Goal: Task Accomplishment & Management: Manage account settings

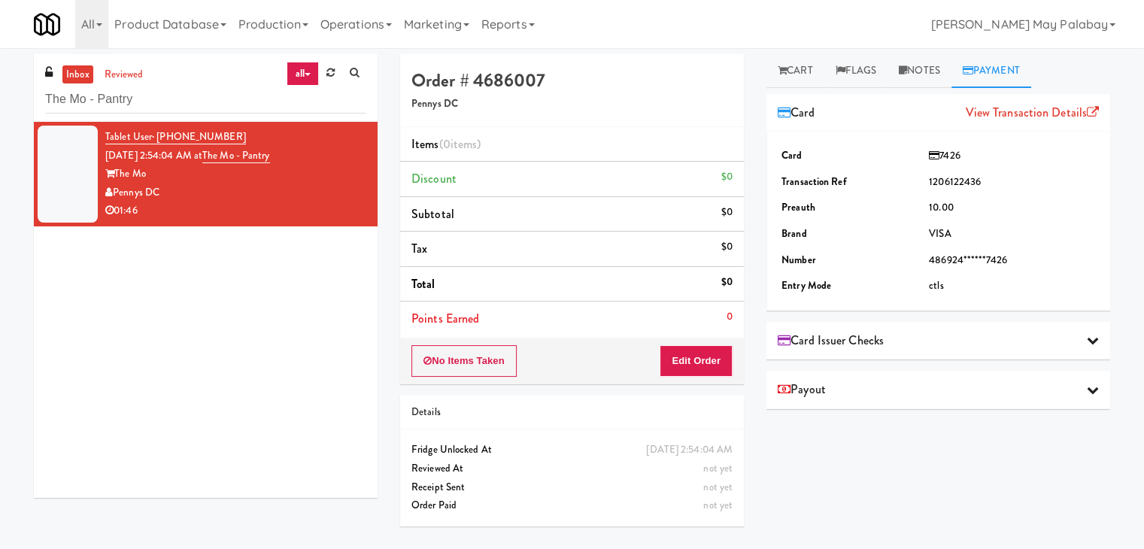
click at [302, 70] on link "all" at bounding box center [302, 74] width 32 height 24
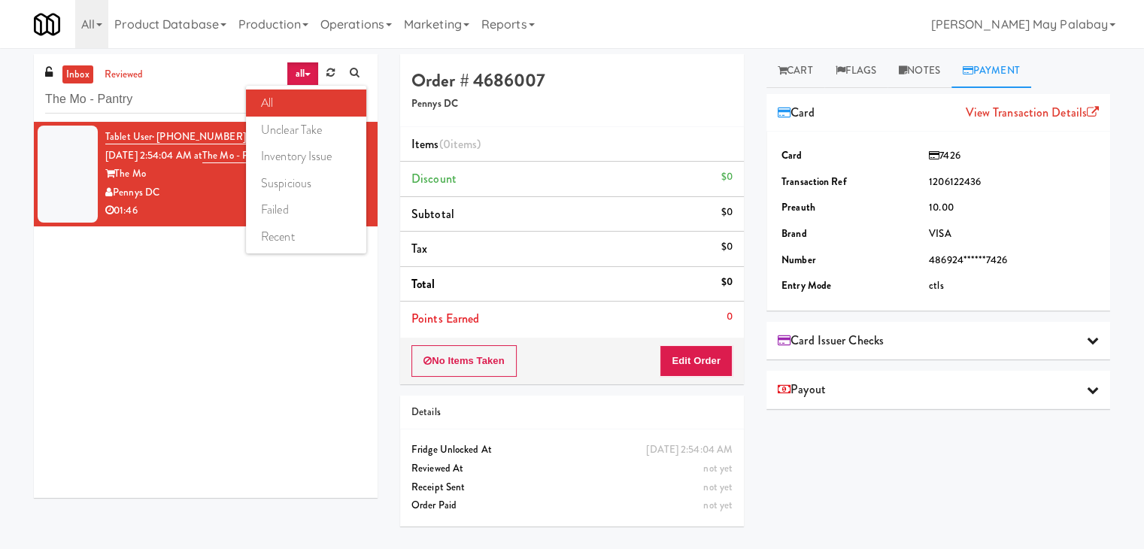
click at [333, 101] on link "all" at bounding box center [306, 102] width 120 height 27
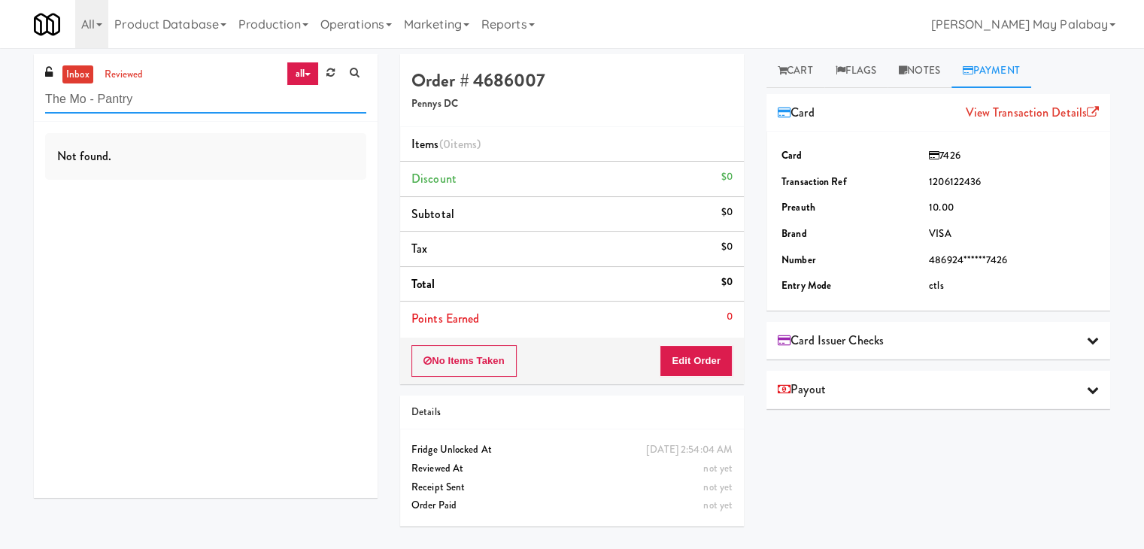
click at [147, 106] on input "The Mo - Pantry" at bounding box center [205, 100] width 321 height 28
drag, startPoint x: 173, startPoint y: 102, endPoint x: 0, endPoint y: 111, distance: 173.2
click at [0, 111] on div "inbox reviewed all all unclear take inventory issue suspicious failed recent Th…" at bounding box center [572, 298] width 1144 height 489
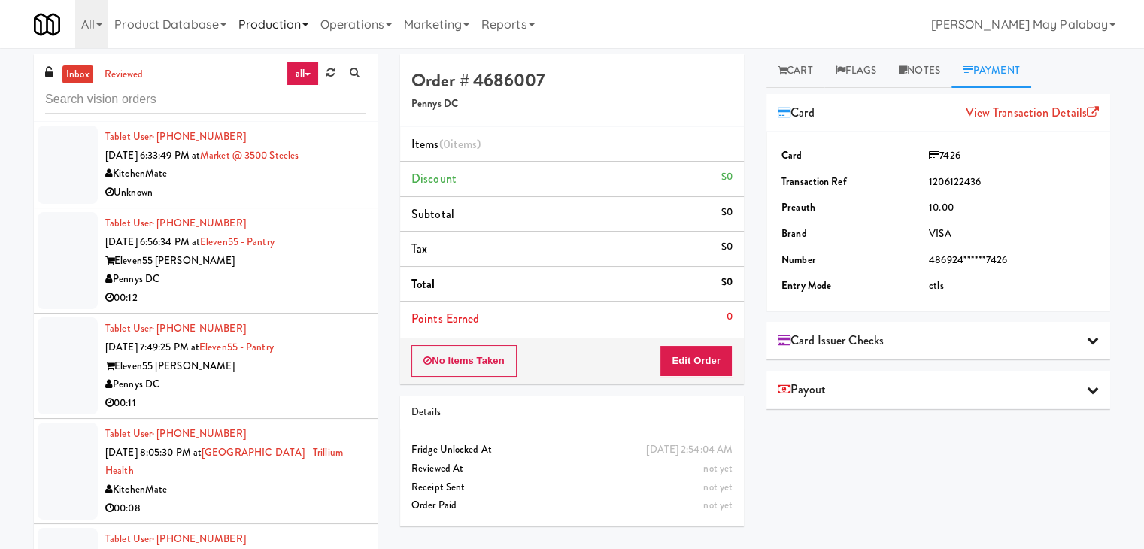
click at [314, 25] on link "Production" at bounding box center [273, 24] width 82 height 48
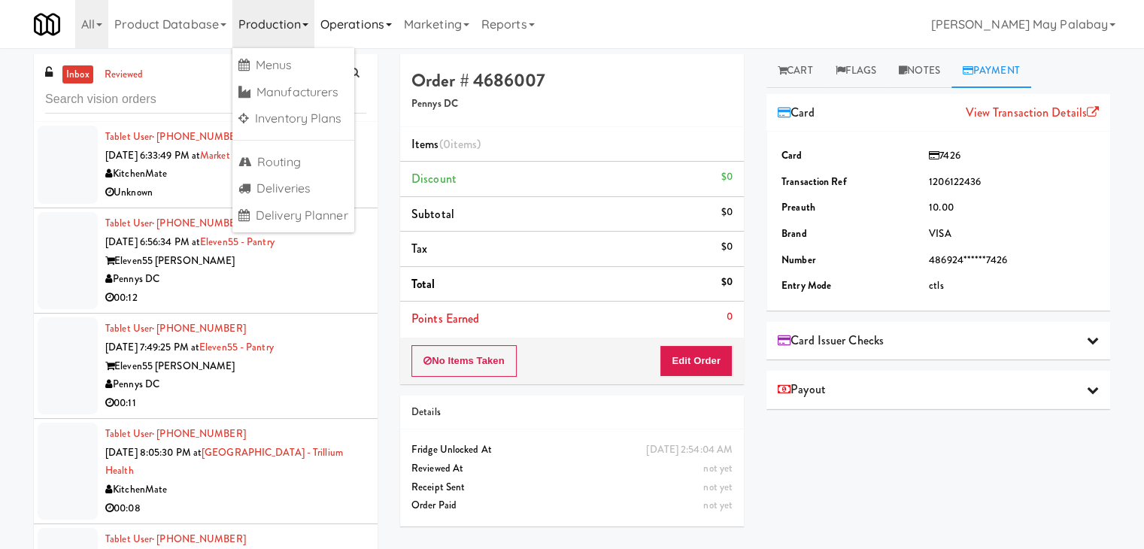
click at [394, 29] on link "Operations" at bounding box center [355, 24] width 83 height 48
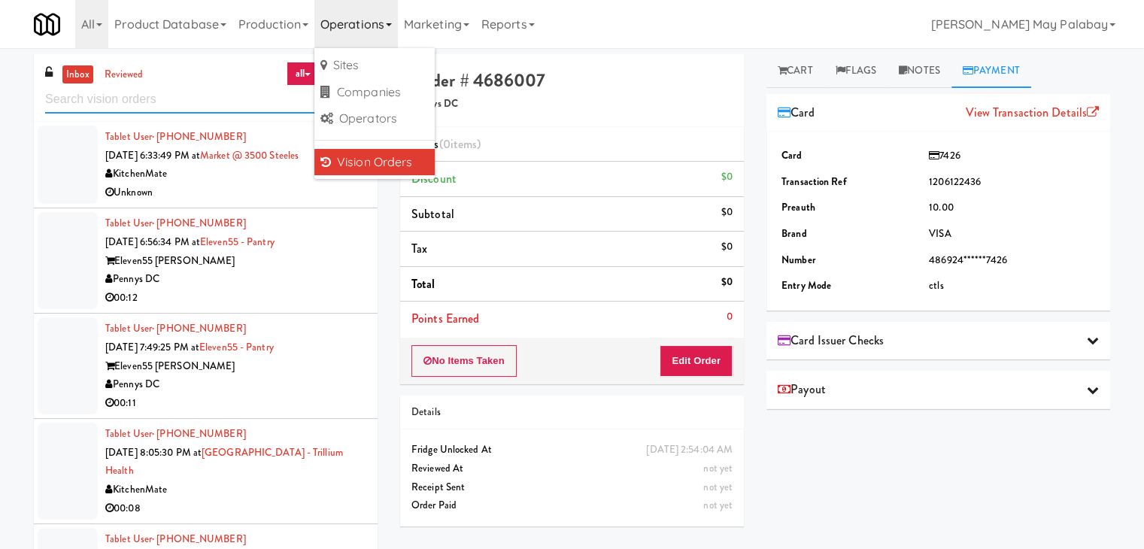
click at [96, 90] on input "text" at bounding box center [205, 100] width 321 height 28
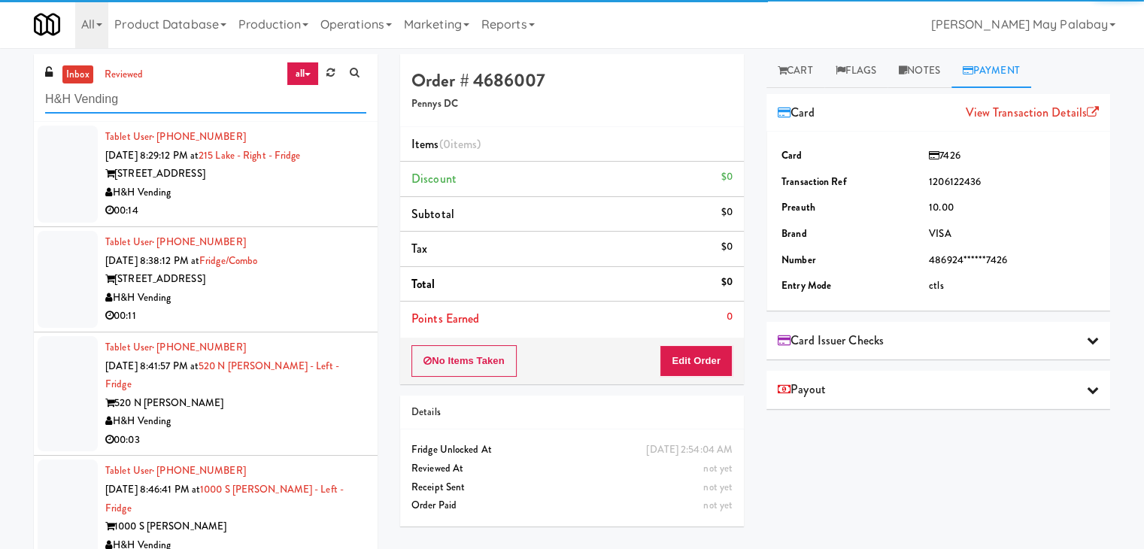
type input "H&H Vending"
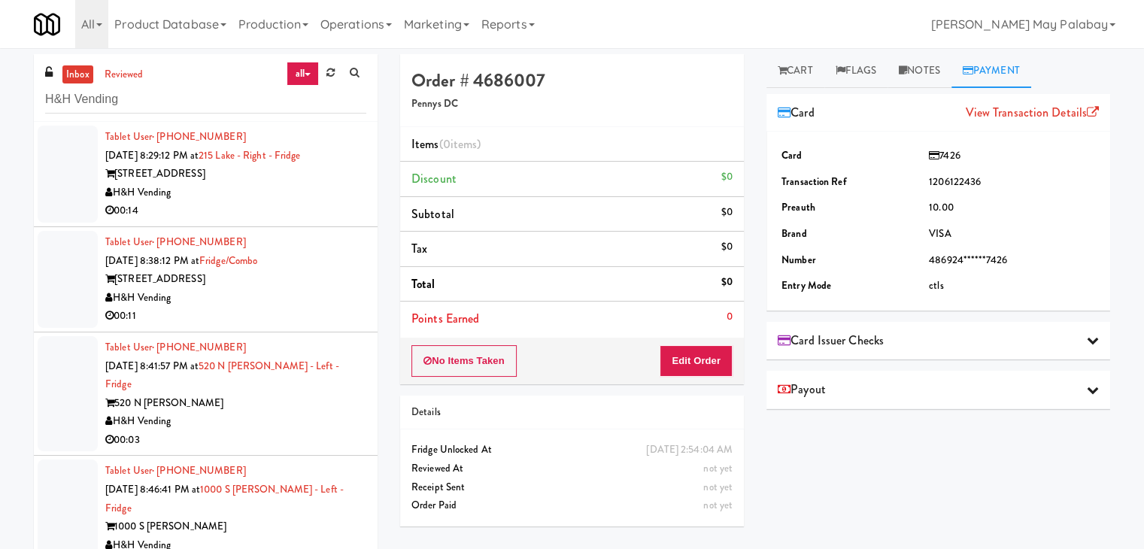
click at [213, 214] on div "00:14" at bounding box center [235, 211] width 261 height 19
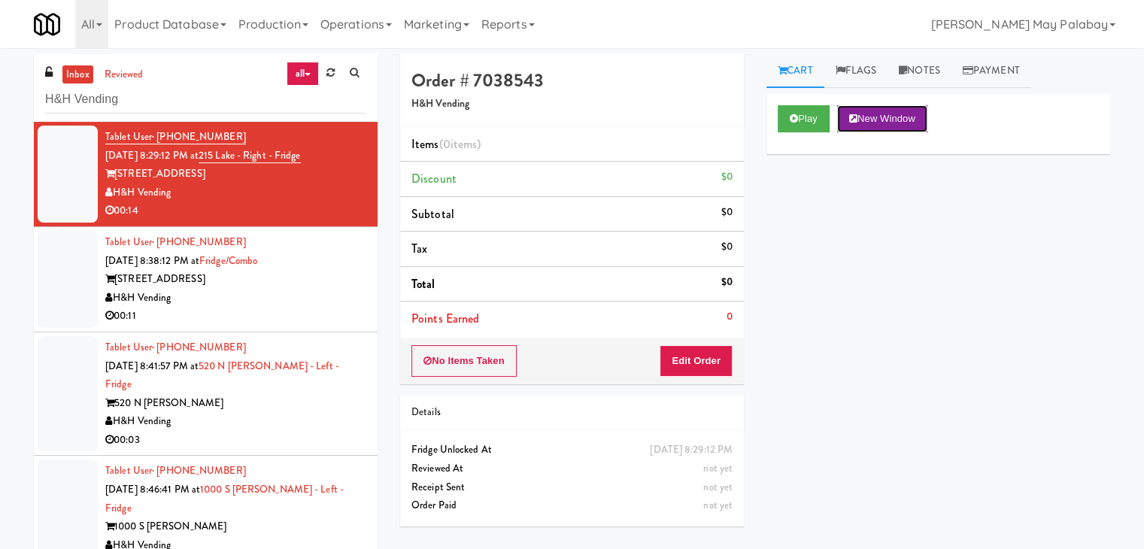
click at [892, 120] on button "New Window" at bounding box center [882, 118] width 90 height 27
click at [696, 356] on button "Edit Order" at bounding box center [695, 361] width 73 height 32
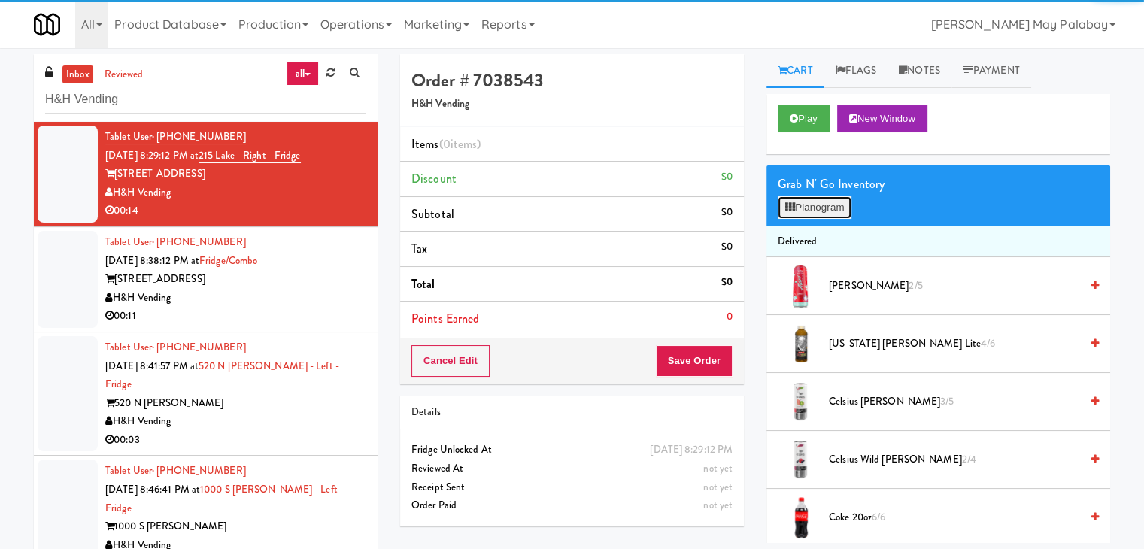
click at [833, 215] on button "Planogram" at bounding box center [814, 207] width 74 height 23
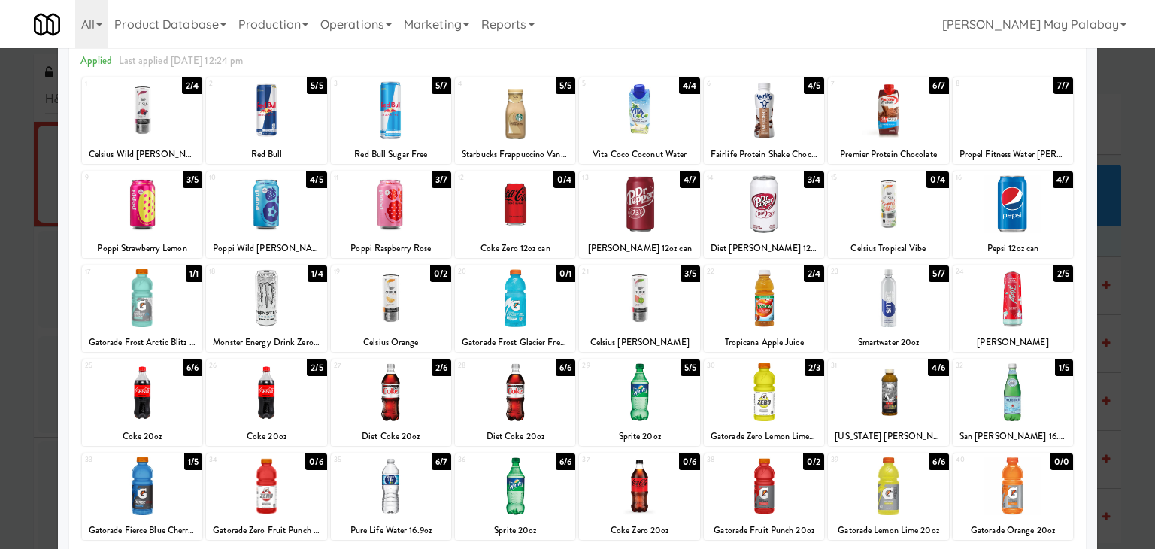
scroll to position [75, 0]
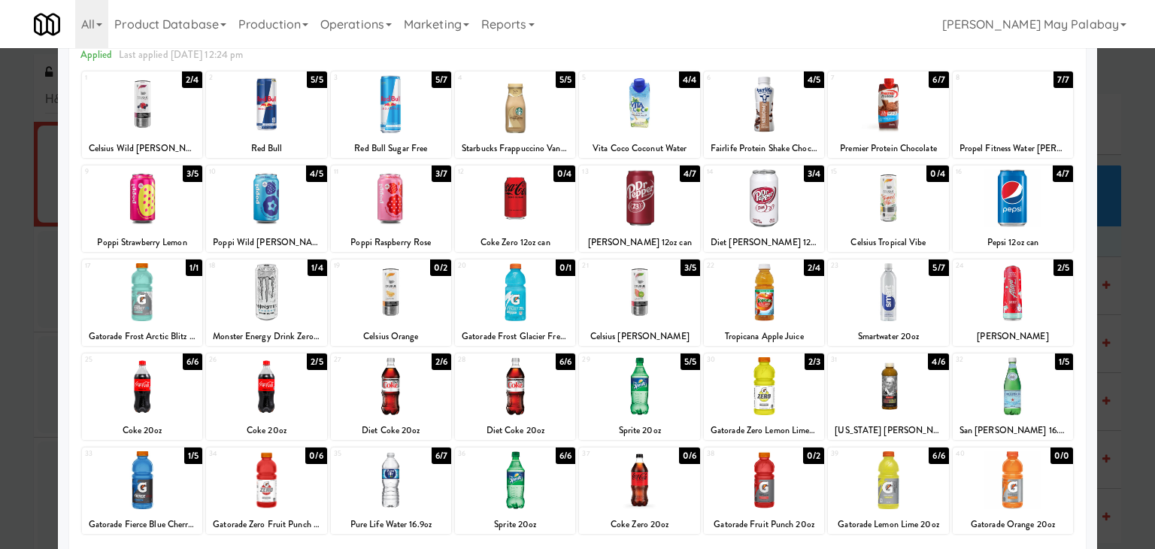
click at [995, 405] on div at bounding box center [1013, 386] width 120 height 58
click at [734, 220] on div at bounding box center [764, 198] width 120 height 58
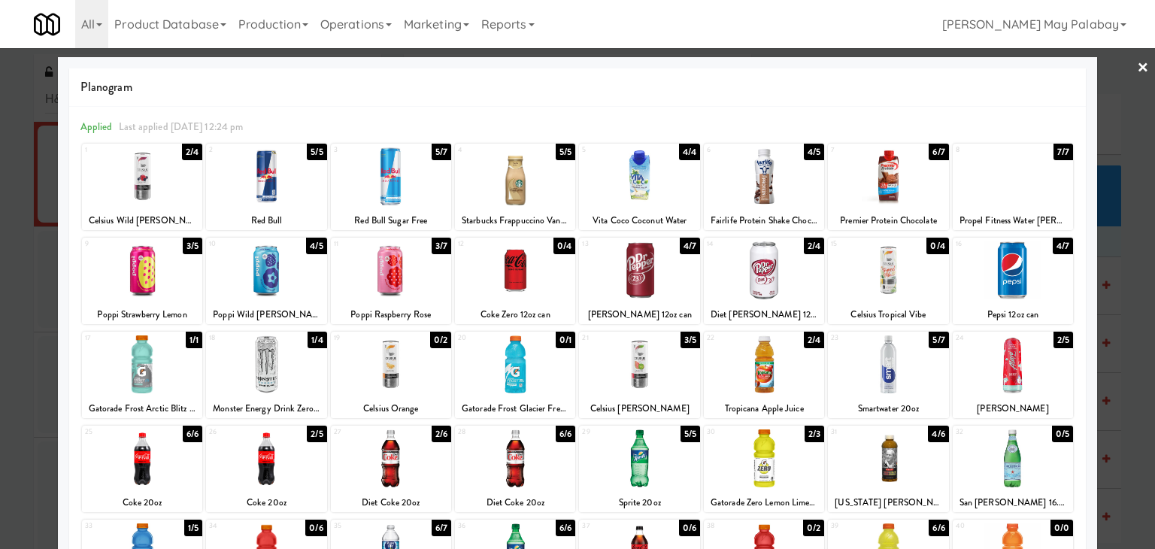
scroll to position [0, 0]
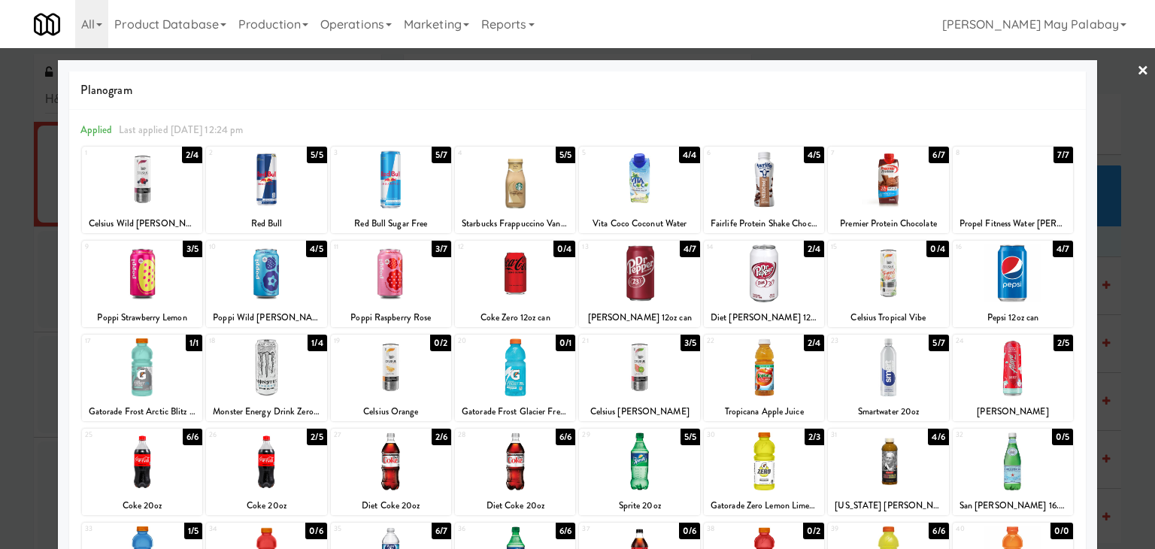
click at [986, 194] on div at bounding box center [1013, 179] width 120 height 58
click at [1123, 460] on div at bounding box center [577, 274] width 1155 height 549
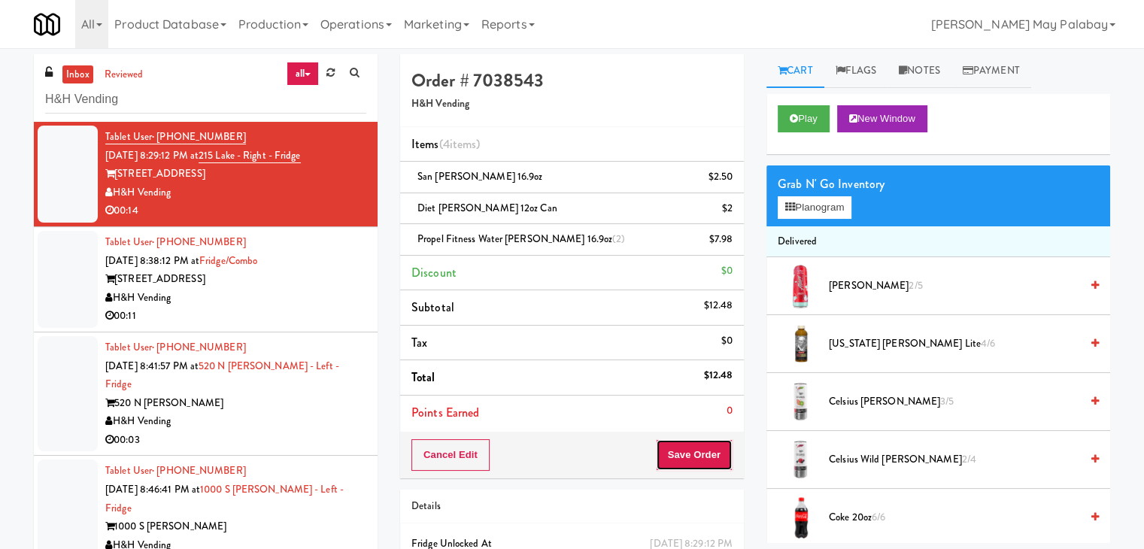
click at [683, 446] on button "Save Order" at bounding box center [694, 455] width 77 height 32
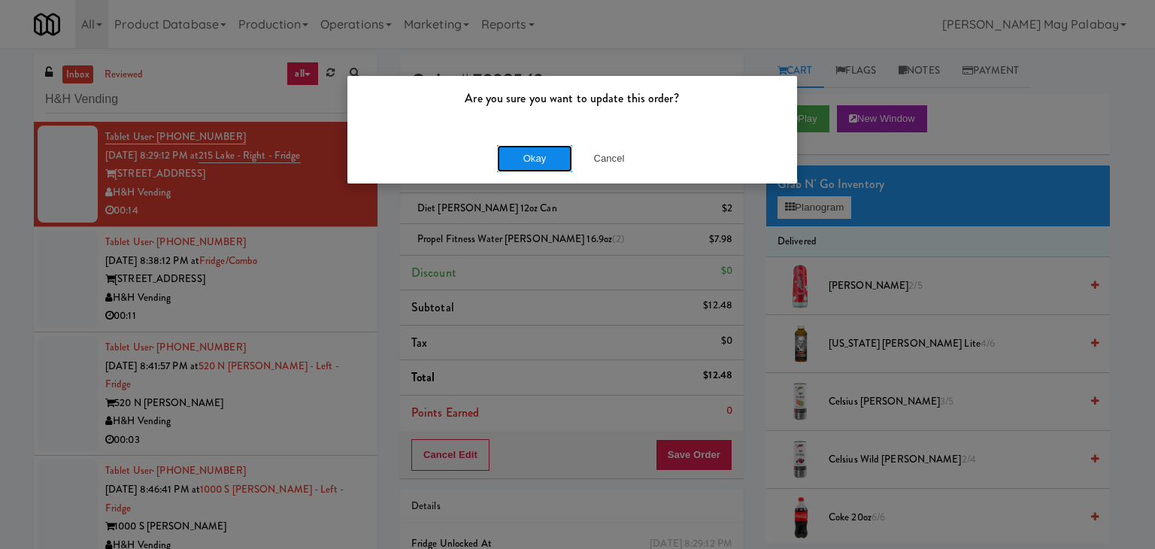
click at [552, 159] on button "Okay" at bounding box center [534, 158] width 75 height 27
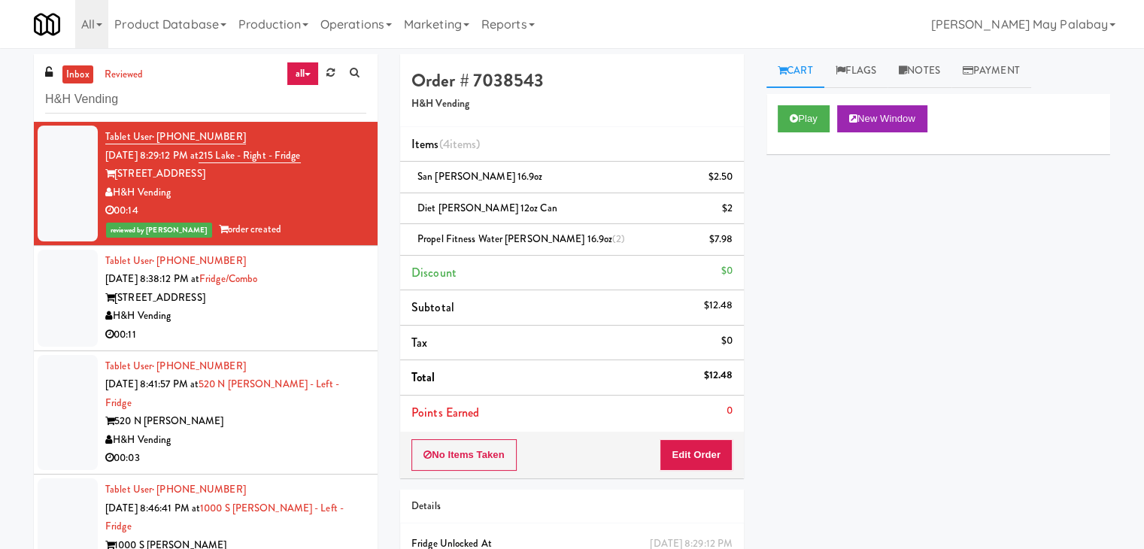
click at [361, 302] on li "Tablet User · (312) 684-1273 [DATE] 8:38:12 PM at [GEOGRAPHIC_DATA]/Combo [STRE…" at bounding box center [206, 298] width 344 height 105
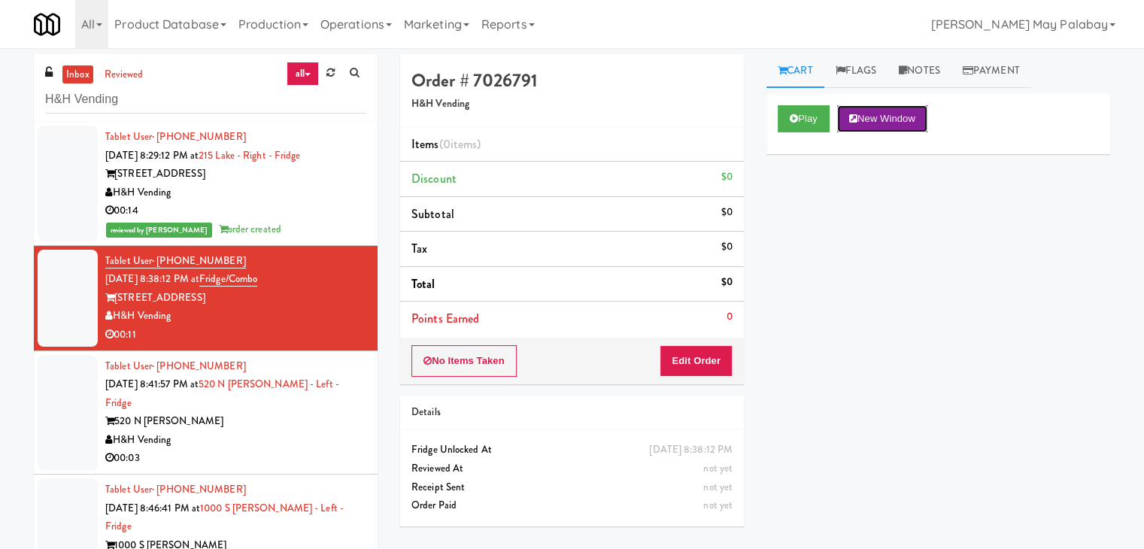
click at [863, 119] on button "New Window" at bounding box center [882, 118] width 90 height 27
click at [700, 371] on button "Edit Order" at bounding box center [695, 361] width 73 height 32
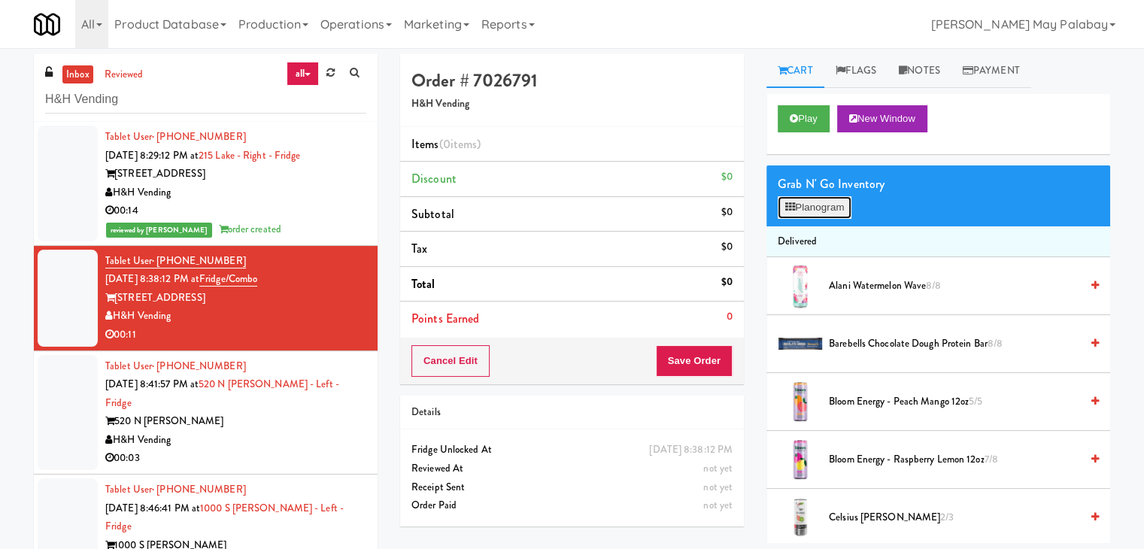
click at [816, 208] on button "Planogram" at bounding box center [814, 207] width 74 height 23
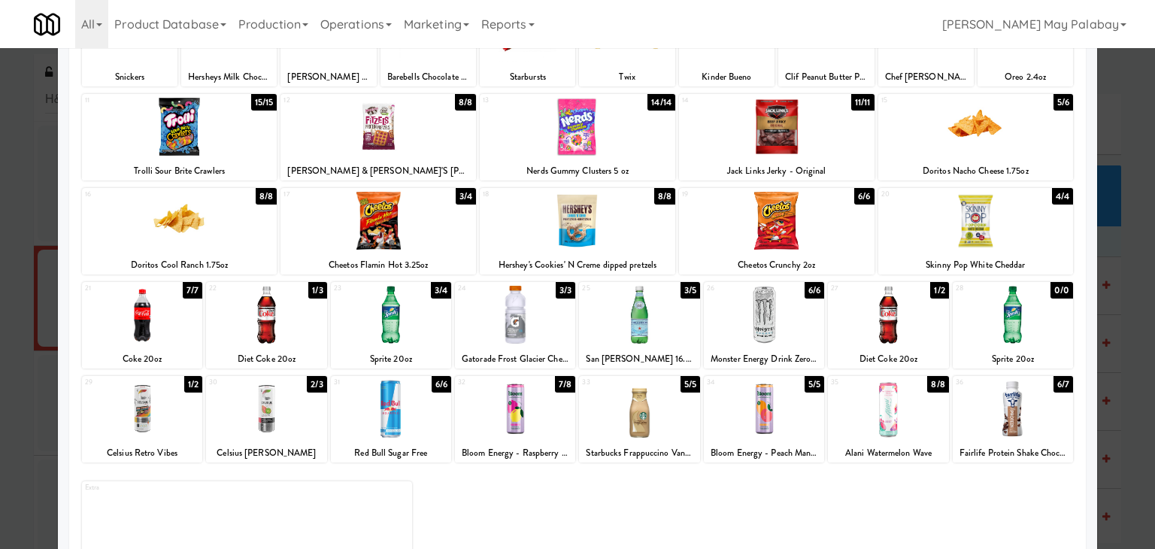
scroll to position [150, 0]
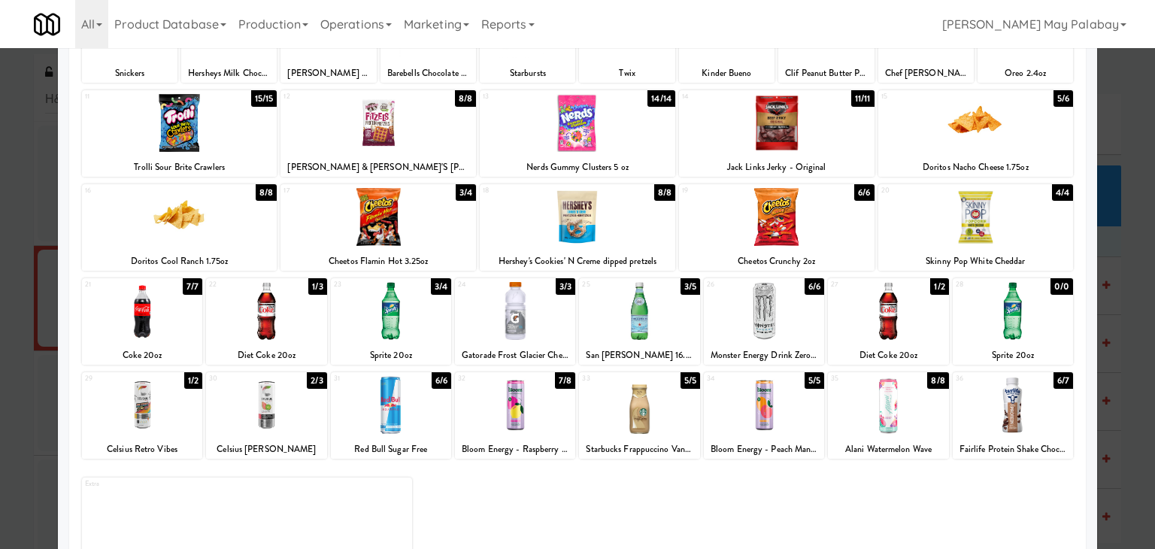
click at [424, 344] on div "23 3/4 Sprite 20oz" at bounding box center [391, 321] width 120 height 86
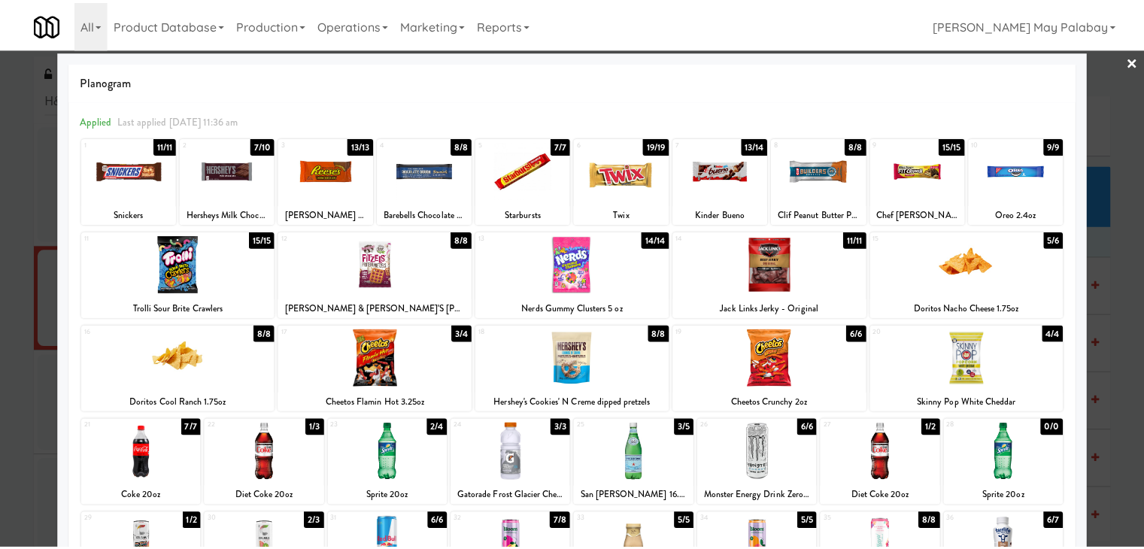
scroll to position [0, 0]
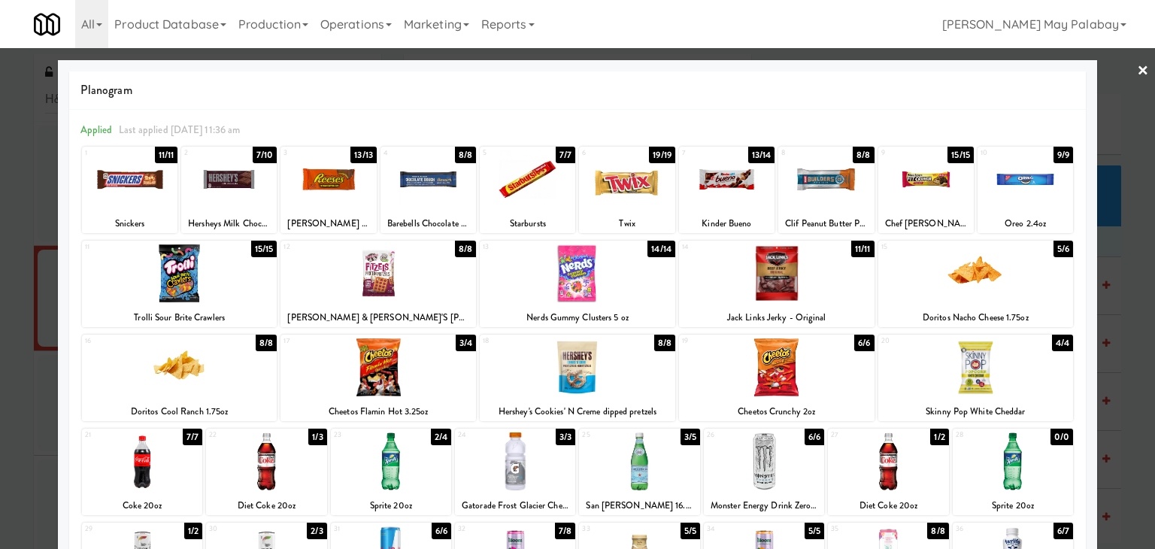
click at [522, 208] on div "5 7/7 Starbursts" at bounding box center [527, 190] width 95 height 86
click at [1139, 303] on div at bounding box center [577, 274] width 1155 height 549
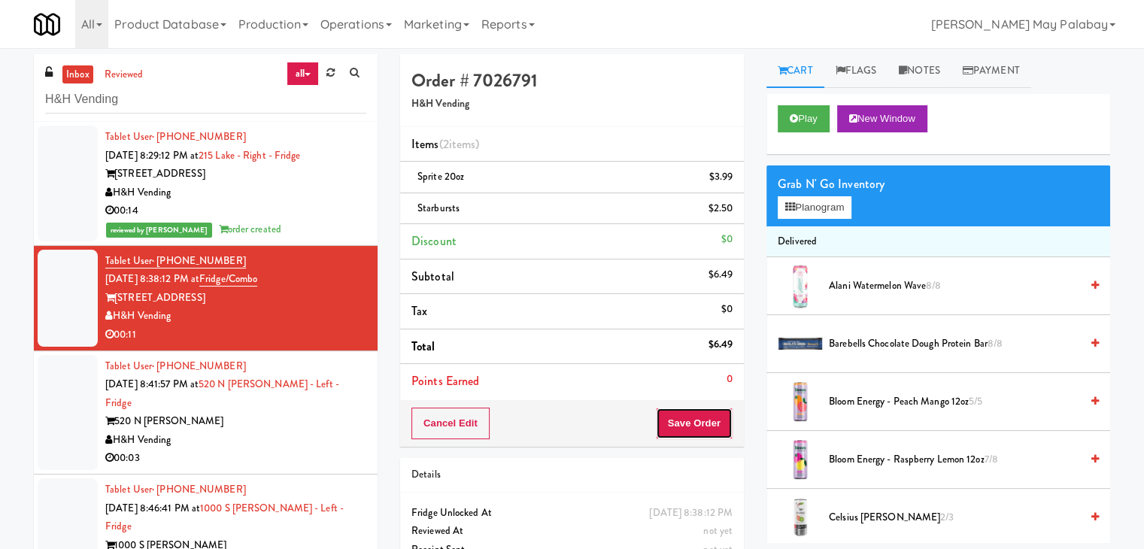
click at [704, 418] on button "Save Order" at bounding box center [694, 424] width 77 height 32
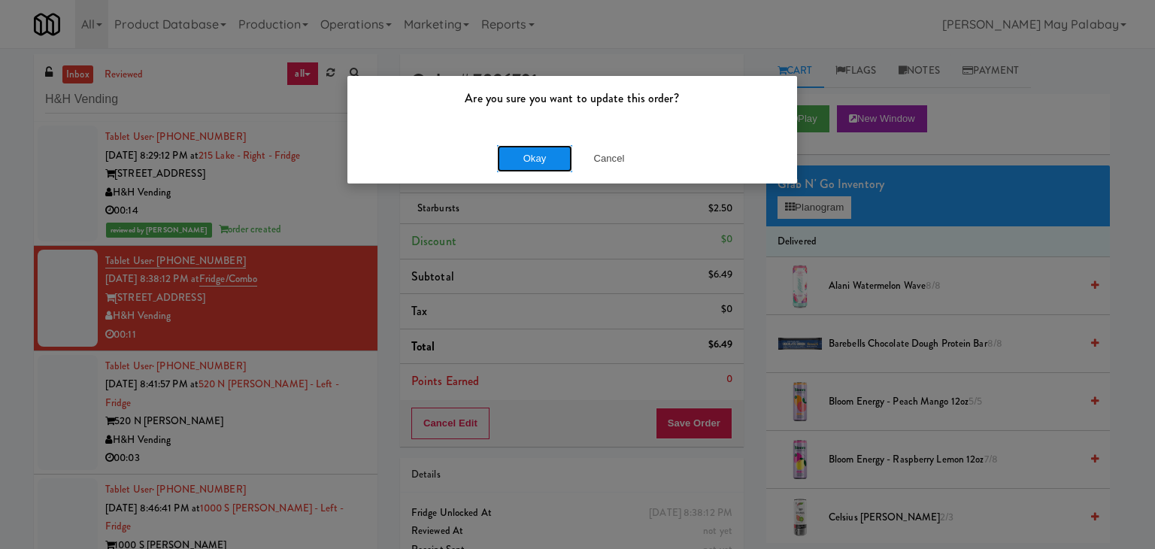
click at [541, 162] on button "Okay" at bounding box center [534, 158] width 75 height 27
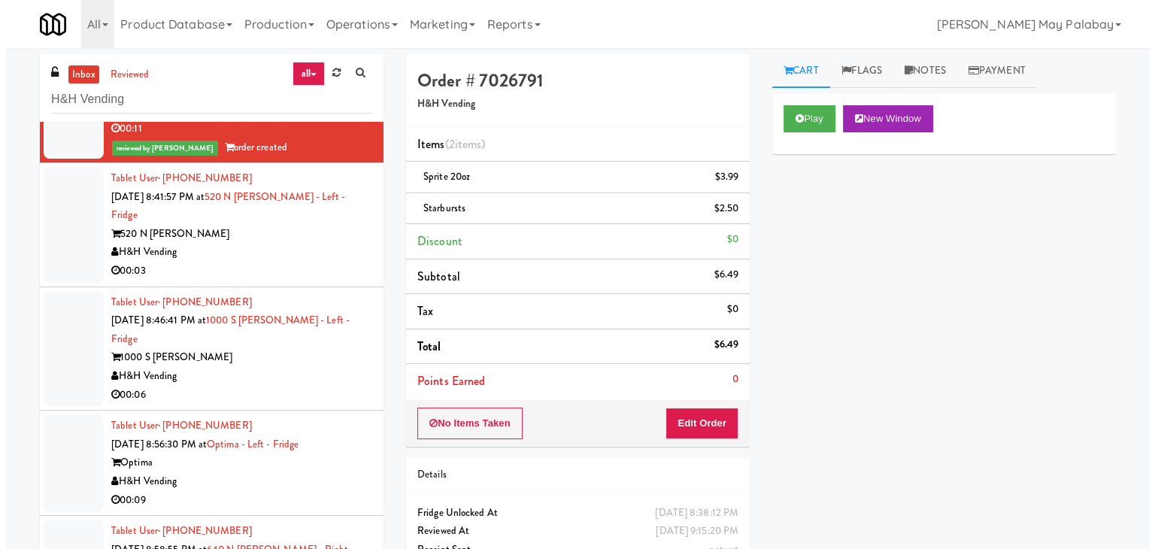
scroll to position [216, 0]
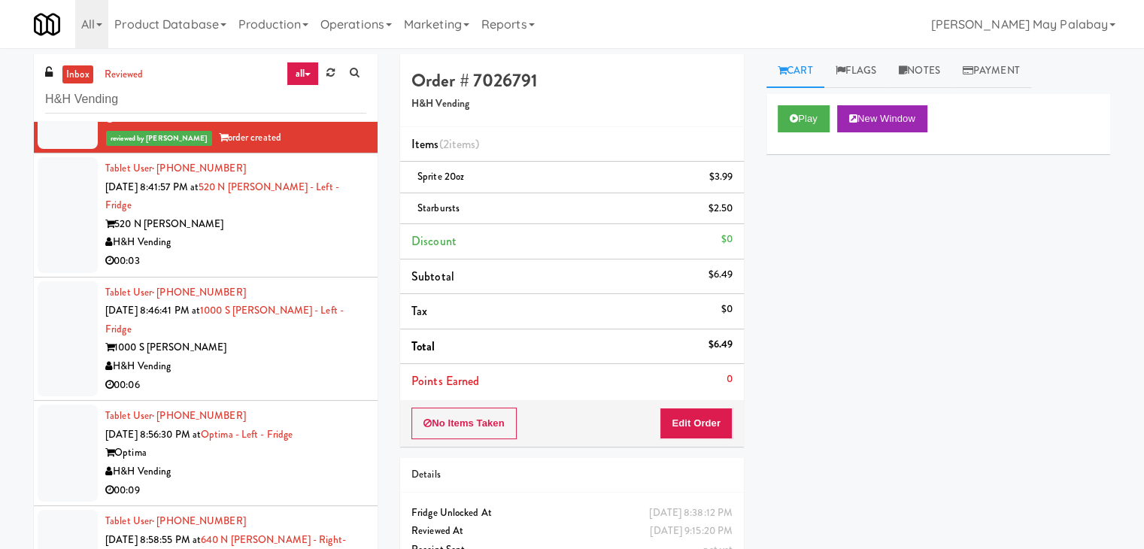
click at [328, 215] on div "520 N [PERSON_NAME]" at bounding box center [235, 224] width 261 height 19
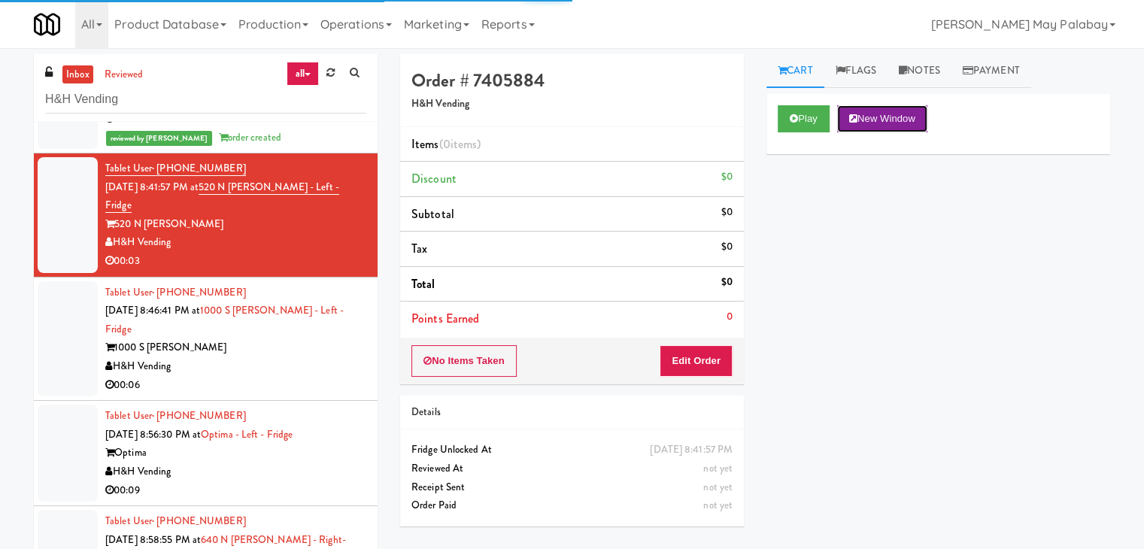
click at [889, 121] on button "New Window" at bounding box center [882, 118] width 90 height 27
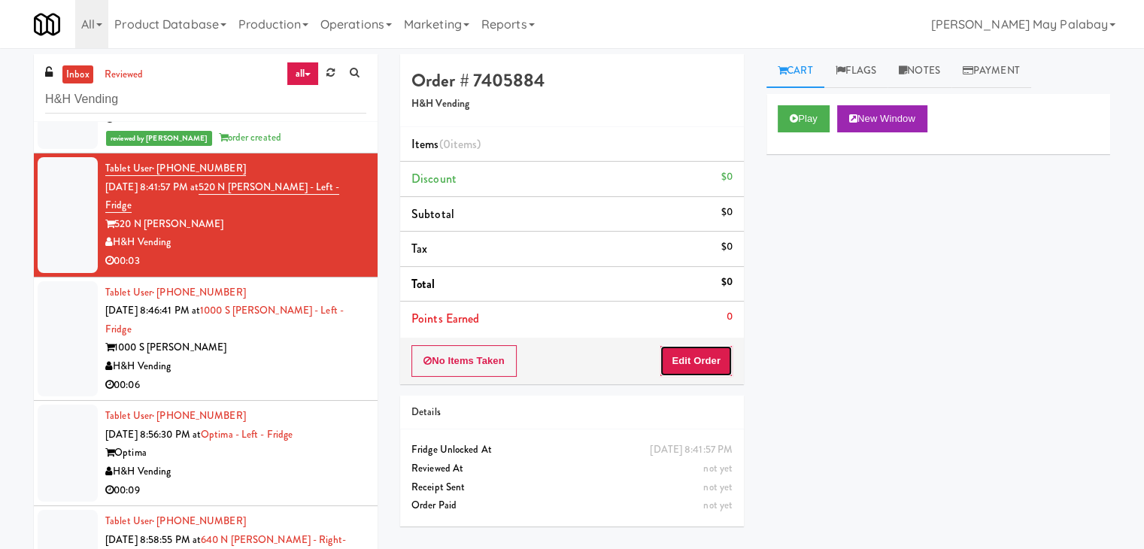
click at [689, 350] on button "Edit Order" at bounding box center [695, 361] width 73 height 32
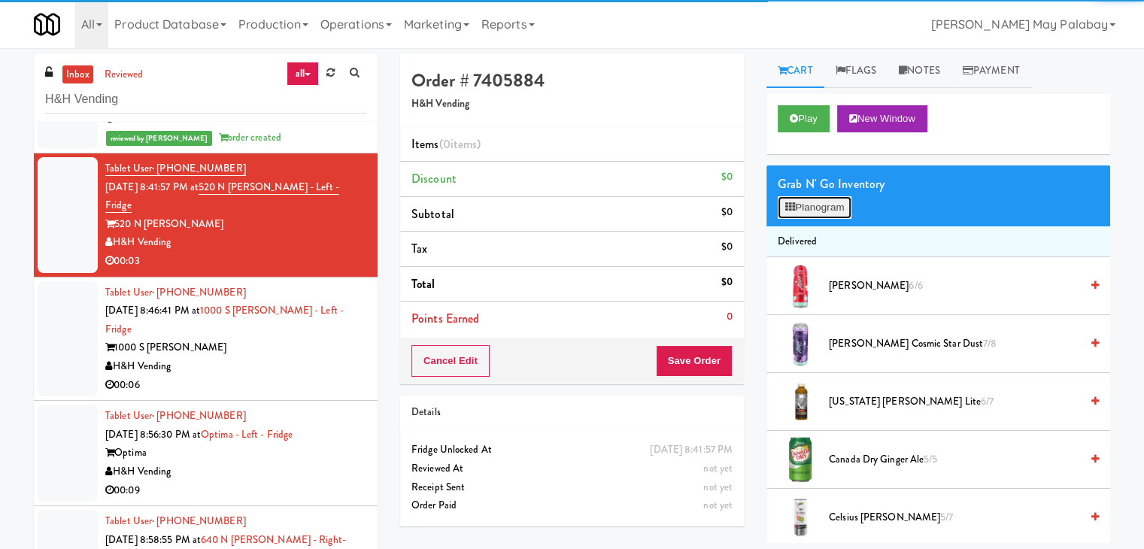
click at [805, 211] on button "Planogram" at bounding box center [814, 207] width 74 height 23
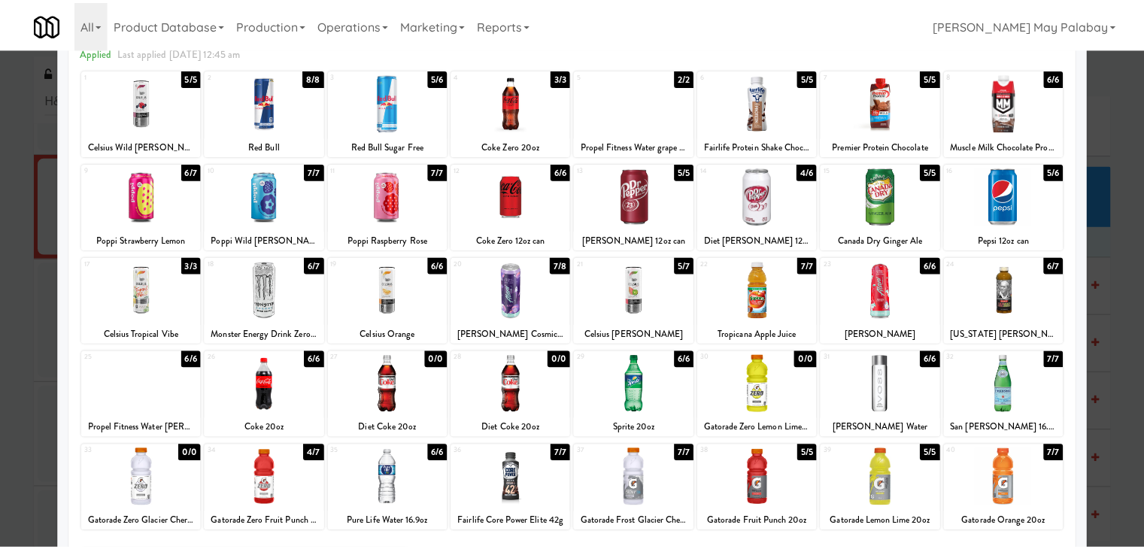
scroll to position [75, 0]
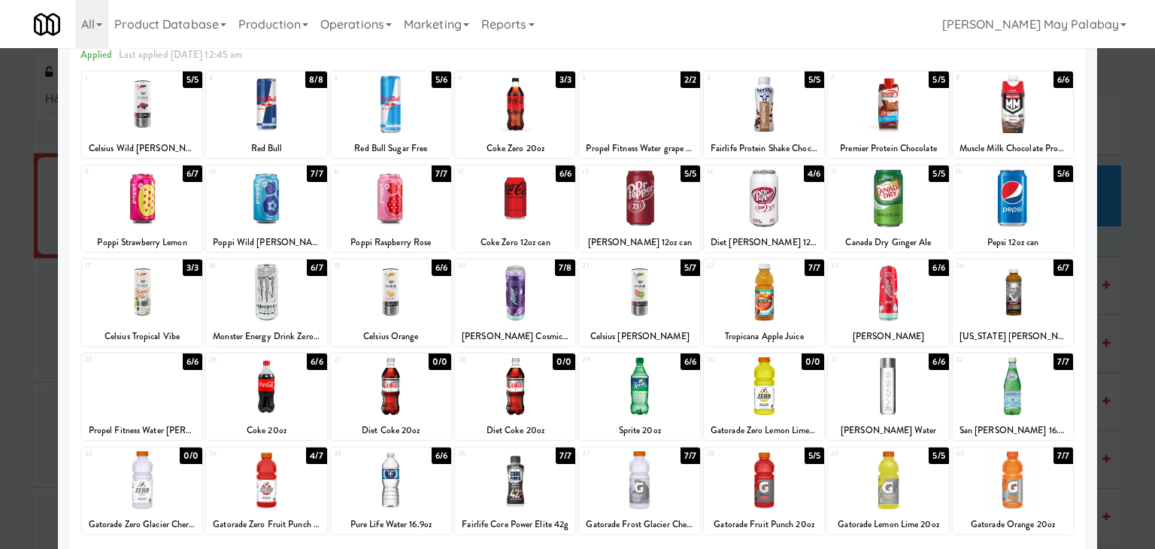
click at [298, 410] on div at bounding box center [266, 386] width 120 height 58
click at [1120, 226] on div at bounding box center [577, 274] width 1155 height 549
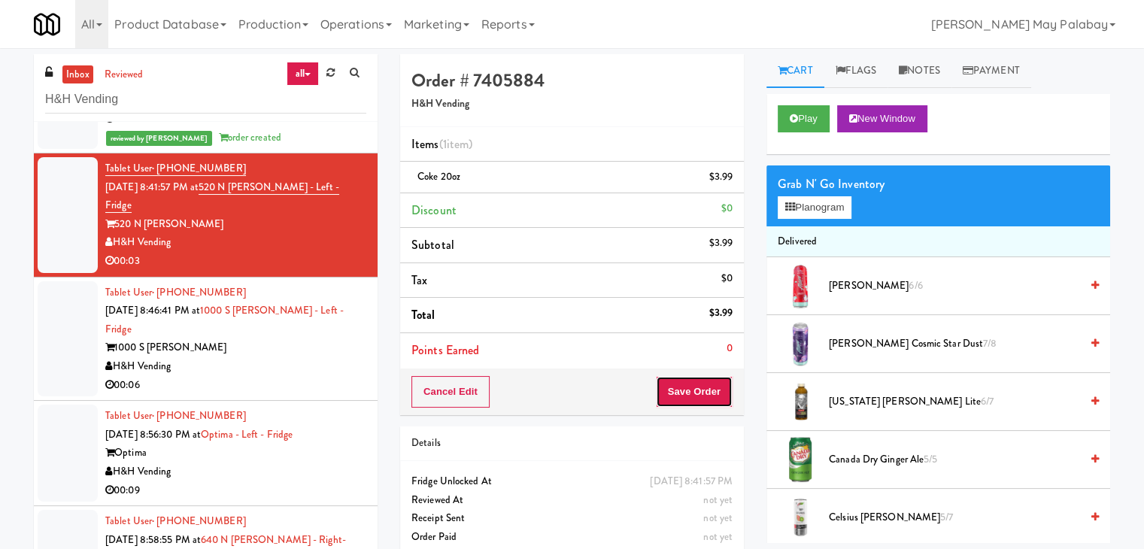
click at [677, 386] on button "Save Order" at bounding box center [694, 392] width 77 height 32
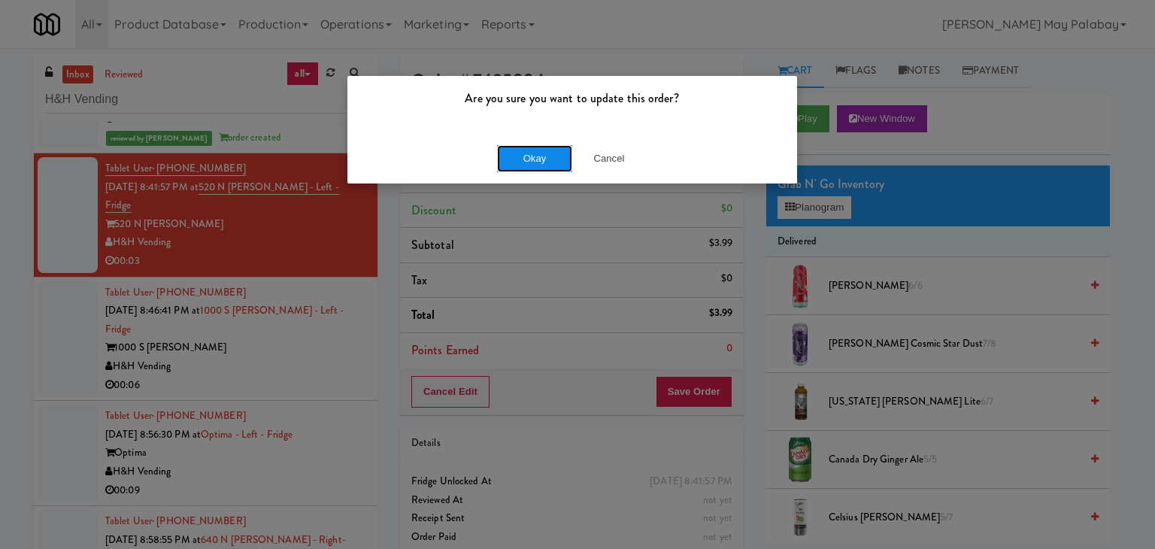
click at [535, 159] on button "Okay" at bounding box center [534, 158] width 75 height 27
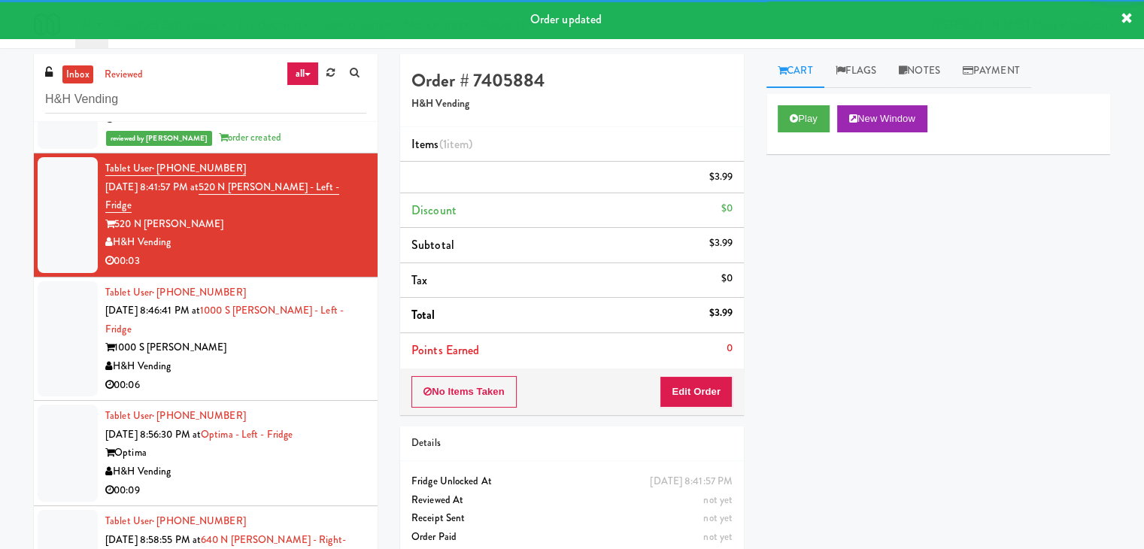
click at [232, 344] on div "Tablet User · (630) 965-2949 [DATE] 8:46:41 PM at 1000 S [PERSON_NAME] - Left -…" at bounding box center [235, 338] width 261 height 111
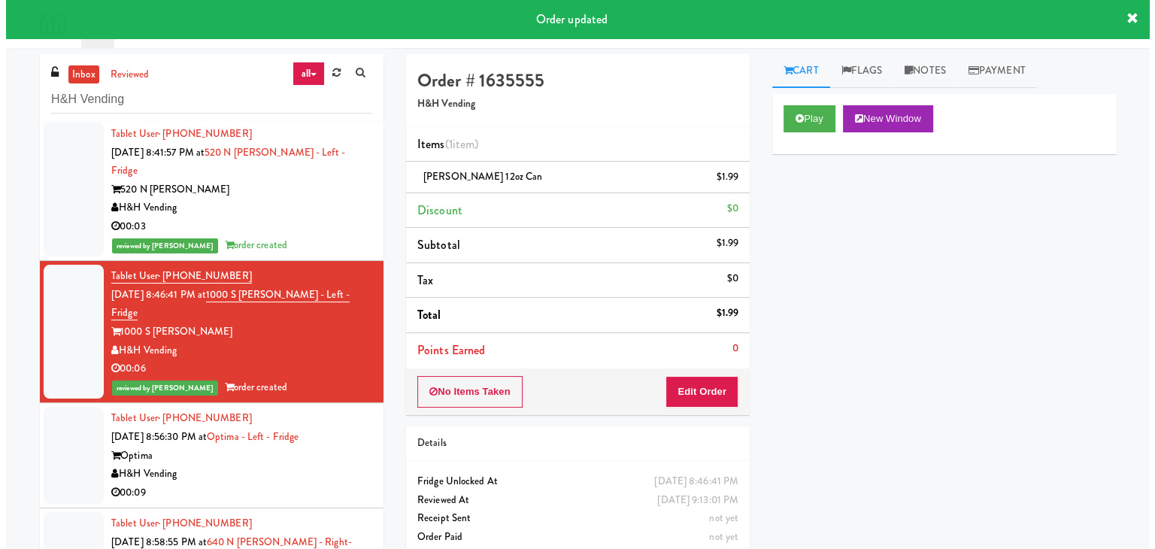
scroll to position [253, 0]
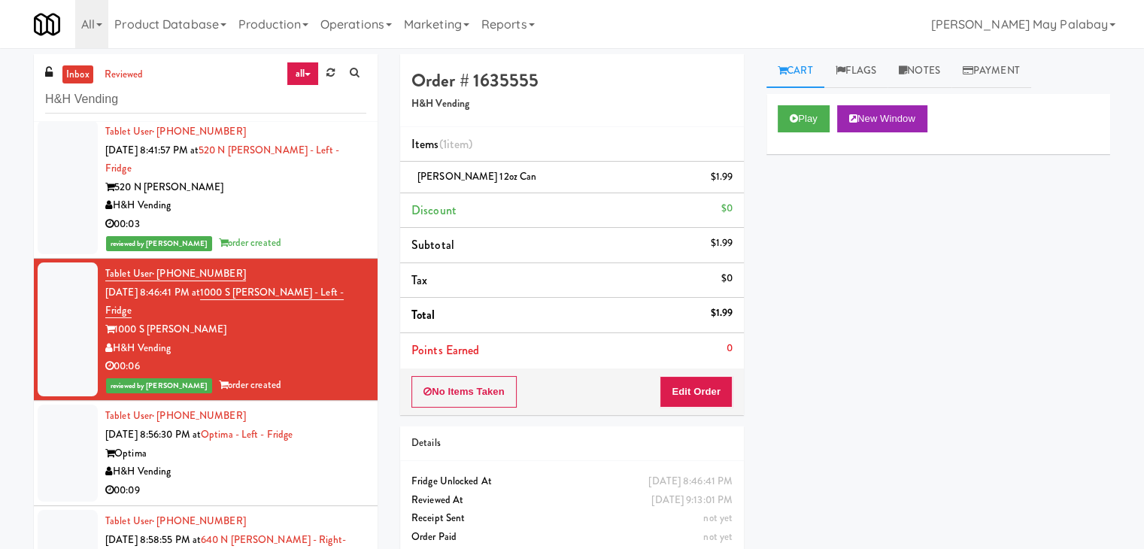
click at [299, 481] on div "00:09" at bounding box center [235, 490] width 261 height 19
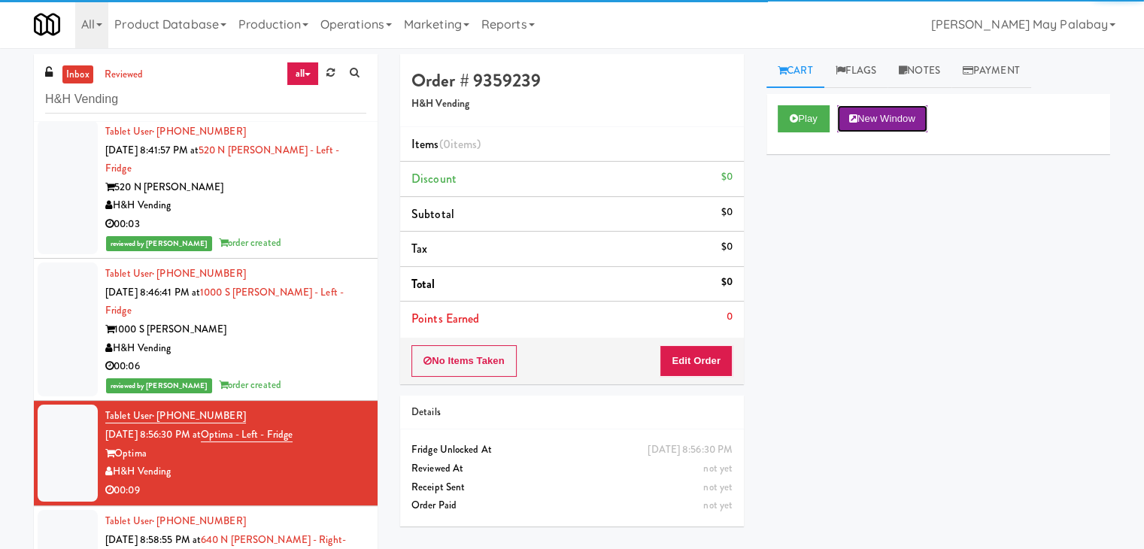
click at [878, 112] on button "New Window" at bounding box center [882, 118] width 90 height 27
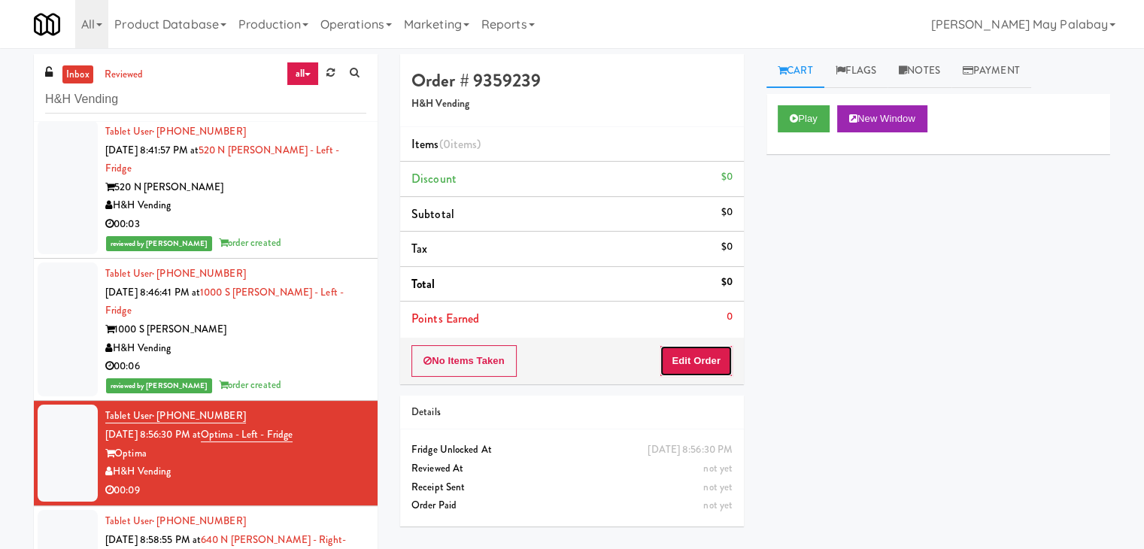
click at [673, 352] on button "Edit Order" at bounding box center [695, 361] width 73 height 32
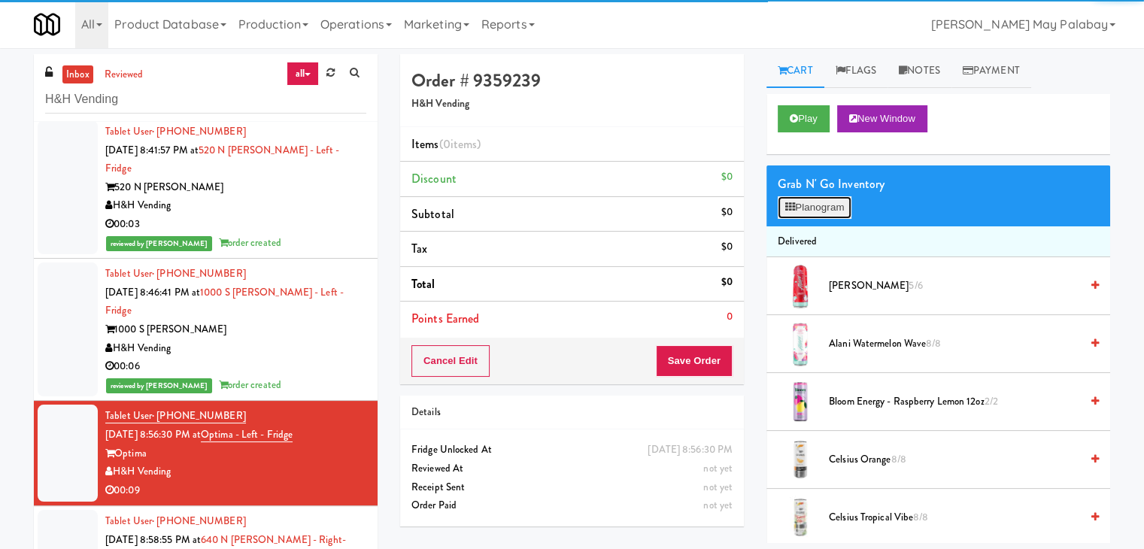
click at [818, 202] on button "Planogram" at bounding box center [814, 207] width 74 height 23
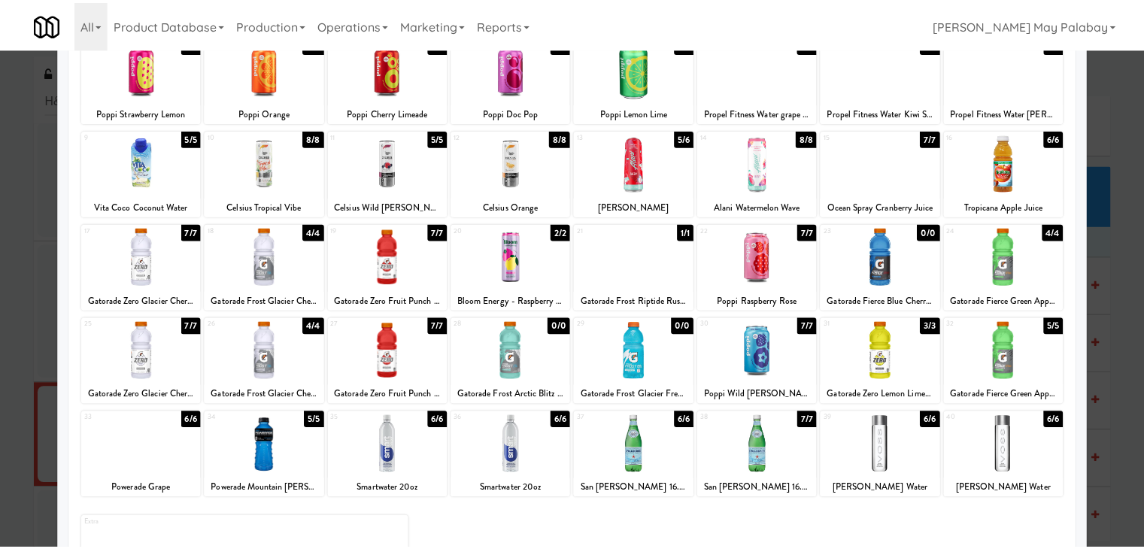
scroll to position [150, 0]
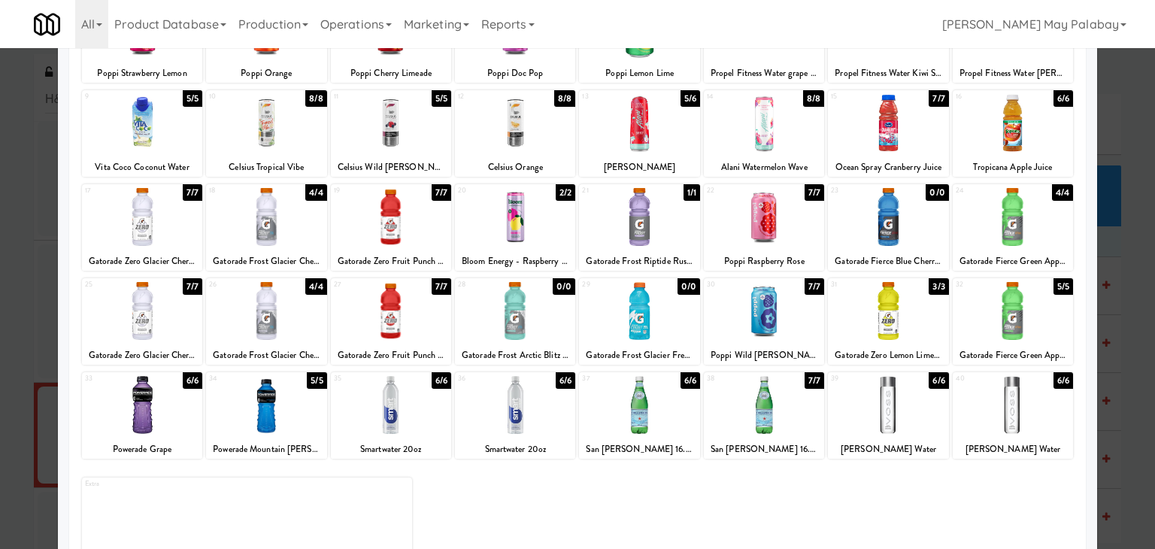
click at [185, 320] on div at bounding box center [142, 311] width 120 height 58
click at [1130, 183] on div at bounding box center [577, 274] width 1155 height 549
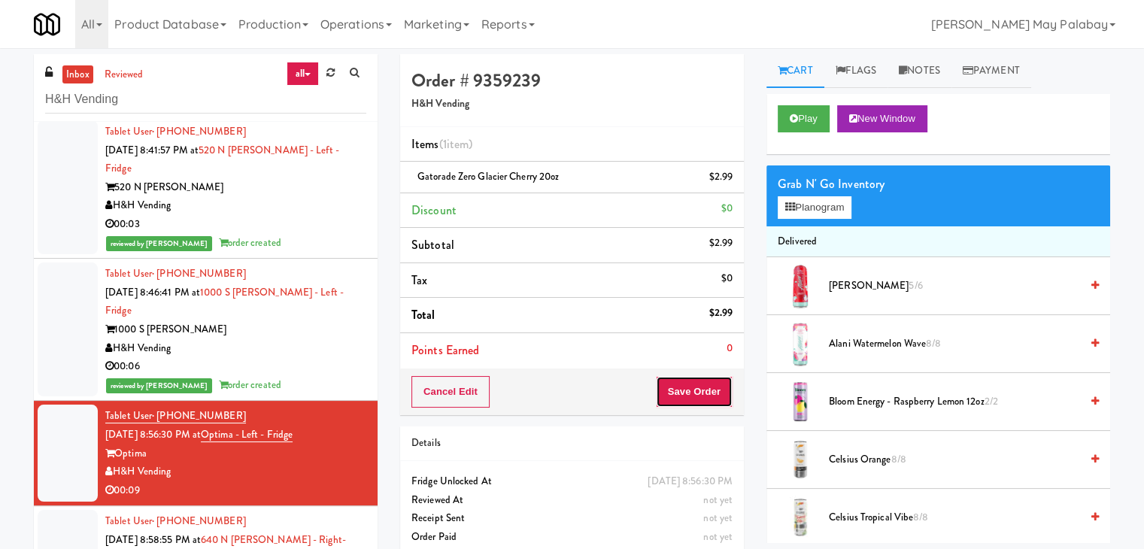
click at [704, 391] on button "Save Order" at bounding box center [694, 392] width 77 height 32
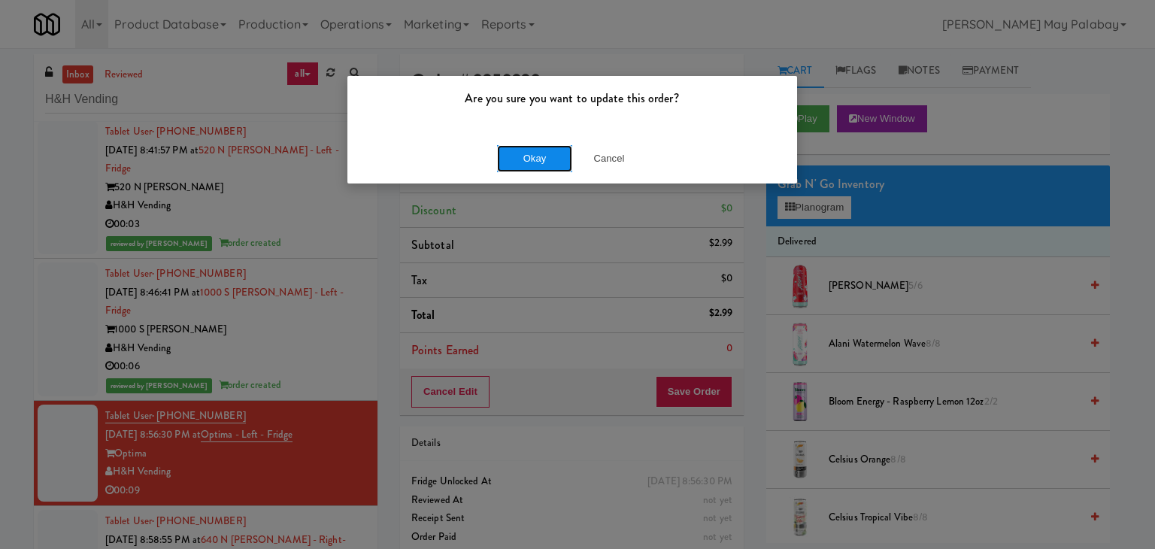
click at [523, 156] on button "Okay" at bounding box center [534, 158] width 75 height 27
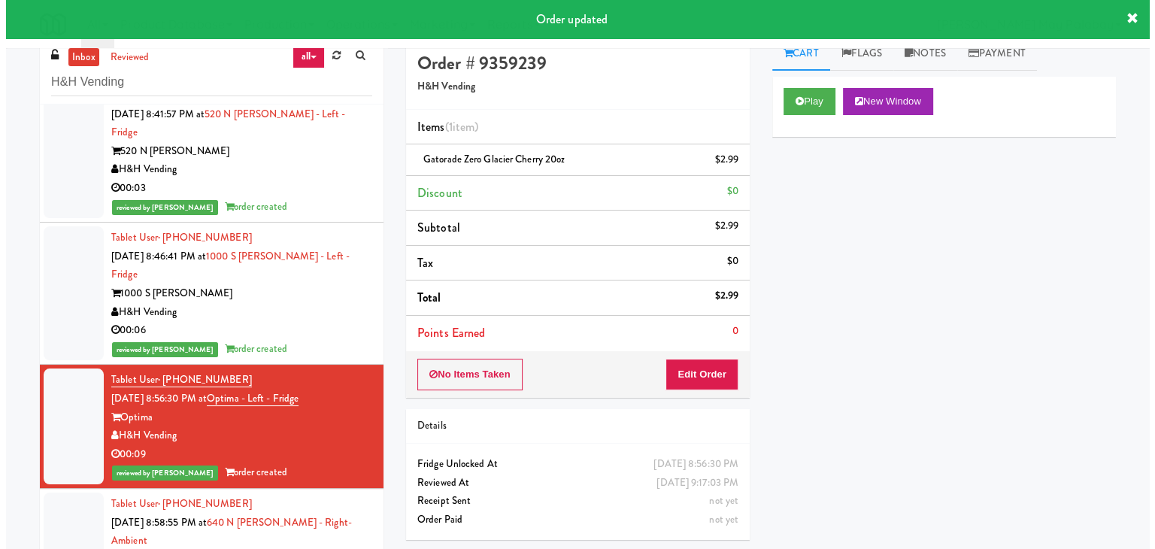
scroll to position [48, 0]
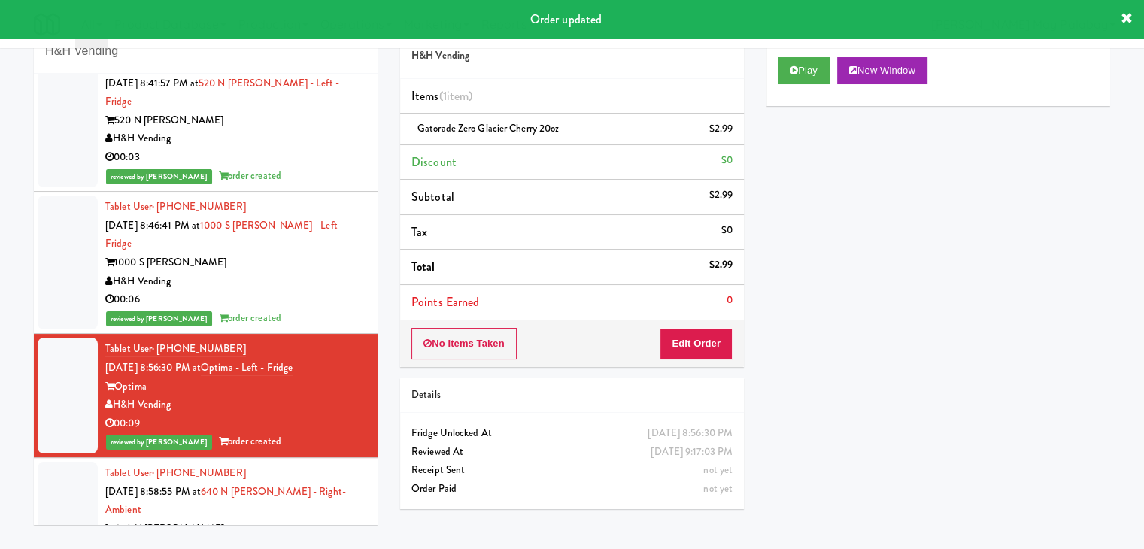
click at [288, 520] on div "640 N [PERSON_NAME]" at bounding box center [235, 529] width 261 height 19
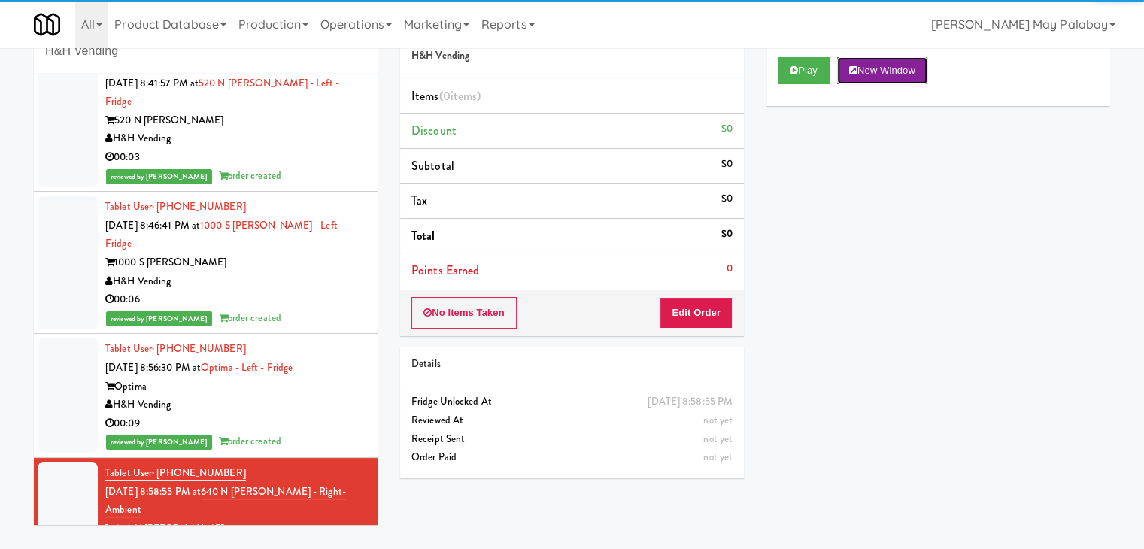
click at [904, 73] on button "New Window" at bounding box center [882, 70] width 90 height 27
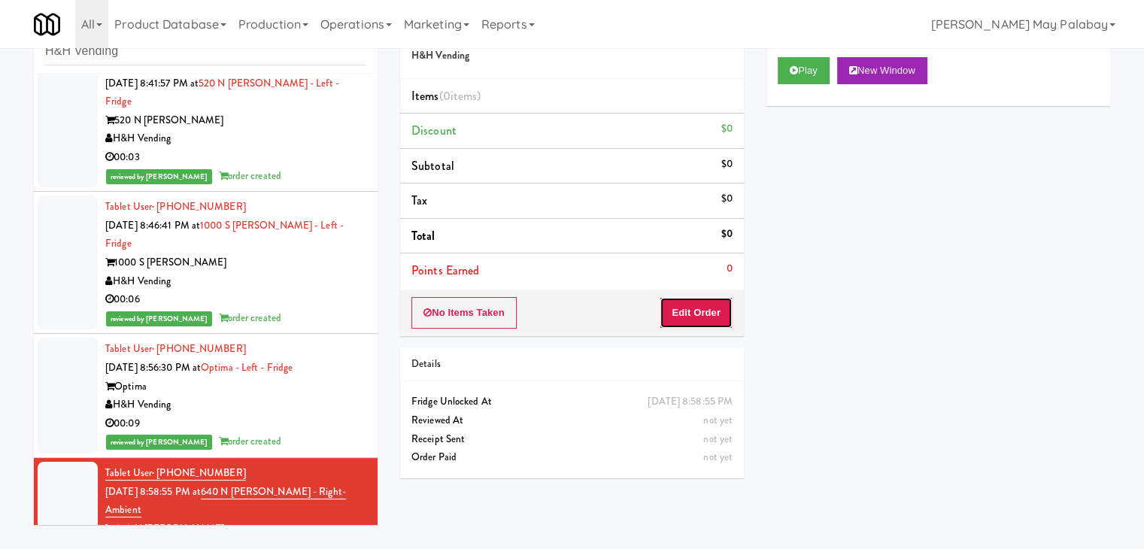
click at [698, 314] on button "Edit Order" at bounding box center [695, 313] width 73 height 32
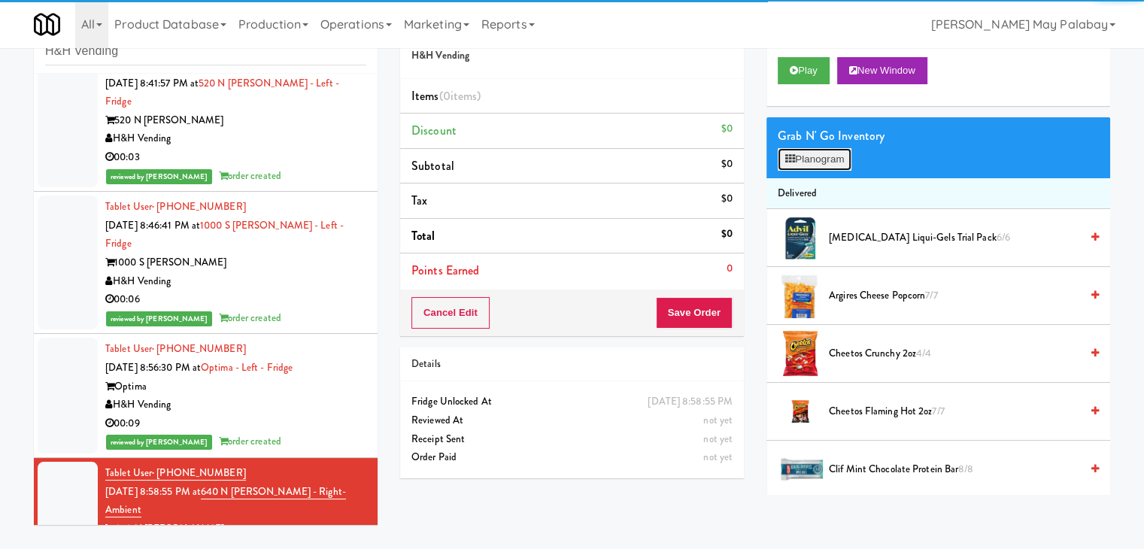
click at [833, 158] on button "Planogram" at bounding box center [814, 159] width 74 height 23
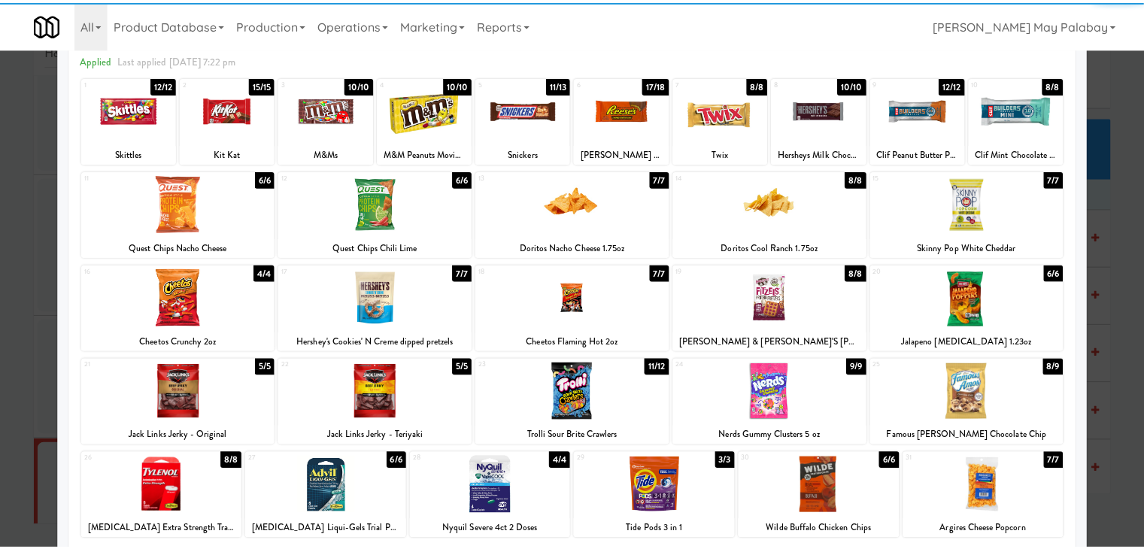
scroll to position [75, 0]
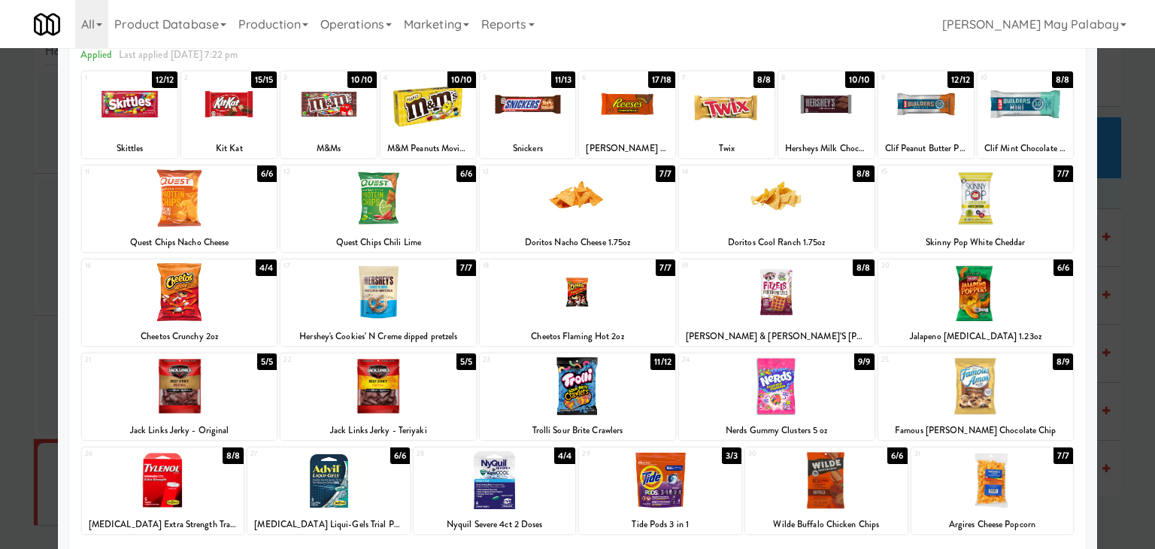
click at [553, 129] on div at bounding box center [527, 104] width 95 height 58
click at [218, 307] on div at bounding box center [179, 292] width 195 height 58
click at [977, 283] on div at bounding box center [975, 292] width 195 height 58
click at [600, 132] on div at bounding box center [626, 104] width 95 height 58
click at [1129, 345] on div at bounding box center [577, 274] width 1155 height 549
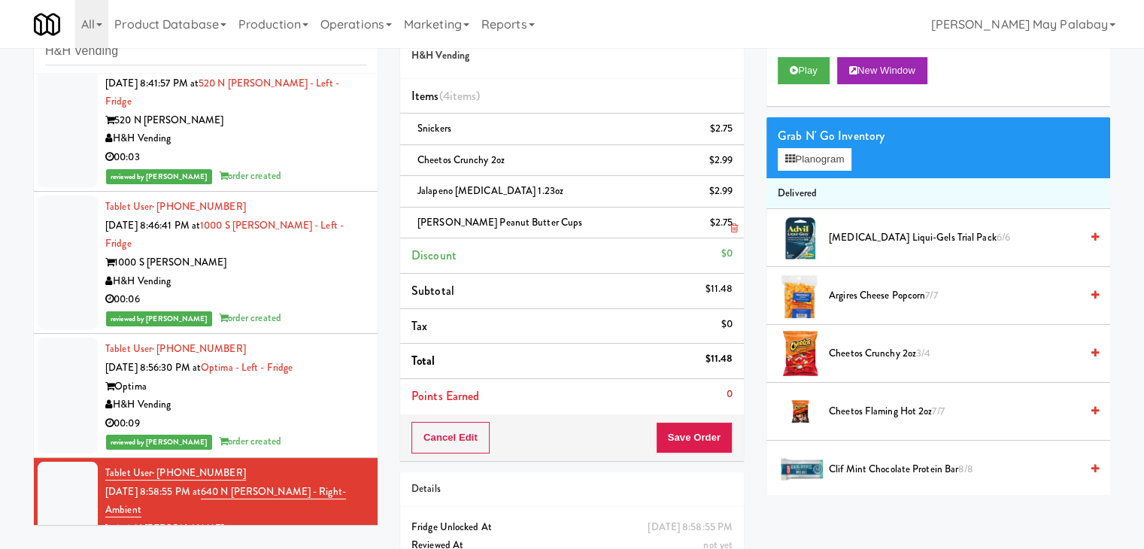
click at [736, 229] on icon at bounding box center [734, 228] width 8 height 10
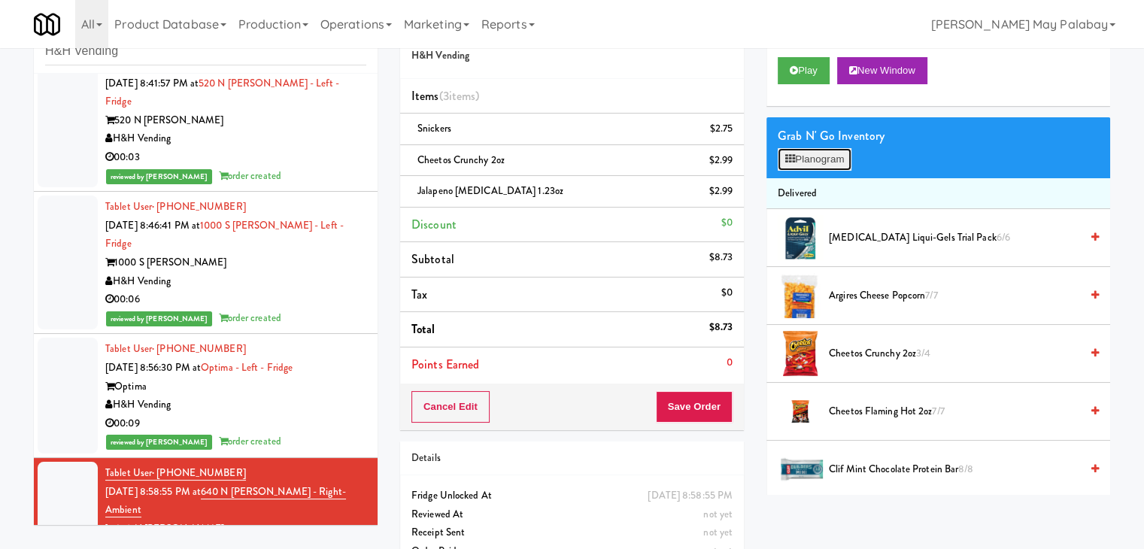
click at [814, 160] on button "Planogram" at bounding box center [814, 159] width 74 height 23
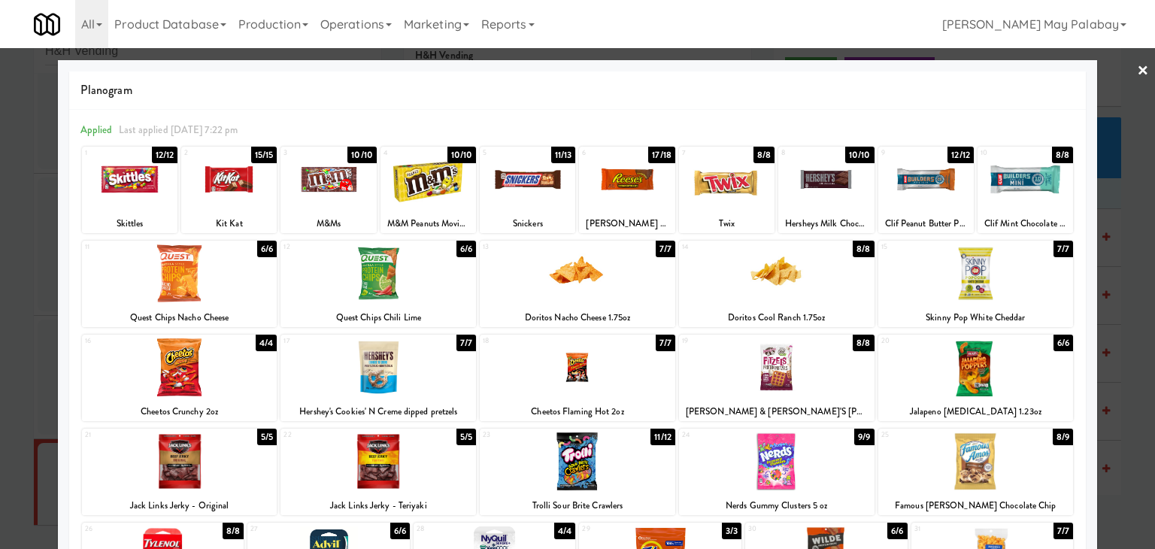
click at [857, 187] on div at bounding box center [825, 179] width 95 height 58
click at [1137, 223] on div at bounding box center [577, 274] width 1155 height 549
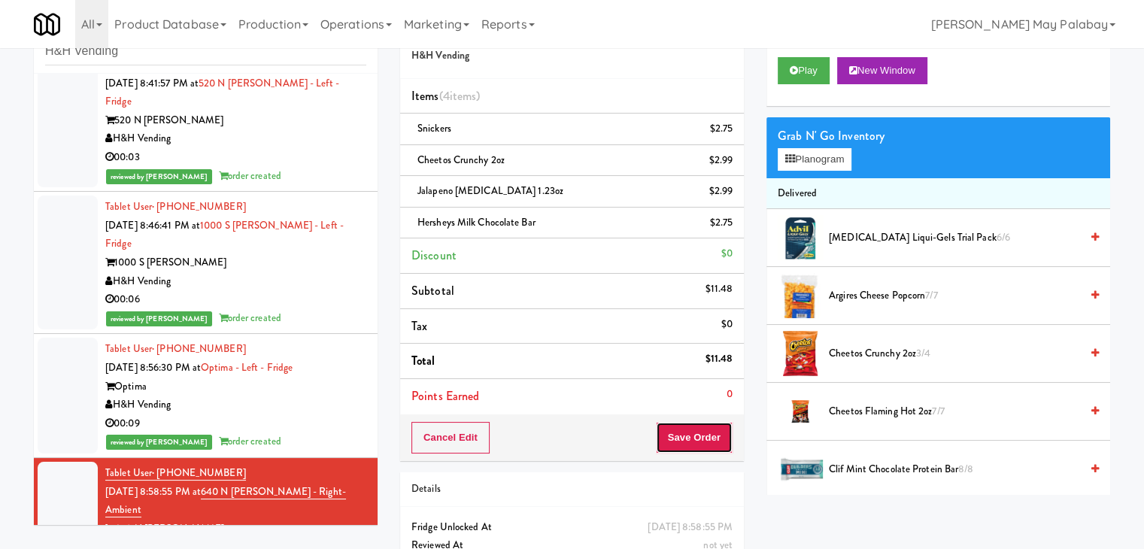
click at [693, 426] on button "Save Order" at bounding box center [694, 438] width 77 height 32
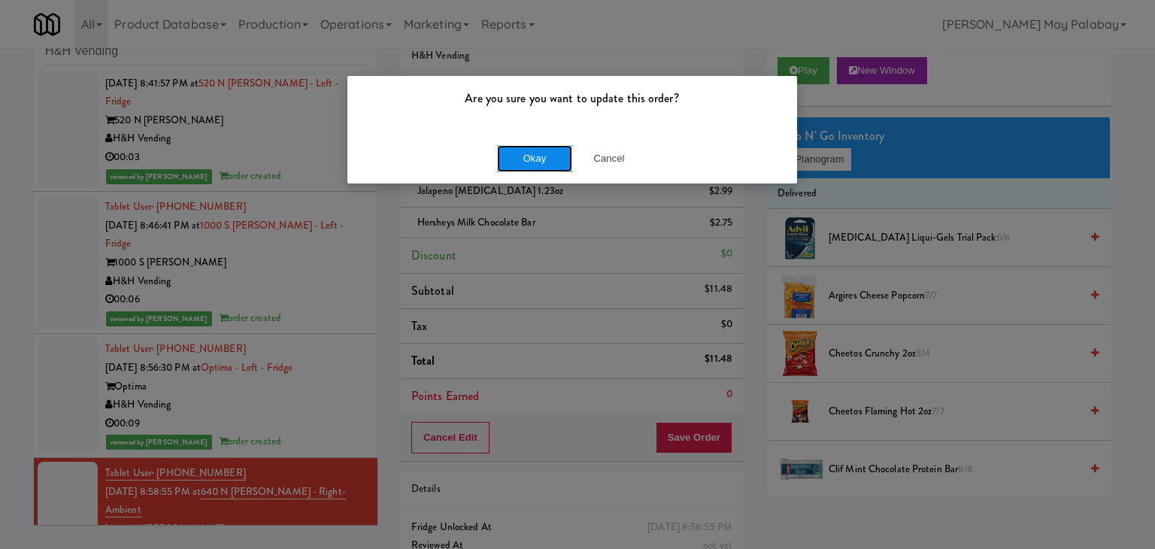
click at [553, 156] on button "Okay" at bounding box center [534, 158] width 75 height 27
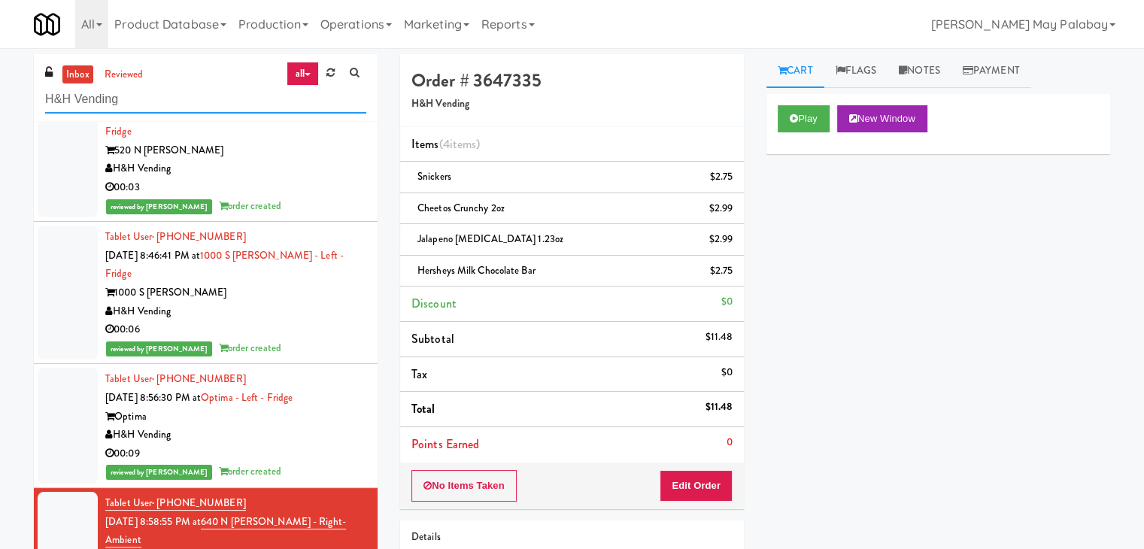
drag, startPoint x: 160, startPoint y: 96, endPoint x: 0, endPoint y: 95, distance: 160.2
click at [0, 95] on div "inbox reviewed all all unclear take inventory issue suspicious failed recent H&…" at bounding box center [572, 358] width 1144 height 608
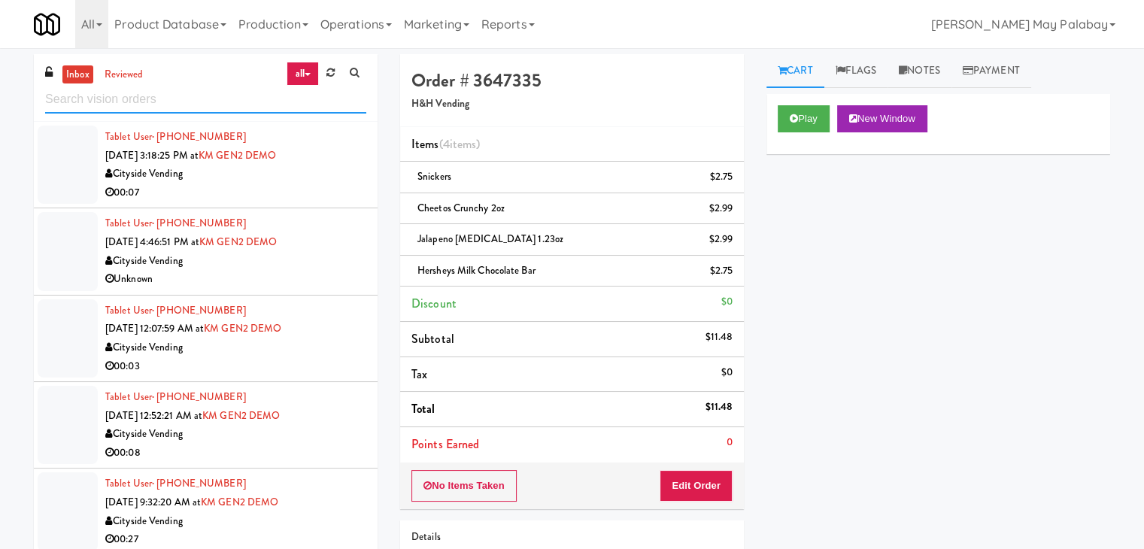
click at [141, 104] on input "text" at bounding box center [205, 100] width 321 height 28
paste input "Kinetic- Drinks"
type input "Kinetic- Drinks"
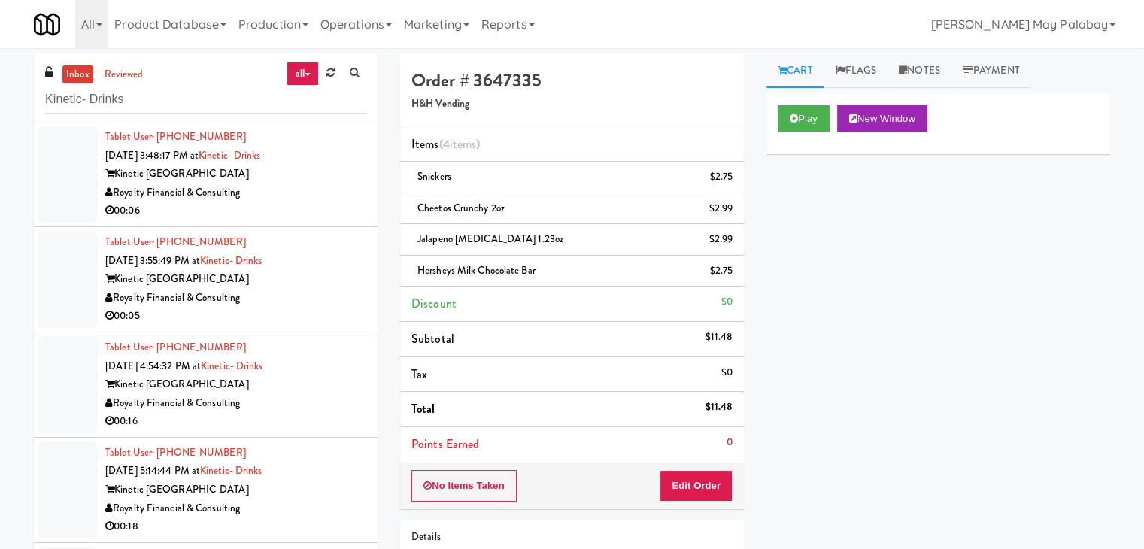
click at [247, 198] on div "Royalty Financial & Consulting" at bounding box center [235, 192] width 261 height 19
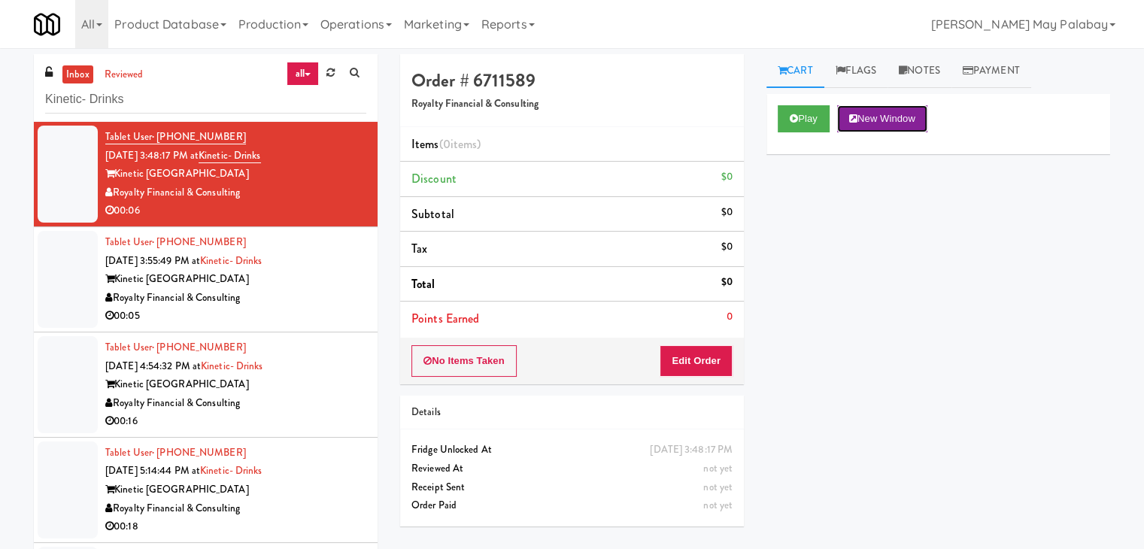
click at [881, 115] on button "New Window" at bounding box center [882, 118] width 90 height 27
click at [692, 353] on button "Edit Order" at bounding box center [695, 361] width 73 height 32
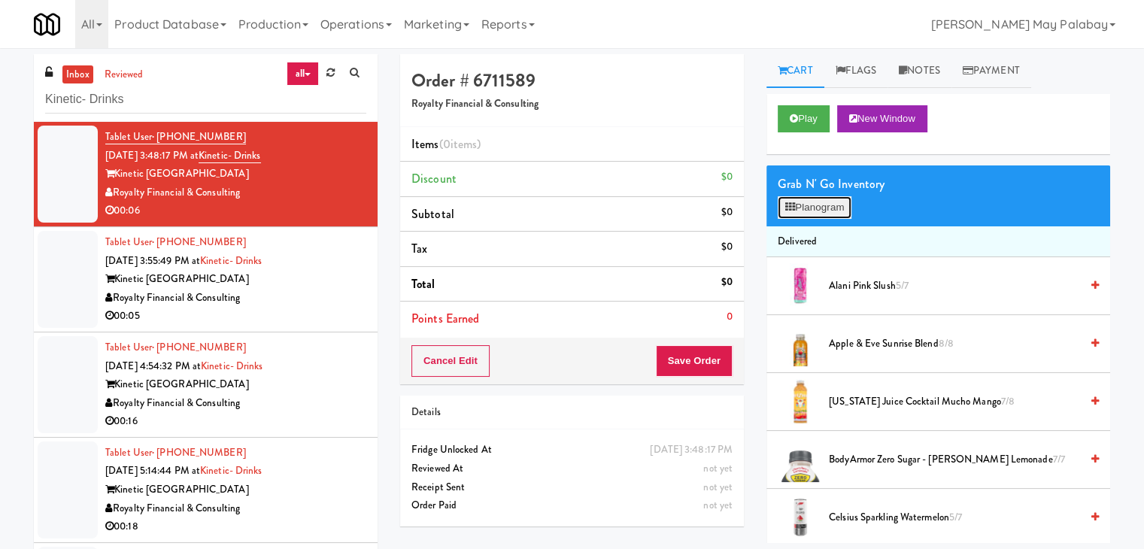
click at [809, 210] on button "Planogram" at bounding box center [814, 207] width 74 height 23
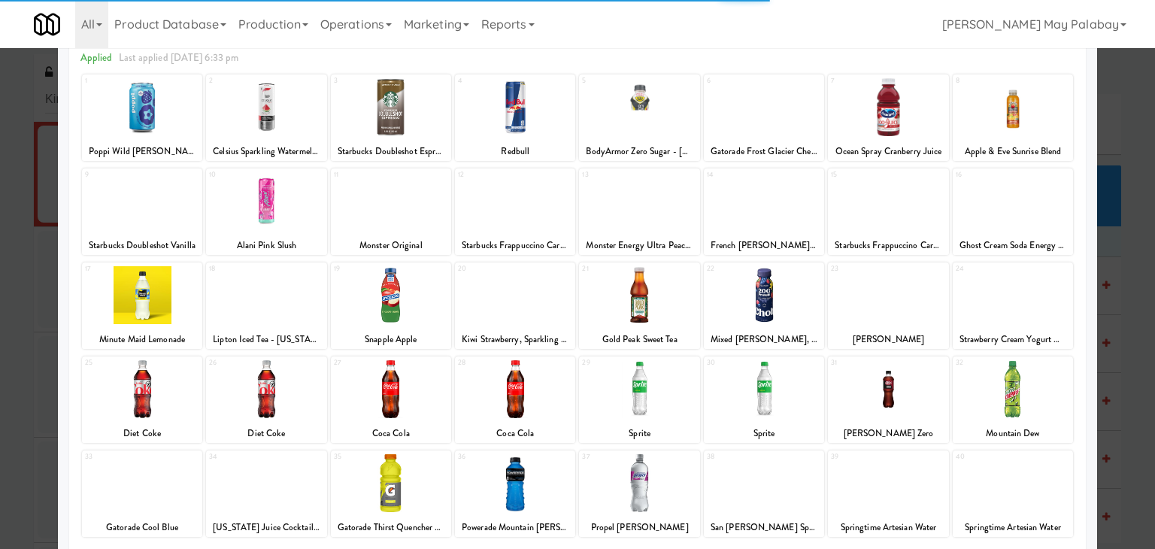
scroll to position [75, 0]
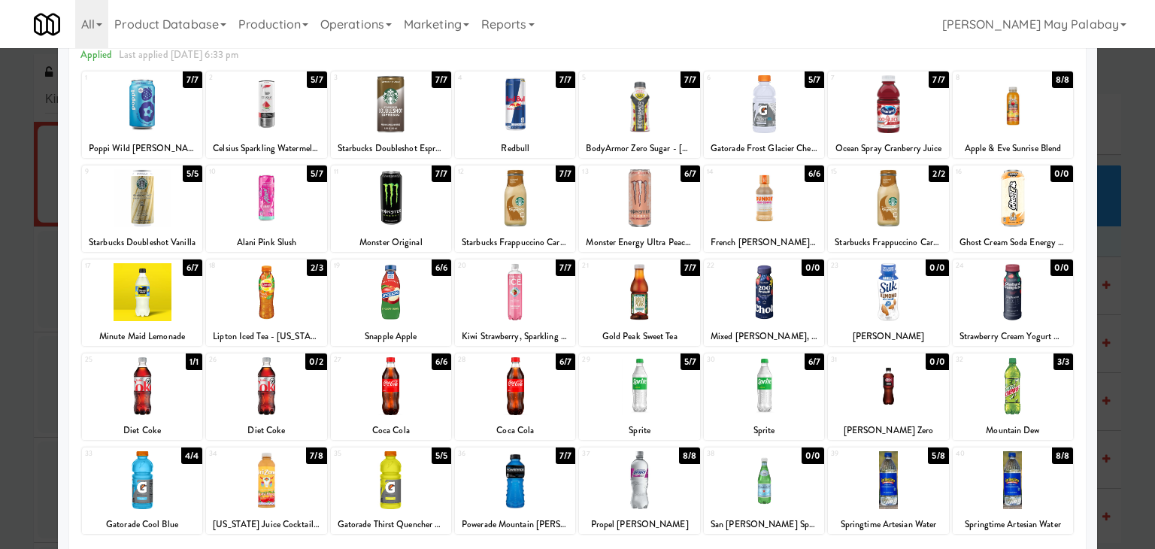
click at [417, 413] on div at bounding box center [391, 386] width 120 height 58
click at [1125, 353] on div at bounding box center [577, 274] width 1155 height 549
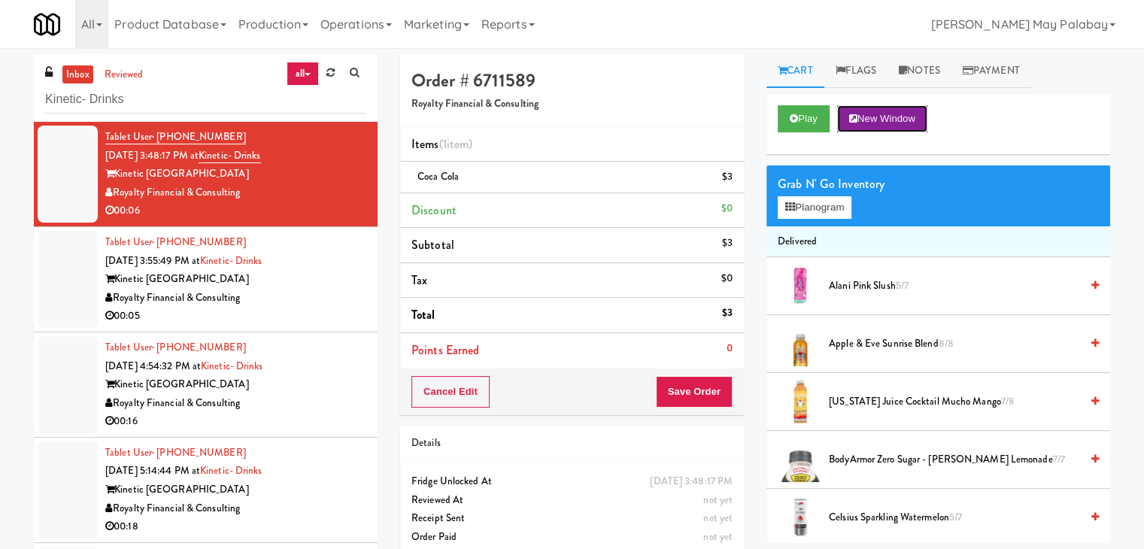
click at [908, 123] on button "New Window" at bounding box center [882, 118] width 90 height 27
click at [701, 392] on button "Save Order" at bounding box center [694, 392] width 77 height 32
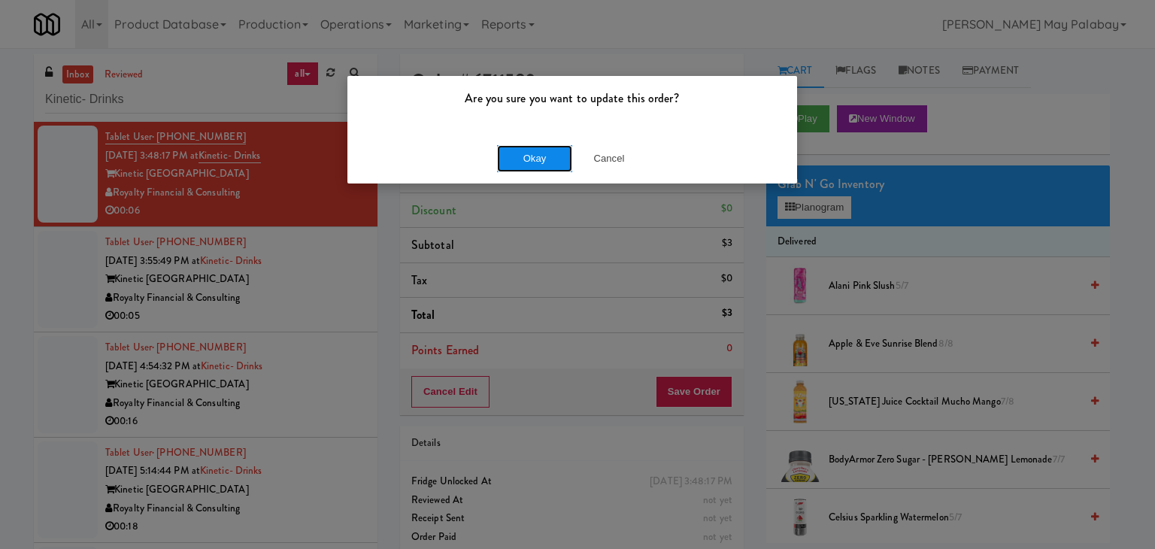
click at [511, 156] on button "Okay" at bounding box center [534, 158] width 75 height 27
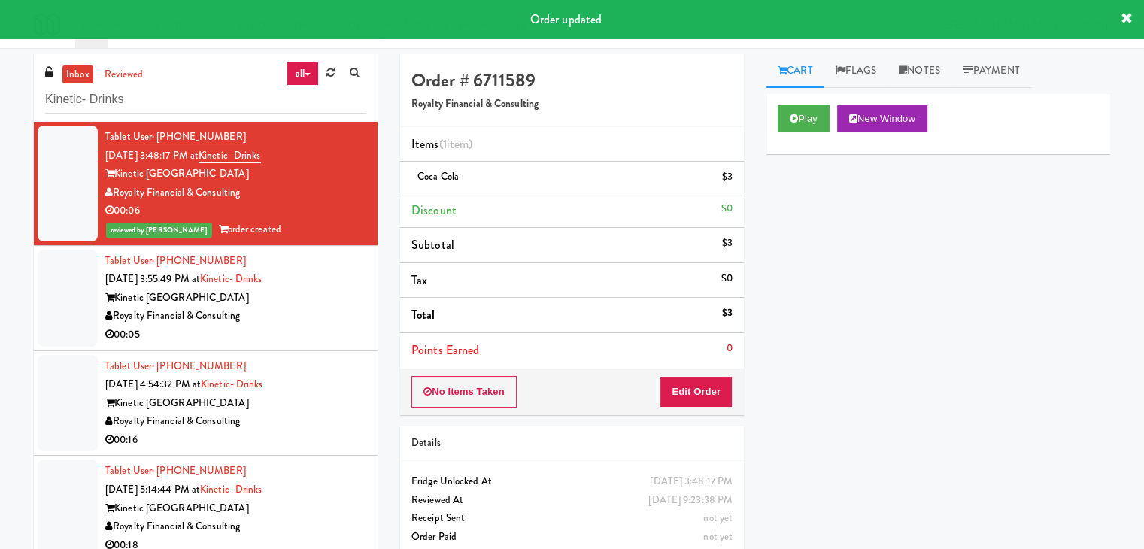
click at [291, 319] on div "Royalty Financial & Consulting" at bounding box center [235, 316] width 261 height 19
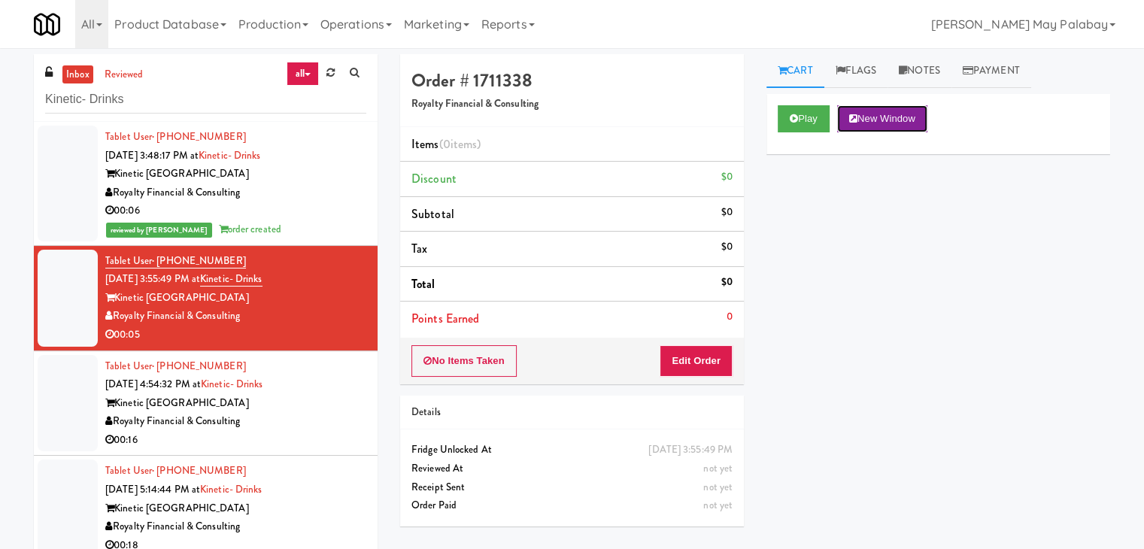
click at [899, 123] on button "New Window" at bounding box center [882, 118] width 90 height 27
click at [709, 353] on button "Edit Order" at bounding box center [695, 361] width 73 height 32
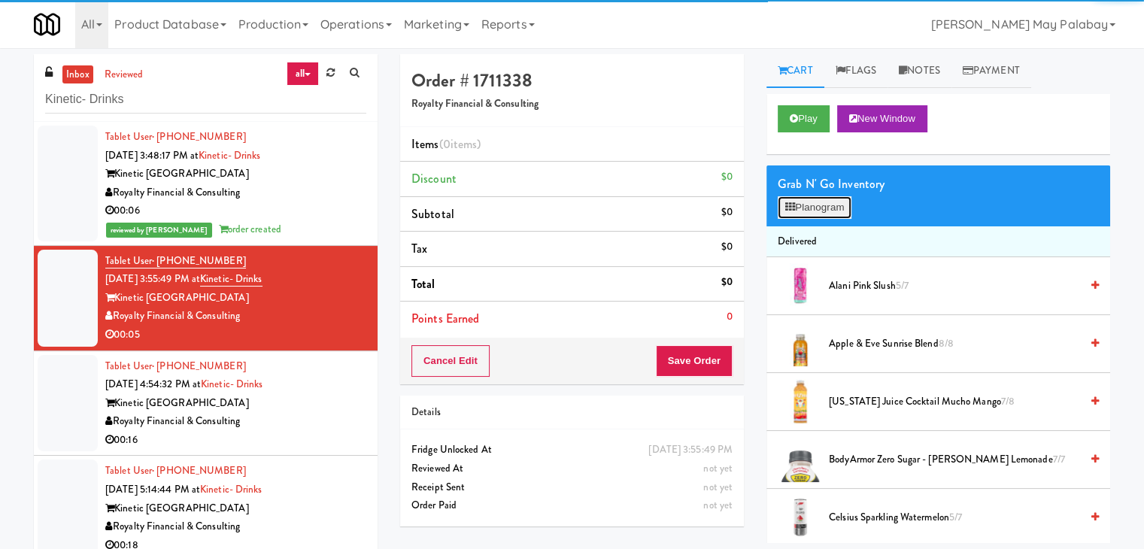
click at [818, 205] on button "Planogram" at bounding box center [814, 207] width 74 height 23
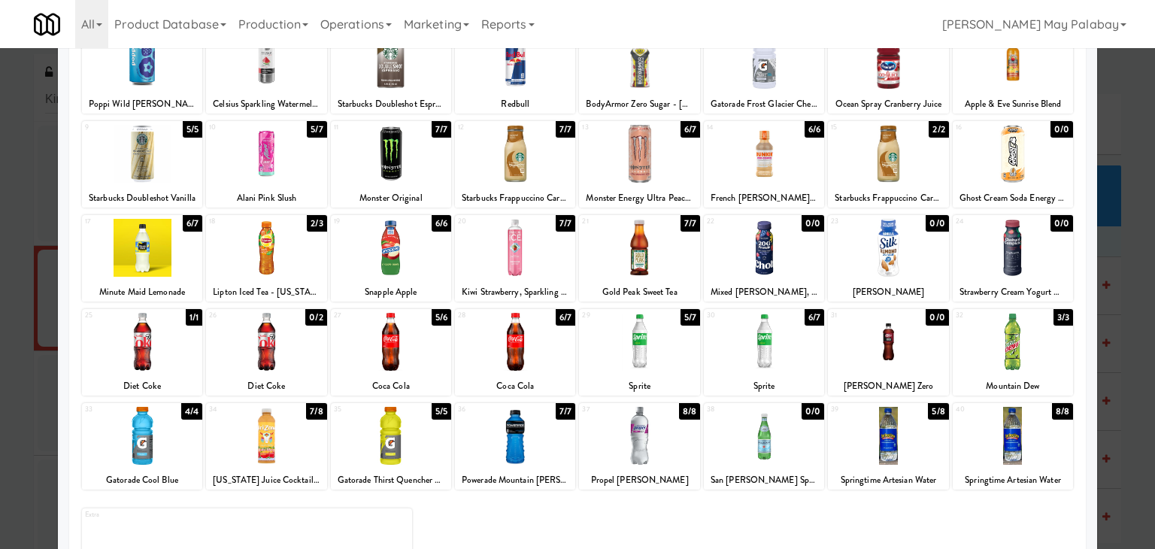
scroll to position [114, 0]
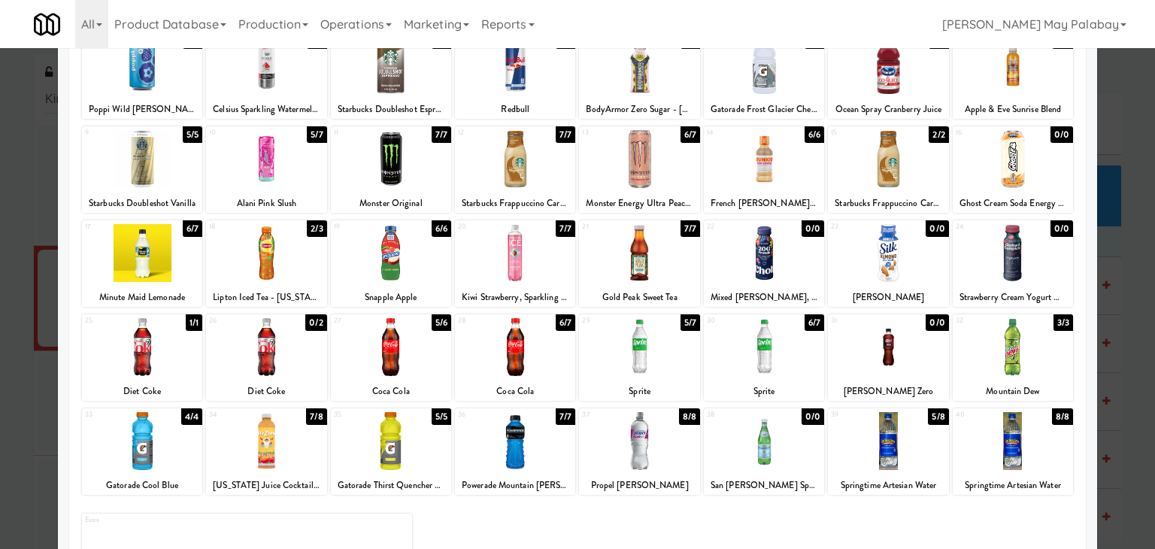
click at [659, 453] on div at bounding box center [639, 441] width 120 height 58
click at [1136, 312] on div at bounding box center [577, 274] width 1155 height 549
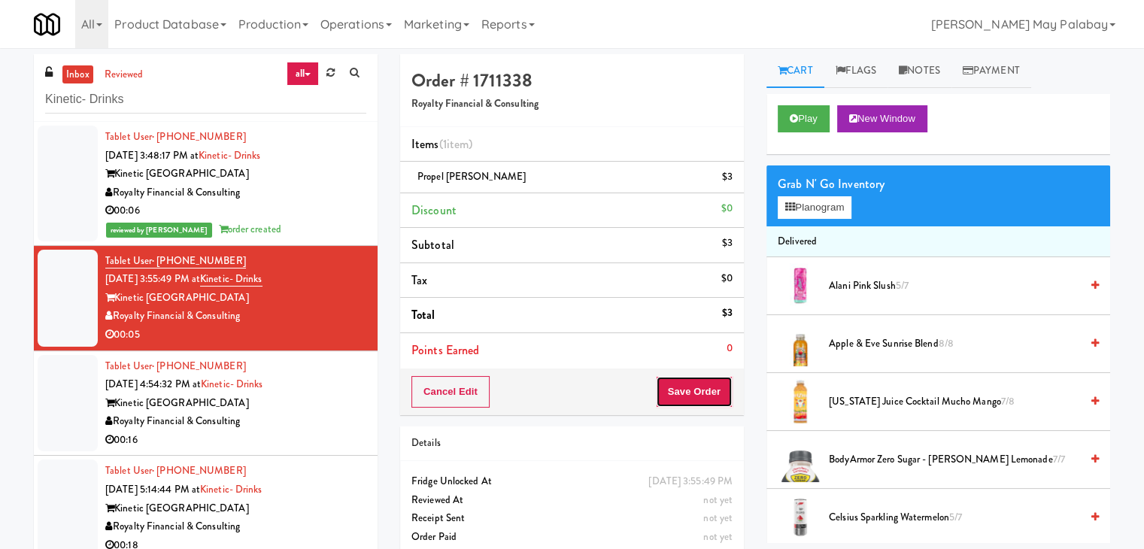
click at [680, 383] on button "Save Order" at bounding box center [694, 392] width 77 height 32
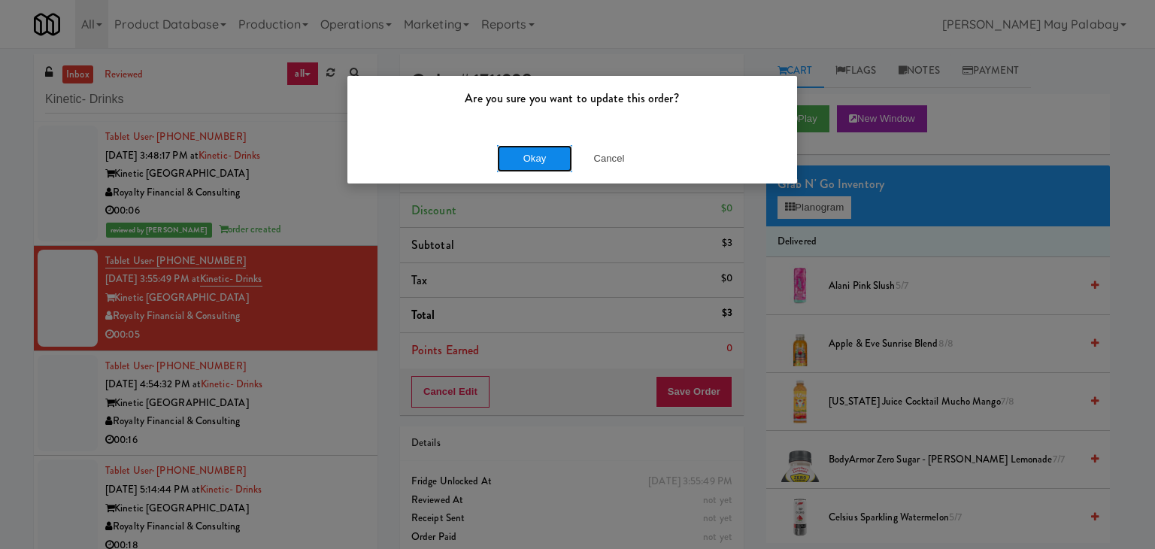
click at [517, 160] on button "Okay" at bounding box center [534, 158] width 75 height 27
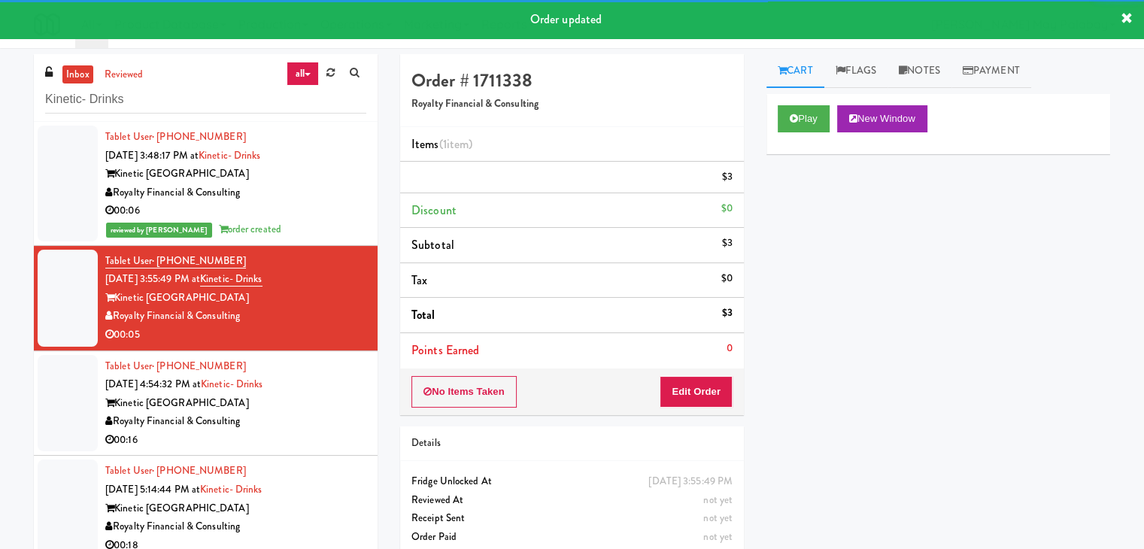
click at [344, 408] on div "Kinetic [GEOGRAPHIC_DATA]" at bounding box center [235, 403] width 261 height 19
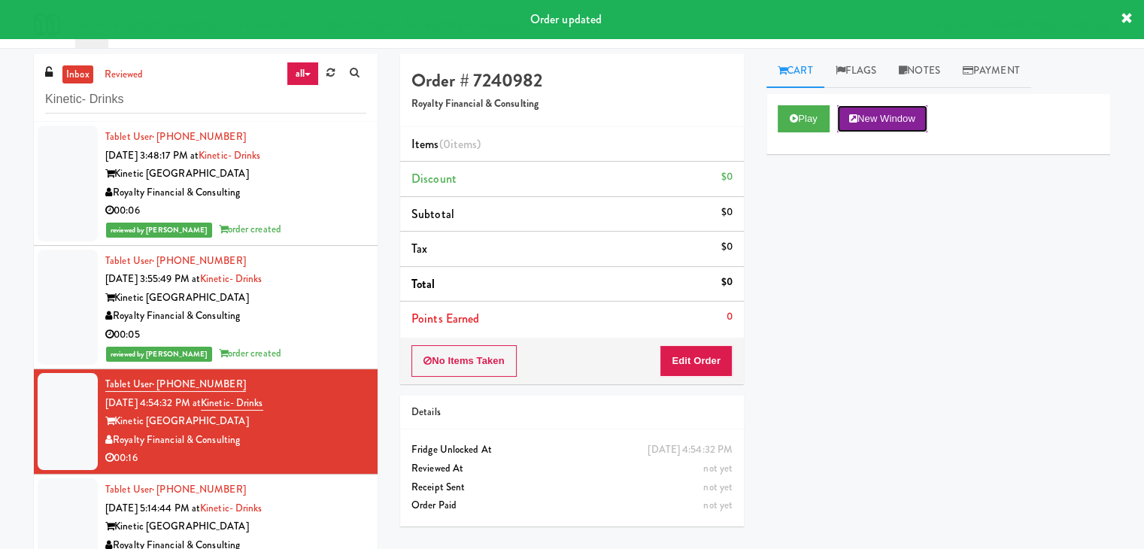
click at [883, 118] on button "New Window" at bounding box center [882, 118] width 90 height 27
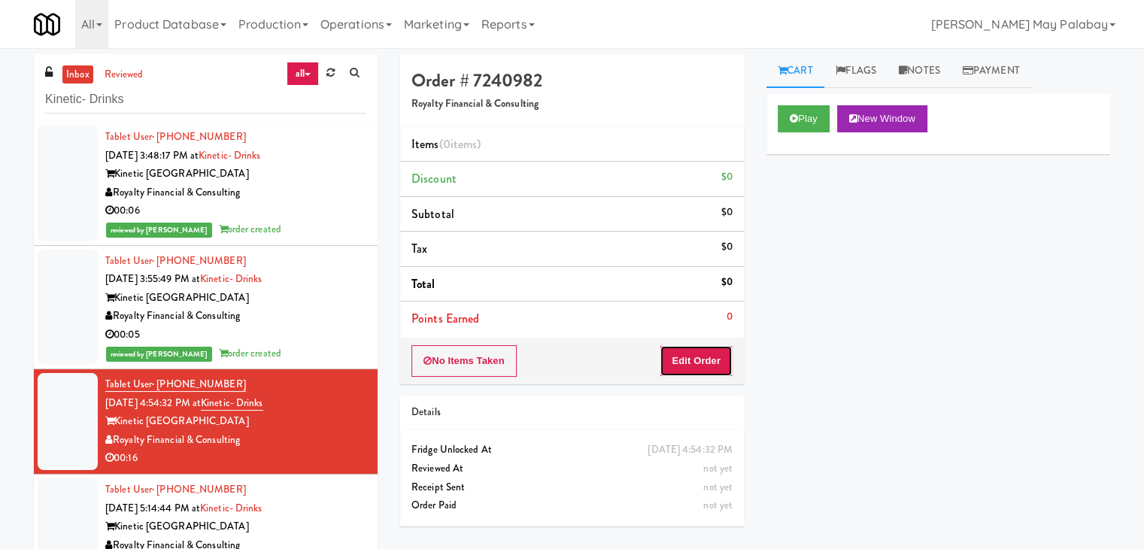
click at [693, 359] on button "Edit Order" at bounding box center [695, 361] width 73 height 32
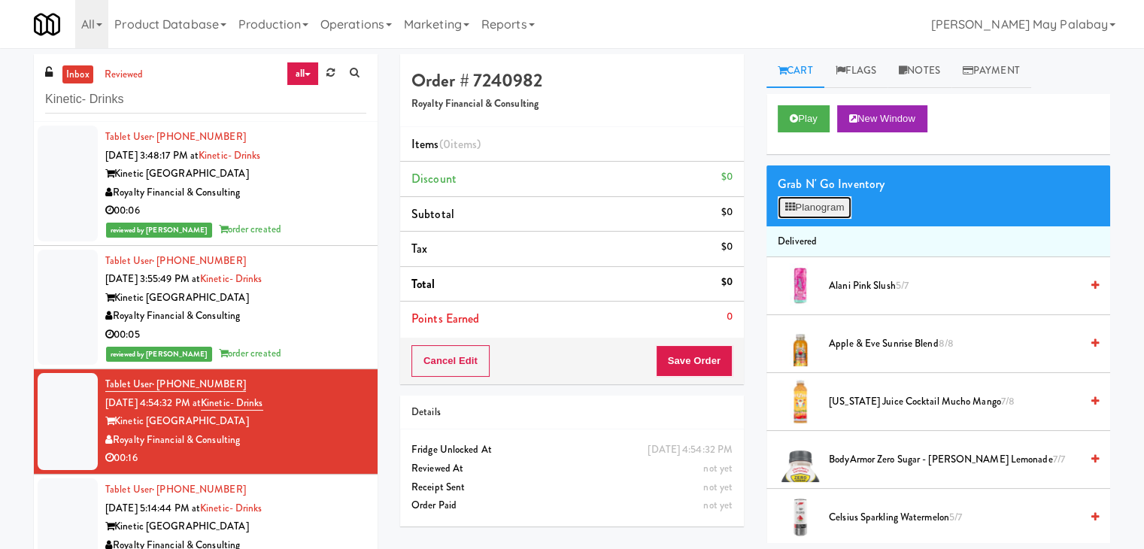
click at [820, 205] on button "Planogram" at bounding box center [814, 207] width 74 height 23
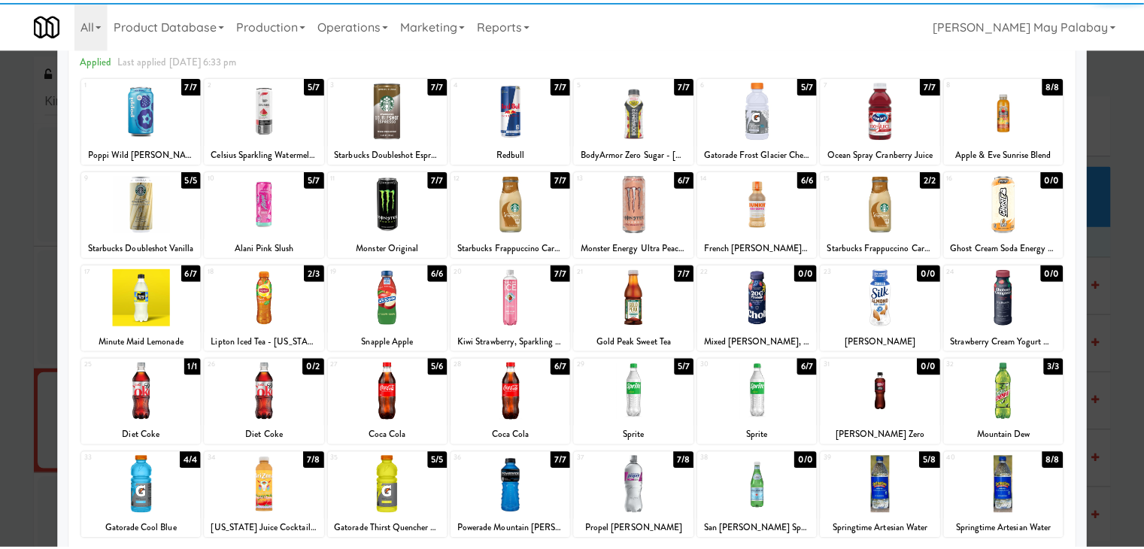
scroll to position [75, 0]
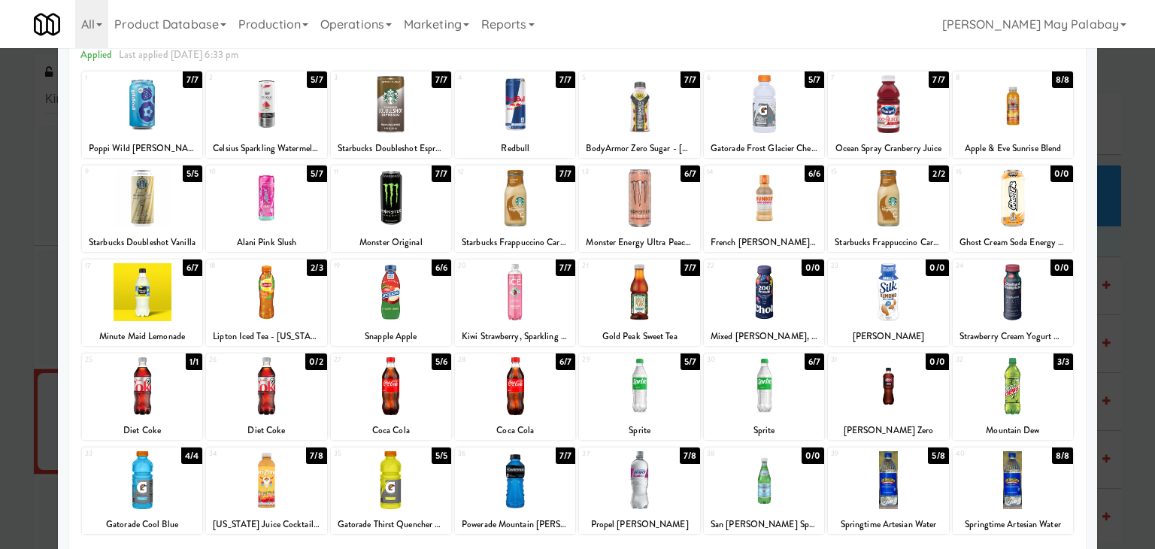
click at [1030, 398] on div at bounding box center [1013, 386] width 120 height 58
click at [1107, 285] on div at bounding box center [577, 274] width 1155 height 549
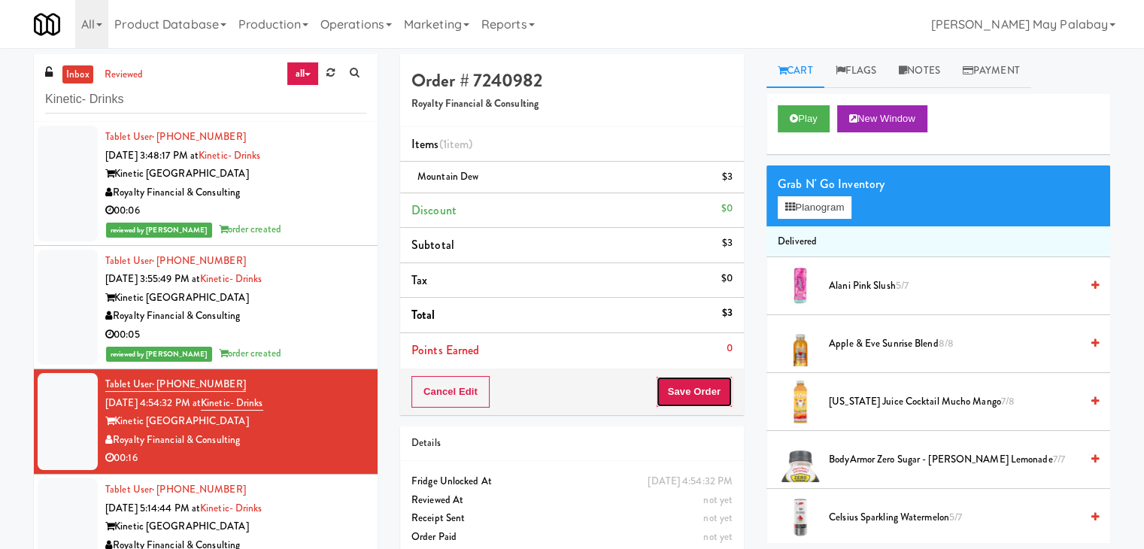
click at [693, 392] on button "Save Order" at bounding box center [694, 392] width 77 height 32
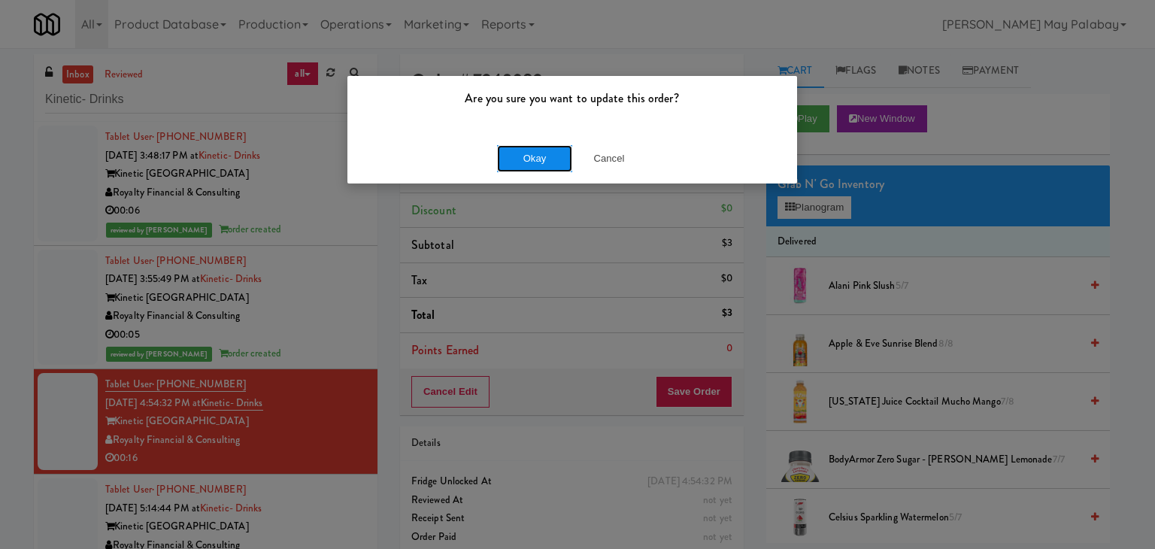
click at [553, 158] on button "Okay" at bounding box center [534, 158] width 75 height 27
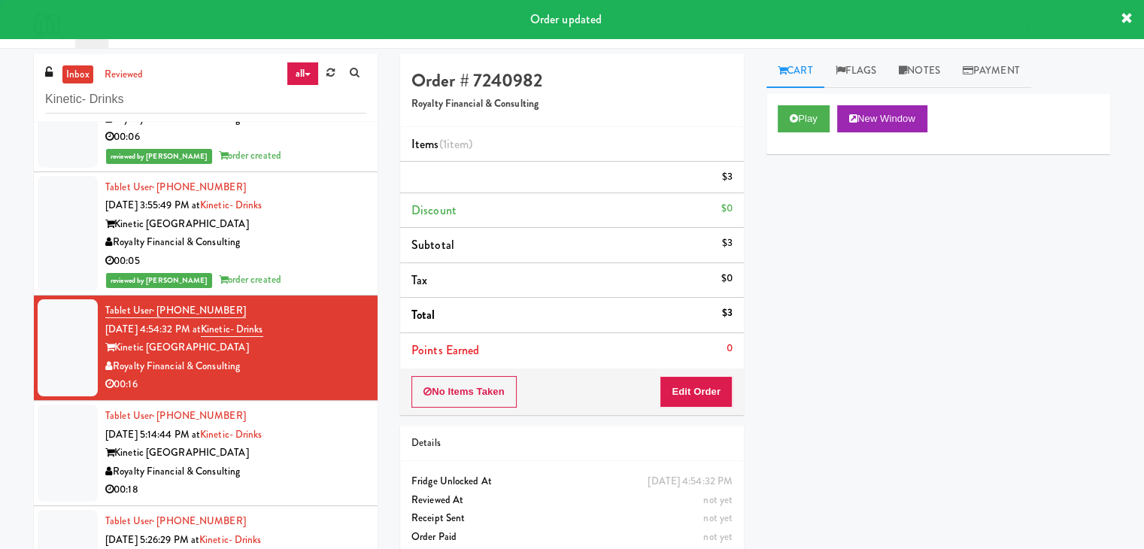
scroll to position [75, 0]
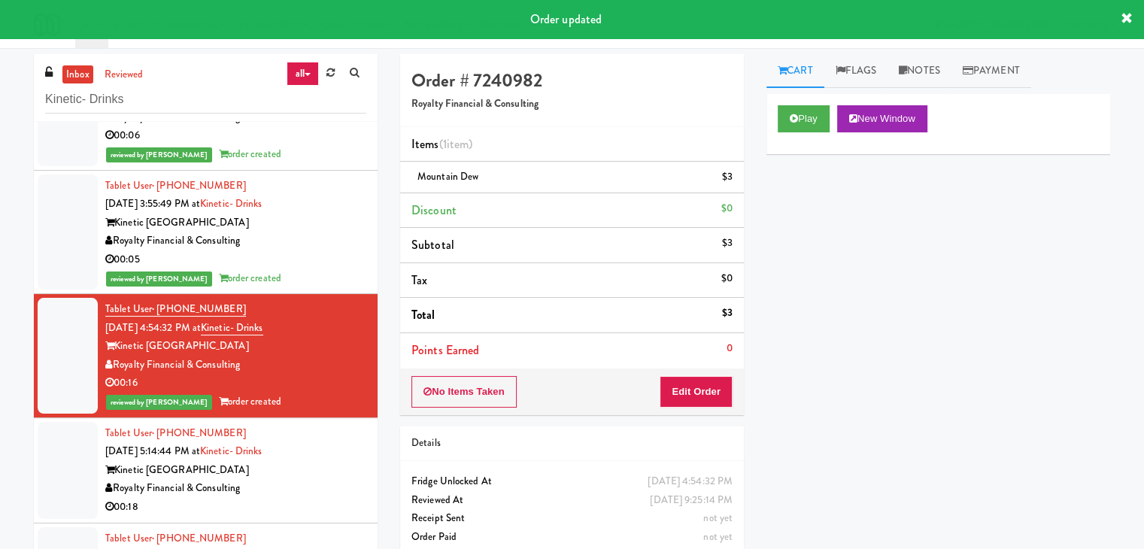
click at [319, 477] on div "Kinetic [GEOGRAPHIC_DATA]" at bounding box center [235, 470] width 261 height 19
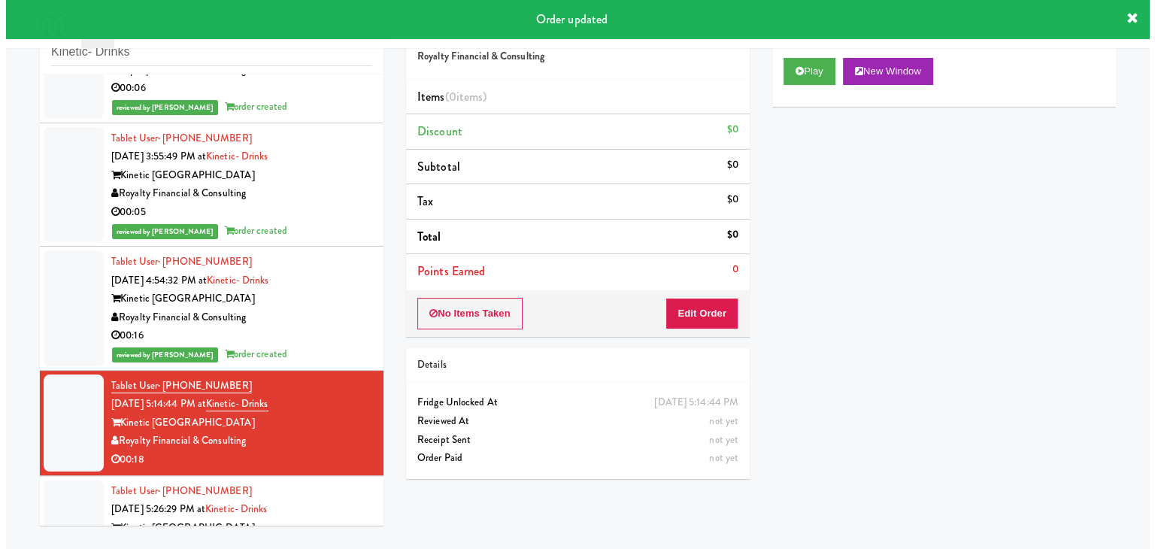
scroll to position [48, 0]
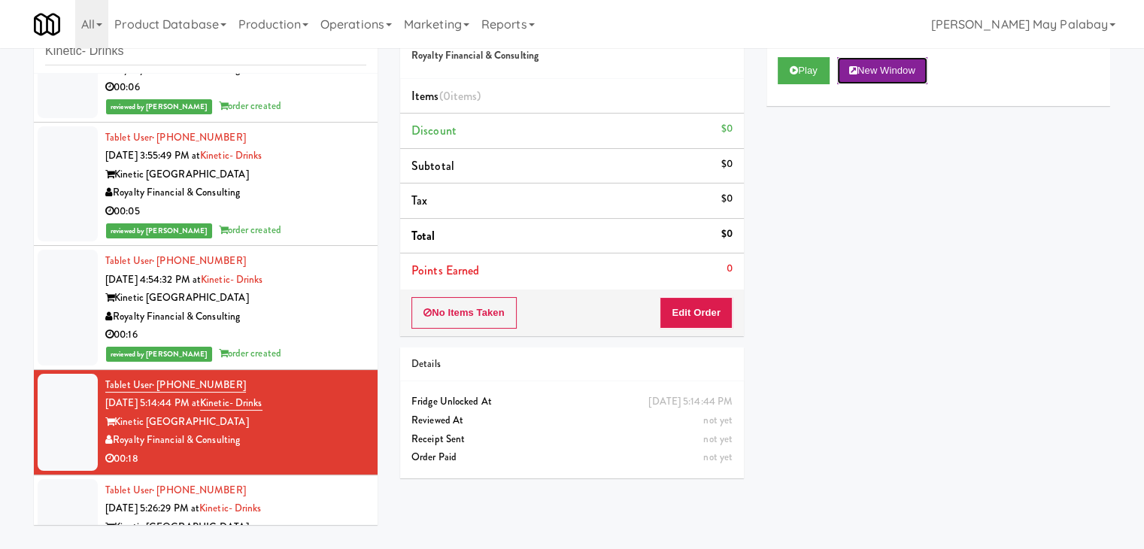
click at [880, 70] on button "New Window" at bounding box center [882, 70] width 90 height 27
click at [695, 314] on button "Edit Order" at bounding box center [695, 313] width 73 height 32
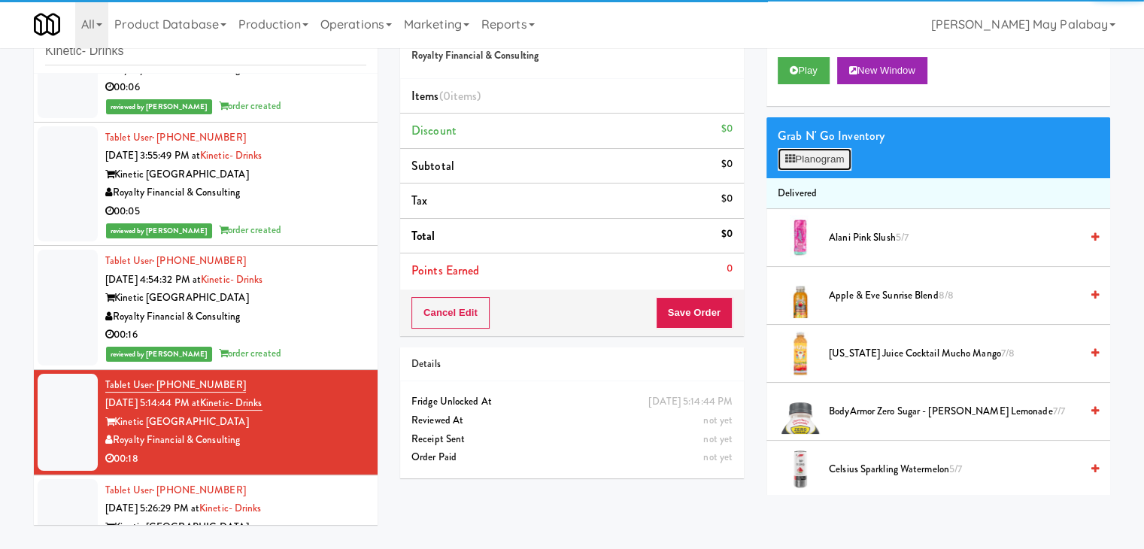
click at [815, 164] on button "Planogram" at bounding box center [814, 159] width 74 height 23
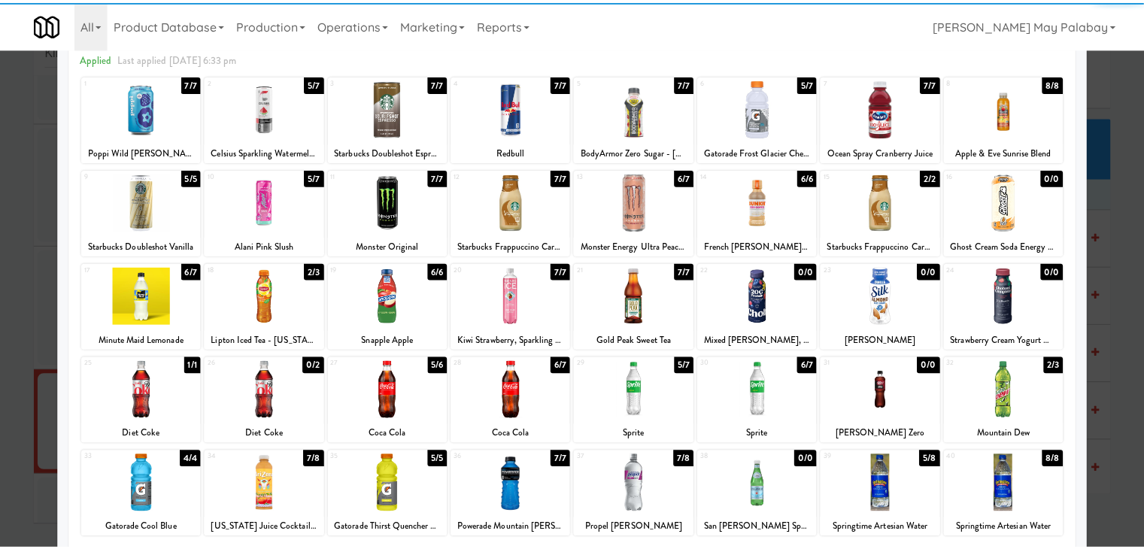
scroll to position [75, 0]
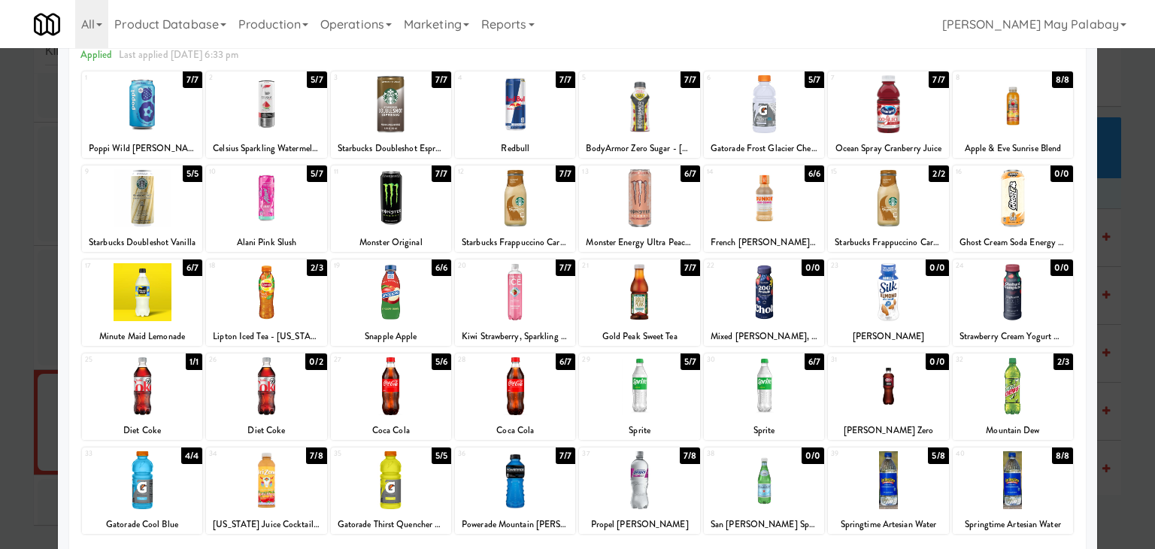
click at [420, 495] on div at bounding box center [391, 480] width 120 height 58
click at [1127, 262] on div at bounding box center [577, 274] width 1155 height 549
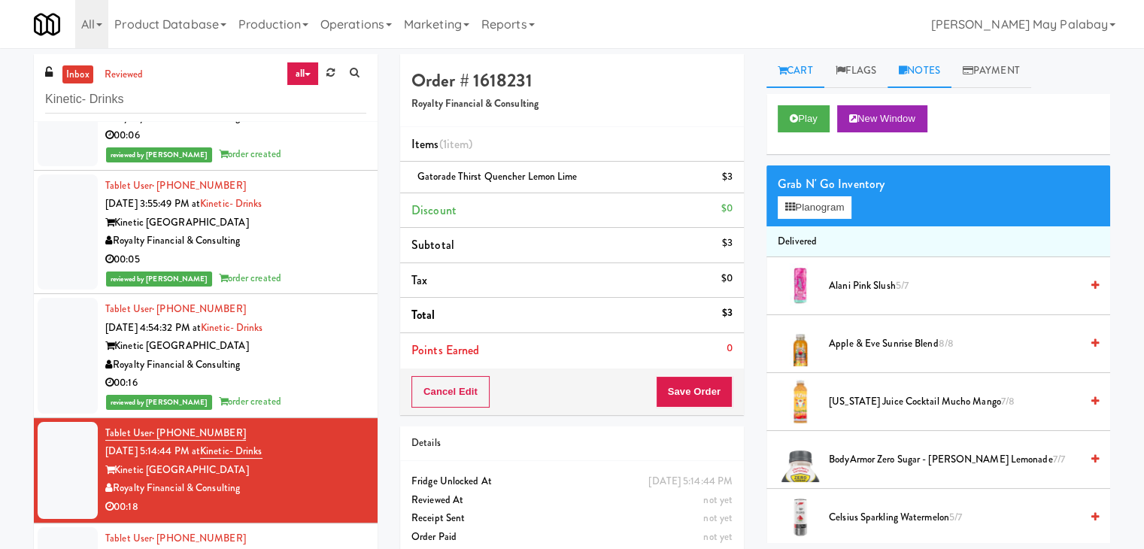
click at [930, 76] on link "Notes" at bounding box center [919, 71] width 64 height 34
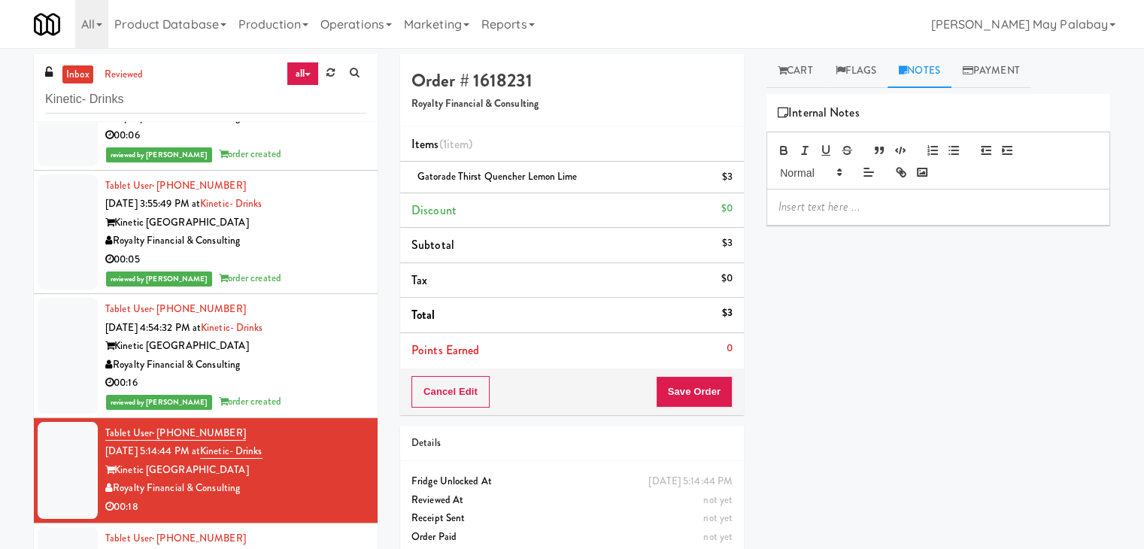
click at [869, 211] on p at bounding box center [938, 206] width 320 height 17
click at [867, 199] on p at bounding box center [938, 206] width 320 height 17
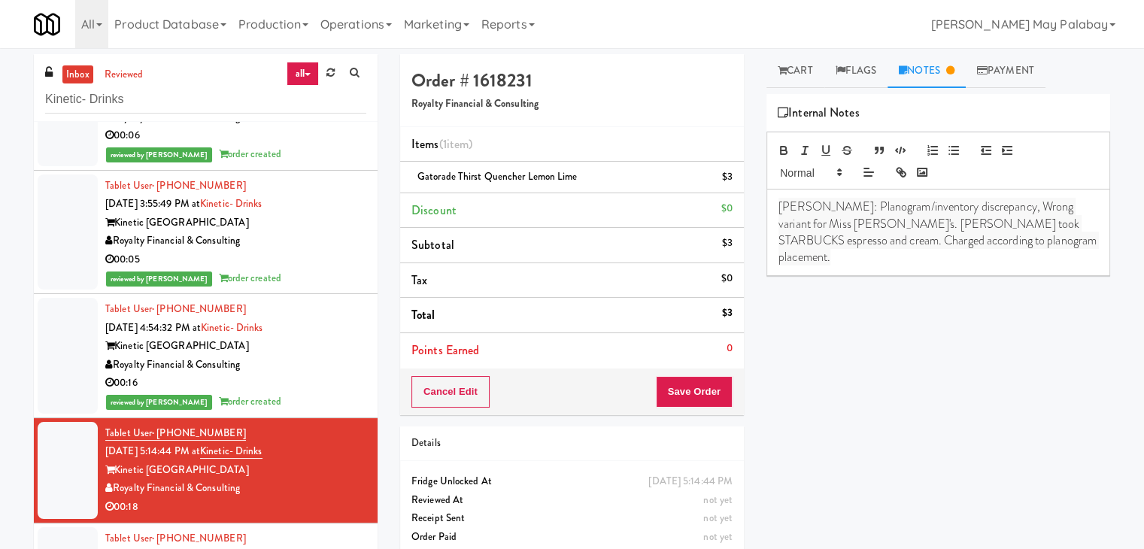
click at [1080, 206] on span "[PERSON_NAME]: Planogram/inventory discrepancy, Wrong variant for Miss [PERSON_…" at bounding box center [938, 232] width 320 height 68
click at [800, 72] on link "Cart" at bounding box center [795, 71] width 58 height 34
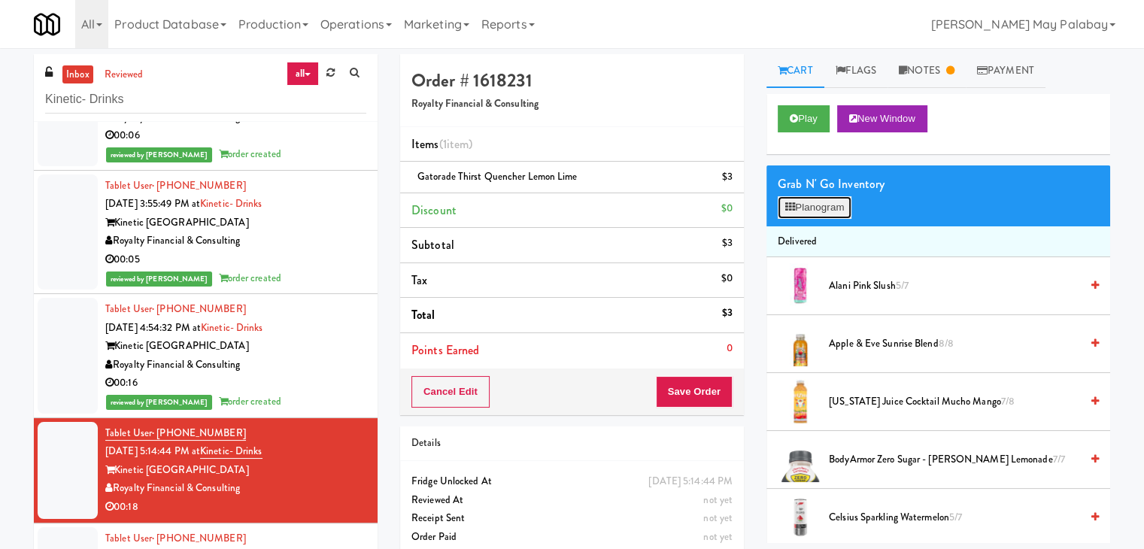
click at [815, 212] on button "Planogram" at bounding box center [814, 207] width 74 height 23
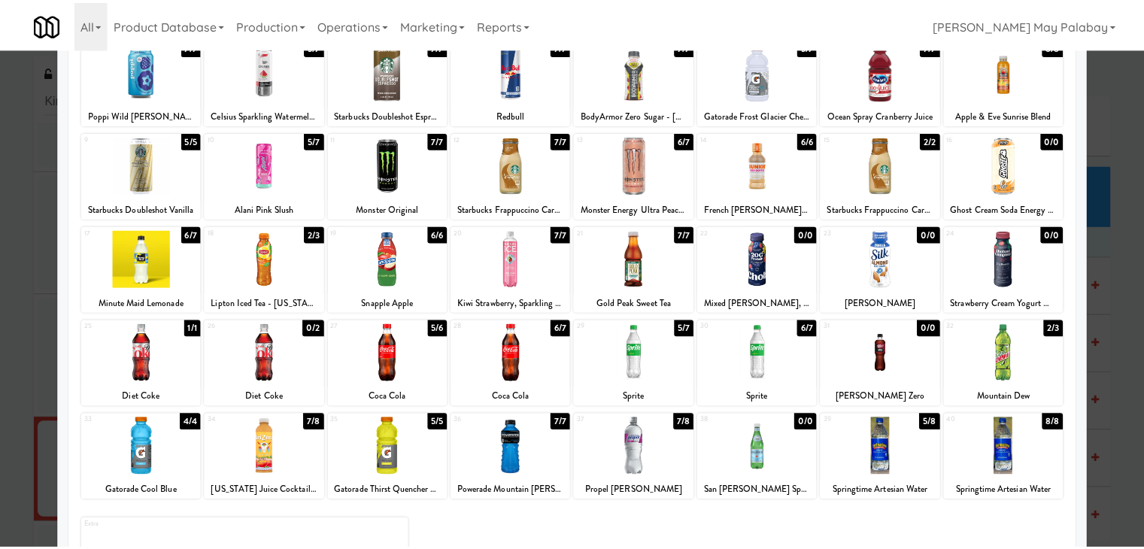
scroll to position [150, 0]
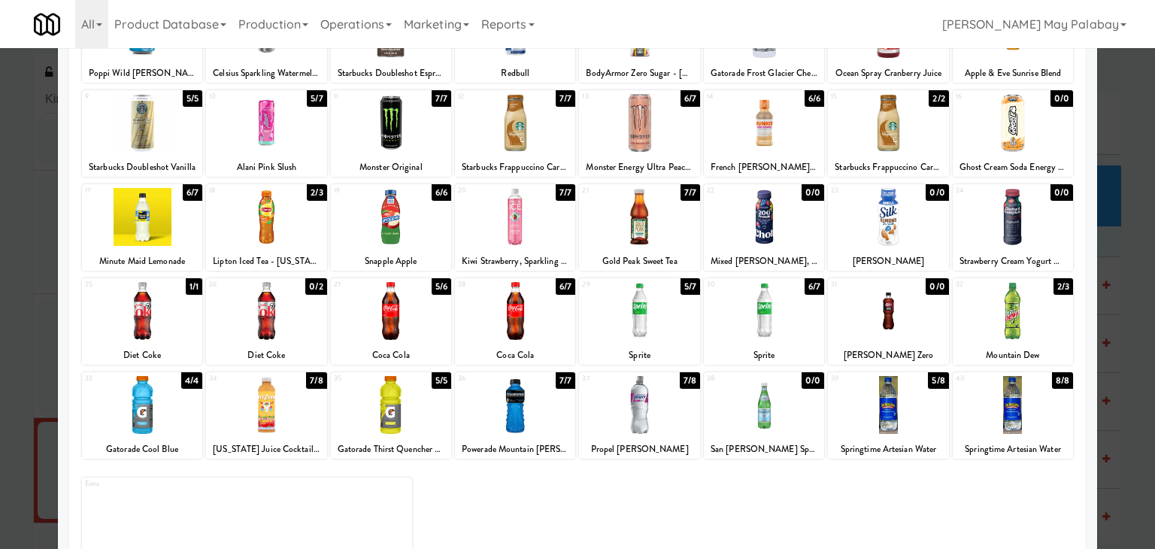
click at [1135, 292] on div at bounding box center [577, 274] width 1155 height 549
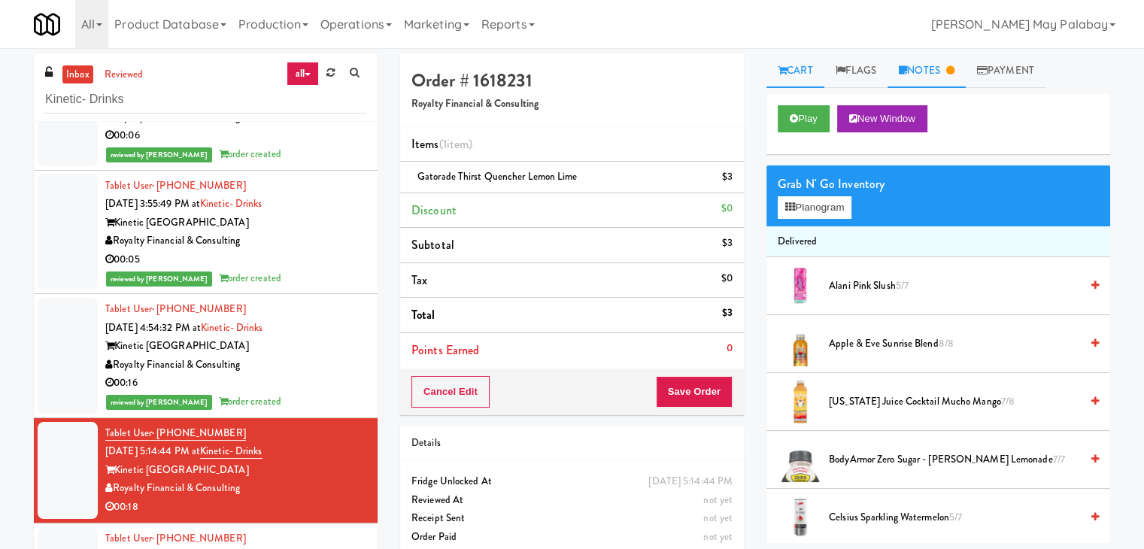
click at [914, 69] on link "Notes" at bounding box center [926, 71] width 78 height 34
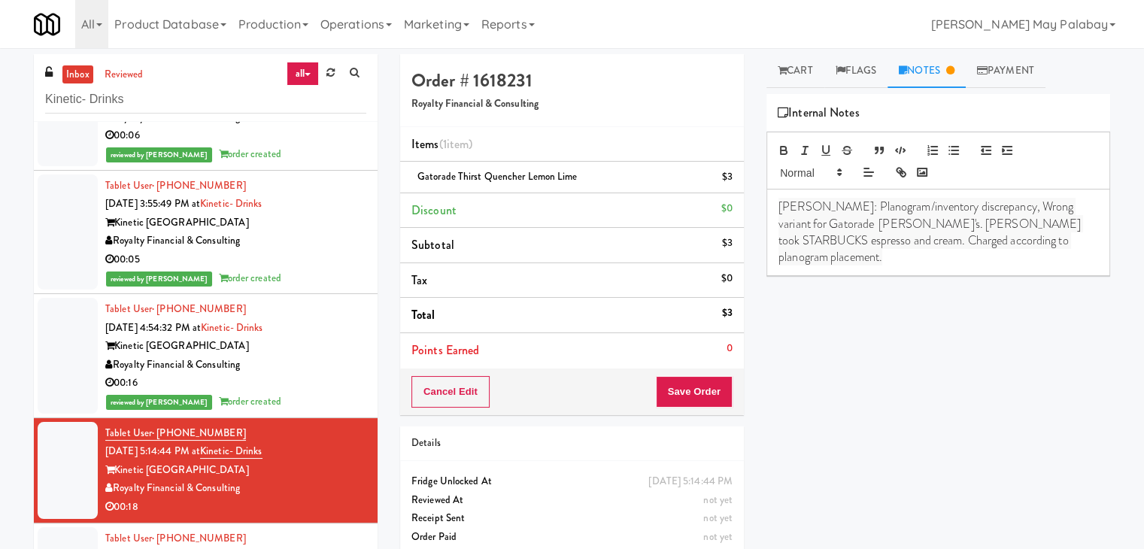
click at [861, 225] on span "[PERSON_NAME]: Planogram/inventory discrepancy, Wrong variant for Gatorade [PER…" at bounding box center [930, 232] width 305 height 68
drag, startPoint x: 941, startPoint y: 241, endPoint x: 774, endPoint y: 237, distance: 167.7
click at [774, 237] on div "[PERSON_NAME]: Planogram/inventory discrepancy, Wrong variant for Gatorade Thri…" at bounding box center [938, 232] width 342 height 86
click at [918, 265] on div "[PERSON_NAME]: Planogram/inventory discrepancy, Wrong variant for Gatorade Thri…" at bounding box center [938, 232] width 342 height 86
click at [782, 77] on link "Cart" at bounding box center [795, 71] width 58 height 34
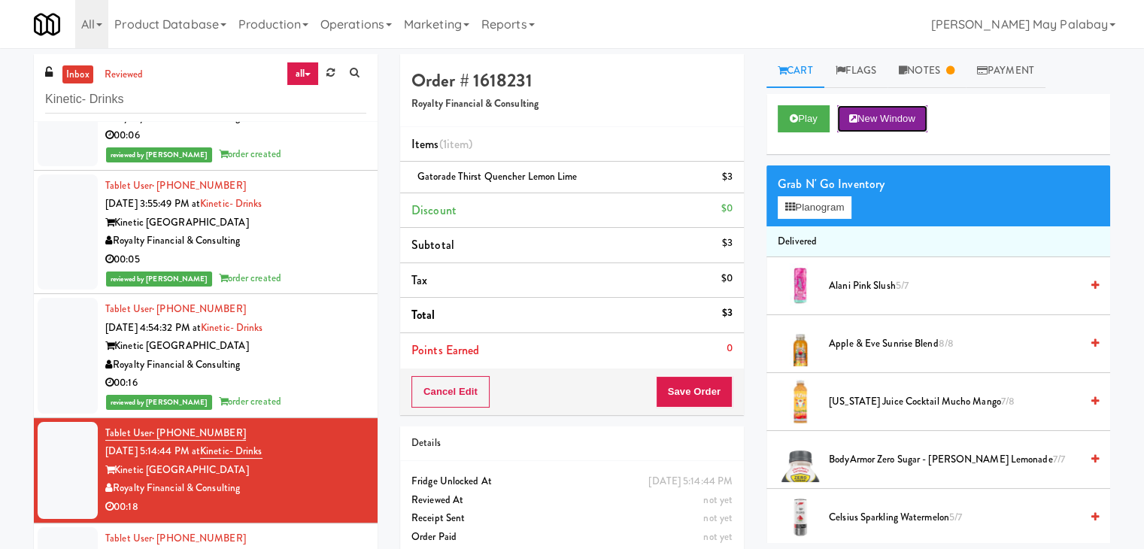
click at [899, 109] on button "New Window" at bounding box center [882, 118] width 90 height 27
click at [929, 62] on link "Notes" at bounding box center [926, 71] width 78 height 34
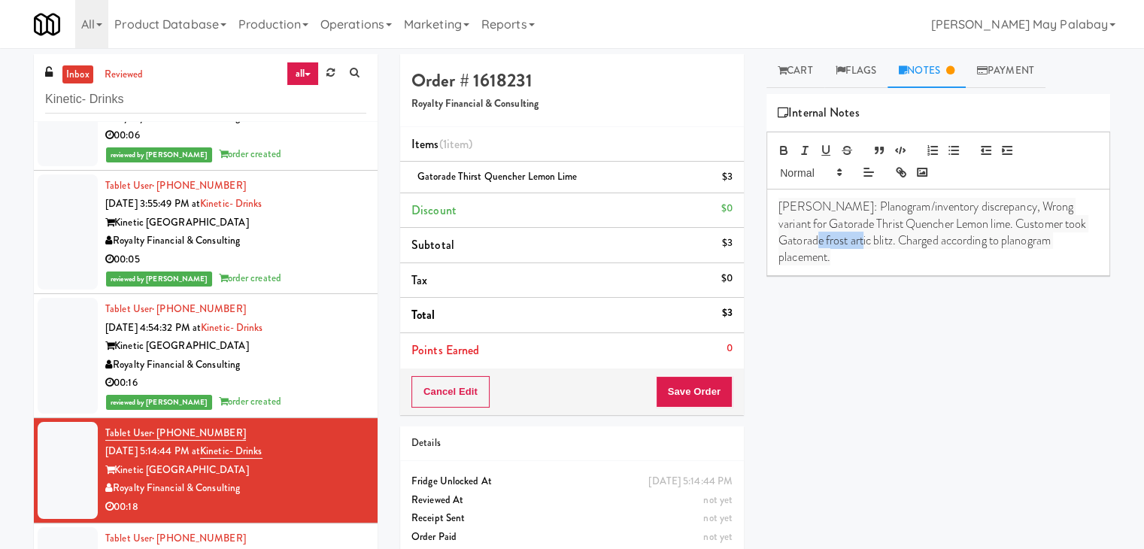
drag, startPoint x: 893, startPoint y: 240, endPoint x: 851, endPoint y: 238, distance: 42.2
click at [851, 238] on span "[PERSON_NAME]: Planogram/inventory discrepancy, Wrong variant for Gatorade Thri…" at bounding box center [933, 232] width 310 height 68
click at [703, 395] on button "Save Order" at bounding box center [694, 392] width 77 height 32
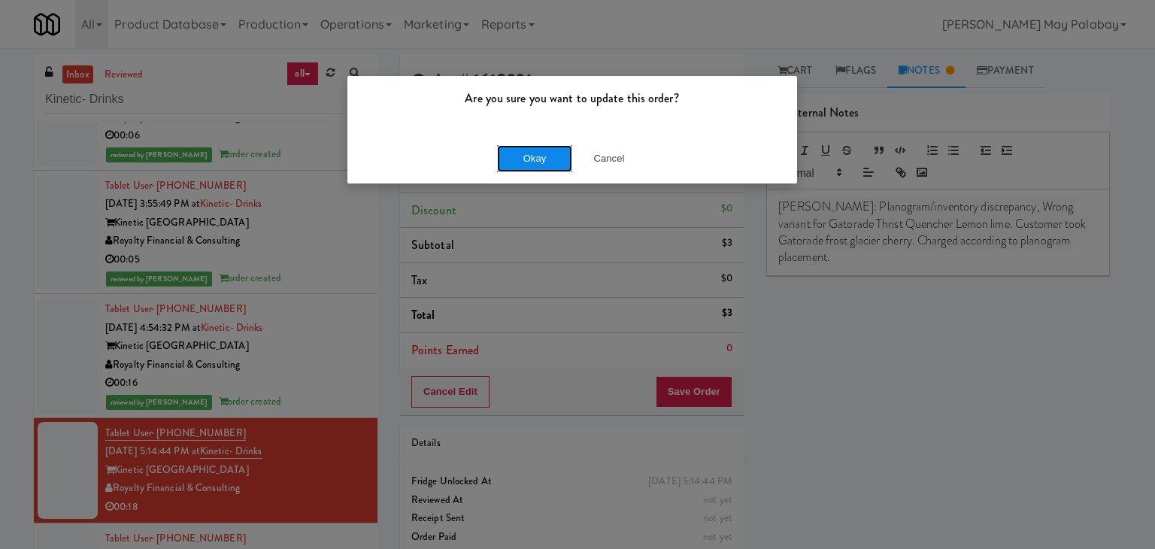
click at [559, 159] on button "Okay" at bounding box center [534, 158] width 75 height 27
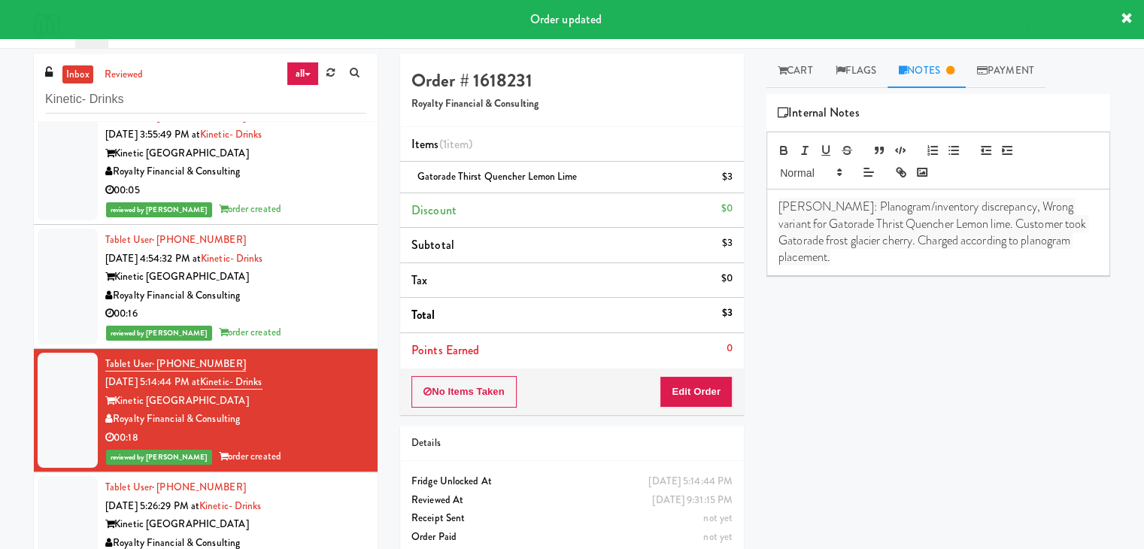
scroll to position [147, 0]
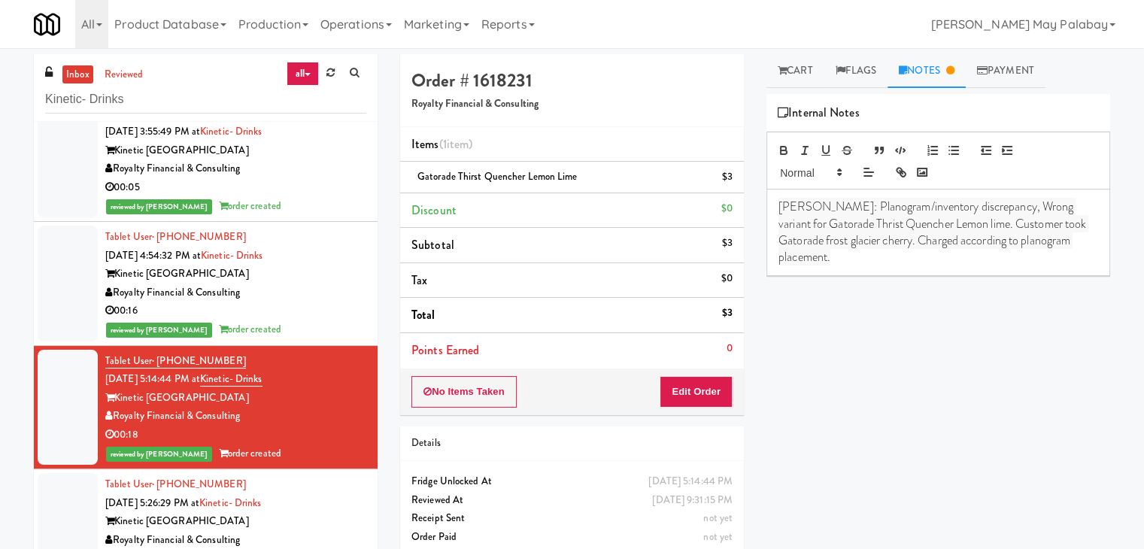
click at [310, 533] on div "Royalty Financial & Consulting" at bounding box center [235, 540] width 261 height 19
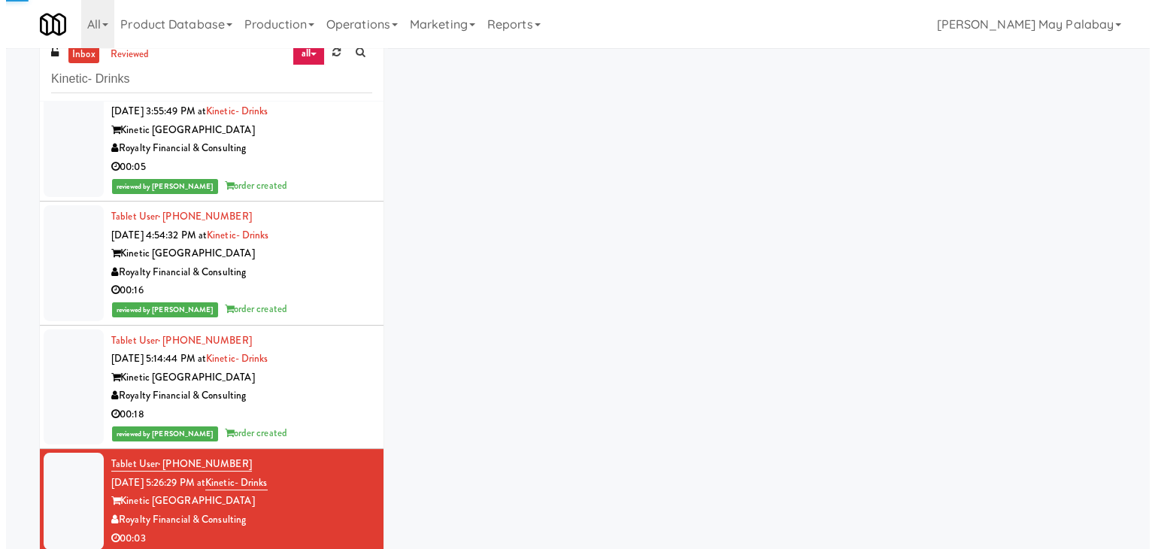
scroll to position [48, 0]
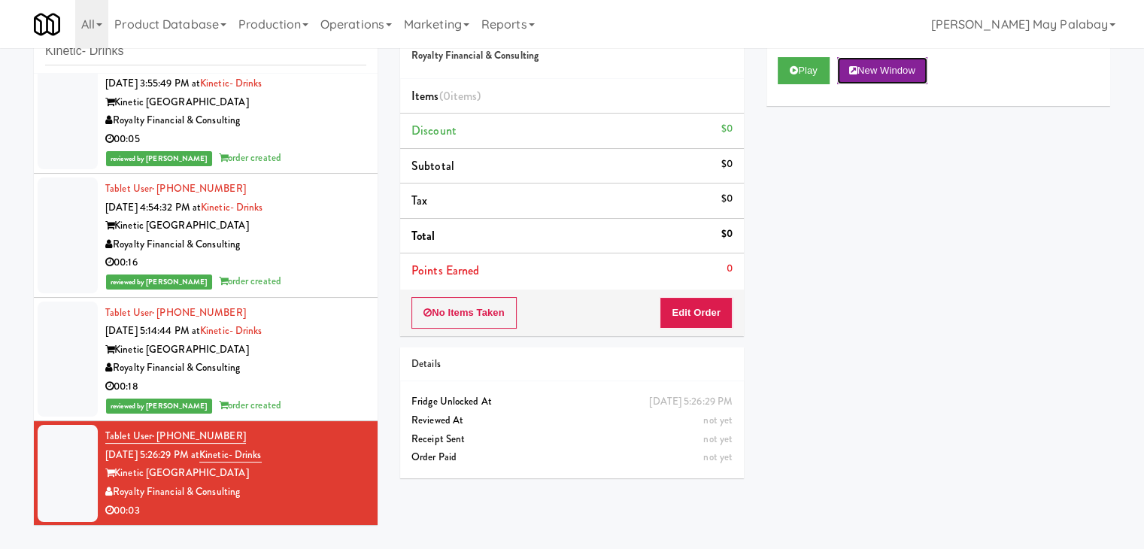
click at [859, 62] on button "New Window" at bounding box center [882, 70] width 90 height 27
click at [718, 317] on button "Edit Order" at bounding box center [695, 313] width 73 height 32
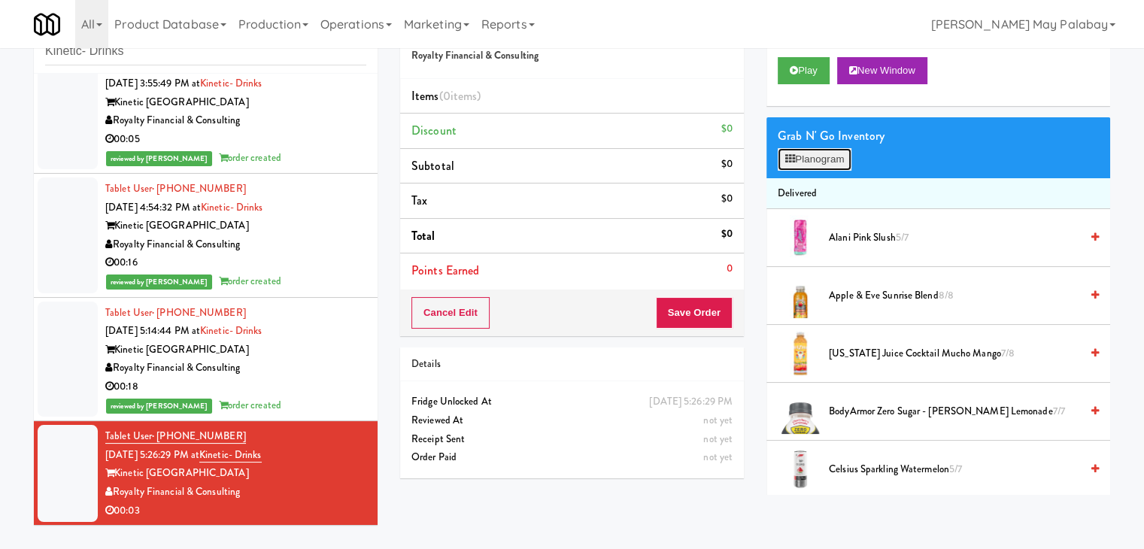
click at [827, 162] on button "Planogram" at bounding box center [814, 159] width 74 height 23
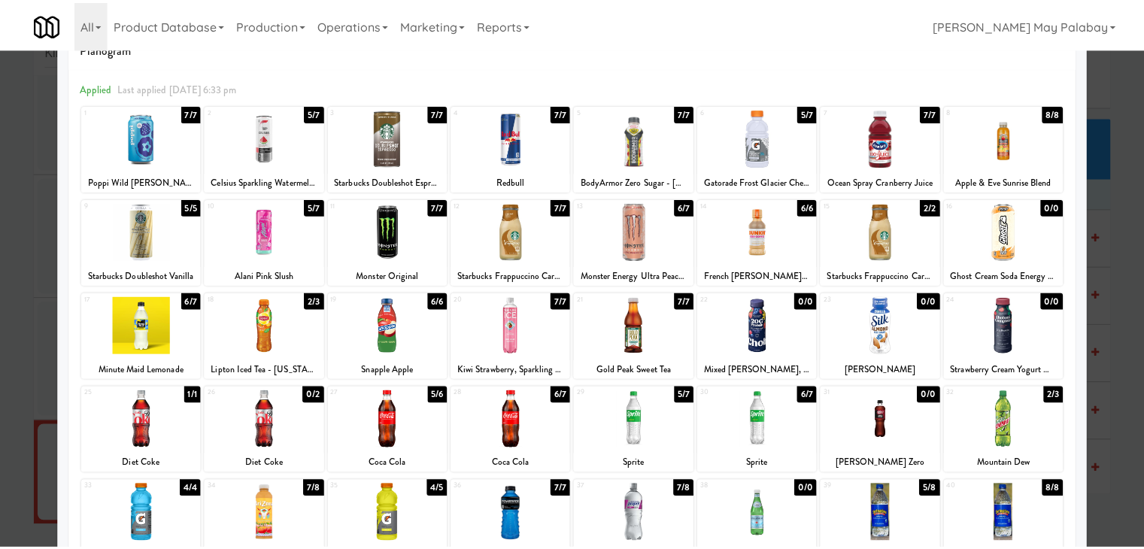
scroll to position [39, 0]
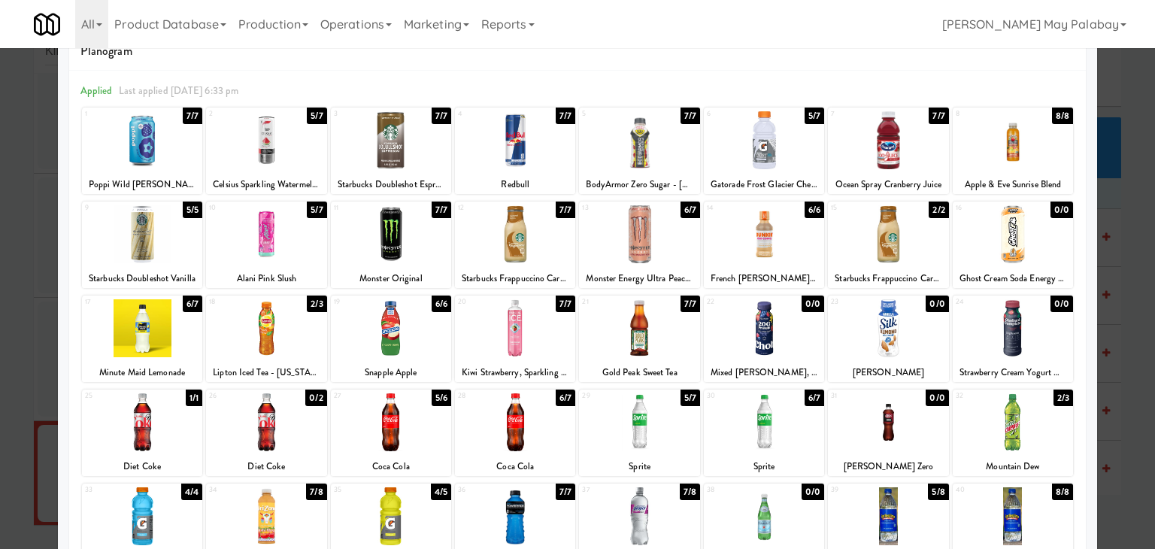
click at [241, 247] on div at bounding box center [266, 234] width 120 height 58
click at [1132, 198] on div at bounding box center [577, 274] width 1155 height 549
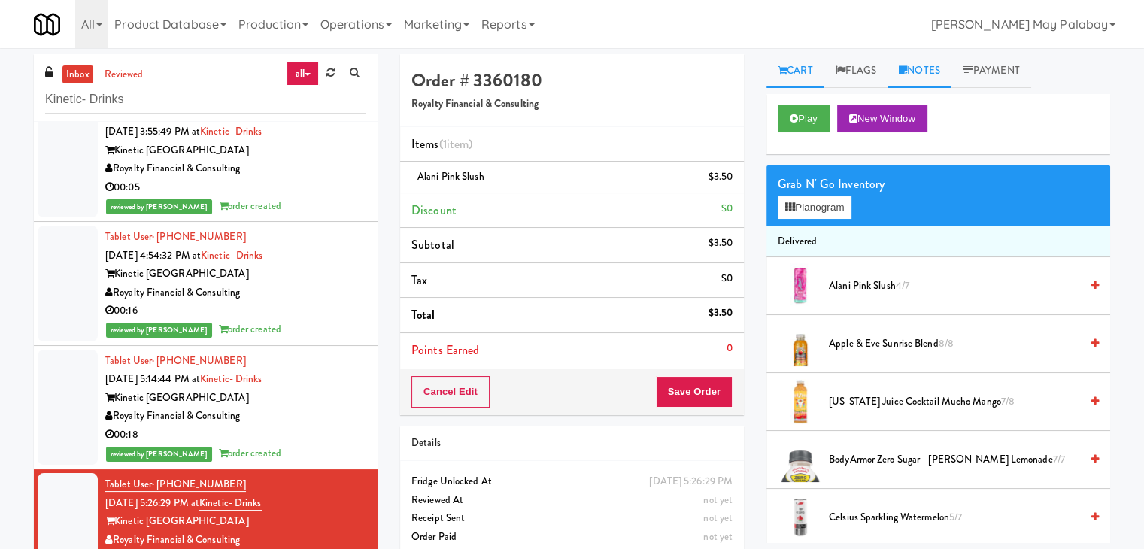
click at [920, 77] on link "Notes" at bounding box center [919, 71] width 64 height 34
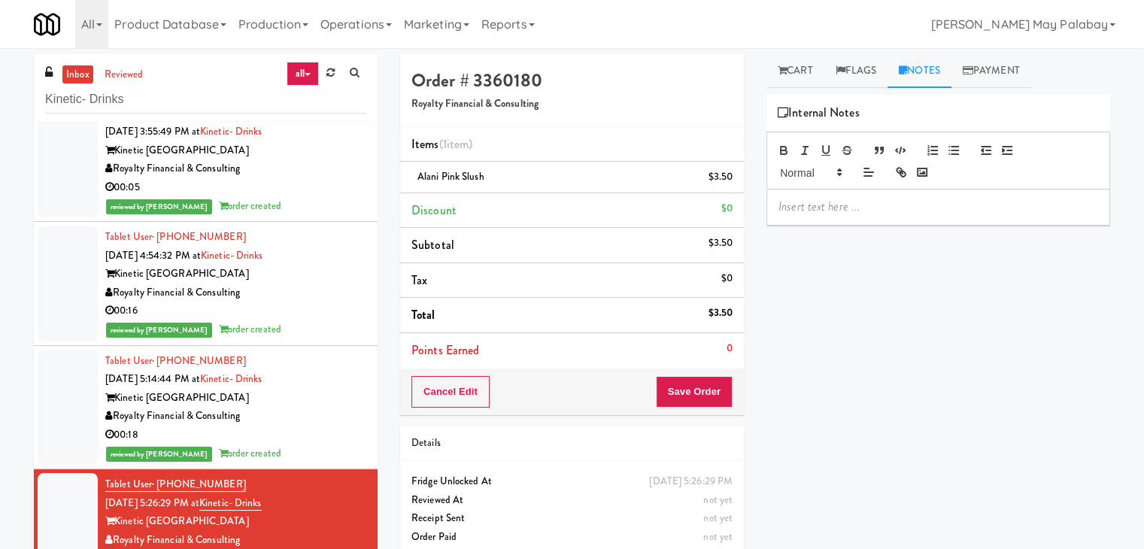
click at [850, 201] on p at bounding box center [938, 206] width 320 height 17
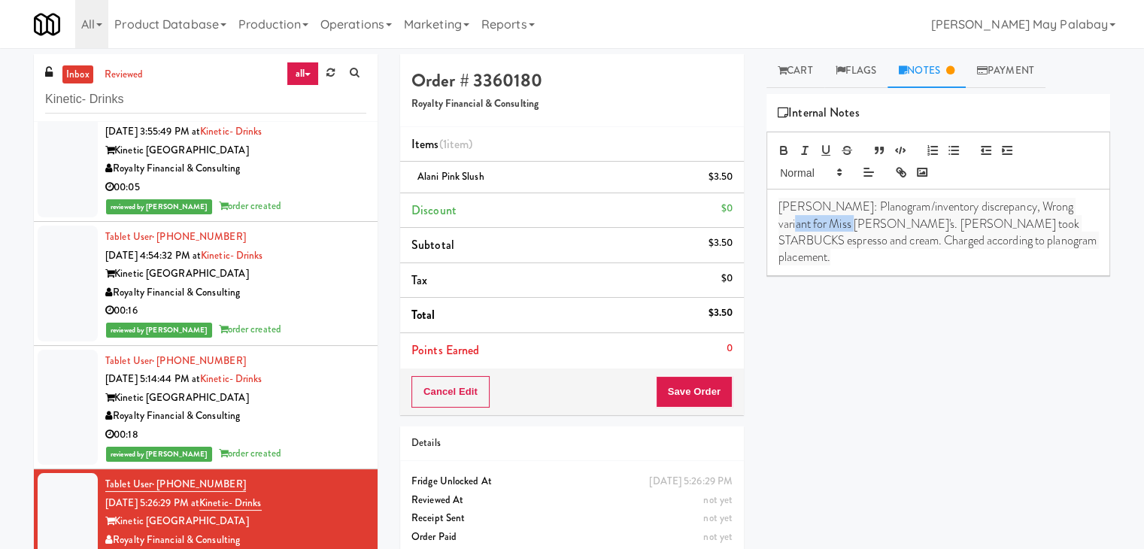
drag, startPoint x: 1061, startPoint y: 202, endPoint x: 811, endPoint y: 223, distance: 250.5
click at [811, 223] on span "[PERSON_NAME]: Planogram/inventory discrepancy, Wrong variant for Miss [PERSON_…" at bounding box center [938, 232] width 320 height 68
drag, startPoint x: 905, startPoint y: 218, endPoint x: 1068, endPoint y: 220, distance: 162.4
click at [1068, 220] on span "[PERSON_NAME]: Planogram/inventory discrepancy, Wrong variant for [PERSON_NAME]…" at bounding box center [929, 232] width 302 height 68
click at [699, 394] on button "Save Order" at bounding box center [694, 392] width 77 height 32
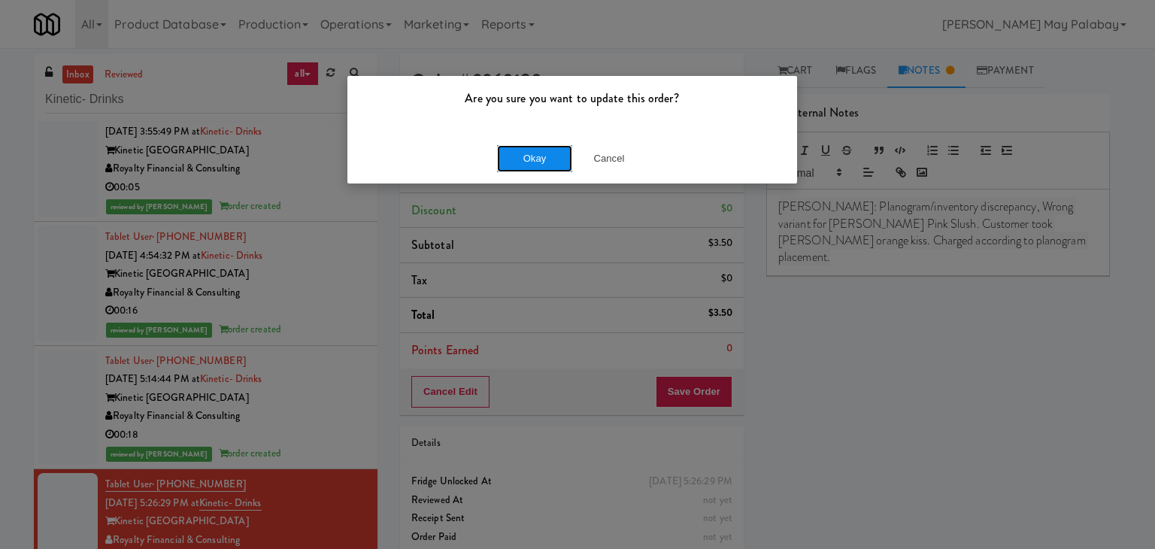
click at [527, 160] on button "Okay" at bounding box center [534, 158] width 75 height 27
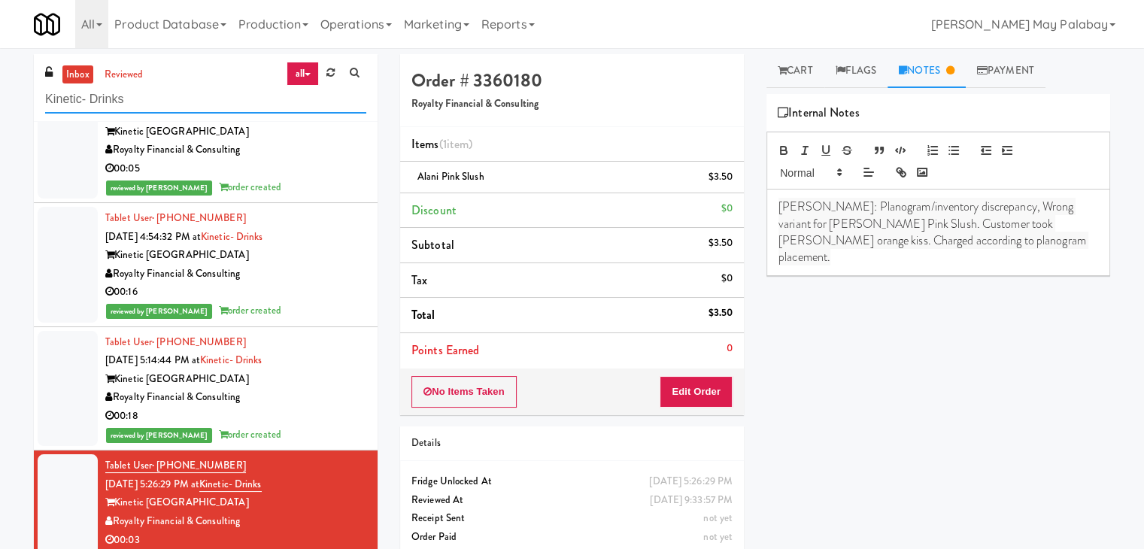
drag, startPoint x: 132, startPoint y: 96, endPoint x: 17, endPoint y: 97, distance: 115.0
click at [17, 97] on div "inbox reviewed all all unclear take inventory issue suspicious failed recent Ki…" at bounding box center [572, 319] width 1144 height 530
paste input "IKEA Etobicoke"
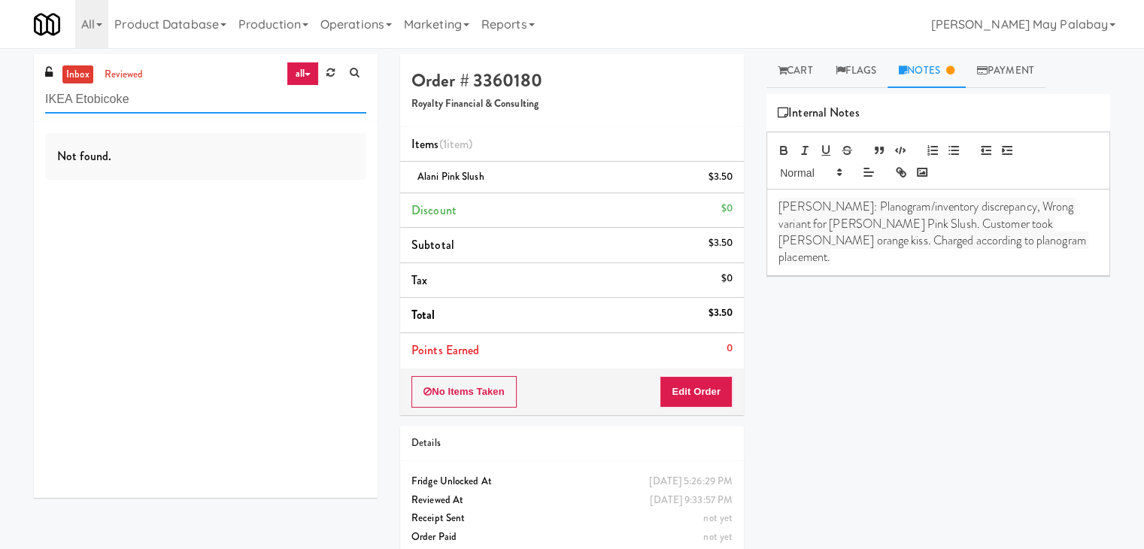
type input "IKEA Etobicoke"
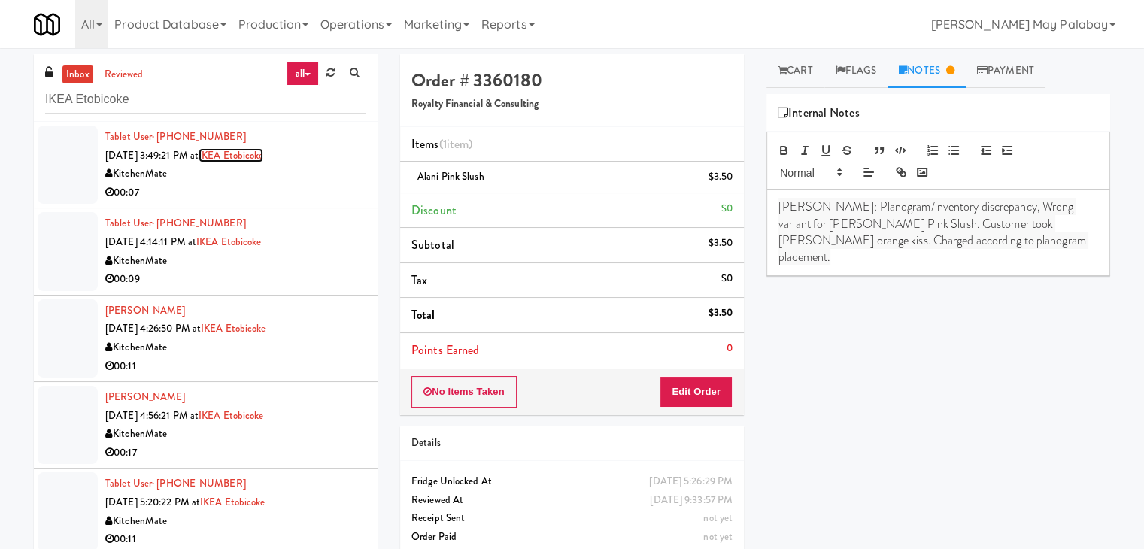
click at [263, 151] on link "IKEA Etobicoke" at bounding box center [230, 155] width 65 height 14
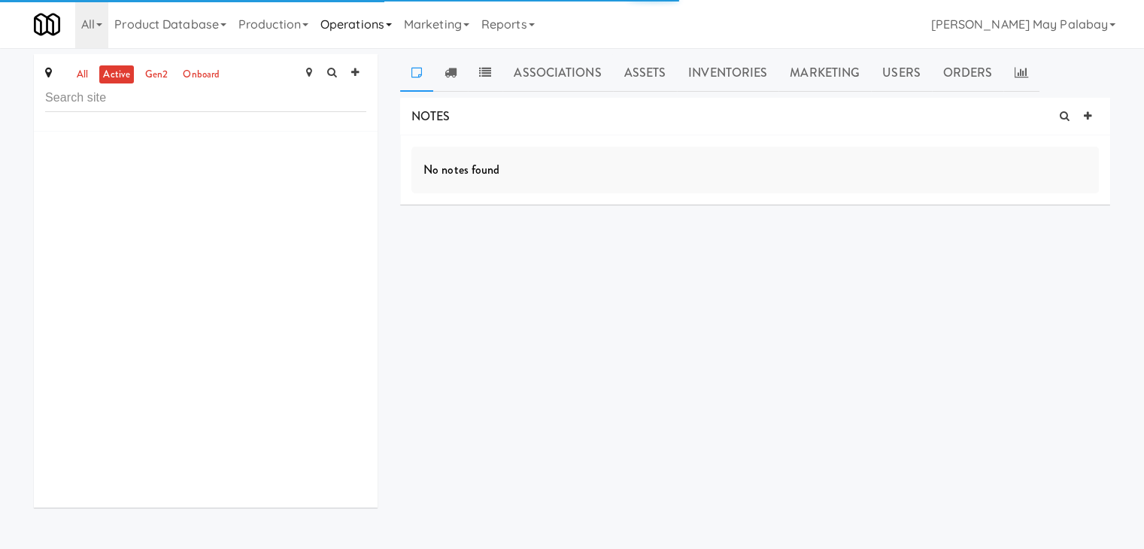
click at [392, 23] on icon at bounding box center [389, 24] width 6 height 3
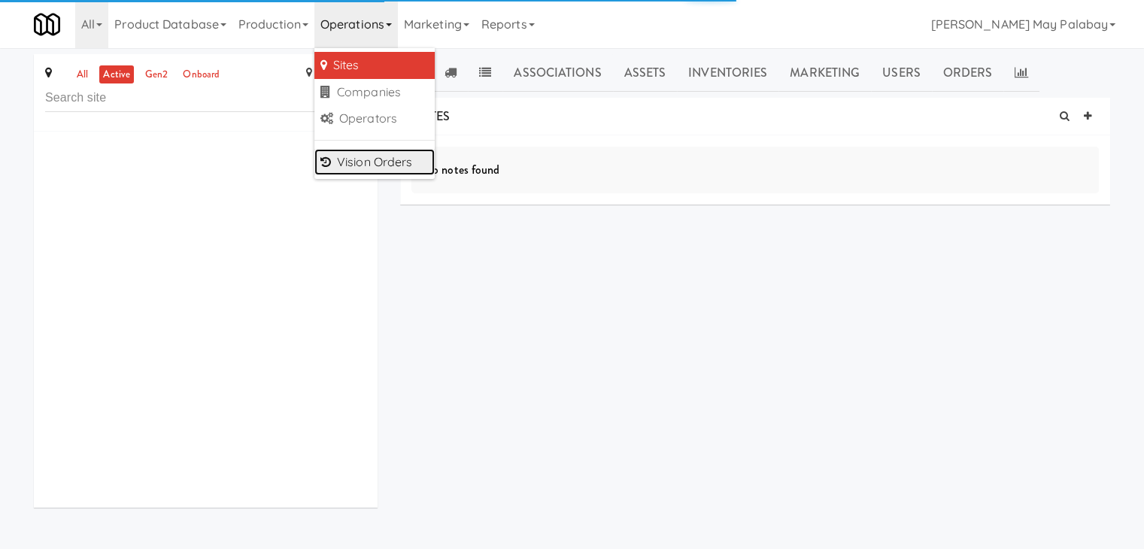
click at [400, 161] on link "Vision Orders" at bounding box center [374, 162] width 120 height 27
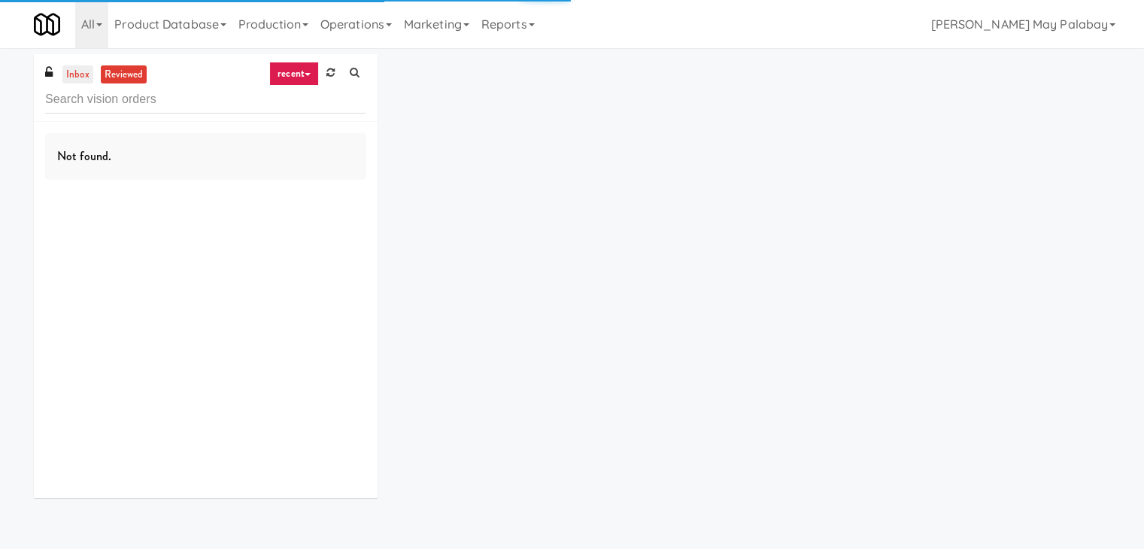
click at [82, 73] on link "inbox" at bounding box center [77, 74] width 31 height 19
click at [115, 102] on input "text" at bounding box center [205, 100] width 321 height 28
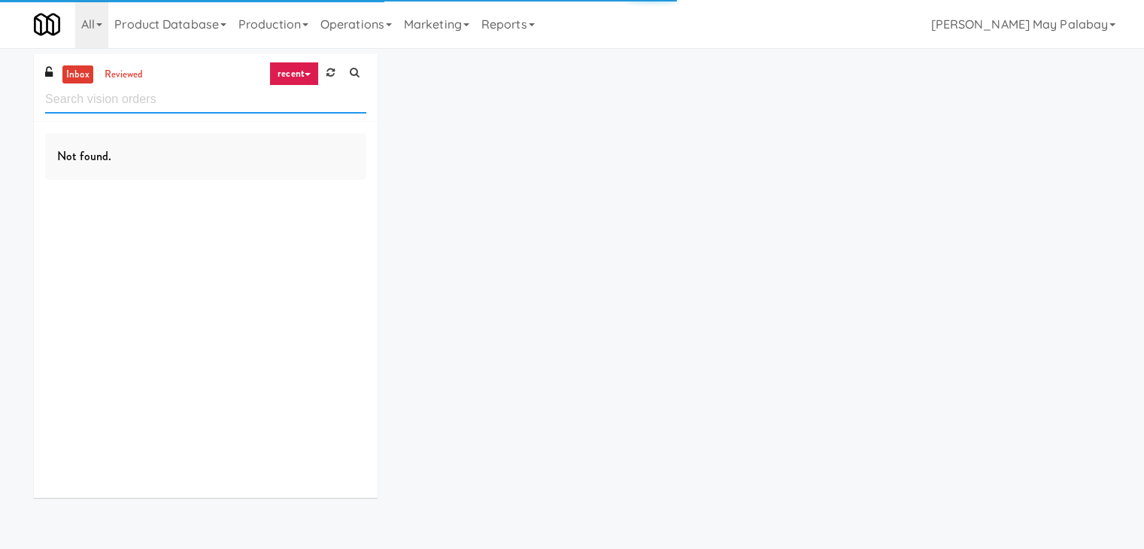
paste input "IKEA Etobicoke"
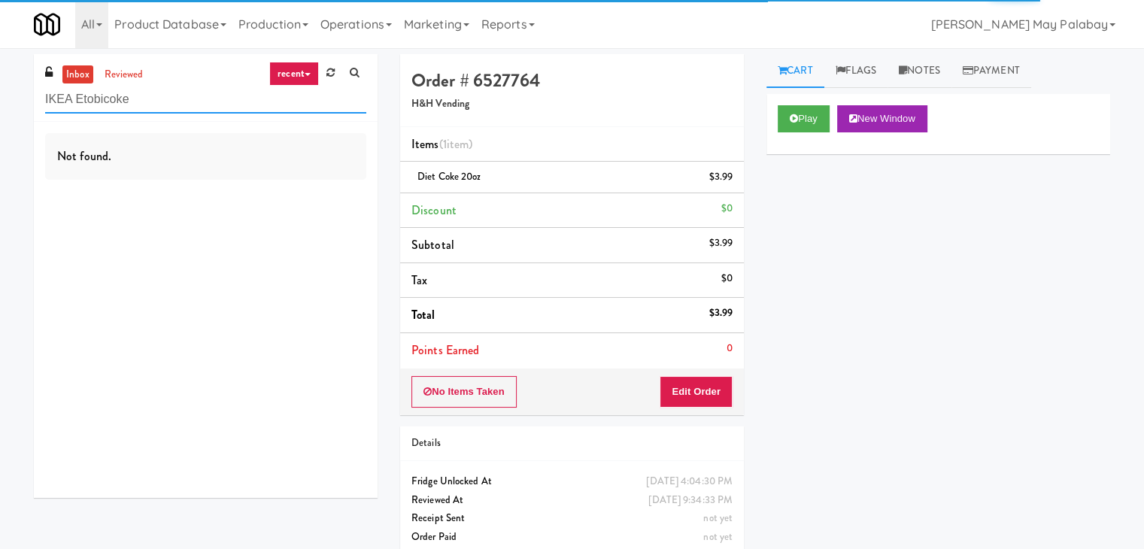
type input "IKEA Etobicoke"
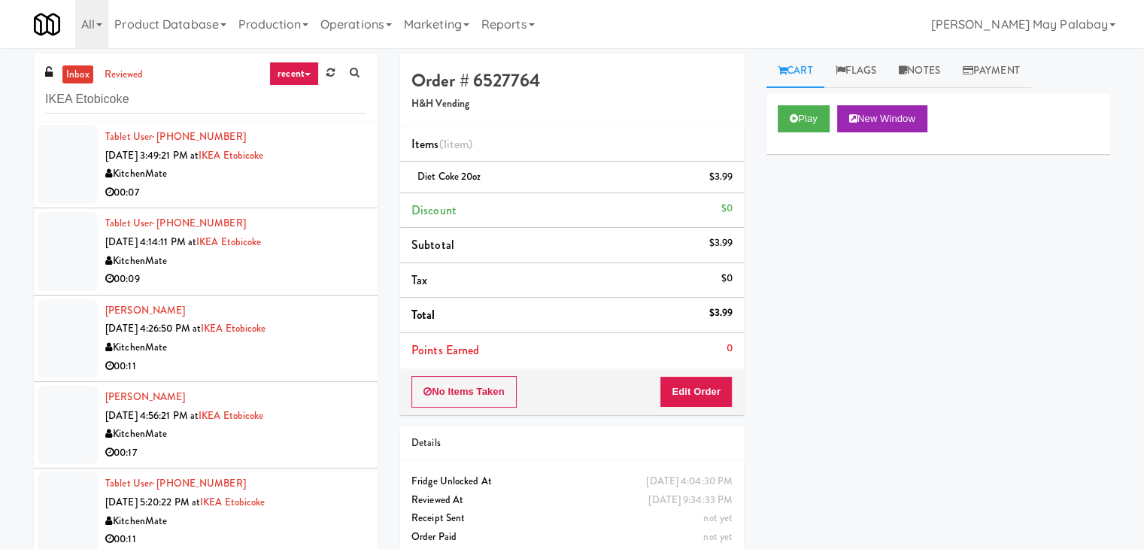
click at [300, 181] on div "KitchenMate" at bounding box center [235, 174] width 261 height 19
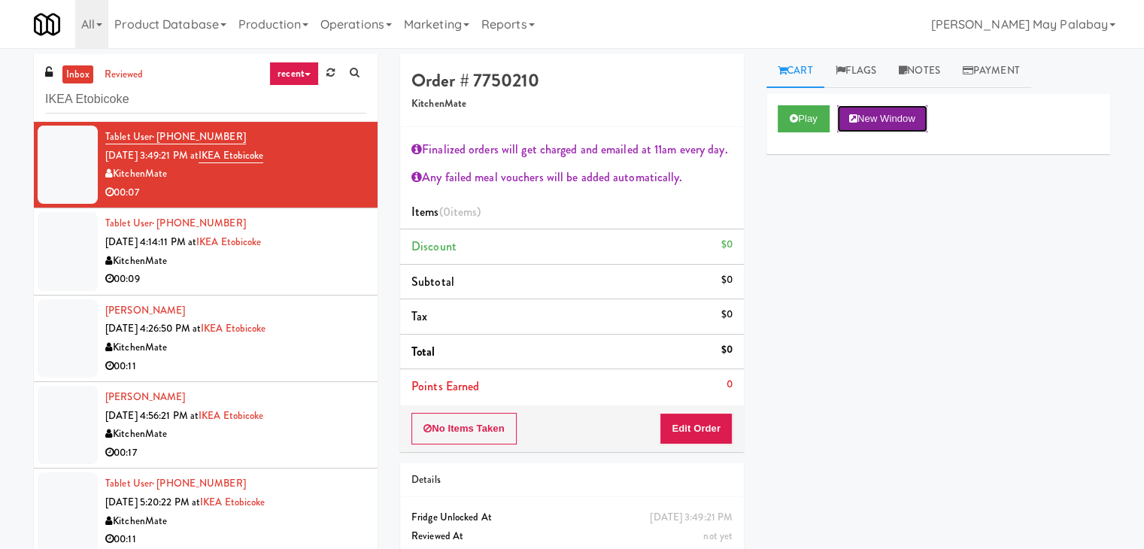
click at [900, 120] on button "New Window" at bounding box center [882, 118] width 90 height 27
click at [702, 432] on button "Edit Order" at bounding box center [695, 429] width 73 height 32
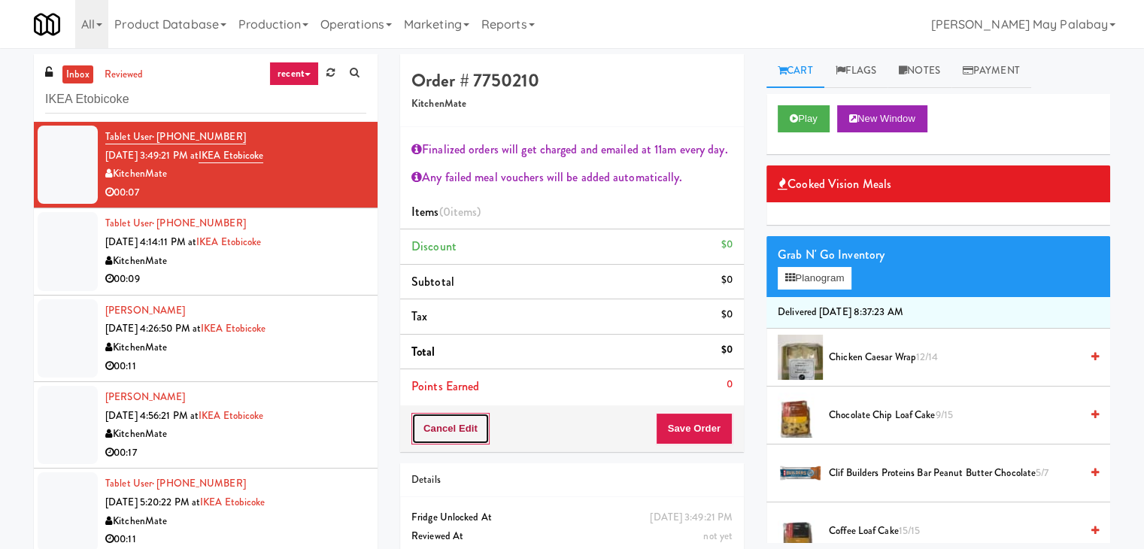
click at [461, 430] on button "Cancel Edit" at bounding box center [450, 429] width 78 height 32
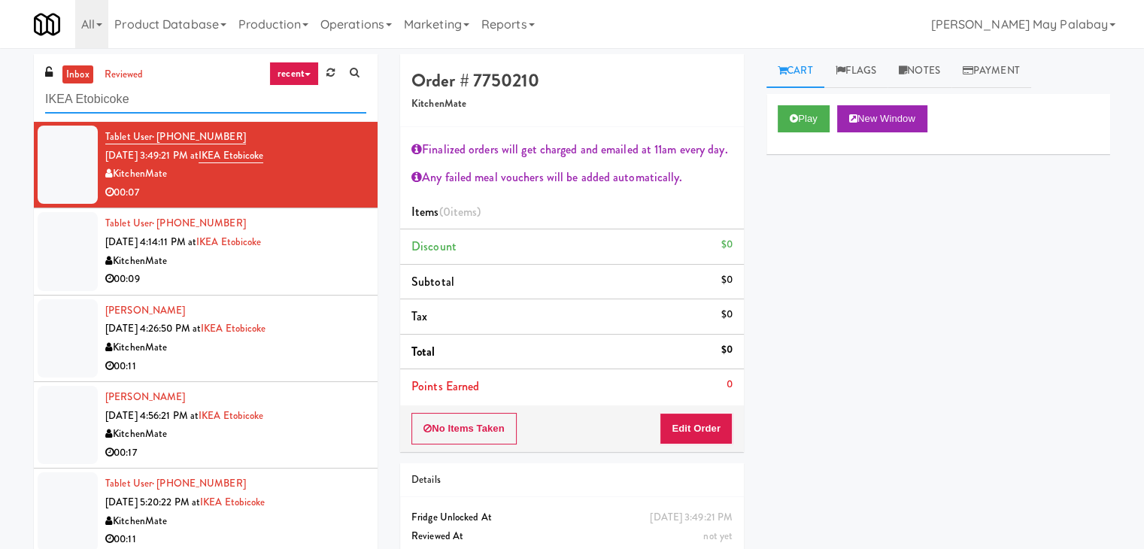
drag, startPoint x: 168, startPoint y: 105, endPoint x: 9, endPoint y: 105, distance: 158.6
click at [9, 105] on div "inbox reviewed recent all unclear take inventory issue suspicious failed recent…" at bounding box center [572, 329] width 1144 height 551
drag, startPoint x: 9, startPoint y: 105, endPoint x: 31, endPoint y: 94, distance: 24.2
click at [26, 99] on div "inbox reviewed recent all unclear take inventory issue suspicious failed recent…" at bounding box center [572, 329] width 1144 height 551
click at [305, 71] on link "recent" at bounding box center [294, 74] width 50 height 24
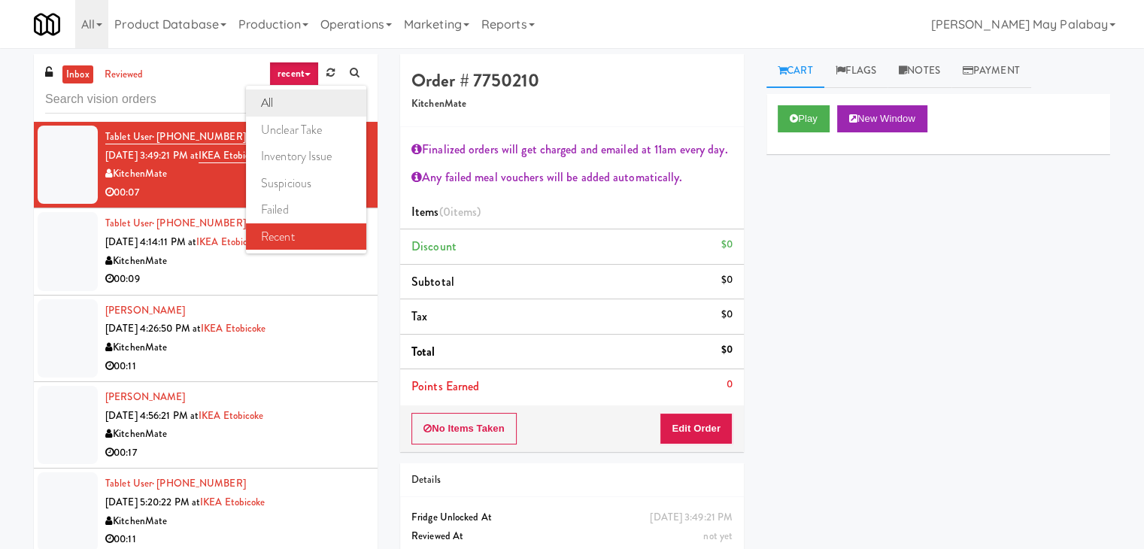
click at [289, 106] on link "all" at bounding box center [306, 102] width 120 height 27
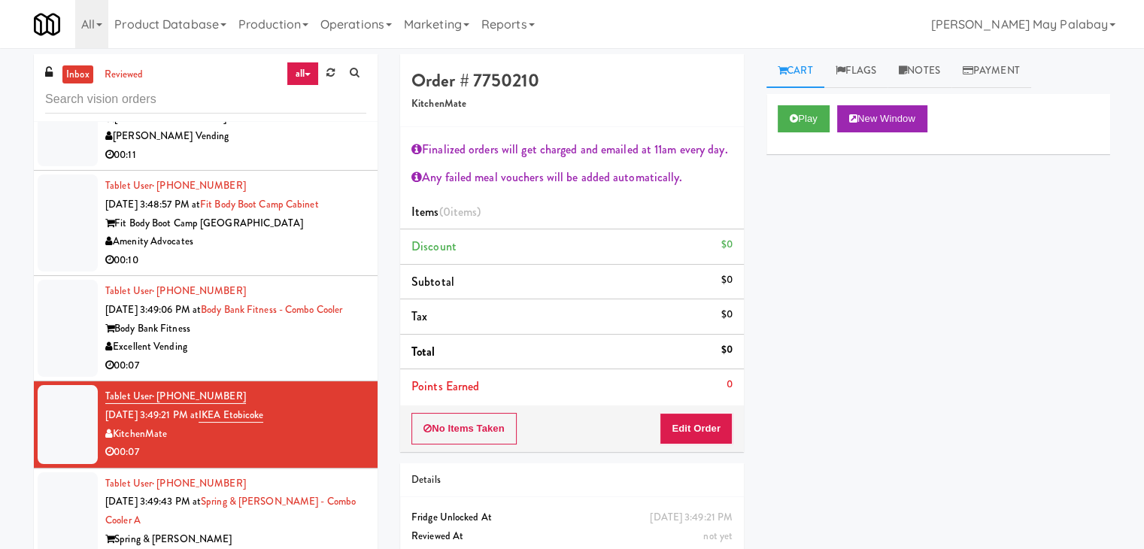
scroll to position [3124, 0]
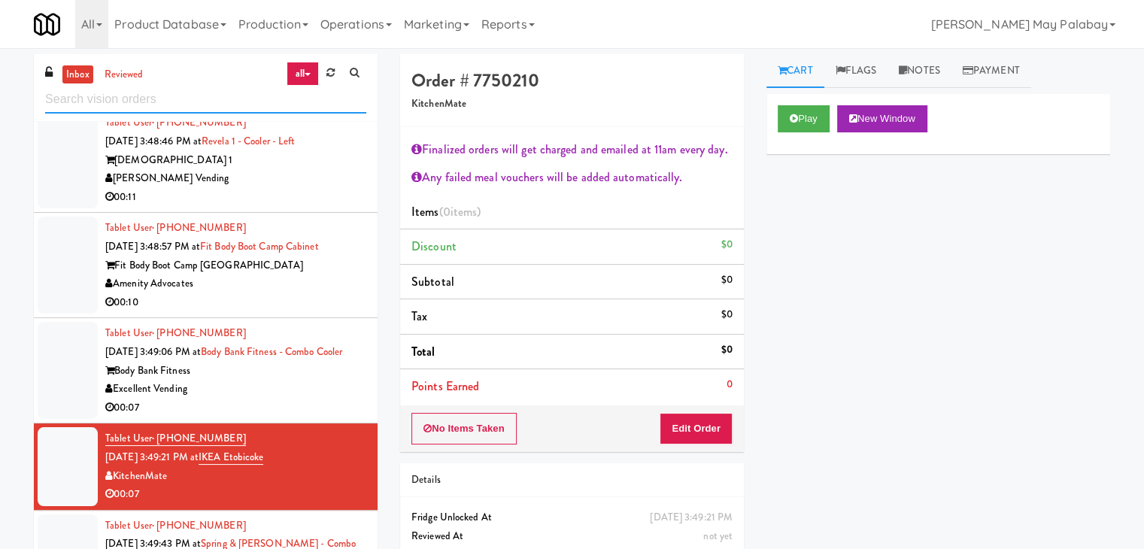
click at [166, 105] on input "text" at bounding box center [205, 100] width 321 height 28
paste input "District Cooler Gym"
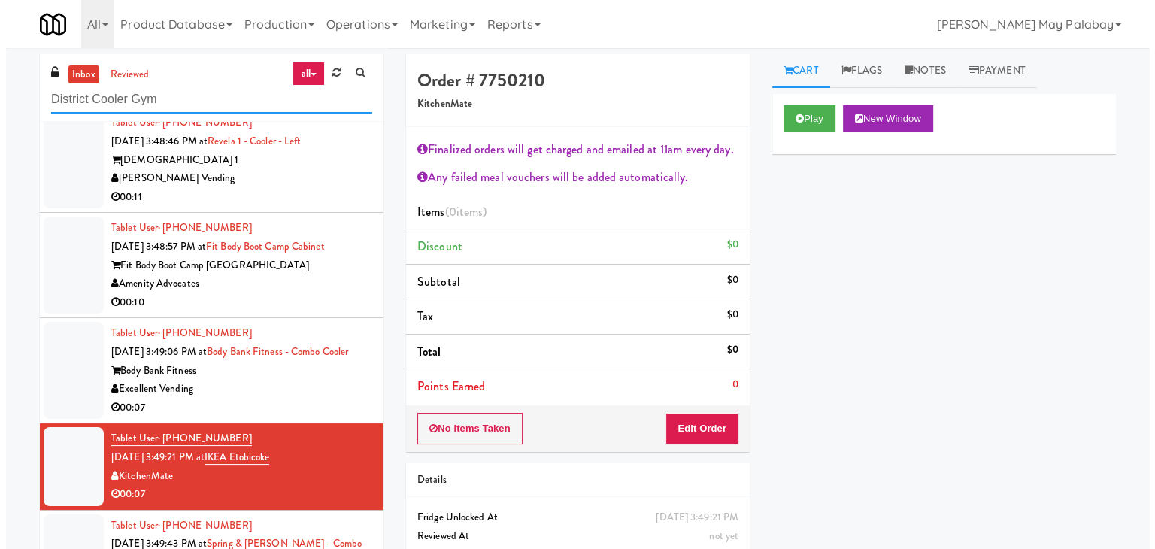
scroll to position [0, 0]
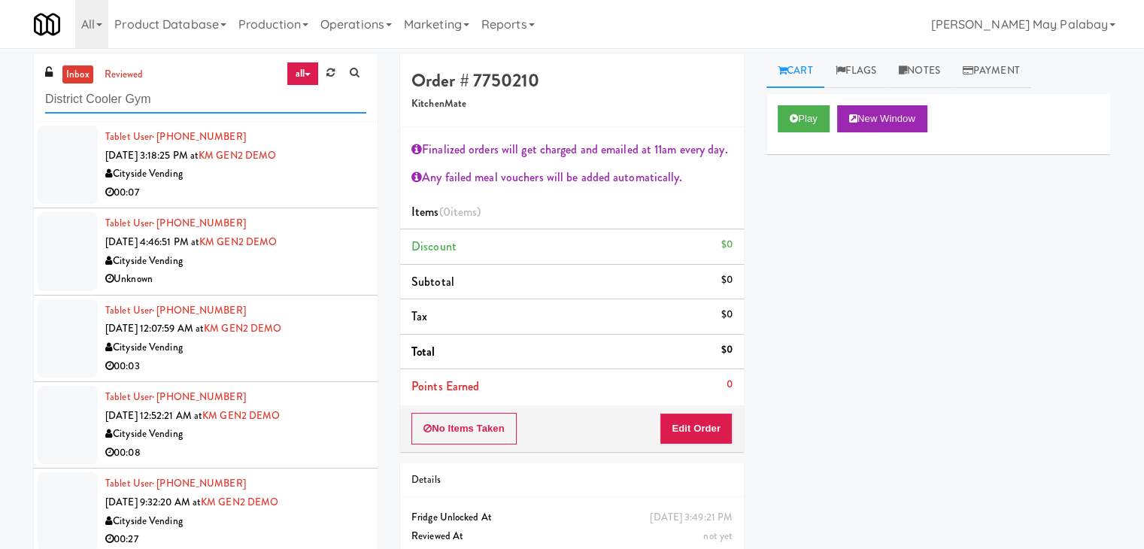
type input "District Cooler Gym"
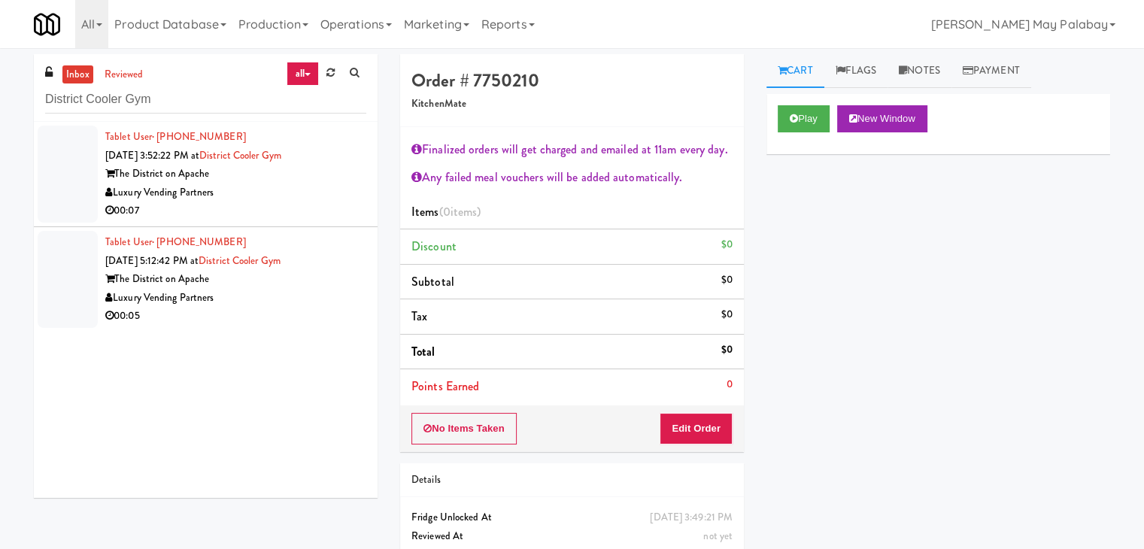
click at [225, 174] on div "The District on Apache" at bounding box center [235, 174] width 261 height 19
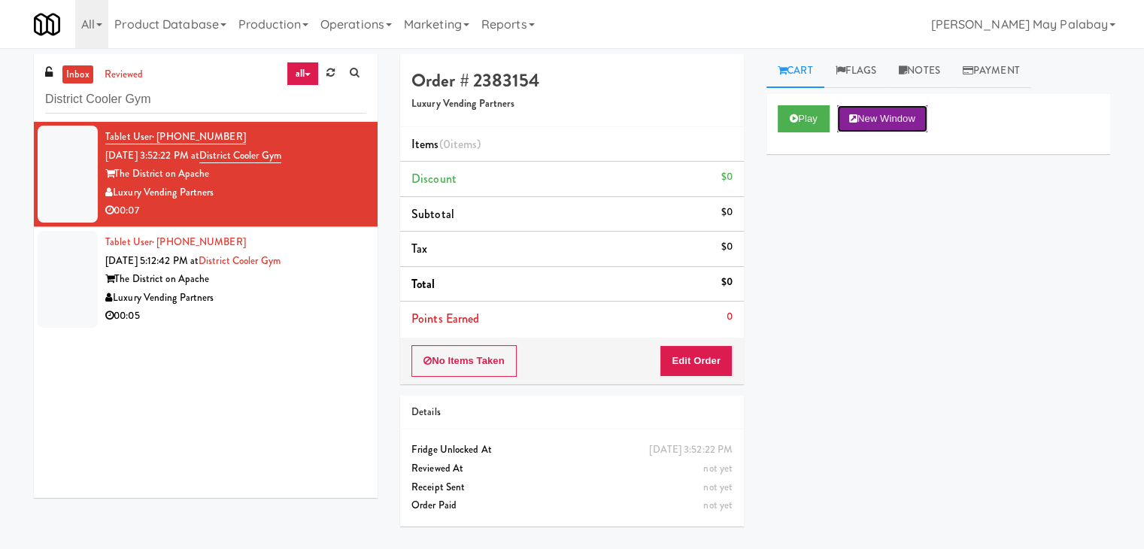
click at [902, 115] on button "New Window" at bounding box center [882, 118] width 90 height 27
click at [677, 361] on button "Edit Order" at bounding box center [695, 361] width 73 height 32
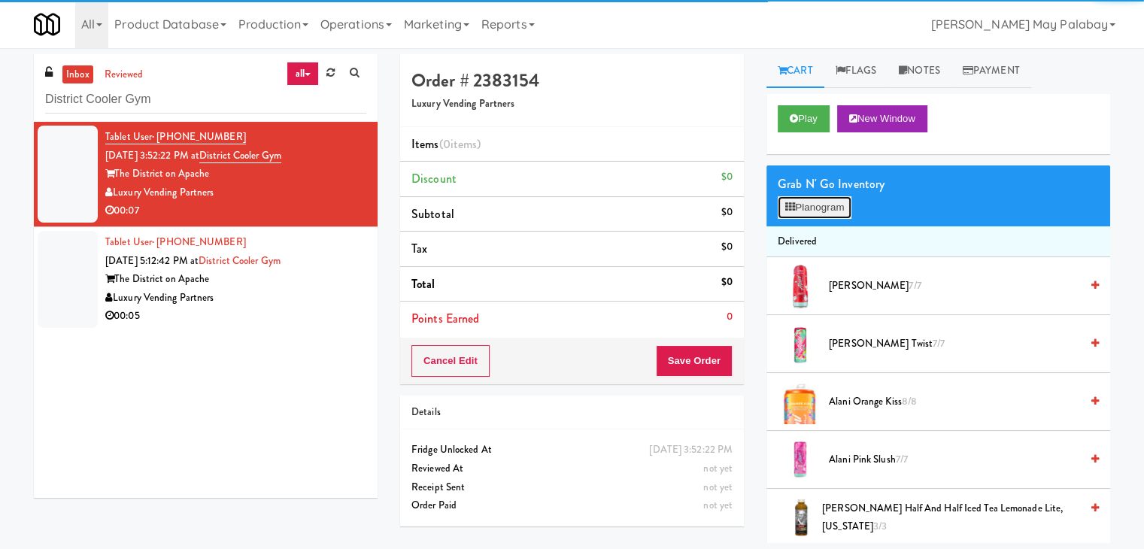
click at [813, 211] on button "Planogram" at bounding box center [814, 207] width 74 height 23
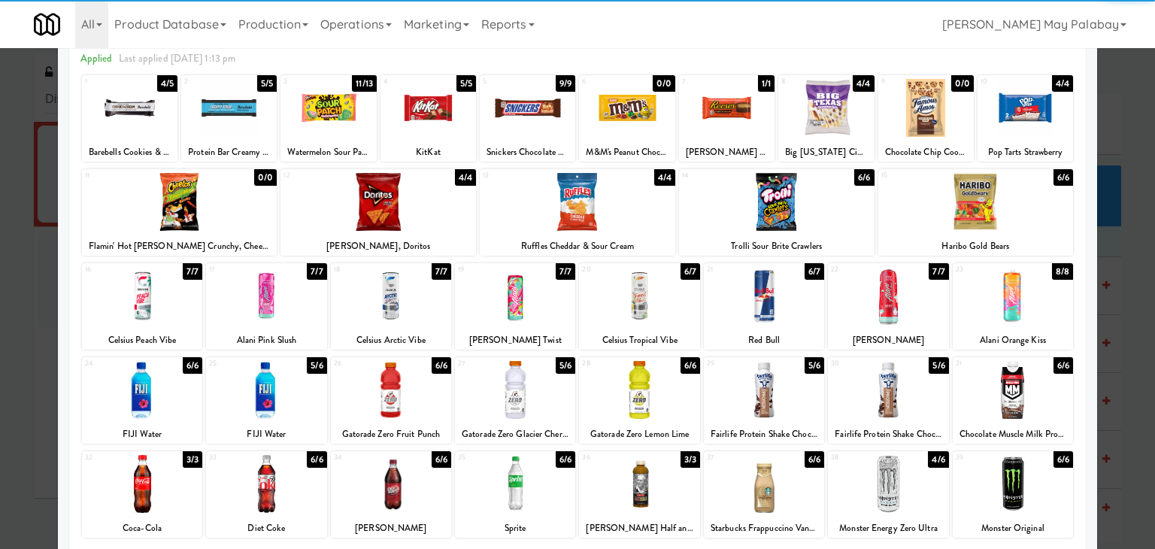
scroll to position [75, 0]
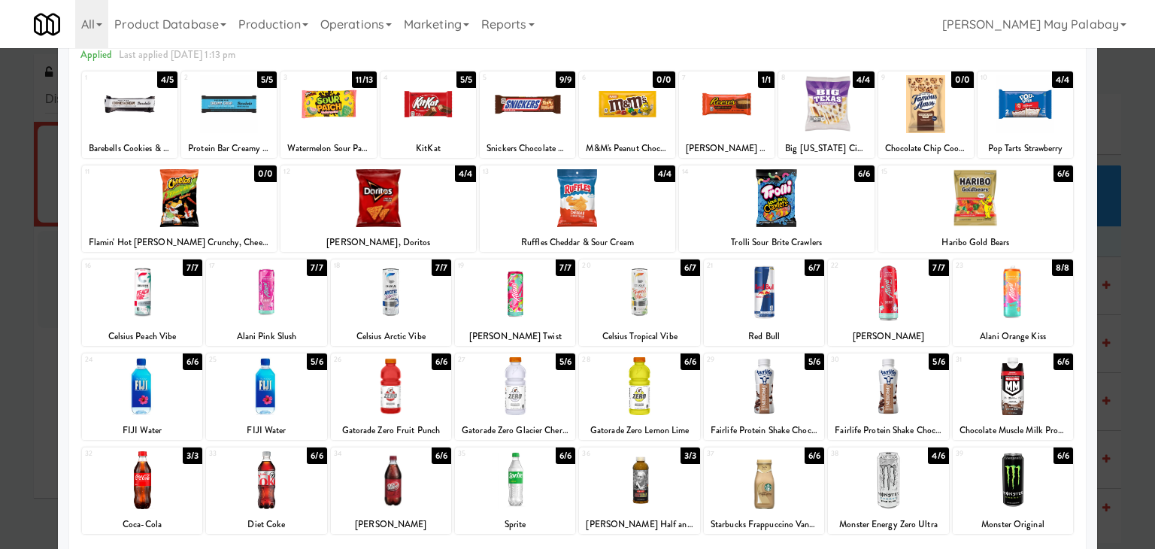
click at [232, 103] on div at bounding box center [228, 104] width 95 height 58
click at [1128, 277] on div at bounding box center [577, 274] width 1155 height 549
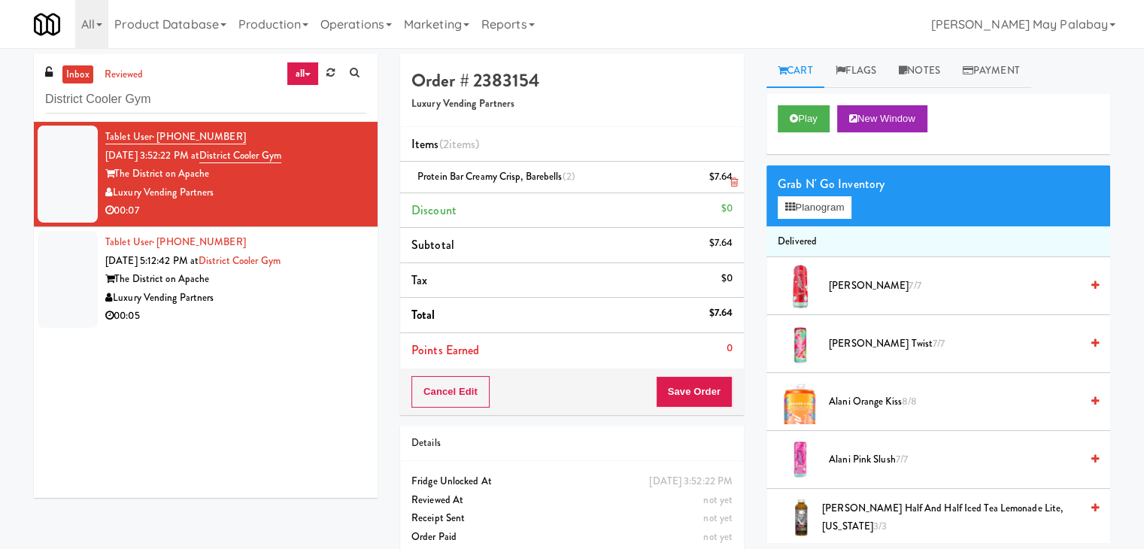
click at [734, 186] on icon at bounding box center [734, 182] width 8 height 10
click at [701, 394] on button "Save Order" at bounding box center [694, 392] width 77 height 32
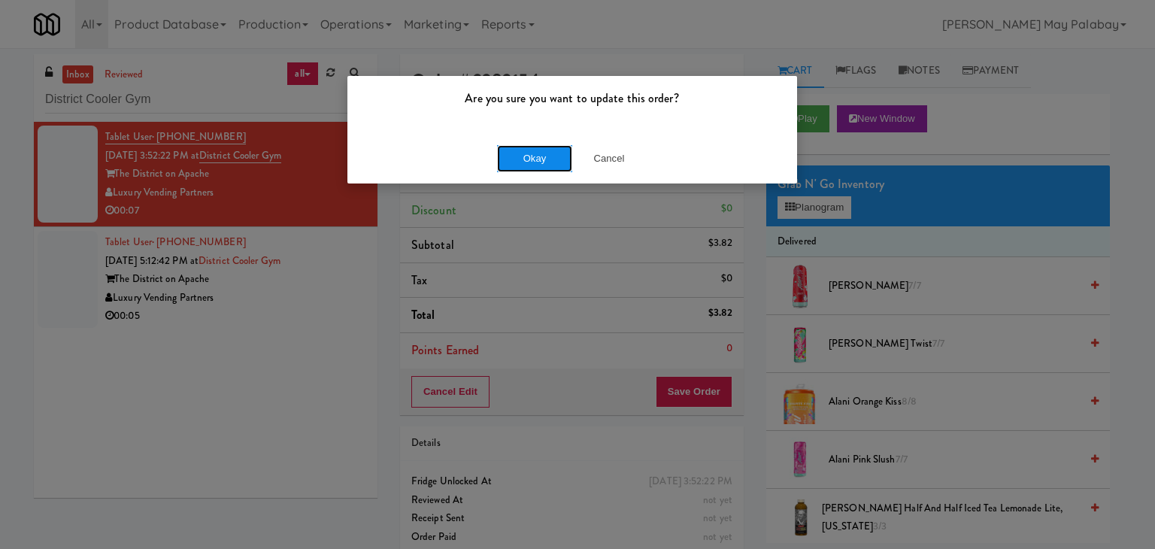
click at [552, 151] on button "Okay" at bounding box center [534, 158] width 75 height 27
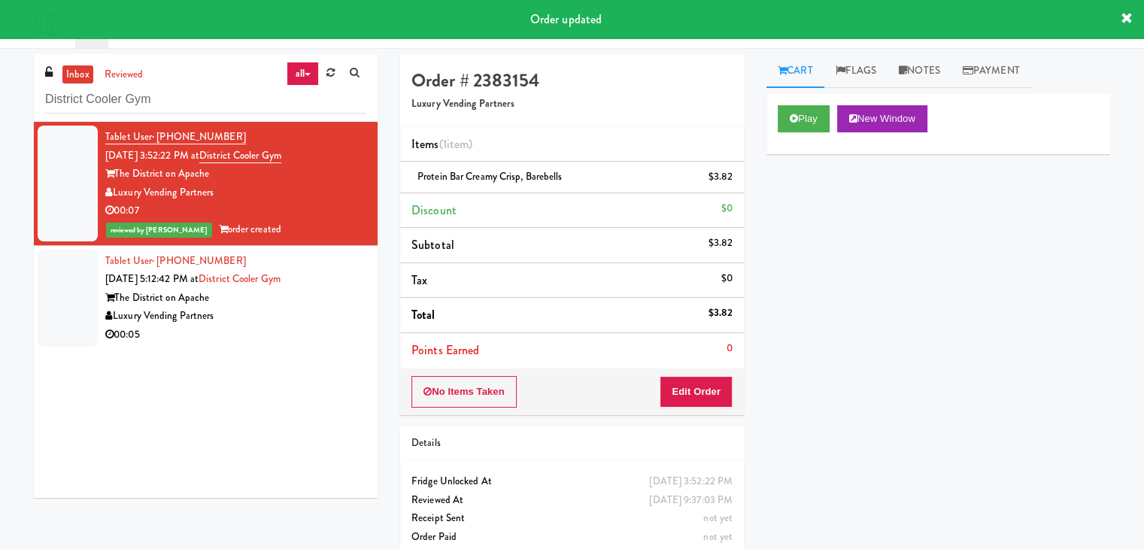
click at [236, 329] on div "00:05" at bounding box center [235, 335] width 261 height 19
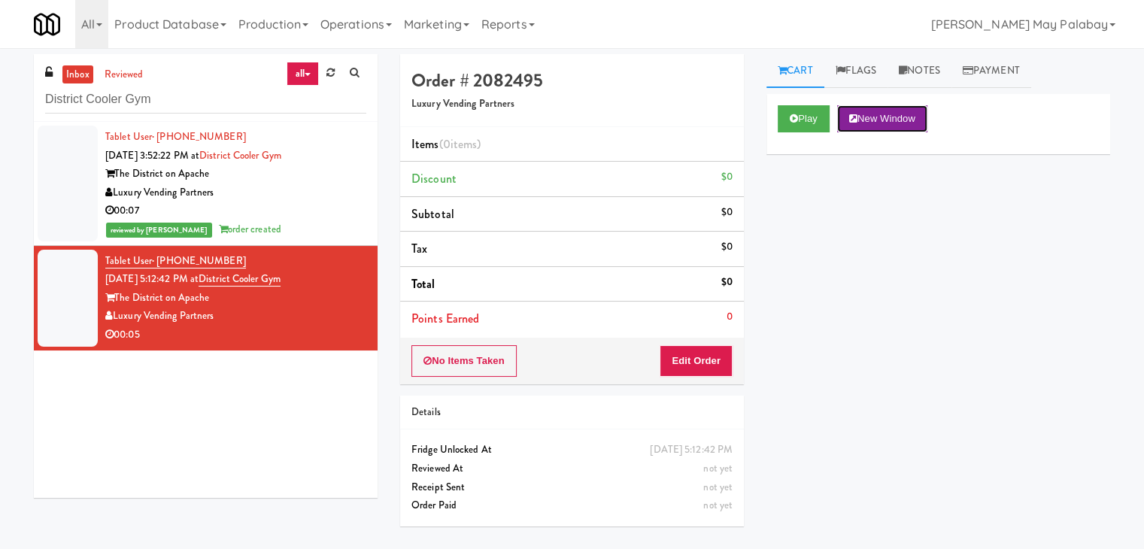
click at [910, 117] on button "New Window" at bounding box center [882, 118] width 90 height 27
click at [716, 363] on button "Edit Order" at bounding box center [695, 361] width 73 height 32
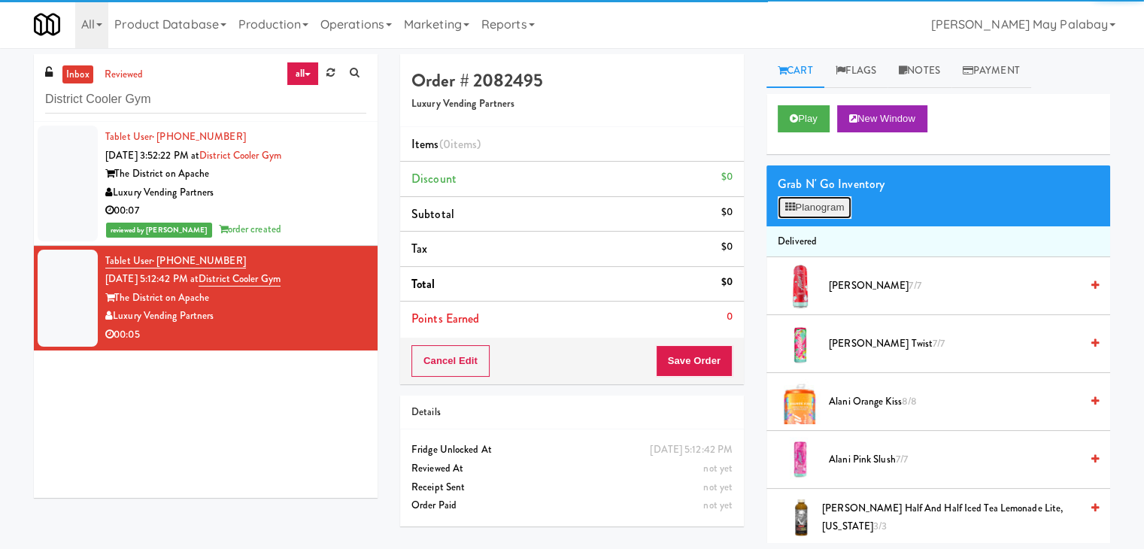
click at [797, 202] on button "Planogram" at bounding box center [814, 207] width 74 height 23
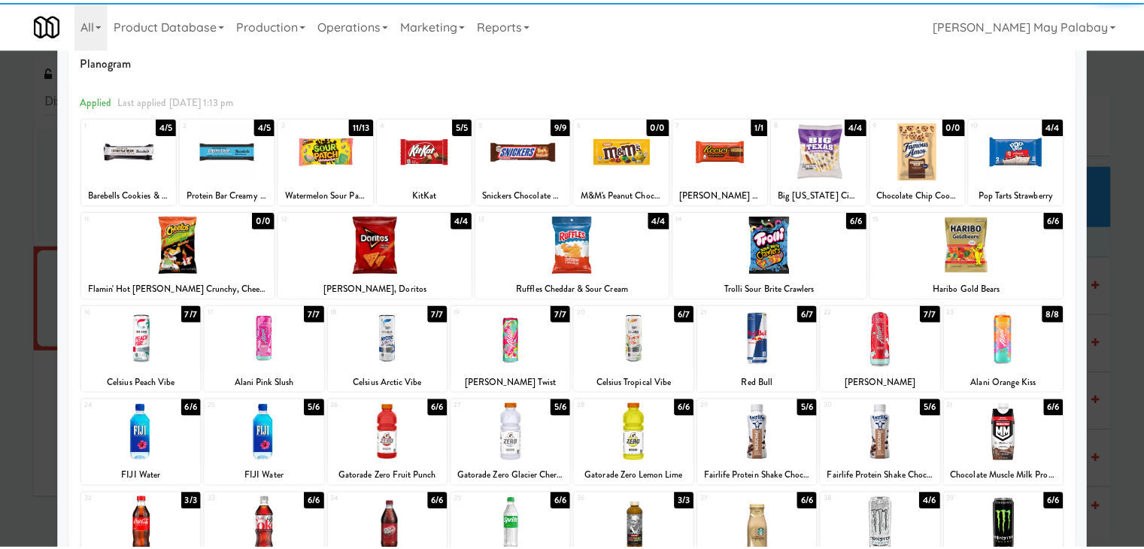
scroll to position [75, 0]
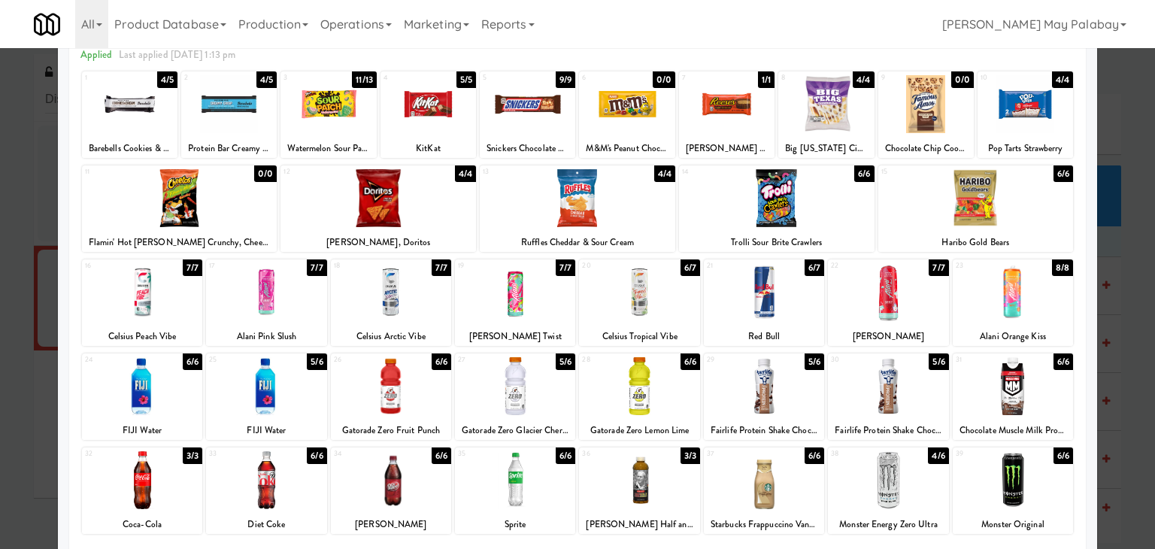
click at [300, 317] on div at bounding box center [266, 292] width 120 height 58
click at [1138, 167] on div at bounding box center [577, 274] width 1155 height 549
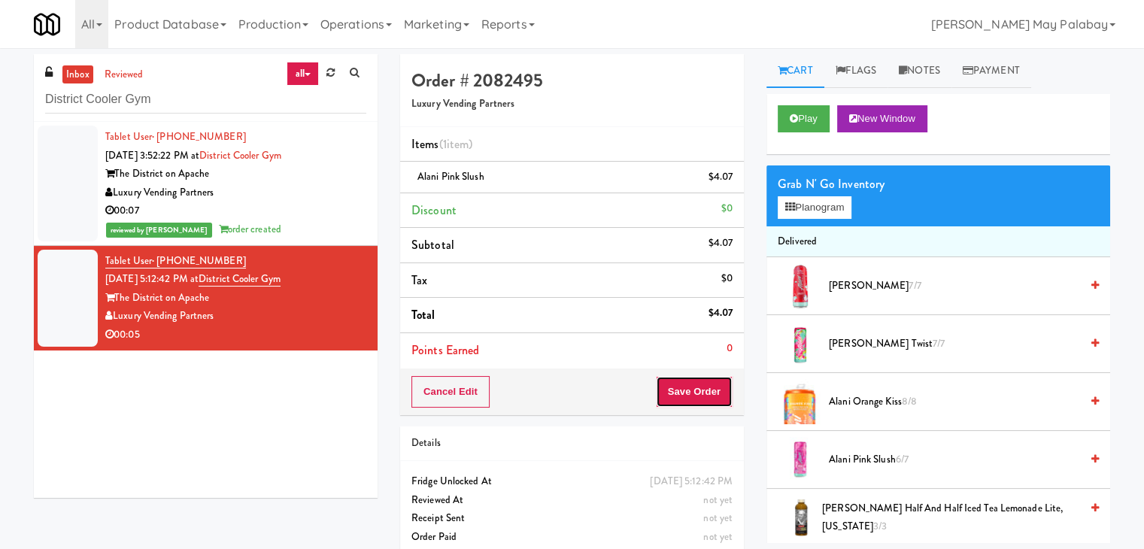
click at [695, 386] on button "Save Order" at bounding box center [694, 392] width 77 height 32
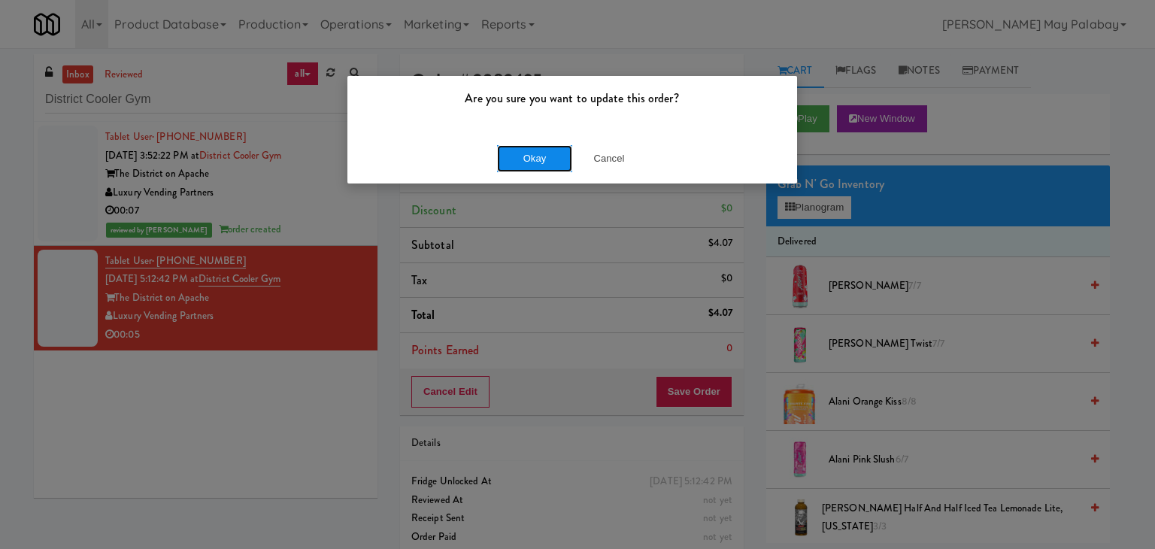
click at [532, 160] on button "Okay" at bounding box center [534, 158] width 75 height 27
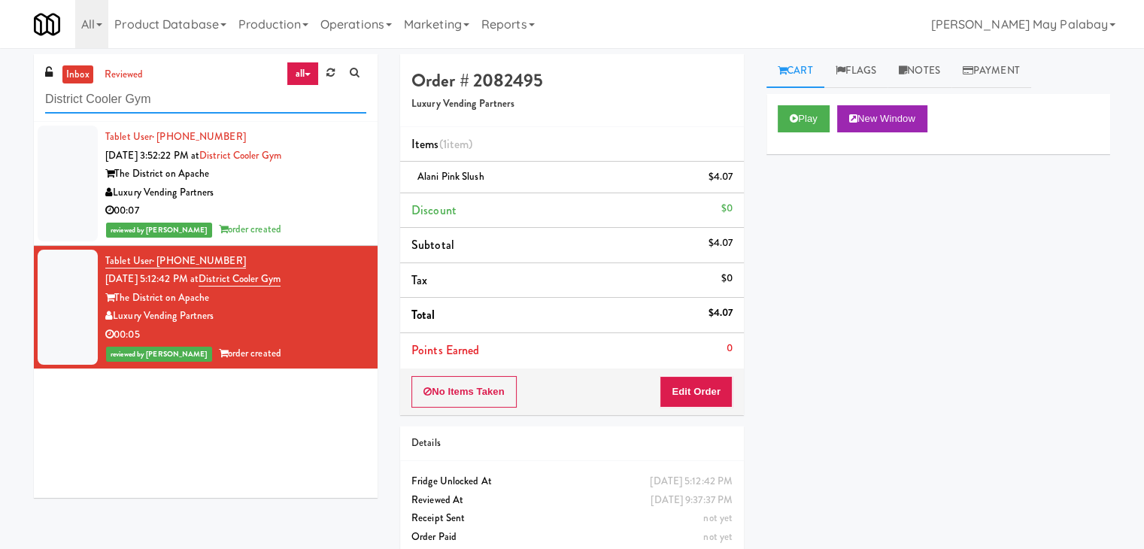
drag, startPoint x: 174, startPoint y: 99, endPoint x: 0, endPoint y: 120, distance: 175.6
click at [0, 120] on div "inbox reviewed all all unclear take inventory issue suspicious failed recent Di…" at bounding box center [572, 311] width 1144 height 514
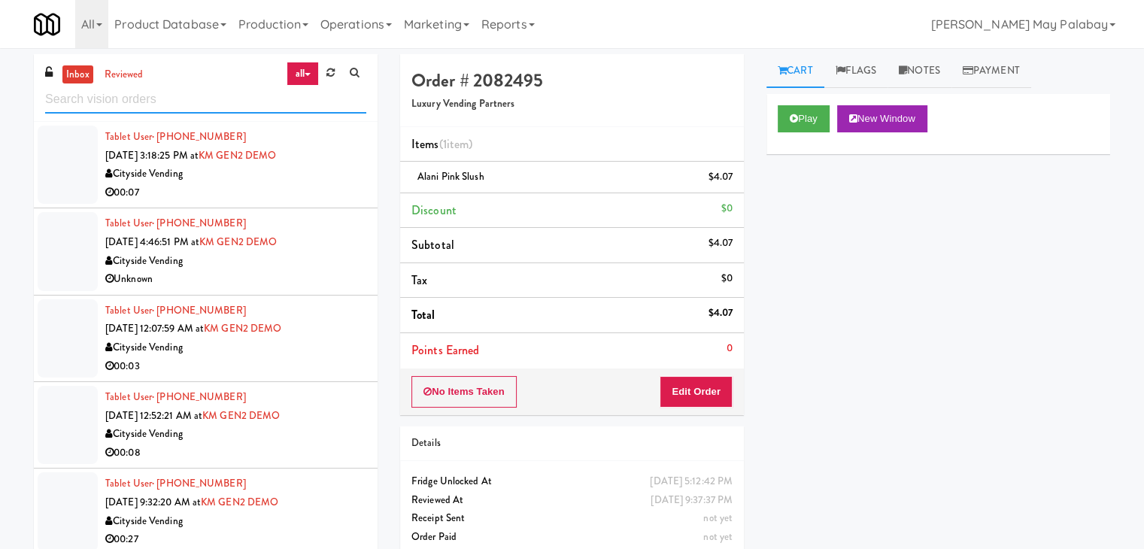
click at [80, 104] on input "text" at bounding box center [205, 100] width 321 height 28
paste input "Ame - Cooler"
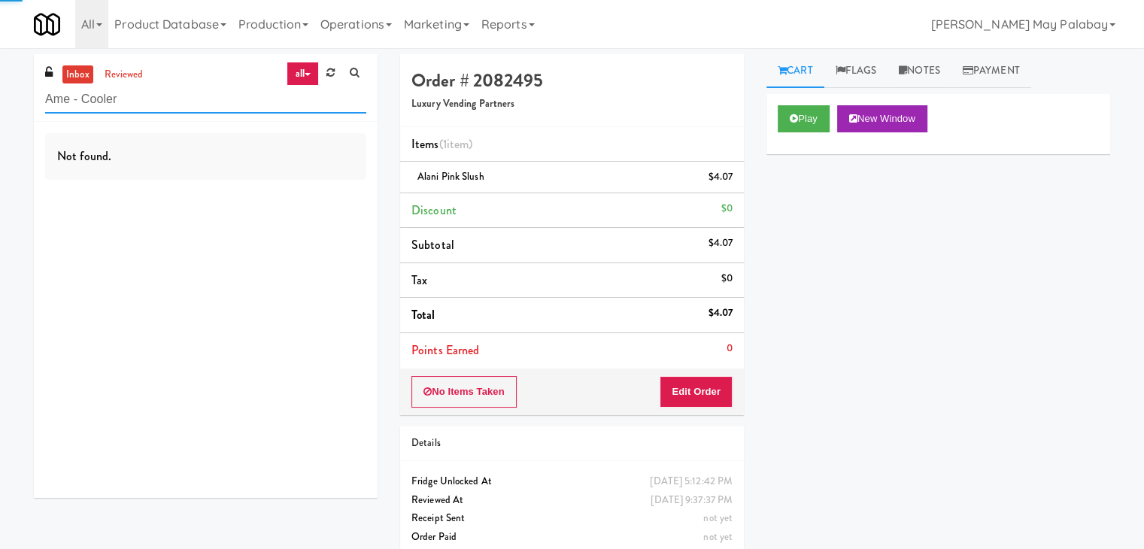
type input "Ame - Cooler"
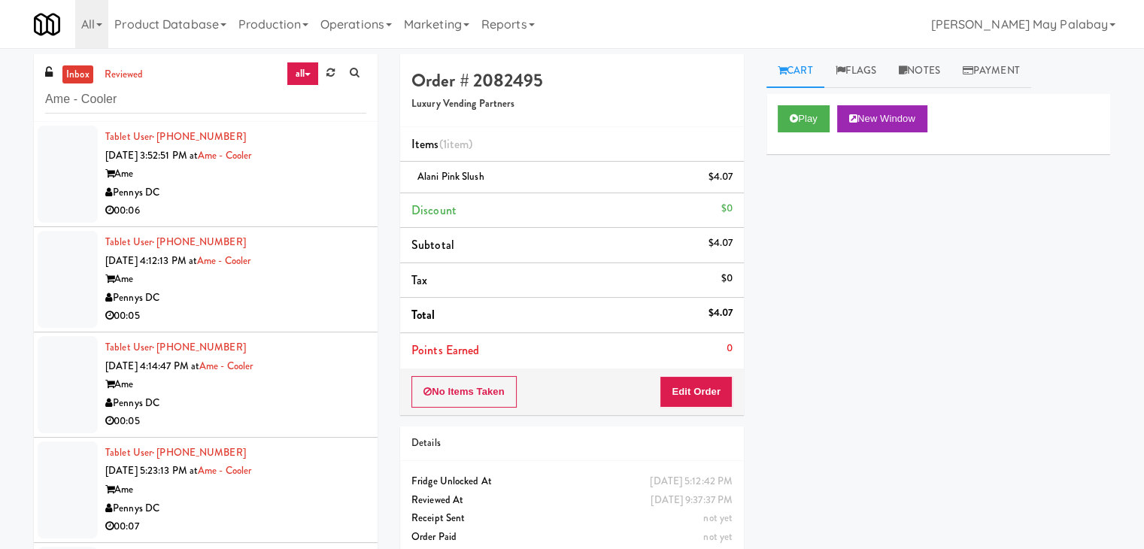
click at [211, 203] on div "00:06" at bounding box center [235, 211] width 261 height 19
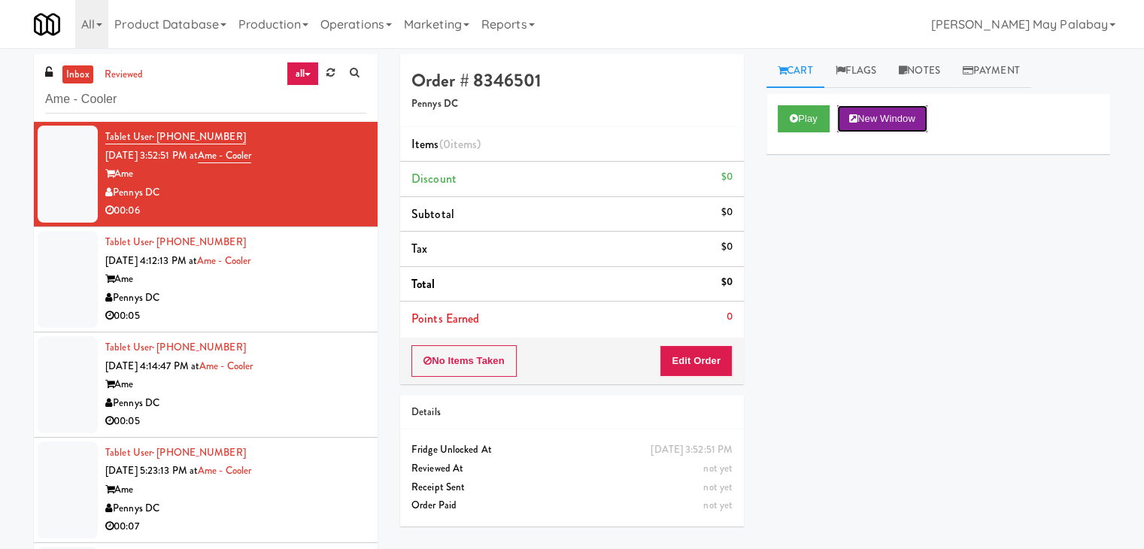
click at [895, 117] on button "New Window" at bounding box center [882, 118] width 90 height 27
click at [698, 353] on button "Edit Order" at bounding box center [695, 361] width 73 height 32
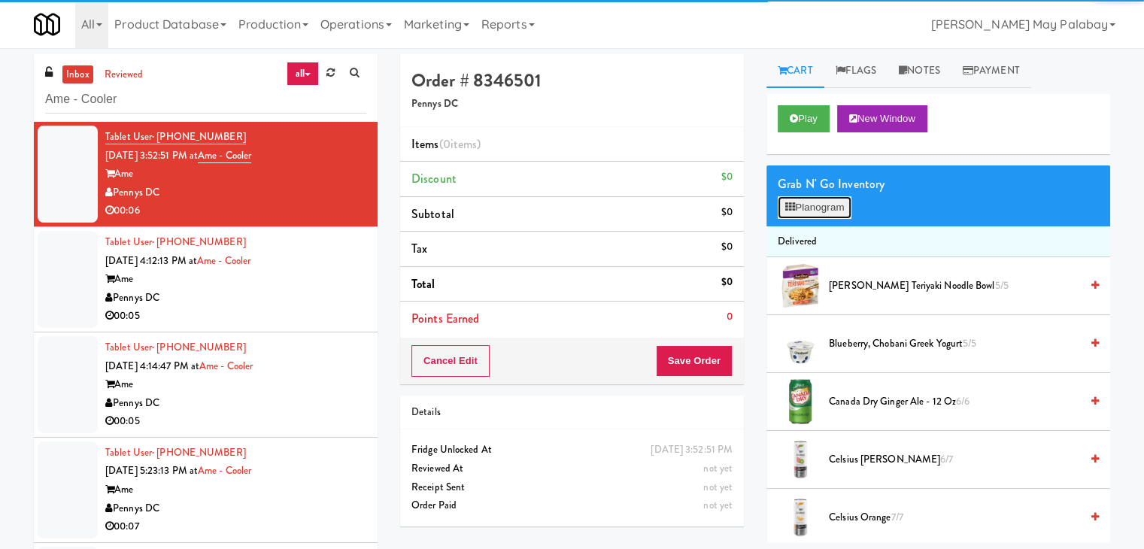
click at [810, 208] on button "Planogram" at bounding box center [814, 207] width 74 height 23
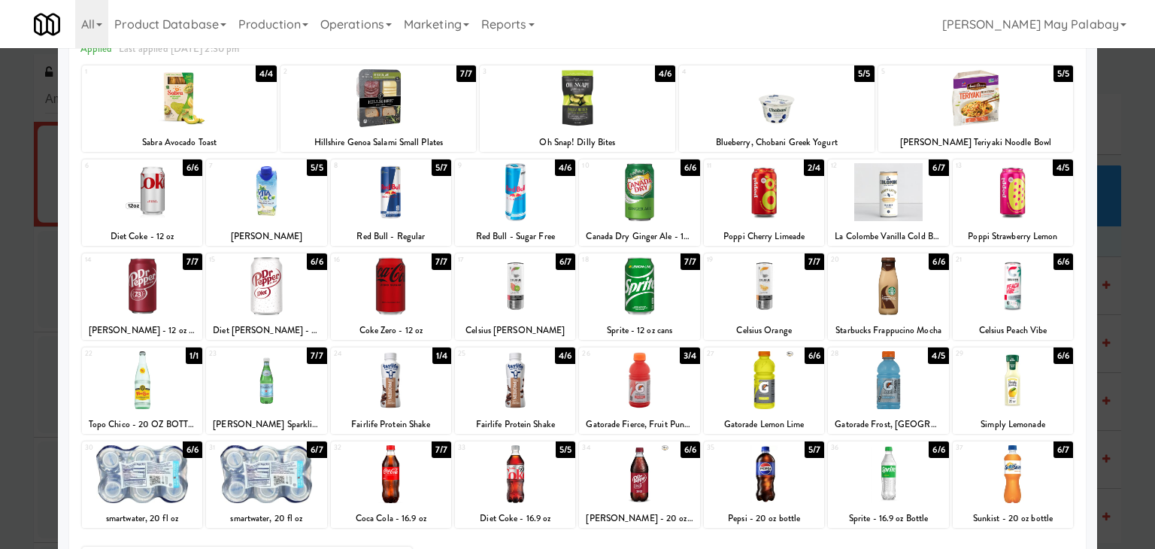
scroll to position [75, 0]
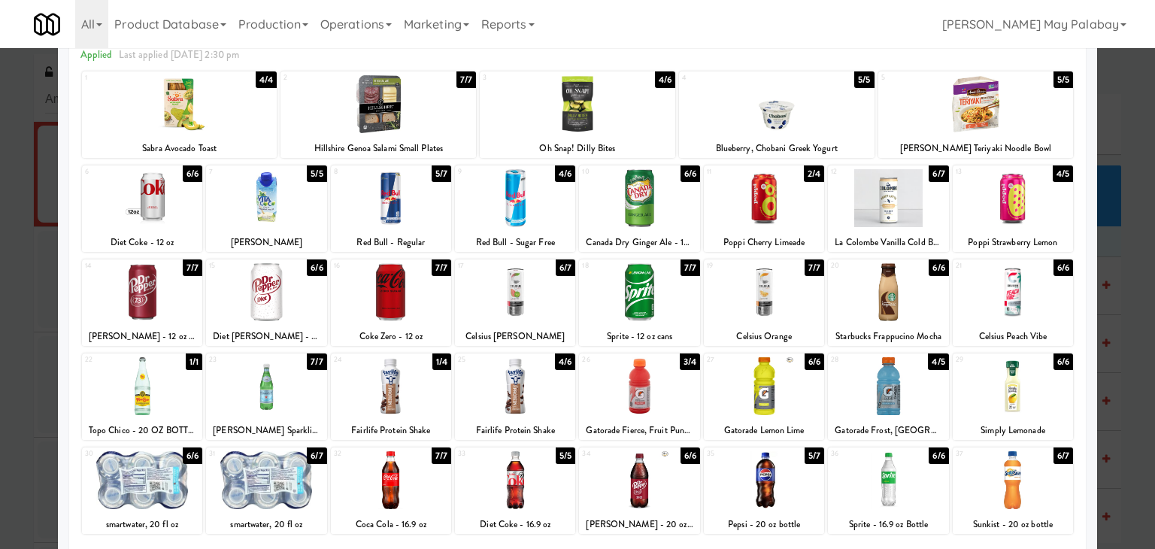
click at [1021, 203] on div at bounding box center [1013, 198] width 120 height 58
click at [1128, 287] on div at bounding box center [577, 274] width 1155 height 549
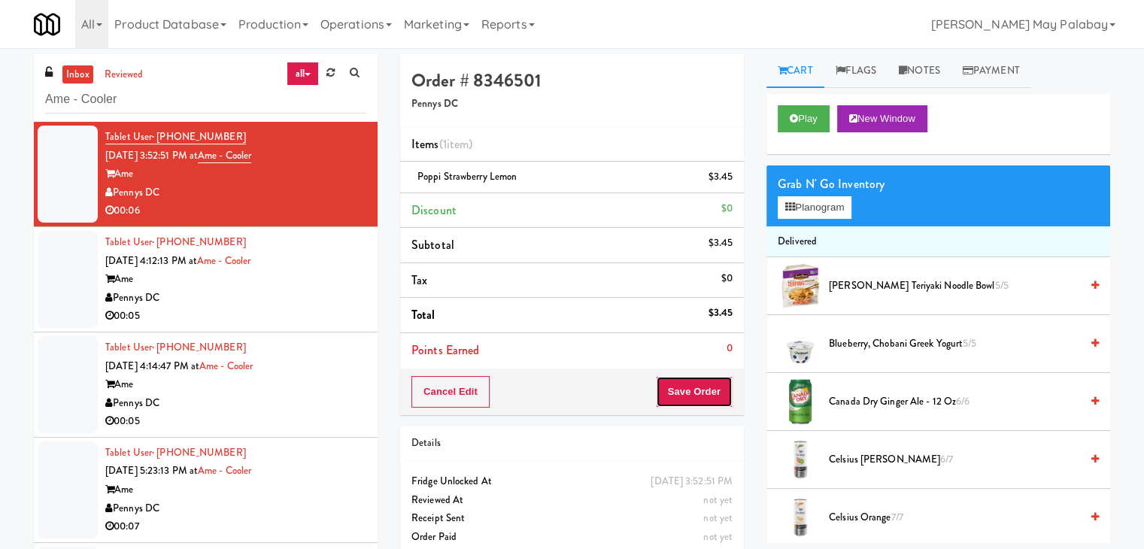
click at [665, 390] on button "Save Order" at bounding box center [694, 392] width 77 height 32
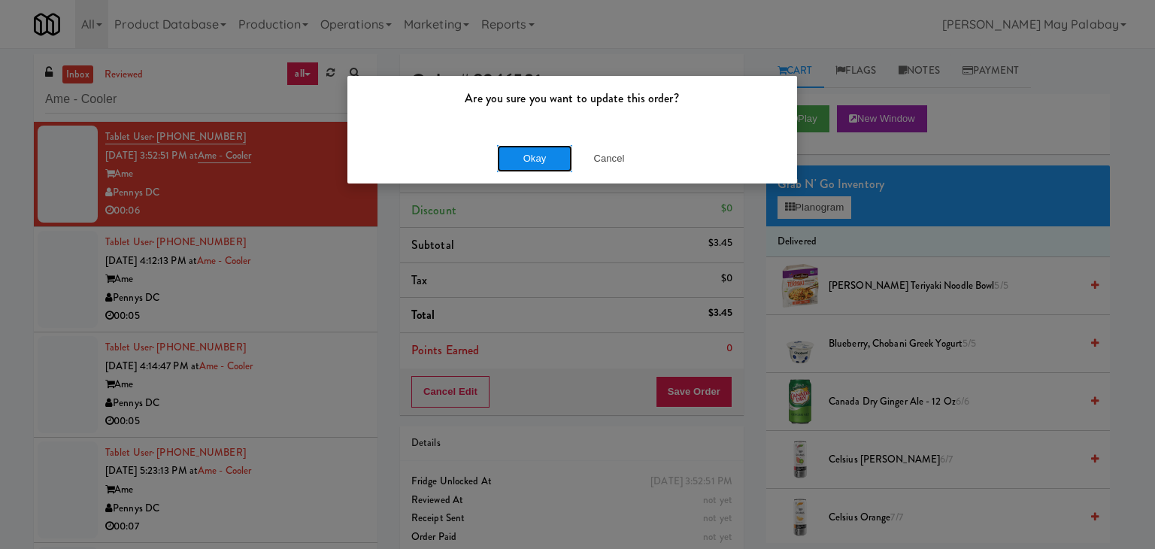
click at [526, 161] on button "Okay" at bounding box center [534, 158] width 75 height 27
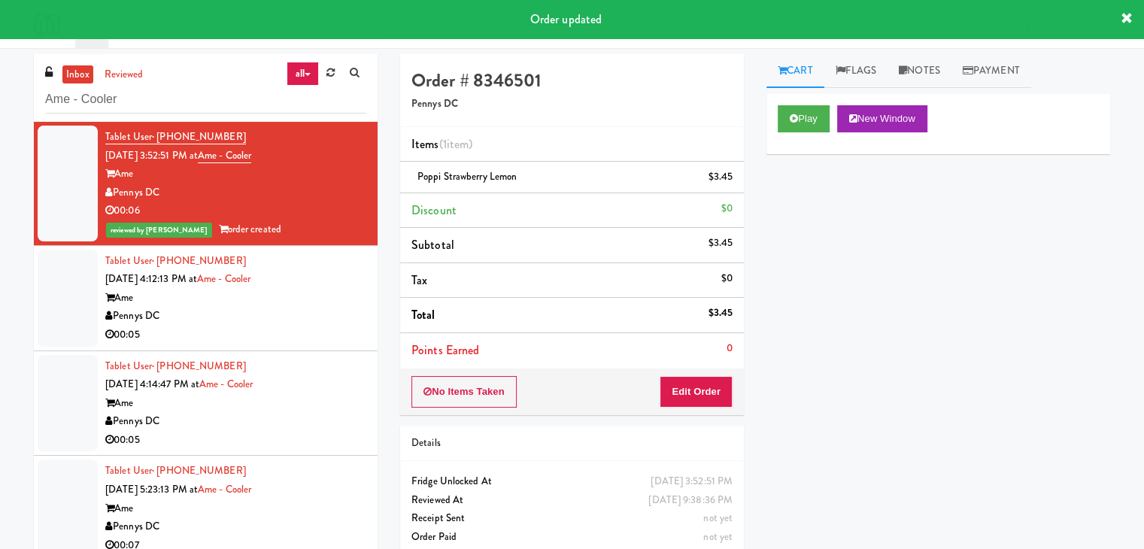
click at [280, 320] on div "Pennys DC" at bounding box center [235, 316] width 261 height 19
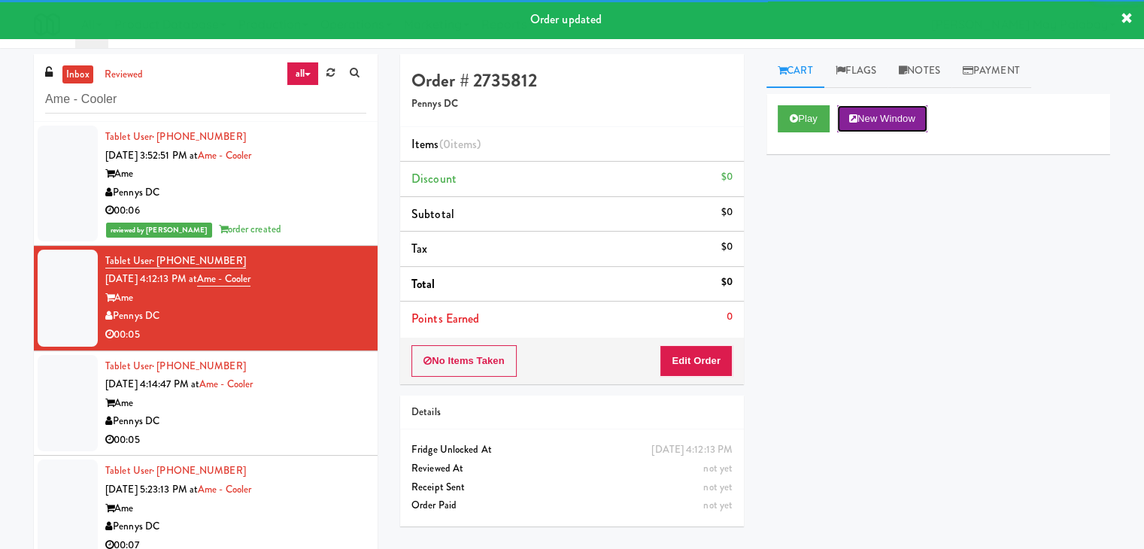
click at [880, 113] on button "New Window" at bounding box center [882, 118] width 90 height 27
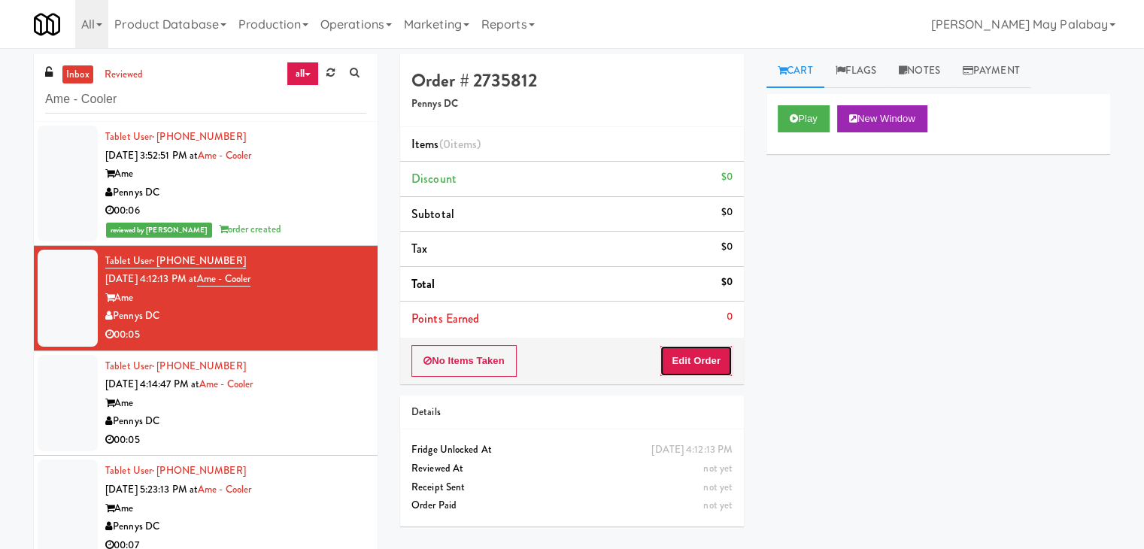
click at [666, 365] on button "Edit Order" at bounding box center [695, 361] width 73 height 32
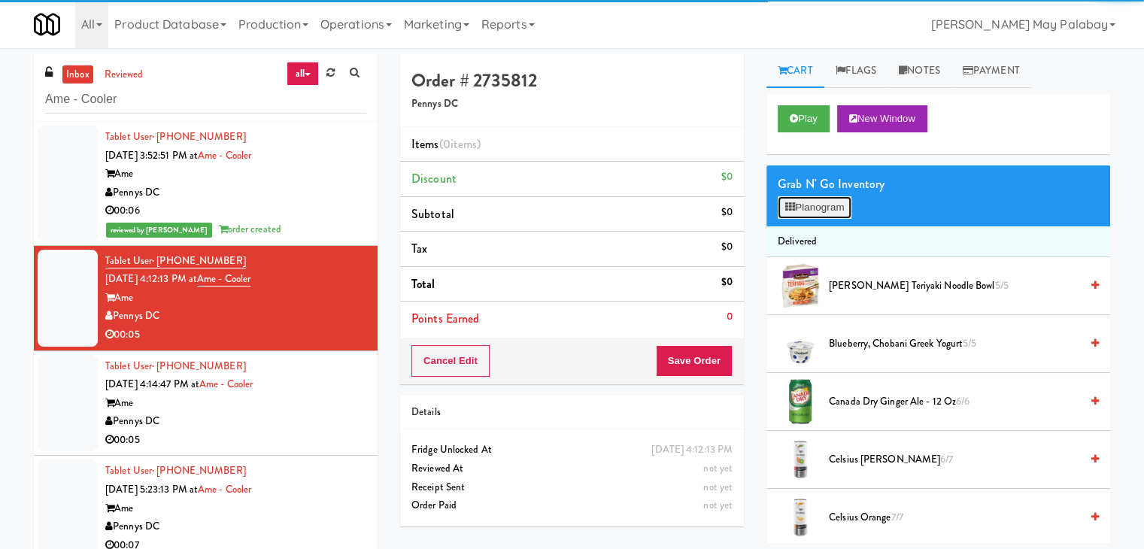
click at [802, 214] on button "Planogram" at bounding box center [814, 207] width 74 height 23
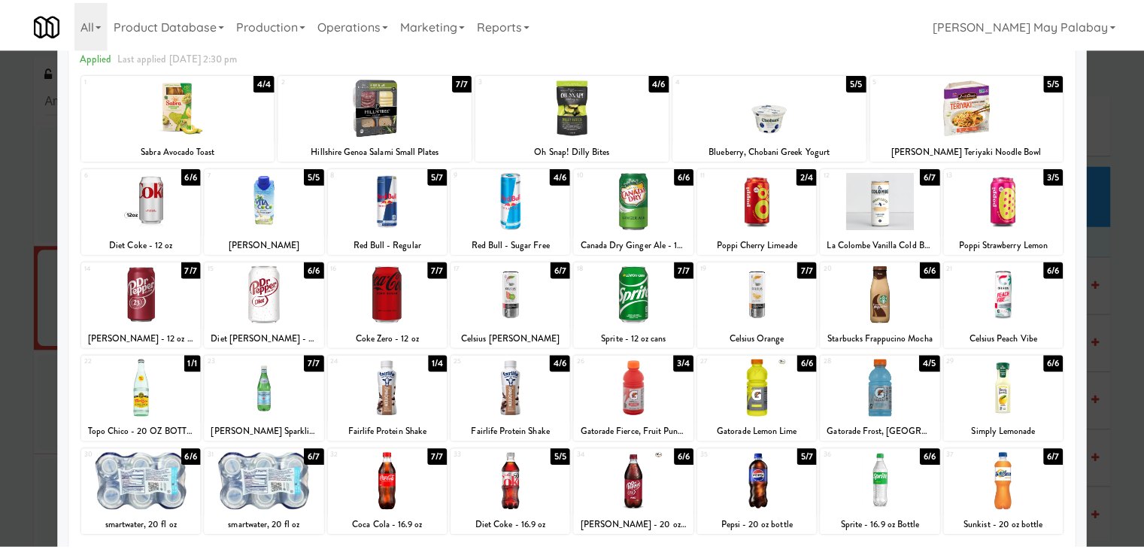
scroll to position [75, 0]
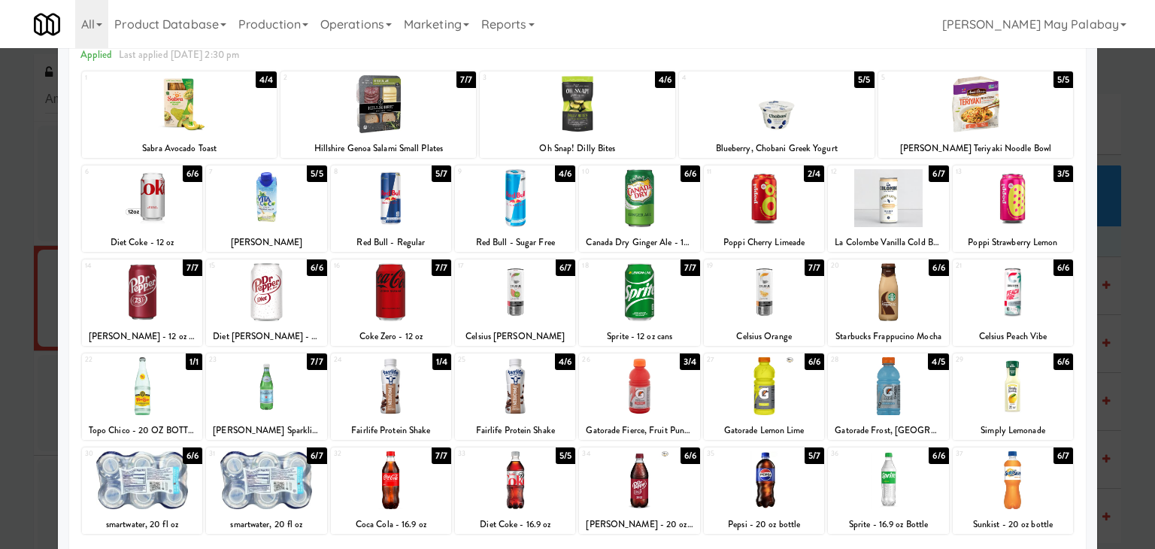
click at [736, 382] on div at bounding box center [764, 386] width 120 height 58
click at [1126, 304] on div at bounding box center [577, 274] width 1155 height 549
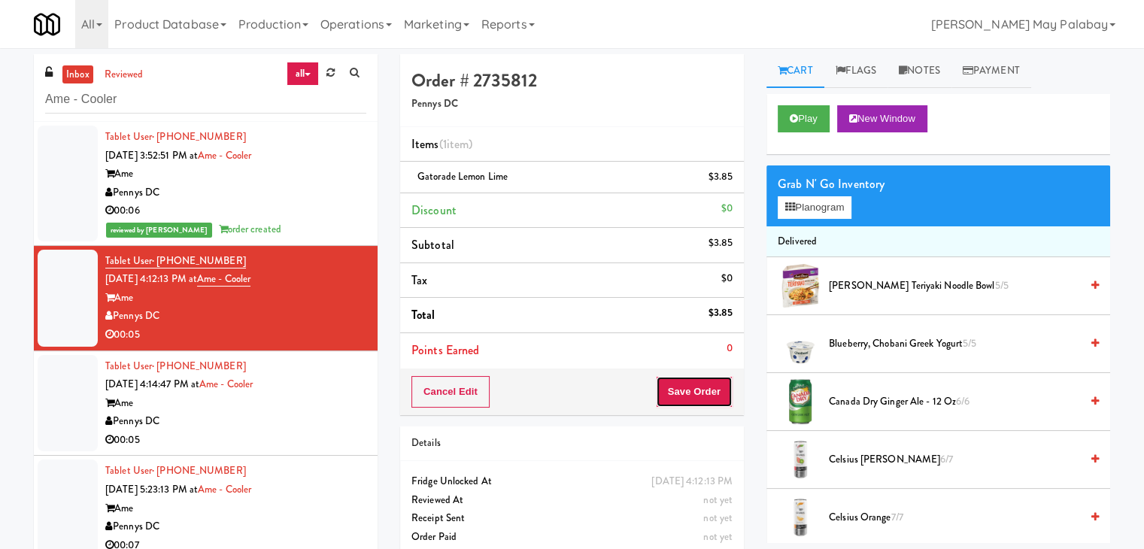
click at [691, 389] on button "Save Order" at bounding box center [694, 392] width 77 height 32
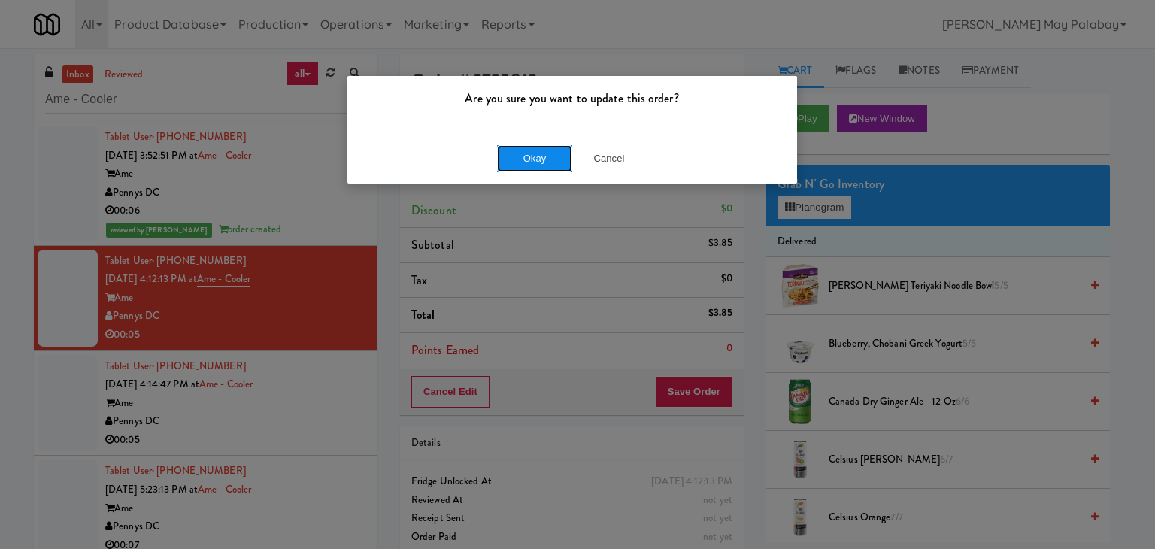
click at [558, 151] on button "Okay" at bounding box center [534, 158] width 75 height 27
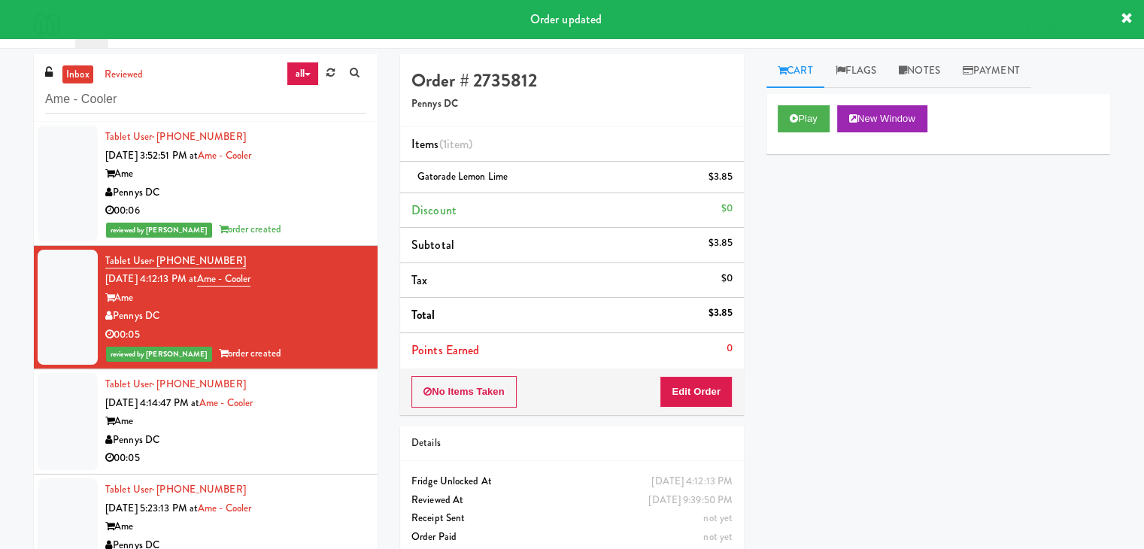
click at [283, 438] on div "Pennys DC" at bounding box center [235, 440] width 261 height 19
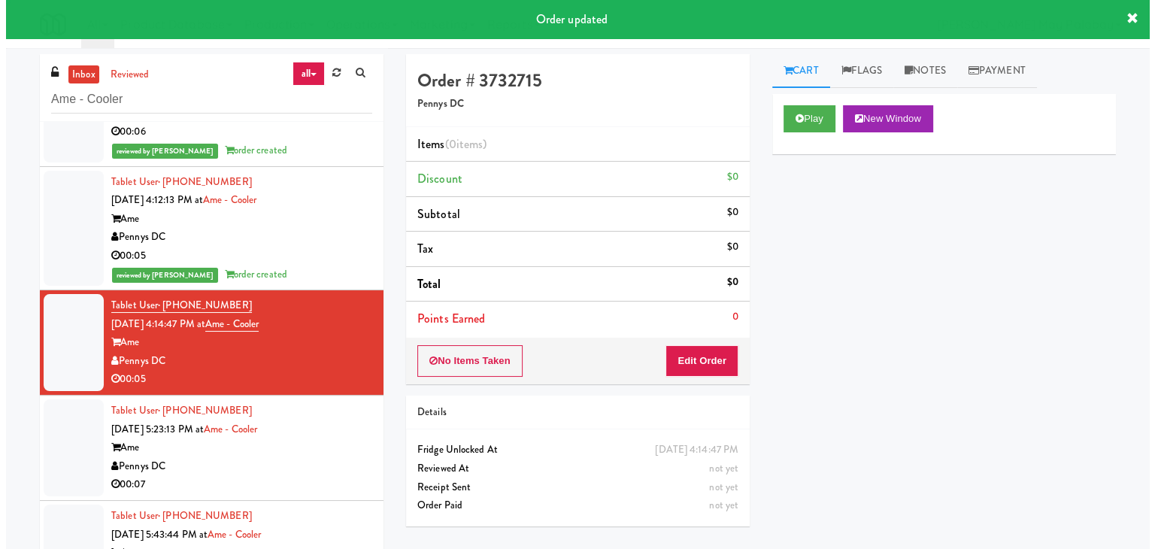
scroll to position [226, 0]
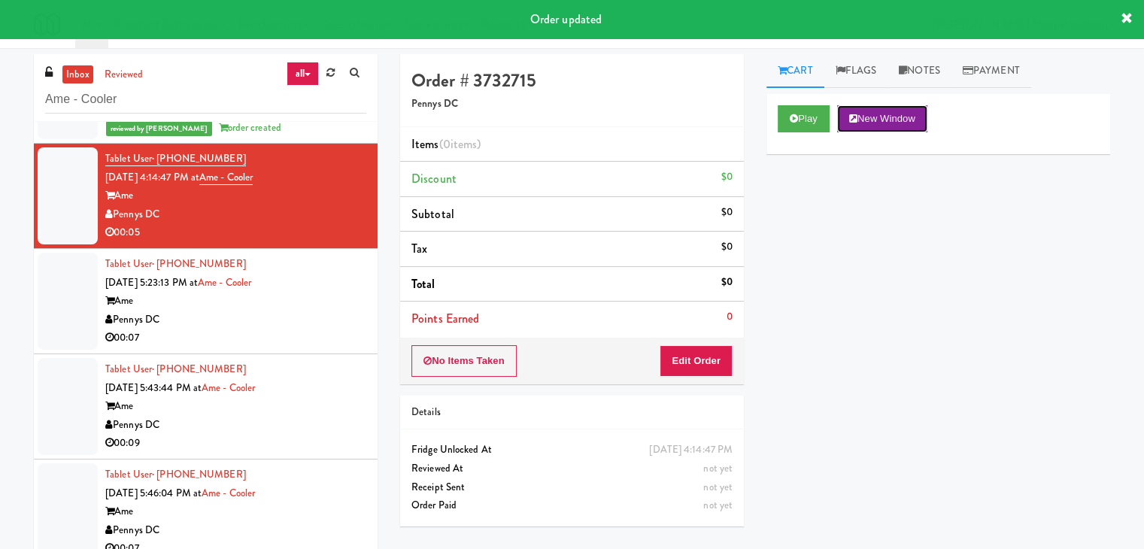
click at [881, 123] on button "New Window" at bounding box center [882, 118] width 90 height 27
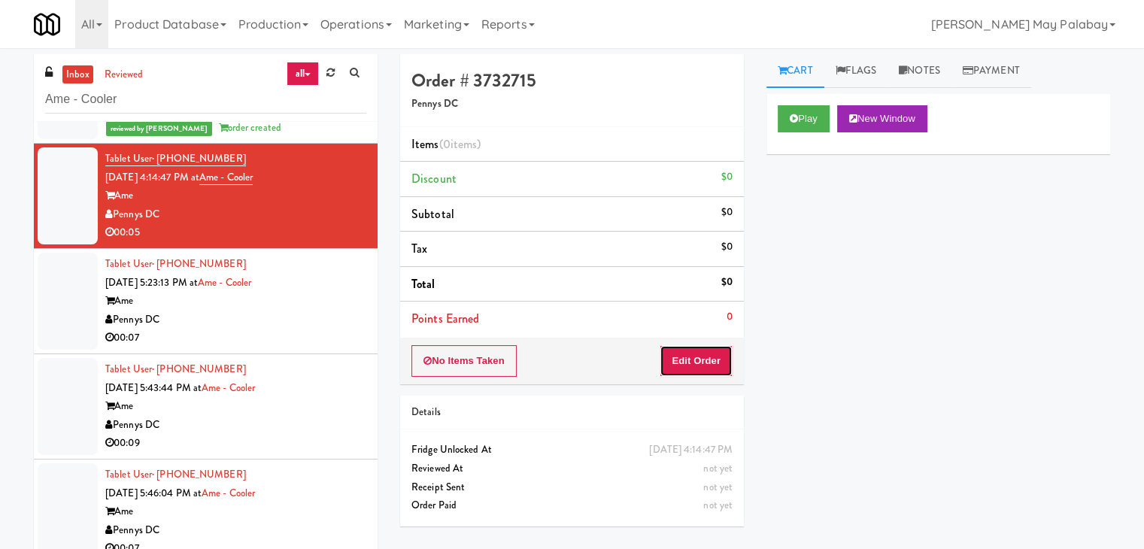
click at [698, 370] on button "Edit Order" at bounding box center [695, 361] width 73 height 32
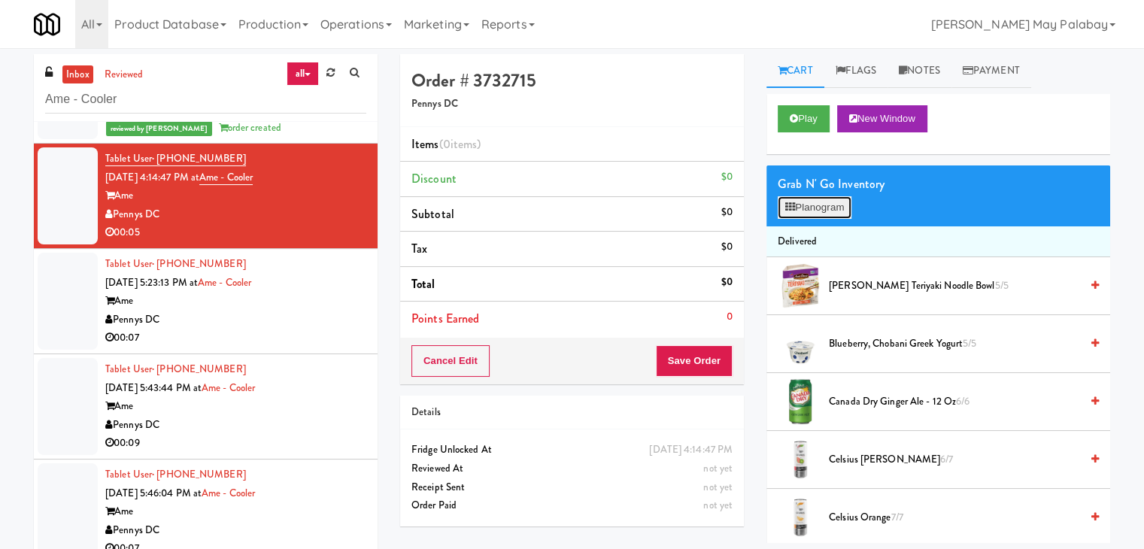
click at [835, 211] on button "Planogram" at bounding box center [814, 207] width 74 height 23
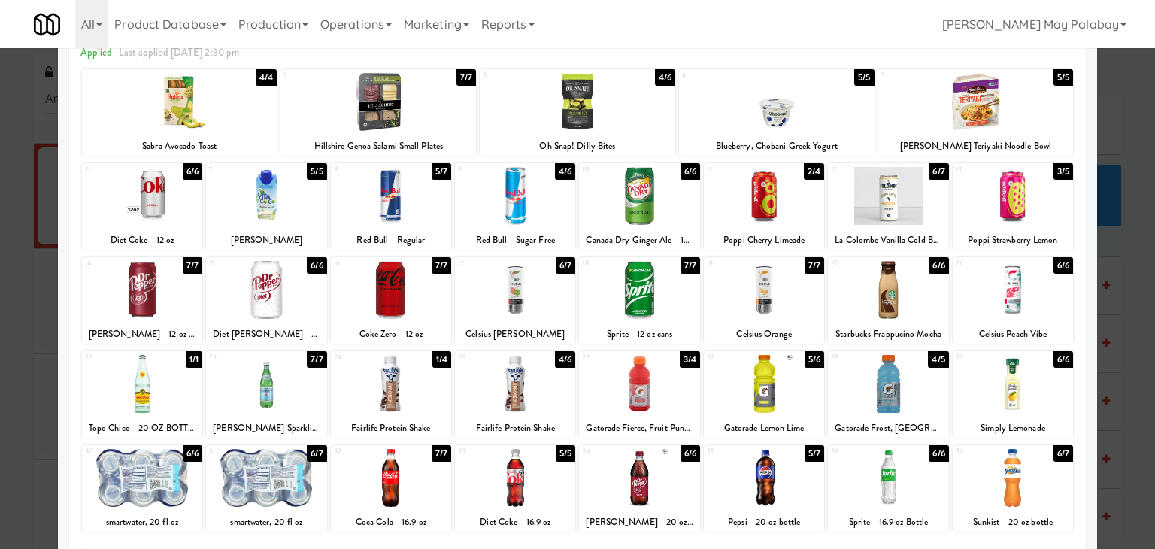
scroll to position [75, 0]
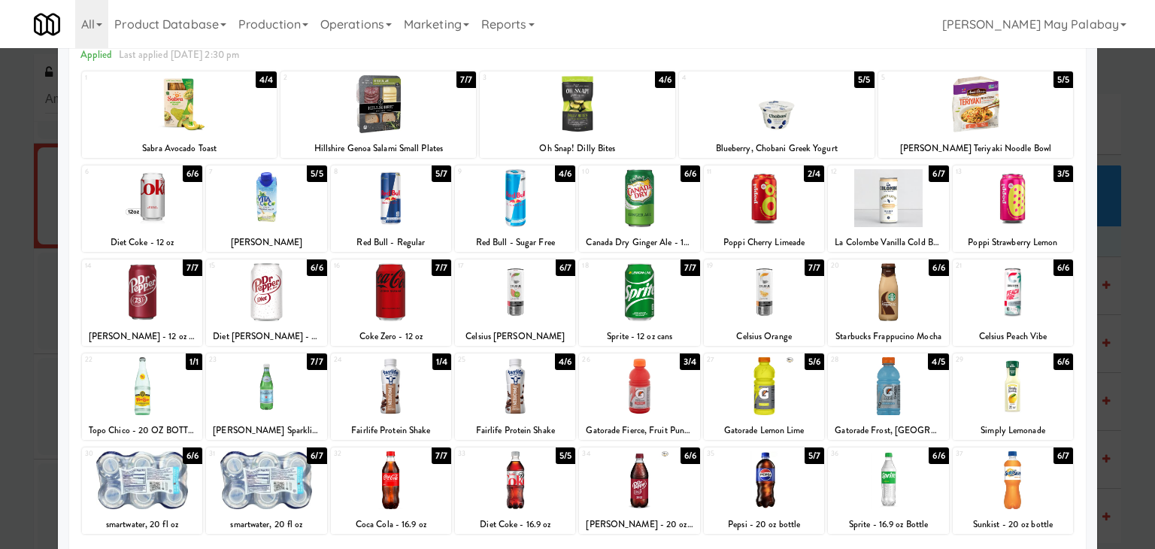
click at [1044, 295] on div at bounding box center [1013, 292] width 120 height 58
click at [1116, 296] on div at bounding box center [577, 274] width 1155 height 549
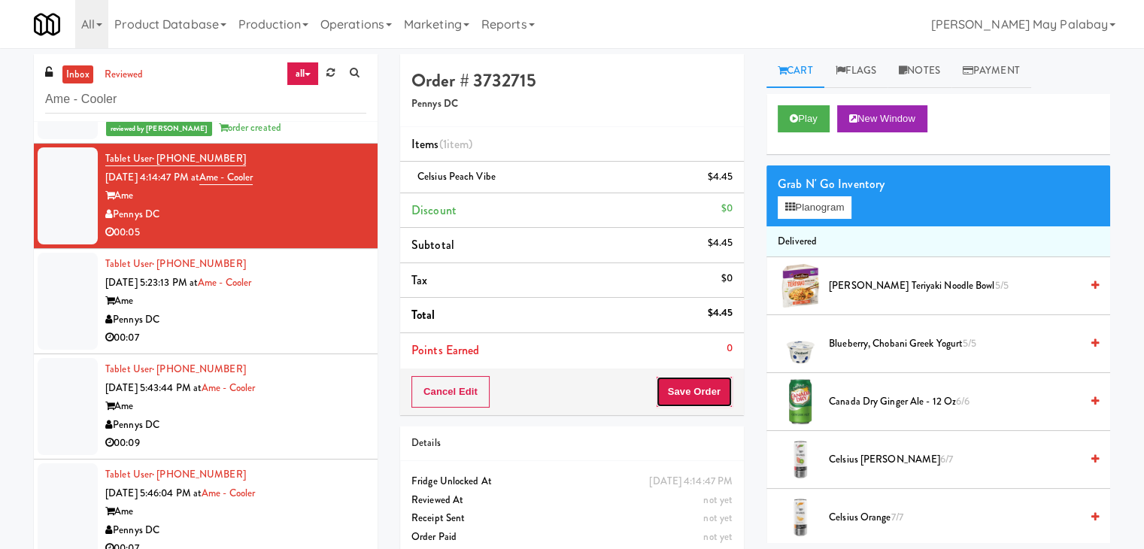
click at [704, 393] on button "Save Order" at bounding box center [694, 392] width 77 height 32
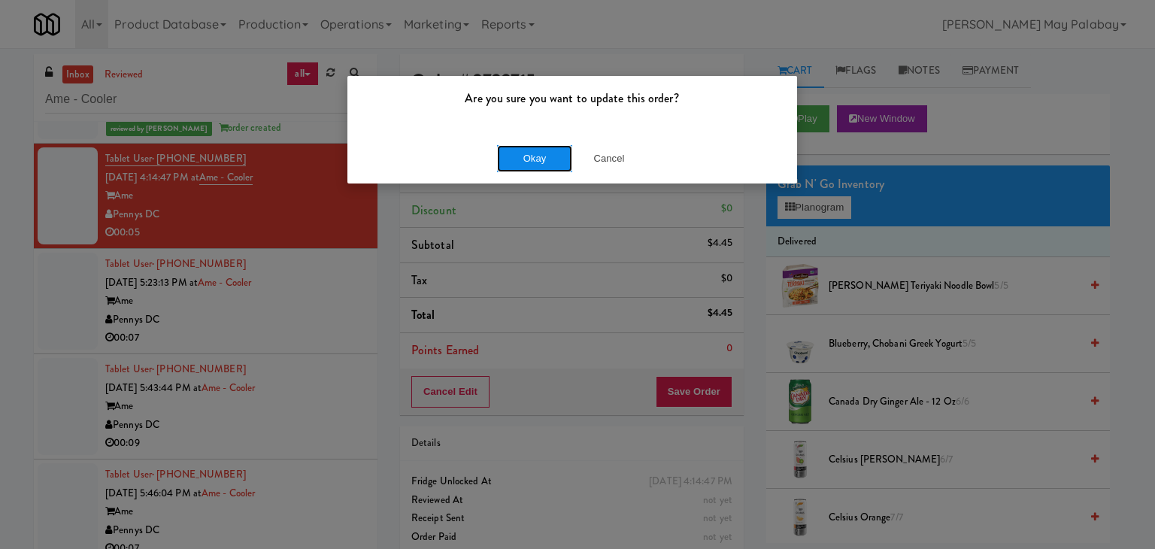
click at [561, 161] on button "Okay" at bounding box center [534, 158] width 75 height 27
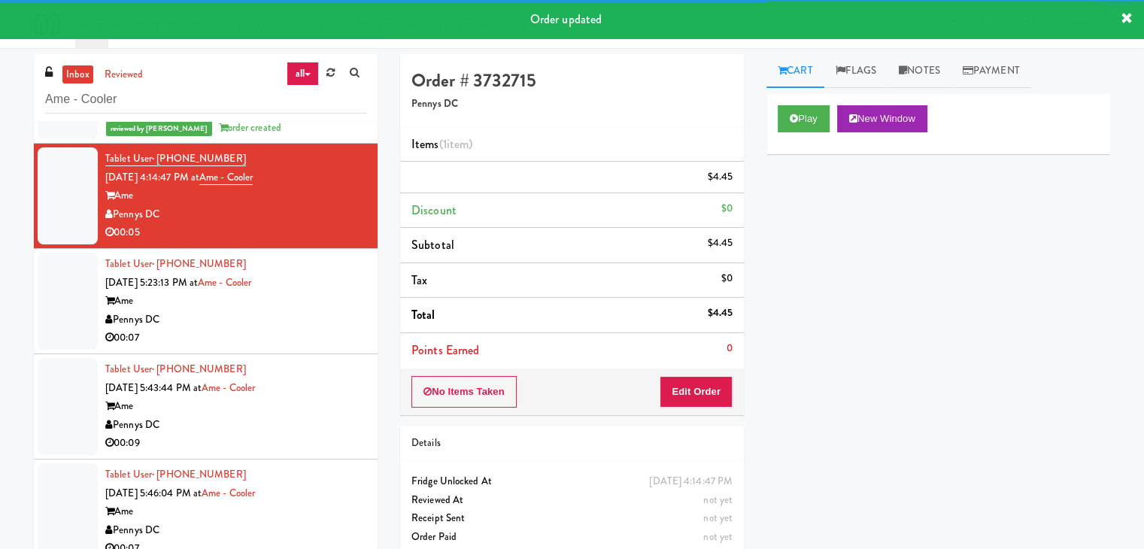
click at [307, 337] on div "Tablet User · (301) 318-5614 [DATE] 5:23:13 PM at Ame - Cooler Ame Pennys DC 00…" at bounding box center [235, 301] width 261 height 92
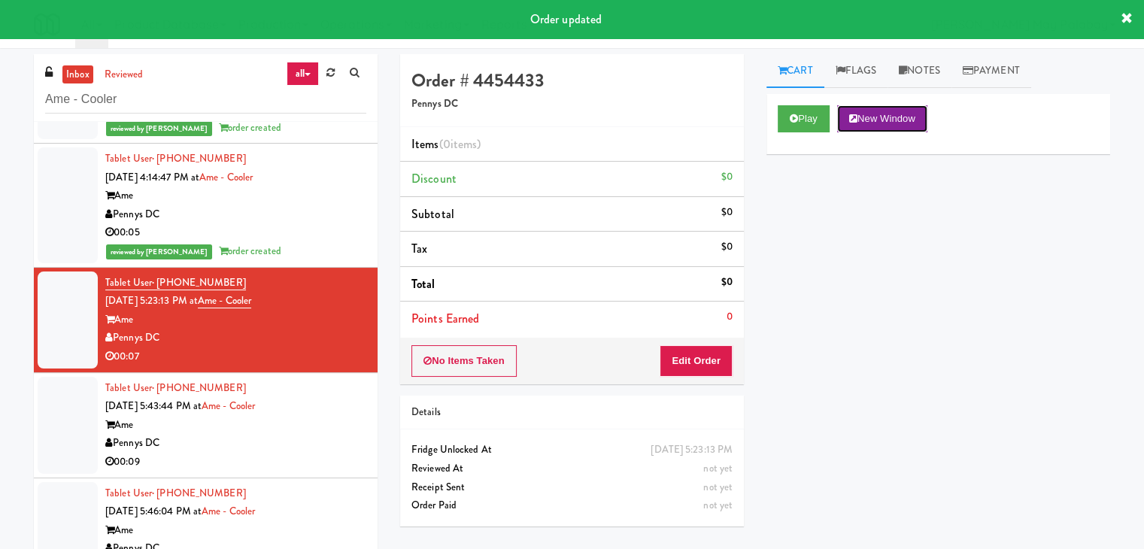
click at [899, 117] on button "New Window" at bounding box center [882, 118] width 90 height 27
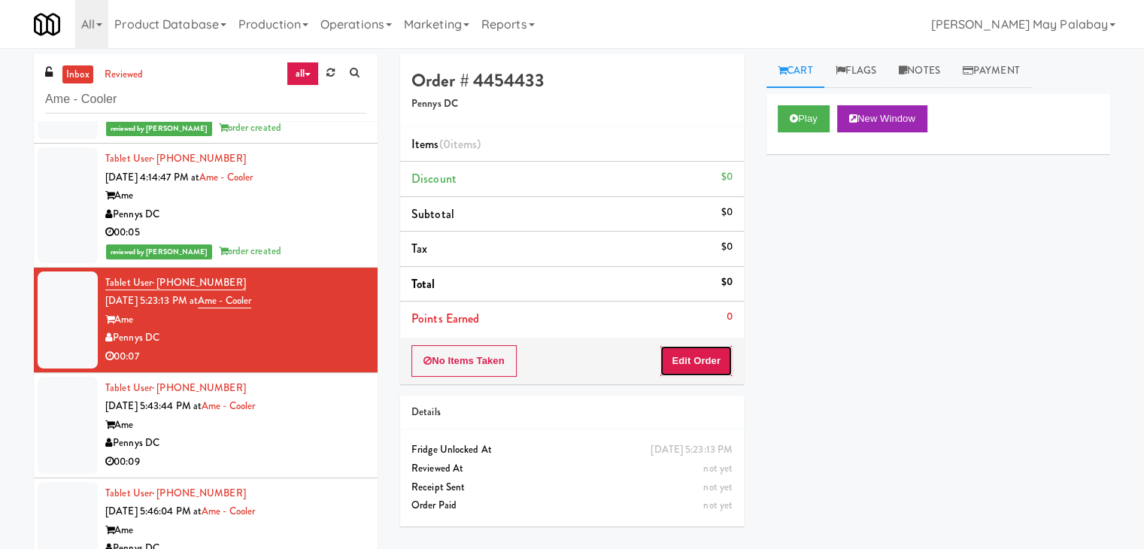
click at [699, 361] on button "Edit Order" at bounding box center [695, 361] width 73 height 32
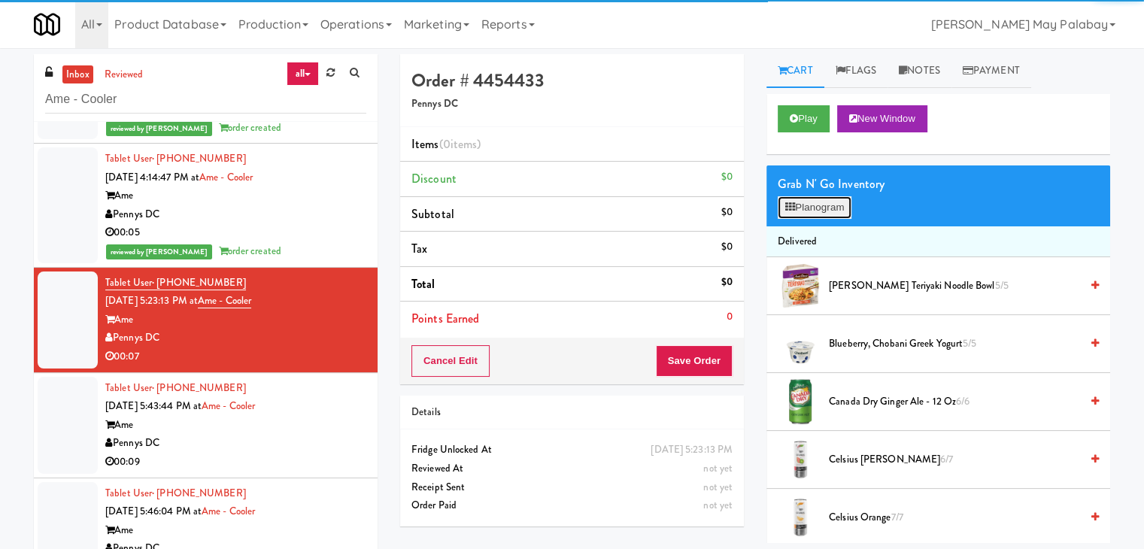
click at [824, 203] on button "Planogram" at bounding box center [814, 207] width 74 height 23
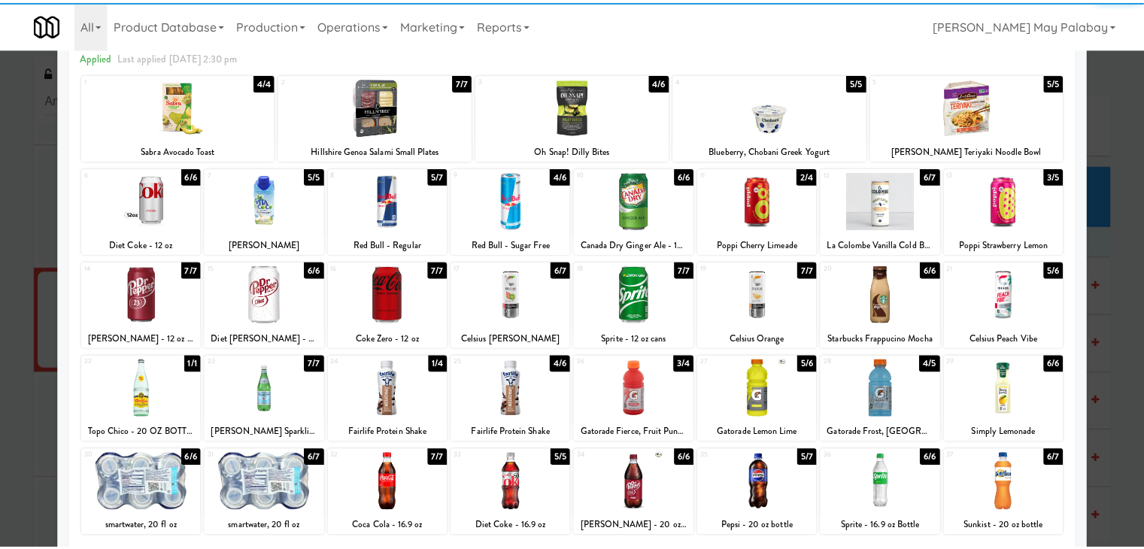
scroll to position [75, 0]
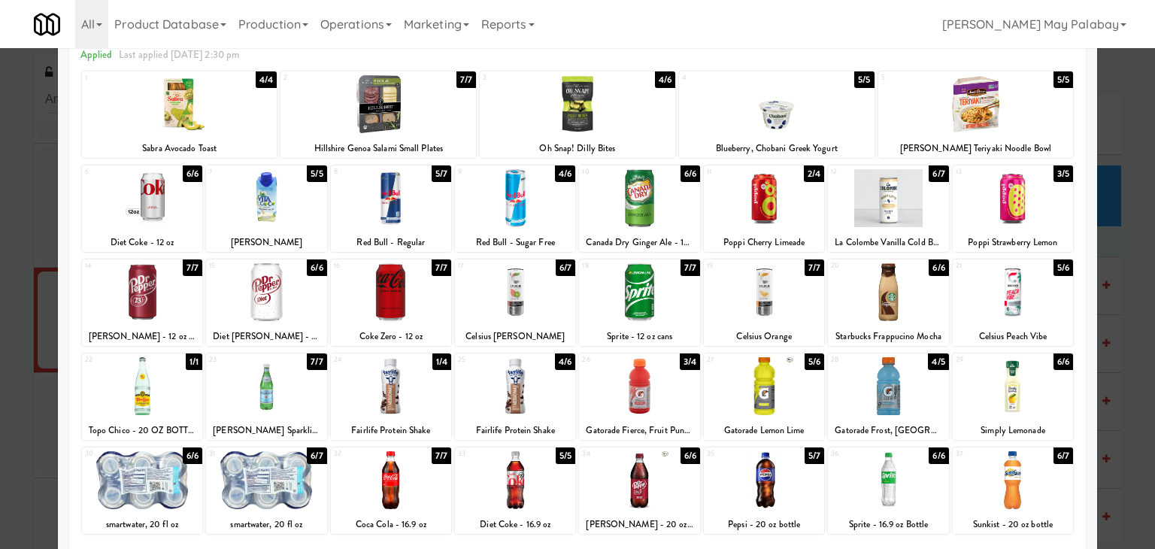
click at [649, 410] on div at bounding box center [639, 386] width 120 height 58
click at [1113, 253] on div at bounding box center [577, 274] width 1155 height 549
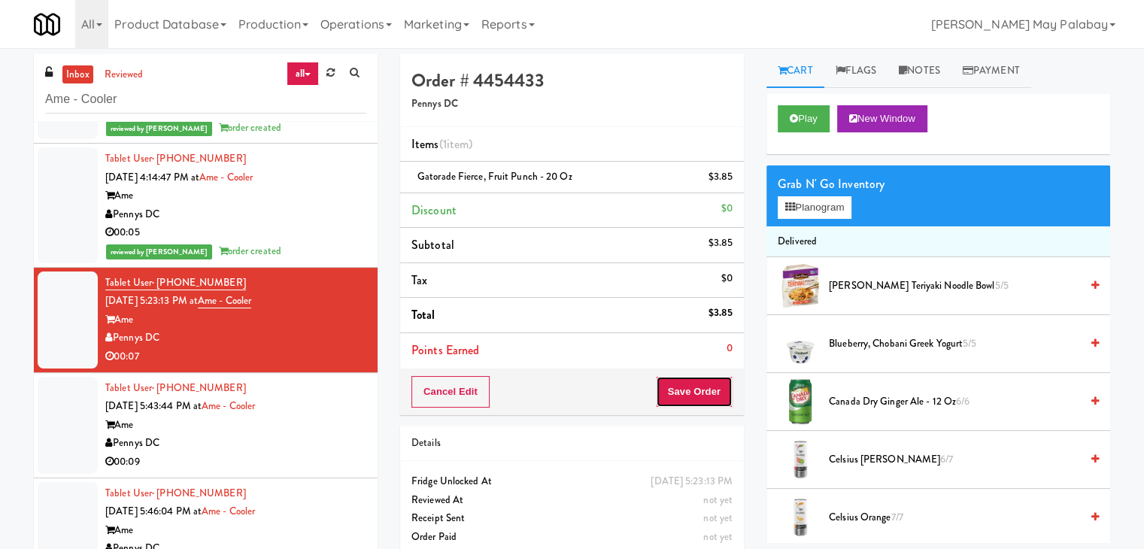
click at [678, 394] on button "Save Order" at bounding box center [694, 392] width 77 height 32
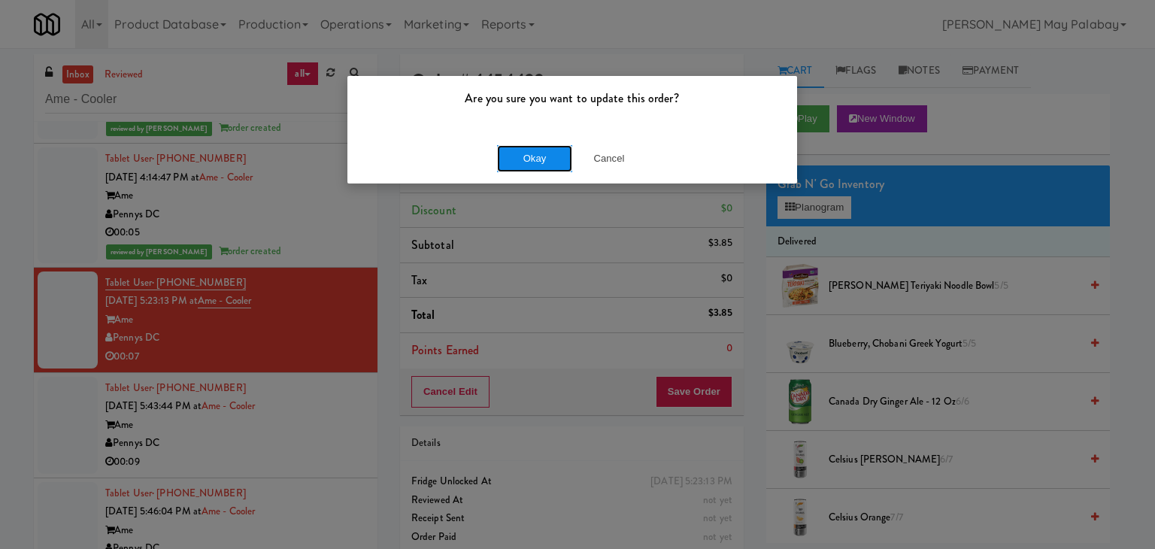
click at [564, 166] on button "Okay" at bounding box center [534, 158] width 75 height 27
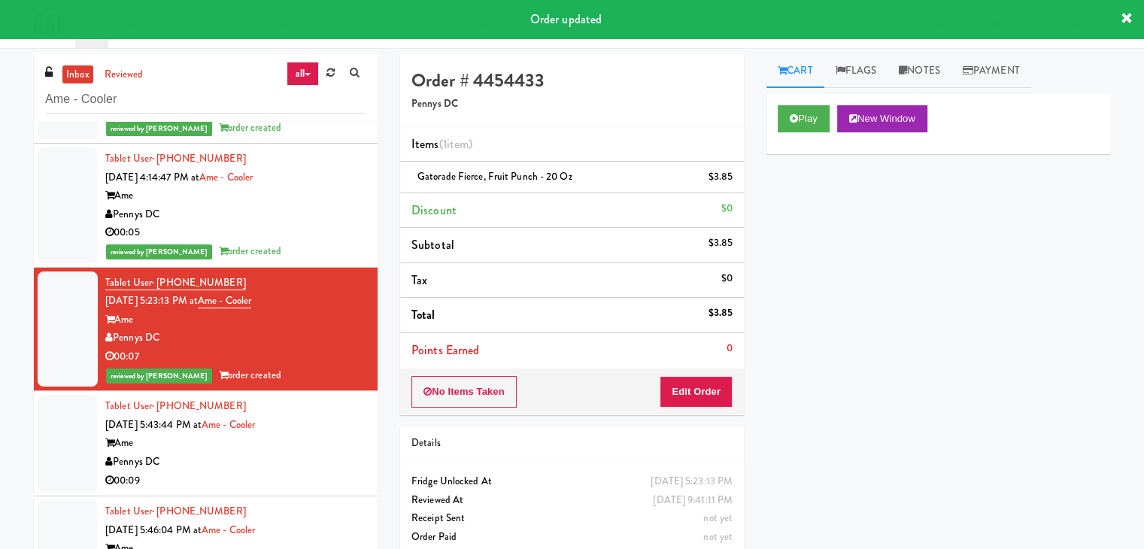
click at [272, 436] on div "Ame" at bounding box center [235, 443] width 261 height 19
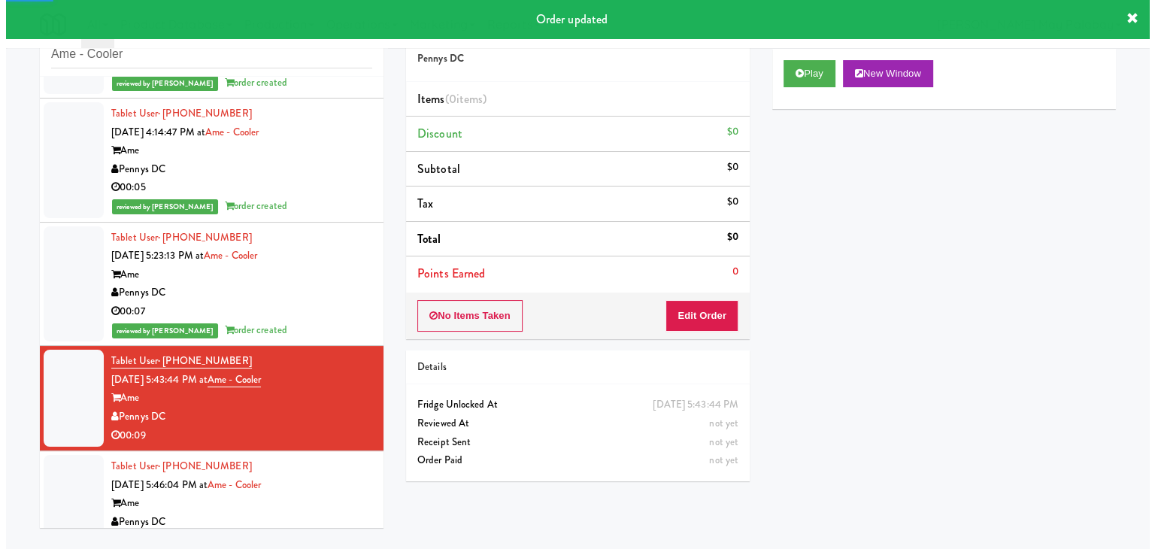
scroll to position [48, 0]
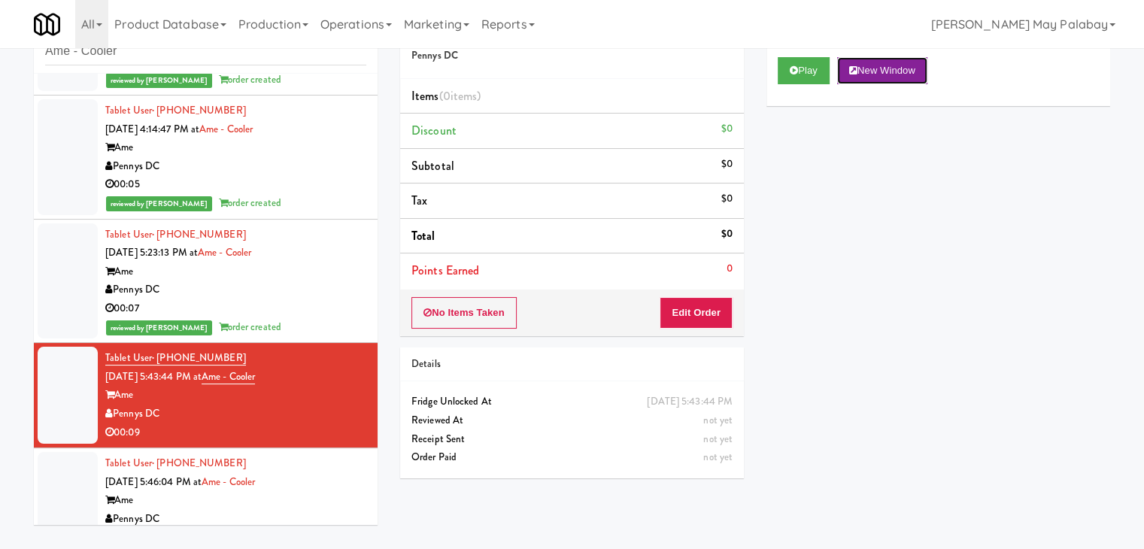
click at [880, 77] on button "New Window" at bounding box center [882, 70] width 90 height 27
click at [692, 311] on button "Edit Order" at bounding box center [695, 313] width 73 height 32
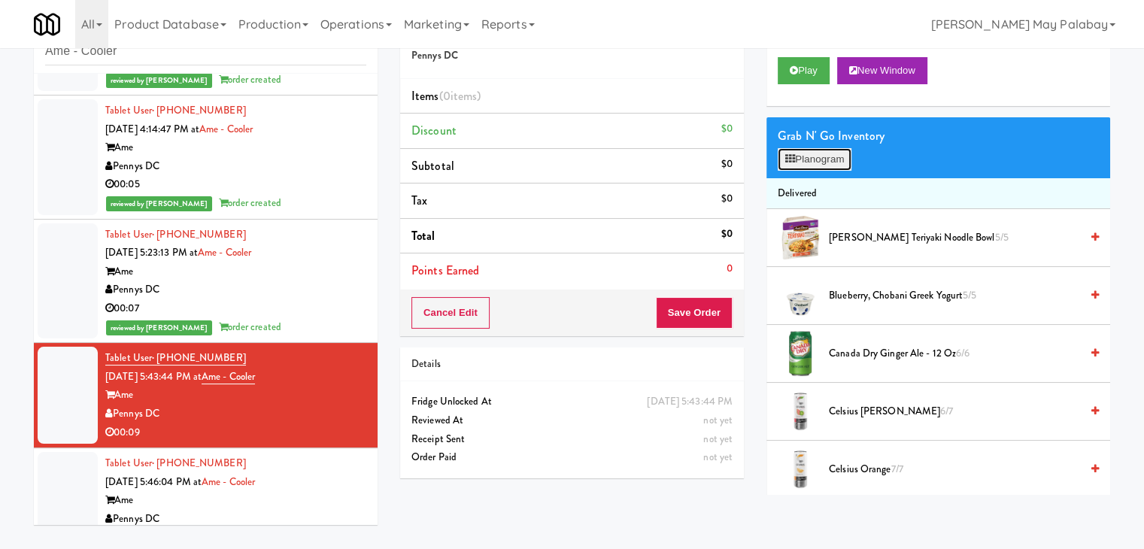
click at [820, 150] on button "Planogram" at bounding box center [814, 159] width 74 height 23
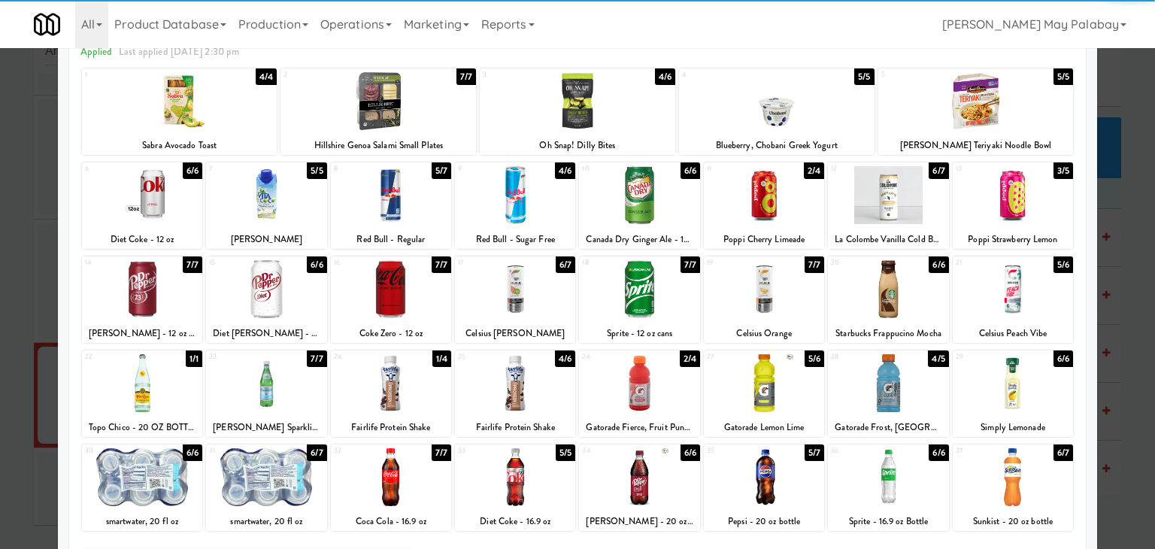
scroll to position [75, 0]
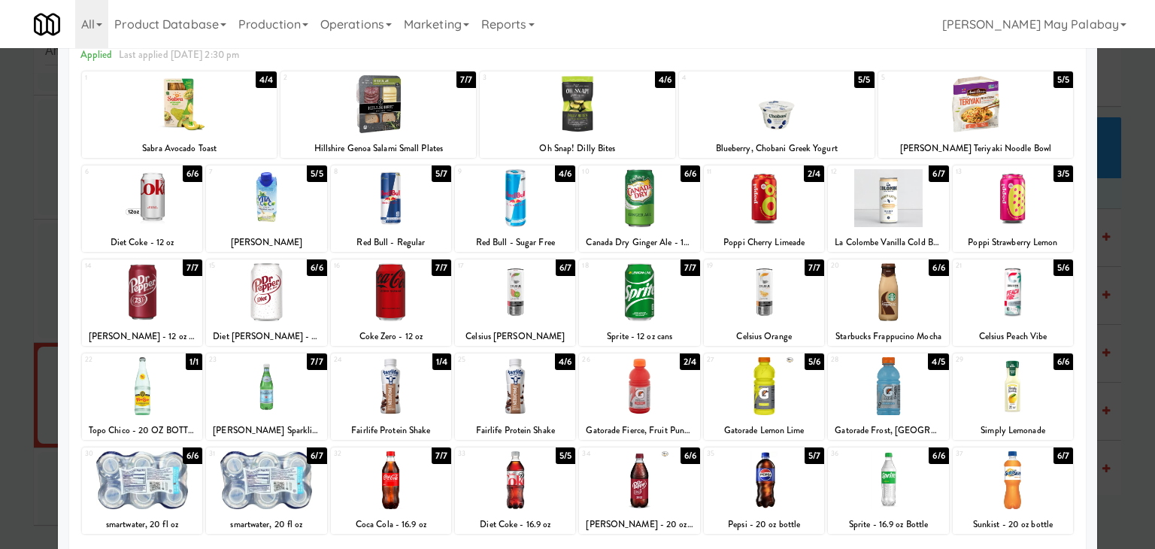
click at [273, 425] on div "[PERSON_NAME] Sparkling" at bounding box center [266, 430] width 116 height 19
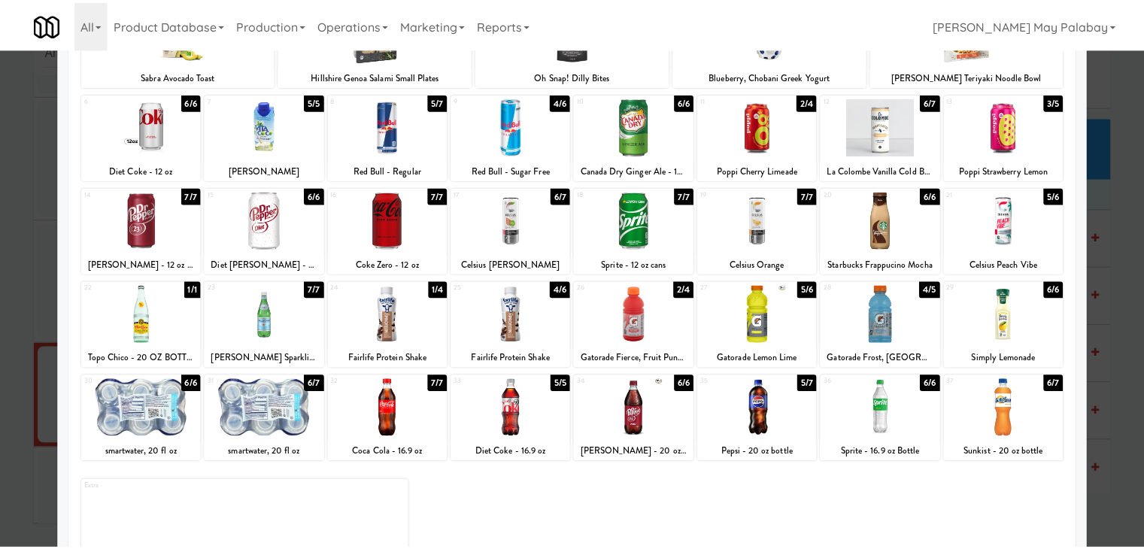
scroll to position [150, 0]
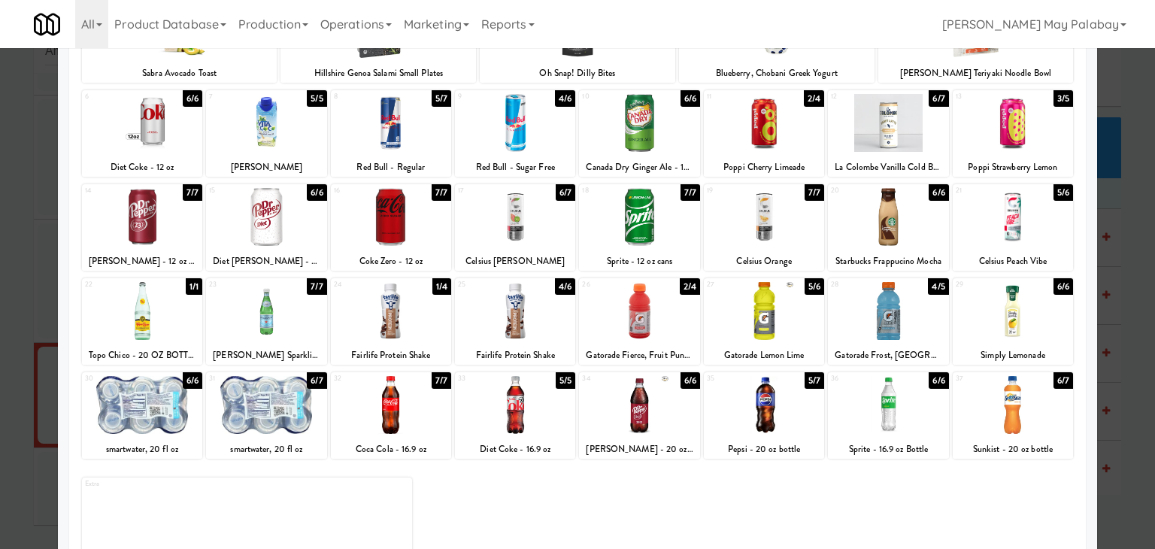
click at [301, 326] on div at bounding box center [266, 311] width 120 height 58
click at [1139, 302] on div at bounding box center [577, 274] width 1155 height 549
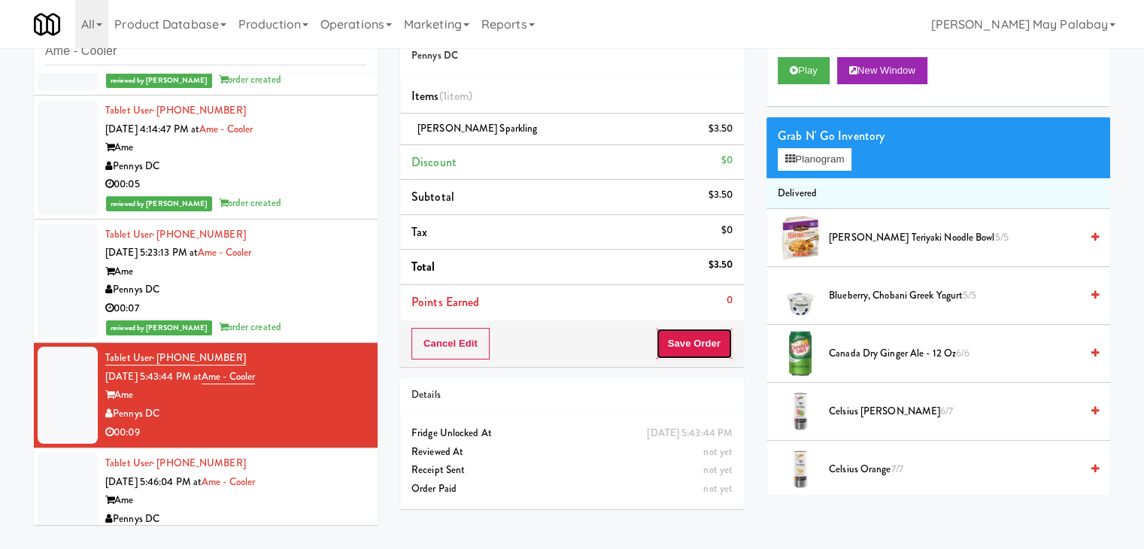
click at [699, 343] on button "Save Order" at bounding box center [694, 344] width 77 height 32
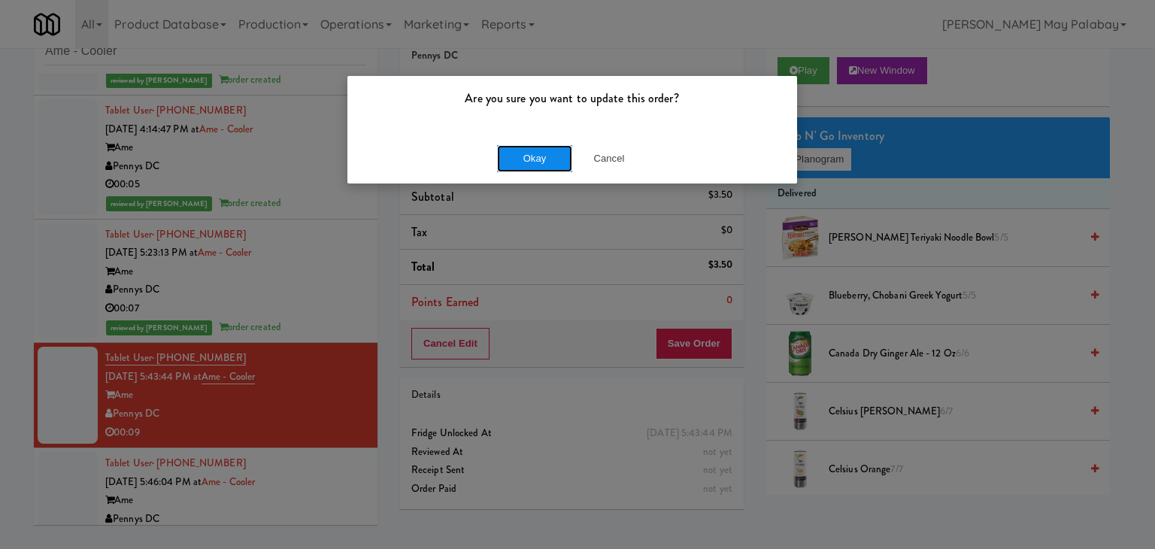
click at [551, 160] on button "Okay" at bounding box center [534, 158] width 75 height 27
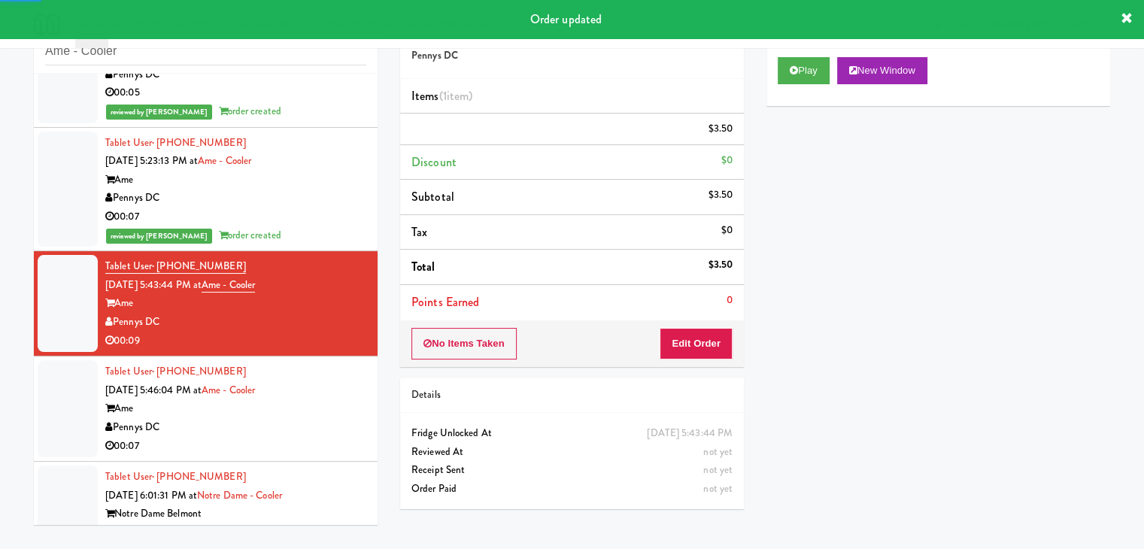
scroll to position [376, 0]
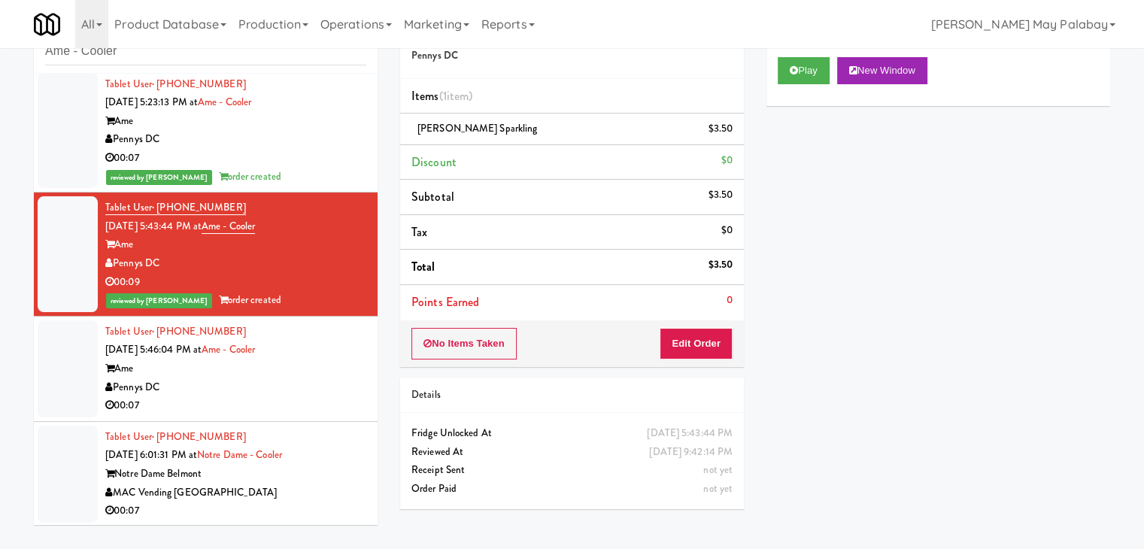
click at [241, 375] on div "Ame" at bounding box center [235, 368] width 261 height 19
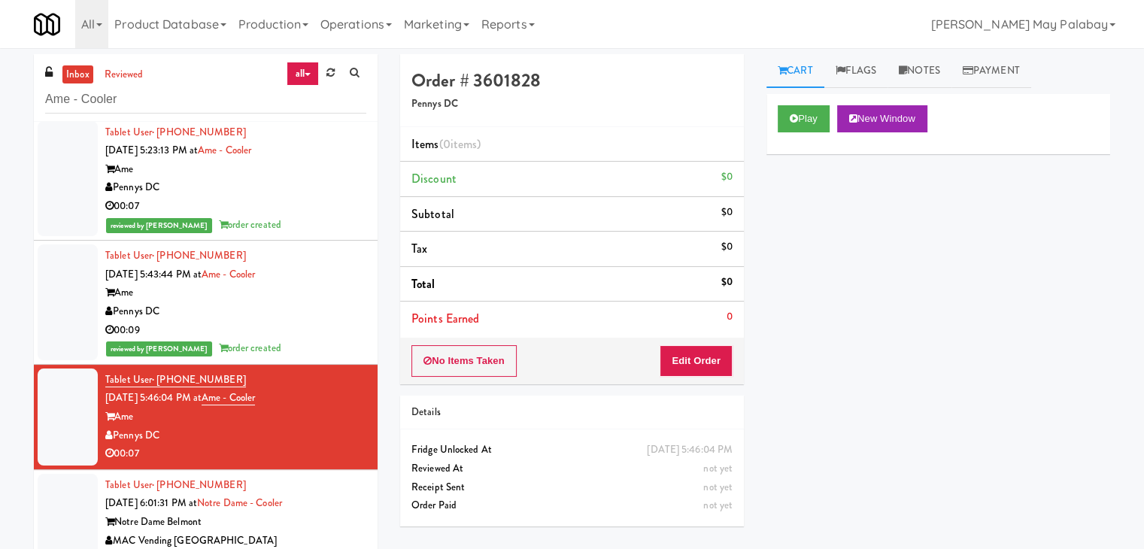
click at [1002, 311] on div "Play New Window Primary Flag Clear Flag if unable to determine what was taken o…" at bounding box center [938, 376] width 344 height 564
click at [906, 117] on button "New Window" at bounding box center [882, 118] width 90 height 27
click at [709, 362] on button "Edit Order" at bounding box center [695, 361] width 73 height 32
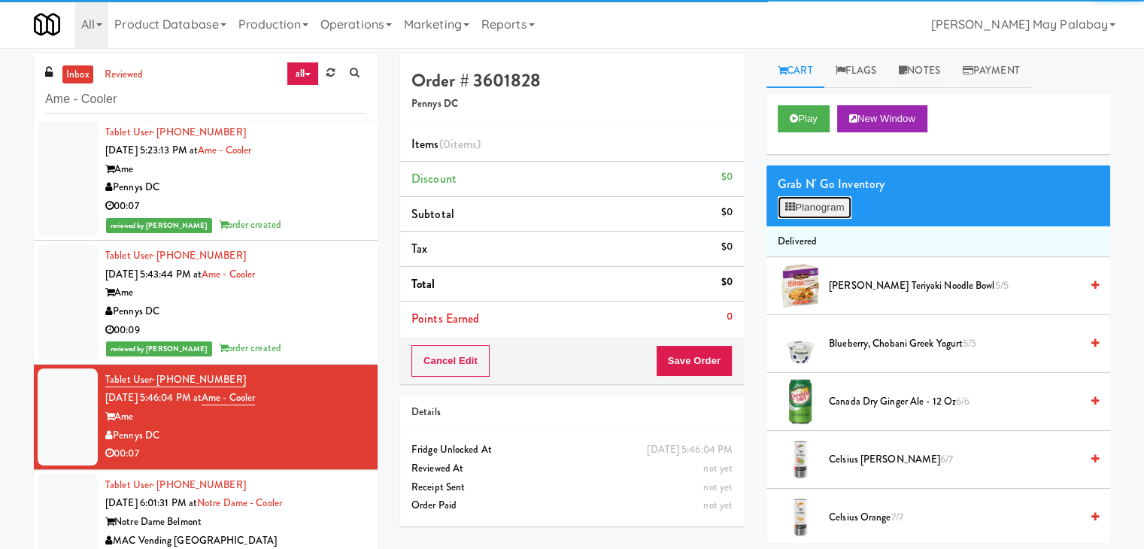
click at [820, 201] on button "Planogram" at bounding box center [814, 207] width 74 height 23
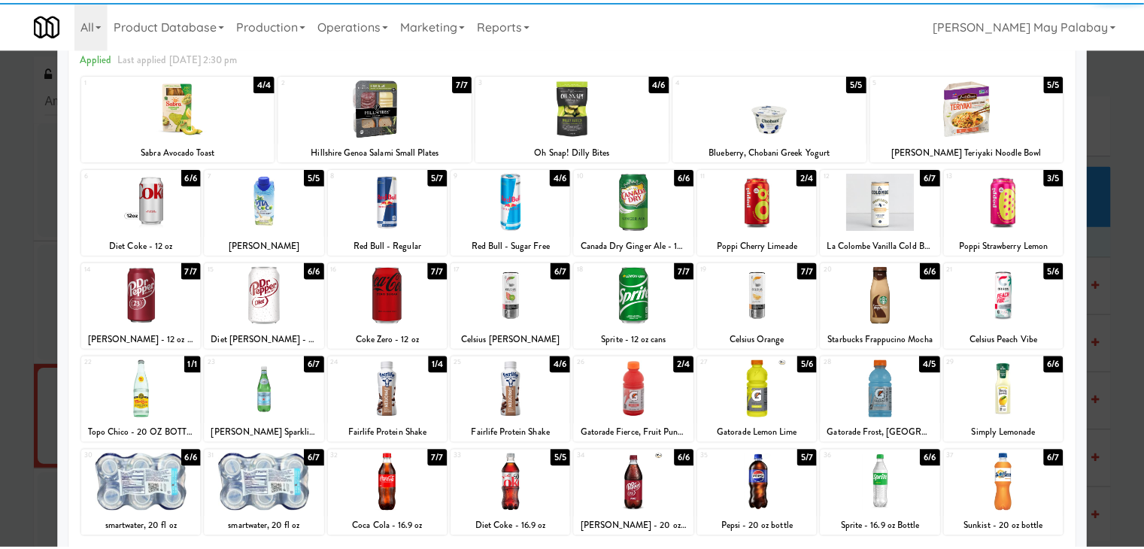
scroll to position [75, 0]
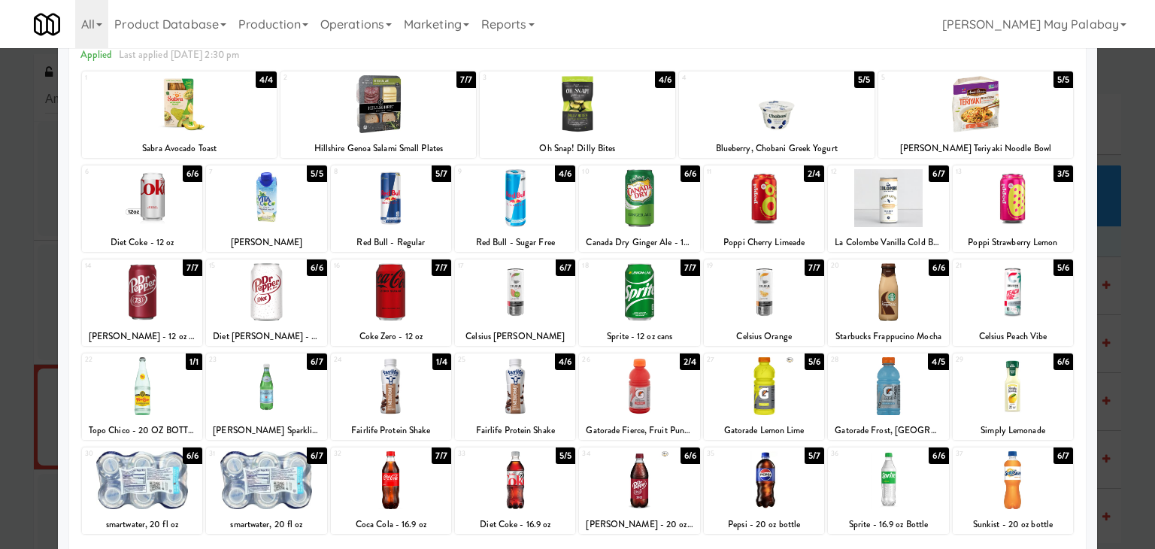
click at [232, 137] on div "1 4/4 Sabra Avocado Toast" at bounding box center [179, 114] width 195 height 86
click at [808, 198] on div at bounding box center [764, 198] width 120 height 58
click at [1116, 266] on div at bounding box center [577, 274] width 1155 height 549
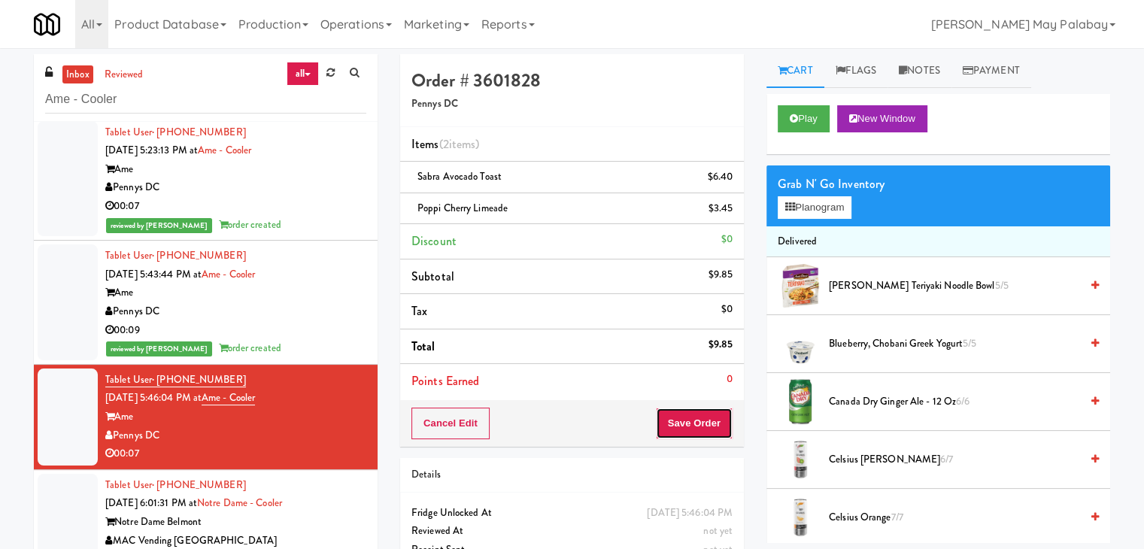
click at [692, 417] on button "Save Order" at bounding box center [694, 424] width 77 height 32
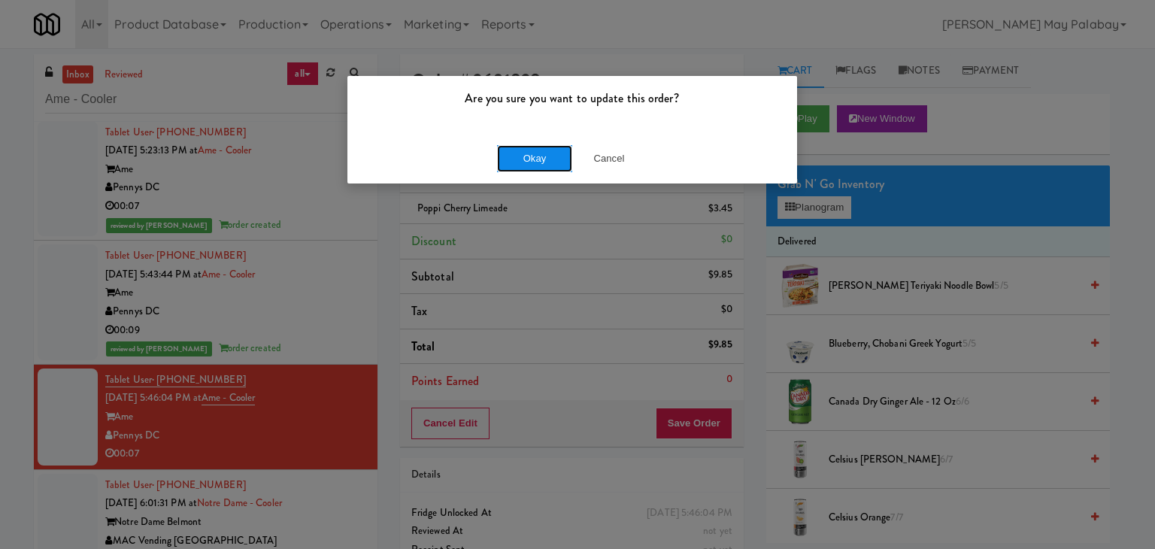
click at [518, 163] on button "Okay" at bounding box center [534, 158] width 75 height 27
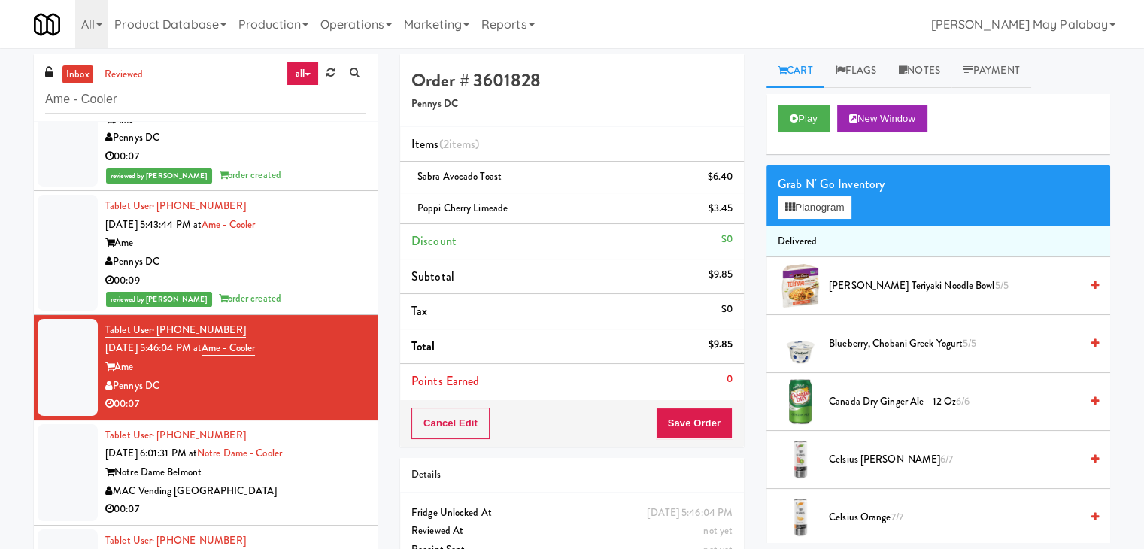
scroll to position [586, 0]
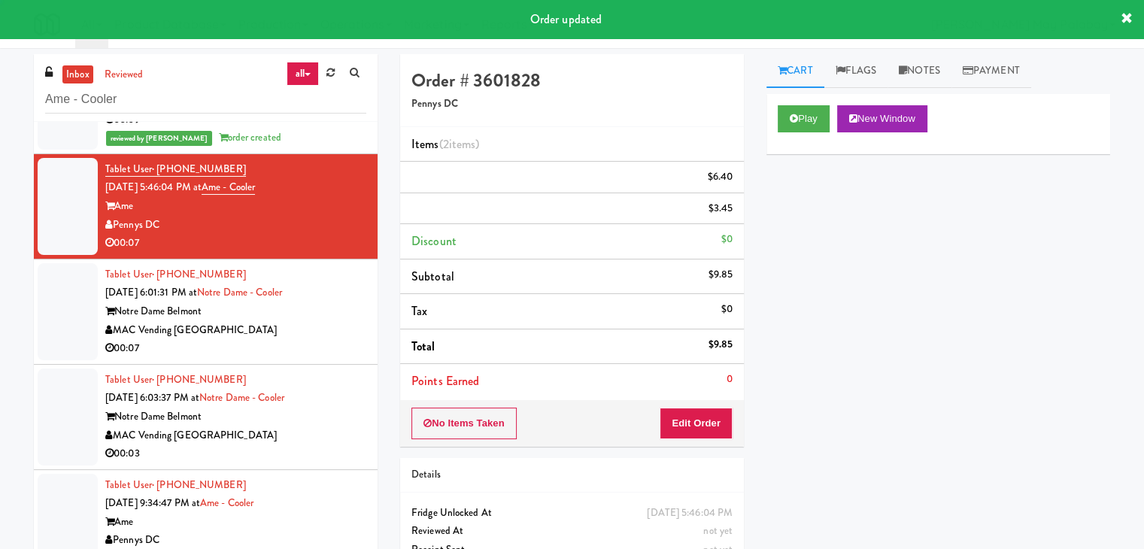
click at [249, 334] on div "MAC Vending [GEOGRAPHIC_DATA]" at bounding box center [235, 330] width 261 height 19
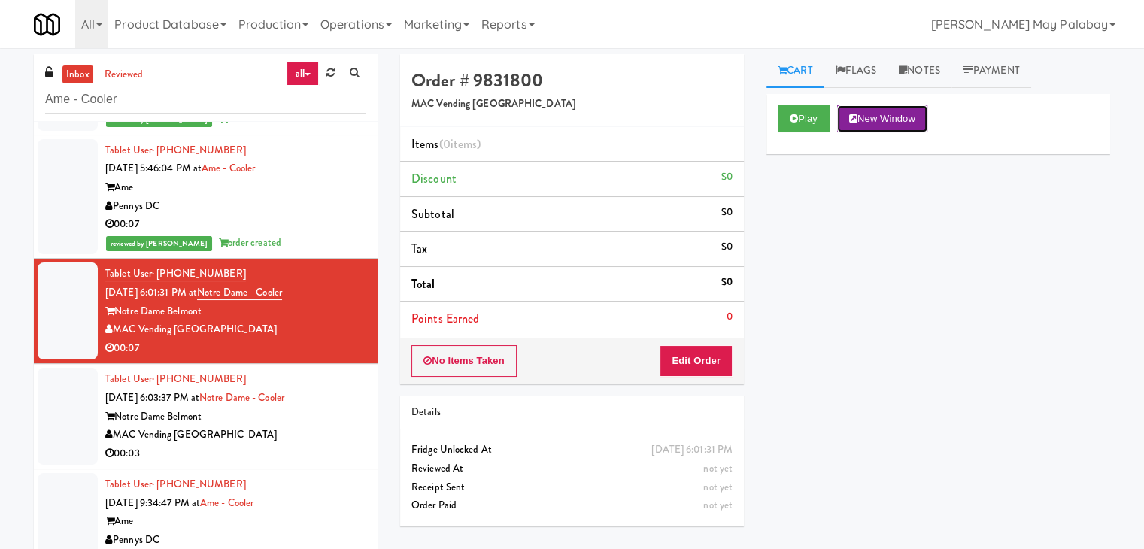
click at [885, 119] on button "New Window" at bounding box center [882, 118] width 90 height 27
click at [872, 116] on button "New Window" at bounding box center [882, 118] width 90 height 27
click at [709, 353] on button "Edit Order" at bounding box center [695, 361] width 73 height 32
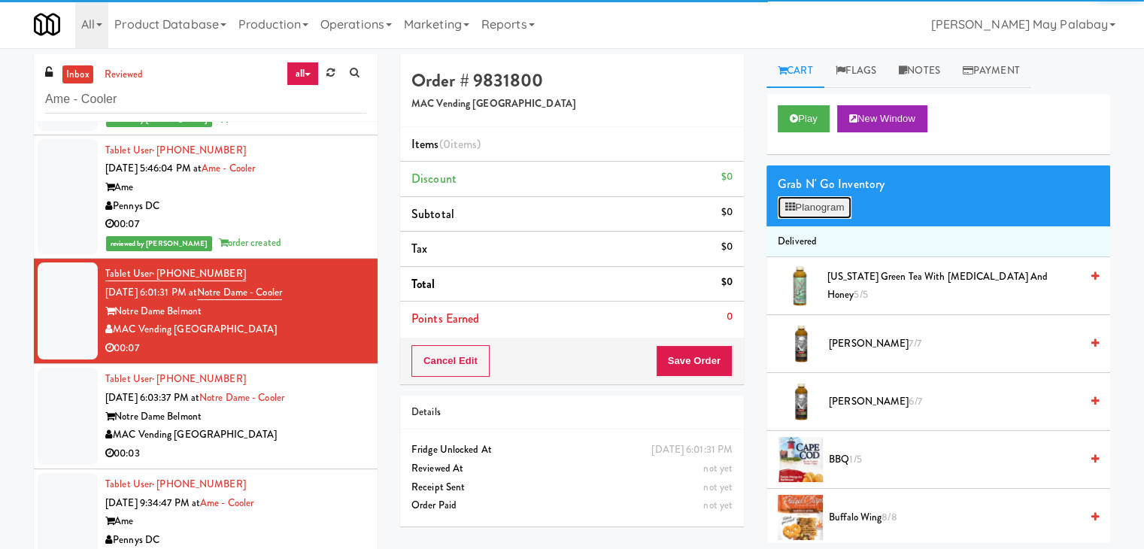
click at [821, 211] on button "Planogram" at bounding box center [814, 207] width 74 height 23
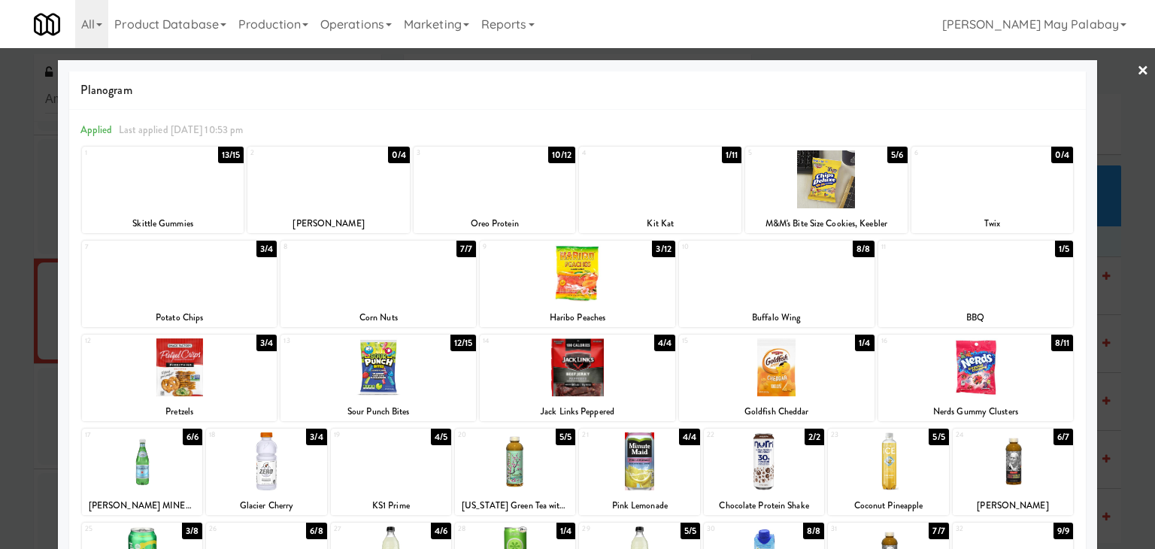
click at [1122, 332] on div at bounding box center [577, 274] width 1155 height 549
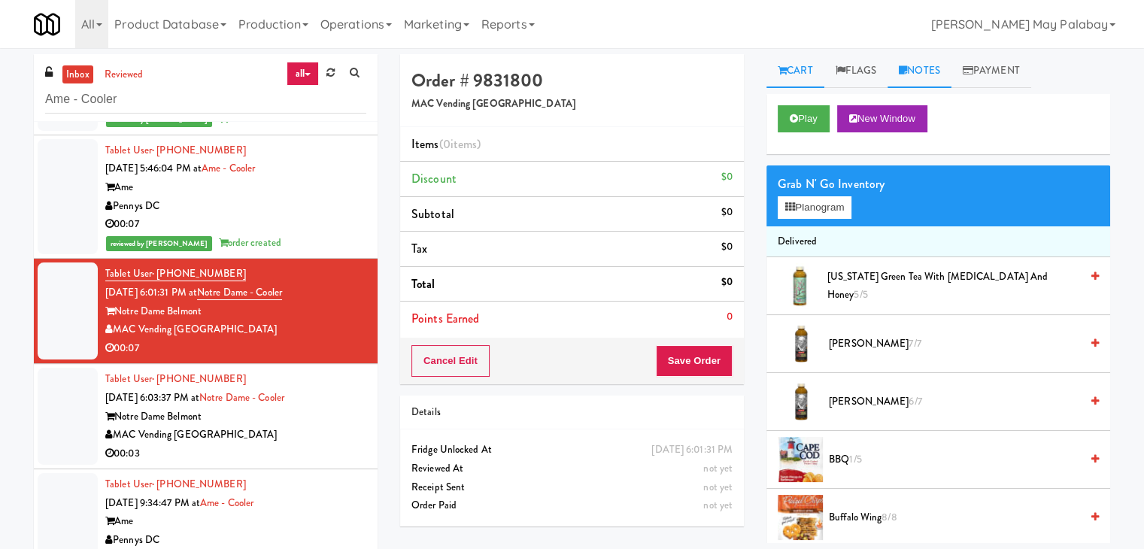
click at [931, 65] on link "Notes" at bounding box center [919, 71] width 64 height 34
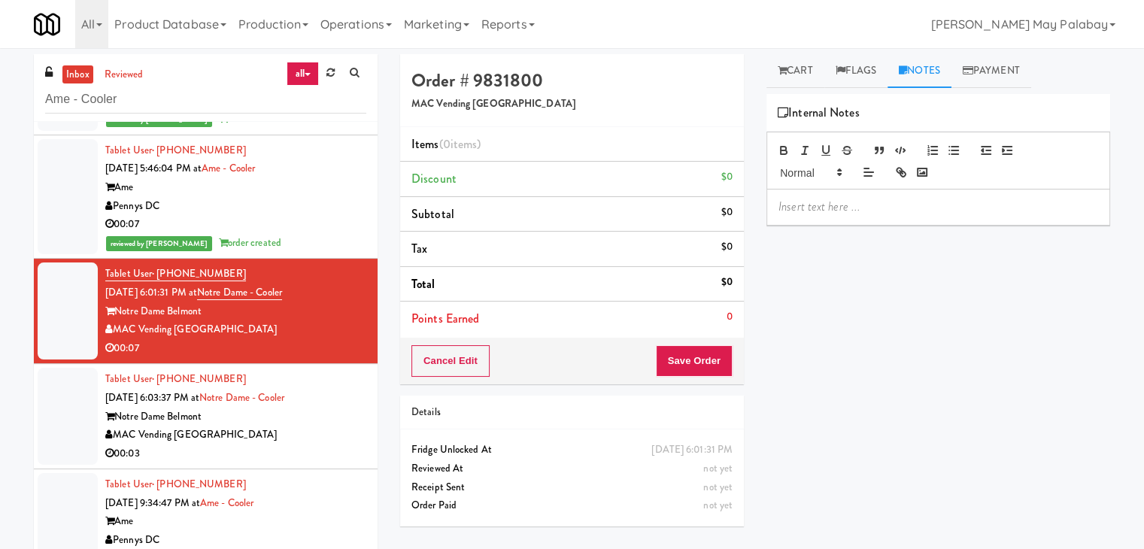
click at [817, 211] on p at bounding box center [938, 206] width 320 height 17
click at [980, 203] on p "[PERSON_NAME]: #DisabledCamera#BottomLeft" at bounding box center [938, 206] width 320 height 17
click at [923, 338] on div "Play New Window Grab N' Go Inventory Planogram Delivered [US_STATE] Green Tea w…" at bounding box center [938, 376] width 344 height 564
click at [806, 63] on link "Cart" at bounding box center [795, 71] width 58 height 34
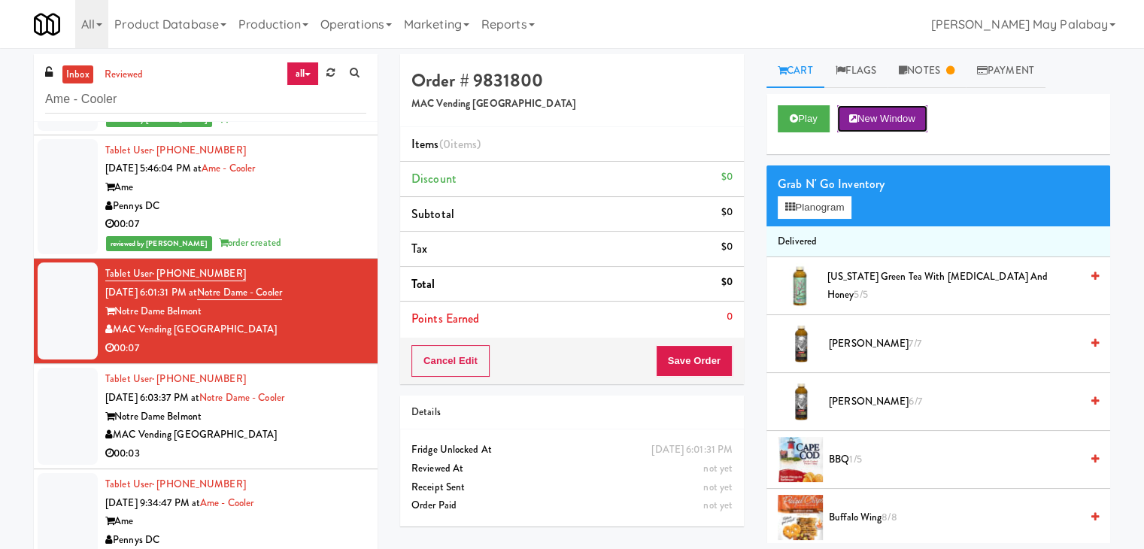
drag, startPoint x: 880, startPoint y: 111, endPoint x: 855, endPoint y: 107, distance: 25.2
click at [880, 111] on button "New Window" at bounding box center [882, 118] width 90 height 27
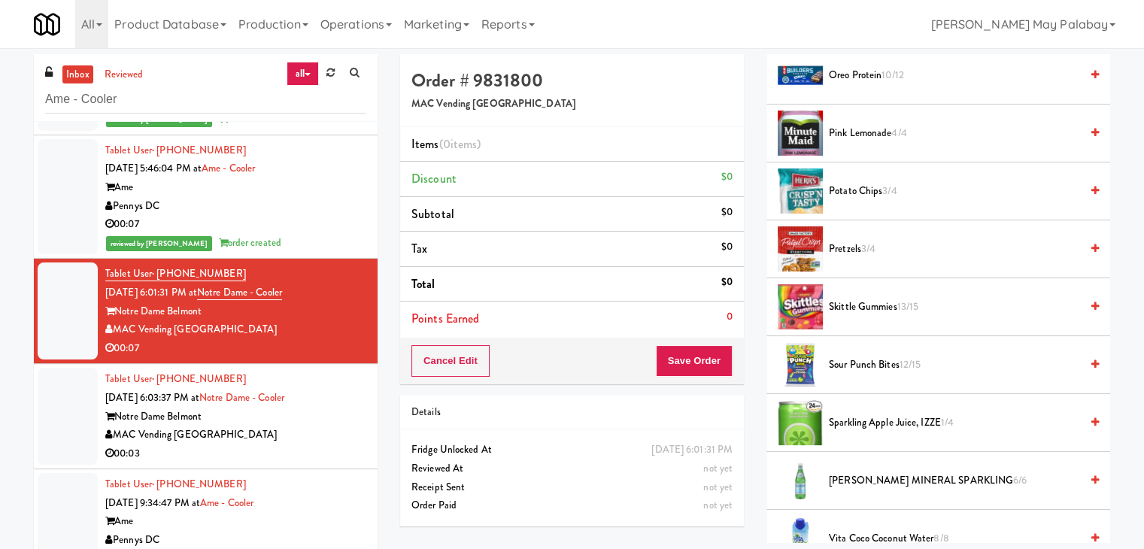
scroll to position [1320, 0]
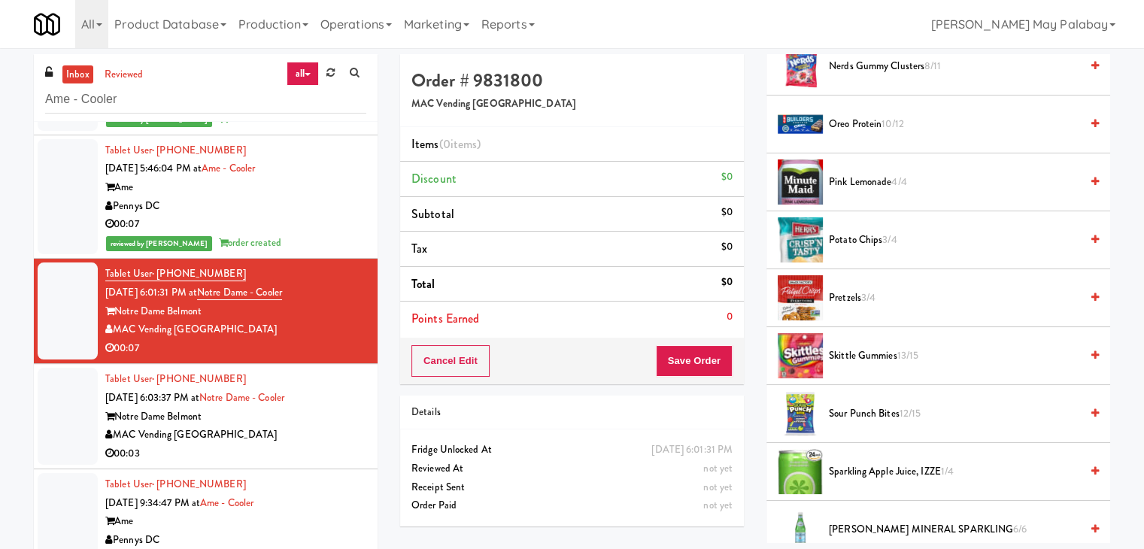
click at [1091, 235] on icon at bounding box center [1095, 240] width 8 height 10
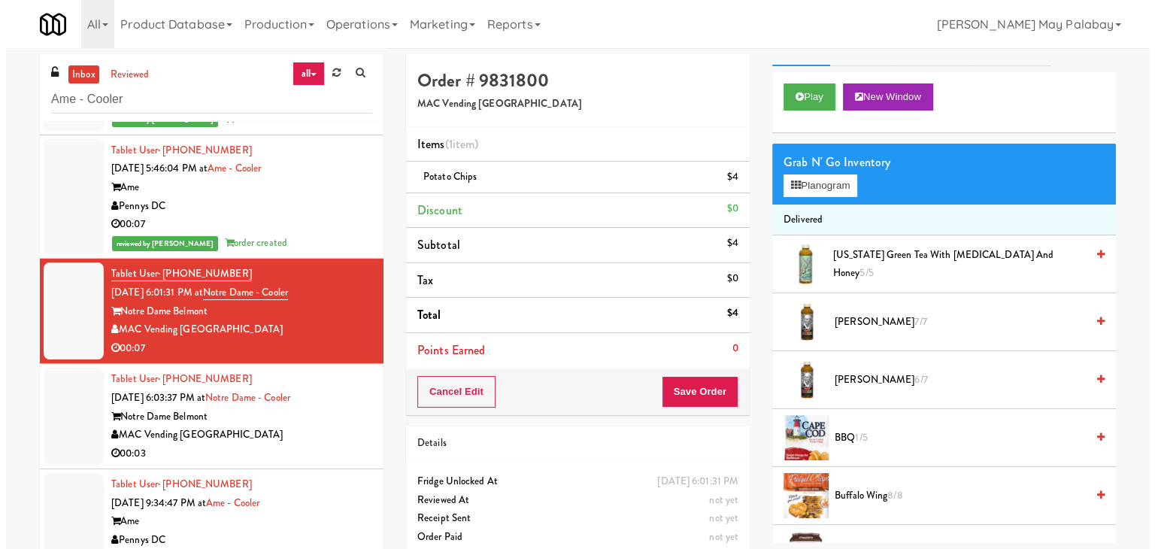
scroll to position [0, 0]
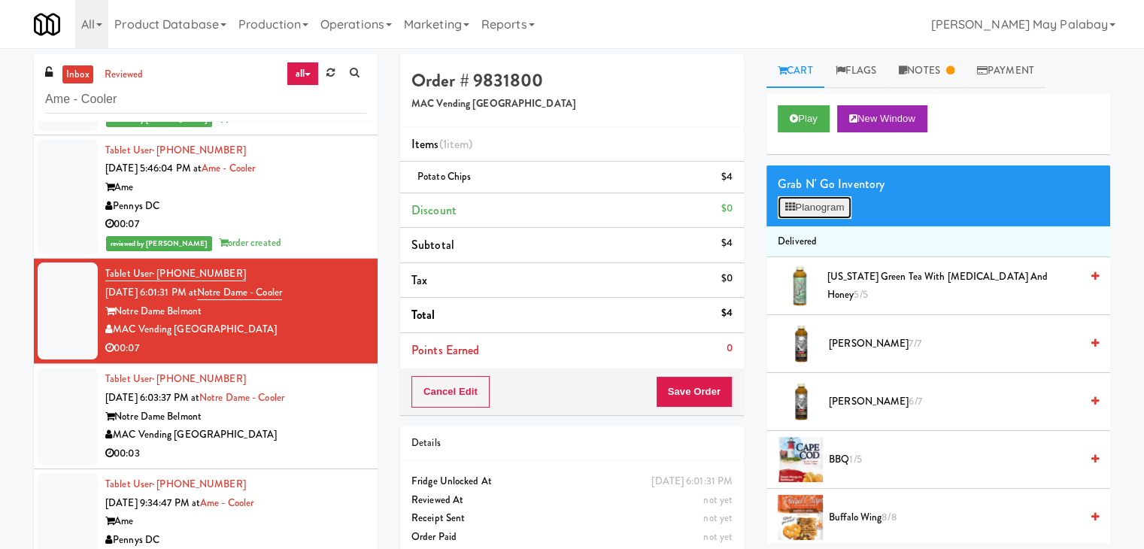
click at [815, 209] on button "Planogram" at bounding box center [814, 207] width 74 height 23
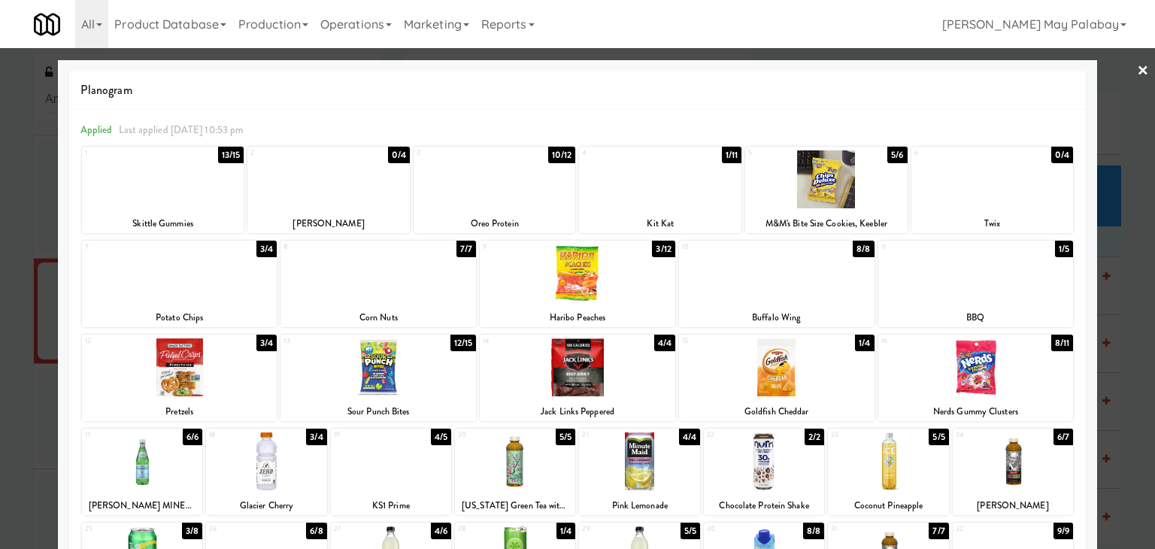
click at [1134, 302] on div at bounding box center [577, 274] width 1155 height 549
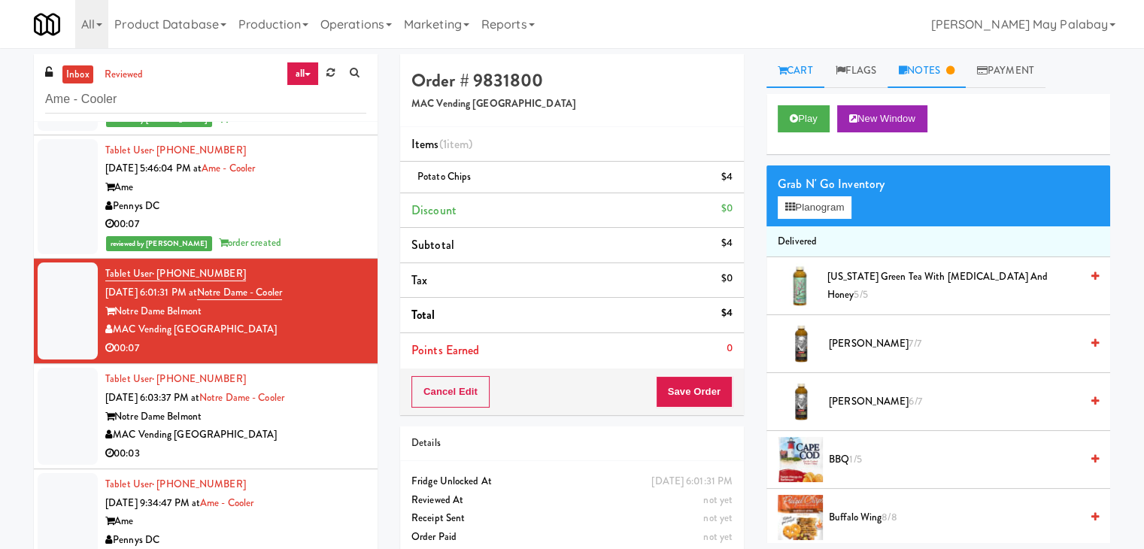
click at [930, 77] on link "Notes" at bounding box center [926, 71] width 78 height 34
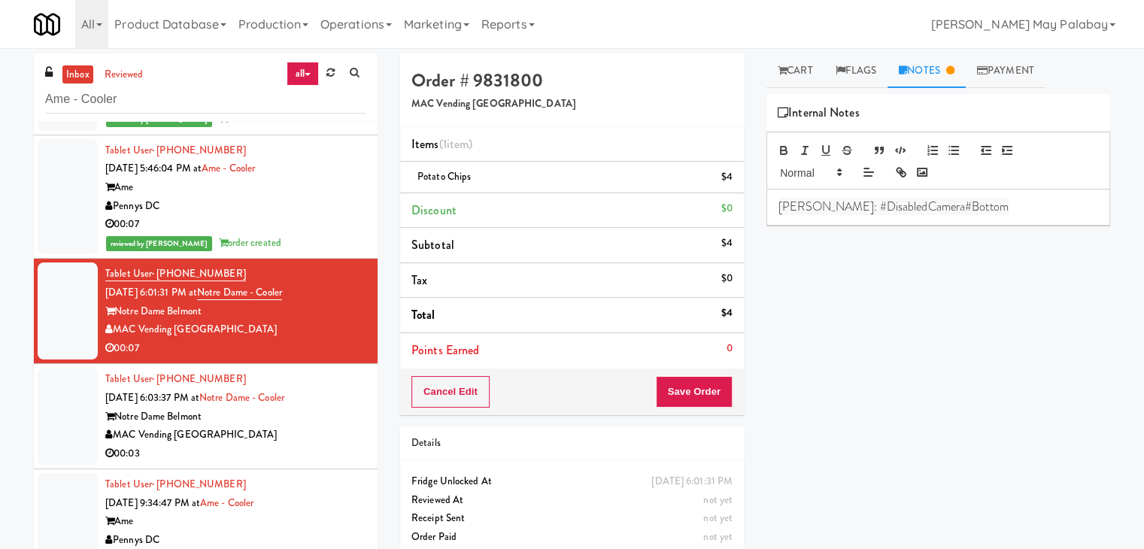
click at [956, 204] on p "[PERSON_NAME]: #DisabledCamera#Bottom" at bounding box center [938, 206] width 320 height 17
drag, startPoint x: 956, startPoint y: 204, endPoint x: 943, endPoint y: 205, distance: 12.8
click at [943, 205] on p "[PERSON_NAME]: #DisabledCamera#Bottom" at bounding box center [938, 206] width 320 height 17
click at [944, 208] on p "[PERSON_NAME]: #DisabledCamera#Bottom" at bounding box center [938, 206] width 320 height 17
click at [805, 235] on div "[PERSON_NAME]: #DisabledCamera#Bottom ﻿" at bounding box center [938, 215] width 342 height 52
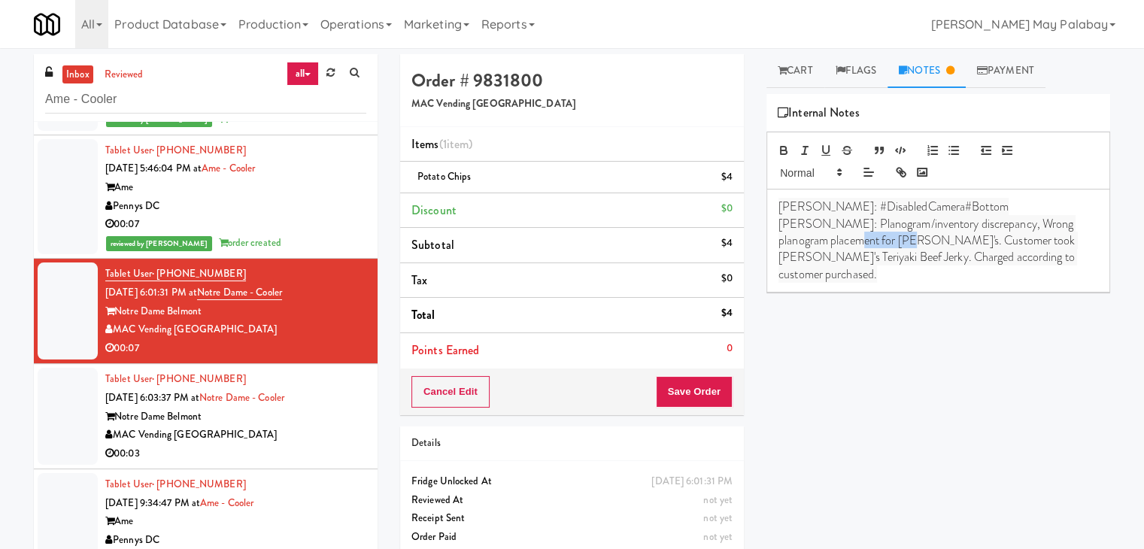
drag, startPoint x: 847, startPoint y: 240, endPoint x: 895, endPoint y: 235, distance: 48.3
click at [895, 235] on span "[PERSON_NAME]: Planogram/inventory discrepancy, Wrong planogram placement for […" at bounding box center [927, 249] width 299 height 68
click at [807, 74] on link "Cart" at bounding box center [795, 71] width 58 height 34
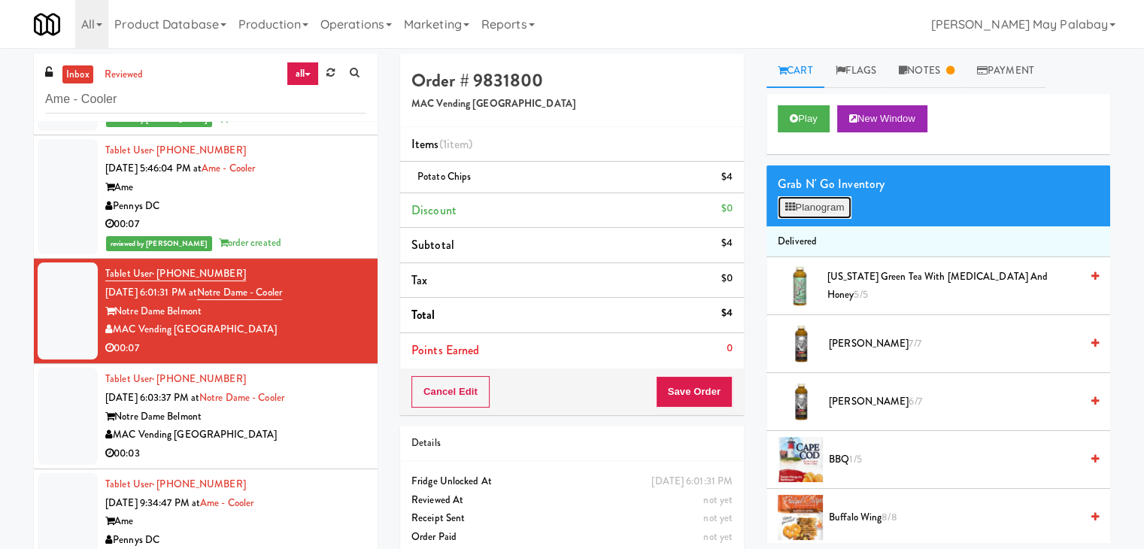
click at [842, 202] on button "Planogram" at bounding box center [814, 207] width 74 height 23
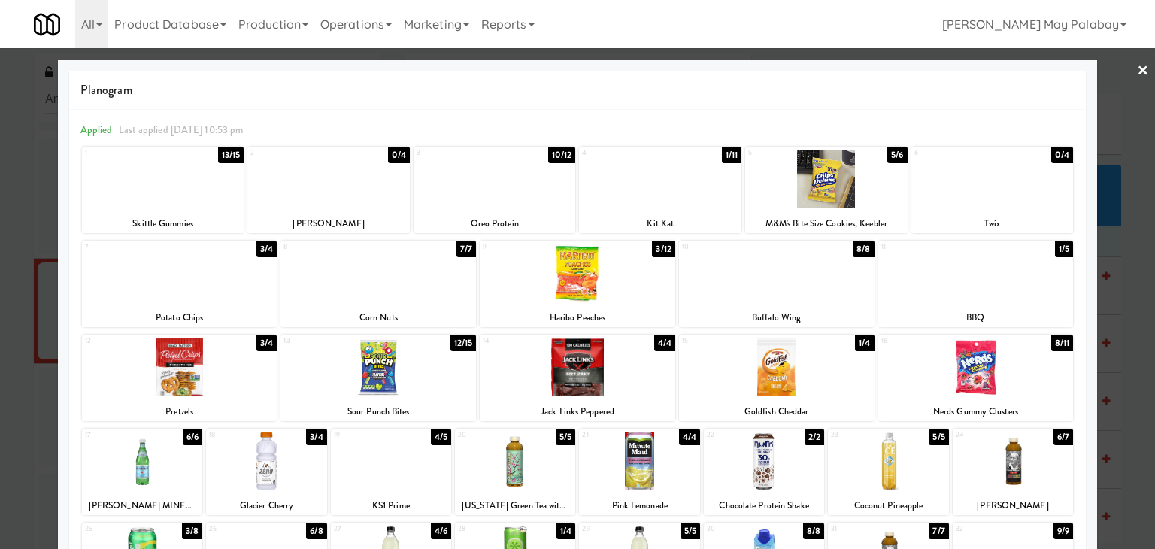
click at [1116, 259] on div at bounding box center [577, 274] width 1155 height 549
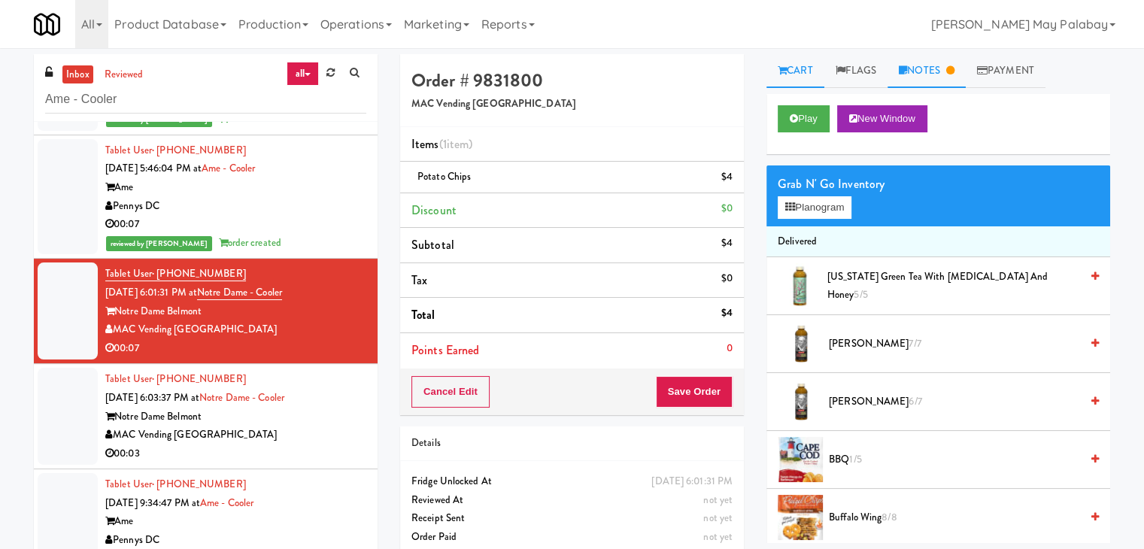
click at [938, 73] on link "Notes" at bounding box center [926, 71] width 78 height 34
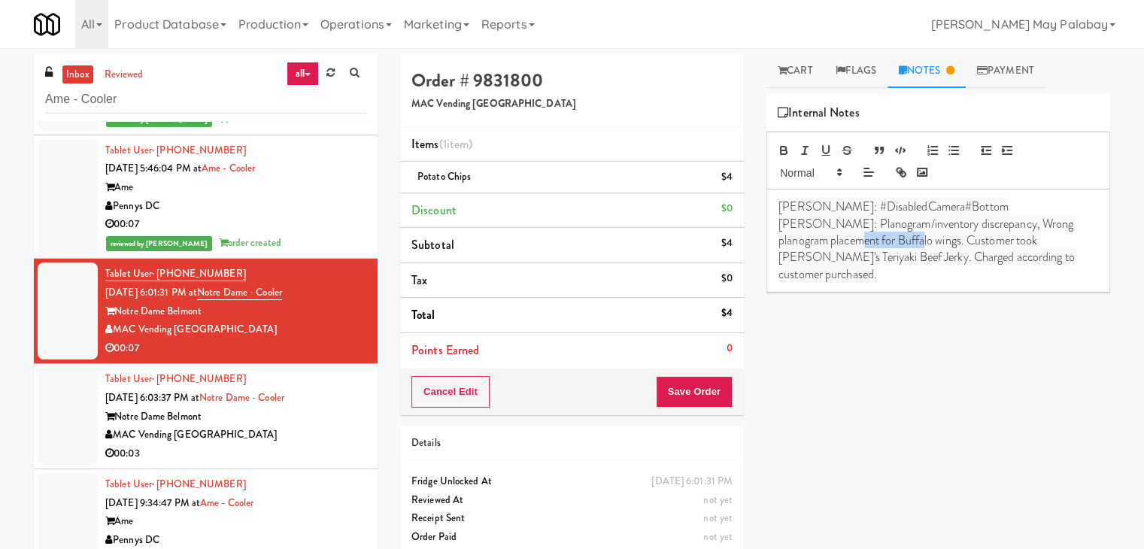
drag, startPoint x: 849, startPoint y: 236, endPoint x: 910, endPoint y: 237, distance: 60.9
click at [910, 237] on span "[PERSON_NAME]: Planogram/inventory discrepancy, Wrong planogram placement for B…" at bounding box center [927, 249] width 298 height 68
drag, startPoint x: 953, startPoint y: 241, endPoint x: 802, endPoint y: 268, distance: 152.9
click at [802, 268] on div "[PERSON_NAME]: #DisabledCamera#Bottom [PERSON_NAME]: Planogram/inventory discre…" at bounding box center [938, 240] width 342 height 102
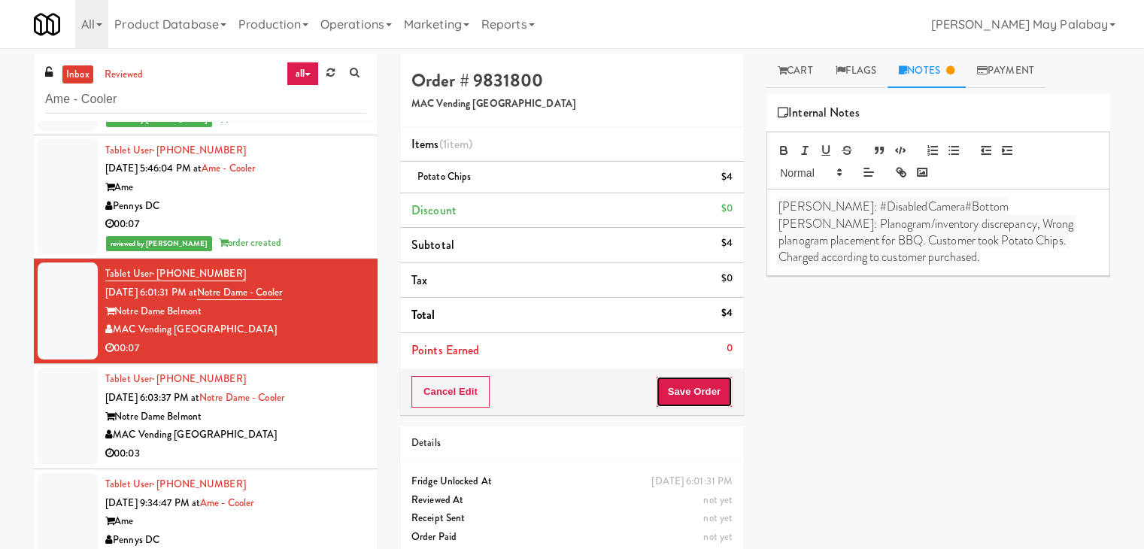
click at [689, 391] on button "Save Order" at bounding box center [694, 392] width 77 height 32
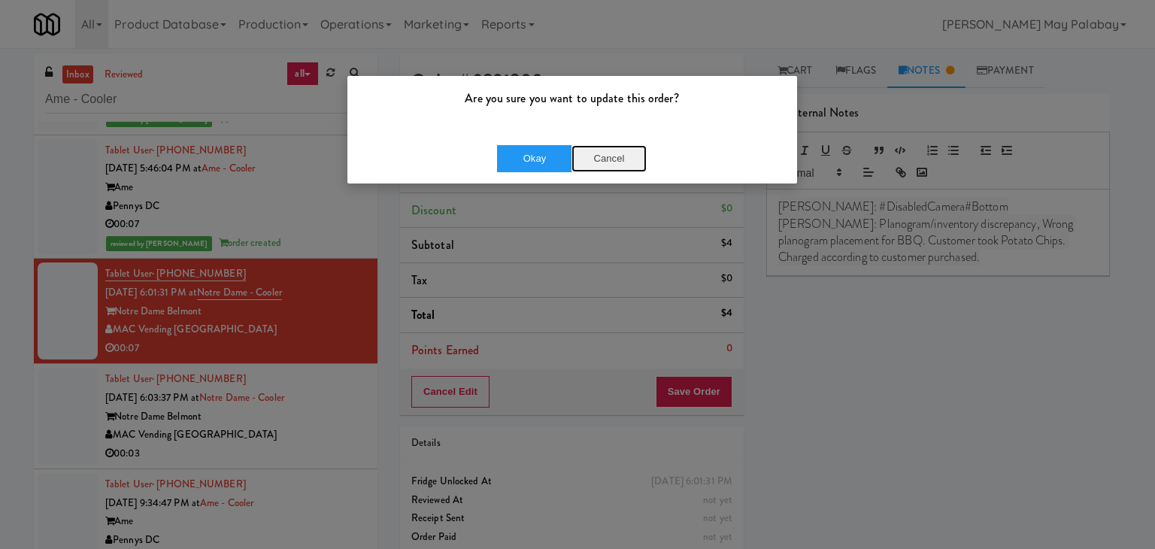
click at [608, 161] on button "Cancel" at bounding box center [608, 158] width 75 height 27
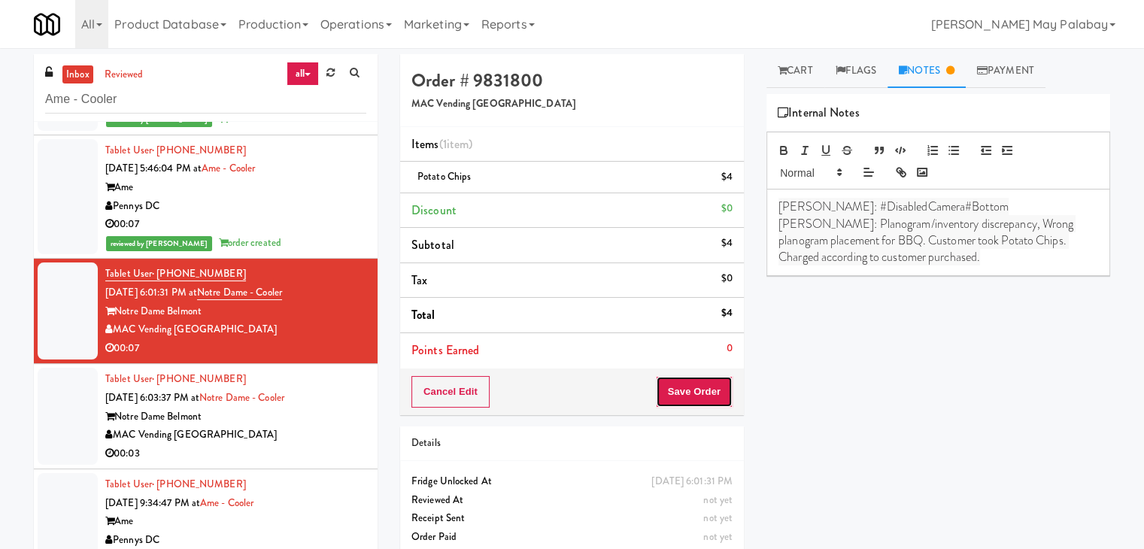
click at [701, 395] on button "Save Order" at bounding box center [694, 392] width 77 height 32
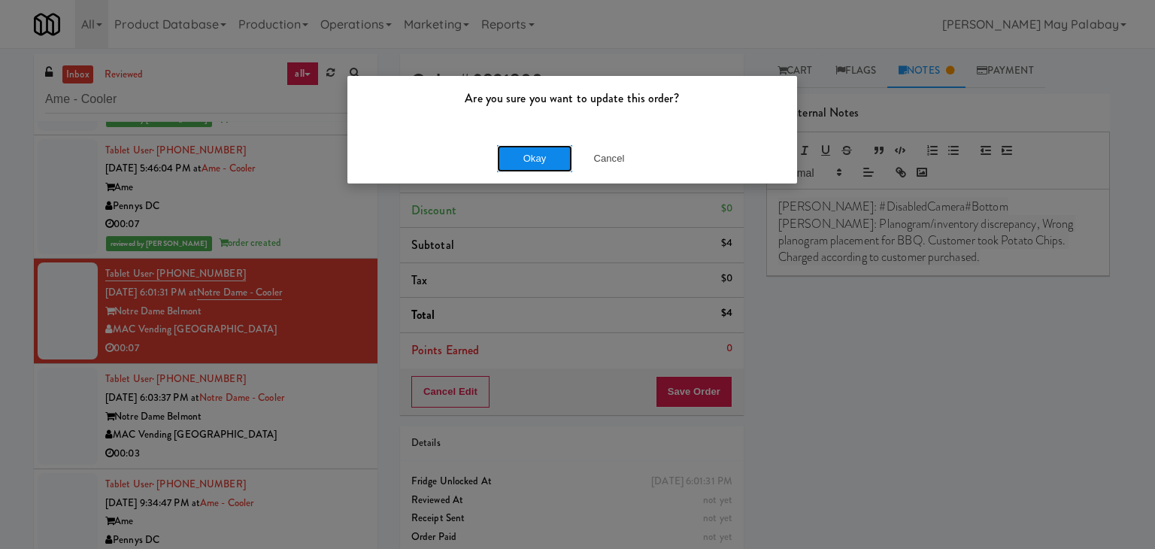
click at [558, 149] on button "Okay" at bounding box center [534, 158] width 75 height 27
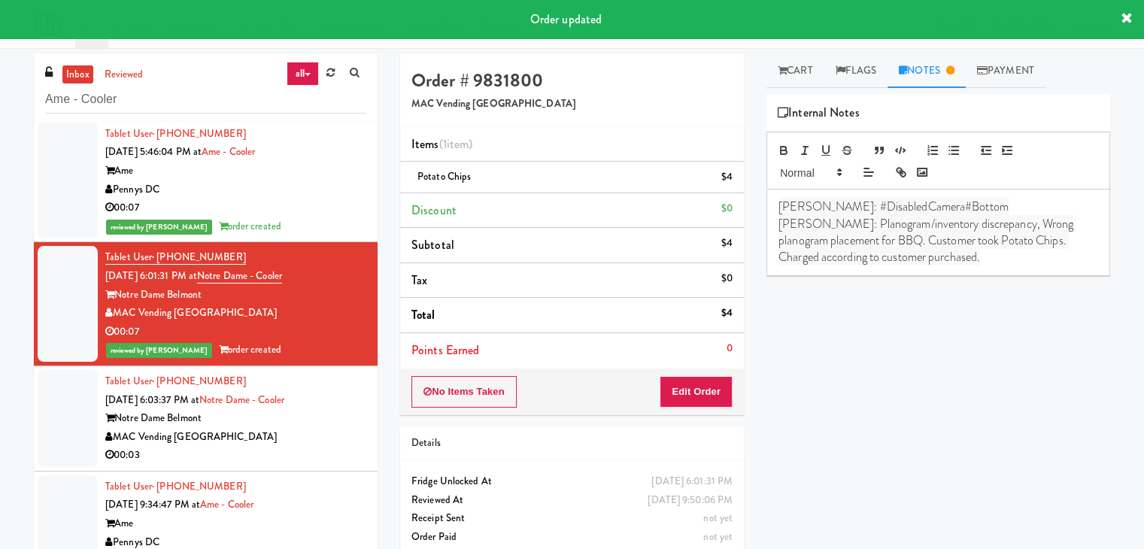
scroll to position [624, 0]
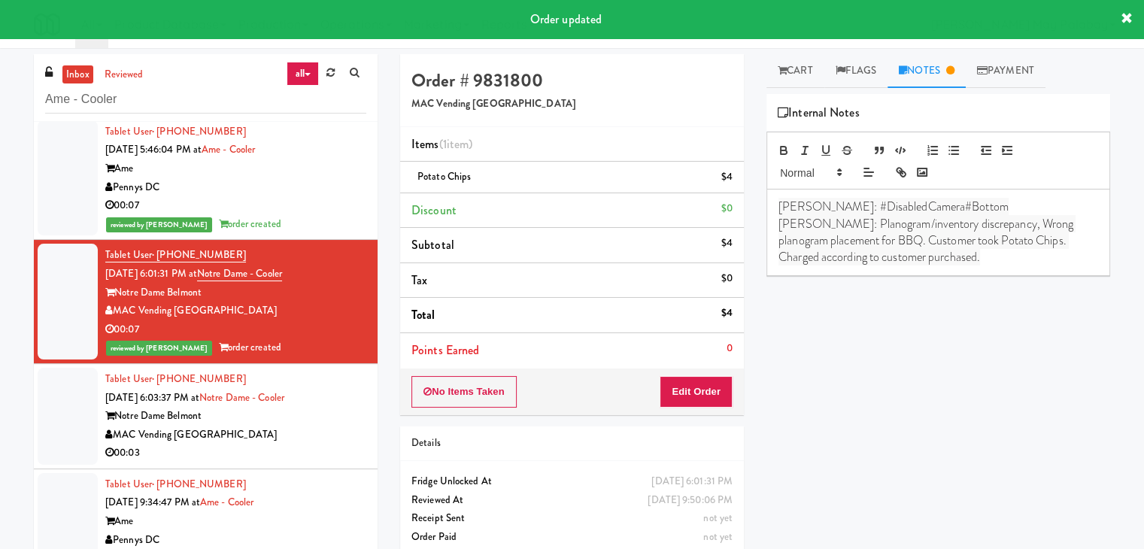
click at [262, 417] on div "Notre Dame Belmont" at bounding box center [235, 416] width 261 height 19
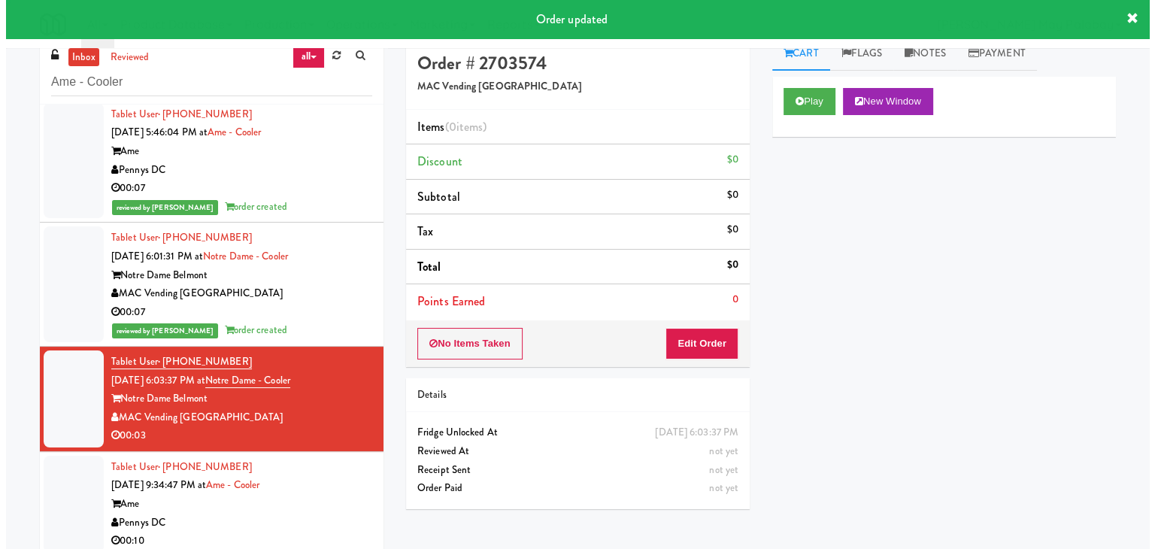
scroll to position [48, 0]
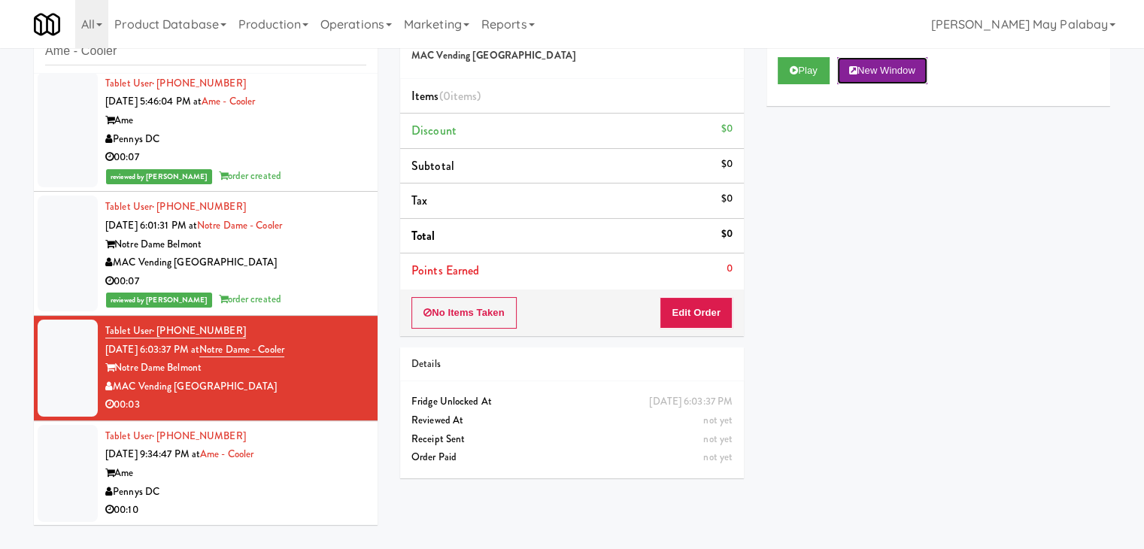
click at [899, 60] on button "New Window" at bounding box center [882, 70] width 90 height 27
click at [707, 308] on button "Edit Order" at bounding box center [695, 313] width 73 height 32
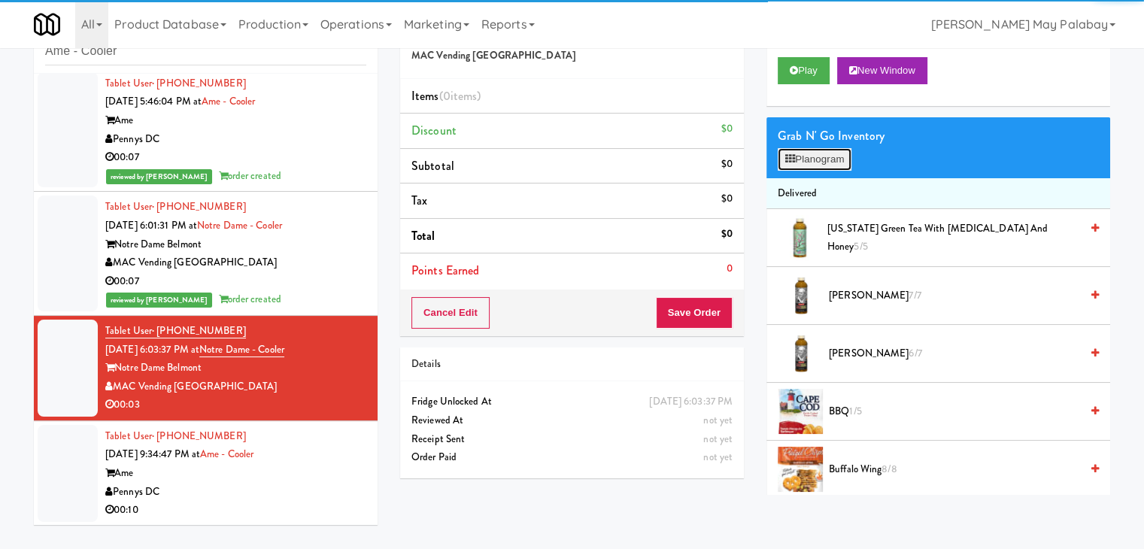
click at [820, 160] on button "Planogram" at bounding box center [814, 159] width 74 height 23
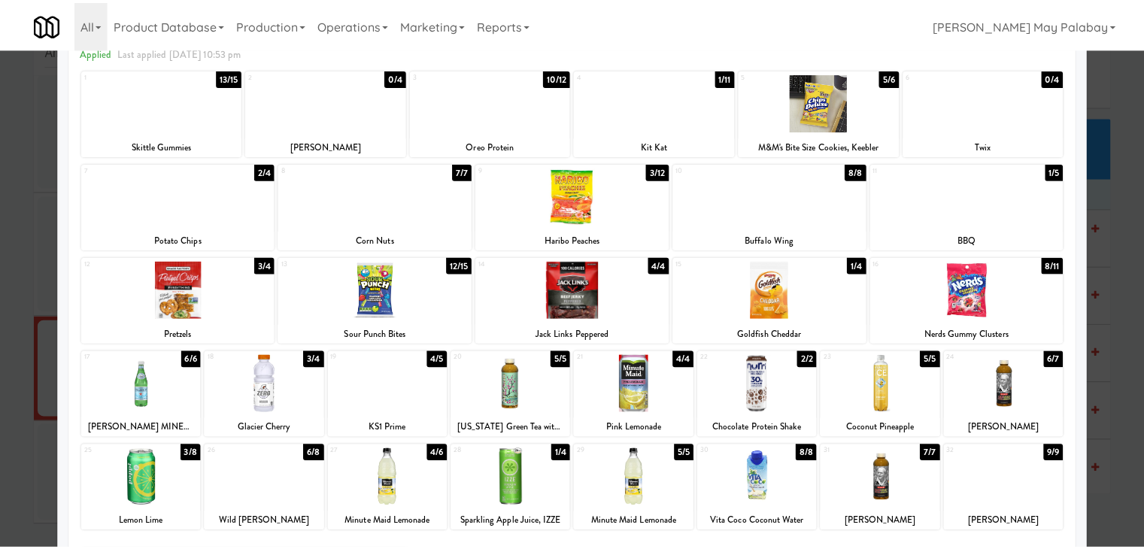
scroll to position [75, 0]
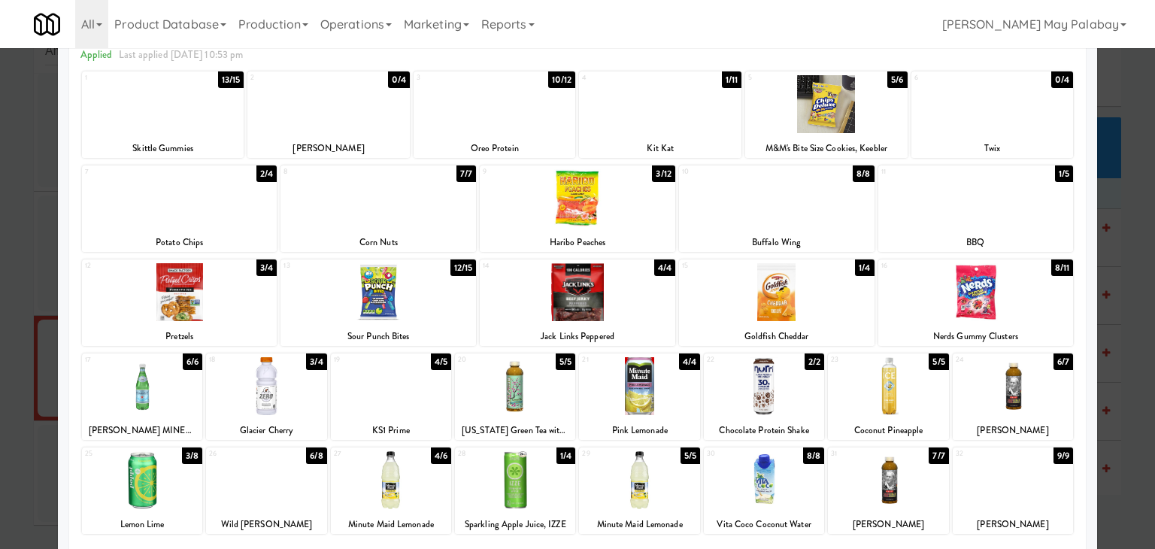
click at [255, 315] on div at bounding box center [179, 292] width 195 height 58
click at [1134, 291] on div at bounding box center [577, 274] width 1155 height 549
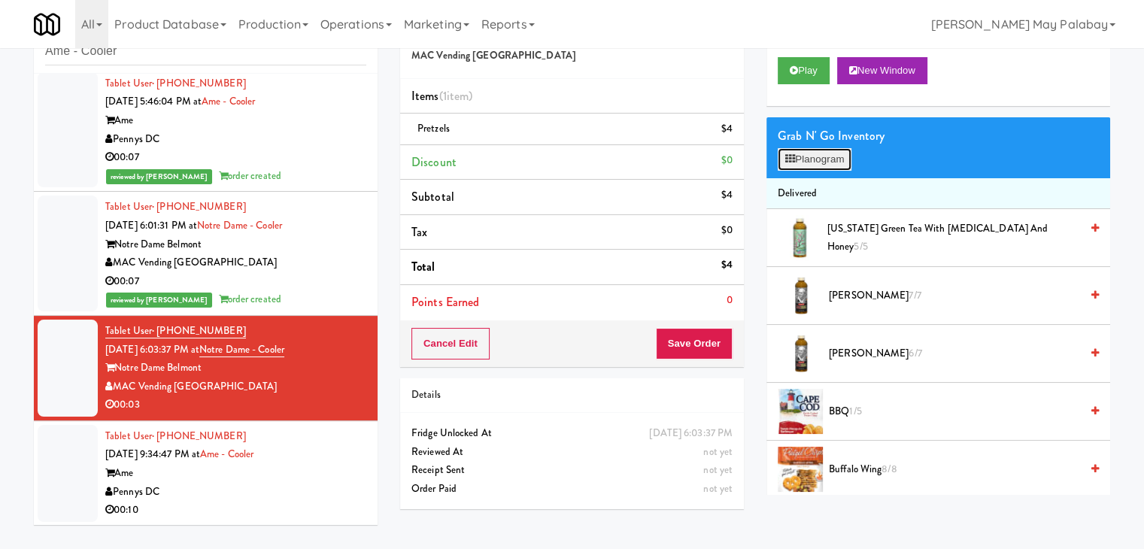
click at [805, 167] on button "Planogram" at bounding box center [814, 159] width 74 height 23
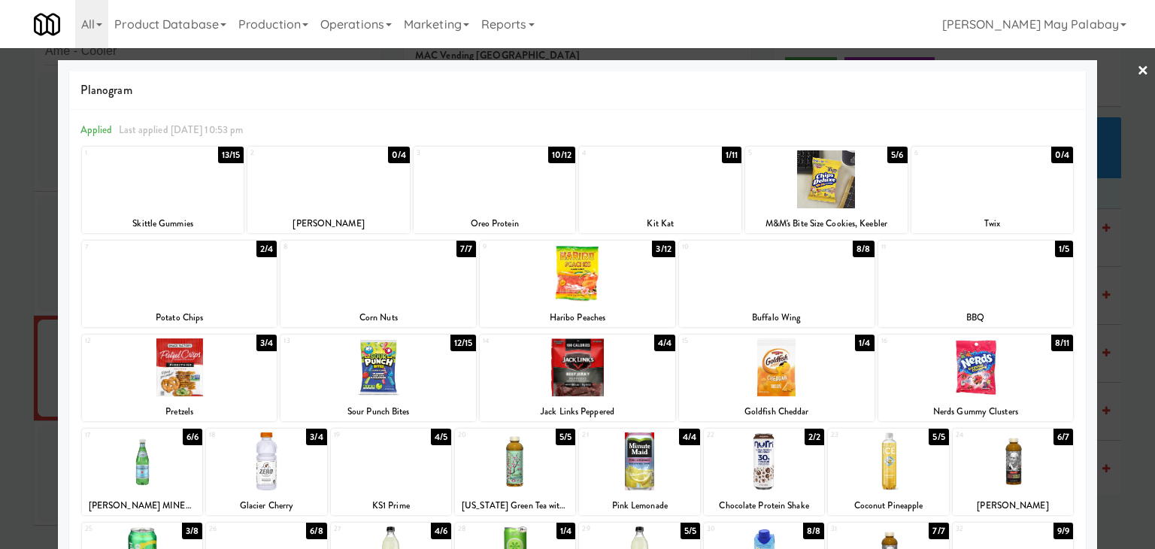
click at [1139, 253] on div at bounding box center [577, 274] width 1155 height 549
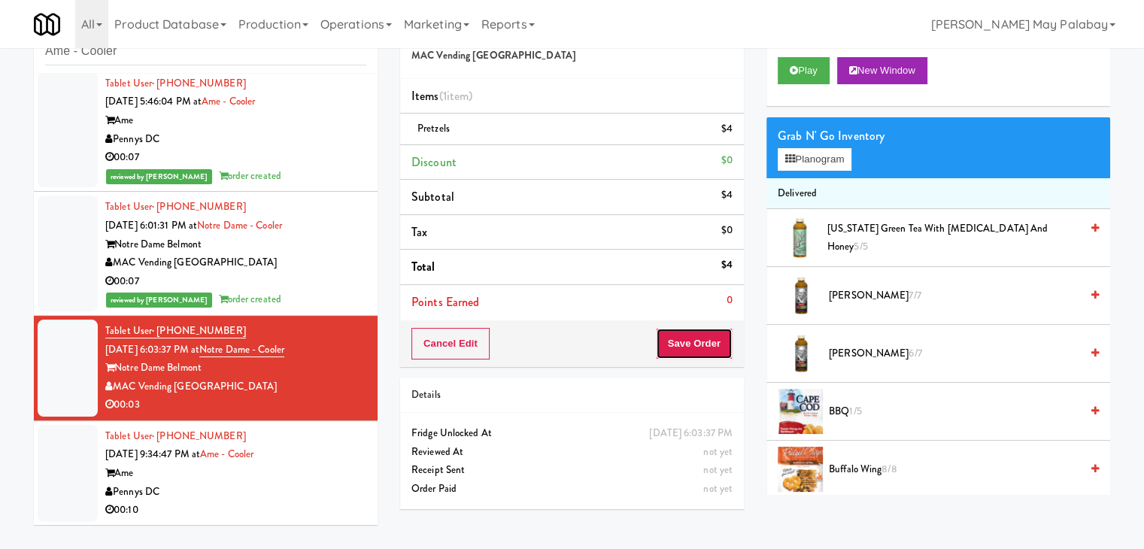
click at [700, 343] on button "Save Order" at bounding box center [694, 344] width 77 height 32
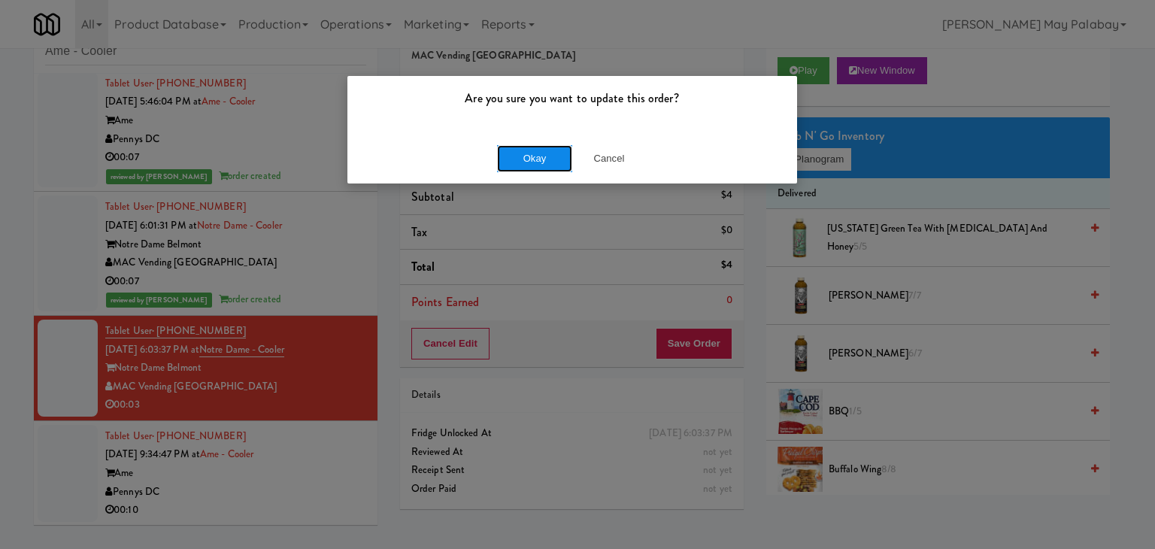
click at [521, 163] on button "Okay" at bounding box center [534, 158] width 75 height 27
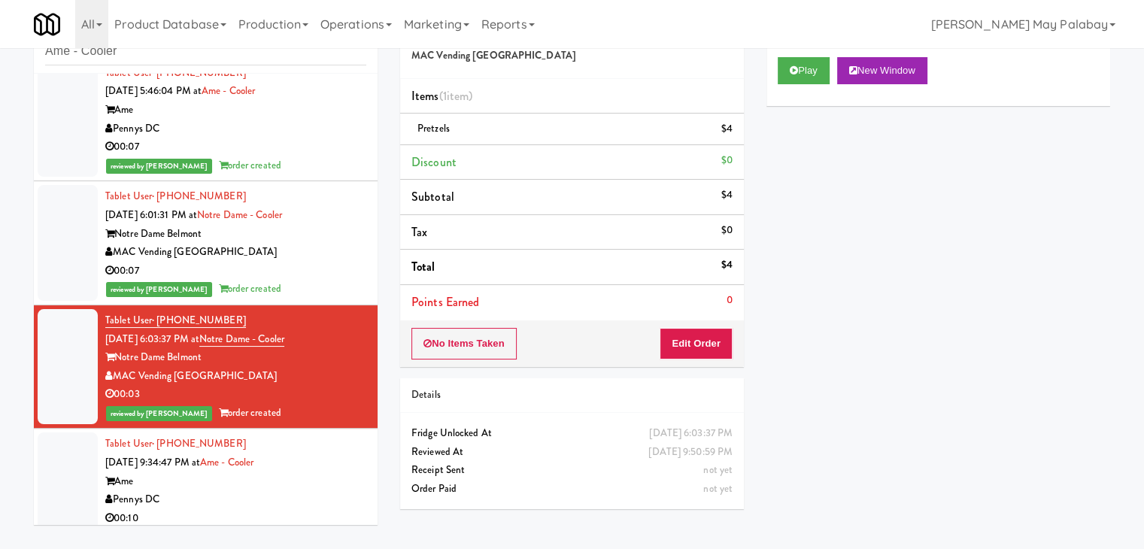
scroll to position [642, 0]
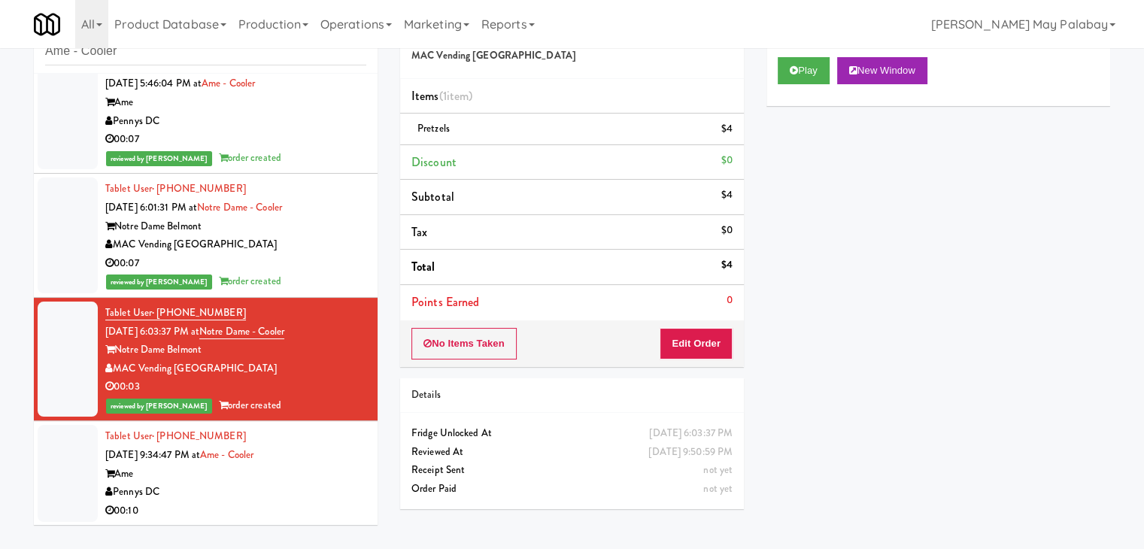
click at [255, 480] on div "Ame" at bounding box center [235, 474] width 261 height 19
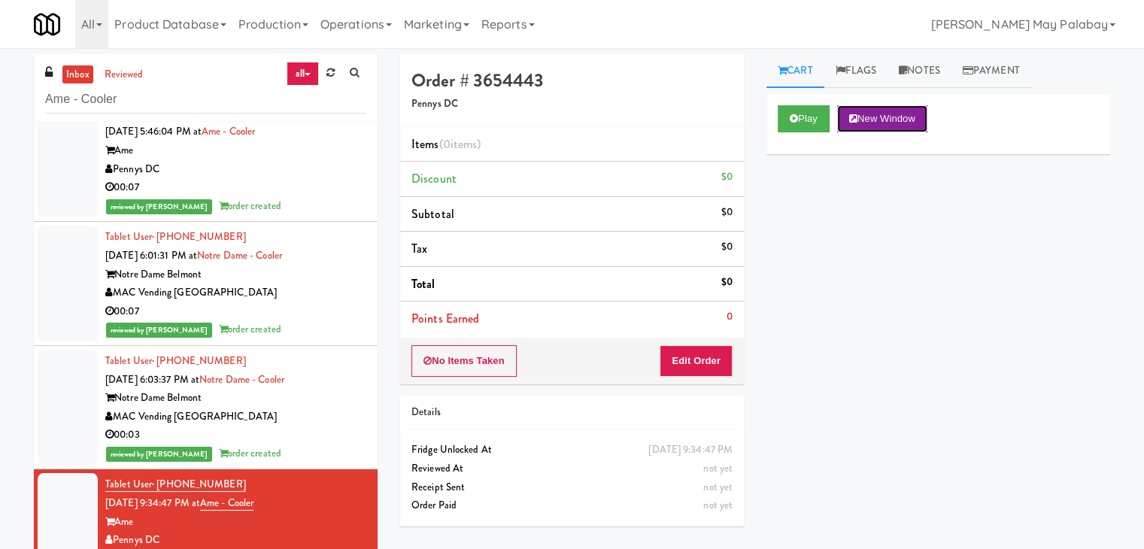
click at [889, 123] on button "New Window" at bounding box center [882, 118] width 90 height 27
click at [333, 429] on div "00:03" at bounding box center [235, 435] width 261 height 19
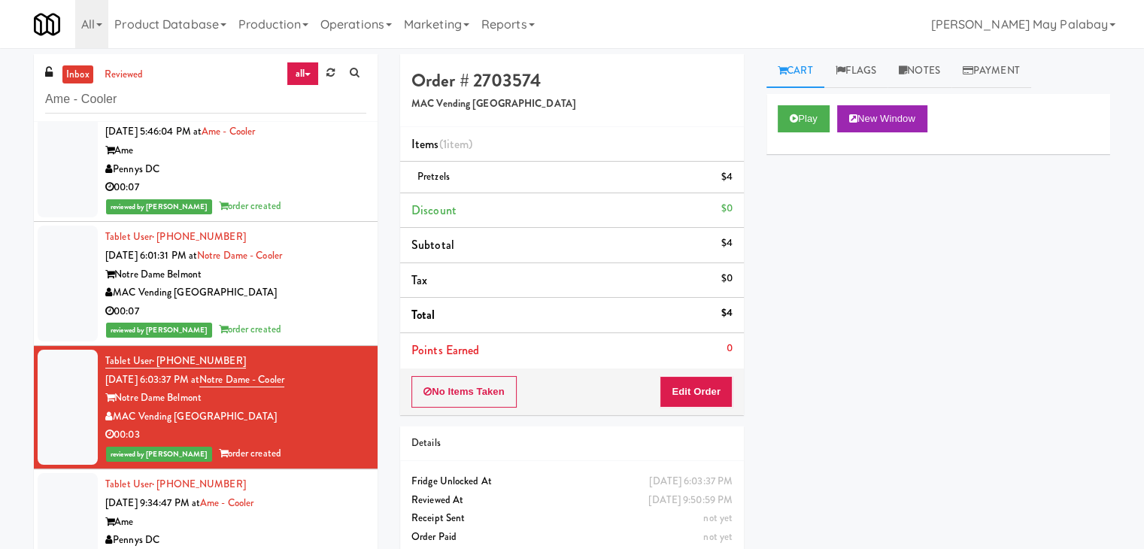
click at [318, 280] on div "Notre Dame Belmont" at bounding box center [235, 274] width 261 height 19
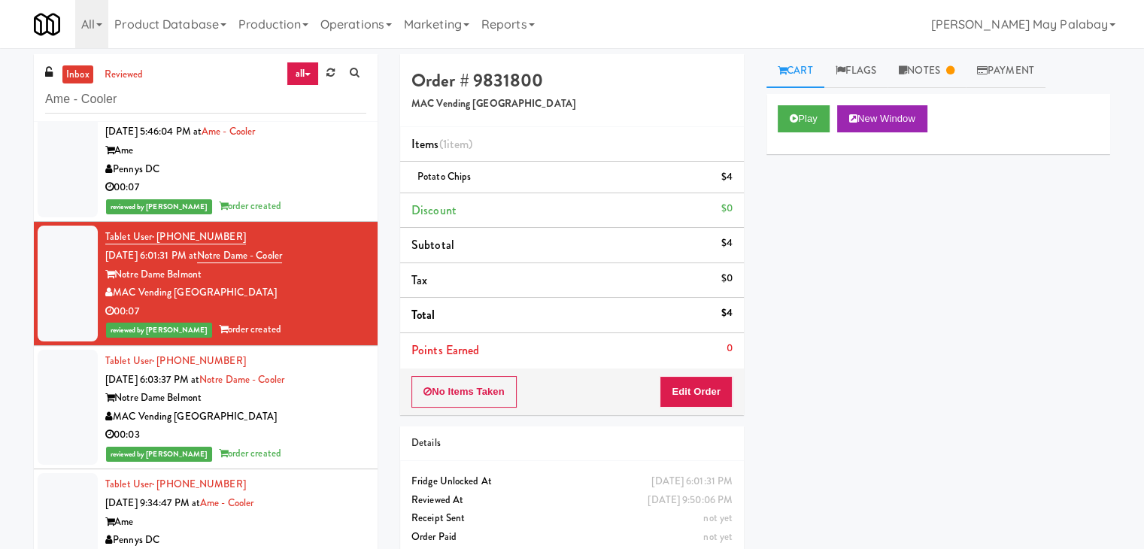
click at [818, 75] on link "Cart" at bounding box center [795, 71] width 58 height 34
click at [699, 389] on button "Edit Order" at bounding box center [695, 392] width 73 height 32
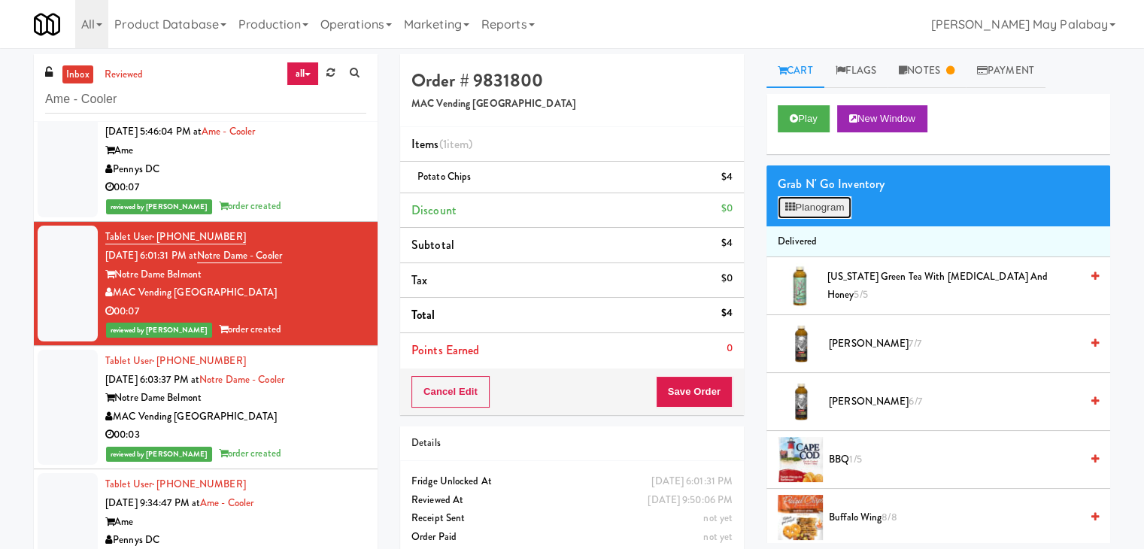
click at [792, 208] on icon at bounding box center [790, 207] width 10 height 10
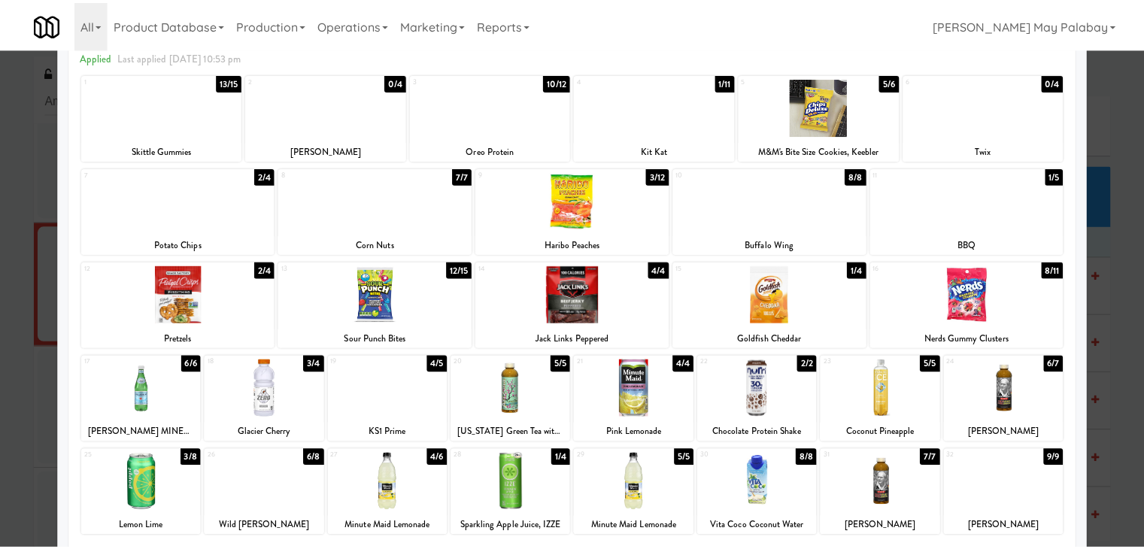
scroll to position [75, 0]
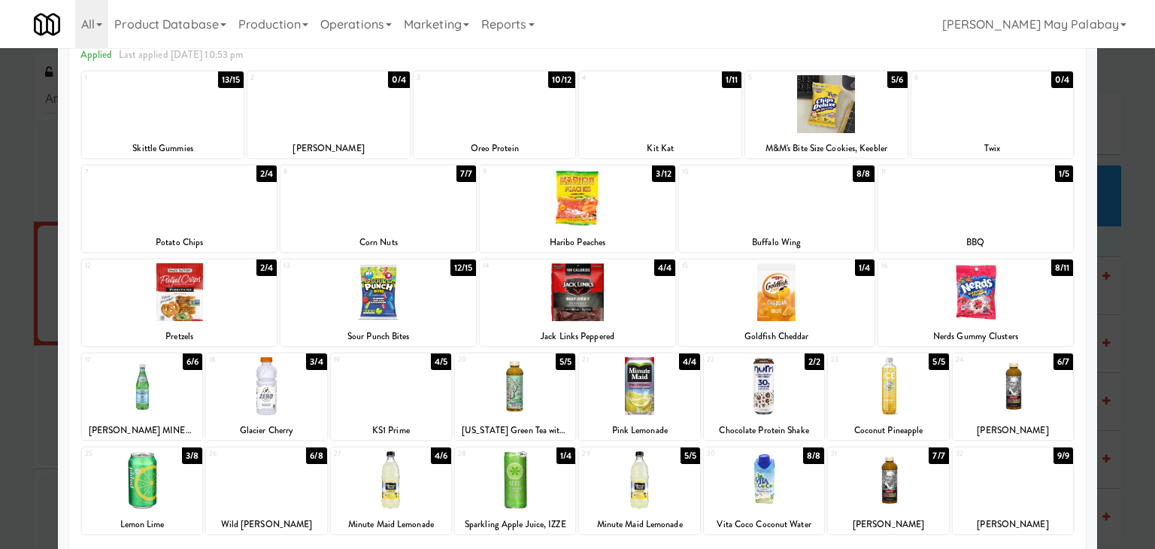
click at [1125, 305] on div at bounding box center [577, 274] width 1155 height 549
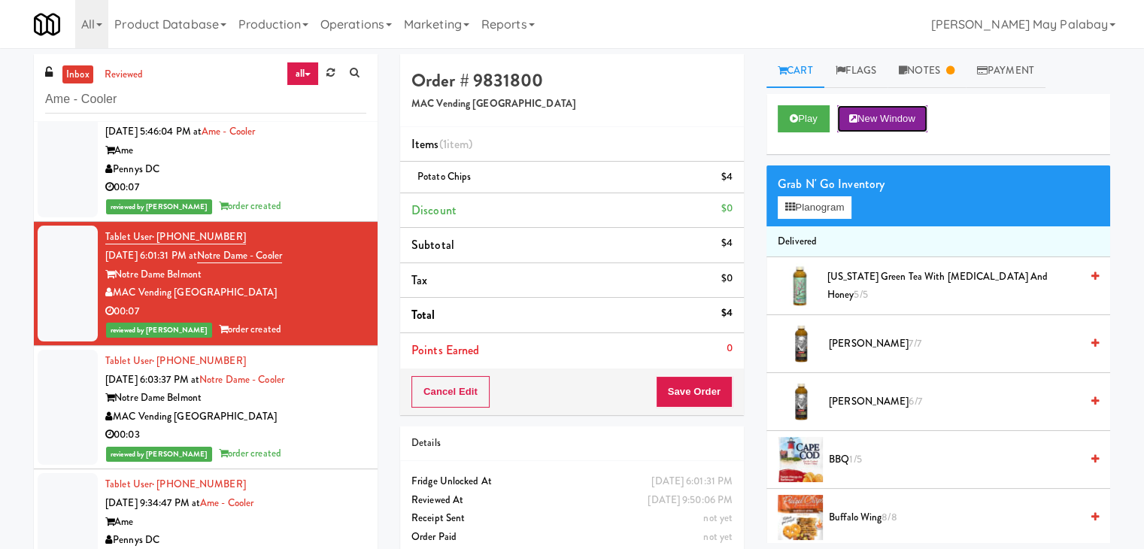
click at [894, 115] on button "New Window" at bounding box center [882, 118] width 90 height 27
click at [812, 205] on button "Planogram" at bounding box center [814, 207] width 74 height 23
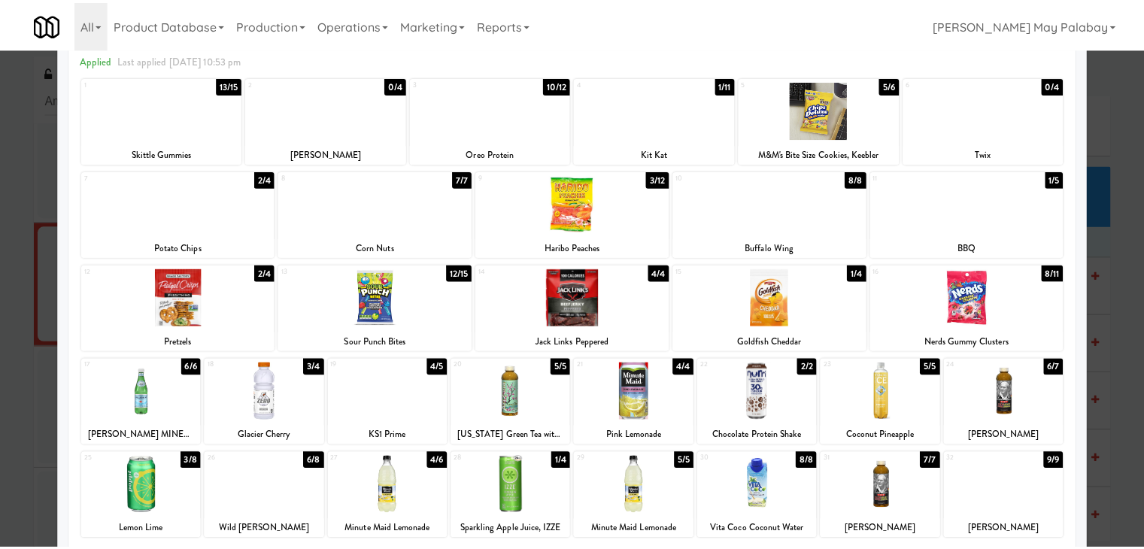
scroll to position [75, 0]
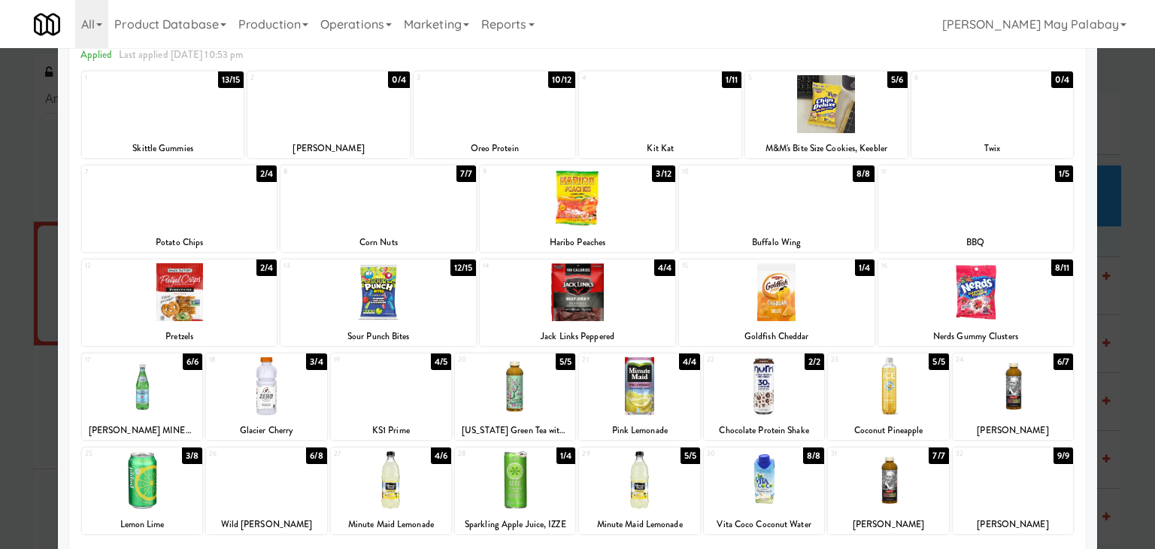
click at [1132, 275] on div at bounding box center [577, 274] width 1155 height 549
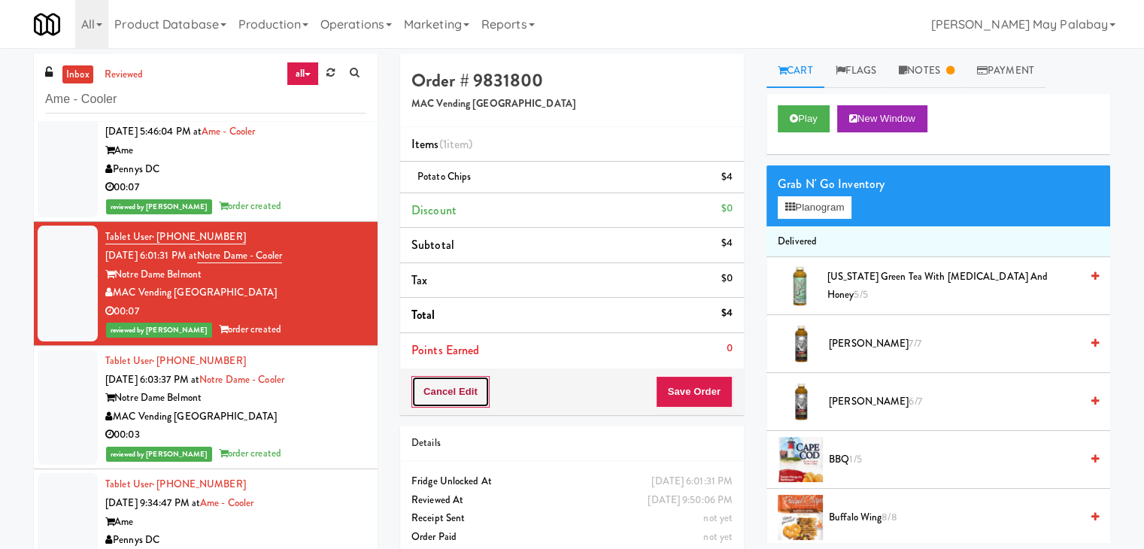
click at [435, 398] on button "Cancel Edit" at bounding box center [450, 392] width 78 height 32
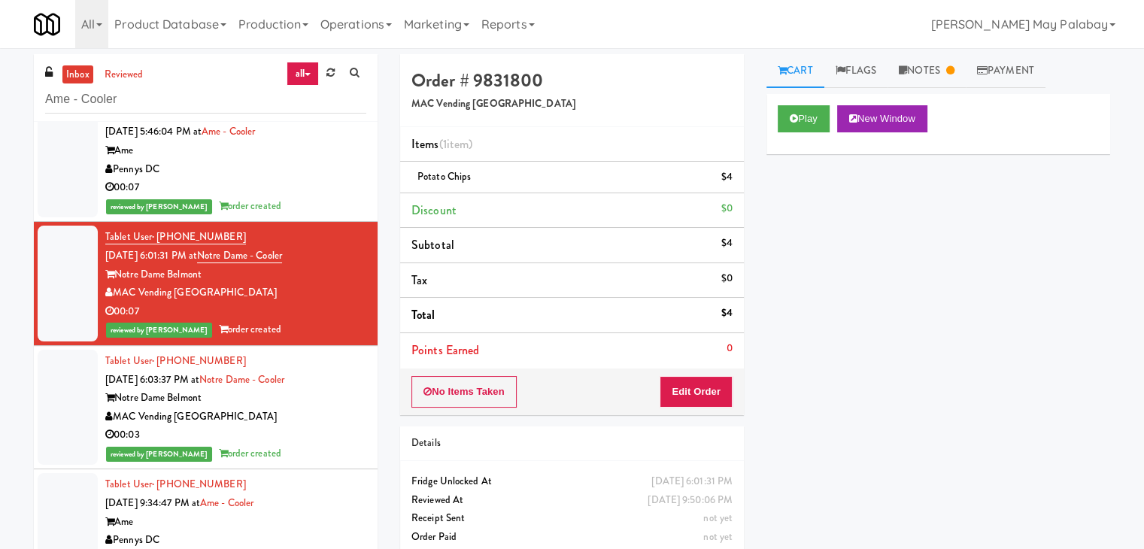
click at [329, 422] on div "MAC Vending [GEOGRAPHIC_DATA]" at bounding box center [235, 417] width 261 height 19
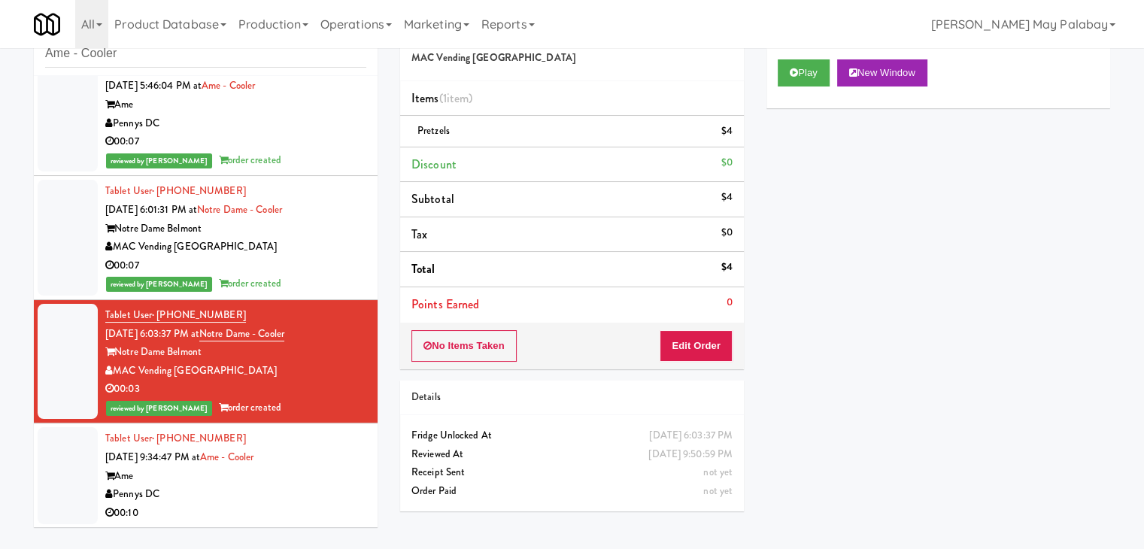
scroll to position [48, 0]
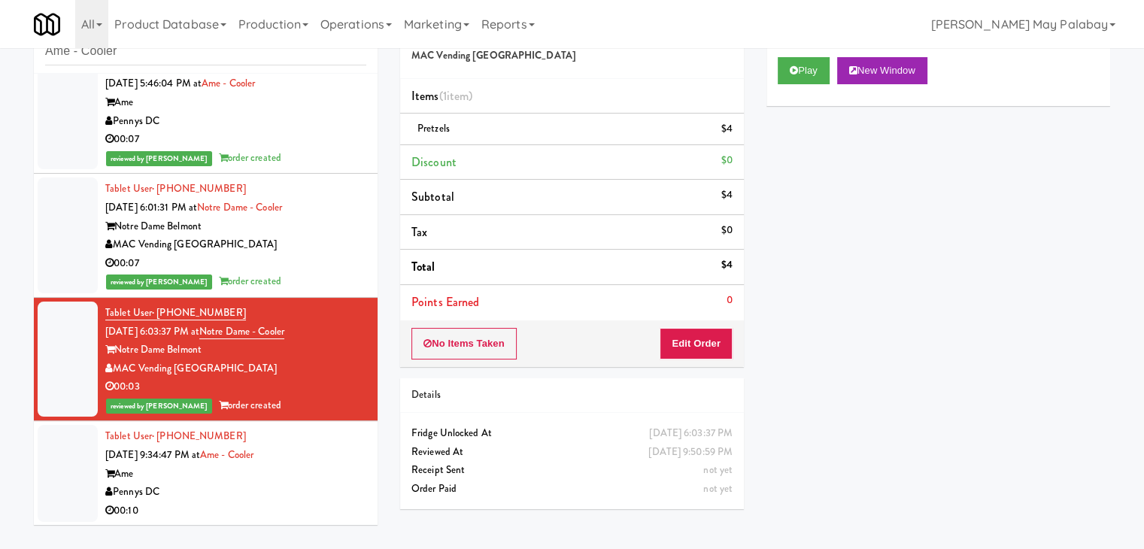
click at [298, 485] on div "Pennys DC" at bounding box center [235, 492] width 261 height 19
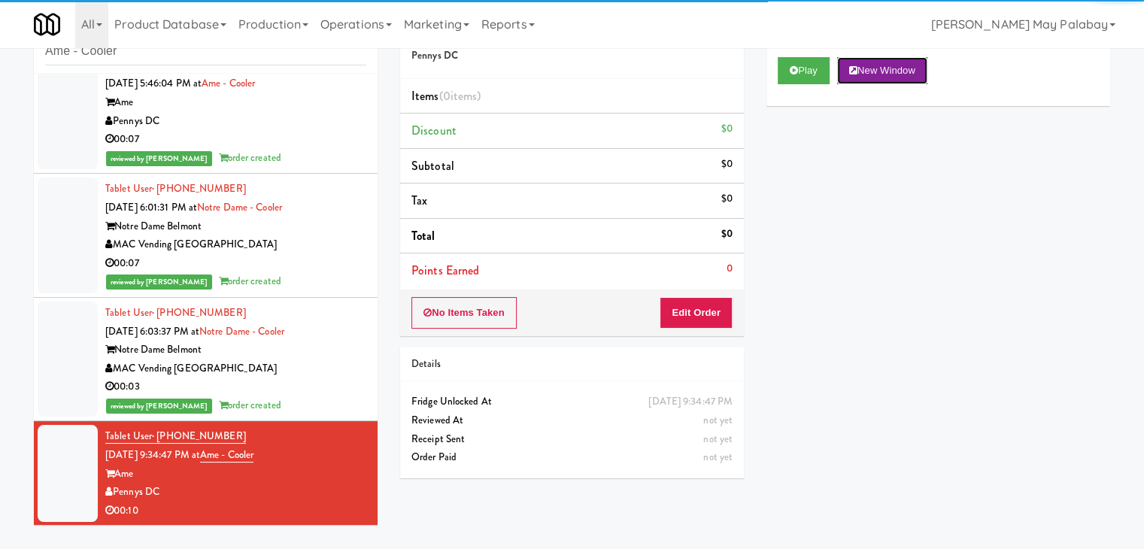
click at [864, 70] on button "New Window" at bounding box center [882, 70] width 90 height 27
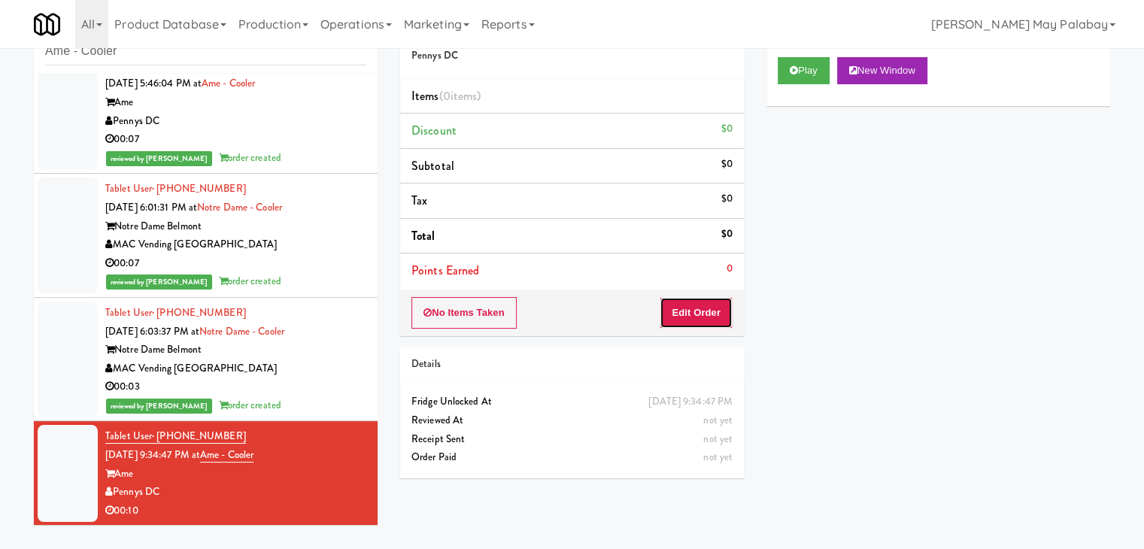
click at [684, 308] on button "Edit Order" at bounding box center [695, 313] width 73 height 32
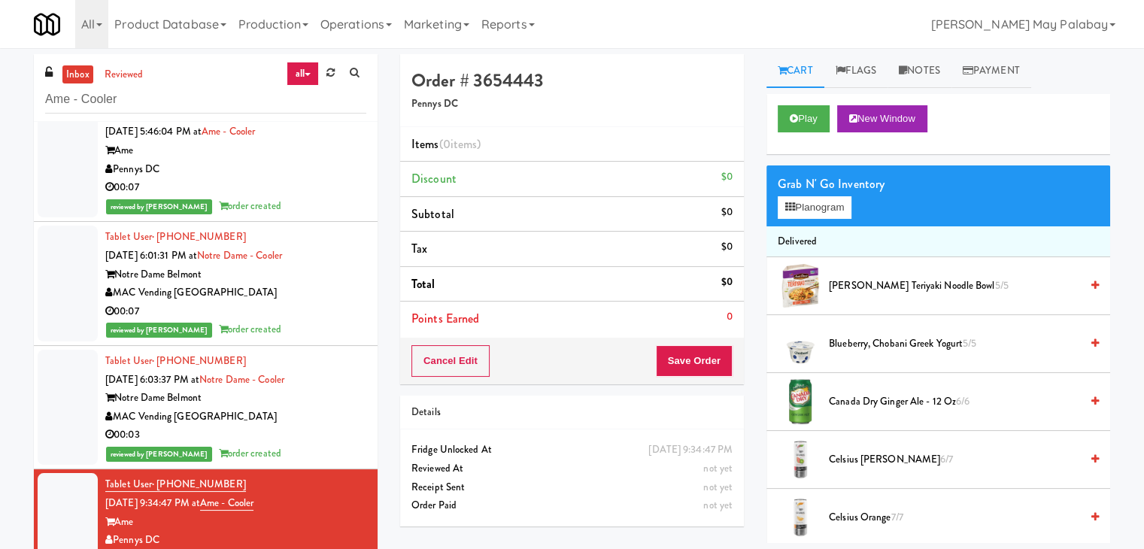
click at [293, 441] on div "00:03" at bounding box center [235, 435] width 261 height 19
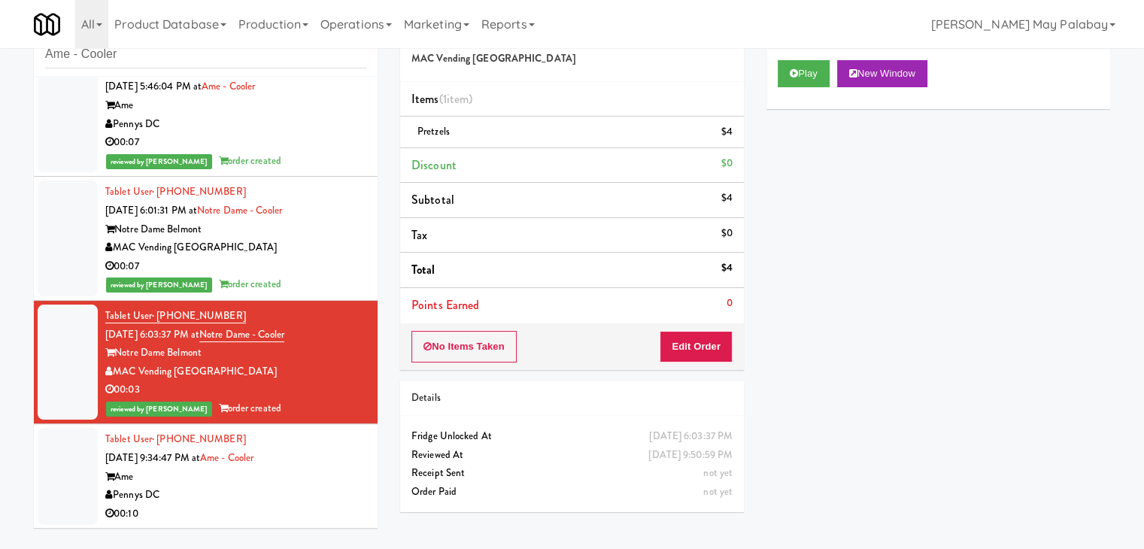
scroll to position [48, 0]
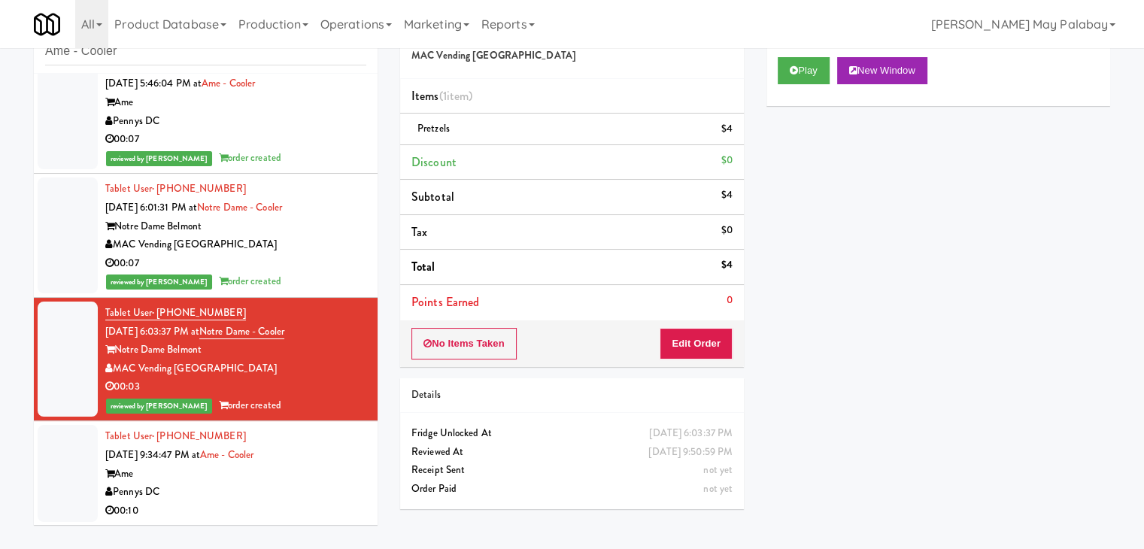
click at [266, 486] on div "Pennys DC" at bounding box center [235, 492] width 261 height 19
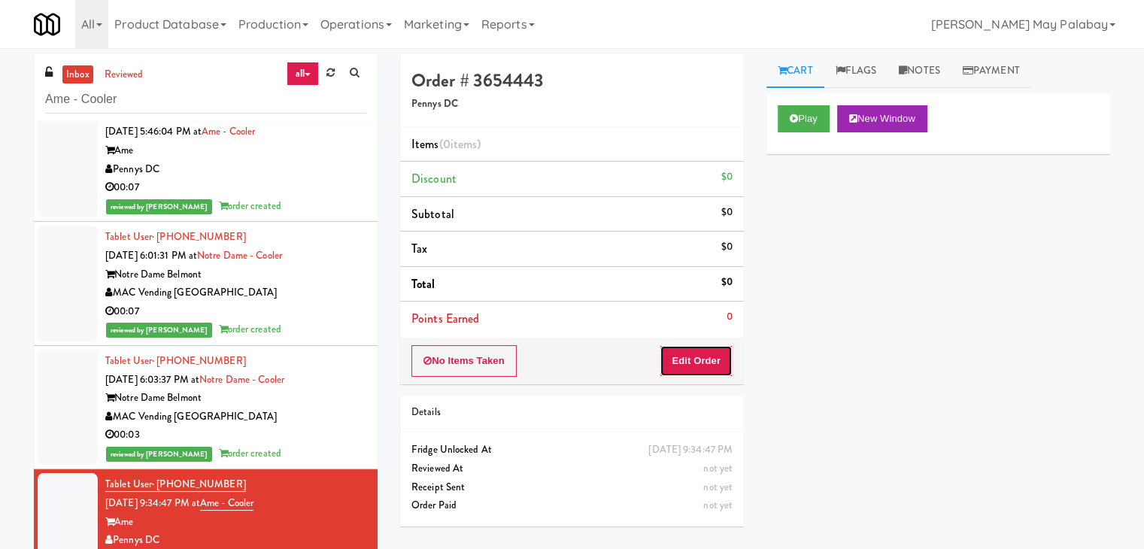
click at [714, 353] on button "Edit Order" at bounding box center [695, 361] width 73 height 32
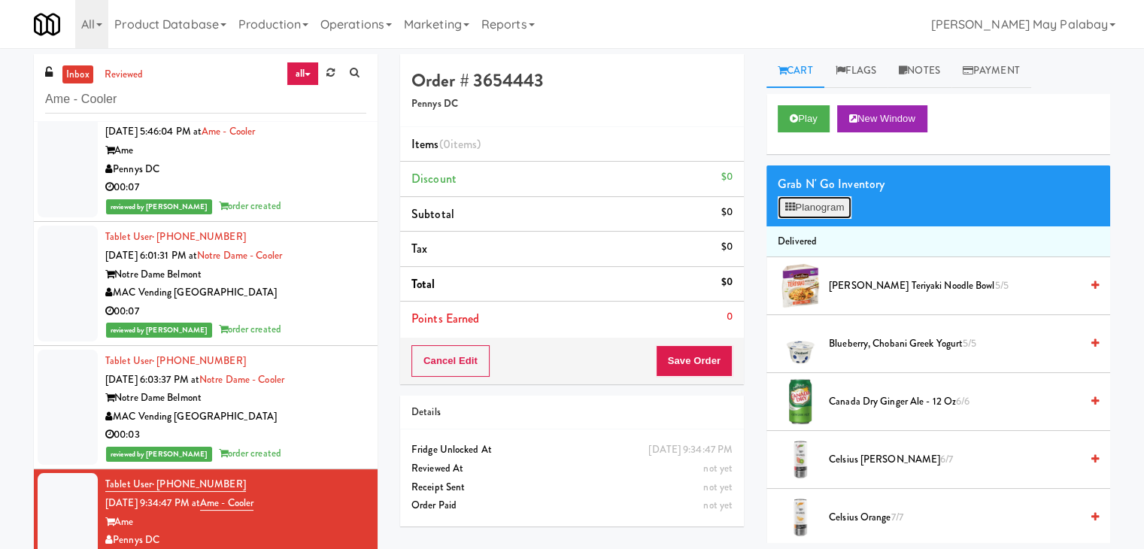
click at [814, 205] on button "Planogram" at bounding box center [814, 207] width 74 height 23
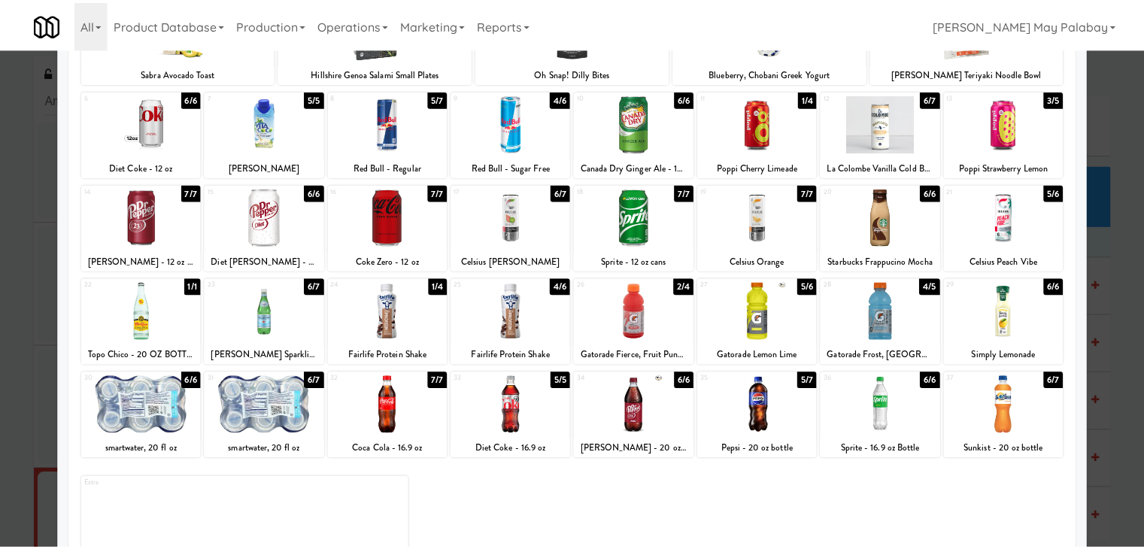
scroll to position [75, 0]
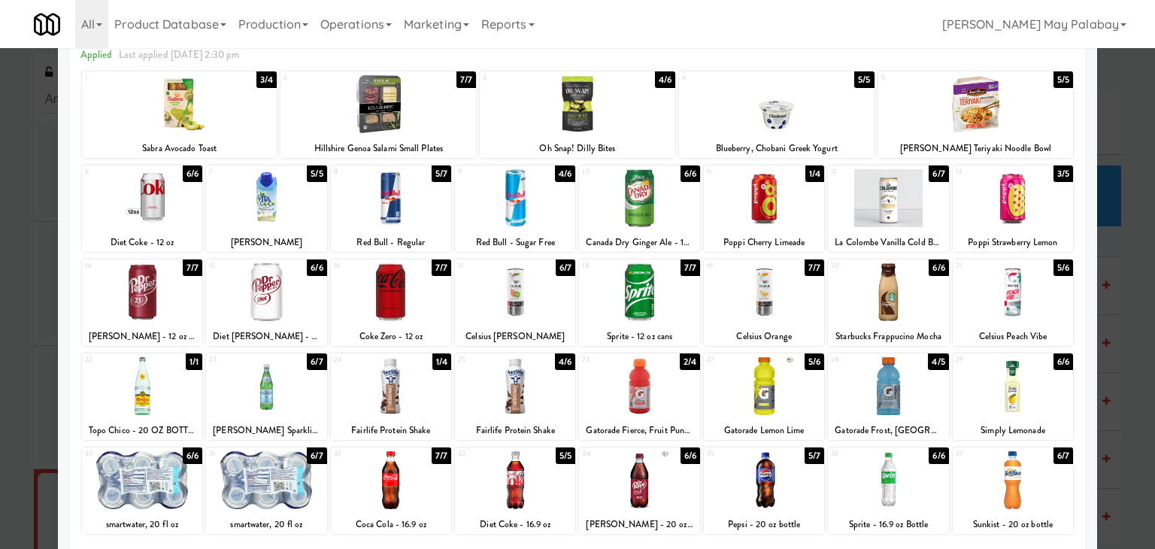
click at [180, 305] on div at bounding box center [142, 292] width 120 height 58
click at [1116, 253] on div at bounding box center [577, 274] width 1155 height 549
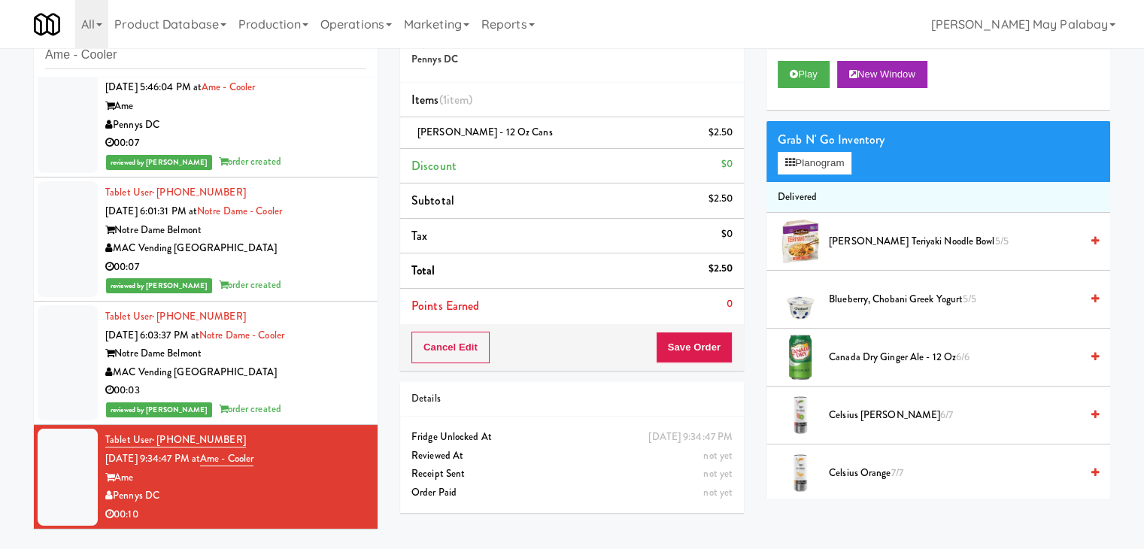
scroll to position [48, 0]
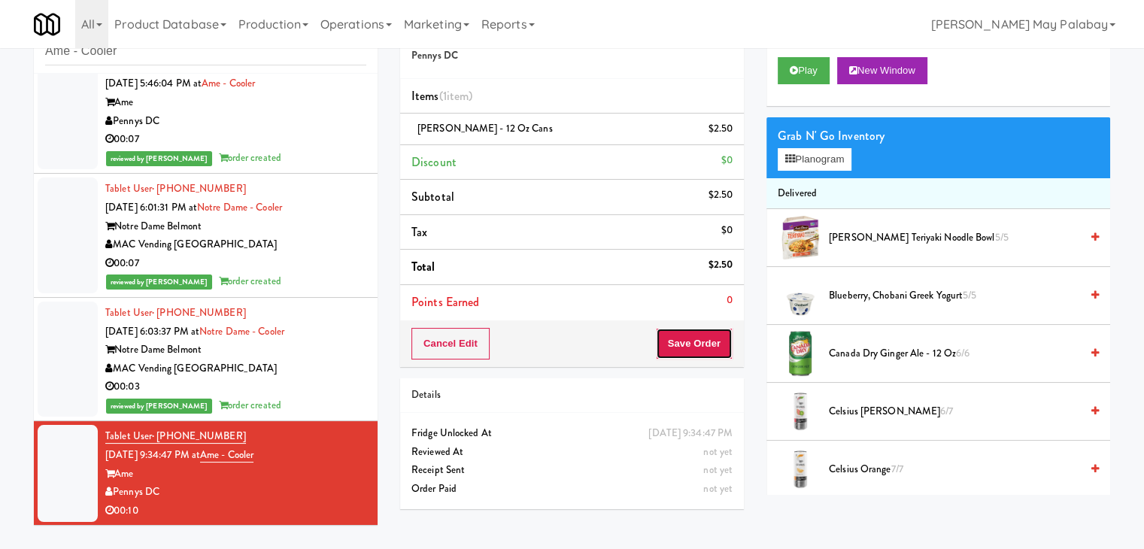
click at [678, 338] on button "Save Order" at bounding box center [694, 344] width 77 height 32
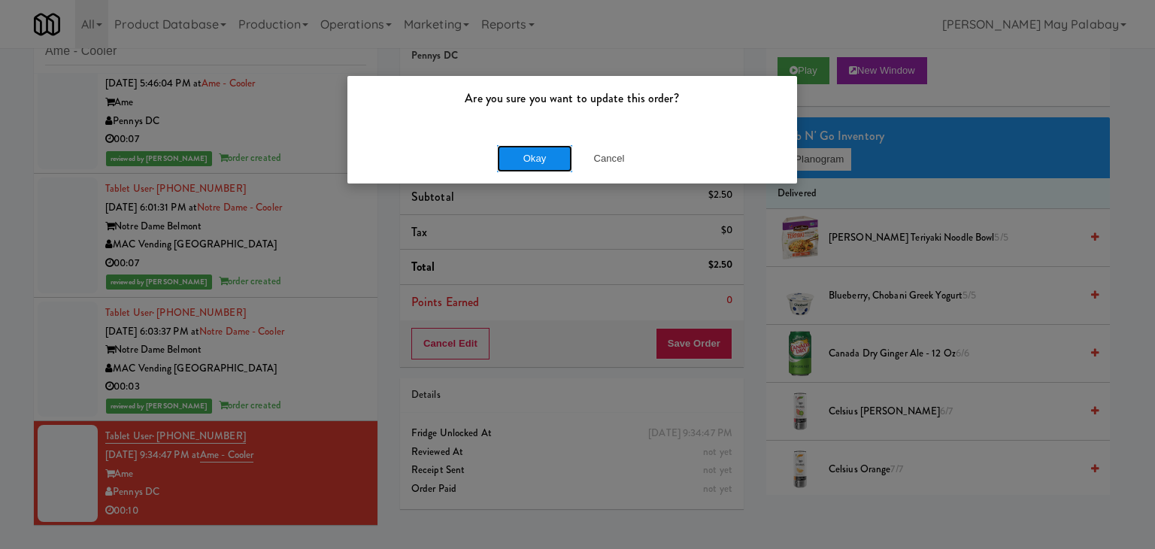
click at [517, 157] on button "Okay" at bounding box center [534, 158] width 75 height 27
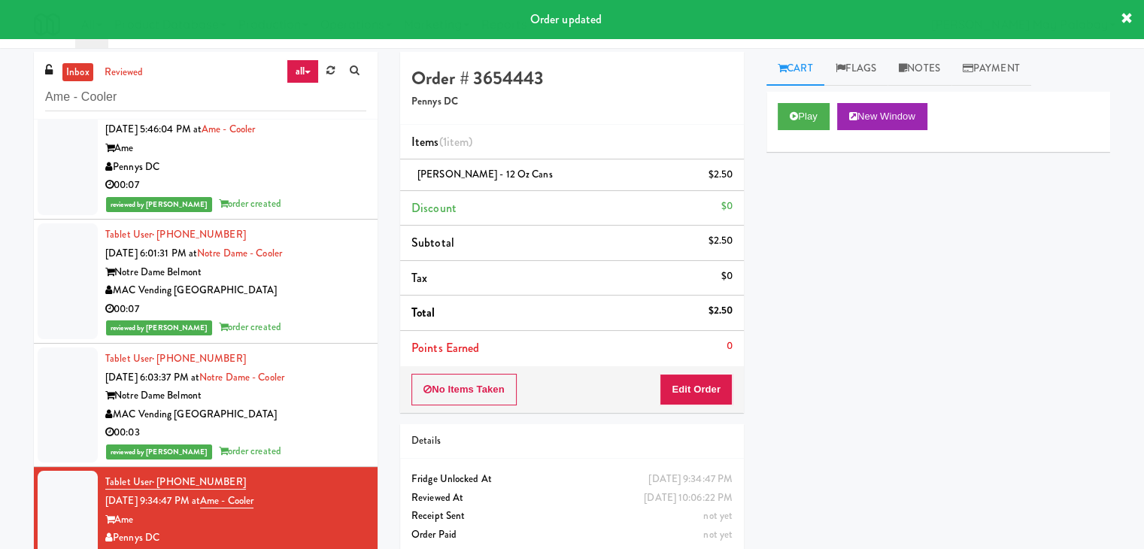
scroll to position [0, 0]
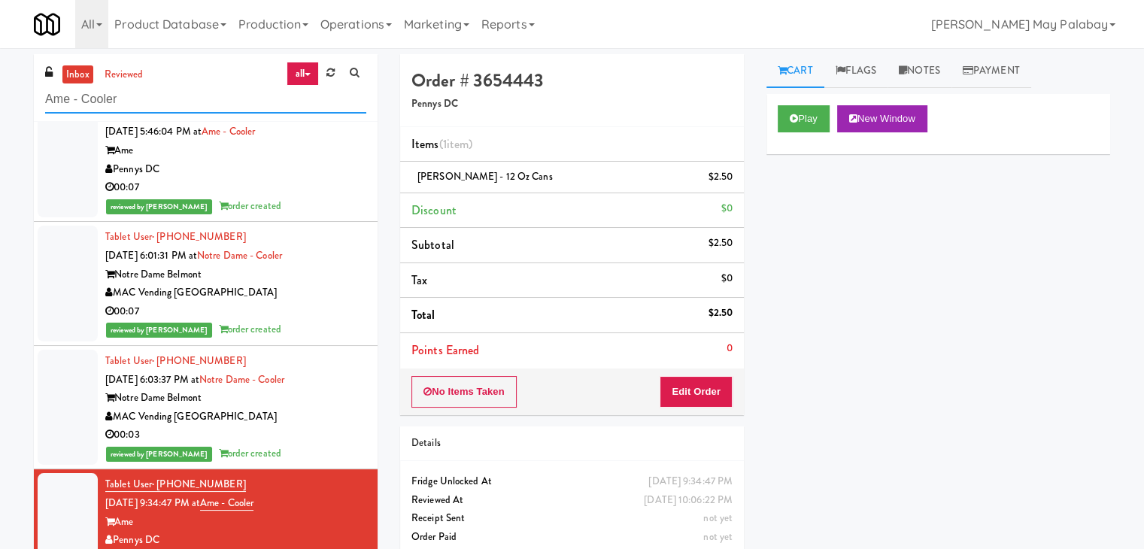
drag, startPoint x: 142, startPoint y: 95, endPoint x: 36, endPoint y: 97, distance: 106.0
click at [36, 97] on div "inbox reviewed all all unclear take inventory issue suspicious failed recent Am…" at bounding box center [206, 88] width 344 height 68
paste input "680 LSD Pantry"
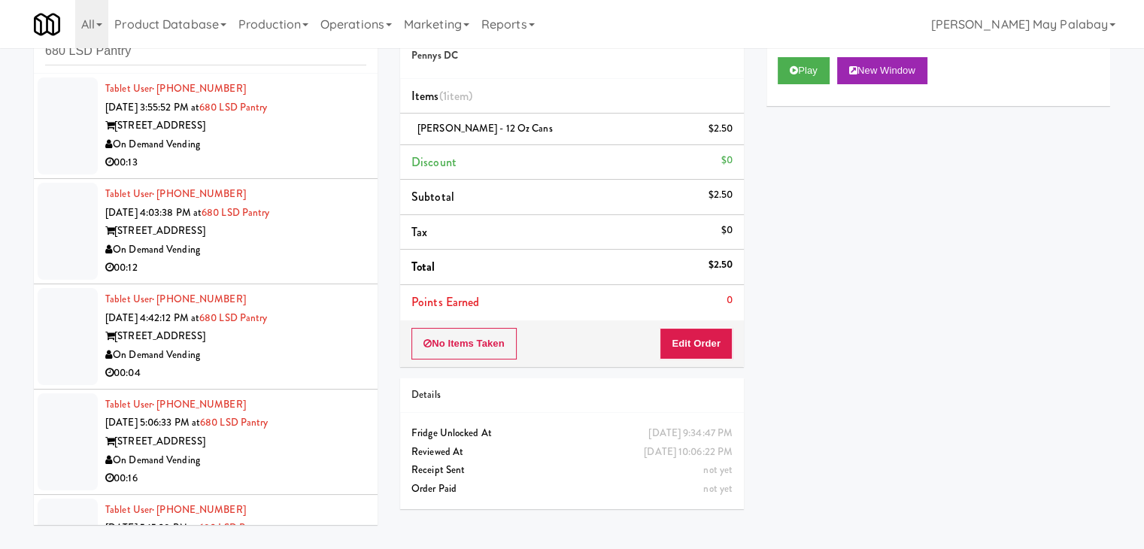
click at [280, 145] on div "On Demand Vending" at bounding box center [235, 144] width 261 height 19
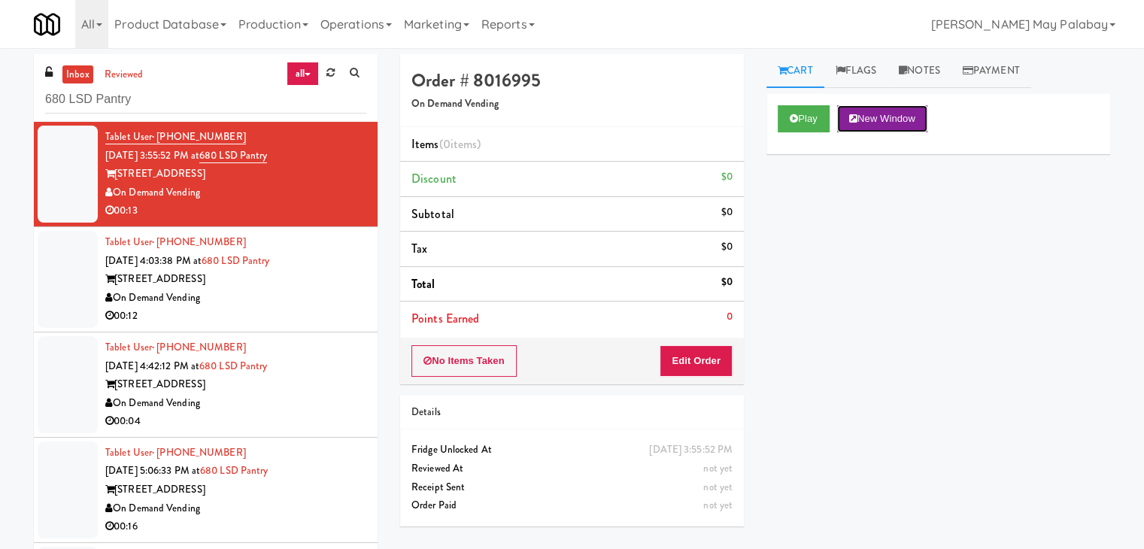
click at [893, 118] on button "New Window" at bounding box center [882, 118] width 90 height 27
click at [916, 77] on link "Notes" at bounding box center [919, 71] width 64 height 34
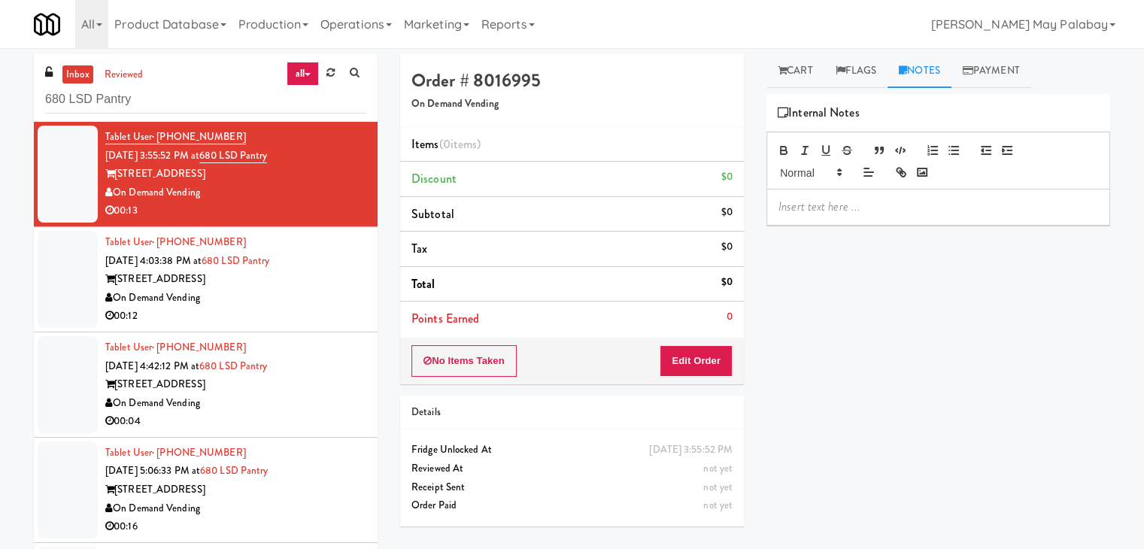
click at [866, 199] on p at bounding box center [938, 206] width 320 height 17
click at [714, 362] on button "Edit Order" at bounding box center [695, 361] width 73 height 32
click at [803, 74] on link "Cart" at bounding box center [795, 71] width 58 height 34
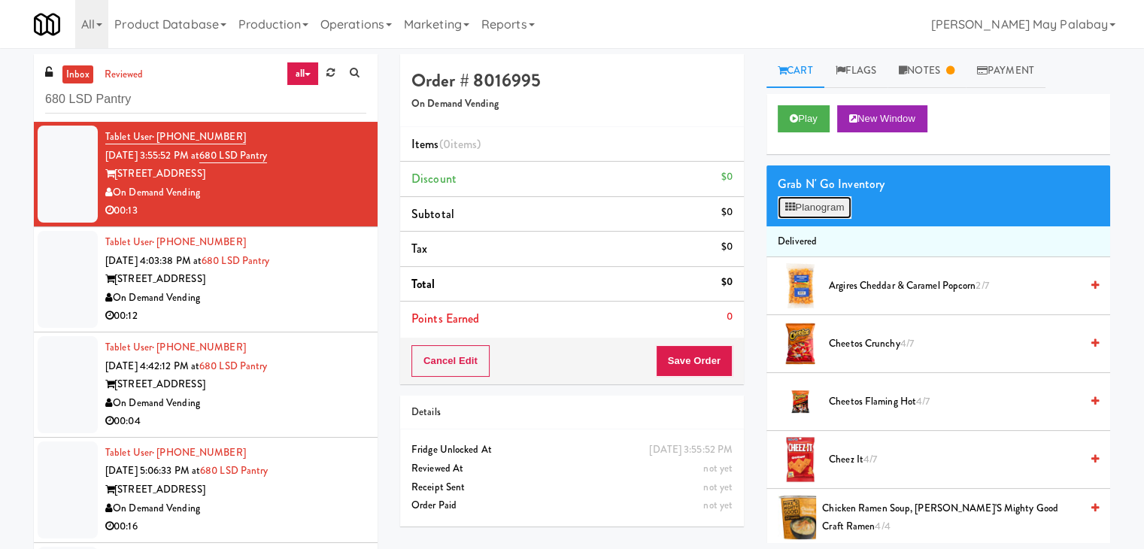
click at [806, 207] on button "Planogram" at bounding box center [814, 207] width 74 height 23
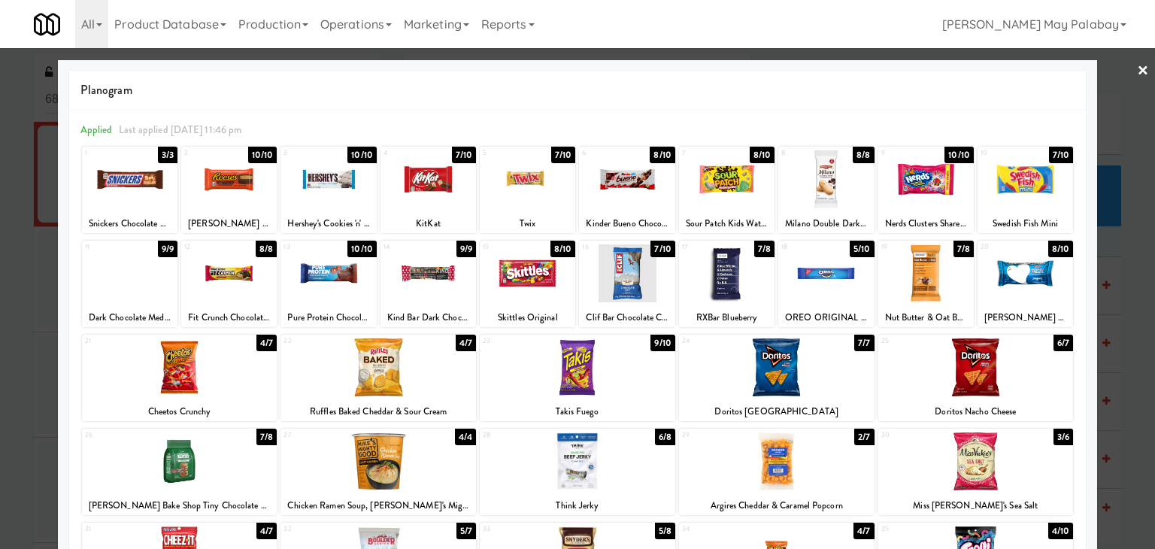
click at [1011, 444] on div at bounding box center [975, 461] width 195 height 58
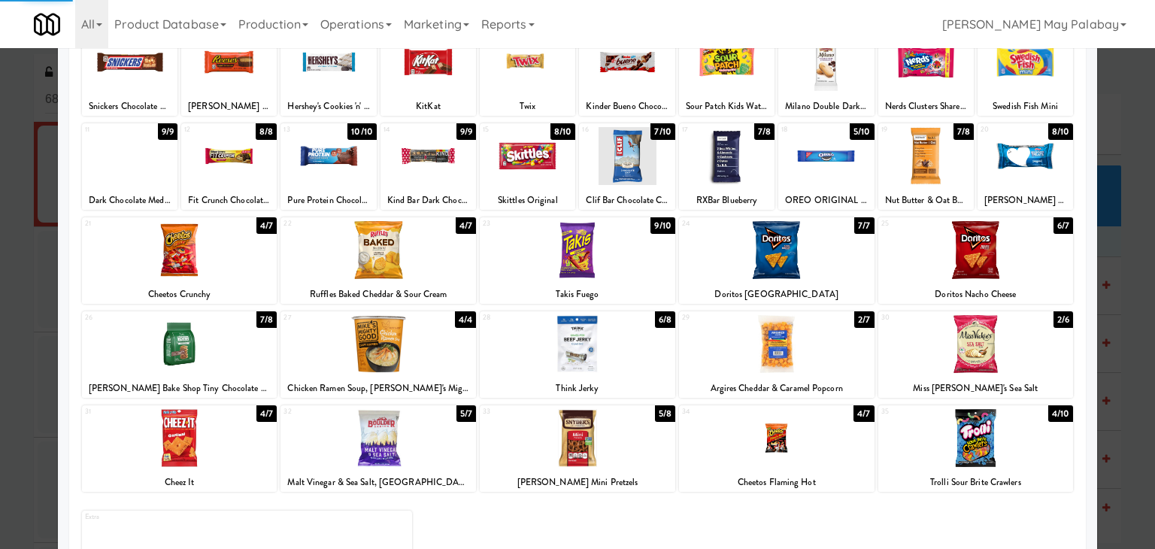
scroll to position [150, 0]
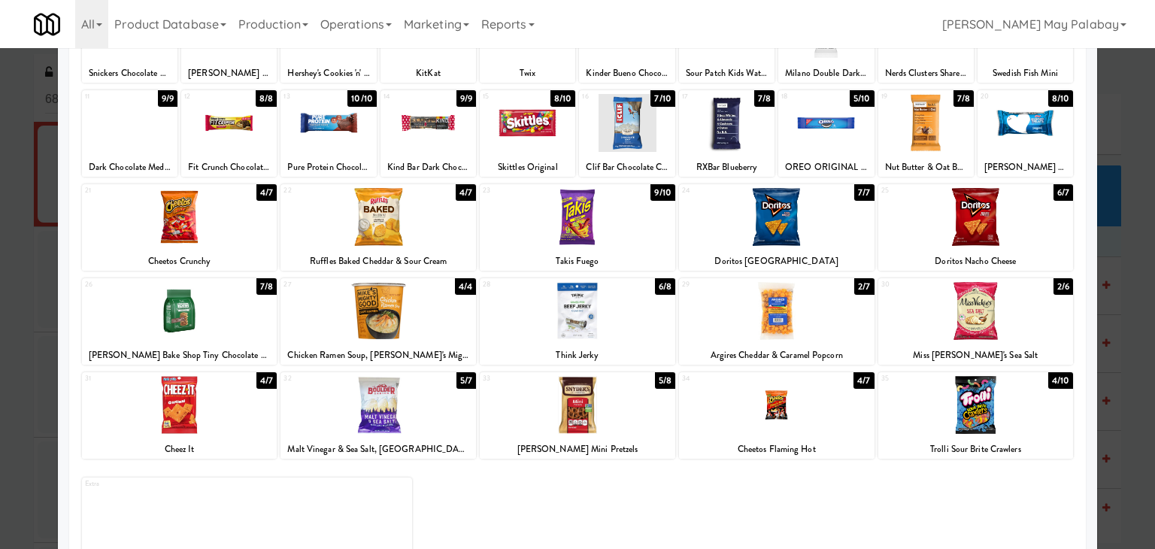
click at [1127, 272] on div at bounding box center [577, 274] width 1155 height 549
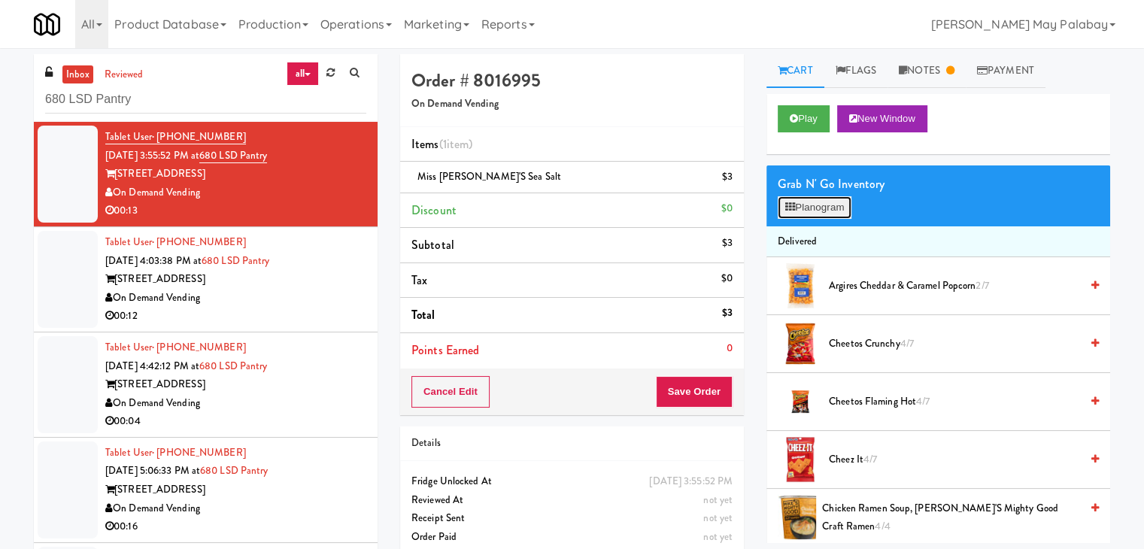
click at [835, 214] on button "Planogram" at bounding box center [814, 207] width 74 height 23
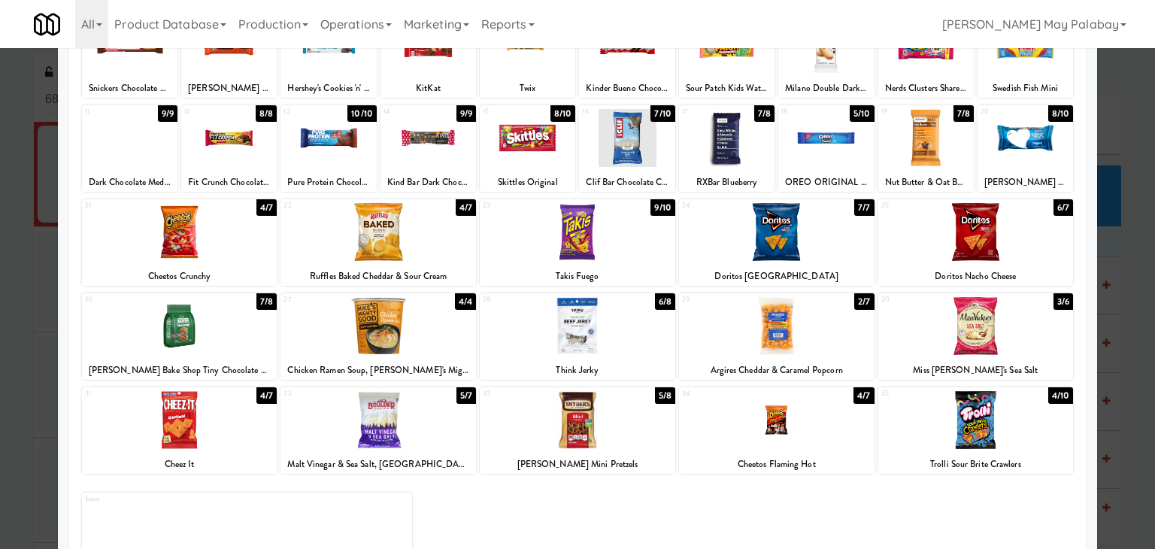
scroll to position [150, 0]
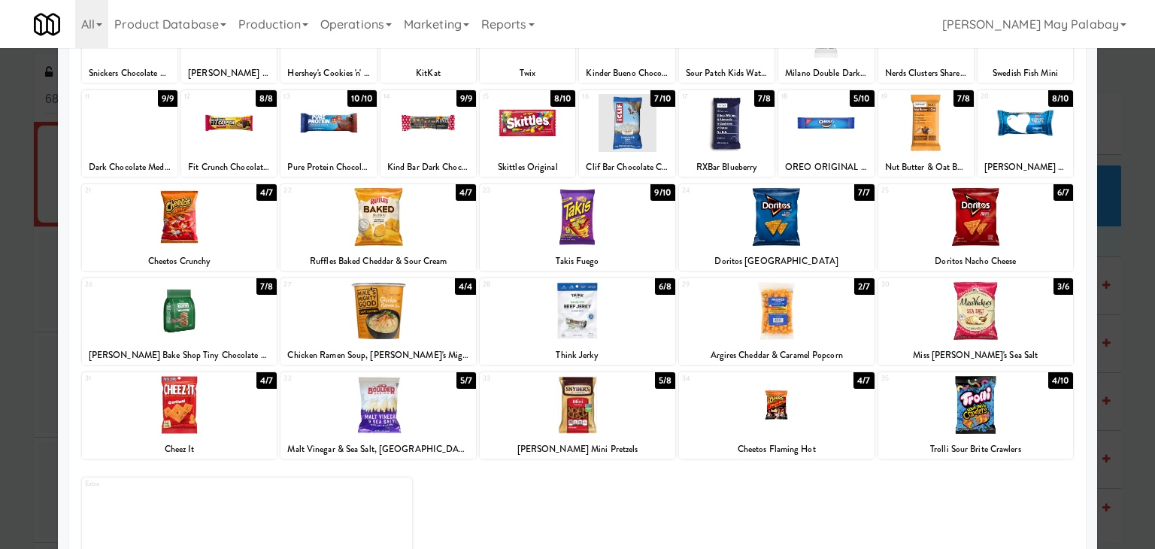
click at [394, 347] on div "Chicken Ramen Soup, [PERSON_NAME]'s Mighty Good Craft Ramen" at bounding box center [378, 355] width 191 height 19
click at [457, 317] on div at bounding box center [377, 311] width 195 height 58
click at [1114, 335] on div at bounding box center [577, 274] width 1155 height 549
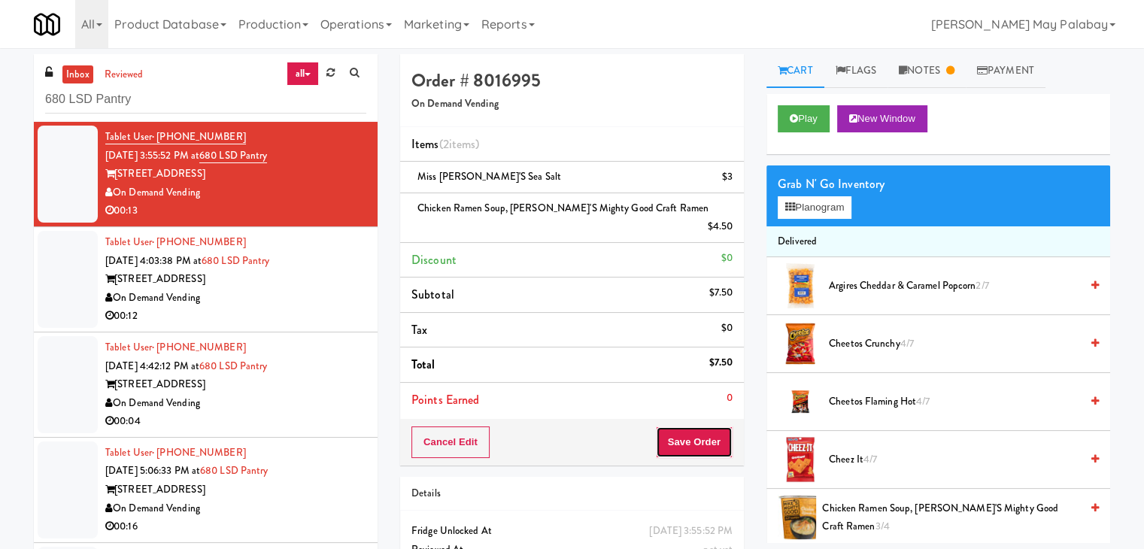
click at [692, 426] on button "Save Order" at bounding box center [694, 442] width 77 height 32
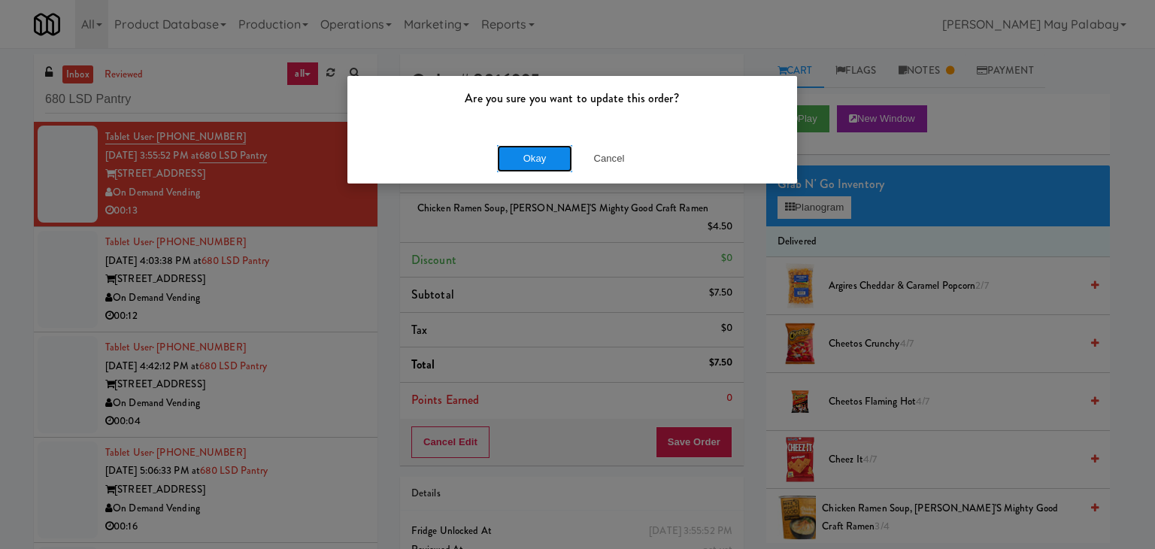
click at [544, 159] on button "Okay" at bounding box center [534, 158] width 75 height 27
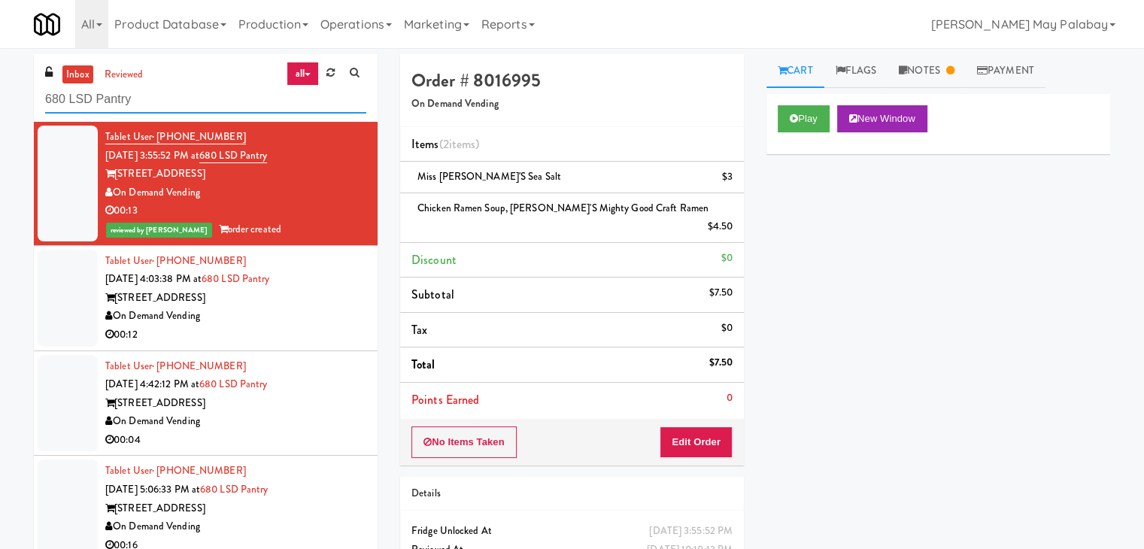
drag, startPoint x: 183, startPoint y: 99, endPoint x: 0, endPoint y: 102, distance: 182.7
click at [0, 102] on div "inbox reviewed all all unclear take inventory issue suspicious failed recent 68…" at bounding box center [572, 336] width 1144 height 565
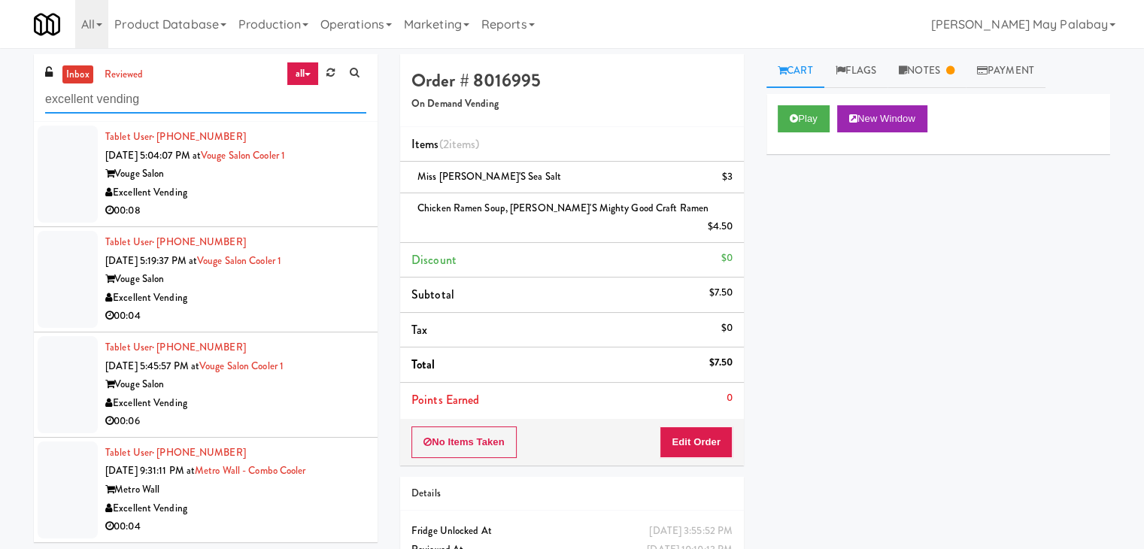
type input "excellent vending"
click at [211, 186] on div "Excellent Vending" at bounding box center [235, 192] width 261 height 19
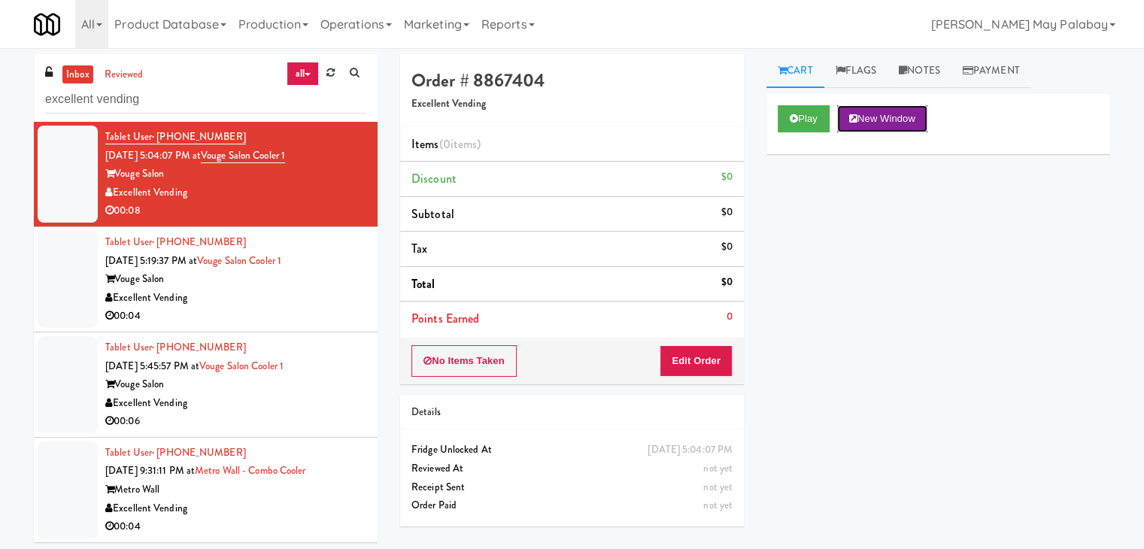
click at [884, 118] on button "New Window" at bounding box center [882, 118] width 90 height 27
click at [704, 351] on button "Edit Order" at bounding box center [695, 361] width 73 height 32
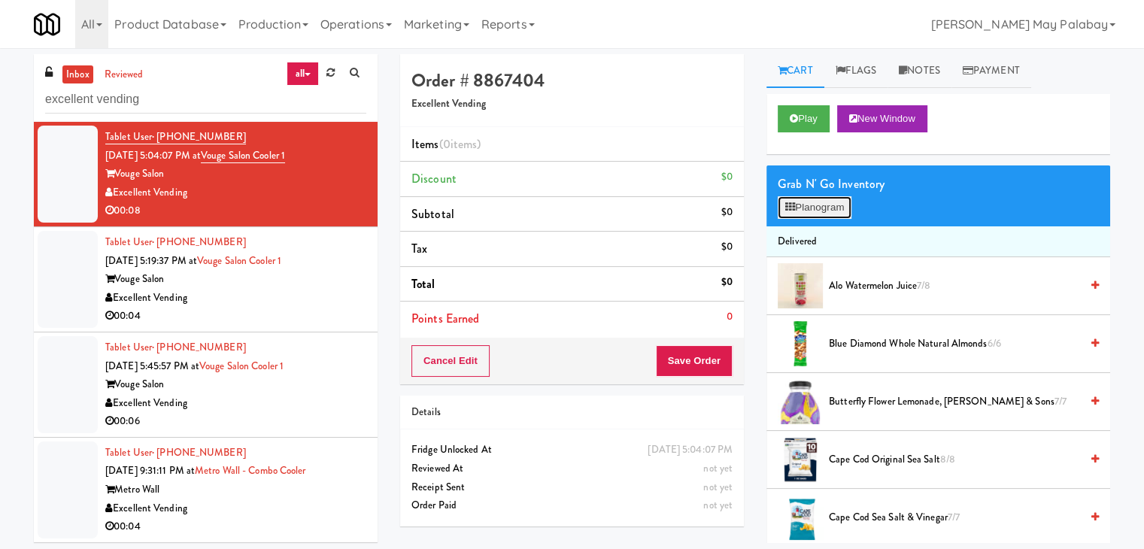
click at [846, 210] on button "Planogram" at bounding box center [814, 207] width 74 height 23
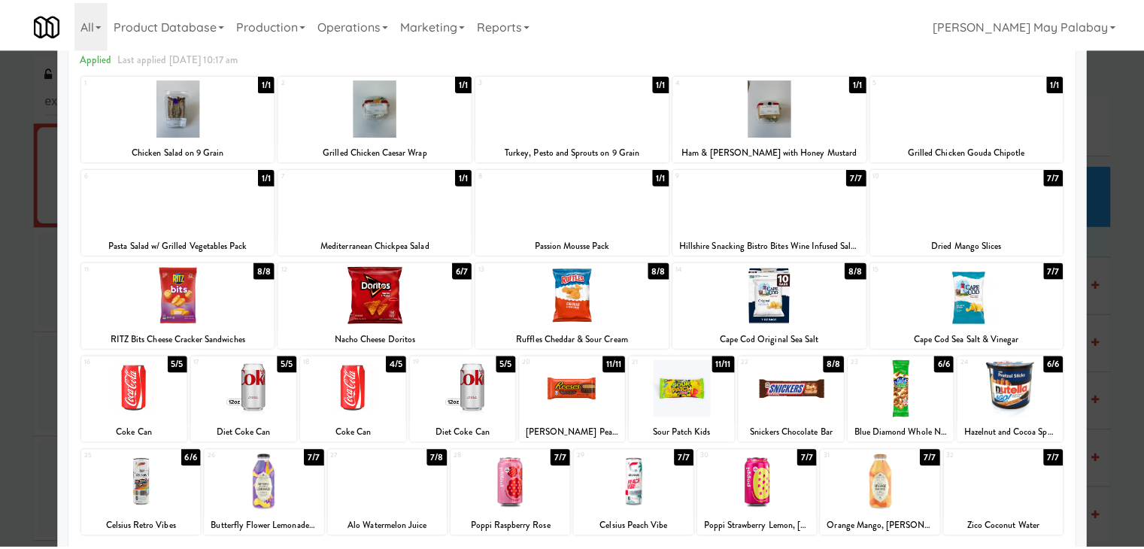
scroll to position [75, 0]
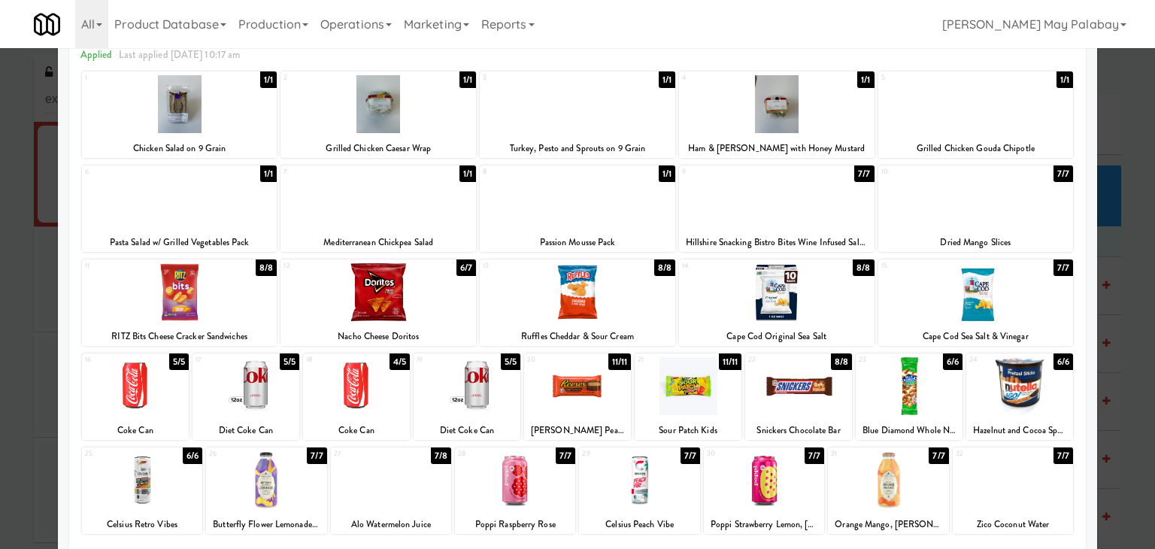
click at [162, 412] on div at bounding box center [135, 386] width 107 height 58
click at [1133, 247] on div at bounding box center [577, 274] width 1155 height 549
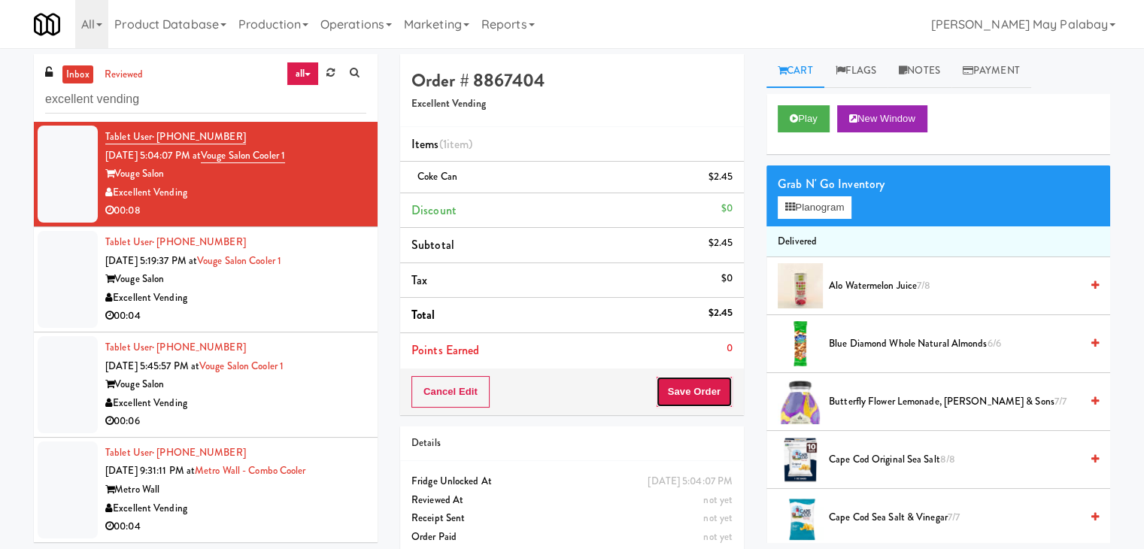
click at [671, 383] on button "Save Order" at bounding box center [694, 392] width 77 height 32
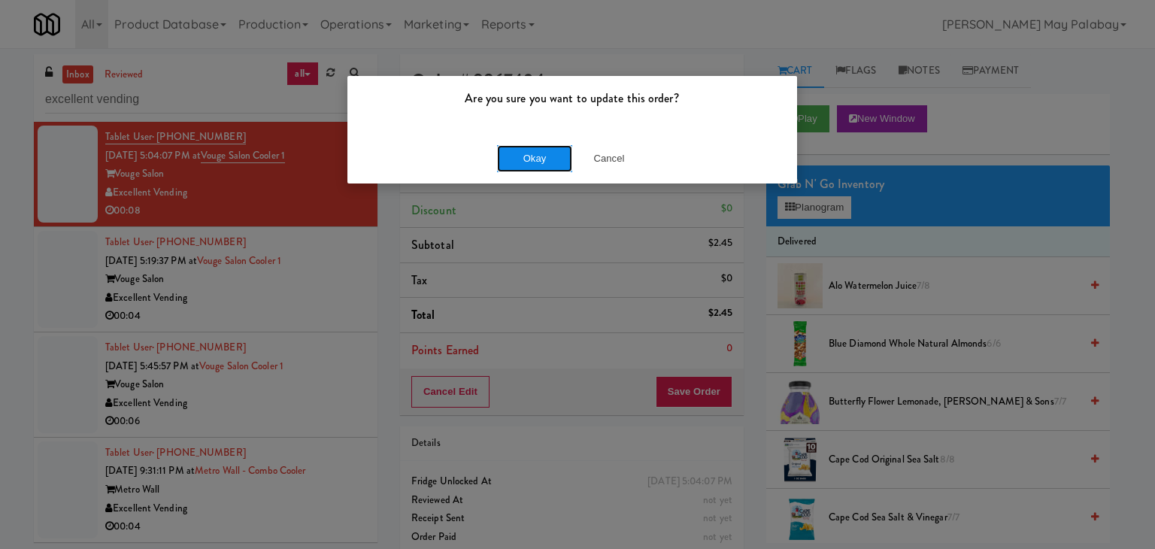
click at [527, 153] on button "Okay" at bounding box center [534, 158] width 75 height 27
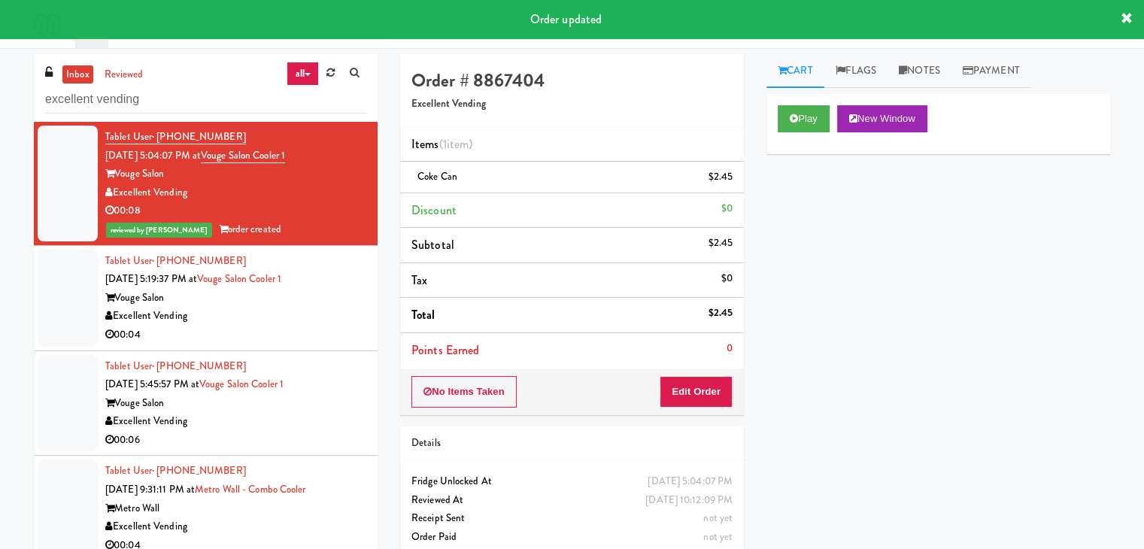
click at [328, 314] on div "Excellent Vending" at bounding box center [235, 316] width 261 height 19
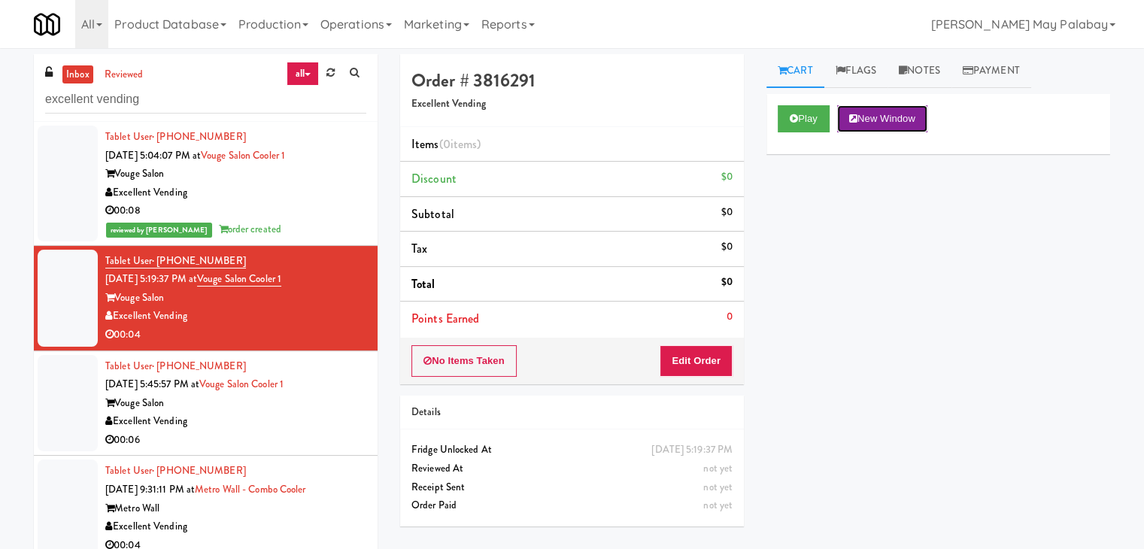
click at [882, 118] on button "New Window" at bounding box center [882, 118] width 90 height 27
click at [662, 360] on button "Edit Order" at bounding box center [695, 361] width 73 height 32
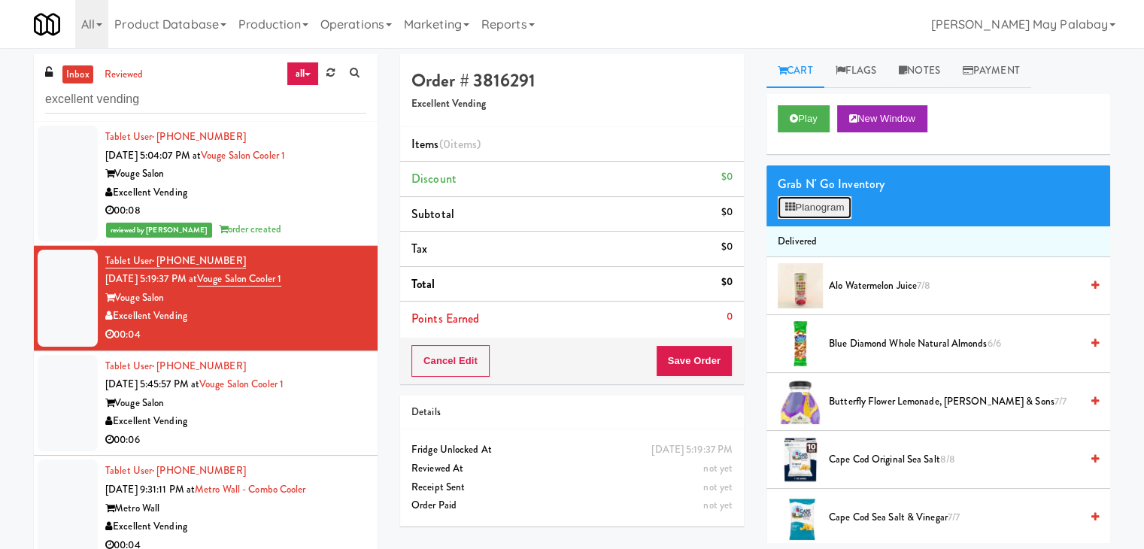
click at [804, 196] on button "Planogram" at bounding box center [814, 207] width 74 height 23
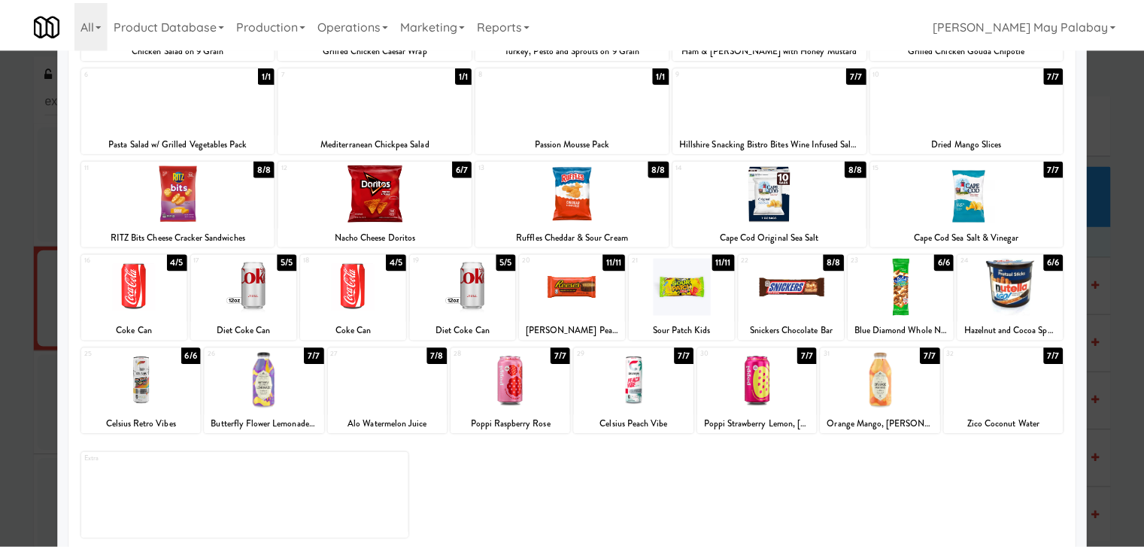
scroll to position [189, 0]
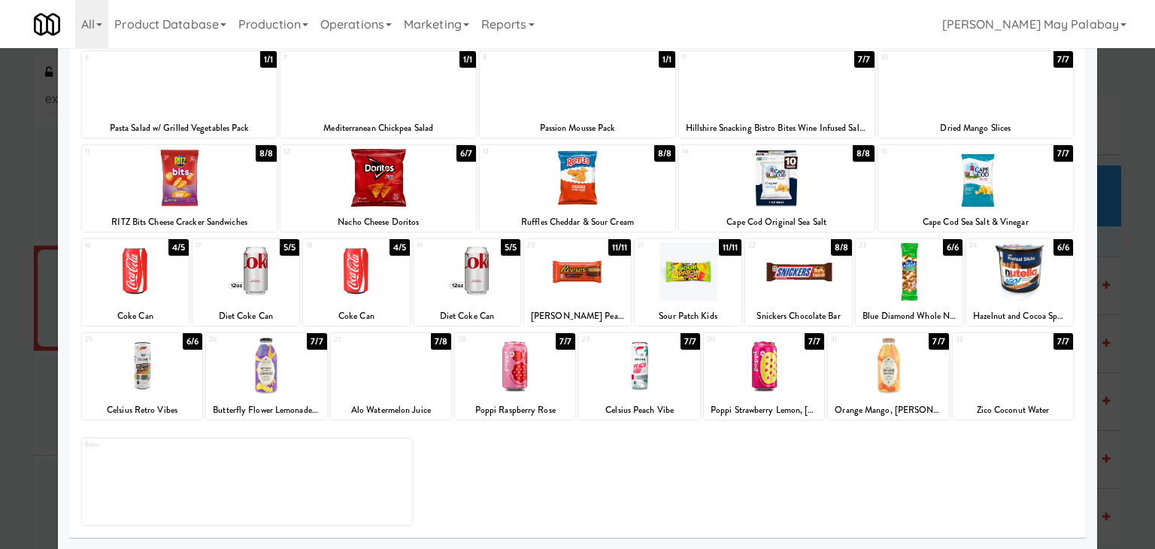
click at [971, 367] on div at bounding box center [1013, 366] width 120 height 58
click at [1129, 291] on div at bounding box center [577, 274] width 1155 height 549
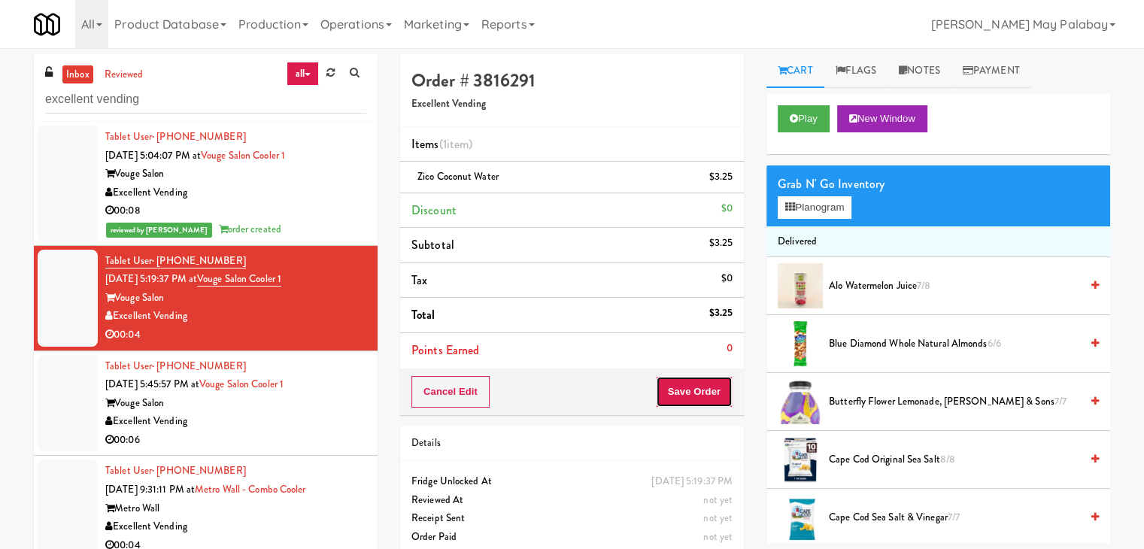
click at [673, 395] on button "Save Order" at bounding box center [694, 392] width 77 height 32
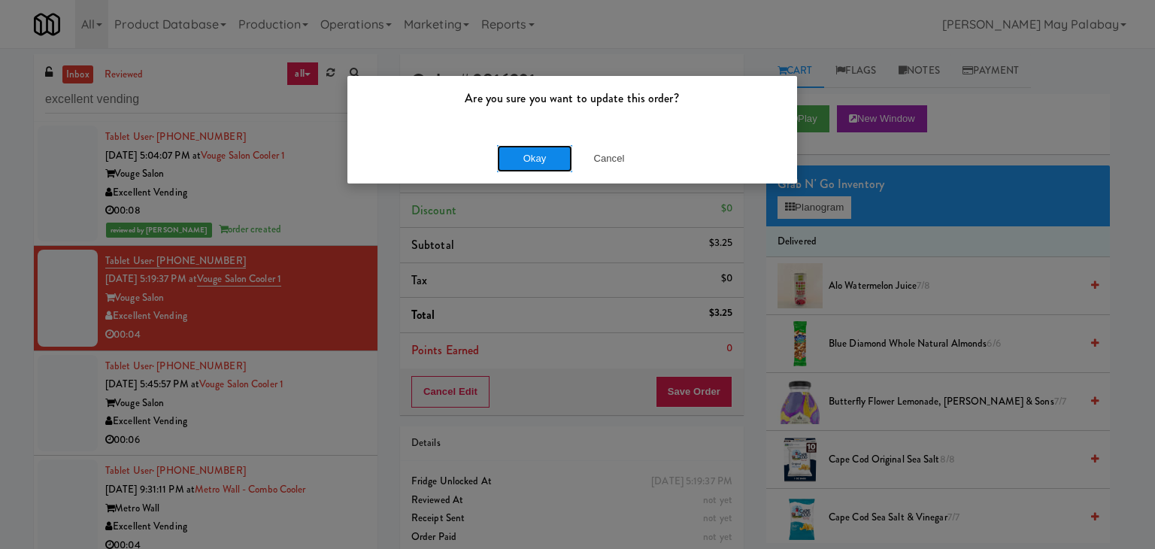
click at [550, 156] on button "Okay" at bounding box center [534, 158] width 75 height 27
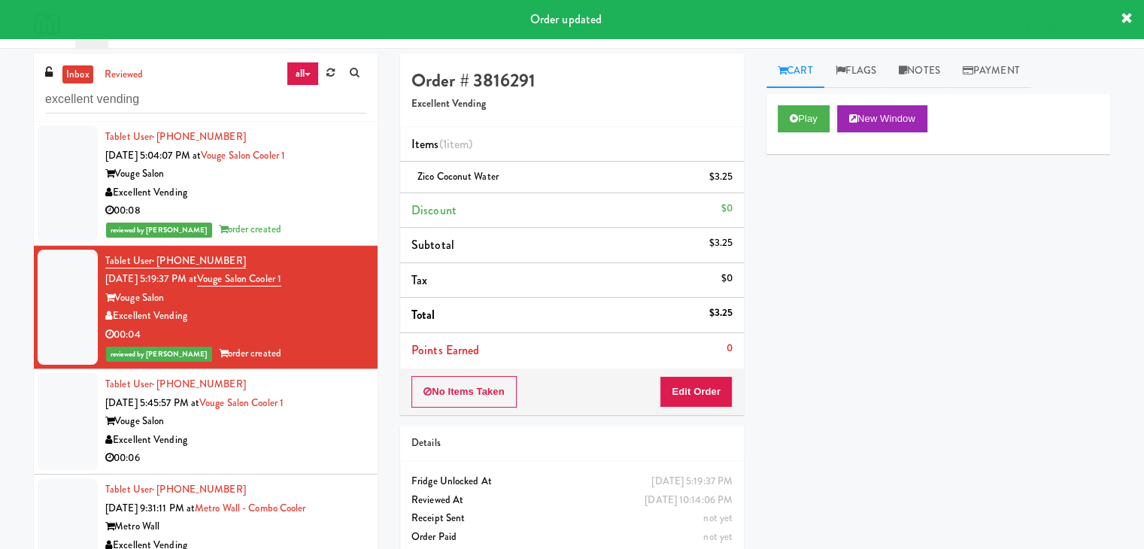
click at [252, 435] on div "Excellent Vending" at bounding box center [235, 440] width 261 height 19
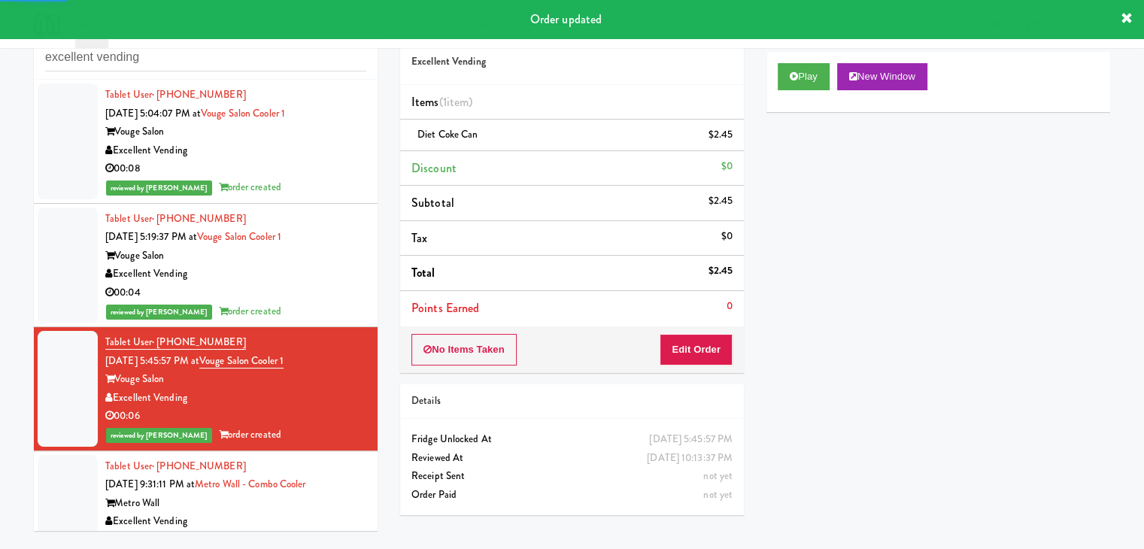
scroll to position [48, 0]
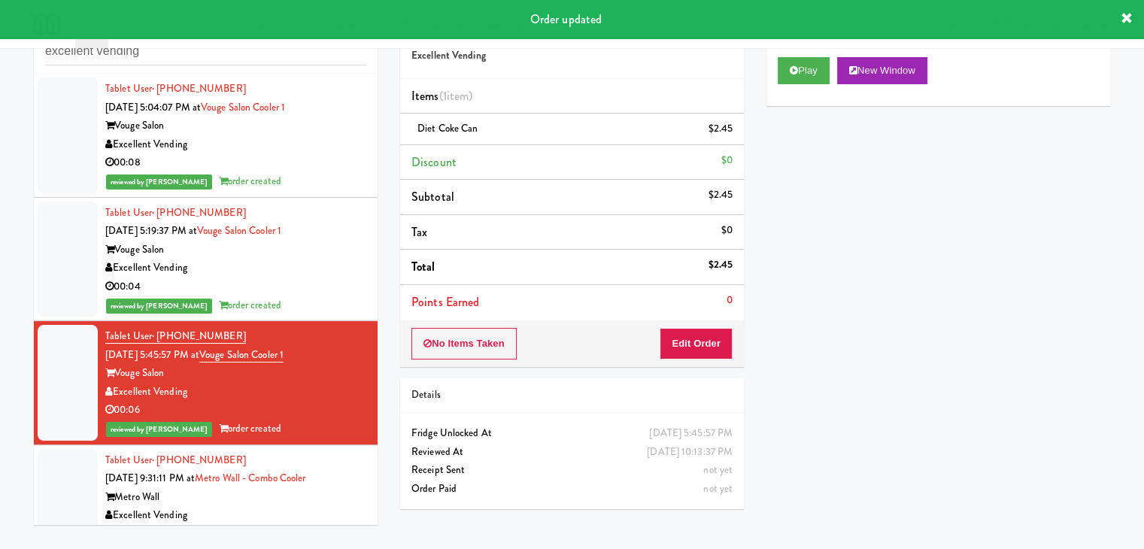
click at [244, 492] on div "Metro Wall" at bounding box center [235, 497] width 261 height 19
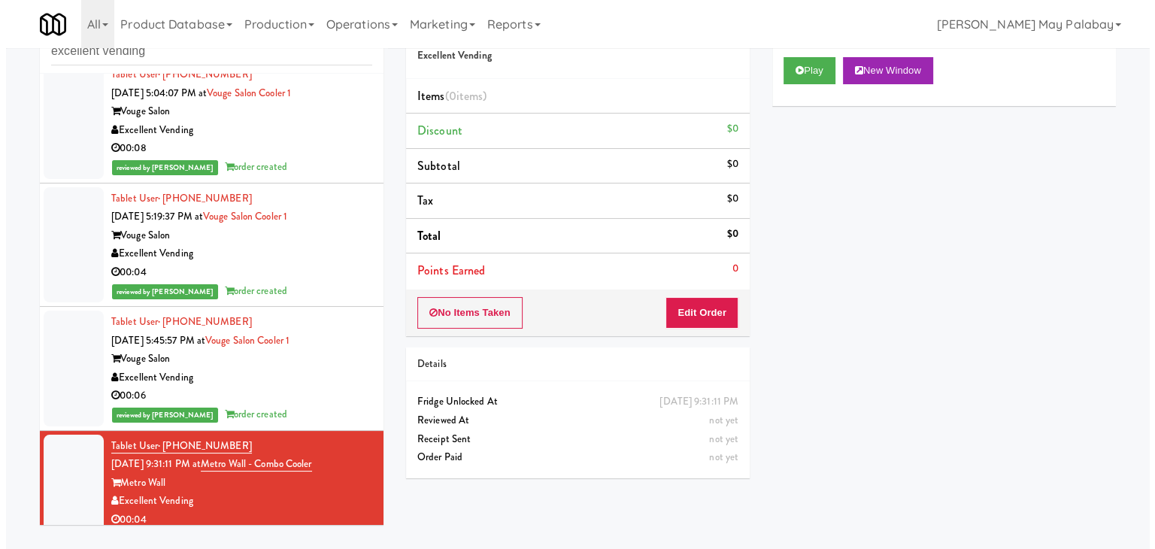
scroll to position [24, 0]
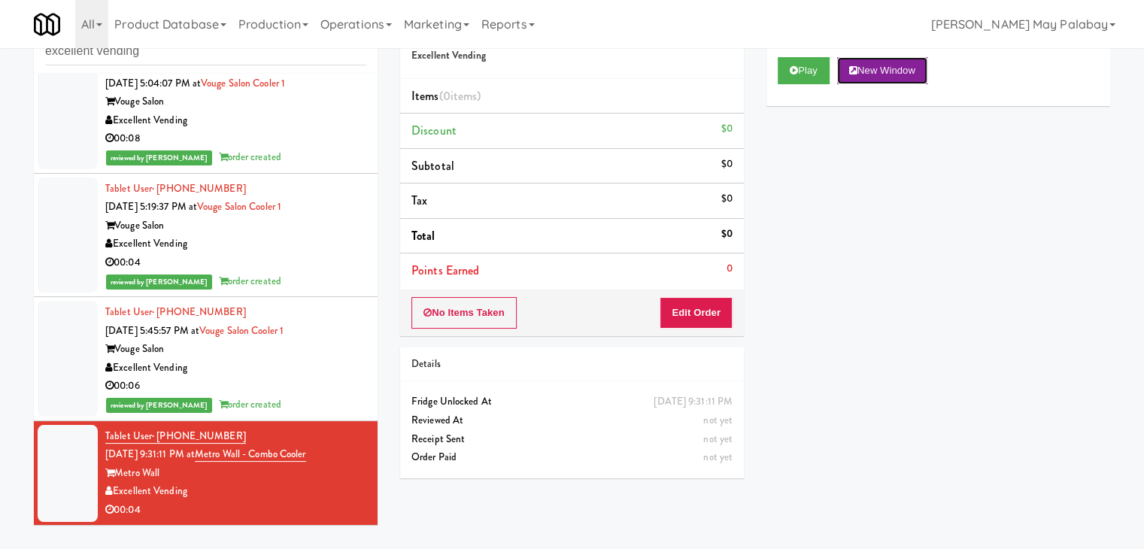
click at [902, 72] on button "New Window" at bounding box center [882, 70] width 90 height 27
click at [678, 313] on button "Edit Order" at bounding box center [695, 313] width 73 height 32
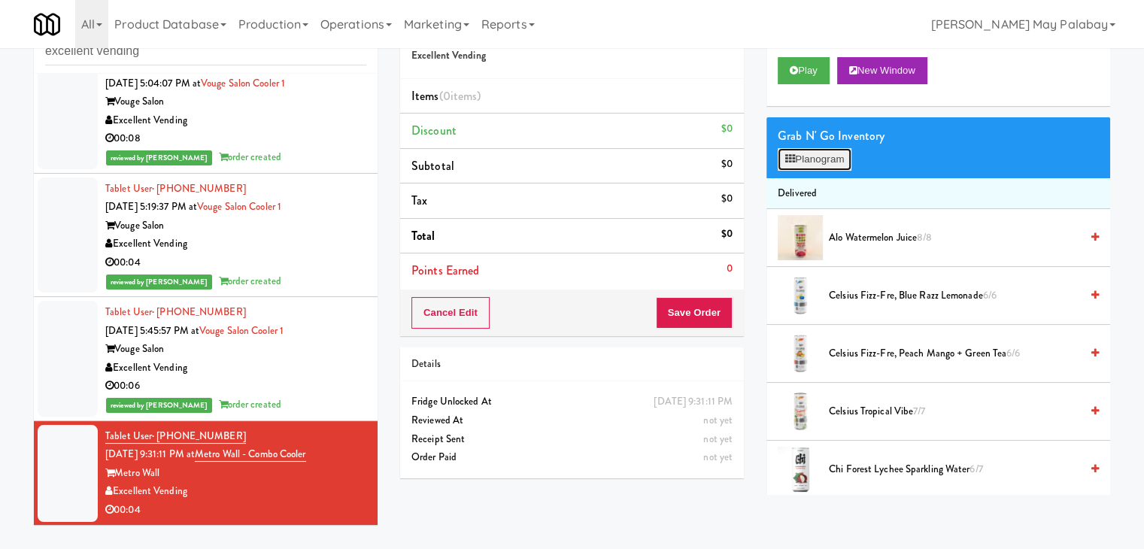
click at [811, 163] on button "Planogram" at bounding box center [814, 159] width 74 height 23
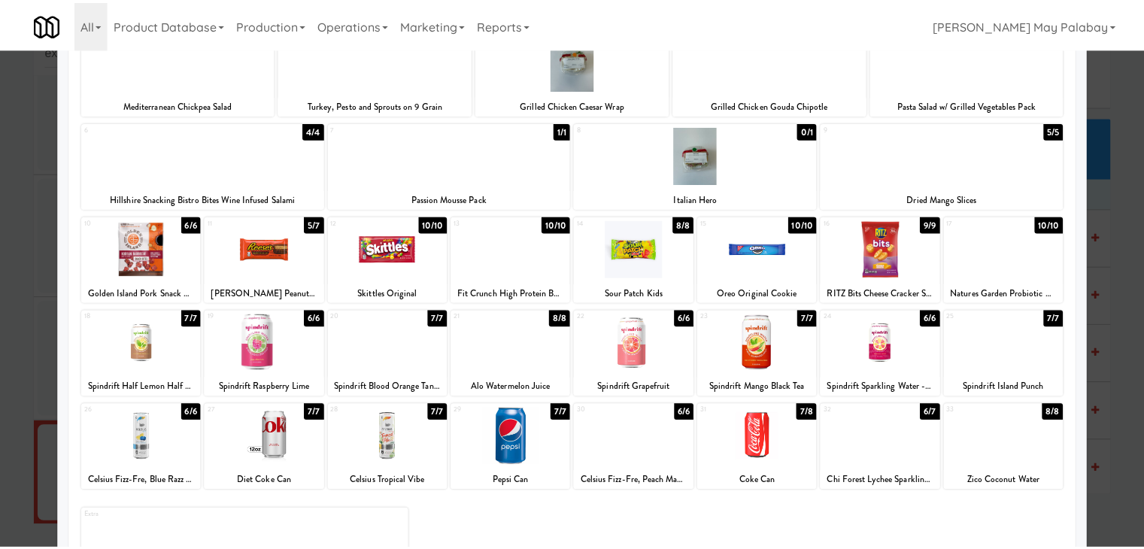
scroll to position [114, 0]
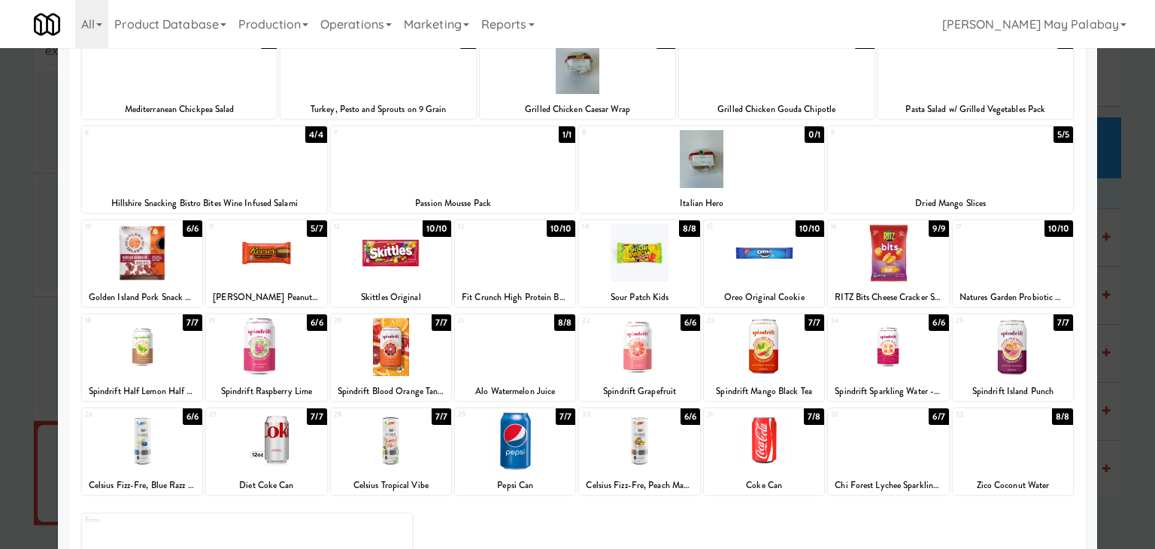
click at [766, 458] on div at bounding box center [764, 441] width 120 height 58
click at [1125, 223] on div at bounding box center [577, 274] width 1155 height 549
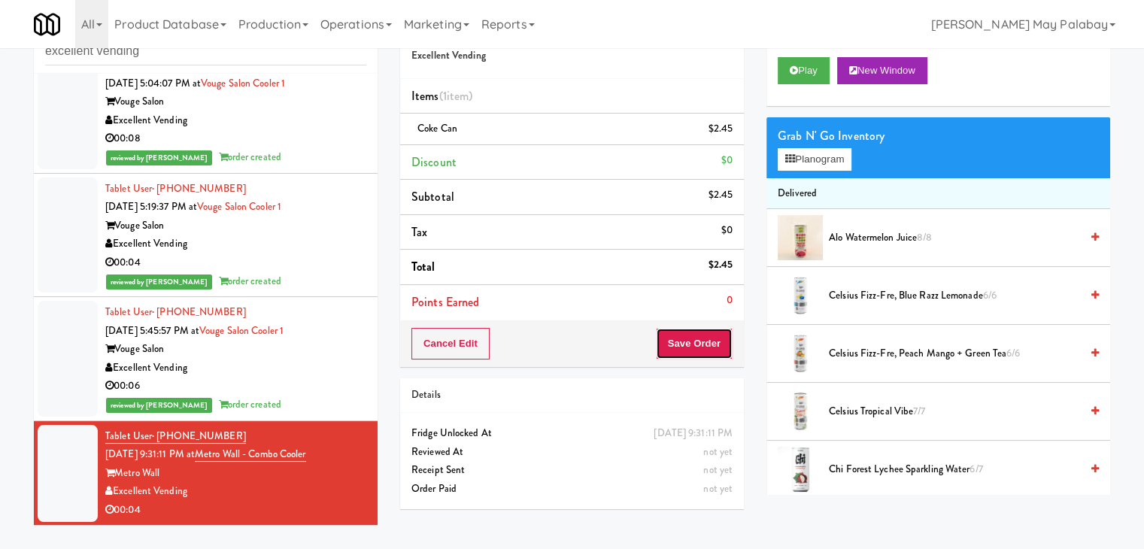
click at [684, 338] on button "Save Order" at bounding box center [694, 344] width 77 height 32
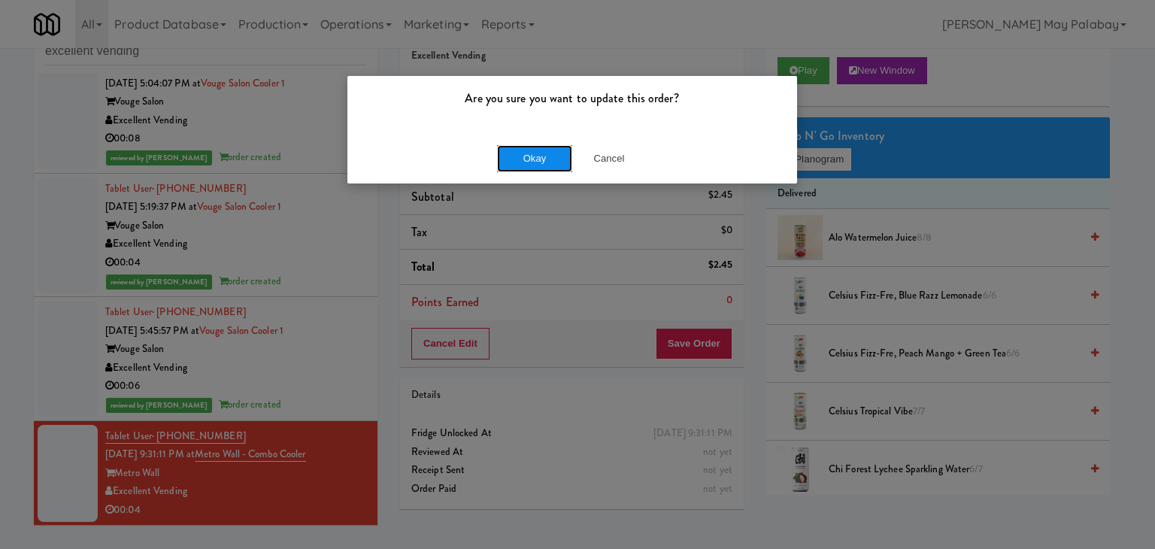
click at [545, 165] on button "Okay" at bounding box center [534, 158] width 75 height 27
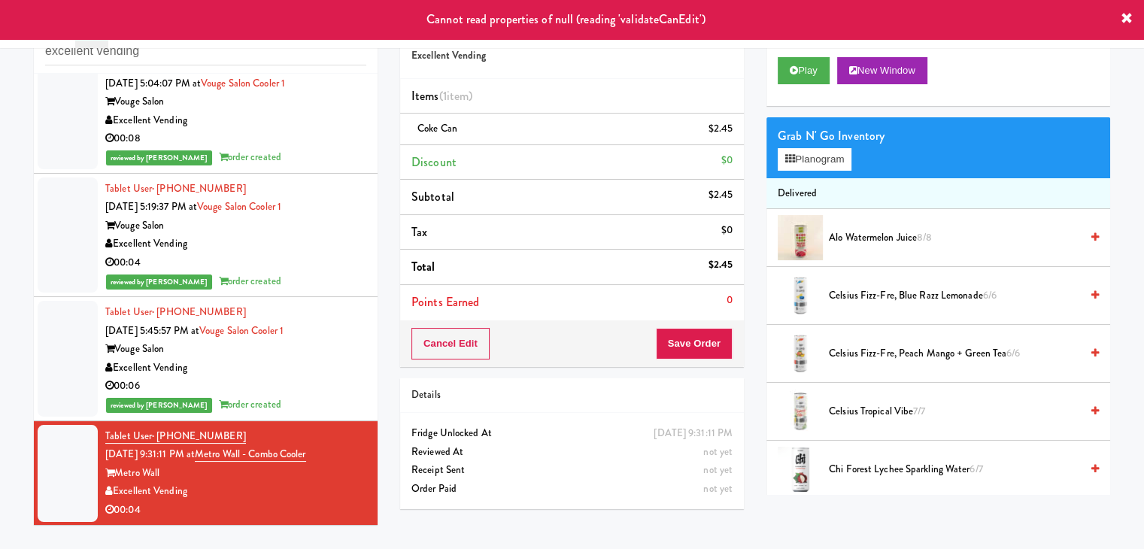
click at [263, 471] on div "Metro Wall" at bounding box center [235, 473] width 261 height 19
click at [274, 368] on div "Excellent Vending" at bounding box center [235, 368] width 261 height 19
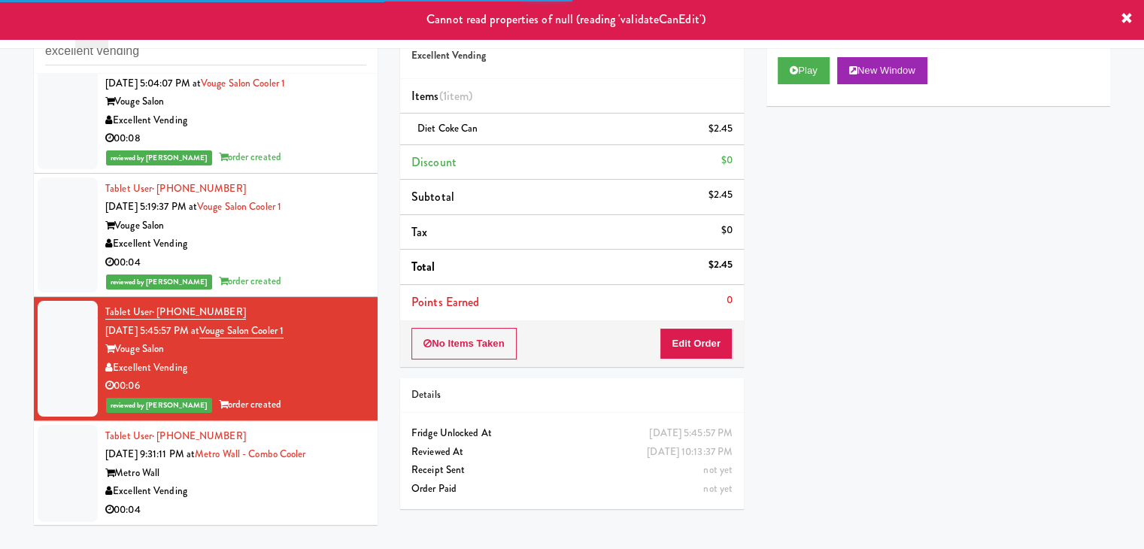
click at [278, 499] on div "Excellent Vending" at bounding box center [235, 491] width 261 height 19
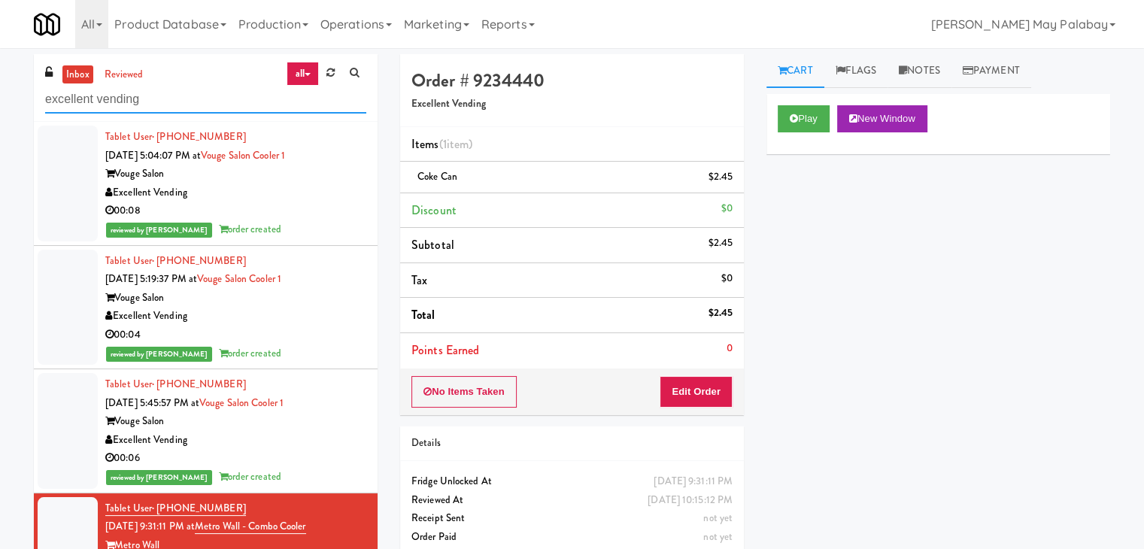
drag, startPoint x: 182, startPoint y: 108, endPoint x: 0, endPoint y: 114, distance: 182.1
click at [0, 114] on div "inbox reviewed all all unclear take inventory issue suspicious failed recent ex…" at bounding box center [572, 319] width 1144 height 530
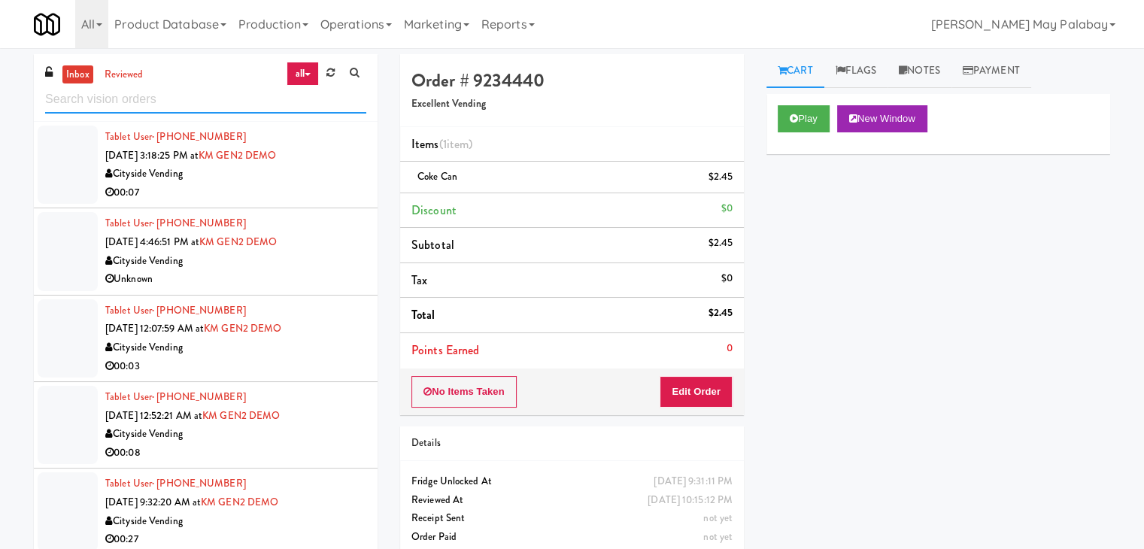
click at [123, 103] on input "text" at bounding box center [205, 100] width 321 height 28
paste input "Axis Pantry - Left"
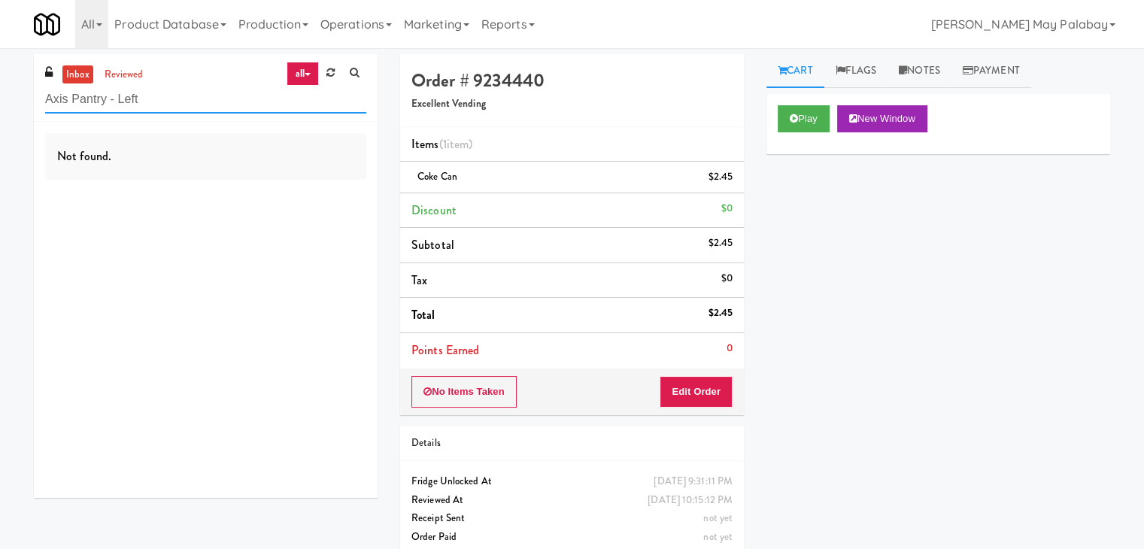
type input "Axis Pantry - Left"
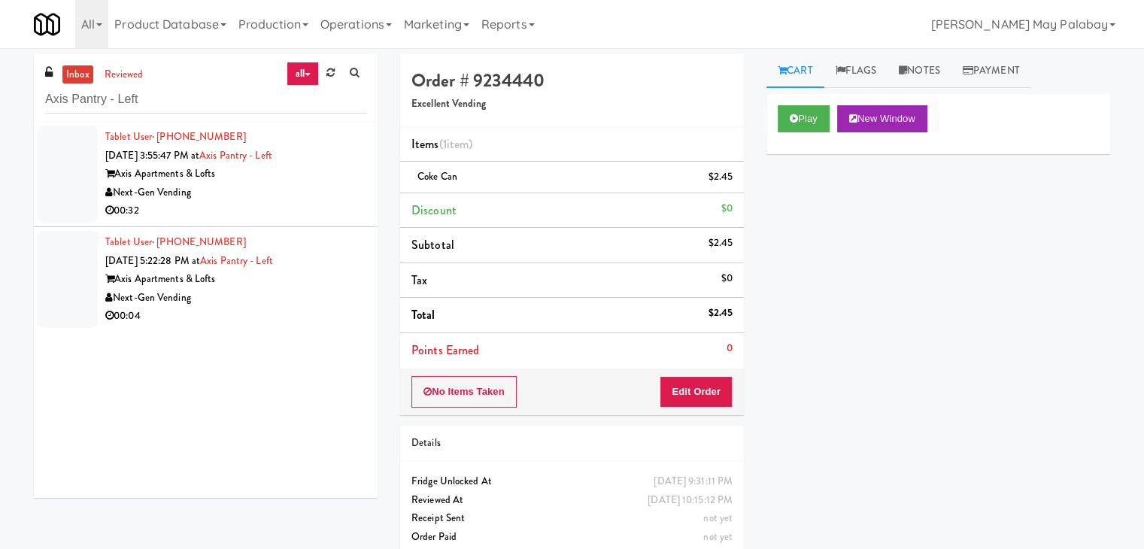
click at [232, 197] on div "Next-Gen Vending" at bounding box center [235, 192] width 261 height 19
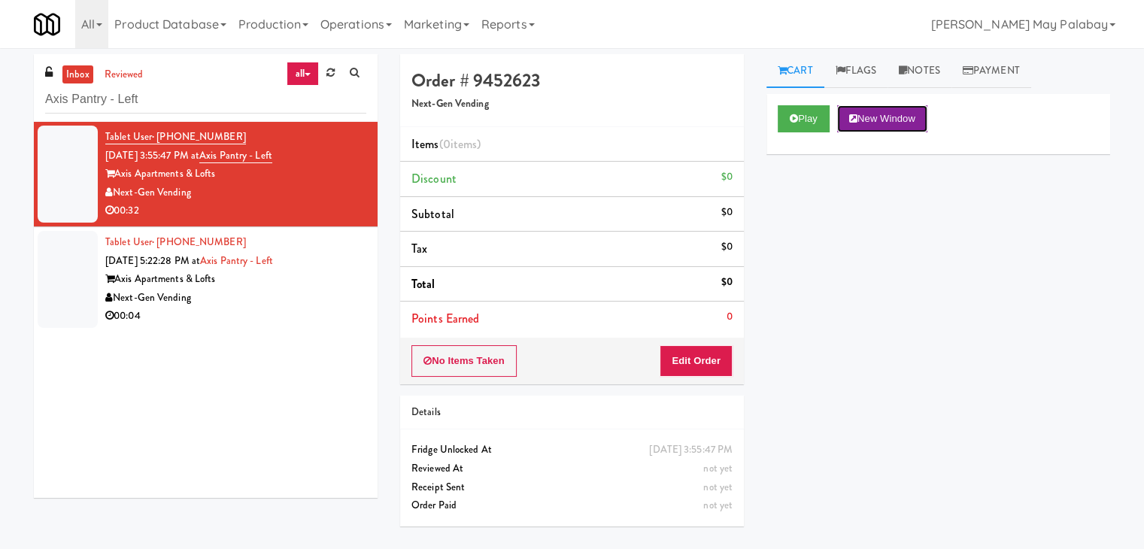
click at [890, 116] on button "New Window" at bounding box center [882, 118] width 90 height 27
click at [870, 126] on button "New Window" at bounding box center [882, 118] width 90 height 27
click at [677, 360] on button "Edit Order" at bounding box center [695, 361] width 73 height 32
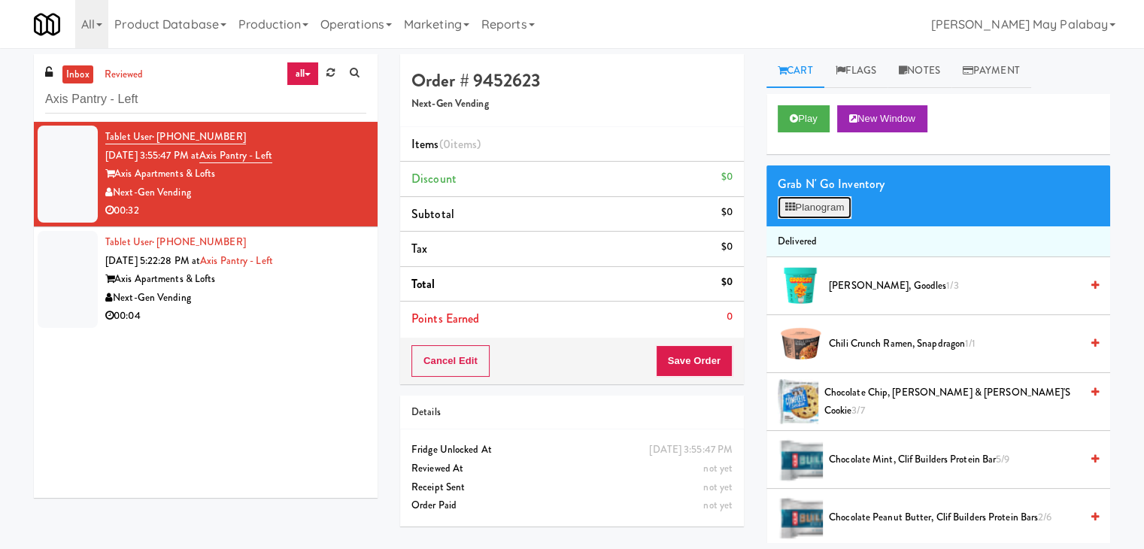
click at [782, 212] on button "Planogram" at bounding box center [814, 207] width 74 height 23
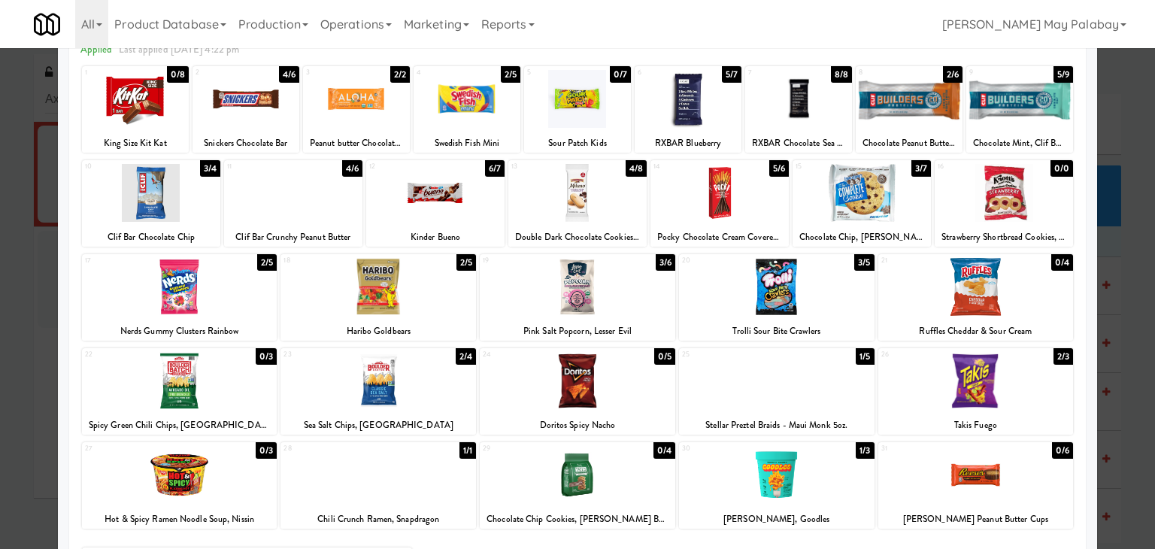
scroll to position [75, 0]
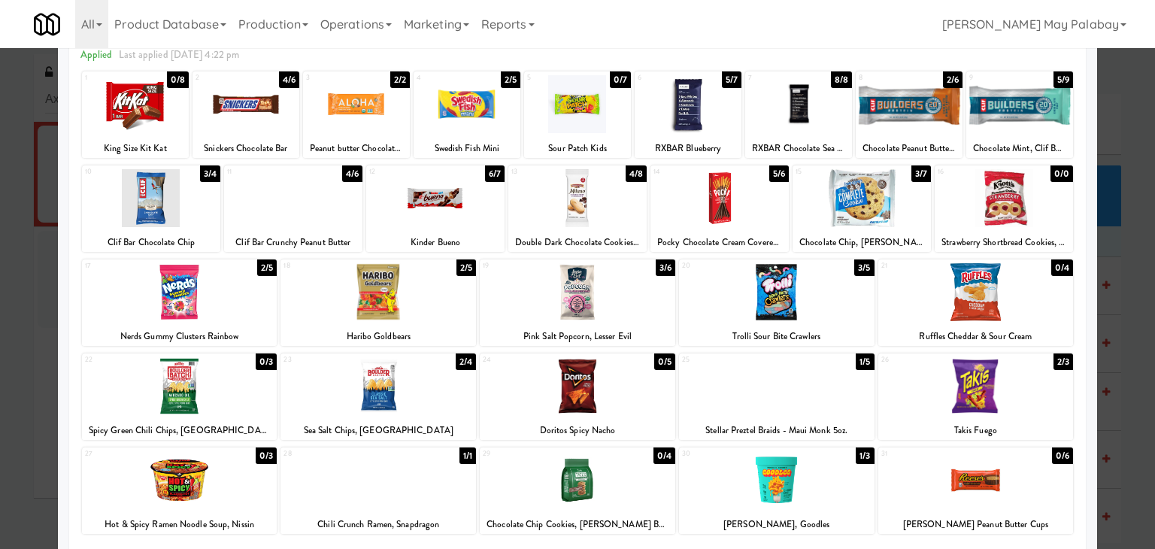
click at [471, 136] on div "4 2/5 Swedish Fish Mini" at bounding box center [467, 114] width 107 height 86
click at [564, 201] on div at bounding box center [577, 198] width 138 height 58
click at [1132, 248] on div at bounding box center [577, 274] width 1155 height 549
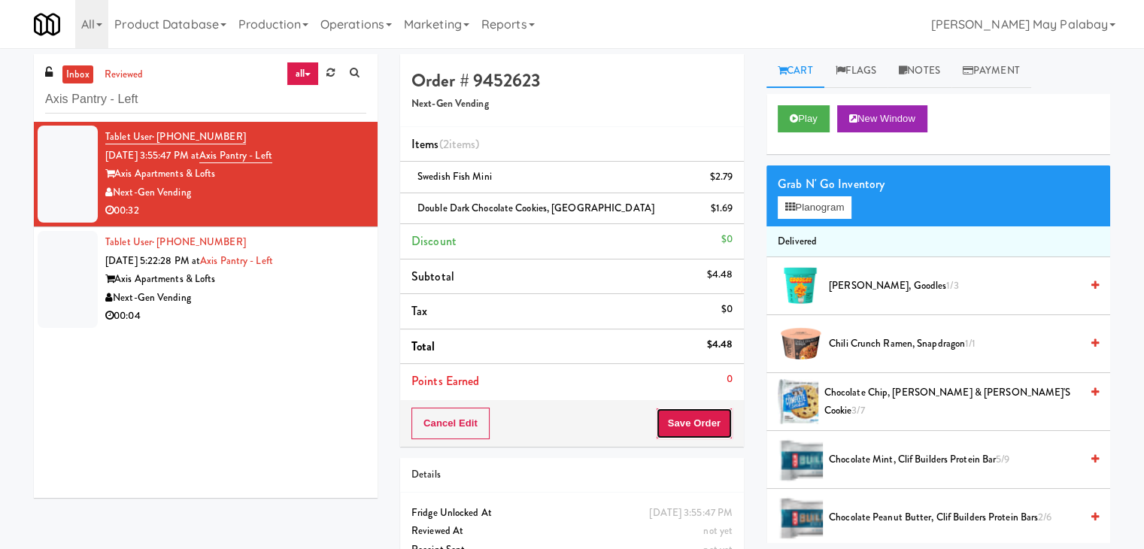
click at [674, 422] on button "Save Order" at bounding box center [694, 424] width 77 height 32
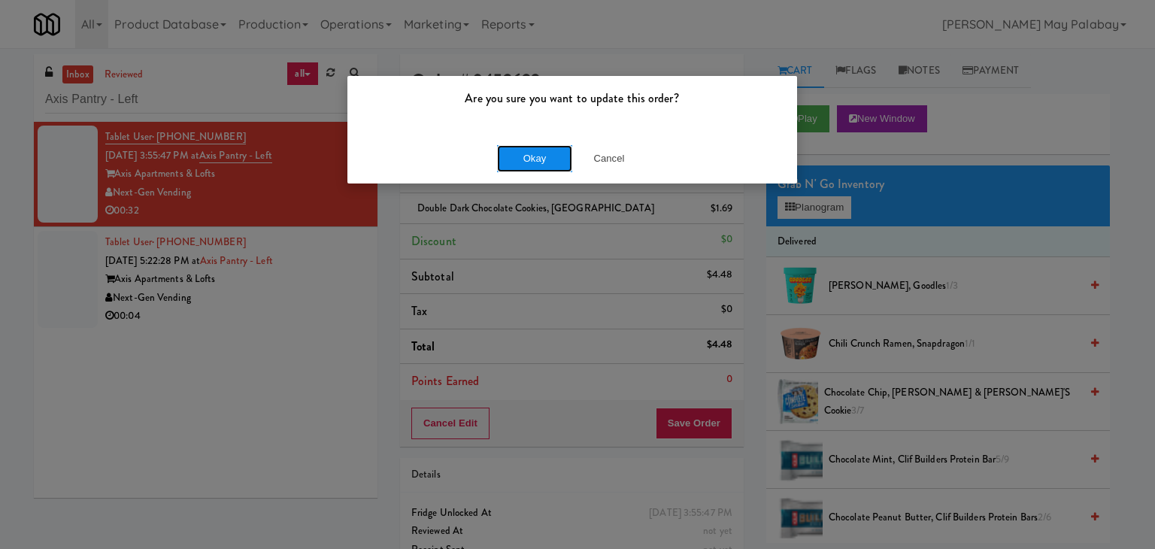
click at [544, 151] on button "Okay" at bounding box center [534, 158] width 75 height 27
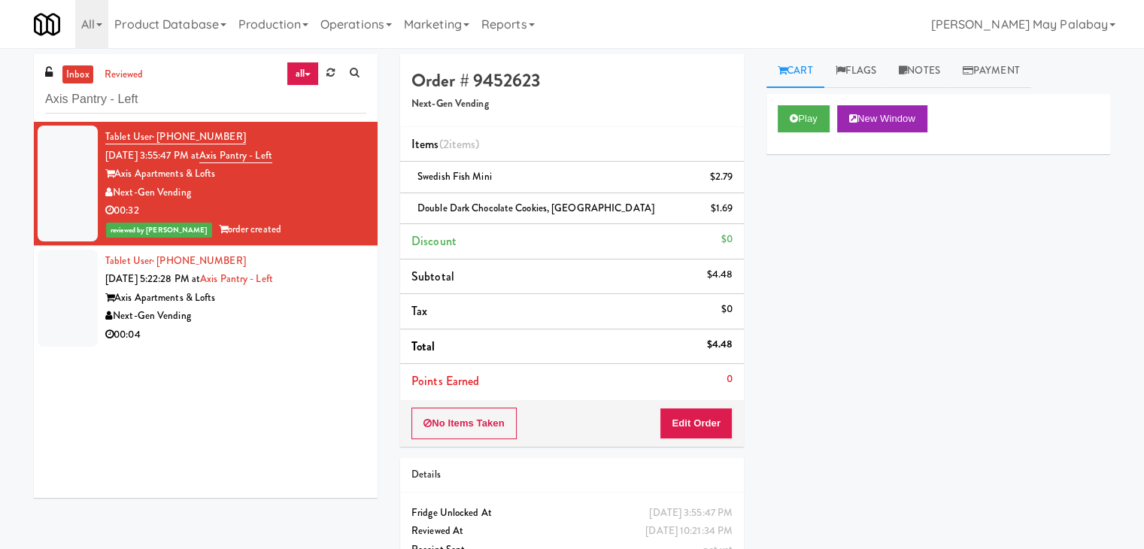
click at [210, 300] on div "Axis Apartments & Lofts" at bounding box center [235, 298] width 261 height 19
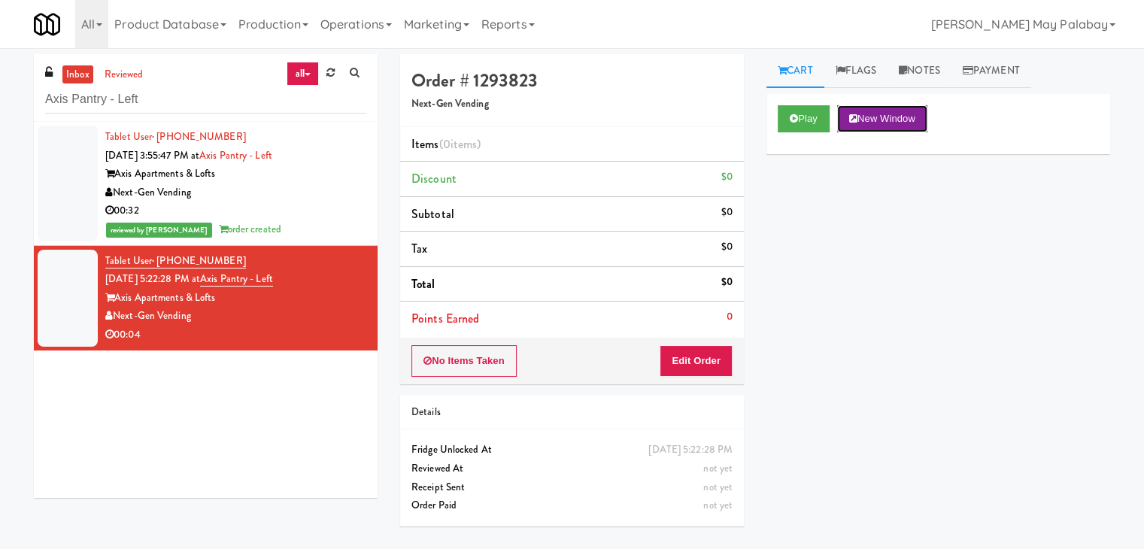
click at [904, 118] on button "New Window" at bounding box center [882, 118] width 90 height 27
click at [713, 356] on button "Edit Order" at bounding box center [695, 361] width 73 height 32
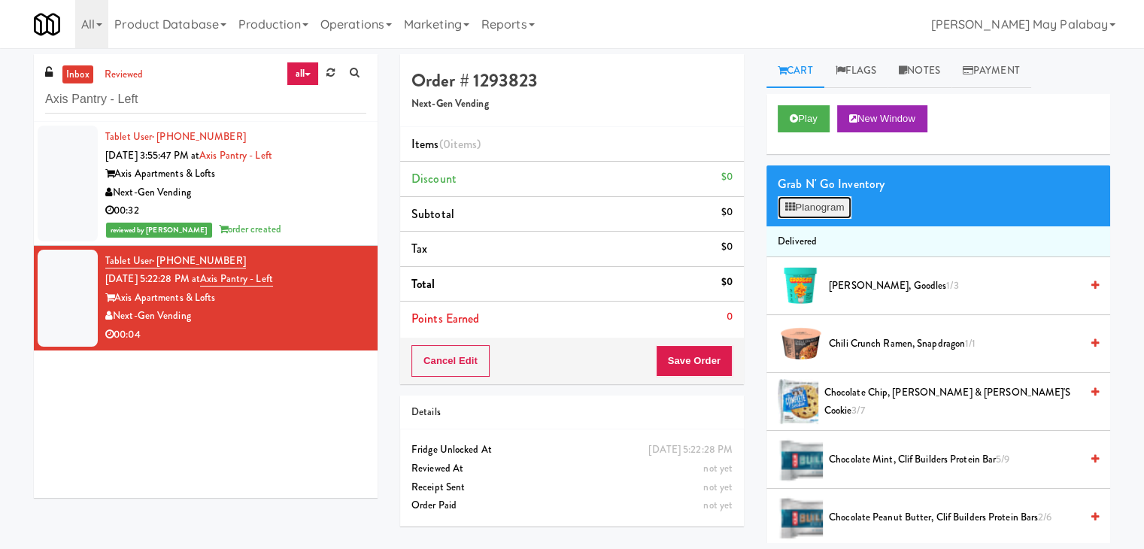
click at [806, 214] on button "Planogram" at bounding box center [814, 207] width 74 height 23
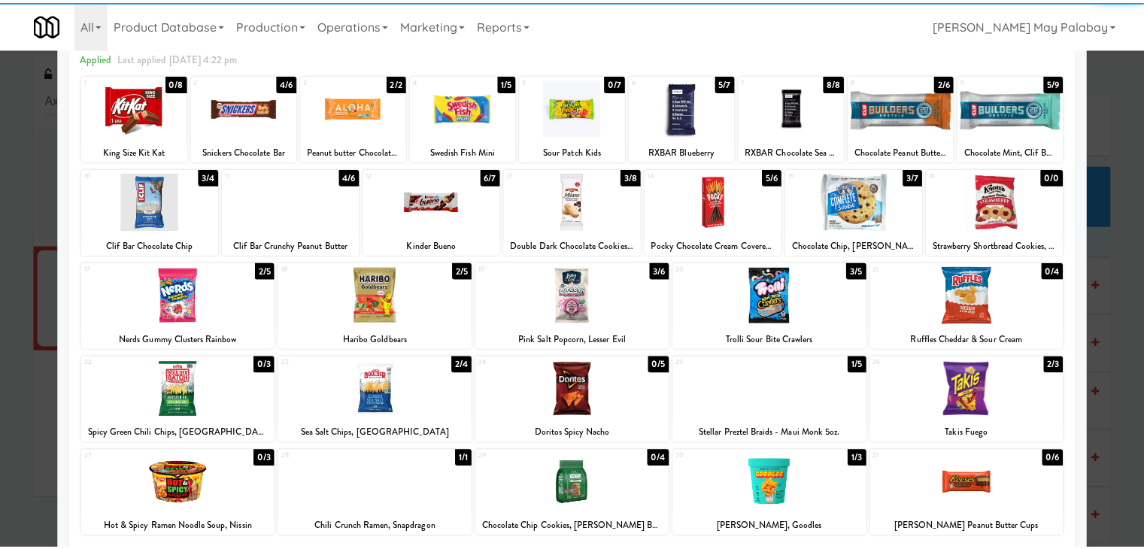
scroll to position [75, 0]
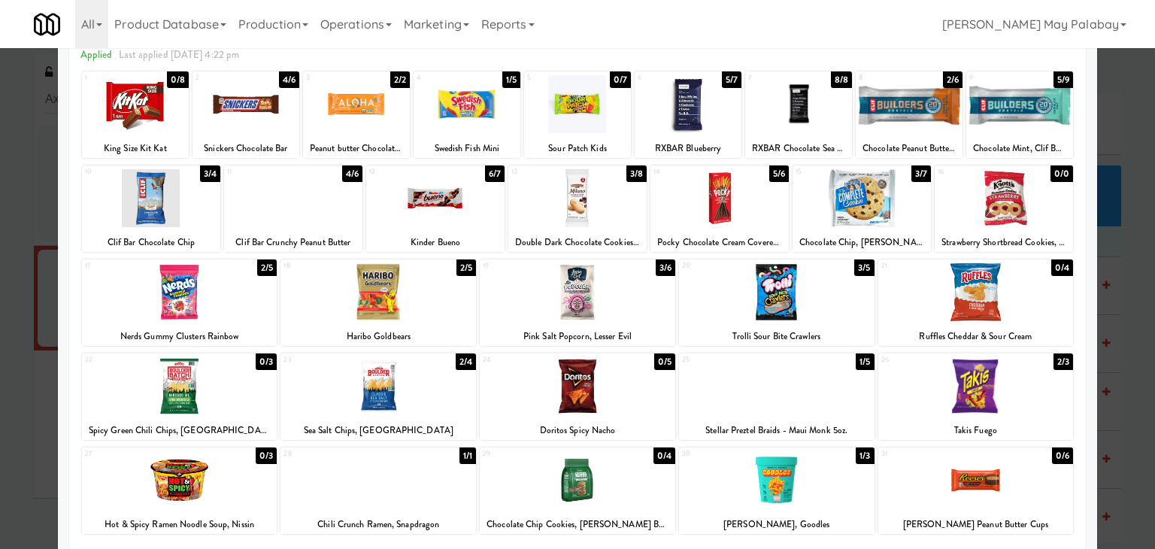
click at [259, 313] on div at bounding box center [179, 292] width 195 height 58
click at [1137, 263] on div at bounding box center [577, 274] width 1155 height 549
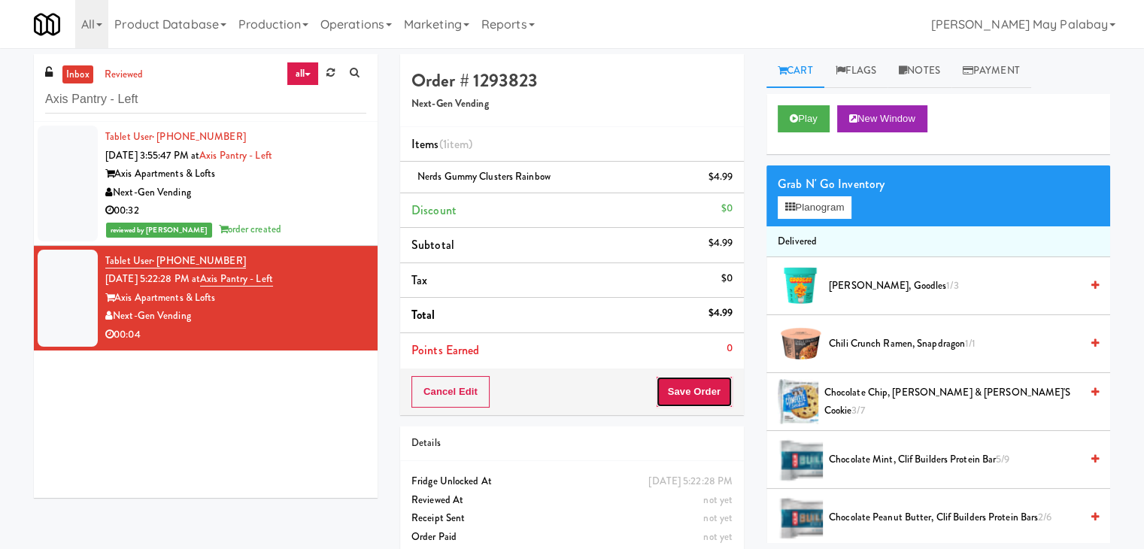
click at [698, 398] on button "Save Order" at bounding box center [694, 392] width 77 height 32
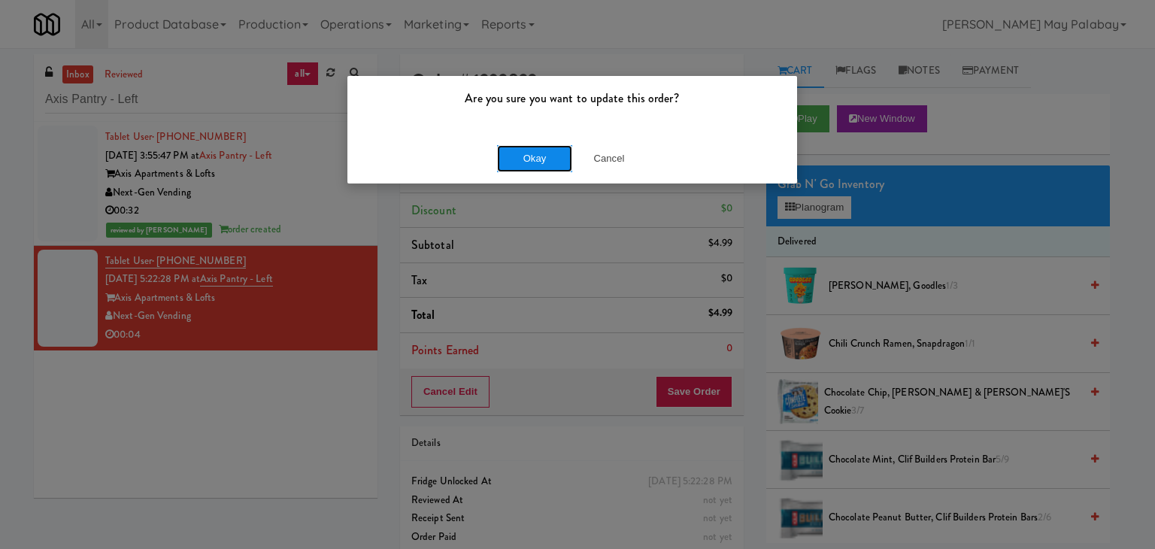
click at [541, 157] on button "Okay" at bounding box center [534, 158] width 75 height 27
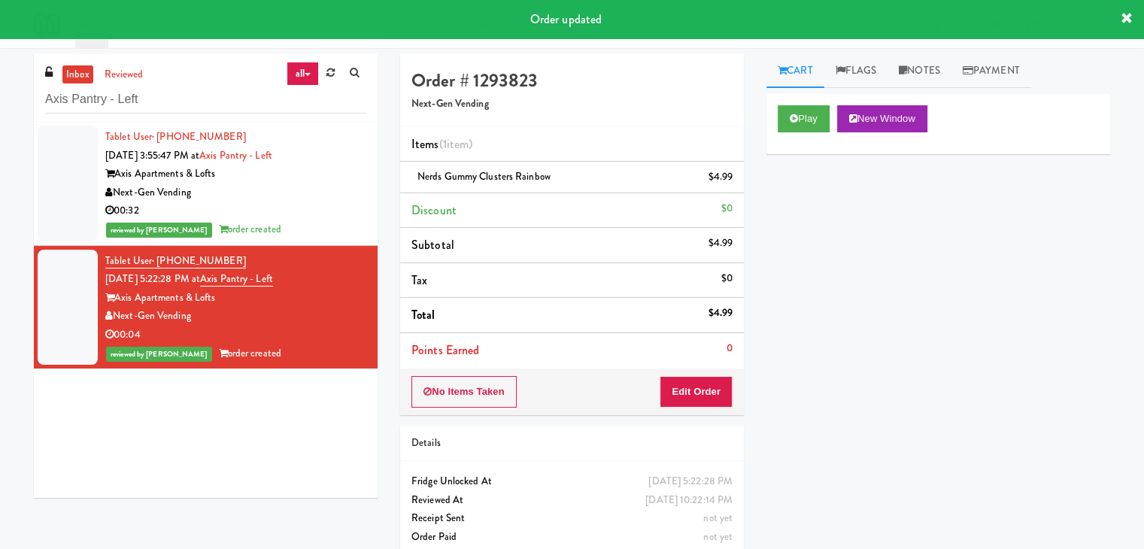
click at [902, 290] on div "Play New Window Primary Flag Clear Flag if unable to determine what was taken o…" at bounding box center [938, 376] width 344 height 564
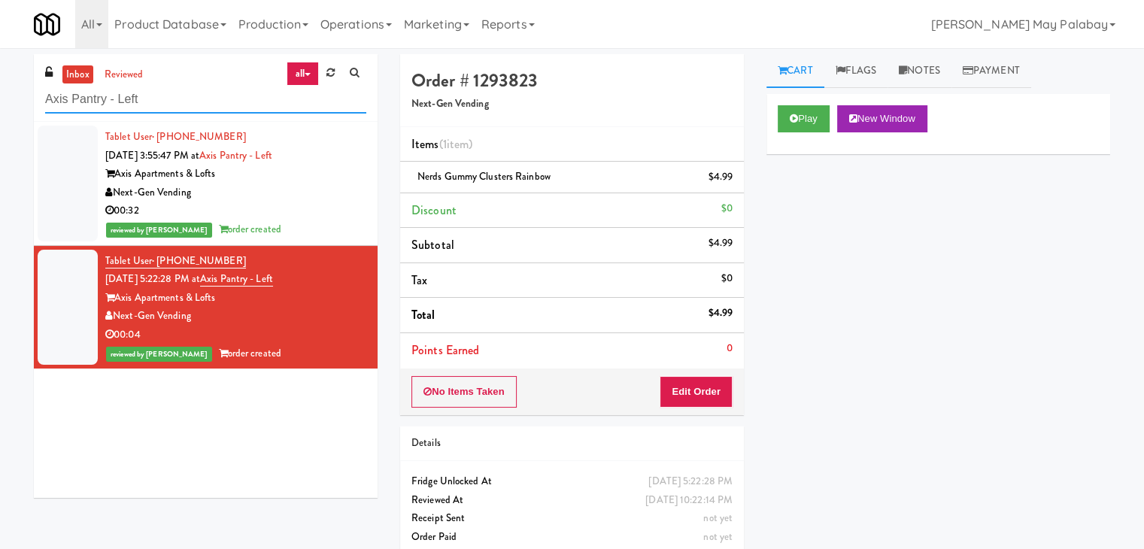
click at [177, 101] on input "Axis Pantry - Left" at bounding box center [205, 100] width 321 height 28
click at [177, 102] on input "Axis Pantry - Left" at bounding box center [205, 100] width 321 height 28
drag, startPoint x: 177, startPoint y: 102, endPoint x: 29, endPoint y: 110, distance: 148.4
click at [29, 110] on div "inbox reviewed all all unclear take inventory issue suspicious failed recent Ax…" at bounding box center [206, 281] width 366 height 455
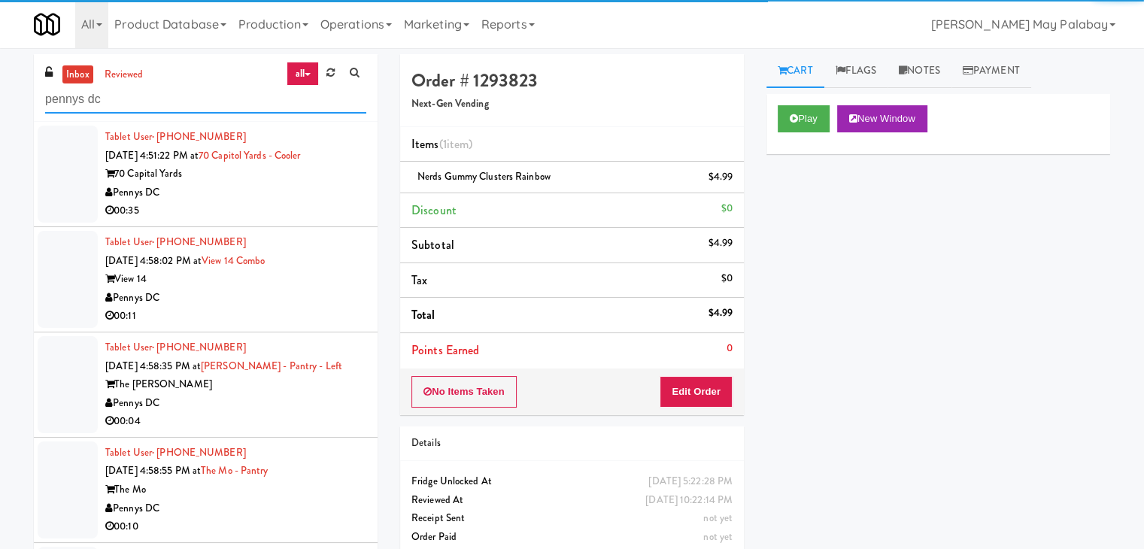
type input "pennys dc"
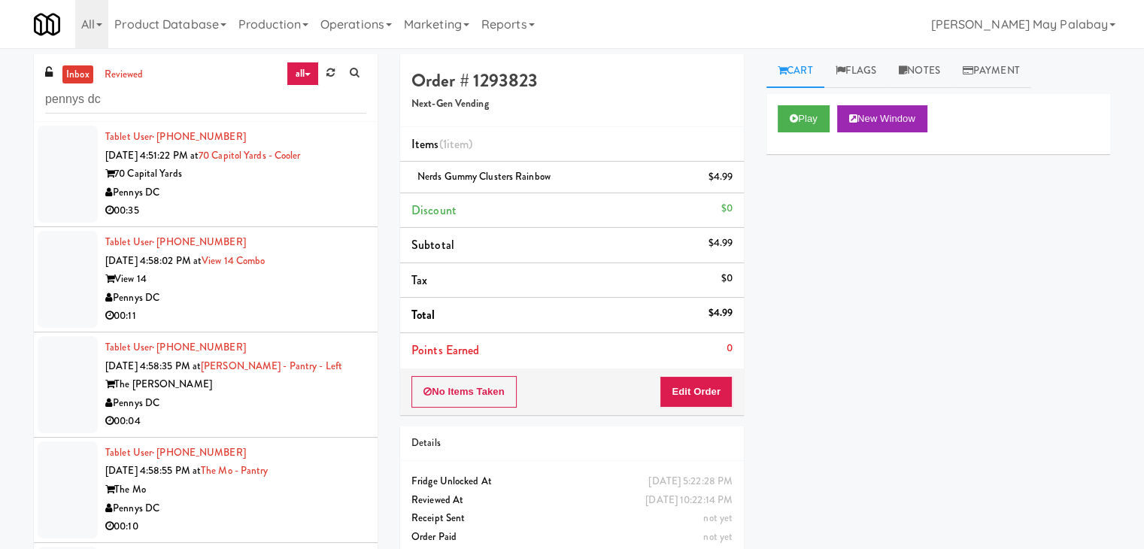
click at [253, 289] on div "Pennys DC" at bounding box center [235, 298] width 261 height 19
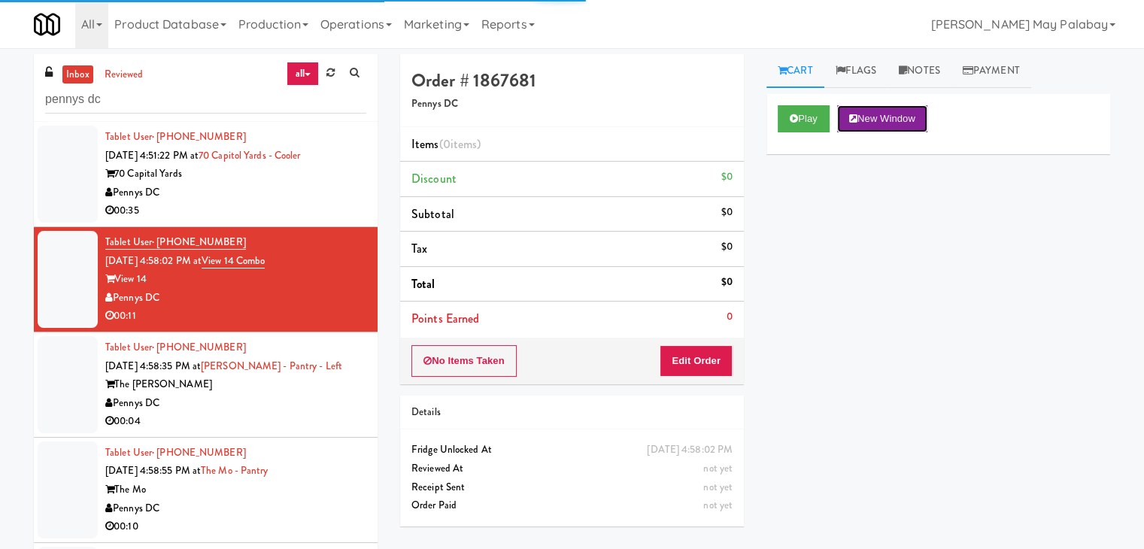
click at [892, 123] on button "New Window" at bounding box center [882, 118] width 90 height 27
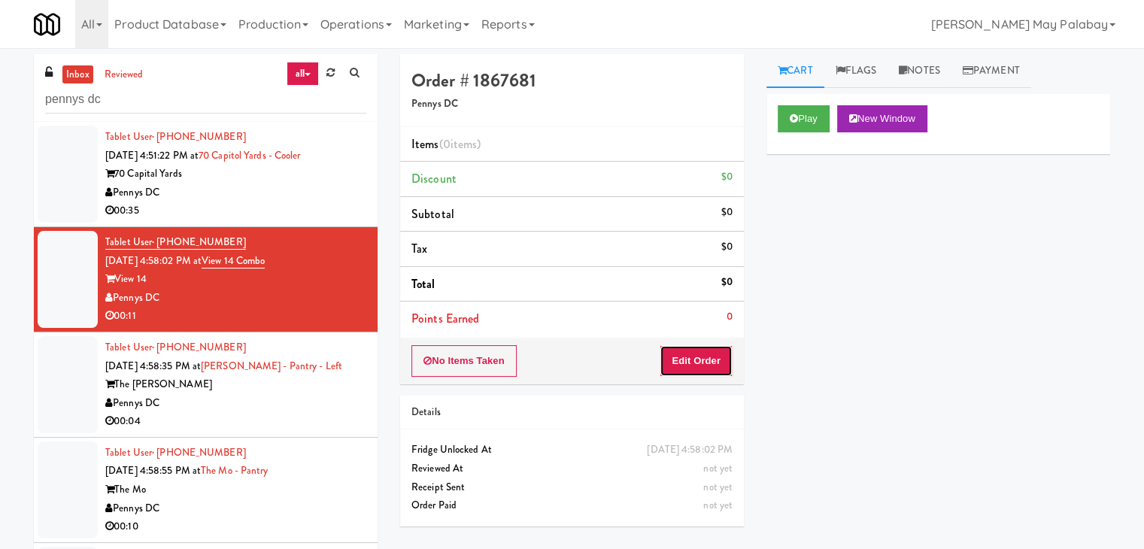
click at [712, 350] on button "Edit Order" at bounding box center [695, 361] width 73 height 32
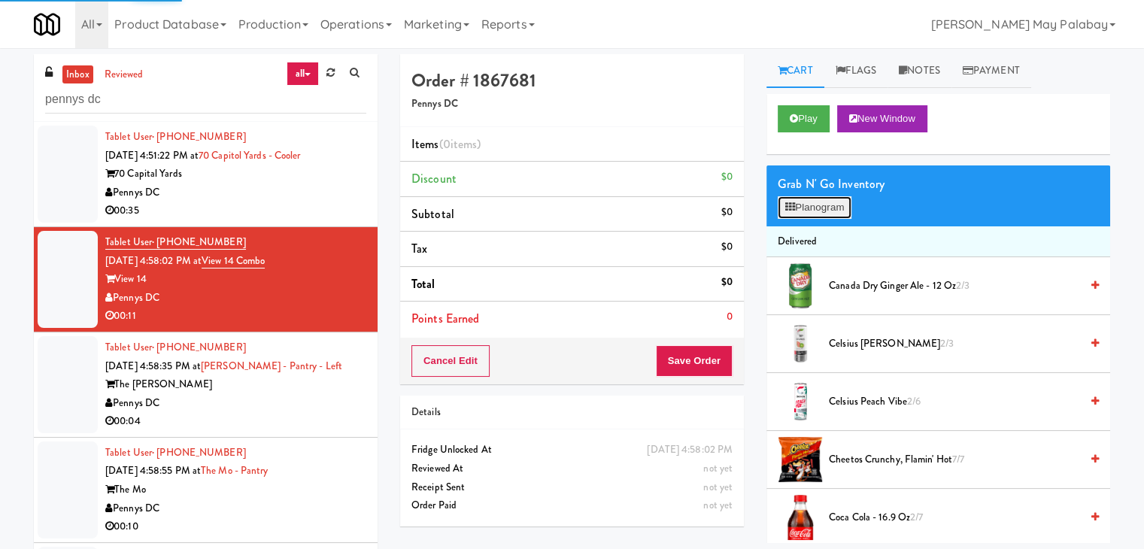
click at [828, 205] on button "Planogram" at bounding box center [814, 207] width 74 height 23
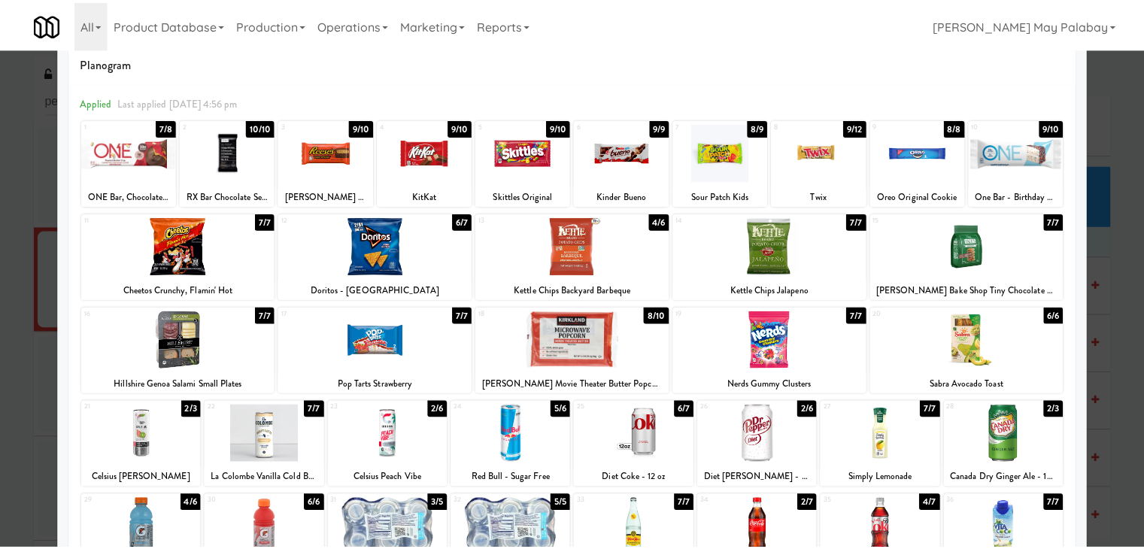
scroll to position [75, 0]
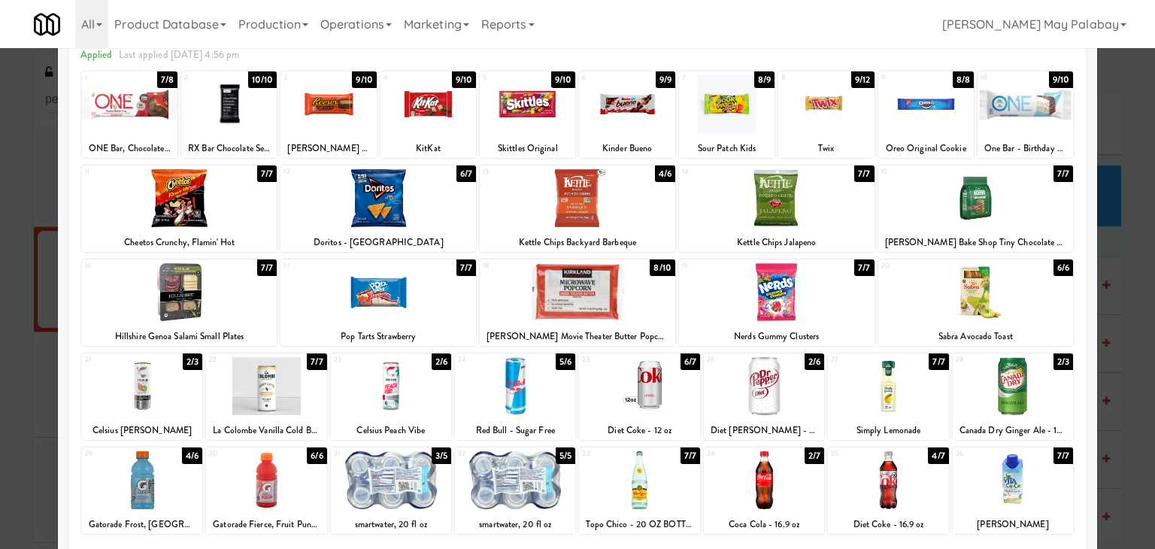
click at [313, 515] on div "Gatorade Fierce, Fruit Punch - 20 oz" at bounding box center [266, 524] width 116 height 19
click at [292, 491] on div at bounding box center [266, 480] width 120 height 58
click at [1120, 325] on div at bounding box center [577, 274] width 1155 height 549
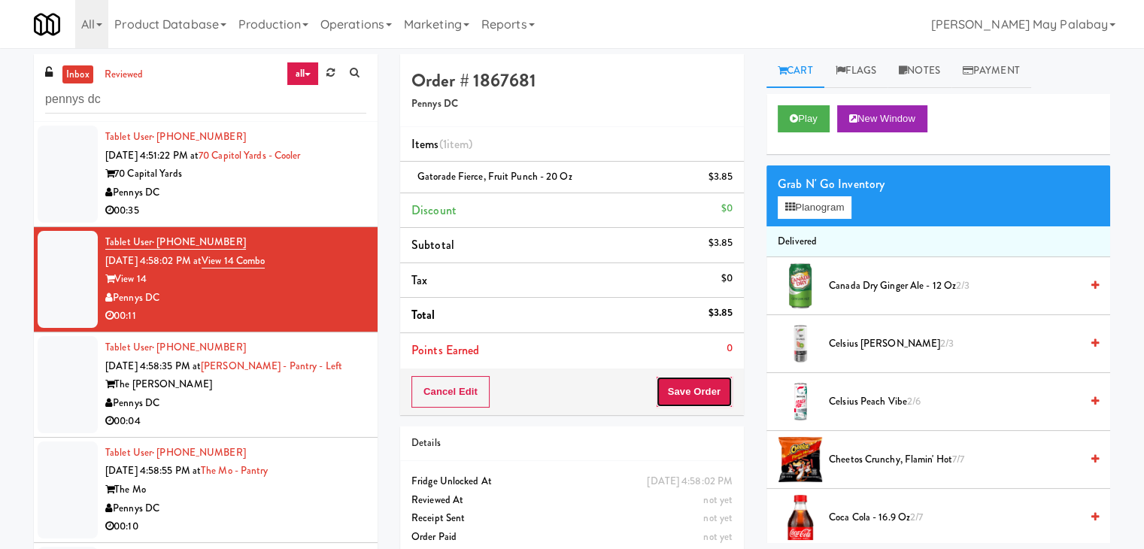
click at [701, 392] on button "Save Order" at bounding box center [694, 392] width 77 height 32
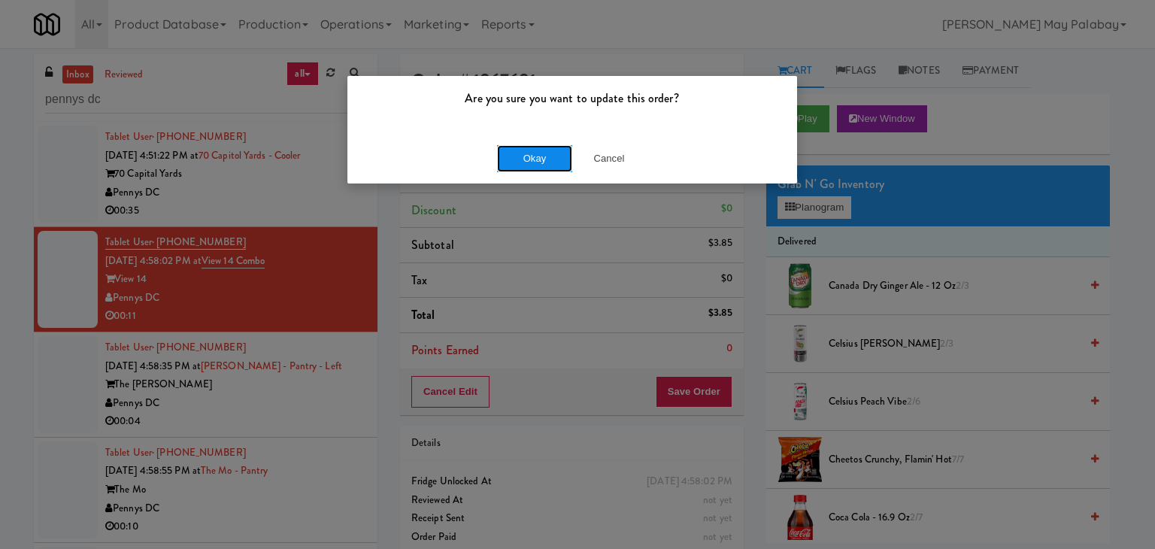
click at [529, 157] on button "Okay" at bounding box center [534, 158] width 75 height 27
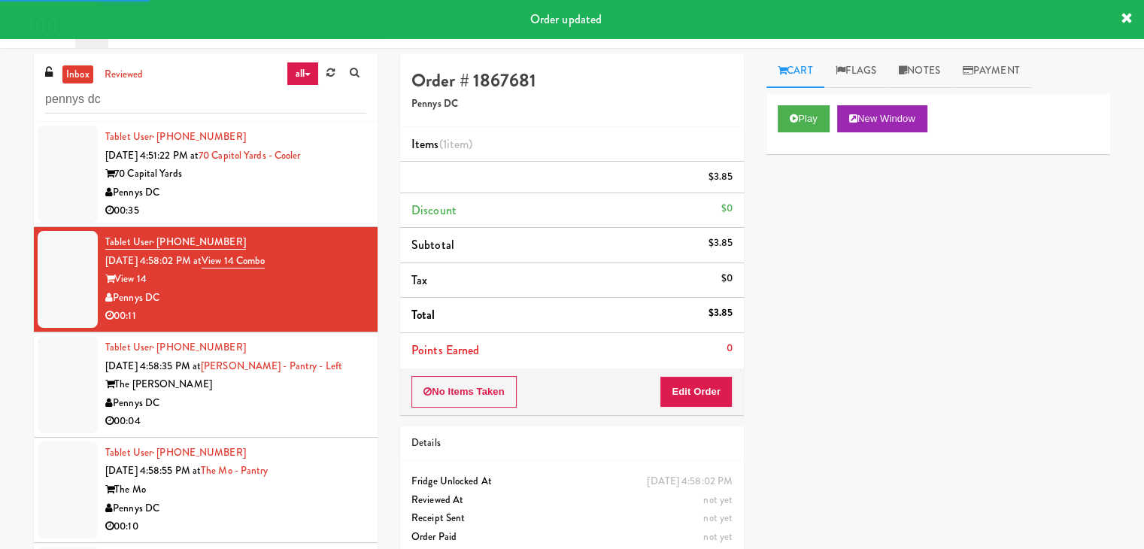
click at [343, 401] on div "Pennys DC" at bounding box center [235, 403] width 261 height 19
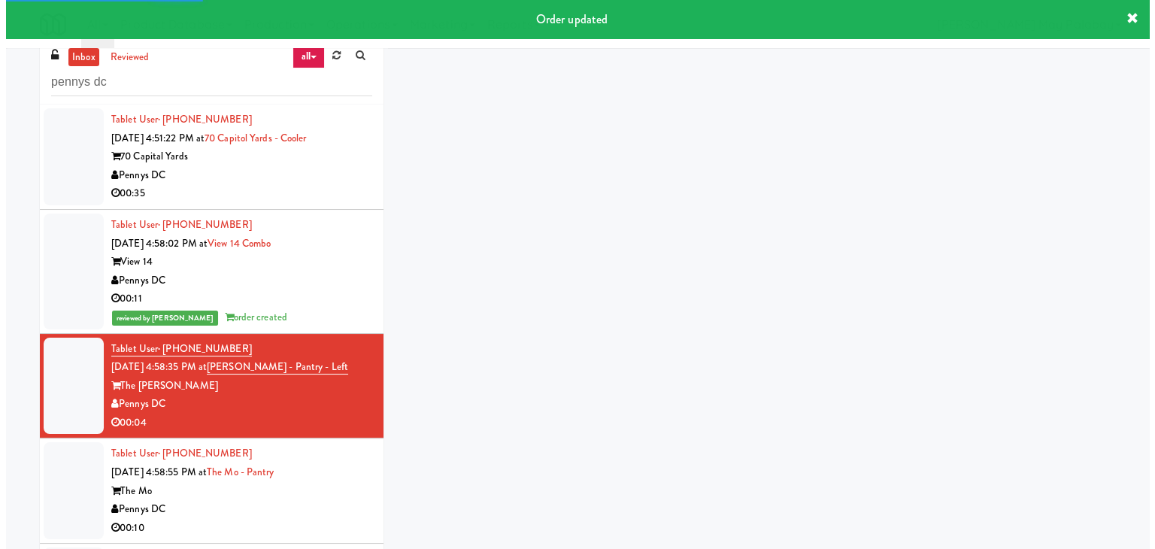
scroll to position [48, 0]
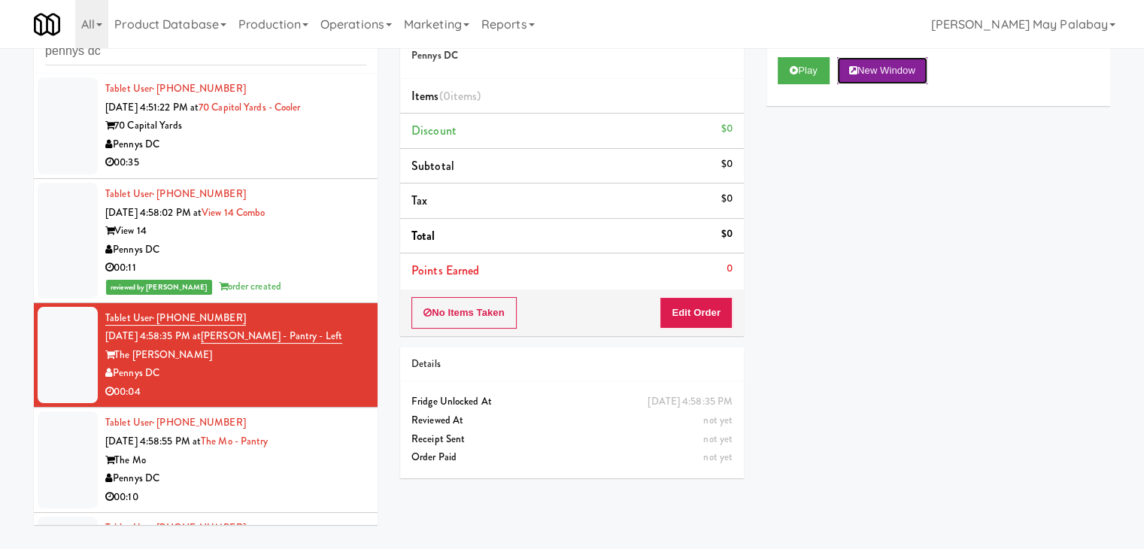
click at [860, 72] on button "New Window" at bounding box center [882, 70] width 90 height 27
click at [250, 120] on div "70 Capital Yards" at bounding box center [235, 126] width 261 height 19
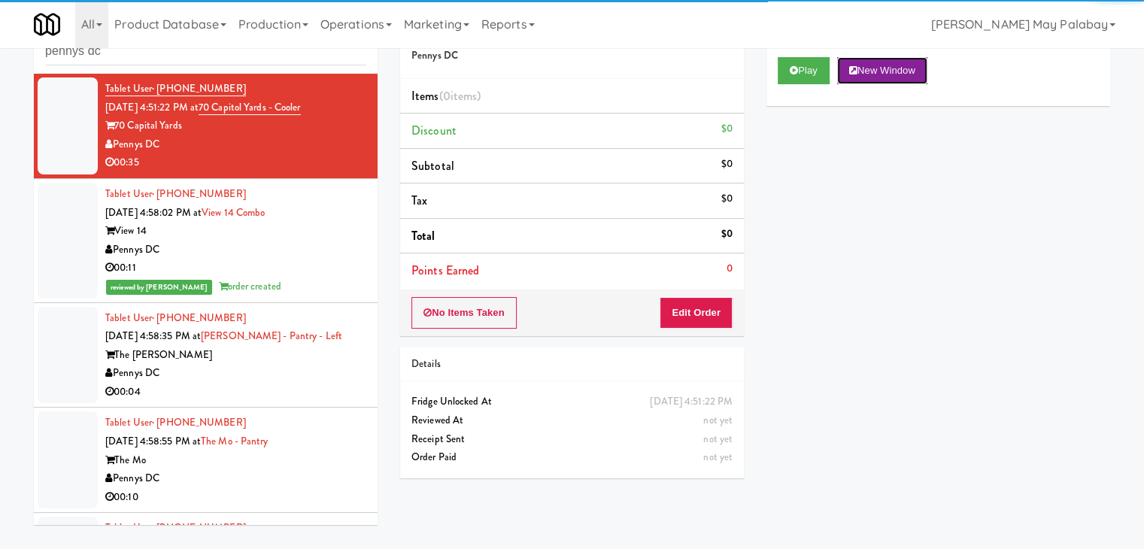
click at [871, 75] on button "New Window" at bounding box center [882, 70] width 90 height 27
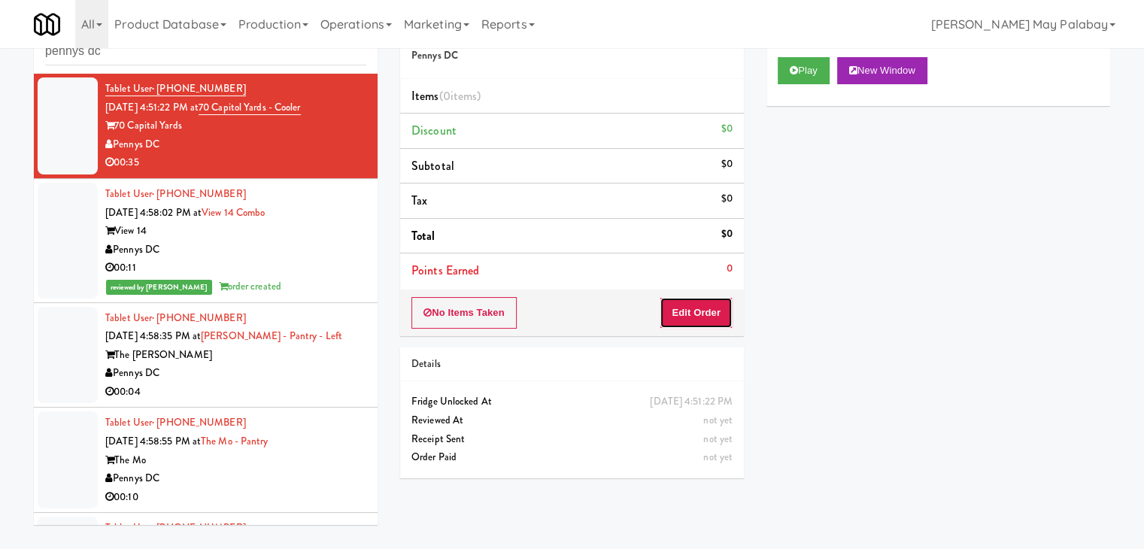
click at [689, 316] on button "Edit Order" at bounding box center [695, 313] width 73 height 32
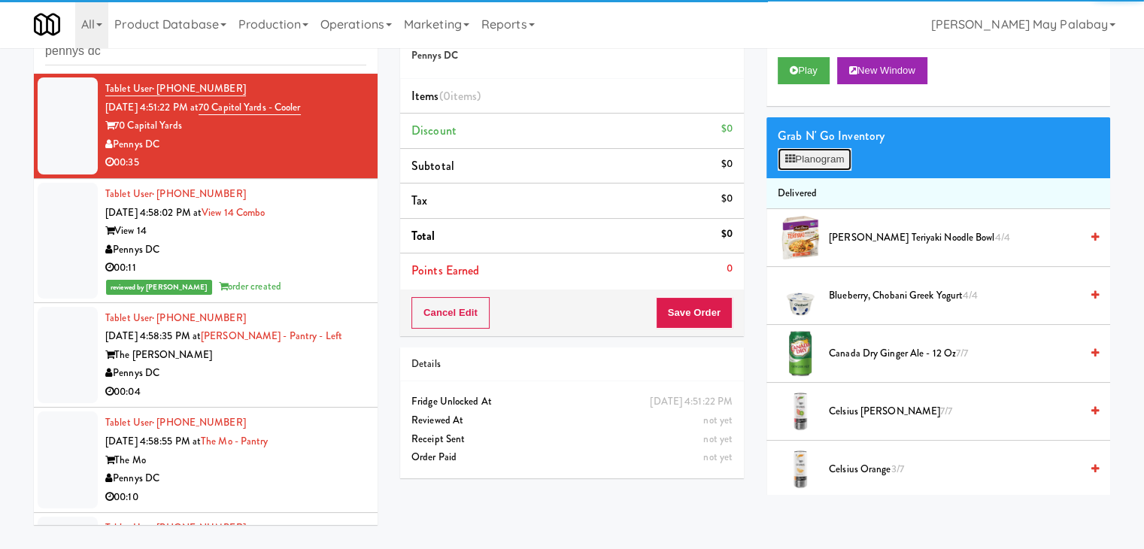
click at [812, 164] on button "Planogram" at bounding box center [814, 159] width 74 height 23
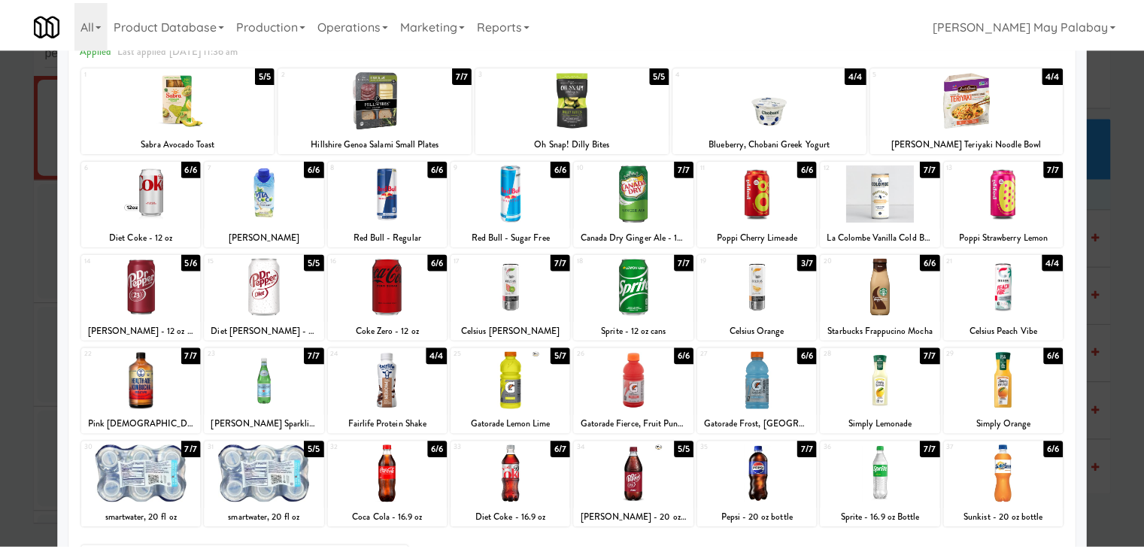
scroll to position [75, 0]
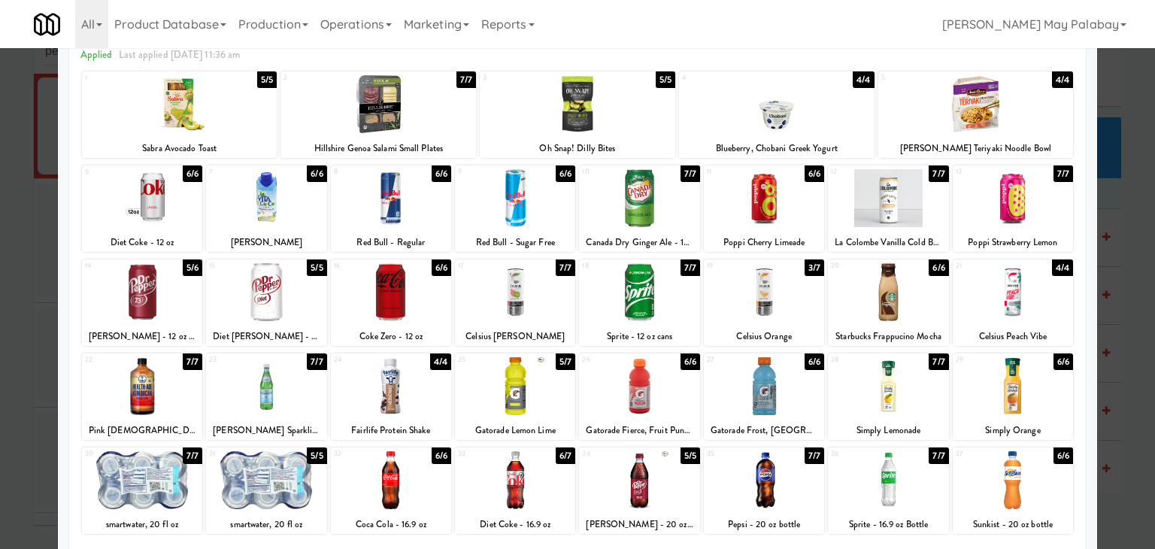
click at [684, 500] on div at bounding box center [639, 480] width 120 height 58
click at [1139, 312] on div at bounding box center [577, 274] width 1155 height 549
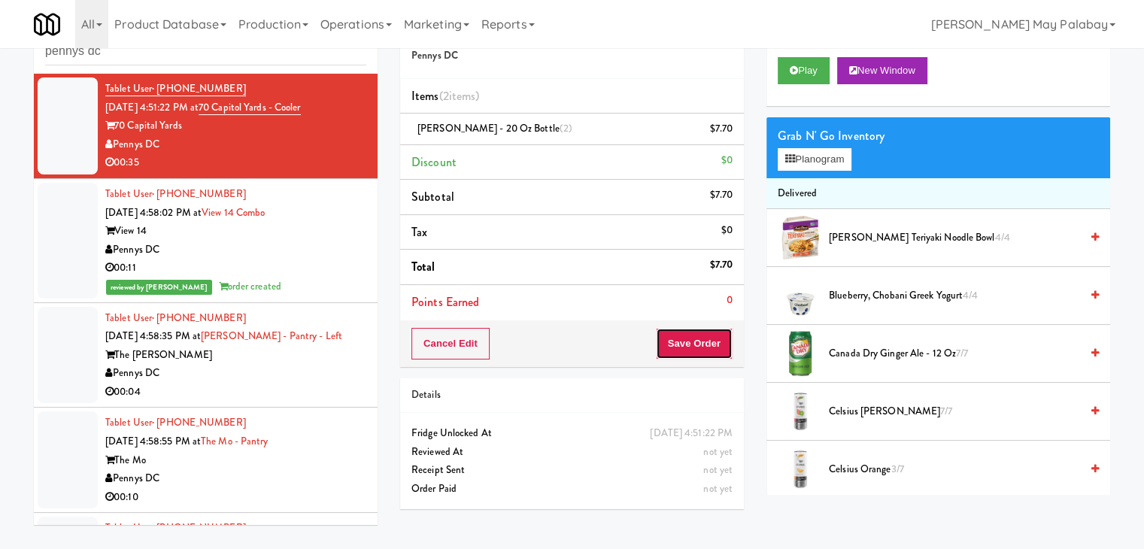
click at [671, 341] on button "Save Order" at bounding box center [694, 344] width 77 height 32
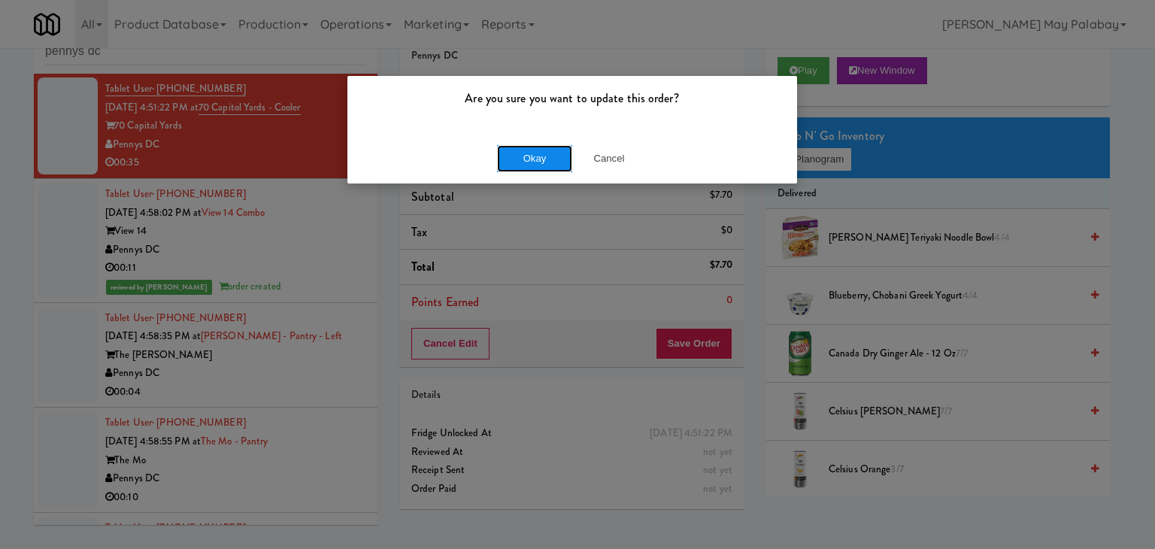
click at [539, 156] on button "Okay" at bounding box center [534, 158] width 75 height 27
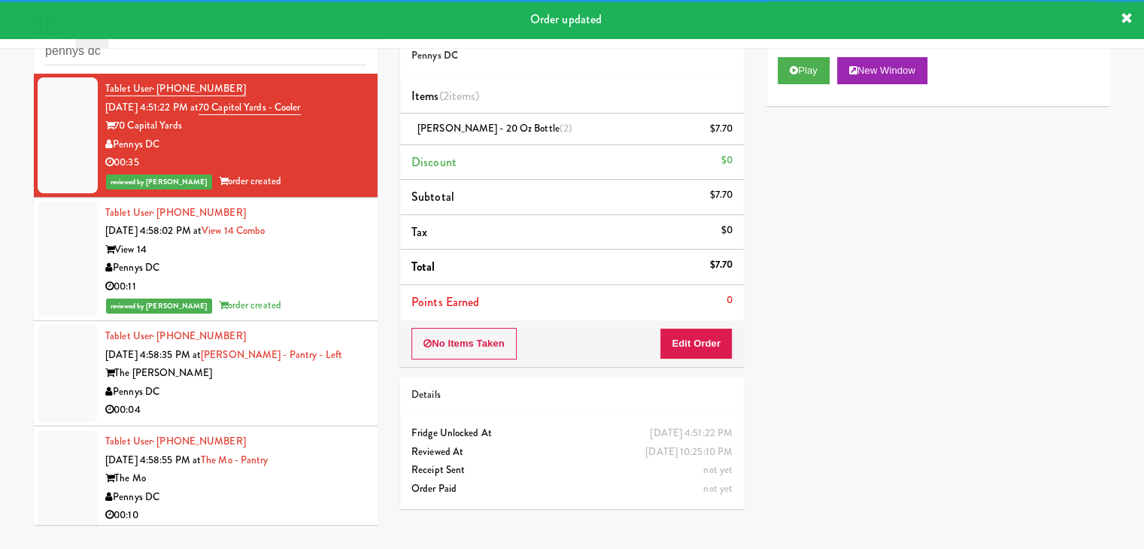
click at [298, 376] on div "The [PERSON_NAME]" at bounding box center [235, 373] width 261 height 19
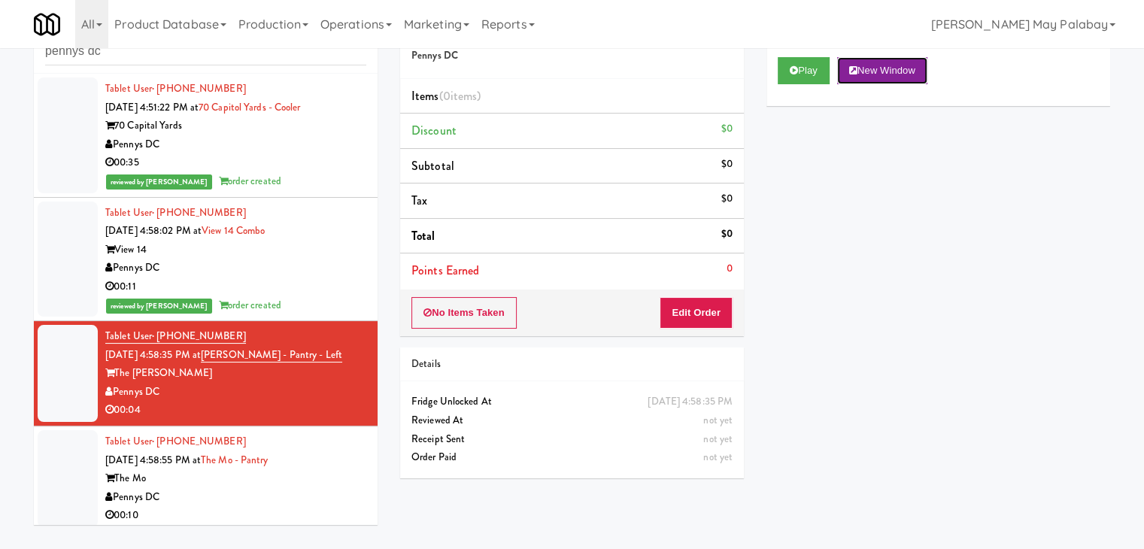
click at [877, 70] on button "New Window" at bounding box center [882, 70] width 90 height 27
click at [668, 312] on button "Edit Order" at bounding box center [695, 313] width 73 height 32
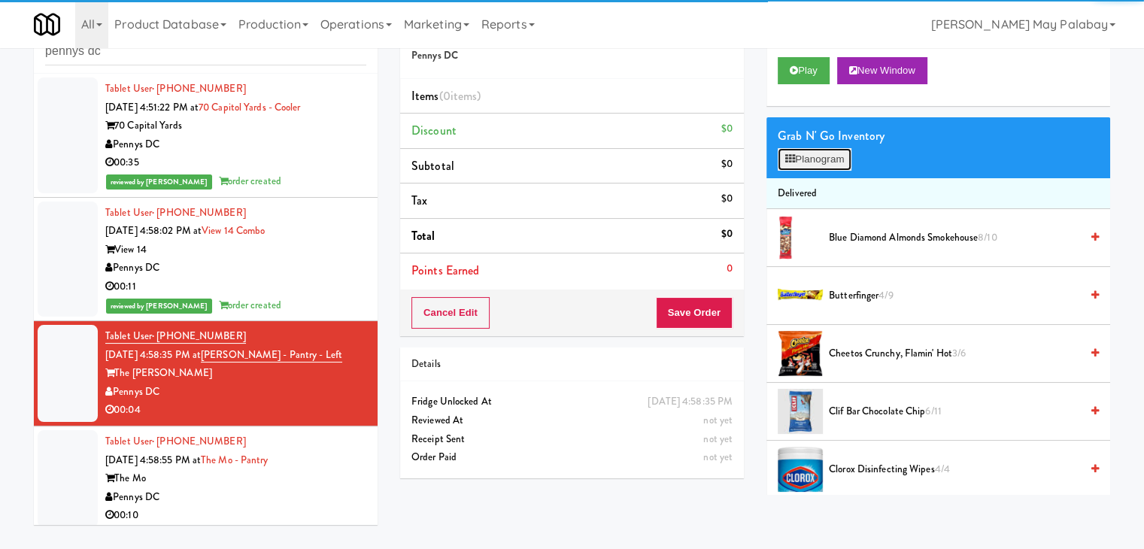
click at [813, 162] on button "Planogram" at bounding box center [814, 159] width 74 height 23
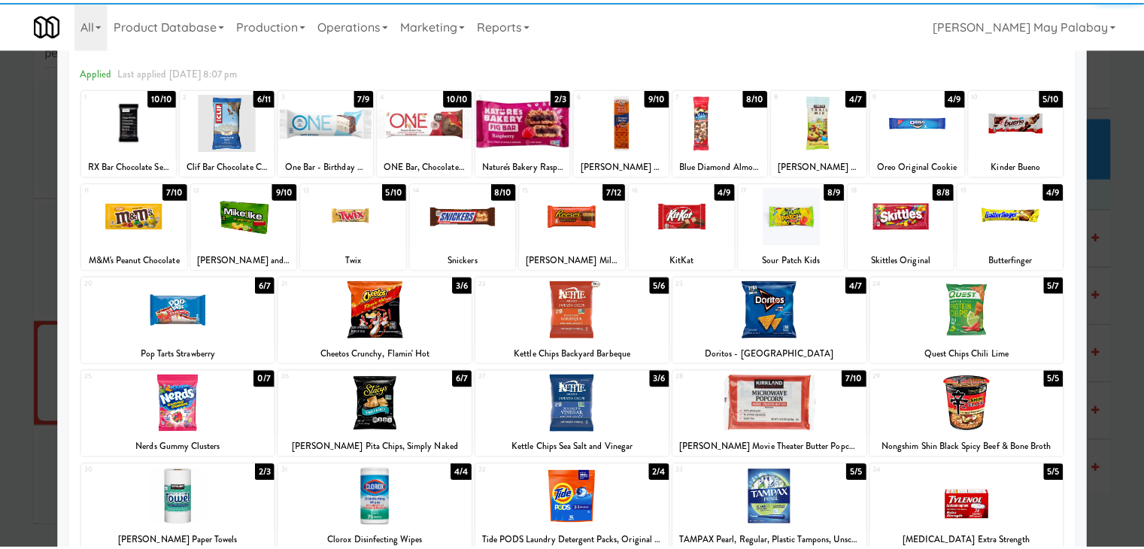
scroll to position [75, 0]
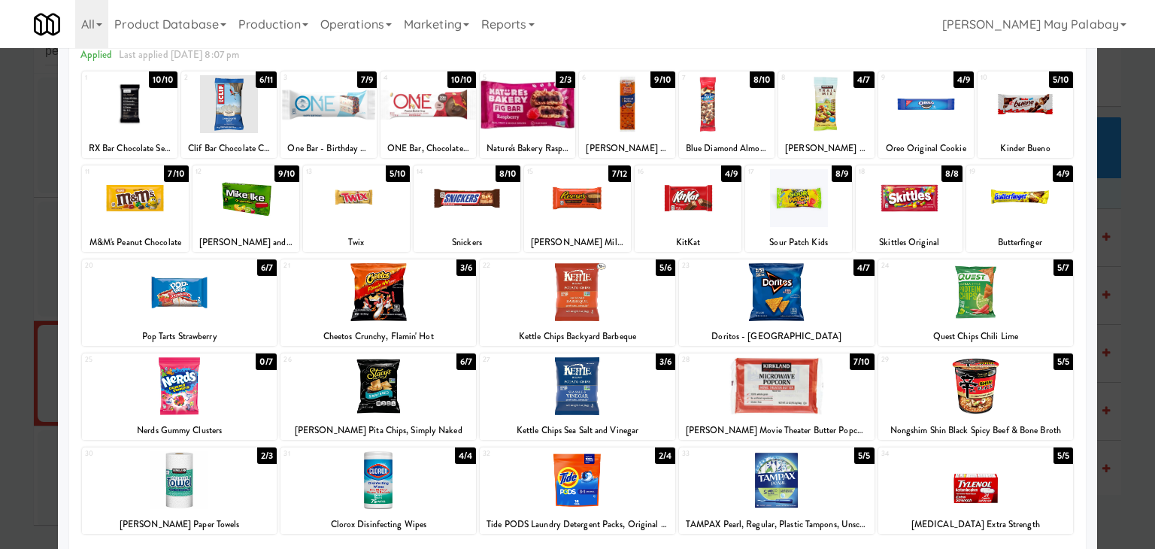
click at [1057, 229] on div "19 4/9 Butterfinger" at bounding box center [1019, 208] width 107 height 86
click at [1118, 375] on div at bounding box center [577, 274] width 1155 height 549
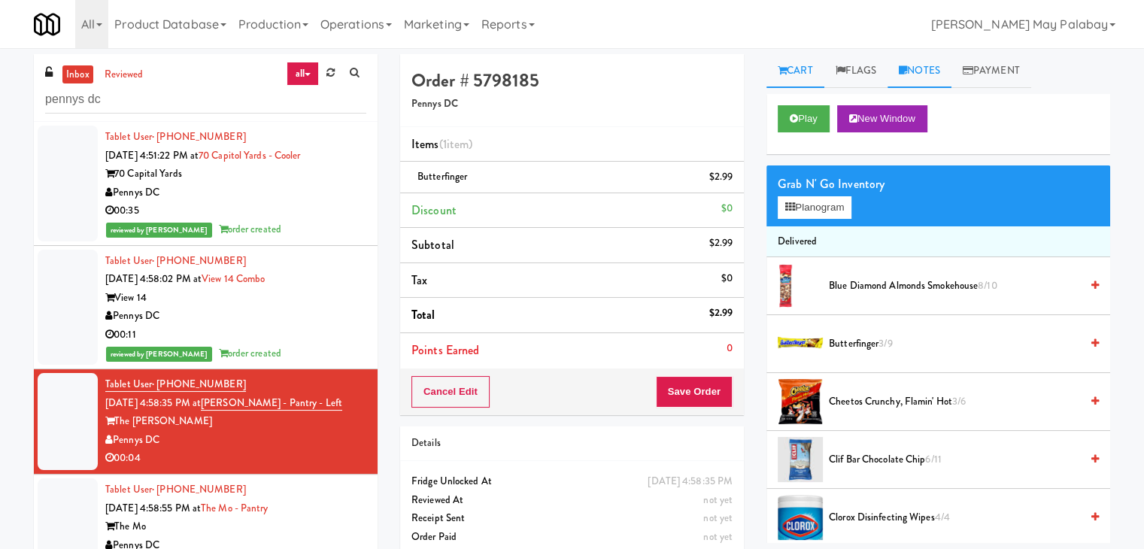
click at [938, 73] on link "Notes" at bounding box center [919, 71] width 64 height 34
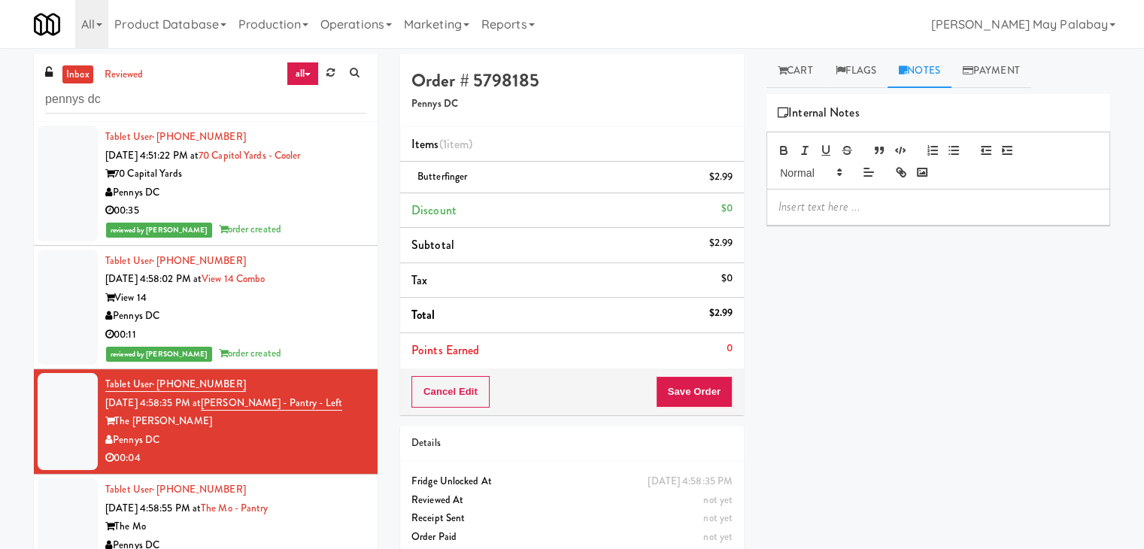
click at [874, 202] on p at bounding box center [938, 206] width 320 height 17
click at [920, 205] on p at bounding box center [938, 206] width 320 height 17
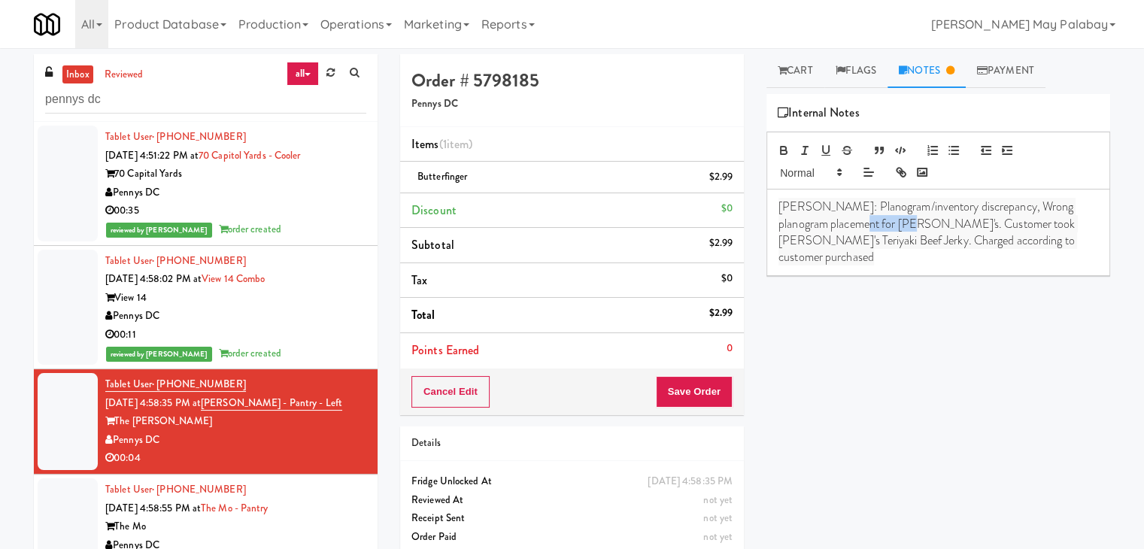
drag, startPoint x: 850, startPoint y: 220, endPoint x: 895, endPoint y: 221, distance: 45.1
click at [895, 221] on span "[PERSON_NAME]: Planogram/inventory discrepancy, Wrong planogram placement for […" at bounding box center [927, 232] width 299 height 68
drag, startPoint x: 829, startPoint y: 241, endPoint x: 910, endPoint y: 220, distance: 83.9
click at [910, 220] on span "[PERSON_NAME]: Planogram/inventory discrepancy, Wrong planogram placement for B…" at bounding box center [927, 232] width 298 height 68
click at [893, 247] on p "[PERSON_NAME]: Planogram/inventory discrepancy, Wrong planogram placement for B…" at bounding box center [938, 223] width 320 height 50
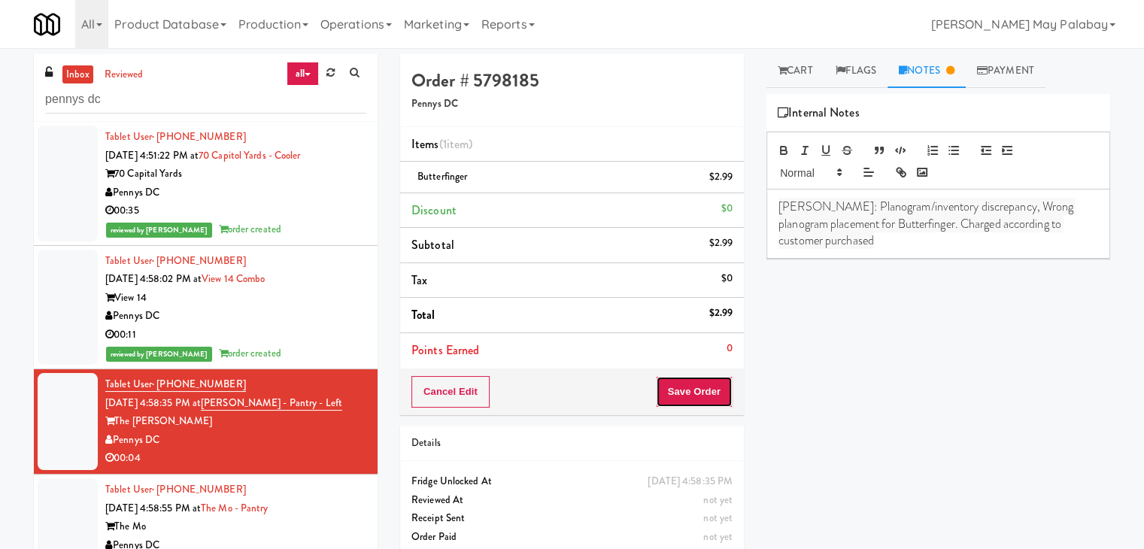
click at [695, 389] on button "Save Order" at bounding box center [694, 392] width 77 height 32
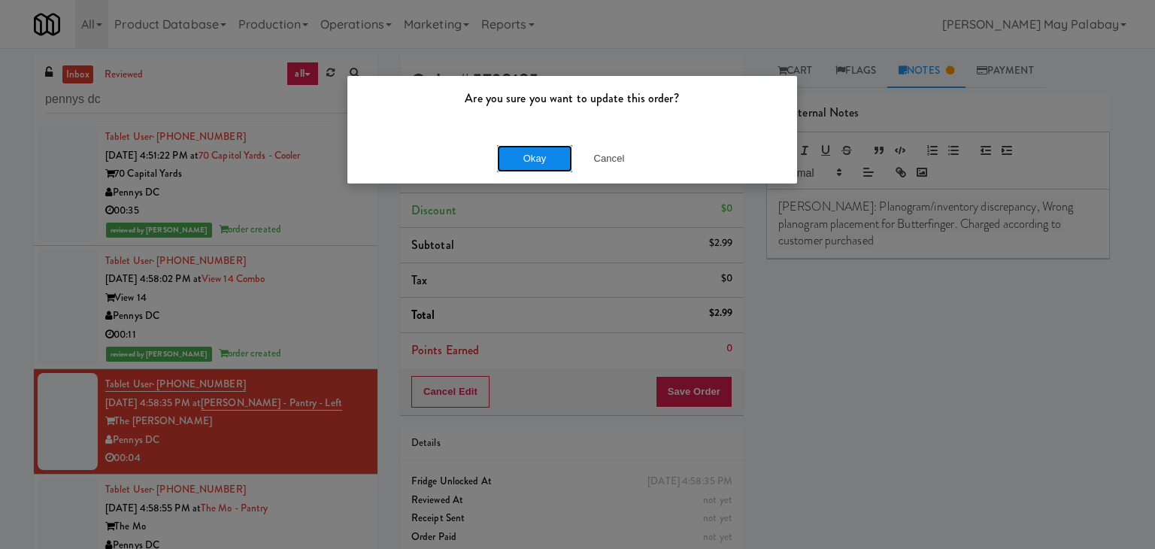
click at [547, 159] on button "Okay" at bounding box center [534, 158] width 75 height 27
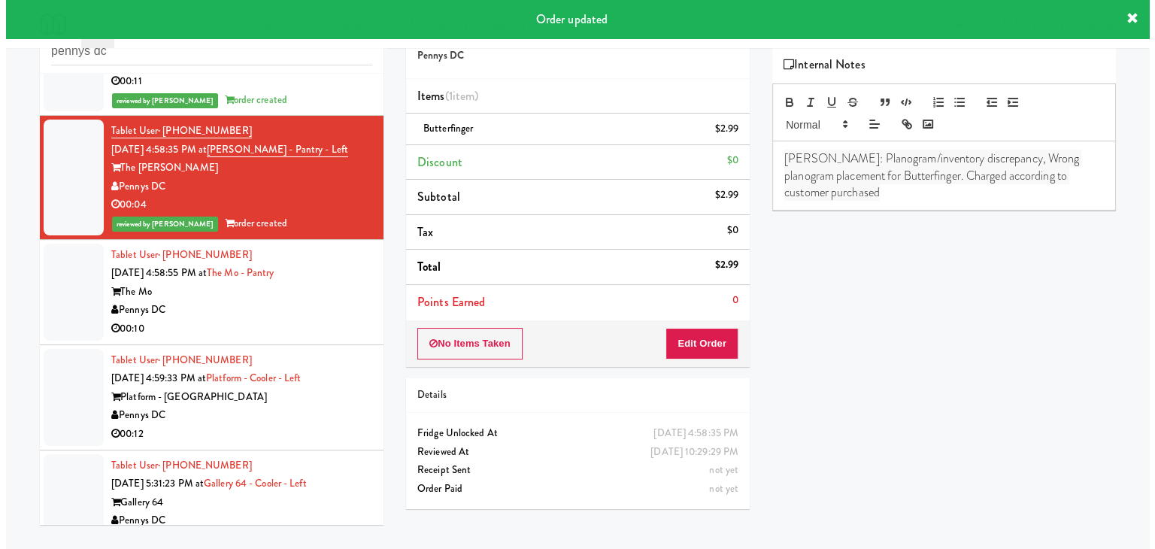
scroll to position [226, 0]
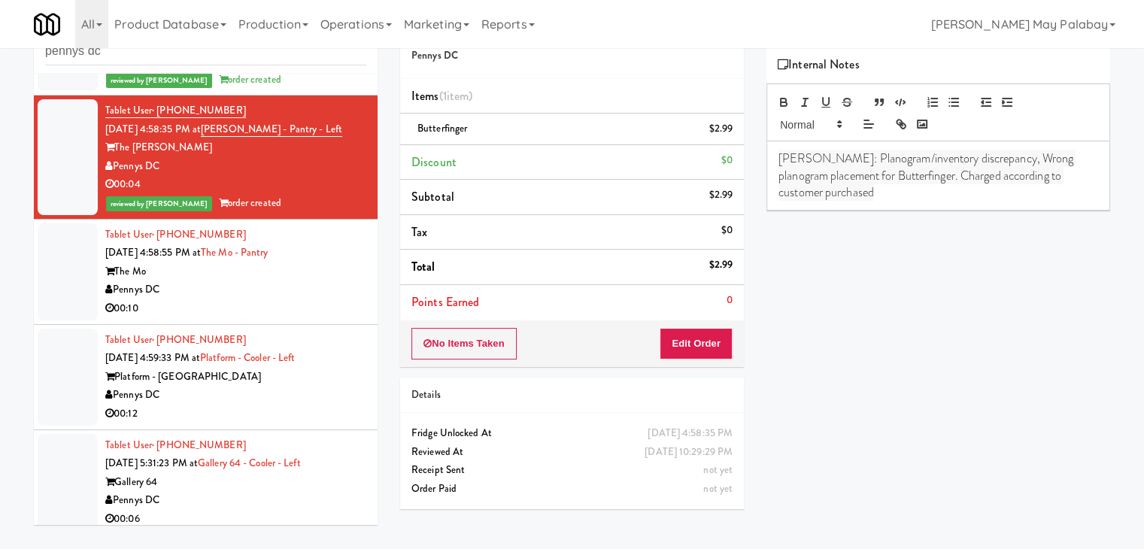
click at [329, 307] on div "00:10" at bounding box center [235, 308] width 261 height 19
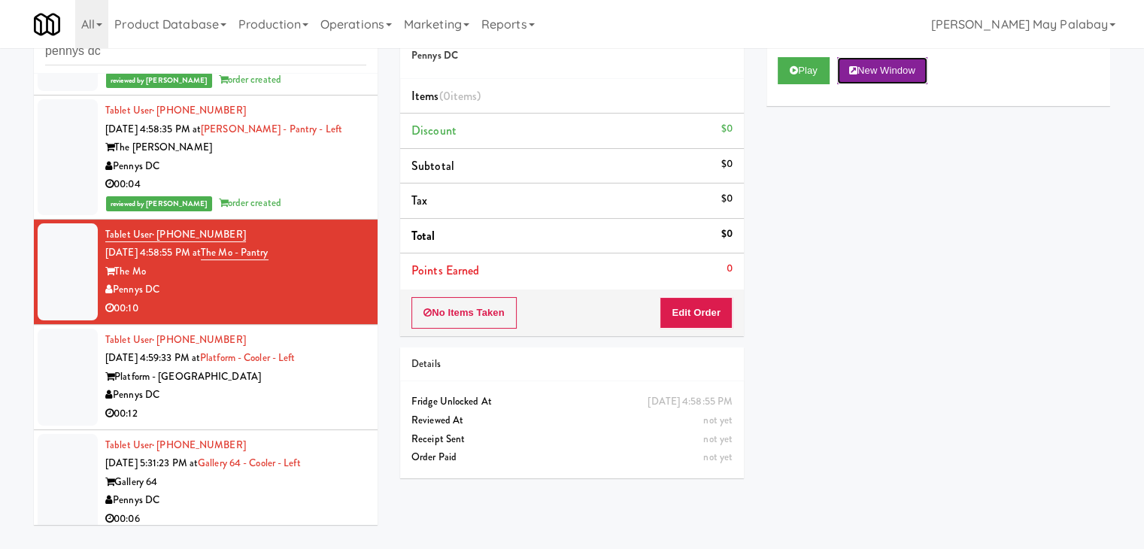
click at [877, 76] on button "New Window" at bounding box center [882, 70] width 90 height 27
click at [682, 311] on button "Edit Order" at bounding box center [695, 313] width 73 height 32
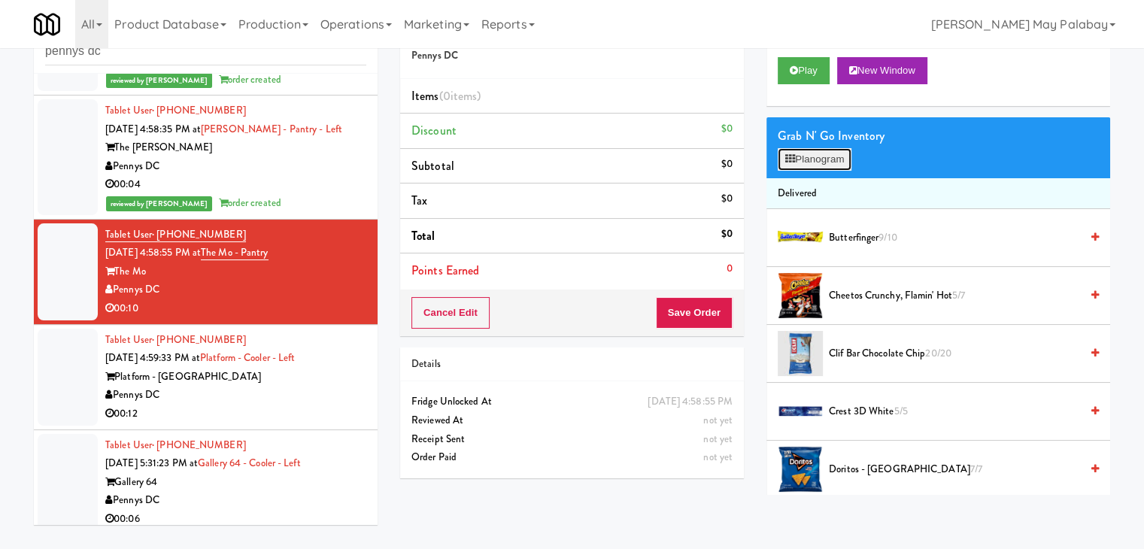
click at [821, 166] on button "Planogram" at bounding box center [814, 159] width 74 height 23
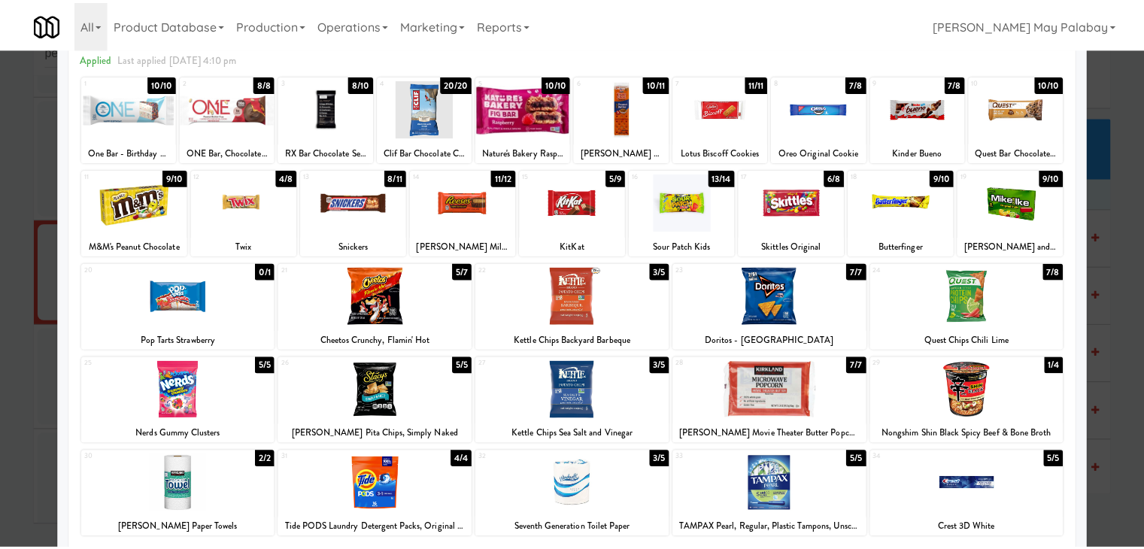
scroll to position [75, 0]
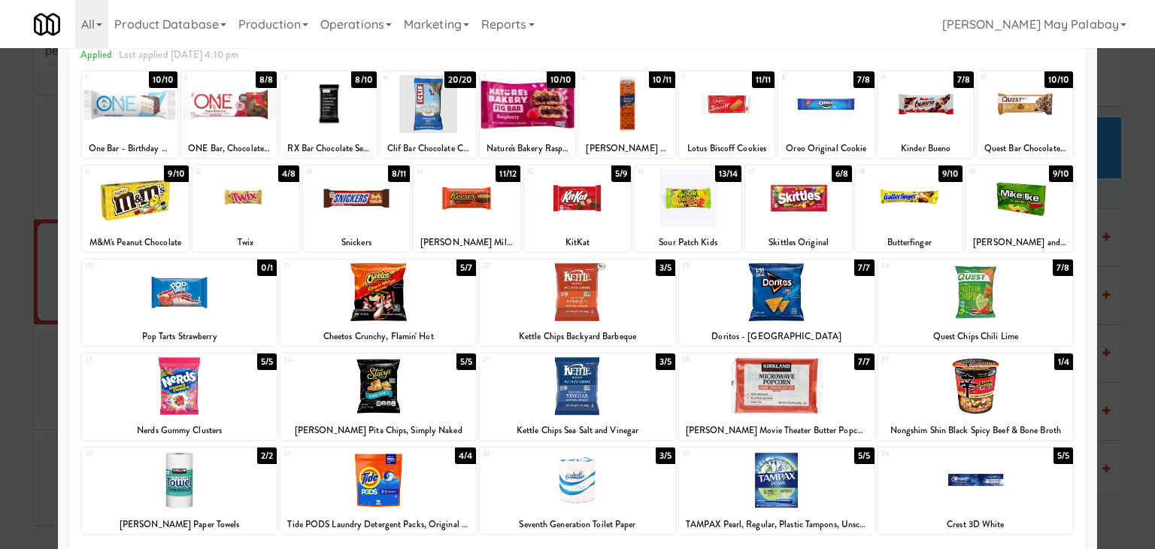
click at [433, 323] on div "21 5/7 Cheetos Crunchy, Flamin' Hot" at bounding box center [377, 302] width 195 height 86
click at [832, 305] on div at bounding box center [776, 292] width 195 height 58
click at [1116, 386] on div at bounding box center [577, 274] width 1155 height 549
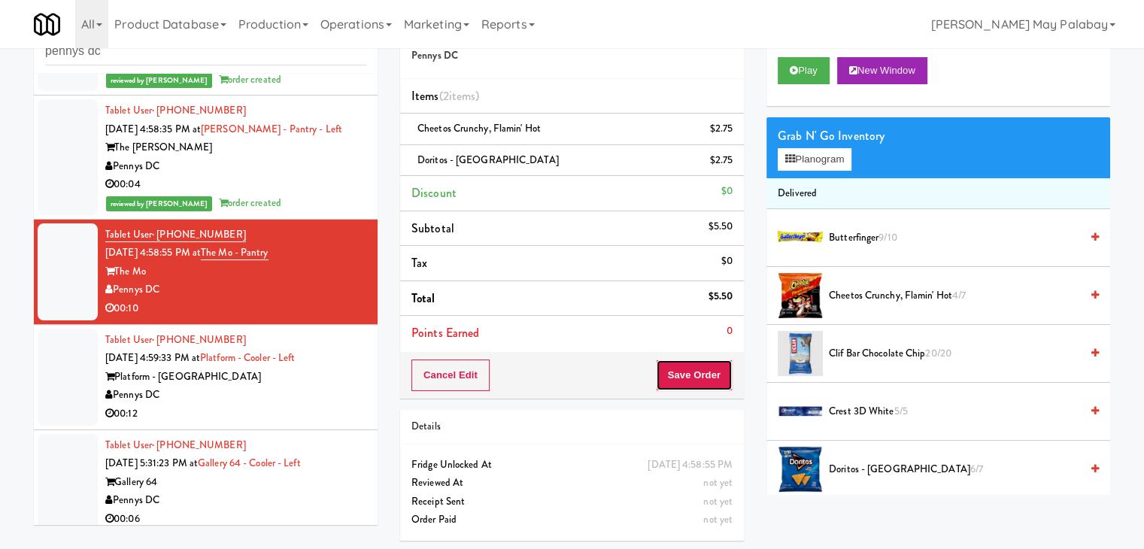
click at [677, 377] on button "Save Order" at bounding box center [694, 375] width 77 height 32
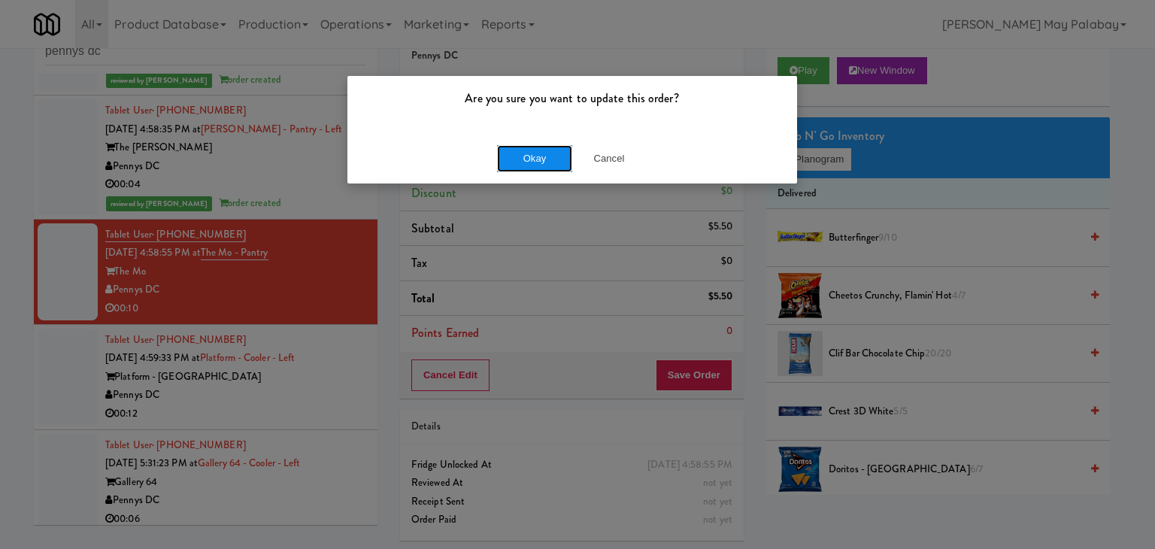
click at [510, 153] on button "Okay" at bounding box center [534, 158] width 75 height 27
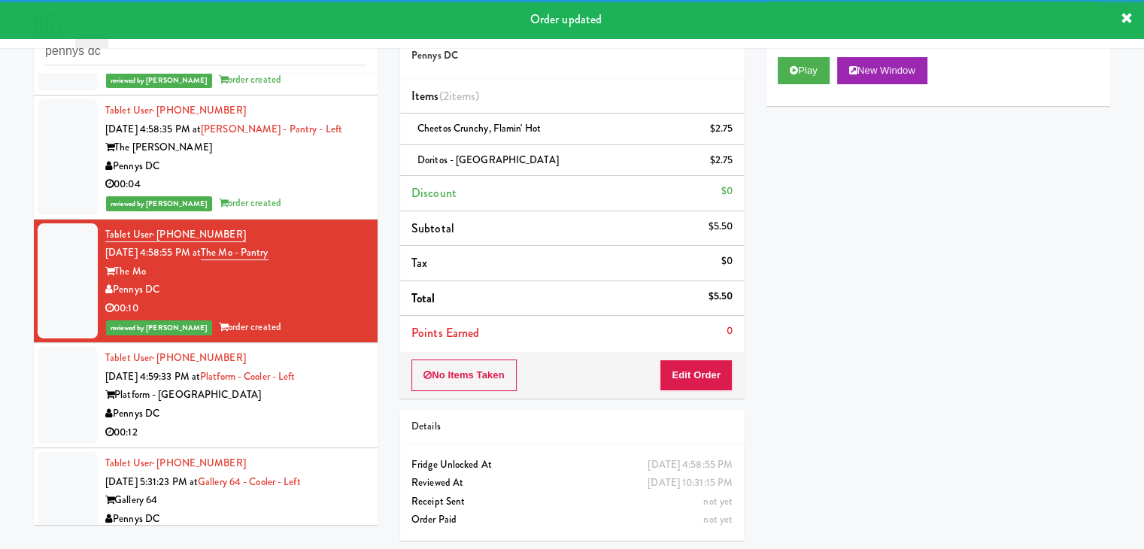
click at [283, 401] on div "Platform - [GEOGRAPHIC_DATA]" at bounding box center [235, 395] width 261 height 19
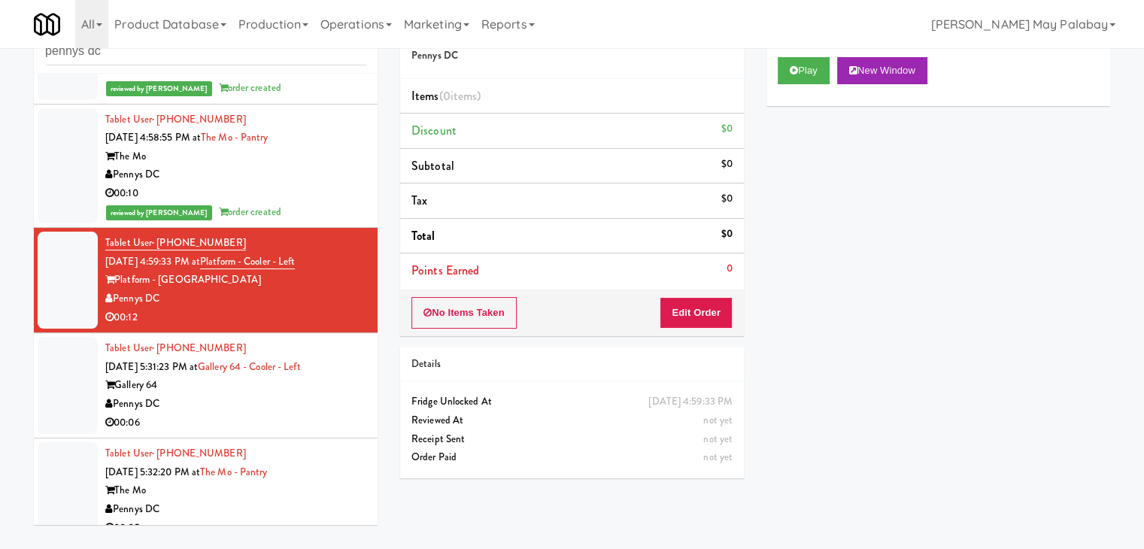
scroll to position [376, 0]
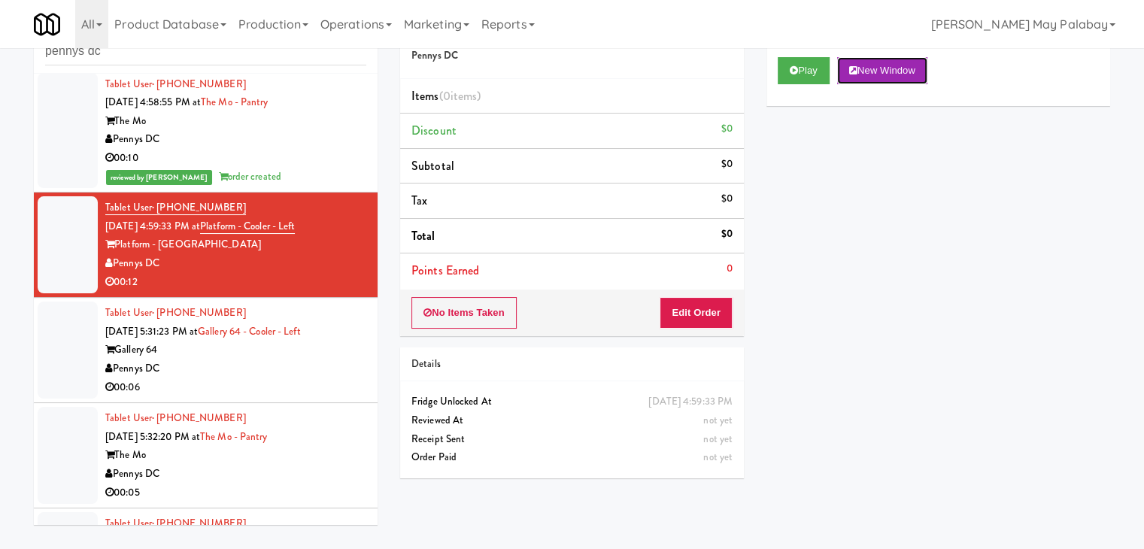
drag, startPoint x: 916, startPoint y: 68, endPoint x: 684, endPoint y: 26, distance: 235.4
click at [916, 68] on button "New Window" at bounding box center [882, 70] width 90 height 27
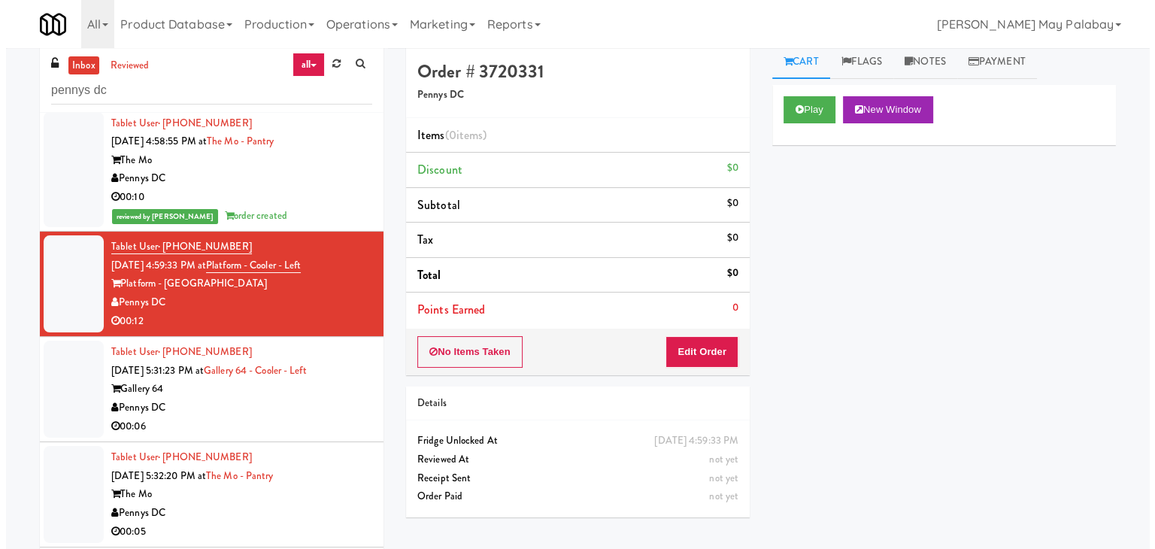
scroll to position [0, 0]
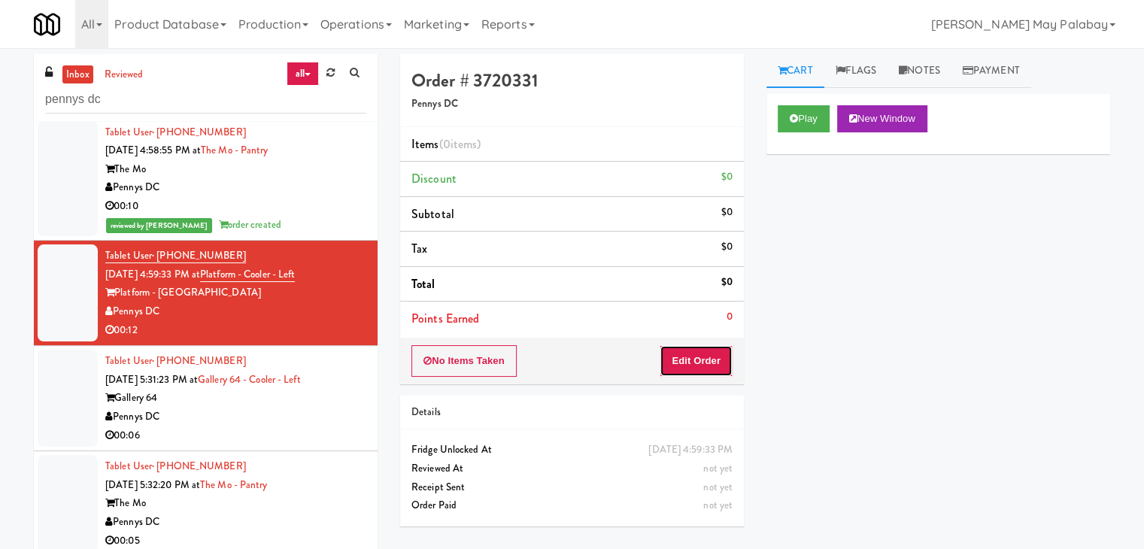
drag, startPoint x: 686, startPoint y: 352, endPoint x: 703, endPoint y: 326, distance: 31.5
click at [686, 352] on button "Edit Order" at bounding box center [695, 361] width 73 height 32
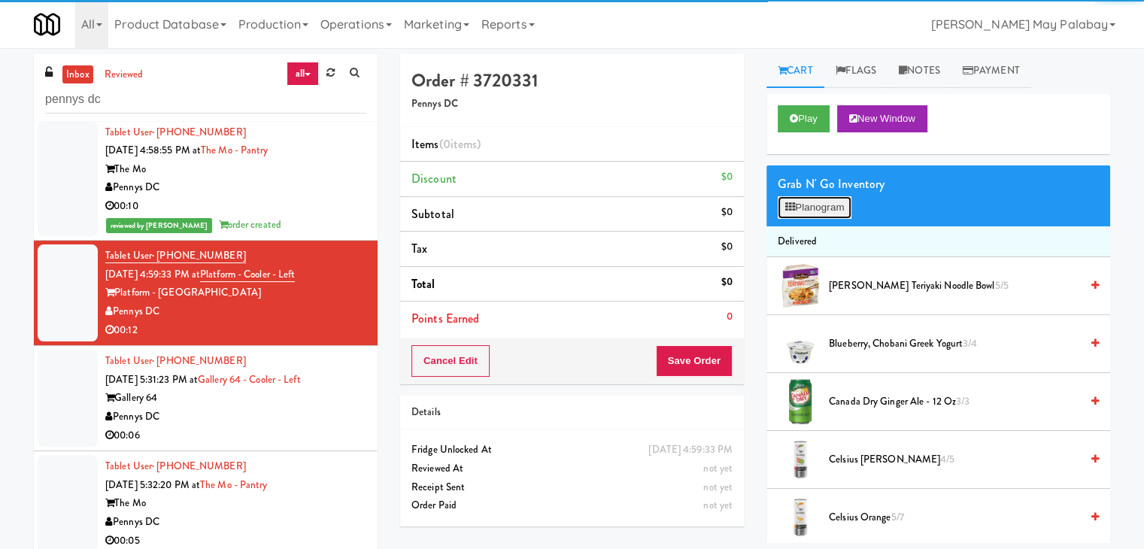
click at [811, 208] on button "Planogram" at bounding box center [814, 207] width 74 height 23
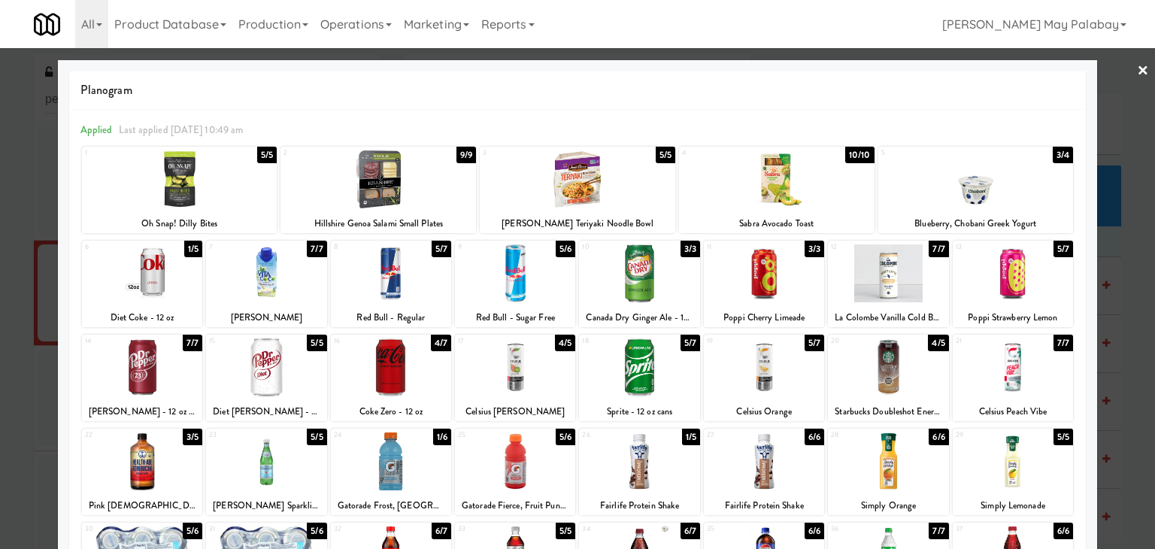
click at [416, 377] on div at bounding box center [391, 367] width 120 height 58
click at [436, 392] on div at bounding box center [391, 367] width 120 height 58
click at [425, 386] on div at bounding box center [391, 367] width 120 height 58
click at [1131, 302] on div at bounding box center [577, 274] width 1155 height 549
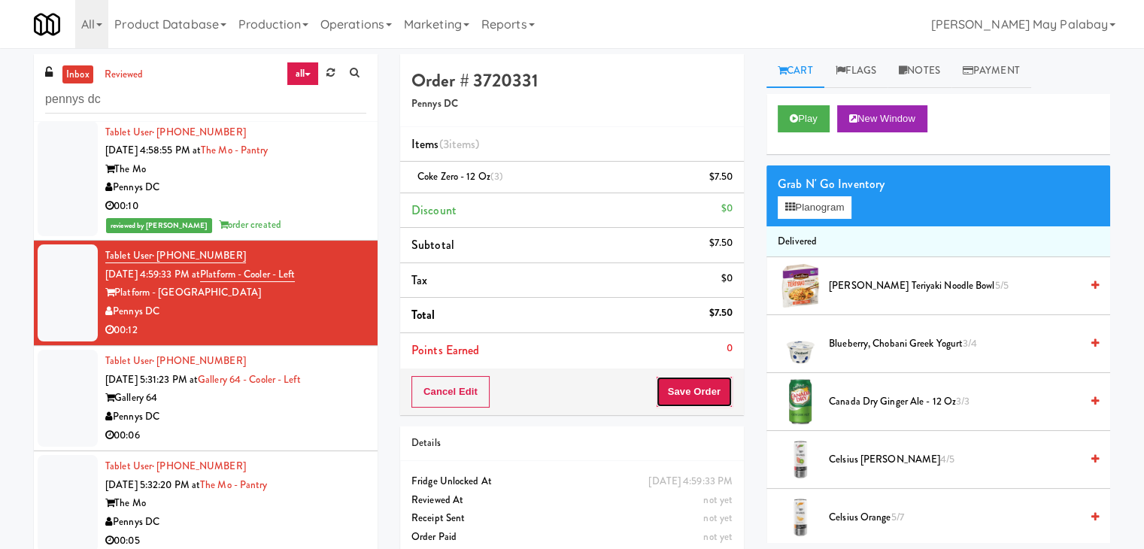
click at [702, 383] on button "Save Order" at bounding box center [694, 392] width 77 height 32
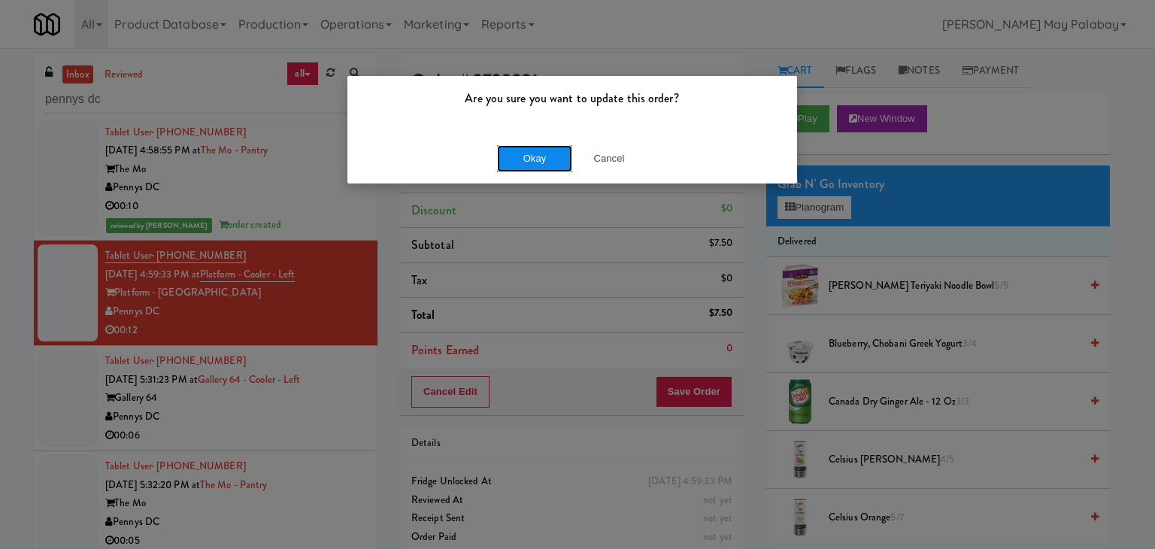
click at [541, 157] on button "Okay" at bounding box center [534, 158] width 75 height 27
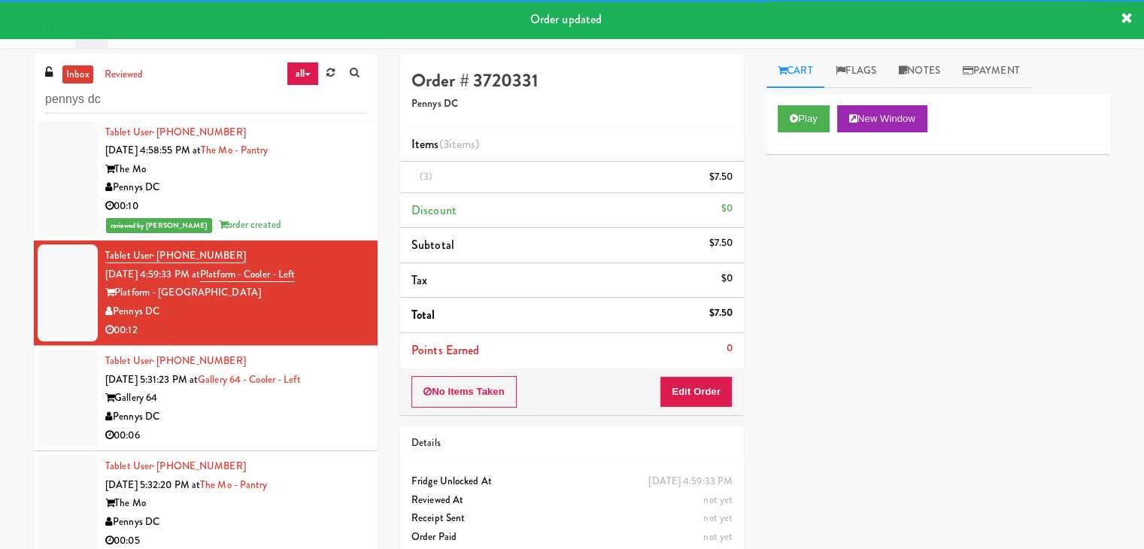
click at [338, 404] on div "Tablet User · (301) 302-5322 [DATE] 5:31:23 PM at Gallery 64 - Cooler - Left Ga…" at bounding box center [235, 398] width 261 height 92
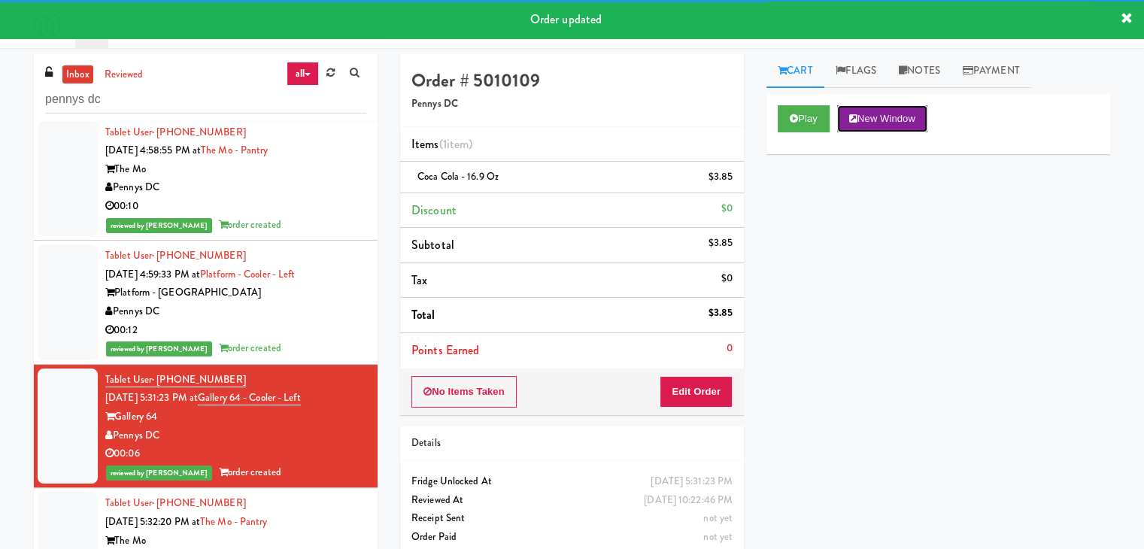
click at [914, 124] on button "New Window" at bounding box center [882, 118] width 90 height 27
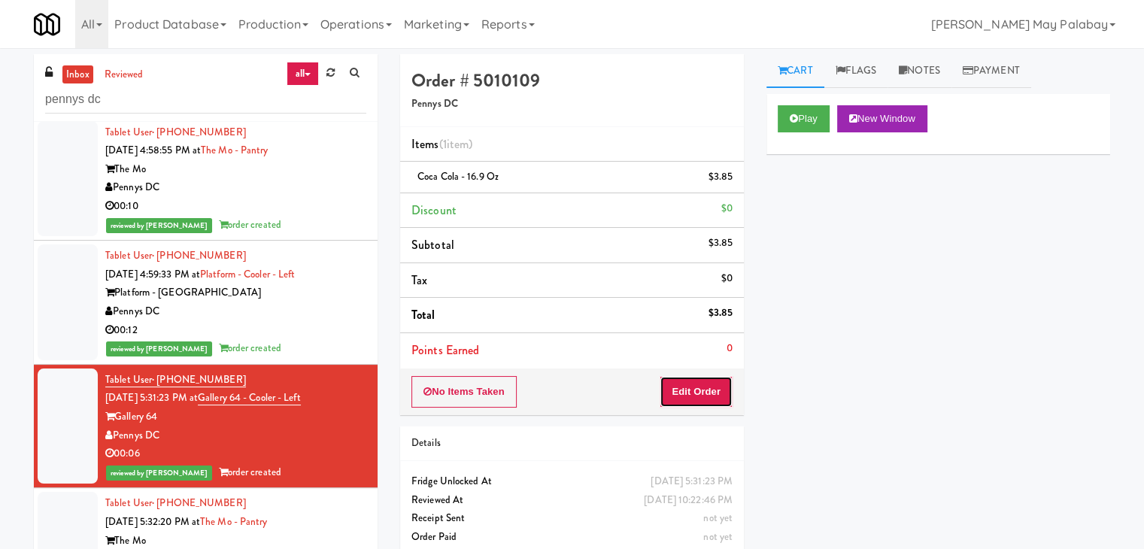
click at [683, 390] on button "Edit Order" at bounding box center [695, 392] width 73 height 32
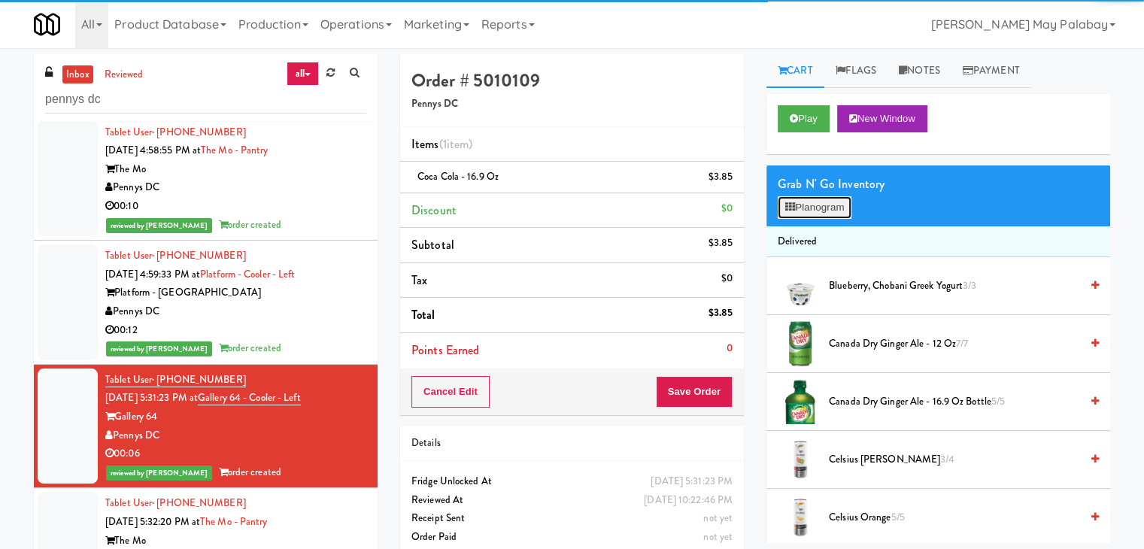
click at [803, 206] on button "Planogram" at bounding box center [814, 207] width 74 height 23
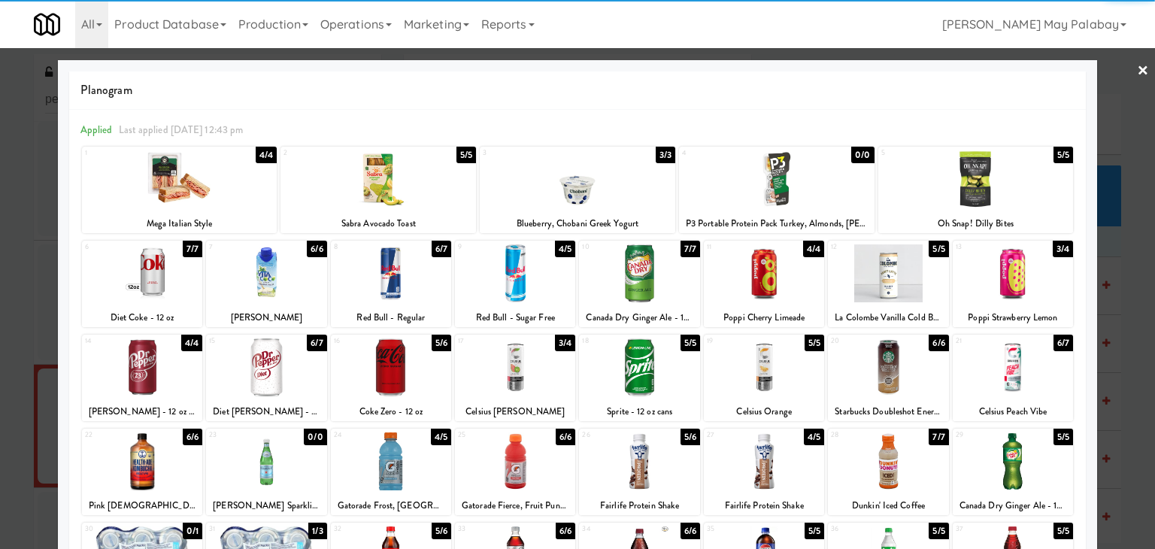
scroll to position [75, 0]
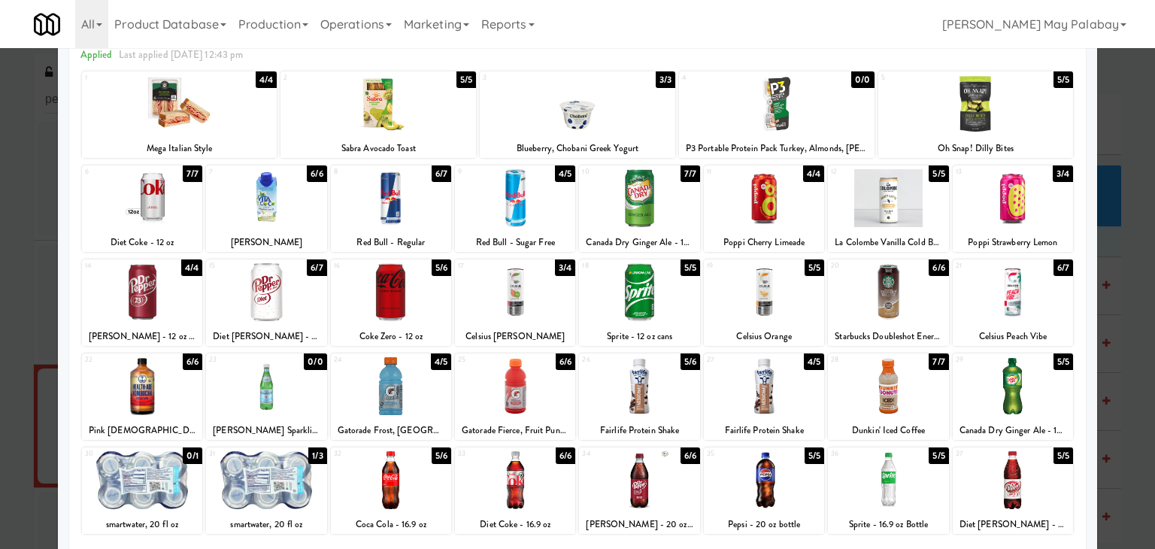
click at [403, 474] on div at bounding box center [391, 480] width 120 height 58
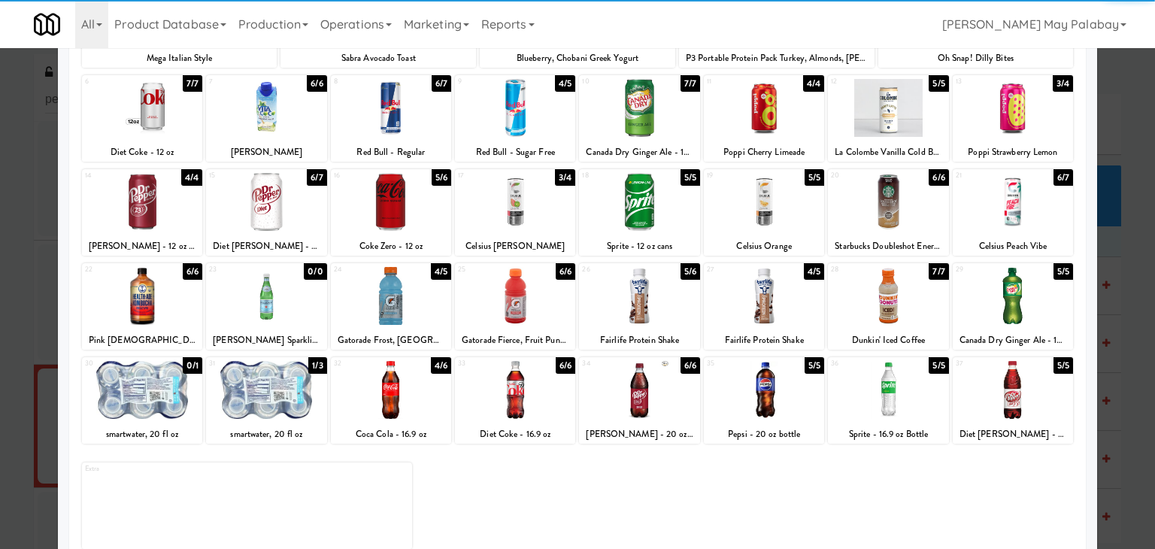
scroll to position [189, 0]
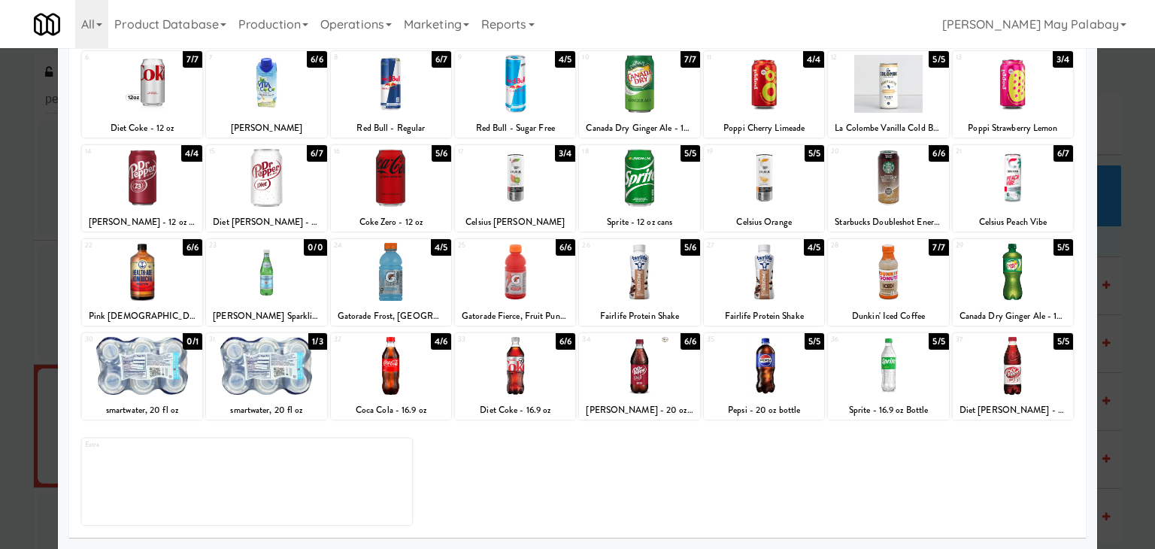
click at [1126, 326] on div at bounding box center [577, 274] width 1155 height 549
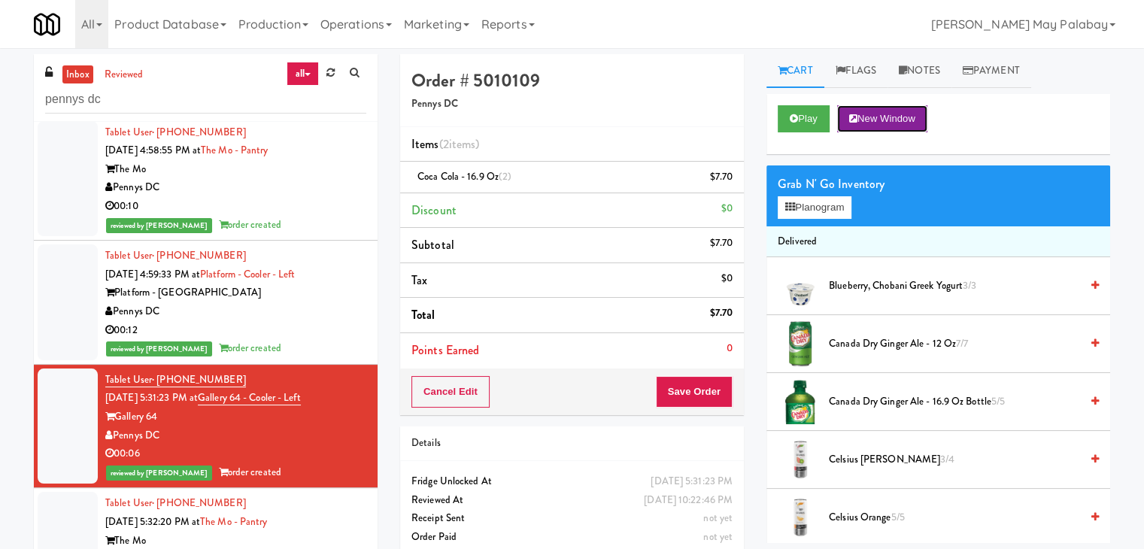
click at [888, 112] on button "New Window" at bounding box center [882, 118] width 90 height 27
click at [709, 386] on button "Save Order" at bounding box center [694, 392] width 77 height 32
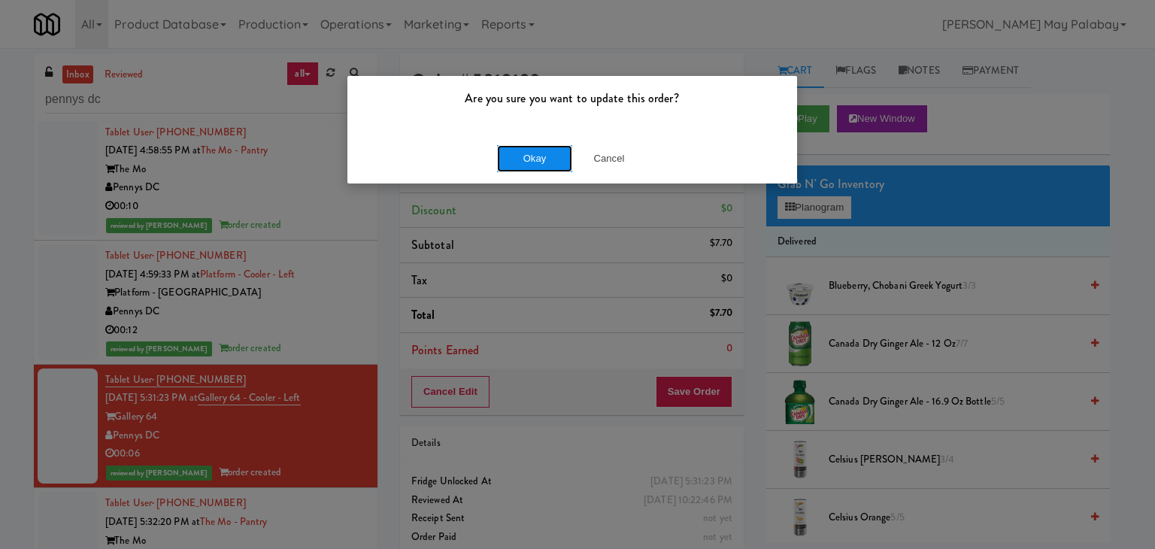
click at [559, 160] on button "Okay" at bounding box center [534, 158] width 75 height 27
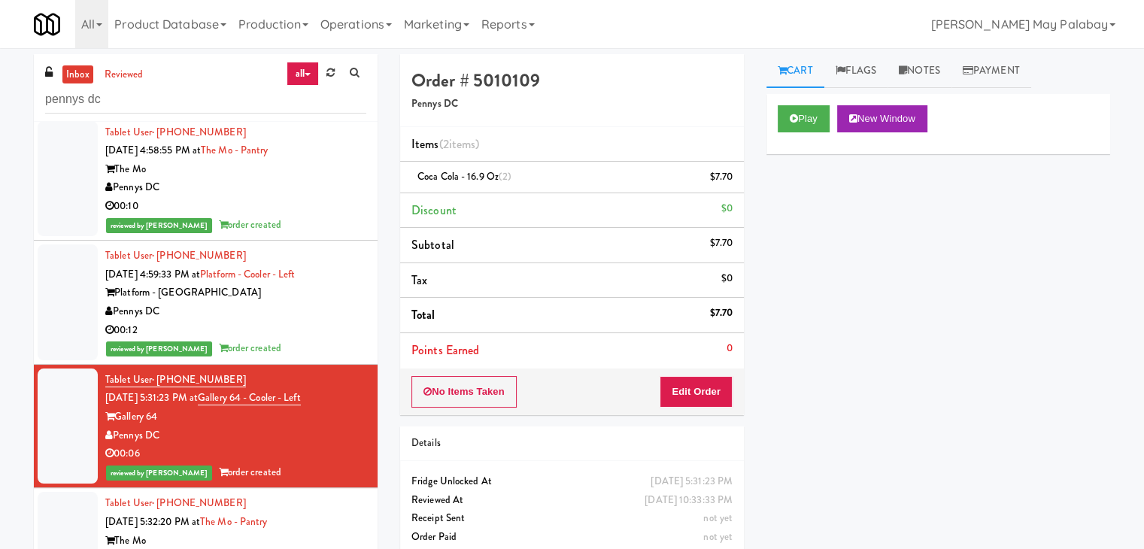
click at [283, 411] on div "Gallery 64" at bounding box center [235, 417] width 261 height 19
click at [853, 115] on icon at bounding box center [853, 119] width 8 height 10
click at [699, 393] on button "Edit Order" at bounding box center [695, 392] width 73 height 32
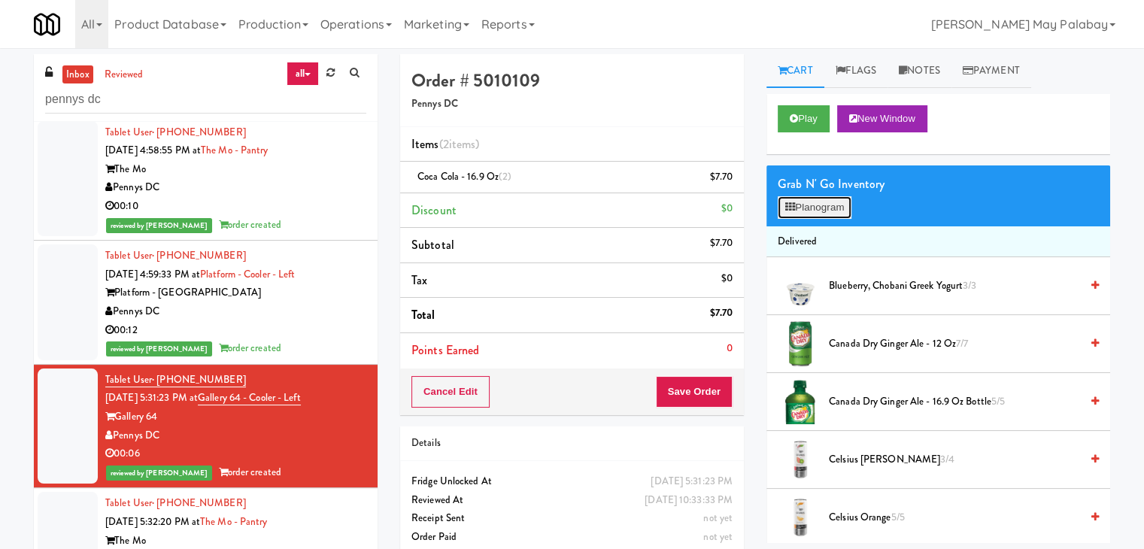
click at [817, 208] on button "Planogram" at bounding box center [814, 207] width 74 height 23
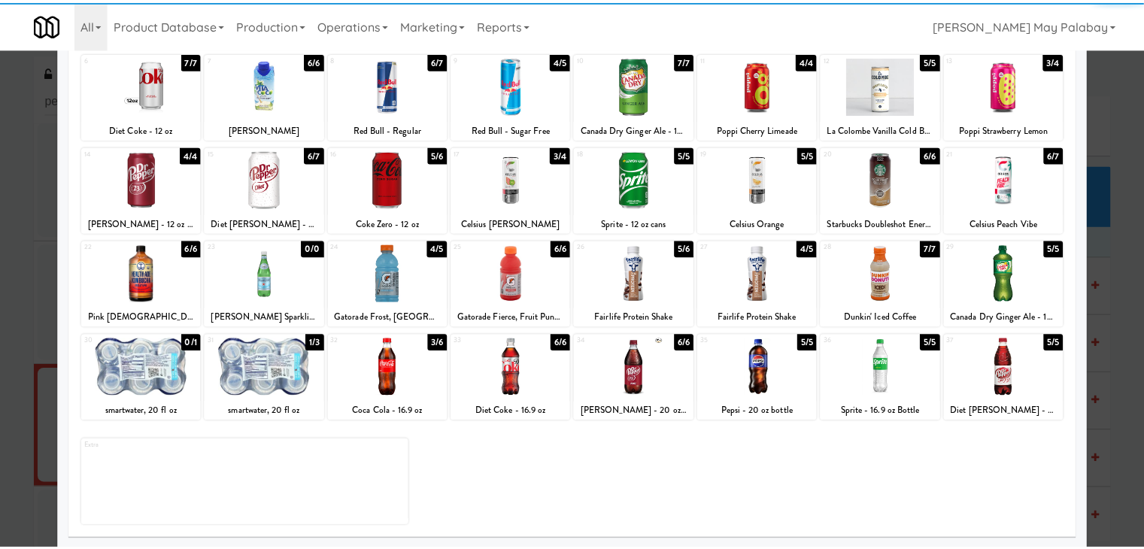
scroll to position [189, 0]
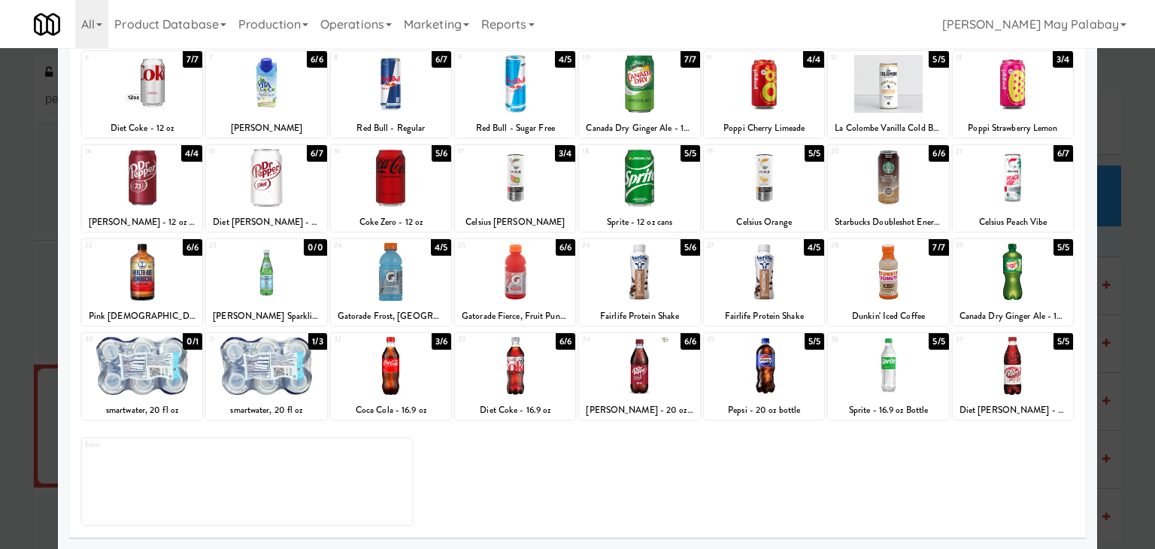
click at [1128, 288] on div at bounding box center [577, 274] width 1155 height 549
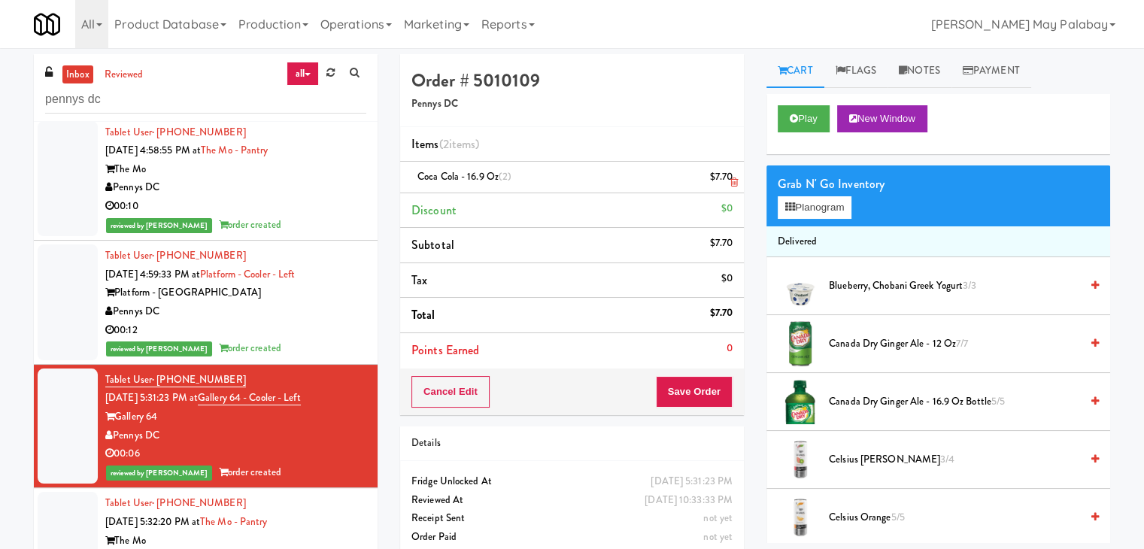
click at [732, 182] on icon at bounding box center [734, 182] width 8 height 10
click at [693, 393] on button "Save Order" at bounding box center [694, 392] width 77 height 32
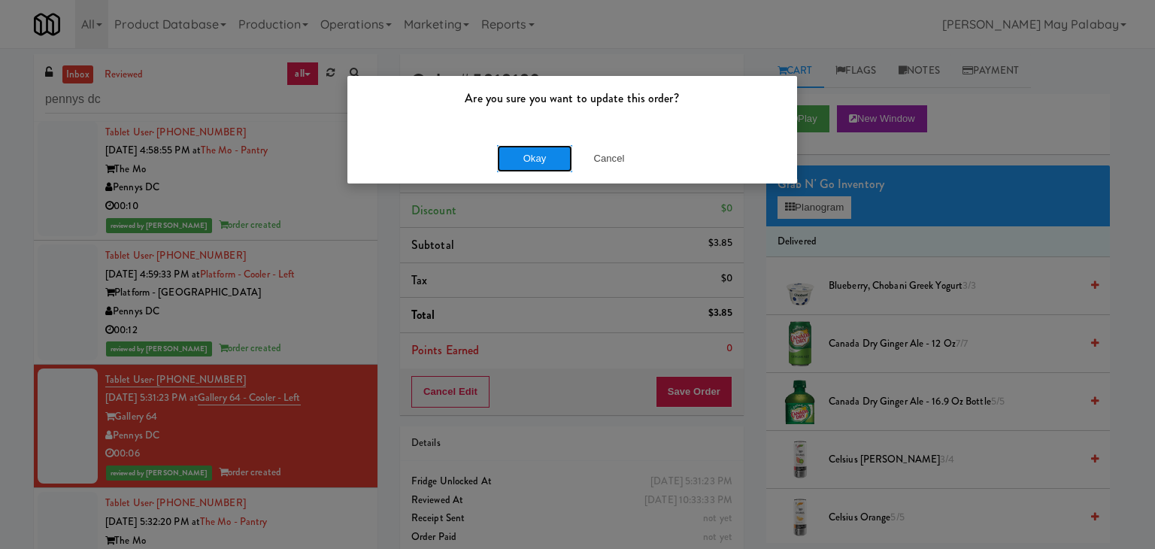
click at [547, 154] on button "Okay" at bounding box center [534, 158] width 75 height 27
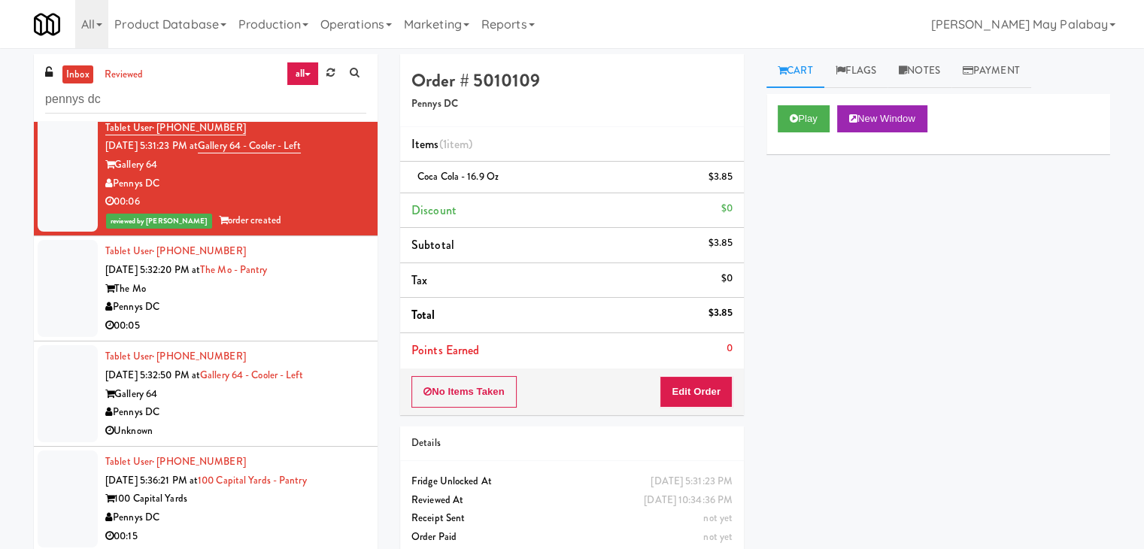
scroll to position [602, 0]
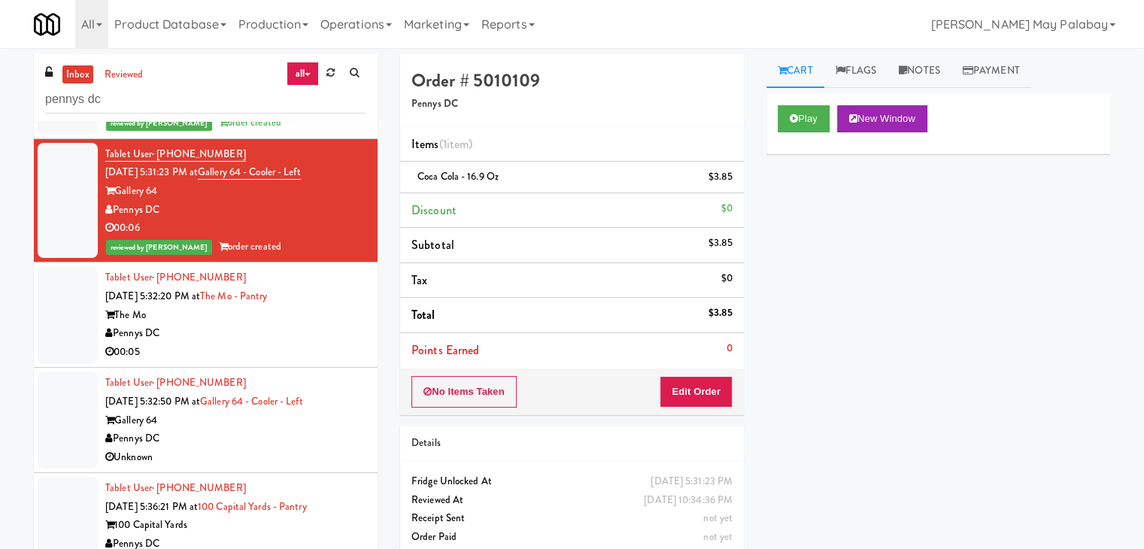
click at [258, 353] on div "00:05" at bounding box center [235, 352] width 261 height 19
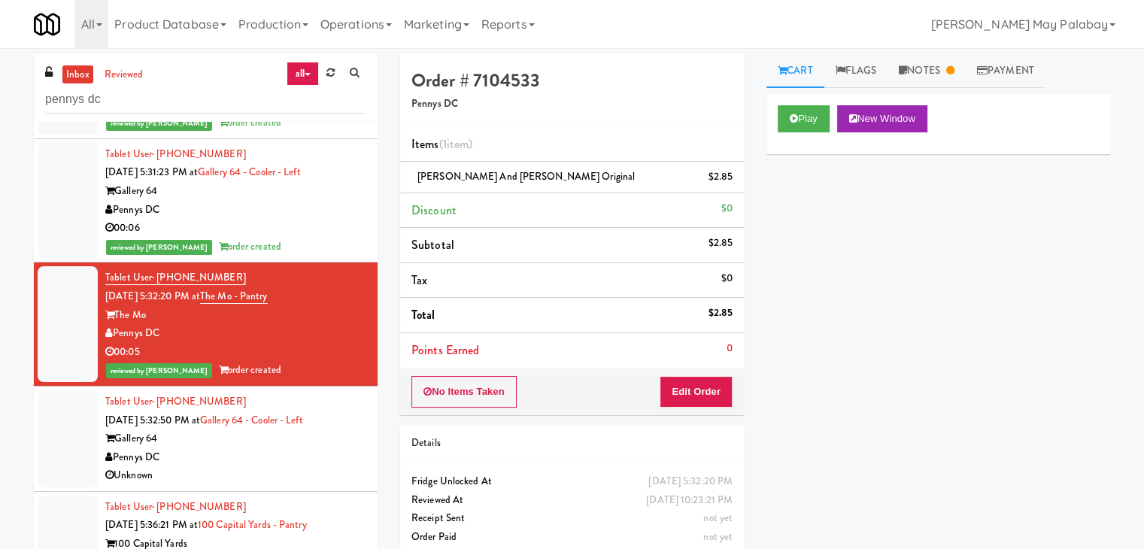
click at [256, 441] on div "Gallery 64" at bounding box center [235, 438] width 261 height 19
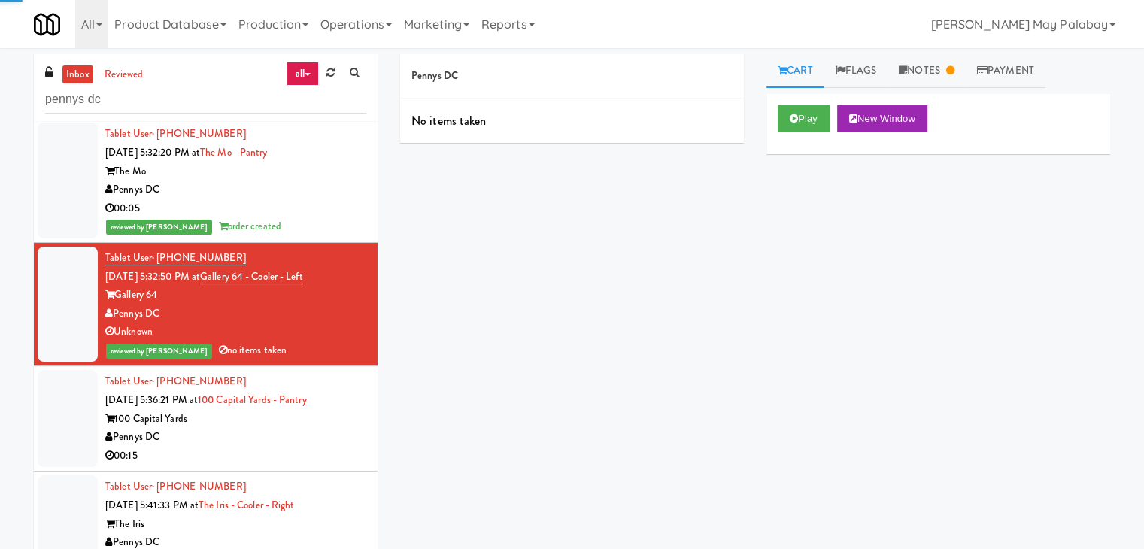
scroll to position [752, 0]
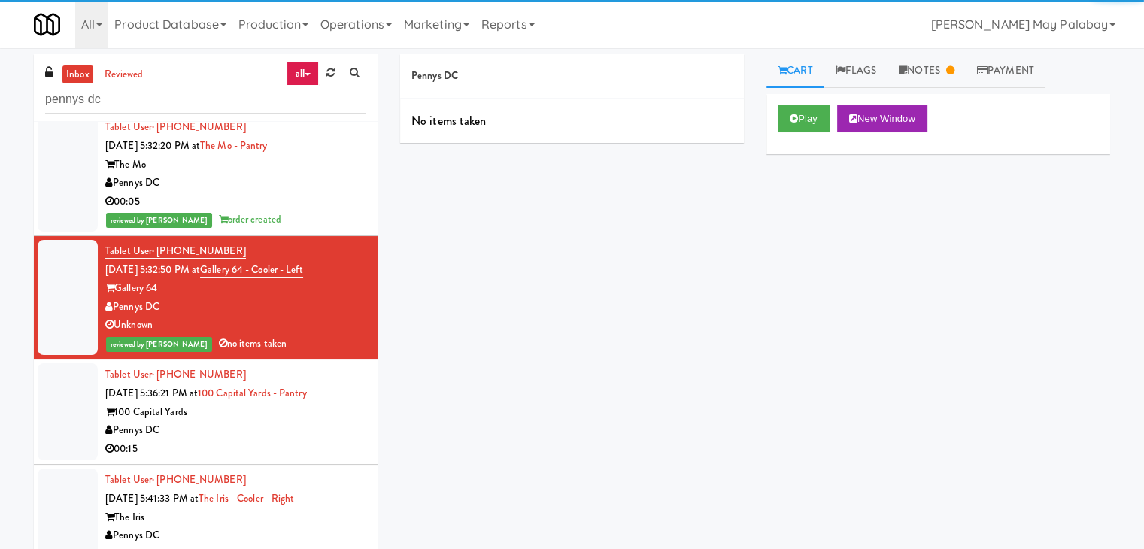
click at [300, 434] on div "Pennys DC" at bounding box center [235, 430] width 261 height 19
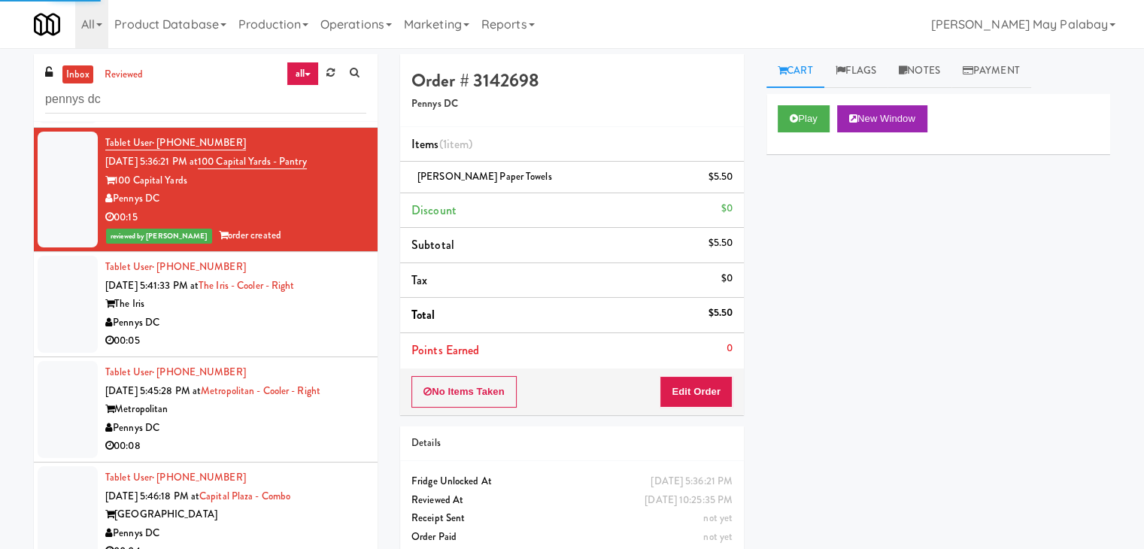
scroll to position [1053, 0]
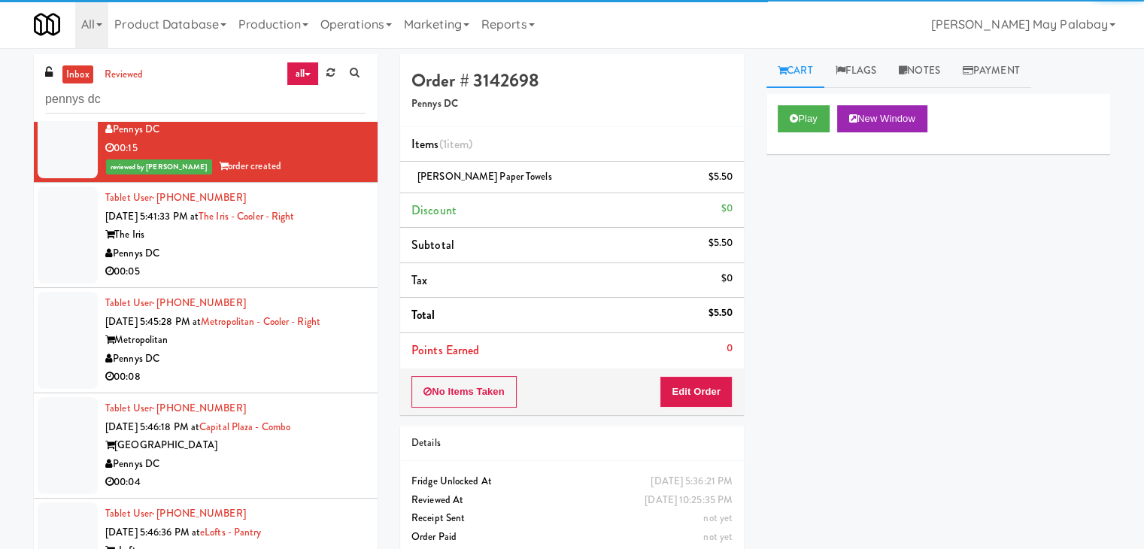
click at [289, 238] on div "The Iris" at bounding box center [235, 235] width 261 height 19
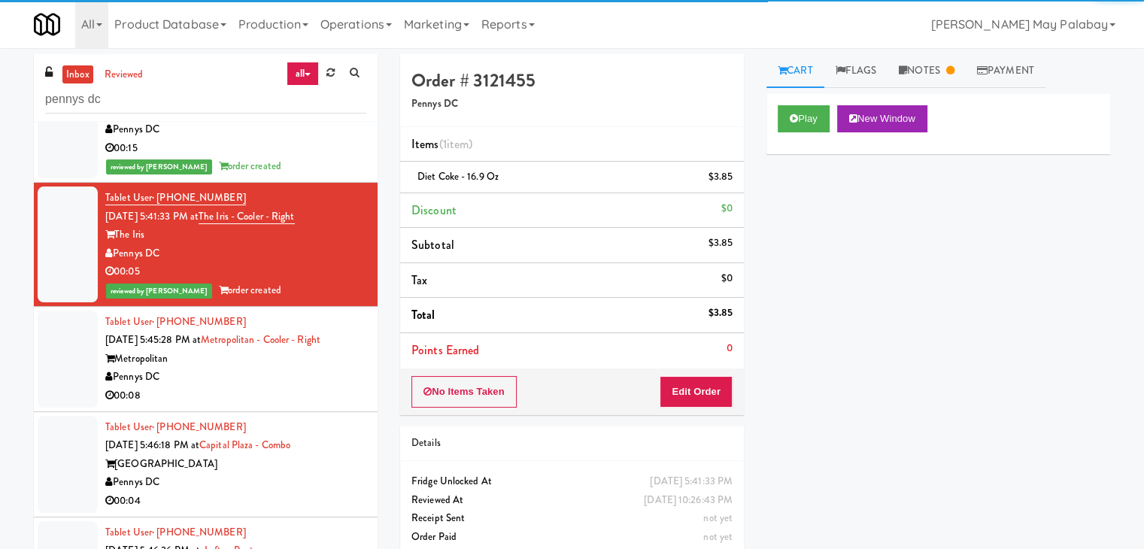
click at [289, 374] on div "Pennys DC" at bounding box center [235, 377] width 261 height 19
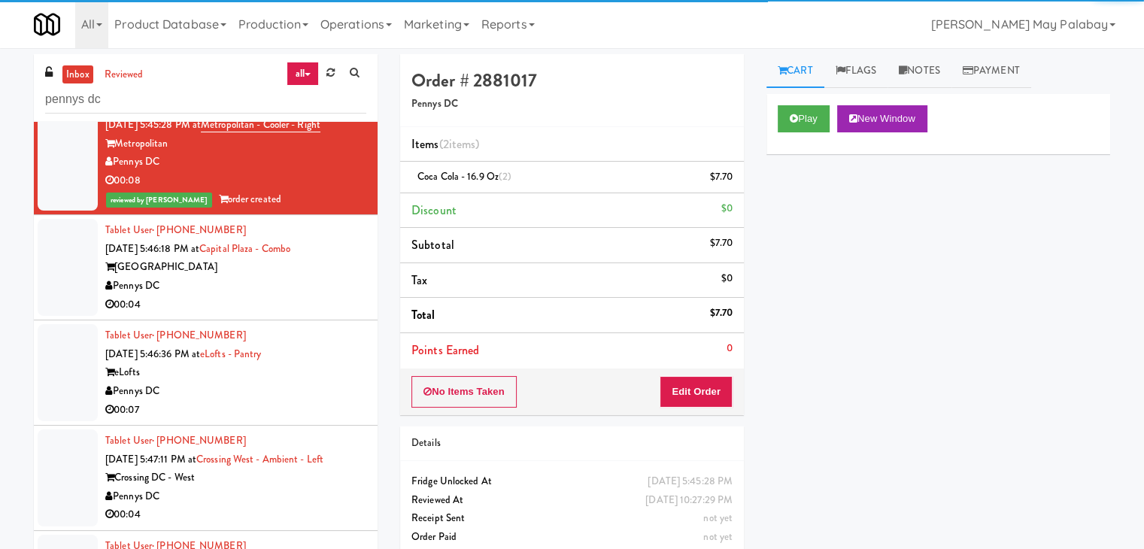
scroll to position [1278, 0]
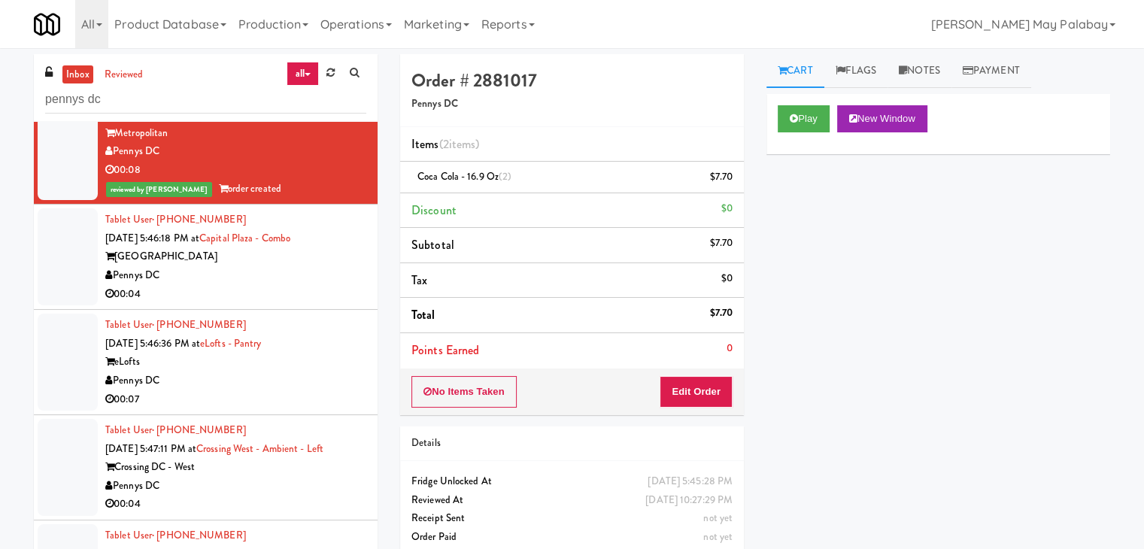
click at [253, 365] on div "eLofts" at bounding box center [235, 362] width 261 height 19
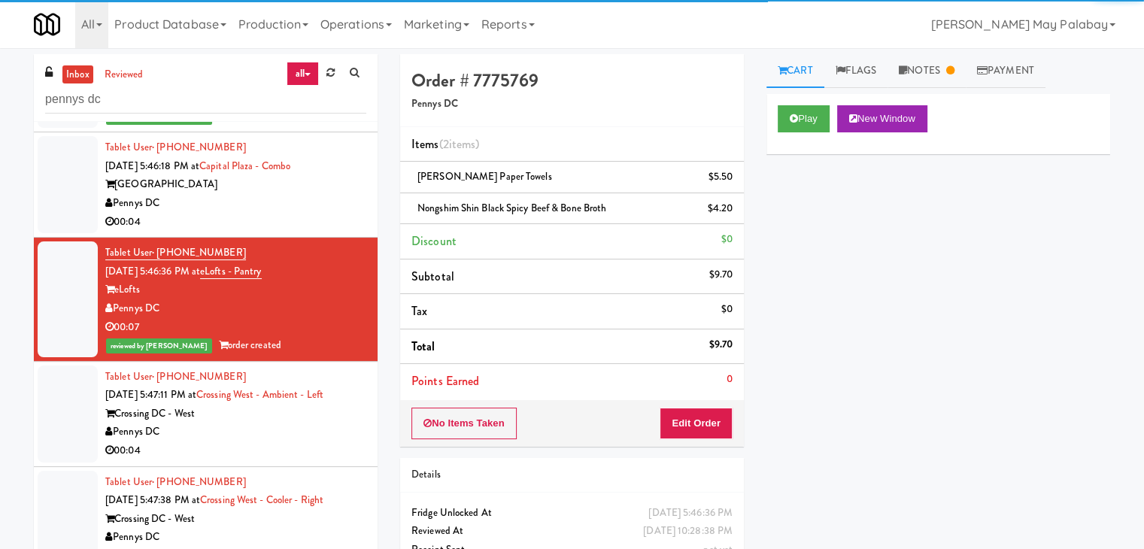
scroll to position [1353, 0]
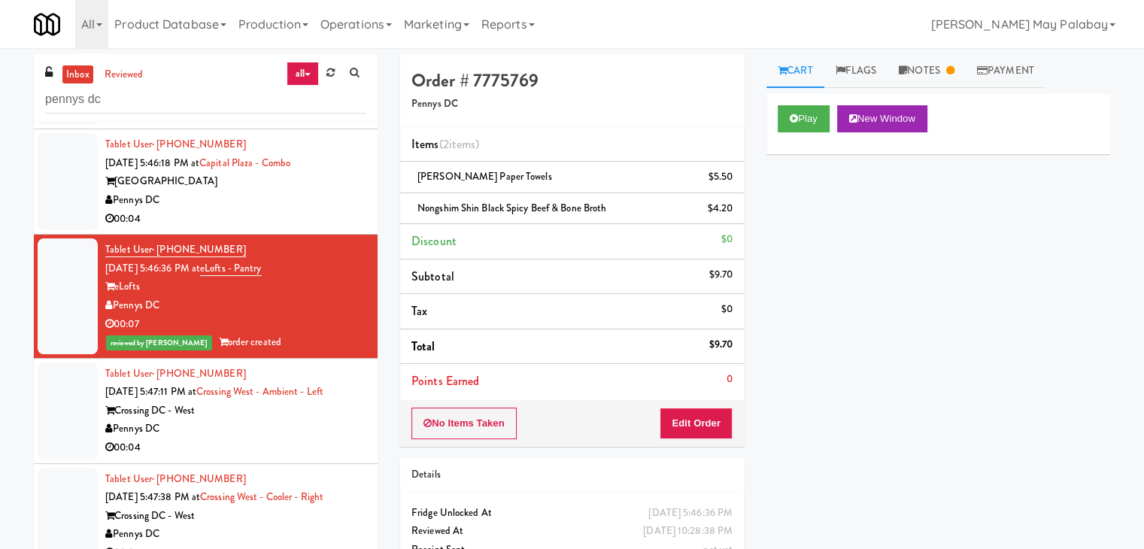
click at [239, 212] on div "00:04" at bounding box center [235, 219] width 261 height 19
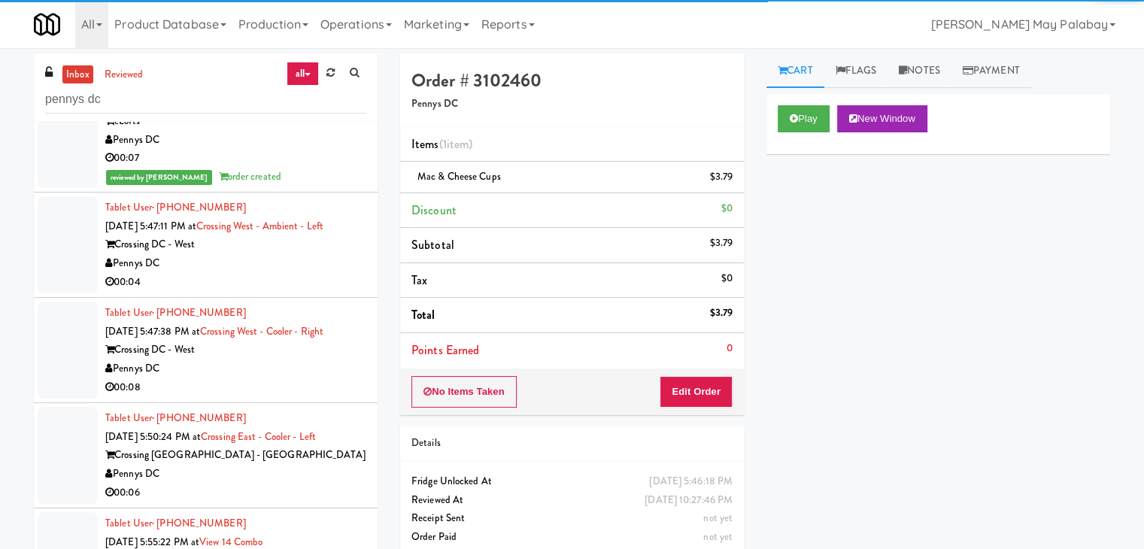
scroll to position [1579, 0]
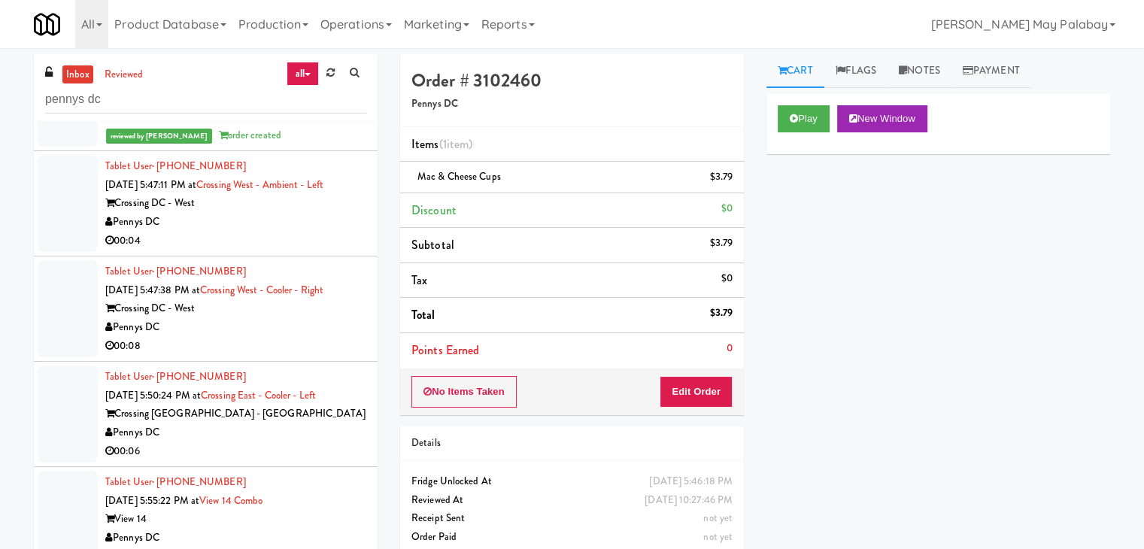
click at [236, 235] on div "00:04" at bounding box center [235, 241] width 261 height 19
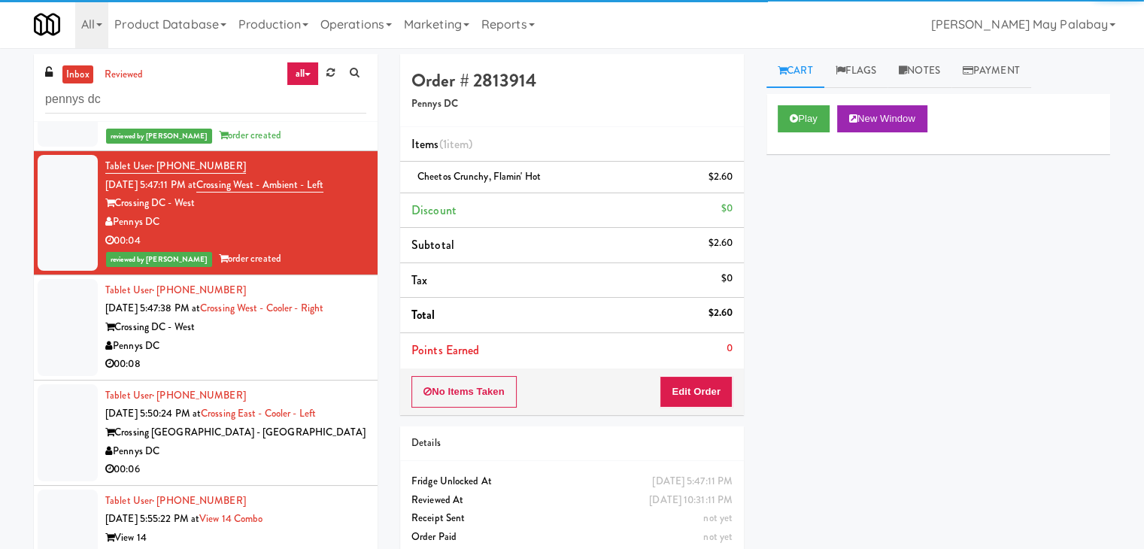
click at [244, 335] on div "Crossing DC - West" at bounding box center [235, 327] width 261 height 19
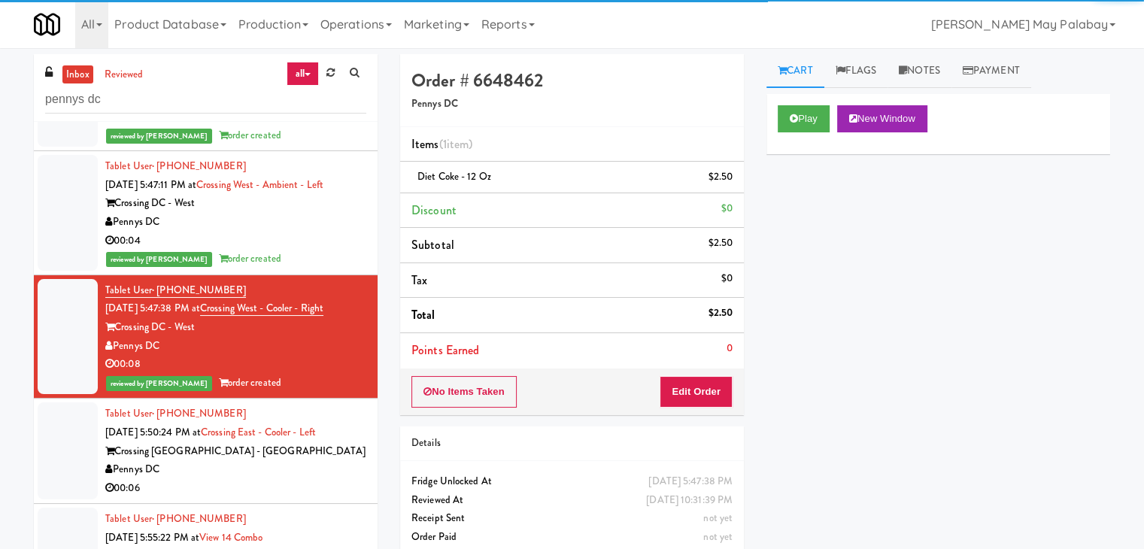
click at [226, 443] on div "Crossing [GEOGRAPHIC_DATA] - [GEOGRAPHIC_DATA]" at bounding box center [235, 451] width 261 height 19
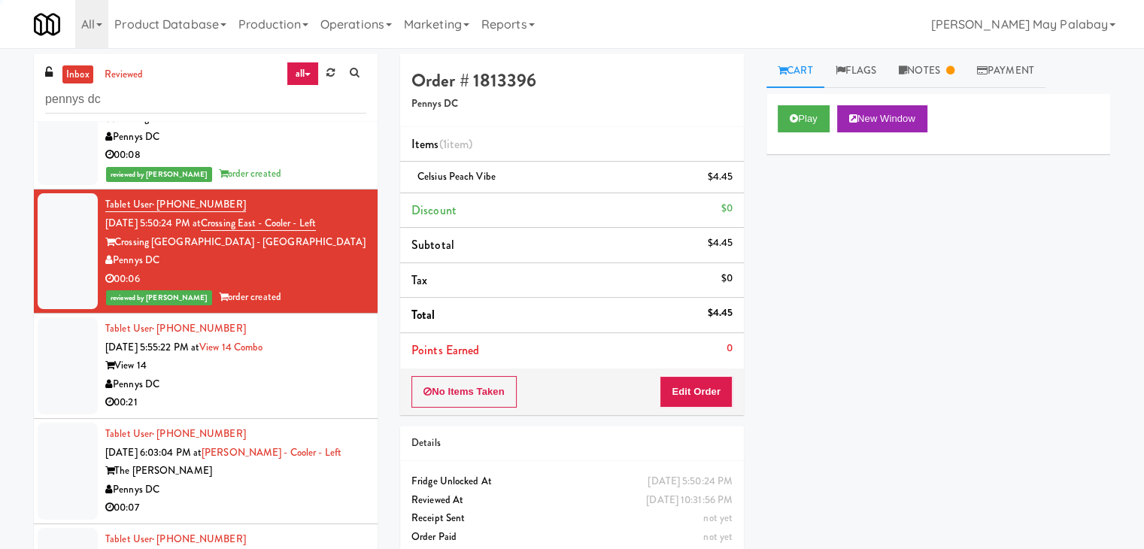
scroll to position [1805, 0]
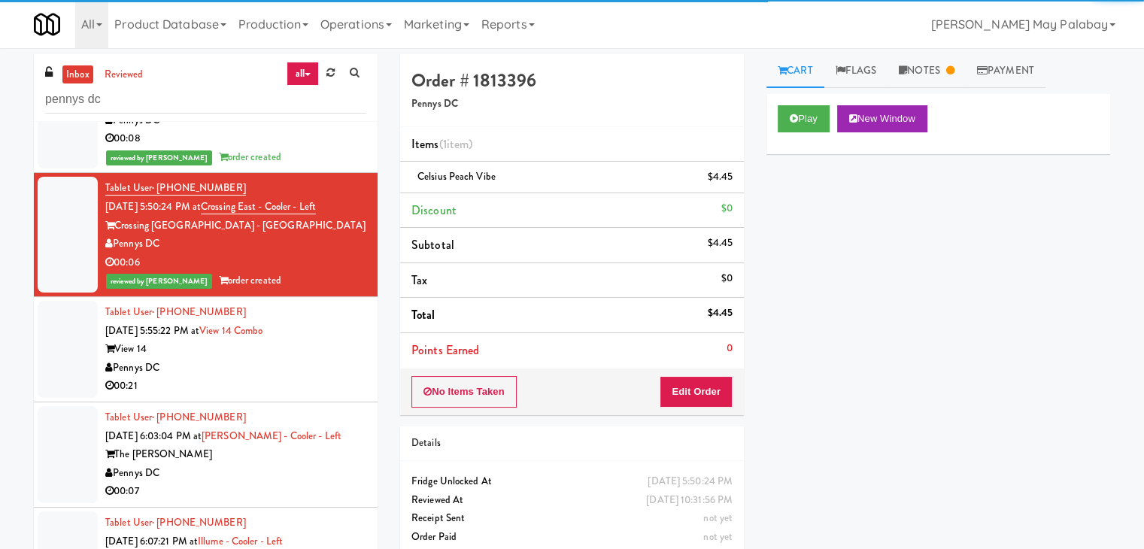
click at [238, 397] on li "Tablet User · (203) 565-9997 [DATE] 5:55:22 PM at View 14 Combo View 14 Pennys …" at bounding box center [206, 349] width 344 height 105
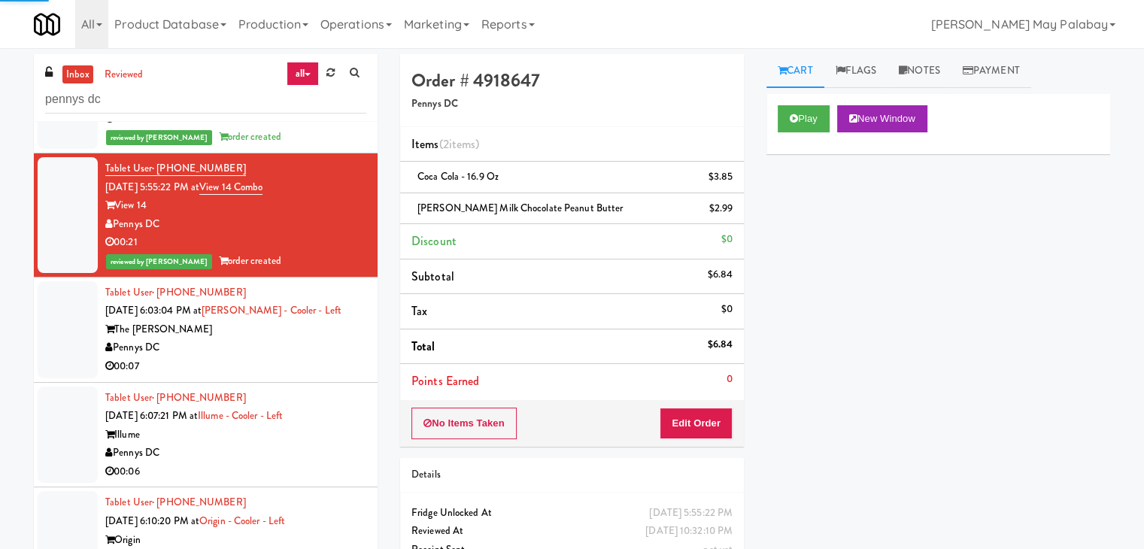
scroll to position [1955, 0]
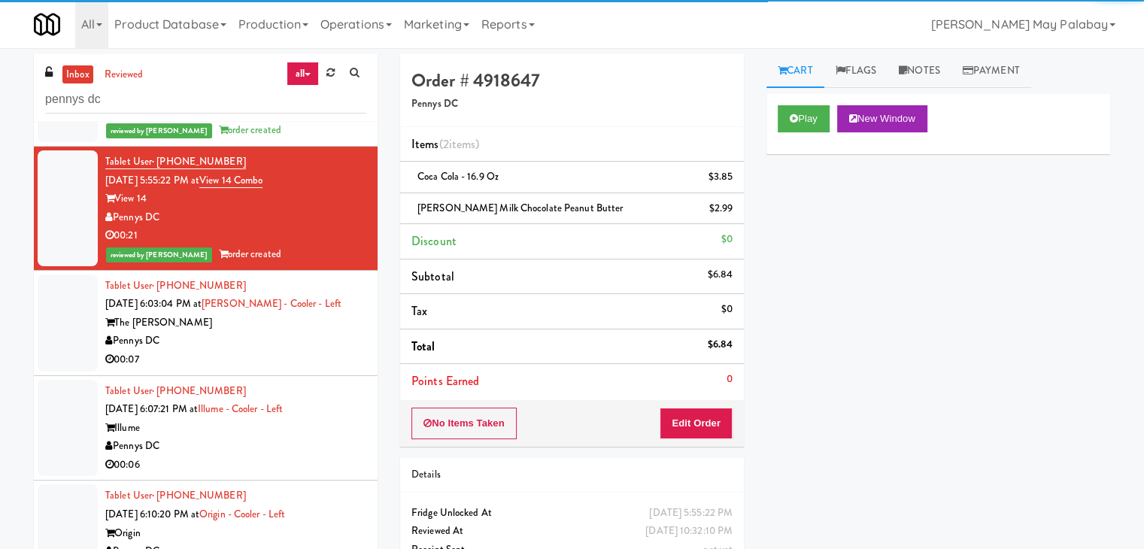
click at [256, 350] on div "00:07" at bounding box center [235, 359] width 261 height 19
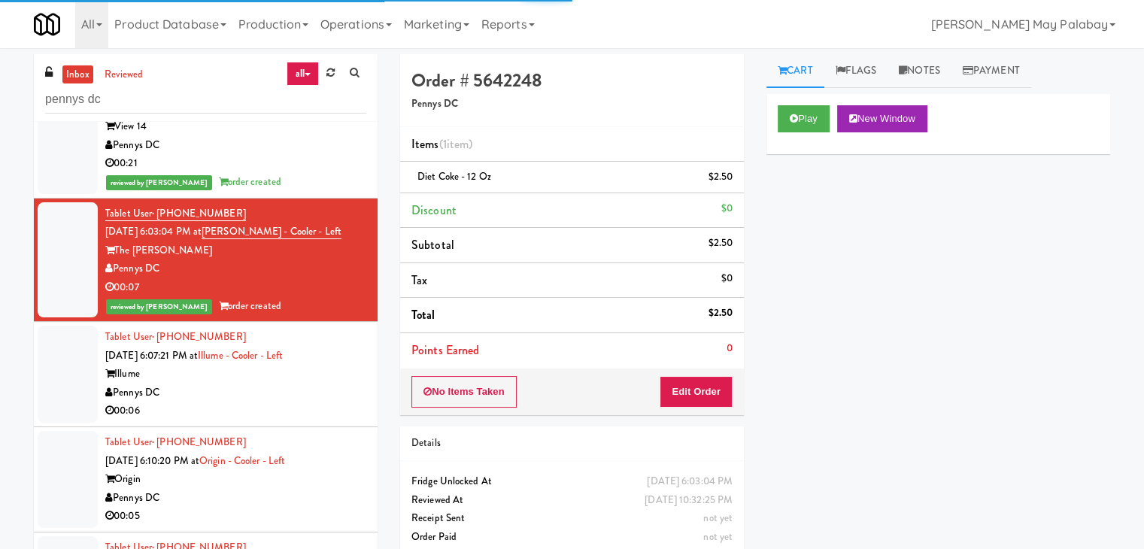
scroll to position [2030, 0]
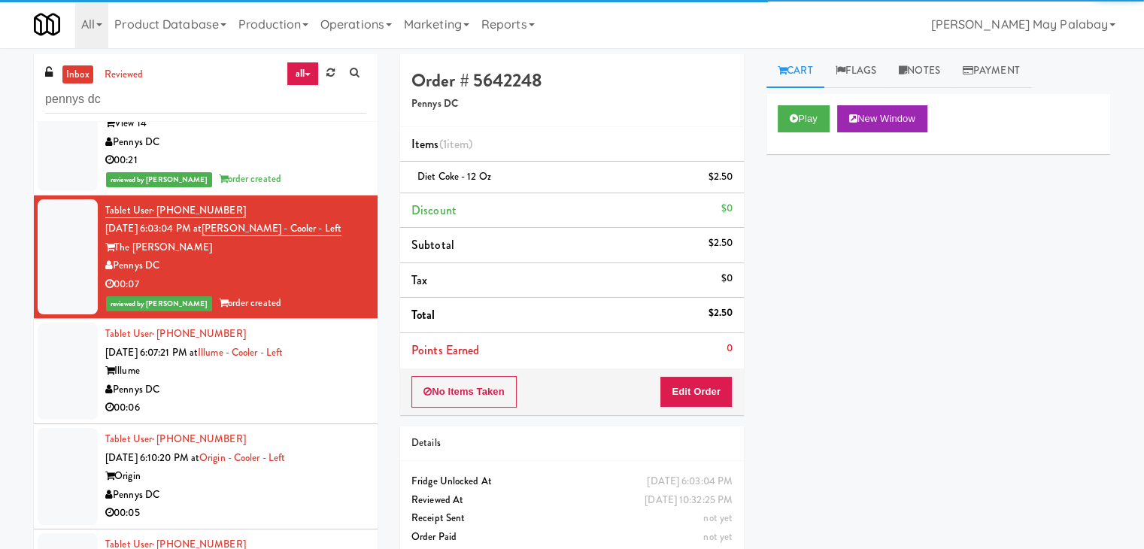
click at [262, 386] on div "Pennys DC" at bounding box center [235, 389] width 261 height 19
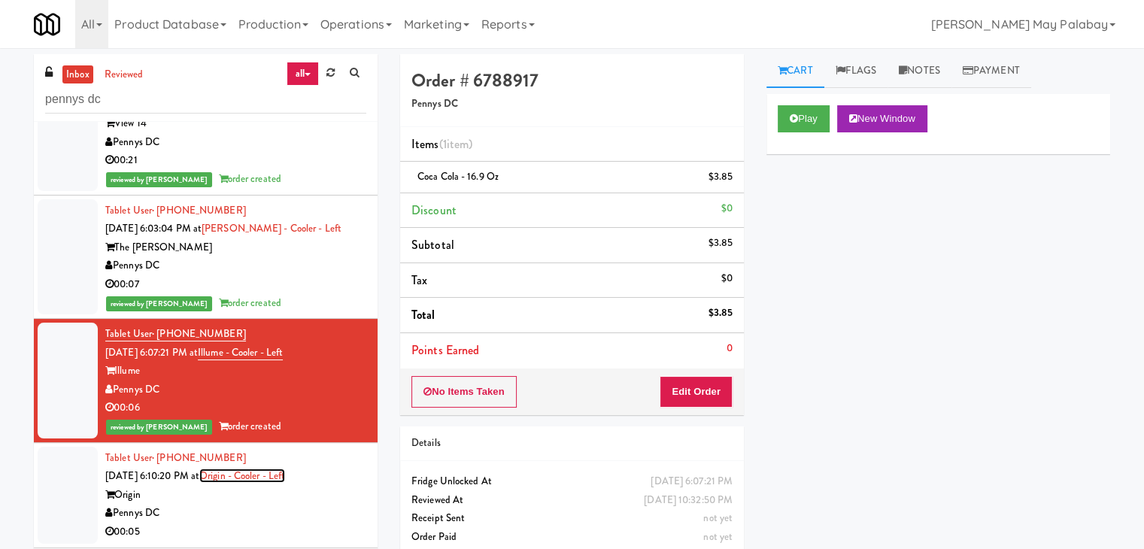
click at [256, 472] on link "Origin - Cooler - Left" at bounding box center [242, 475] width 86 height 14
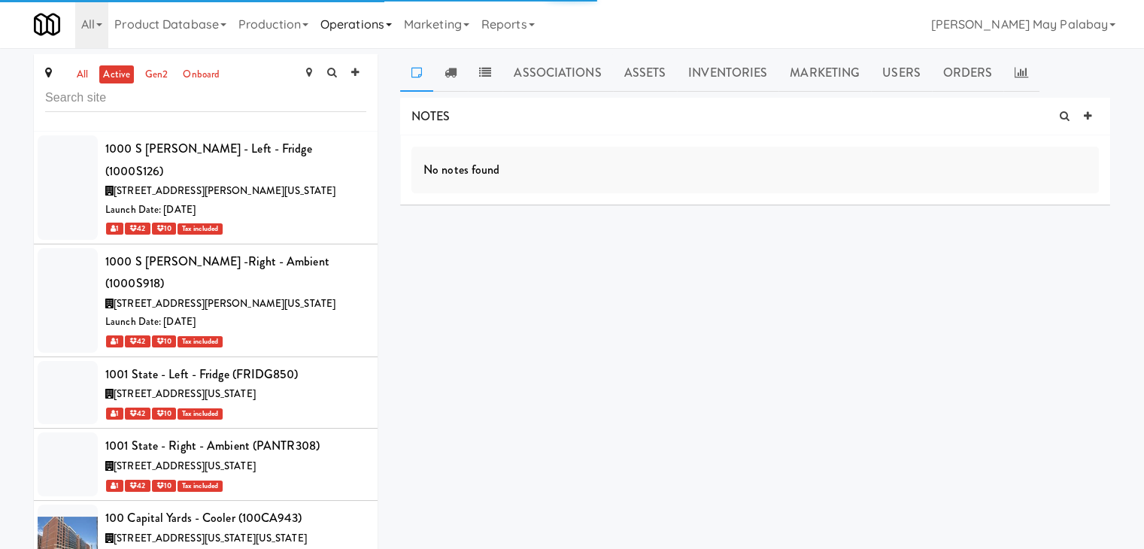
scroll to position [45654, 0]
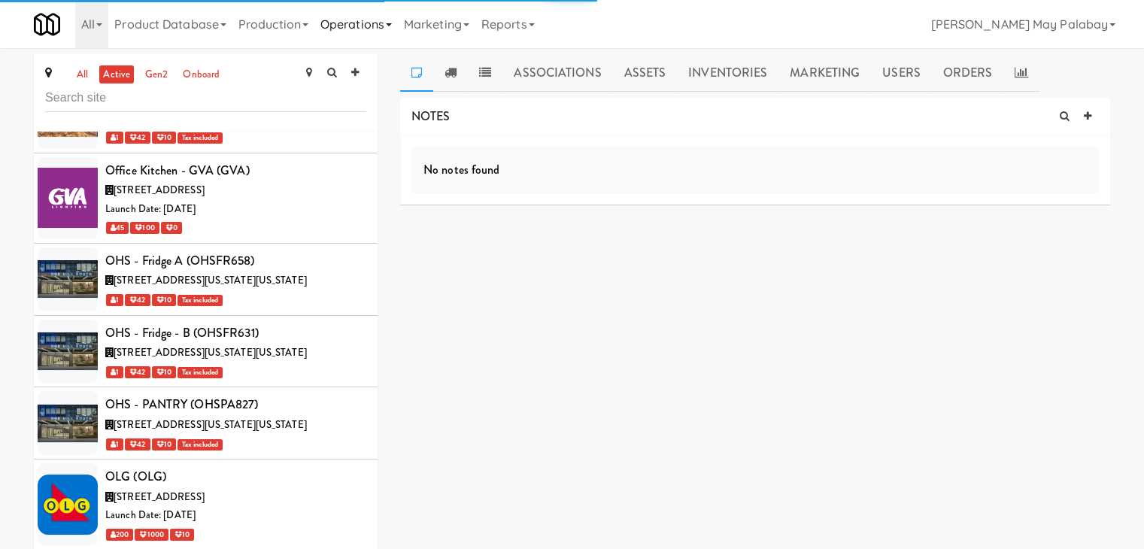
click at [398, 26] on link "Operations" at bounding box center [355, 24] width 83 height 48
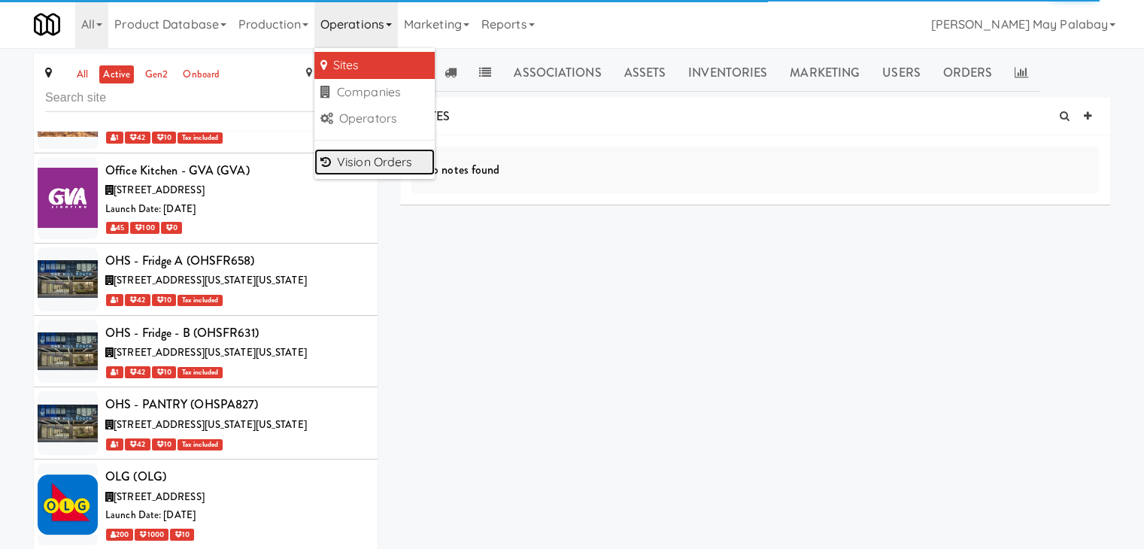
click at [399, 171] on link "Vision Orders" at bounding box center [374, 162] width 120 height 27
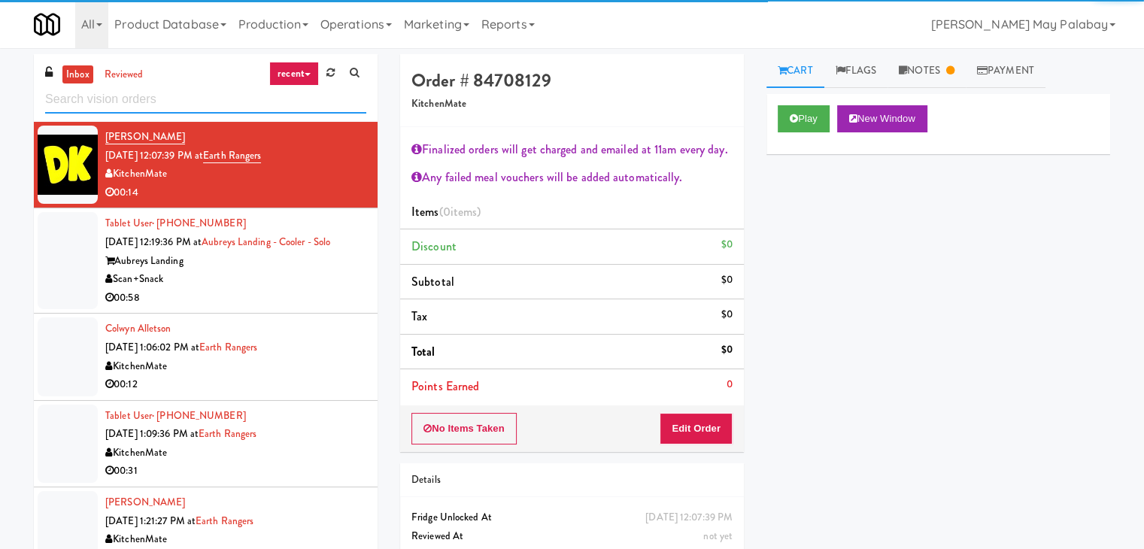
click at [134, 102] on input "text" at bounding box center [205, 100] width 321 height 28
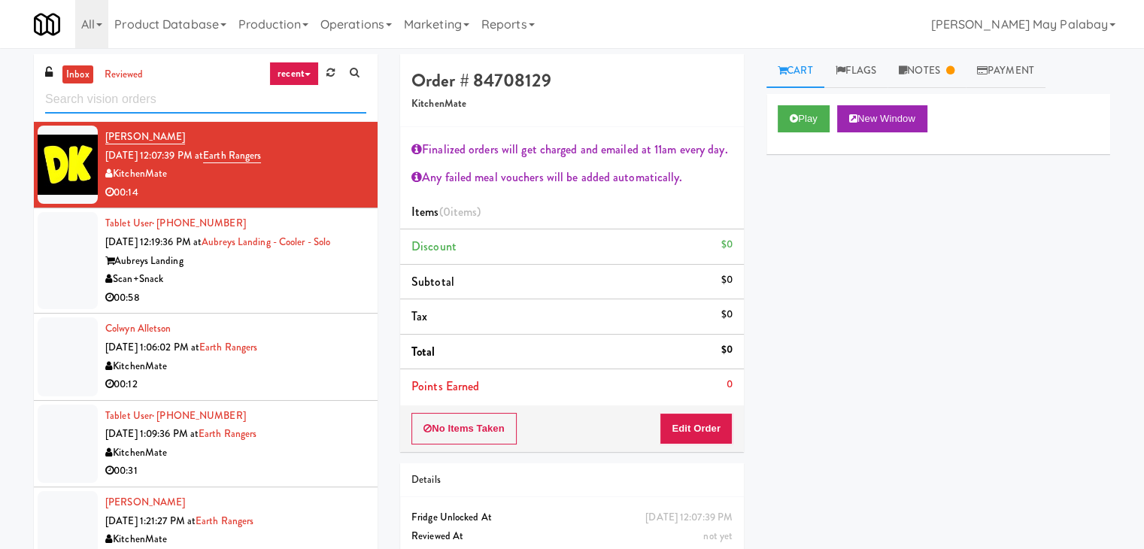
click at [119, 105] on input "text" at bounding box center [205, 100] width 321 height 28
paste input "[STREET_ADDRESS]"
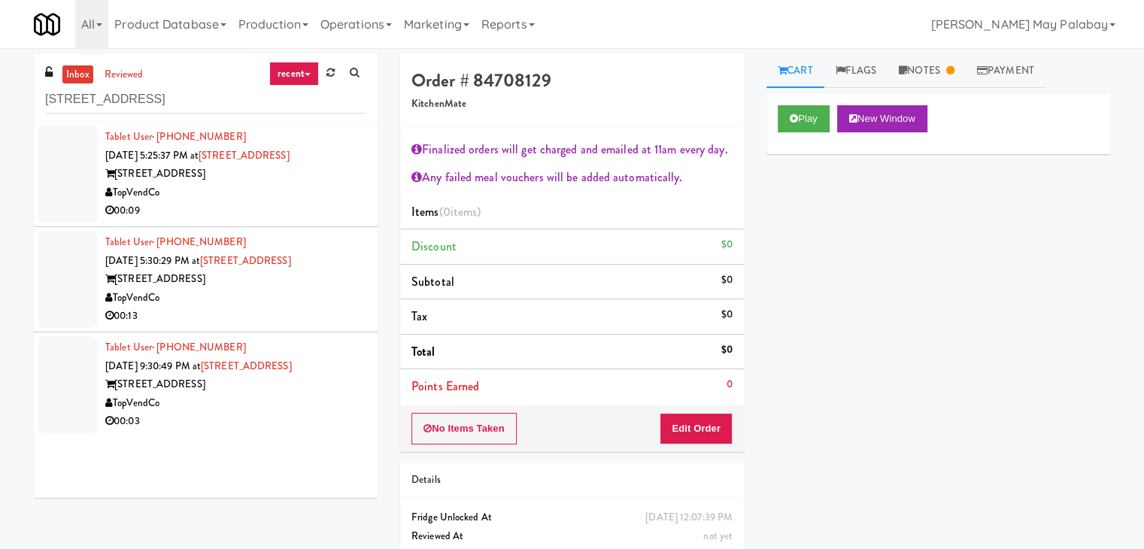
click at [280, 187] on div "TopVendCo" at bounding box center [235, 192] width 261 height 19
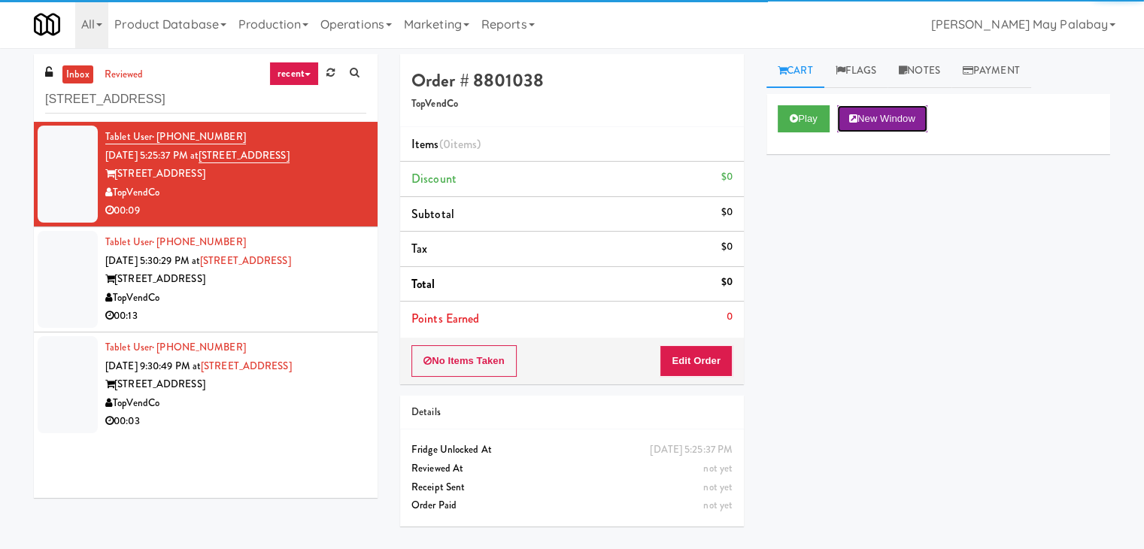
click at [902, 111] on button "New Window" at bounding box center [882, 118] width 90 height 27
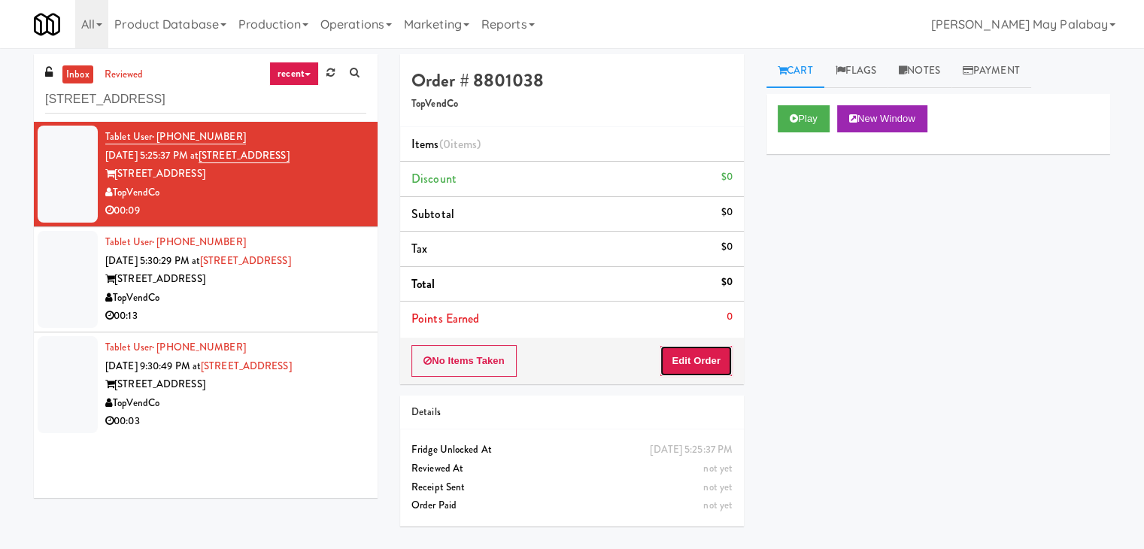
click at [692, 359] on button "Edit Order" at bounding box center [695, 361] width 73 height 32
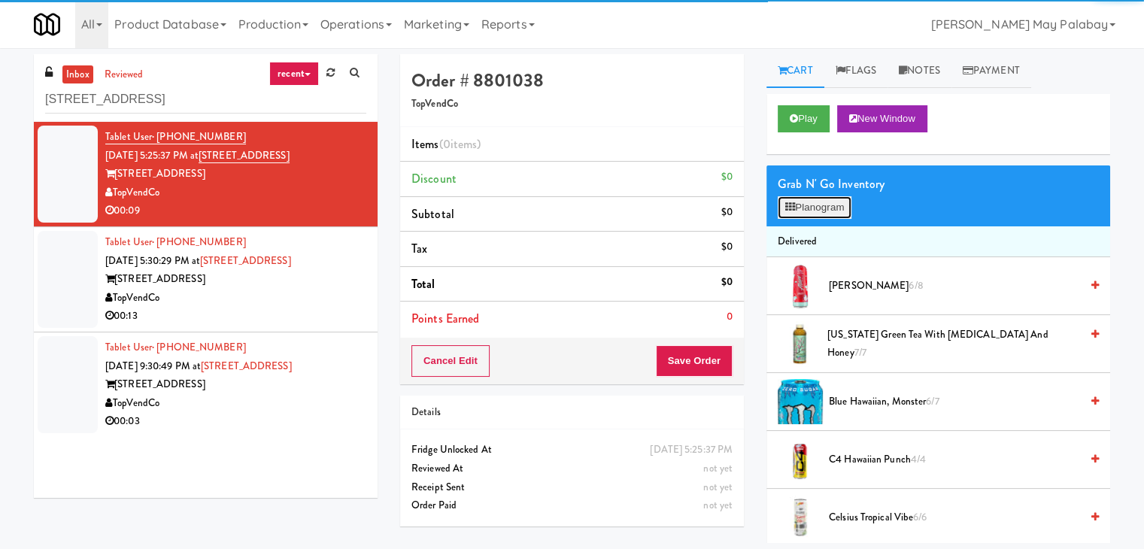
click at [836, 211] on button "Planogram" at bounding box center [814, 207] width 74 height 23
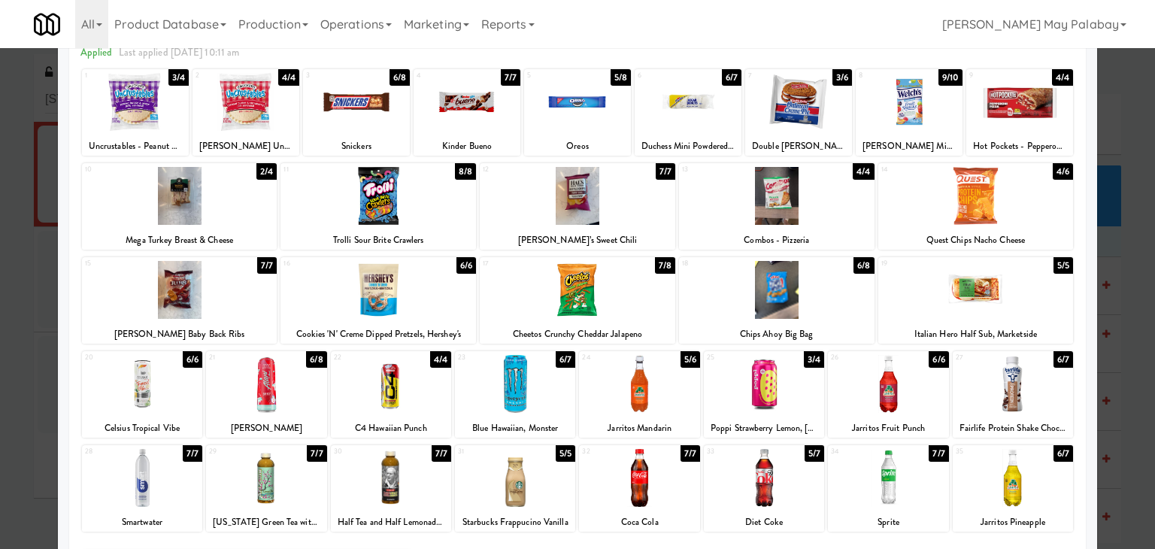
scroll to position [75, 0]
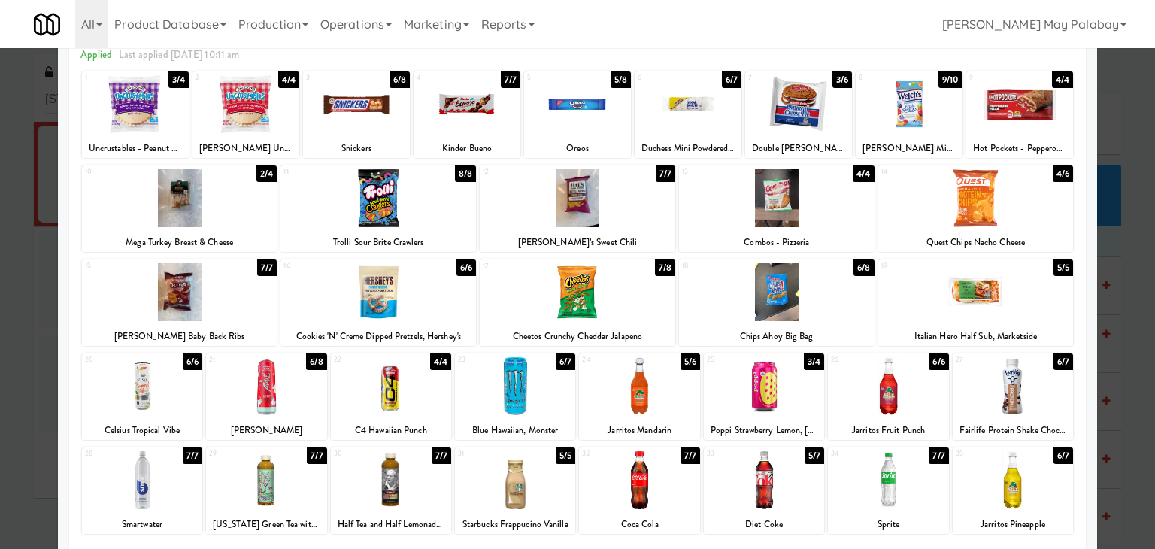
click at [832, 124] on div at bounding box center [798, 104] width 107 height 58
click at [693, 135] on div "6 6/7 Duchess Mini Powdered Sugar Donuts" at bounding box center [688, 114] width 107 height 86
click at [1114, 243] on div at bounding box center [577, 274] width 1155 height 549
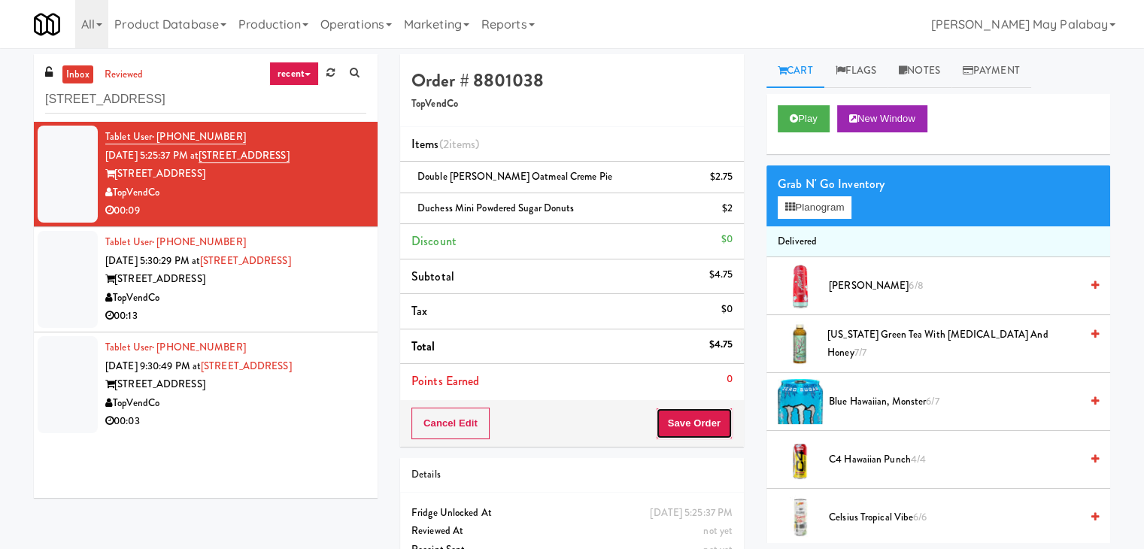
click at [677, 431] on button "Save Order" at bounding box center [694, 424] width 77 height 32
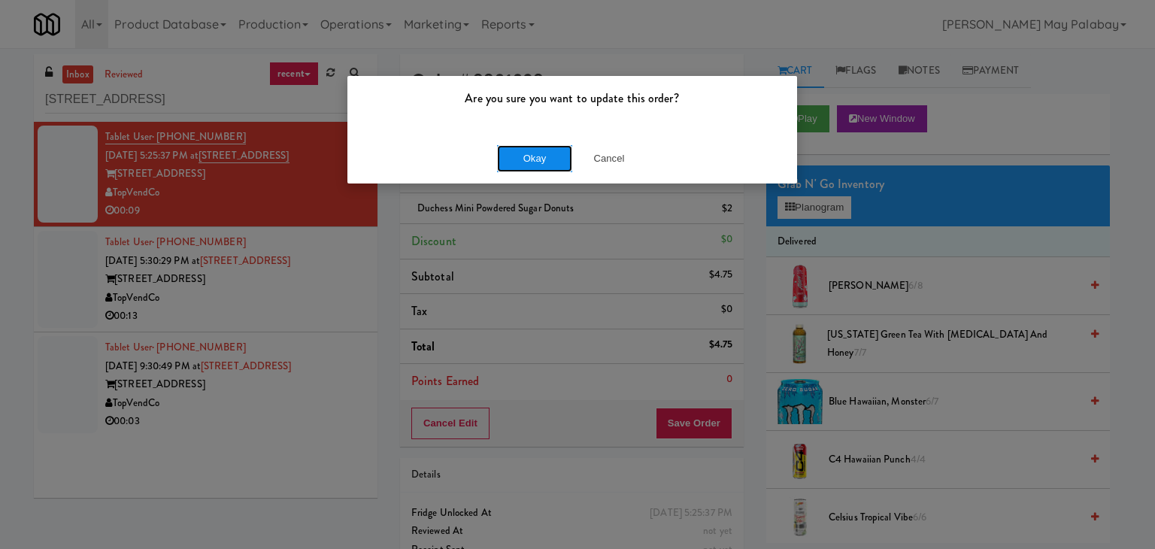
click at [553, 147] on button "Okay" at bounding box center [534, 158] width 75 height 27
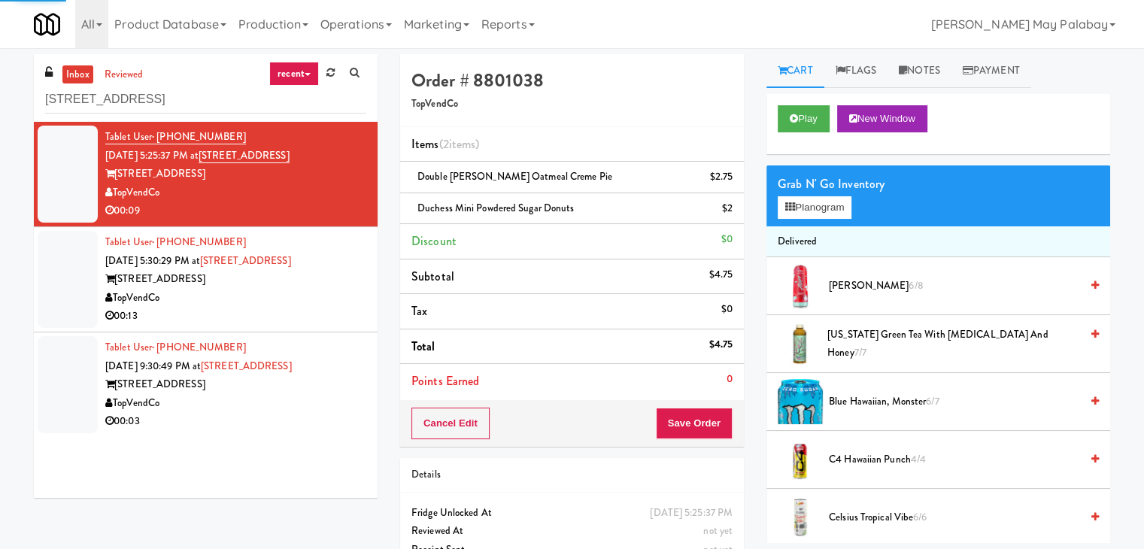
click at [268, 271] on div "[STREET_ADDRESS]" at bounding box center [235, 279] width 261 height 19
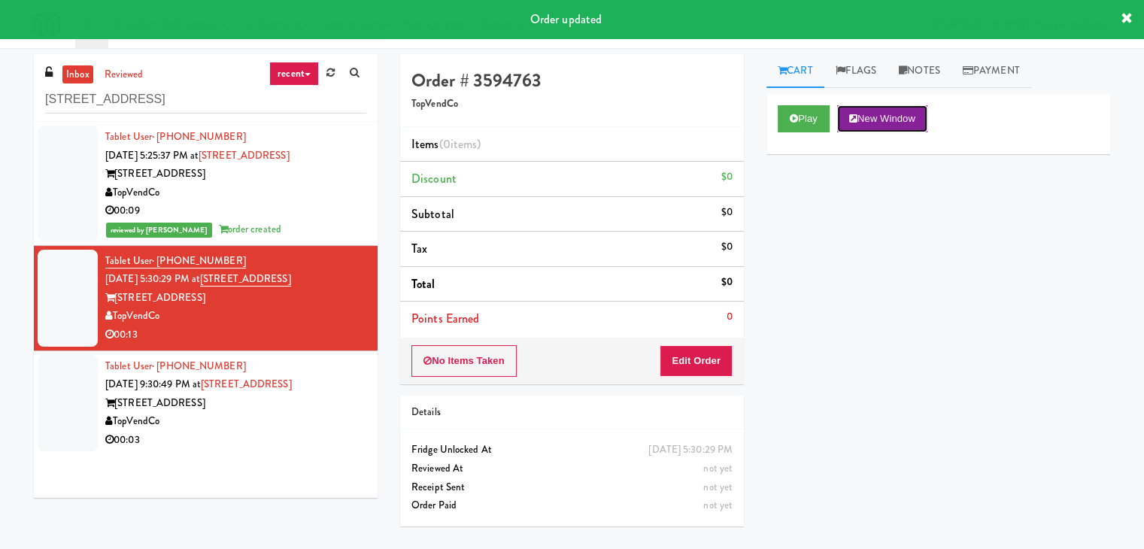
click at [887, 123] on button "New Window" at bounding box center [882, 118] width 90 height 27
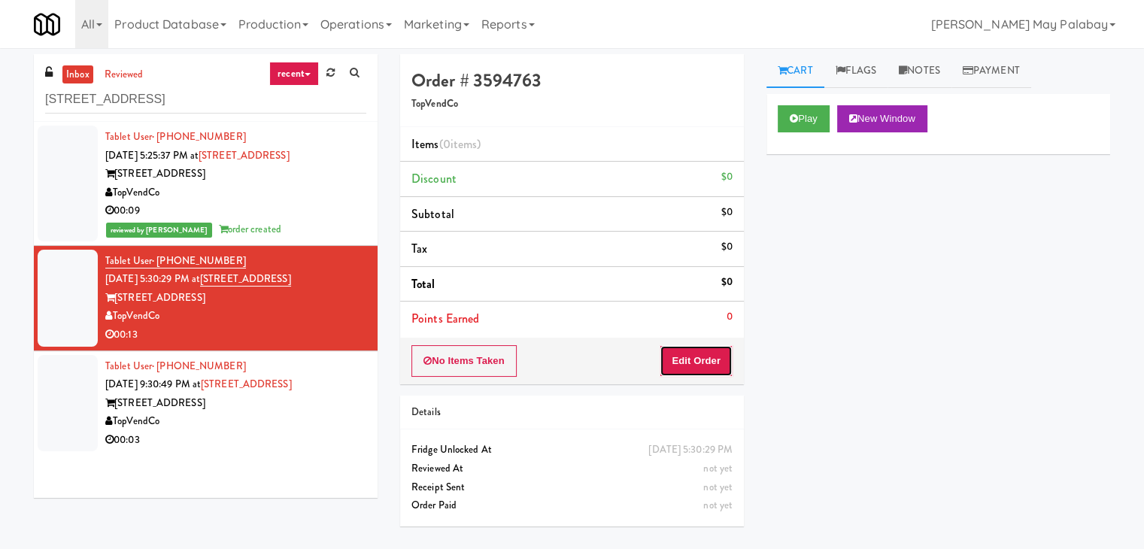
click at [699, 366] on button "Edit Order" at bounding box center [695, 361] width 73 height 32
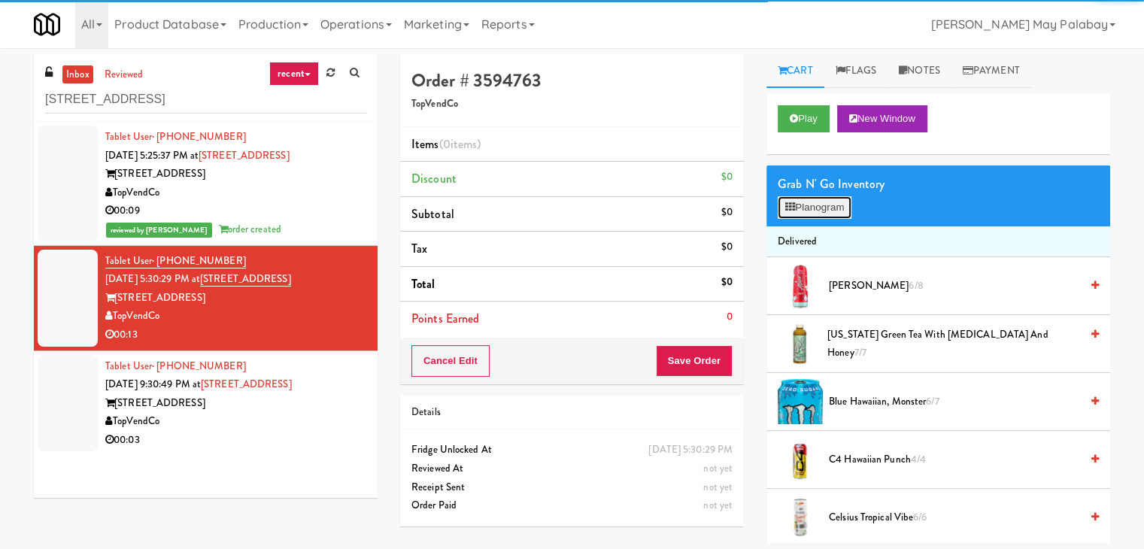
click at [823, 199] on button "Planogram" at bounding box center [814, 207] width 74 height 23
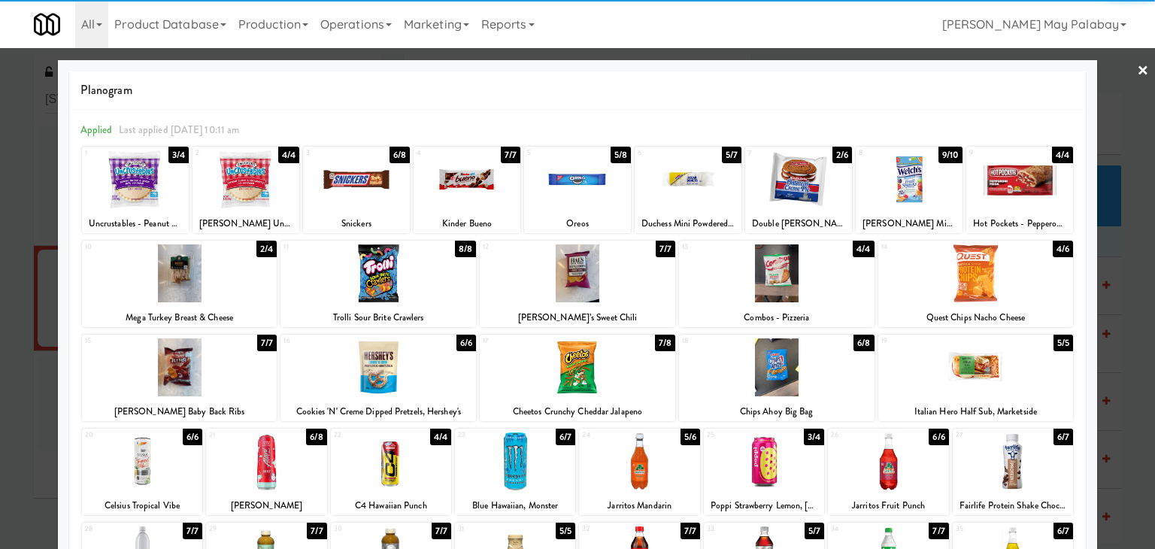
scroll to position [75, 0]
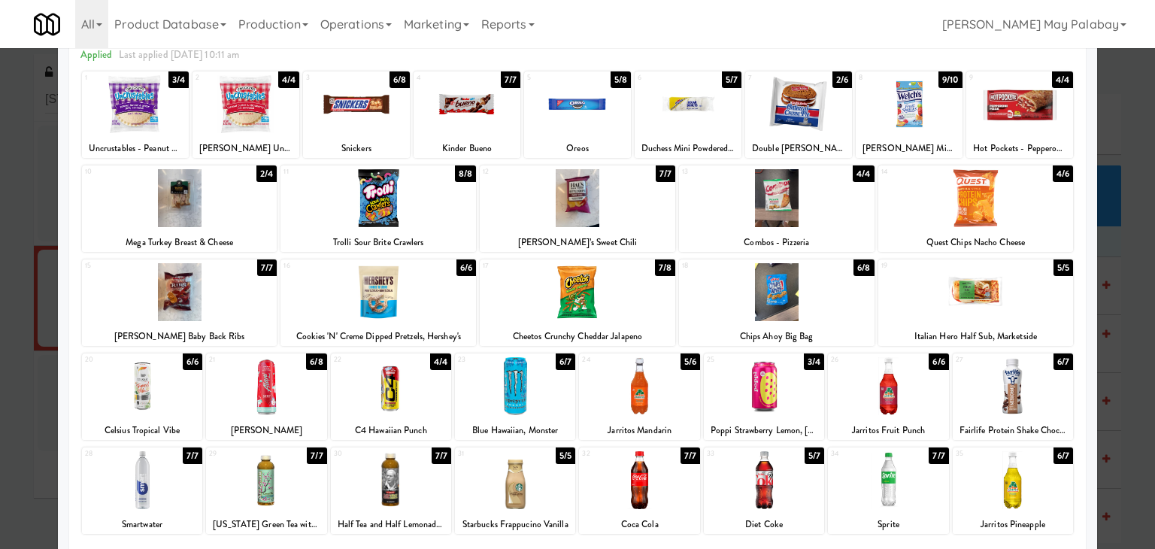
click at [830, 118] on div at bounding box center [798, 104] width 107 height 58
click at [625, 314] on div at bounding box center [577, 292] width 195 height 58
click at [717, 130] on div at bounding box center [688, 104] width 107 height 58
click at [1114, 235] on div at bounding box center [577, 274] width 1155 height 549
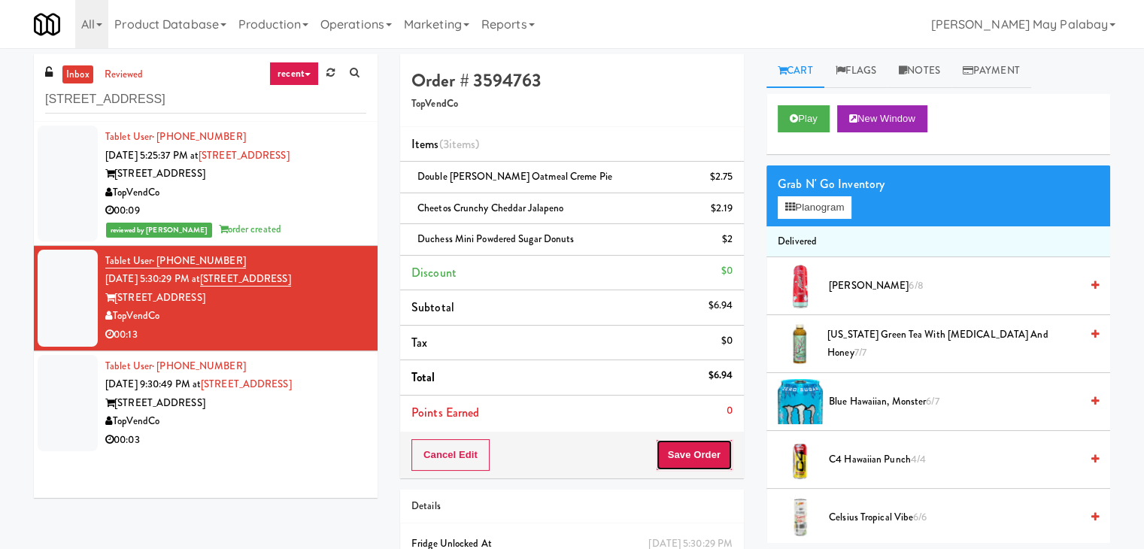
click at [677, 450] on button "Save Order" at bounding box center [694, 455] width 77 height 32
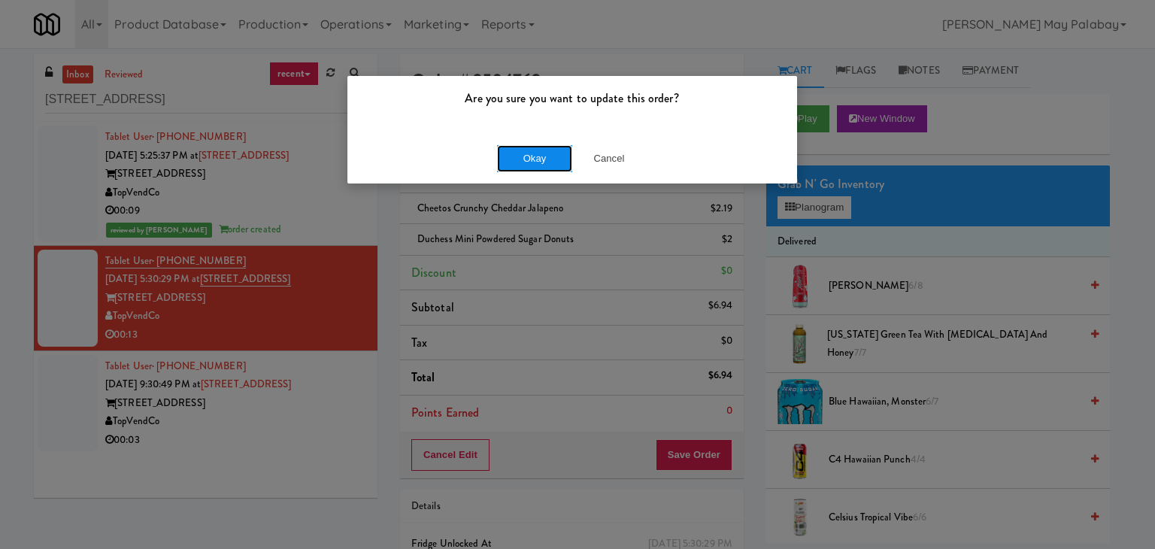
click at [546, 154] on button "Okay" at bounding box center [534, 158] width 75 height 27
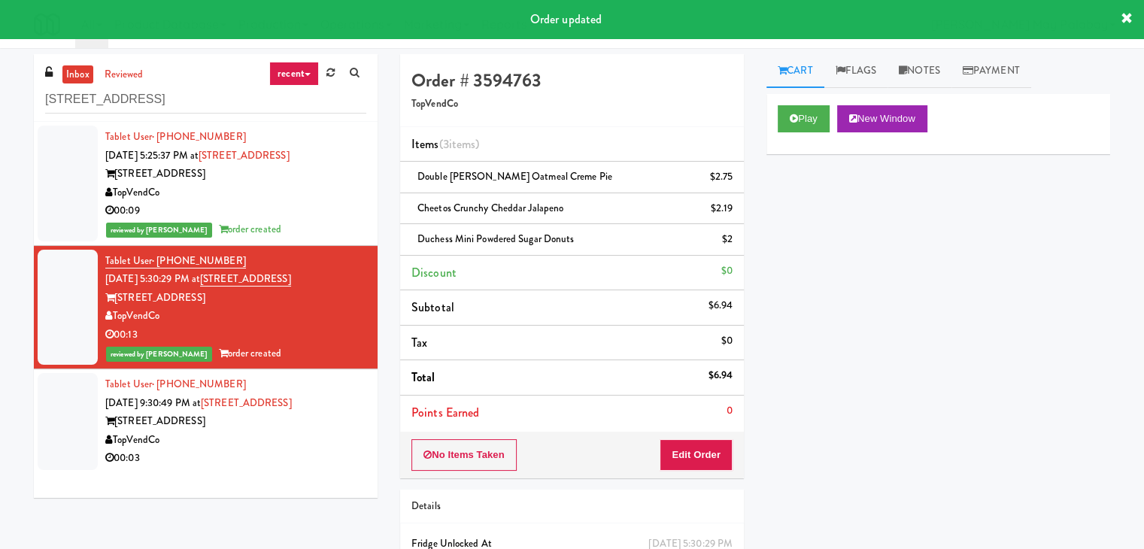
click at [292, 410] on div "Tablet User · (903) 240-5443 [DATE] 9:30:49 PM at [GEOGRAPHIC_DATA][STREET_ADDR…" at bounding box center [235, 421] width 261 height 92
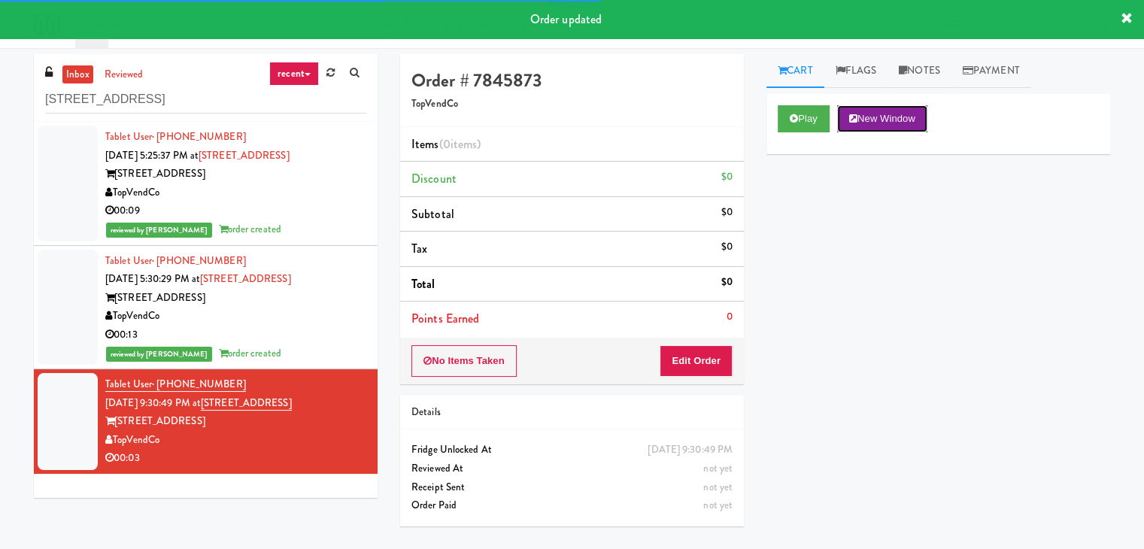
click at [871, 124] on button "New Window" at bounding box center [882, 118] width 90 height 27
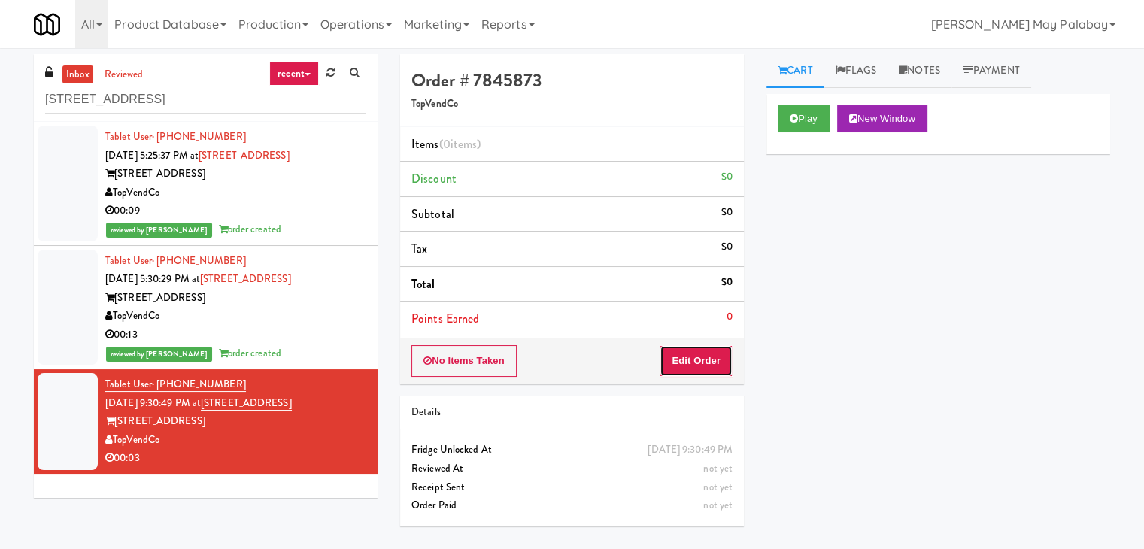
click at [701, 359] on button "Edit Order" at bounding box center [695, 361] width 73 height 32
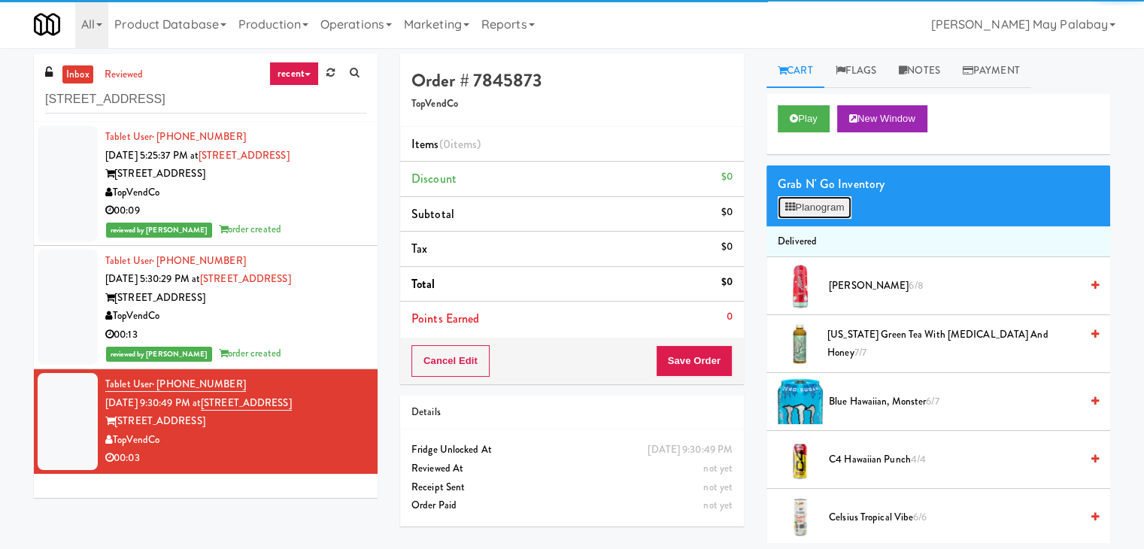
click at [797, 208] on button "Planogram" at bounding box center [814, 207] width 74 height 23
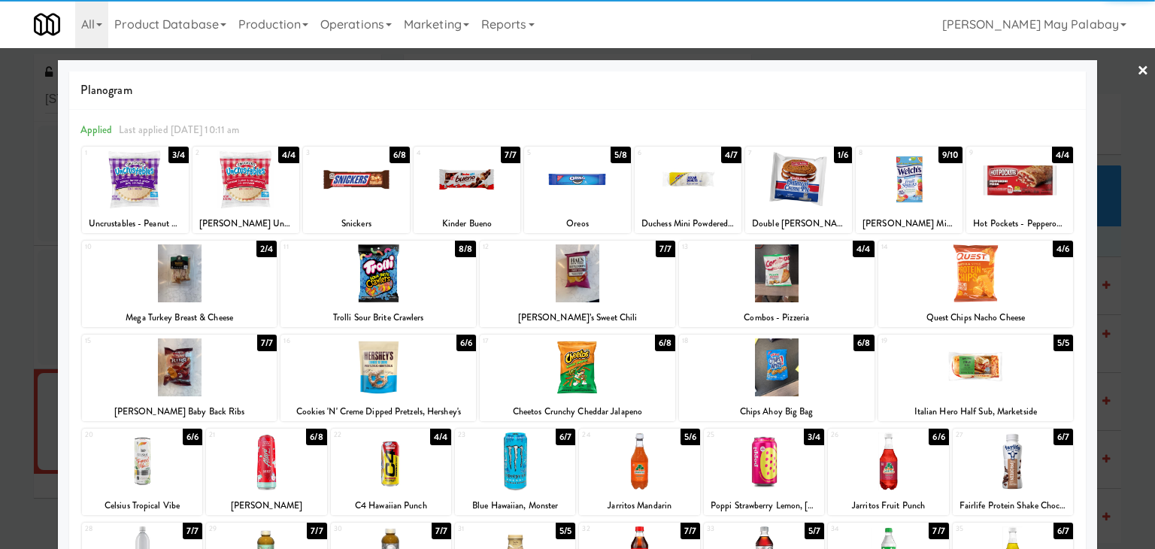
scroll to position [75, 0]
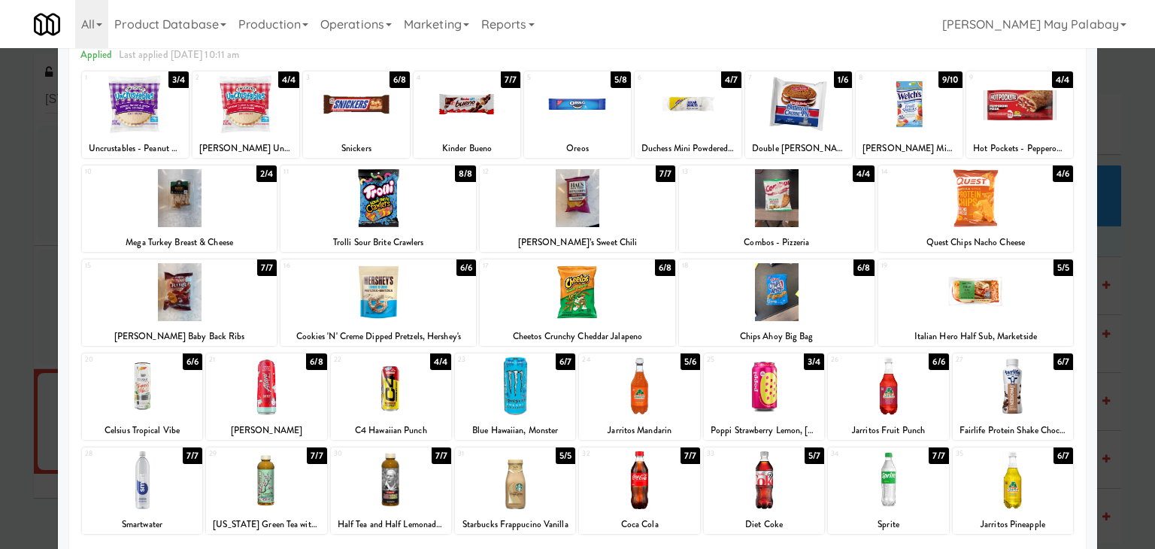
click at [1025, 234] on div "Quest Chips Nacho Cheese" at bounding box center [975, 242] width 191 height 19
click at [1043, 227] on div "14 4/6 Quest Chips Nacho Cheese" at bounding box center [975, 208] width 195 height 86
click at [1122, 235] on div at bounding box center [577, 274] width 1155 height 549
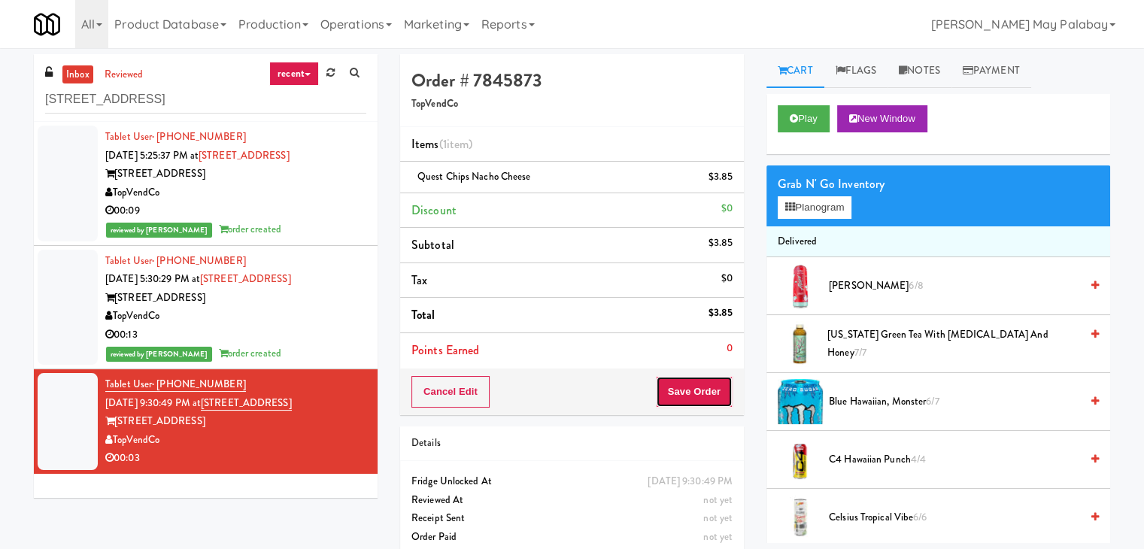
click at [687, 389] on button "Save Order" at bounding box center [694, 392] width 77 height 32
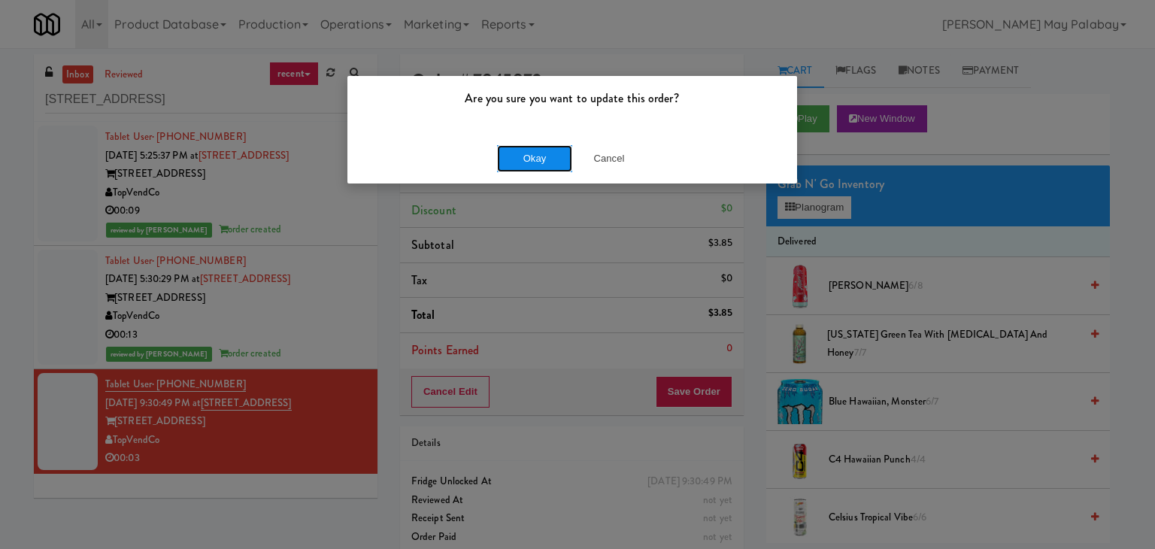
click at [539, 158] on button "Okay" at bounding box center [534, 158] width 75 height 27
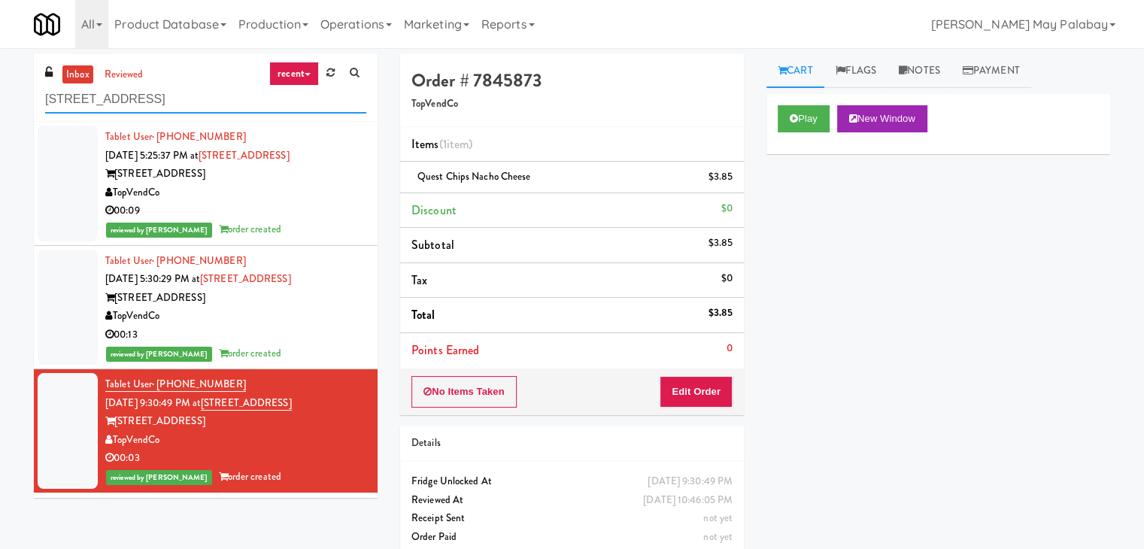
drag, startPoint x: 149, startPoint y: 92, endPoint x: 43, endPoint y: 95, distance: 106.1
click at [43, 95] on div "inbox reviewed recent all unclear take inventory issue suspicious failed recent…" at bounding box center [206, 88] width 344 height 68
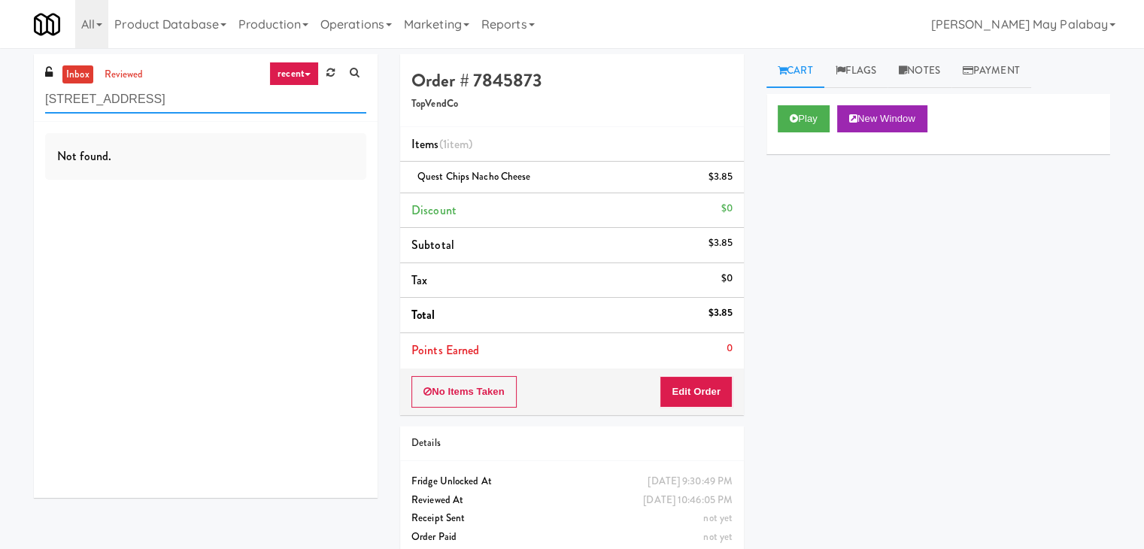
drag, startPoint x: 183, startPoint y: 96, endPoint x: 0, endPoint y: 103, distance: 183.6
click at [0, 103] on div "inbox reviewed recent all unclear take inventory issue suspicious failed recent…" at bounding box center [572, 311] width 1144 height 514
paste input "[PERSON_NAME] Cabinet"
type input "[PERSON_NAME] Cabinet 1"
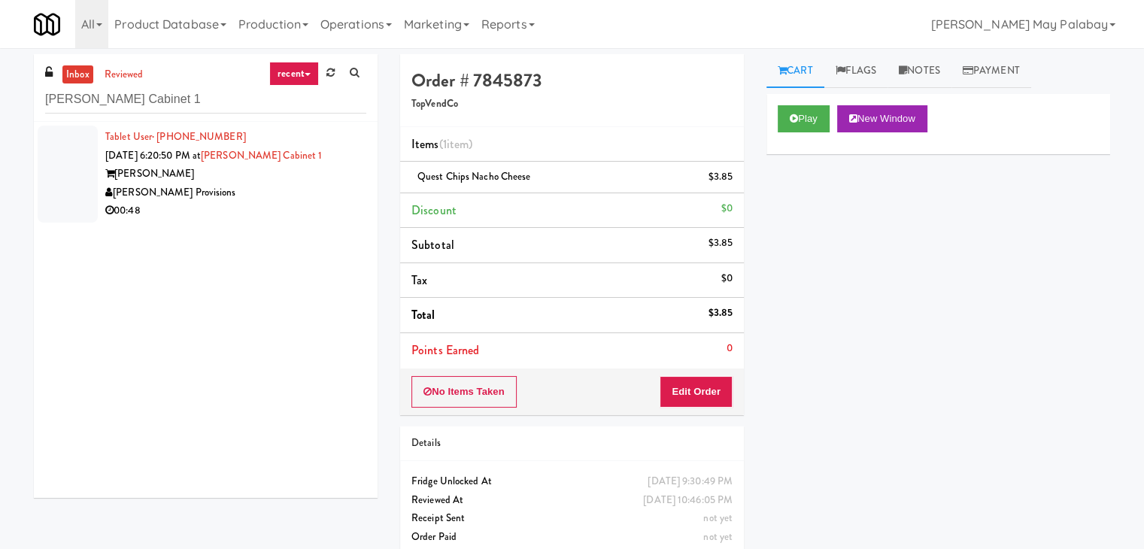
click at [277, 188] on div "[PERSON_NAME] Provisions" at bounding box center [235, 192] width 261 height 19
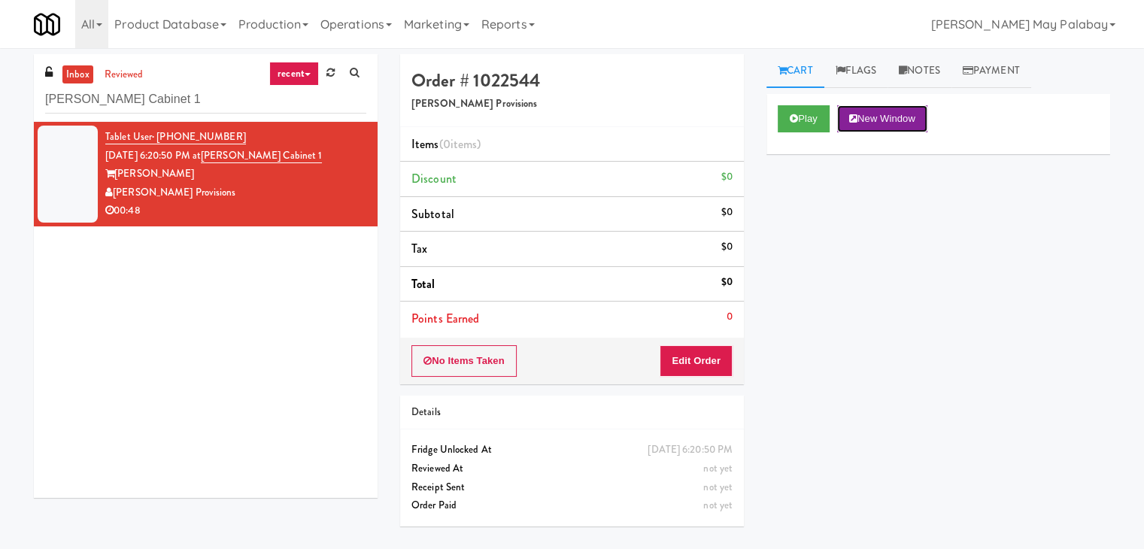
click at [917, 124] on button "New Window" at bounding box center [882, 118] width 90 height 27
click at [683, 362] on button "Edit Order" at bounding box center [695, 361] width 73 height 32
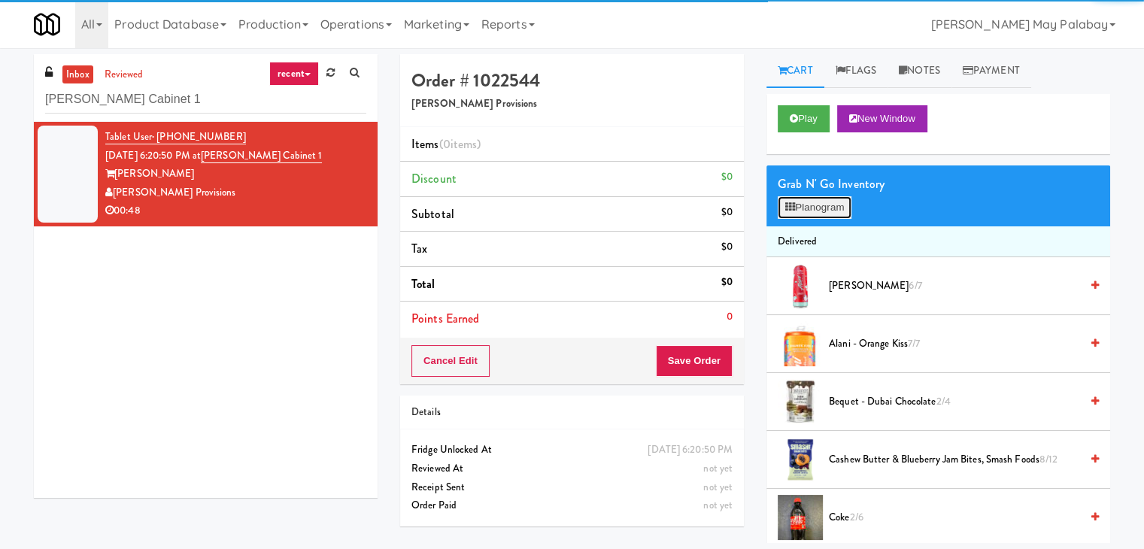
click at [821, 212] on button "Planogram" at bounding box center [814, 207] width 74 height 23
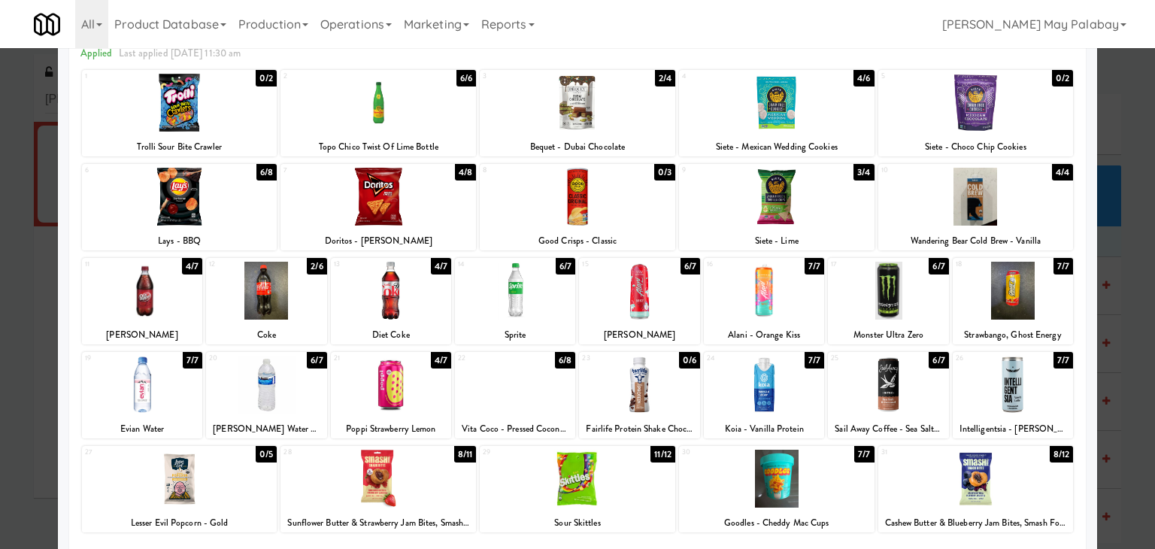
scroll to position [75, 0]
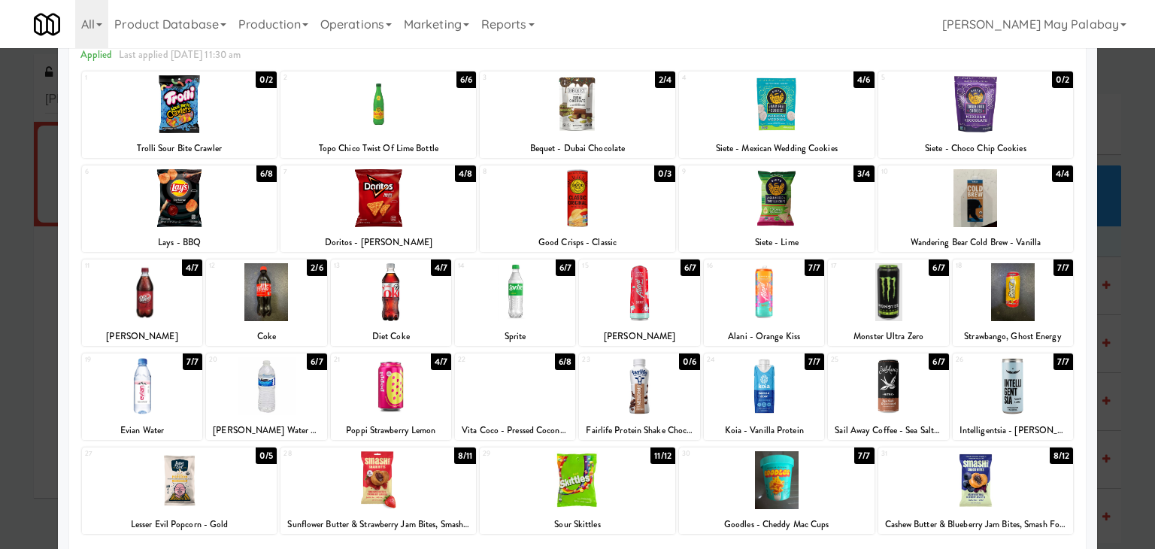
click at [678, 392] on div at bounding box center [639, 386] width 120 height 58
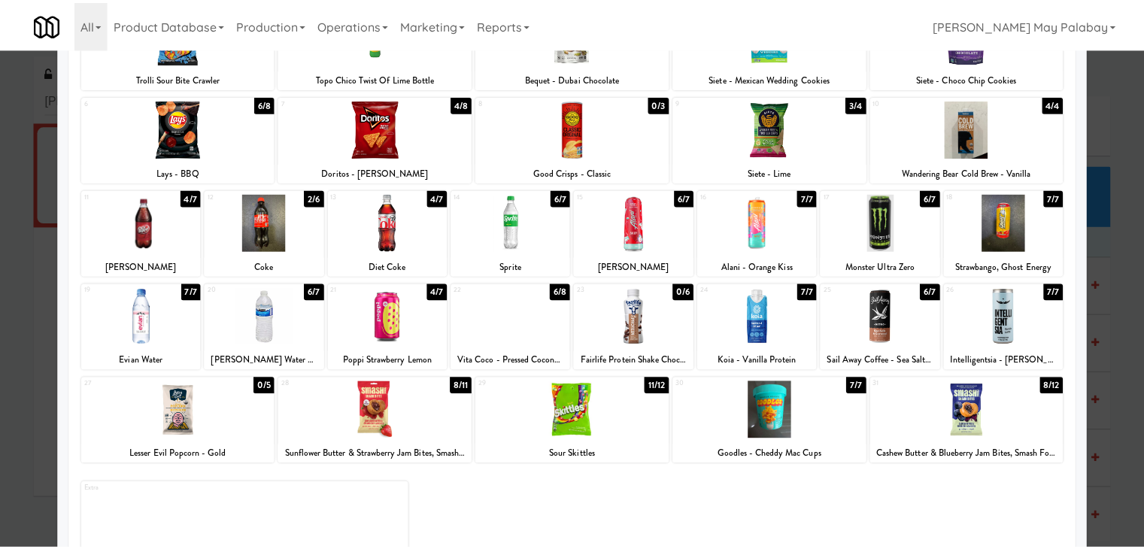
scroll to position [150, 0]
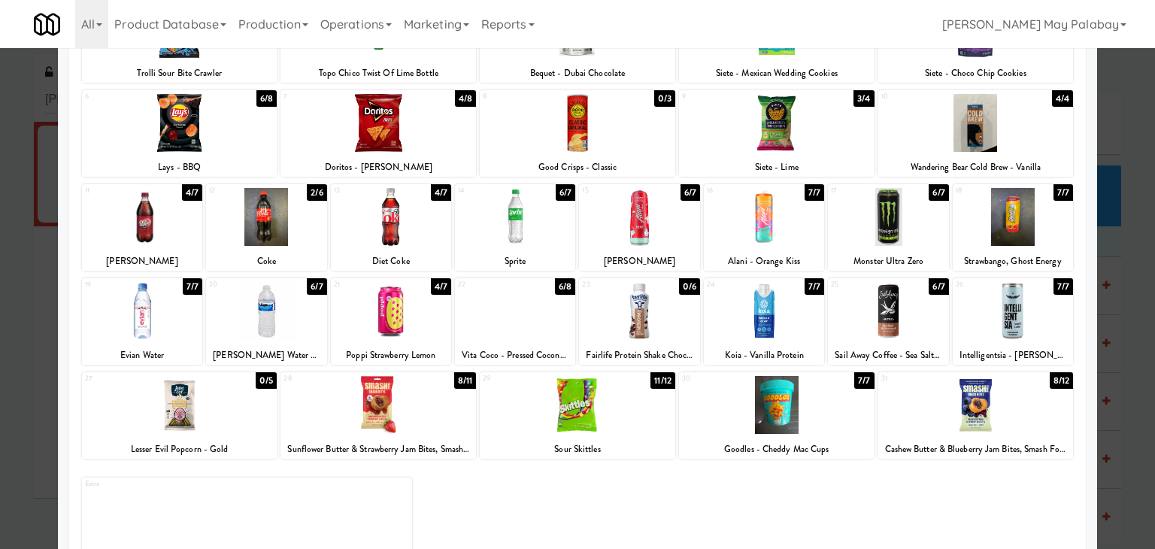
click at [1129, 335] on div at bounding box center [577, 274] width 1155 height 549
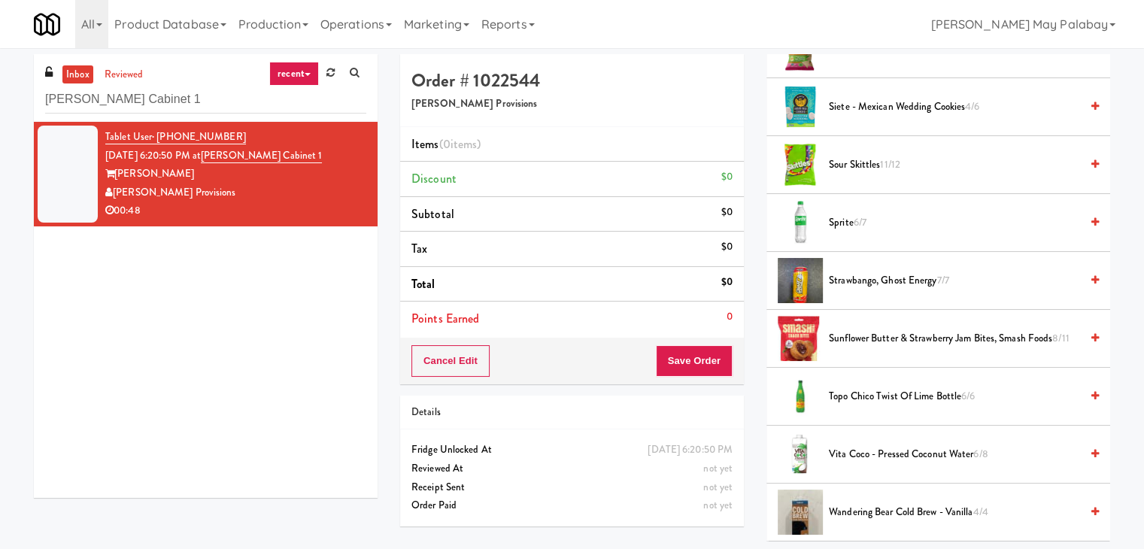
scroll to position [1389, 0]
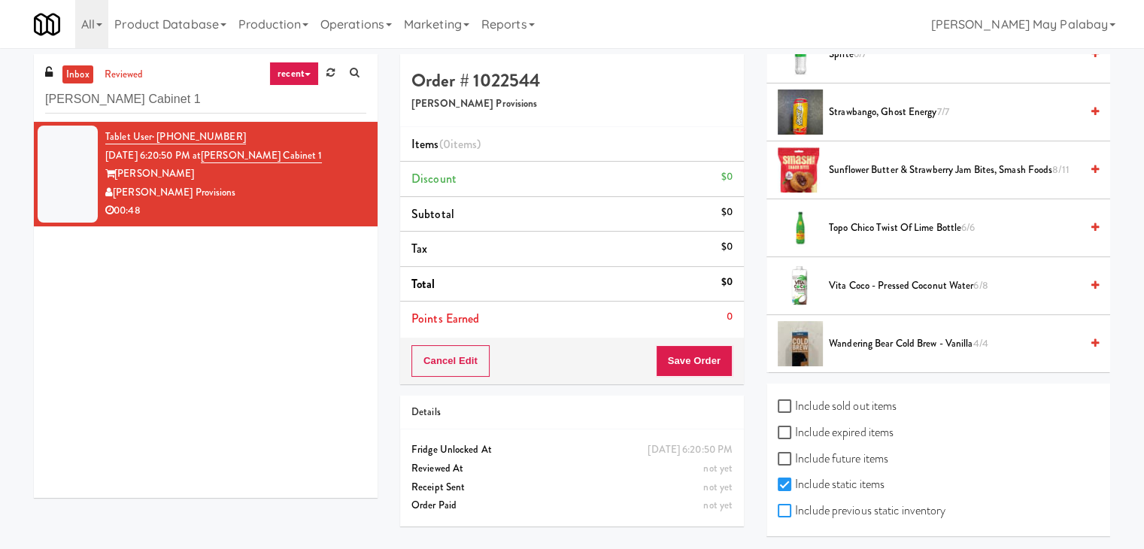
click at [784, 505] on input "Include previous static inventory" at bounding box center [785, 511] width 17 height 12
checkbox input "true"
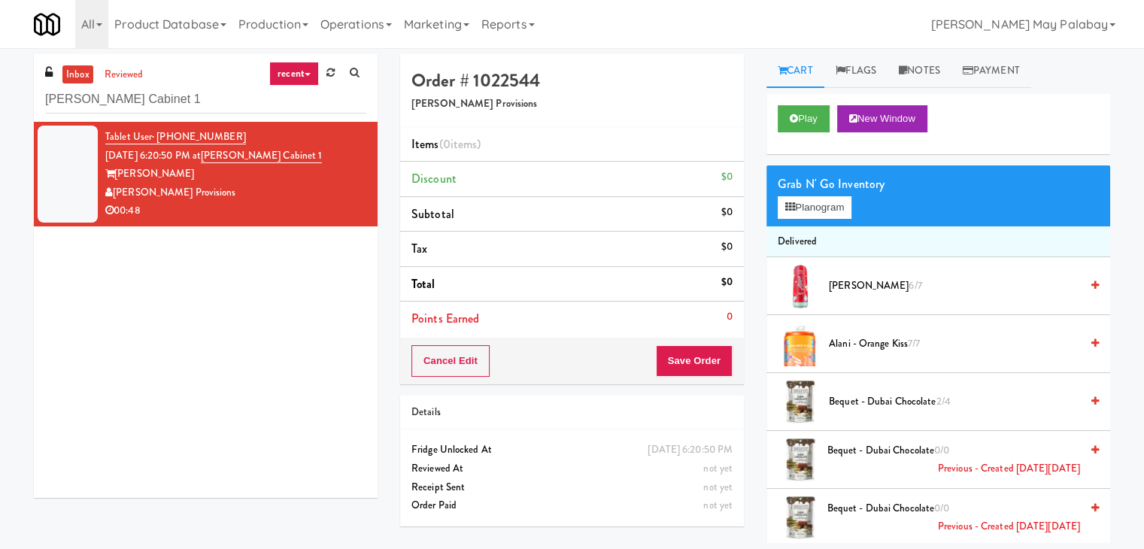
scroll to position [0, 0]
click at [843, 214] on button "Planogram" at bounding box center [814, 207] width 74 height 23
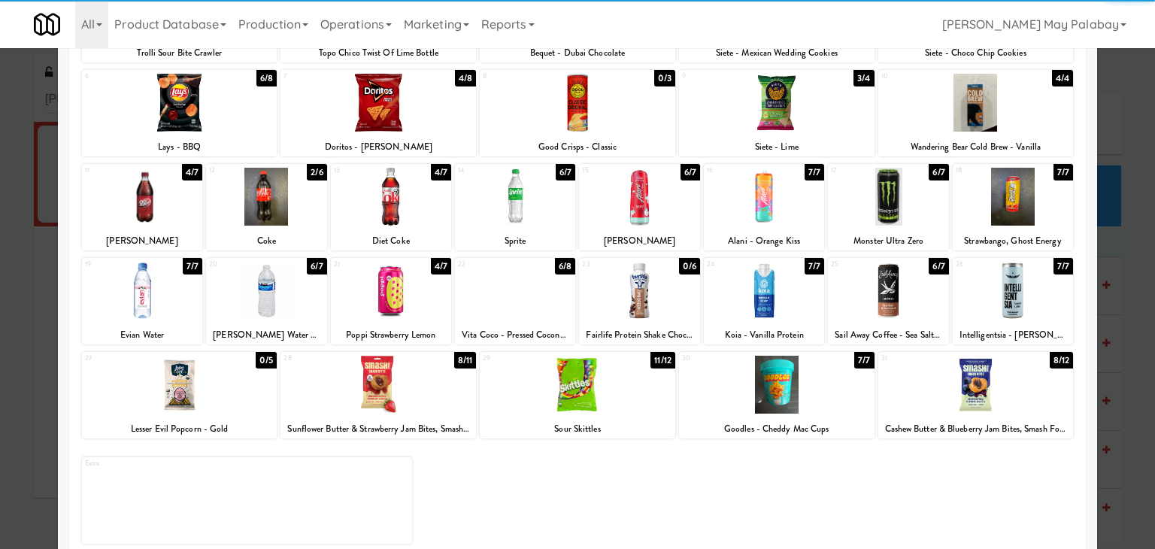
scroll to position [189, 0]
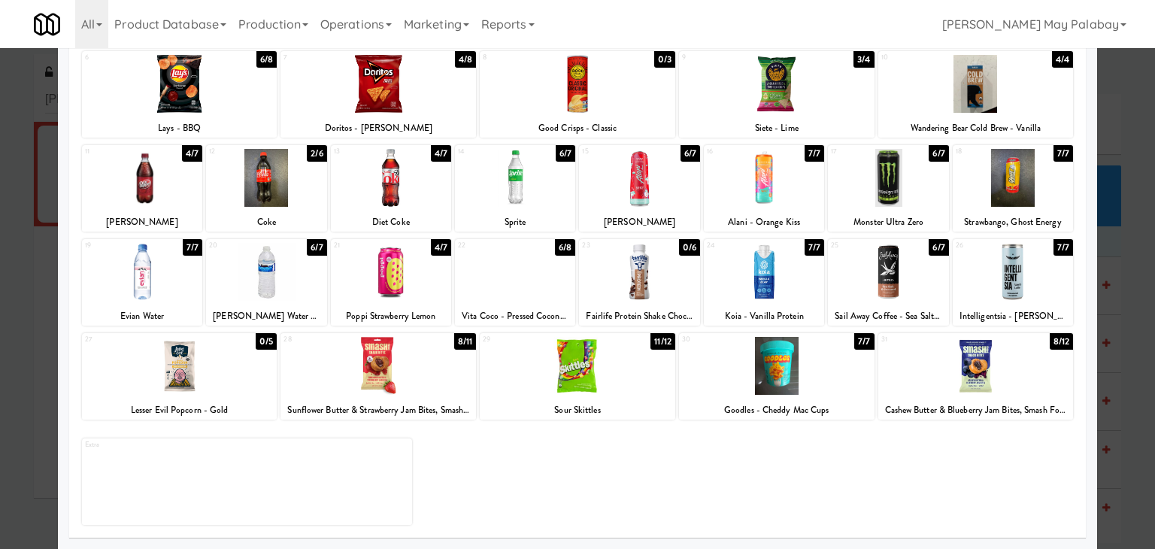
click at [680, 297] on div at bounding box center [639, 272] width 120 height 58
click at [551, 298] on div at bounding box center [515, 272] width 120 height 58
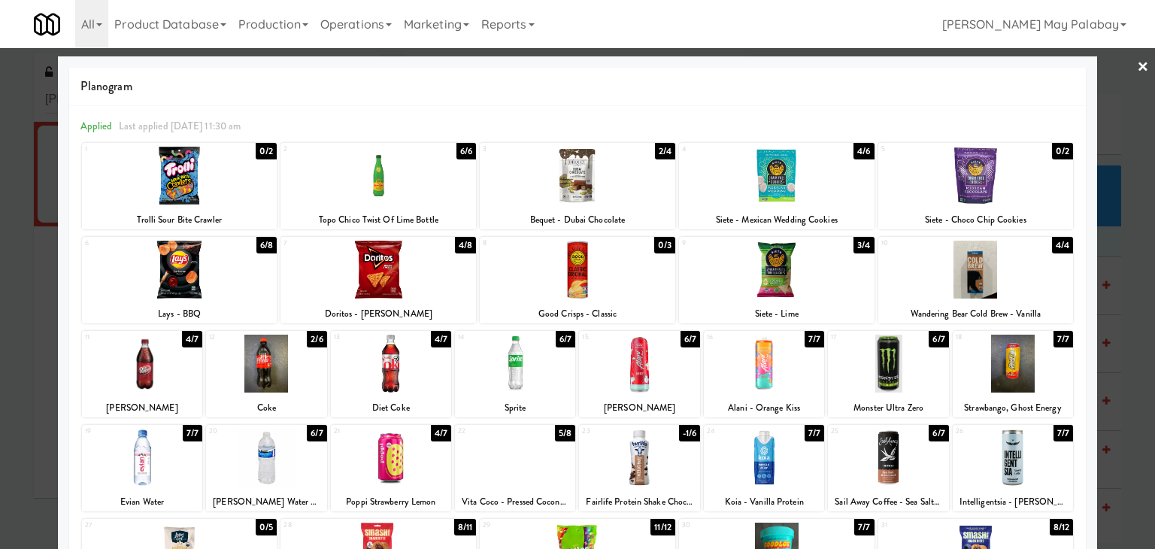
scroll to position [0, 0]
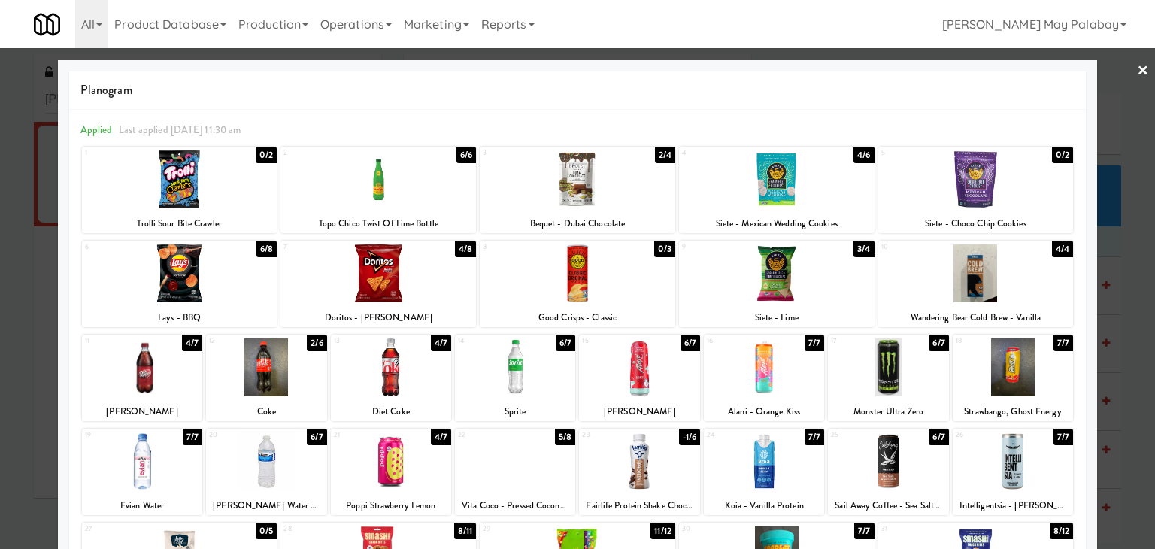
click at [436, 193] on div at bounding box center [377, 179] width 195 height 58
click at [1118, 323] on div at bounding box center [577, 274] width 1155 height 549
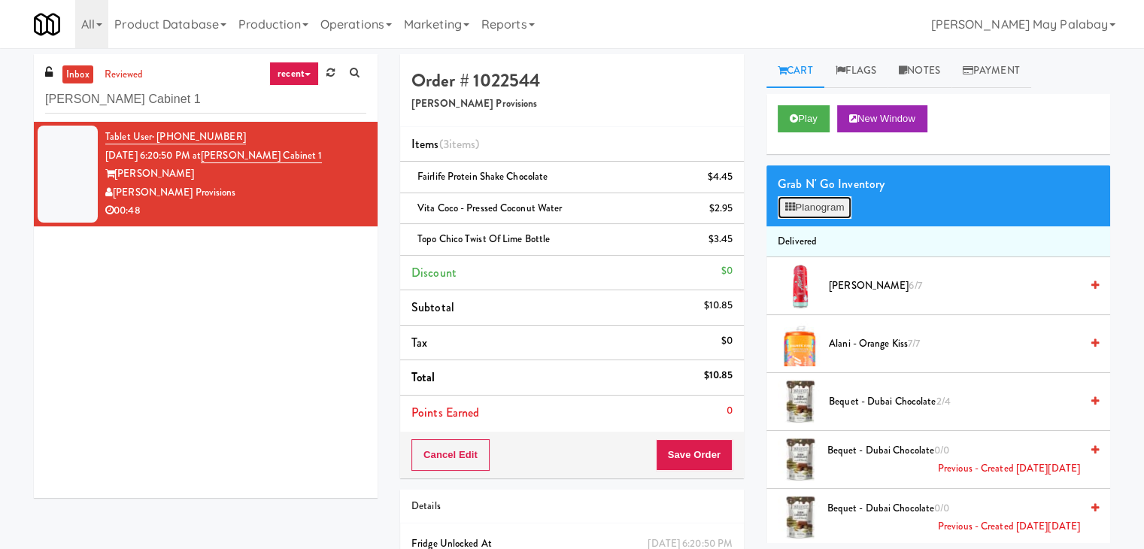
click at [817, 209] on button "Planogram" at bounding box center [814, 207] width 74 height 23
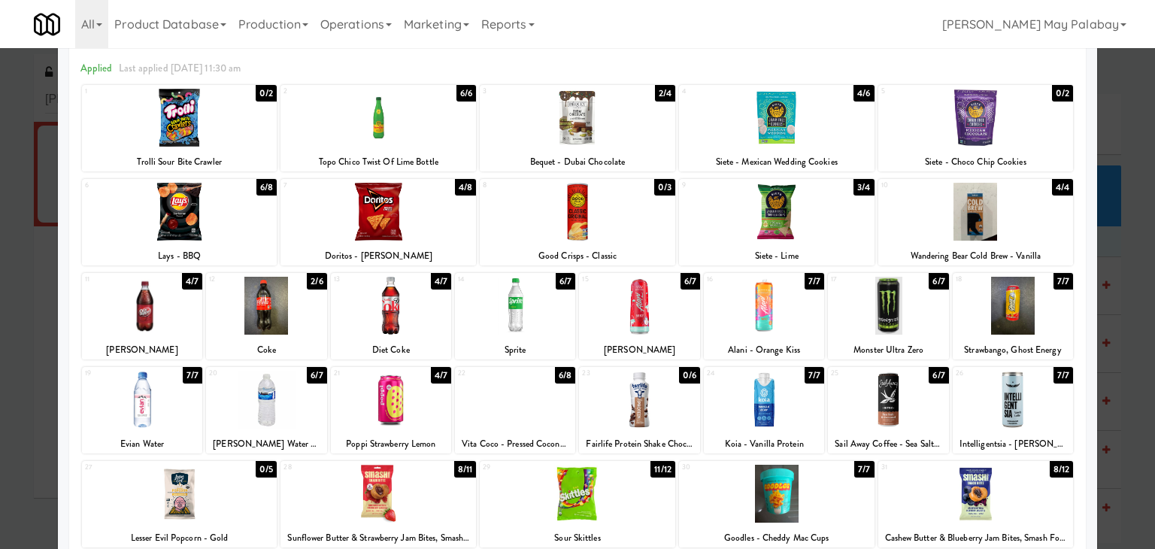
scroll to position [39, 0]
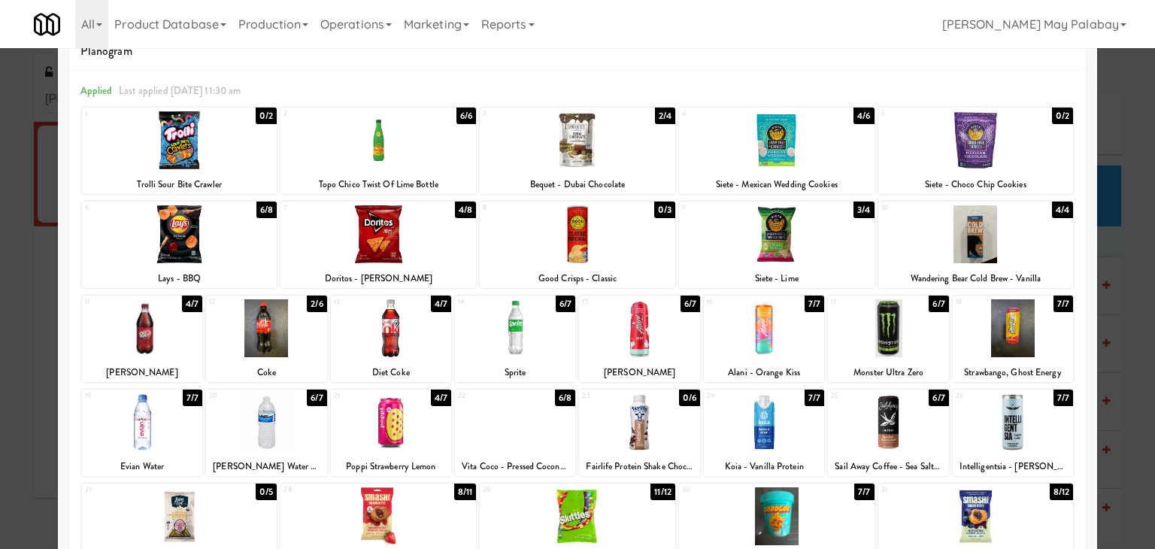
click at [1126, 367] on div at bounding box center [577, 274] width 1155 height 549
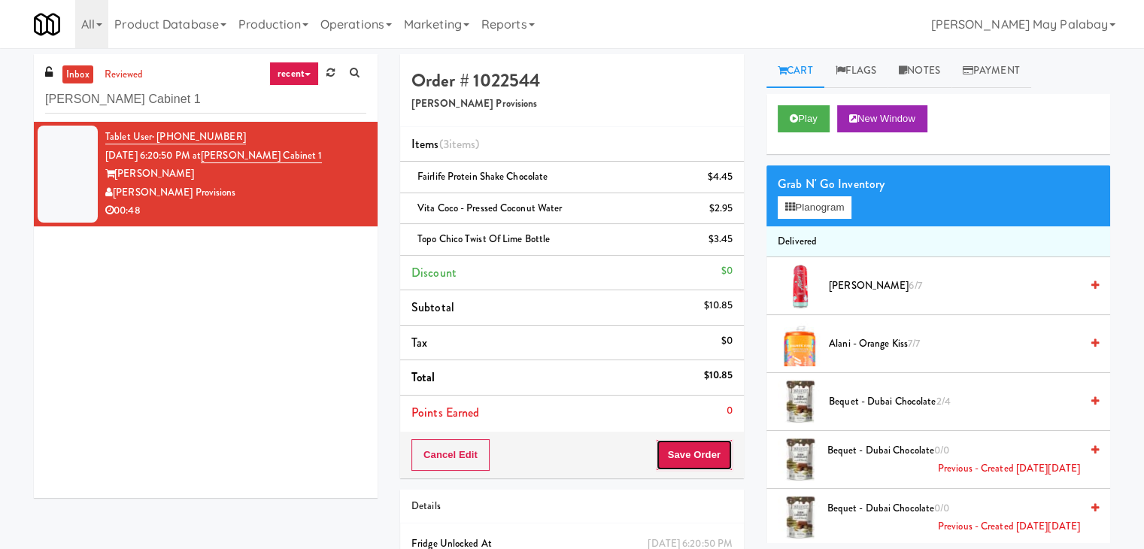
click at [698, 449] on button "Save Order" at bounding box center [694, 455] width 77 height 32
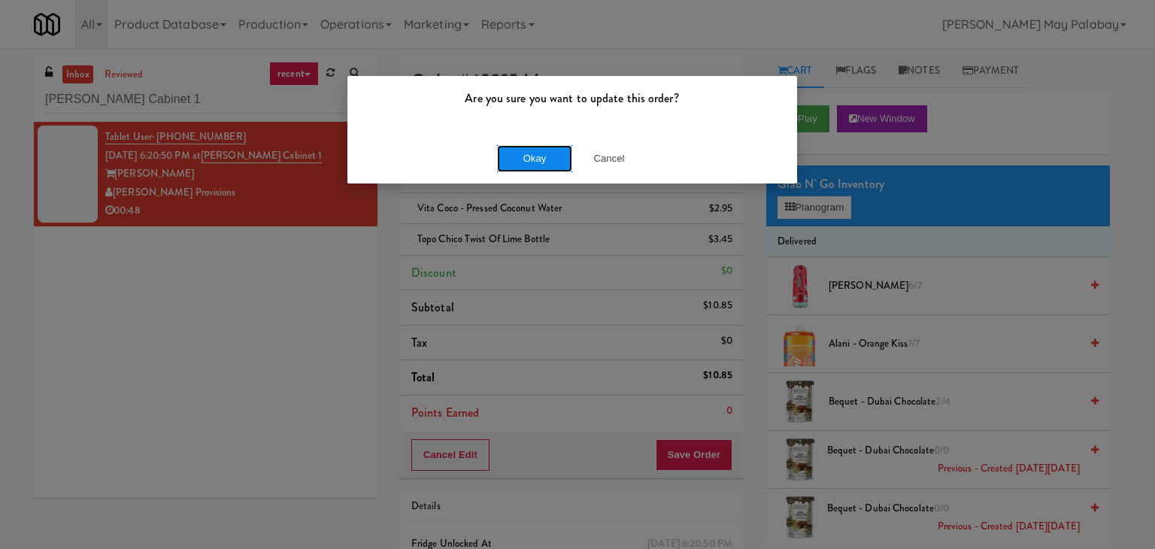
click at [539, 159] on button "Okay" at bounding box center [534, 158] width 75 height 27
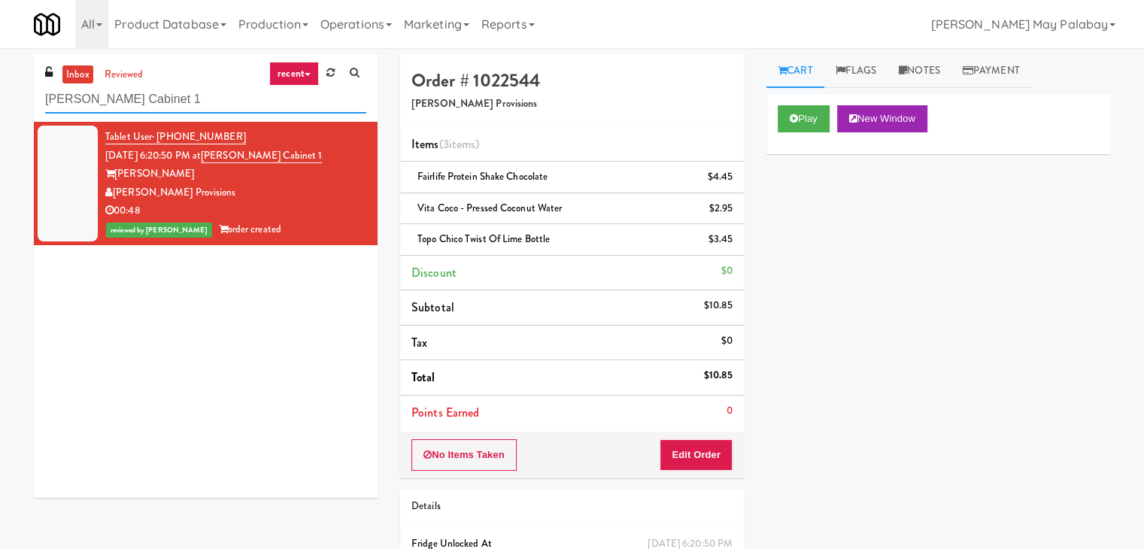
drag, startPoint x: 183, startPoint y: 106, endPoint x: 44, endPoint y: 110, distance: 139.9
click at [44, 110] on div "inbox reviewed recent all unclear take inventory issue suspicious failed recent…" at bounding box center [206, 88] width 344 height 68
paste input "Claydesta - Coole"
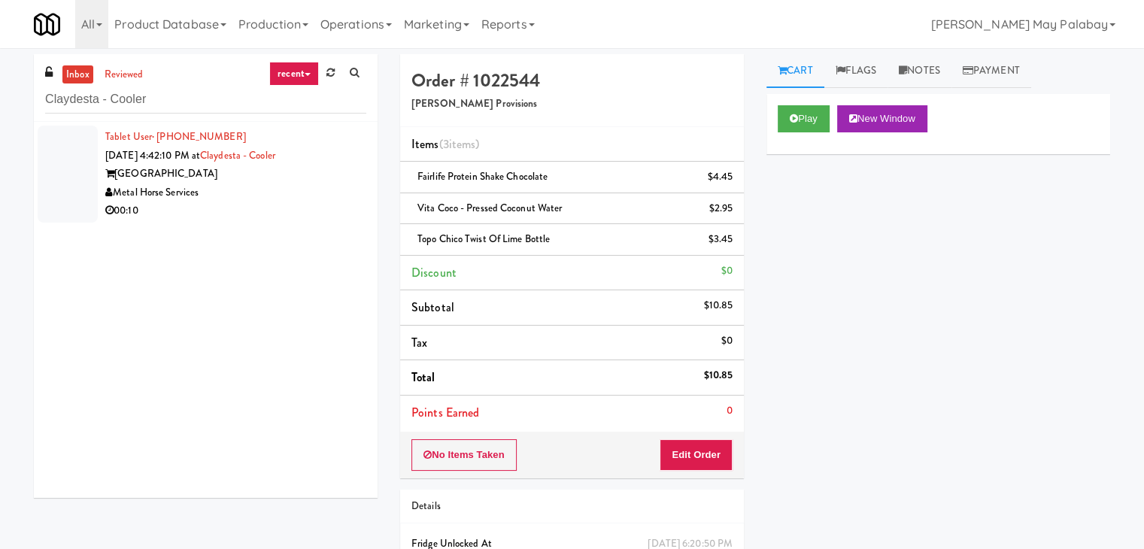
click at [189, 173] on div "[GEOGRAPHIC_DATA]" at bounding box center [235, 174] width 261 height 19
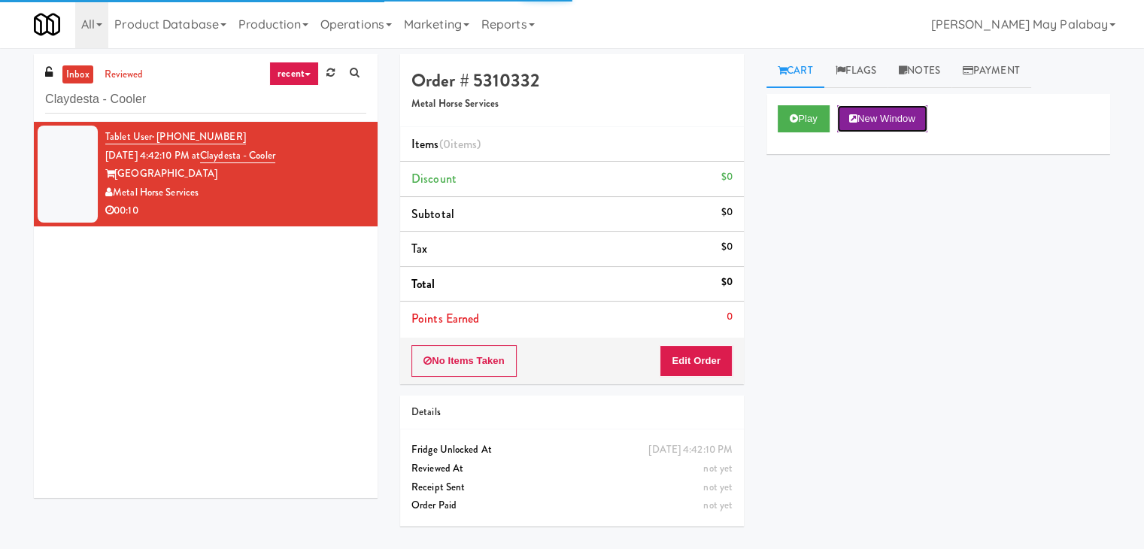
click at [860, 121] on button "New Window" at bounding box center [882, 118] width 90 height 27
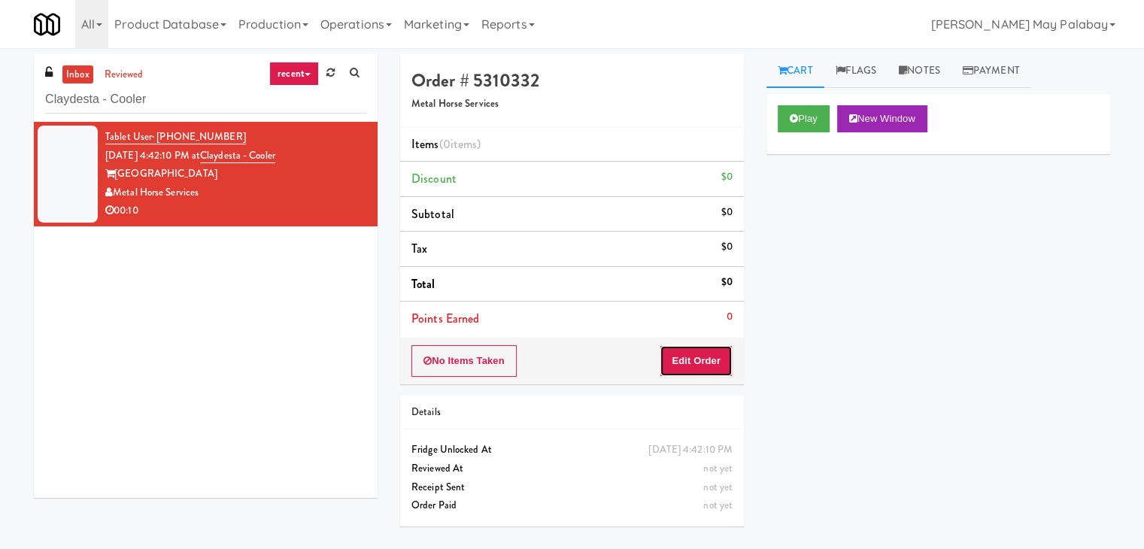
drag, startPoint x: 708, startPoint y: 363, endPoint x: 734, endPoint y: 311, distance: 58.5
click at [708, 363] on button "Edit Order" at bounding box center [695, 361] width 73 height 32
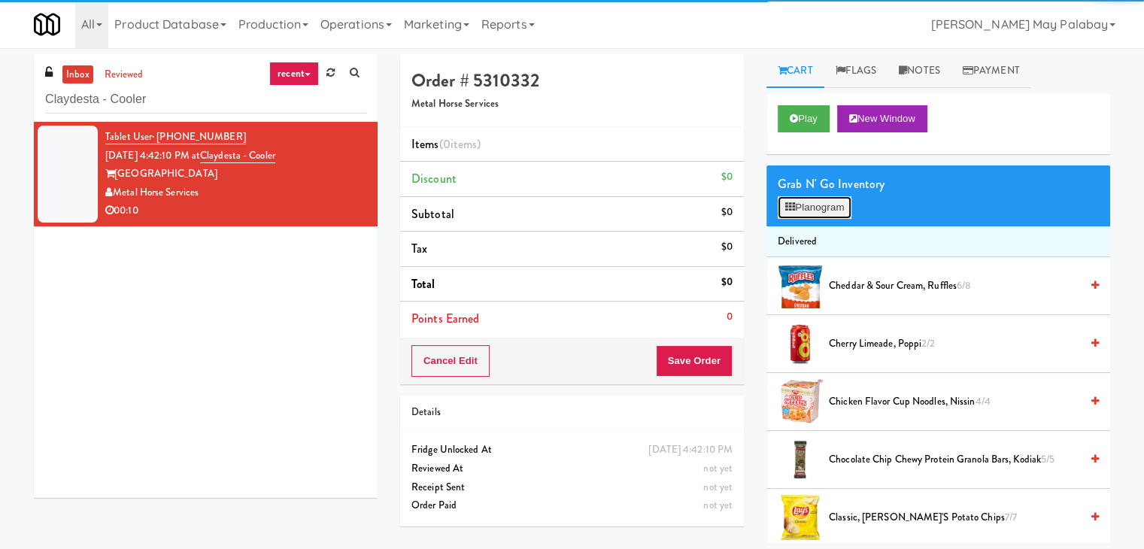
click at [795, 203] on button "Planogram" at bounding box center [814, 207] width 74 height 23
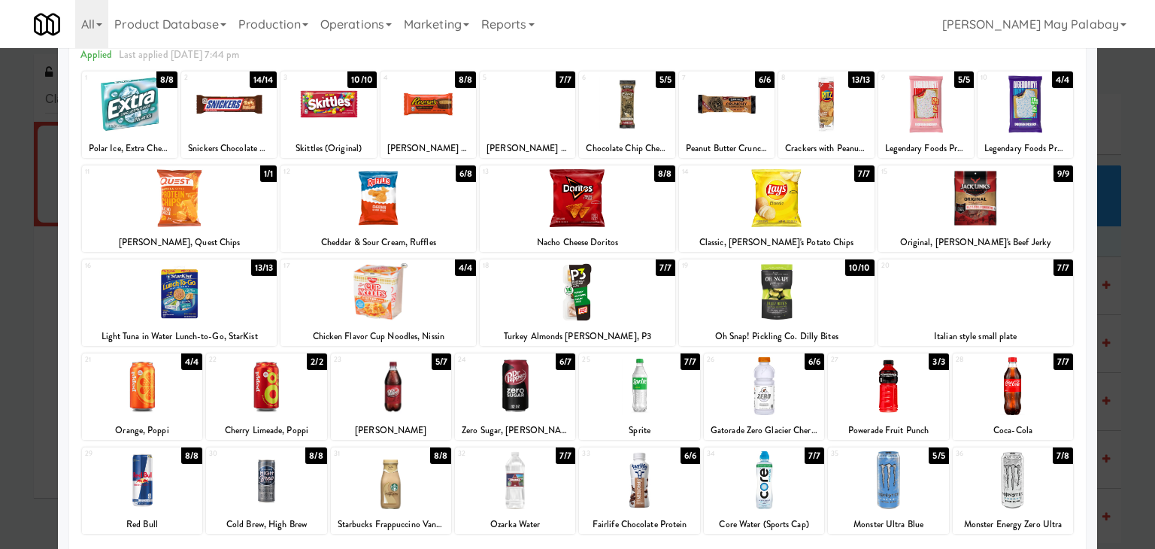
scroll to position [75, 0]
click at [1032, 503] on div at bounding box center [1013, 480] width 120 height 58
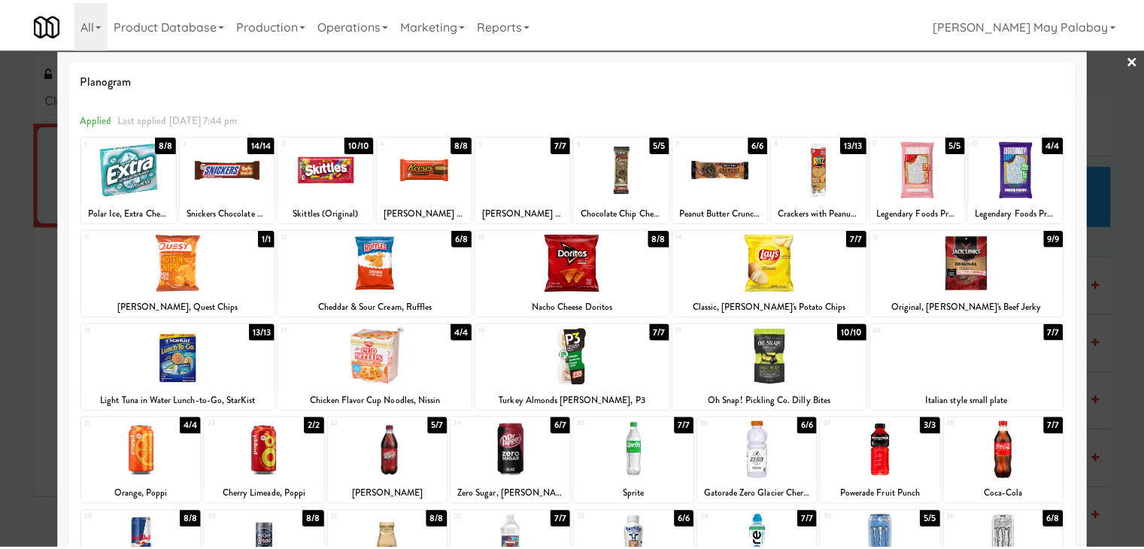
scroll to position [0, 0]
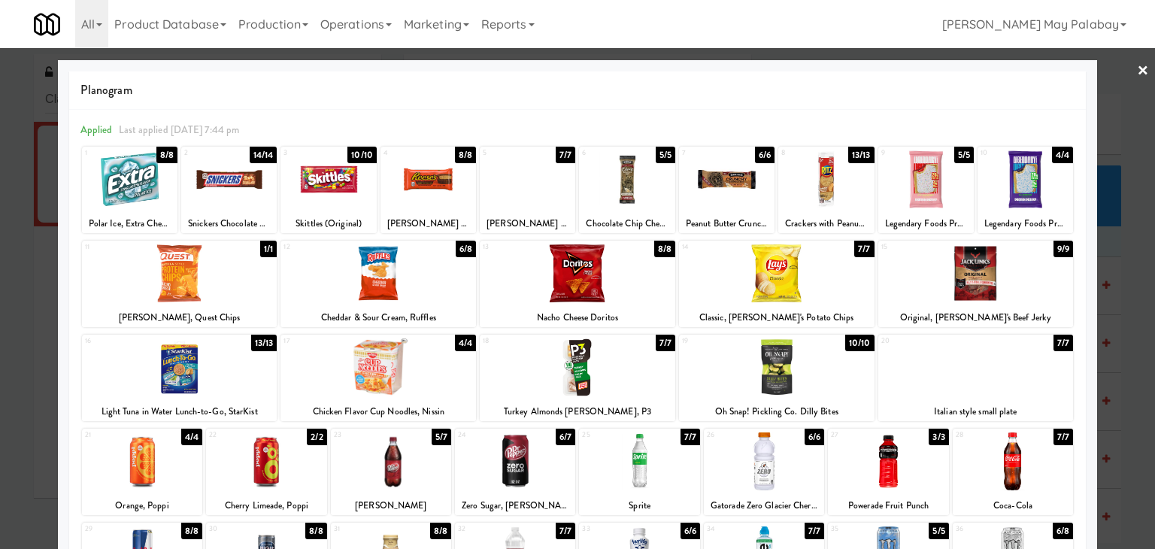
click at [270, 199] on div at bounding box center [228, 179] width 95 height 58
click at [1117, 373] on div at bounding box center [577, 274] width 1155 height 549
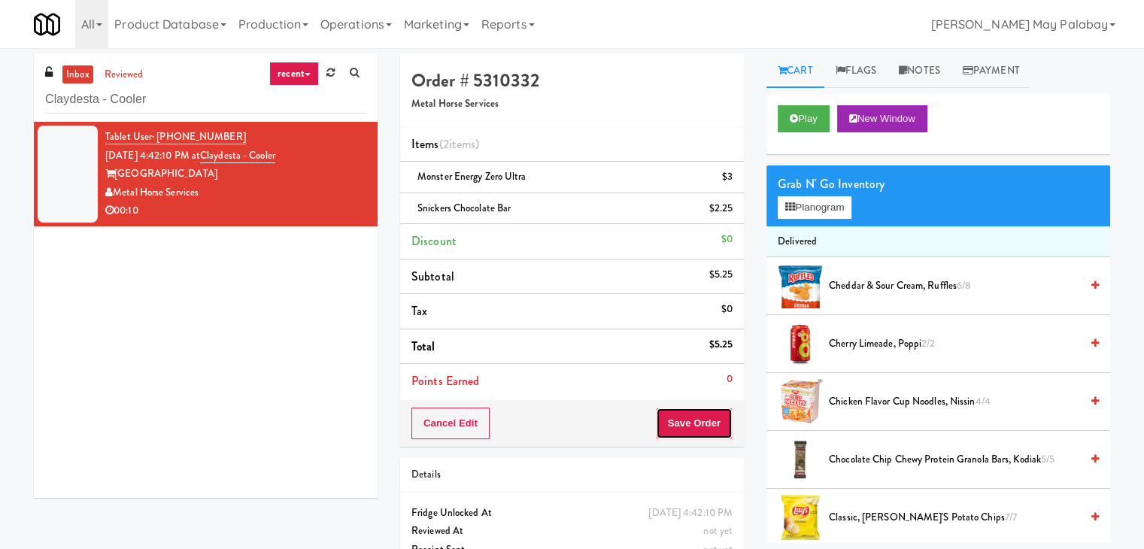
click at [703, 426] on button "Save Order" at bounding box center [694, 424] width 77 height 32
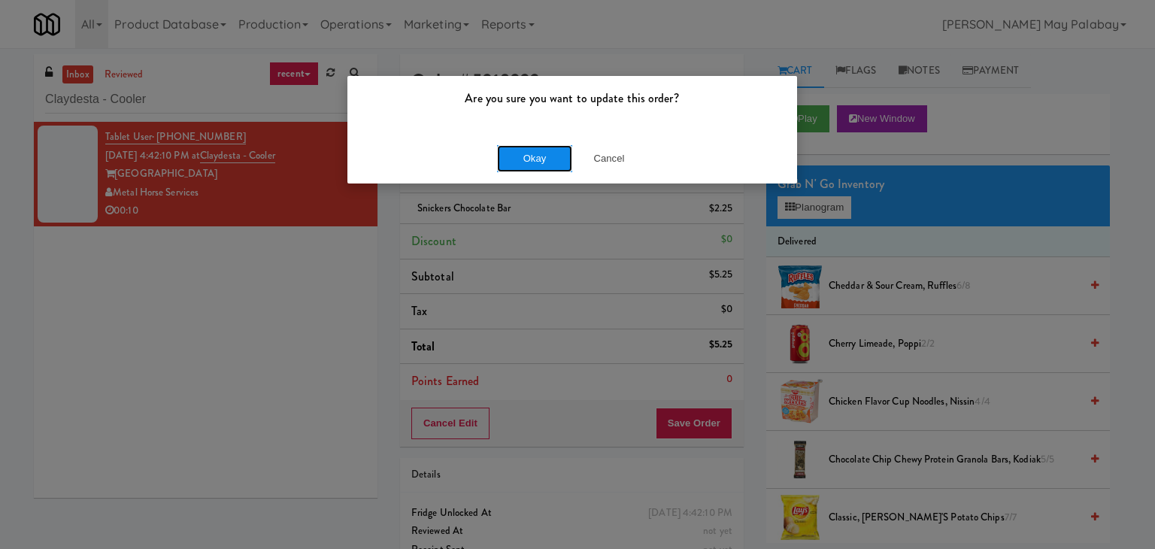
click at [562, 163] on button "Okay" at bounding box center [534, 158] width 75 height 27
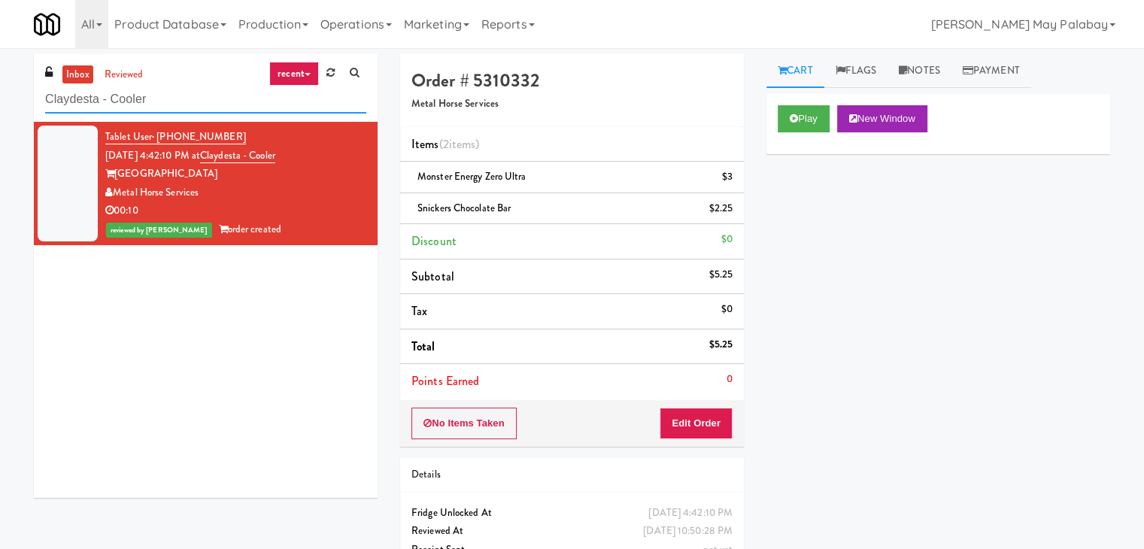
drag, startPoint x: 169, startPoint y: 98, endPoint x: 0, endPoint y: 114, distance: 169.9
click at [0, 114] on div "inbox reviewed recent all unclear take inventory issue suspicious failed recent…" at bounding box center [572, 327] width 1144 height 546
paste input "Tempo Combo"
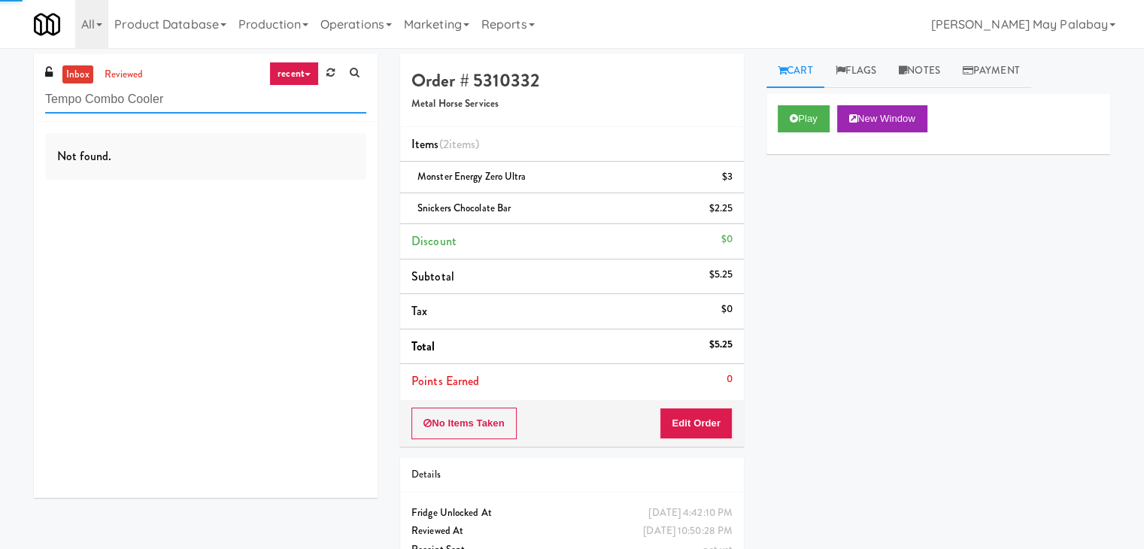
type input "Tempo Combo Cooler"
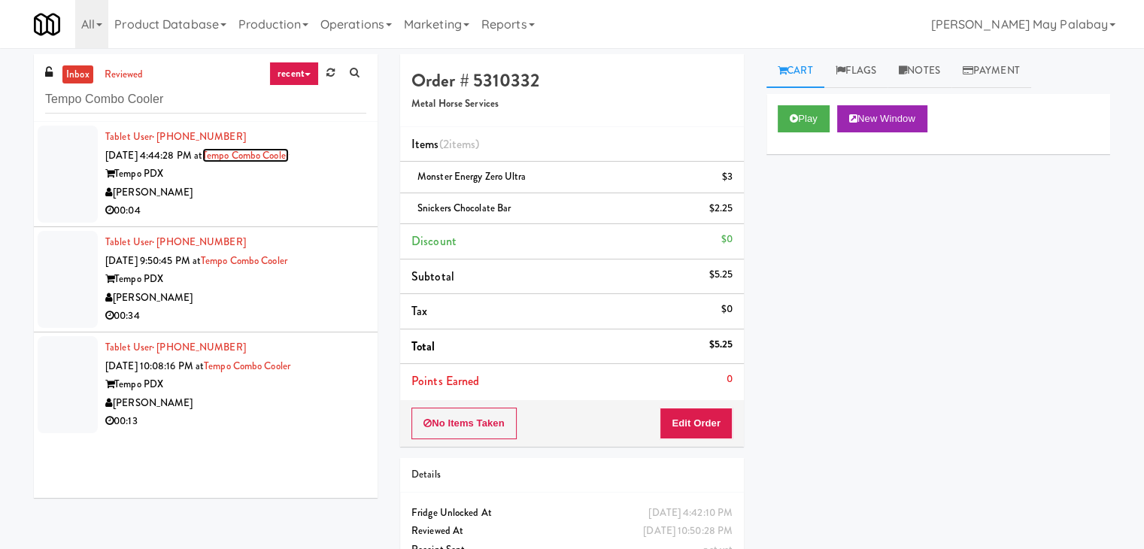
click at [247, 148] on link "Tempo Combo Cooler" at bounding box center [245, 155] width 86 height 14
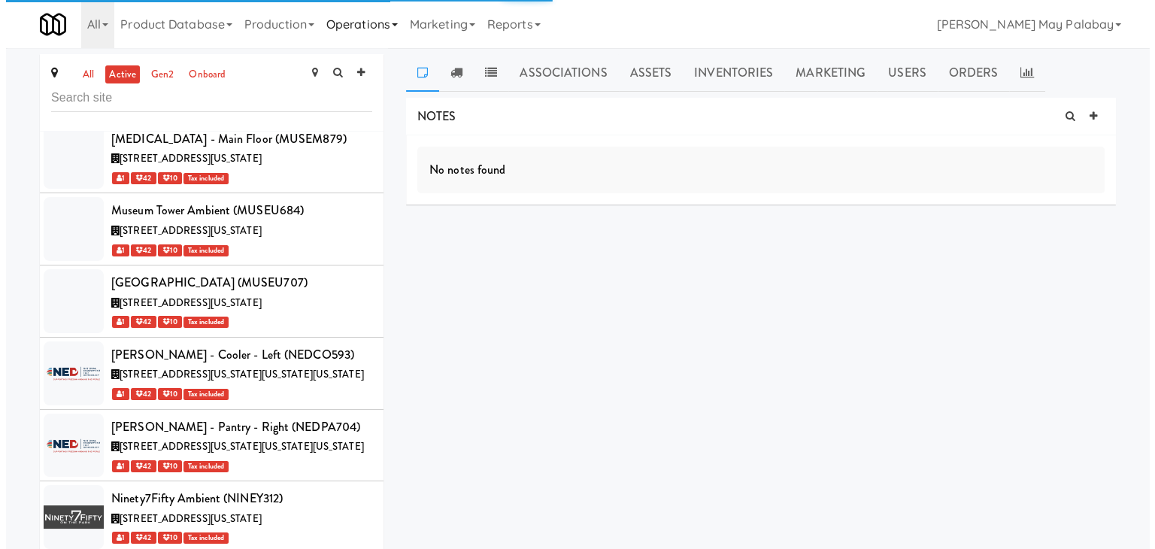
scroll to position [57540, 0]
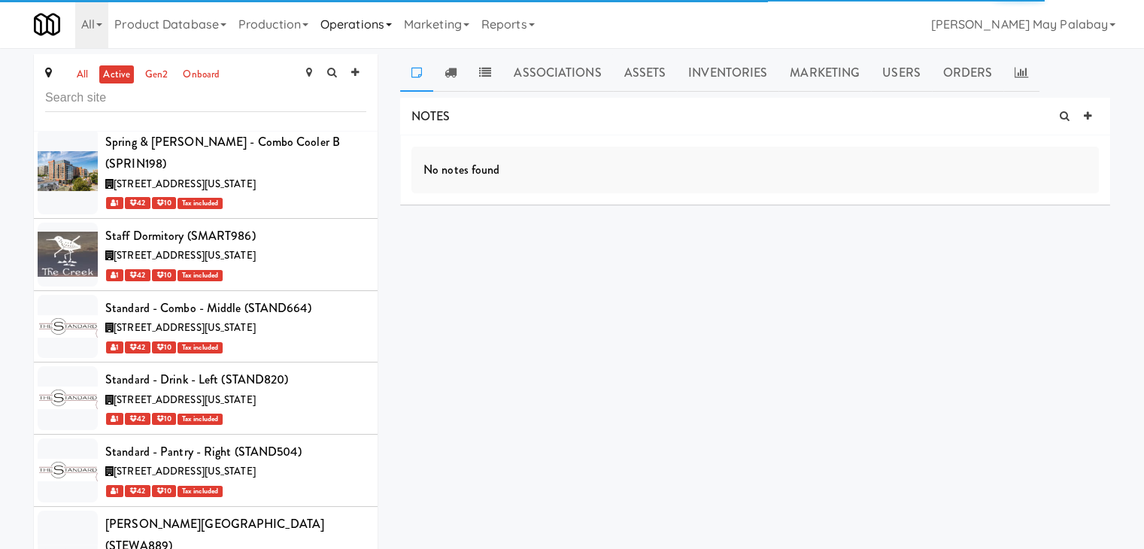
click at [390, 23] on link "Operations" at bounding box center [355, 24] width 83 height 48
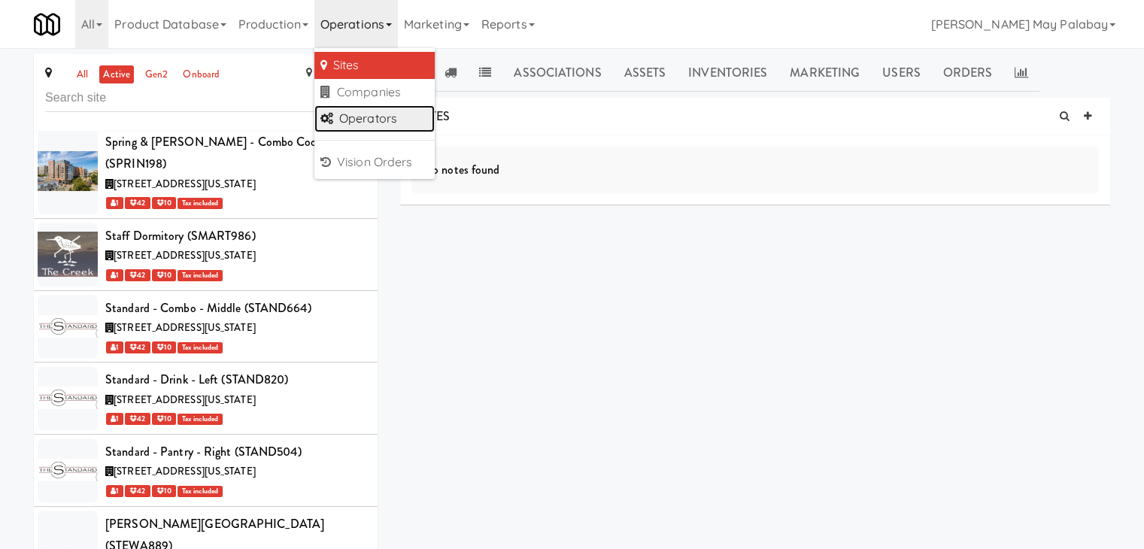
click at [382, 121] on link "Operators" at bounding box center [374, 118] width 120 height 27
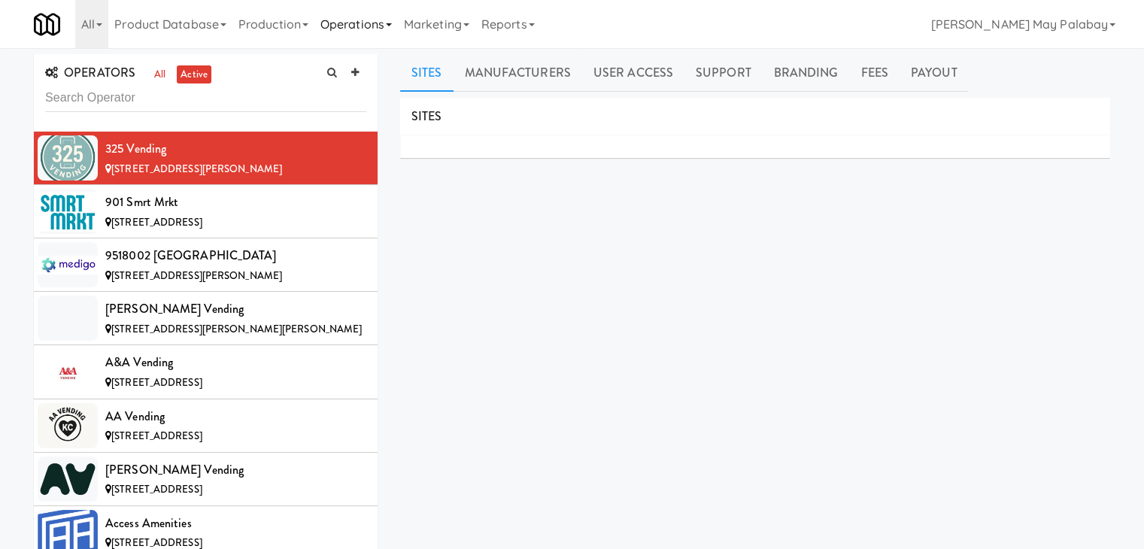
click at [398, 30] on link "Operations" at bounding box center [355, 24] width 83 height 48
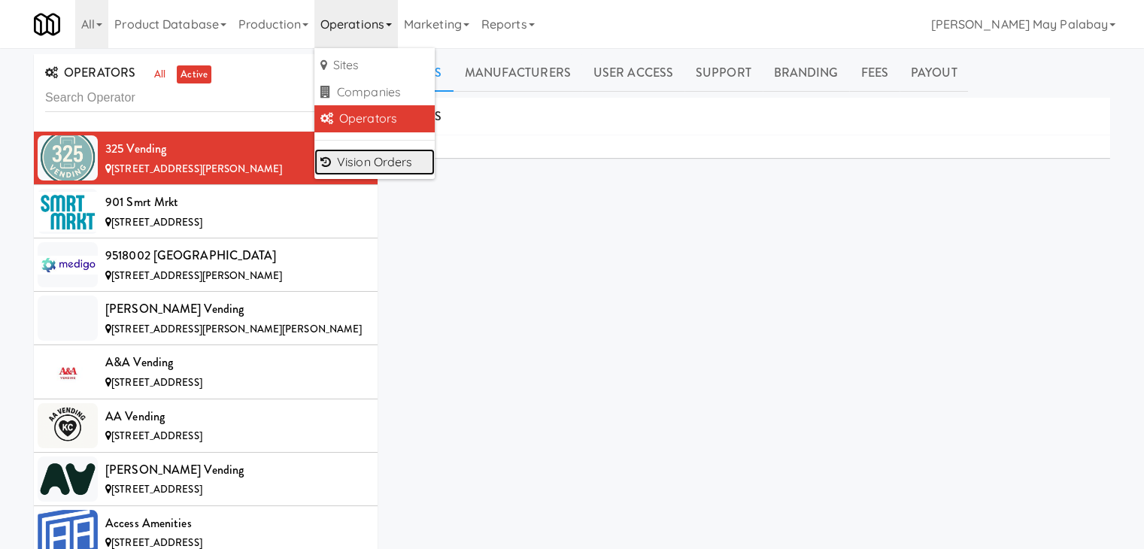
click at [397, 158] on link "Vision Orders" at bounding box center [374, 162] width 120 height 27
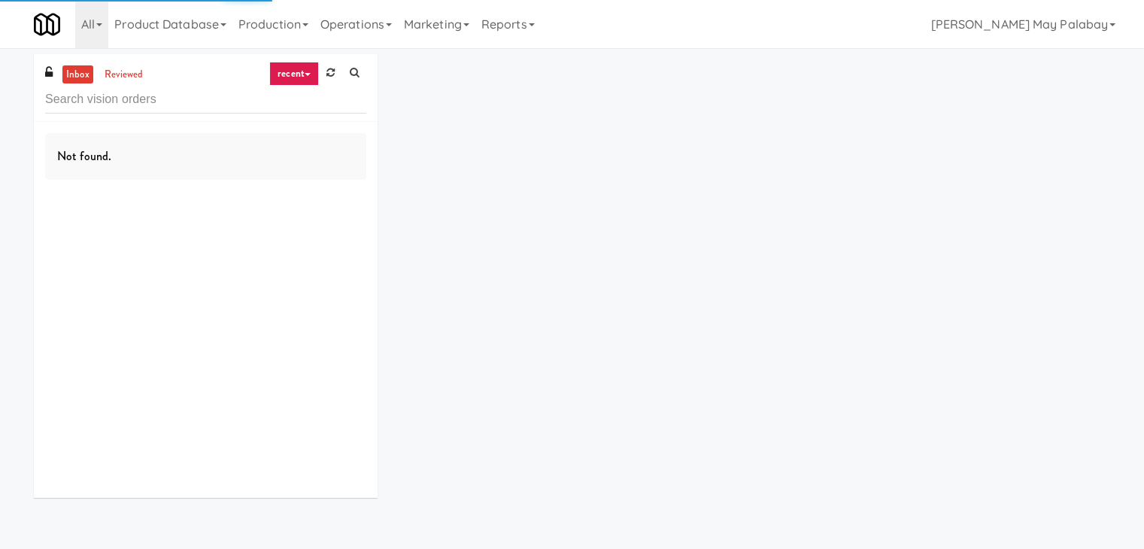
click at [91, 103] on input "text" at bounding box center [205, 100] width 321 height 28
click at [194, 101] on input "Tempo Combo Cooler" at bounding box center [205, 100] width 321 height 28
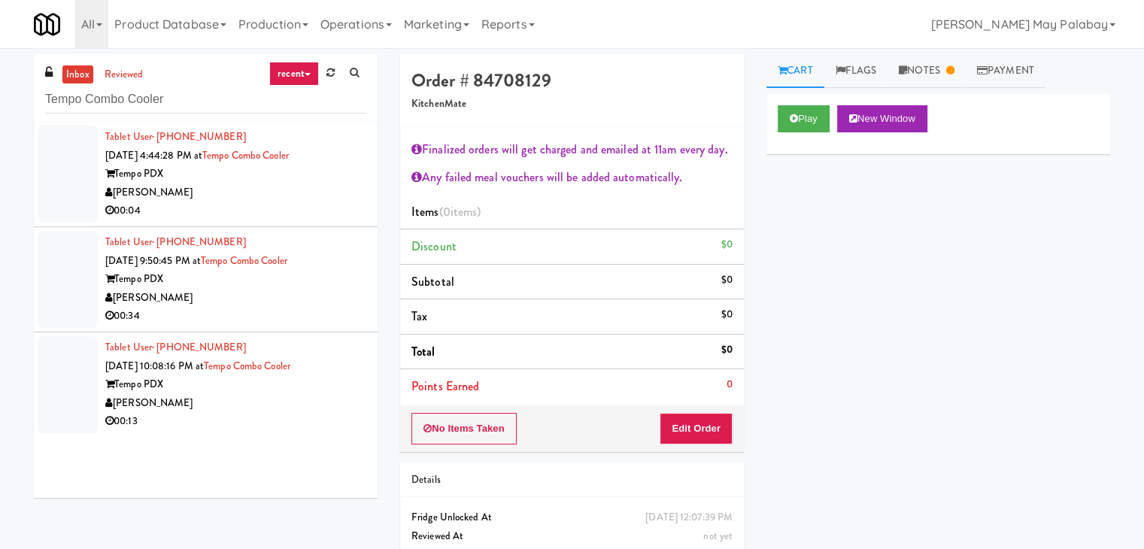
click at [137, 173] on div "Tempo PDX" at bounding box center [235, 174] width 261 height 19
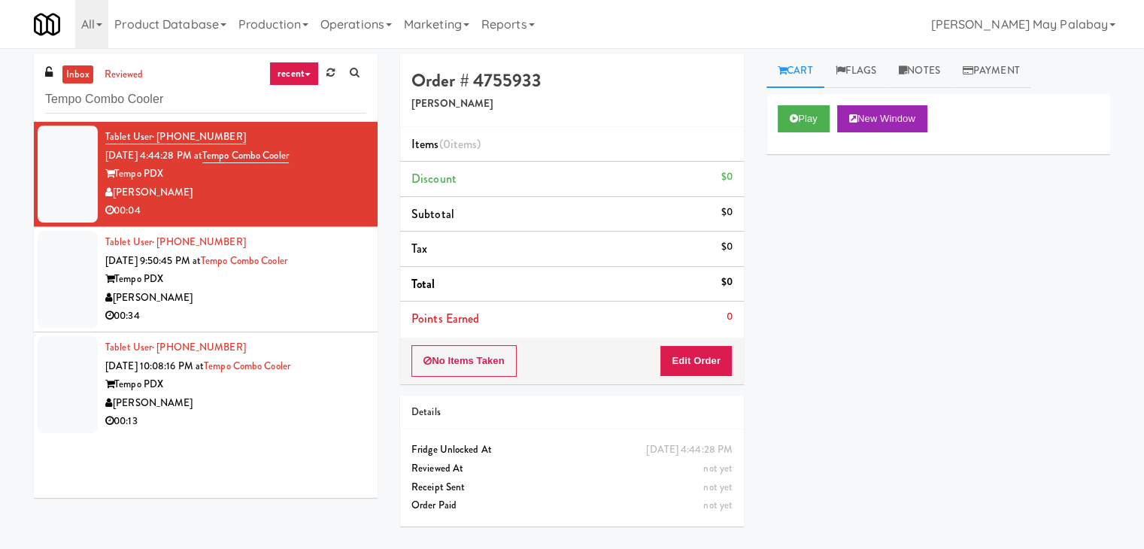
click at [137, 173] on div "Tempo PDX" at bounding box center [235, 174] width 261 height 19
click at [924, 115] on button "New Window" at bounding box center [882, 118] width 90 height 27
drag, startPoint x: 681, startPoint y: 353, endPoint x: 717, endPoint y: 303, distance: 61.5
click at [681, 353] on button "Edit Order" at bounding box center [695, 361] width 73 height 32
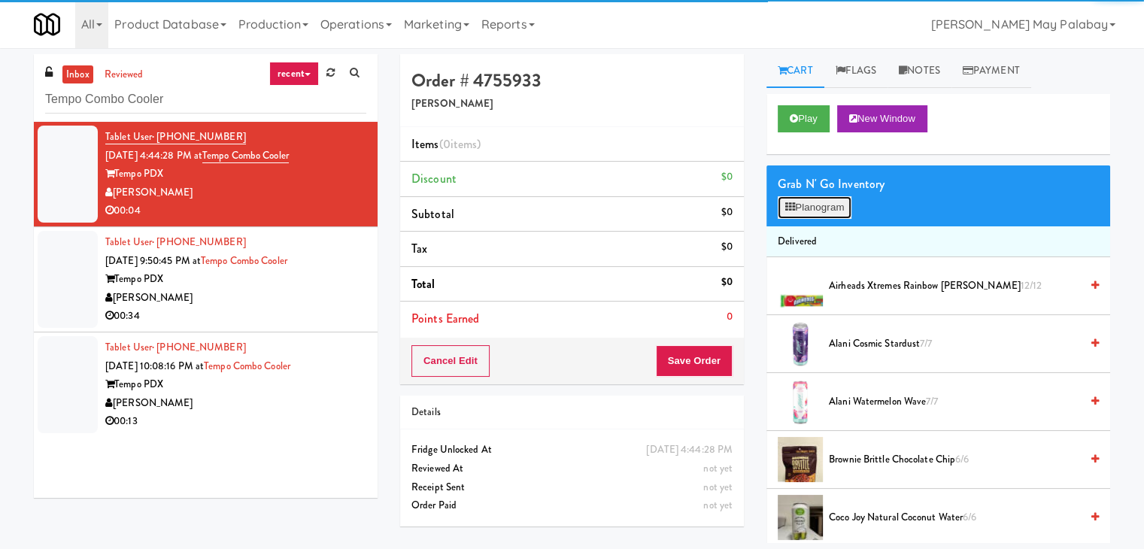
click at [812, 208] on button "Planogram" at bounding box center [814, 207] width 74 height 23
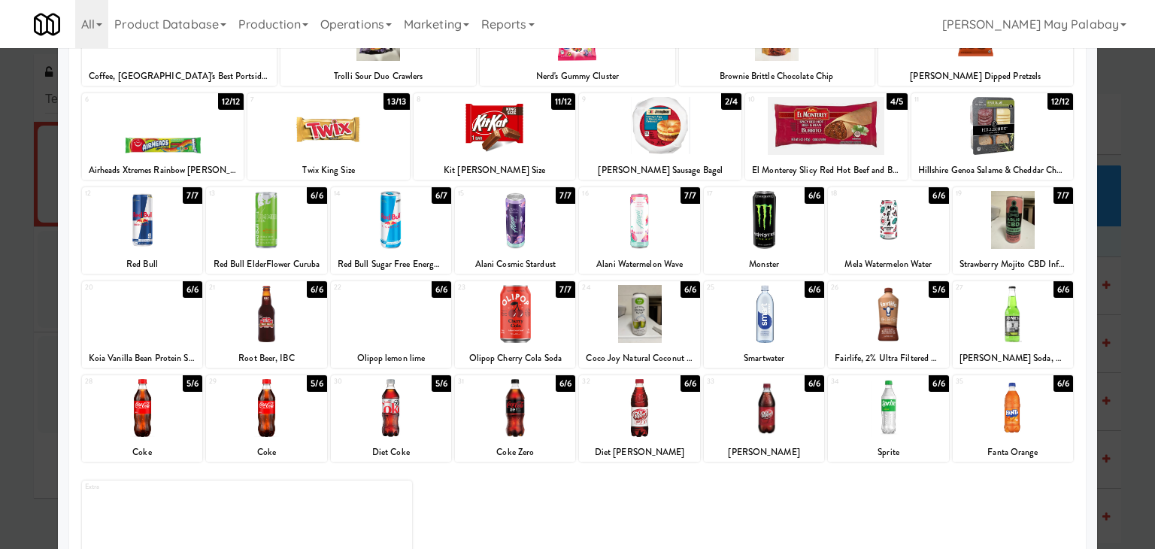
scroll to position [150, 0]
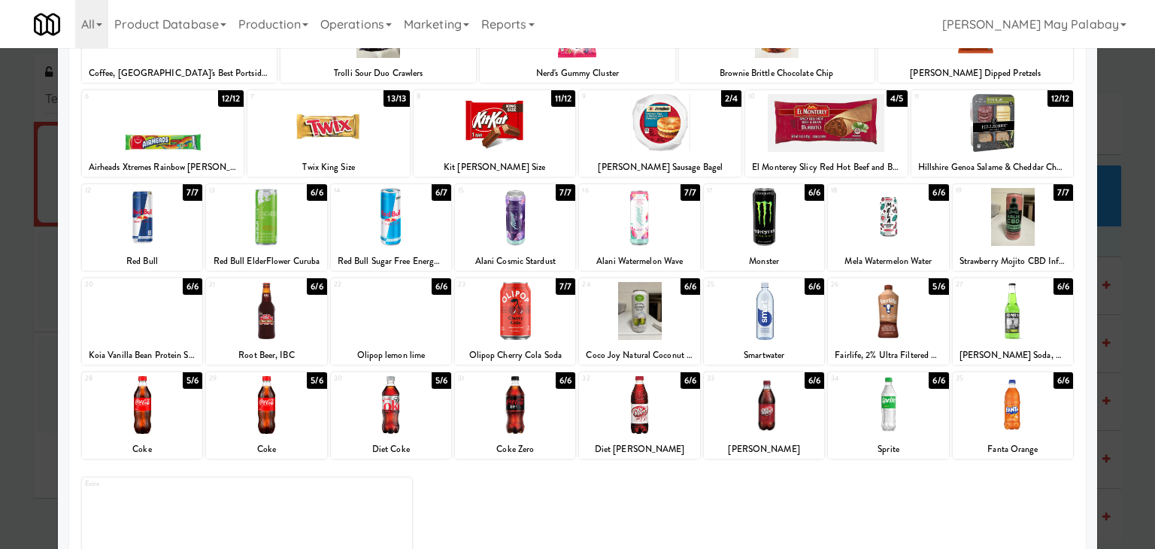
click at [641, 413] on div at bounding box center [639, 405] width 120 height 58
click at [1122, 350] on div at bounding box center [577, 274] width 1155 height 549
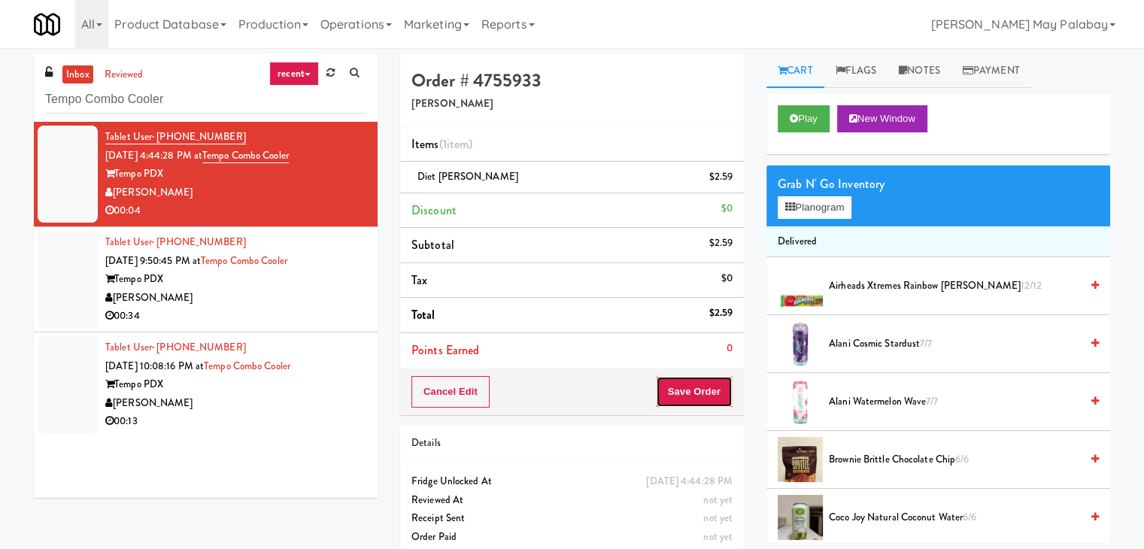
click at [697, 391] on button "Save Order" at bounding box center [694, 392] width 77 height 32
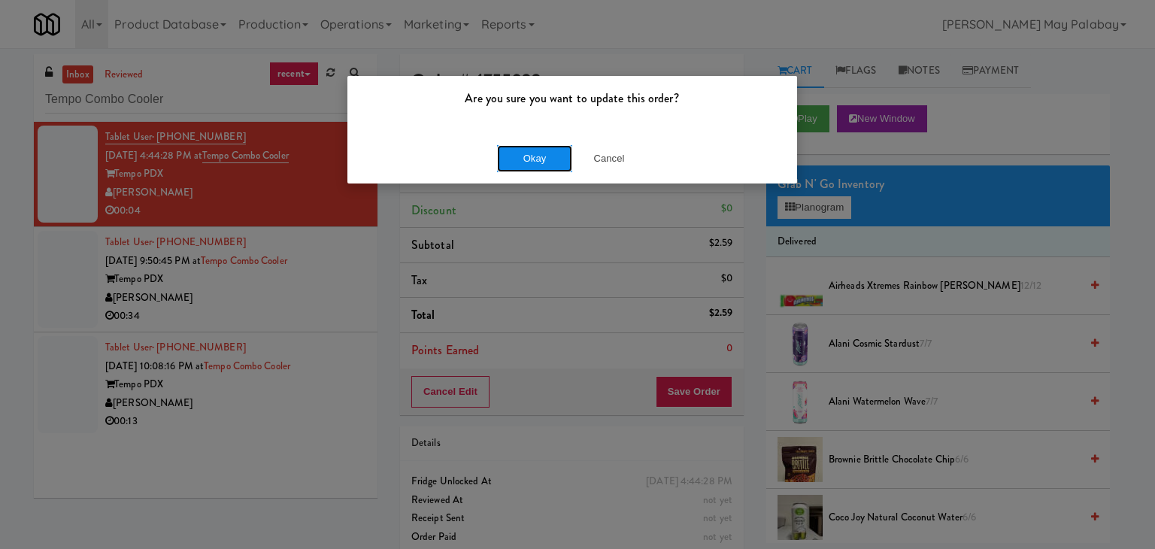
click at [532, 160] on button "Okay" at bounding box center [534, 158] width 75 height 27
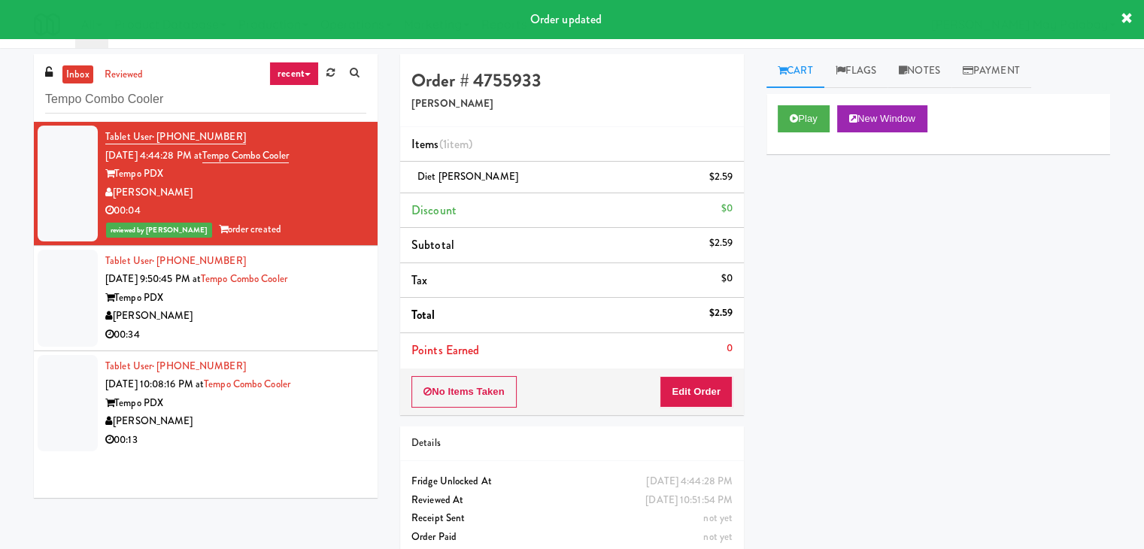
click at [294, 300] on div "Tempo PDX" at bounding box center [235, 298] width 261 height 19
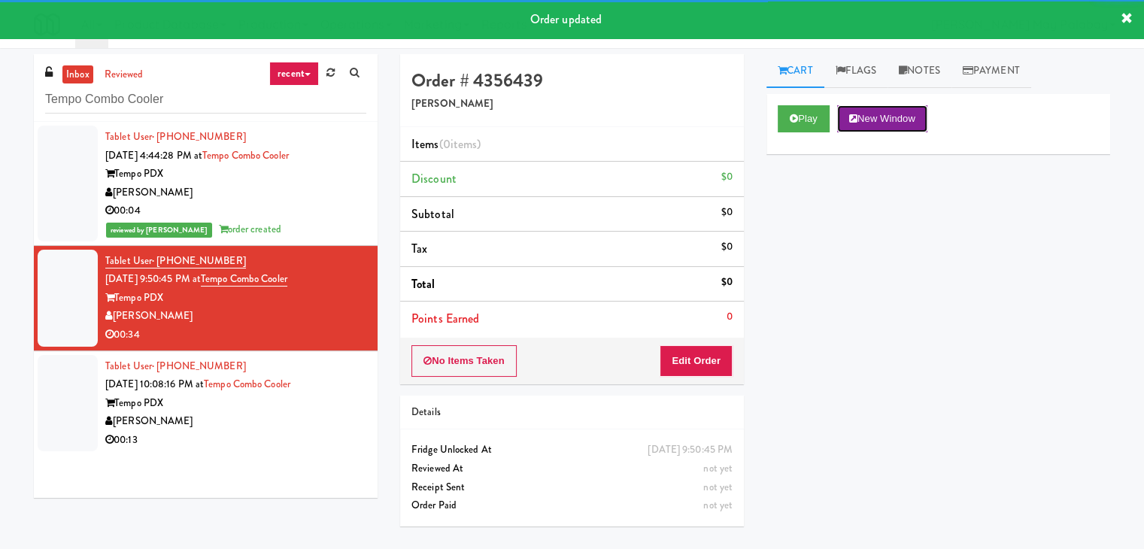
click at [884, 121] on button "New Window" at bounding box center [882, 118] width 90 height 27
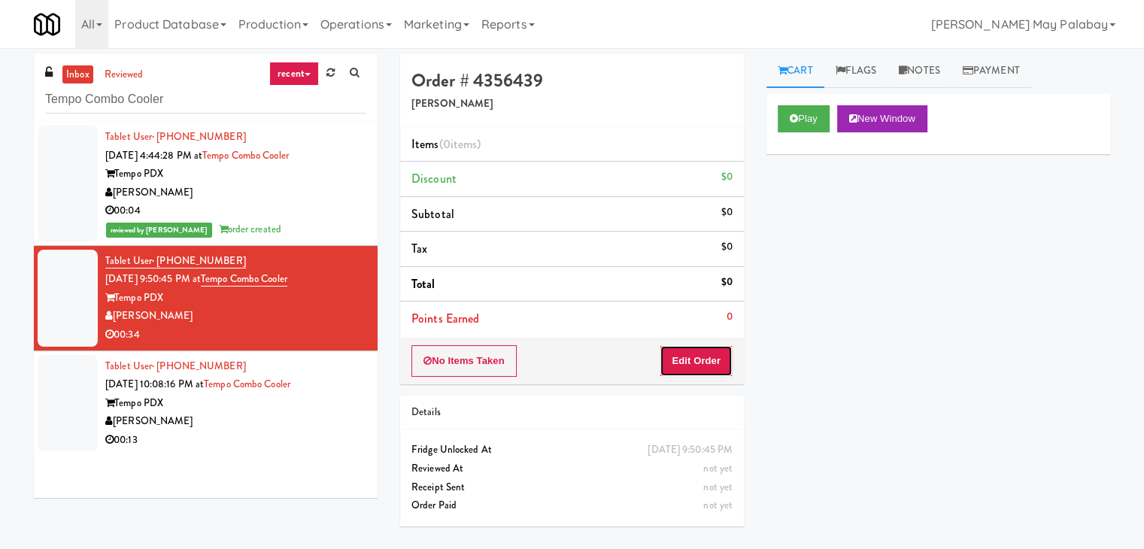
click at [671, 356] on button "Edit Order" at bounding box center [695, 361] width 73 height 32
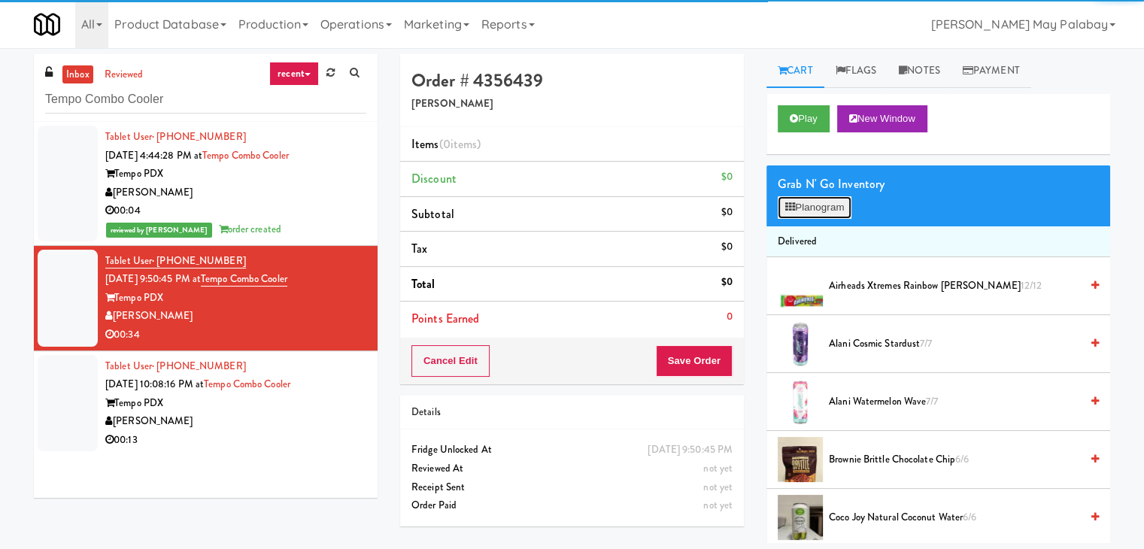
click at [828, 210] on button "Planogram" at bounding box center [814, 207] width 74 height 23
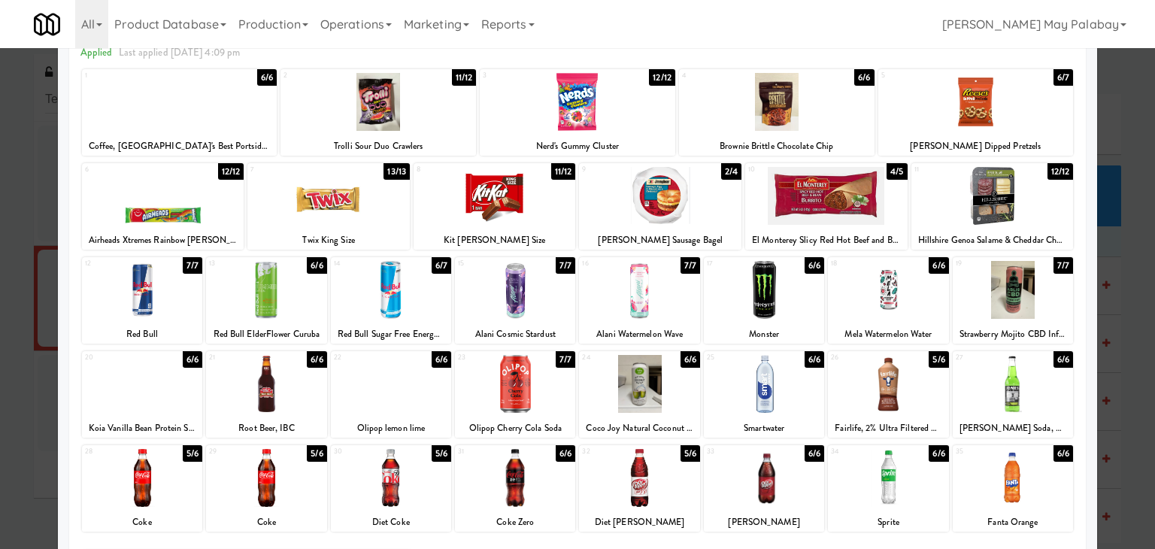
scroll to position [75, 0]
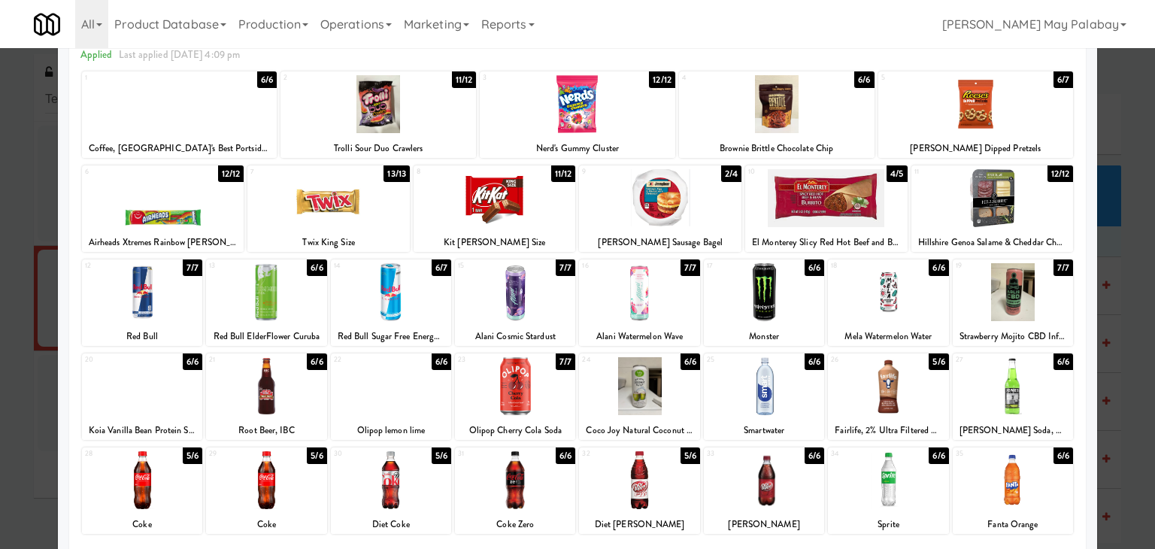
click at [1044, 313] on div at bounding box center [1013, 292] width 120 height 58
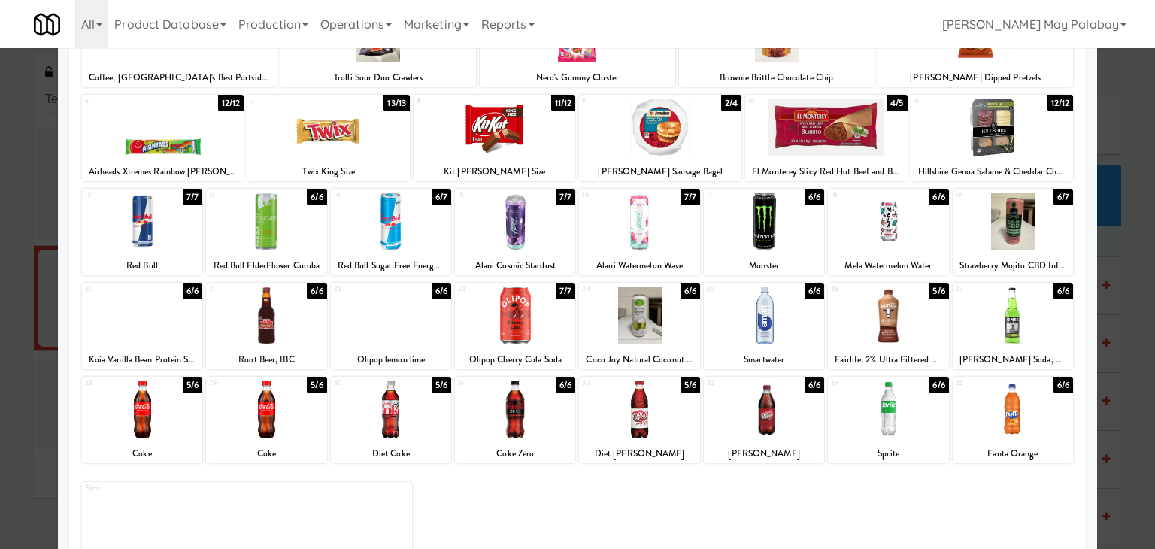
scroll to position [150, 0]
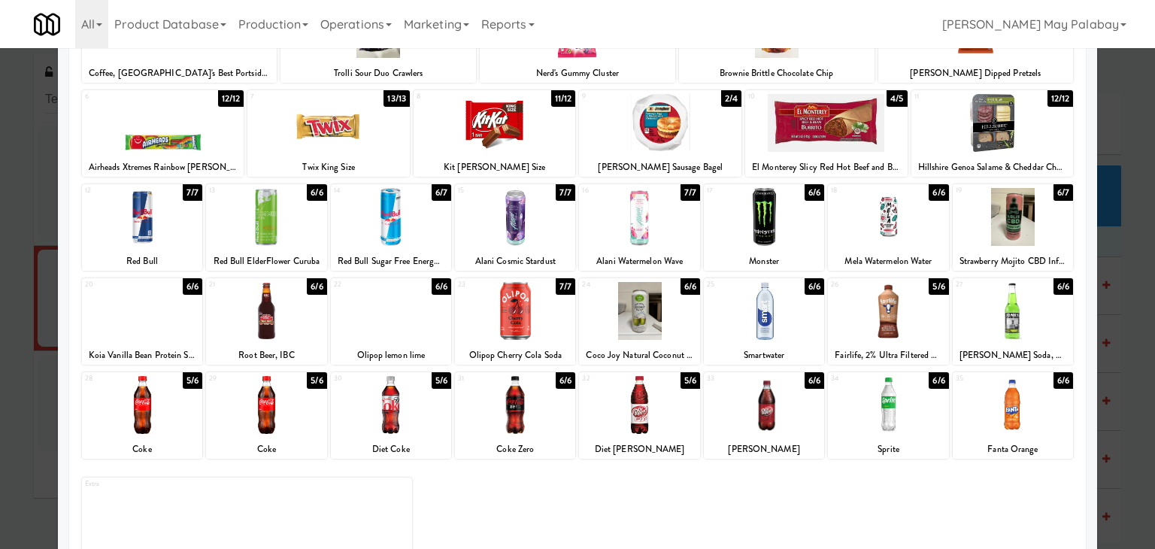
click at [1025, 333] on div at bounding box center [1013, 311] width 120 height 58
click at [1109, 323] on div at bounding box center [577, 274] width 1155 height 549
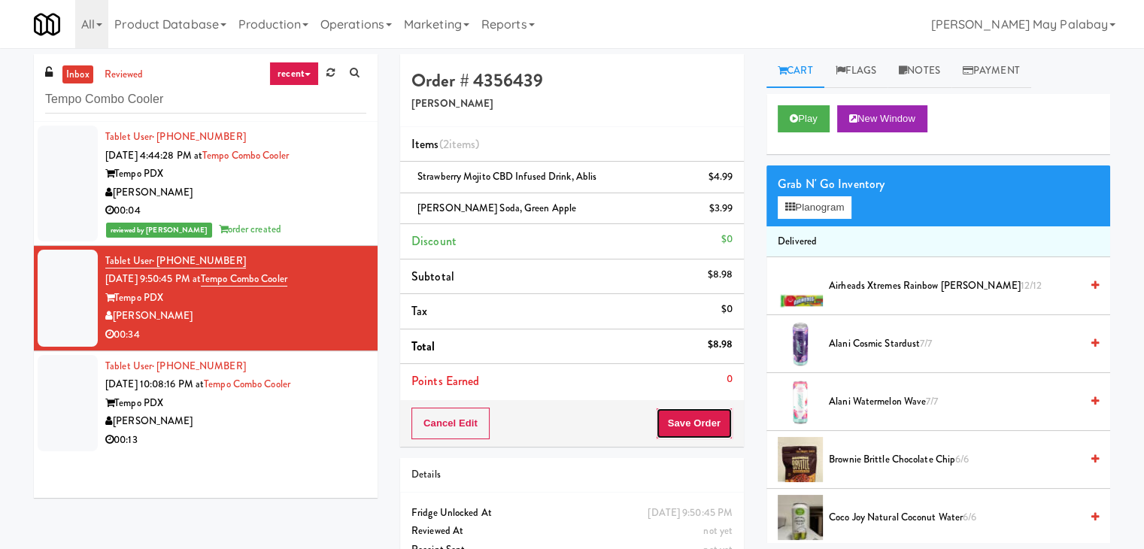
click at [695, 419] on button "Save Order" at bounding box center [694, 424] width 77 height 32
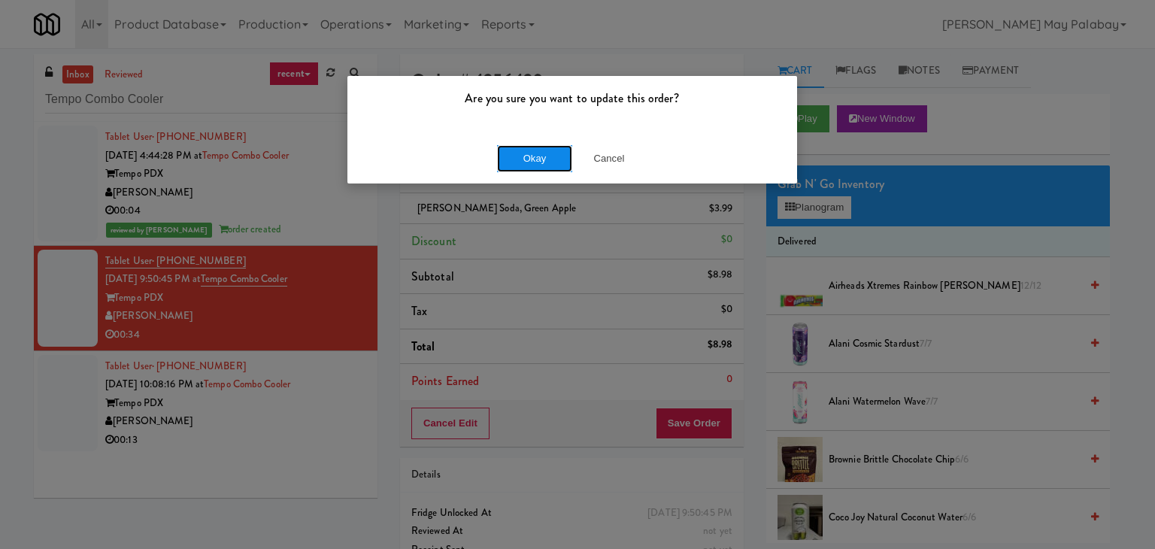
click at [541, 153] on button "Okay" at bounding box center [534, 158] width 75 height 27
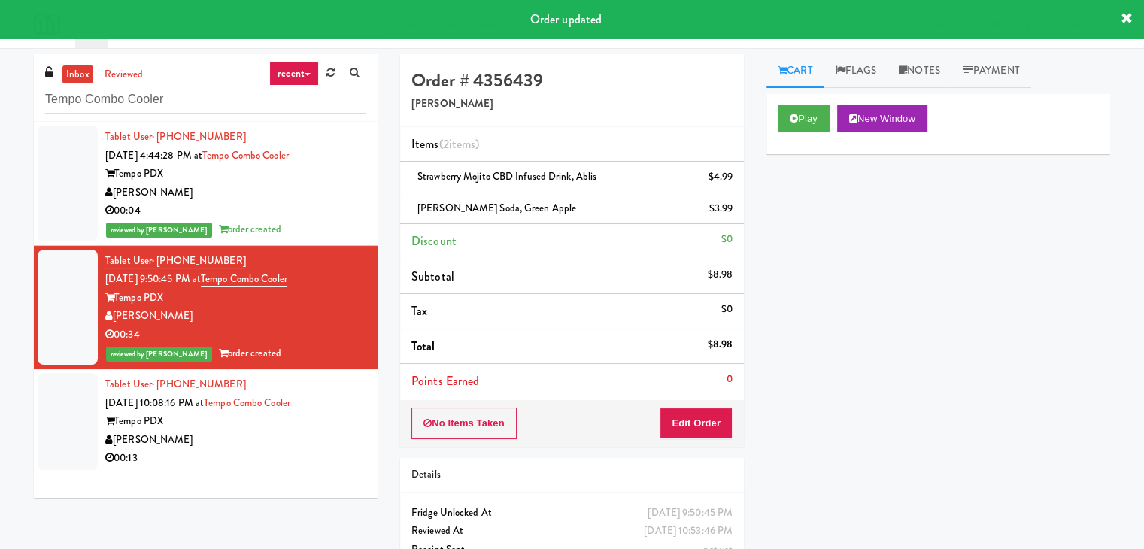
click at [276, 450] on div "00:13" at bounding box center [235, 458] width 261 height 19
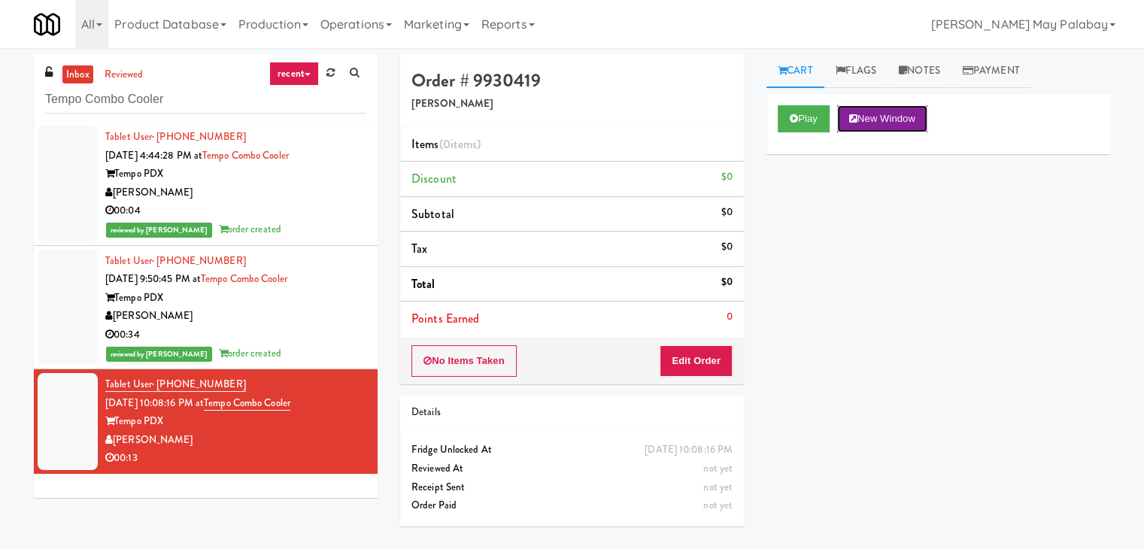
click at [905, 108] on button "New Window" at bounding box center [882, 118] width 90 height 27
click at [677, 356] on button "Edit Order" at bounding box center [695, 361] width 73 height 32
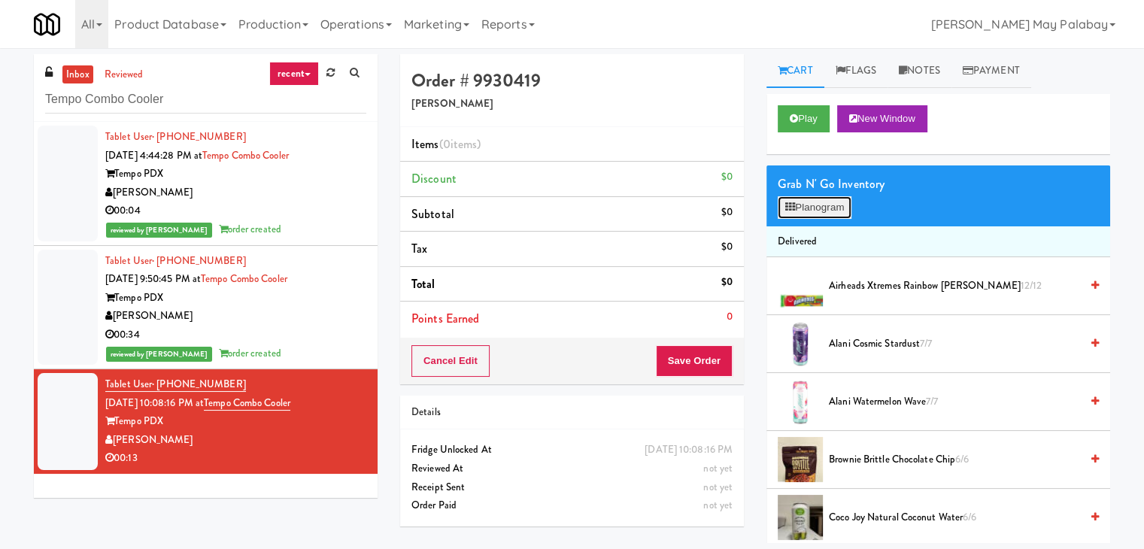
click at [829, 211] on button "Planogram" at bounding box center [814, 207] width 74 height 23
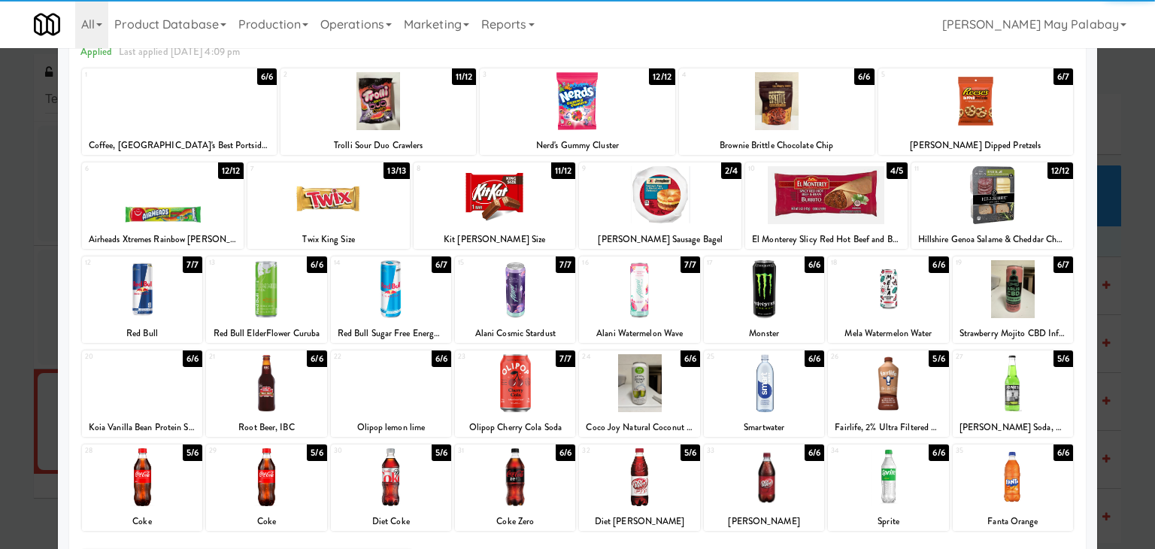
scroll to position [75, 0]
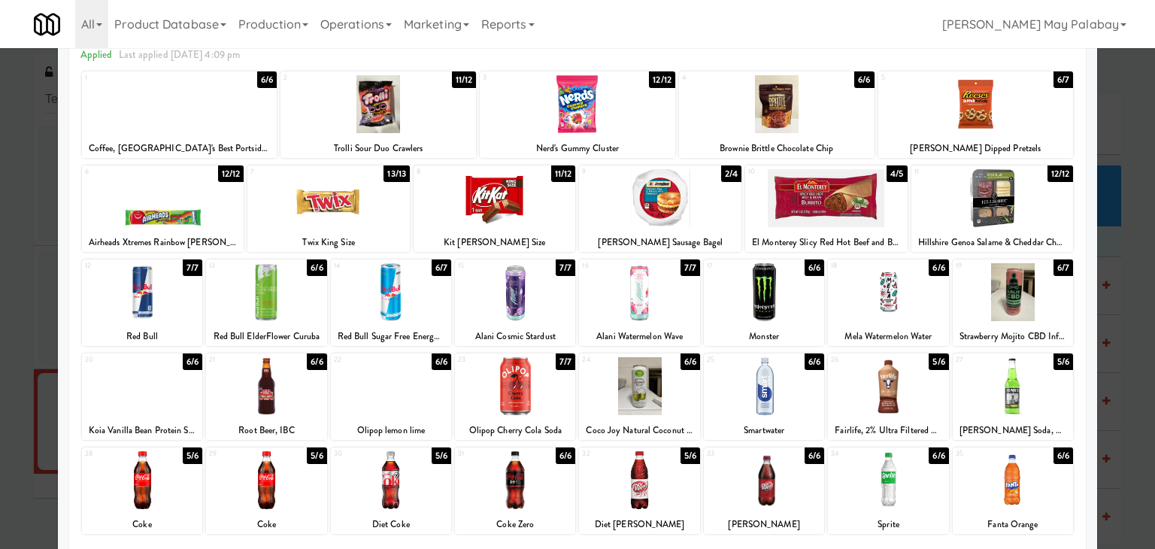
click at [432, 309] on div at bounding box center [391, 292] width 120 height 58
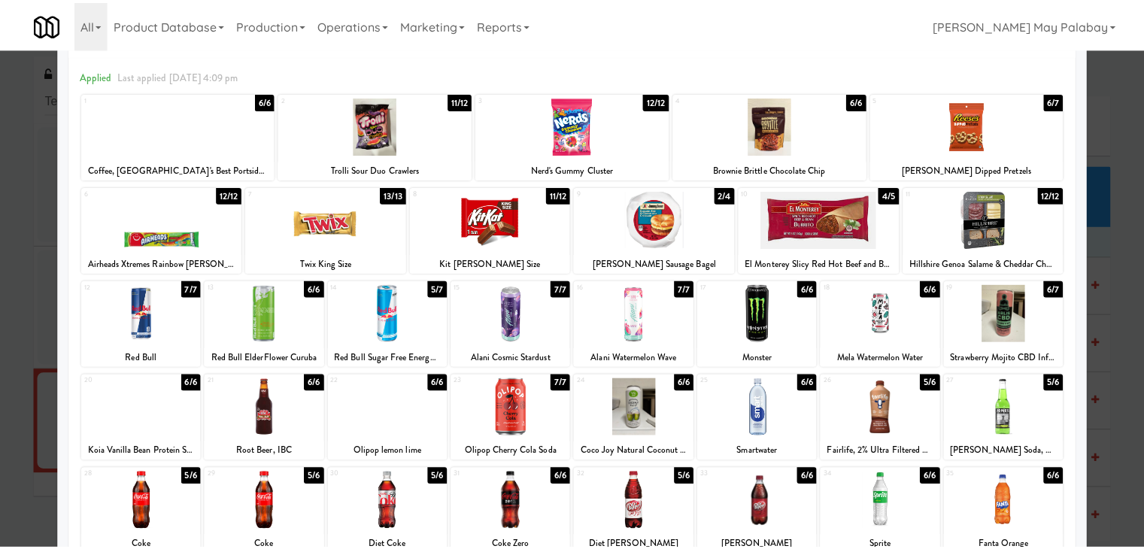
scroll to position [0, 0]
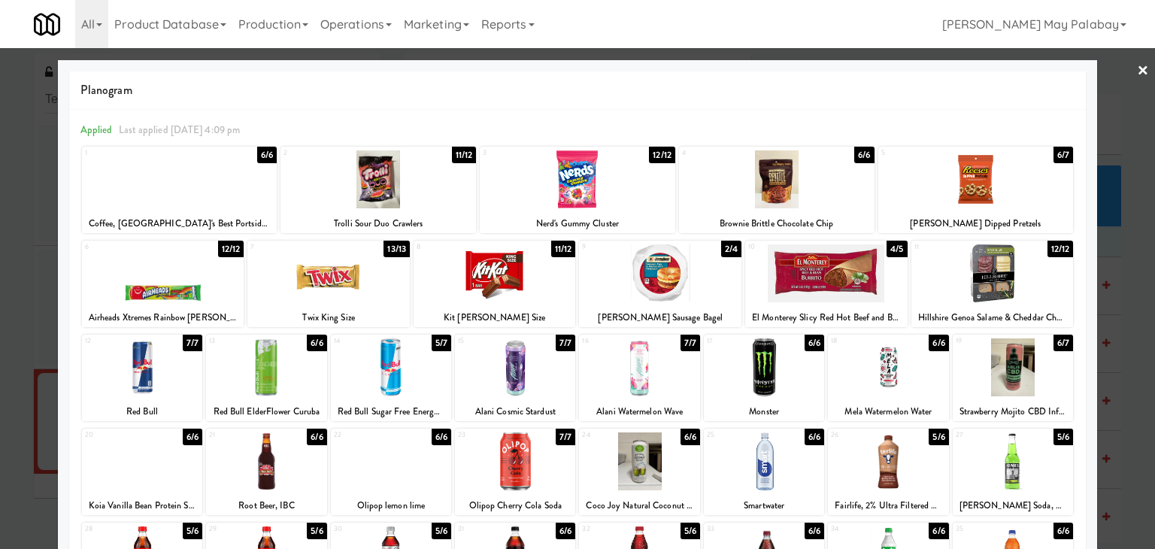
click at [256, 198] on div at bounding box center [179, 179] width 195 height 58
click at [1120, 325] on div at bounding box center [577, 274] width 1155 height 549
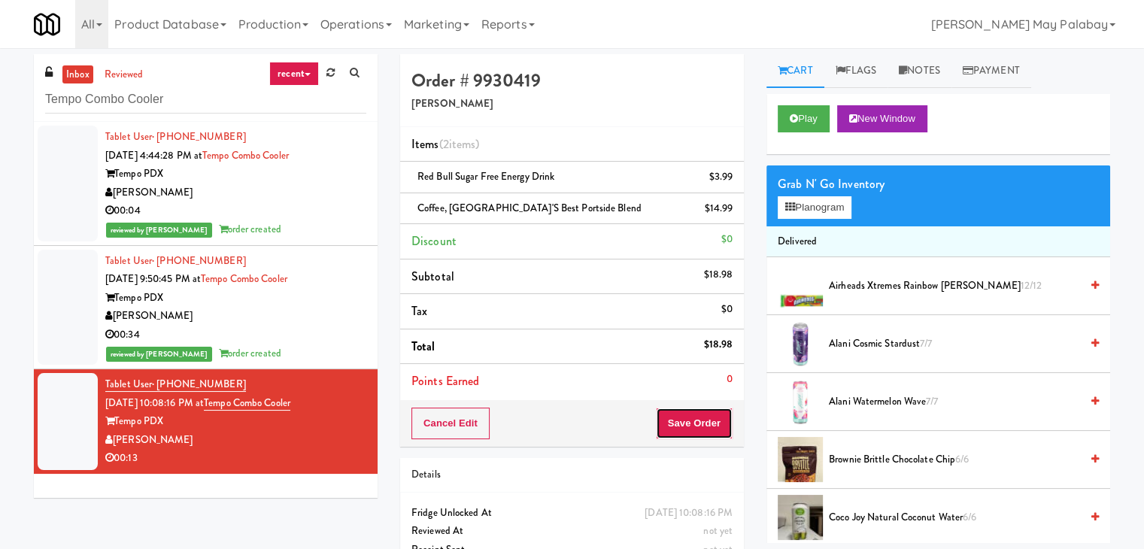
click at [688, 421] on button "Save Order" at bounding box center [694, 424] width 77 height 32
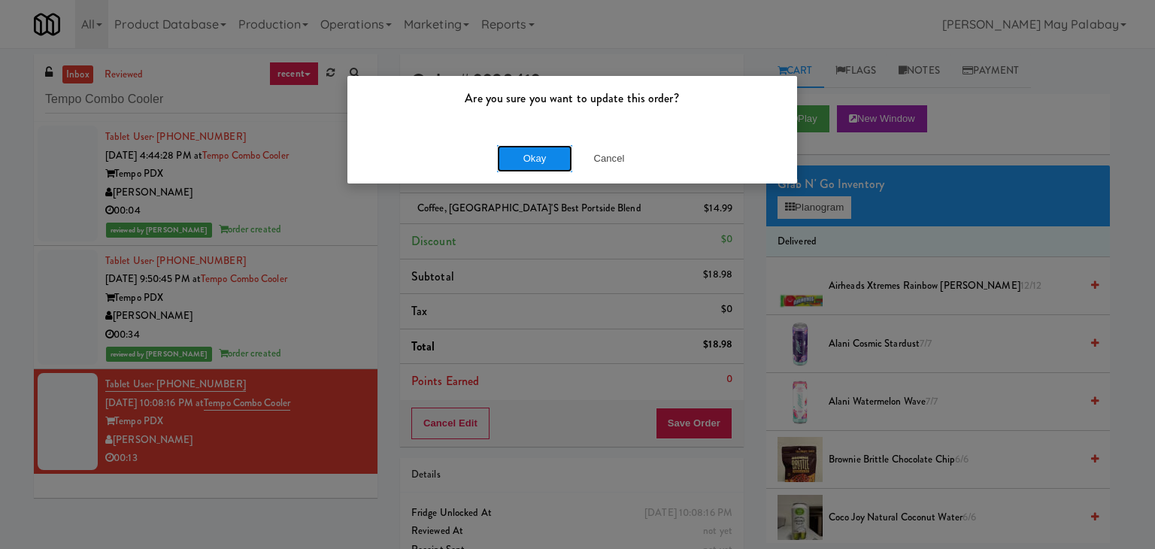
click at [547, 159] on button "Okay" at bounding box center [534, 158] width 75 height 27
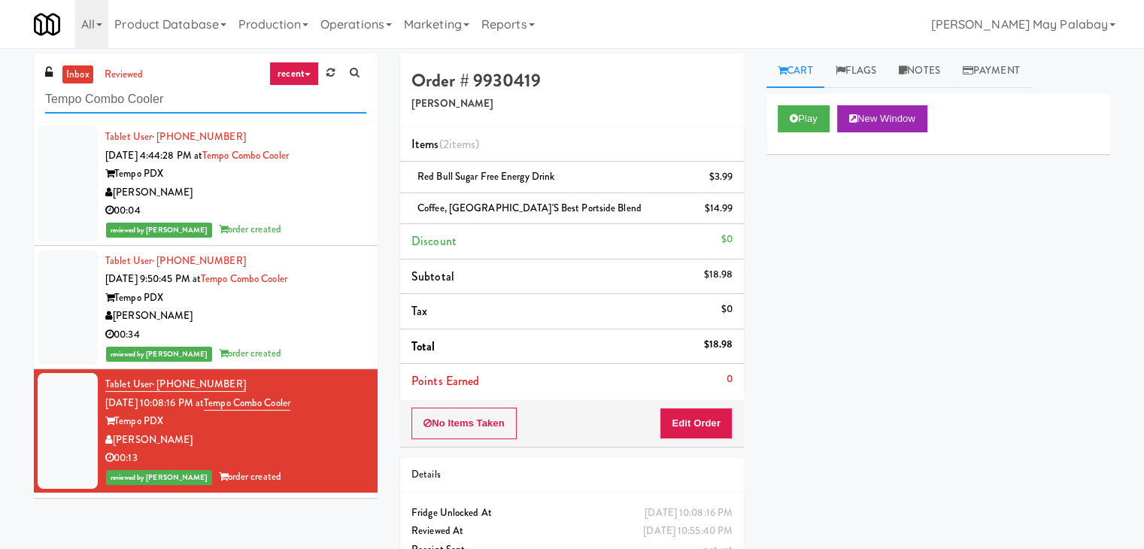
drag, startPoint x: 223, startPoint y: 100, endPoint x: 0, endPoint y: 100, distance: 222.6
click at [0, 100] on div "inbox reviewed recent all unclear take inventory issue suspicious failed recent…" at bounding box center [572, 327] width 1144 height 546
paste input "iller Terrace -"
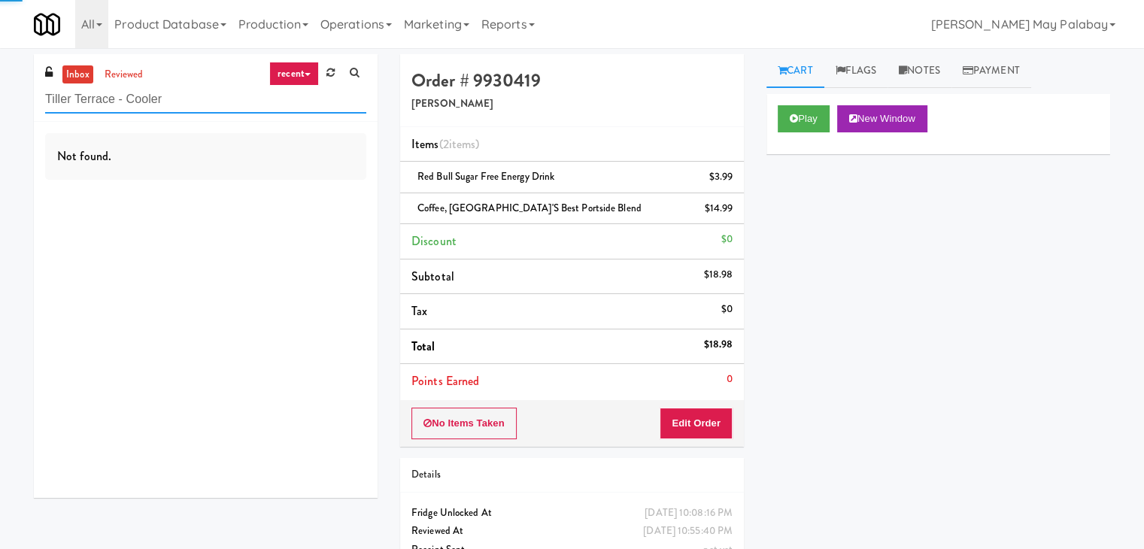
type input "Tiller Terrace - Cooler"
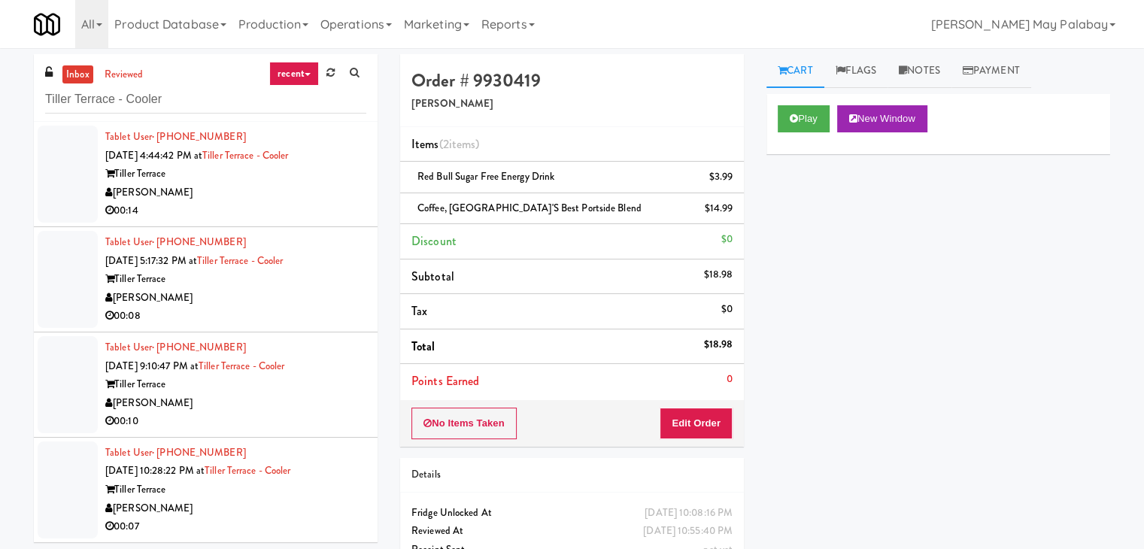
click at [266, 205] on div "00:14" at bounding box center [235, 211] width 261 height 19
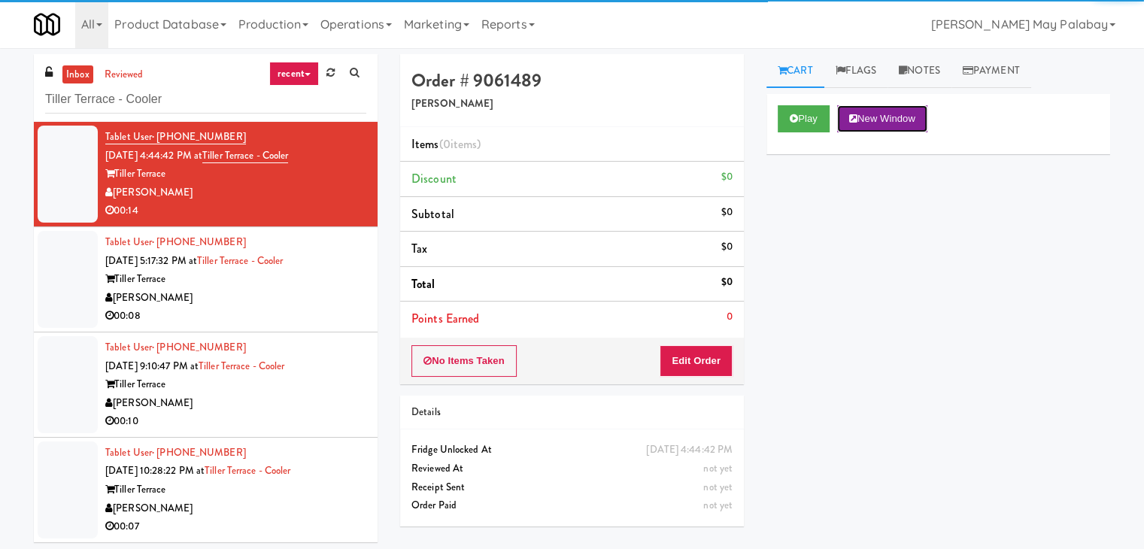
click at [911, 124] on button "New Window" at bounding box center [882, 118] width 90 height 27
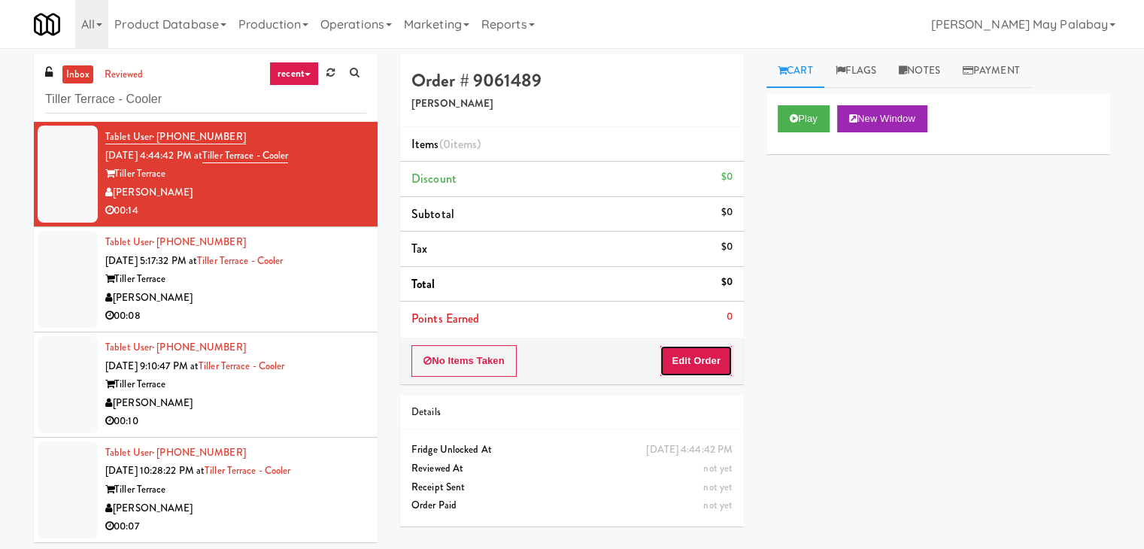
click at [700, 362] on button "Edit Order" at bounding box center [695, 361] width 73 height 32
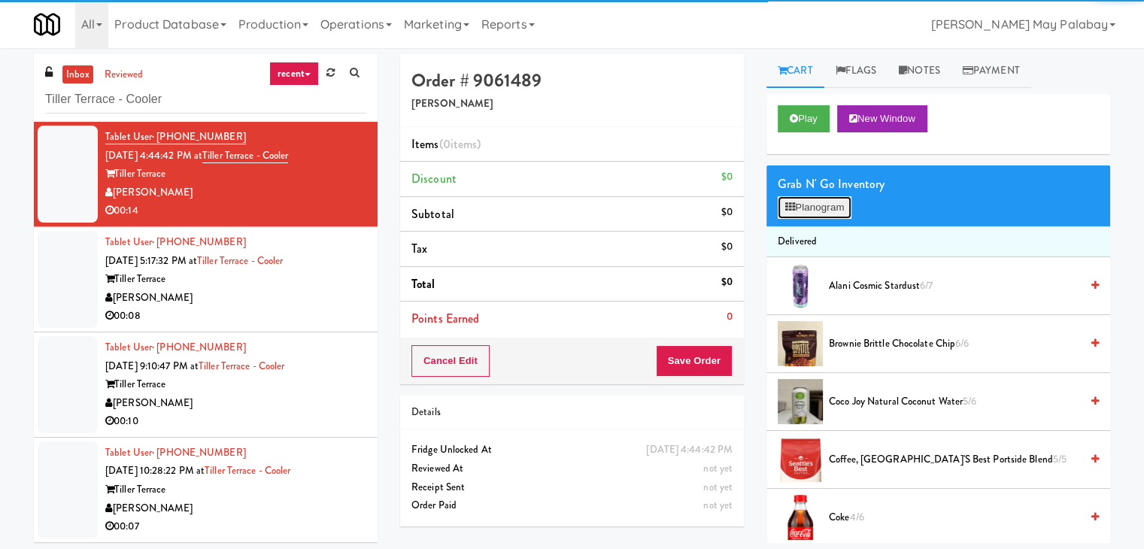
click at [815, 203] on button "Planogram" at bounding box center [814, 207] width 74 height 23
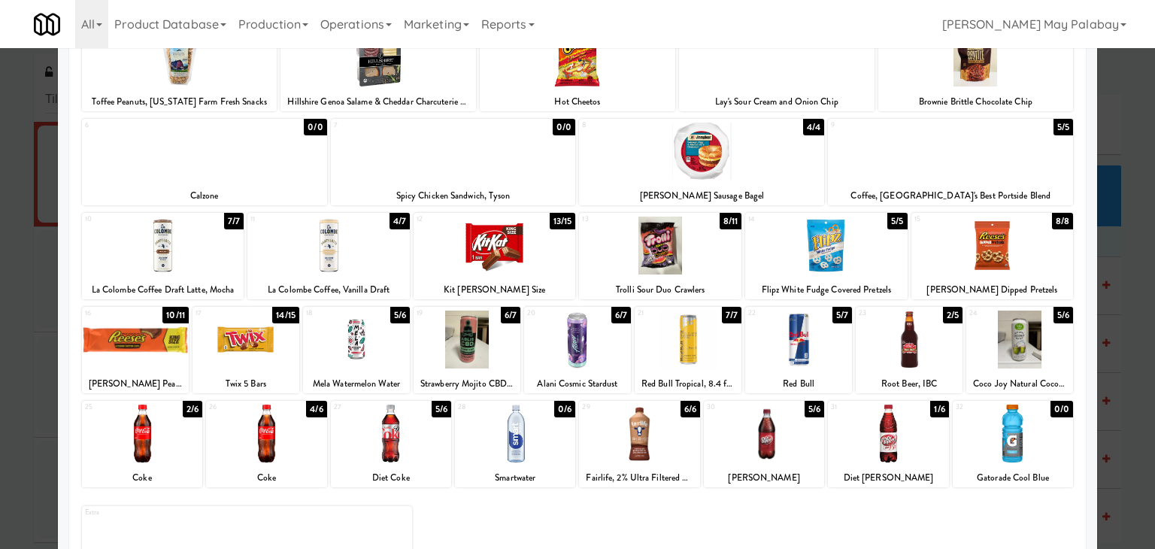
scroll to position [150, 0]
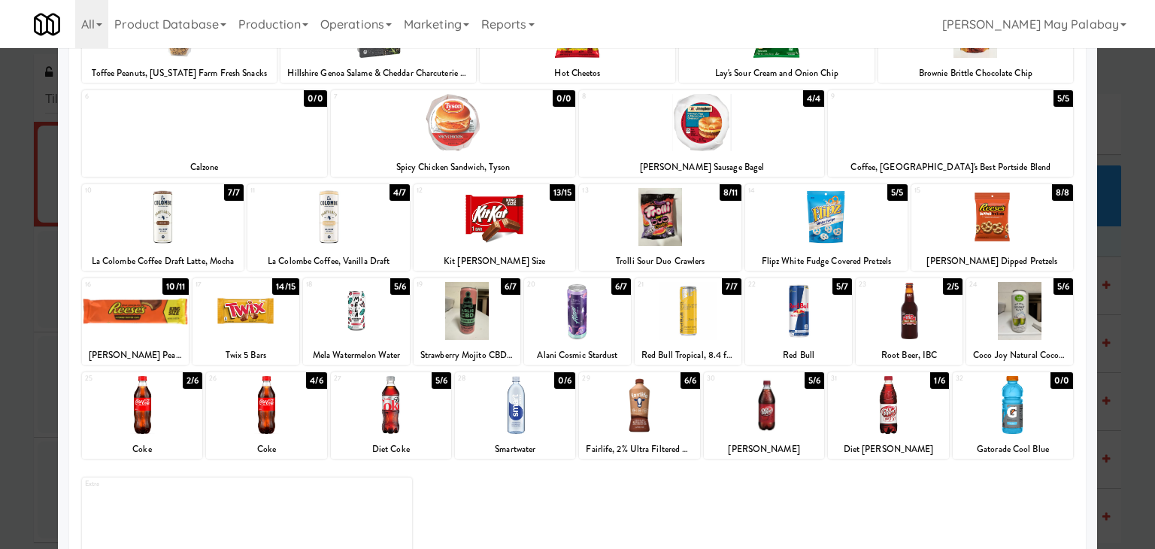
click at [282, 356] on div "Twix 5 Bars" at bounding box center [246, 355] width 102 height 19
click at [283, 339] on div at bounding box center [245, 311] width 107 height 58
click at [323, 428] on div at bounding box center [266, 405] width 120 height 58
click at [278, 335] on div at bounding box center [245, 311] width 107 height 58
click at [1124, 297] on div at bounding box center [577, 274] width 1155 height 549
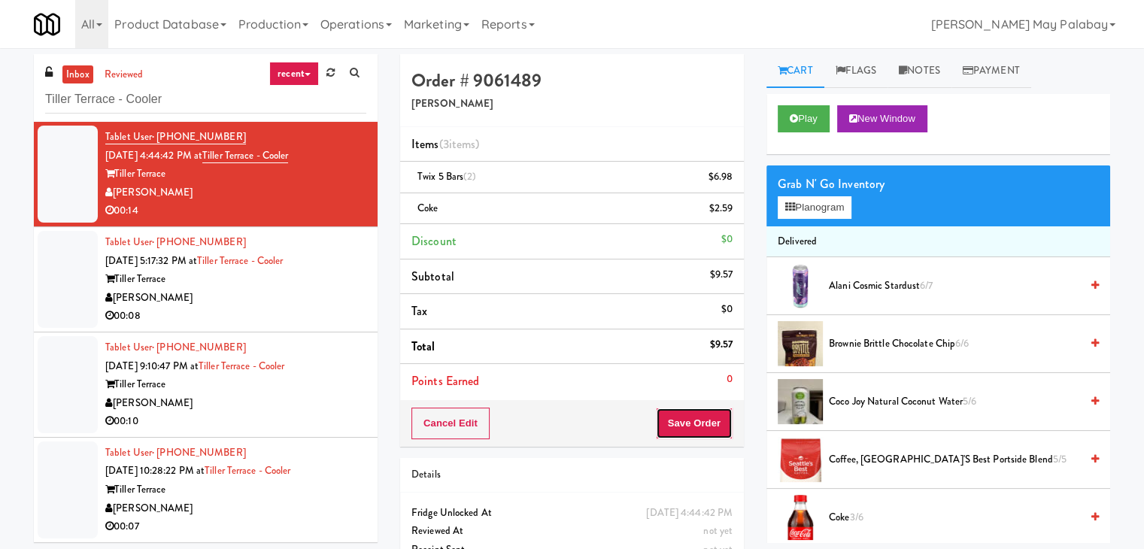
click at [704, 422] on button "Save Order" at bounding box center [694, 424] width 77 height 32
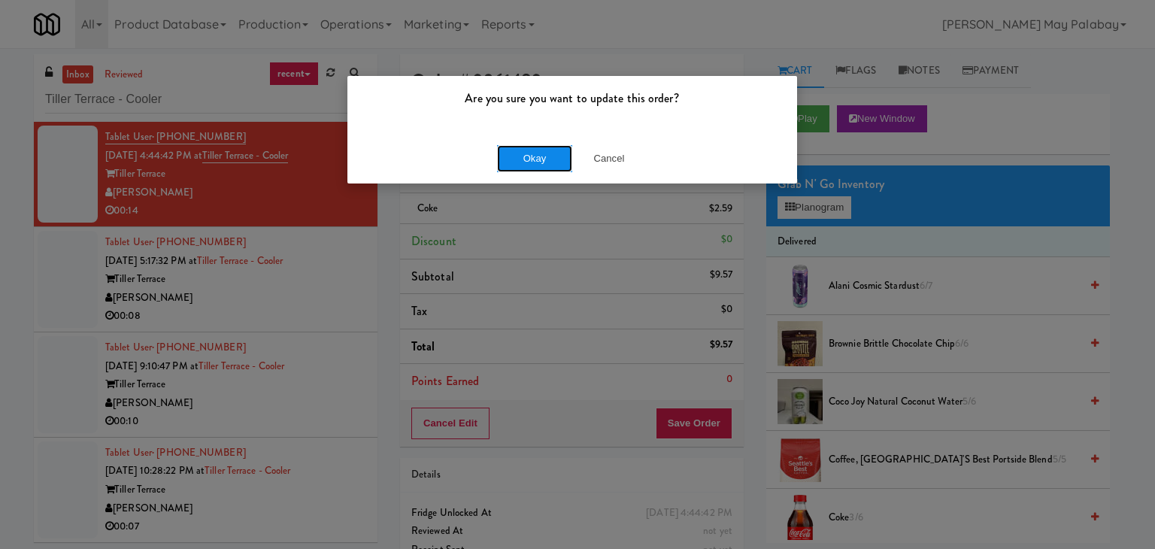
click at [541, 157] on button "Okay" at bounding box center [534, 158] width 75 height 27
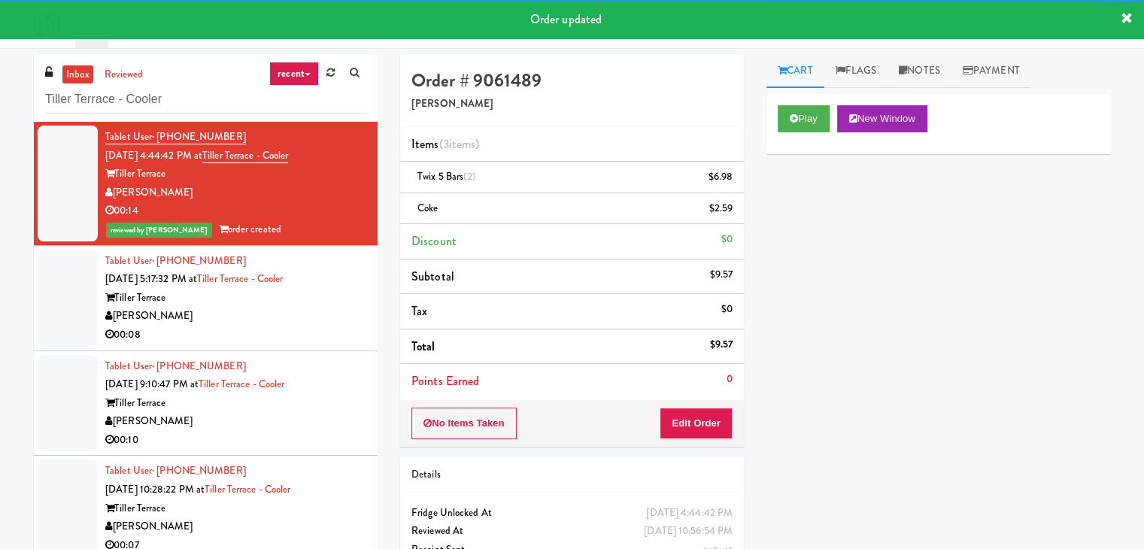
click at [263, 307] on div "[PERSON_NAME]" at bounding box center [235, 316] width 261 height 19
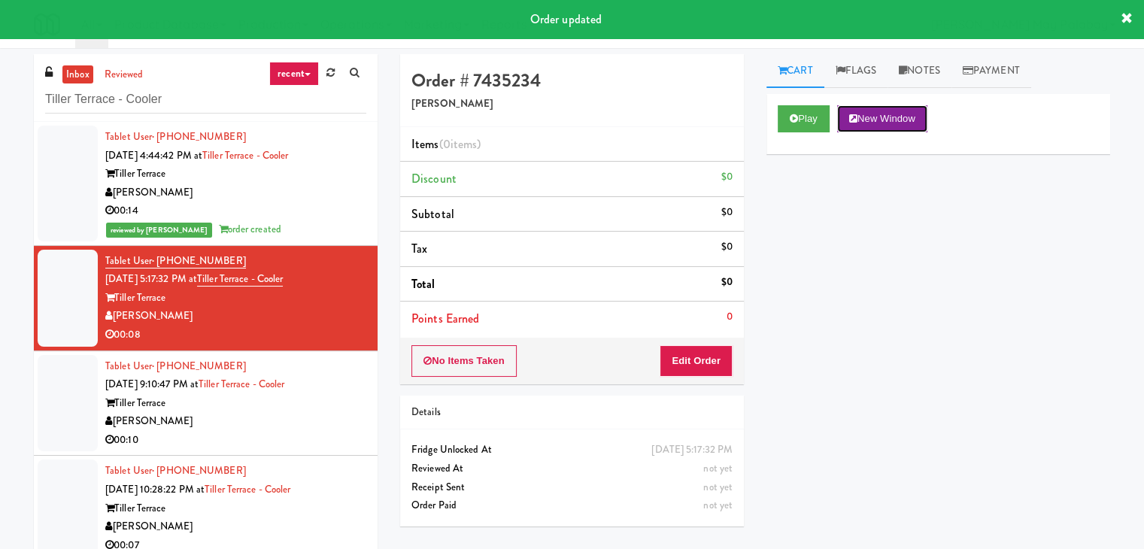
click at [868, 121] on button "New Window" at bounding box center [882, 118] width 90 height 27
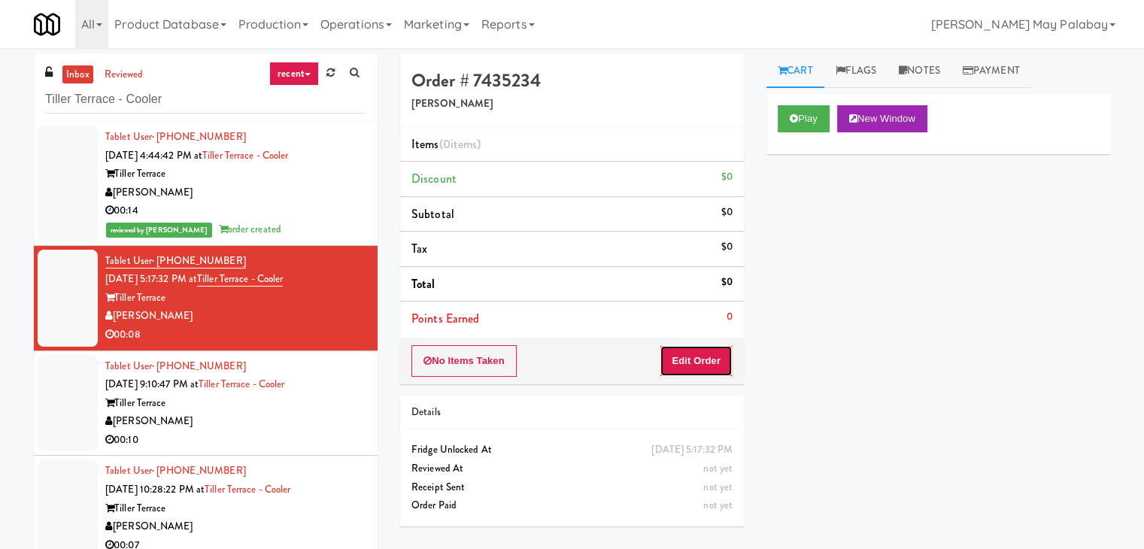
click at [669, 359] on button "Edit Order" at bounding box center [695, 361] width 73 height 32
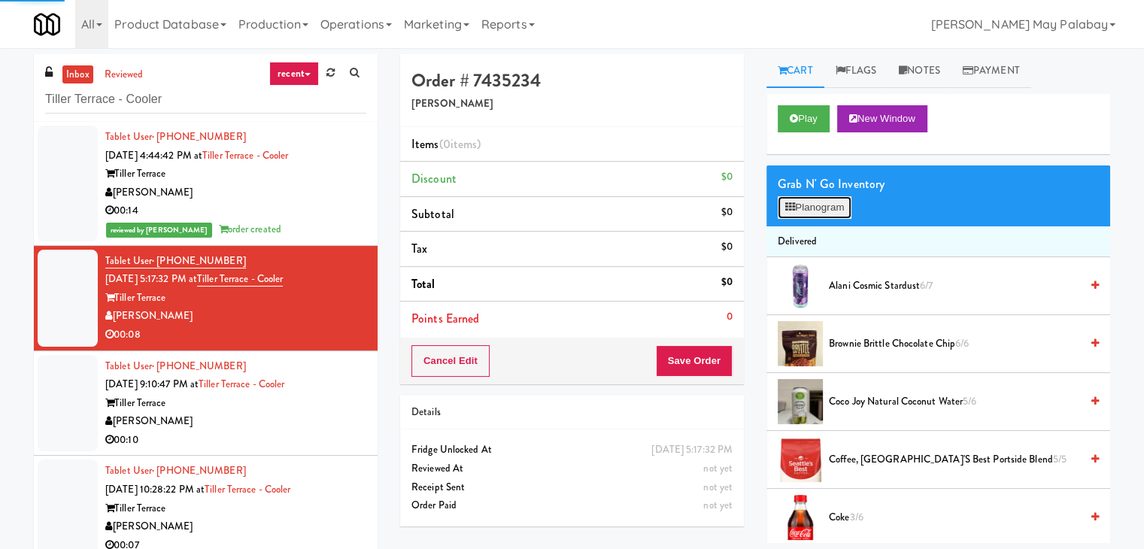
click at [777, 214] on button "Planogram" at bounding box center [814, 207] width 74 height 23
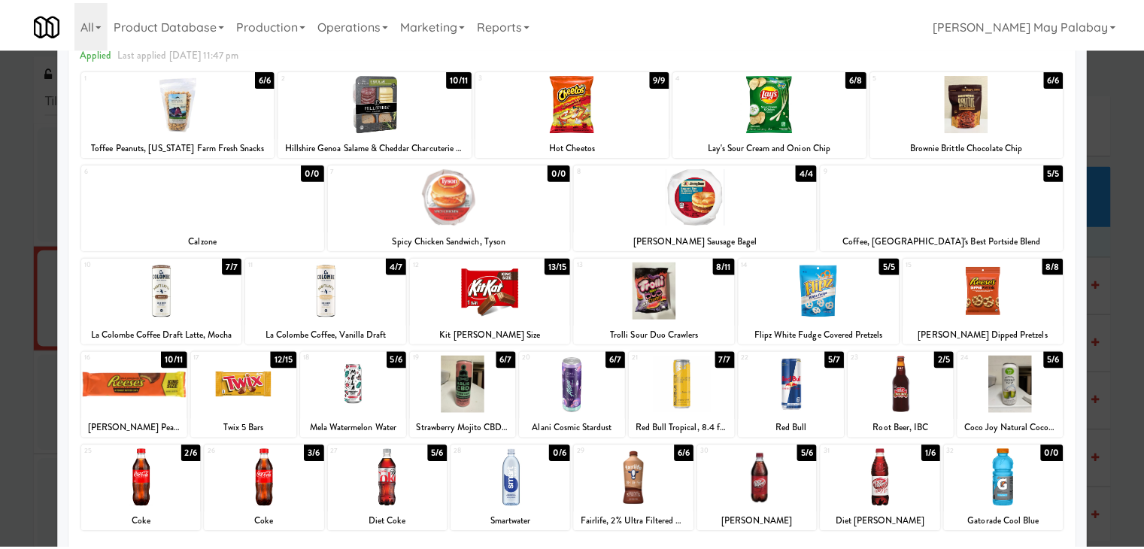
scroll to position [75, 0]
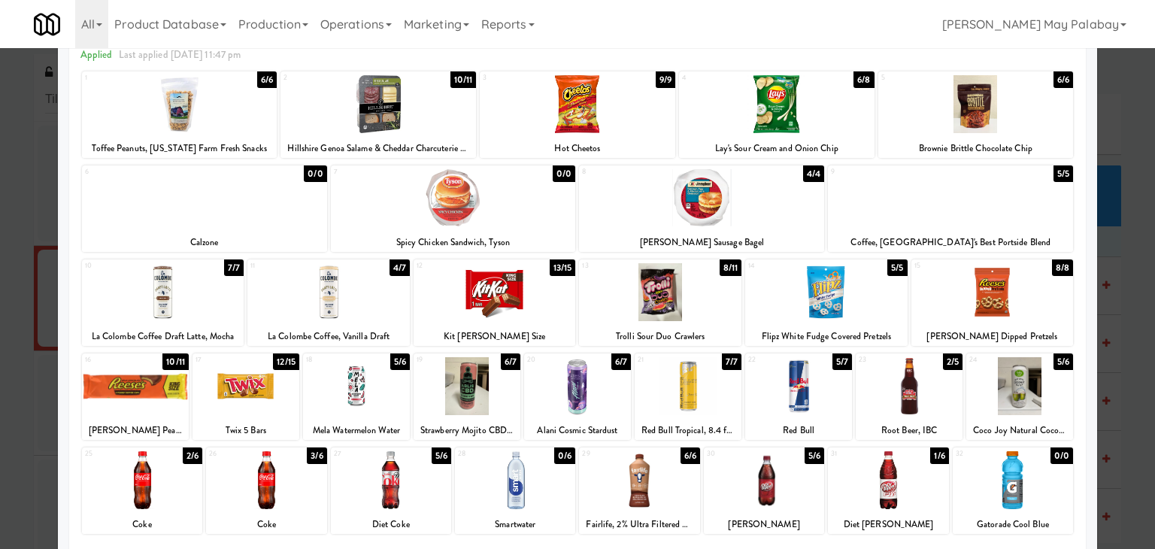
click at [792, 482] on div at bounding box center [764, 480] width 120 height 58
click at [1116, 321] on div at bounding box center [577, 274] width 1155 height 549
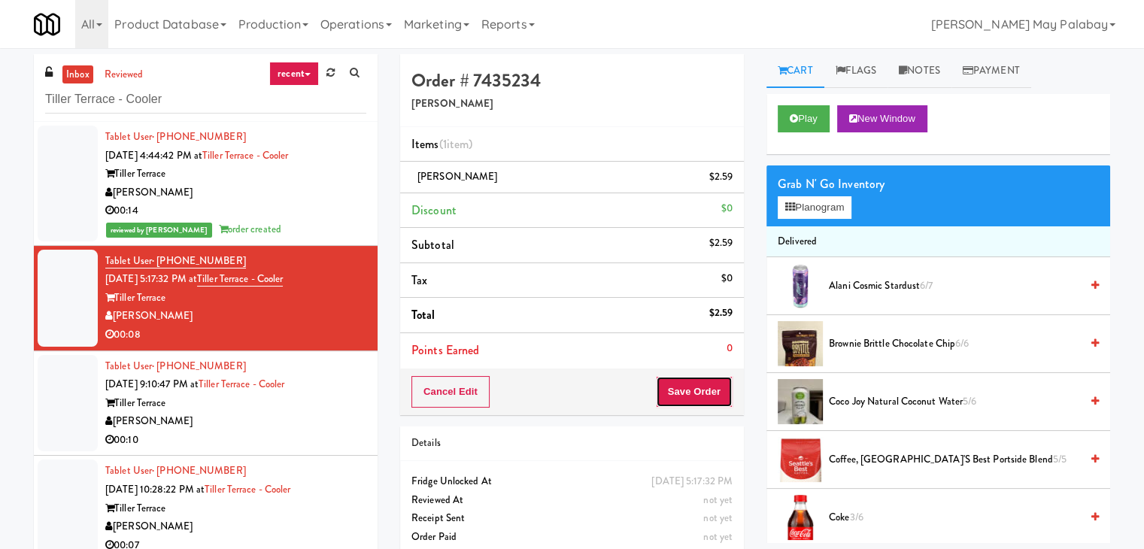
click at [701, 392] on button "Save Order" at bounding box center [694, 392] width 77 height 32
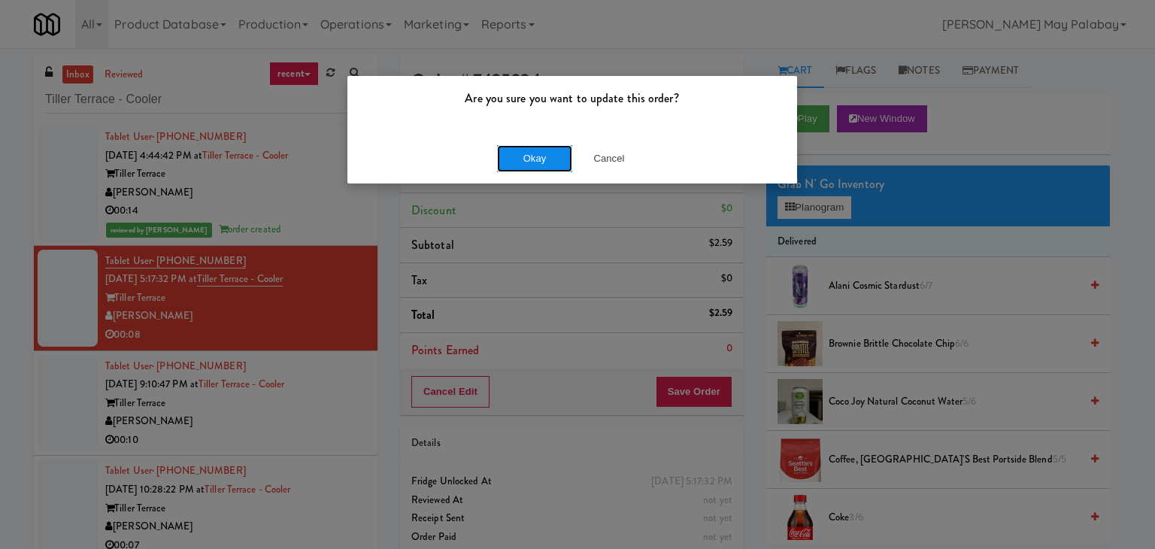
click at [553, 160] on button "Okay" at bounding box center [534, 158] width 75 height 27
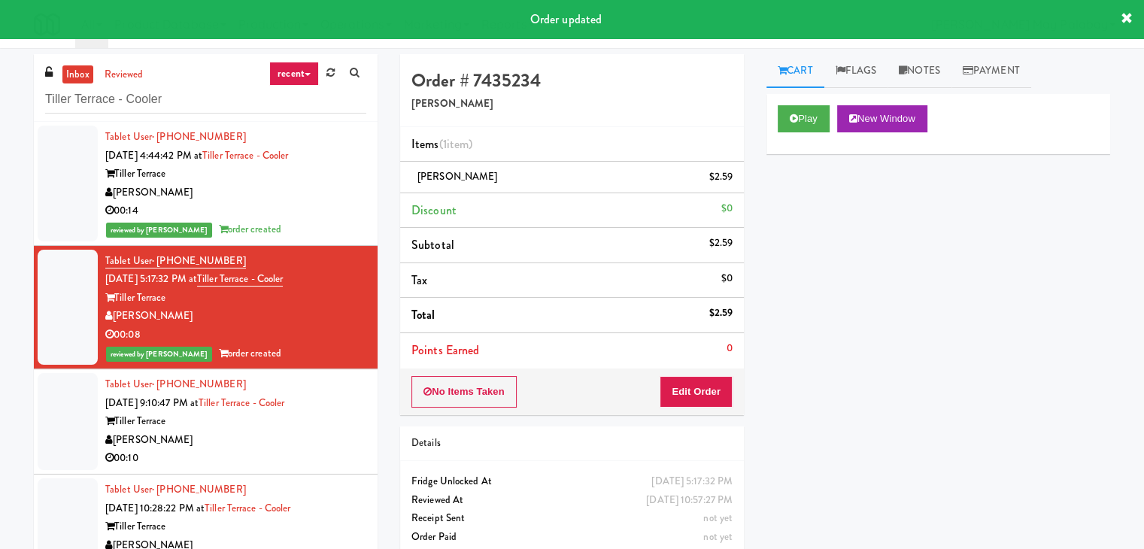
click at [210, 456] on div "00:10" at bounding box center [235, 458] width 261 height 19
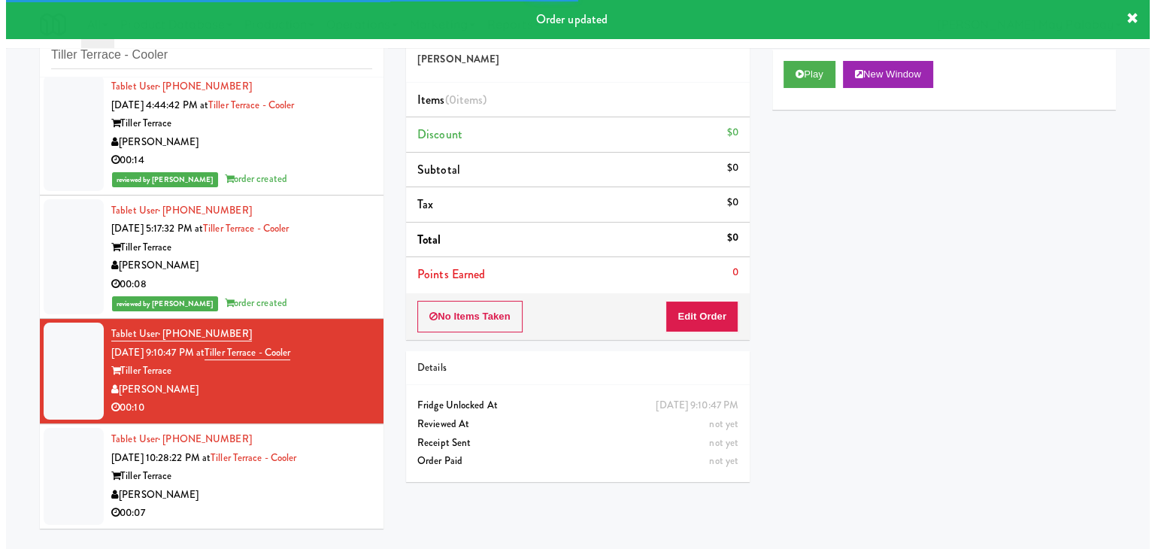
scroll to position [48, 0]
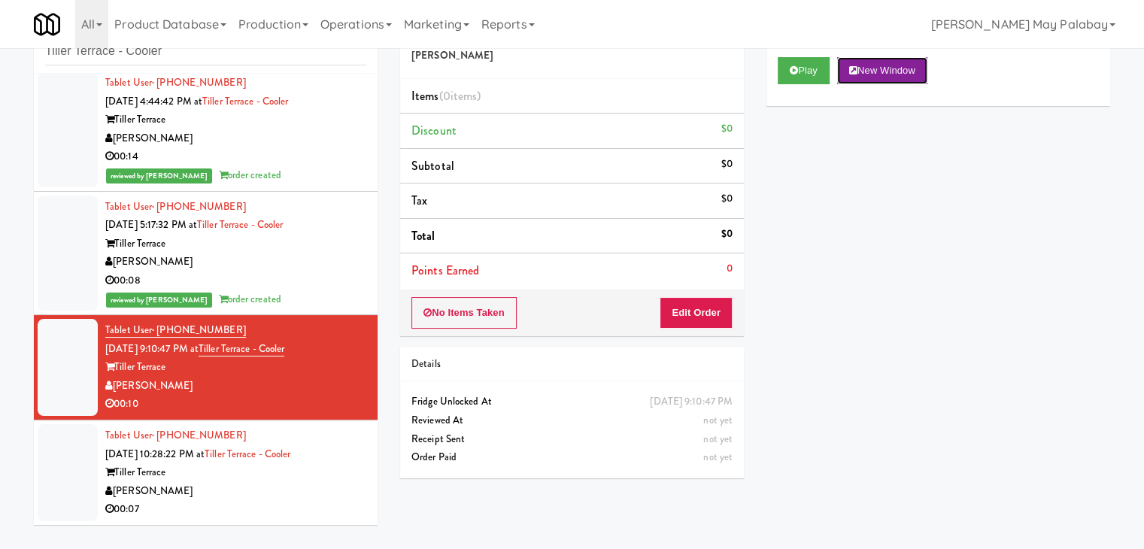
click at [896, 73] on button "New Window" at bounding box center [882, 70] width 90 height 27
click at [713, 312] on button "Edit Order" at bounding box center [695, 313] width 73 height 32
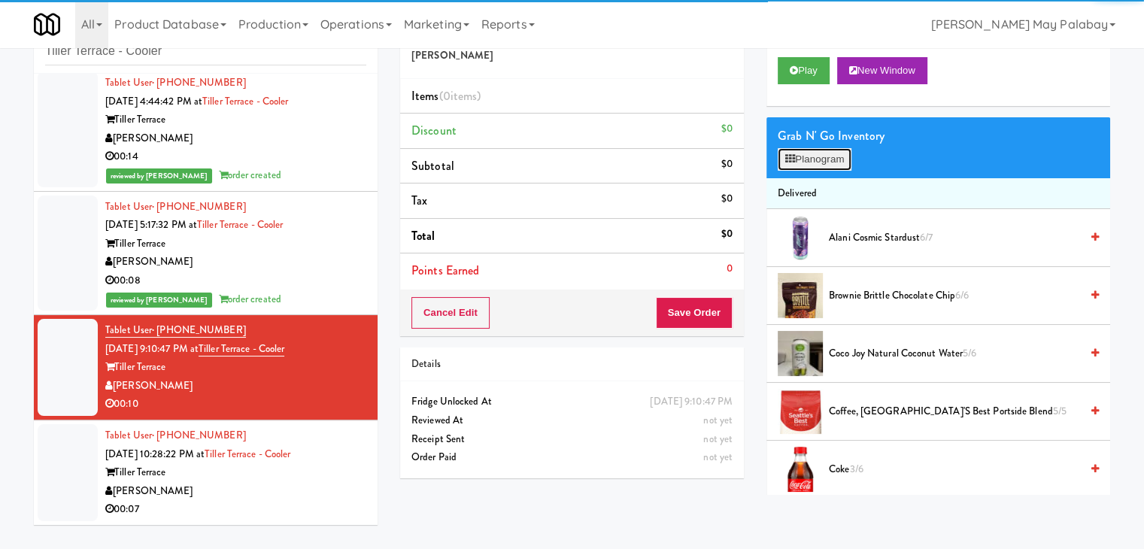
click at [814, 161] on button "Planogram" at bounding box center [814, 159] width 74 height 23
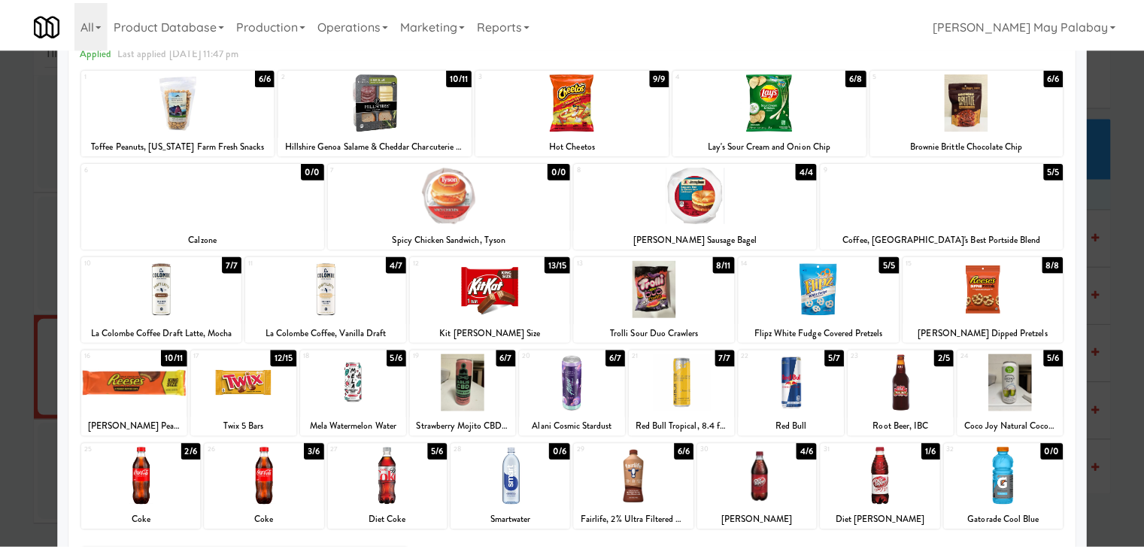
scroll to position [75, 0]
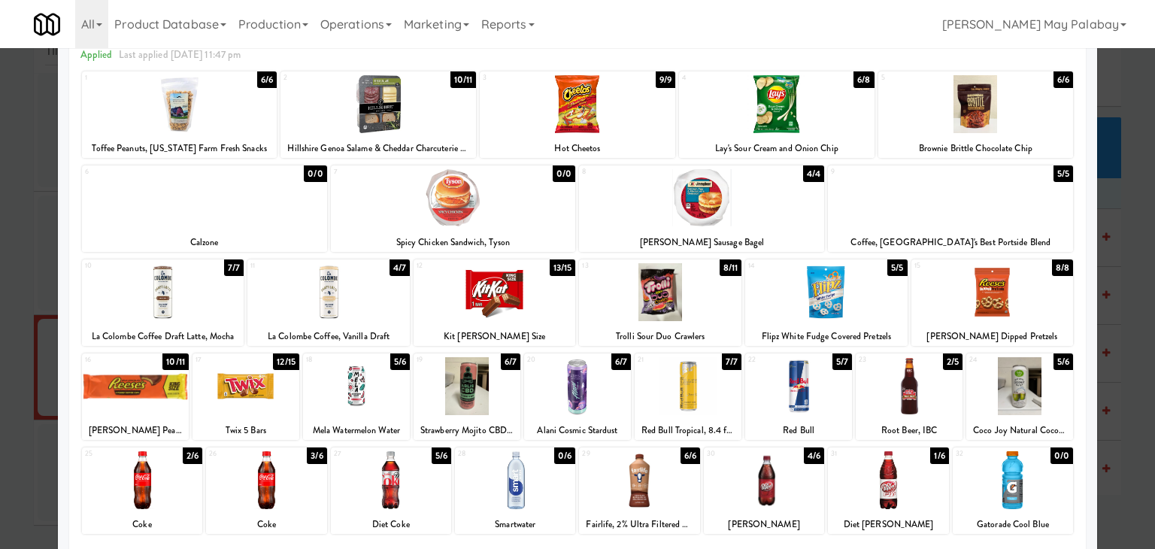
click at [614, 408] on div at bounding box center [577, 386] width 107 height 58
click at [550, 228] on div "7 0/0 Spicy Chicken Sandwich, Tyson" at bounding box center [453, 208] width 245 height 86
click at [1141, 403] on div at bounding box center [577, 274] width 1155 height 549
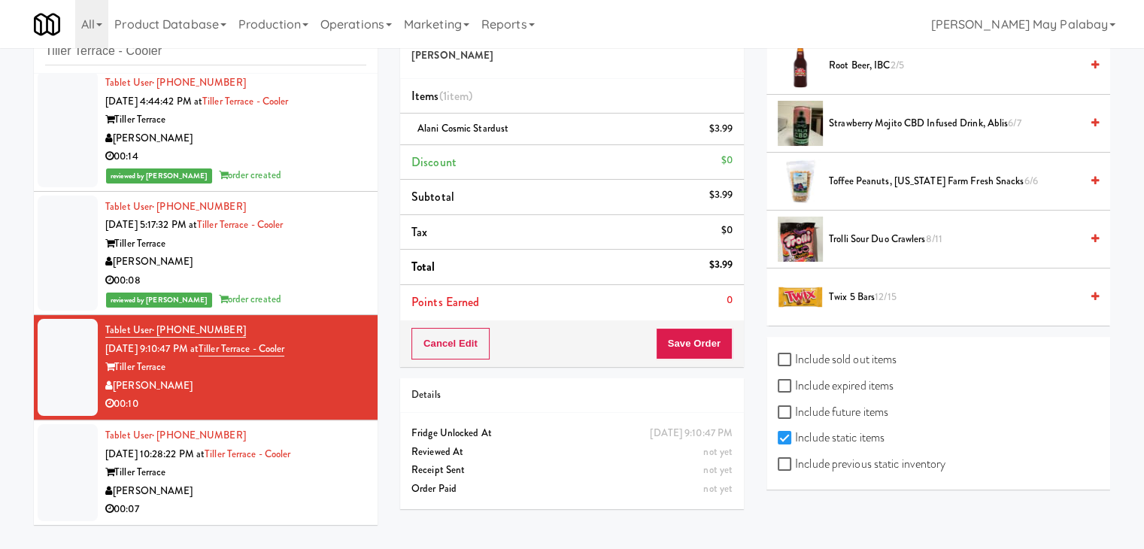
scroll to position [1505, 0]
click at [841, 454] on label "Include previous static inventory" at bounding box center [861, 463] width 168 height 23
click at [795, 458] on input "Include previous static inventory" at bounding box center [785, 464] width 17 height 12
checkbox input "true"
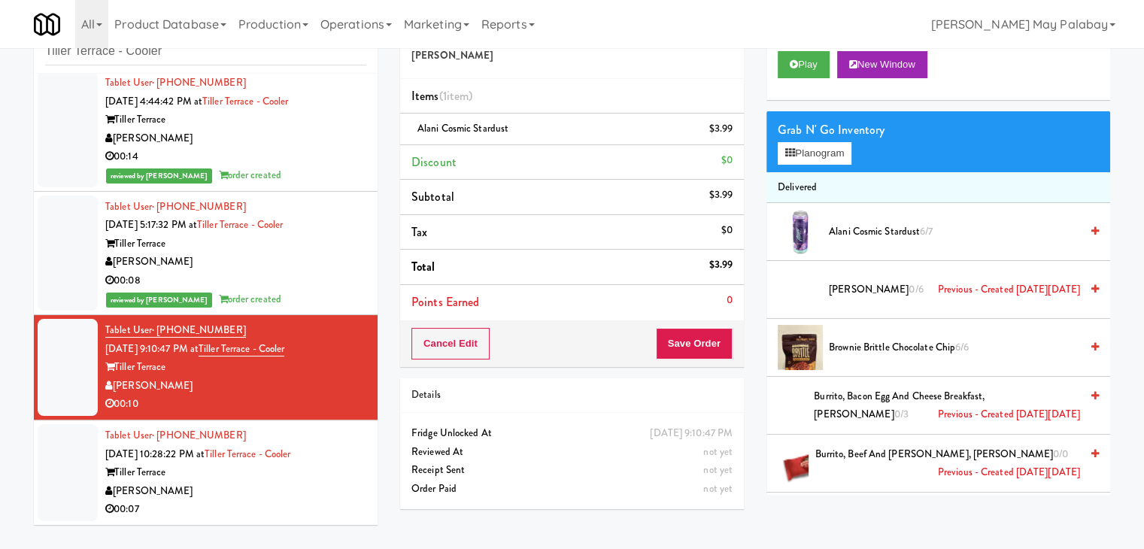
scroll to position [0, 0]
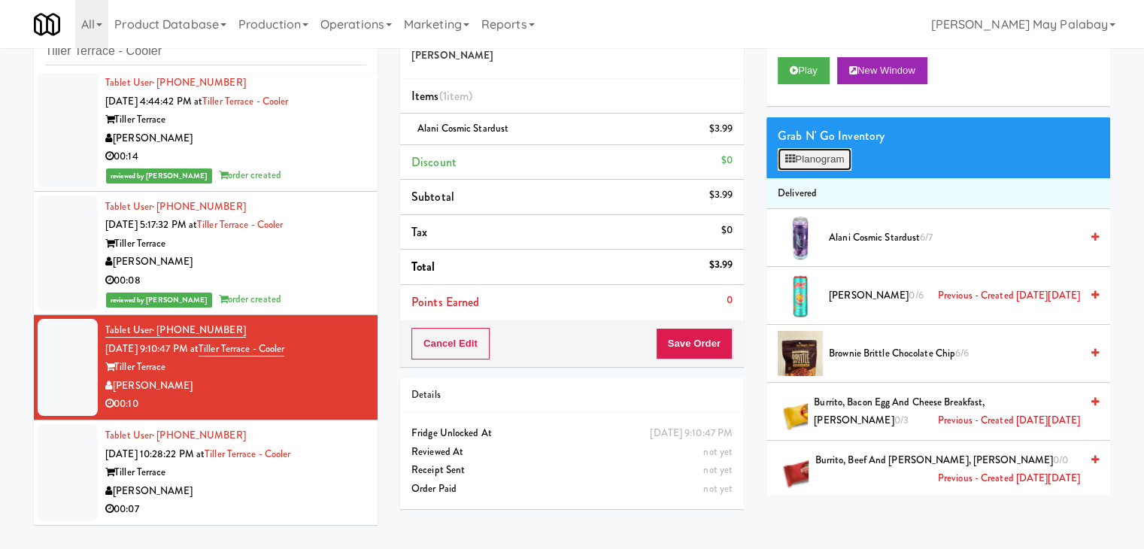
click at [836, 166] on button "Planogram" at bounding box center [814, 159] width 74 height 23
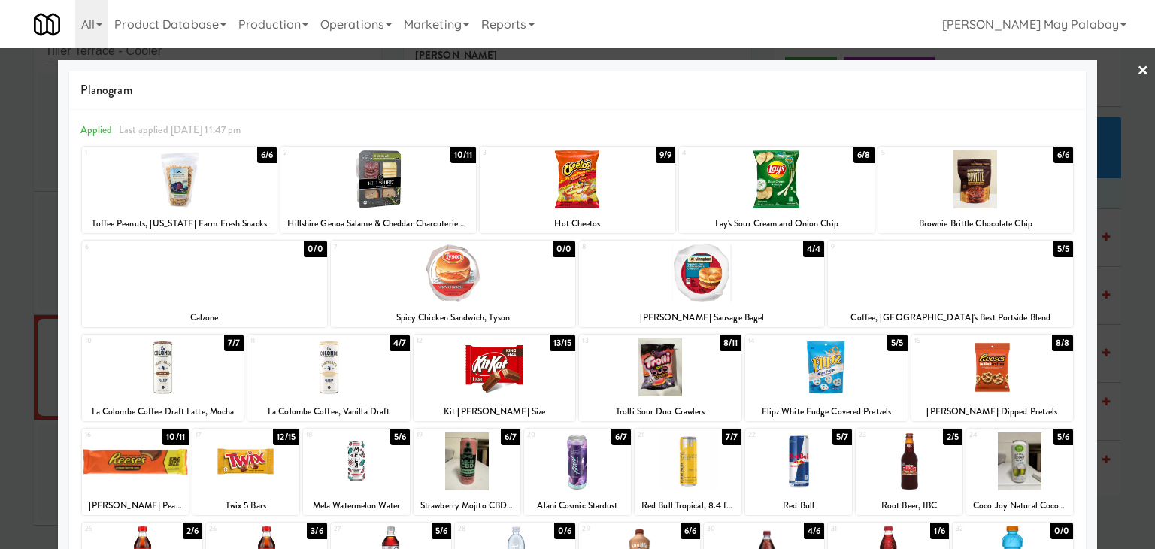
click at [535, 289] on div at bounding box center [453, 273] width 245 height 58
click at [1108, 377] on div at bounding box center [577, 274] width 1155 height 549
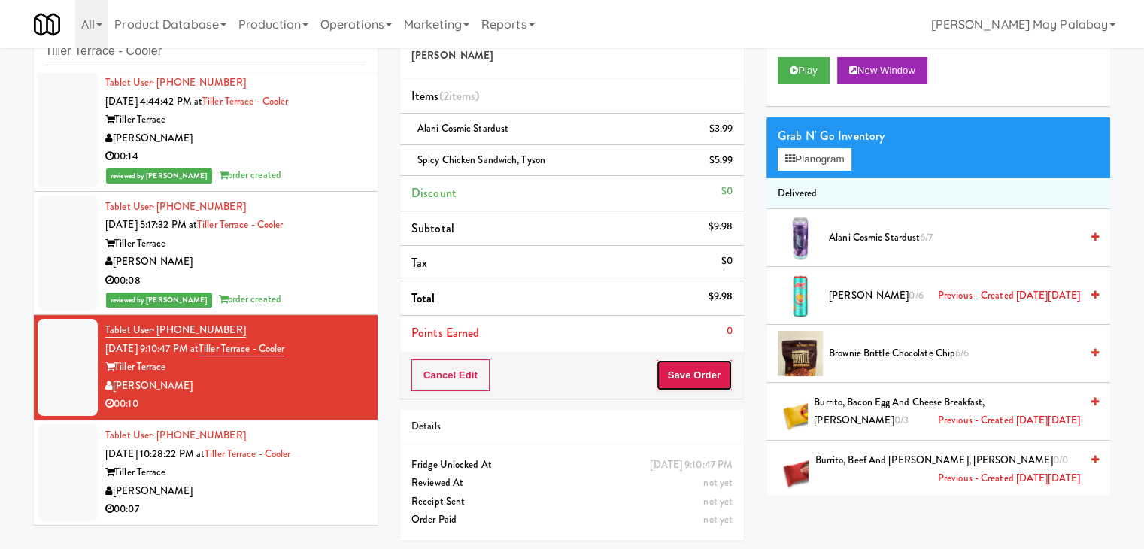
click at [689, 367] on button "Save Order" at bounding box center [694, 375] width 77 height 32
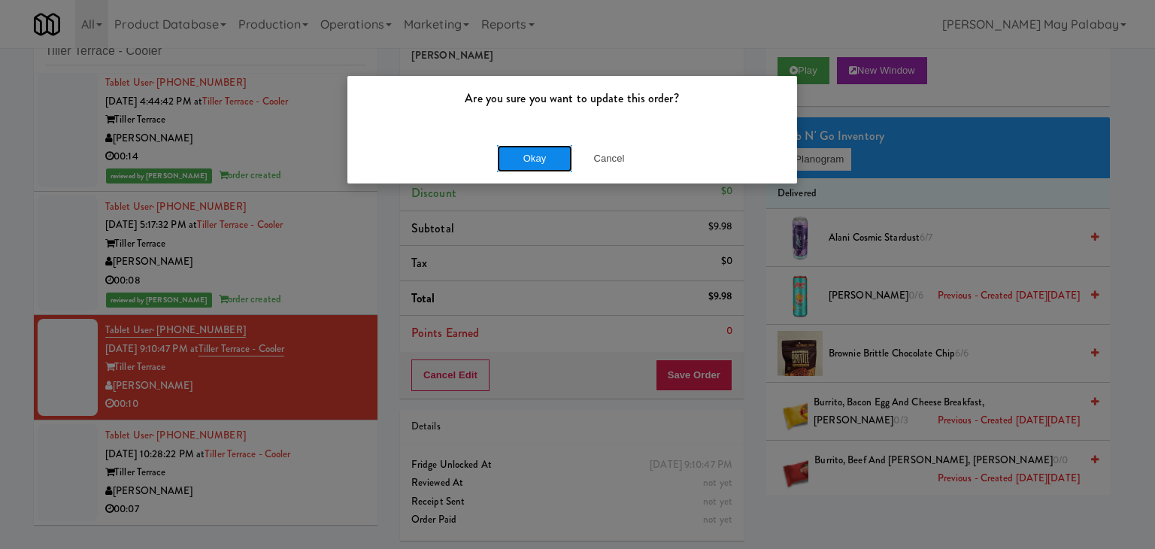
click at [516, 148] on button "Okay" at bounding box center [534, 158] width 75 height 27
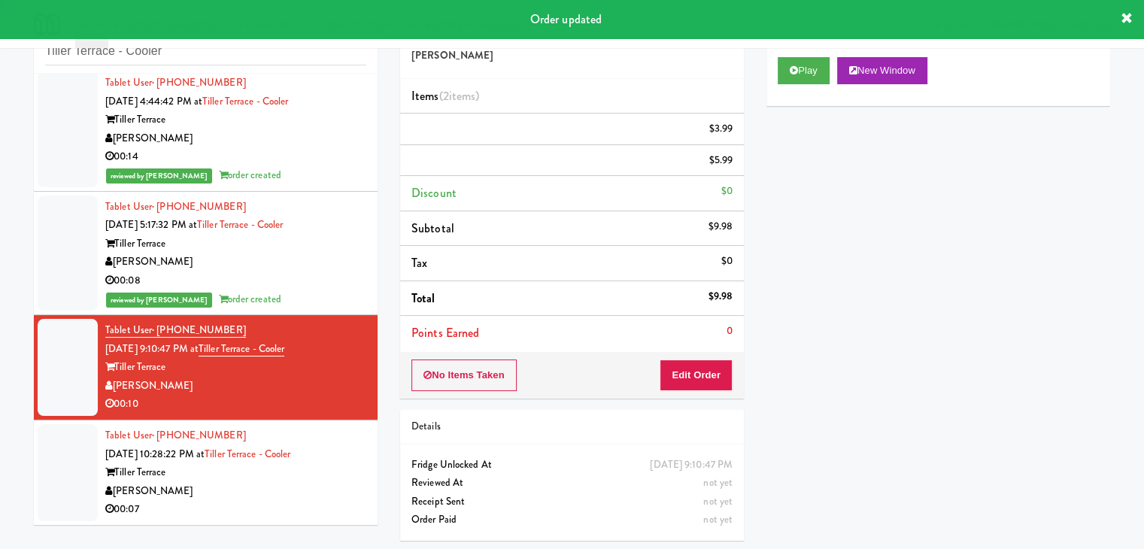
scroll to position [50, 0]
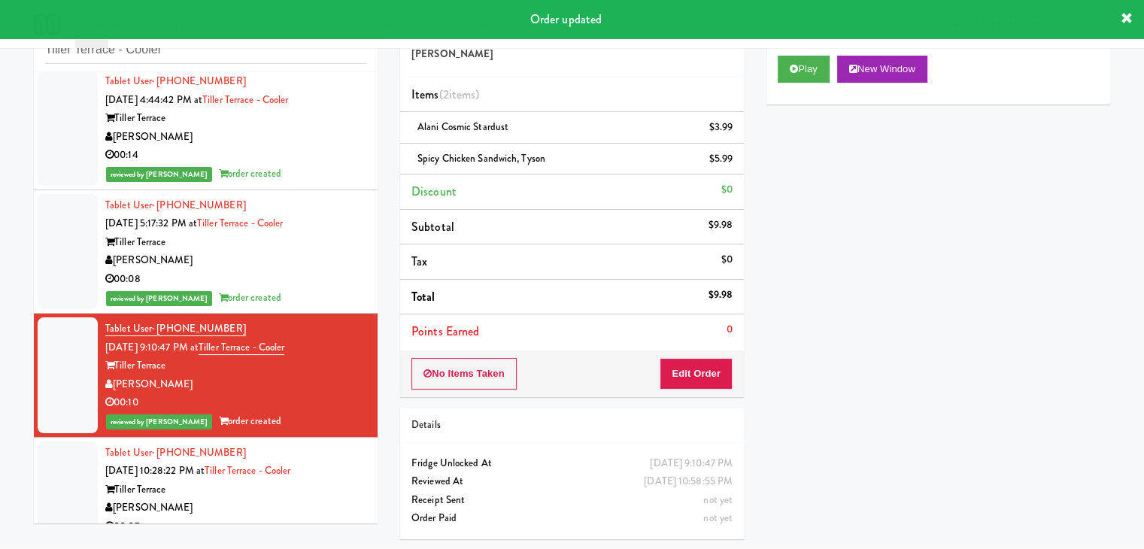
click at [259, 452] on div "Tablet User · (425) 442-3700 [DATE] 10:28:22 PM at [GEOGRAPHIC_DATA] - Cooler T…" at bounding box center [235, 490] width 261 height 92
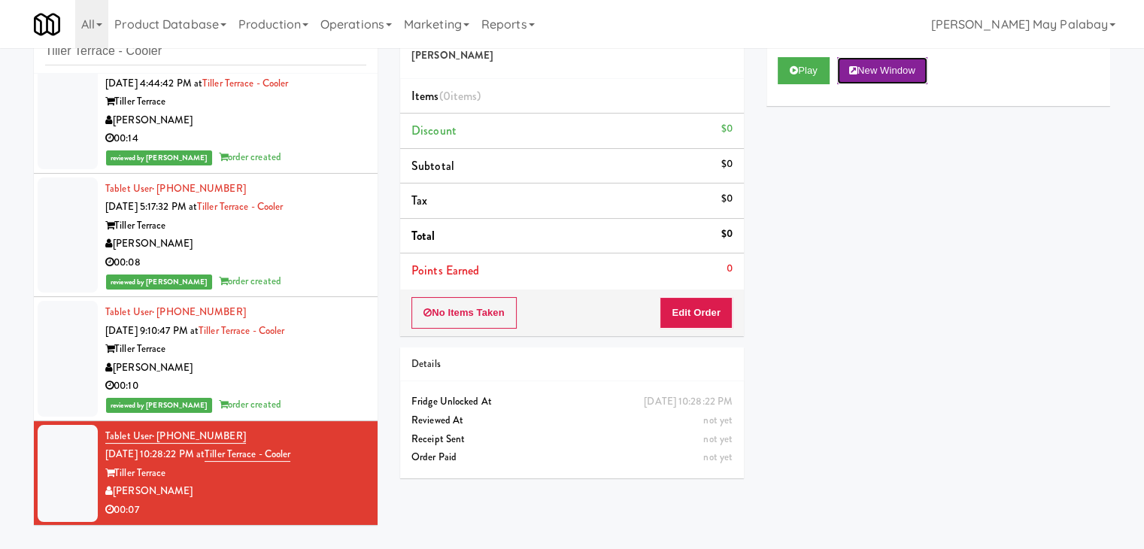
click at [899, 67] on button "New Window" at bounding box center [882, 70] width 90 height 27
click at [714, 310] on button "Edit Order" at bounding box center [695, 313] width 73 height 32
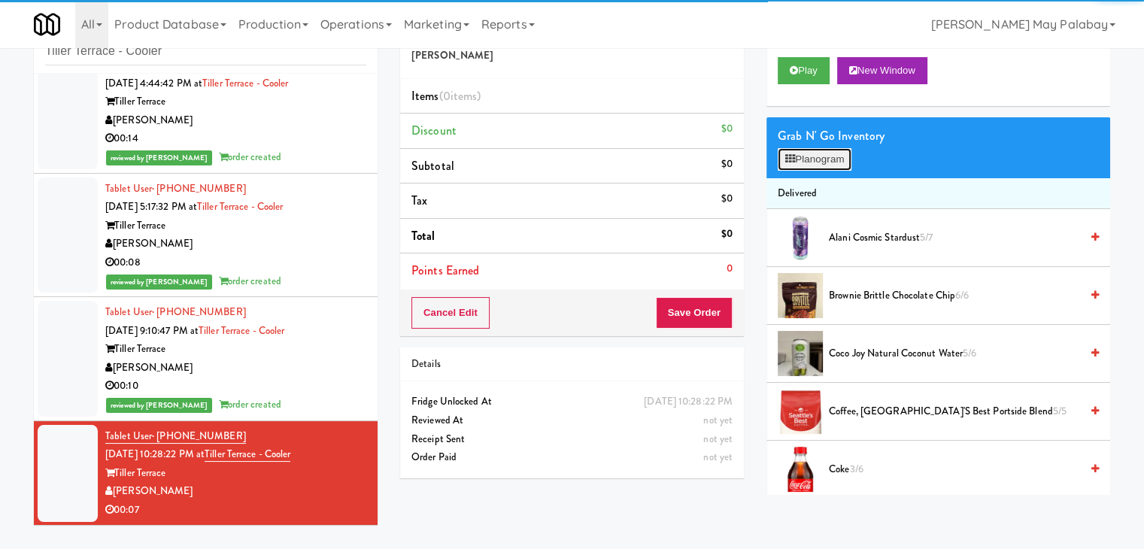
click at [830, 151] on button "Planogram" at bounding box center [814, 159] width 74 height 23
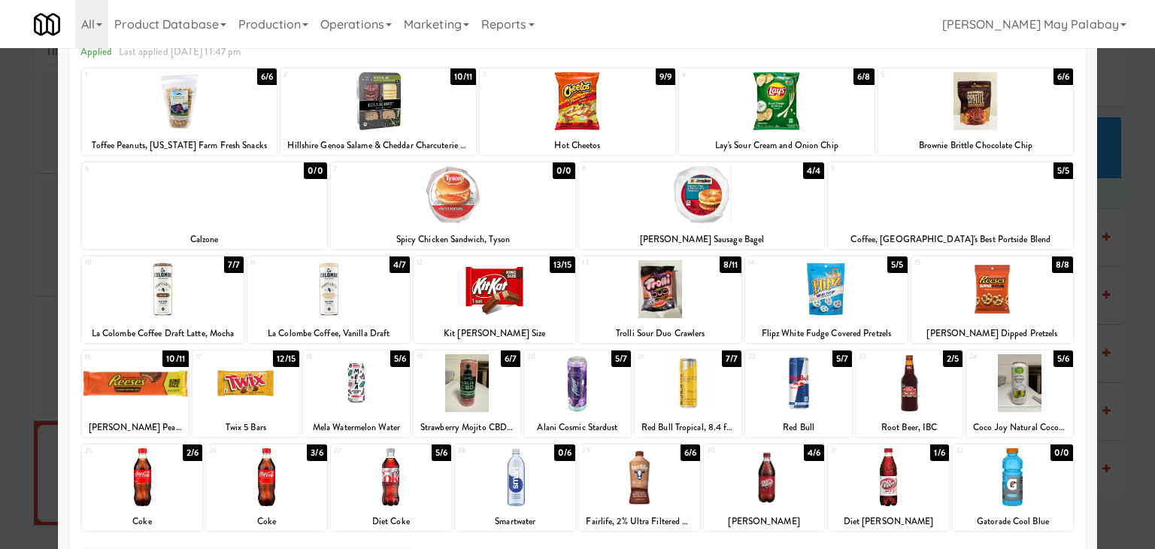
scroll to position [75, 0]
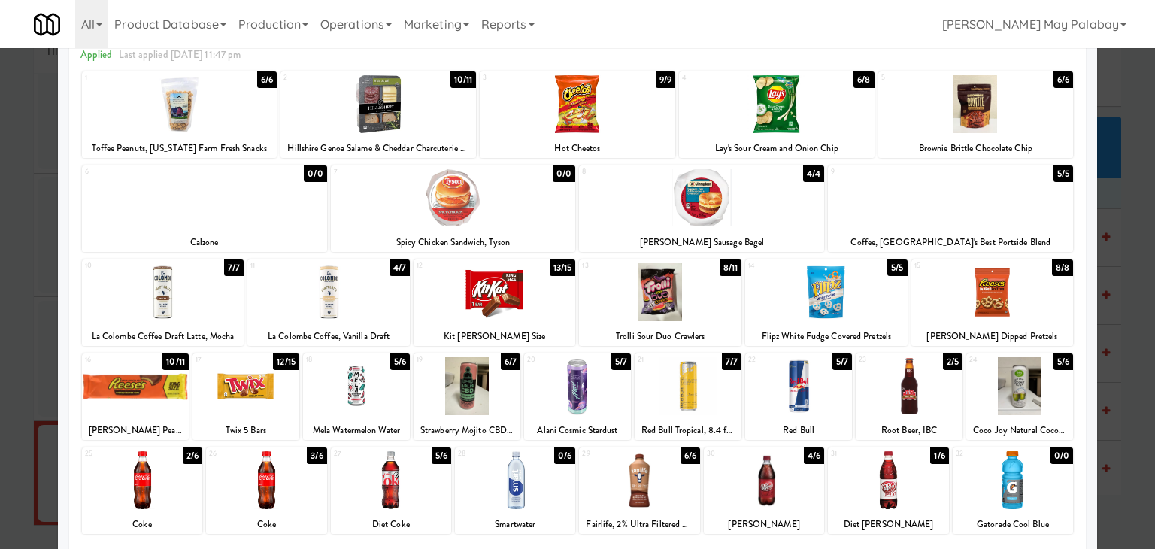
click at [711, 305] on div at bounding box center [660, 292] width 162 height 58
click at [1123, 382] on div at bounding box center [577, 274] width 1155 height 549
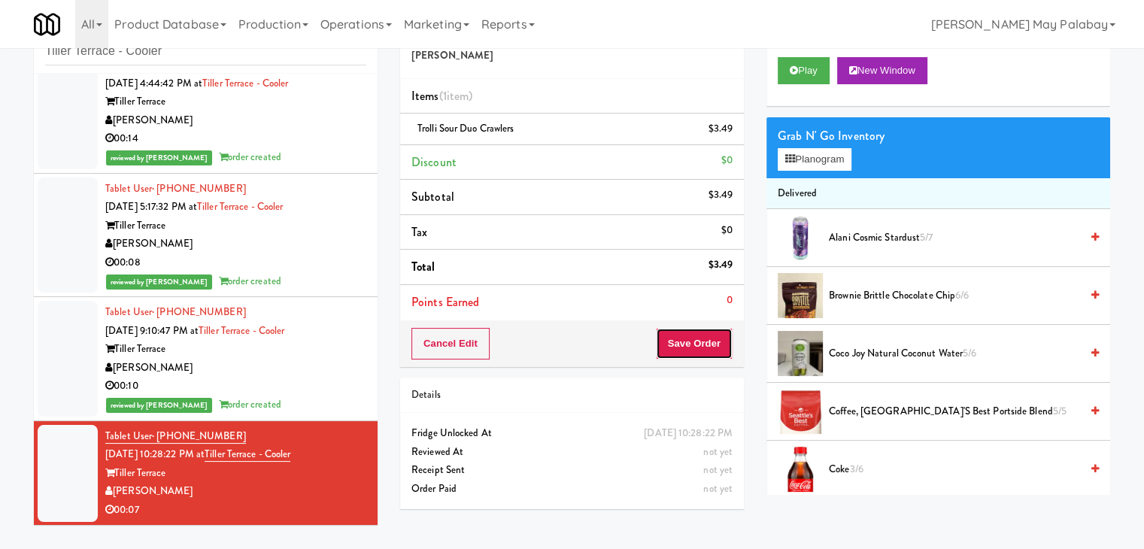
click at [665, 343] on button "Save Order" at bounding box center [694, 344] width 77 height 32
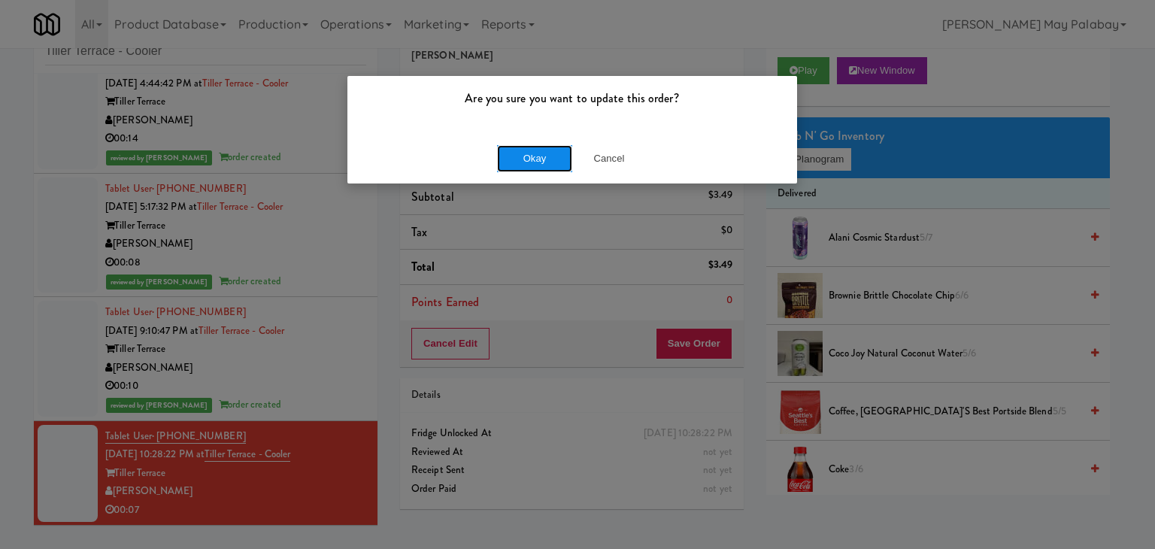
click at [529, 160] on button "Okay" at bounding box center [534, 158] width 75 height 27
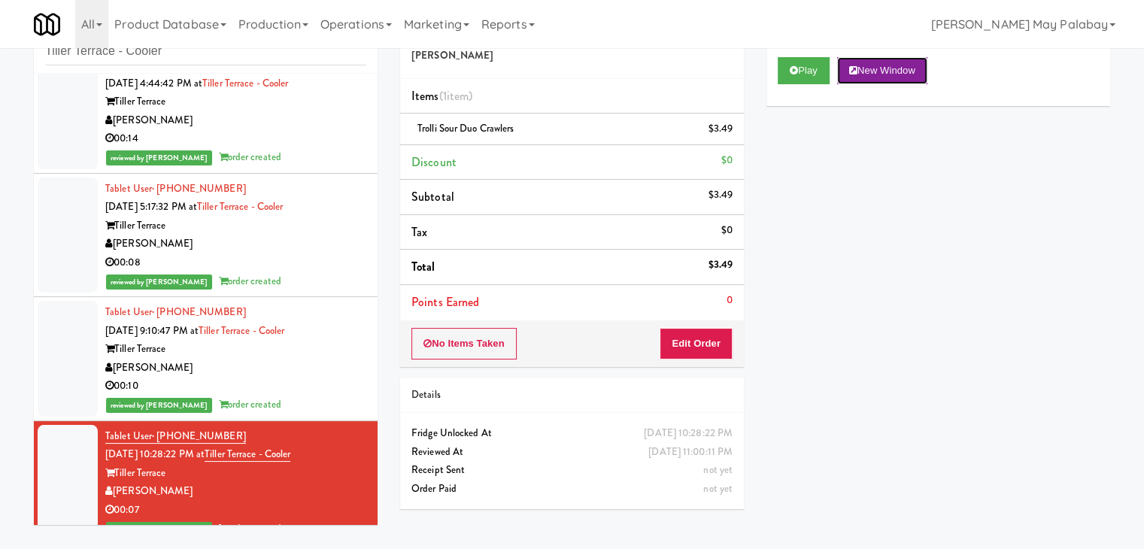
click at [908, 67] on button "New Window" at bounding box center [882, 70] width 90 height 27
click at [710, 344] on button "Edit Order" at bounding box center [695, 344] width 73 height 32
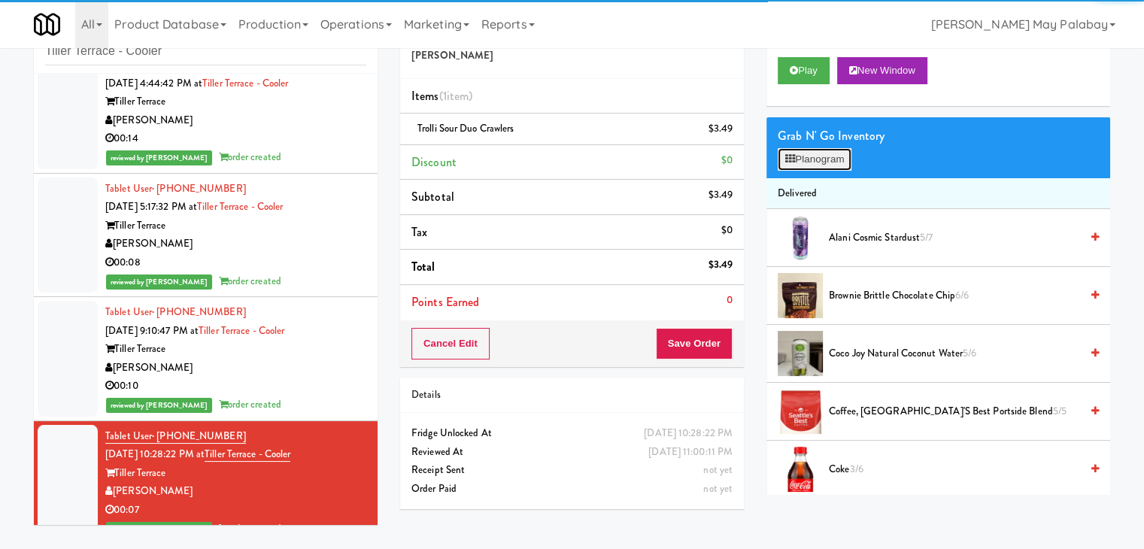
click at [829, 160] on button "Planogram" at bounding box center [814, 159] width 74 height 23
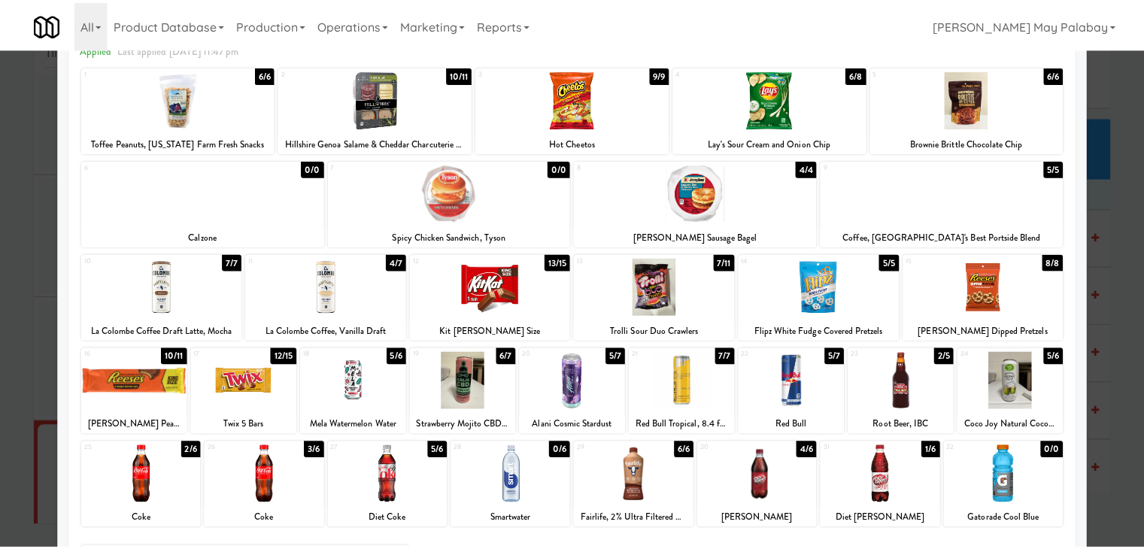
scroll to position [75, 0]
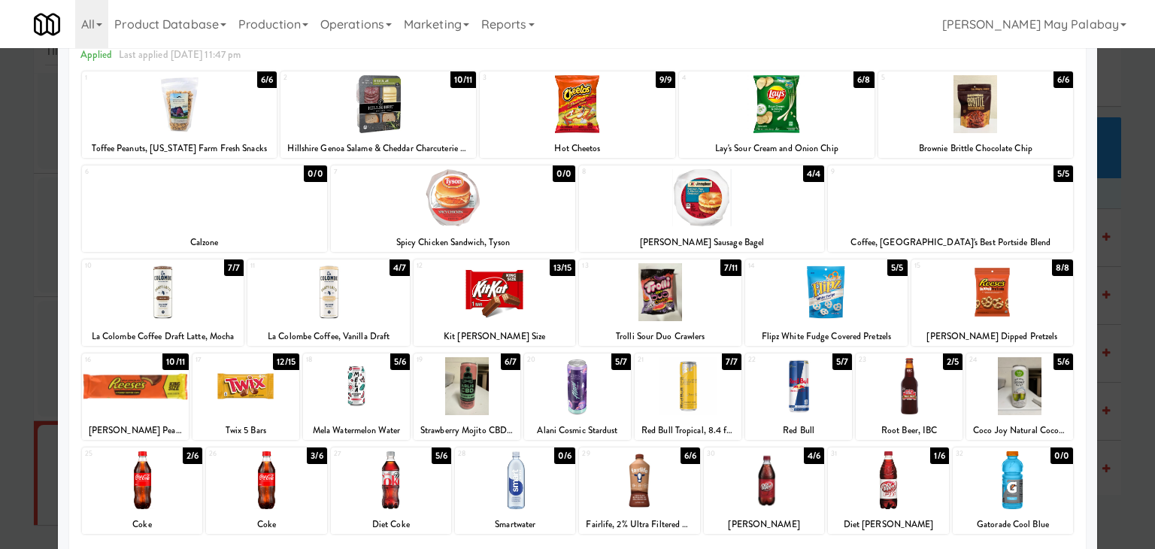
click at [668, 295] on div at bounding box center [660, 292] width 162 height 58
click at [1136, 280] on div at bounding box center [577, 274] width 1155 height 549
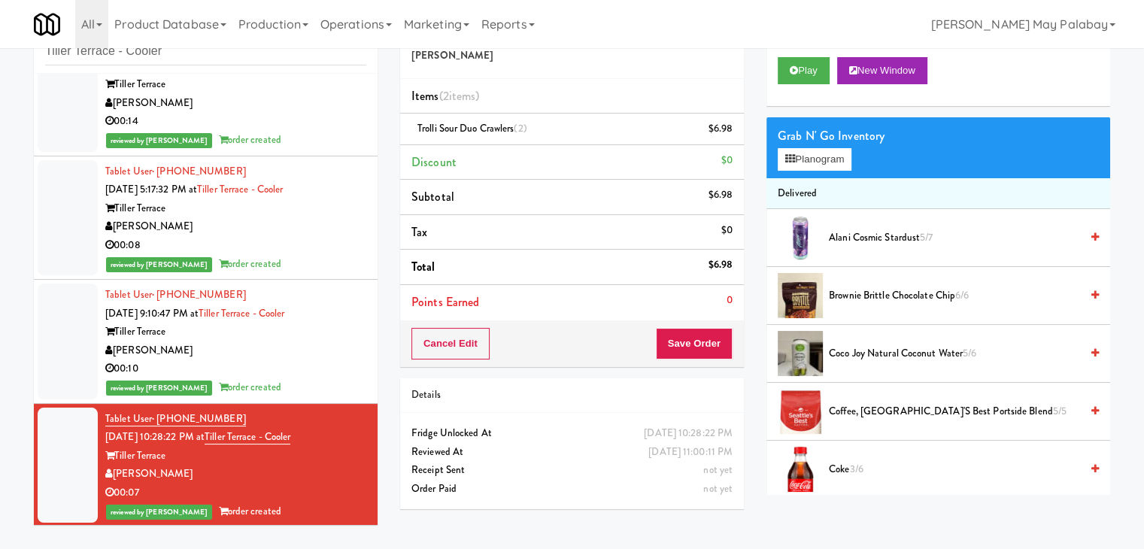
scroll to position [42, 0]
click at [735, 138] on icon at bounding box center [734, 134] width 8 height 10
click at [711, 346] on button "Save Order" at bounding box center [694, 344] width 77 height 32
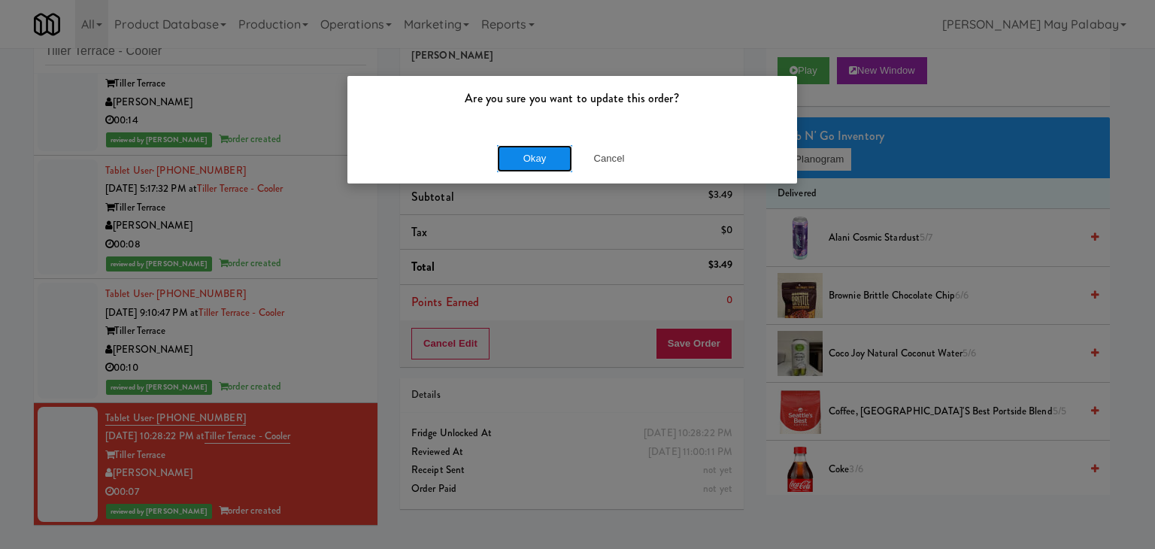
click at [543, 160] on button "Okay" at bounding box center [534, 158] width 75 height 27
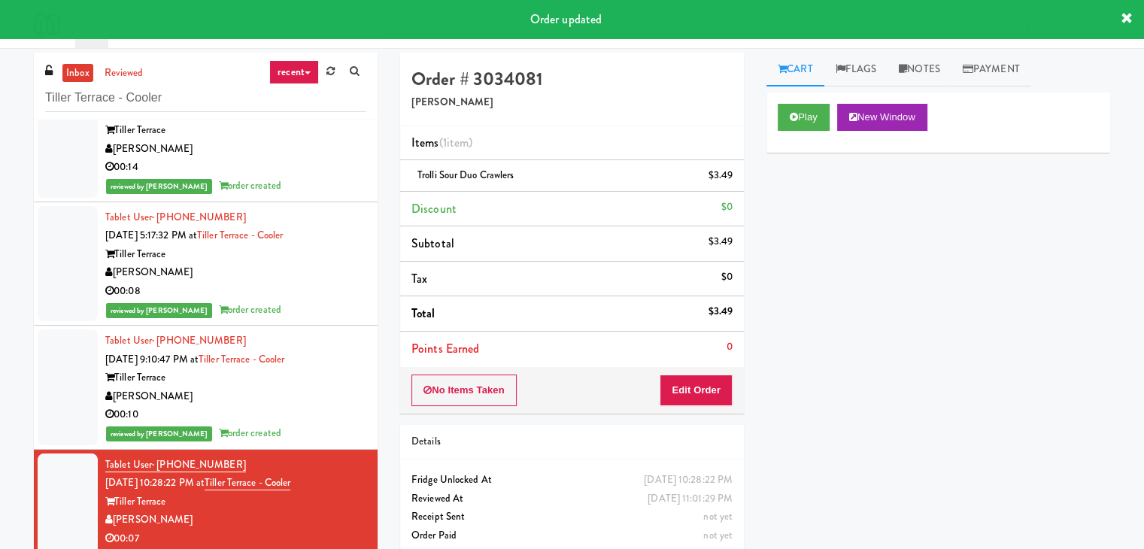
scroll to position [0, 0]
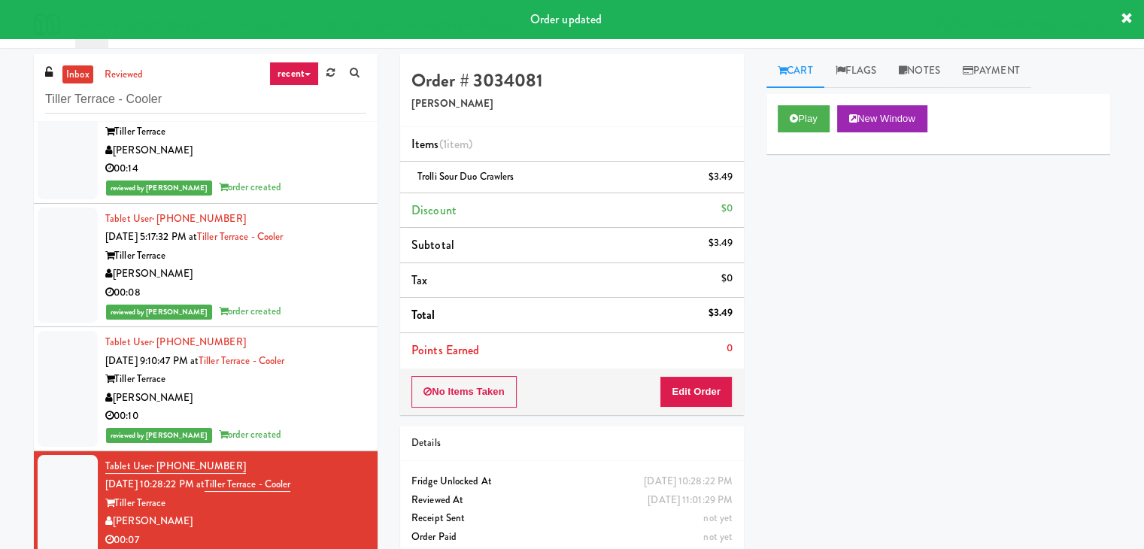
click at [344, 426] on div "reviewed by [PERSON_NAME] P order created" at bounding box center [235, 435] width 261 height 19
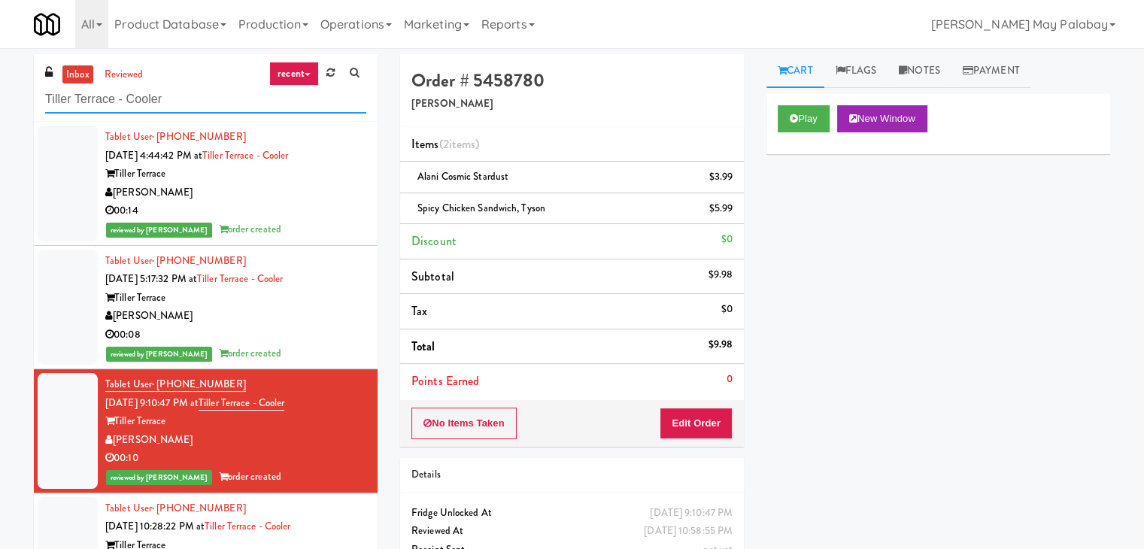
drag, startPoint x: 216, startPoint y: 104, endPoint x: 0, endPoint y: 139, distance: 218.7
click at [0, 139] on div "inbox reviewed recent all unclear take inventory issue suspicious failed recent…" at bounding box center [572, 327] width 1144 height 546
paste input "Claydesta"
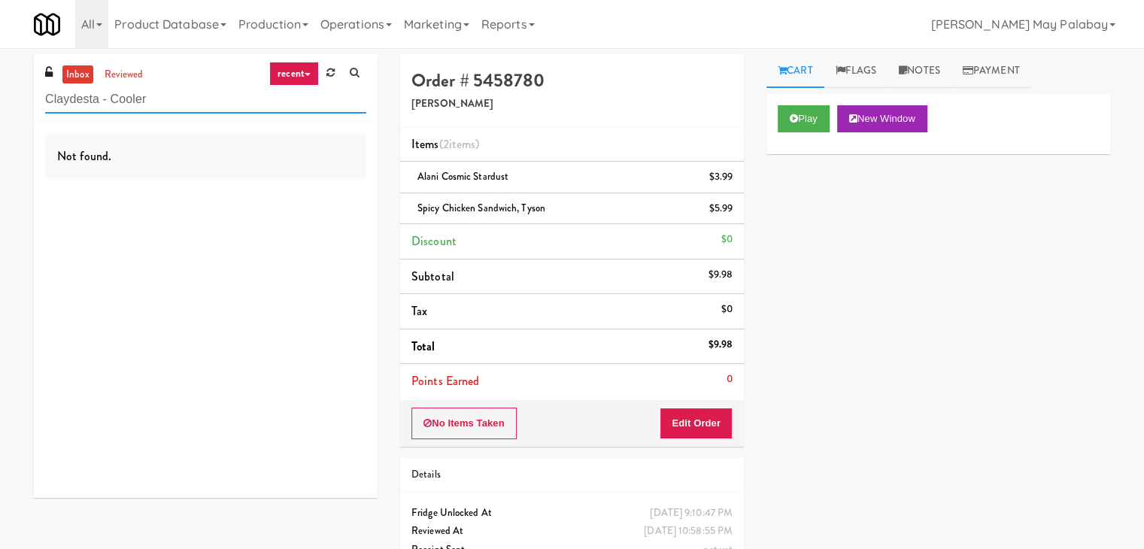
click at [238, 105] on input "Claydesta - Cooler" at bounding box center [205, 100] width 321 height 28
type input "Claydesta - Cooler"
drag, startPoint x: 247, startPoint y: 97, endPoint x: 0, endPoint y: 97, distance: 247.4
click at [0, 97] on div "inbox reviewed recent all unclear take inventory issue suspicious failed recent…" at bounding box center [572, 327] width 1144 height 546
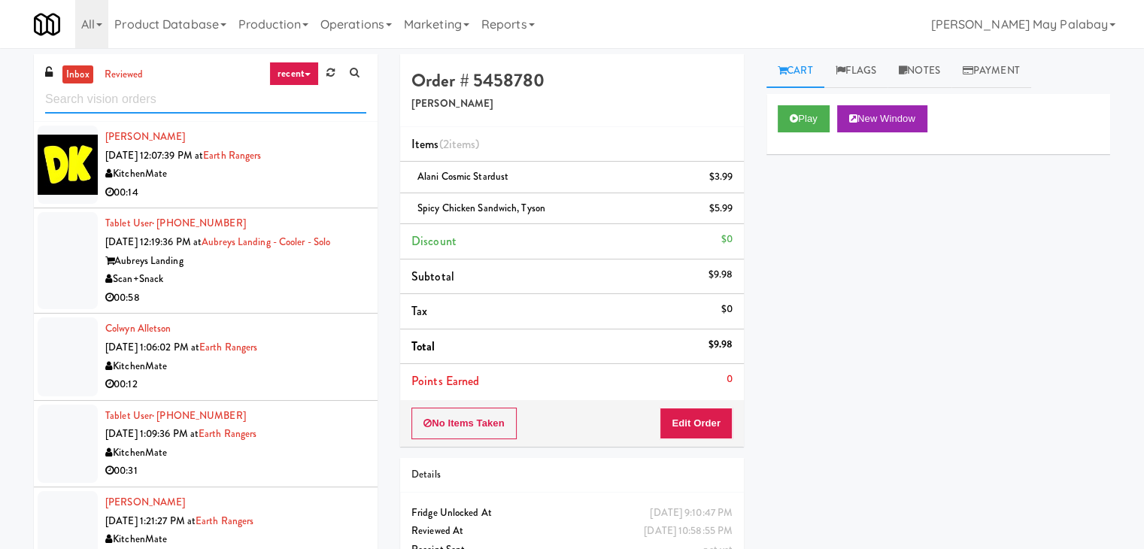
click at [174, 104] on input "text" at bounding box center [205, 100] width 321 height 28
paste input "Home Depot - [PERSON_NAME]"
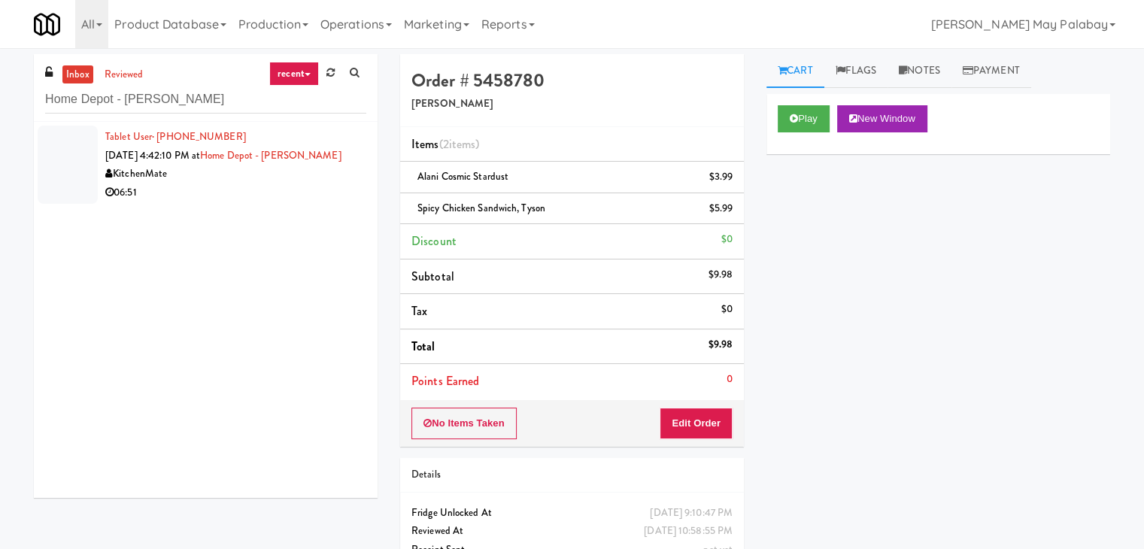
click at [215, 175] on div "KitchenMate" at bounding box center [235, 174] width 261 height 19
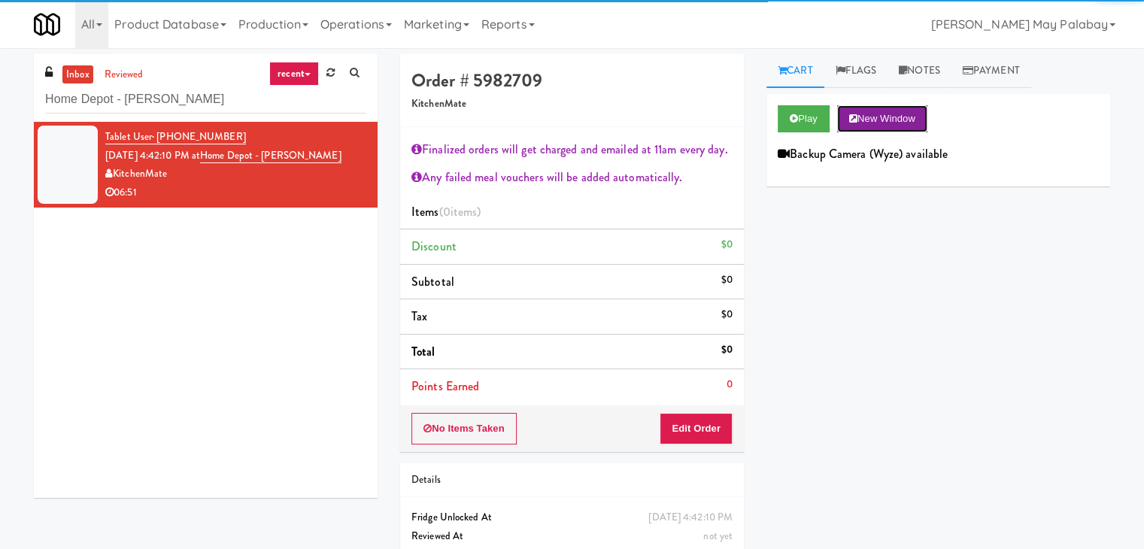
click at [896, 114] on button "New Window" at bounding box center [882, 118] width 90 height 27
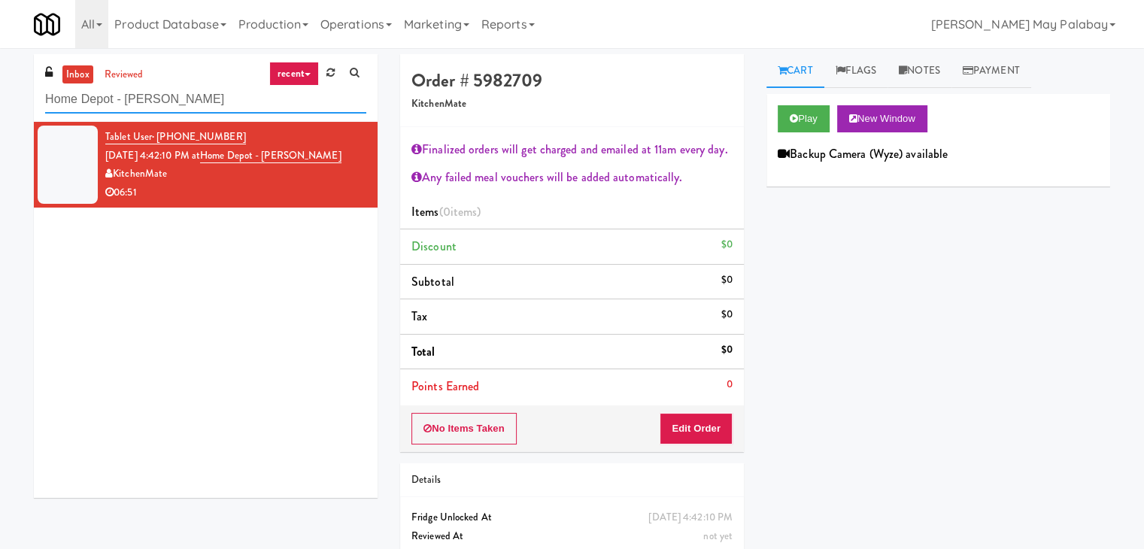
drag, startPoint x: 192, startPoint y: 95, endPoint x: 0, endPoint y: 100, distance: 192.5
click at [0, 100] on div "inbox reviewed recent all unclear take inventory issue suspicious failed recent…" at bounding box center [572, 329] width 1144 height 551
paste input "[PERSON_NAME] - Right"
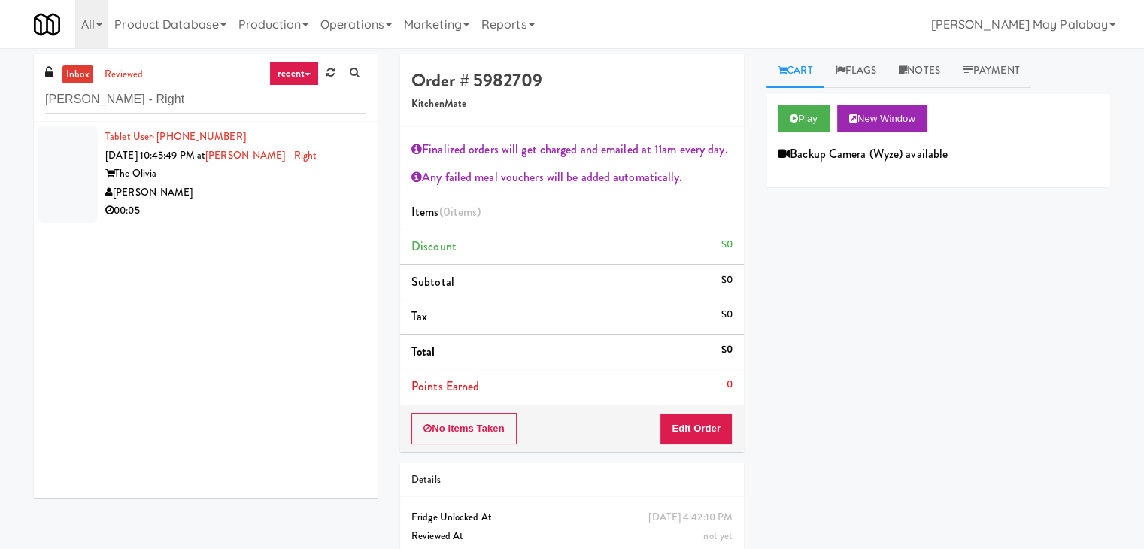
click at [207, 211] on div "00:05" at bounding box center [235, 211] width 261 height 19
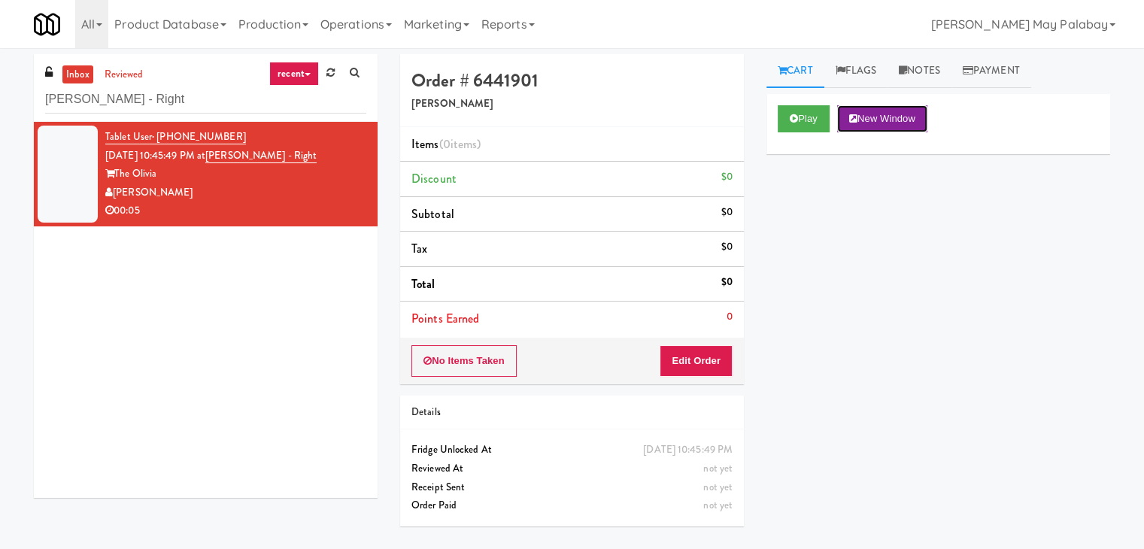
click at [881, 115] on button "New Window" at bounding box center [882, 118] width 90 height 27
click at [708, 354] on button "Edit Order" at bounding box center [695, 361] width 73 height 32
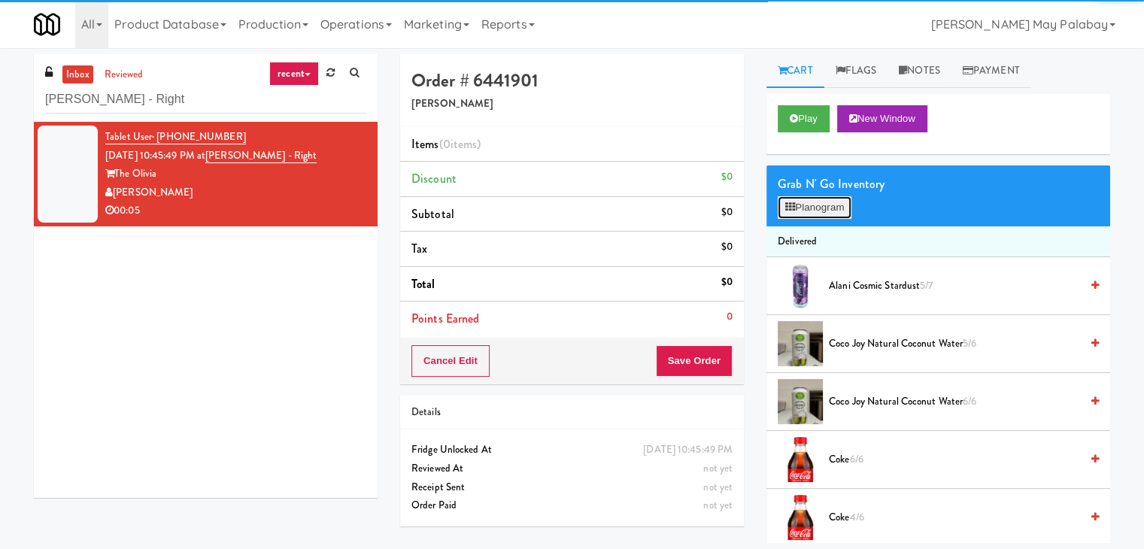
click at [833, 211] on button "Planogram" at bounding box center [814, 207] width 74 height 23
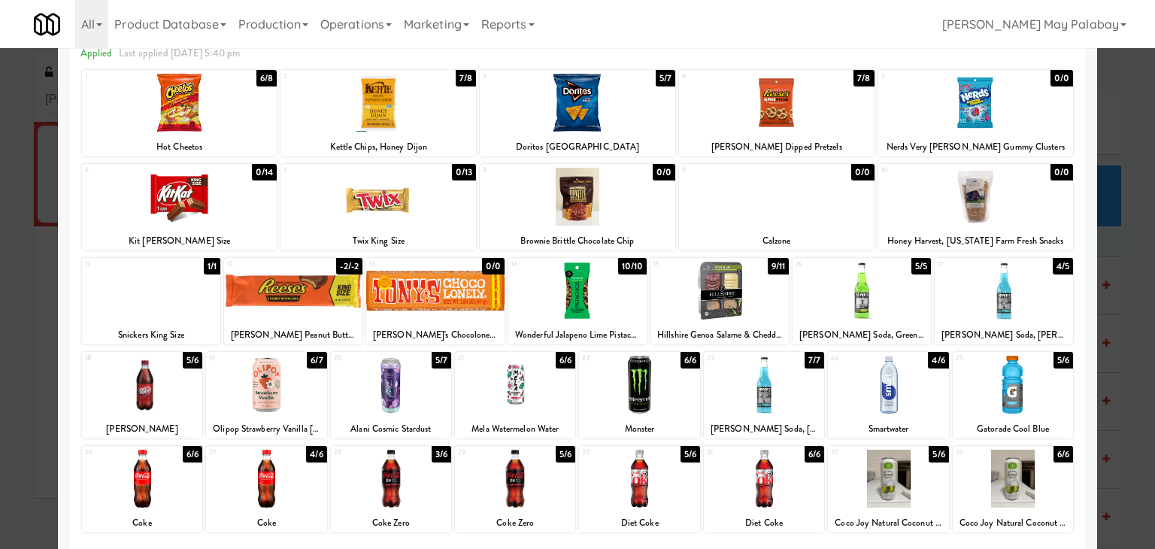
scroll to position [75, 0]
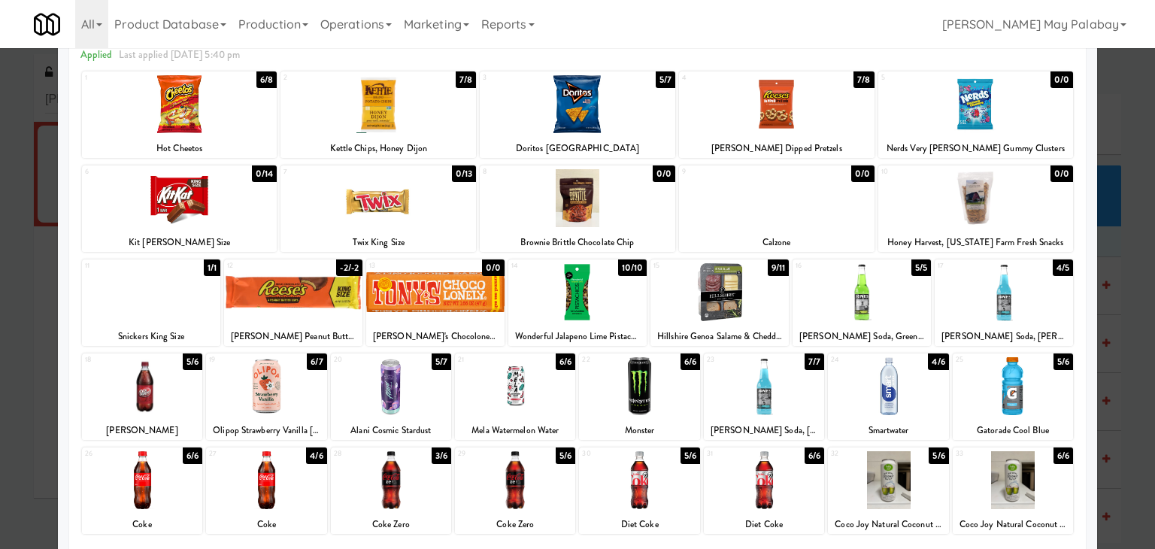
click at [523, 494] on div at bounding box center [515, 480] width 120 height 58
click at [1139, 289] on div at bounding box center [577, 274] width 1155 height 549
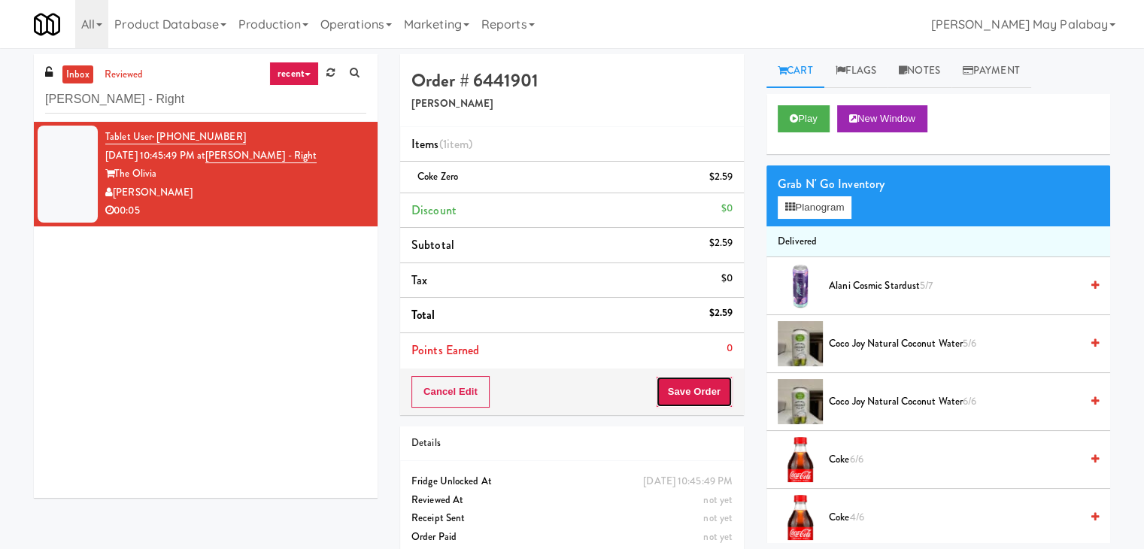
click at [694, 380] on button "Save Order" at bounding box center [694, 392] width 77 height 32
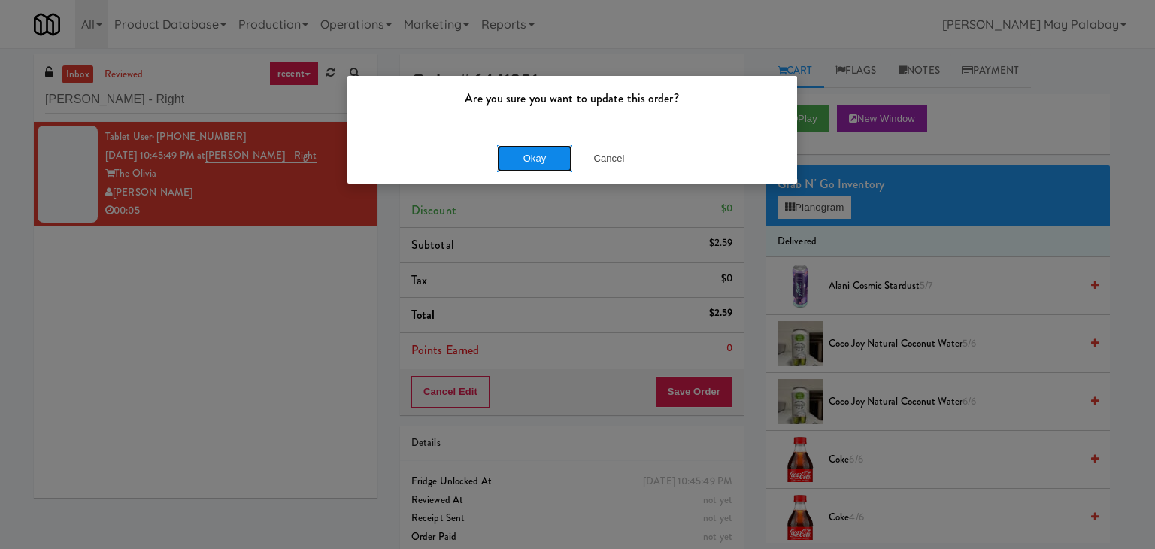
click at [526, 162] on button "Okay" at bounding box center [534, 158] width 75 height 27
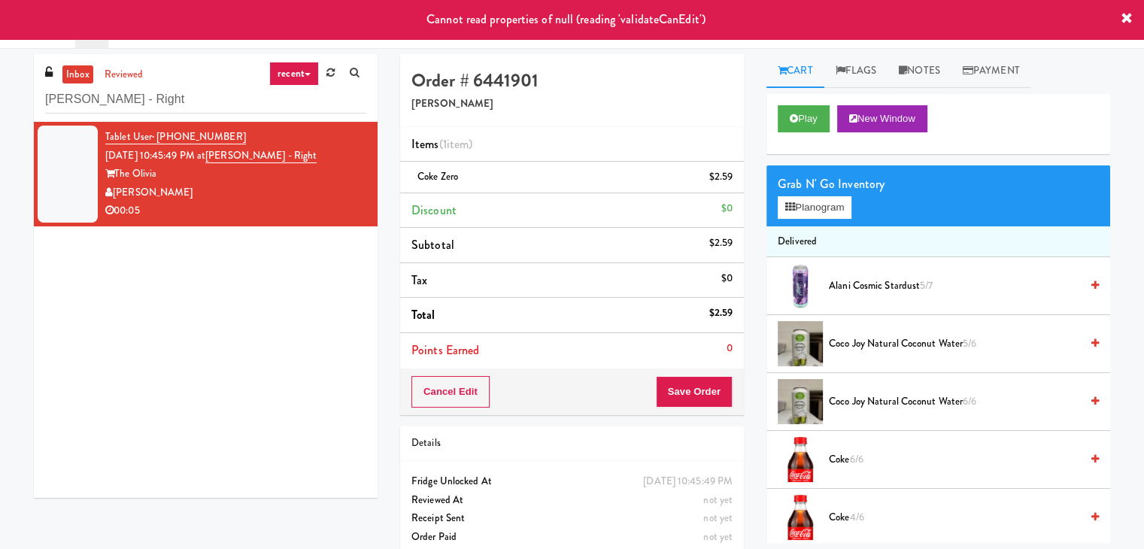
click at [284, 211] on div "00:05" at bounding box center [235, 211] width 261 height 19
click at [286, 324] on div "Tablet User · (925) 504-5000 [DATE] 10:45:49 PM at [PERSON_NAME] - Right The [P…" at bounding box center [206, 310] width 344 height 376
click at [138, 271] on div "Tablet User · (925) 504-5000 [DATE] 10:45:49 PM at [PERSON_NAME] - Right The [P…" at bounding box center [206, 310] width 344 height 376
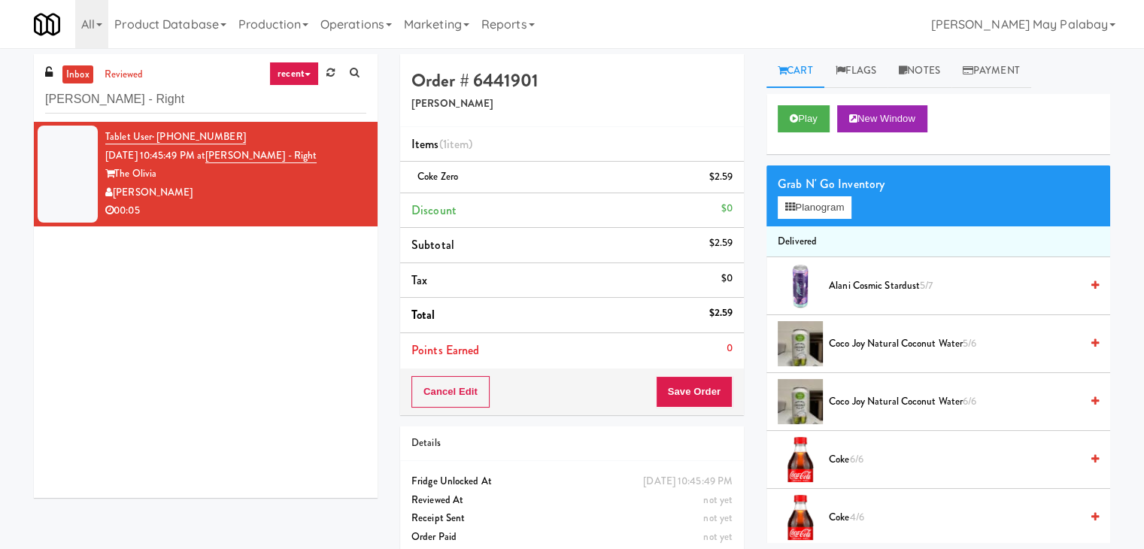
click at [320, 289] on div "Tablet User · (925) 504-5000 [DATE] 10:45:49 PM at [PERSON_NAME] - Right The [P…" at bounding box center [206, 310] width 344 height 376
click at [295, 267] on div "Tablet User · (925) 504-5000 [DATE] 10:45:49 PM at [PERSON_NAME] - Right The [P…" at bounding box center [206, 310] width 344 height 376
click at [227, 96] on input "[PERSON_NAME] - Right" at bounding box center [205, 100] width 321 height 28
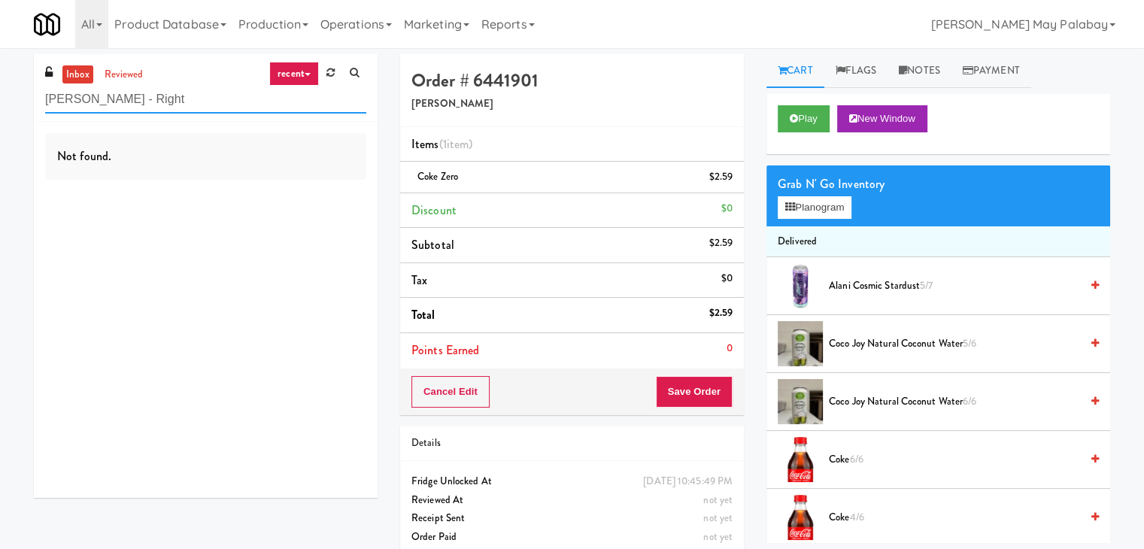
drag, startPoint x: 240, startPoint y: 102, endPoint x: 11, endPoint y: 114, distance: 228.9
click at [11, 114] on div "inbox reviewed recent all unclear take inventory issue suspicious failed recent…" at bounding box center [572, 311] width 1144 height 514
paste input "LSP Crime Lab Combo"
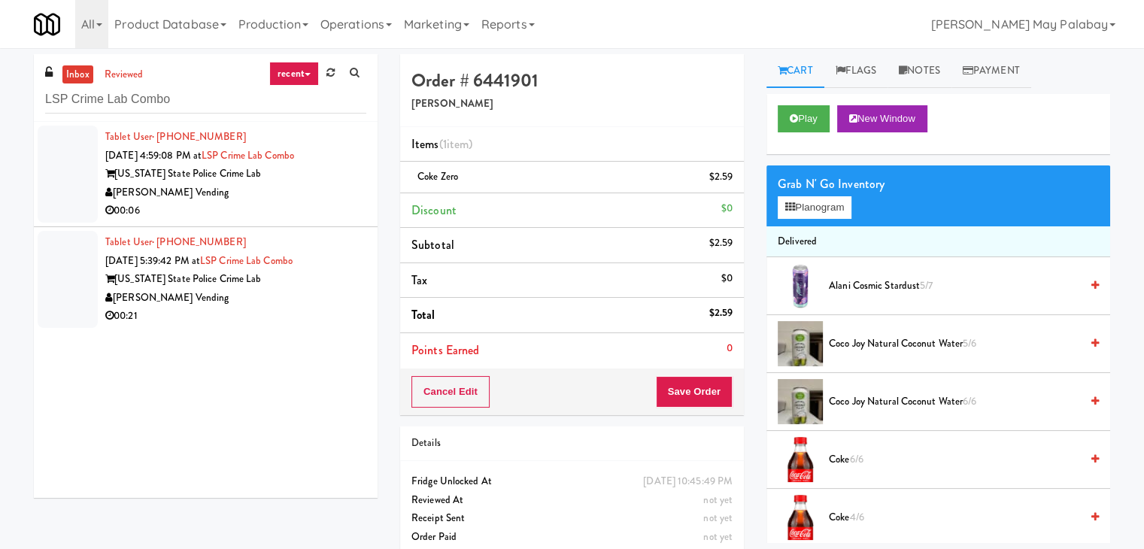
click at [283, 209] on div "00:06" at bounding box center [235, 211] width 261 height 19
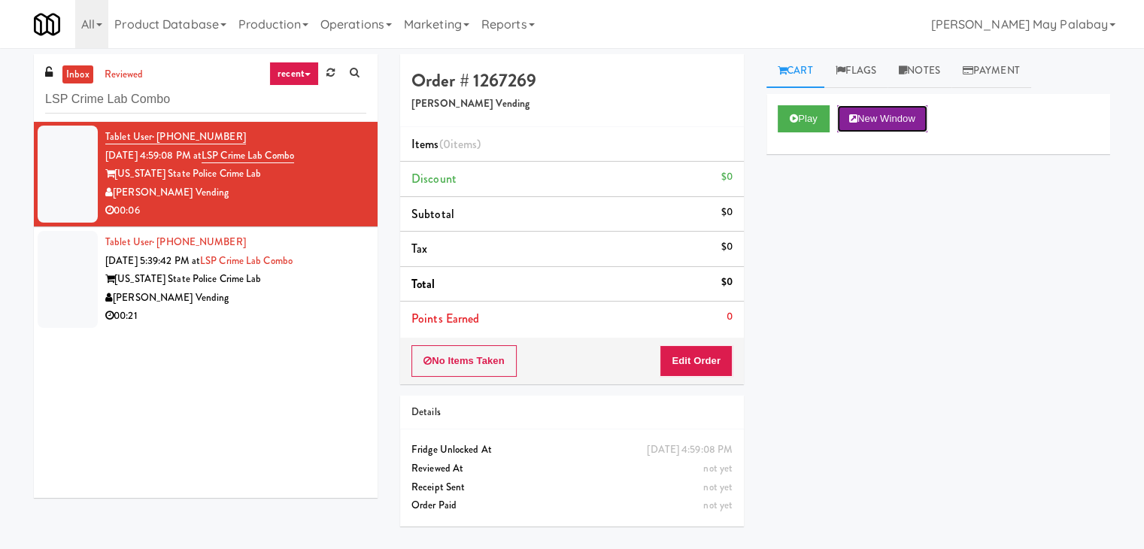
click at [898, 120] on button "New Window" at bounding box center [882, 118] width 90 height 27
drag, startPoint x: 706, startPoint y: 362, endPoint x: 732, endPoint y: 329, distance: 42.4
click at [706, 362] on button "Edit Order" at bounding box center [695, 361] width 73 height 32
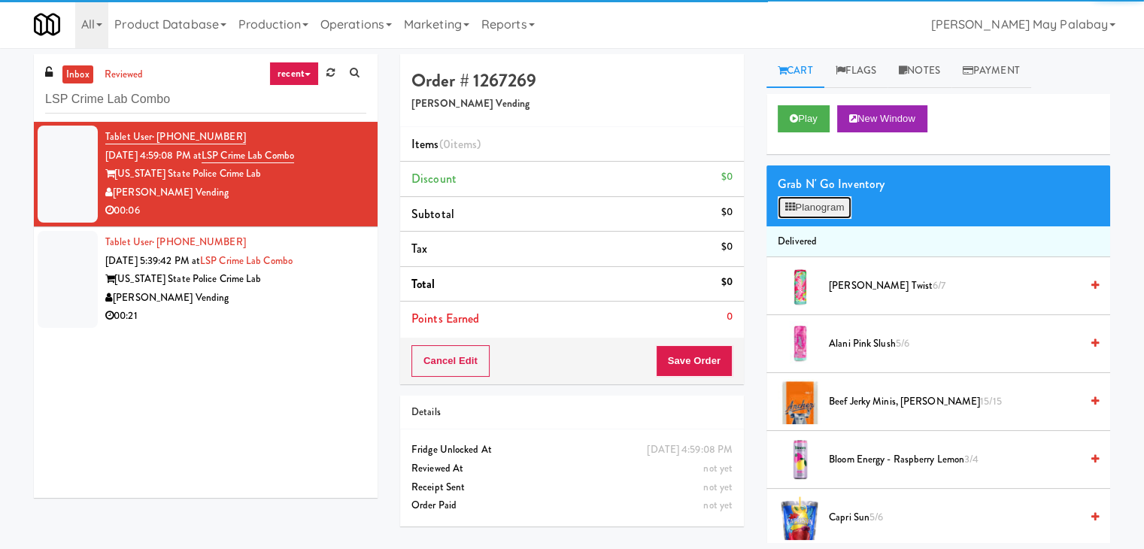
click at [817, 197] on button "Planogram" at bounding box center [814, 207] width 74 height 23
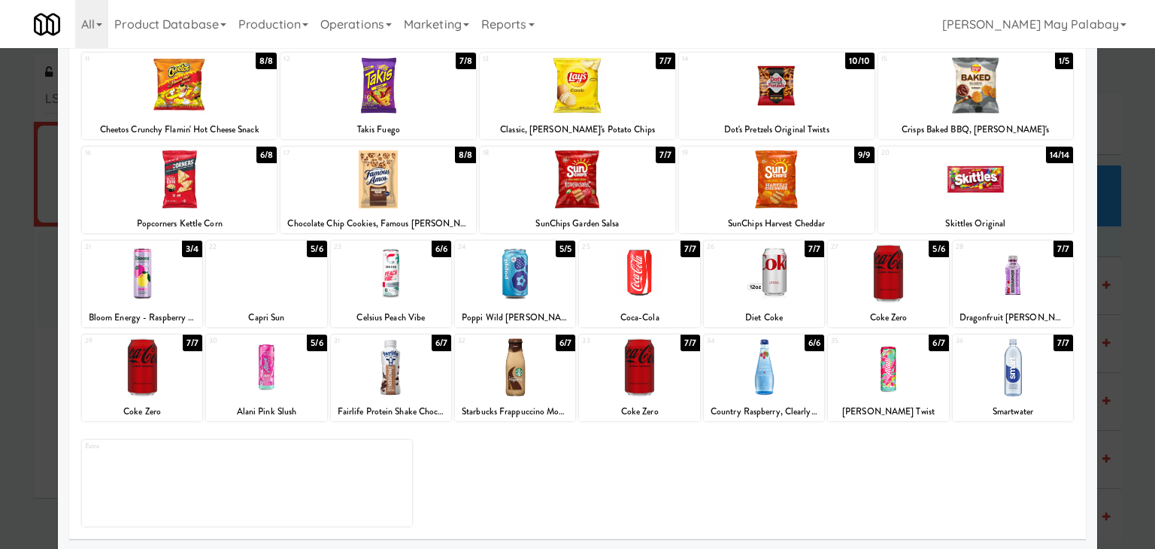
scroll to position [189, 0]
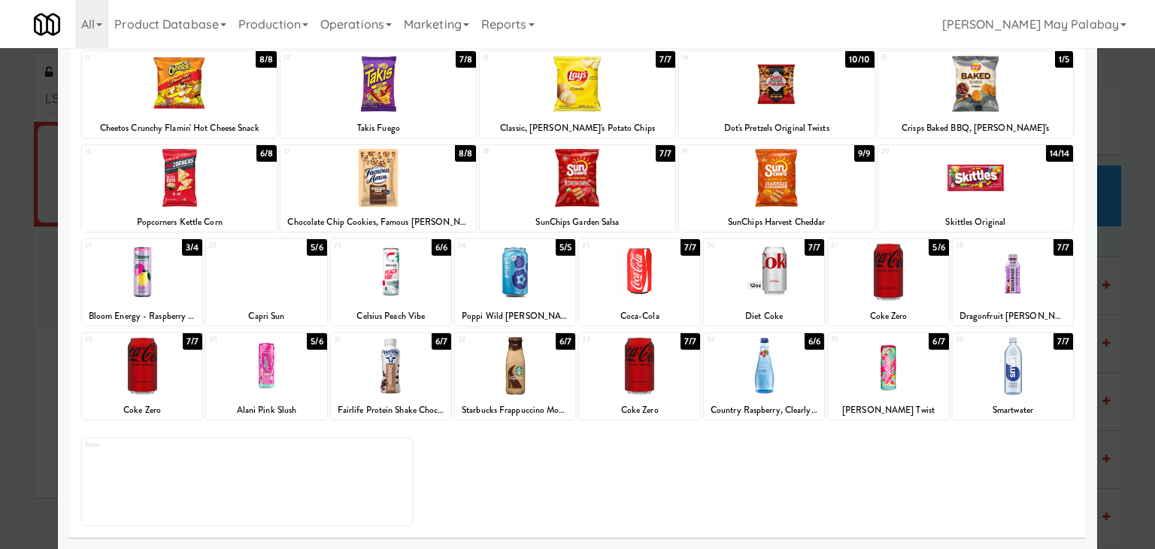
click at [196, 290] on div at bounding box center [142, 272] width 120 height 58
click at [1137, 204] on div at bounding box center [577, 274] width 1155 height 549
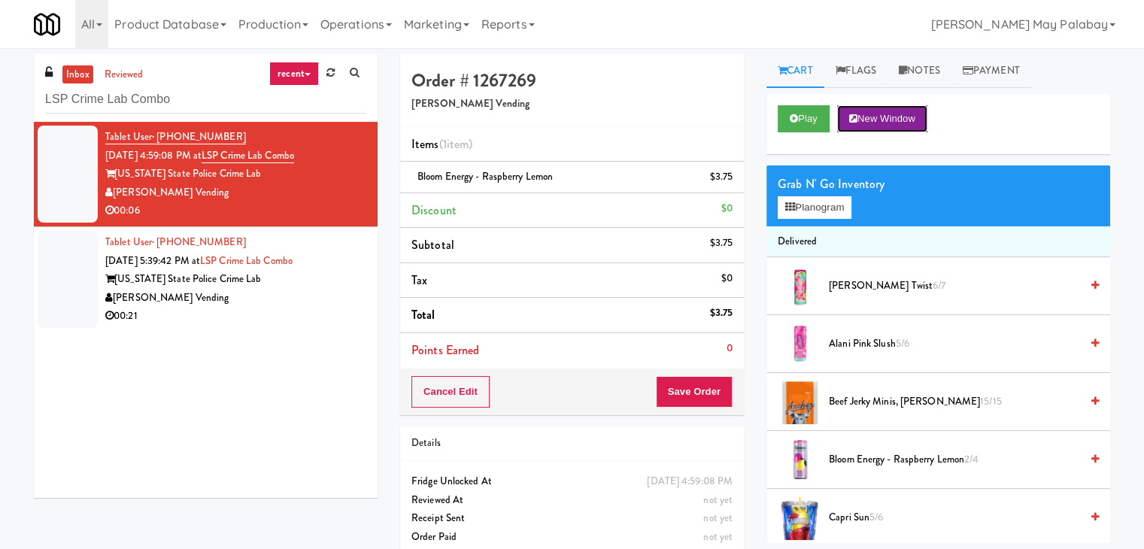
click at [922, 117] on button "New Window" at bounding box center [882, 118] width 90 height 27
click at [851, 114] on icon at bounding box center [853, 119] width 8 height 10
click at [700, 392] on button "Save Order" at bounding box center [694, 392] width 77 height 32
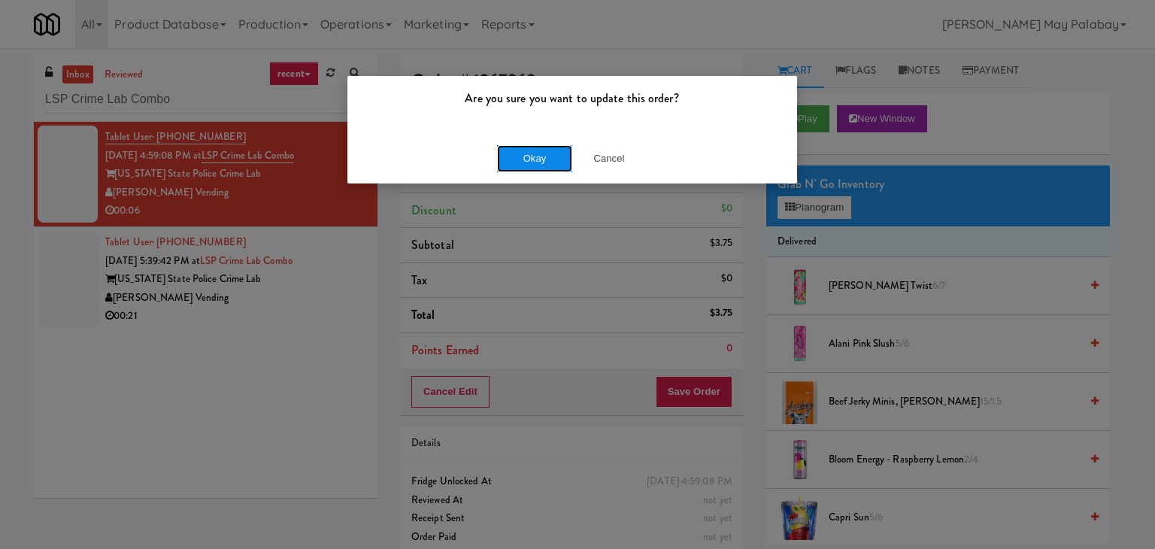
click at [556, 163] on button "Okay" at bounding box center [534, 158] width 75 height 27
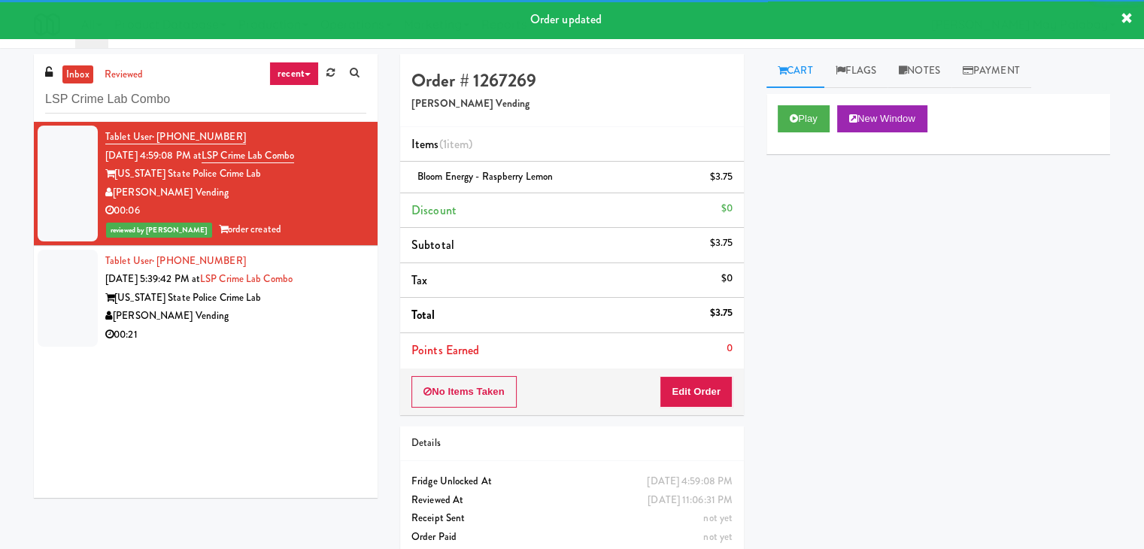
click at [268, 302] on div "[US_STATE] State Police Crime Lab" at bounding box center [235, 298] width 261 height 19
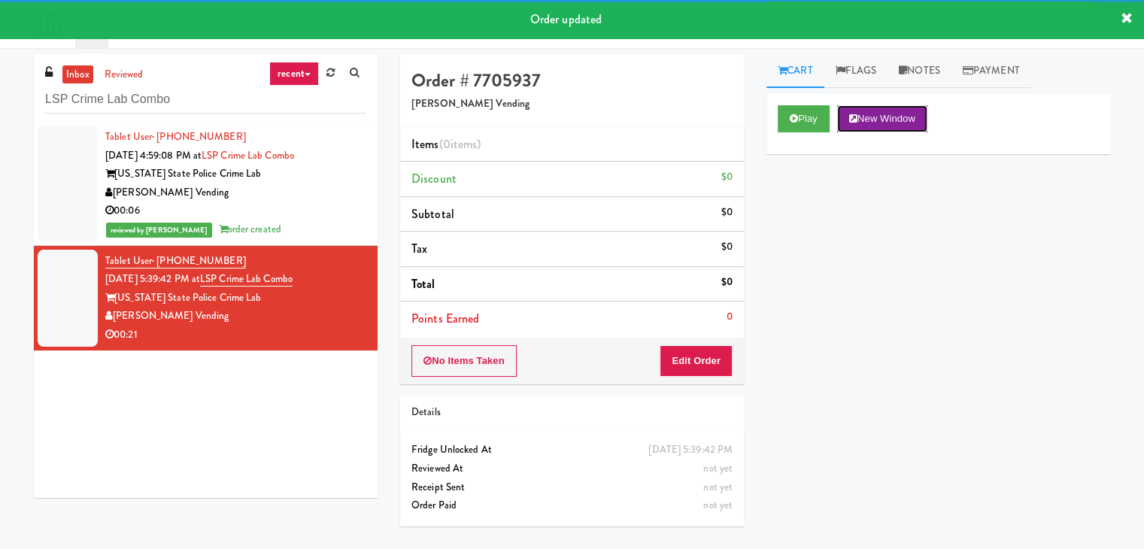
click at [880, 119] on button "New Window" at bounding box center [882, 118] width 90 height 27
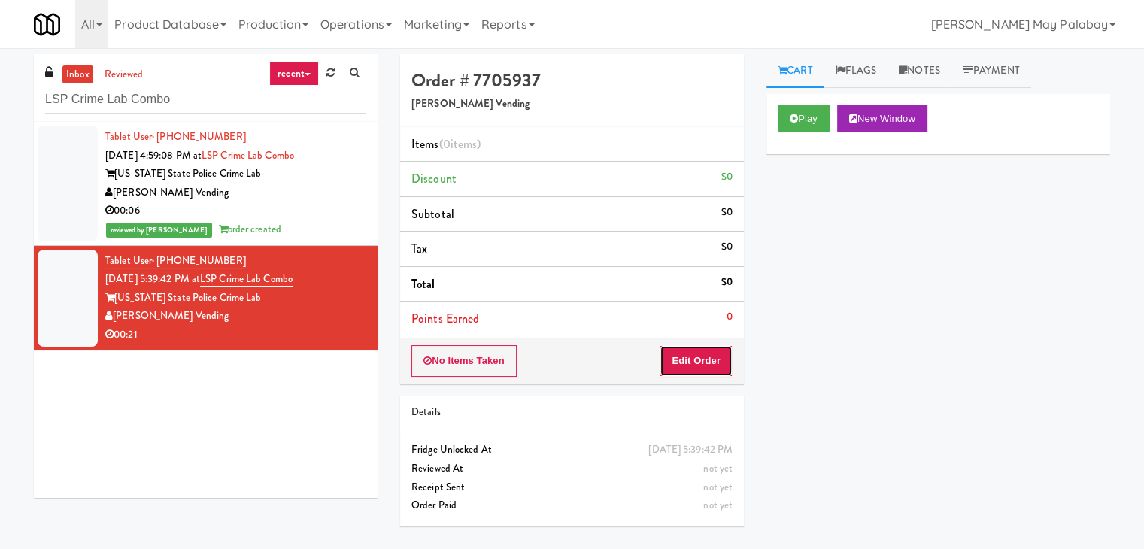
click at [711, 350] on button "Edit Order" at bounding box center [695, 361] width 73 height 32
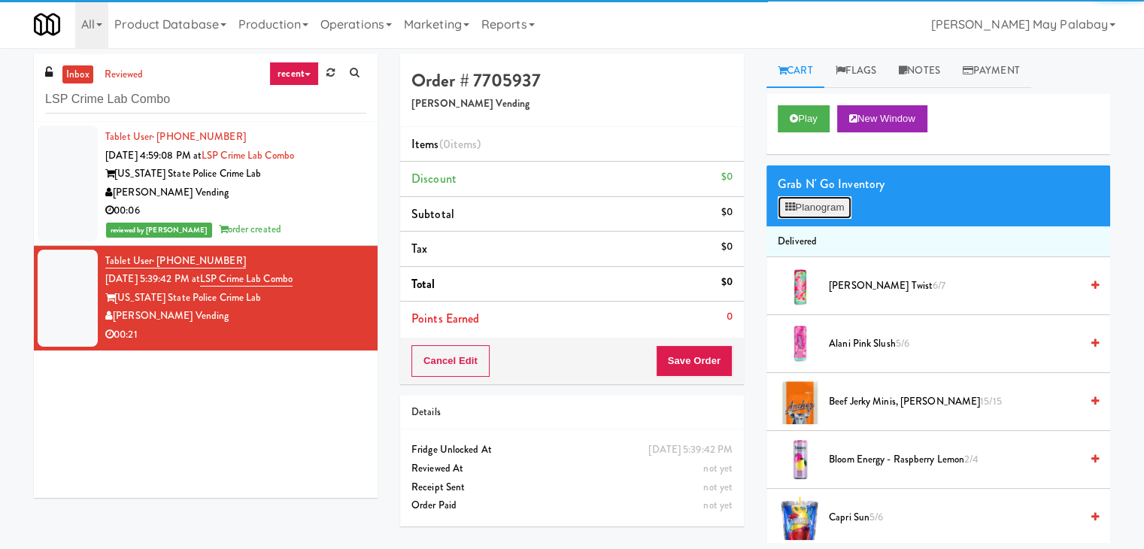
click at [794, 204] on icon at bounding box center [790, 207] width 10 height 10
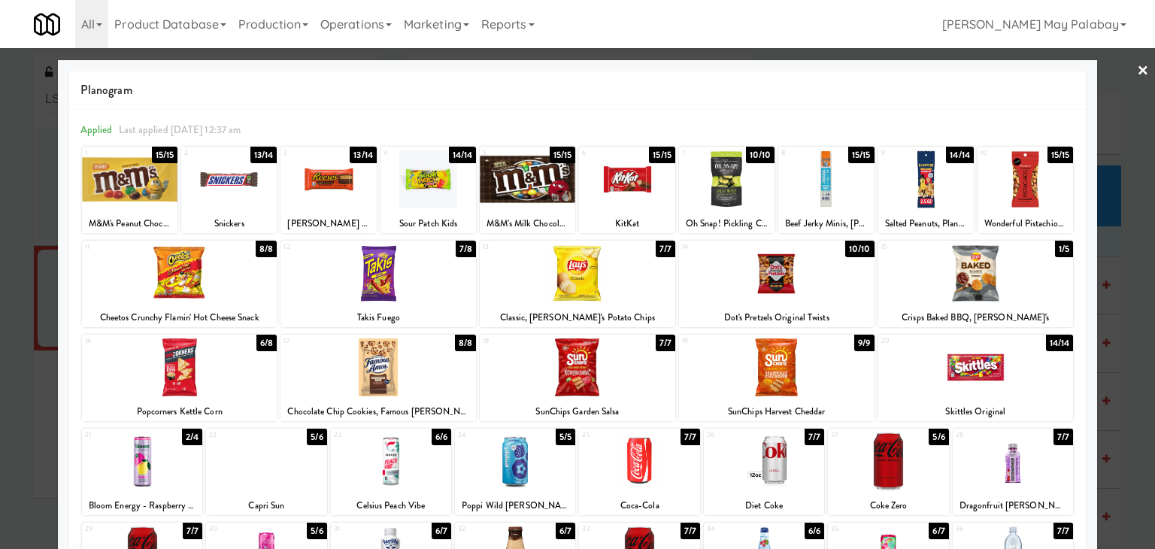
click at [819, 383] on div at bounding box center [776, 367] width 195 height 58
click at [266, 377] on div at bounding box center [179, 367] width 195 height 58
click at [1120, 262] on div at bounding box center [577, 274] width 1155 height 549
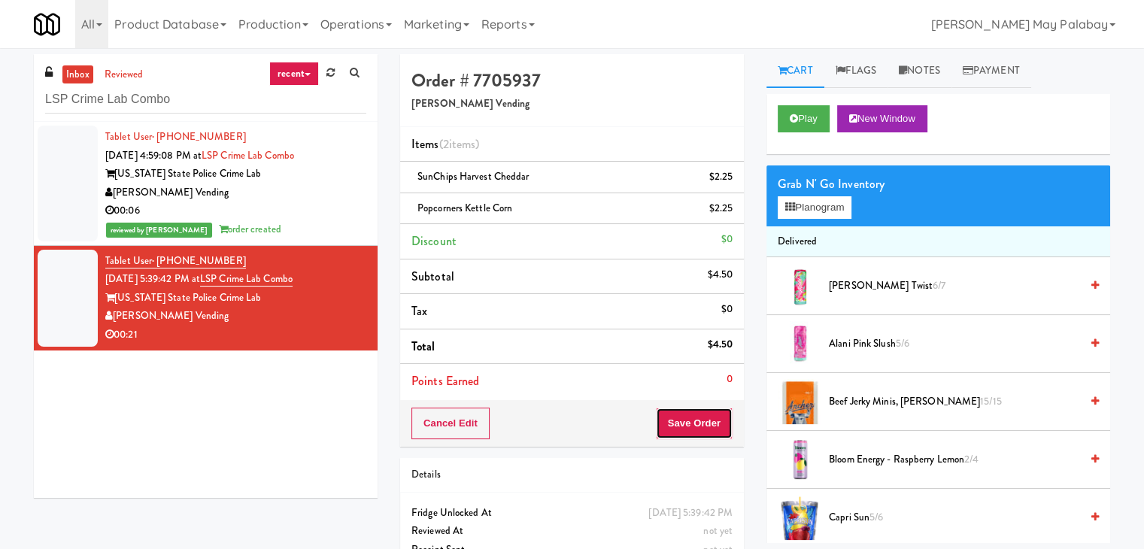
click at [694, 416] on button "Save Order" at bounding box center [694, 424] width 77 height 32
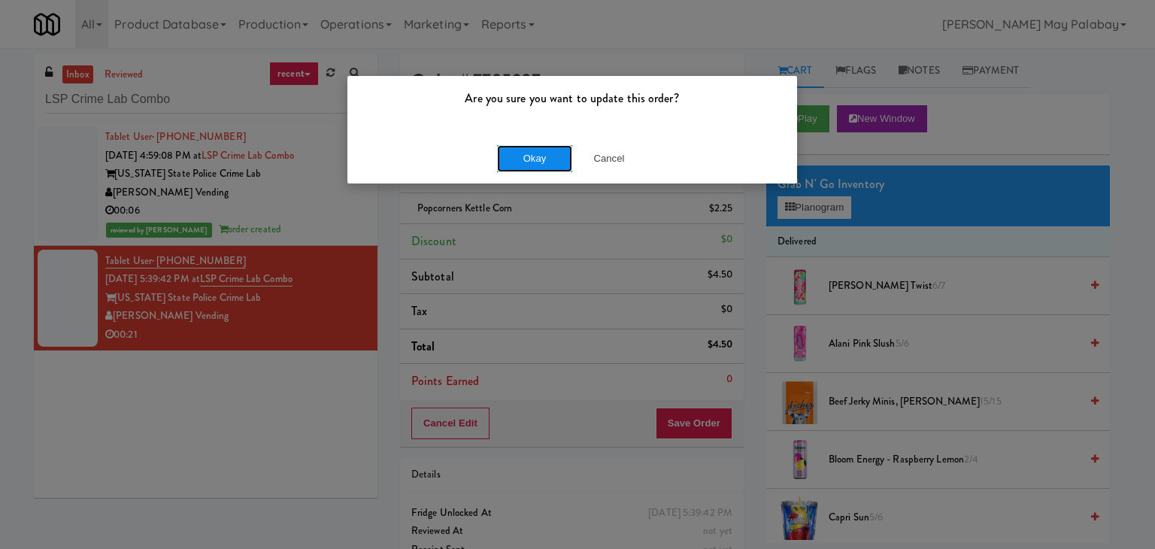
click at [541, 152] on button "Okay" at bounding box center [534, 158] width 75 height 27
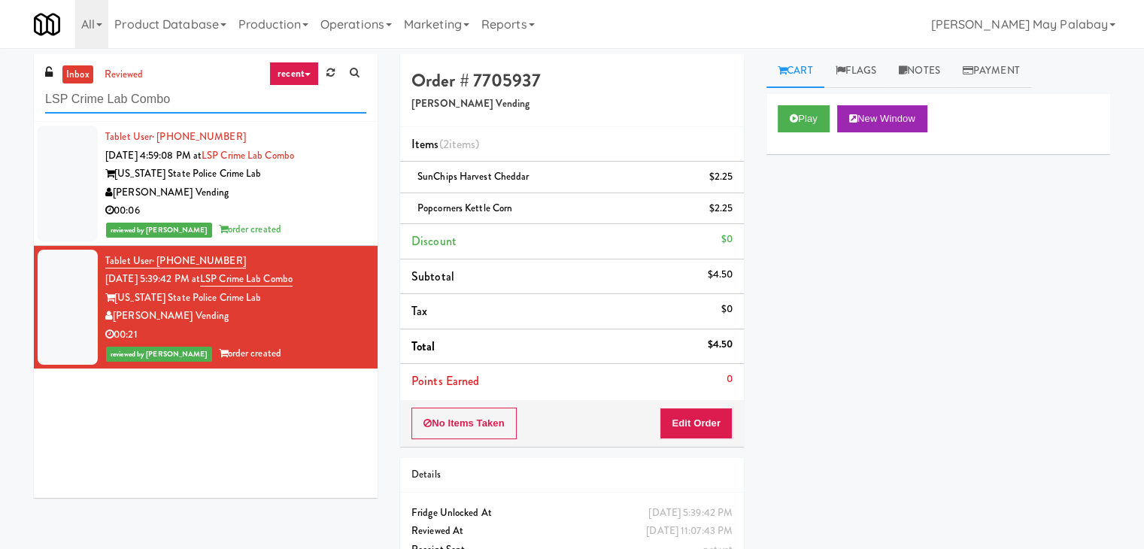
drag, startPoint x: 188, startPoint y: 97, endPoint x: 38, endPoint y: 117, distance: 151.7
click at [38, 117] on div "inbox reviewed recent all unclear take inventory issue suspicious failed recent…" at bounding box center [206, 88] width 344 height 68
paste input "[GEOGRAPHIC_DATA]"
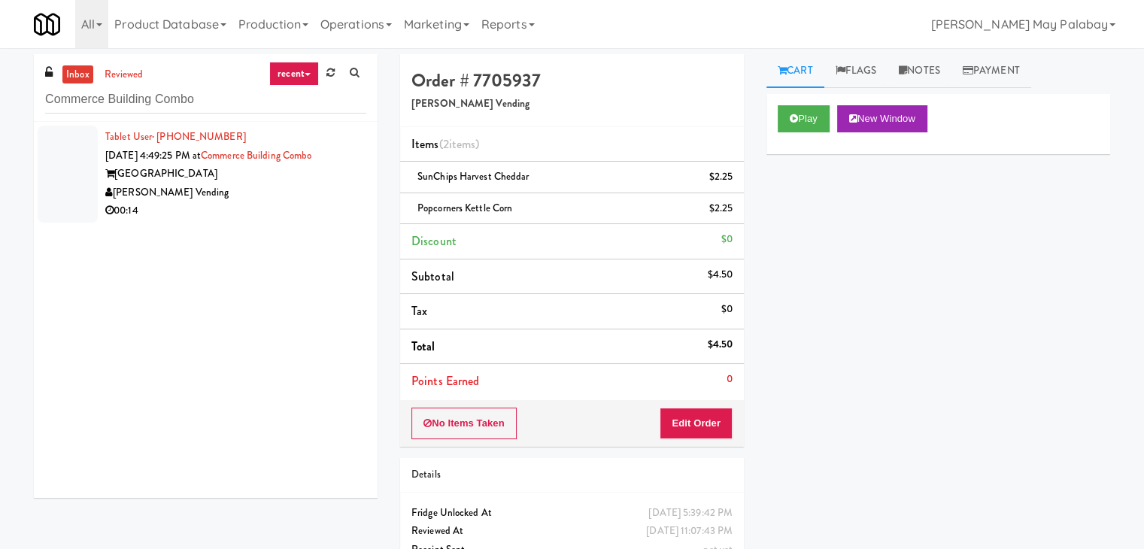
click at [283, 181] on div "[GEOGRAPHIC_DATA]" at bounding box center [235, 174] width 261 height 19
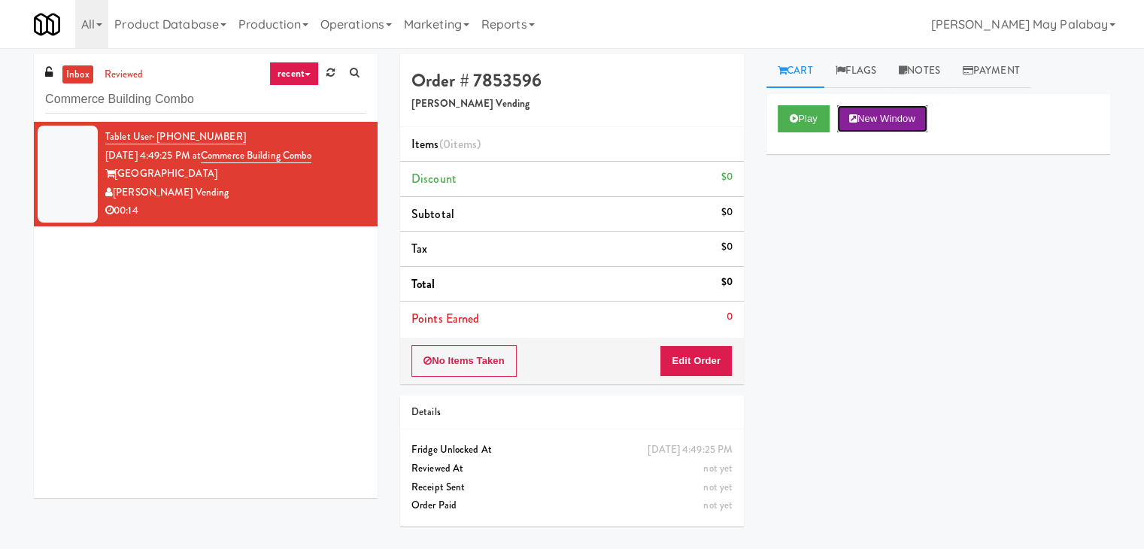
click at [881, 119] on button "New Window" at bounding box center [882, 118] width 90 height 27
click at [702, 358] on button "Edit Order" at bounding box center [695, 361] width 73 height 32
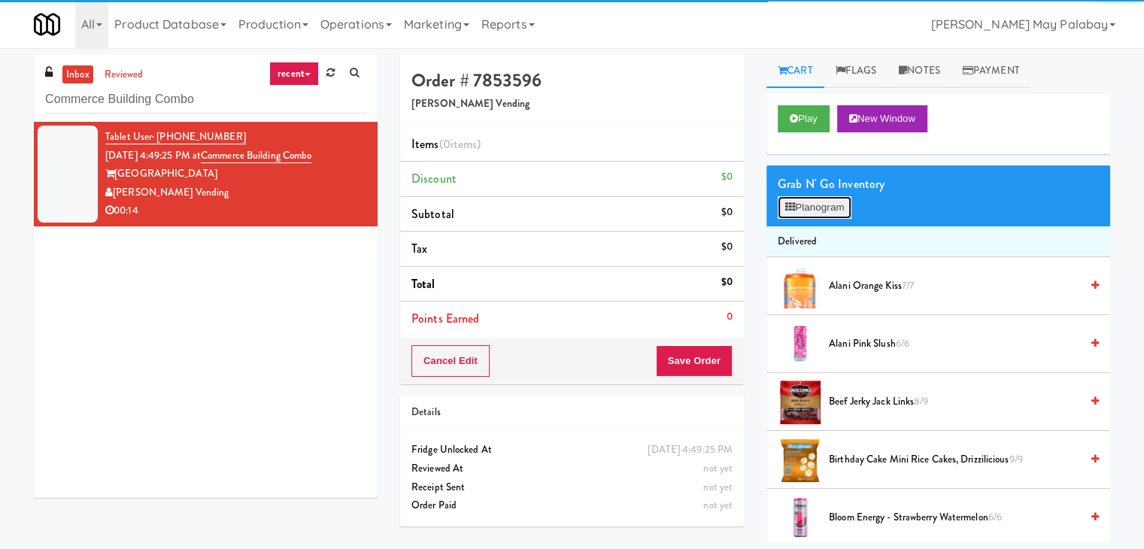
click at [805, 208] on button "Planogram" at bounding box center [814, 207] width 74 height 23
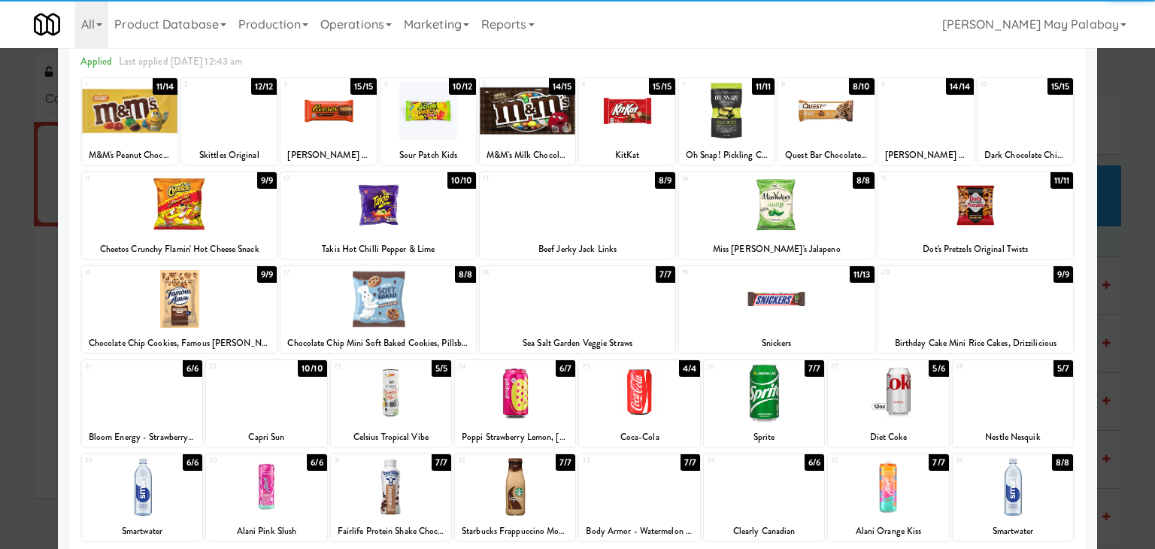
scroll to position [75, 0]
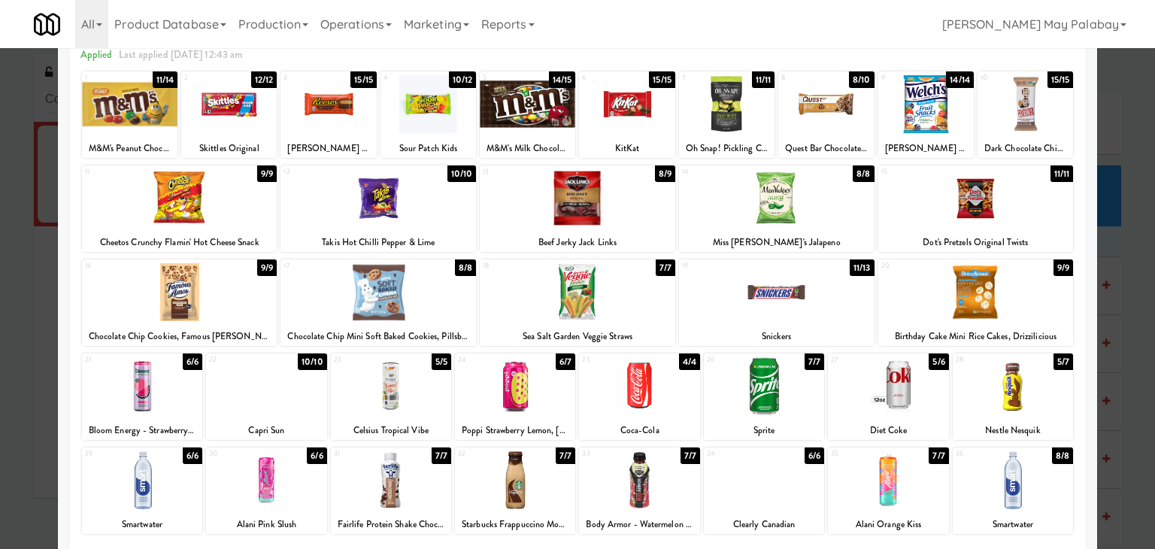
click at [255, 121] on div at bounding box center [228, 104] width 95 height 58
click at [1123, 302] on div at bounding box center [577, 274] width 1155 height 549
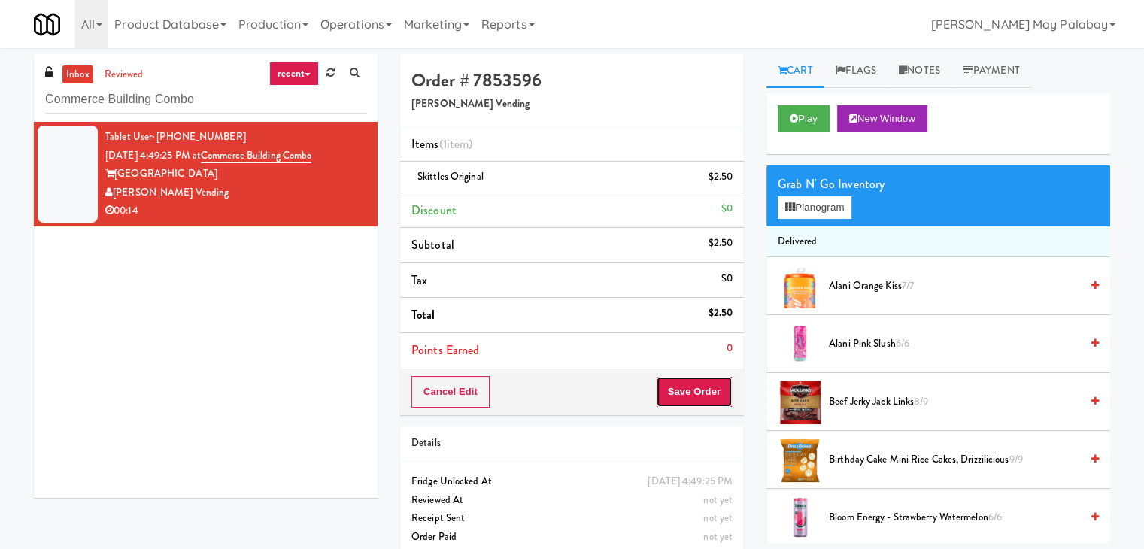
click at [680, 395] on button "Save Order" at bounding box center [694, 392] width 77 height 32
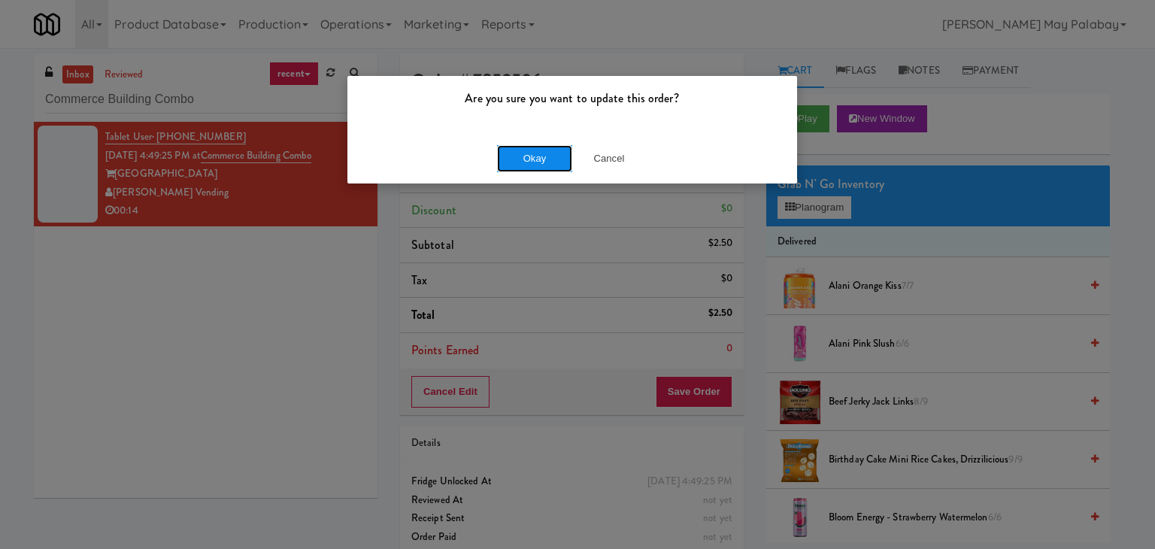
click at [541, 154] on button "Okay" at bounding box center [534, 158] width 75 height 27
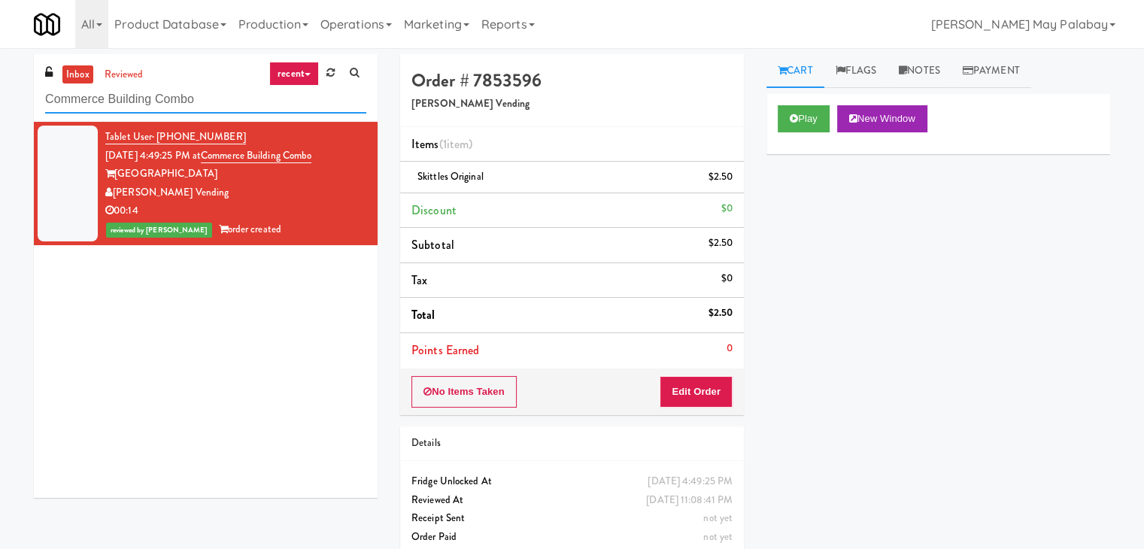
drag, startPoint x: 220, startPoint y: 94, endPoint x: 0, endPoint y: 98, distance: 220.3
click at [0, 98] on div "inbox reviewed recent all unclear take inventory issue suspicious failed recent…" at bounding box center [572, 311] width 1144 height 514
paste input "The Village - Combo B"
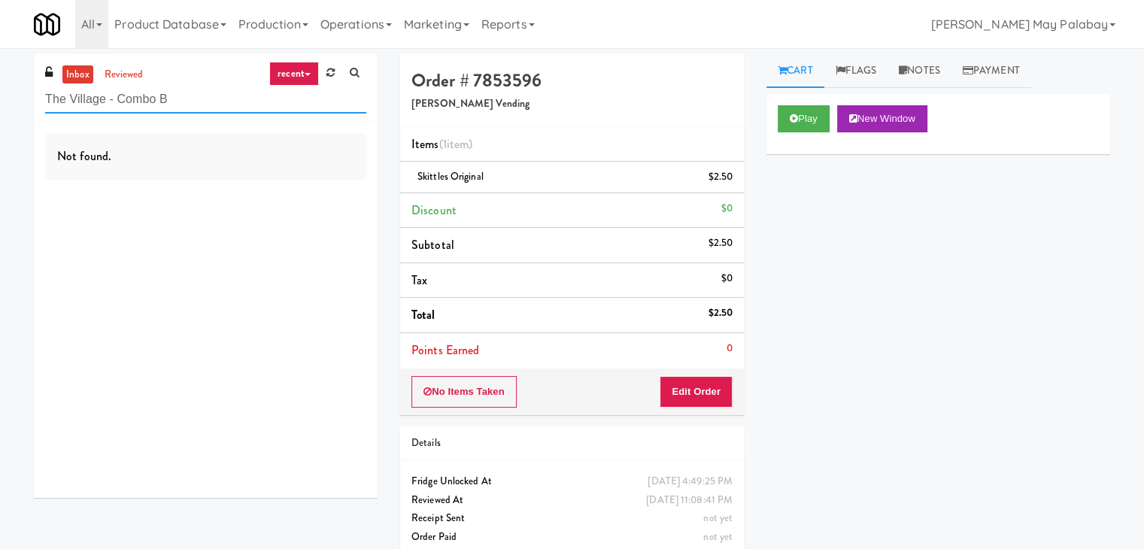
type input "The Village - Combo B"
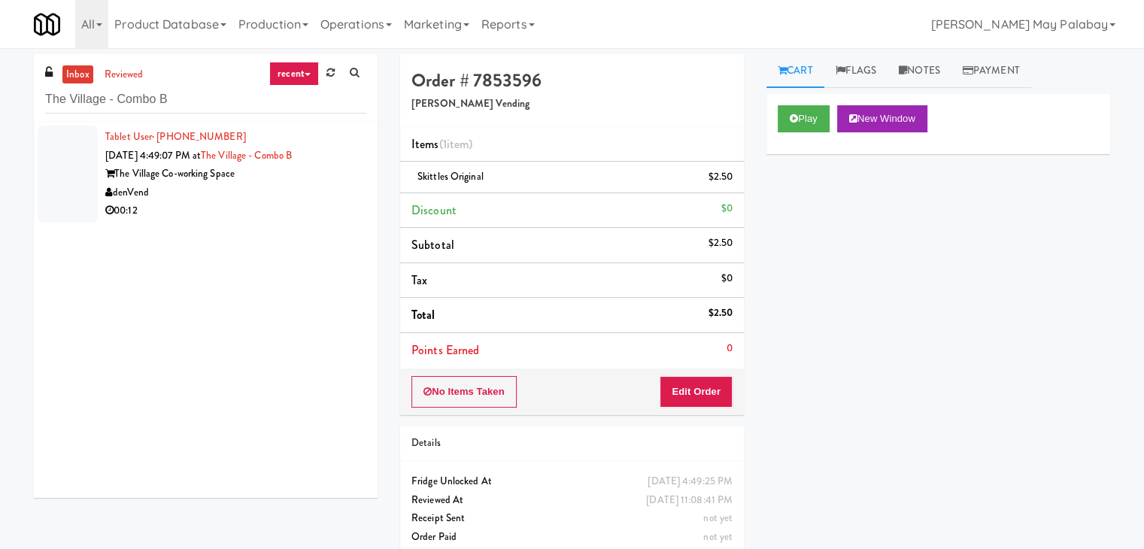
click at [221, 172] on div "The Village Co-working Space" at bounding box center [235, 174] width 261 height 19
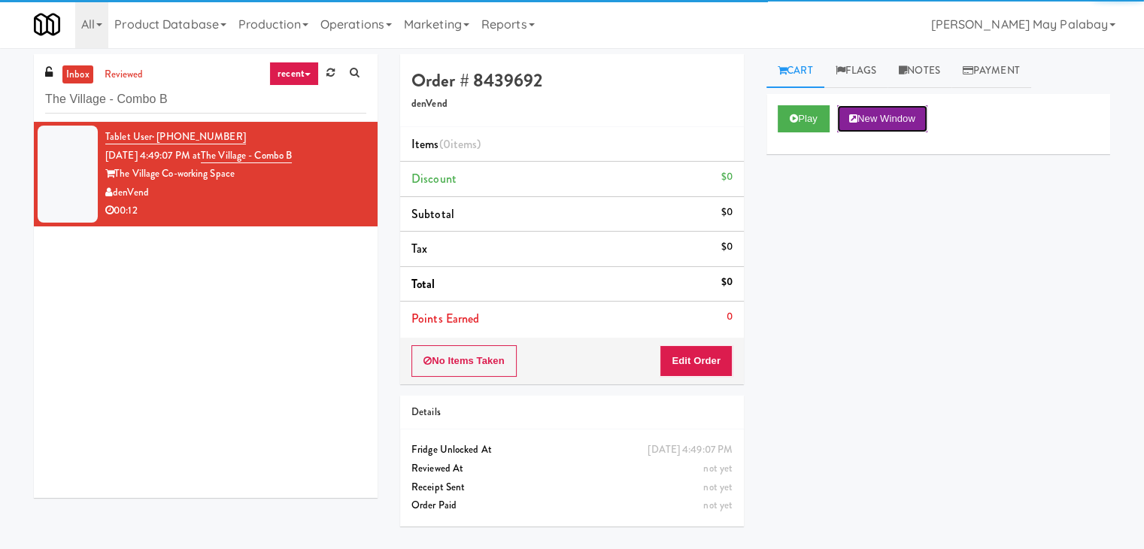
click at [888, 112] on button "New Window" at bounding box center [882, 118] width 90 height 27
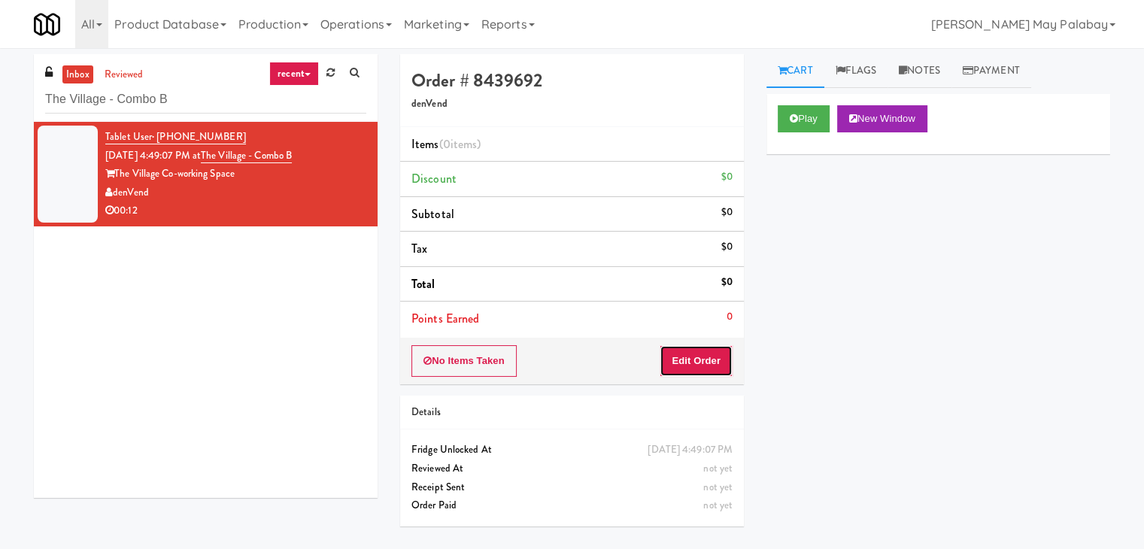
click at [701, 365] on button "Edit Order" at bounding box center [695, 361] width 73 height 32
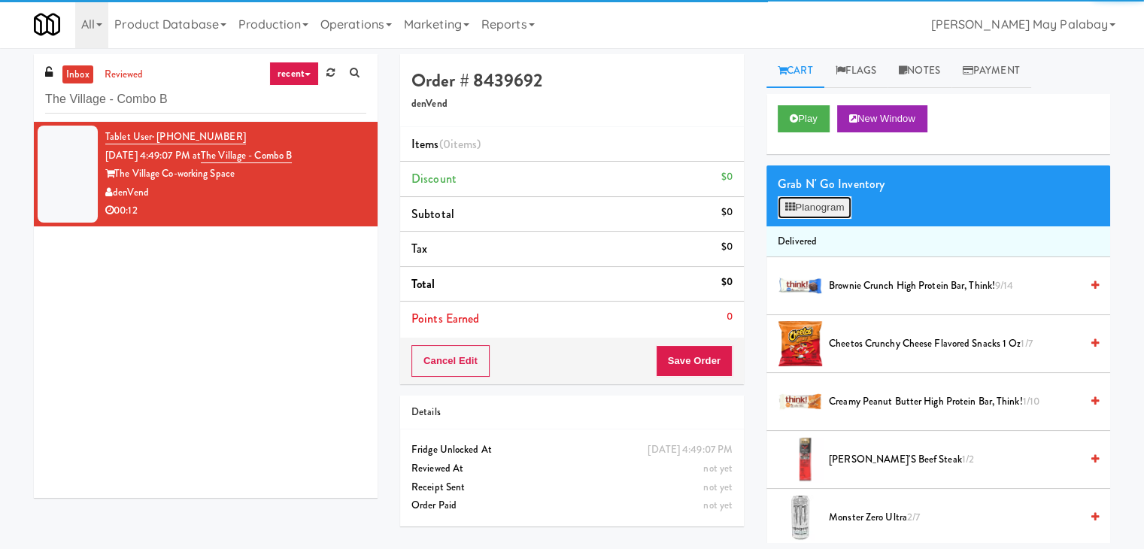
click at [818, 207] on button "Planogram" at bounding box center [814, 207] width 74 height 23
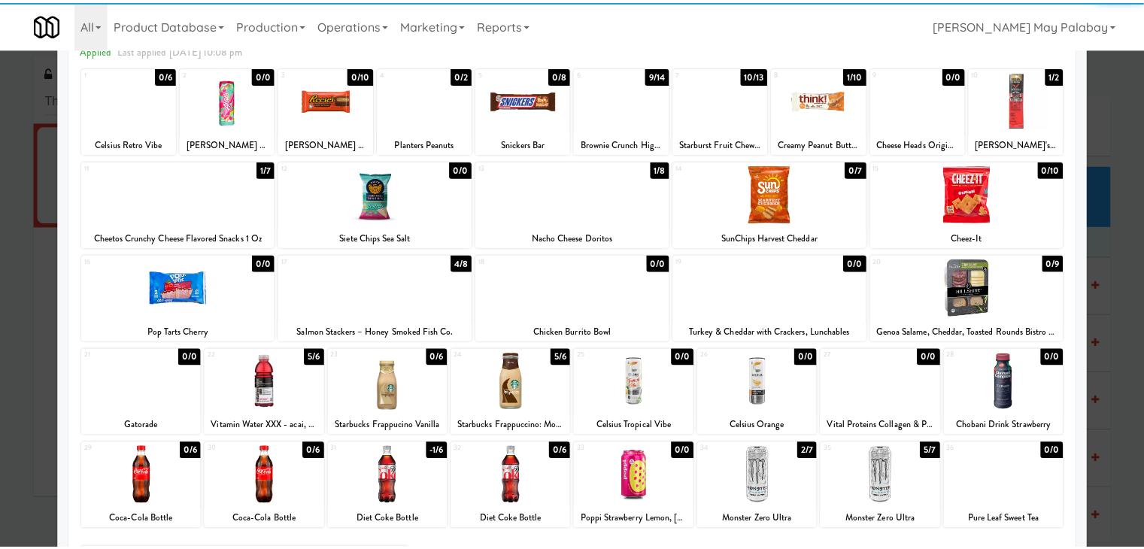
scroll to position [75, 0]
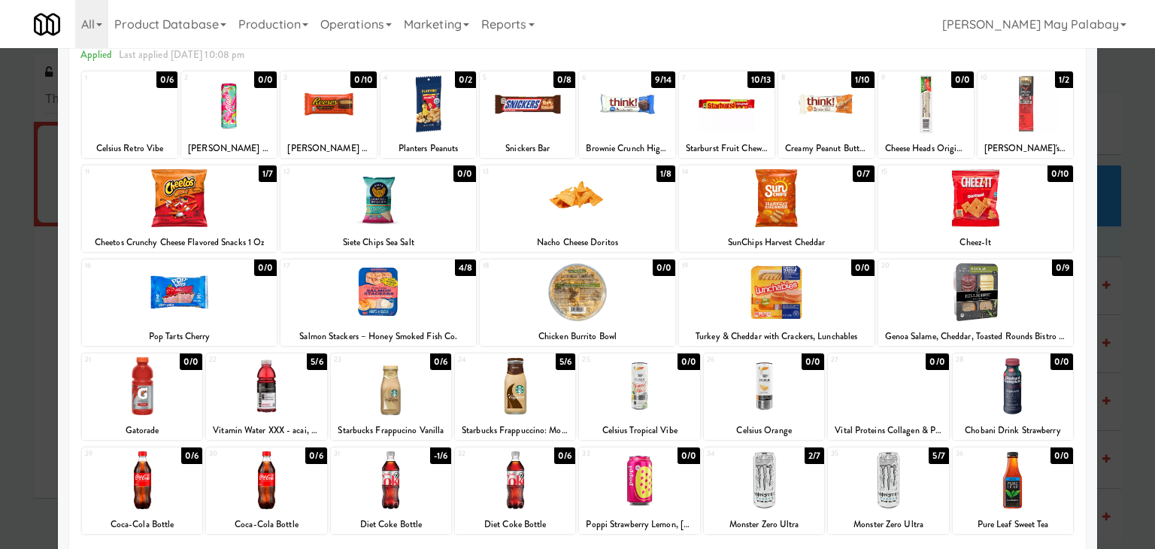
click at [776, 486] on div at bounding box center [764, 480] width 120 height 58
click at [1125, 407] on div at bounding box center [577, 274] width 1155 height 549
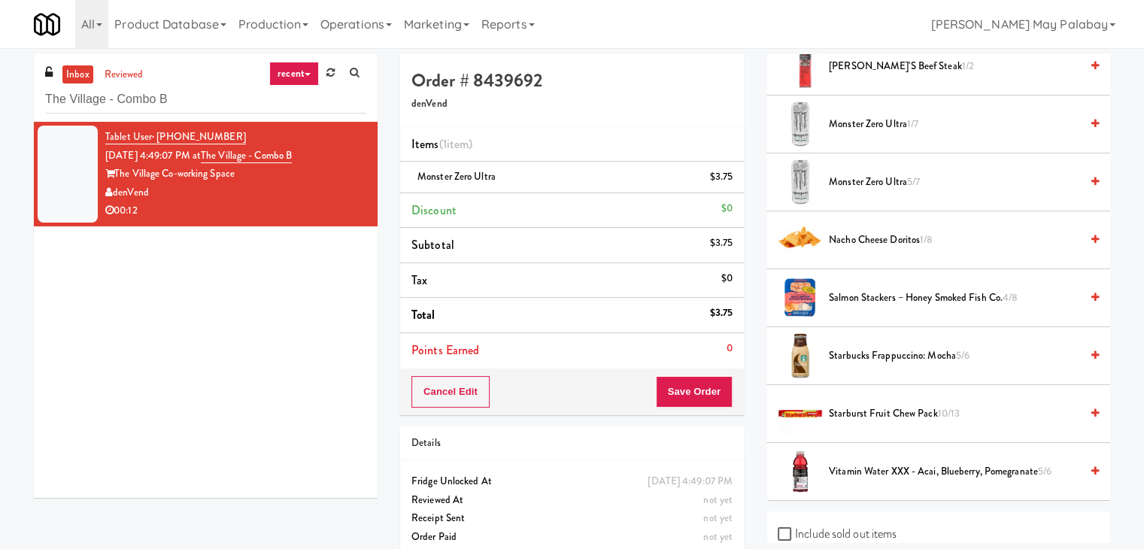
scroll to position [523, 0]
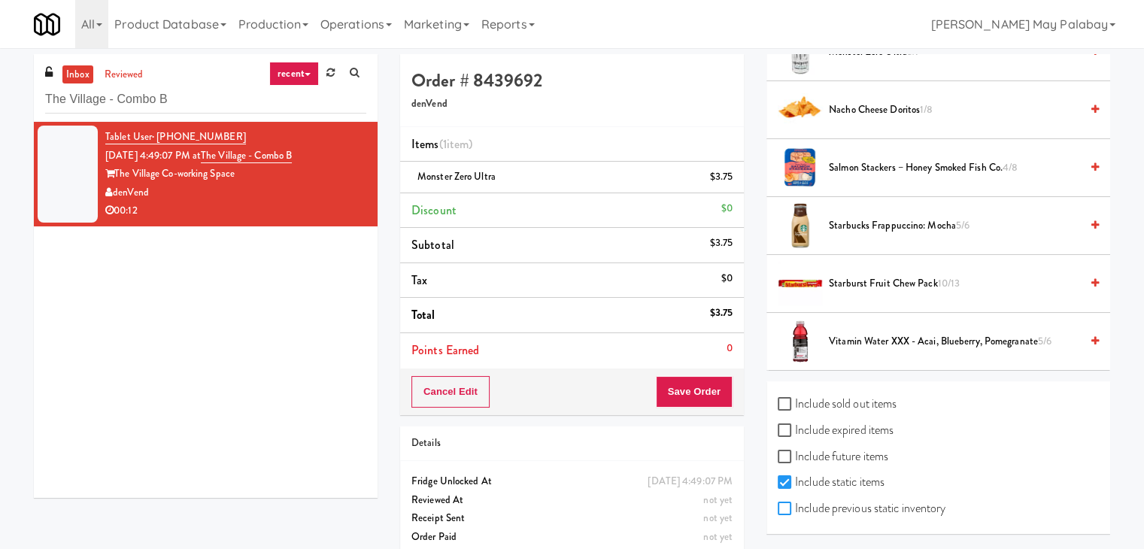
click at [788, 503] on input "Include previous static inventory" at bounding box center [785, 509] width 17 height 12
checkbox input "true"
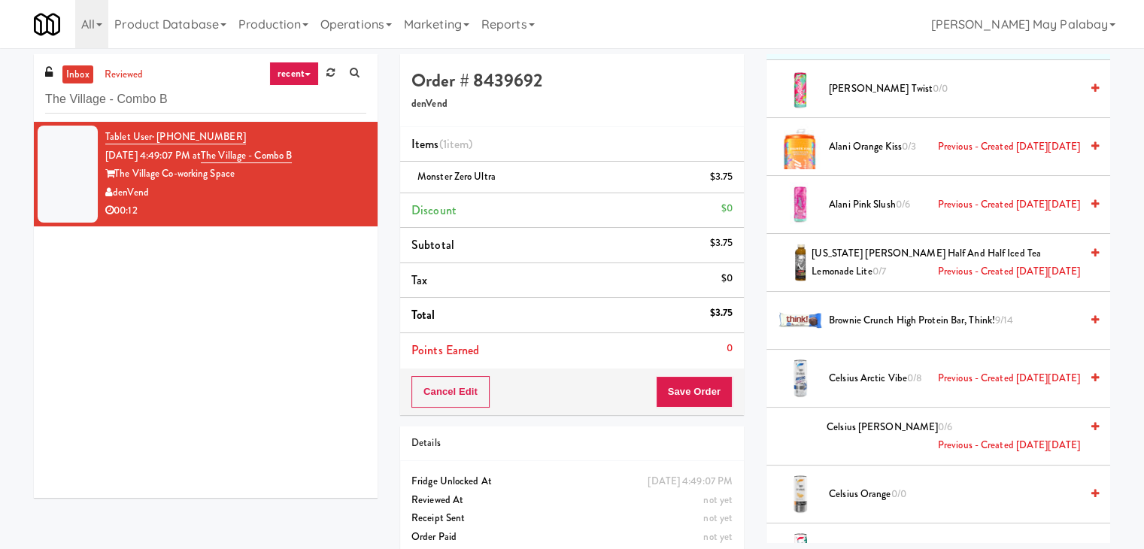
scroll to position [0, 0]
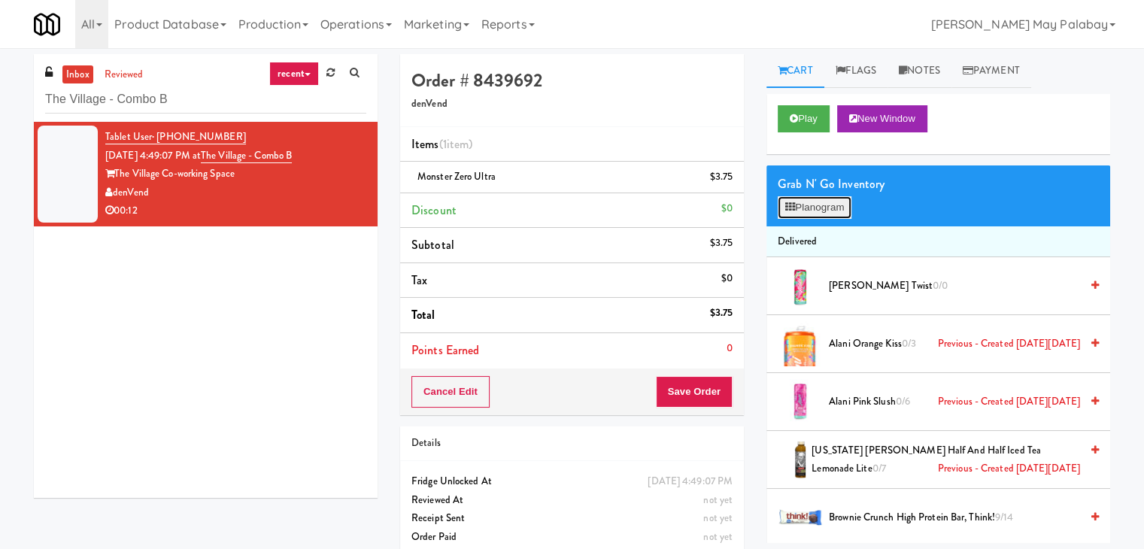
click at [819, 212] on button "Planogram" at bounding box center [814, 207] width 74 height 23
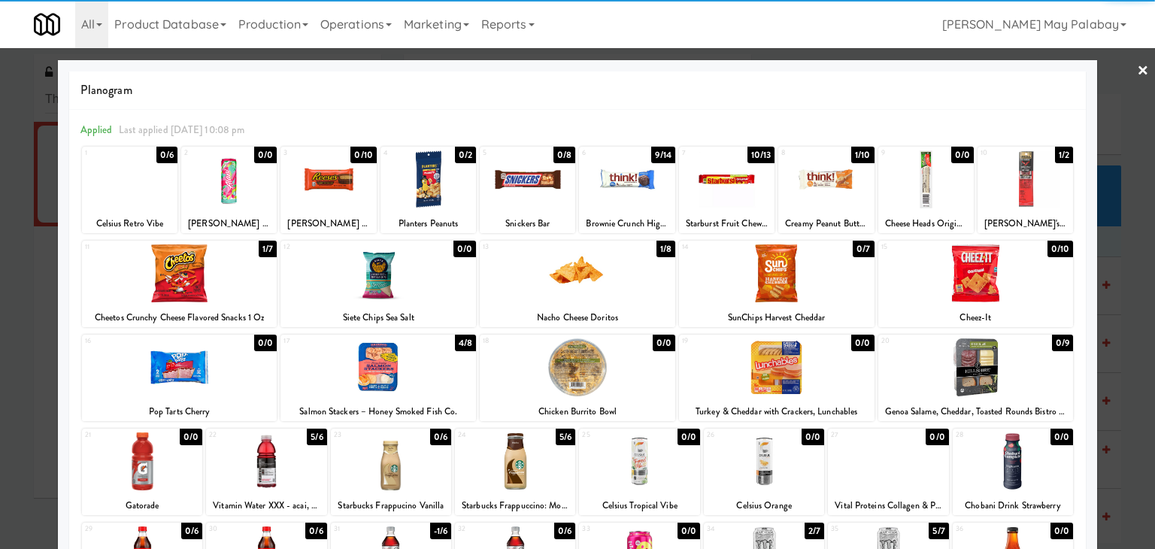
click at [815, 389] on div at bounding box center [776, 367] width 195 height 58
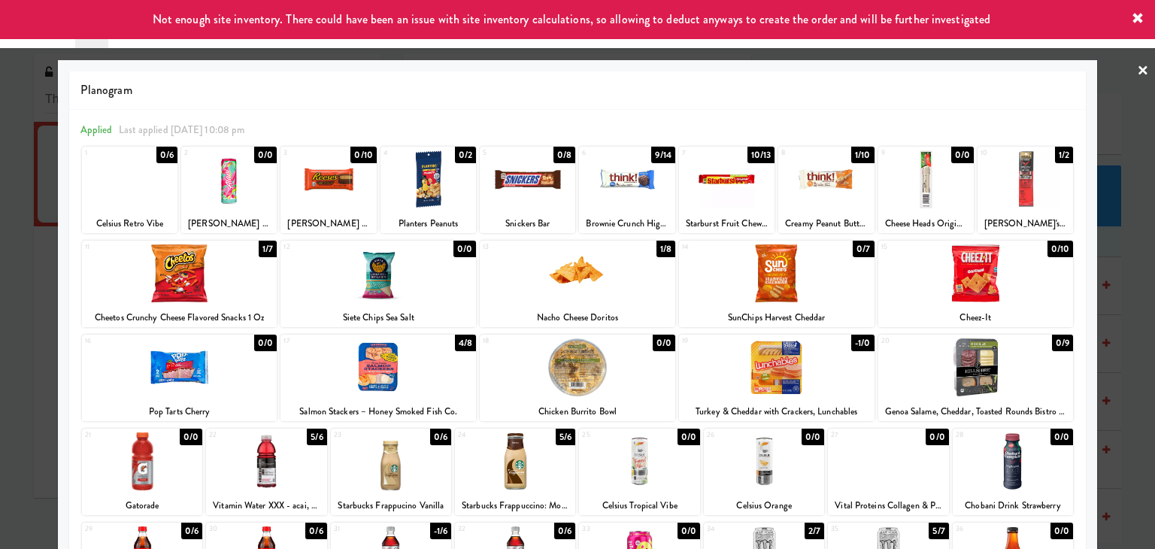
click at [541, 206] on div at bounding box center [527, 179] width 95 height 58
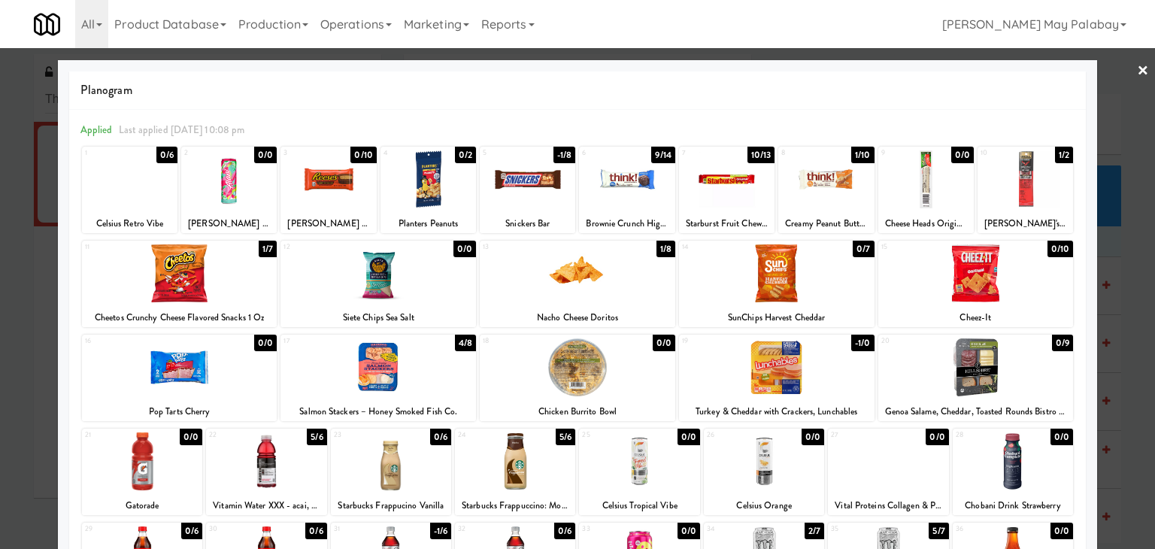
click at [1137, 268] on div at bounding box center [577, 274] width 1155 height 549
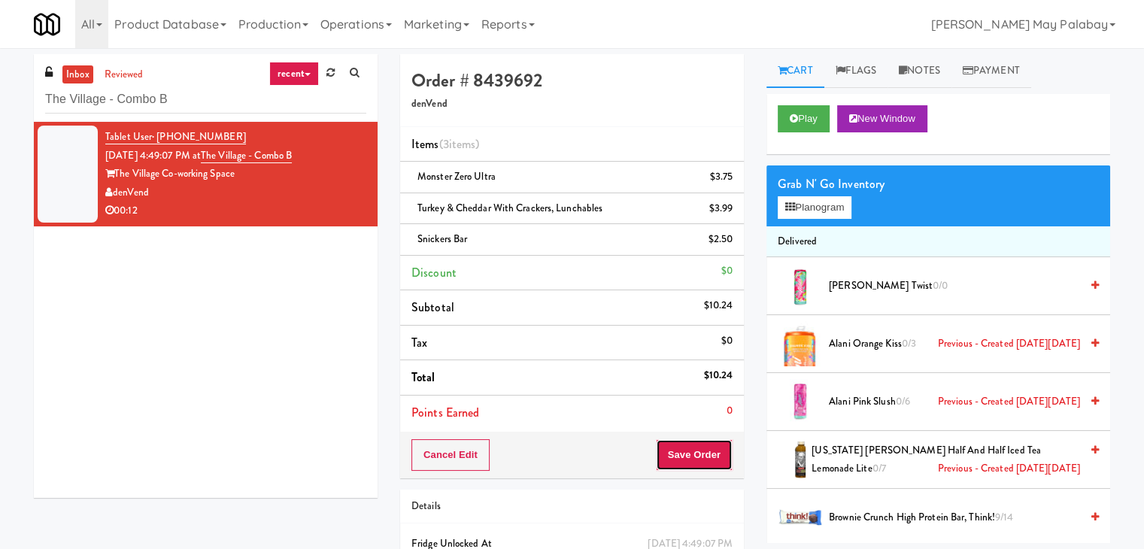
click at [692, 450] on button "Save Order" at bounding box center [694, 455] width 77 height 32
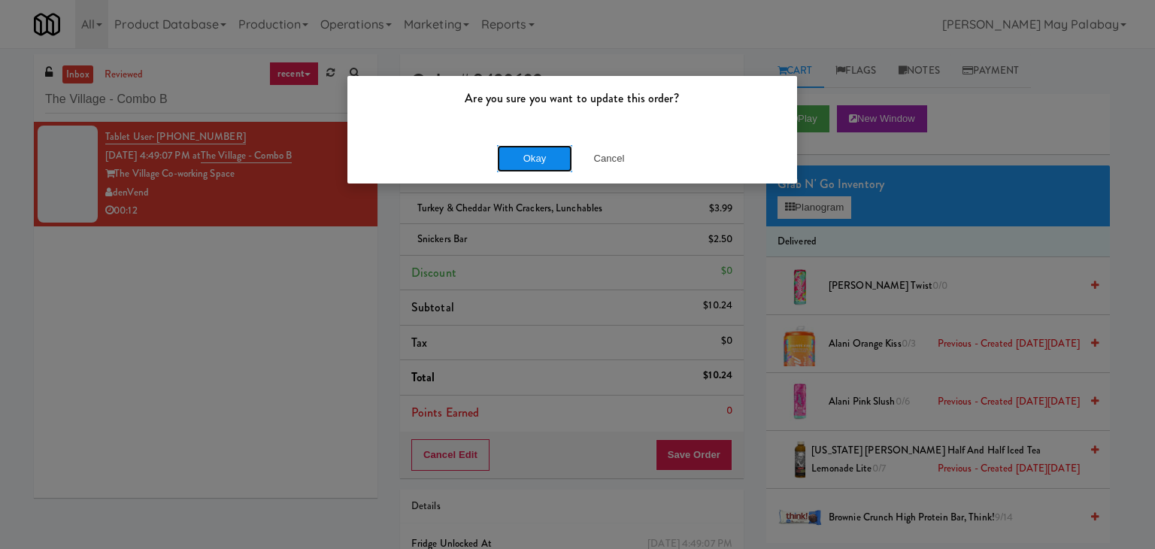
click at [555, 160] on button "Okay" at bounding box center [534, 158] width 75 height 27
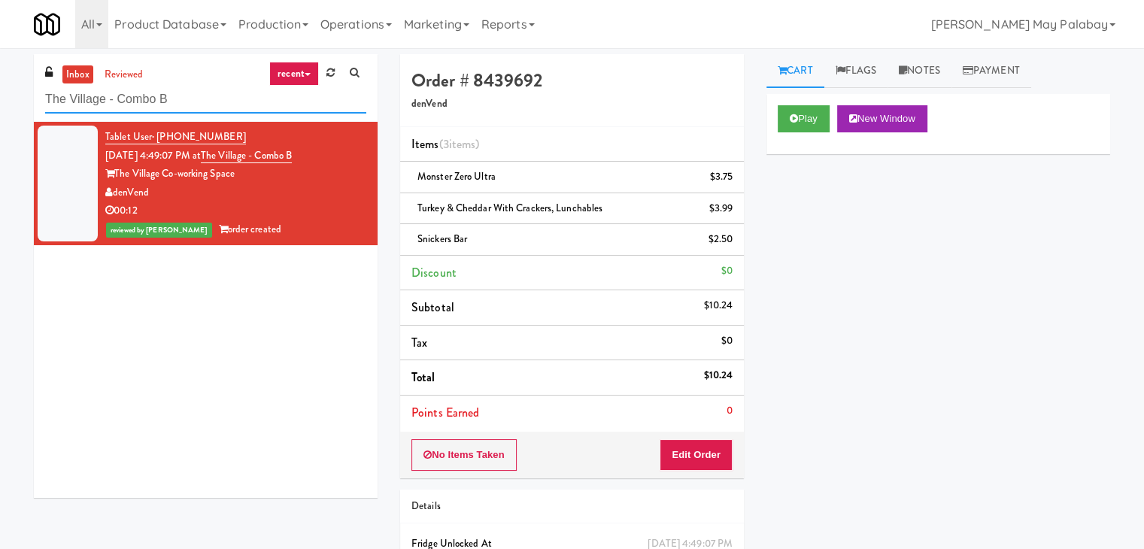
drag, startPoint x: 166, startPoint y: 94, endPoint x: 3, endPoint y: 99, distance: 163.2
click at [3, 99] on div "inbox reviewed recent all unclear take inventory issue suspicious failed recent…" at bounding box center [572, 342] width 1144 height 577
paste input "Link - Combo Cooler"
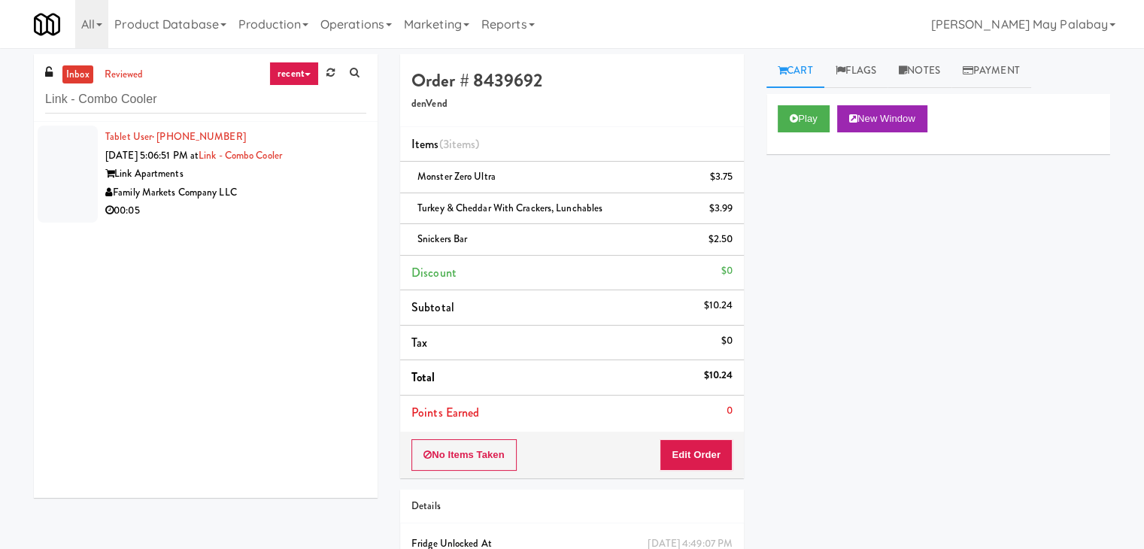
click at [256, 196] on div "Family Markets Company LLC" at bounding box center [235, 192] width 261 height 19
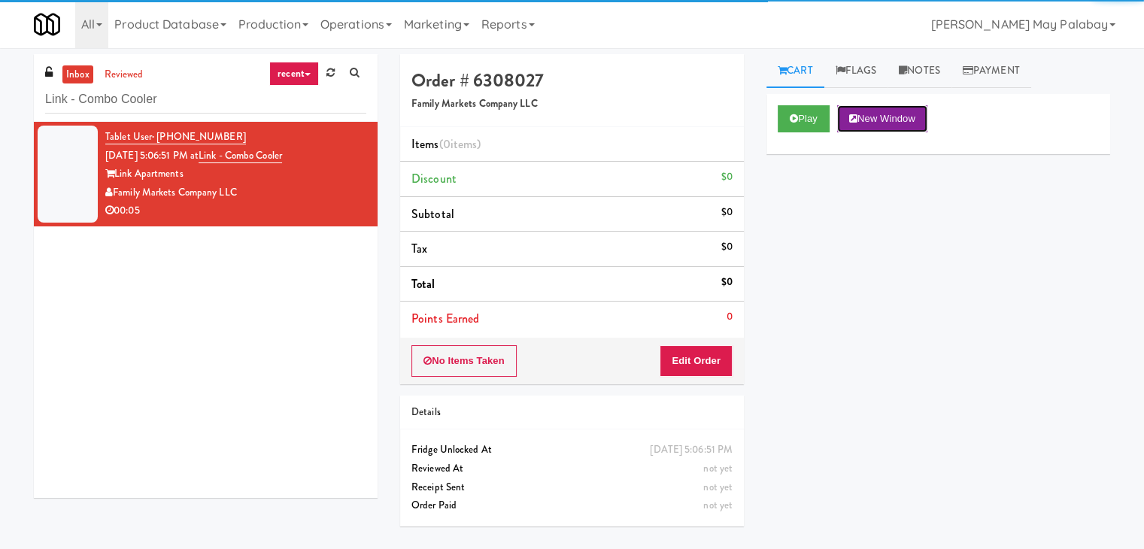
click at [870, 118] on button "New Window" at bounding box center [882, 118] width 90 height 27
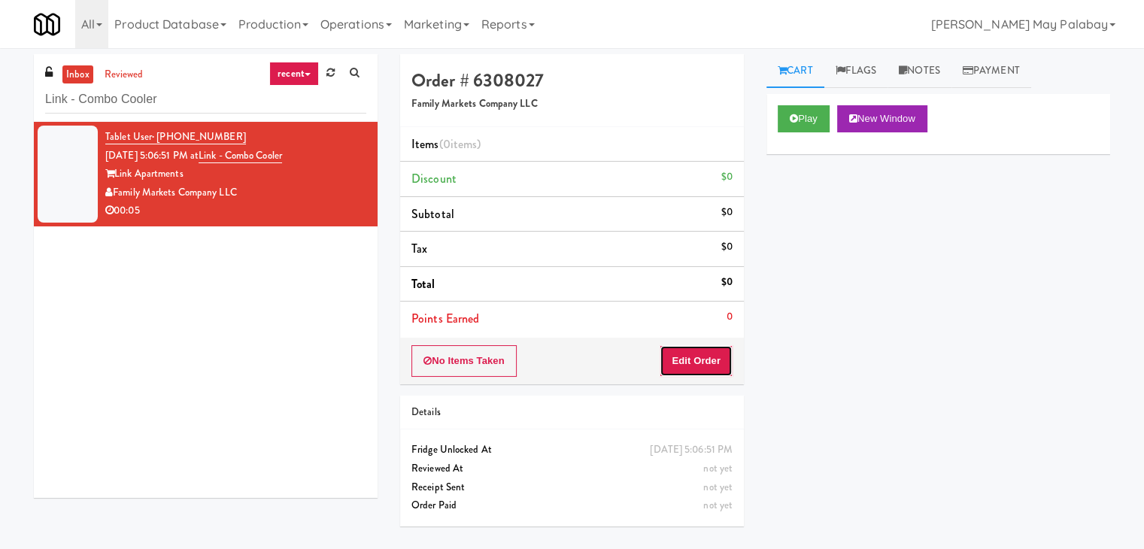
click at [705, 367] on button "Edit Order" at bounding box center [695, 361] width 73 height 32
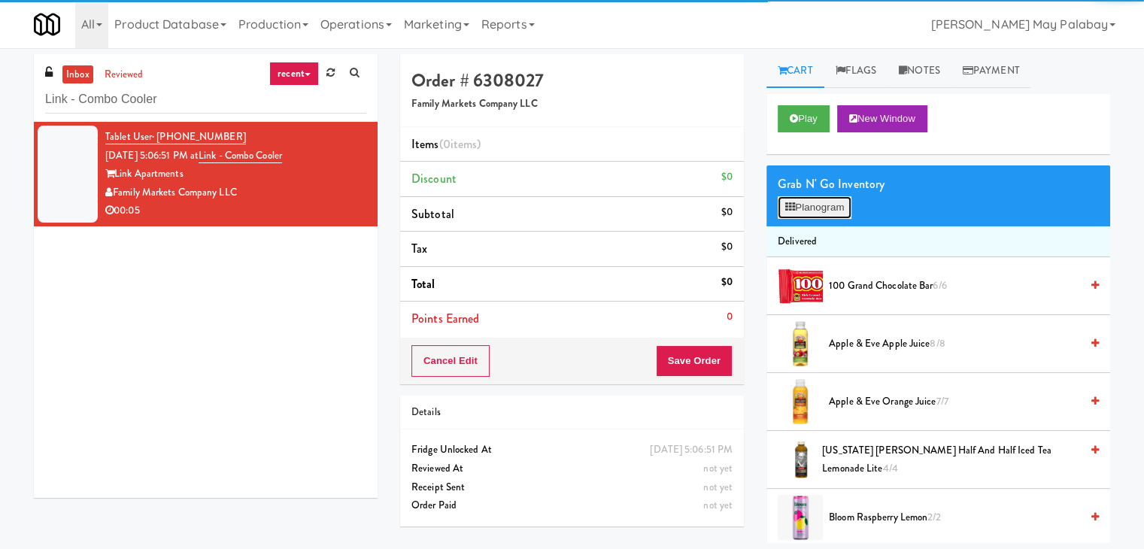
click at [812, 208] on button "Planogram" at bounding box center [814, 207] width 74 height 23
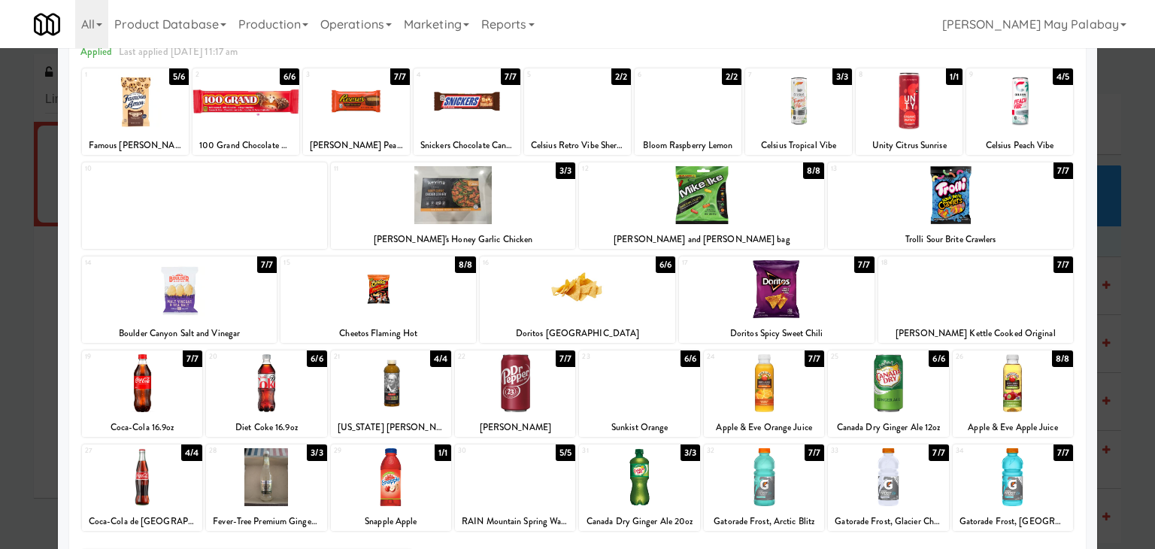
scroll to position [75, 0]
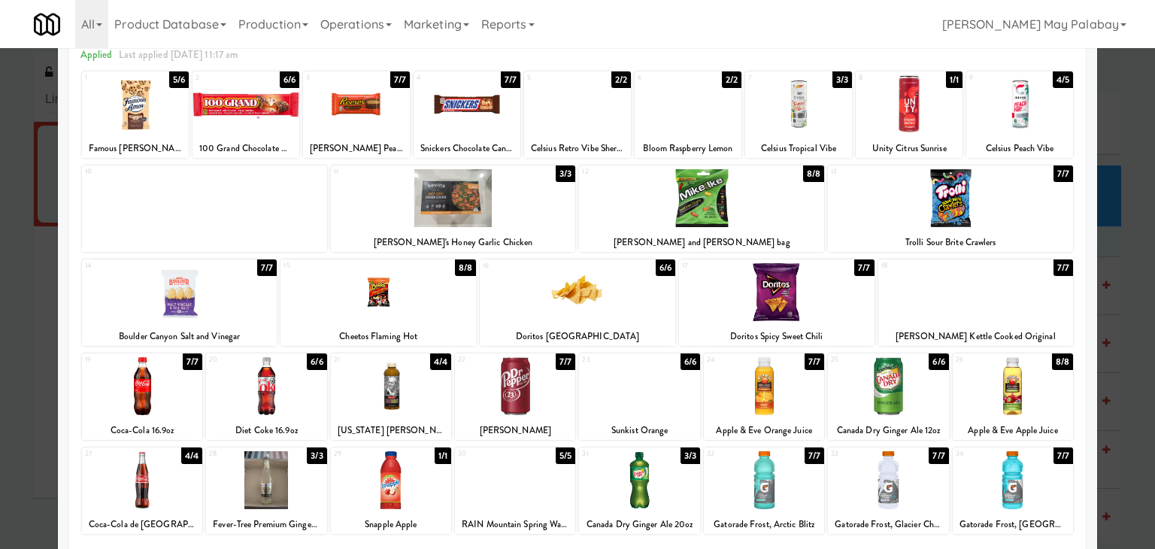
click at [312, 482] on div at bounding box center [266, 480] width 120 height 58
click at [1111, 305] on div at bounding box center [577, 274] width 1155 height 549
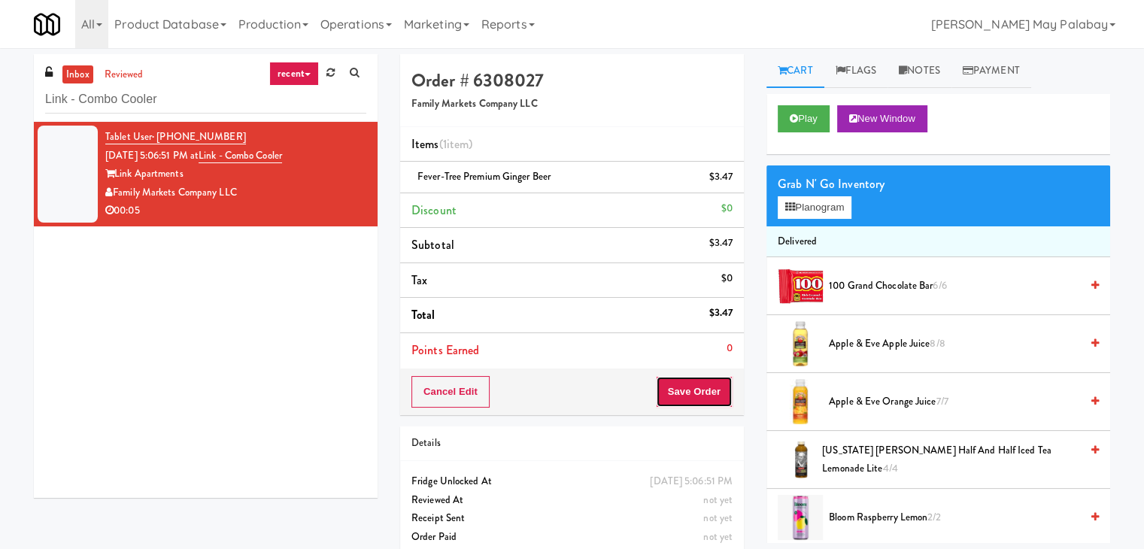
click at [684, 385] on button "Save Order" at bounding box center [694, 392] width 77 height 32
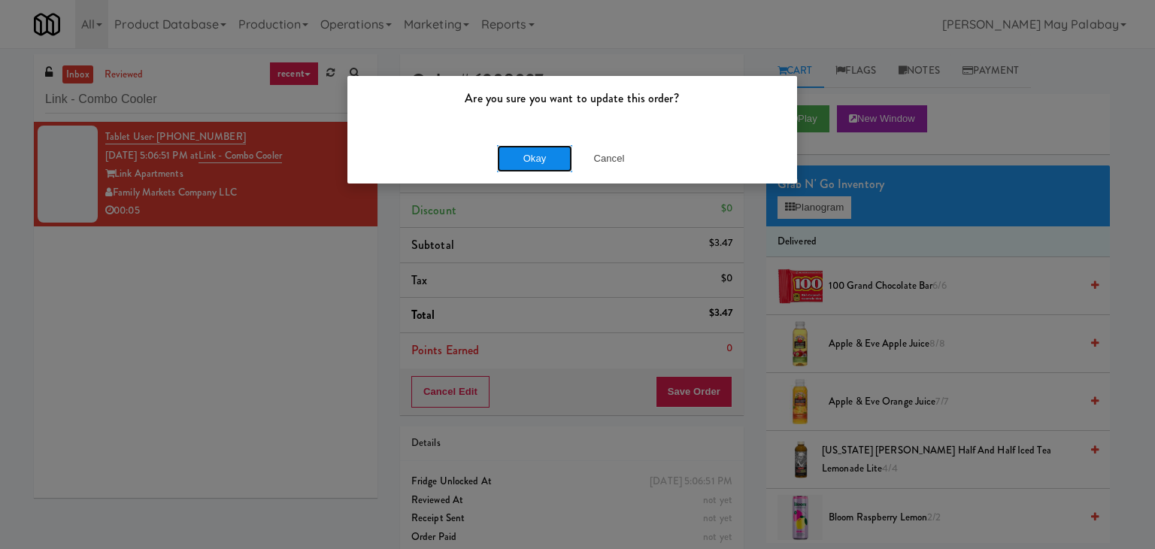
click at [510, 161] on button "Okay" at bounding box center [534, 158] width 75 height 27
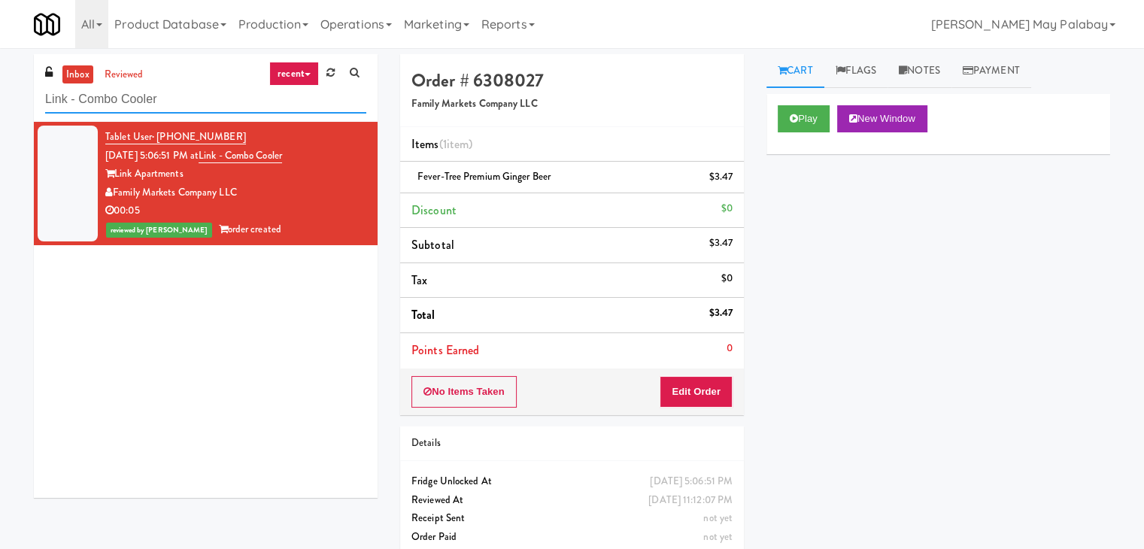
drag, startPoint x: 187, startPoint y: 94, endPoint x: 27, endPoint y: 95, distance: 160.2
click at [27, 95] on div "inbox reviewed recent all unclear take inventory issue suspicious failed recent…" at bounding box center [206, 281] width 366 height 455
paste input "RMU - Floor 7"
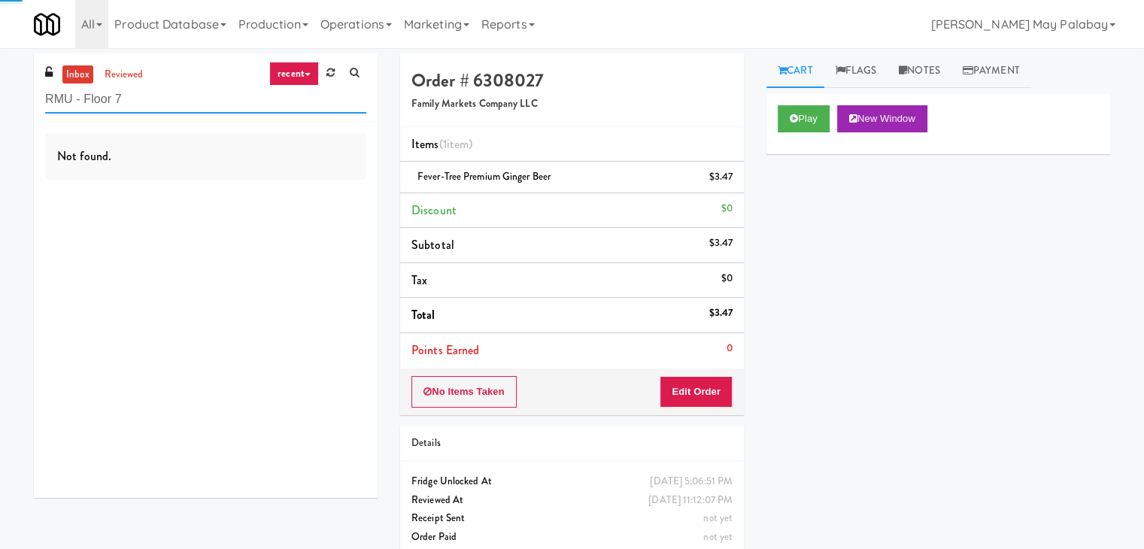
type input "RMU - Floor 7"
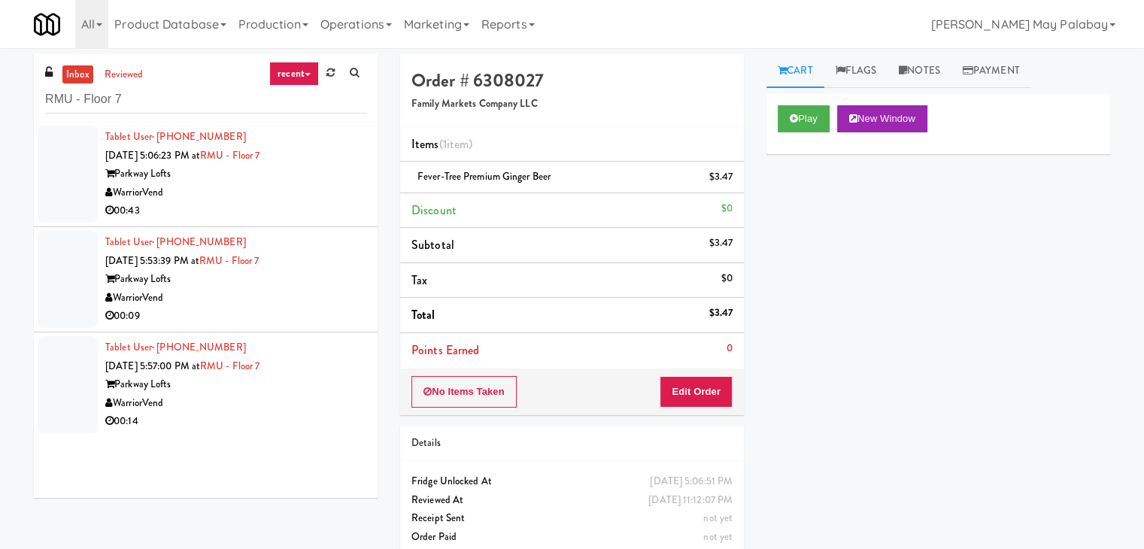
click at [265, 220] on li "Tablet User · (307) 679-5384 [DATE] 5:06:23 PM at [GEOGRAPHIC_DATA] Lofts Warri…" at bounding box center [206, 174] width 344 height 105
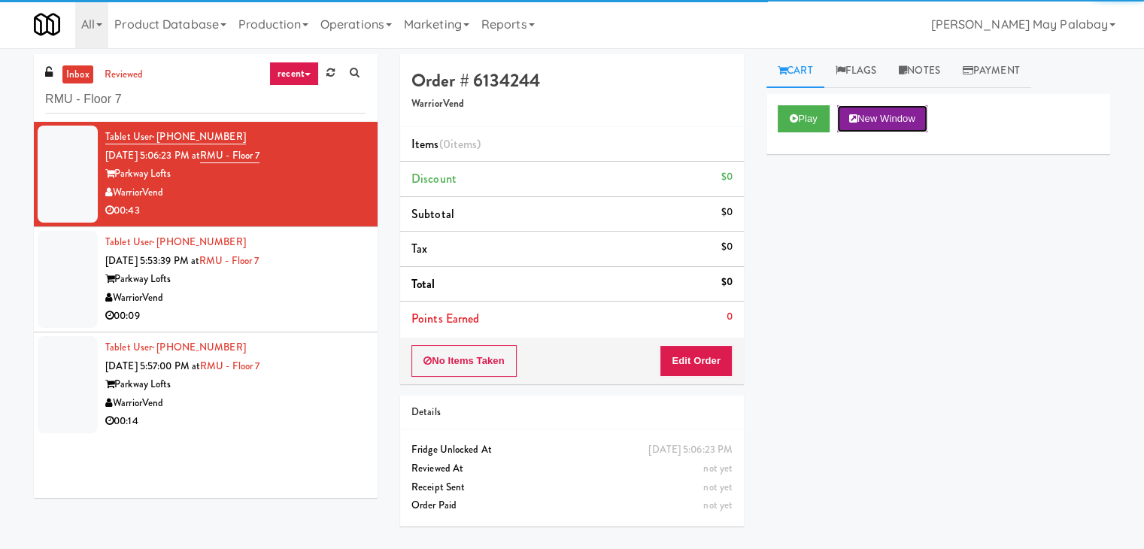
click at [911, 123] on button "New Window" at bounding box center [882, 118] width 90 height 27
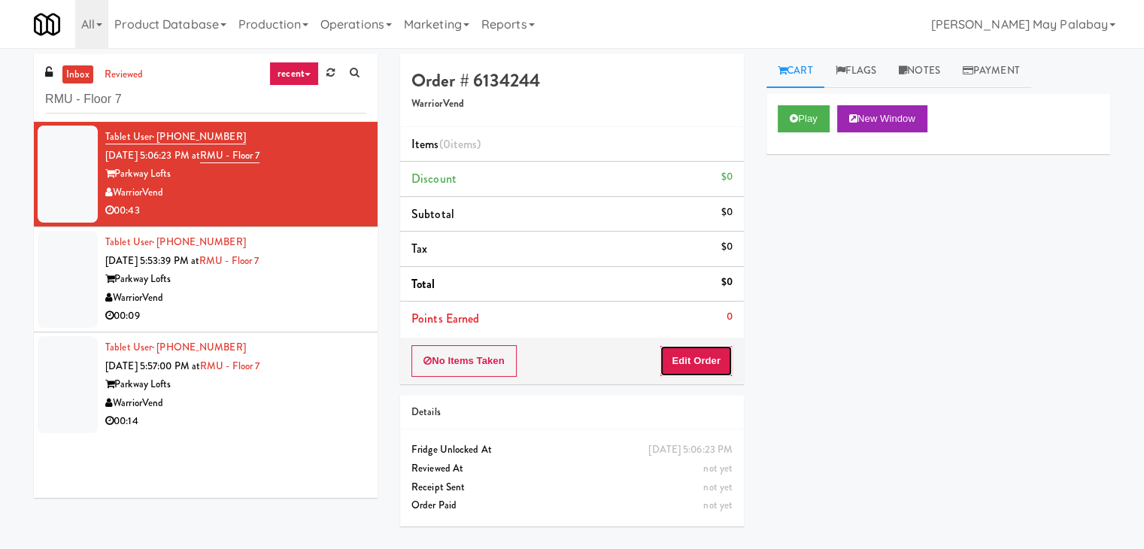
click at [723, 362] on button "Edit Order" at bounding box center [695, 361] width 73 height 32
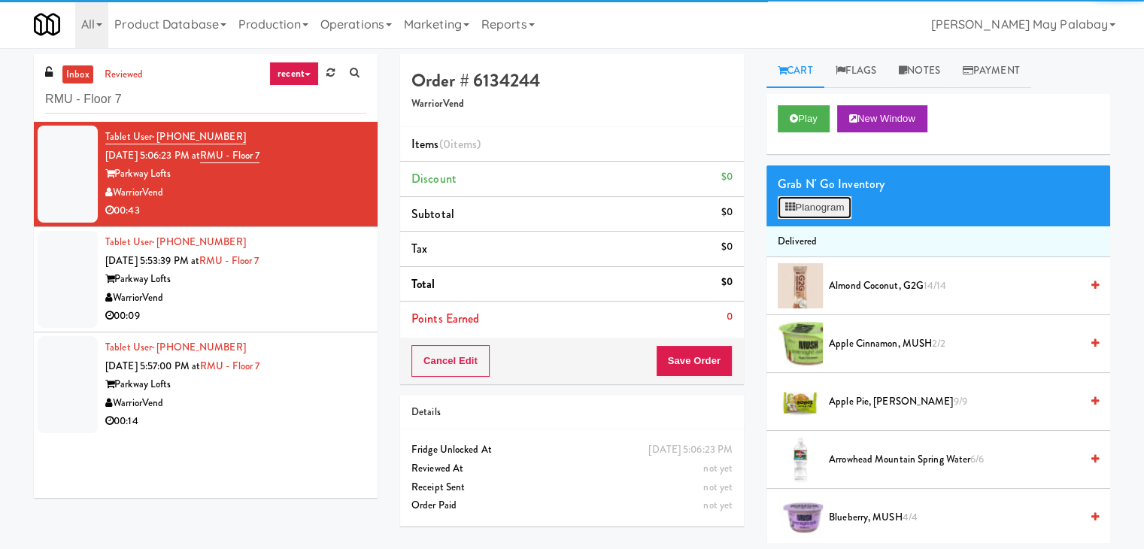
click at [813, 204] on button "Planogram" at bounding box center [814, 207] width 74 height 23
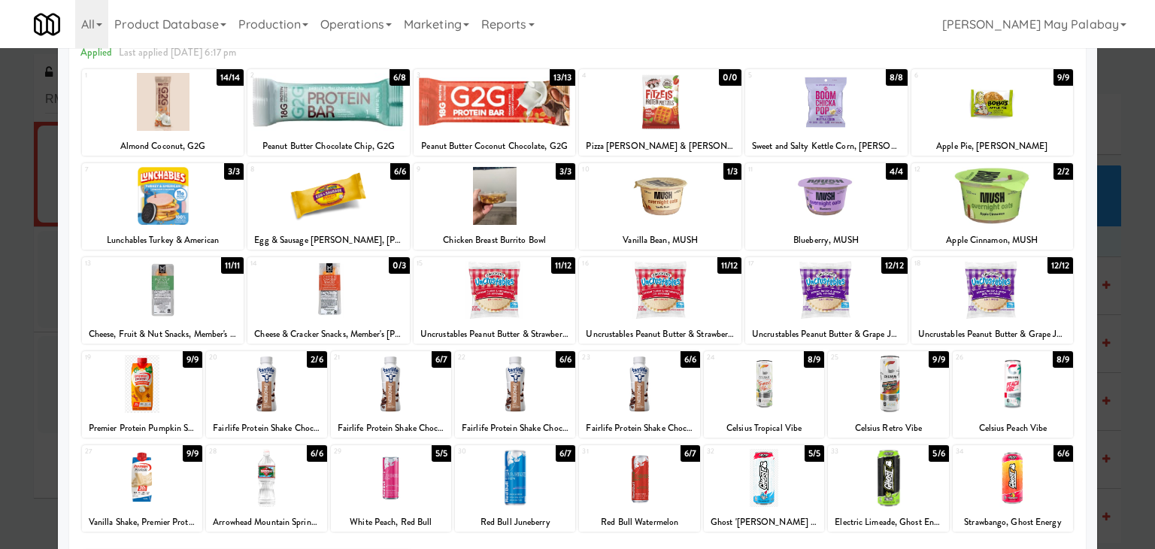
scroll to position [75, 0]
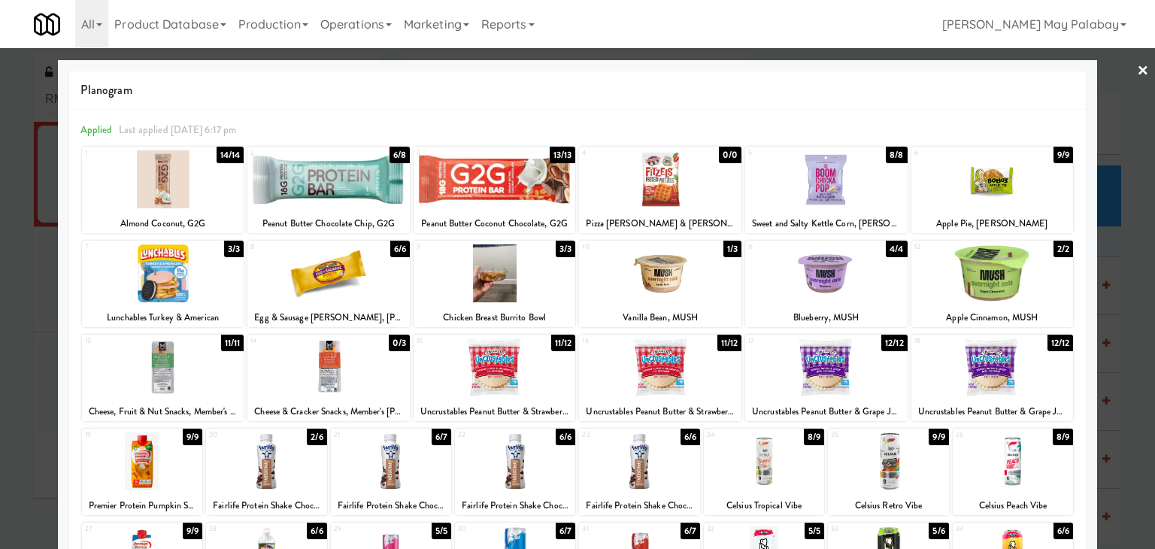
scroll to position [75, 0]
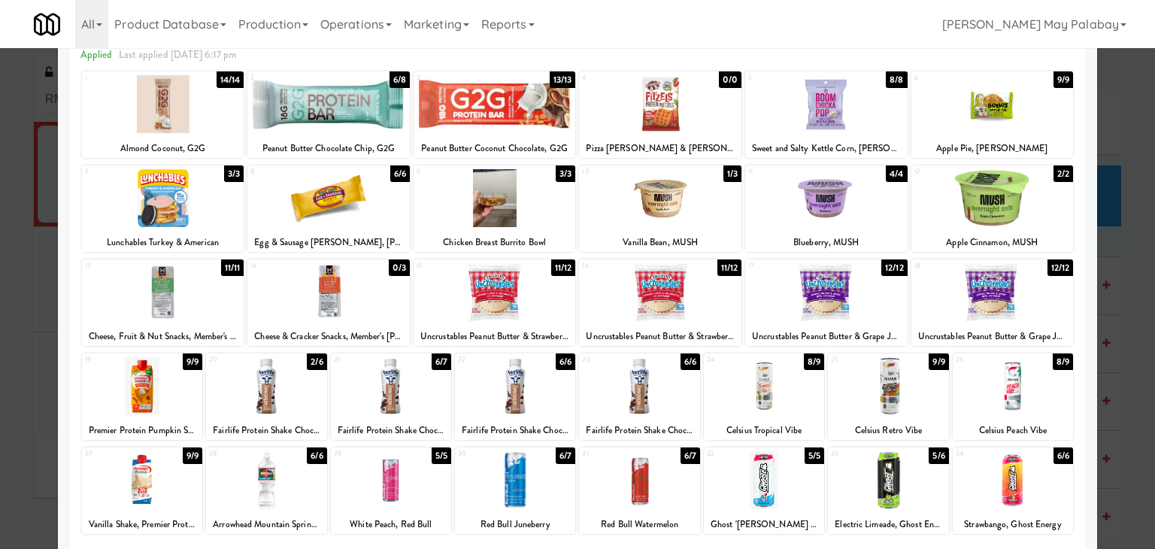
click at [411, 509] on div "29 5/5 White Peach, Red Bull" at bounding box center [391, 490] width 120 height 86
click at [556, 295] on div at bounding box center [495, 292] width 162 height 58
click at [1124, 250] on div at bounding box center [577, 274] width 1155 height 549
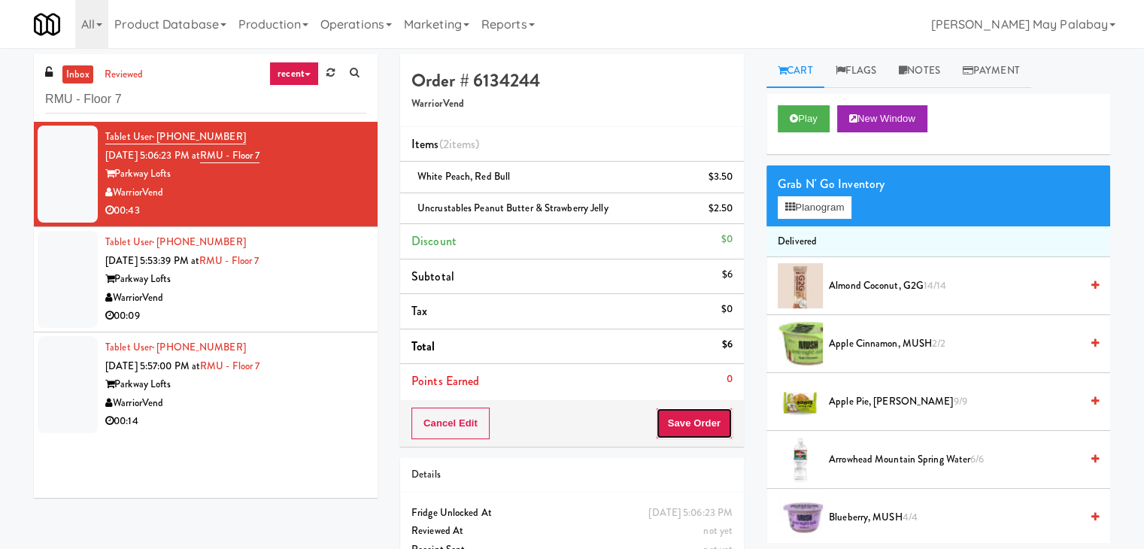
click at [707, 421] on button "Save Order" at bounding box center [694, 424] width 77 height 32
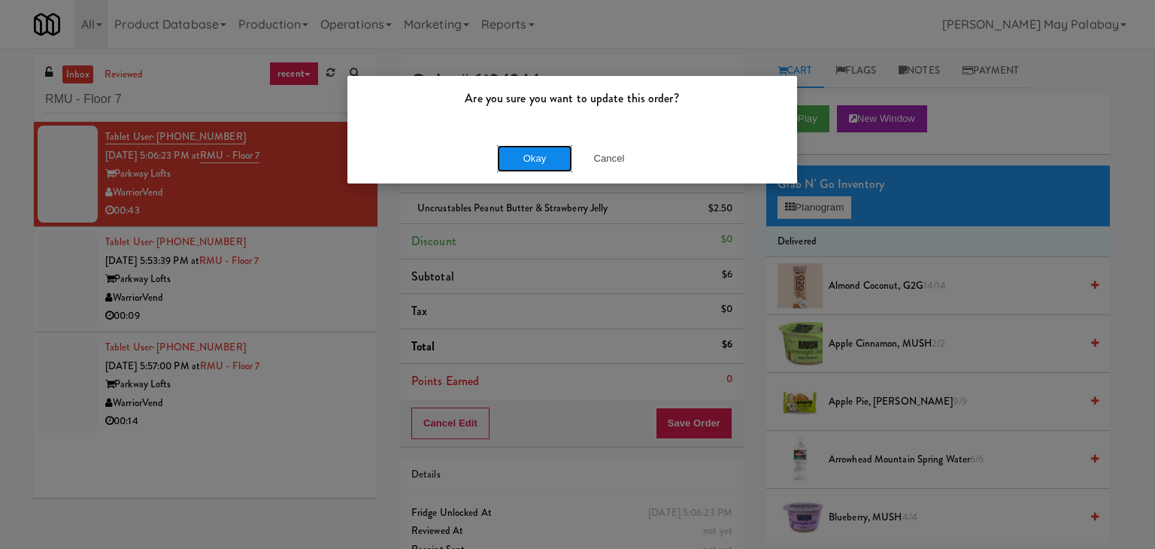
click at [559, 152] on button "Okay" at bounding box center [534, 158] width 75 height 27
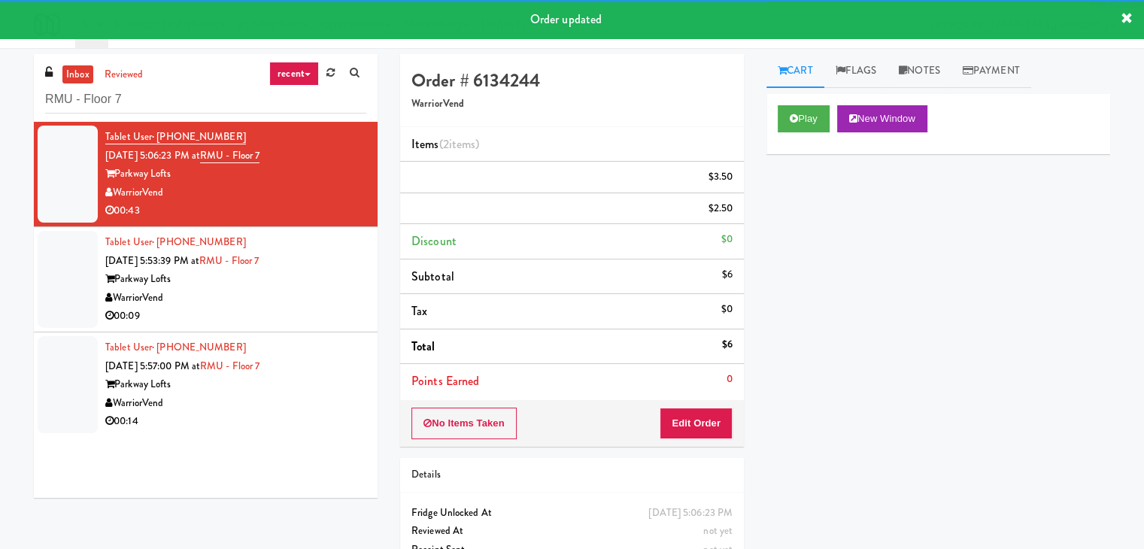
click at [254, 295] on div "WarriorVend" at bounding box center [235, 298] width 261 height 19
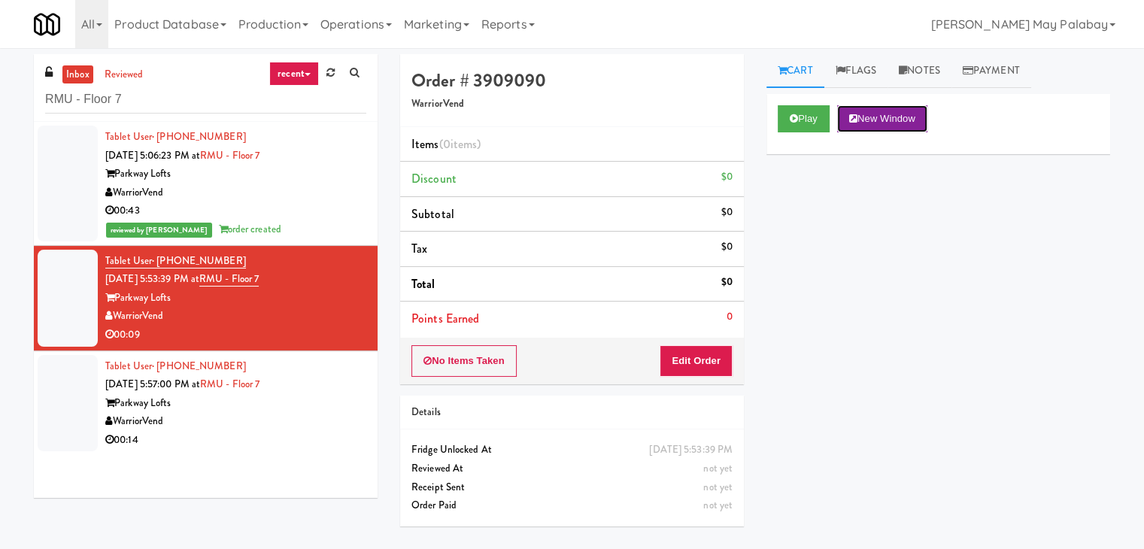
click at [881, 123] on button "New Window" at bounding box center [882, 118] width 90 height 27
click at [686, 359] on button "Edit Order" at bounding box center [695, 361] width 73 height 32
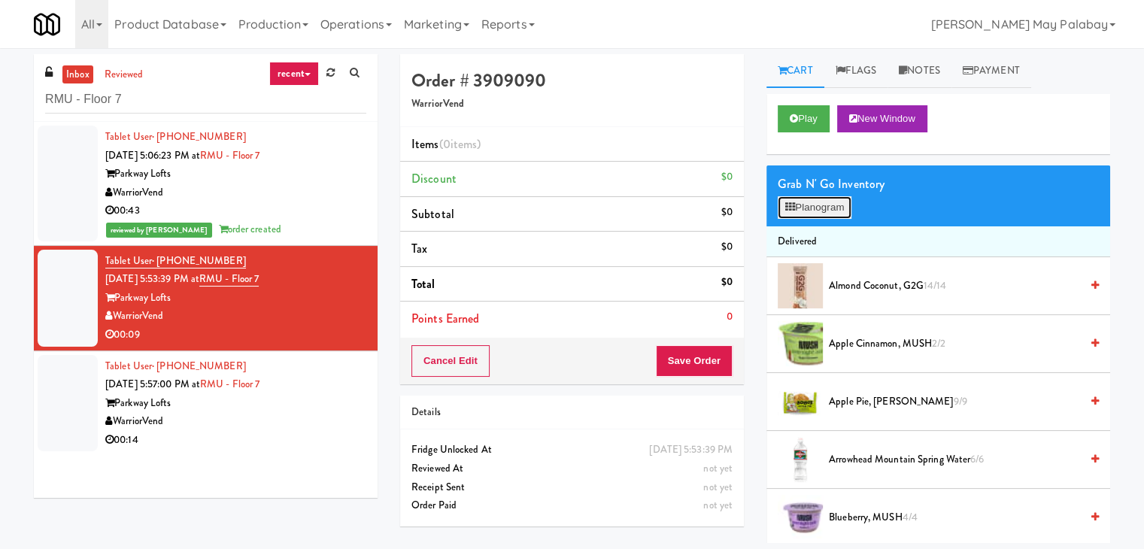
click at [812, 202] on button "Planogram" at bounding box center [814, 207] width 74 height 23
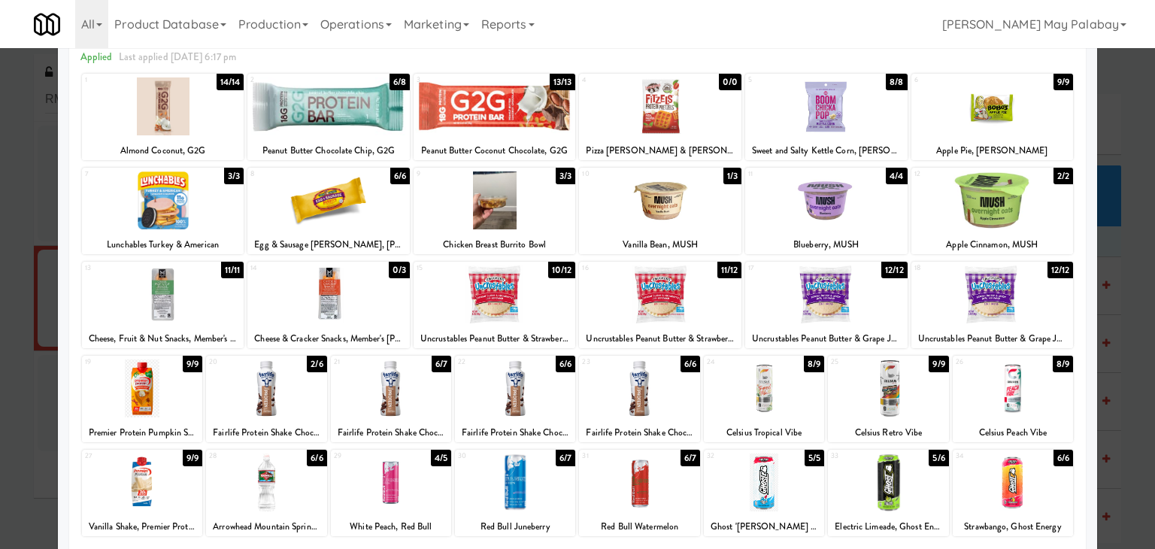
scroll to position [75, 0]
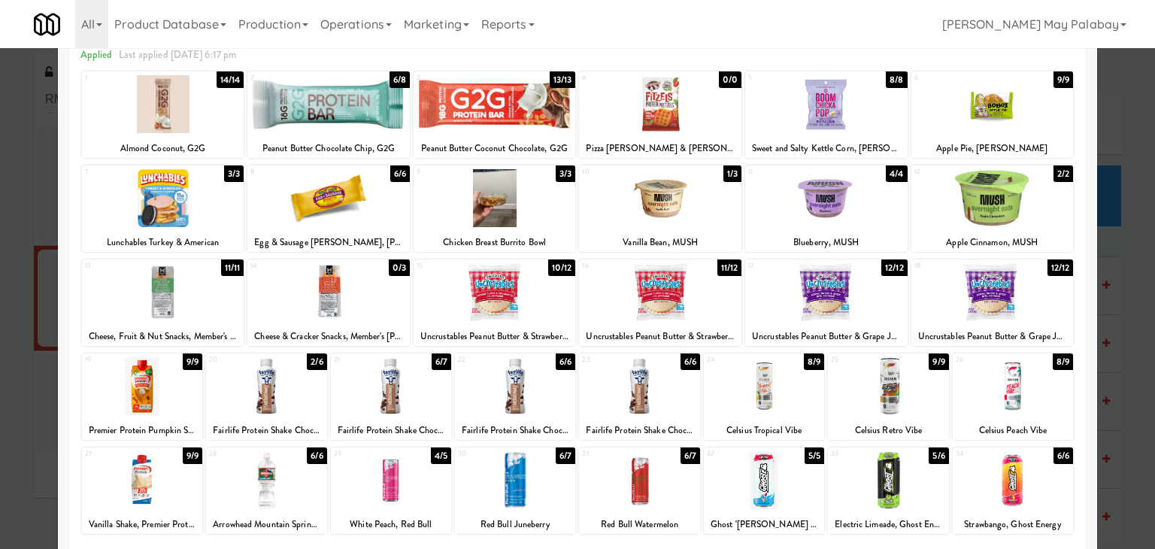
click at [890, 323] on div "17 12/12 Uncrustables Peanut Butter & Grape Jelly" at bounding box center [826, 302] width 162 height 86
click at [878, 126] on div at bounding box center [826, 104] width 162 height 58
click at [1122, 258] on div at bounding box center [577, 274] width 1155 height 549
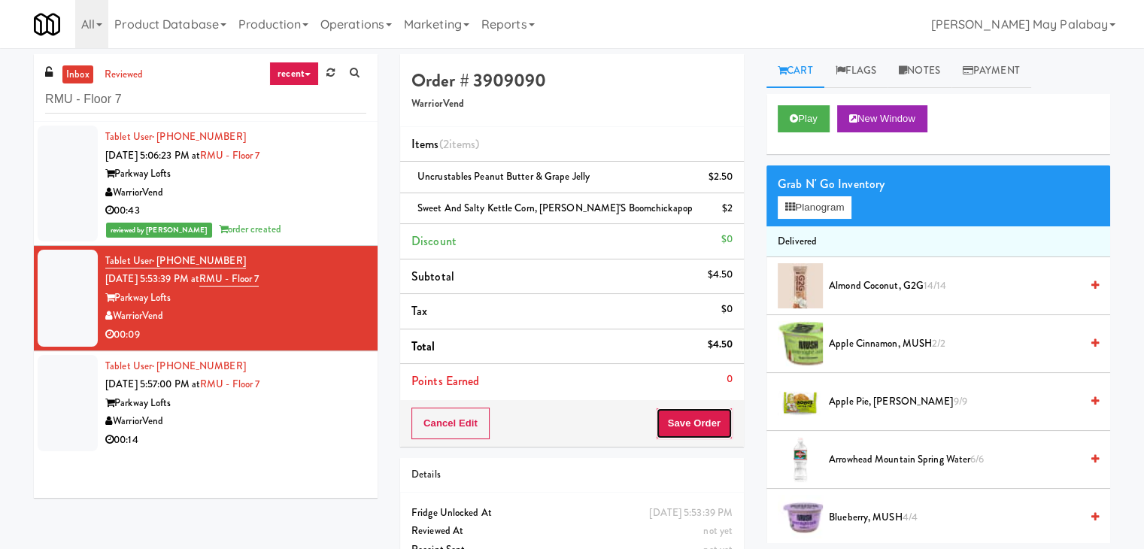
click at [680, 429] on button "Save Order" at bounding box center [694, 424] width 77 height 32
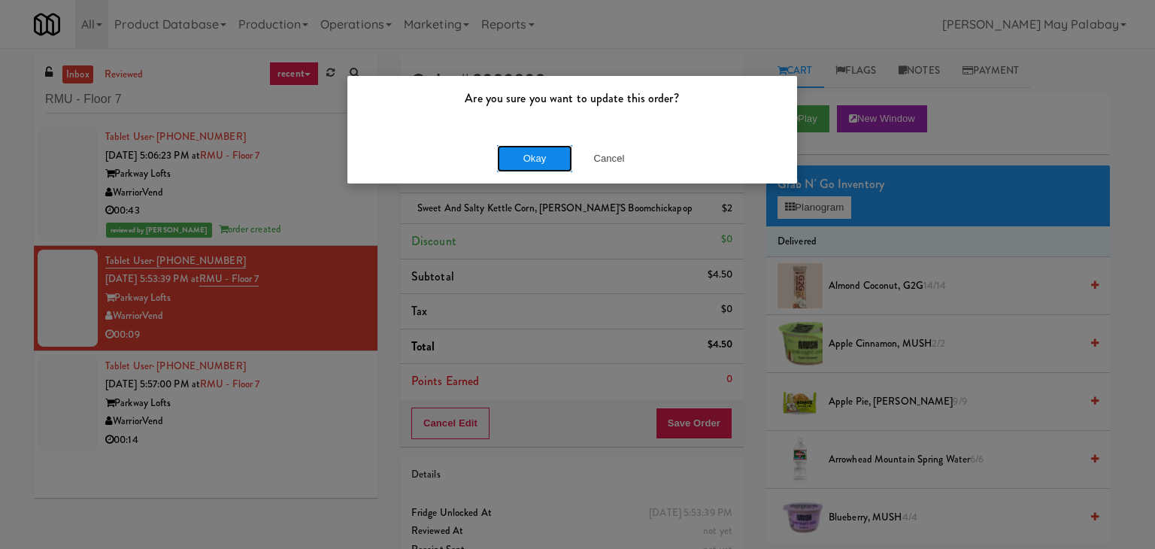
click at [555, 156] on button "Okay" at bounding box center [534, 158] width 75 height 27
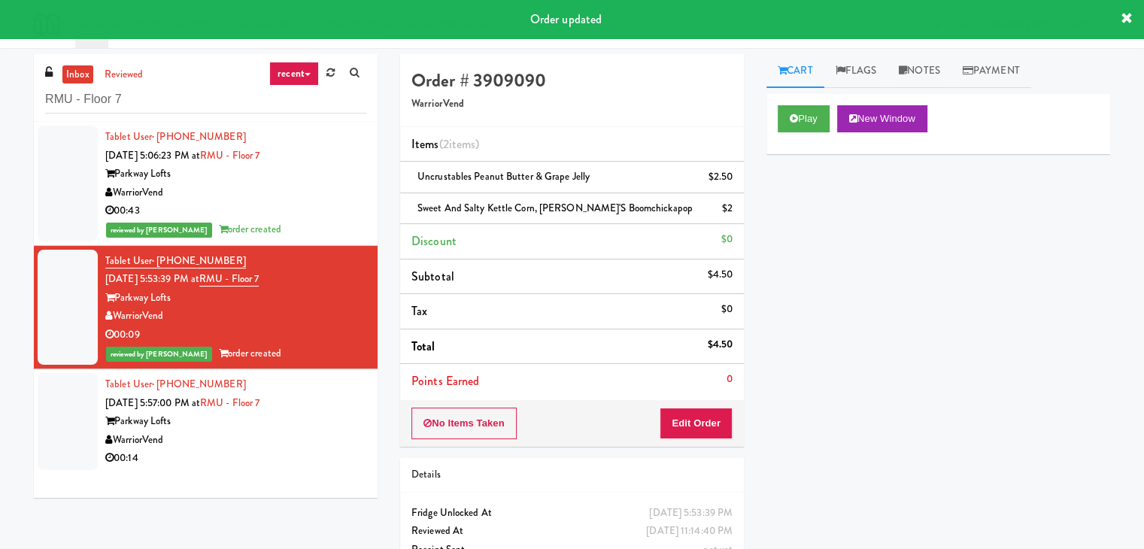
click at [227, 411] on div "Tablet User · (206) 665-6417 Sep 18, 2025 5:57:00 PM at RMU - Floor 7 Parkway L…" at bounding box center [235, 421] width 261 height 92
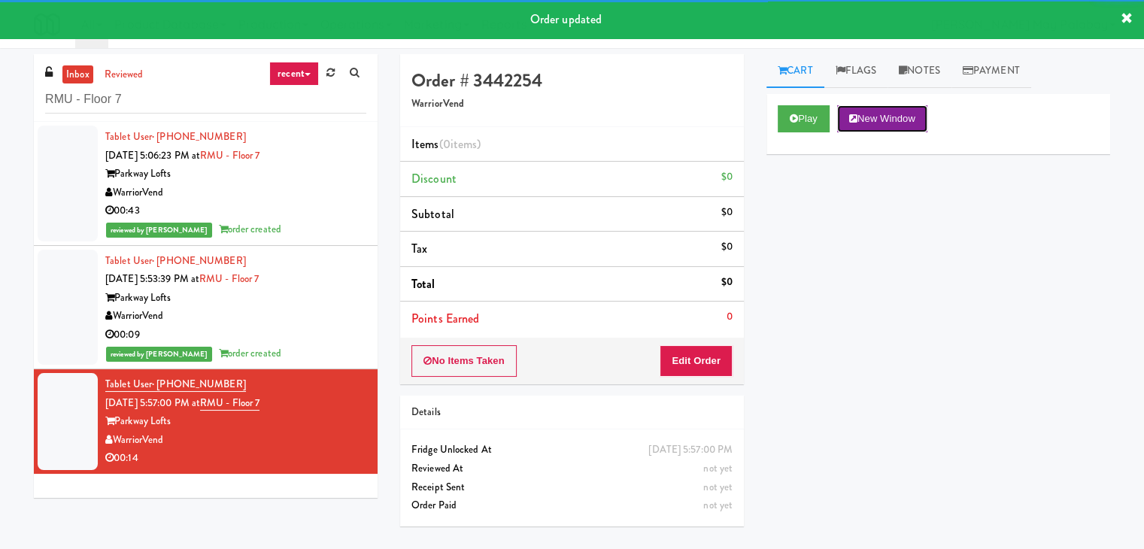
click at [911, 115] on button "New Window" at bounding box center [882, 118] width 90 height 27
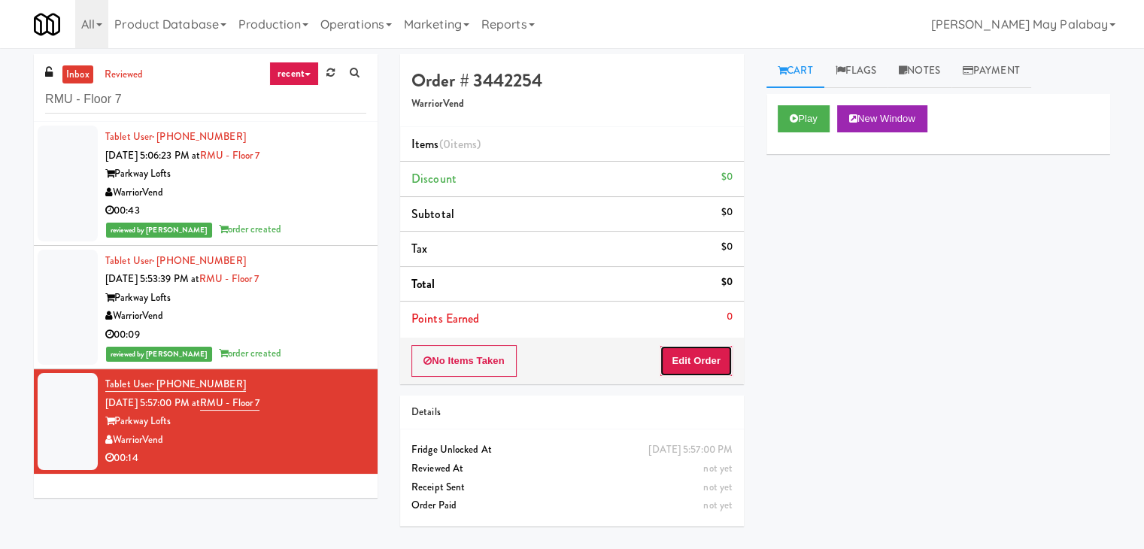
click at [719, 365] on button "Edit Order" at bounding box center [695, 361] width 73 height 32
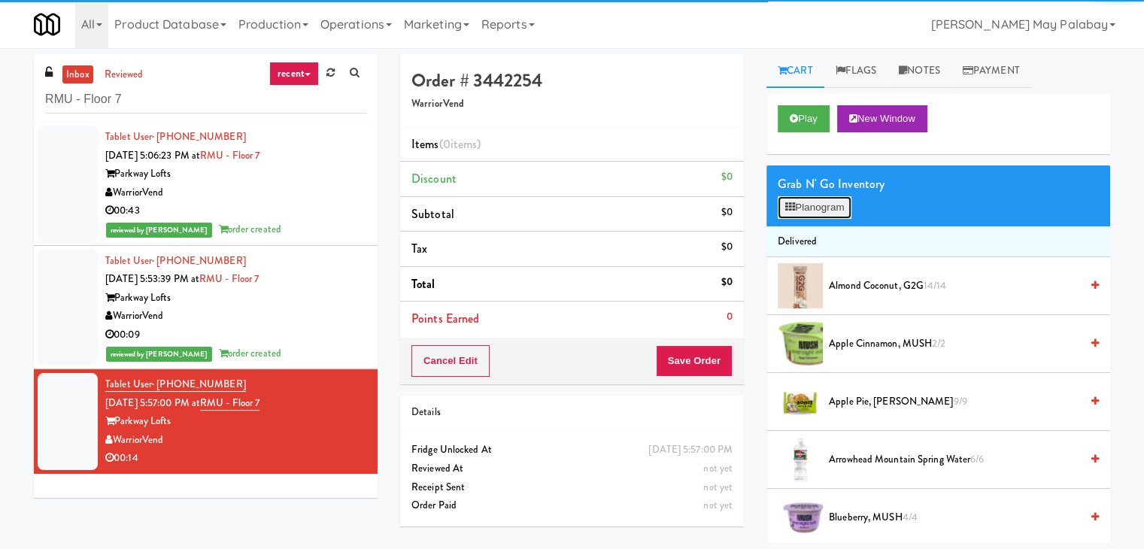
click at [799, 207] on button "Planogram" at bounding box center [814, 207] width 74 height 23
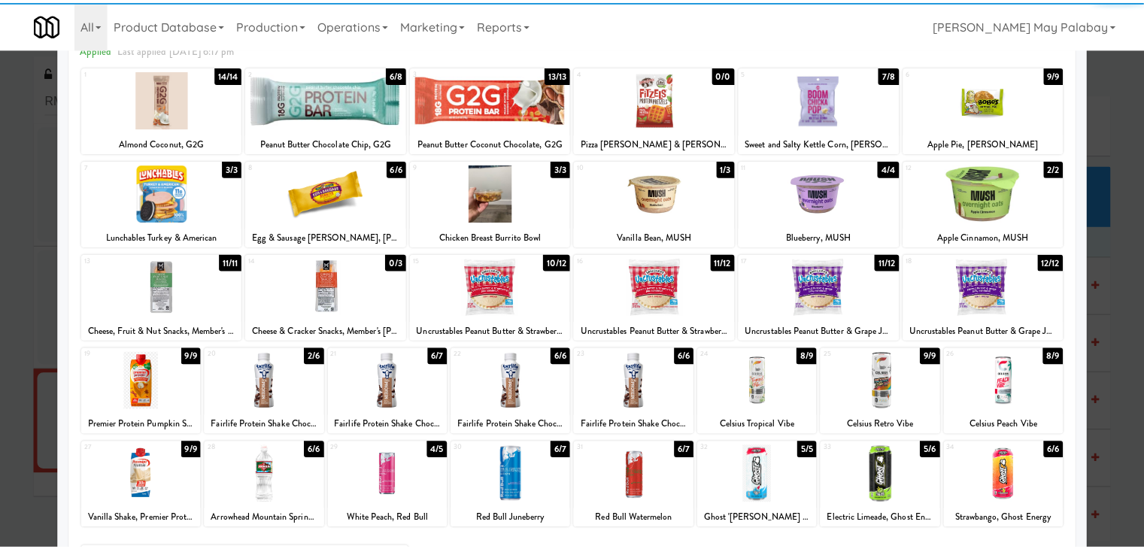
scroll to position [75, 0]
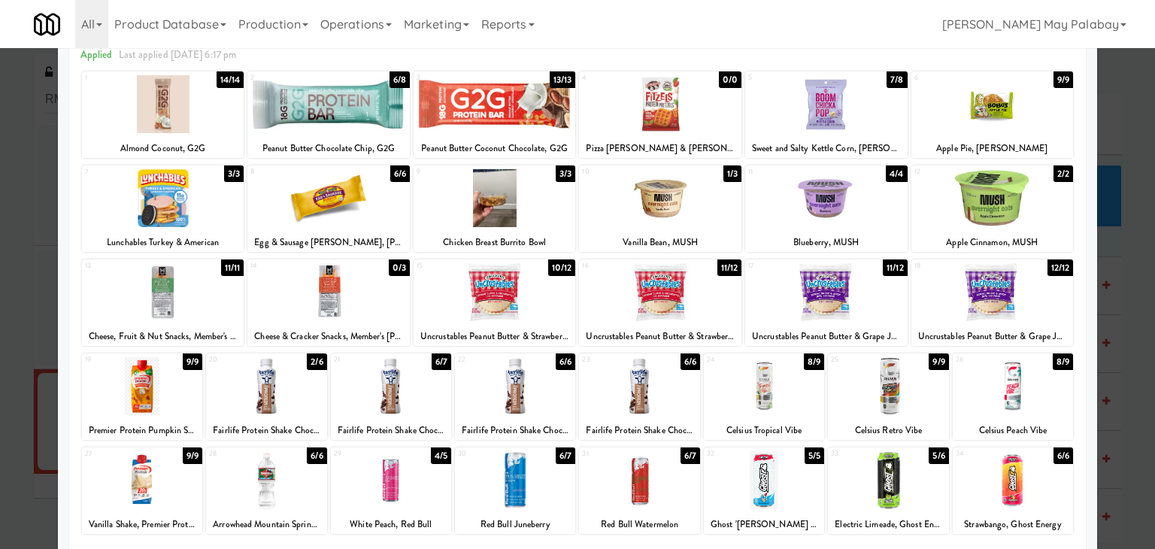
click at [989, 115] on div at bounding box center [992, 104] width 162 height 58
click at [1119, 383] on div at bounding box center [577, 274] width 1155 height 549
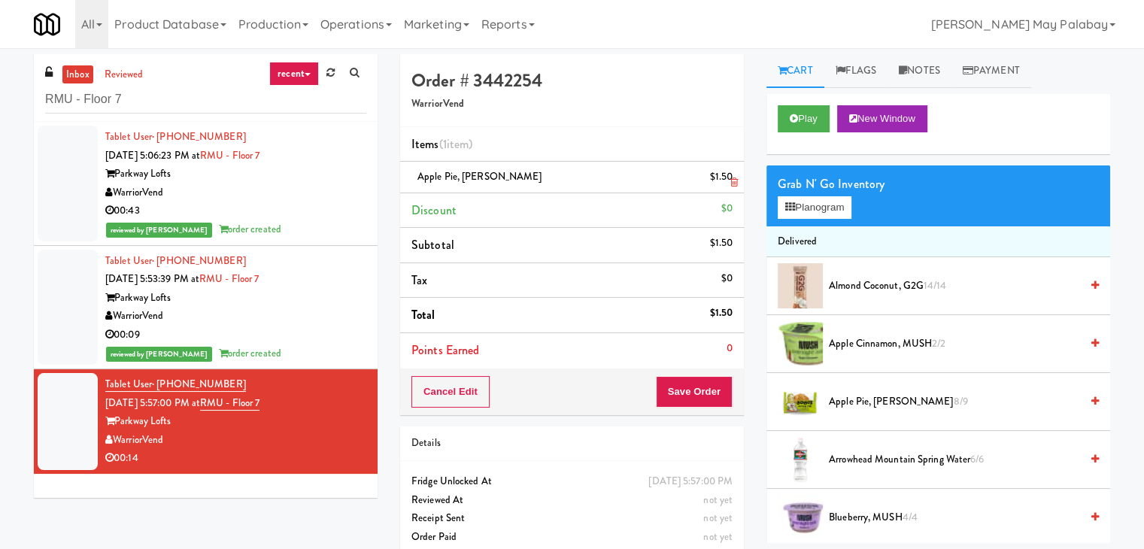
click at [731, 184] on icon at bounding box center [734, 182] width 8 height 10
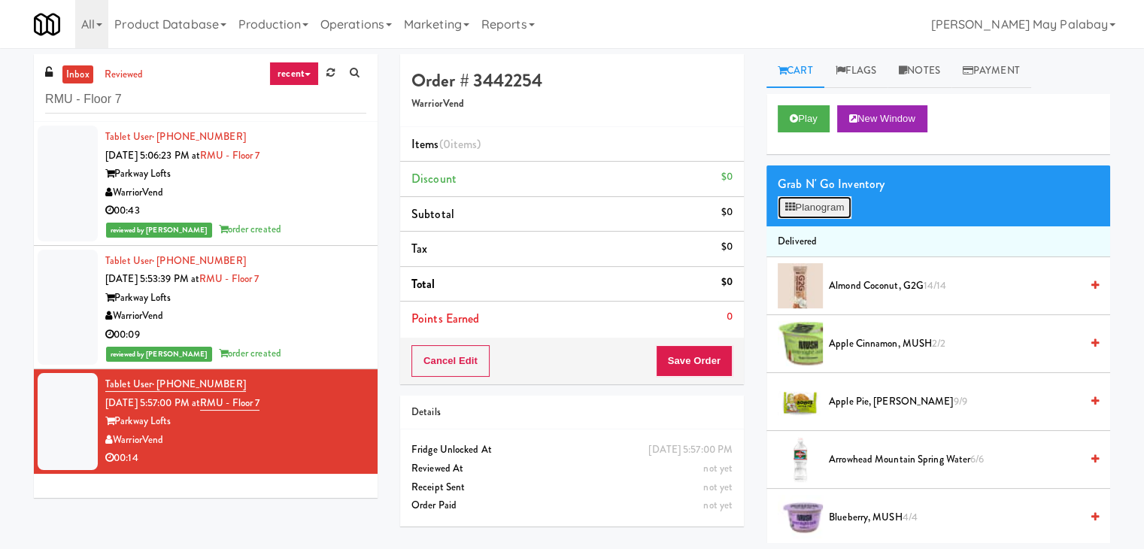
click at [844, 204] on button "Planogram" at bounding box center [814, 207] width 74 height 23
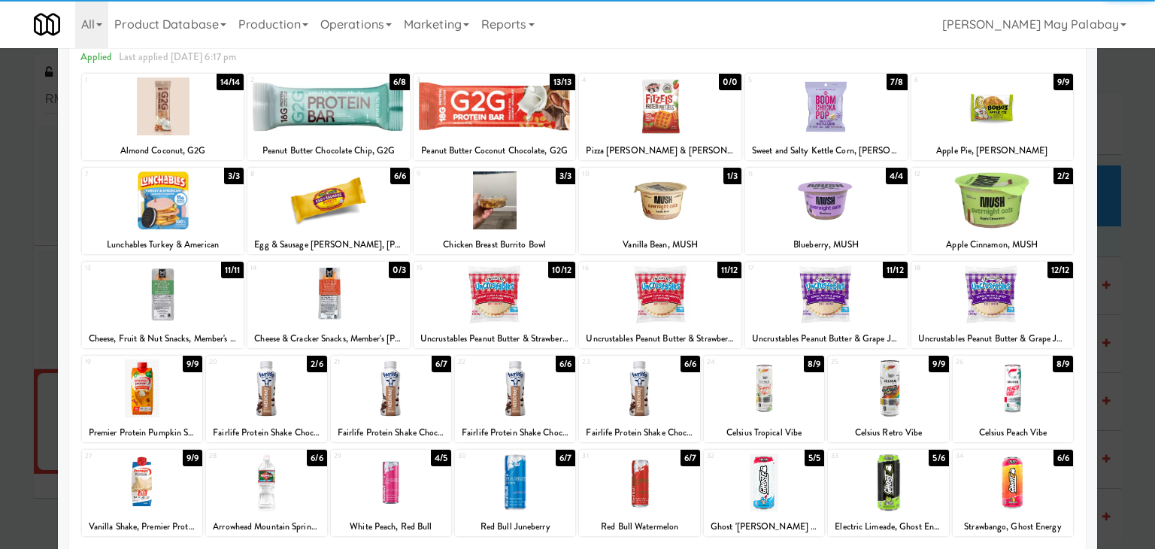
scroll to position [75, 0]
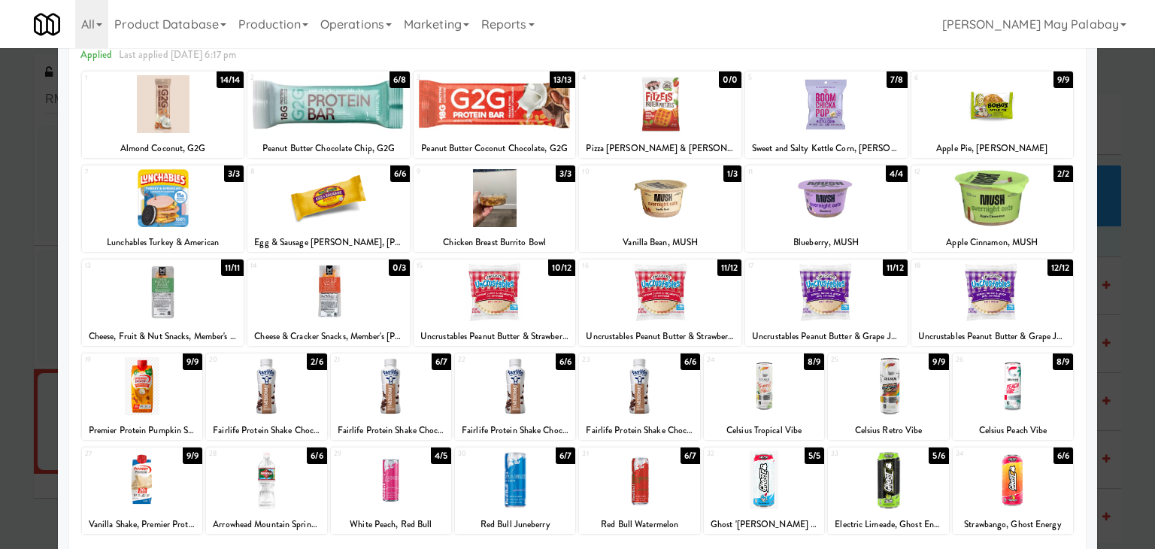
click at [418, 488] on div at bounding box center [391, 480] width 120 height 58
click at [1115, 398] on div at bounding box center [577, 274] width 1155 height 549
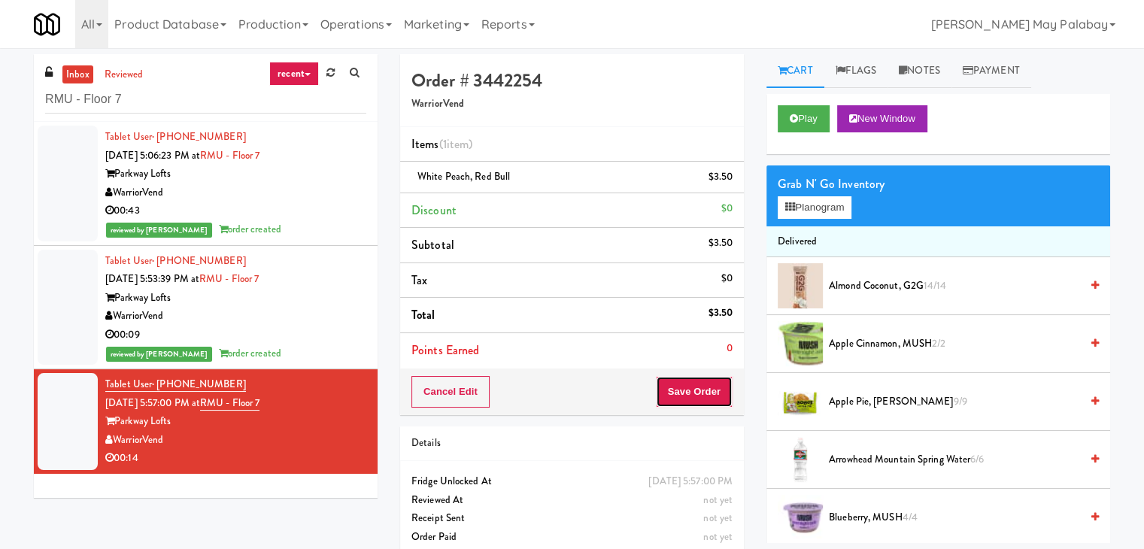
click at [703, 395] on button "Save Order" at bounding box center [694, 392] width 77 height 32
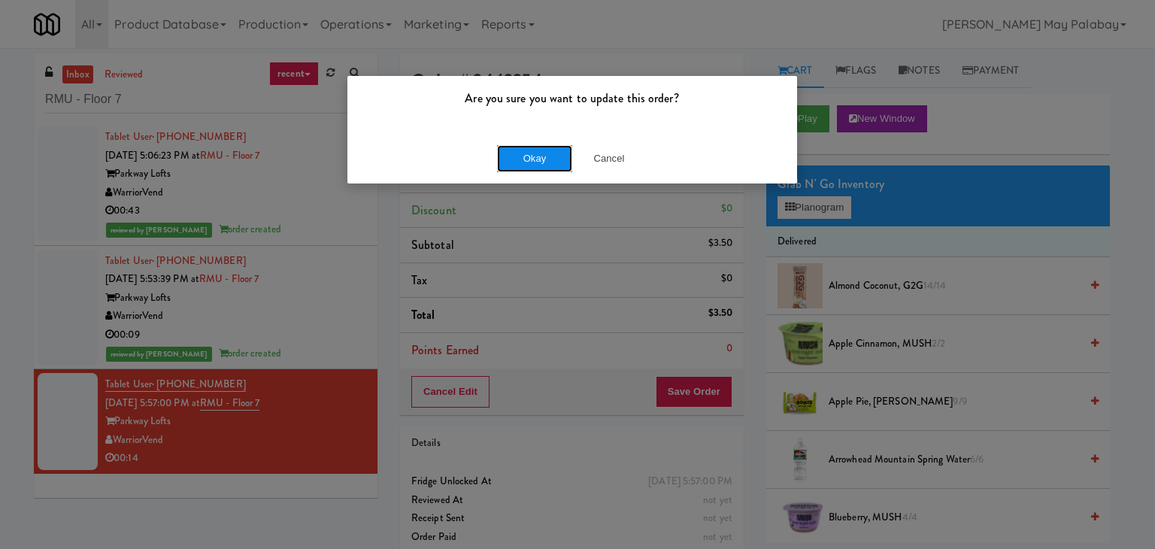
click at [550, 154] on button "Okay" at bounding box center [534, 158] width 75 height 27
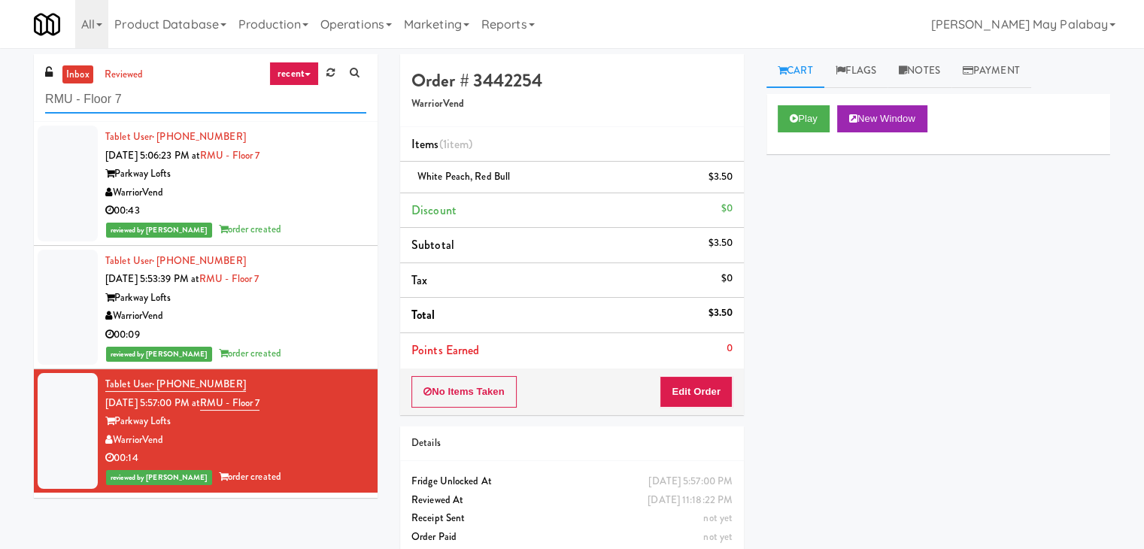
drag, startPoint x: 139, startPoint y: 94, endPoint x: 5, endPoint y: 96, distance: 133.9
click at [5, 96] on div "inbox reviewed recent all unclear take inventory issue suspicious failed recent…" at bounding box center [572, 311] width 1144 height 514
paste input "MH - Cooler - Left"
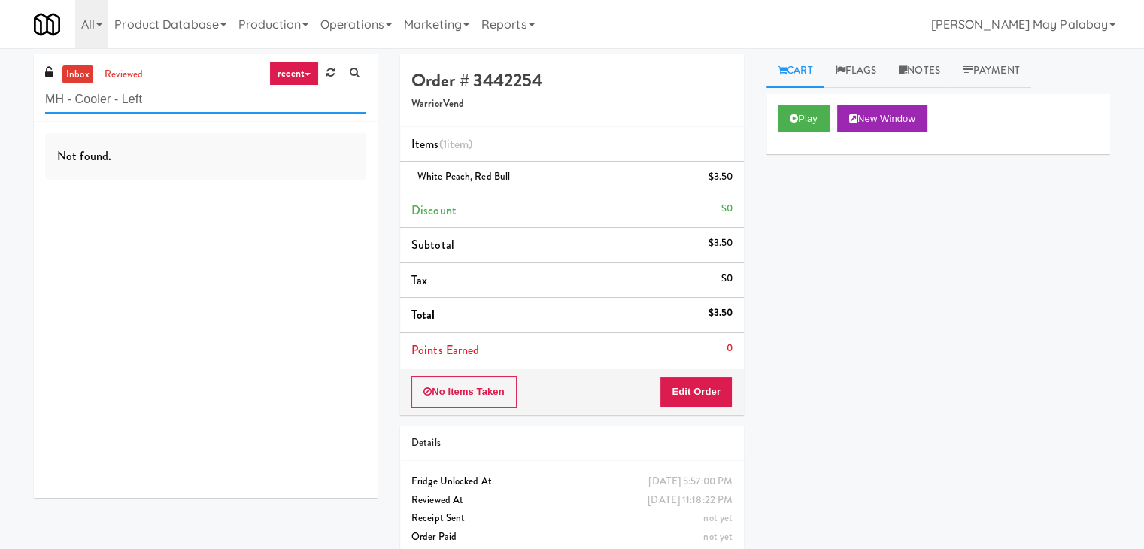
drag, startPoint x: 227, startPoint y: 108, endPoint x: 38, endPoint y: 108, distance: 188.7
click at [38, 108] on div "inbox reviewed recent all unclear take inventory issue suspicious failed recent…" at bounding box center [206, 88] width 344 height 68
paste input "Aubreys Landing - Cooler - Solo"
type input "Aubreys Landing - Cooler - Solo"
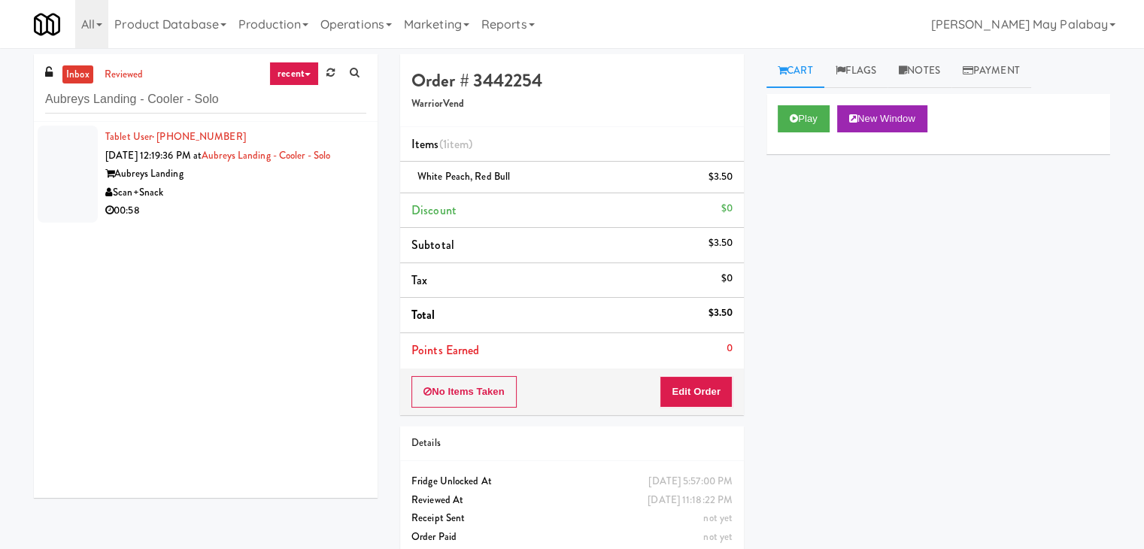
click at [273, 190] on div "Scan+Snack" at bounding box center [235, 192] width 261 height 19
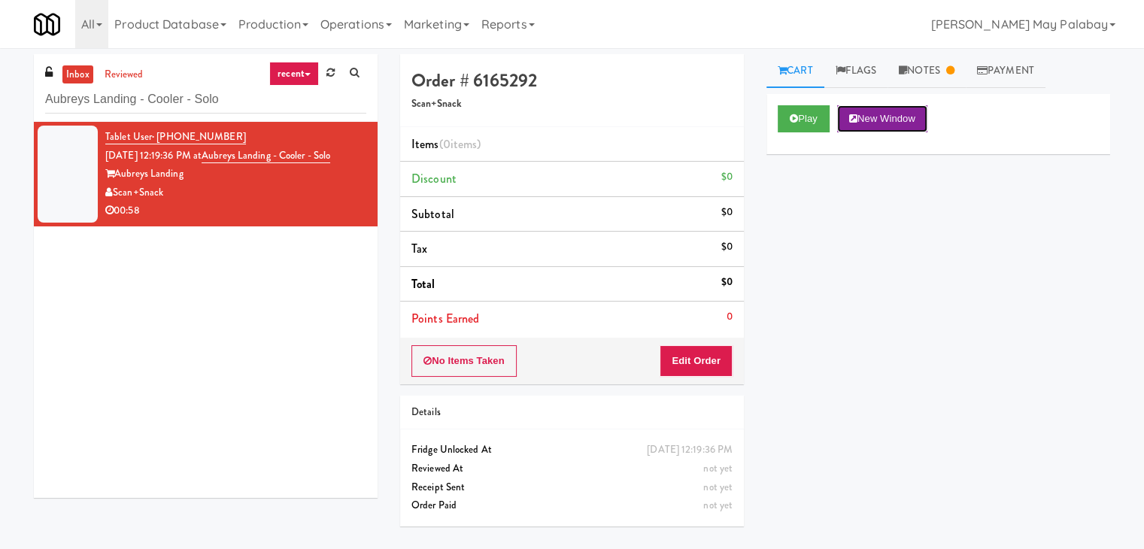
click at [879, 121] on button "New Window" at bounding box center [882, 118] width 90 height 27
click at [711, 365] on button "Edit Order" at bounding box center [695, 361] width 73 height 32
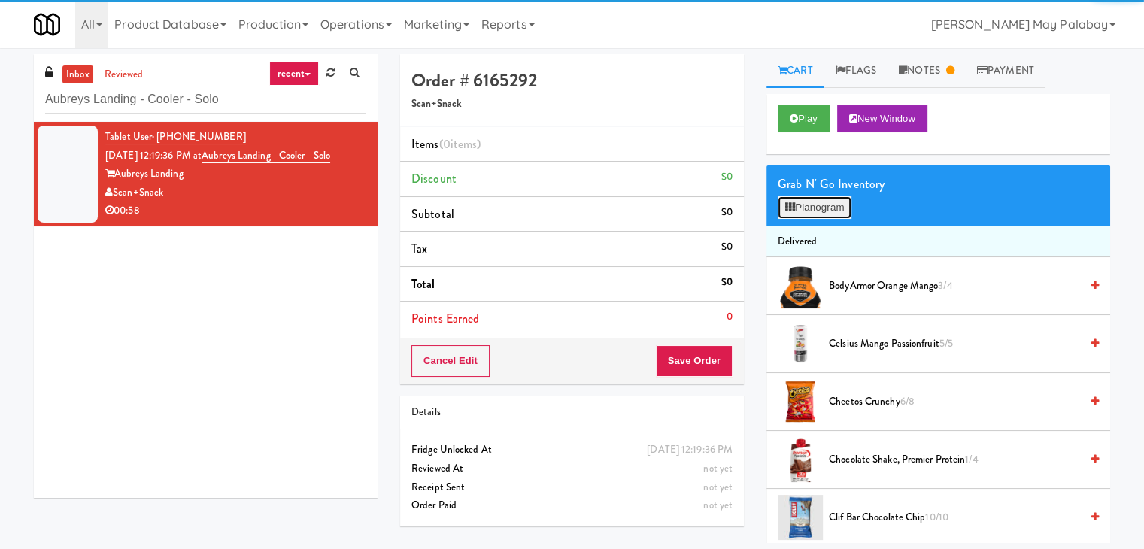
click at [828, 201] on button "Planogram" at bounding box center [814, 207] width 74 height 23
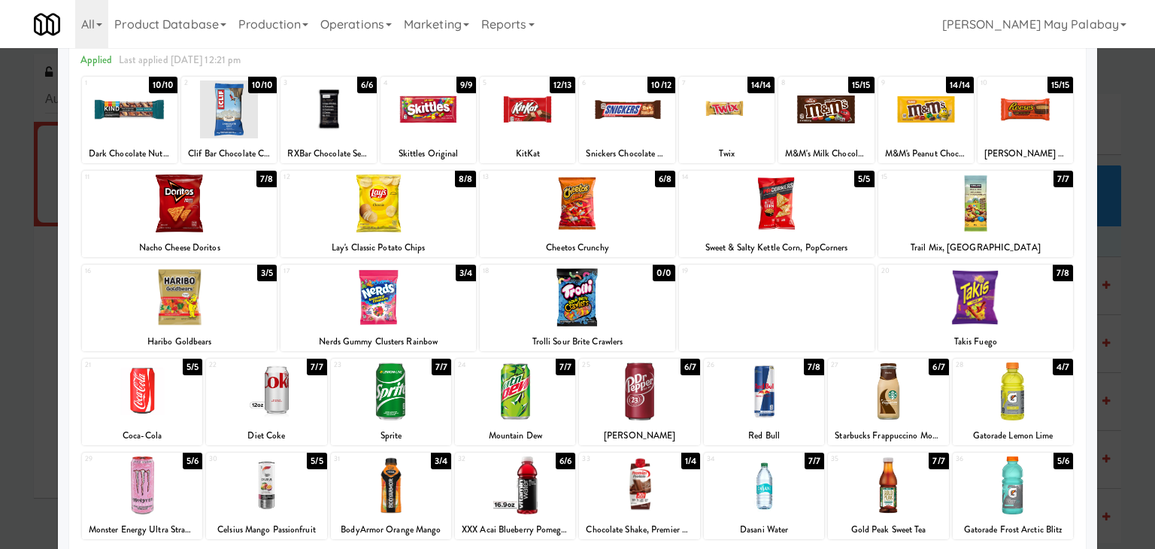
scroll to position [75, 0]
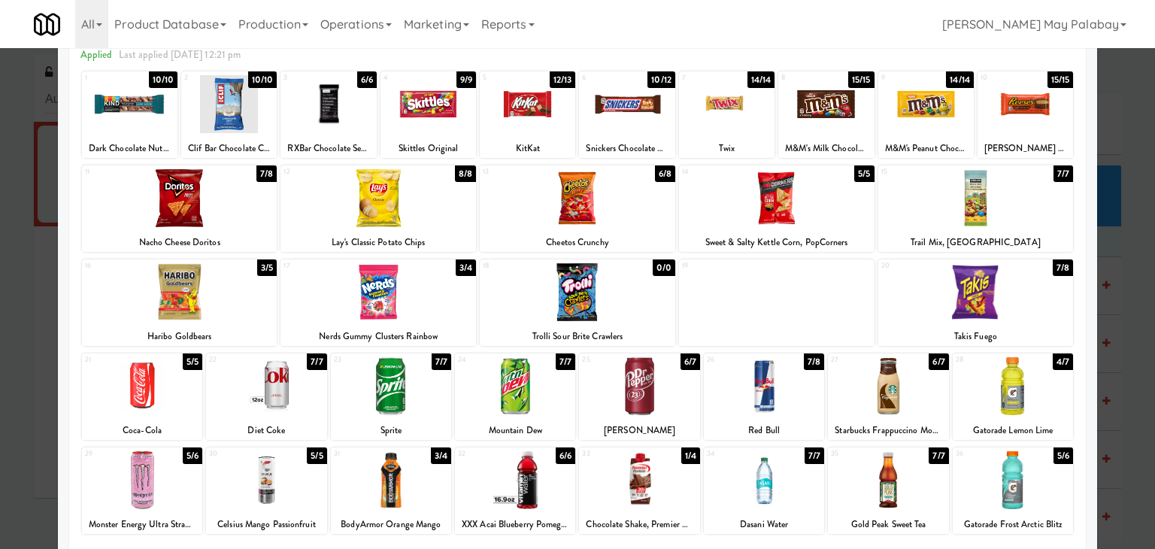
click at [1031, 503] on div at bounding box center [1013, 480] width 120 height 58
click at [554, 420] on div "24 7/7 Mountain Dew" at bounding box center [515, 396] width 120 height 86
click at [1108, 364] on div at bounding box center [577, 274] width 1155 height 549
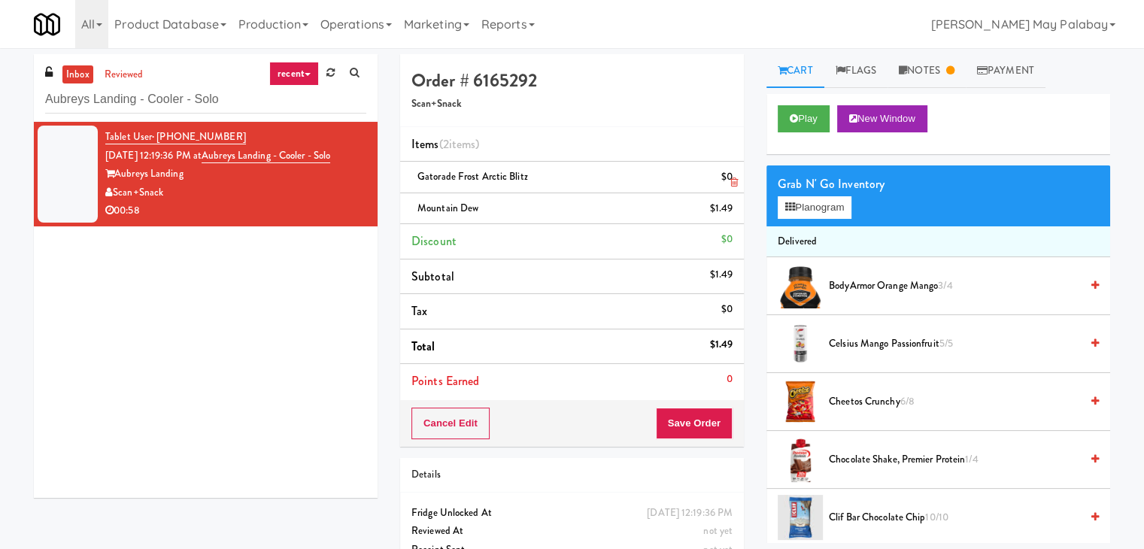
click at [732, 184] on icon at bounding box center [734, 182] width 8 height 10
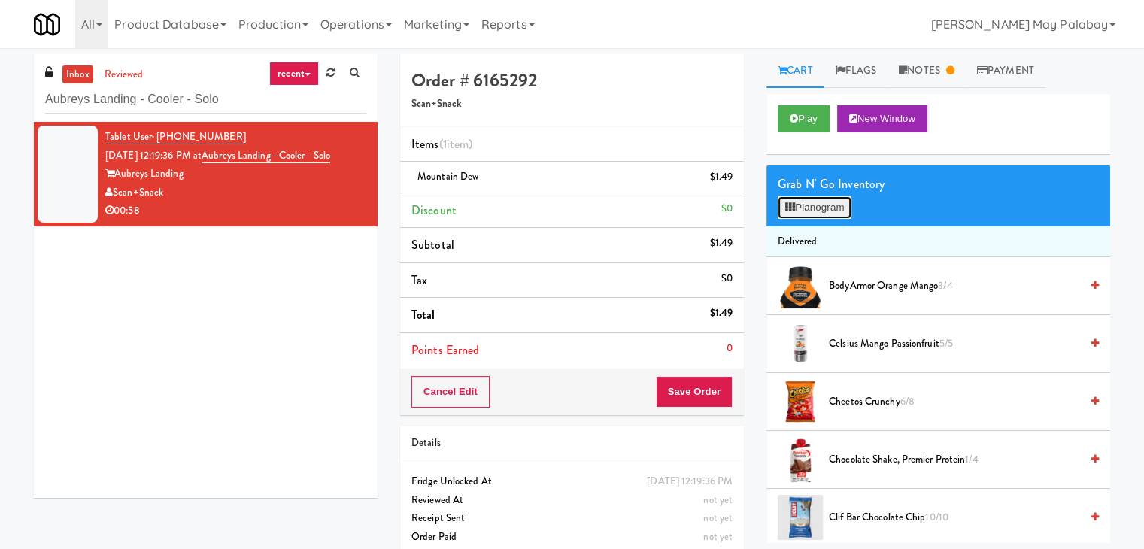
click at [841, 211] on button "Planogram" at bounding box center [814, 207] width 74 height 23
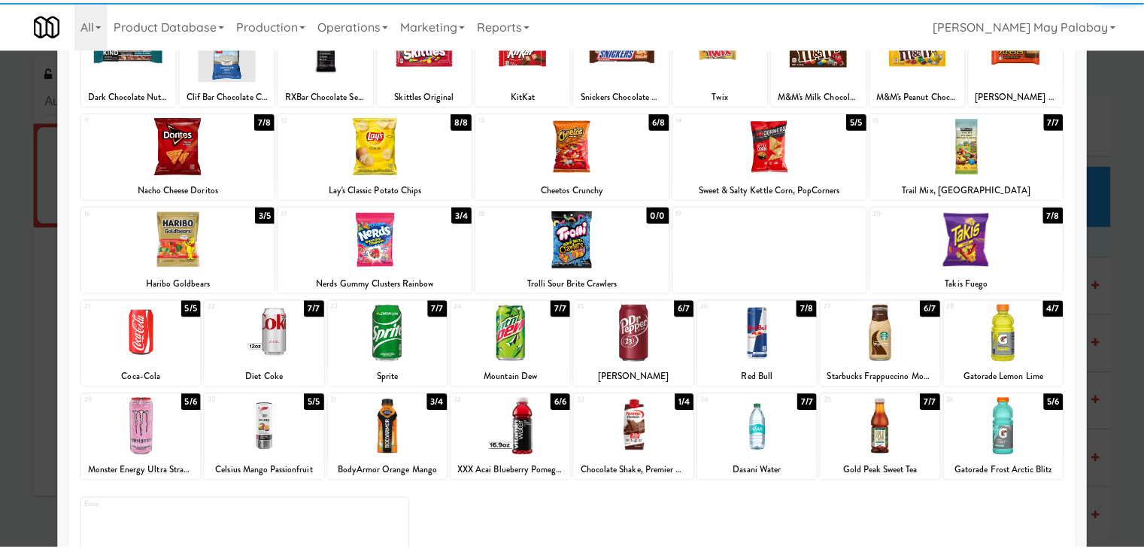
scroll to position [150, 0]
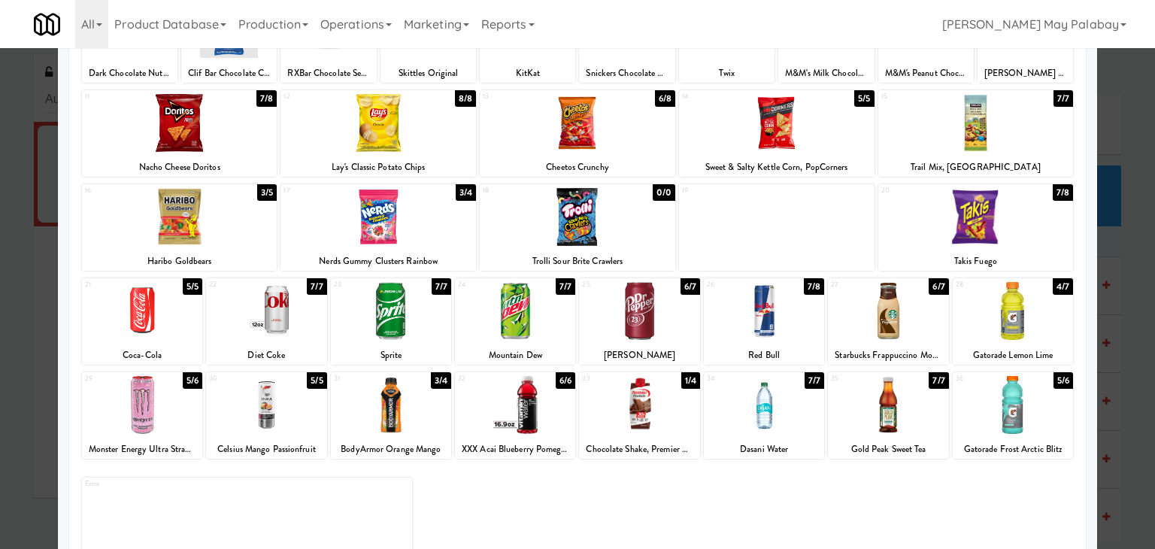
click at [1053, 433] on div at bounding box center [1013, 405] width 120 height 58
click at [1129, 437] on div at bounding box center [577, 274] width 1155 height 549
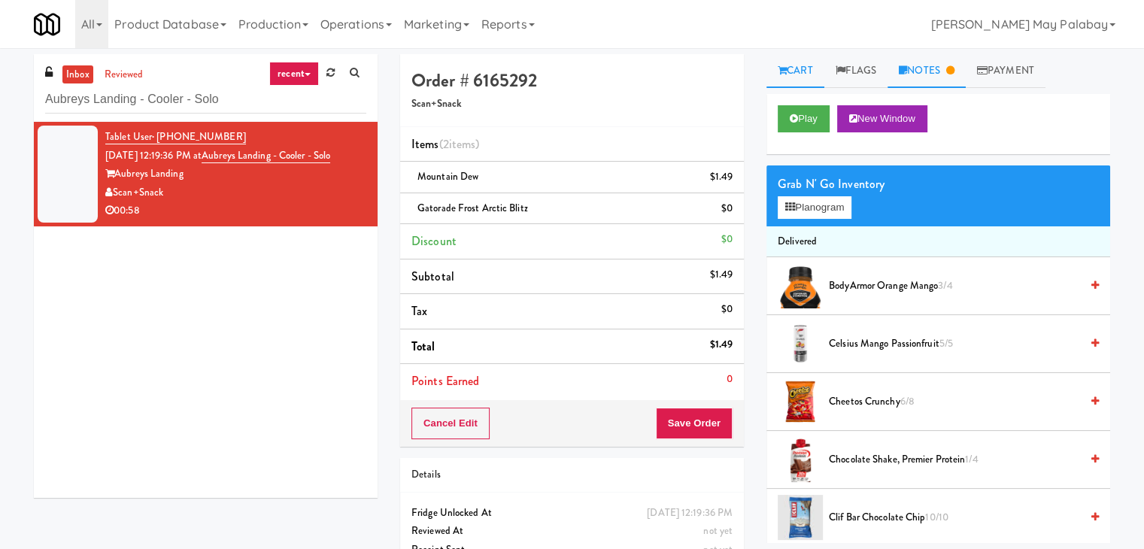
click at [931, 71] on link "Notes" at bounding box center [926, 71] width 78 height 34
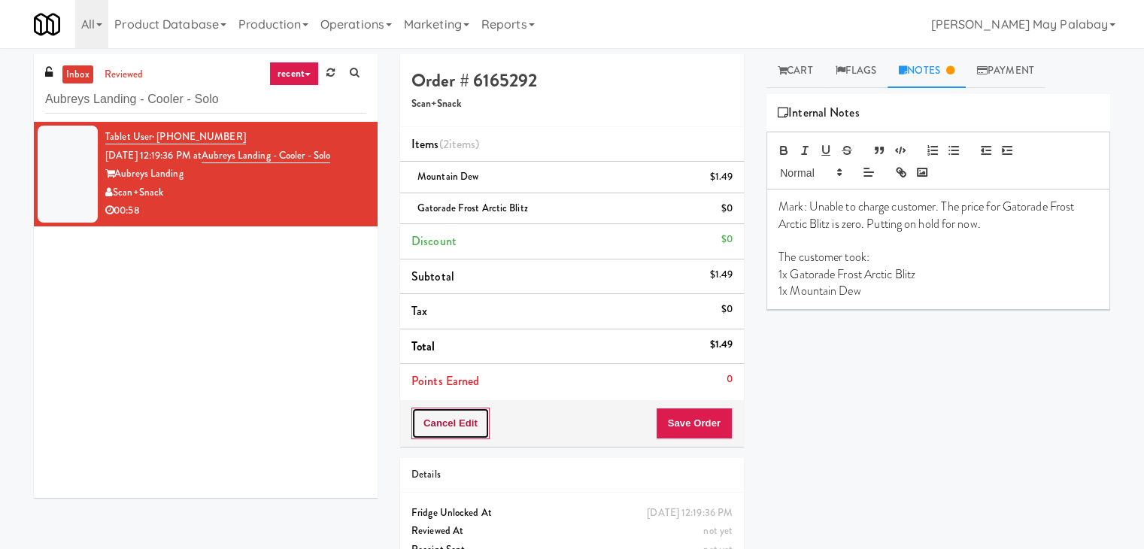
click at [471, 422] on button "Cancel Edit" at bounding box center [450, 424] width 78 height 32
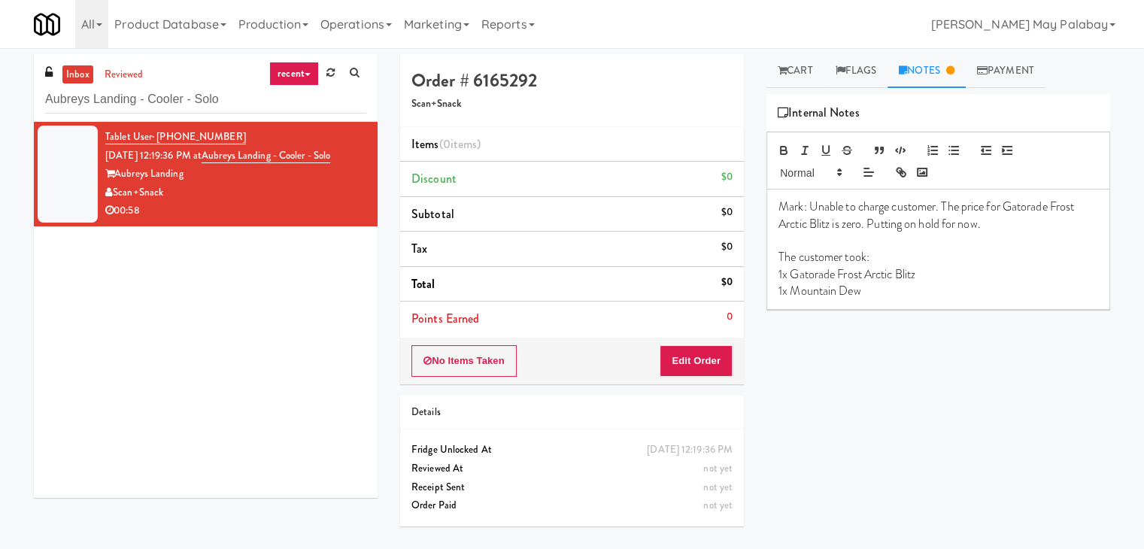
click at [159, 341] on div "Tablet User · (612) 599-9917 Sep 18, 2025 12:19:36 PM at Aubreys Landing - Cool…" at bounding box center [206, 310] width 344 height 376
click at [302, 71] on link "recent" at bounding box center [294, 74] width 50 height 24
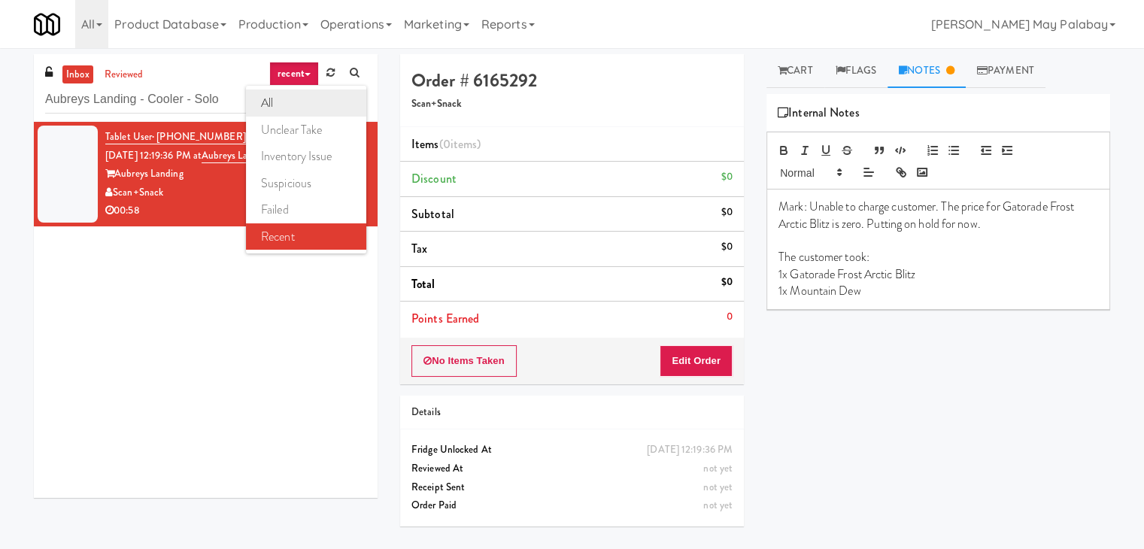
click at [295, 91] on link "all" at bounding box center [306, 102] width 120 height 27
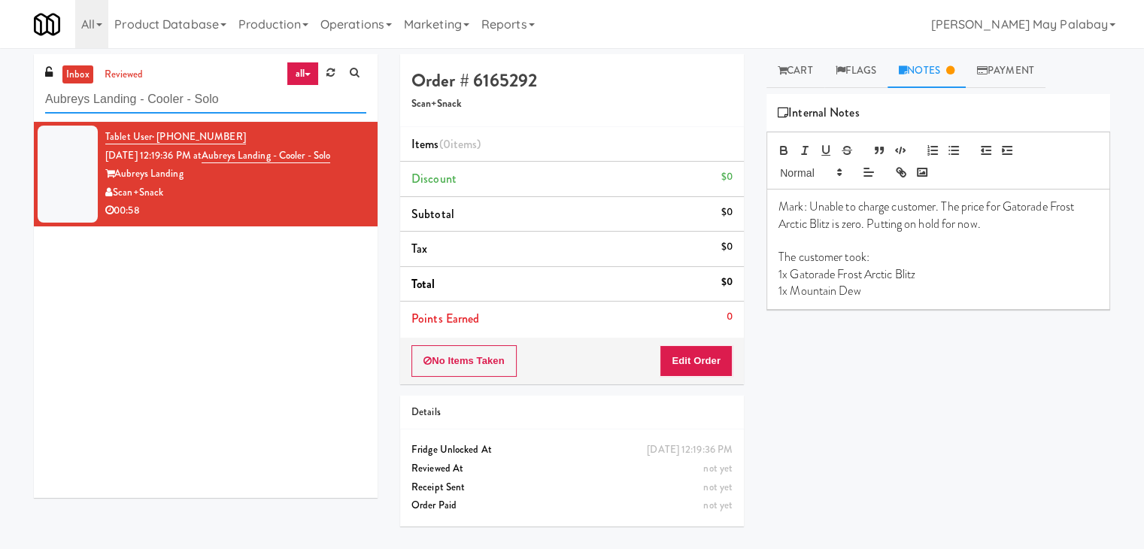
drag, startPoint x: 247, startPoint y: 102, endPoint x: 5, endPoint y: 105, distance: 242.1
click at [5, 105] on div "inbox reviewed all all unclear take inventory issue suspicious failed recent Au…" at bounding box center [572, 298] width 1144 height 489
drag, startPoint x: 58, startPoint y: 295, endPoint x: 191, endPoint y: 294, distance: 133.1
click at [172, 292] on div "Tablet User · (612) 599-9917 Sep 18, 2025 12:19:36 PM at Aubreys Landing - Cool…" at bounding box center [206, 310] width 344 height 376
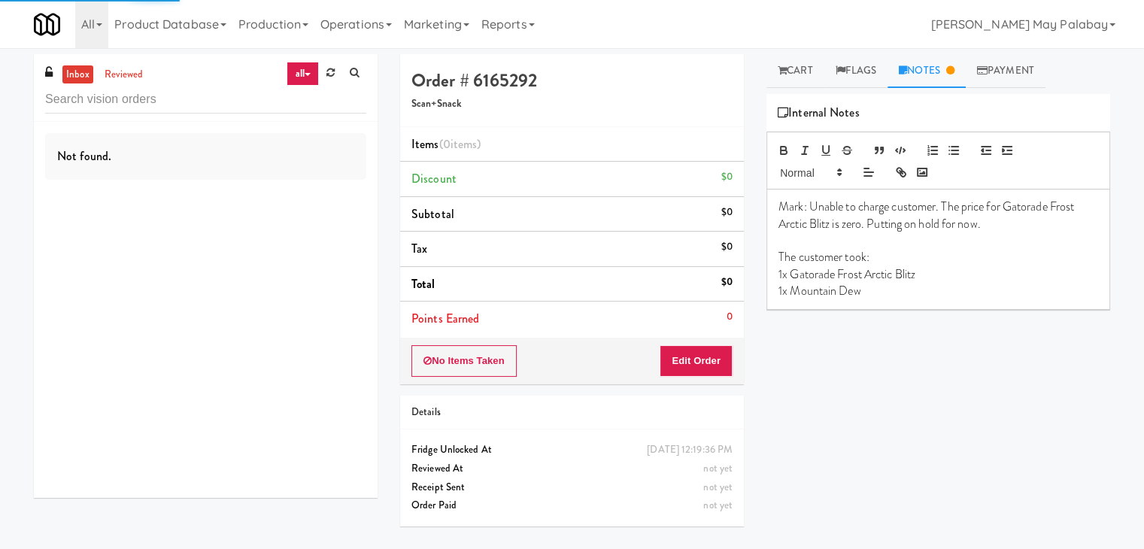
click at [250, 267] on div "Not found." at bounding box center [206, 310] width 344 height 376
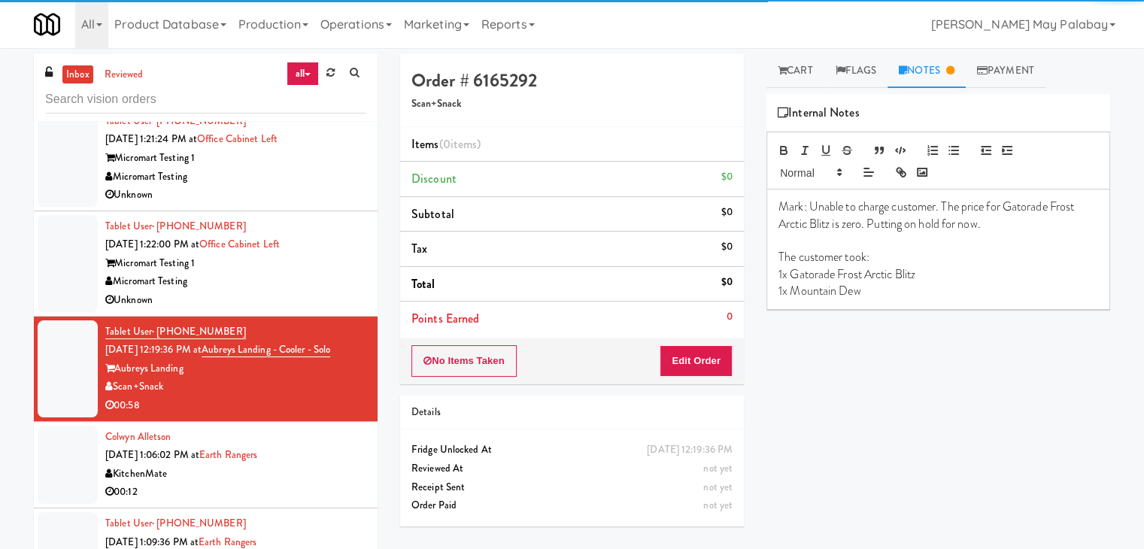
scroll to position [2505, 0]
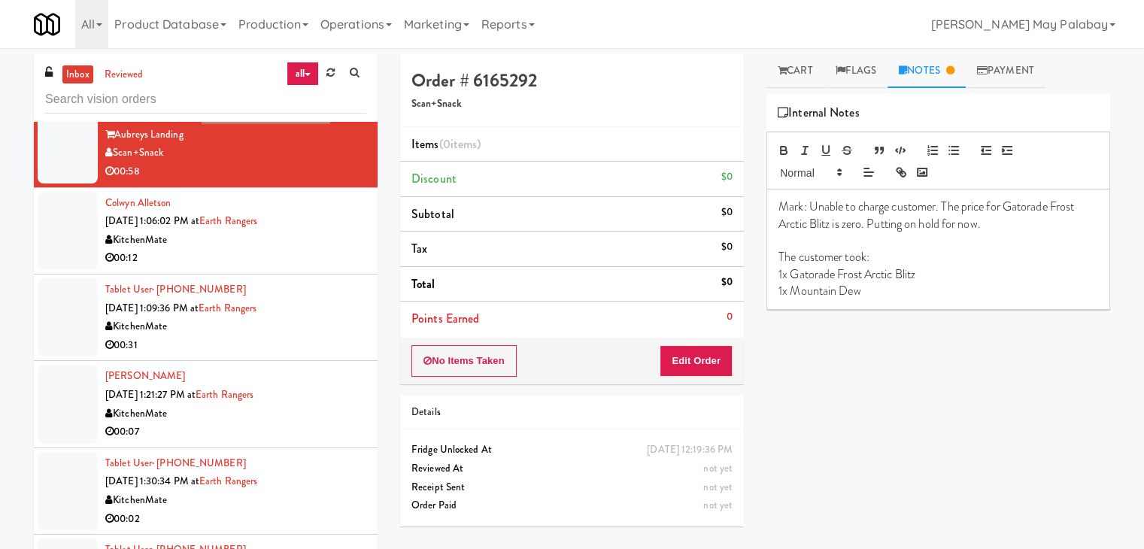
click at [298, 223] on div "Colwyn Alletson Sep 18, 2025 1:06:02 PM at Earth Rangers KitchenMate 00:12" at bounding box center [235, 231] width 261 height 74
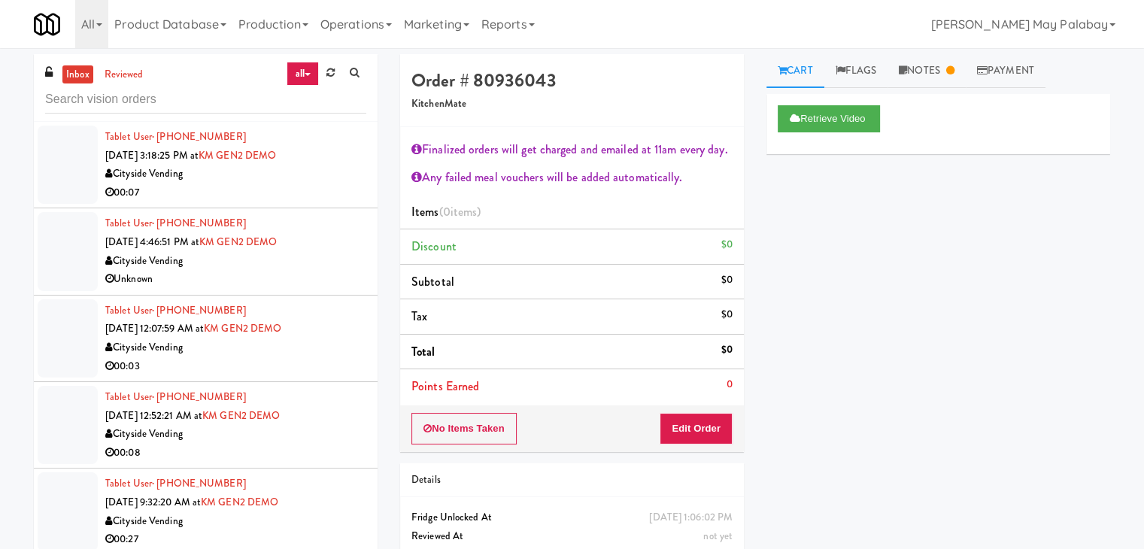
click at [265, 203] on li "Tablet User · (516) 554-1766 May 29, 2025 3:18:25 PM at KM GEN2 DEMO Cityside V…" at bounding box center [206, 165] width 344 height 86
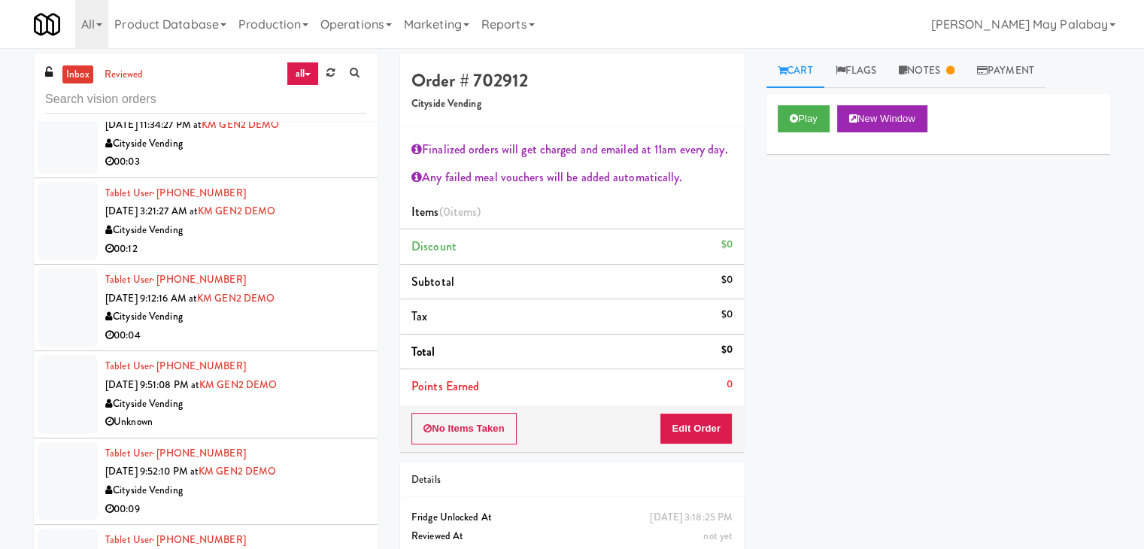
scroll to position [827, 0]
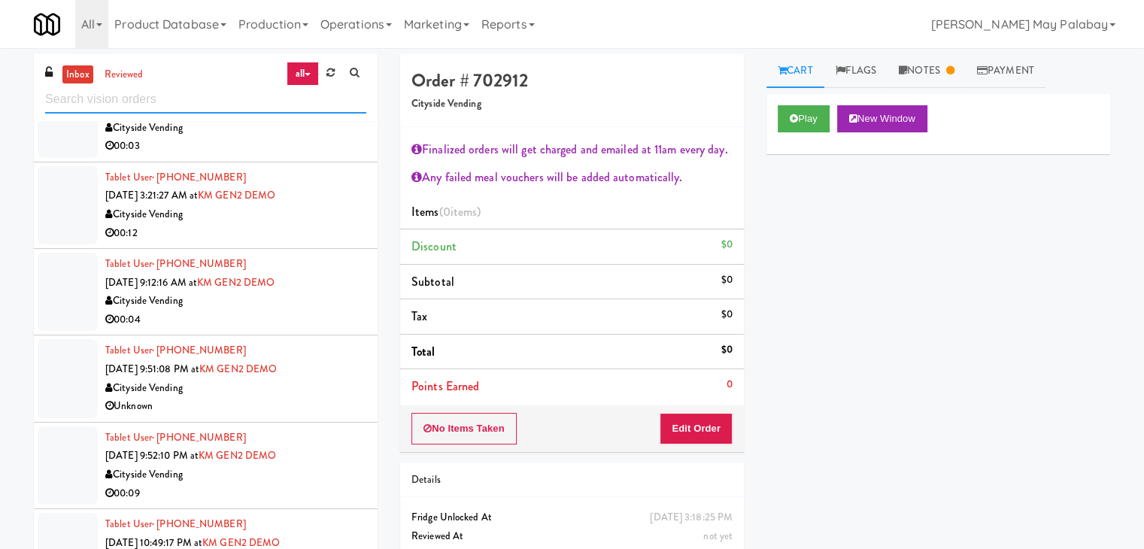
click at [138, 107] on input "text" at bounding box center [205, 100] width 321 height 28
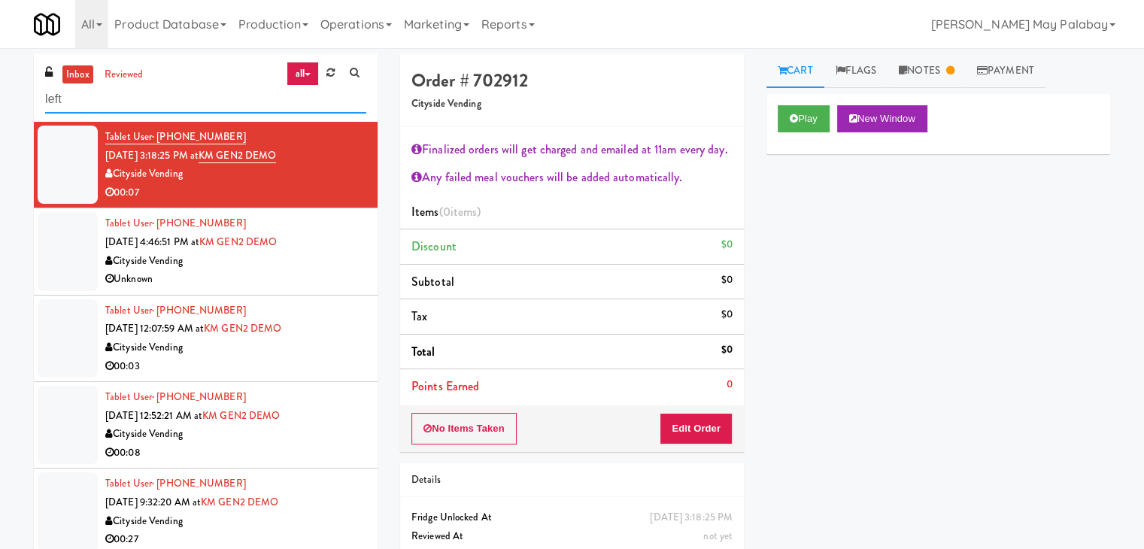
type input "left"
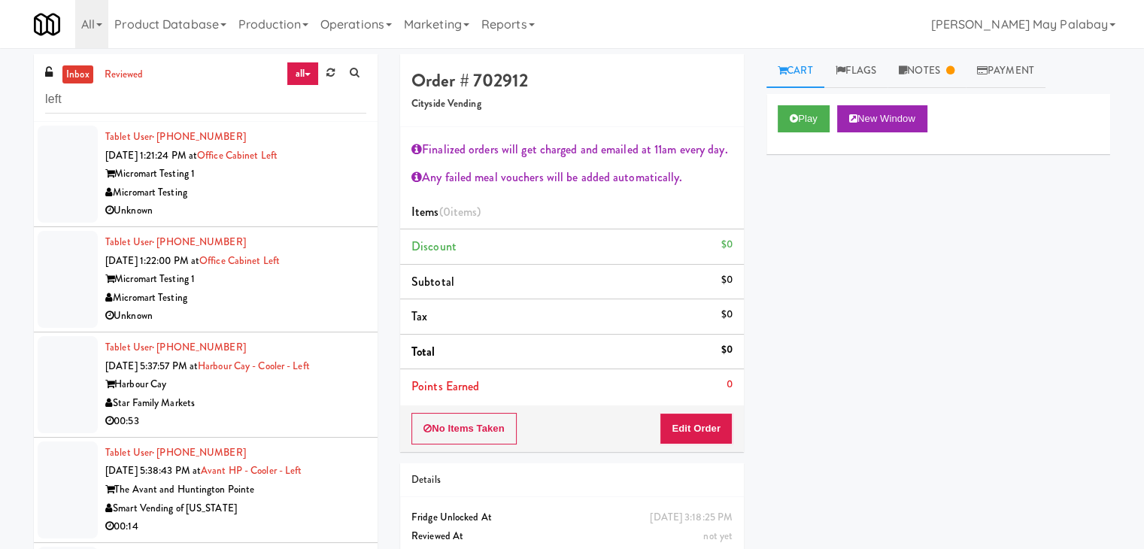
click at [202, 199] on div "Micromart Testing" at bounding box center [235, 192] width 261 height 19
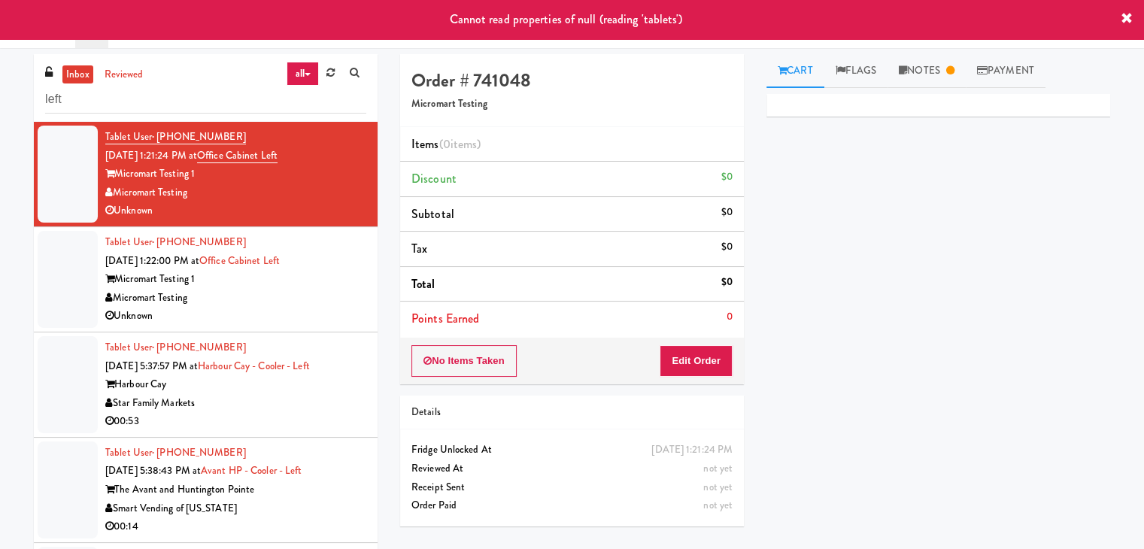
click at [287, 282] on div "Micromart Testing 1" at bounding box center [235, 279] width 261 height 19
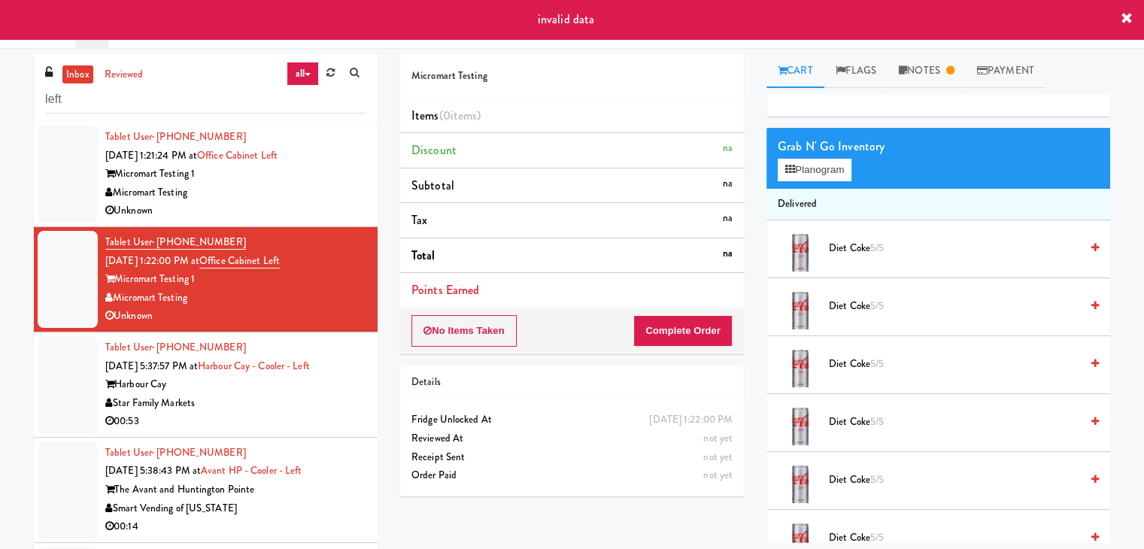
click at [268, 389] on div "Harbour Cay" at bounding box center [235, 384] width 261 height 19
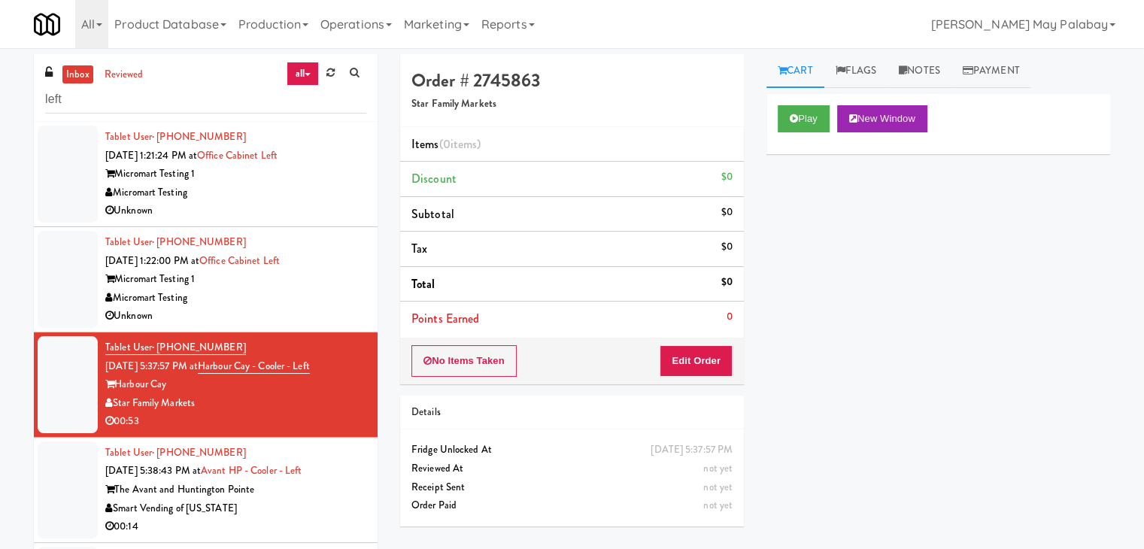
click at [264, 290] on div "Micromart Testing" at bounding box center [235, 298] width 261 height 19
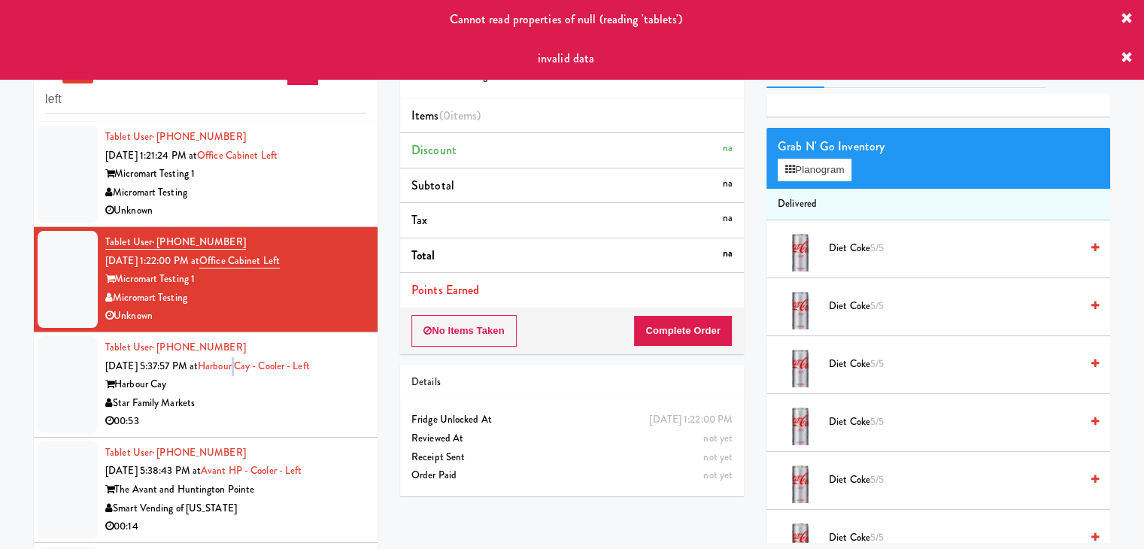
click at [256, 374] on div "Tablet User · (727) 851-4850 Sep 18, 2025 5:37:57 PM at Harbour Cay - Cooler - …" at bounding box center [235, 384] width 261 height 92
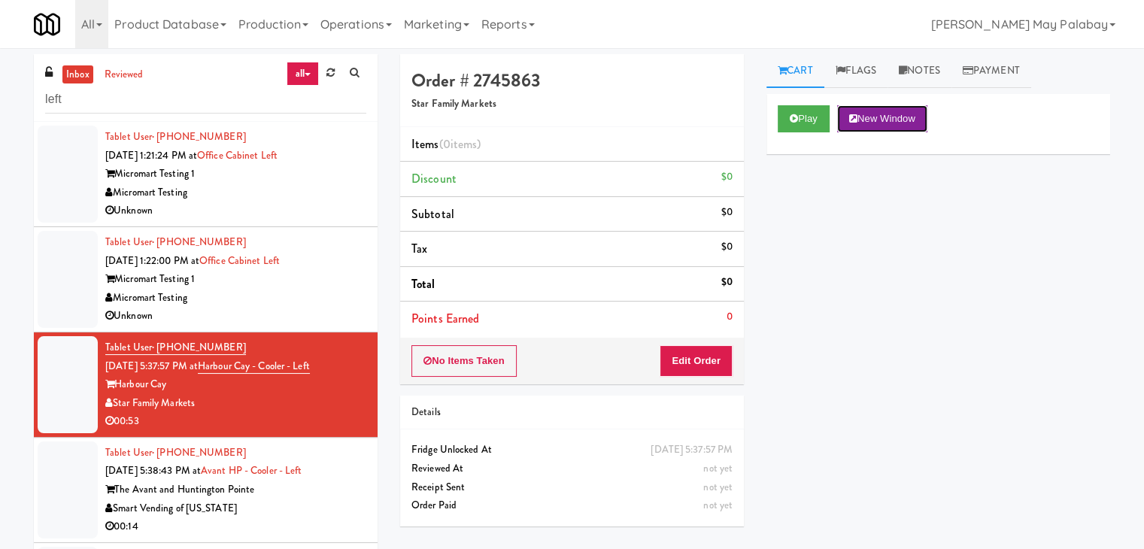
click at [900, 121] on button "New Window" at bounding box center [882, 118] width 90 height 27
click at [686, 360] on button "Edit Order" at bounding box center [695, 361] width 73 height 32
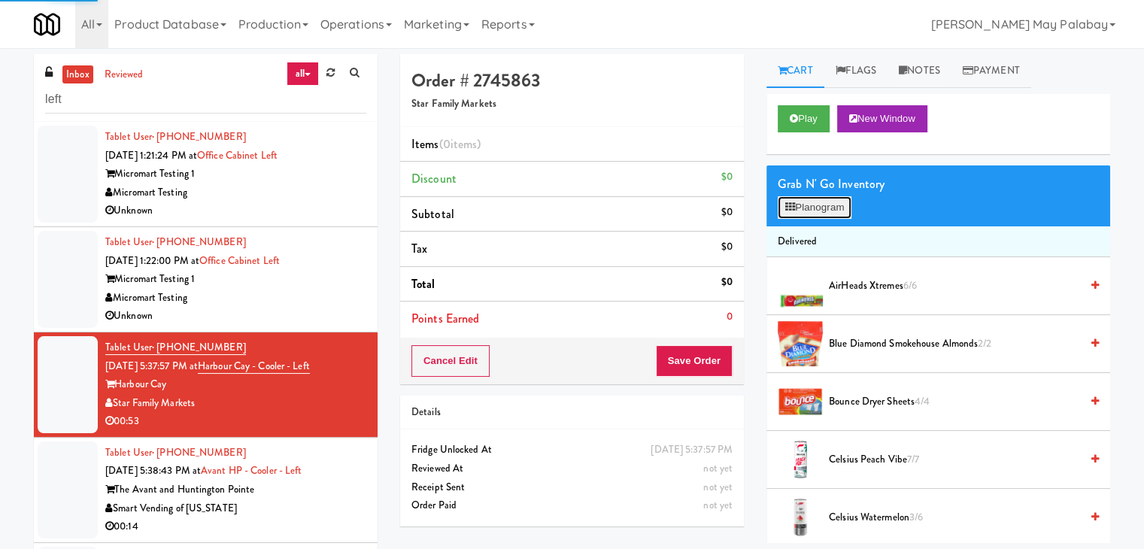
click at [837, 214] on button "Planogram" at bounding box center [814, 207] width 74 height 23
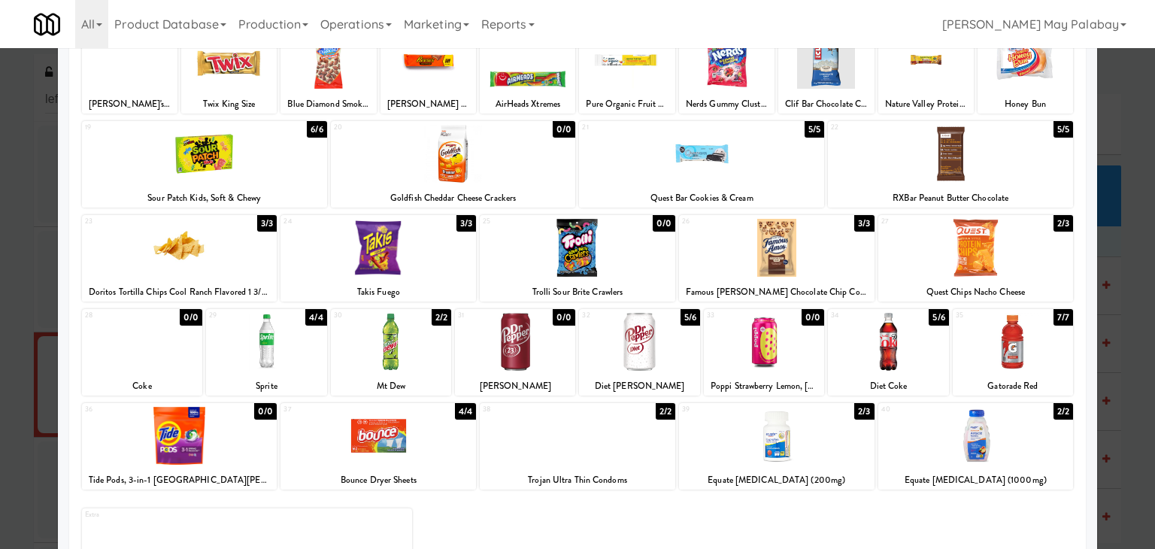
scroll to position [208, 0]
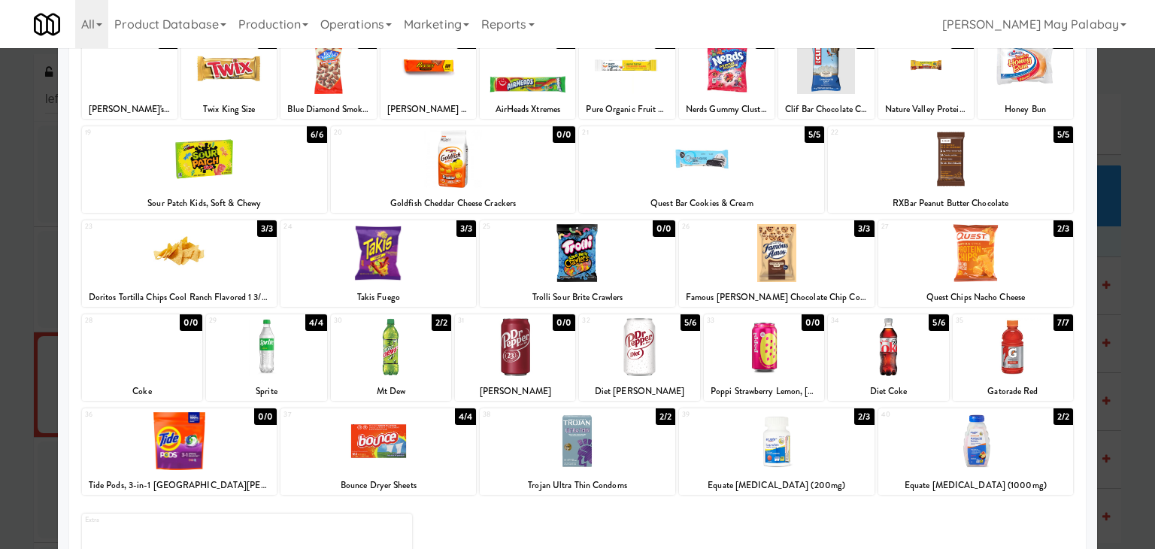
click at [1059, 374] on div at bounding box center [1013, 347] width 120 height 58
click at [502, 196] on div "Goldfish Cheddar Cheese Crackers" at bounding box center [453, 203] width 241 height 19
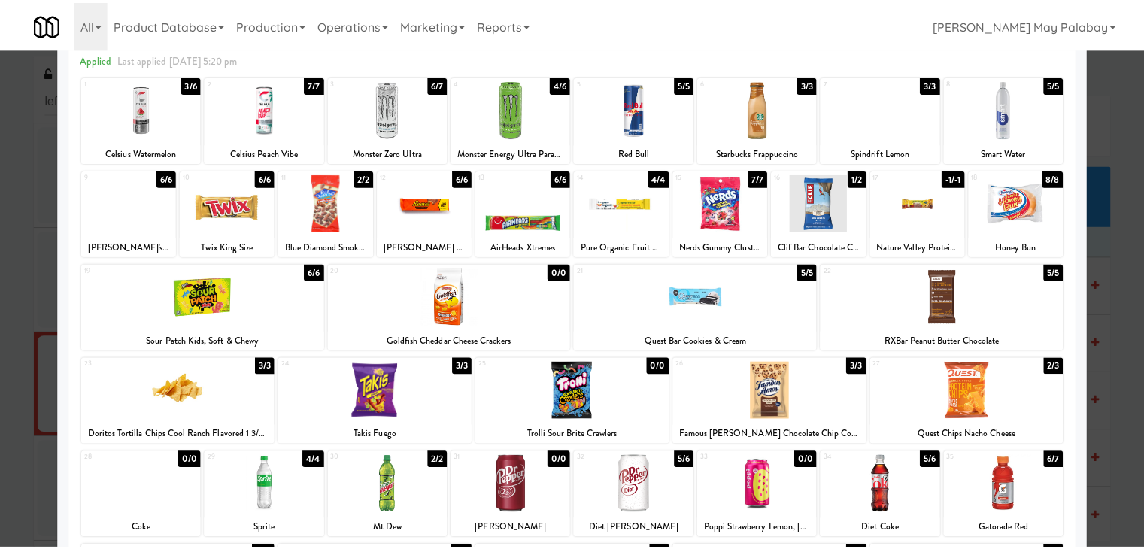
scroll to position [58, 0]
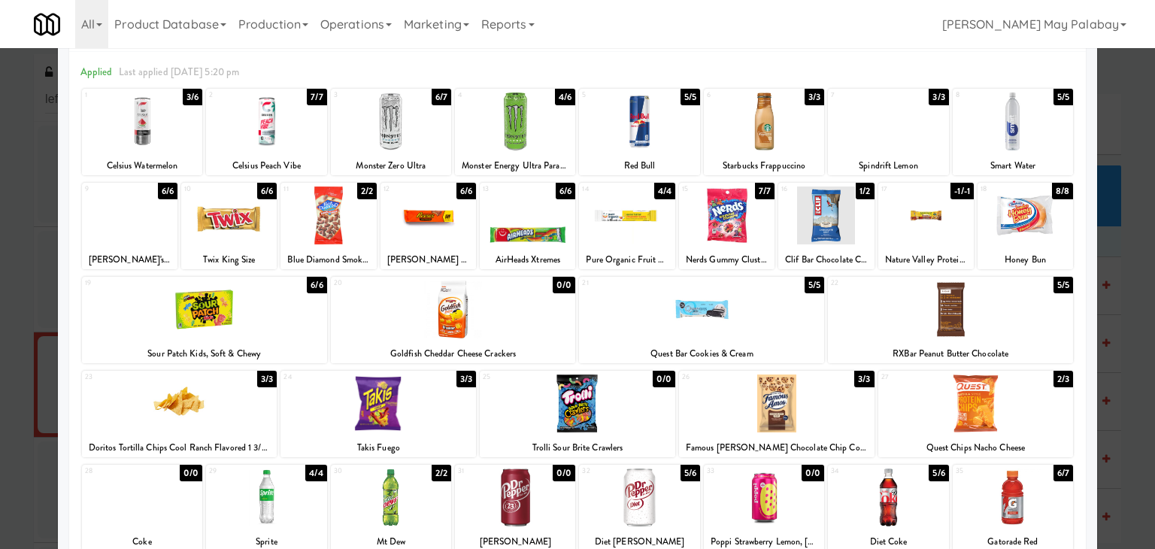
click at [1121, 320] on div at bounding box center [577, 274] width 1155 height 549
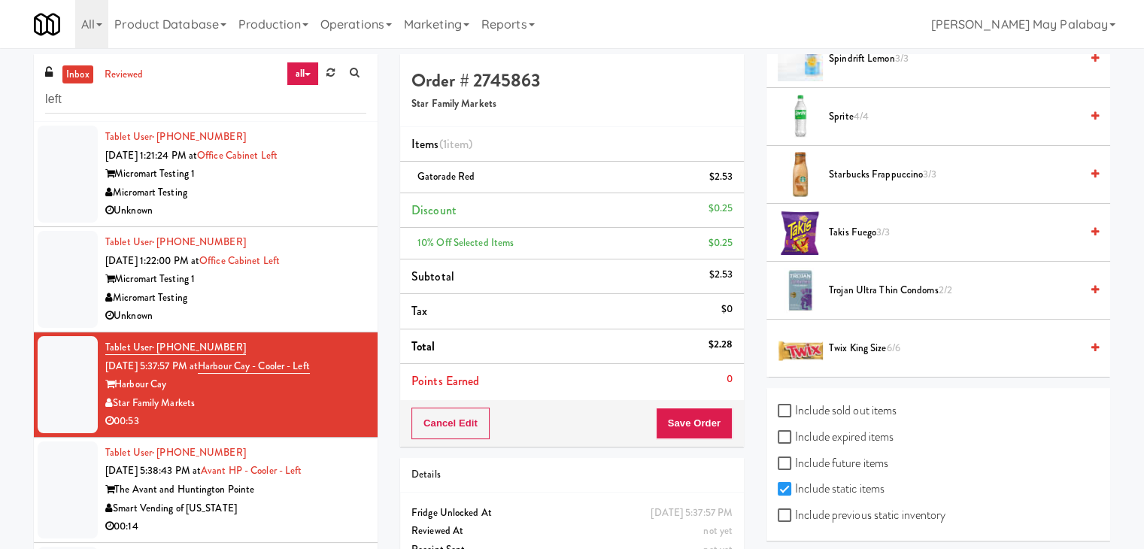
scroll to position [1793, 0]
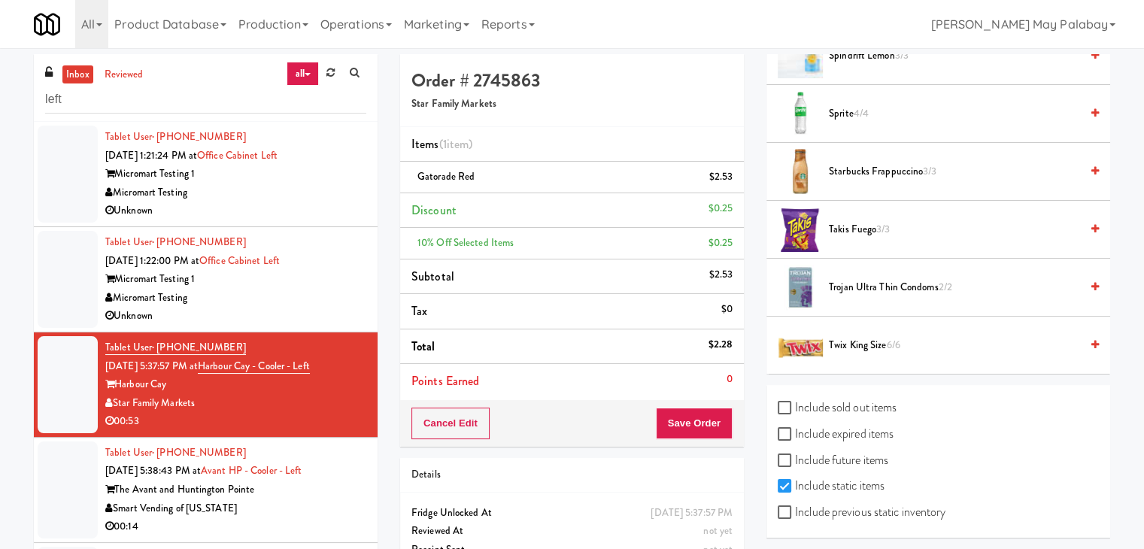
click at [819, 501] on label "Include previous static inventory" at bounding box center [861, 512] width 168 height 23
click at [795, 507] on input "Include previous static inventory" at bounding box center [785, 513] width 17 height 12
checkbox input "true"
click at [1140, 462] on div "inbox reviewed all all unclear take inventory issue suspicious failed recent le…" at bounding box center [572, 327] width 1144 height 546
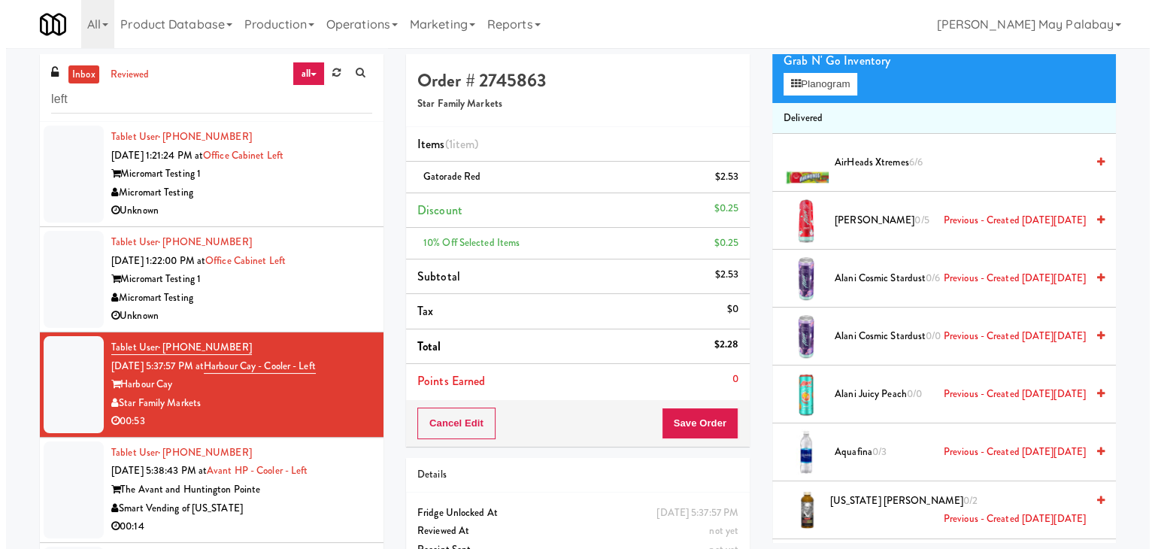
scroll to position [0, 0]
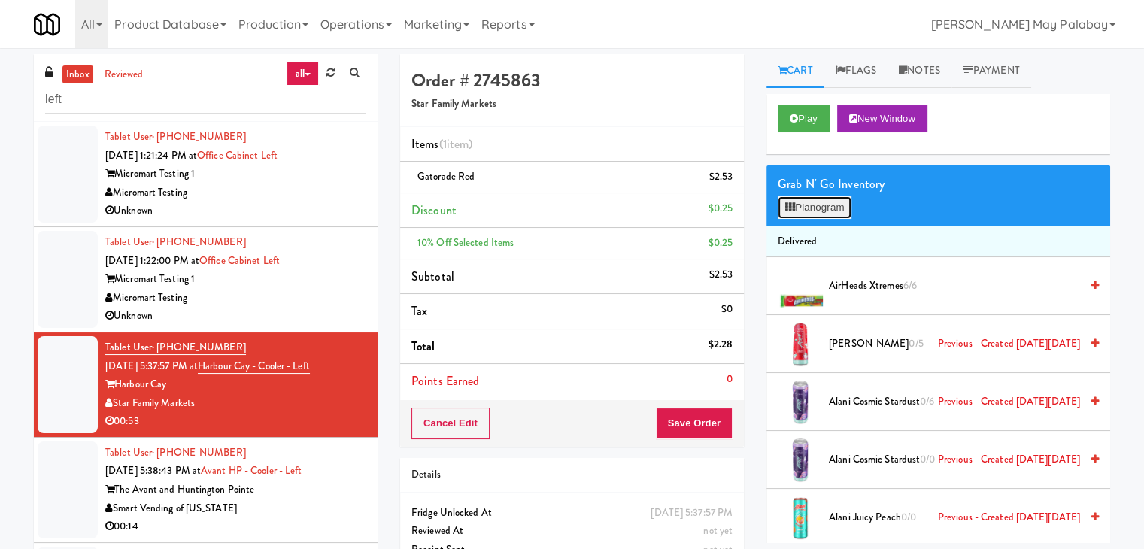
click at [819, 212] on button "Planogram" at bounding box center [814, 207] width 74 height 23
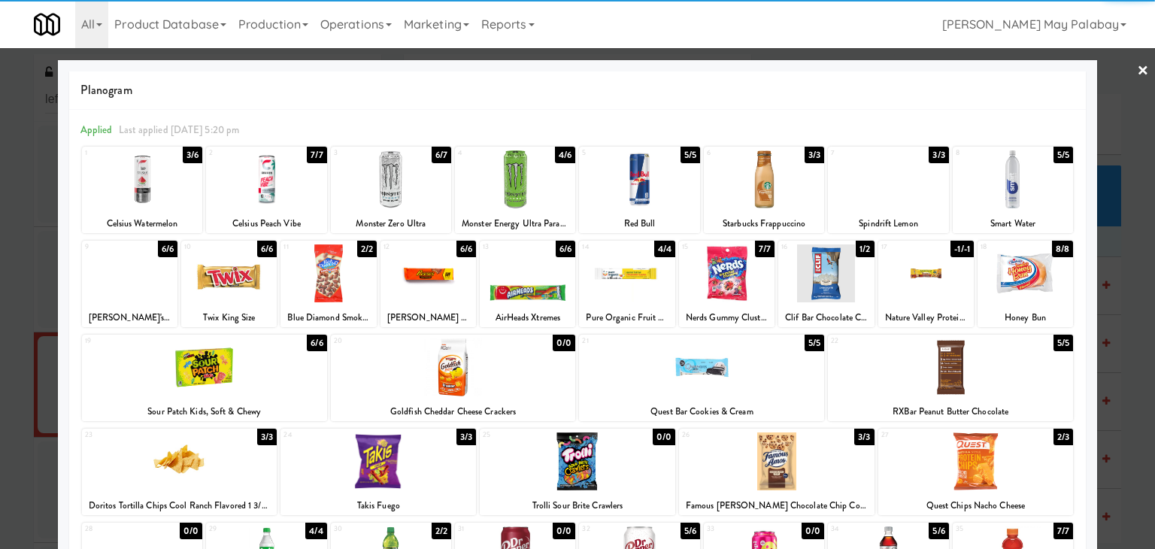
click at [508, 375] on div at bounding box center [453, 367] width 245 height 58
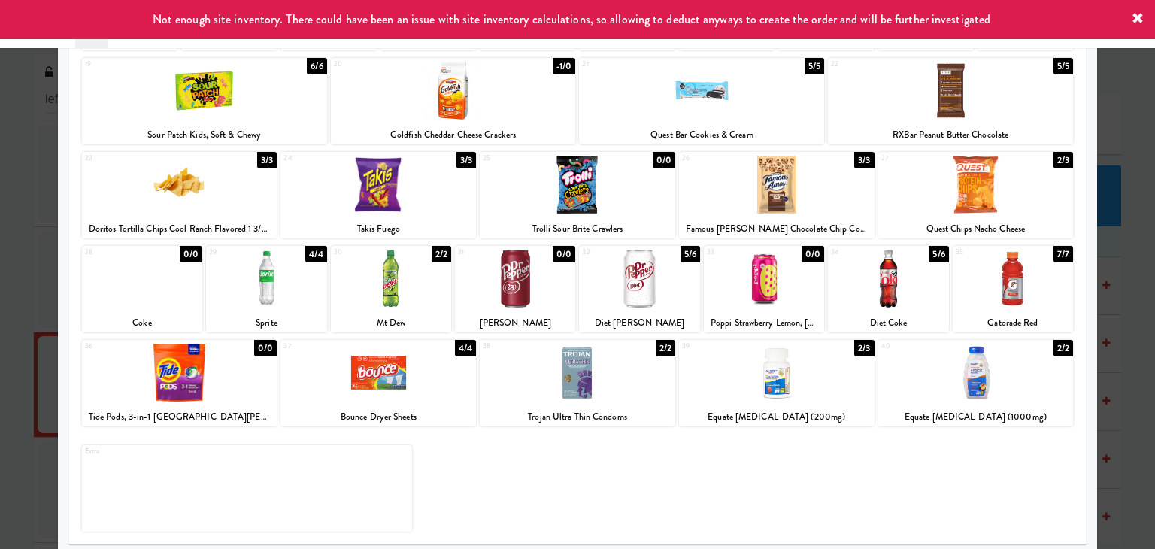
scroll to position [283, 0]
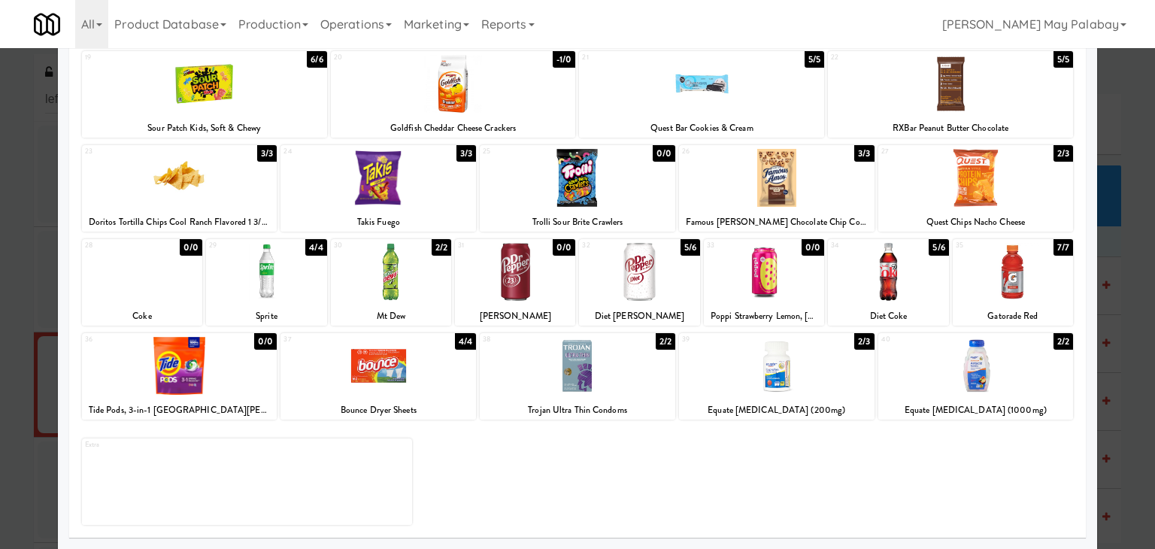
click at [563, 305] on div "31 0/0 Dr Pepper" at bounding box center [515, 282] width 120 height 86
click at [547, 298] on div at bounding box center [515, 272] width 120 height 58
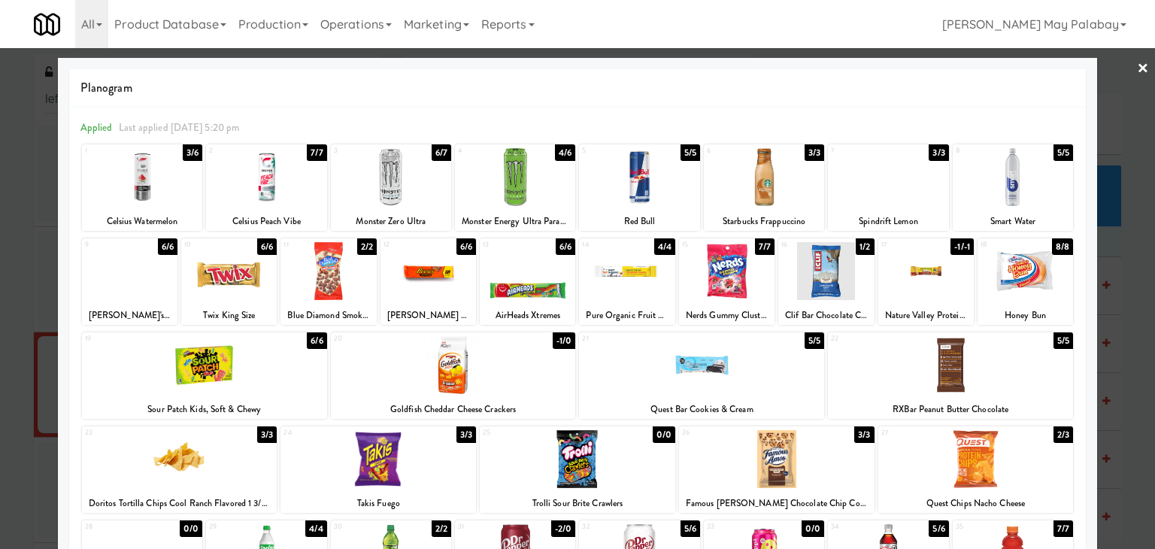
scroll to position [0, 0]
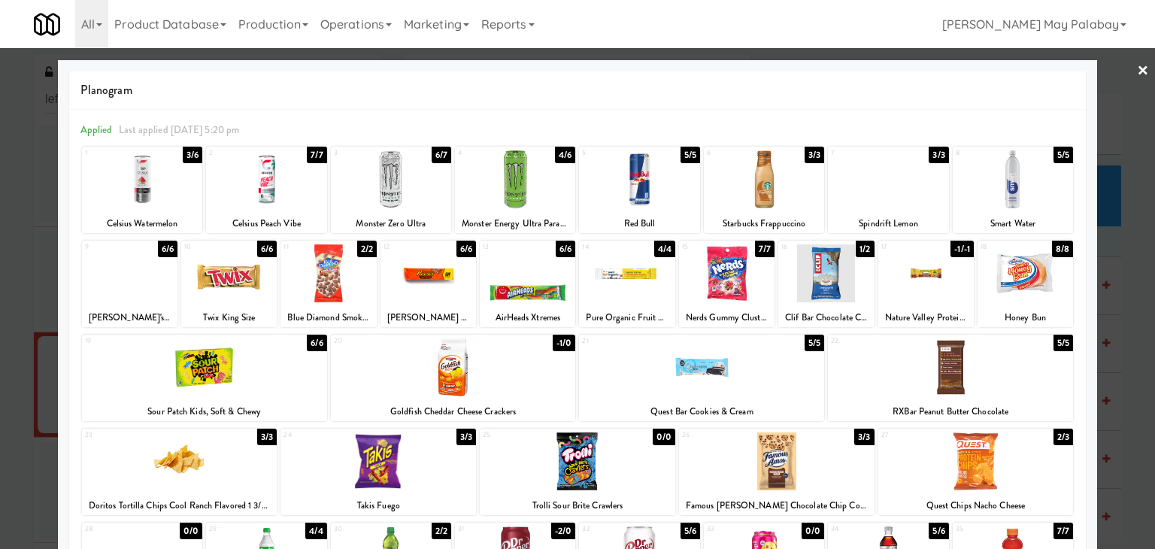
click at [180, 193] on div at bounding box center [142, 179] width 120 height 58
click at [461, 314] on div "Reese's King Size Peanut Butter Cup" at bounding box center [428, 317] width 91 height 19
click at [461, 293] on div at bounding box center [427, 273] width 95 height 58
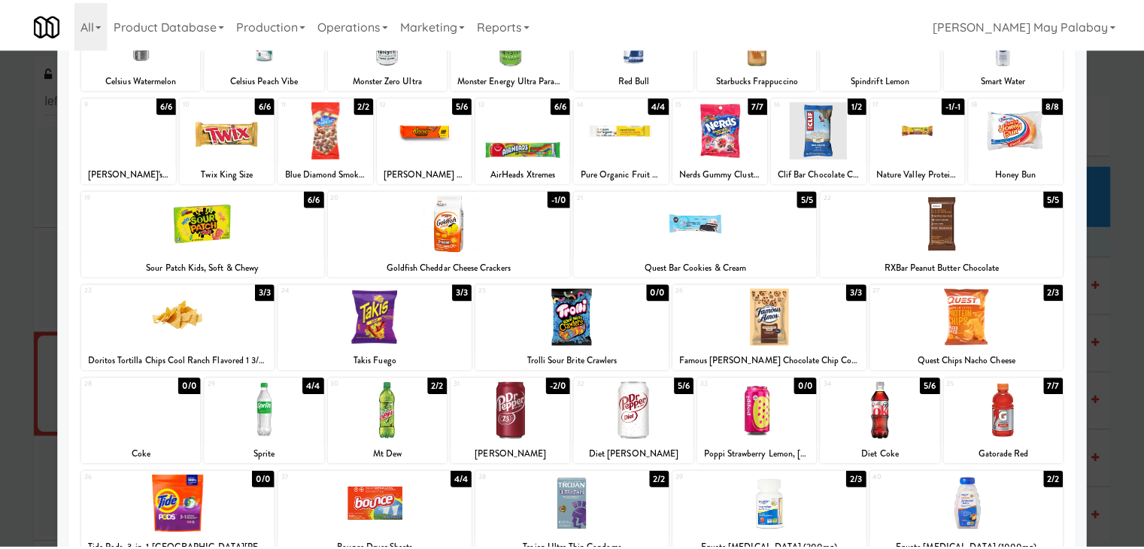
scroll to position [150, 0]
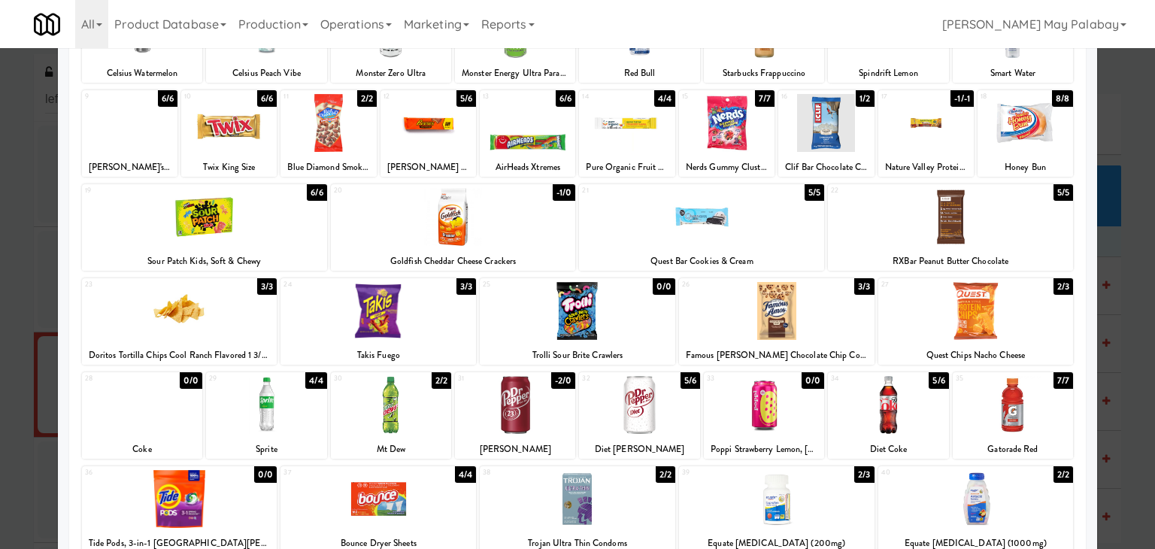
click at [250, 337] on div at bounding box center [179, 311] width 195 height 58
click at [1120, 467] on div at bounding box center [577, 274] width 1155 height 549
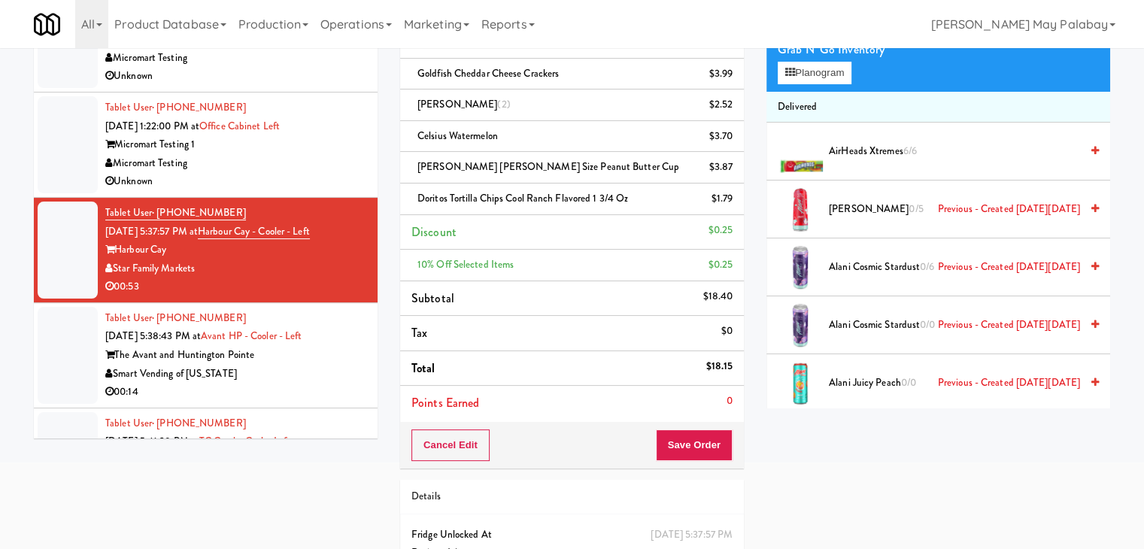
scroll to position [150, 0]
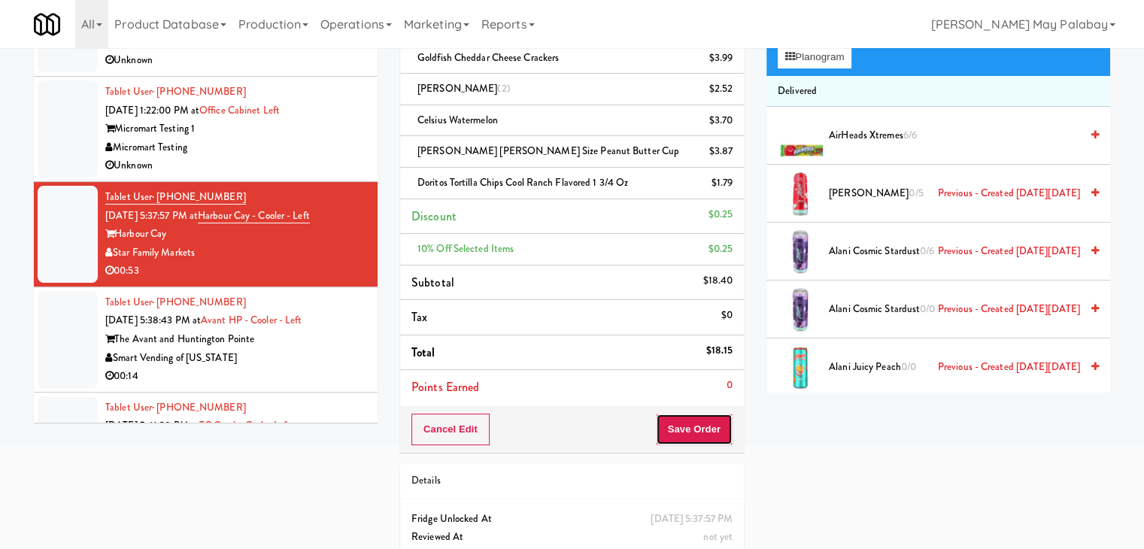
click at [705, 430] on button "Save Order" at bounding box center [694, 430] width 77 height 32
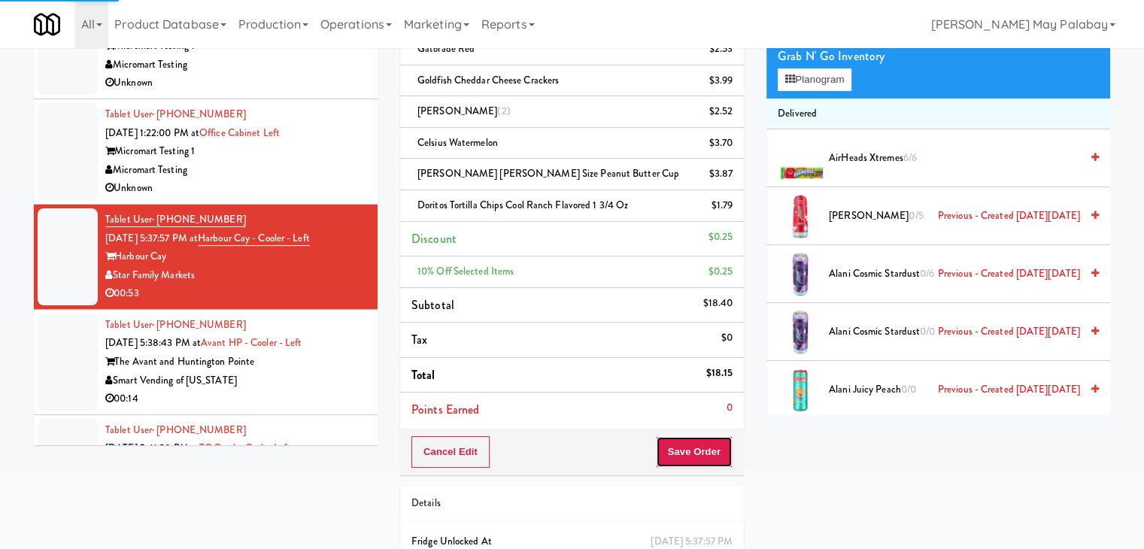
scroll to position [0, 0]
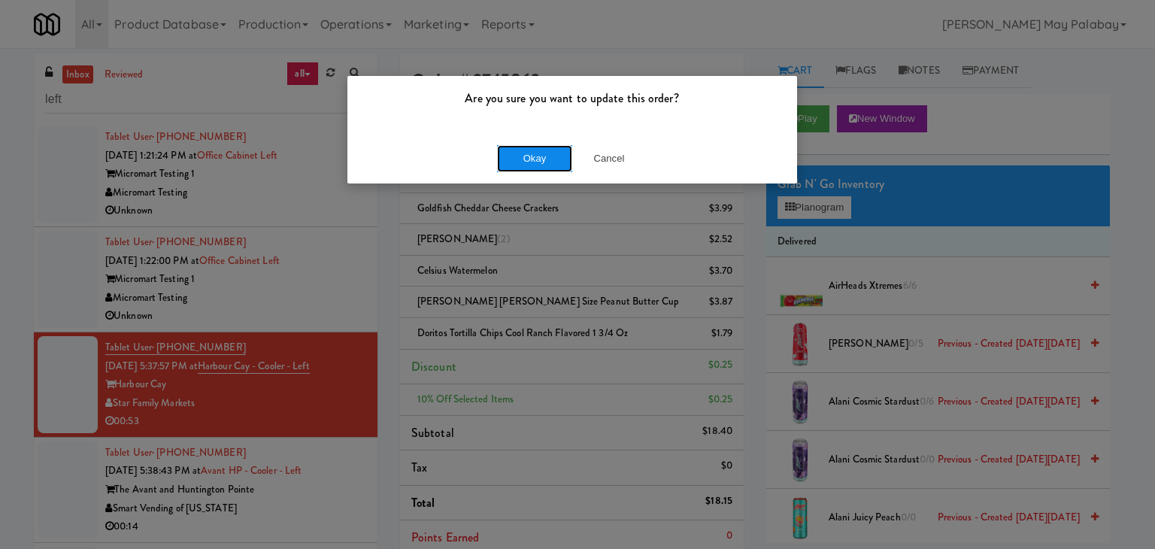
click at [534, 163] on button "Okay" at bounding box center [534, 158] width 75 height 27
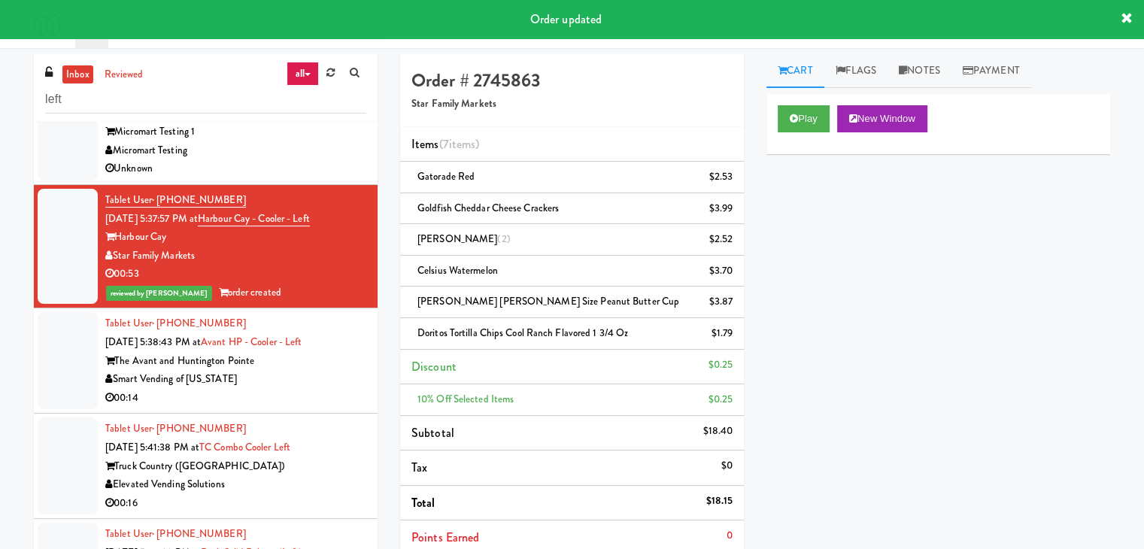
scroll to position [150, 0]
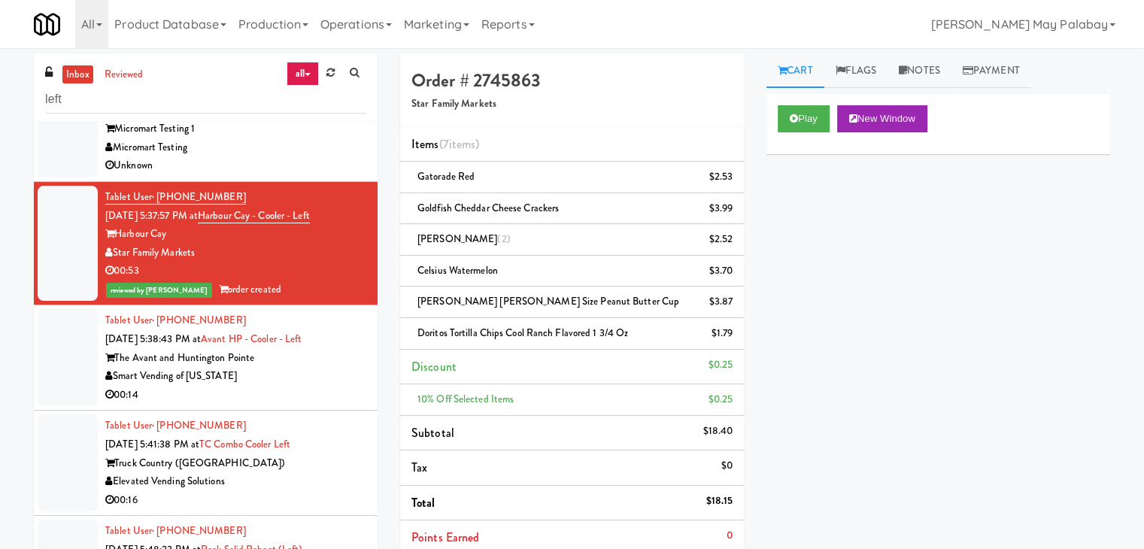
click at [253, 371] on div "Smart Vending of [US_STATE]" at bounding box center [235, 376] width 261 height 19
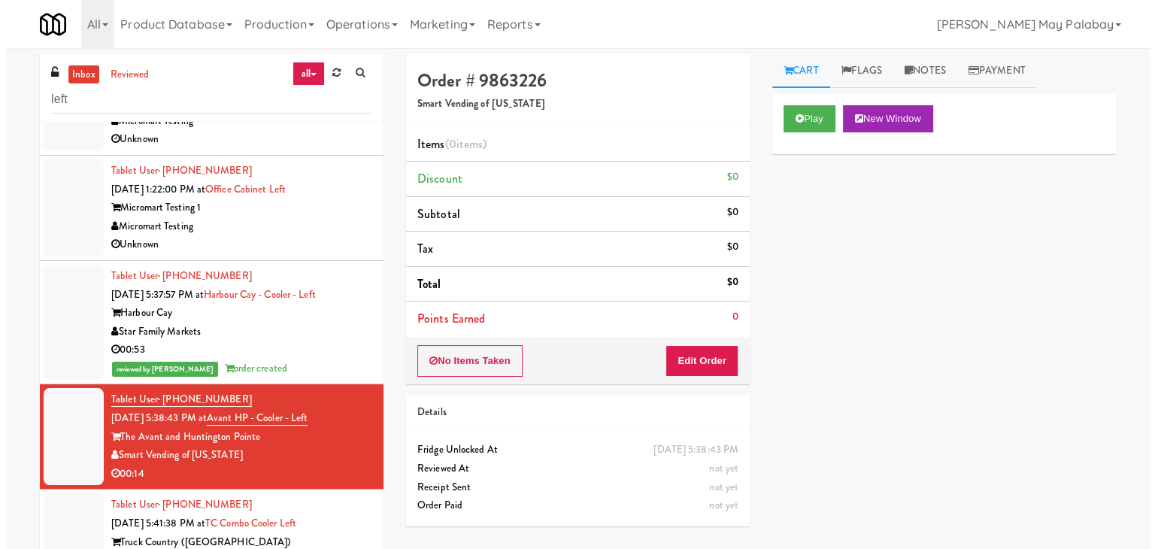
scroll to position [75, 0]
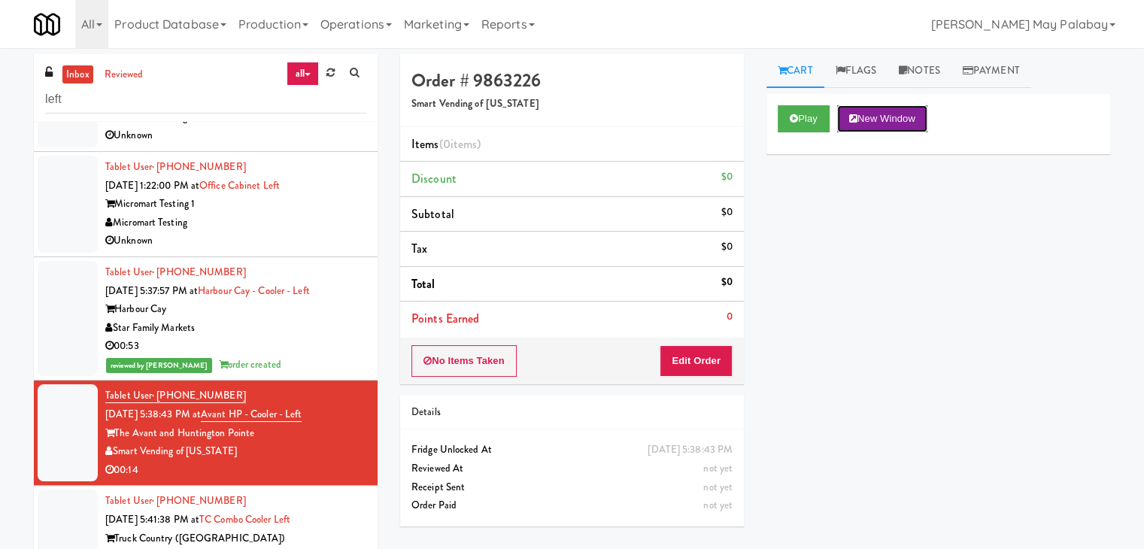
click at [902, 117] on button "New Window" at bounding box center [882, 118] width 90 height 27
click at [698, 355] on button "Edit Order" at bounding box center [695, 361] width 73 height 32
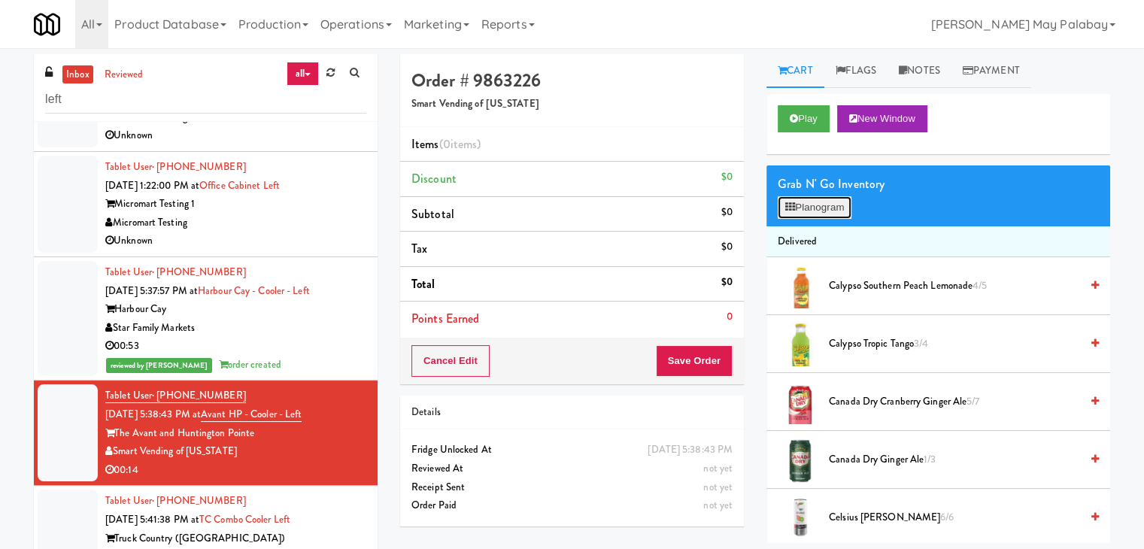
click at [805, 209] on button "Planogram" at bounding box center [814, 207] width 74 height 23
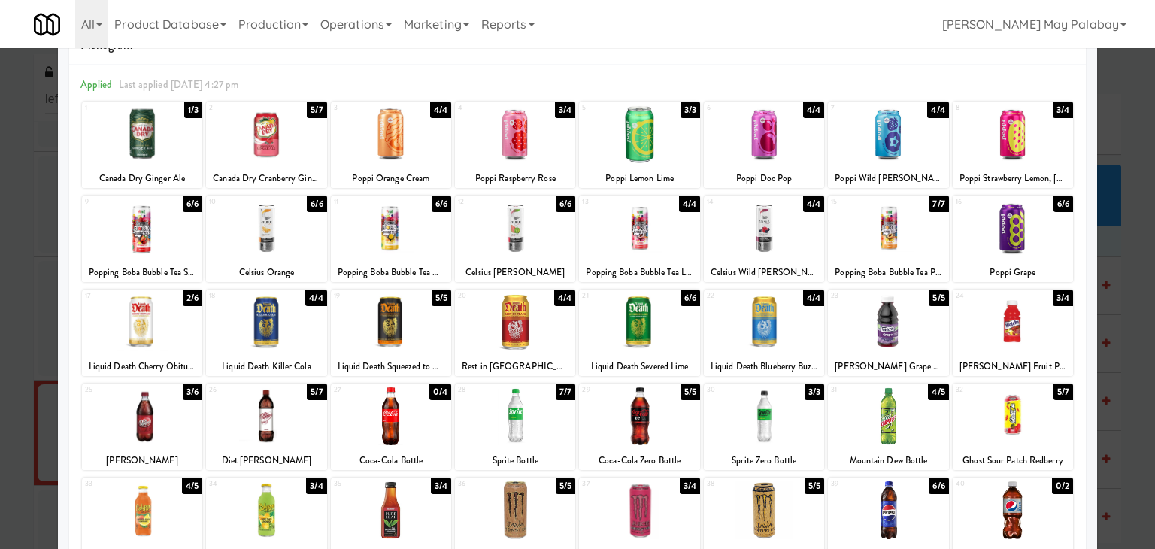
scroll to position [39, 0]
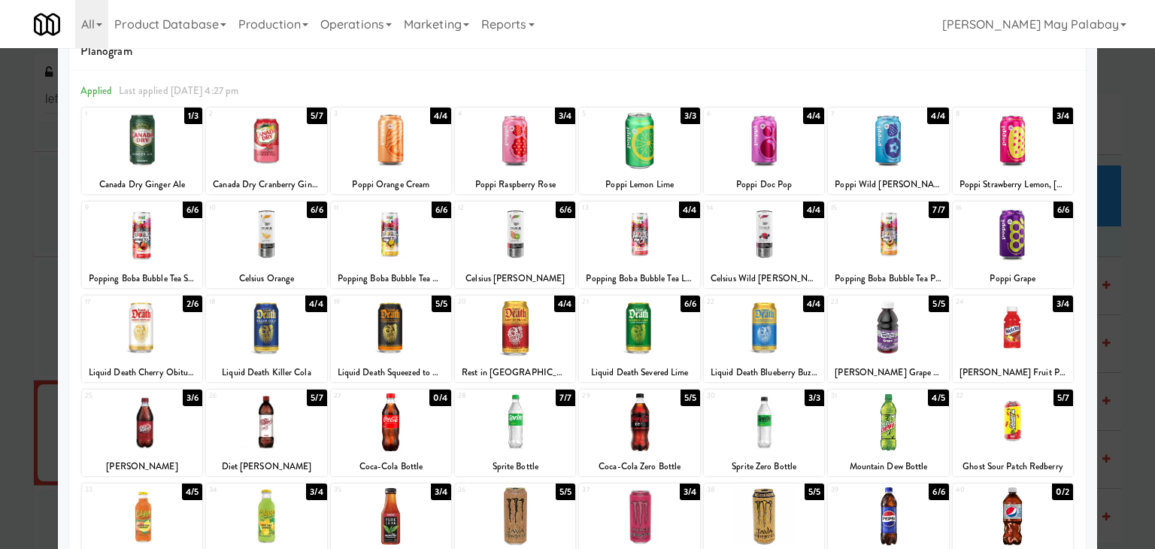
click at [315, 326] on div at bounding box center [266, 328] width 120 height 58
click at [431, 335] on div at bounding box center [391, 328] width 120 height 58
click at [318, 340] on div at bounding box center [266, 328] width 120 height 58
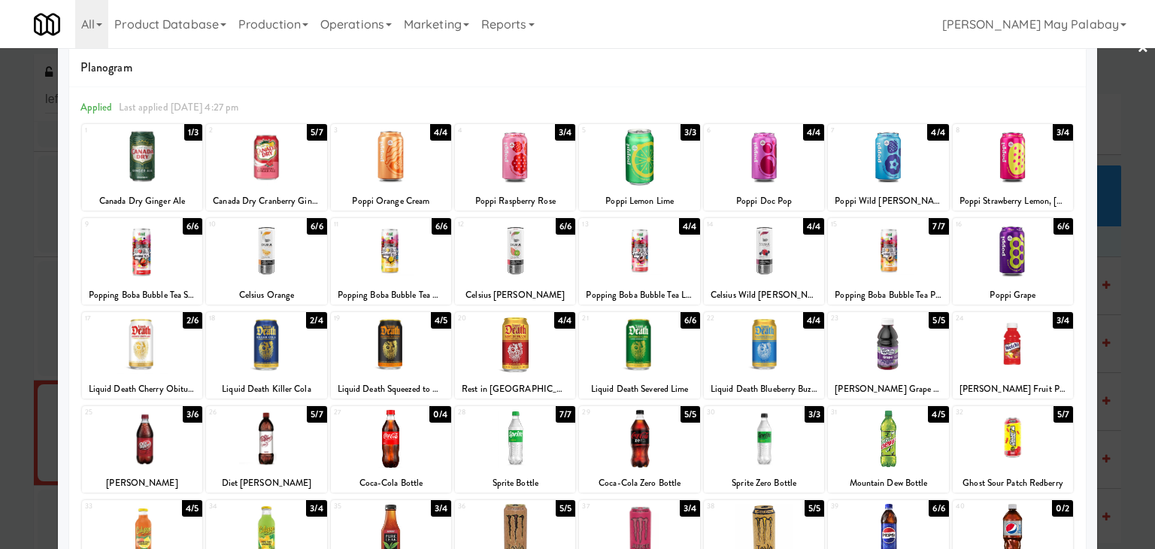
scroll to position [0, 0]
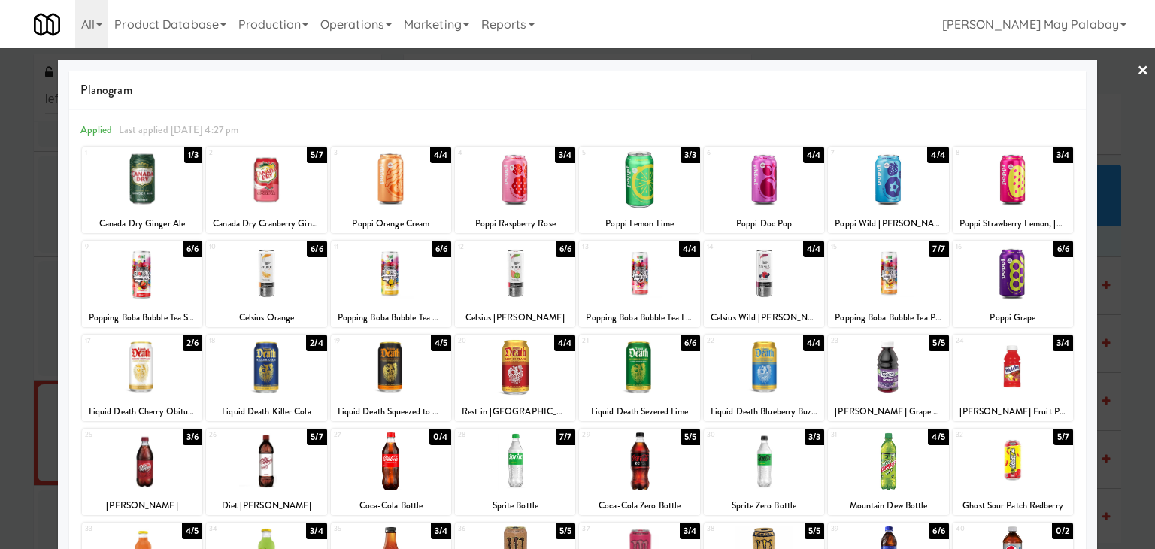
click at [1120, 407] on div at bounding box center [577, 274] width 1155 height 549
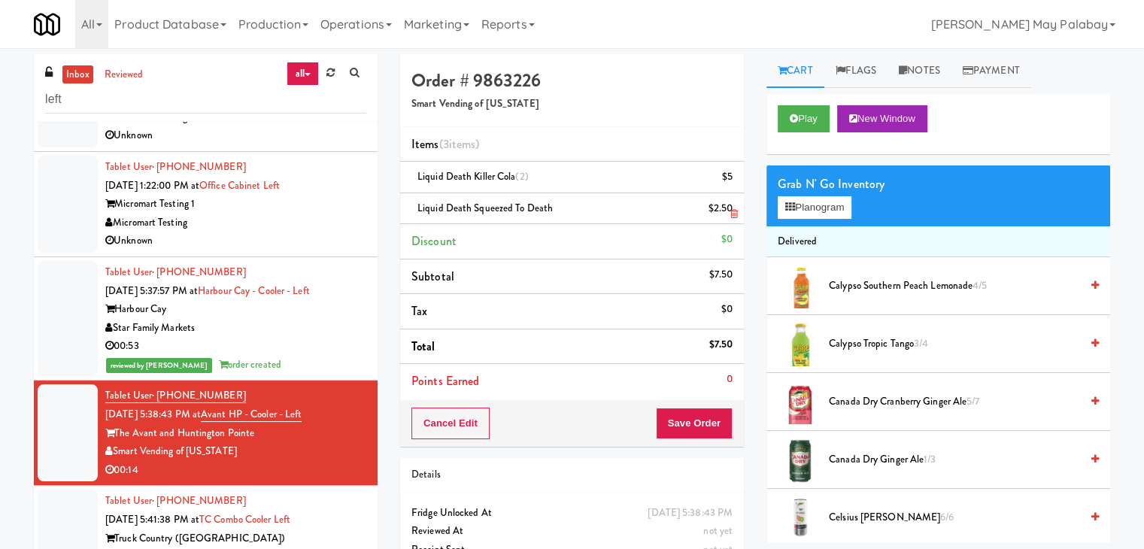
click at [731, 214] on icon at bounding box center [734, 214] width 8 height 10
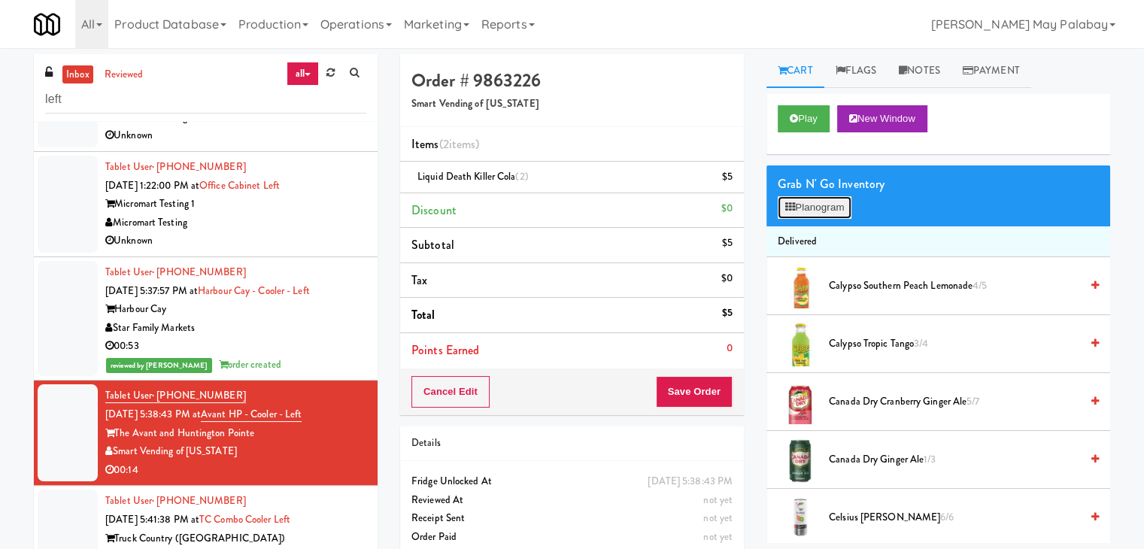
click at [834, 211] on button "Planogram" at bounding box center [814, 207] width 74 height 23
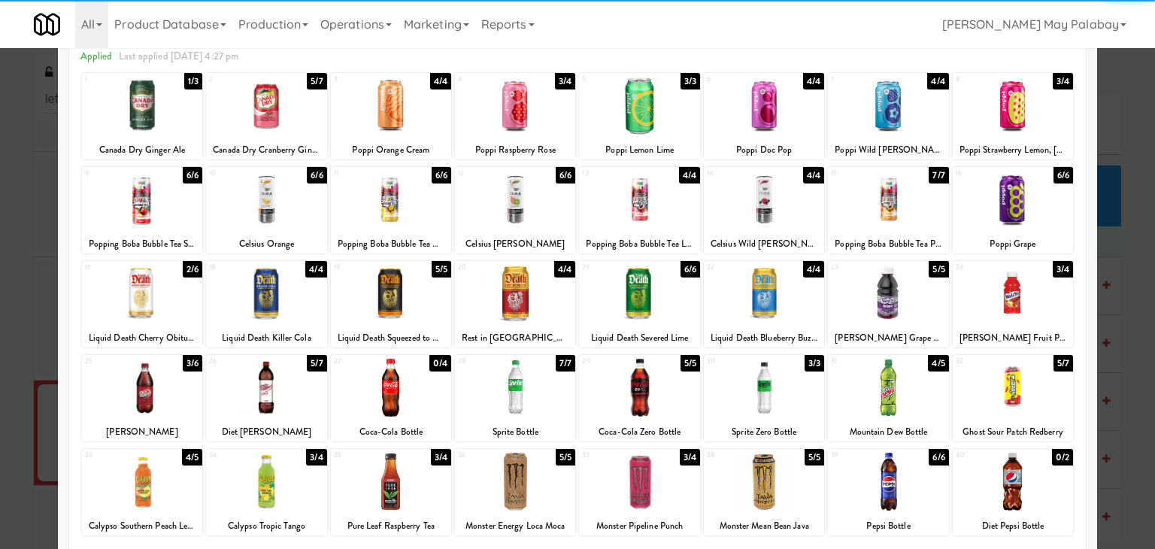
scroll to position [75, 0]
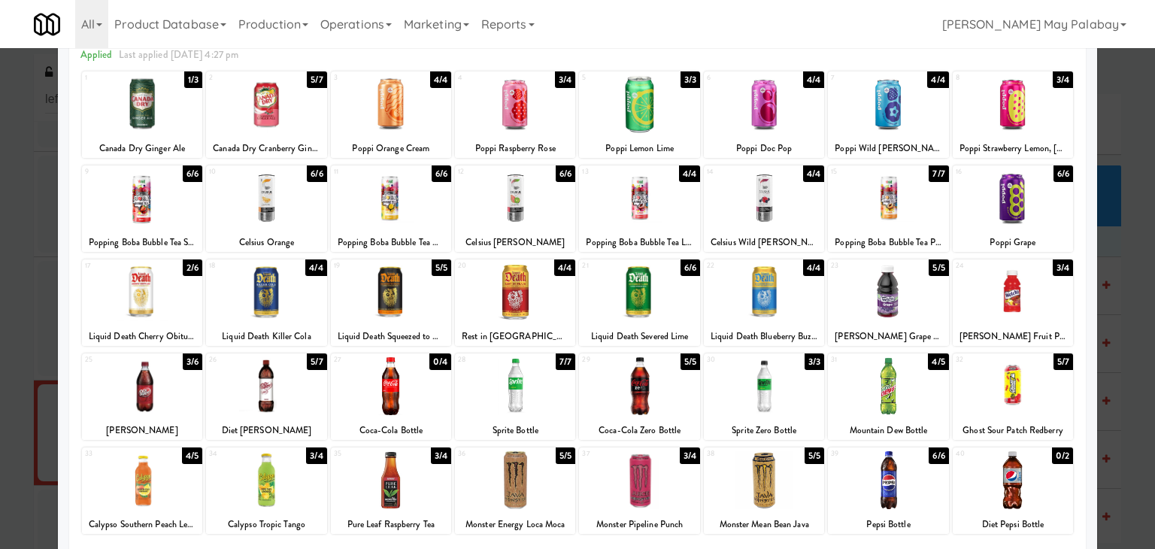
click at [1117, 395] on div at bounding box center [577, 274] width 1155 height 549
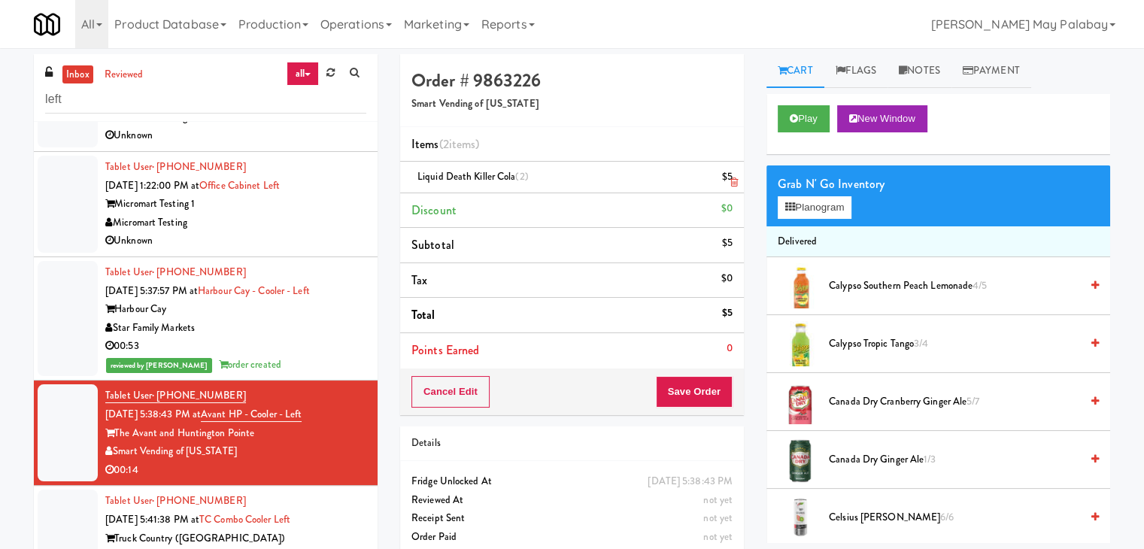
click at [733, 181] on icon at bounding box center [734, 182] width 8 height 10
click at [735, 182] on icon at bounding box center [734, 182] width 8 height 10
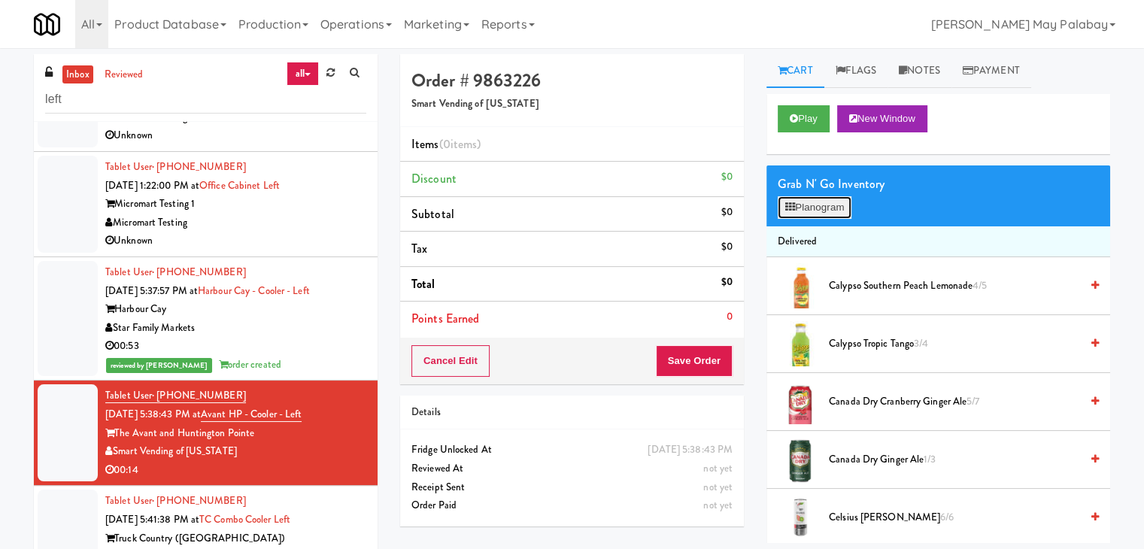
click at [824, 208] on button "Planogram" at bounding box center [814, 207] width 74 height 23
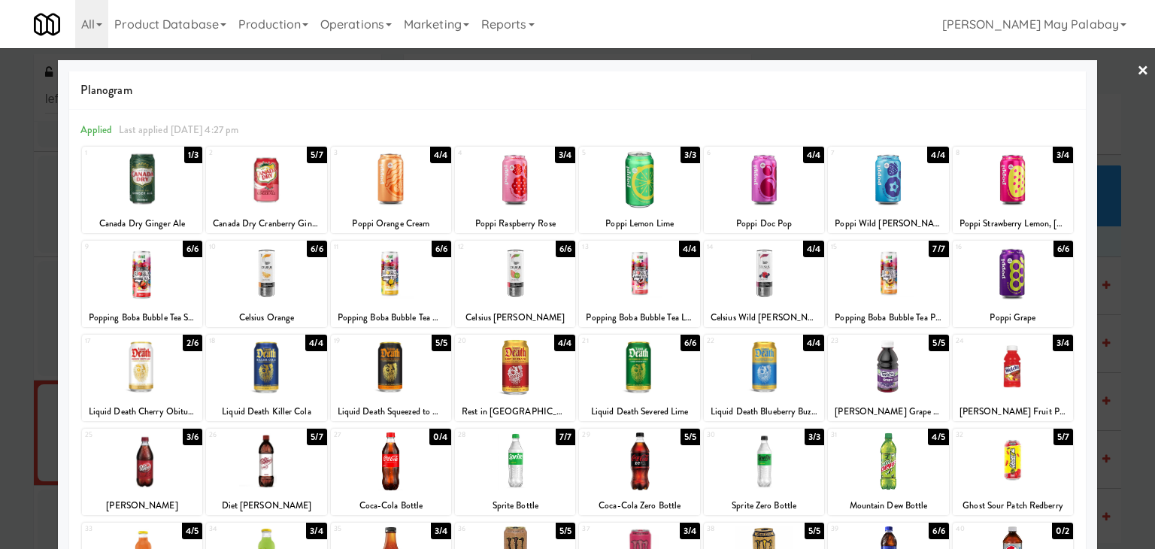
click at [311, 395] on div at bounding box center [266, 367] width 120 height 58
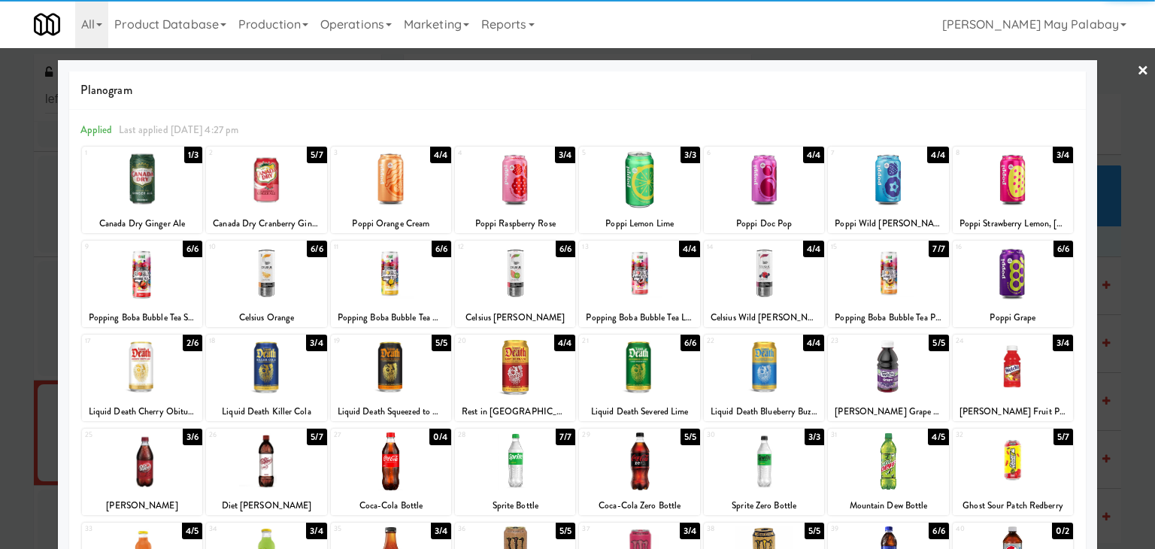
click at [428, 380] on div at bounding box center [391, 367] width 120 height 58
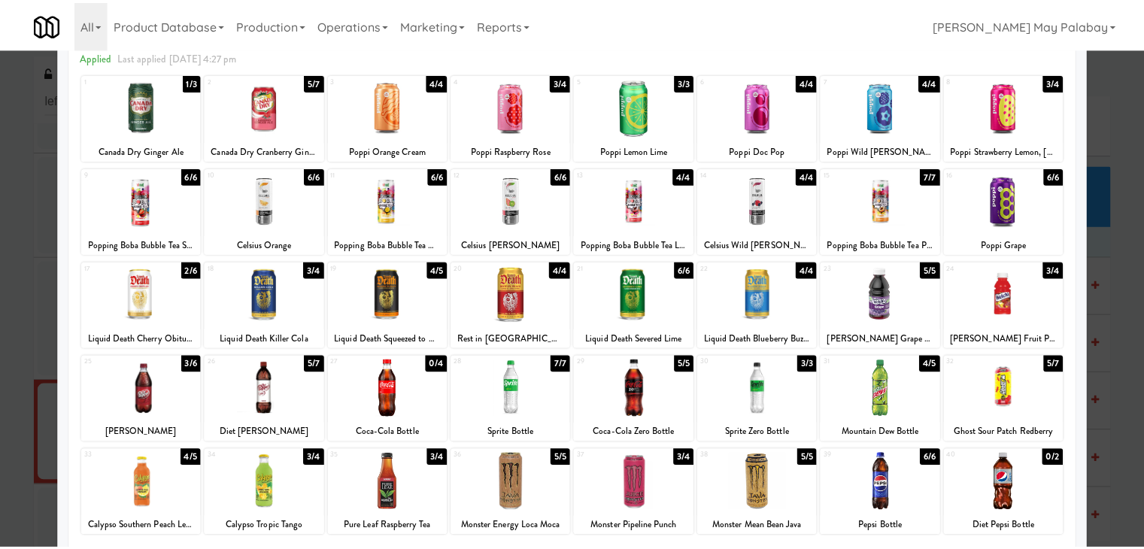
scroll to position [75, 0]
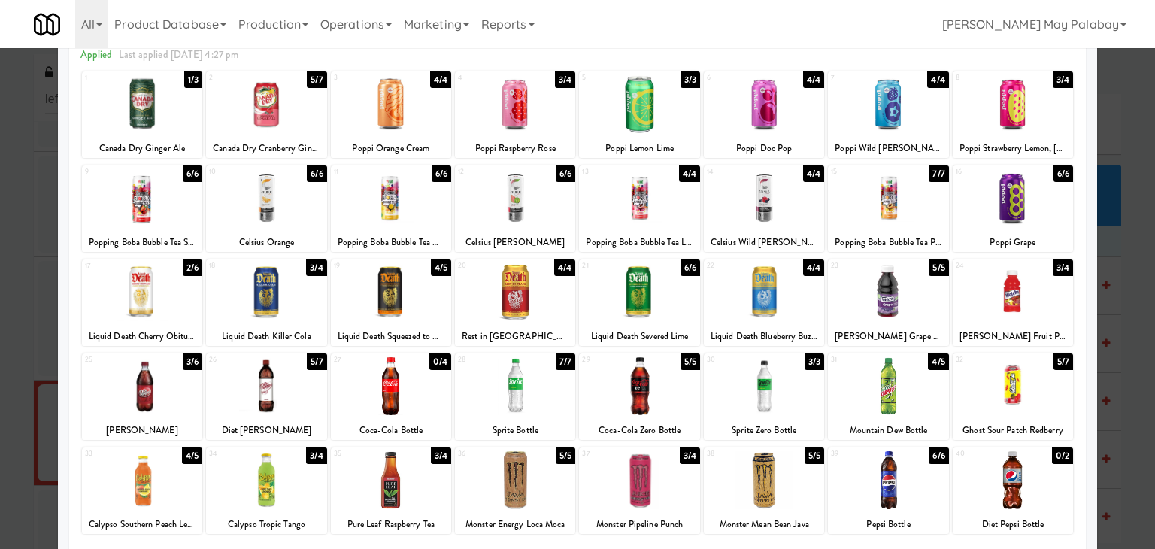
click at [1023, 390] on div at bounding box center [1013, 386] width 120 height 58
click at [1119, 356] on div at bounding box center [577, 274] width 1155 height 549
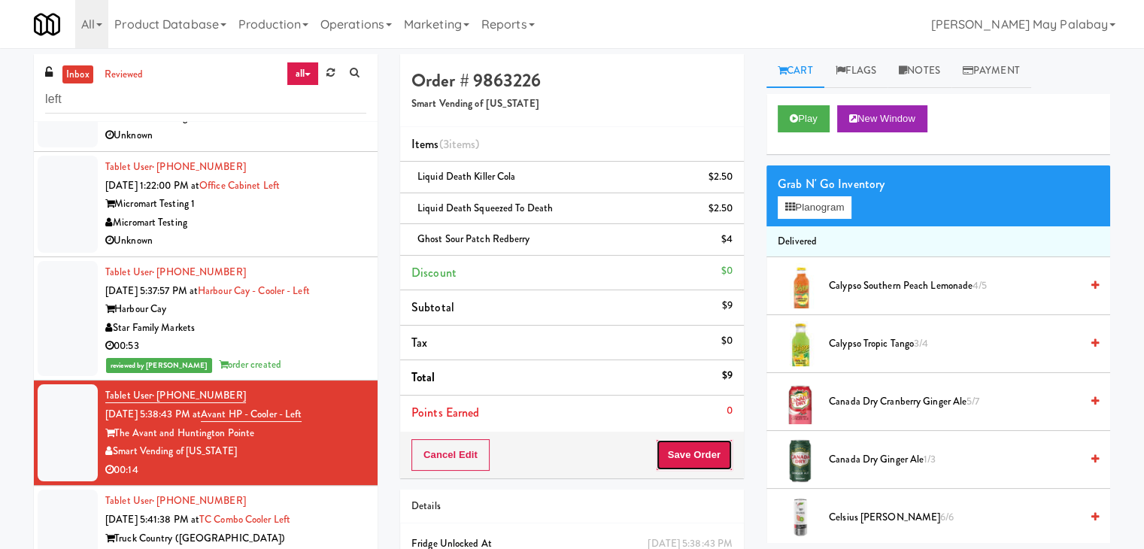
click at [683, 457] on button "Save Order" at bounding box center [694, 455] width 77 height 32
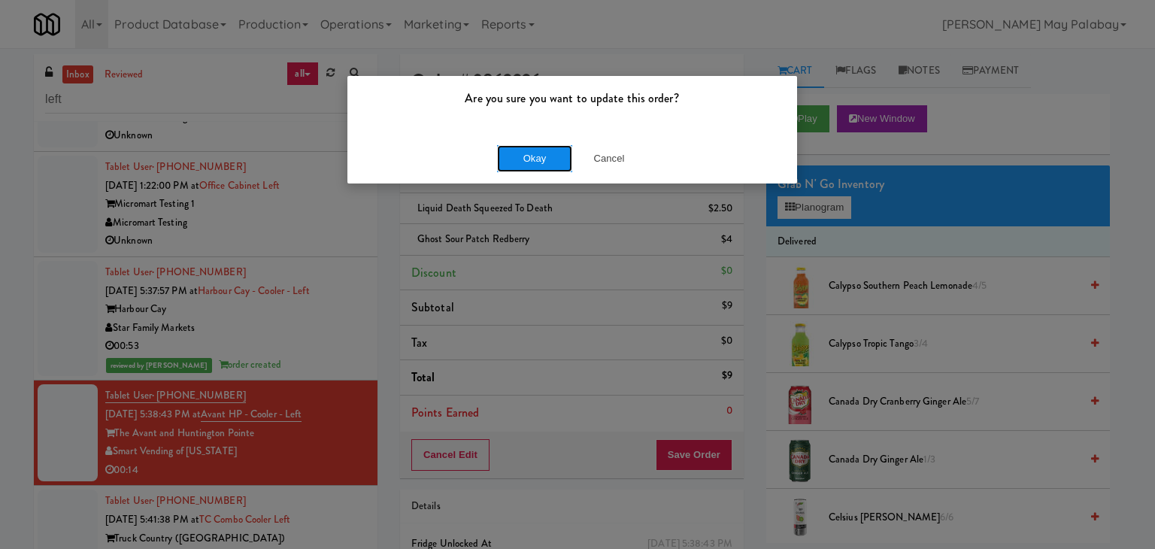
click at [562, 163] on button "Okay" at bounding box center [534, 158] width 75 height 27
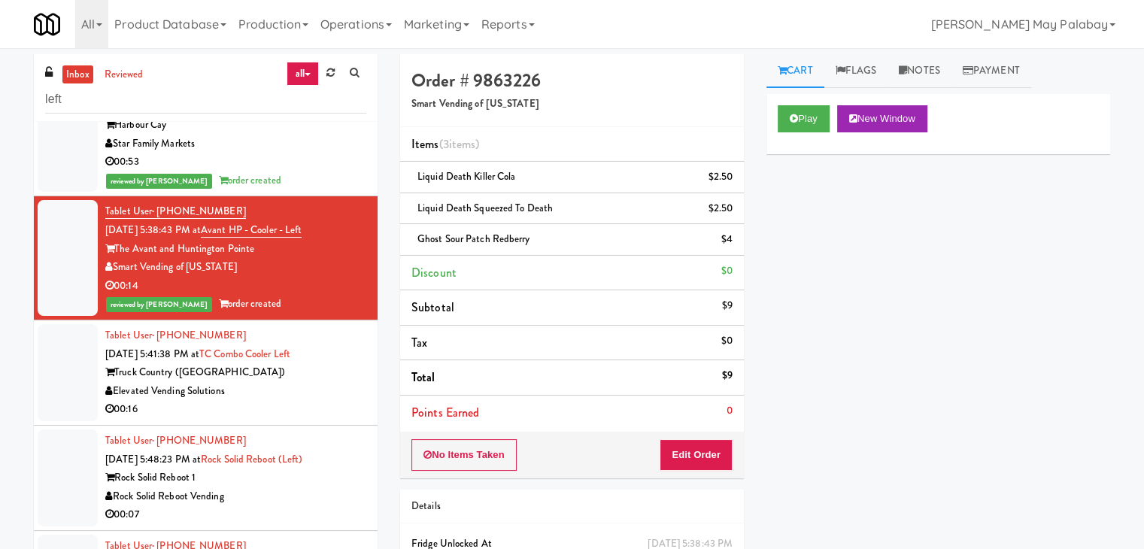
scroll to position [301, 0]
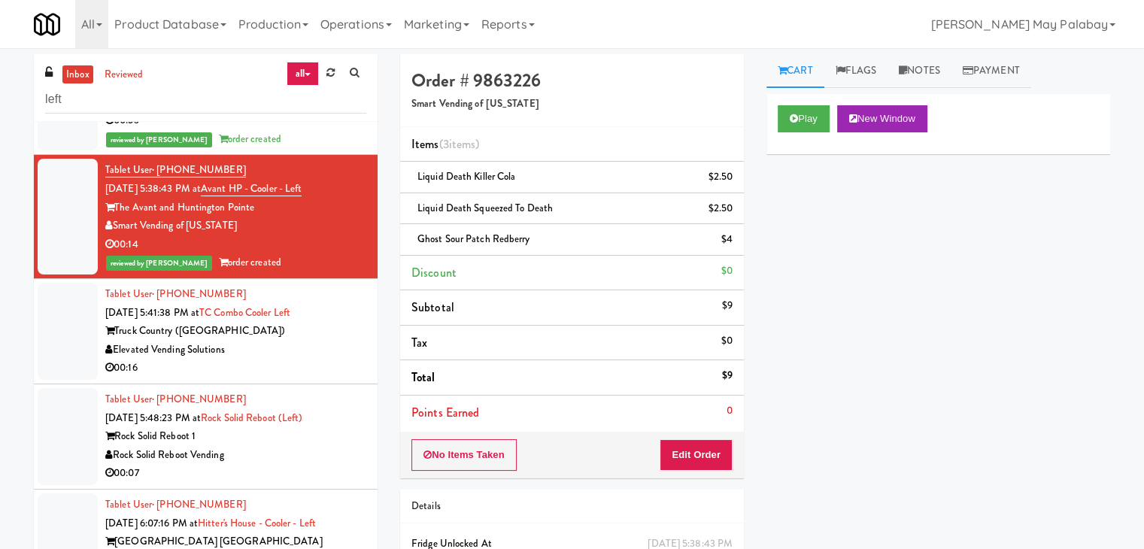
click at [256, 345] on div "Elevated Vending Solutions" at bounding box center [235, 350] width 261 height 19
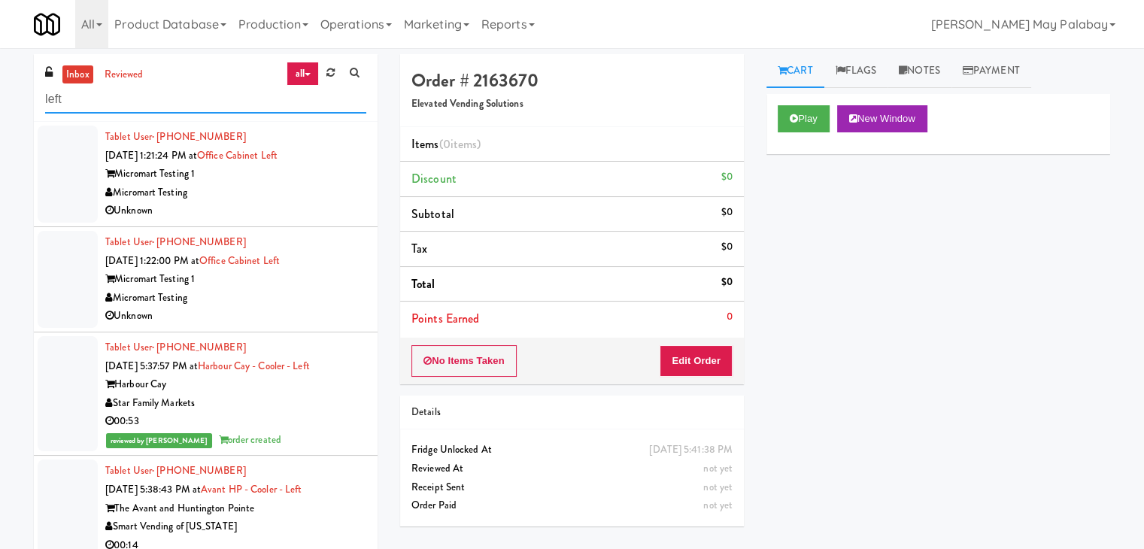
click at [80, 98] on input "left" at bounding box center [205, 100] width 321 height 28
drag, startPoint x: 80, startPoint y: 98, endPoint x: 6, endPoint y: 98, distance: 74.4
click at [6, 98] on div "inbox reviewed all all unclear take inventory issue suspicious failed recent le…" at bounding box center [572, 319] width 1144 height 530
paste input "Vista St. Clair - Cooler"
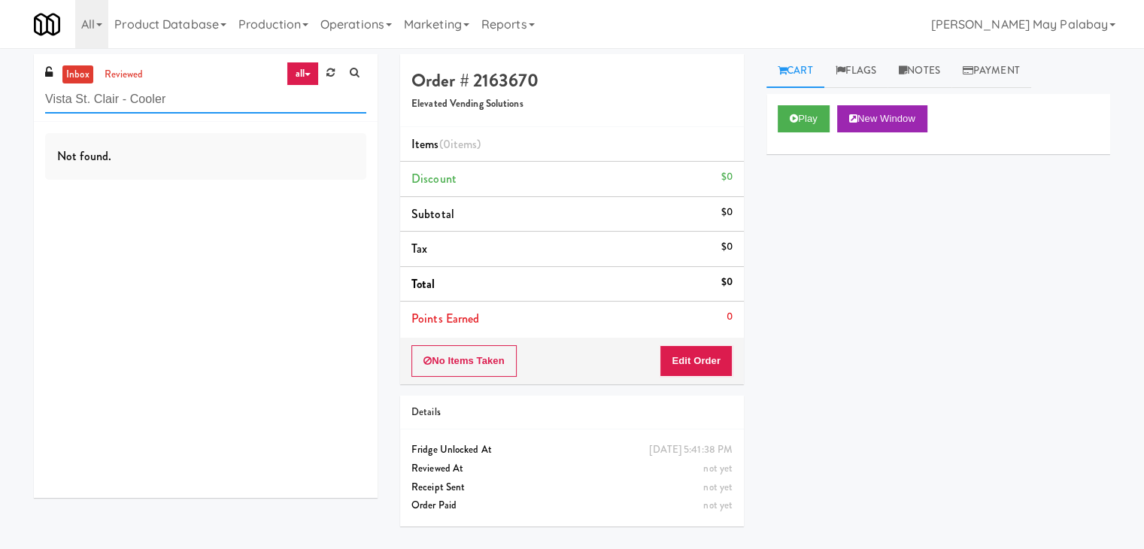
drag, startPoint x: 177, startPoint y: 103, endPoint x: 0, endPoint y: 112, distance: 177.7
click at [0, 112] on div "inbox reviewed all all unclear take inventory issue suspicious failed recent Vi…" at bounding box center [572, 298] width 1144 height 489
paste input "Phase I - Drink"
type input "Phase I - Drink Cooler"
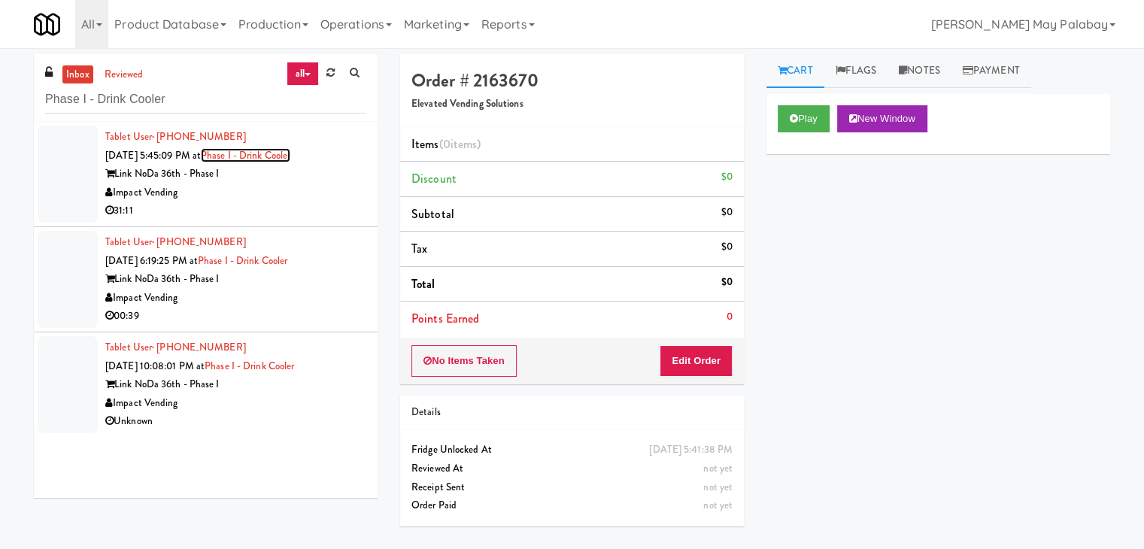
click at [290, 160] on link "Phase I - Drink Cooler" at bounding box center [245, 155] width 89 height 14
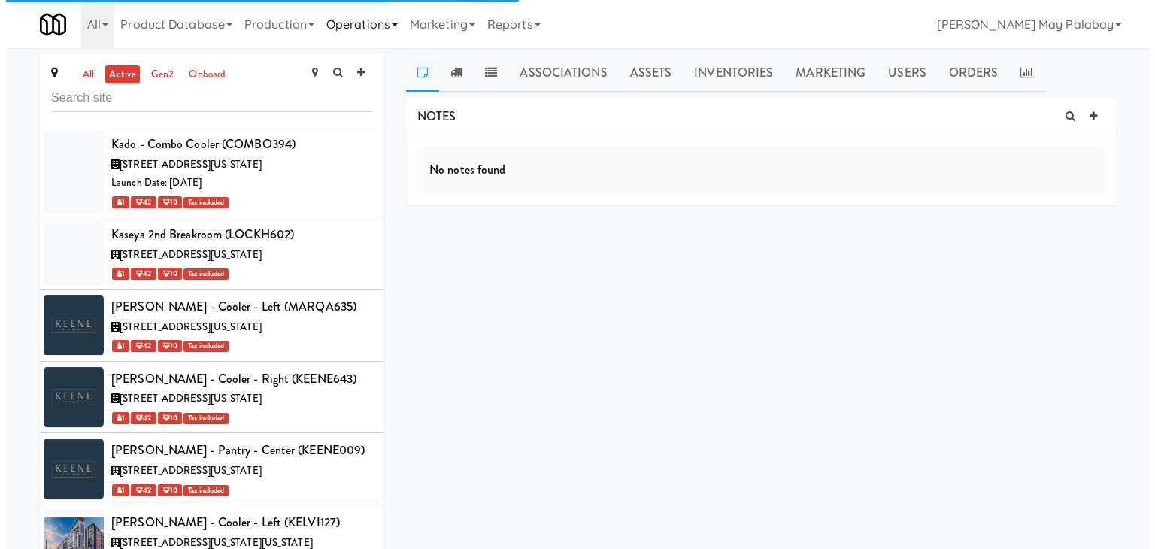
scroll to position [47685, 0]
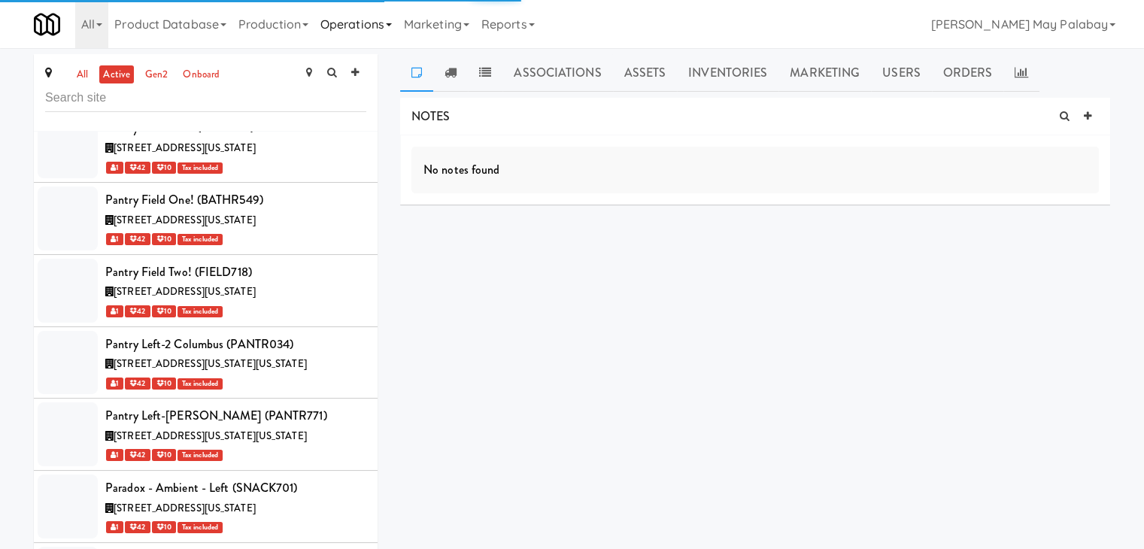
click at [392, 24] on icon at bounding box center [389, 24] width 6 height 3
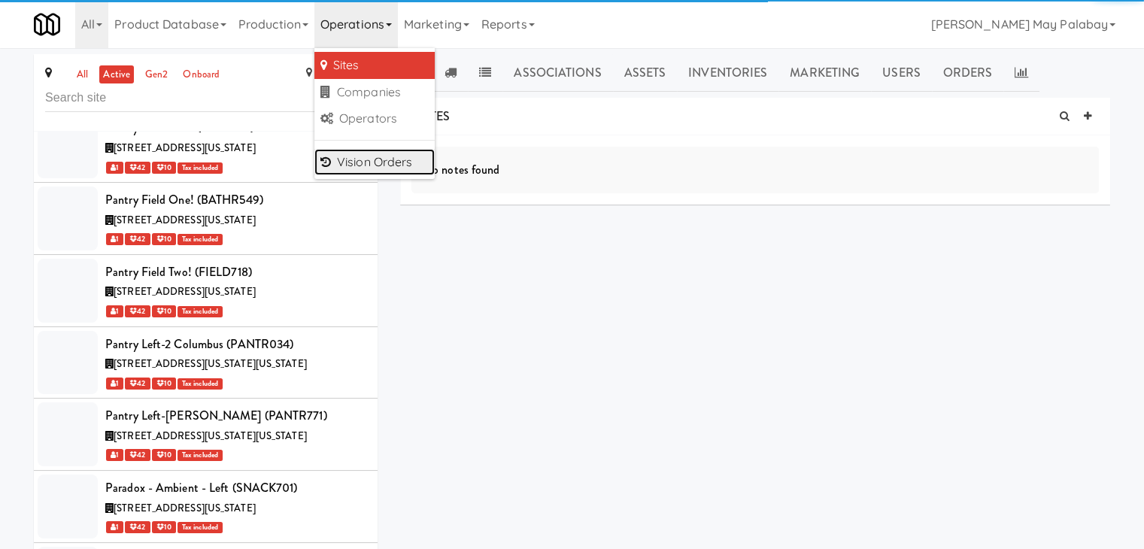
click at [379, 160] on link "Vision Orders" at bounding box center [374, 162] width 120 height 27
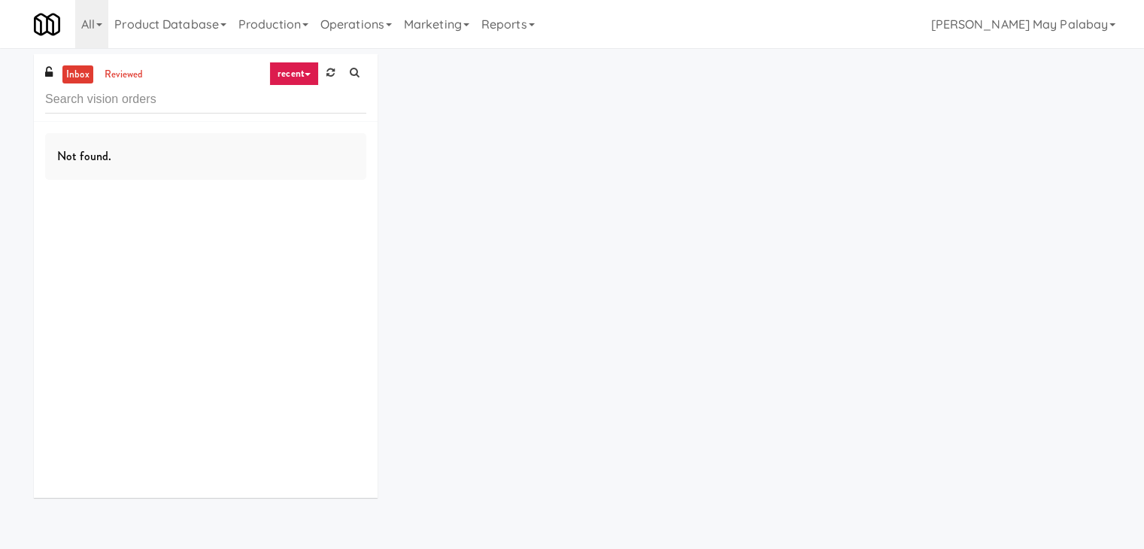
click at [103, 105] on input "text" at bounding box center [205, 100] width 321 height 28
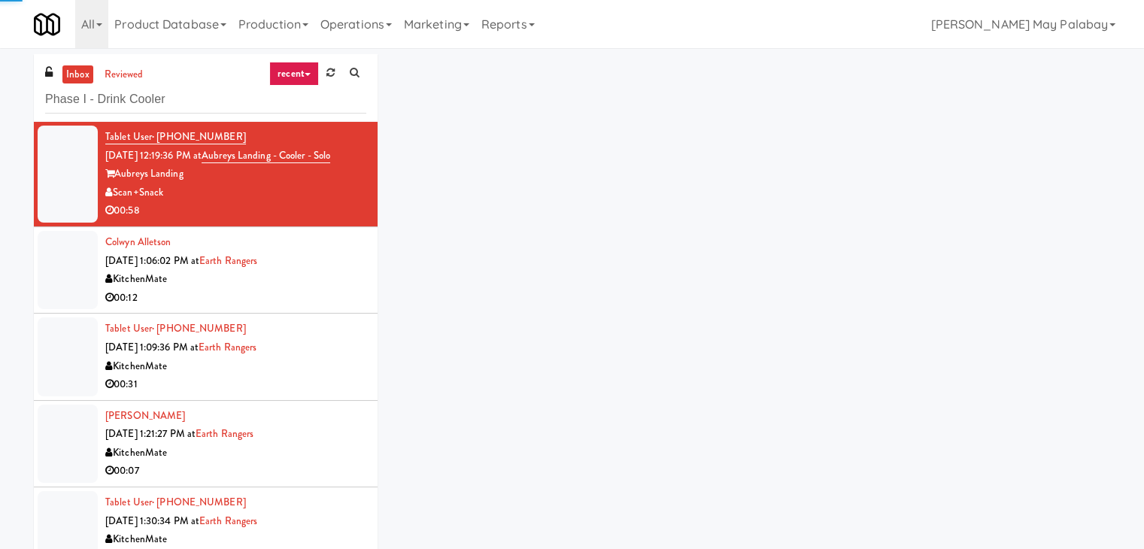
click at [102, 105] on input "Phase I - Drink Cooler" at bounding box center [205, 100] width 321 height 28
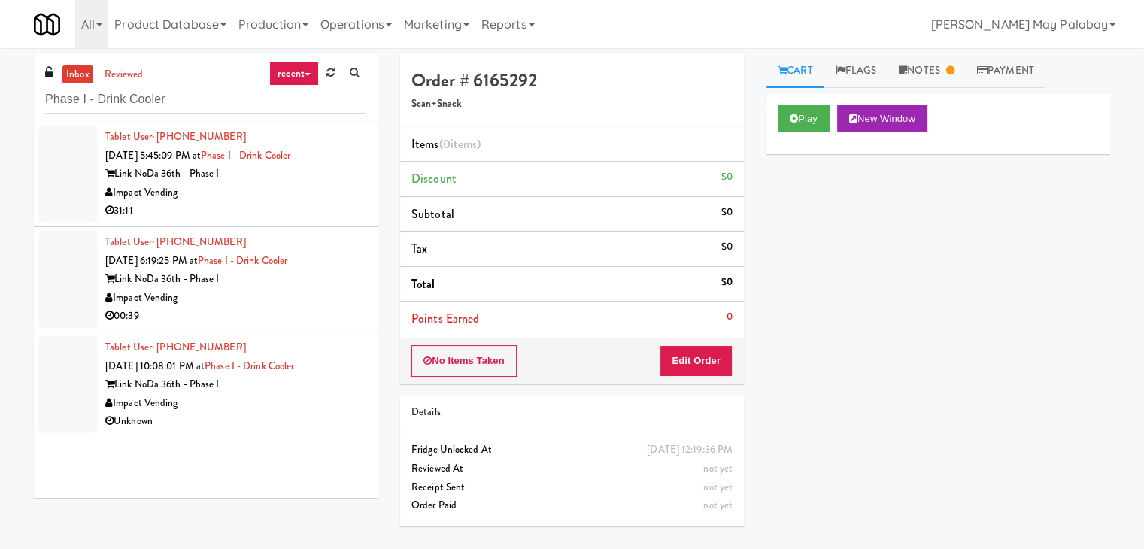
click at [205, 189] on div "Impact Vending" at bounding box center [235, 192] width 261 height 19
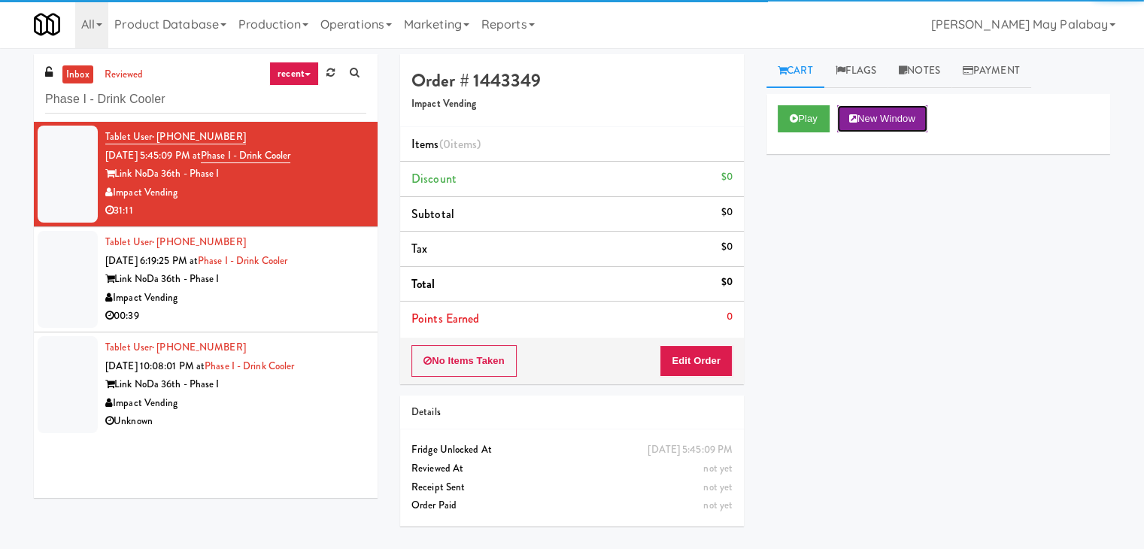
click at [893, 117] on button "New Window" at bounding box center [882, 118] width 90 height 27
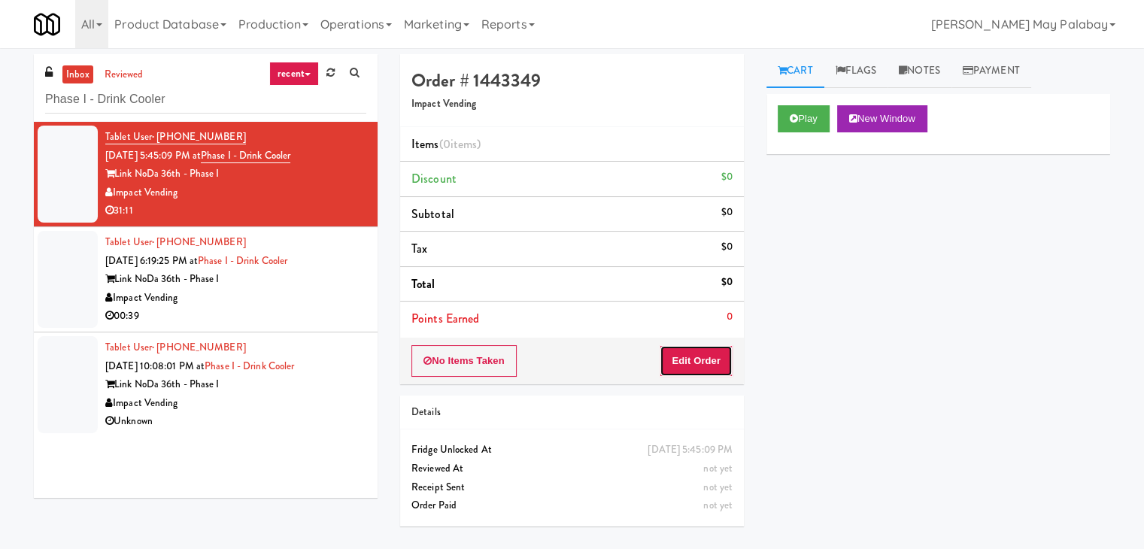
drag, startPoint x: 701, startPoint y: 359, endPoint x: 718, endPoint y: 329, distance: 34.7
click at [701, 359] on button "Edit Order" at bounding box center [695, 361] width 73 height 32
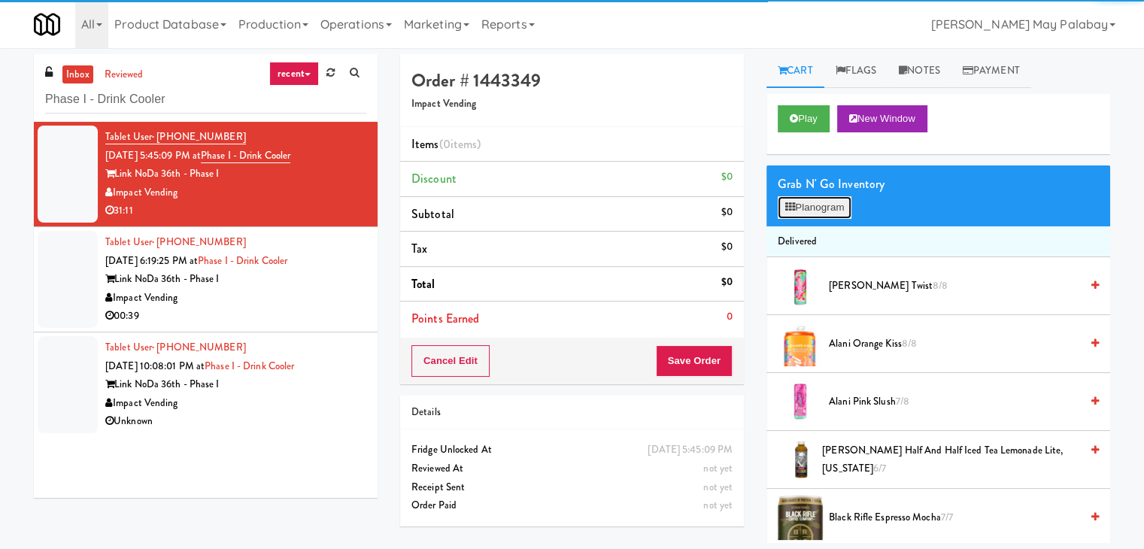
click at [812, 211] on button "Planogram" at bounding box center [814, 207] width 74 height 23
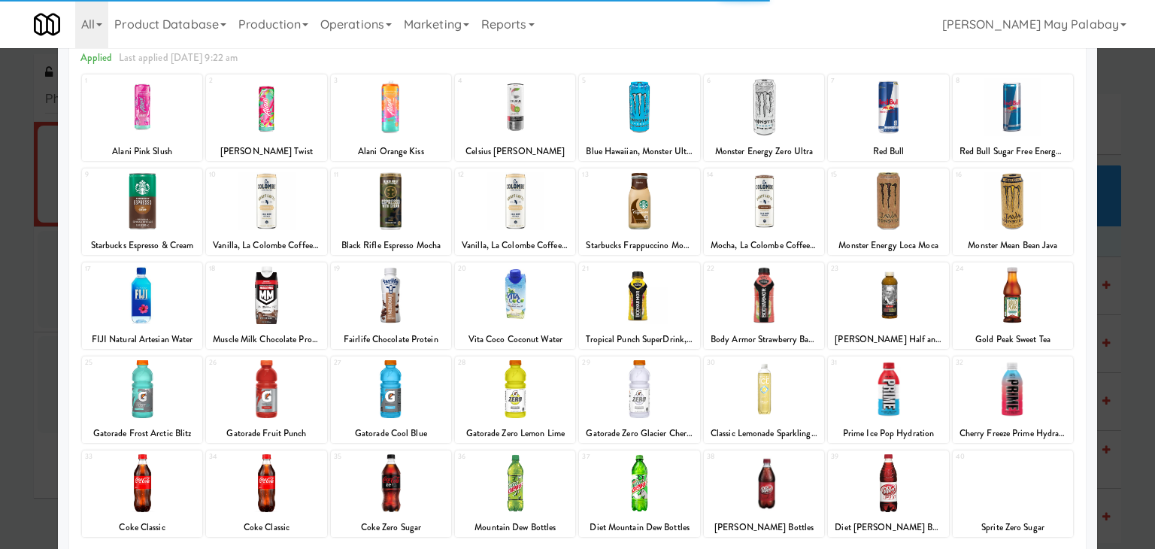
scroll to position [75, 0]
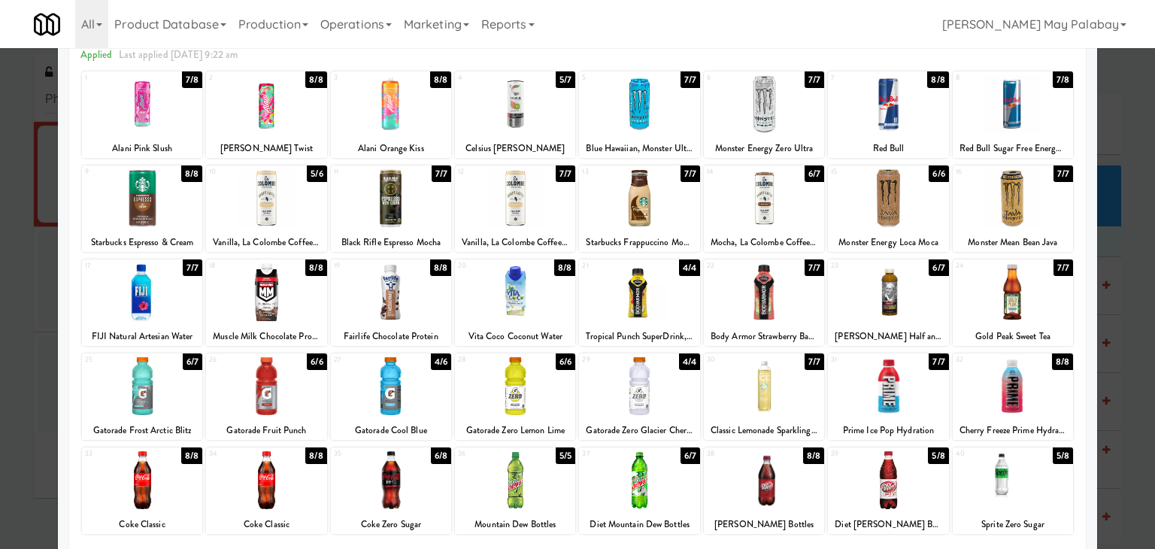
click at [410, 126] on div at bounding box center [391, 104] width 120 height 58
click at [1116, 280] on div at bounding box center [577, 274] width 1155 height 549
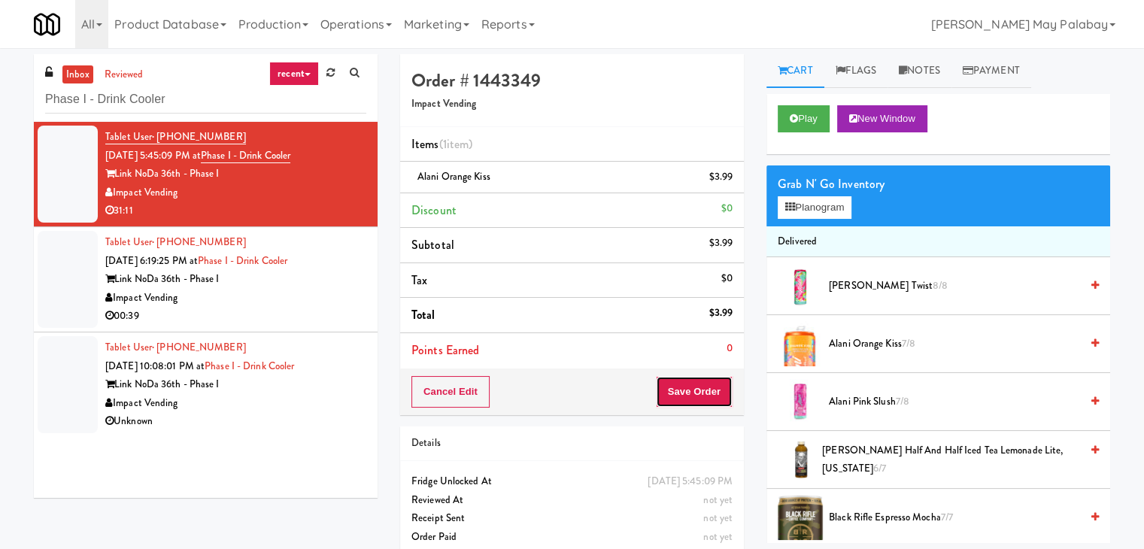
click at [699, 388] on button "Save Order" at bounding box center [694, 392] width 77 height 32
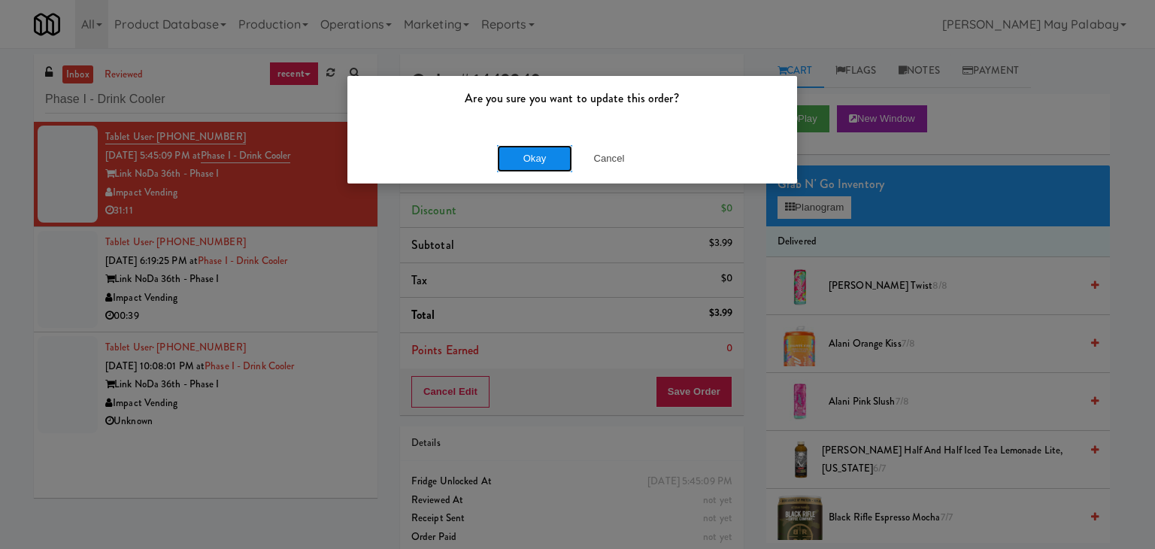
click at [560, 162] on button "Okay" at bounding box center [534, 158] width 75 height 27
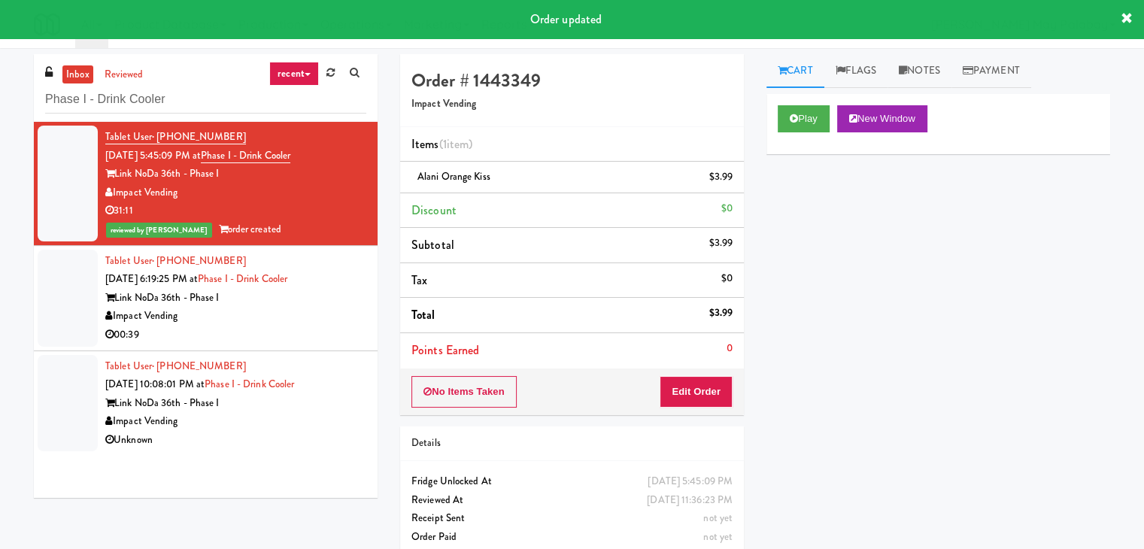
click at [205, 338] on div "00:39" at bounding box center [235, 335] width 261 height 19
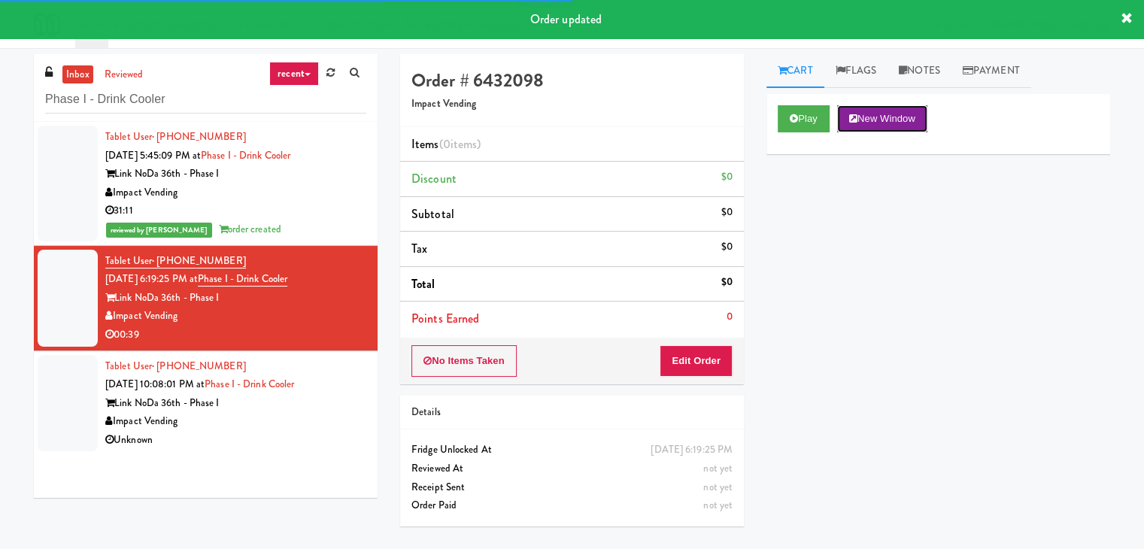
click at [903, 113] on button "New Window" at bounding box center [882, 118] width 90 height 27
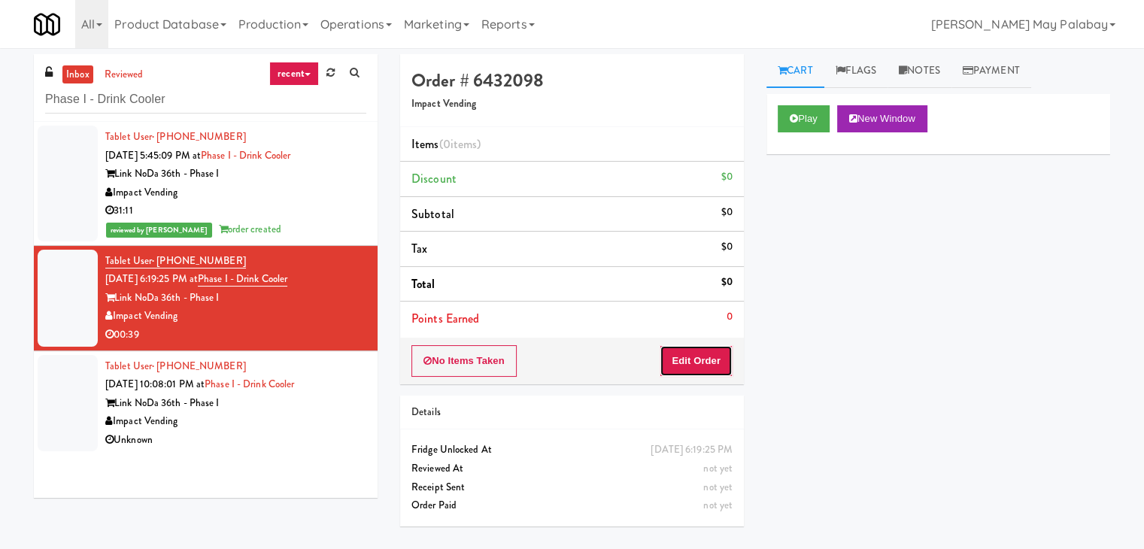
click at [708, 365] on button "Edit Order" at bounding box center [695, 361] width 73 height 32
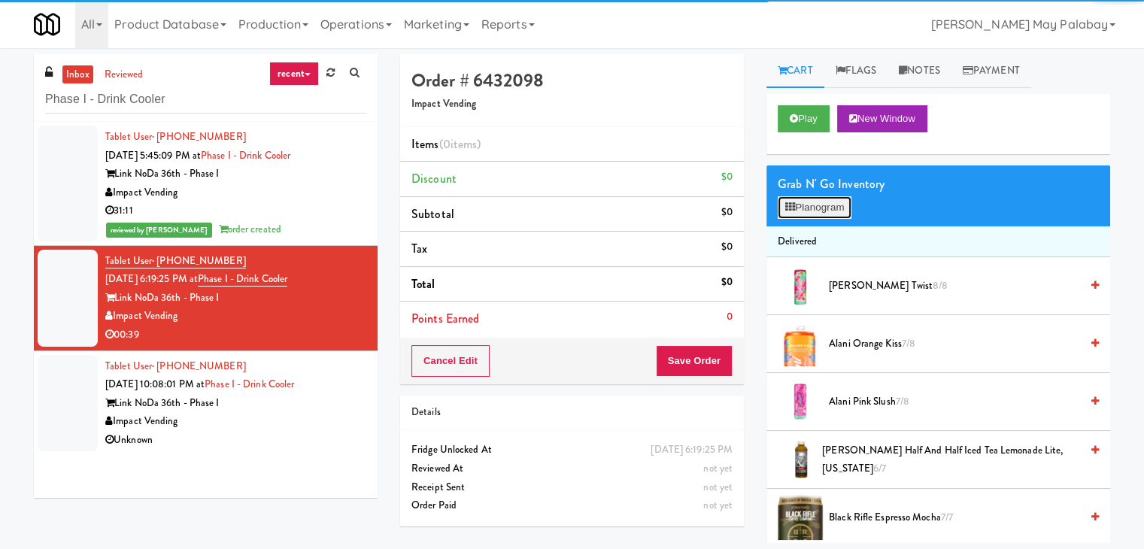
click at [818, 205] on button "Planogram" at bounding box center [814, 207] width 74 height 23
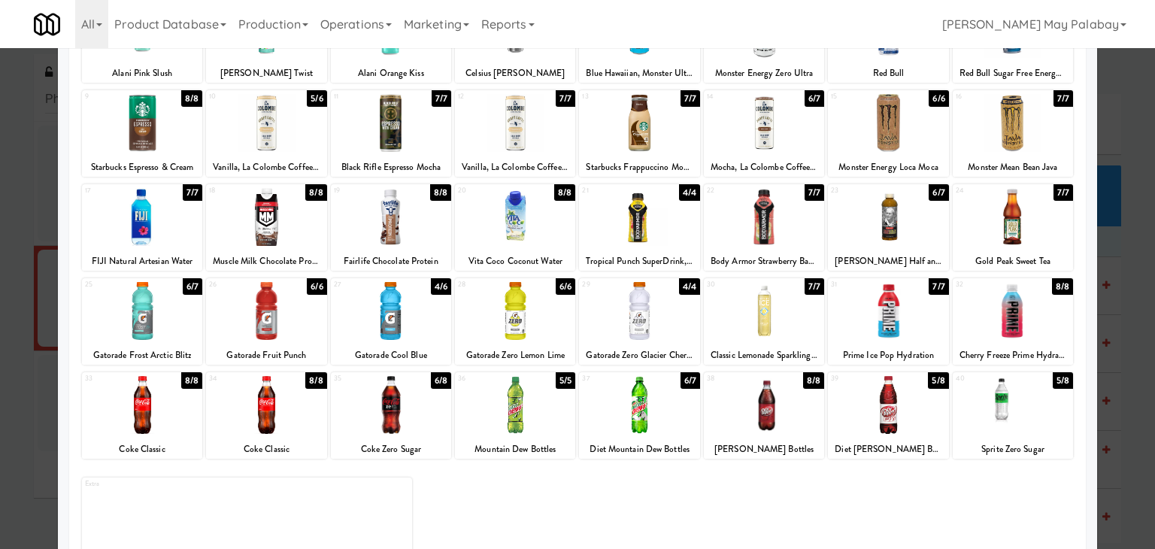
scroll to position [75, 0]
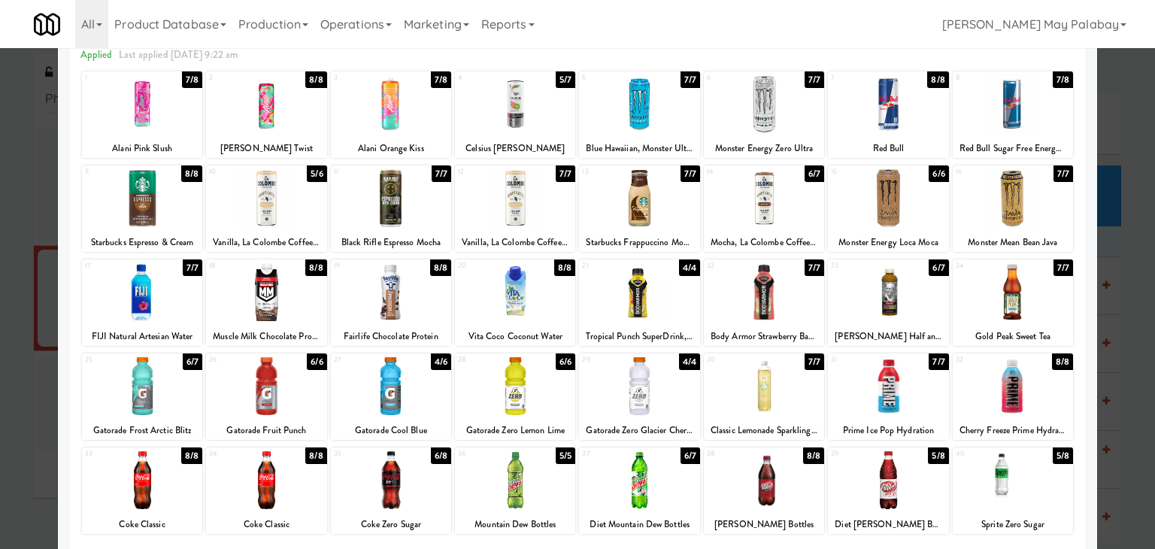
click at [530, 305] on div at bounding box center [515, 292] width 120 height 58
click at [302, 302] on div at bounding box center [266, 292] width 120 height 58
click at [1107, 262] on div at bounding box center [577, 274] width 1155 height 549
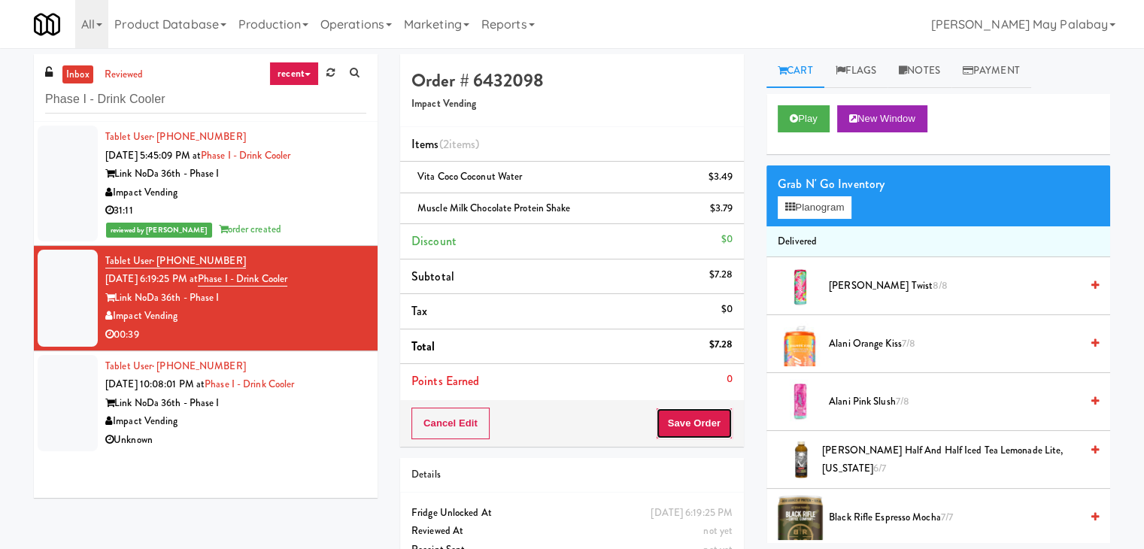
click at [692, 429] on button "Save Order" at bounding box center [694, 424] width 77 height 32
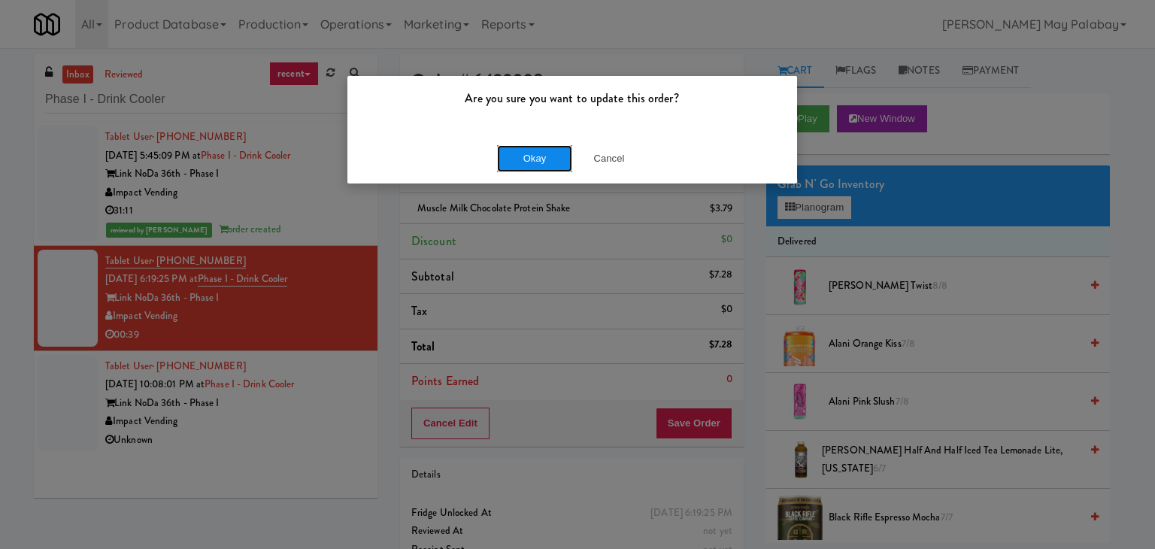
click at [539, 150] on button "Okay" at bounding box center [534, 158] width 75 height 27
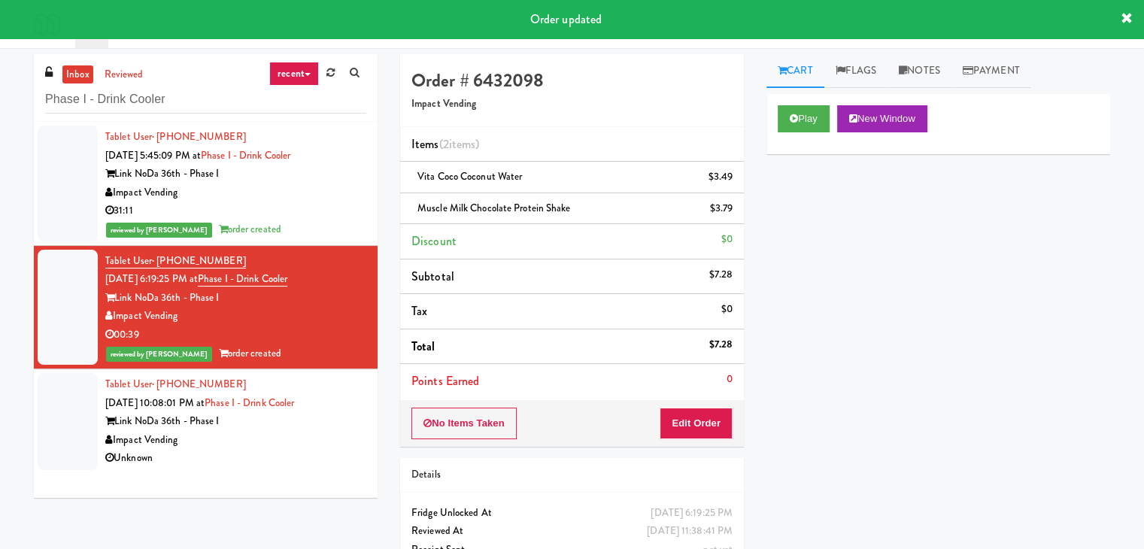
click at [251, 416] on div "Link NoDa 36th - Phase I" at bounding box center [235, 421] width 261 height 19
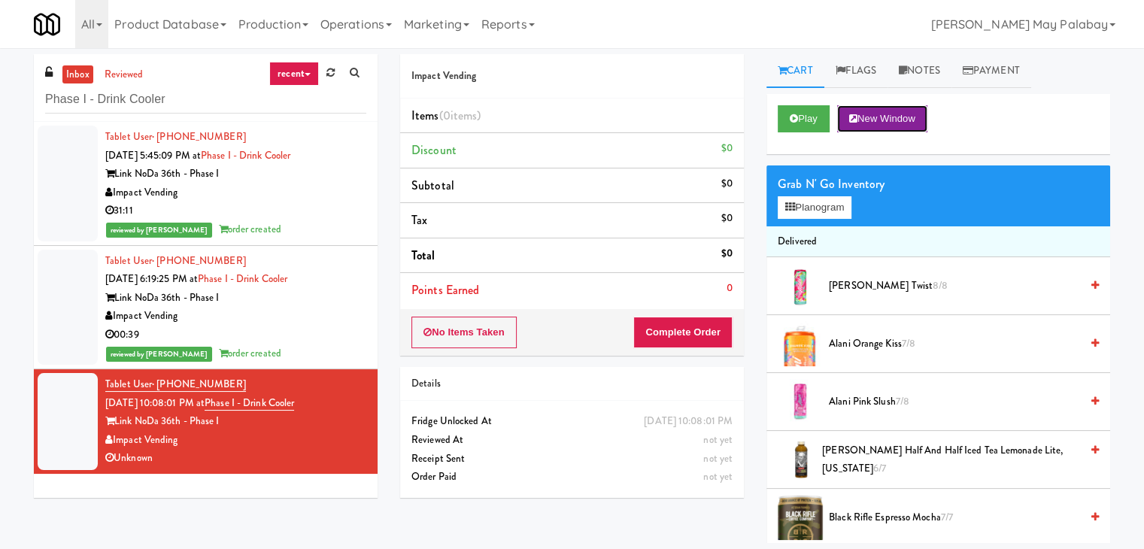
click at [885, 117] on button "New Window" at bounding box center [882, 118] width 90 height 27
click at [790, 205] on icon at bounding box center [790, 207] width 10 height 10
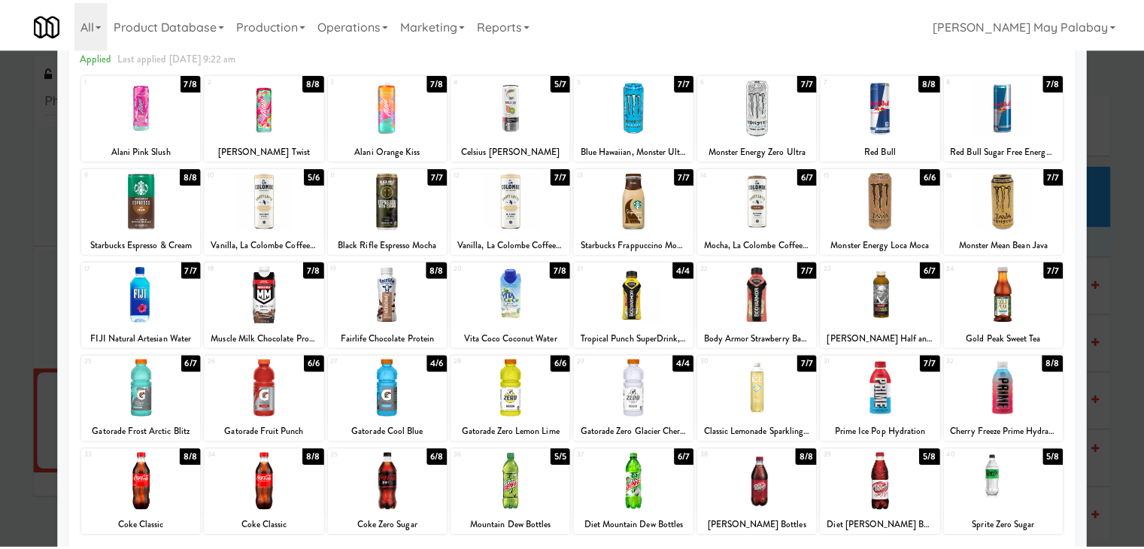
scroll to position [75, 0]
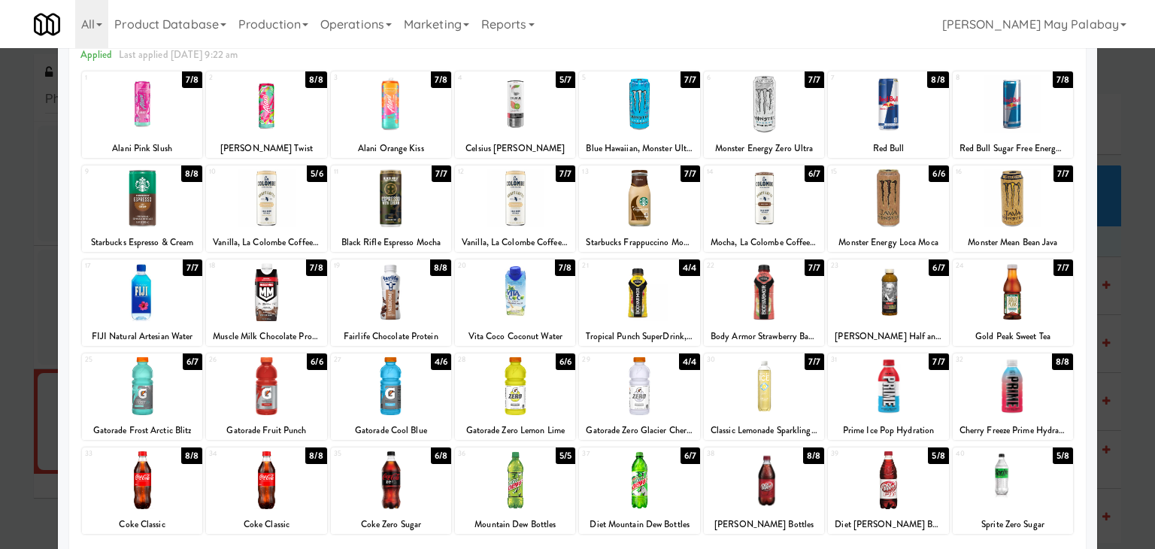
click at [1061, 311] on div at bounding box center [1013, 292] width 120 height 58
click at [1046, 311] on div at bounding box center [1013, 292] width 120 height 58
click at [1132, 277] on div at bounding box center [577, 274] width 1155 height 549
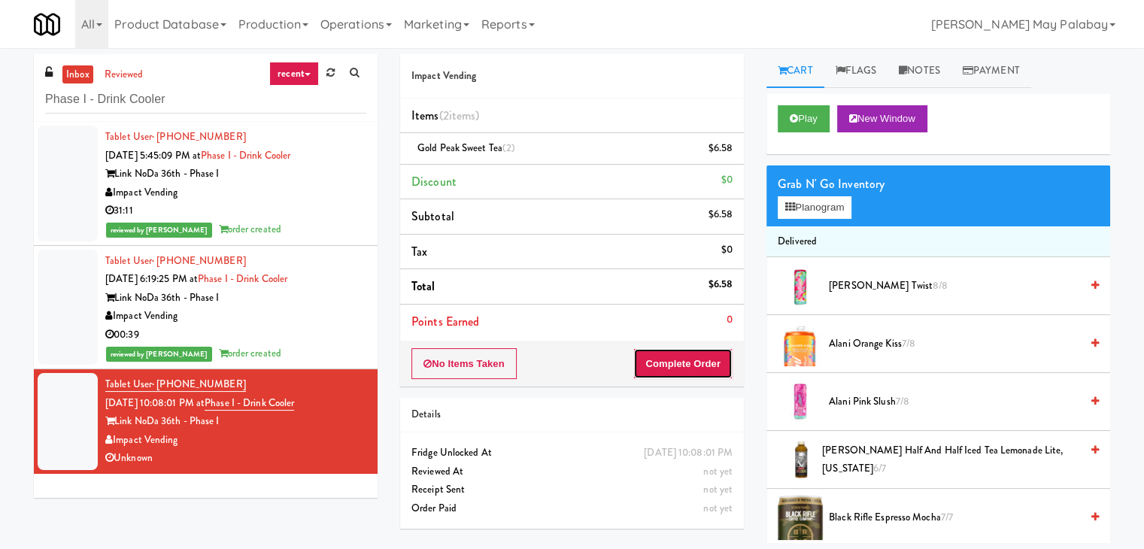
click at [698, 369] on button "Complete Order" at bounding box center [682, 364] width 99 height 32
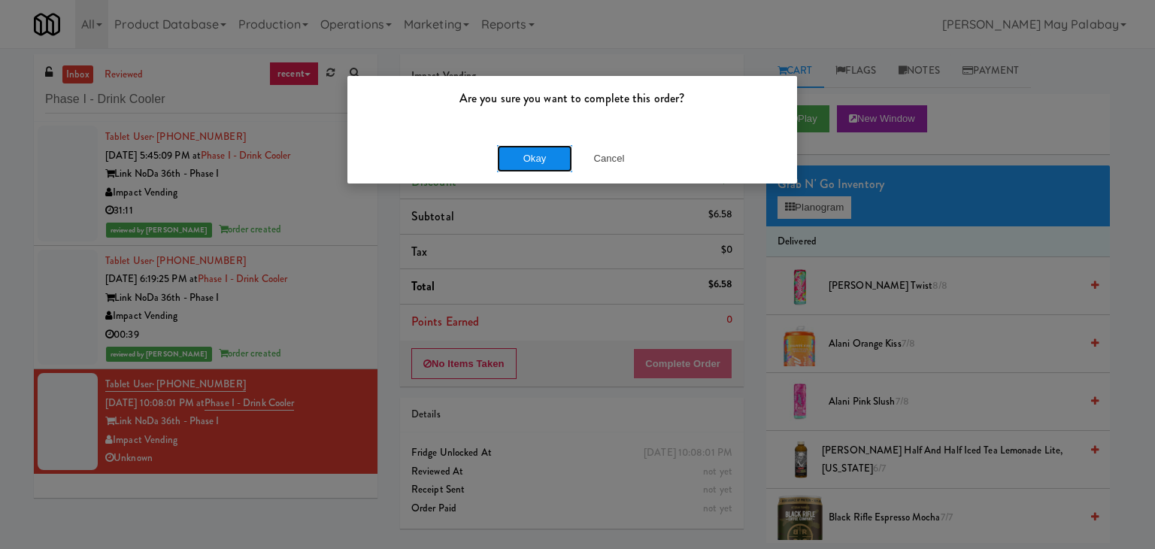
click at [535, 163] on button "Okay" at bounding box center [534, 158] width 75 height 27
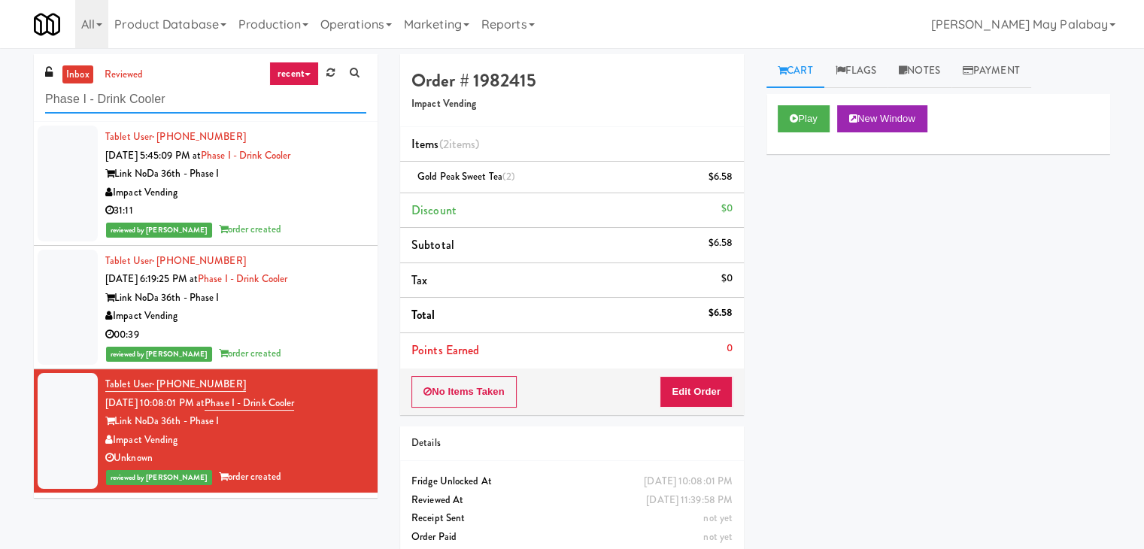
drag, startPoint x: 218, startPoint y: 95, endPoint x: 0, endPoint y: 117, distance: 219.1
click at [0, 117] on div "inbox reviewed recent all unclear take inventory issue suspicious failed recent…" at bounding box center [572, 311] width 1144 height 514
paste input "Union24 - Combo - (Big Lobby)"
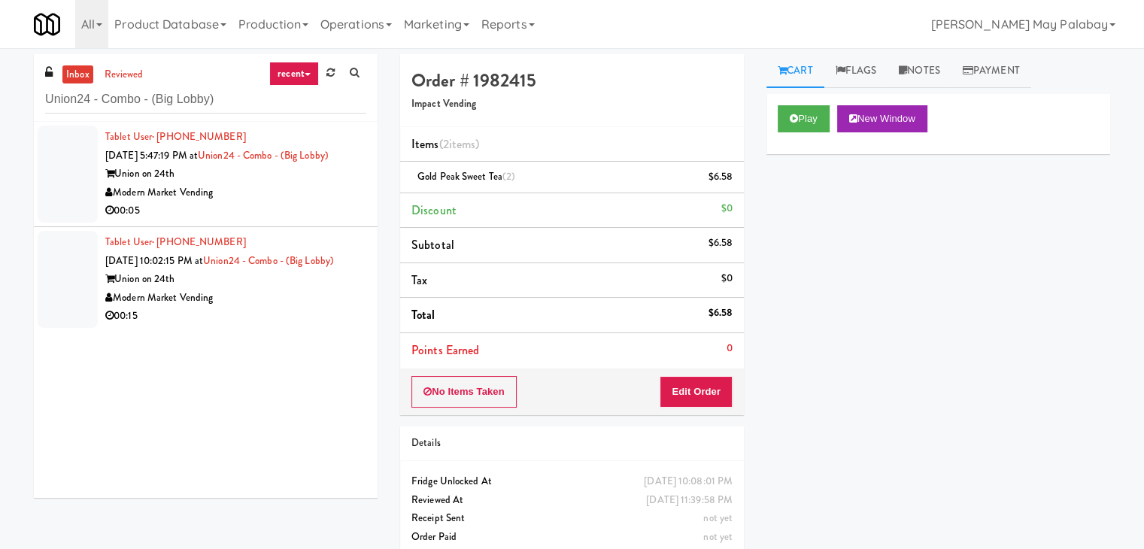
click at [211, 191] on div "Modern Market Vending" at bounding box center [235, 192] width 261 height 19
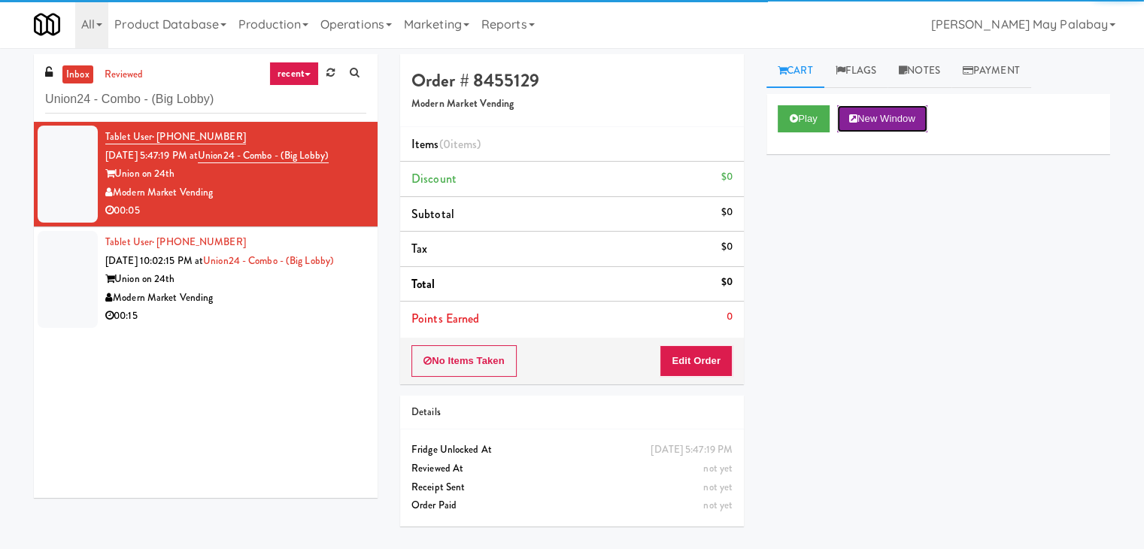
click at [893, 113] on button "New Window" at bounding box center [882, 118] width 90 height 27
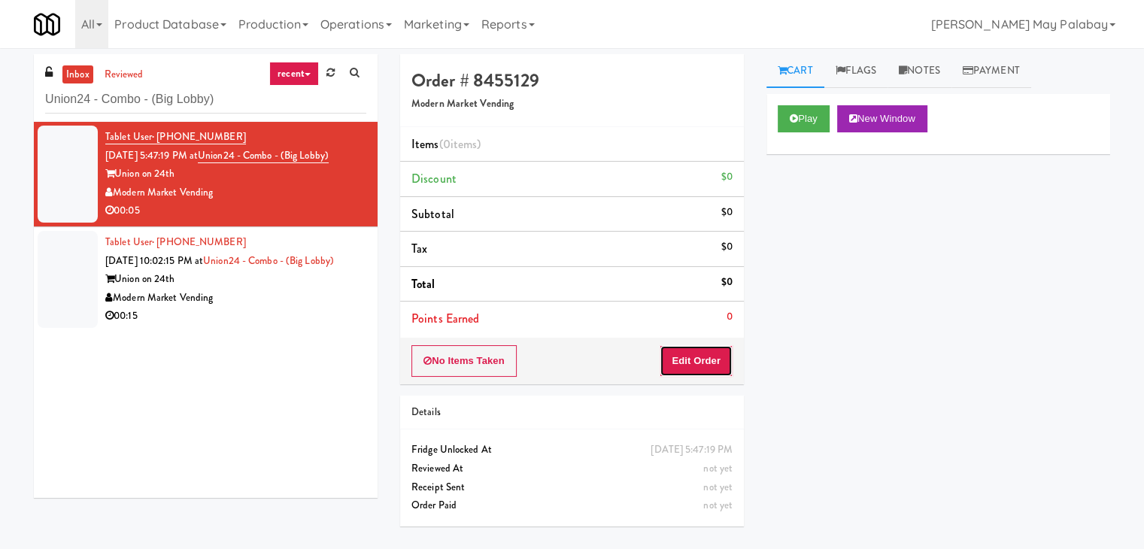
click at [677, 370] on button "Edit Order" at bounding box center [695, 361] width 73 height 32
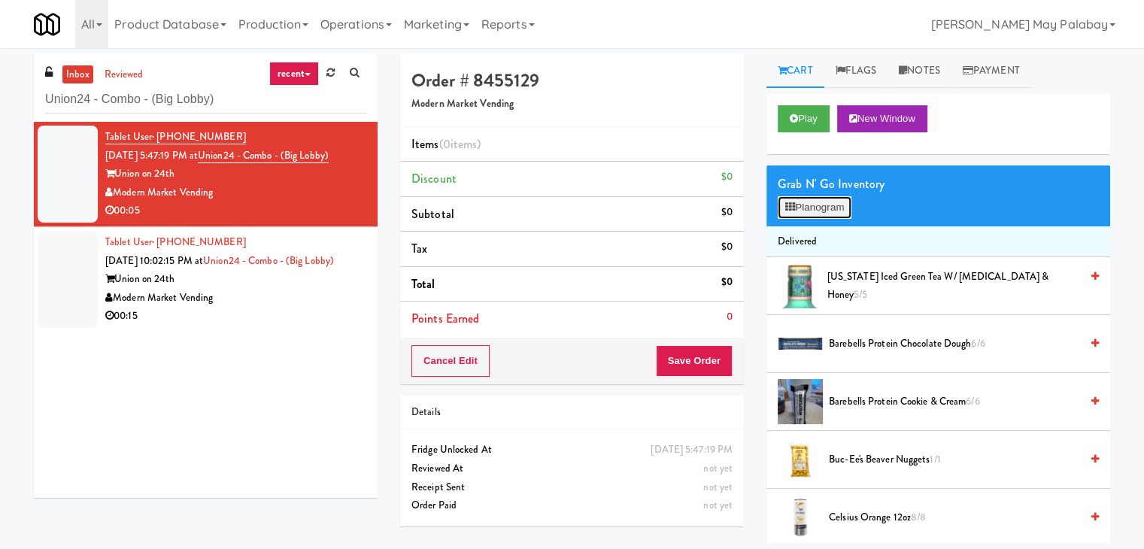
click at [795, 202] on button "Planogram" at bounding box center [814, 207] width 74 height 23
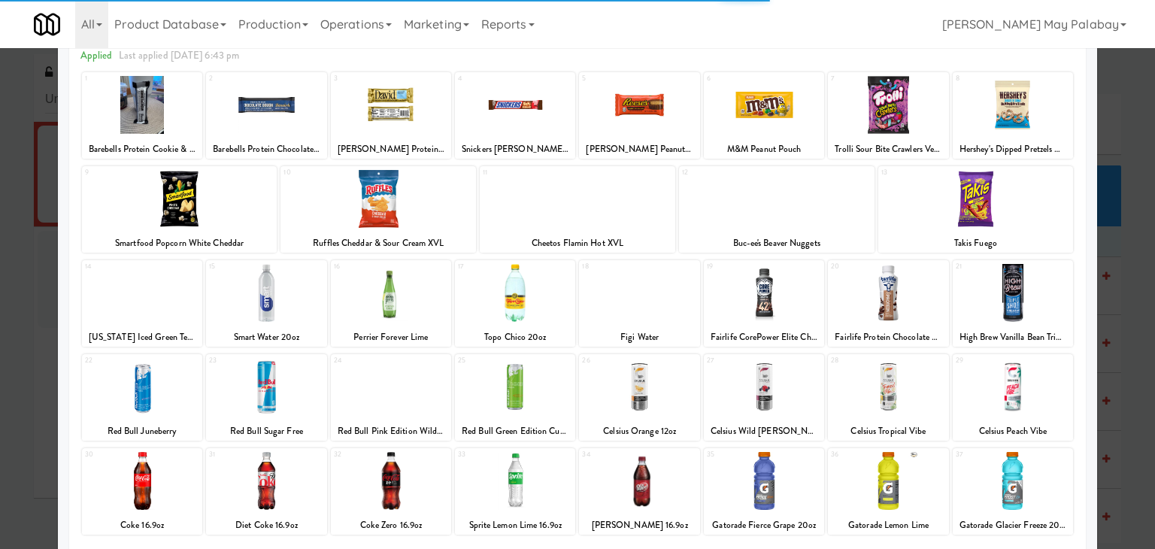
scroll to position [75, 0]
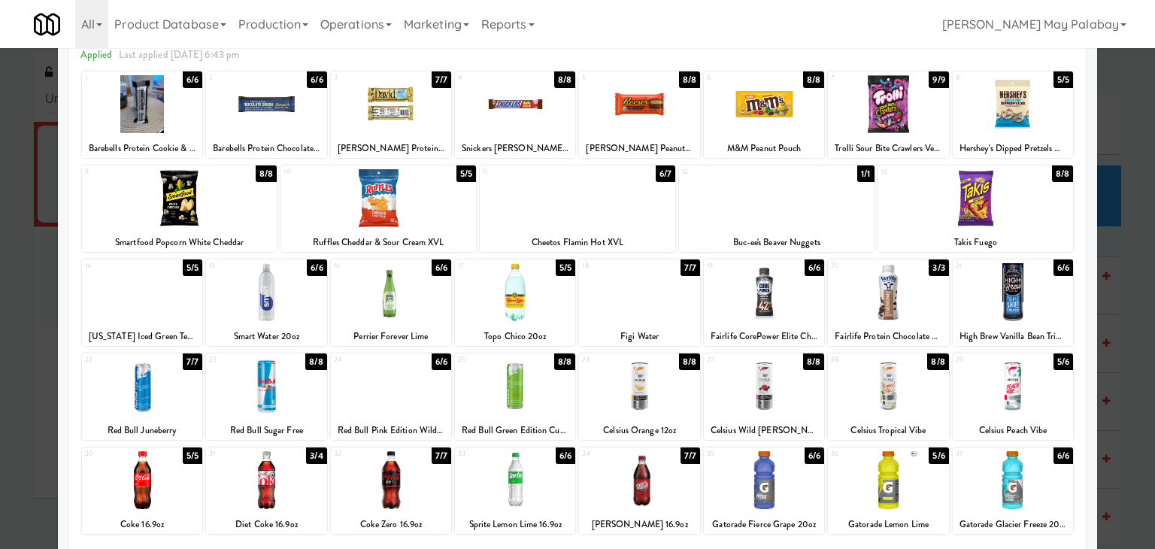
click at [1032, 500] on div at bounding box center [1013, 480] width 120 height 58
click at [1113, 428] on div at bounding box center [577, 274] width 1155 height 549
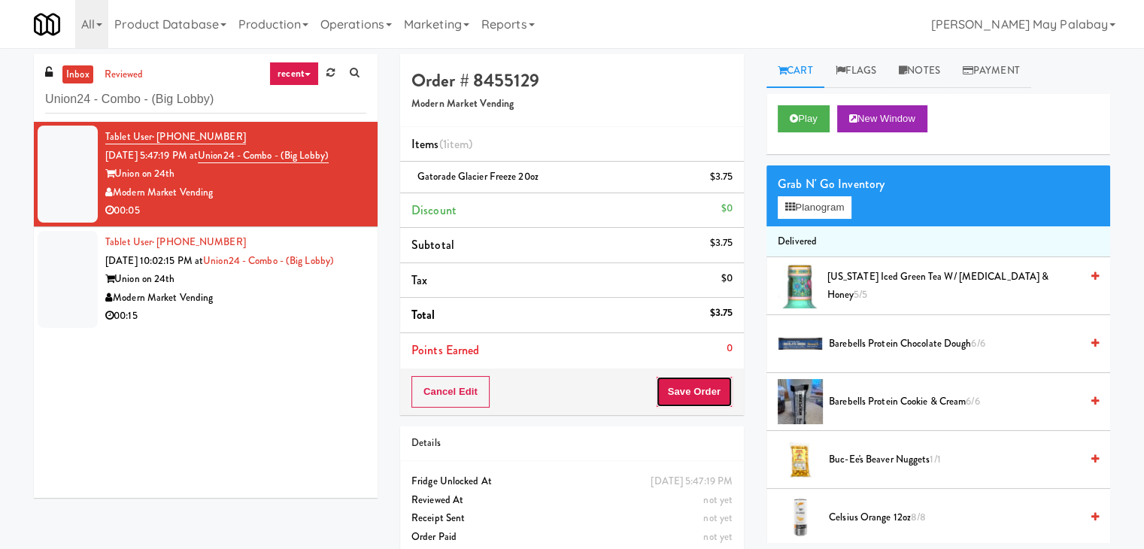
click at [680, 386] on button "Save Order" at bounding box center [694, 392] width 77 height 32
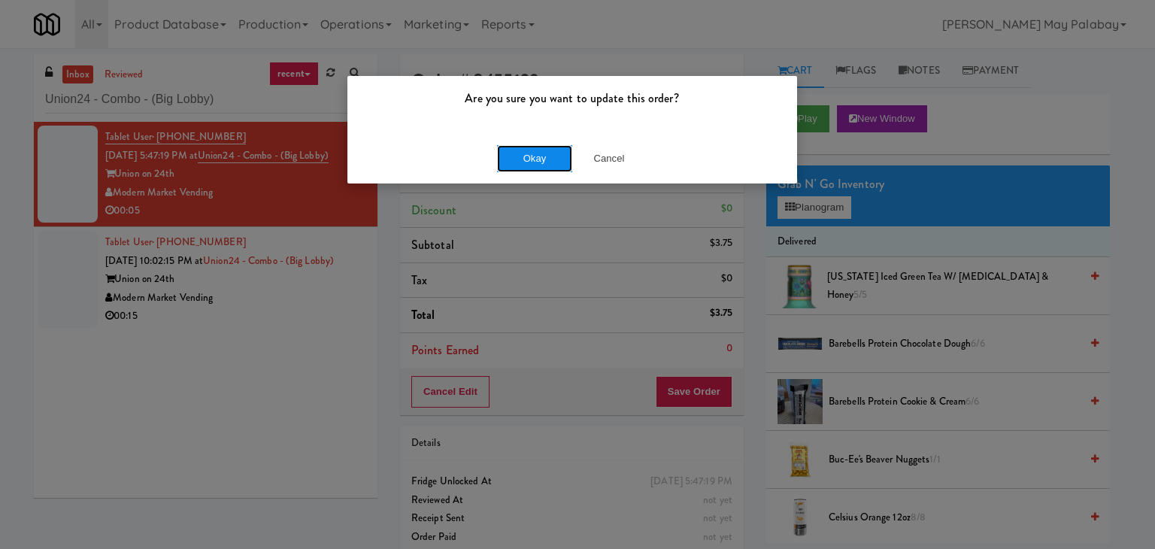
click at [552, 157] on button "Okay" at bounding box center [534, 158] width 75 height 27
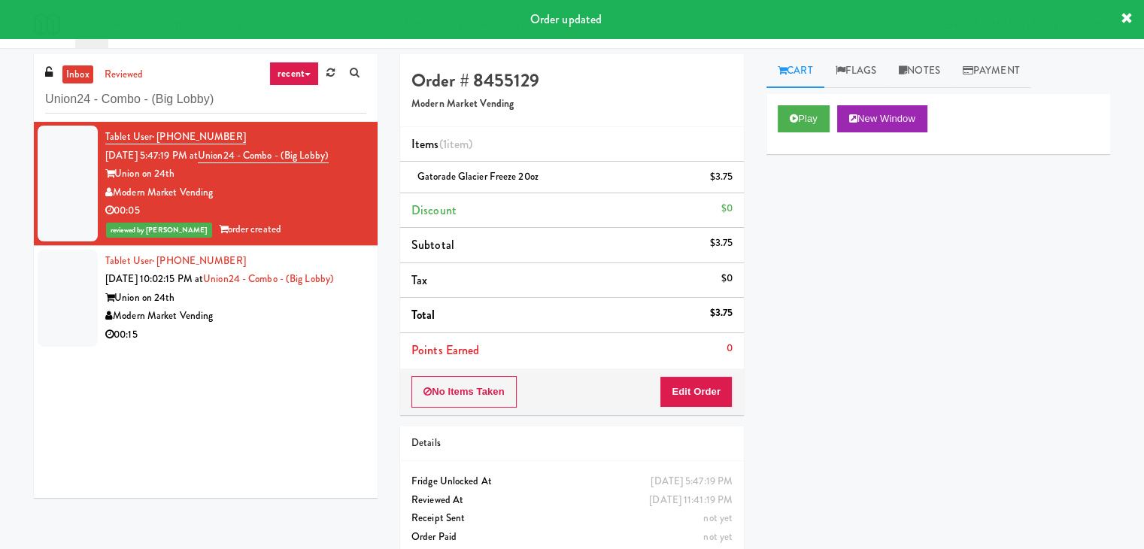
click at [262, 308] on div "Union on 24th" at bounding box center [235, 298] width 261 height 19
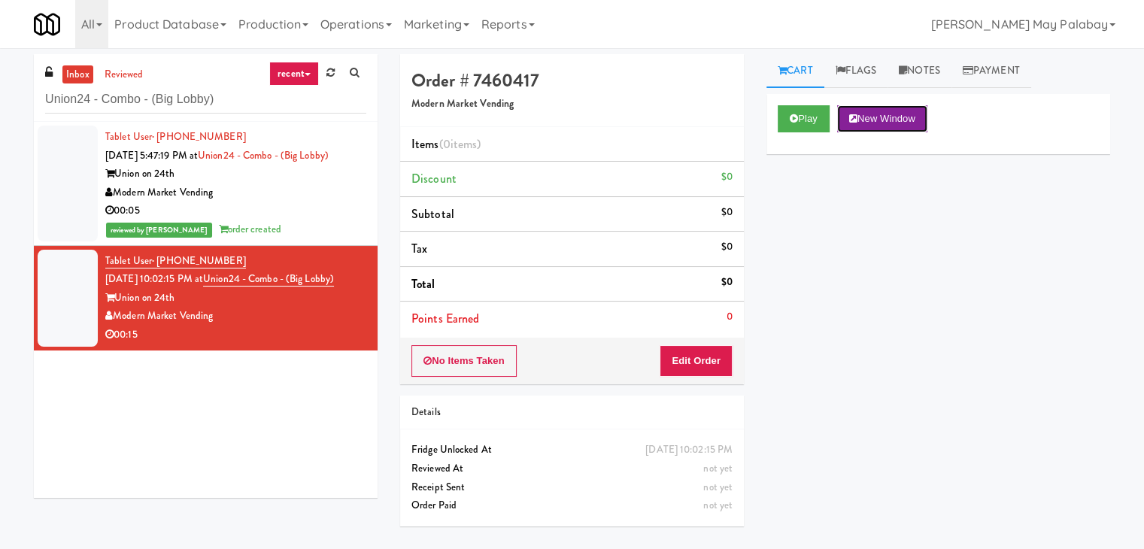
click at [880, 120] on button "New Window" at bounding box center [882, 118] width 90 height 27
click at [692, 365] on button "Edit Order" at bounding box center [695, 361] width 73 height 32
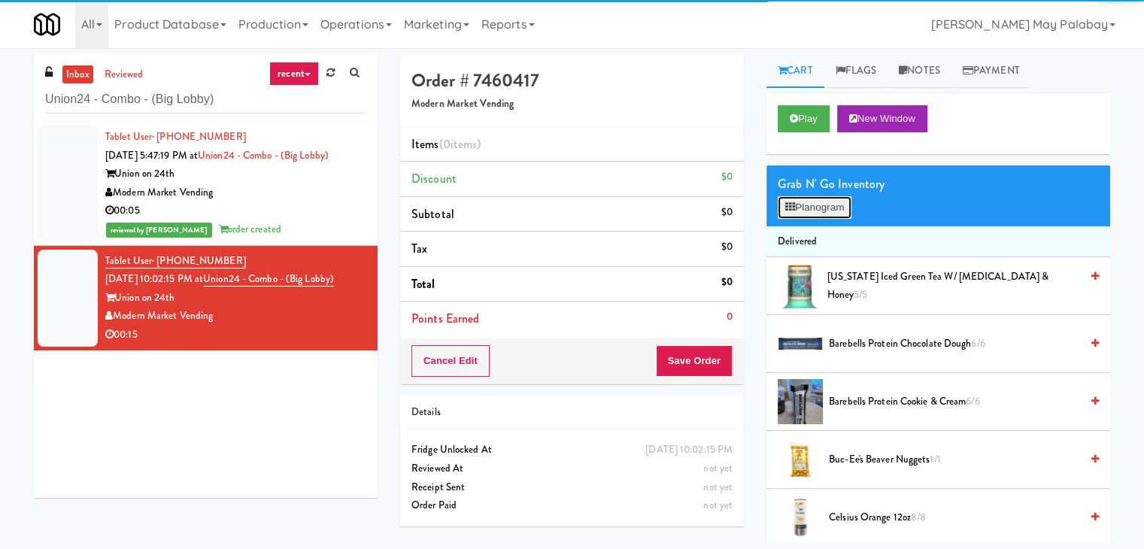
click at [809, 196] on button "Planogram" at bounding box center [814, 207] width 74 height 23
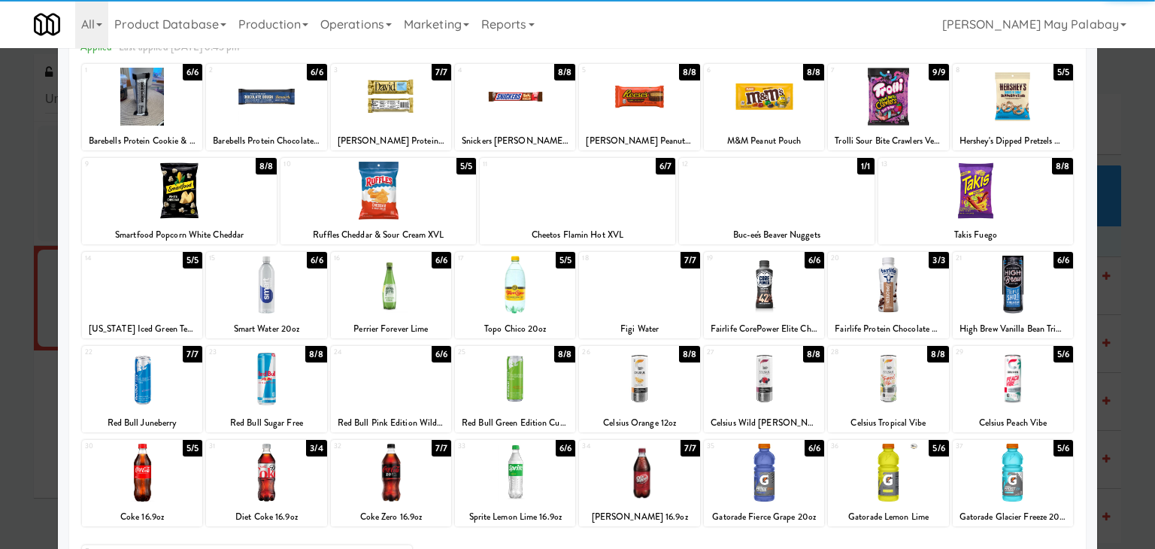
scroll to position [75, 0]
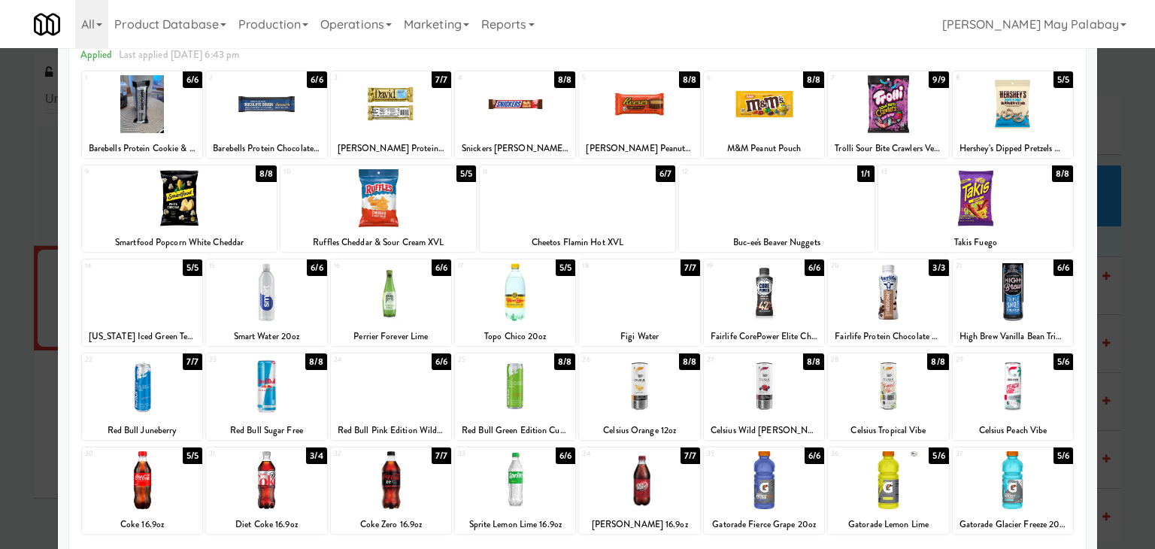
click at [418, 405] on div at bounding box center [391, 386] width 120 height 58
click at [1127, 451] on div at bounding box center [577, 274] width 1155 height 549
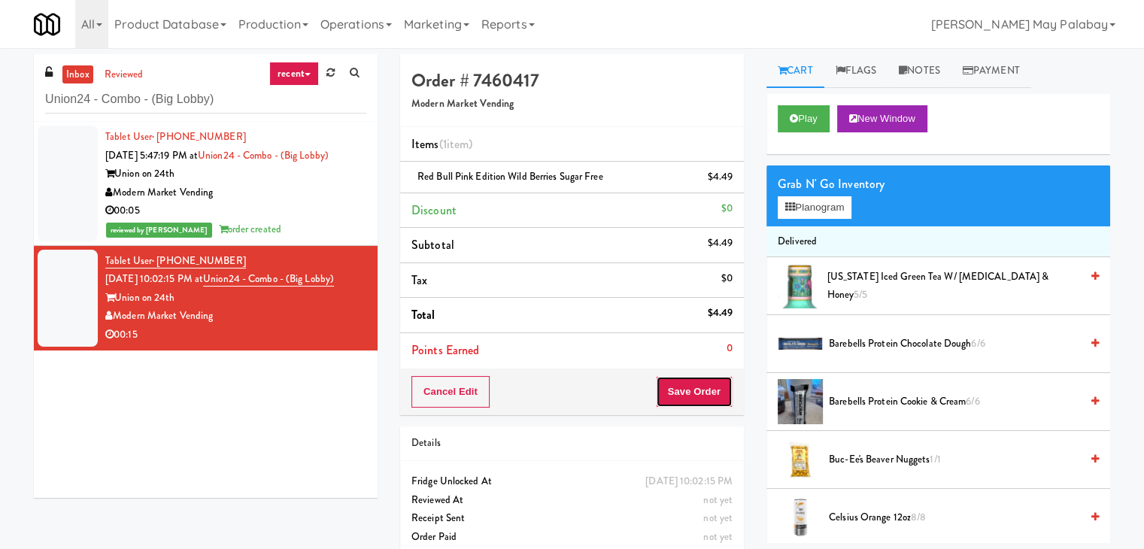
click at [682, 380] on button "Save Order" at bounding box center [694, 392] width 77 height 32
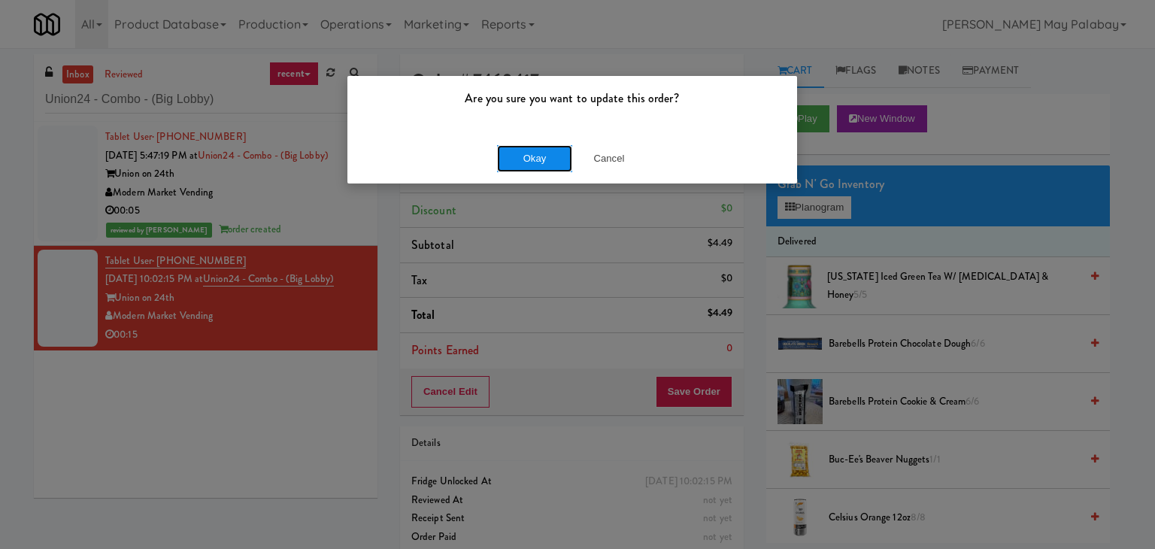
click at [519, 155] on button "Okay" at bounding box center [534, 158] width 75 height 27
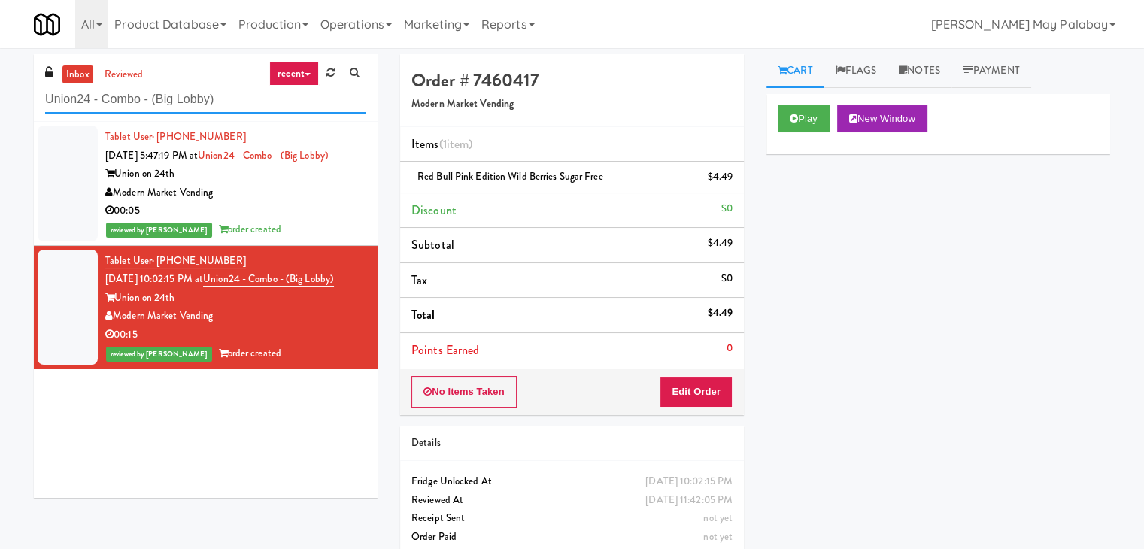
drag, startPoint x: 226, startPoint y: 100, endPoint x: 0, endPoint y: 126, distance: 227.0
click at [0, 126] on div "inbox reviewed recent all unclear take inventory issue suspicious failed recent…" at bounding box center [572, 311] width 1144 height 514
paste input "Definity Insurance"
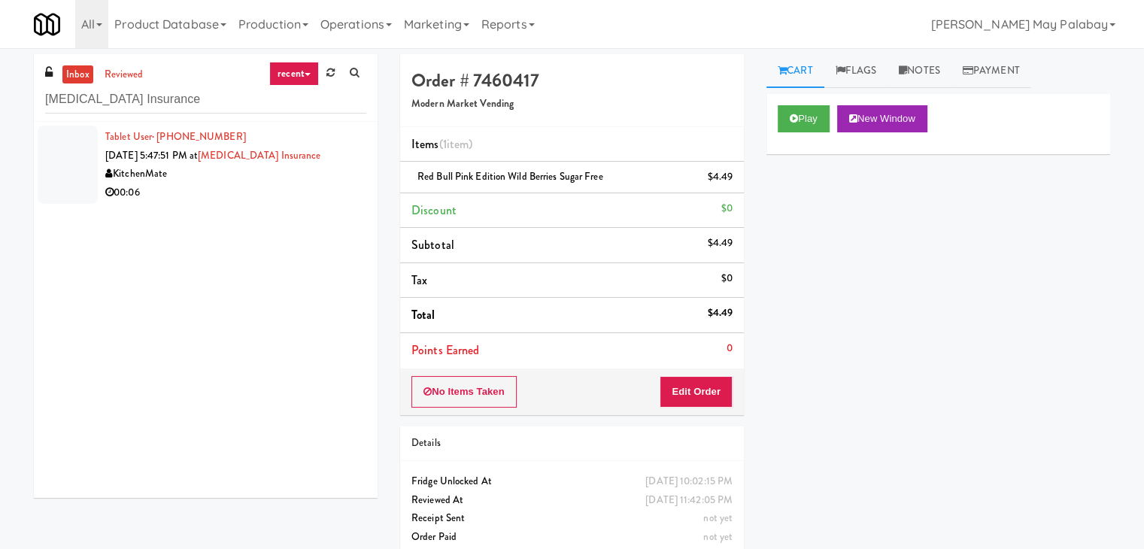
click at [132, 165] on div "KitchenMate" at bounding box center [235, 174] width 261 height 19
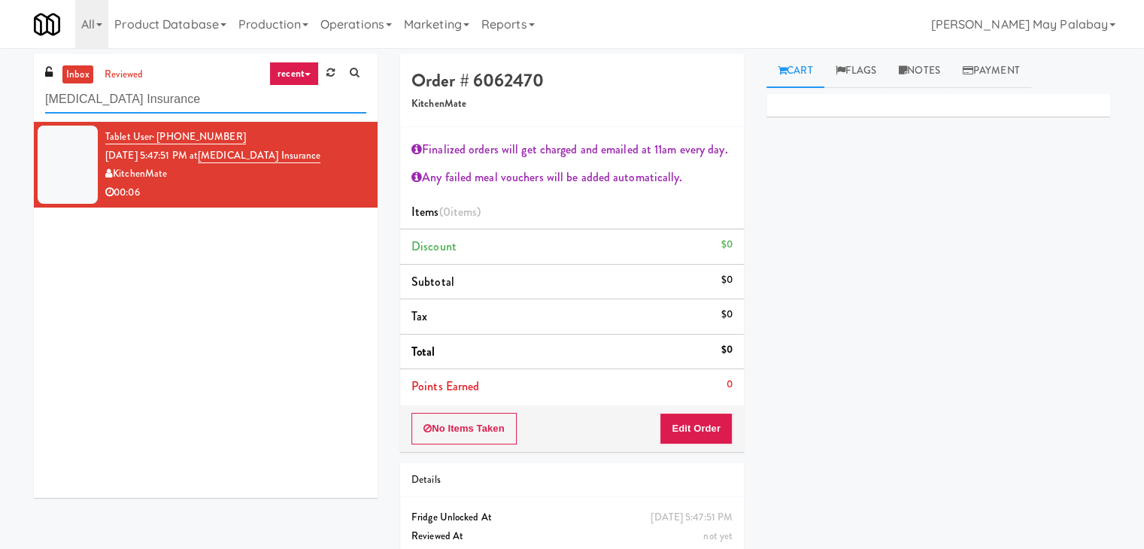
drag, startPoint x: 183, startPoint y: 97, endPoint x: 27, endPoint y: 107, distance: 156.7
click at [27, 107] on div "inbox reviewed recent all unclear take inventory issue suspicious failed recent…" at bounding box center [206, 281] width 366 height 455
paste input "[MEDICAL_DATA] - Main Floor"
click at [27, 107] on div "inbox reviewed recent all unclear take inventory issue suspicious failed recent…" at bounding box center [206, 281] width 366 height 455
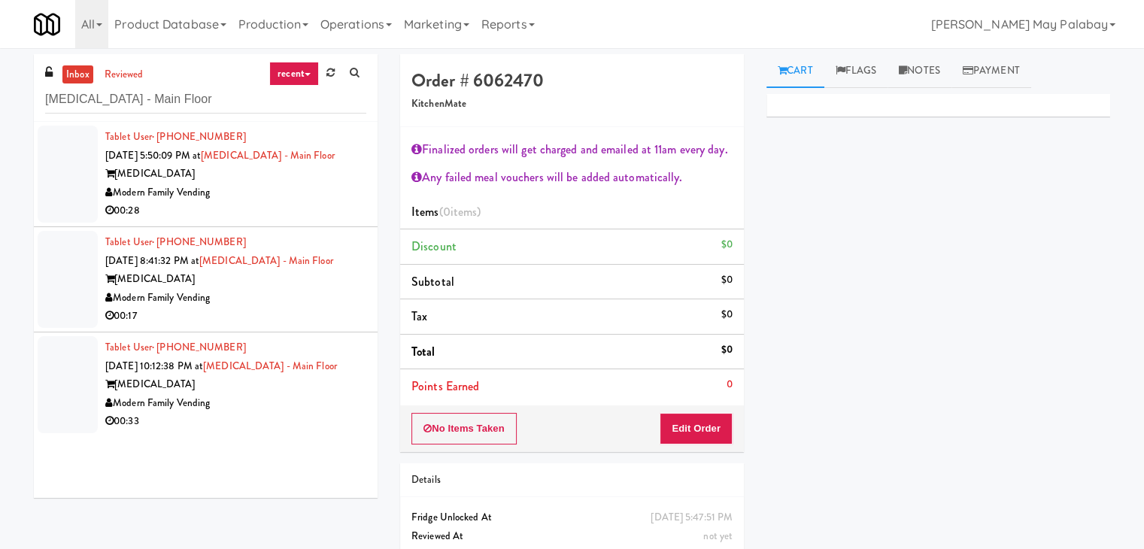
click at [192, 161] on span "Sep 18, 2025 5:50:09 PM at" at bounding box center [152, 155] width 95 height 14
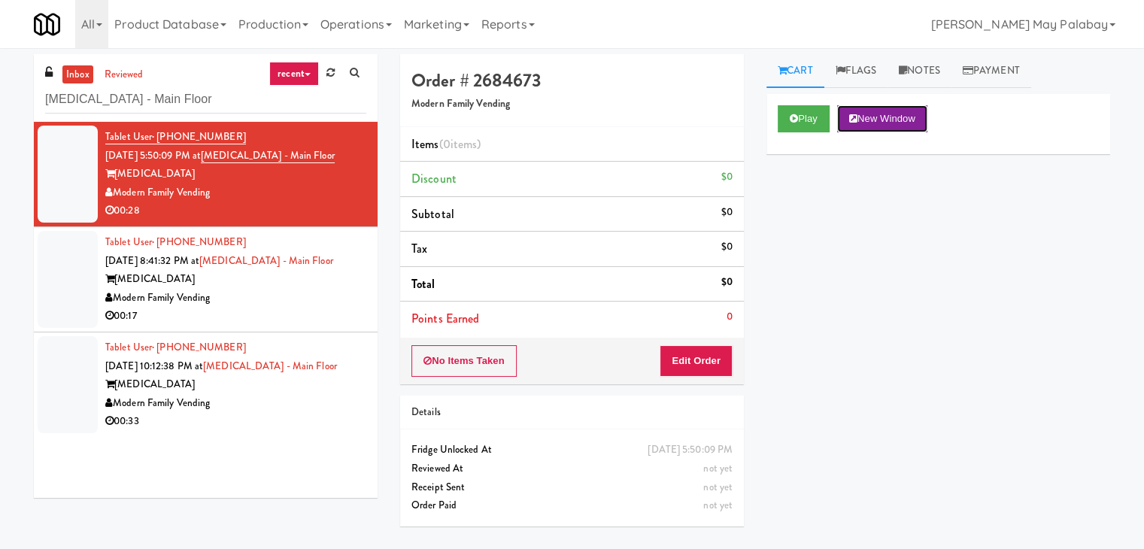
click at [918, 110] on button "New Window" at bounding box center [882, 118] width 90 height 27
click at [696, 347] on button "Edit Order" at bounding box center [695, 361] width 73 height 32
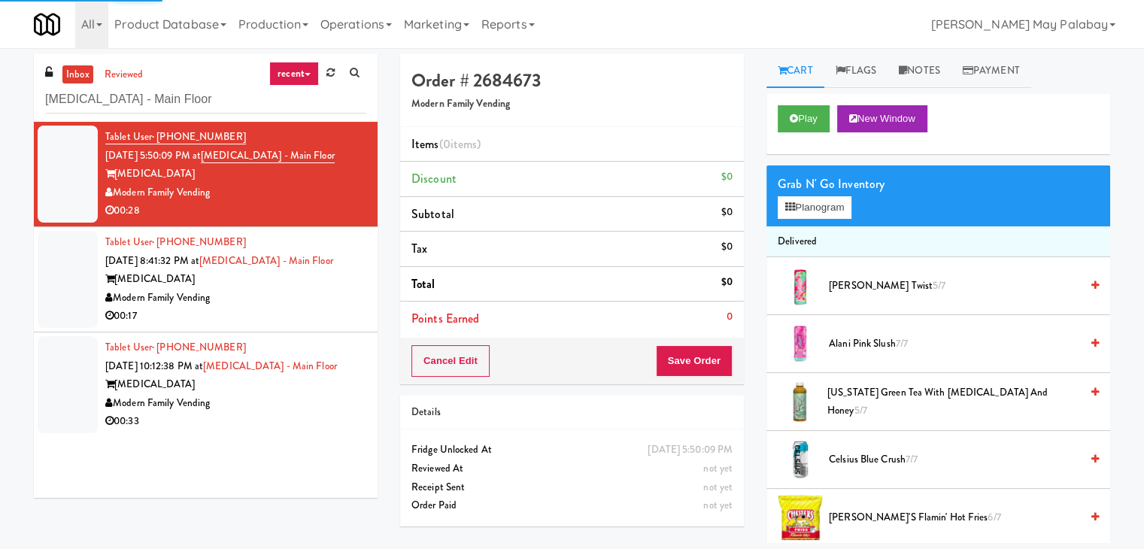
click at [811, 218] on div "Grab N' Go Inventory Planogram" at bounding box center [938, 195] width 344 height 61
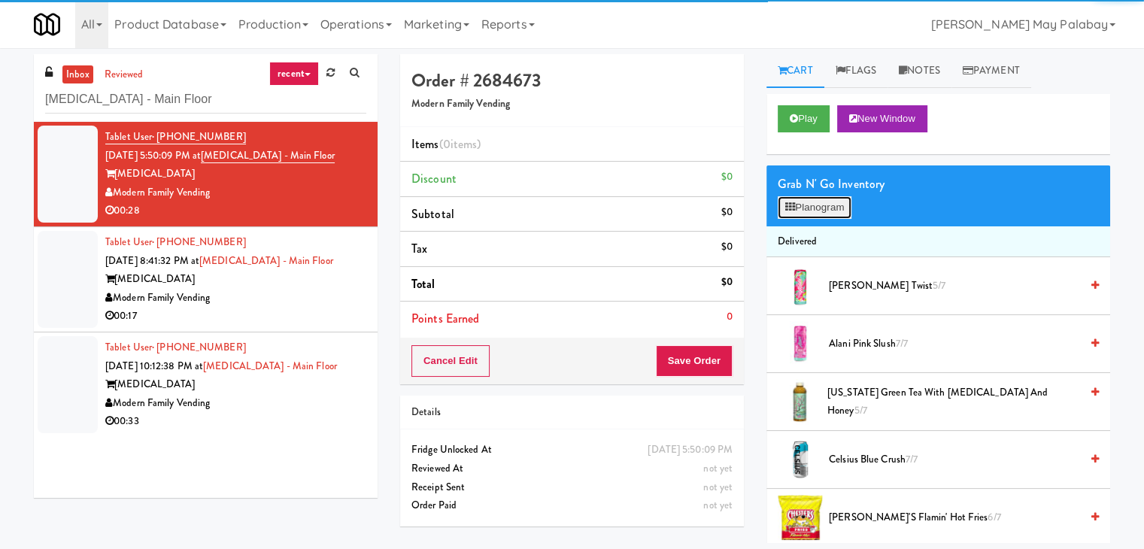
click at [815, 207] on button "Planogram" at bounding box center [814, 207] width 74 height 23
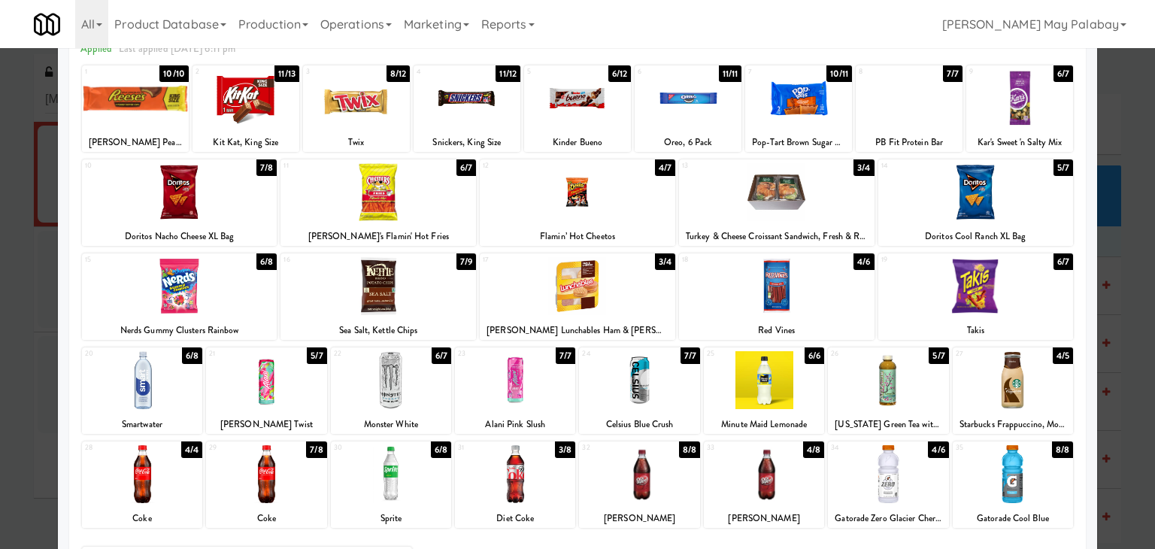
scroll to position [75, 0]
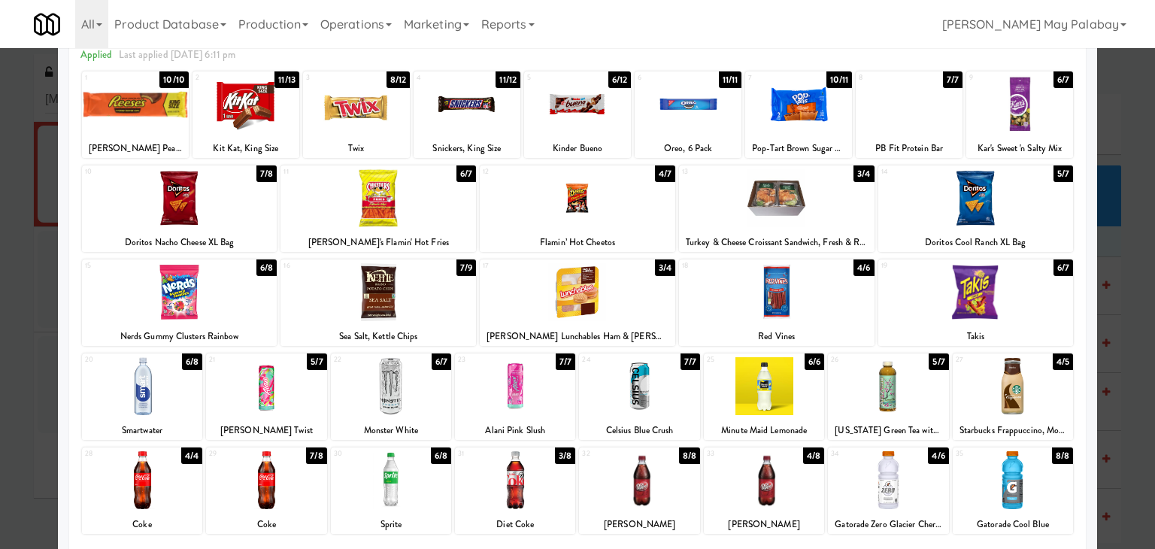
click at [469, 298] on div at bounding box center [377, 292] width 195 height 58
click at [295, 513] on div "29 7/8 Coke" at bounding box center [266, 490] width 120 height 86
click at [1118, 314] on div at bounding box center [577, 274] width 1155 height 549
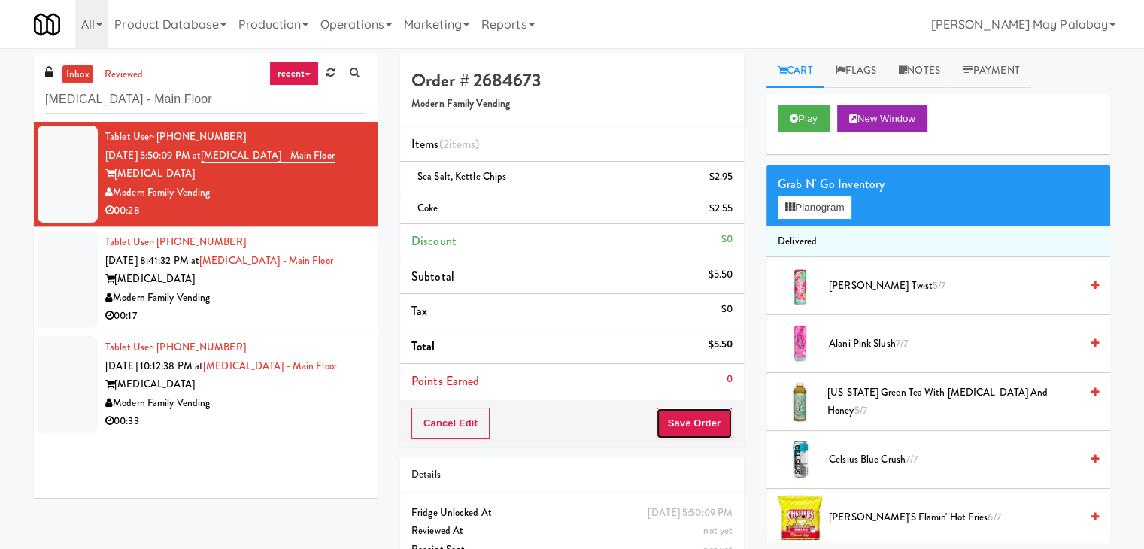
click at [682, 422] on button "Save Order" at bounding box center [694, 424] width 77 height 32
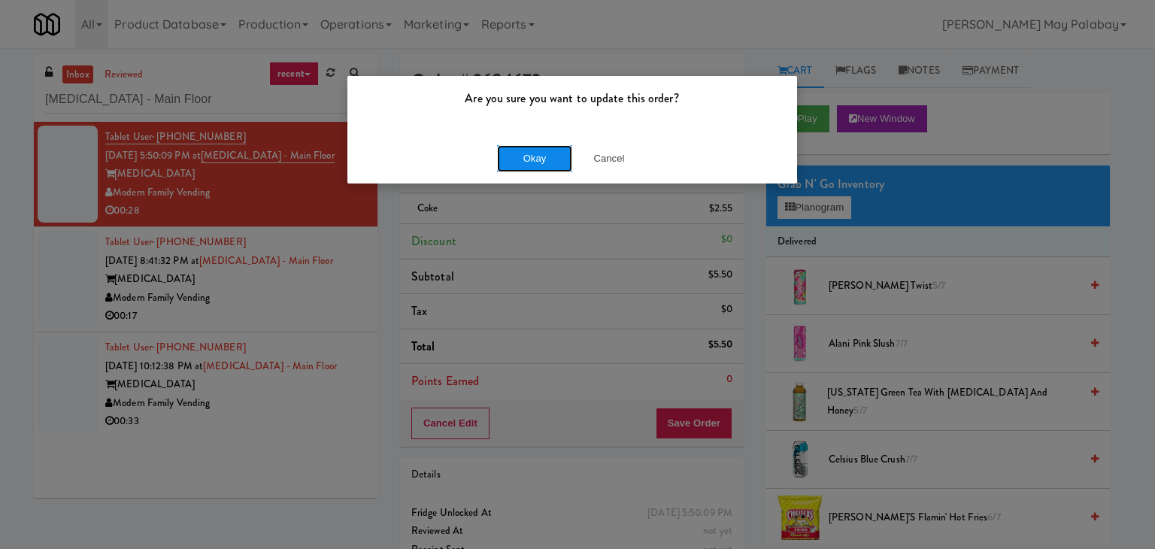
click at [540, 162] on button "Okay" at bounding box center [534, 158] width 75 height 27
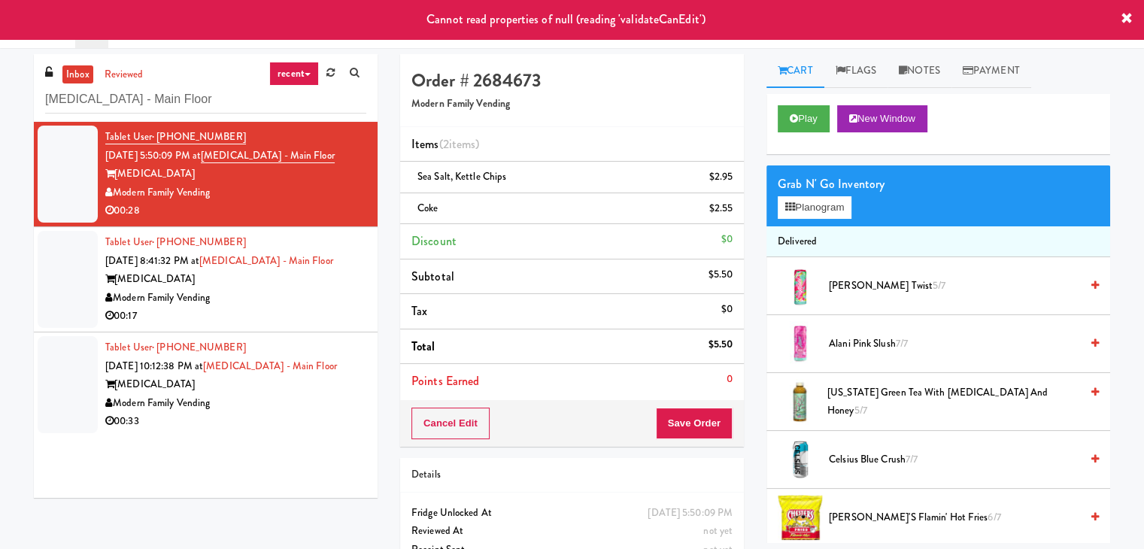
click at [327, 302] on div "Modern Family Vending" at bounding box center [235, 298] width 261 height 19
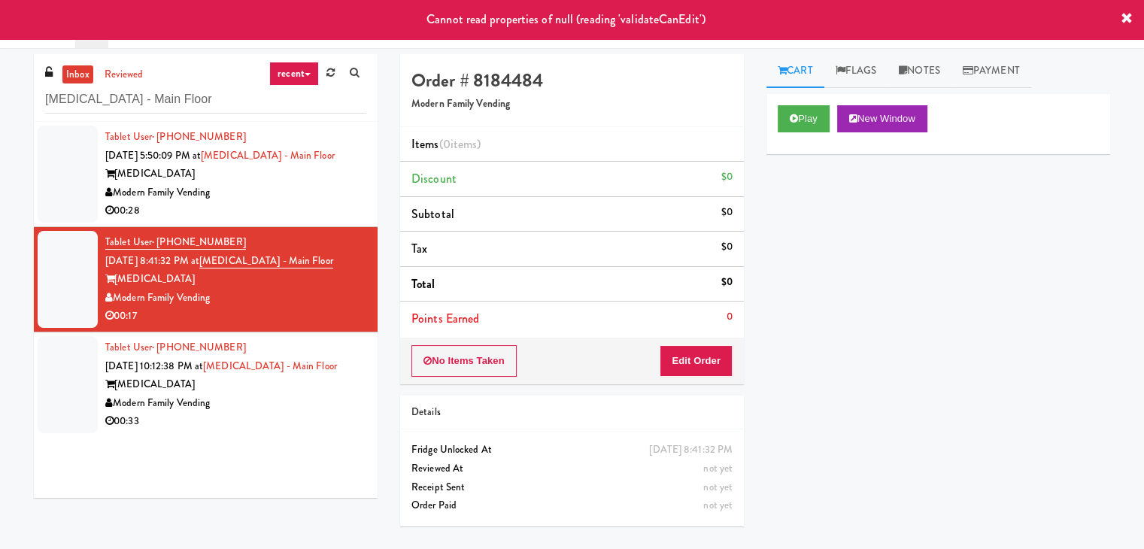
click at [274, 178] on div "[MEDICAL_DATA]" at bounding box center [235, 174] width 261 height 19
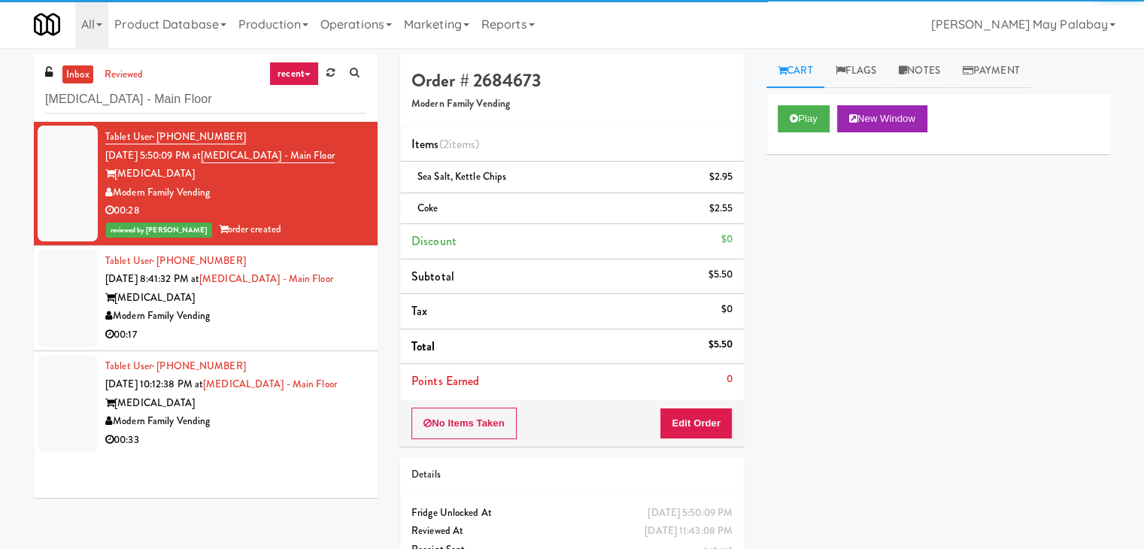
click at [229, 305] on div "[MEDICAL_DATA]" at bounding box center [235, 298] width 261 height 19
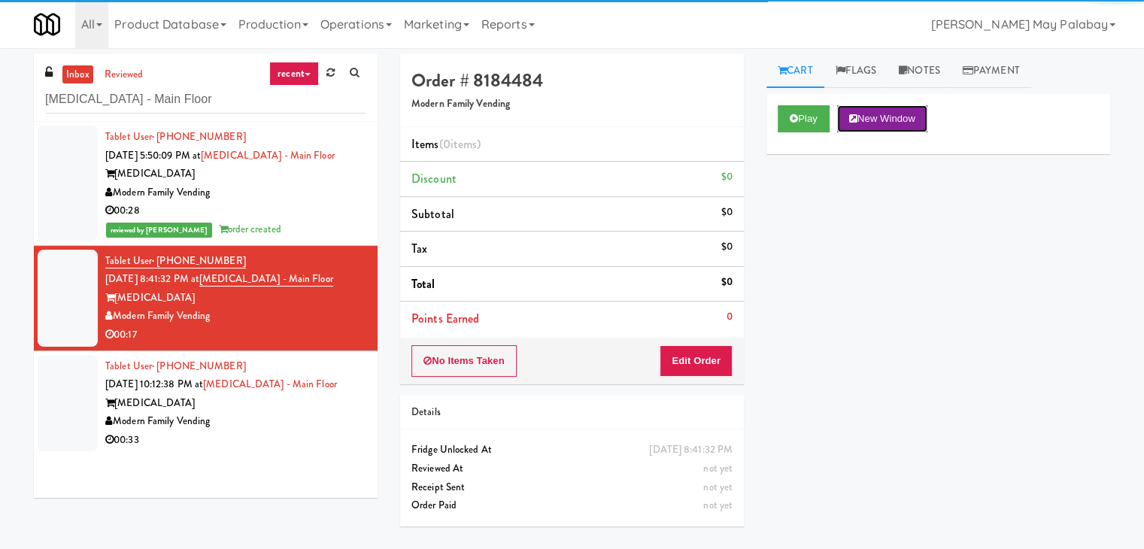
click at [880, 117] on button "New Window" at bounding box center [882, 118] width 90 height 27
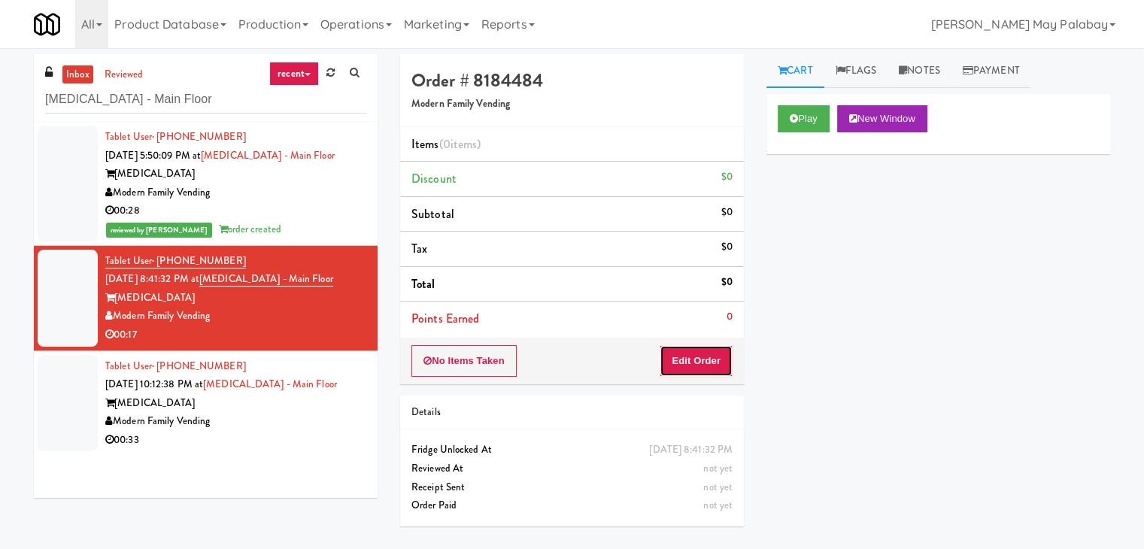
click at [689, 362] on button "Edit Order" at bounding box center [695, 361] width 73 height 32
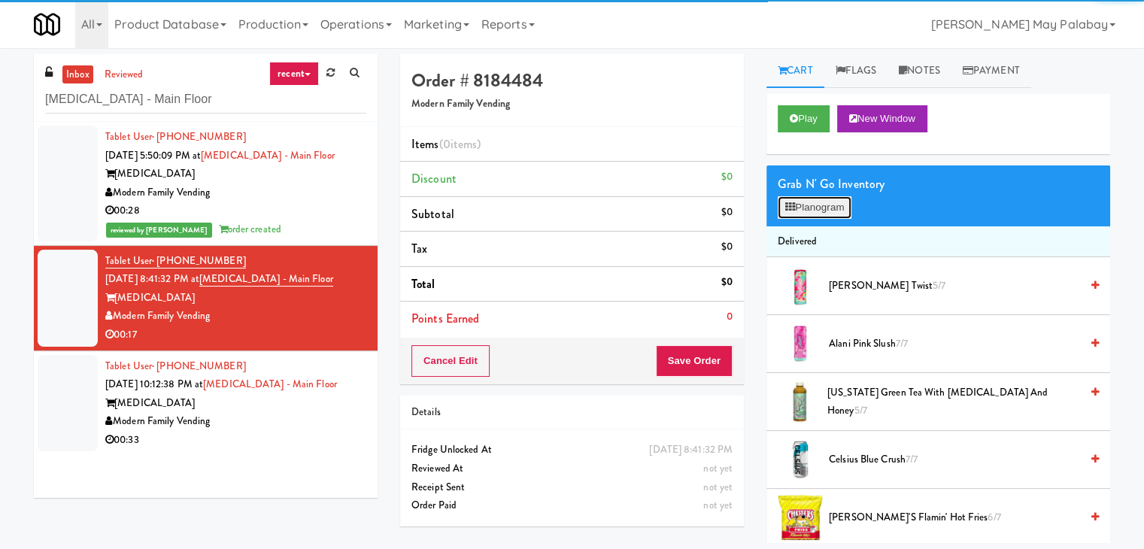
click at [809, 208] on button "Planogram" at bounding box center [814, 207] width 74 height 23
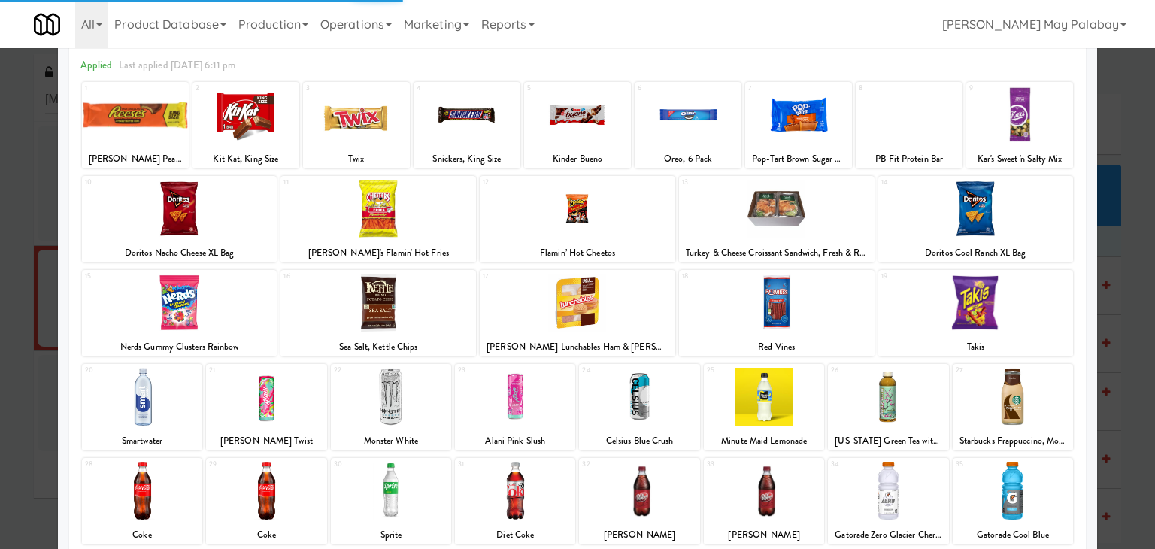
scroll to position [75, 0]
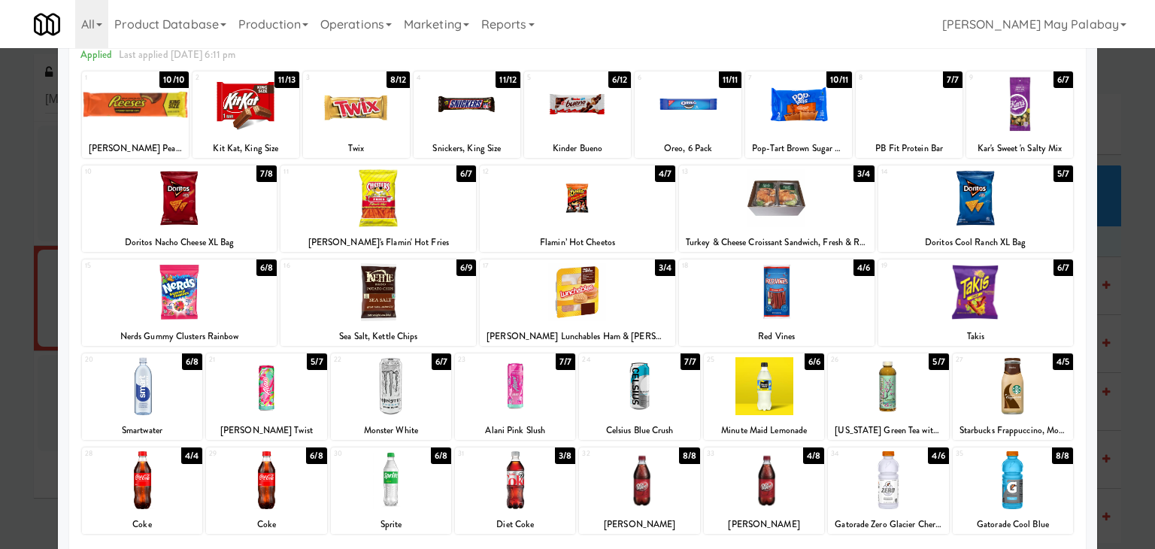
click at [183, 497] on div at bounding box center [142, 480] width 120 height 58
click at [1044, 495] on div at bounding box center [1013, 480] width 120 height 58
click at [297, 130] on div "1 10/10 Reese’s Peanut Butter Cups, King Size 2 11/13 Kit Kat, King Size 3 8/12…" at bounding box center [577, 114] width 991 height 86
click at [290, 129] on div at bounding box center [245, 104] width 107 height 58
click at [1137, 241] on div at bounding box center [577, 274] width 1155 height 549
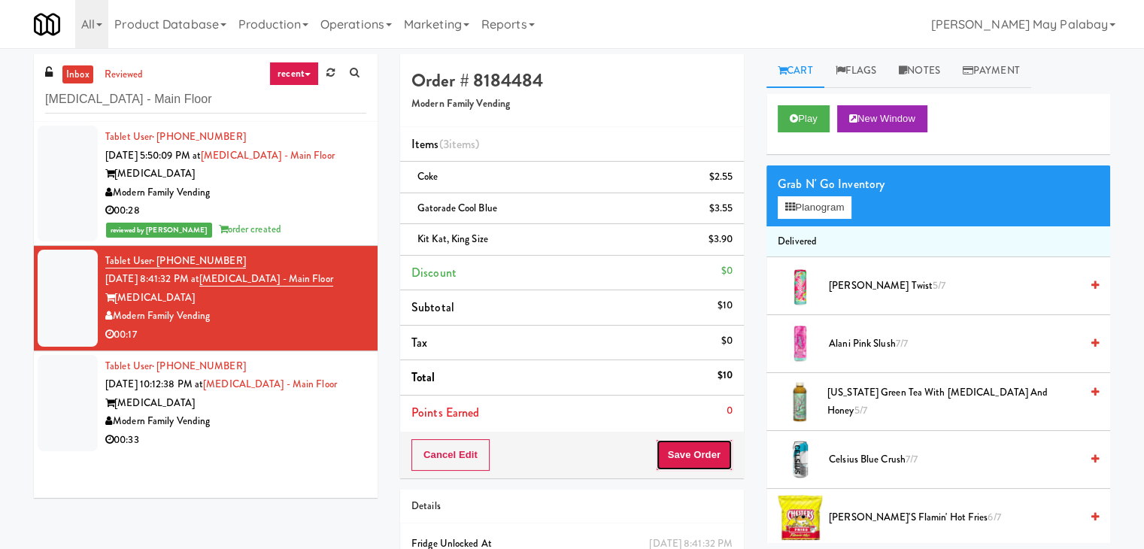
click at [704, 454] on button "Save Order" at bounding box center [694, 455] width 77 height 32
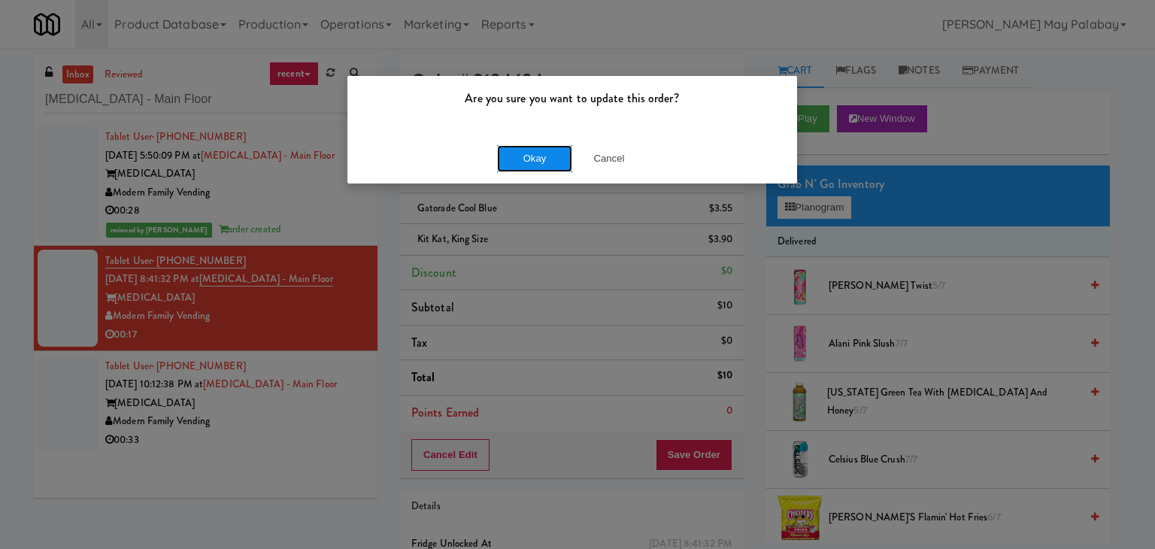
click at [525, 157] on button "Okay" at bounding box center [534, 158] width 75 height 27
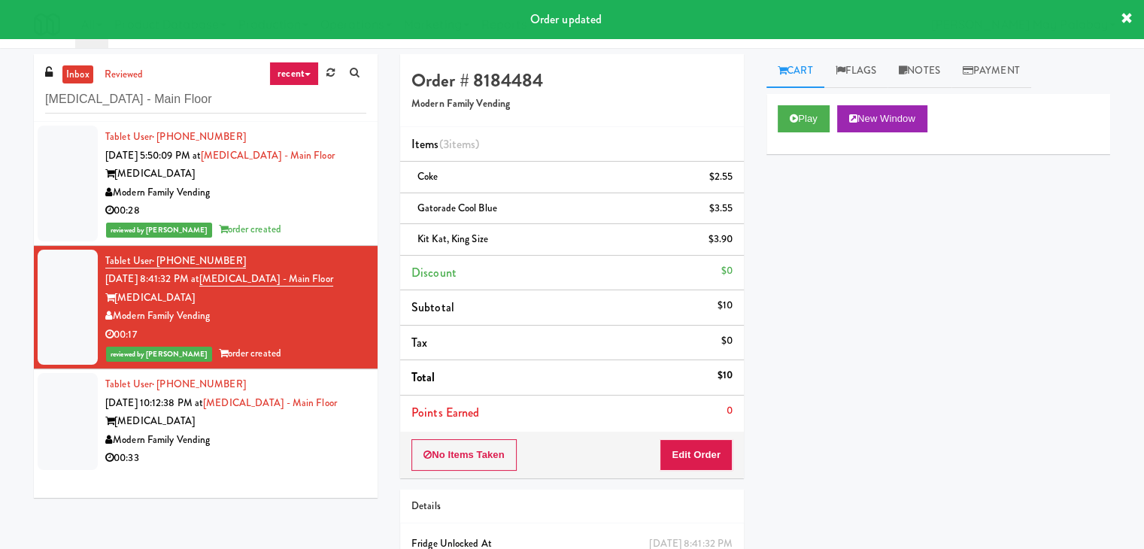
click at [329, 412] on div "[MEDICAL_DATA]" at bounding box center [235, 421] width 261 height 19
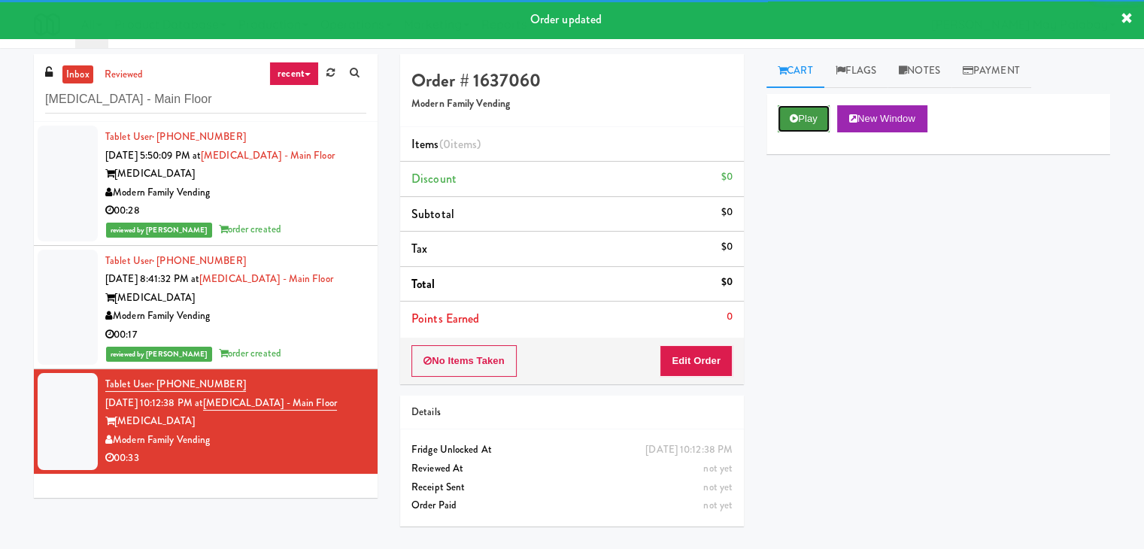
click at [805, 123] on button "Play" at bounding box center [803, 118] width 52 height 27
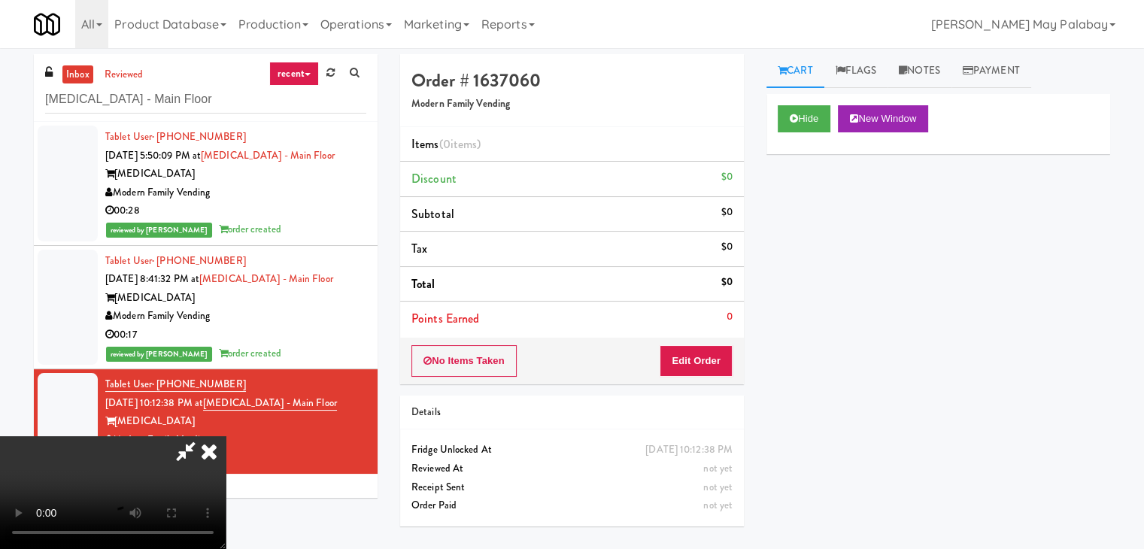
click at [208, 449] on icon at bounding box center [208, 451] width 33 height 30
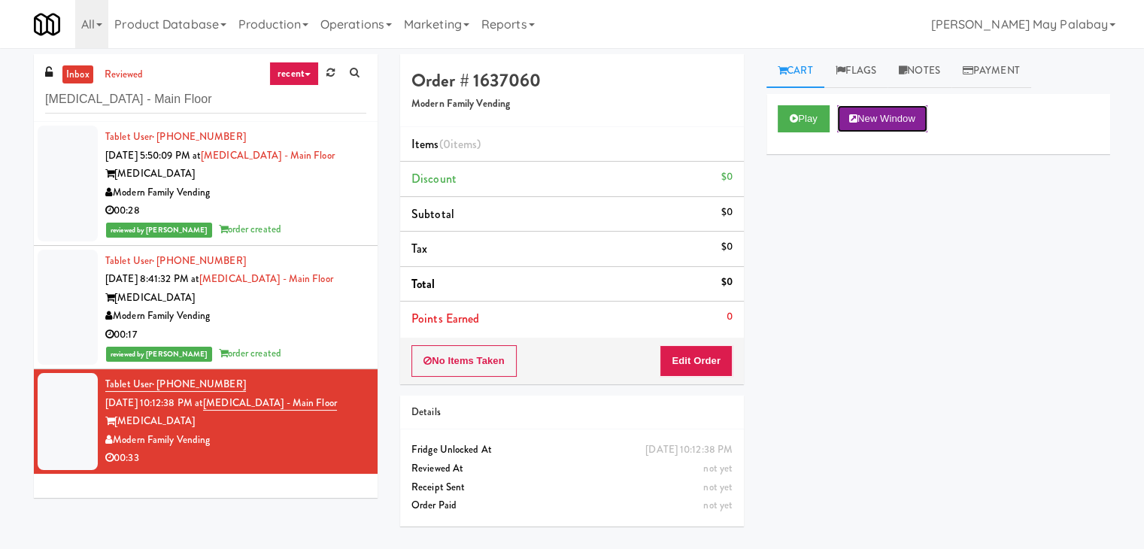
click at [912, 120] on button "New Window" at bounding box center [882, 118] width 90 height 27
click at [704, 350] on button "Edit Order" at bounding box center [695, 361] width 73 height 32
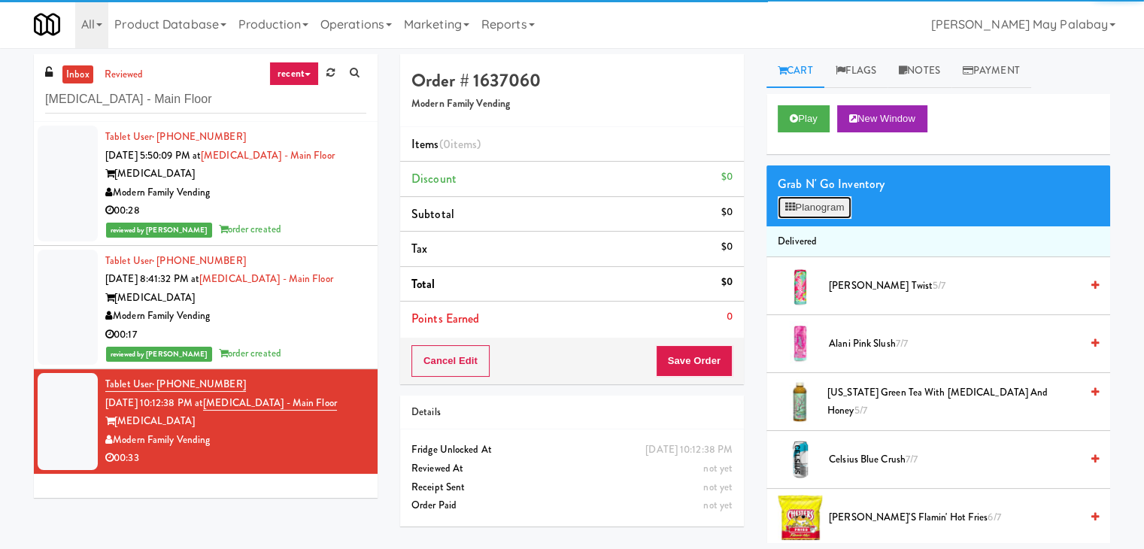
click at [818, 216] on button "Planogram" at bounding box center [814, 207] width 74 height 23
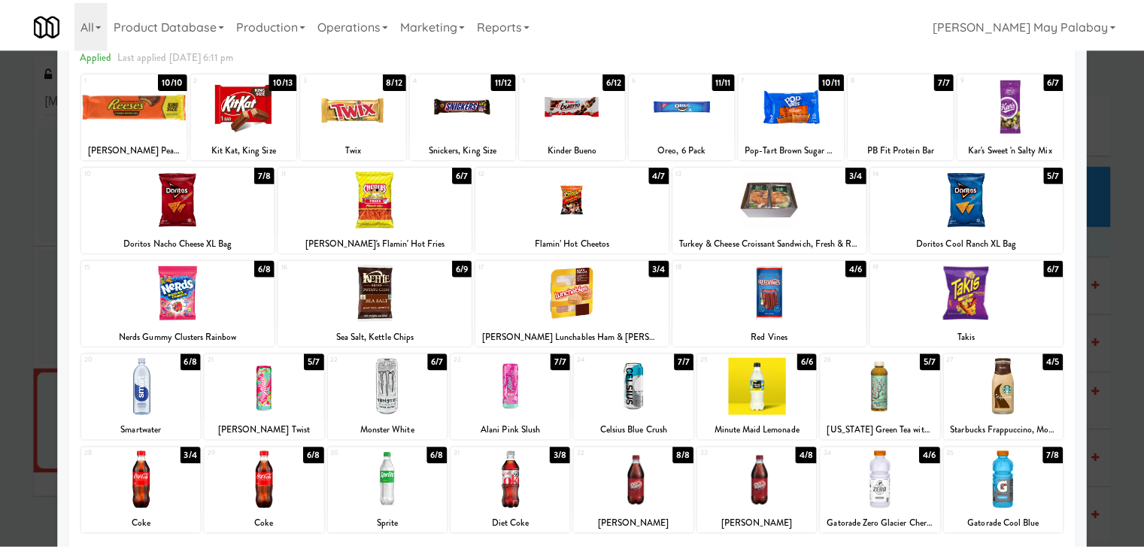
scroll to position [75, 0]
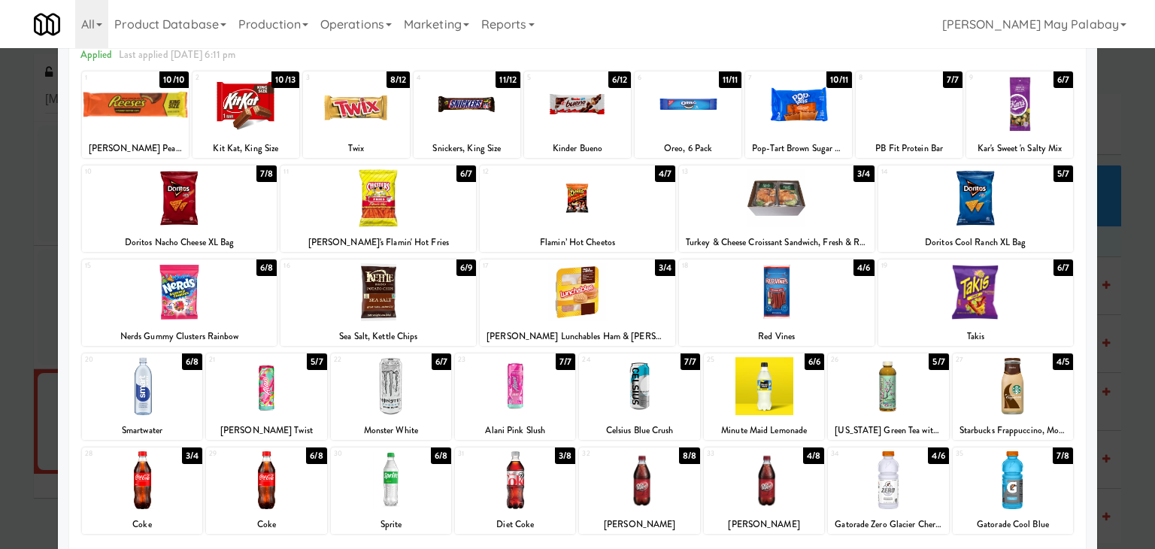
click at [220, 299] on div at bounding box center [179, 292] width 195 height 58
click at [530, 407] on div at bounding box center [515, 386] width 120 height 58
click at [1121, 324] on div at bounding box center [577, 274] width 1155 height 549
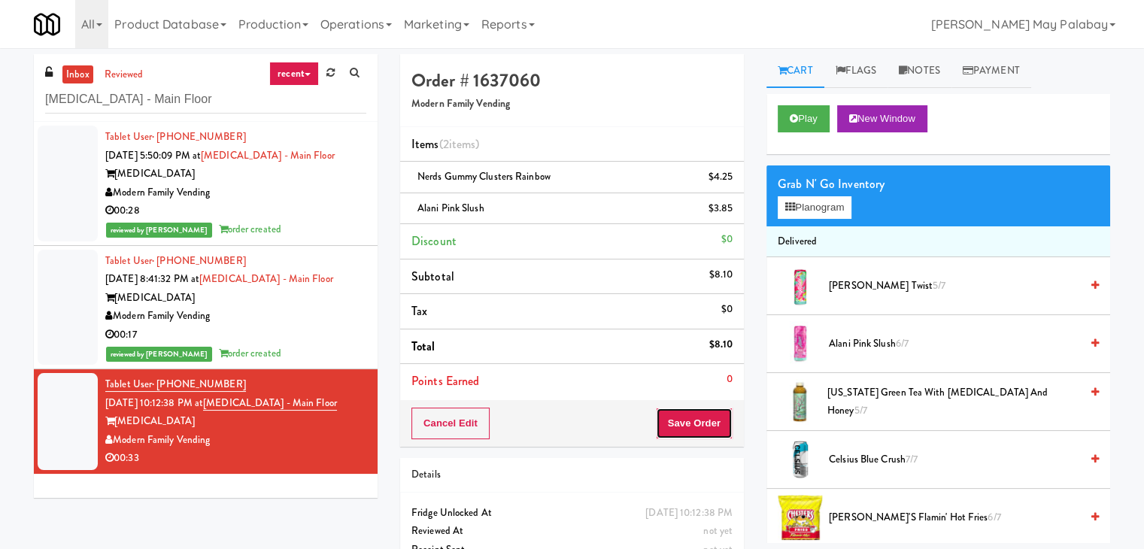
click at [691, 427] on button "Save Order" at bounding box center [694, 424] width 77 height 32
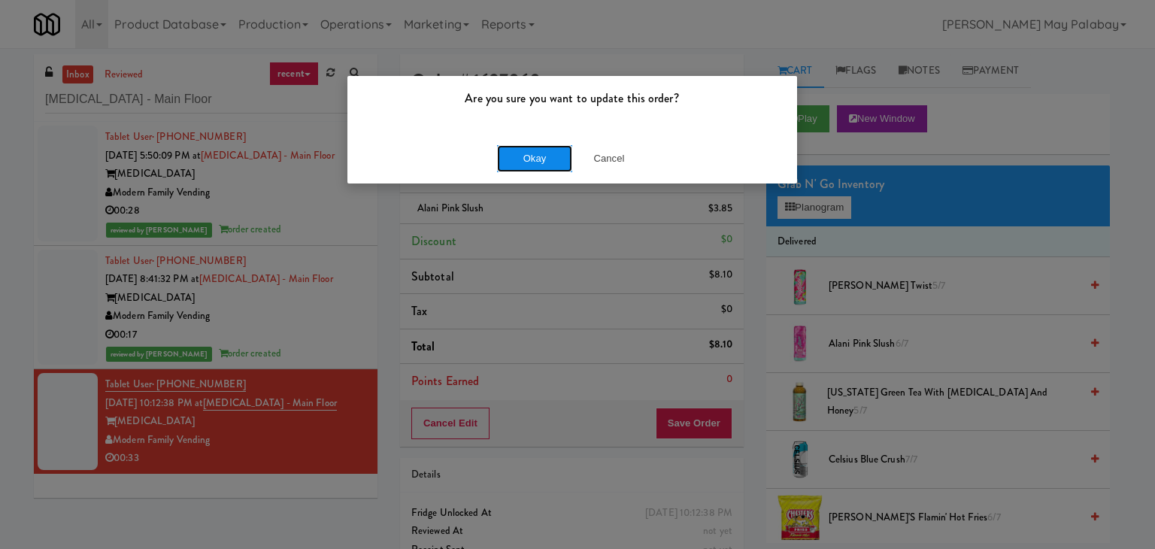
click at [535, 160] on button "Okay" at bounding box center [534, 158] width 75 height 27
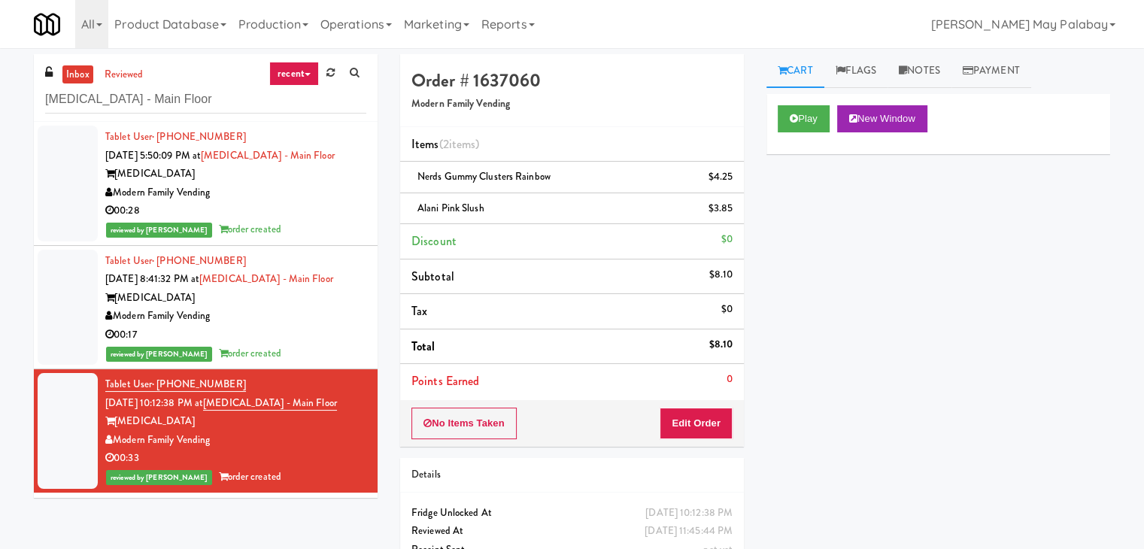
click at [238, 323] on div "Modern Family Vending" at bounding box center [235, 316] width 261 height 19
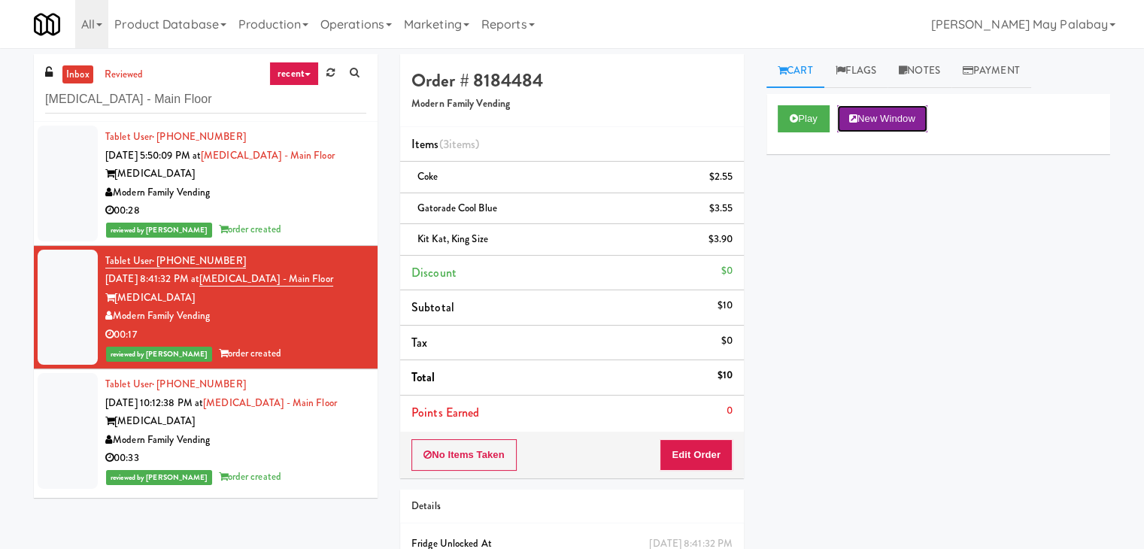
click at [893, 117] on button "New Window" at bounding box center [882, 118] width 90 height 27
drag, startPoint x: 185, startPoint y: 91, endPoint x: 14, endPoint y: 111, distance: 172.6
click at [14, 111] on div "inbox reviewed recent all unclear take inventory issue suspicious failed recent…" at bounding box center [572, 342] width 1144 height 577
paste input "Gettysburg - Combo"
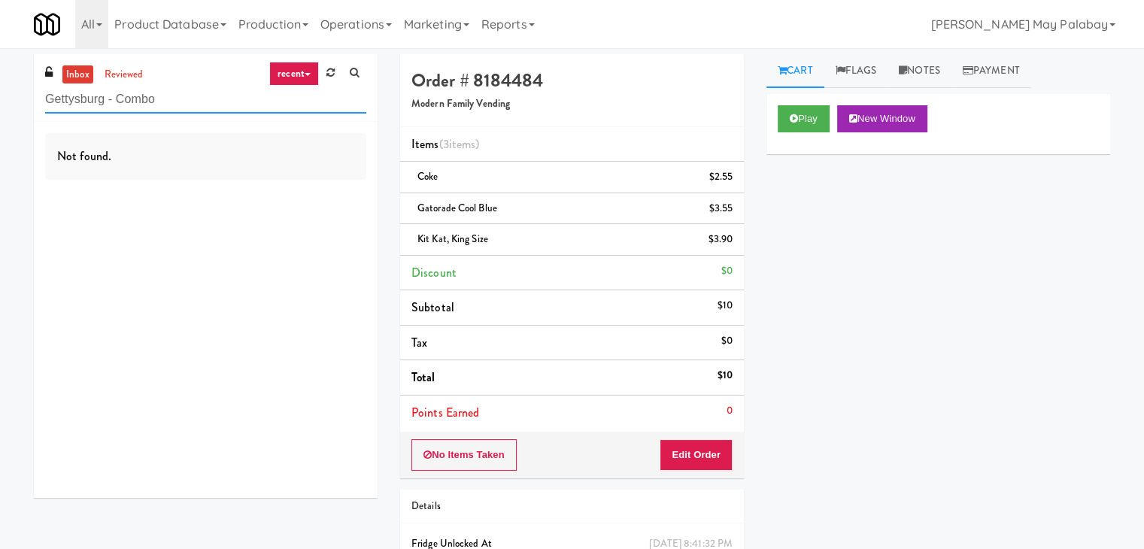
type input "Gettysburg - Combo"
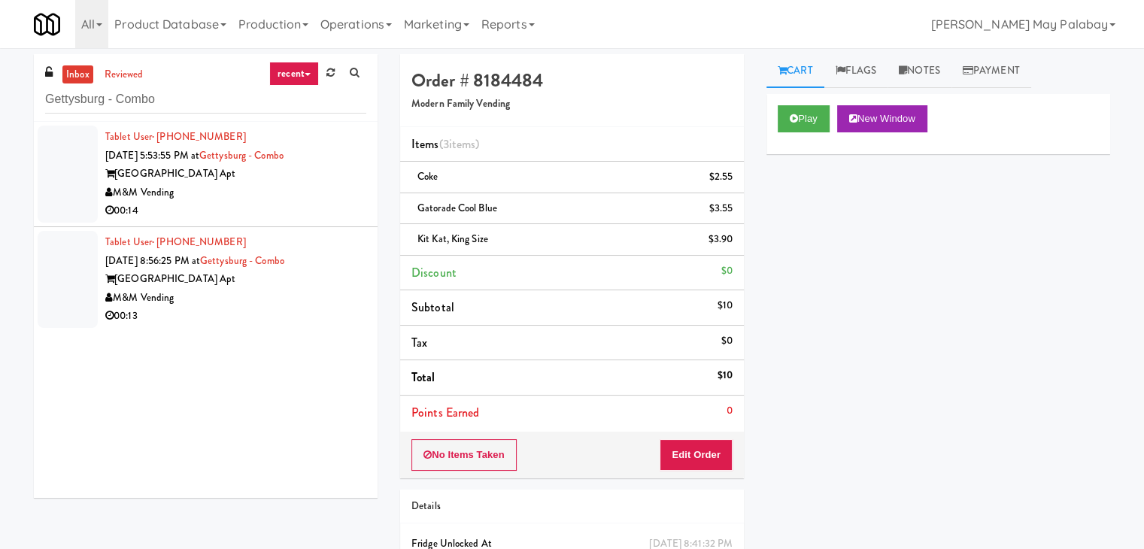
click at [165, 208] on div "00:14" at bounding box center [235, 211] width 261 height 19
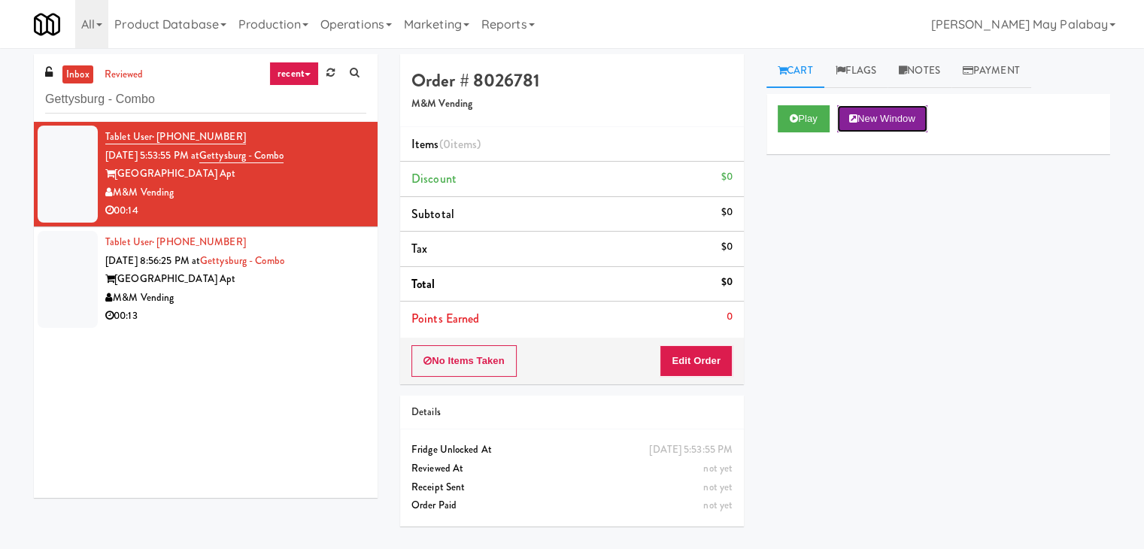
click at [913, 124] on button "New Window" at bounding box center [882, 118] width 90 height 27
click at [705, 362] on button "Edit Order" at bounding box center [695, 361] width 73 height 32
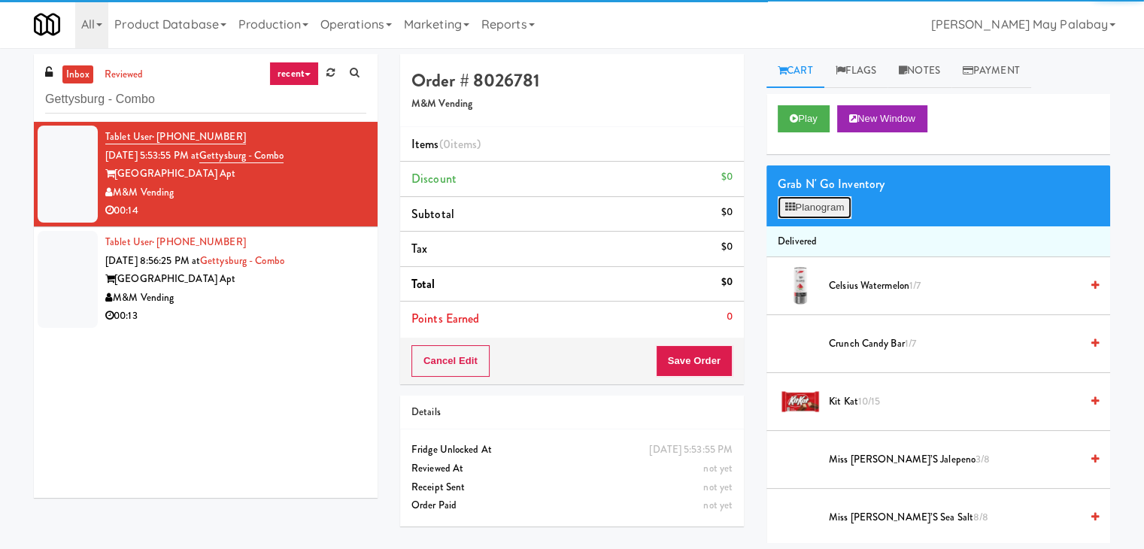
click at [818, 208] on button "Planogram" at bounding box center [814, 207] width 74 height 23
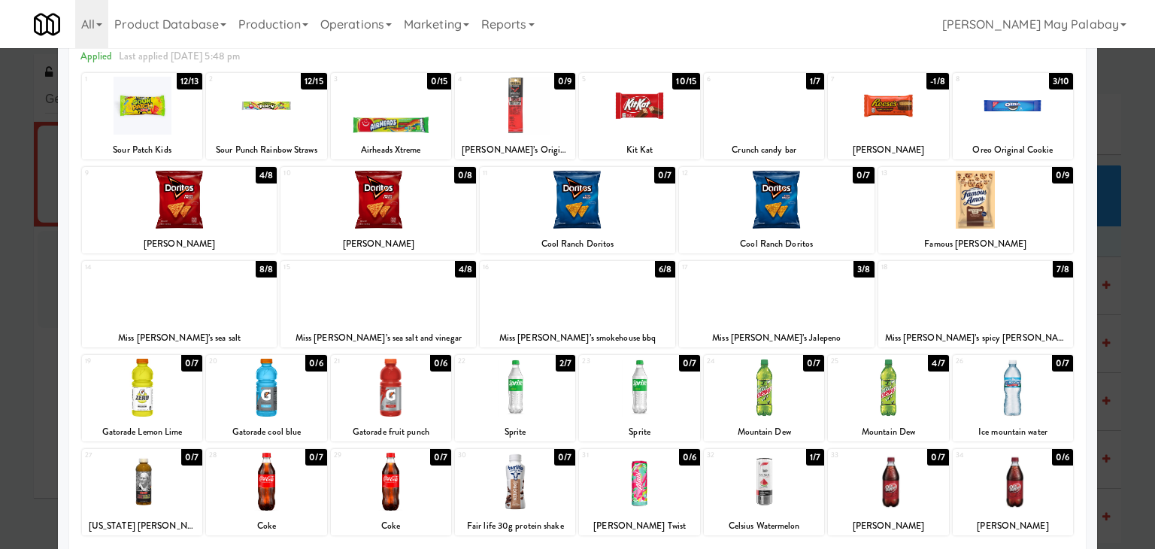
scroll to position [75, 0]
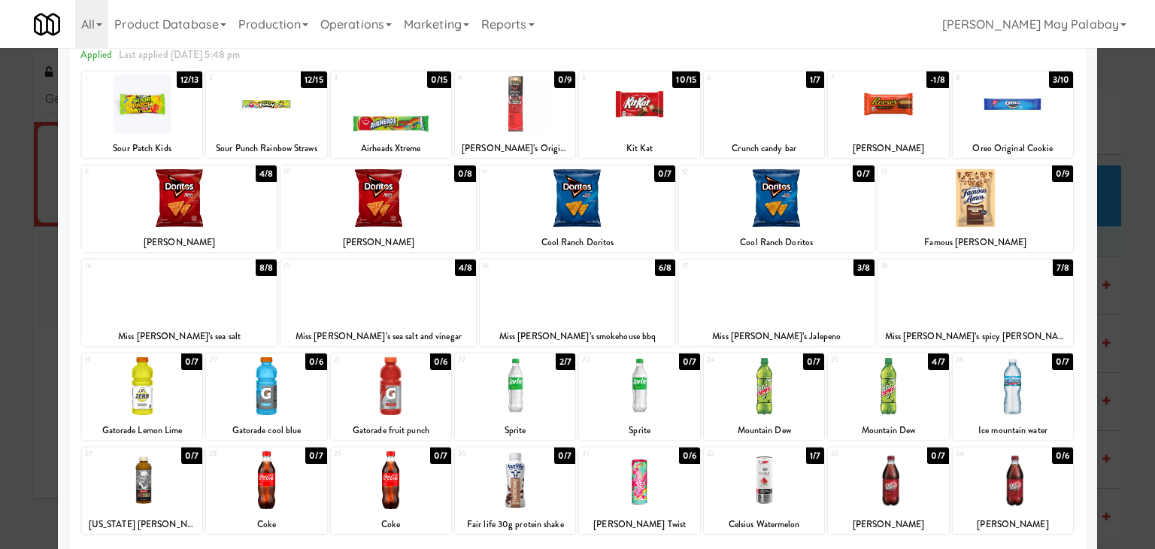
click at [864, 421] on div "Mountain Dew" at bounding box center [888, 430] width 116 height 19
click at [906, 407] on div at bounding box center [888, 386] width 120 height 58
click at [1120, 314] on div at bounding box center [577, 274] width 1155 height 549
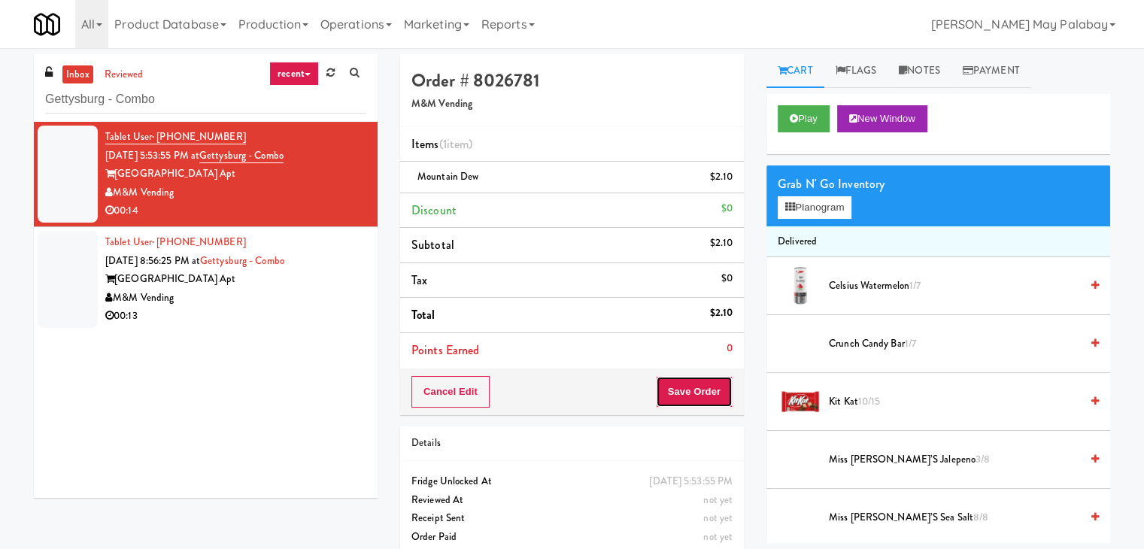
click at [688, 396] on button "Save Order" at bounding box center [694, 392] width 77 height 32
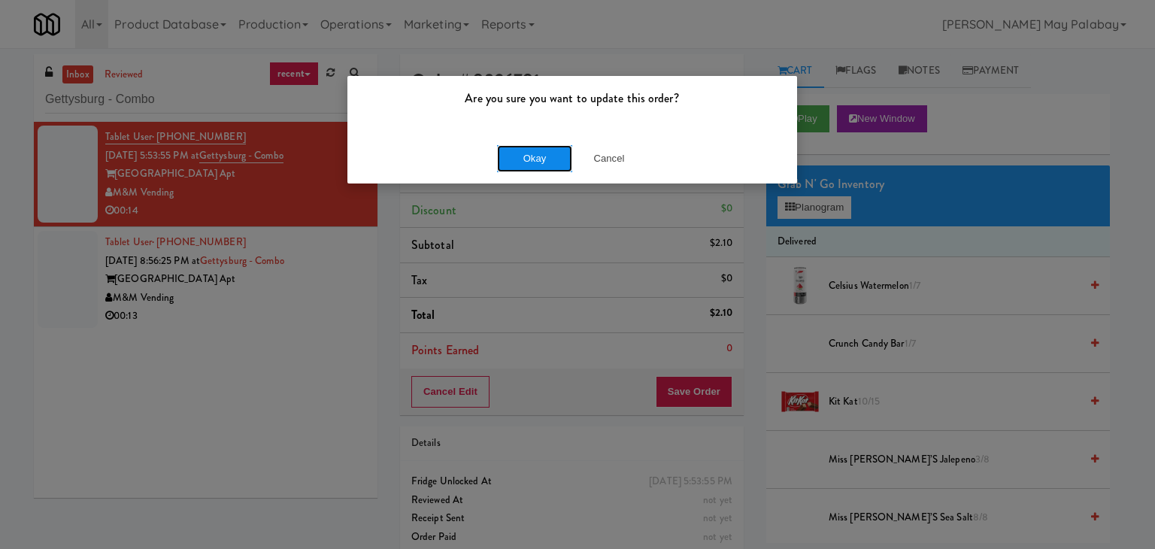
click at [533, 161] on button "Okay" at bounding box center [534, 158] width 75 height 27
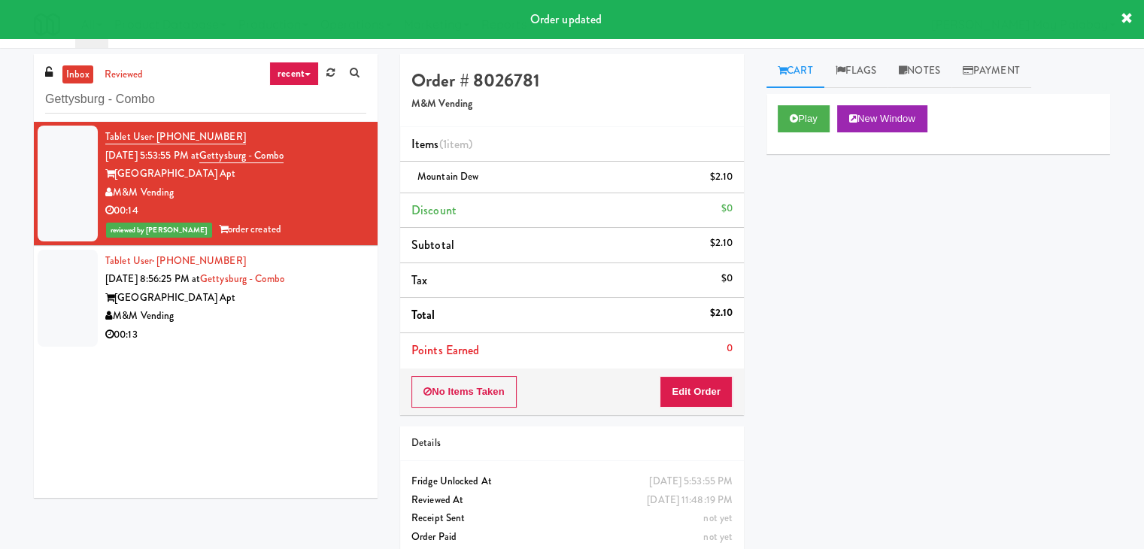
click at [247, 313] on div "M&M Vending" at bounding box center [235, 316] width 261 height 19
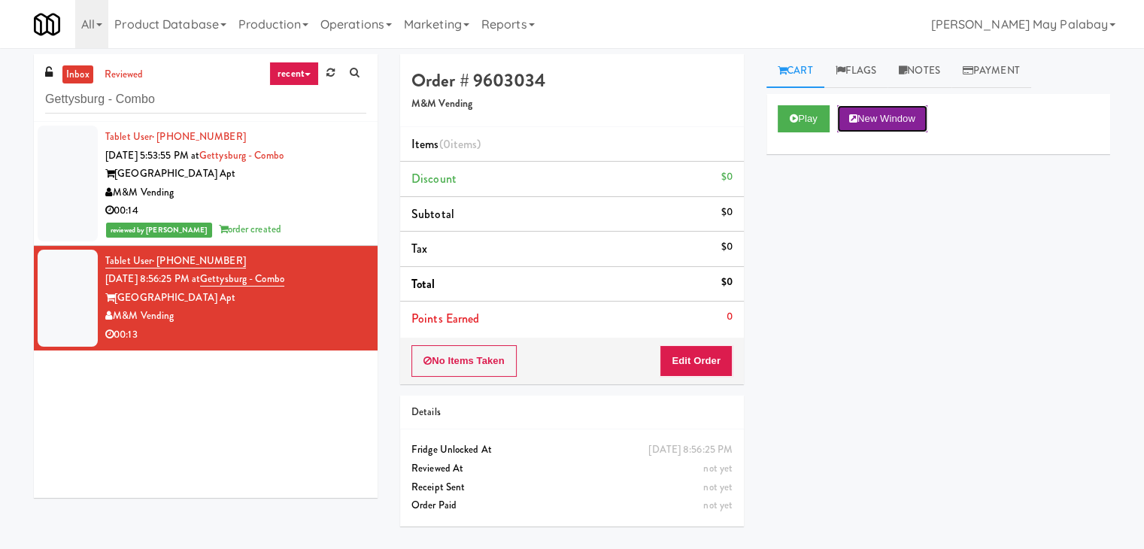
click at [905, 125] on button "New Window" at bounding box center [882, 118] width 90 height 27
click at [702, 361] on button "Edit Order" at bounding box center [695, 361] width 73 height 32
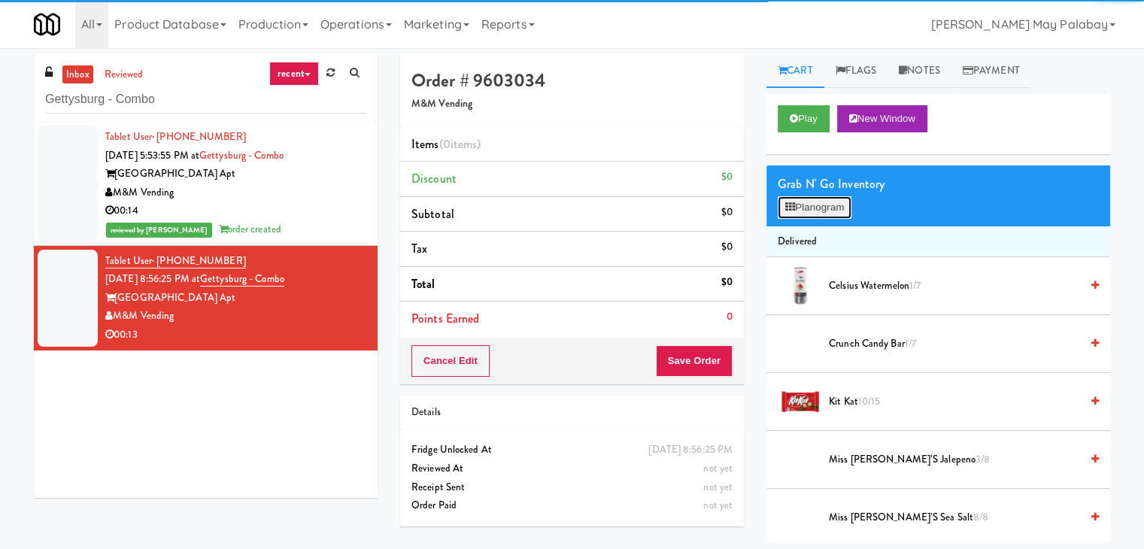
click at [818, 212] on button "Planogram" at bounding box center [814, 207] width 74 height 23
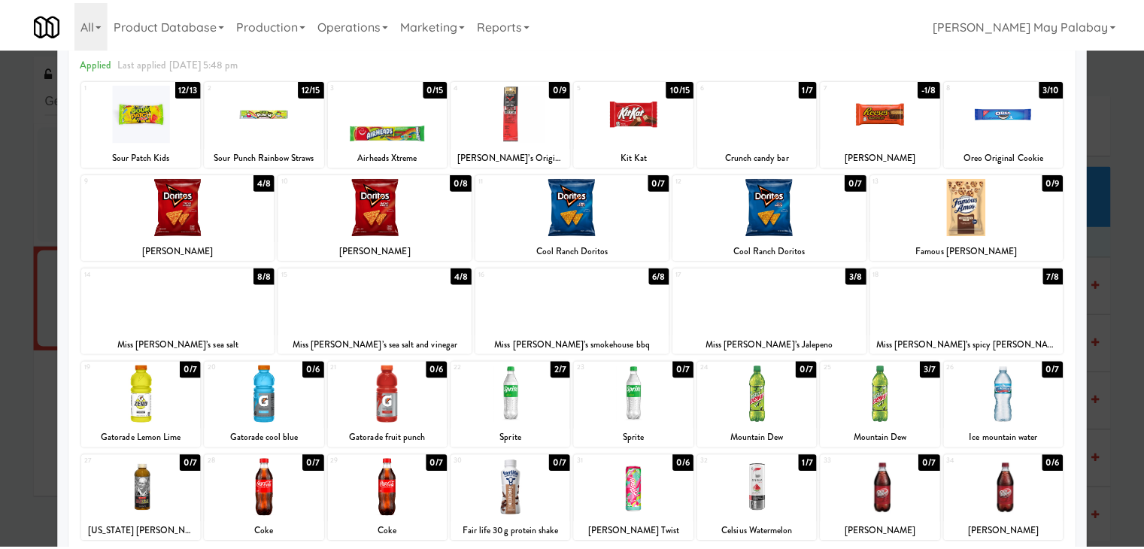
scroll to position [75, 0]
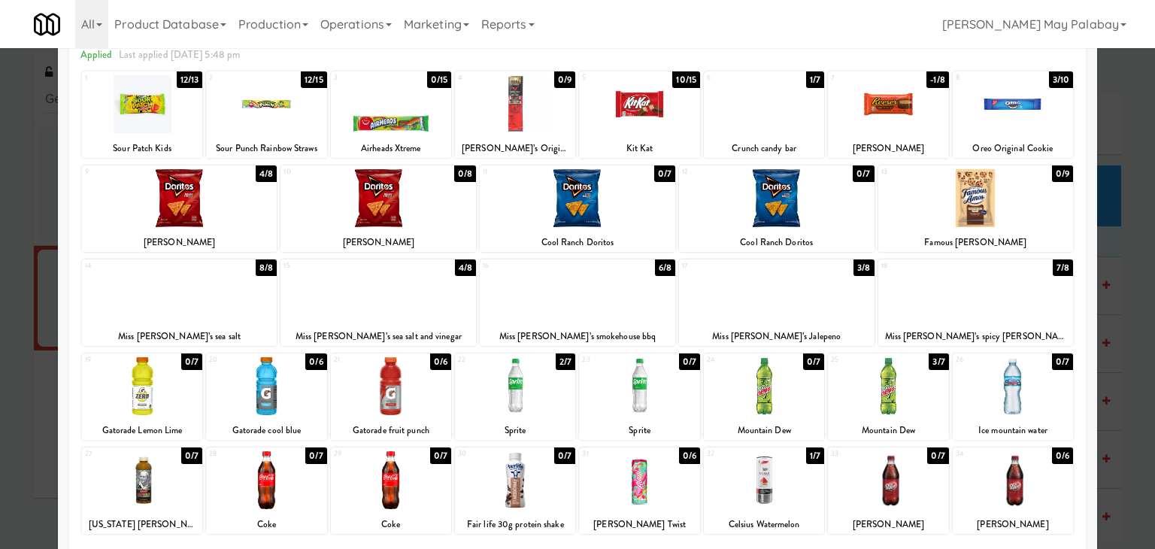
click at [444, 219] on div at bounding box center [377, 198] width 195 height 58
click at [1118, 380] on div at bounding box center [577, 274] width 1155 height 549
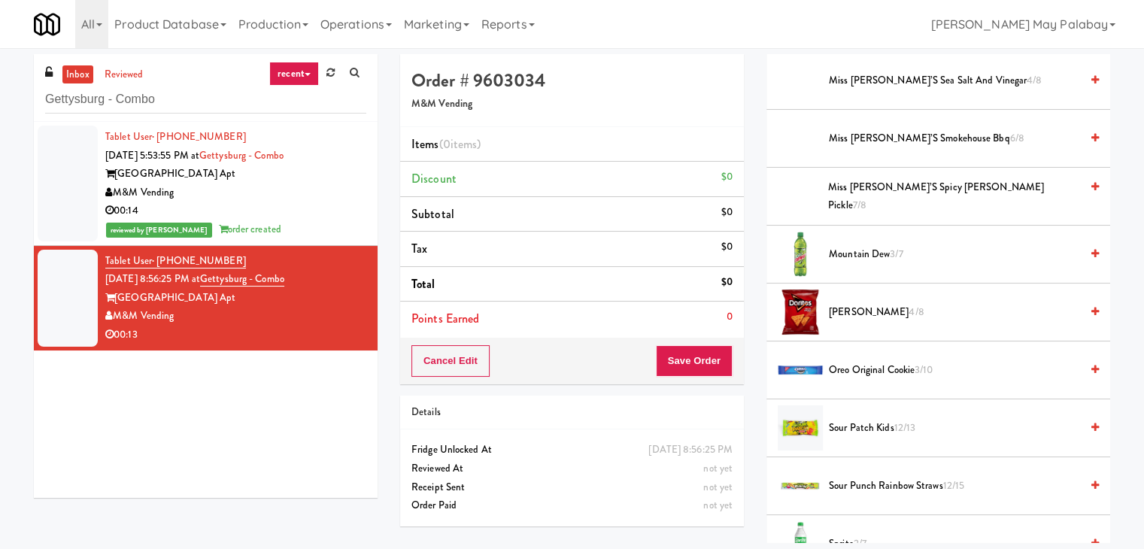
scroll to position [696, 0]
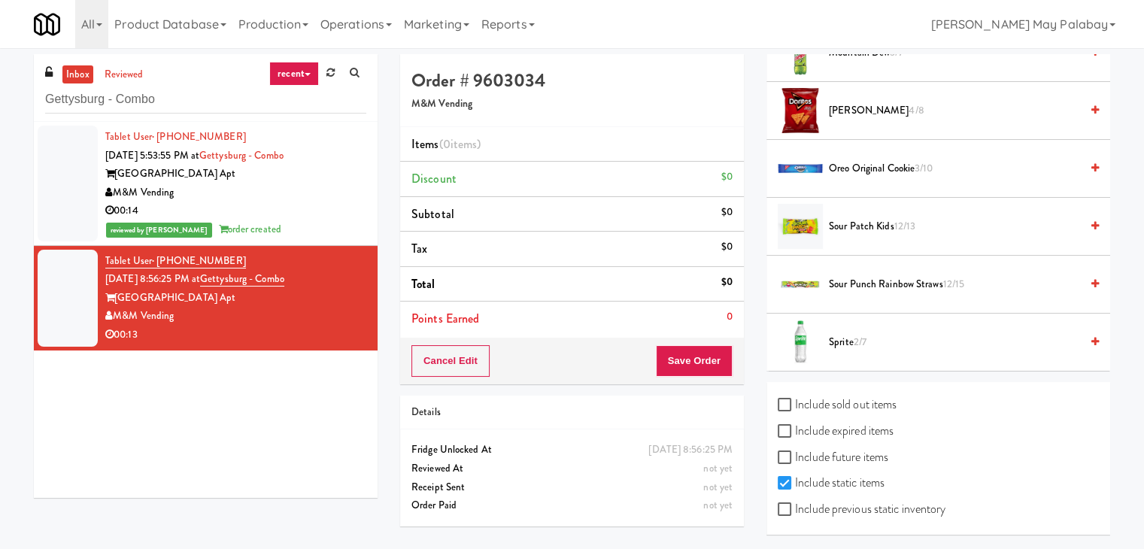
click at [922, 507] on label "Include previous static inventory" at bounding box center [861, 509] width 168 height 23
click at [795, 507] on input "Include previous static inventory" at bounding box center [785, 510] width 17 height 12
checkbox input "true"
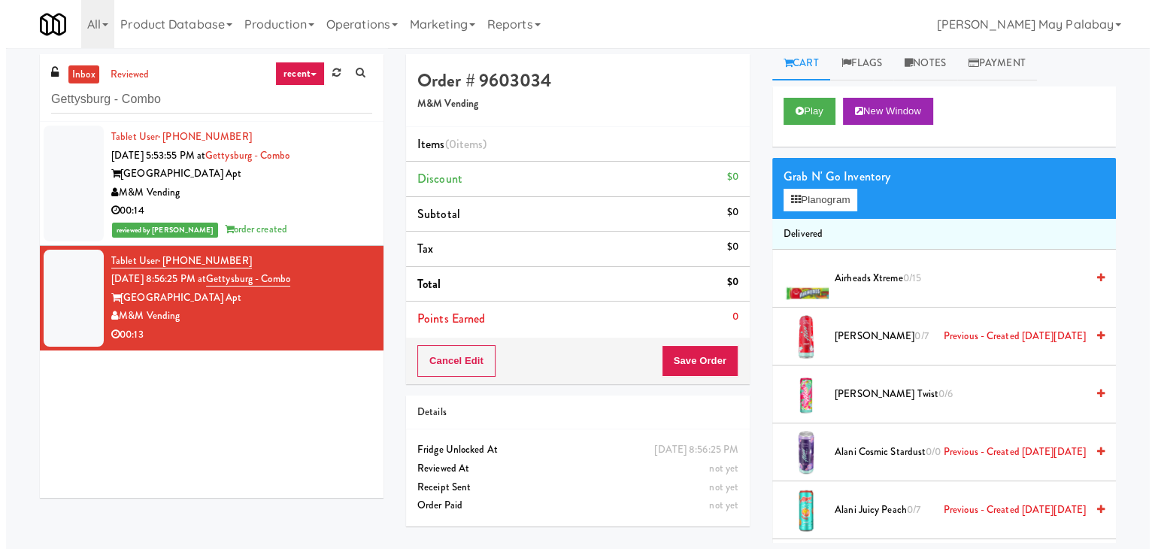
scroll to position [0, 0]
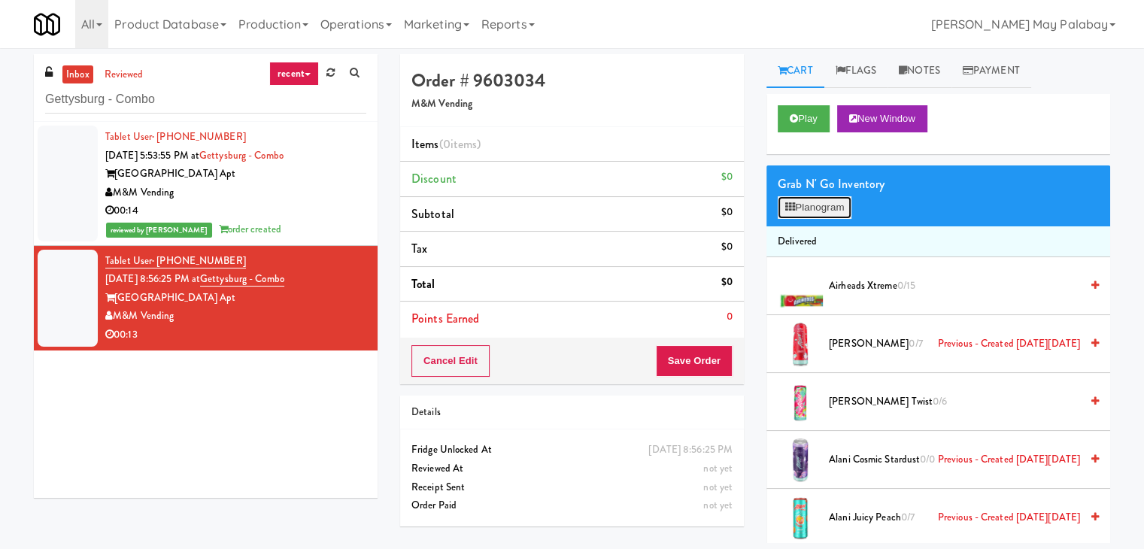
click at [820, 204] on button "Planogram" at bounding box center [814, 207] width 74 height 23
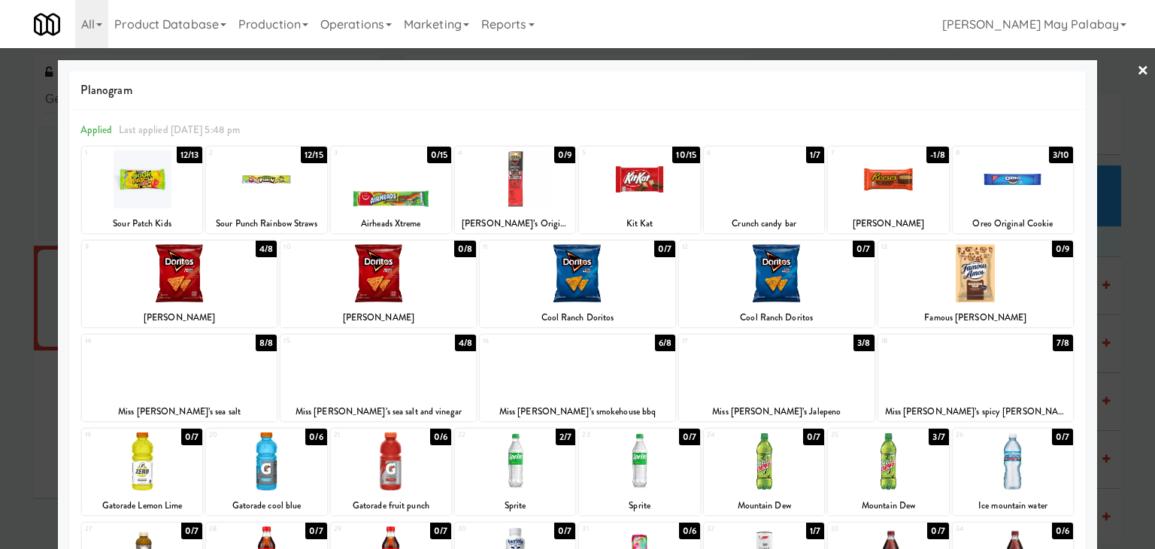
click at [456, 298] on div at bounding box center [377, 273] width 195 height 58
click at [604, 386] on div at bounding box center [577, 367] width 195 height 58
click at [1114, 265] on div at bounding box center [577, 274] width 1155 height 549
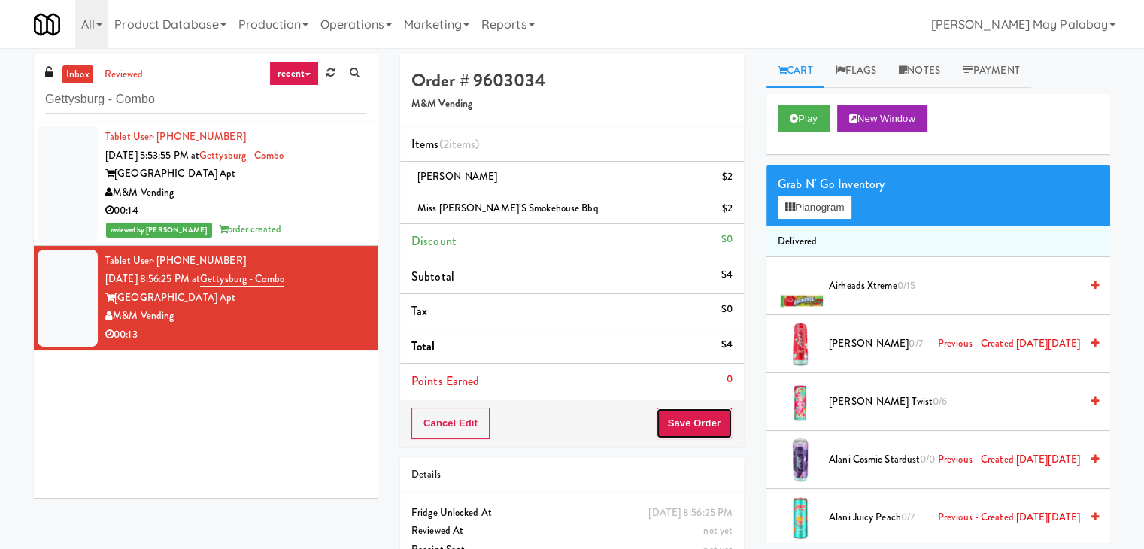
click at [689, 425] on button "Save Order" at bounding box center [694, 424] width 77 height 32
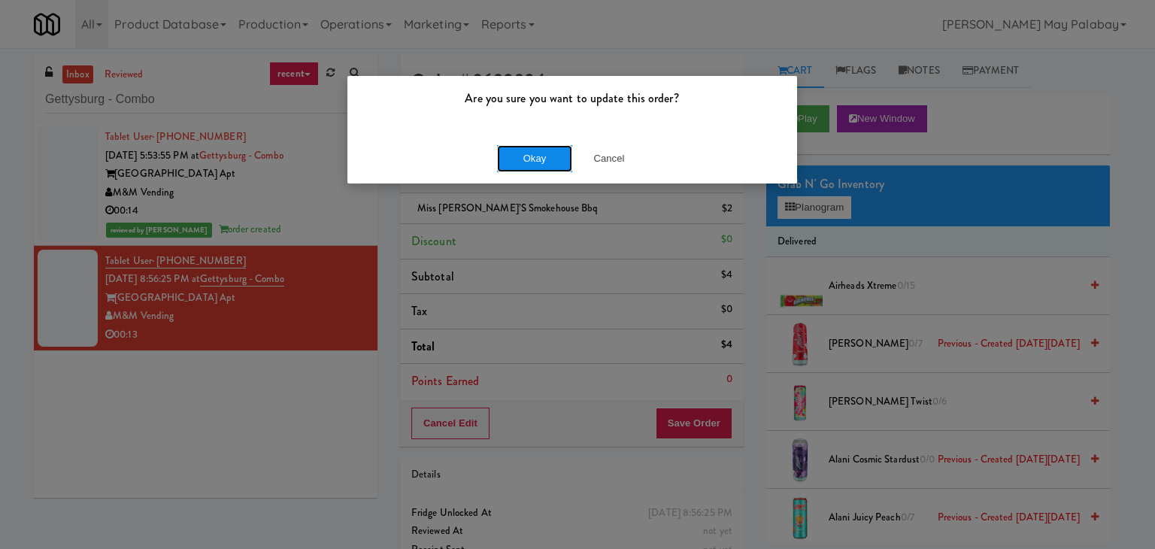
click at [547, 160] on button "Okay" at bounding box center [534, 158] width 75 height 27
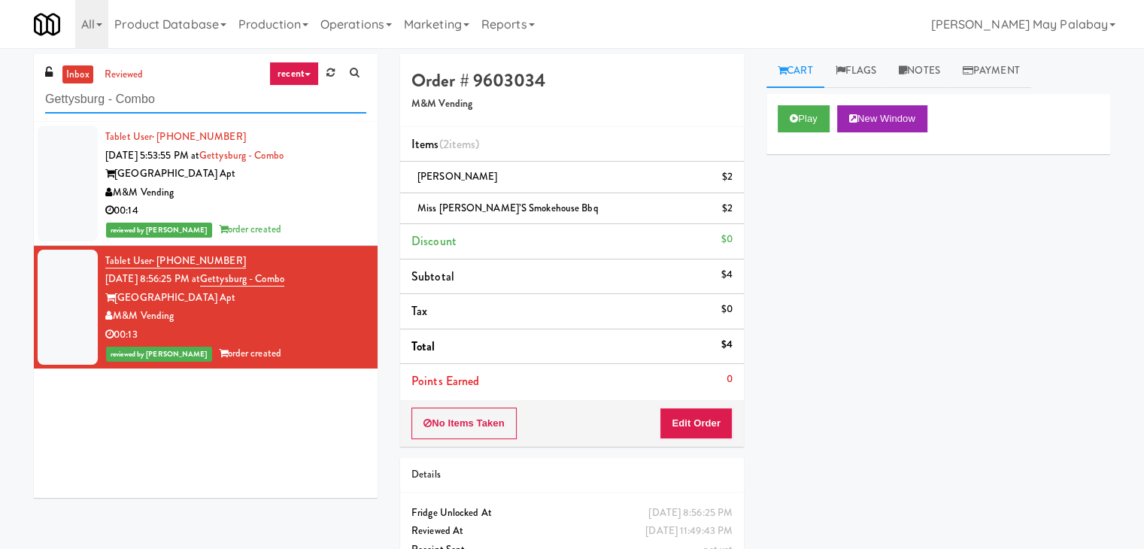
drag, startPoint x: 171, startPoint y: 96, endPoint x: 1, endPoint y: 97, distance: 169.9
click at [1, 97] on div "inbox reviewed recent all unclear take inventory issue suspicious failed recent…" at bounding box center [572, 327] width 1144 height 546
paste input "Vertex - Drink Cooler - Right"
type input "Vertex - Drink Cooler - Right"
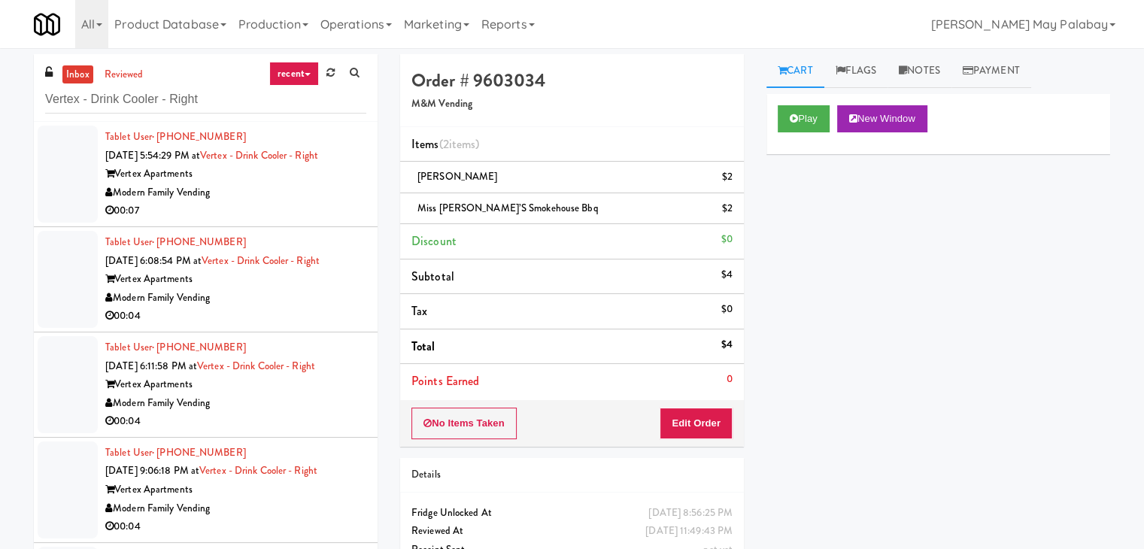
click at [274, 184] on div "Modern Family Vending" at bounding box center [235, 192] width 261 height 19
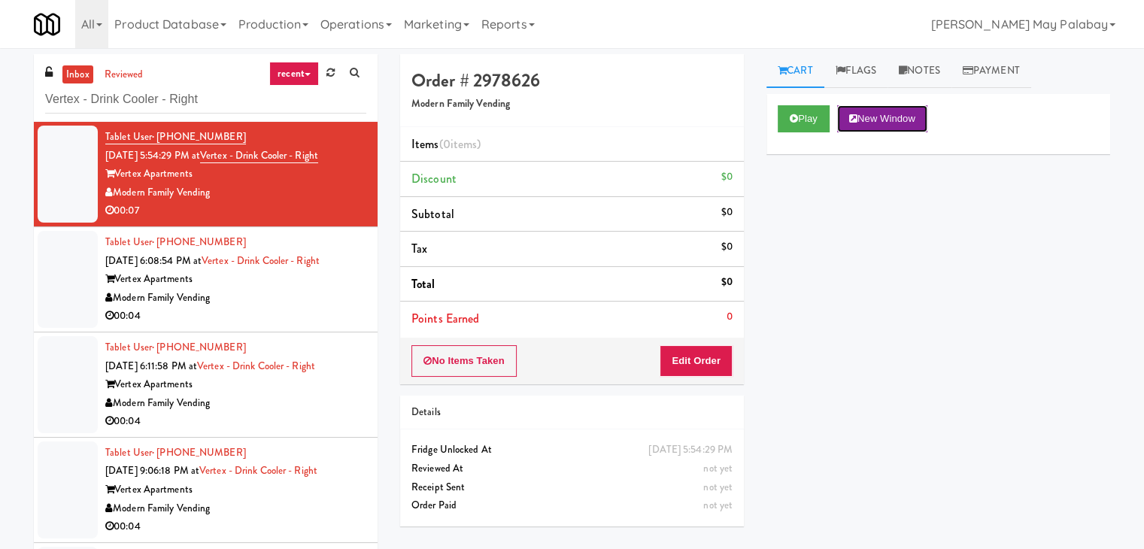
click at [910, 125] on button "New Window" at bounding box center [882, 118] width 90 height 27
click at [686, 362] on button "Edit Order" at bounding box center [695, 361] width 73 height 32
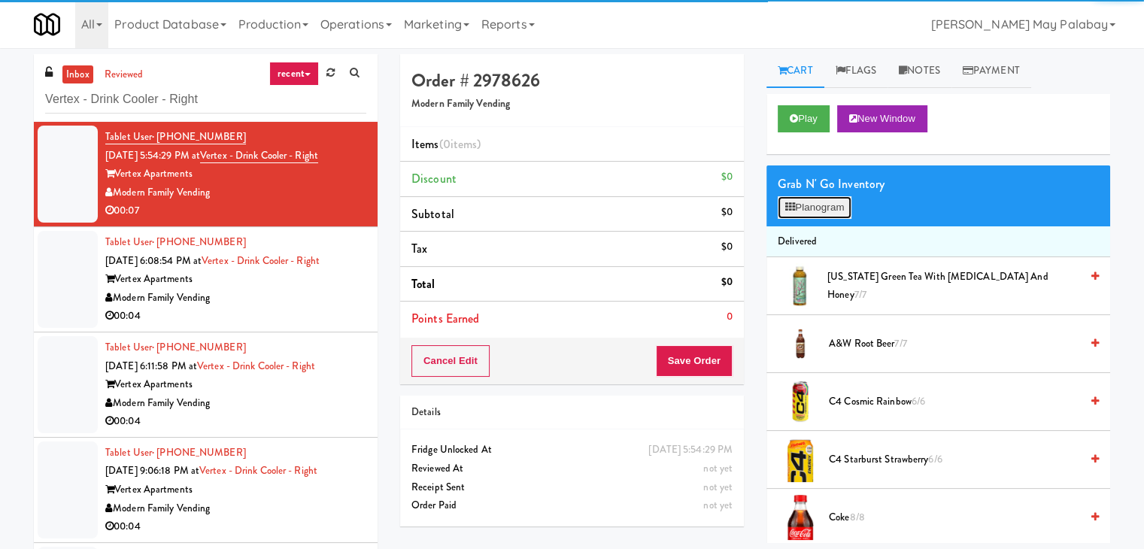
click at [811, 206] on button "Planogram" at bounding box center [814, 207] width 74 height 23
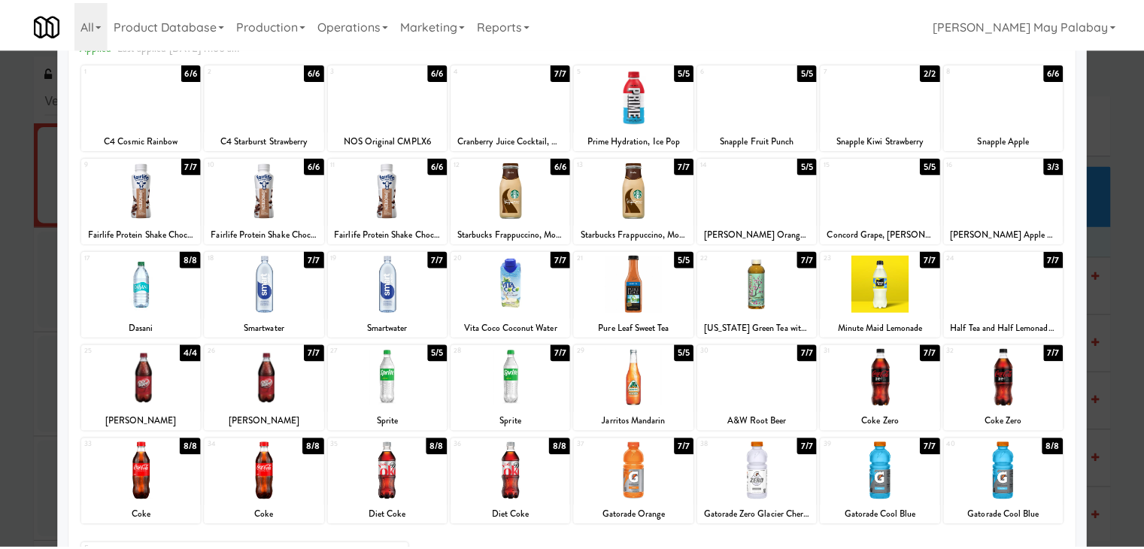
scroll to position [75, 0]
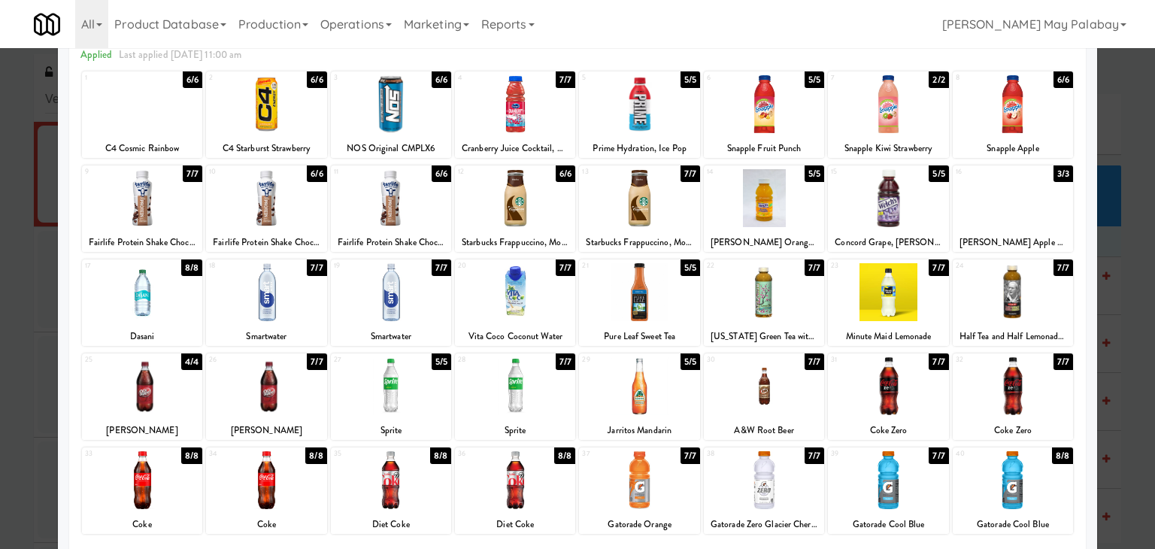
click at [799, 500] on div at bounding box center [764, 480] width 120 height 58
click at [924, 509] on div "39 7/7 Gatorade Cool Blue" at bounding box center [888, 490] width 120 height 86
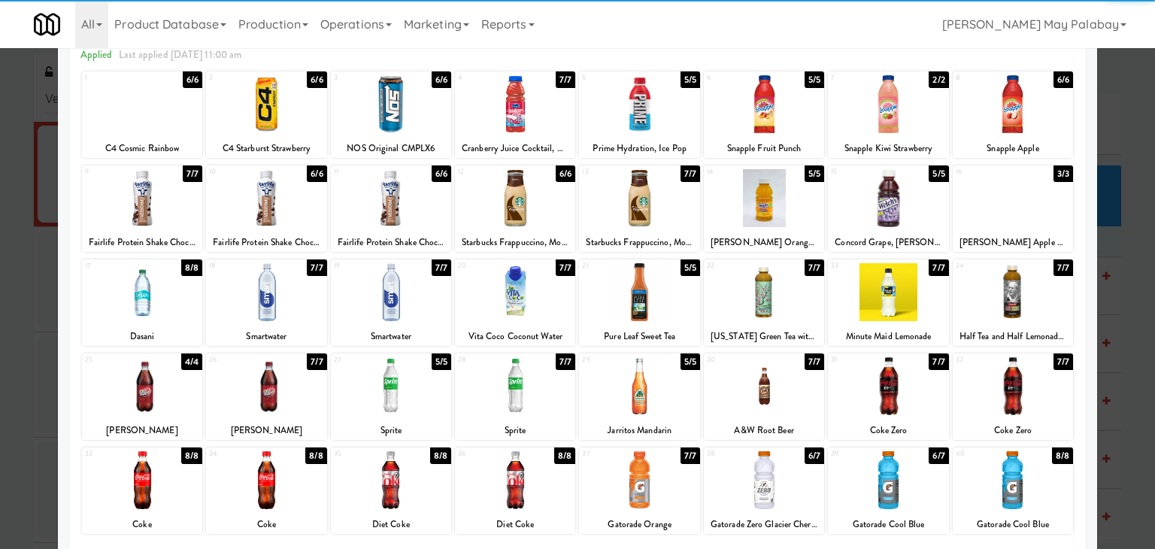
click at [1108, 474] on div at bounding box center [577, 274] width 1155 height 549
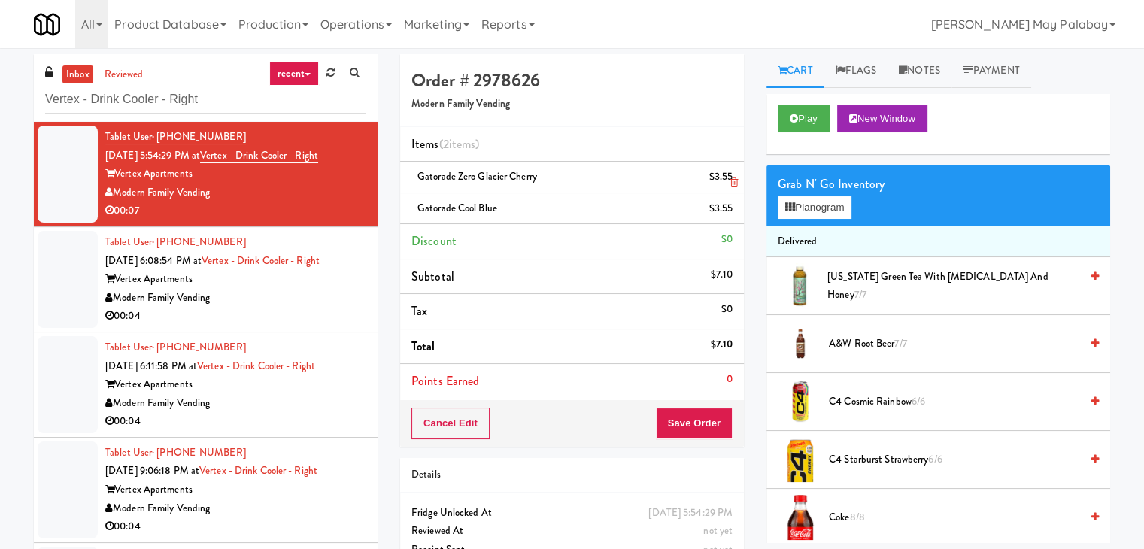
click at [733, 179] on icon at bounding box center [734, 182] width 8 height 10
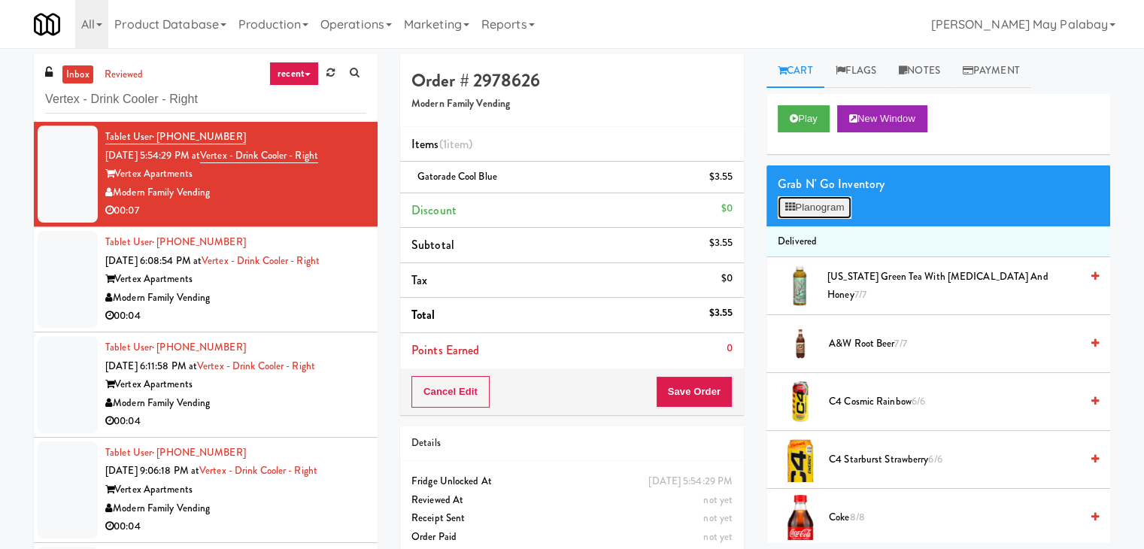
click at [826, 212] on button "Planogram" at bounding box center [814, 207] width 74 height 23
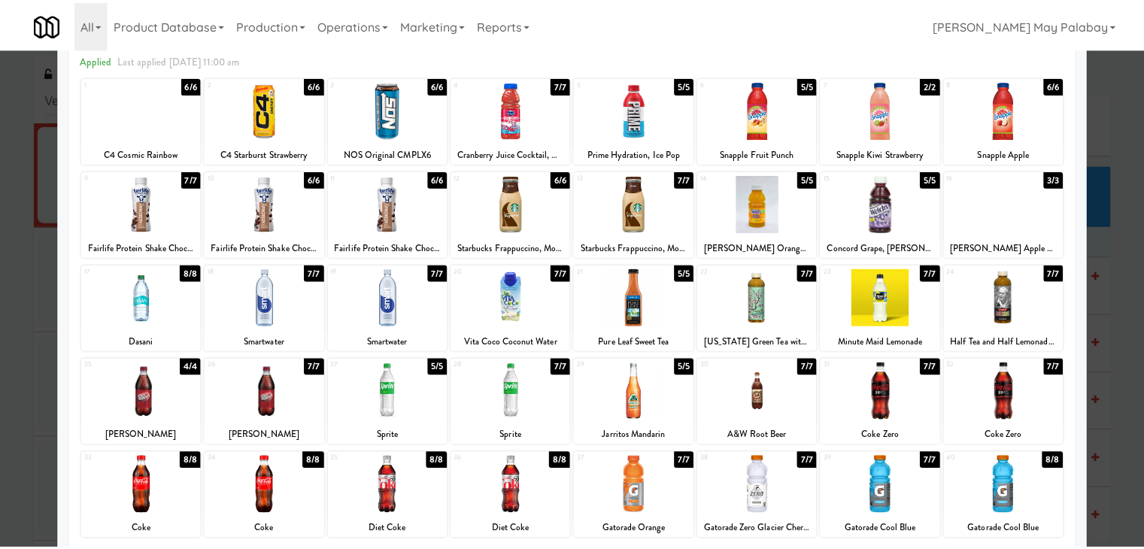
scroll to position [75, 0]
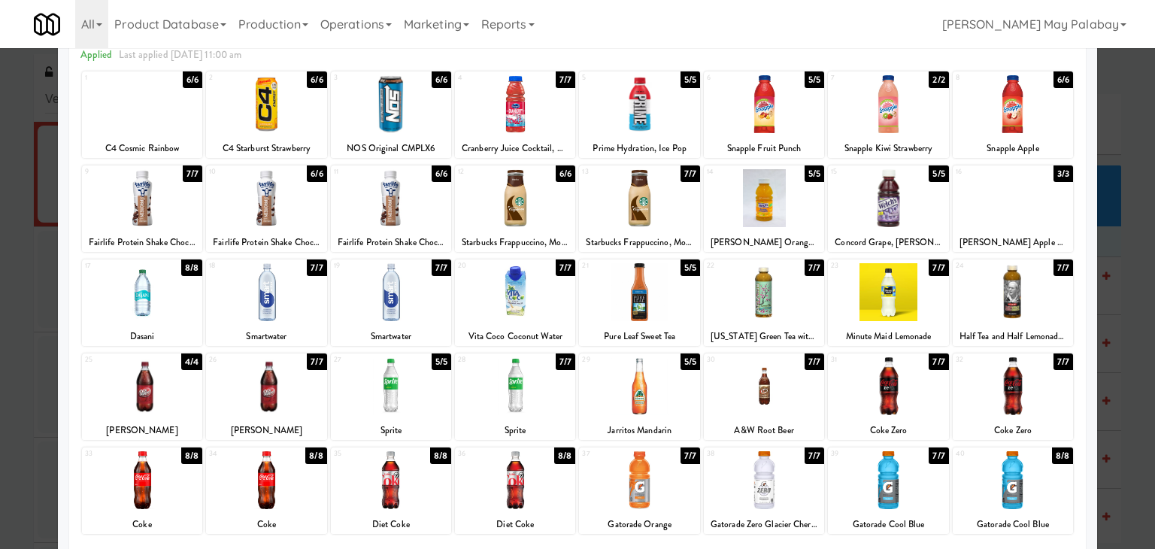
click at [1107, 337] on div at bounding box center [577, 274] width 1155 height 549
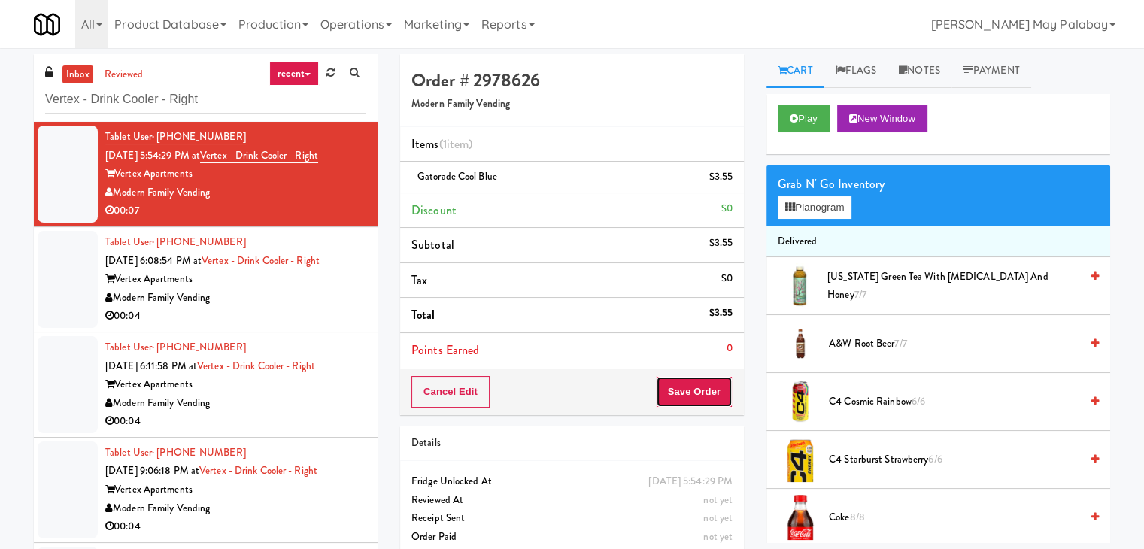
click at [697, 382] on button "Save Order" at bounding box center [694, 392] width 77 height 32
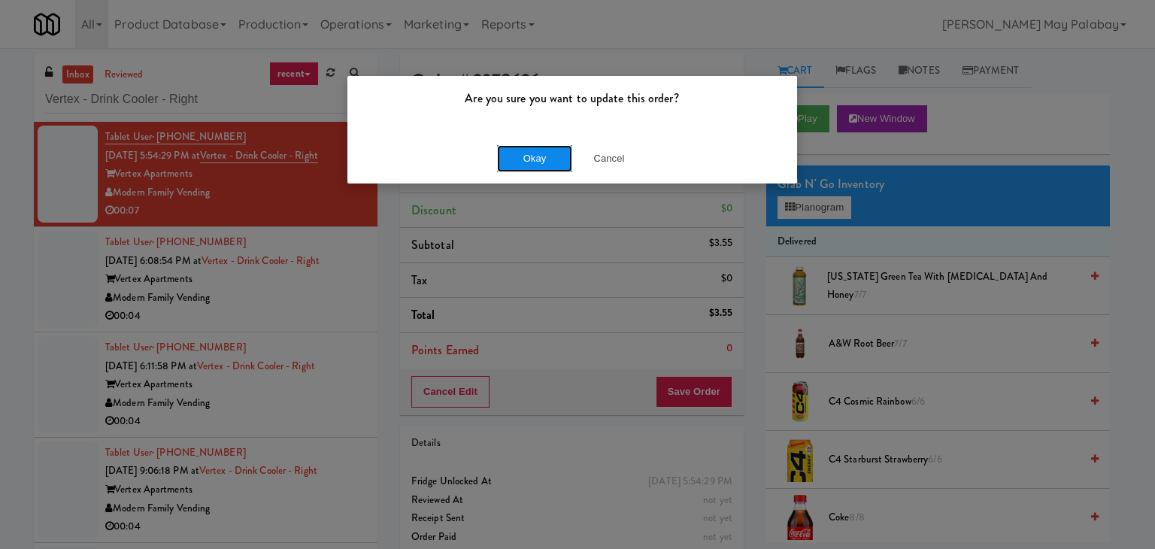
click at [533, 161] on button "Okay" at bounding box center [534, 158] width 75 height 27
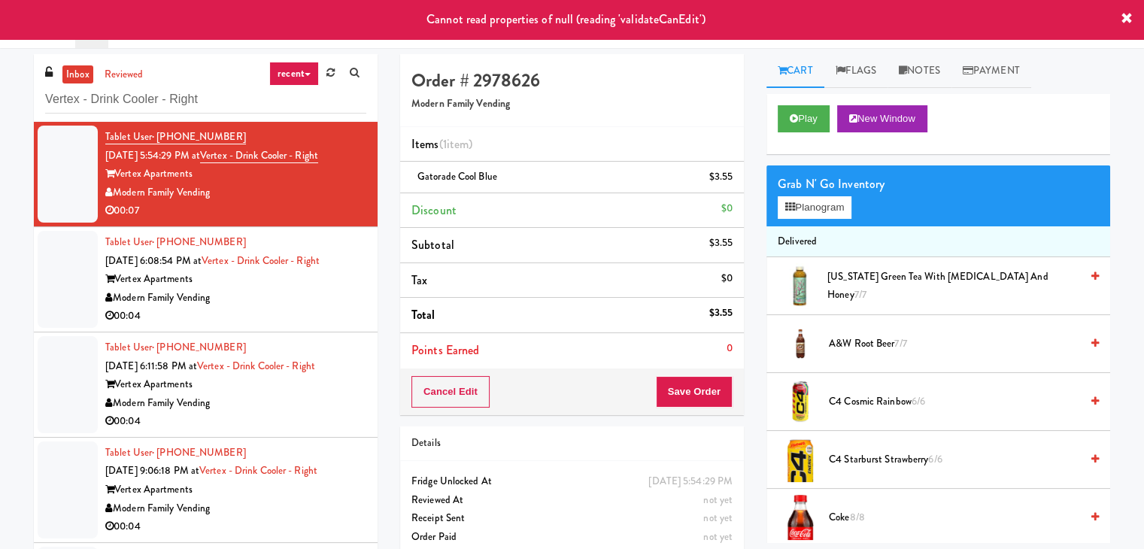
click at [1122, 13] on icon at bounding box center [1126, 19] width 12 height 12
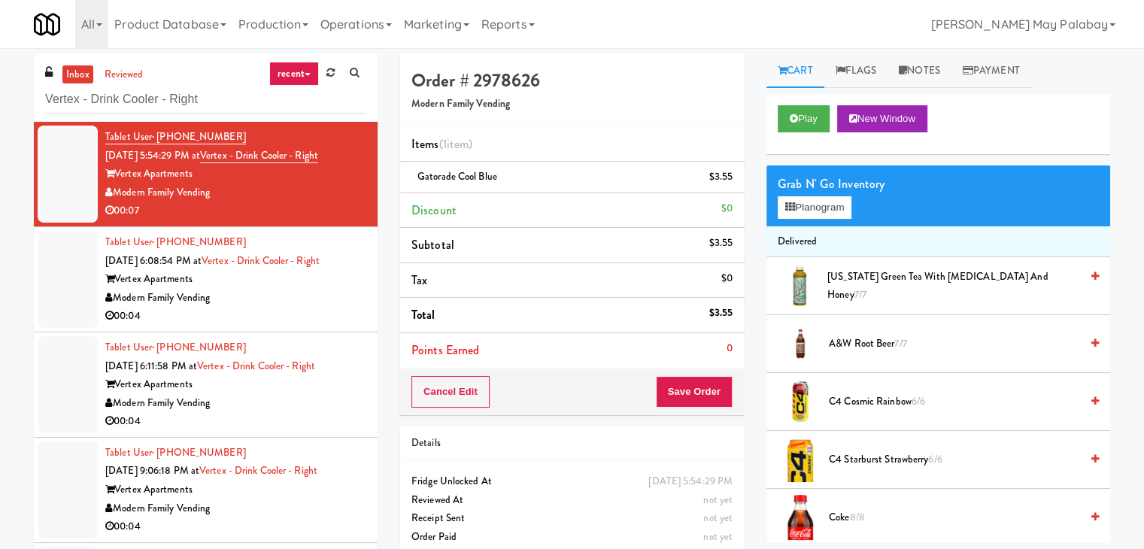
click at [241, 289] on div "Modern Family Vending" at bounding box center [235, 298] width 261 height 19
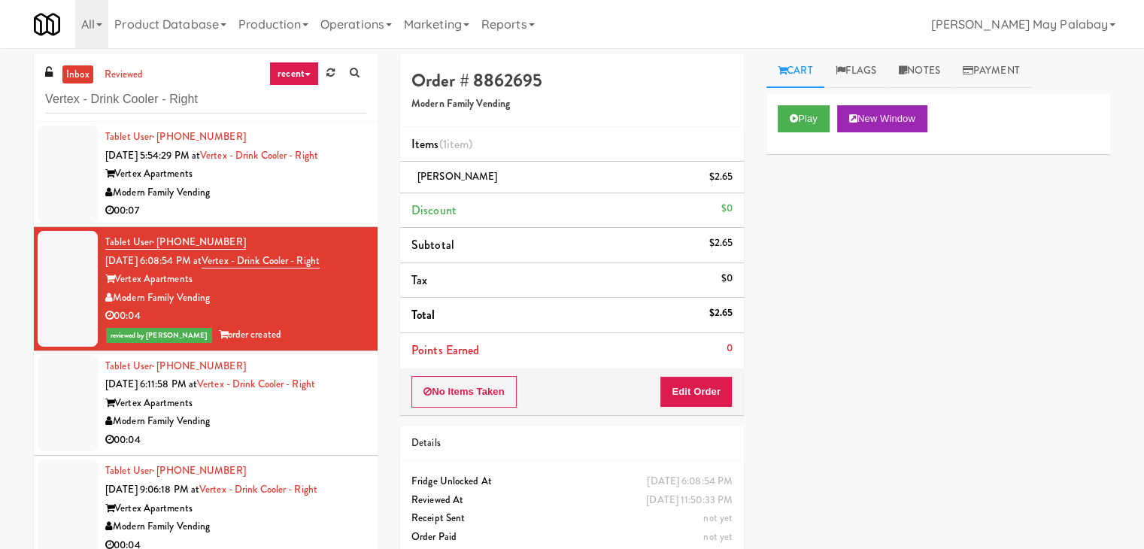
click at [273, 203] on div "00:07" at bounding box center [235, 211] width 261 height 19
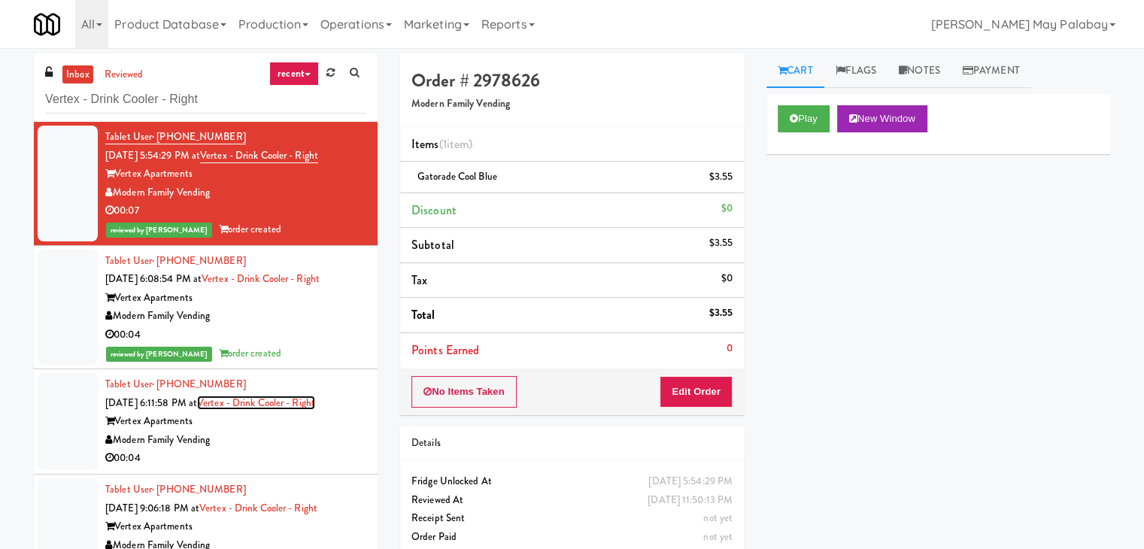
click at [229, 398] on link "Vertex - Drink Cooler - Right" at bounding box center [256, 402] width 118 height 14
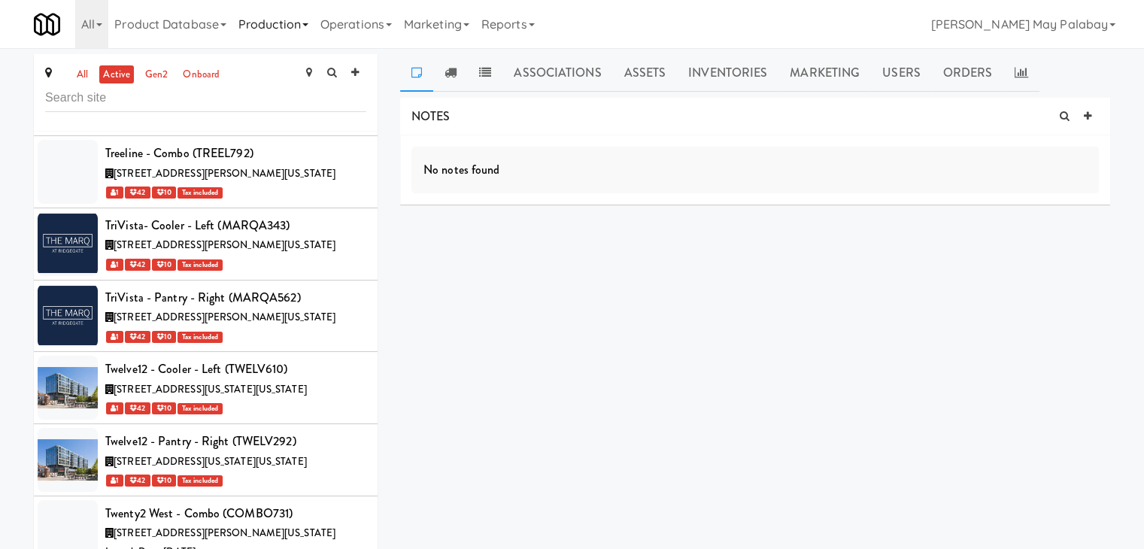
scroll to position [64485, 0]
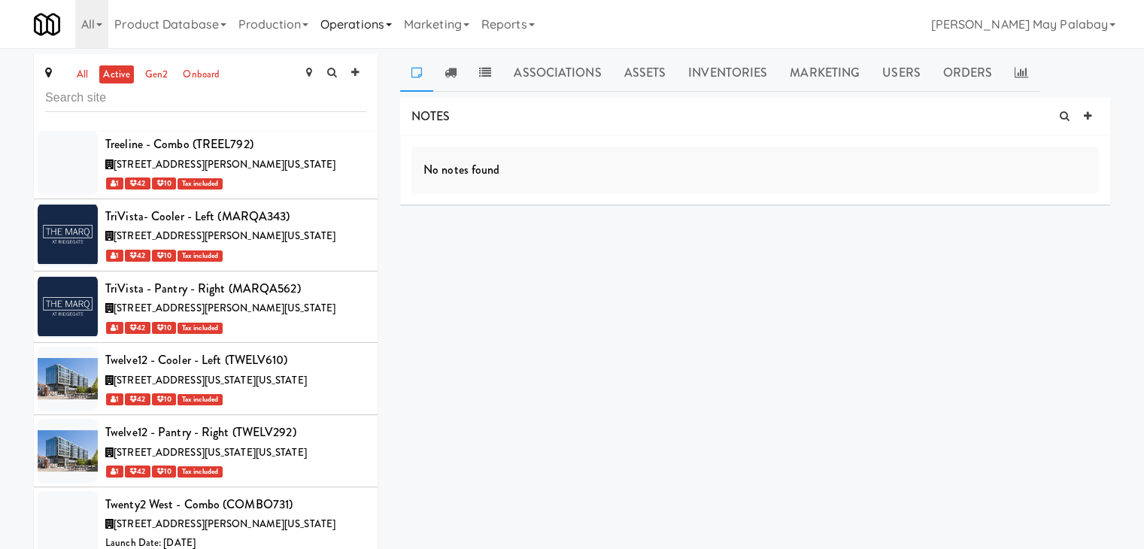
click at [390, 22] on link "Operations" at bounding box center [355, 24] width 83 height 48
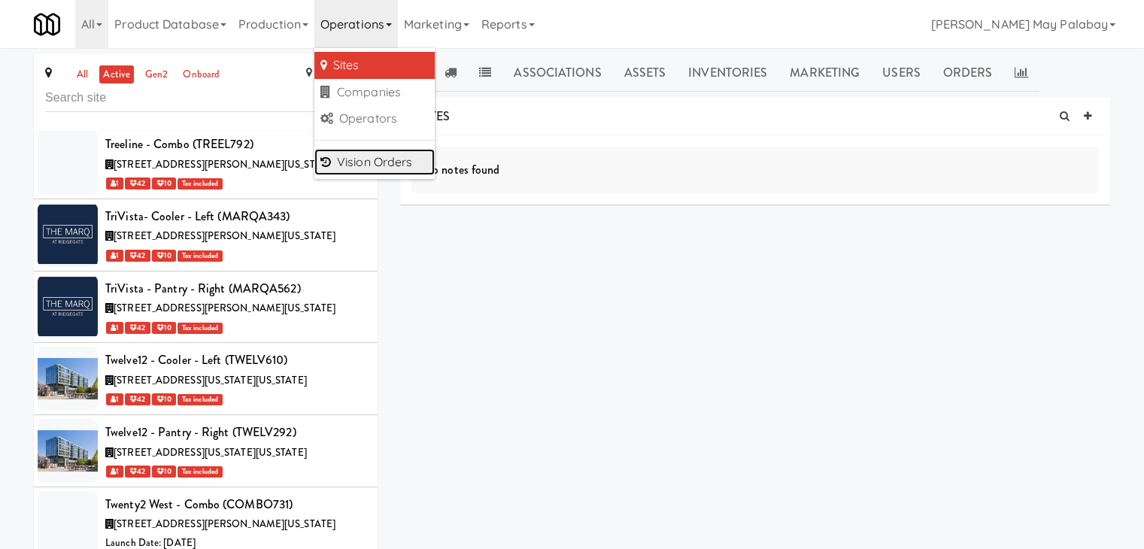
click at [361, 159] on link "Vision Orders" at bounding box center [374, 162] width 120 height 27
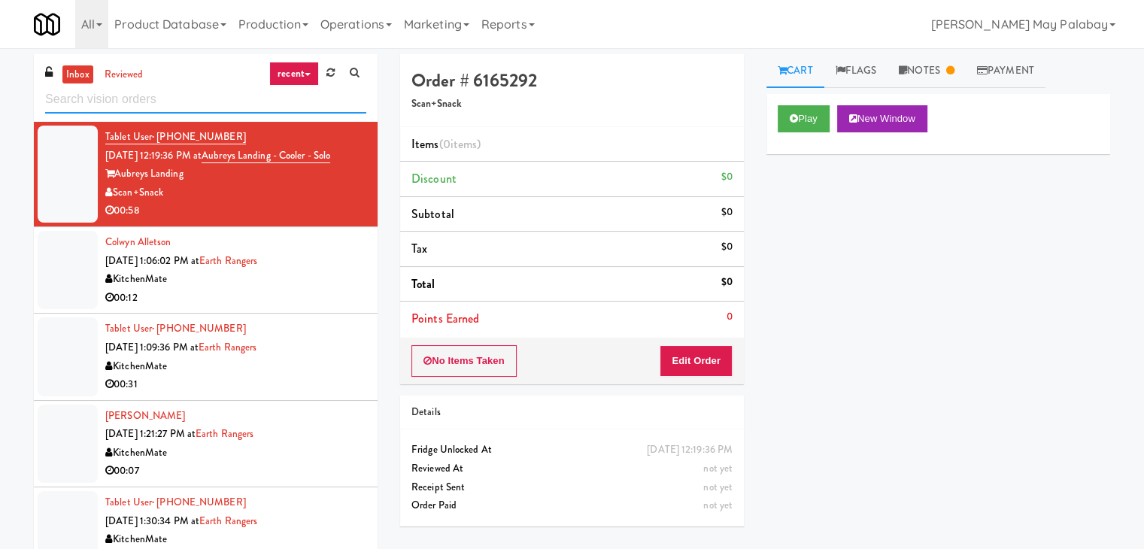
paste input "Rock Solid Reboot 2"
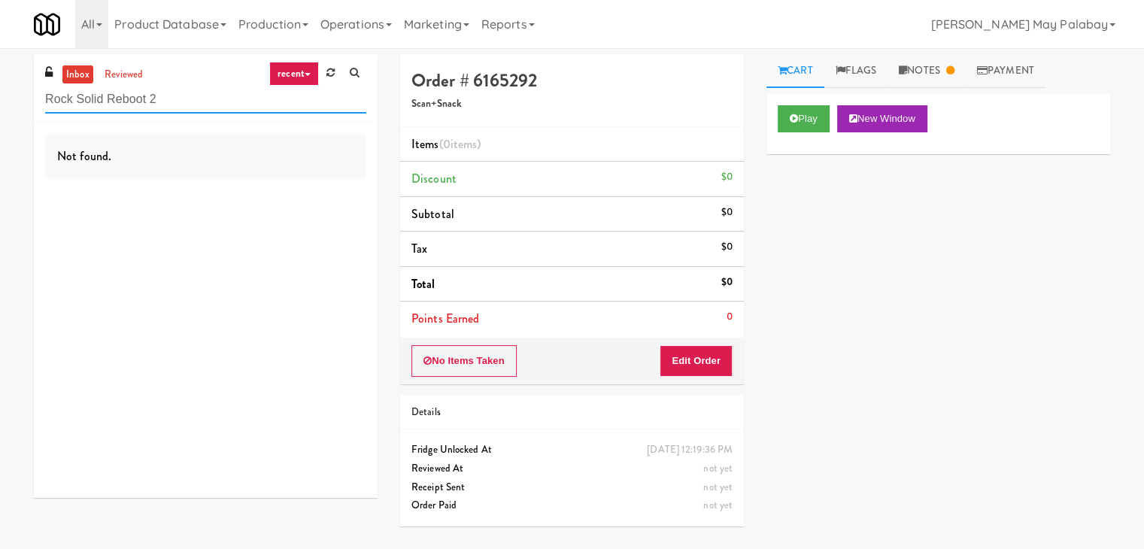
type input "Rock Solid Reboot 2"
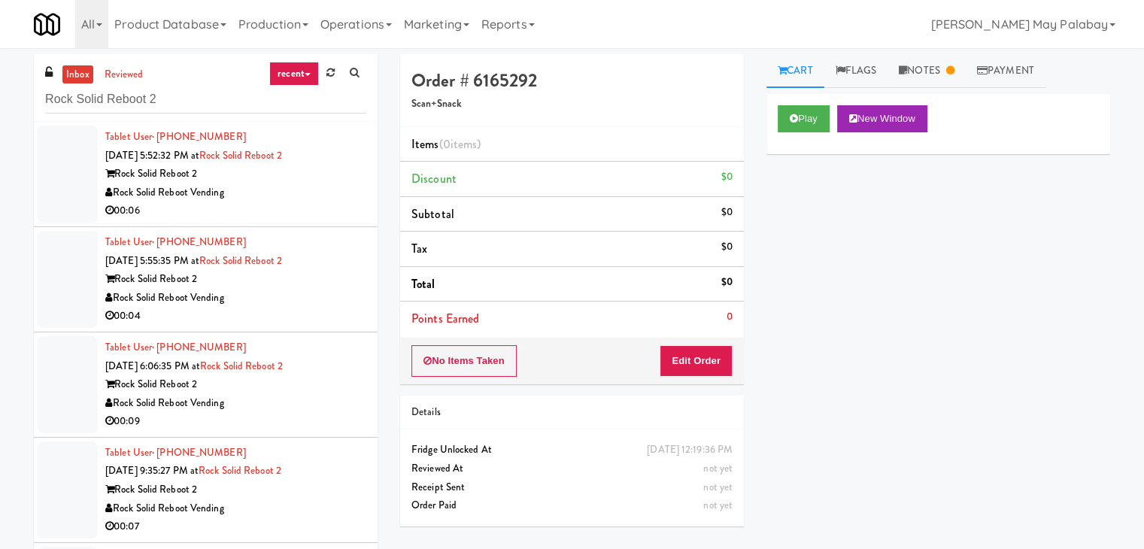
click at [260, 190] on div "Rock Solid Reboot Vending" at bounding box center [235, 192] width 261 height 19
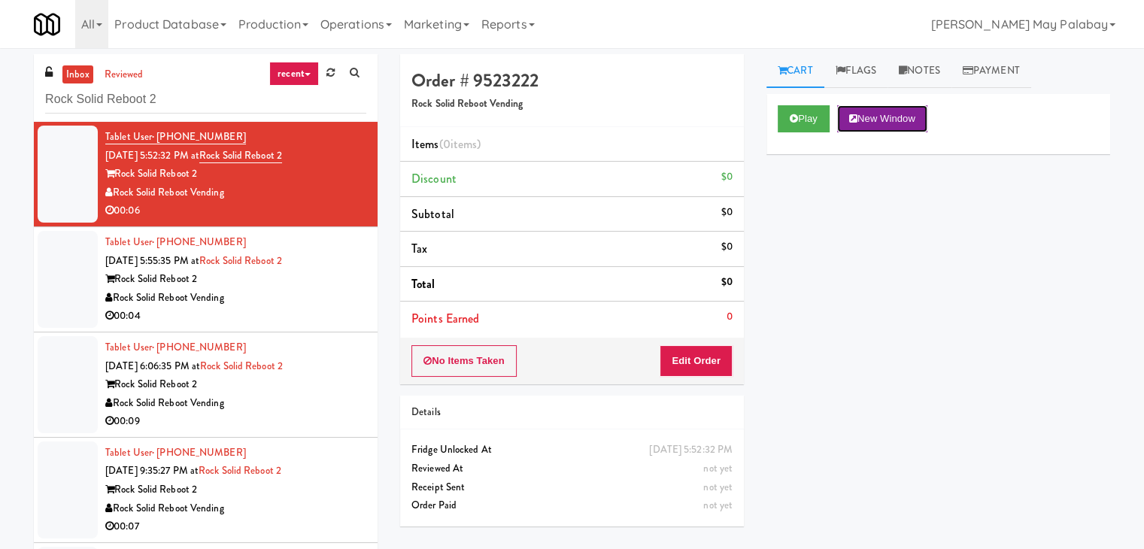
click at [856, 120] on icon at bounding box center [853, 119] width 8 height 10
click at [899, 114] on button "New Window" at bounding box center [882, 118] width 90 height 27
click at [709, 358] on button "Edit Order" at bounding box center [695, 361] width 73 height 32
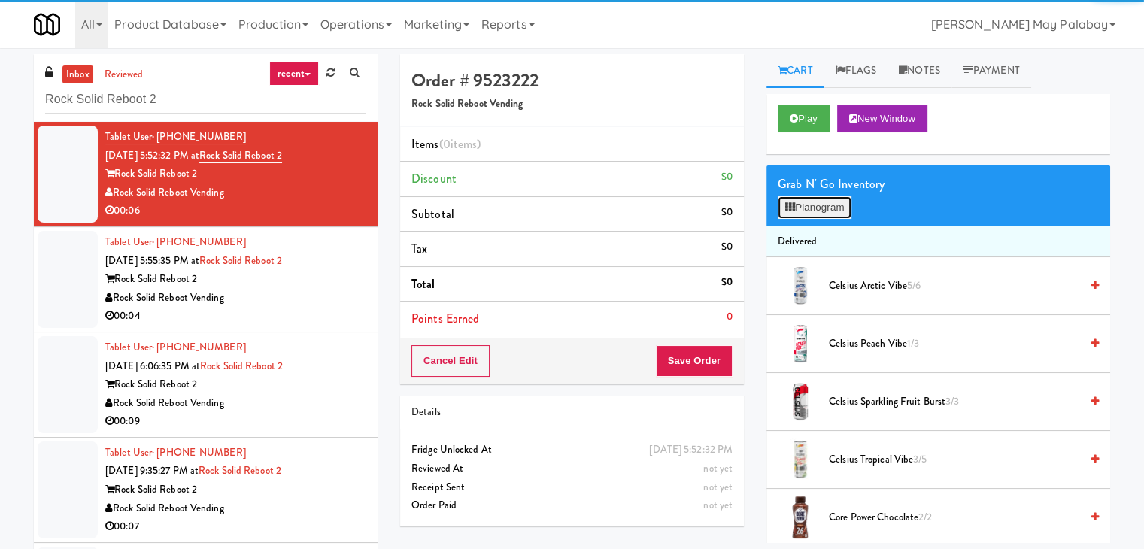
click at [827, 211] on button "Planogram" at bounding box center [814, 207] width 74 height 23
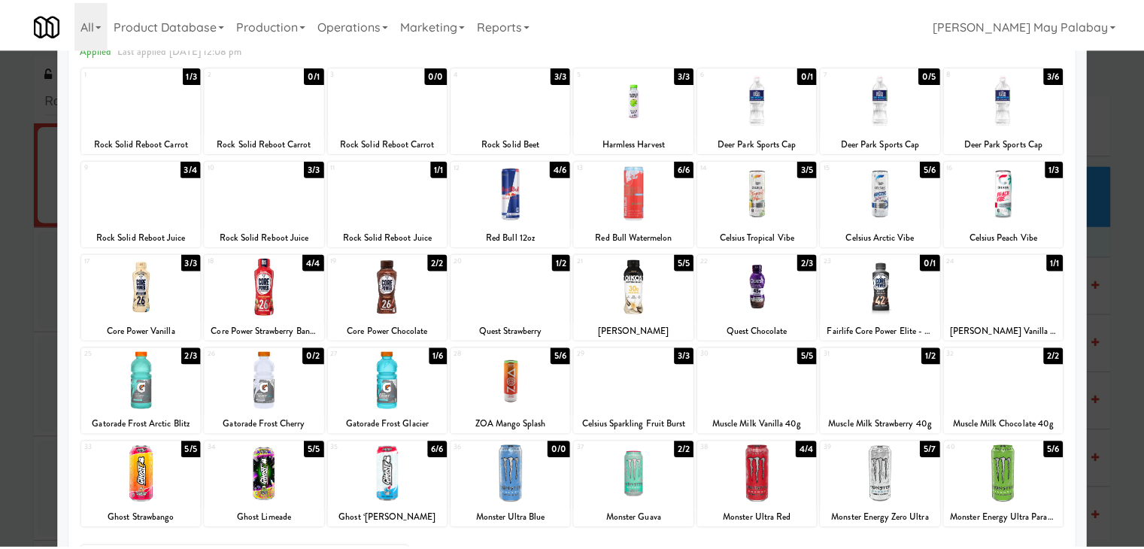
scroll to position [75, 0]
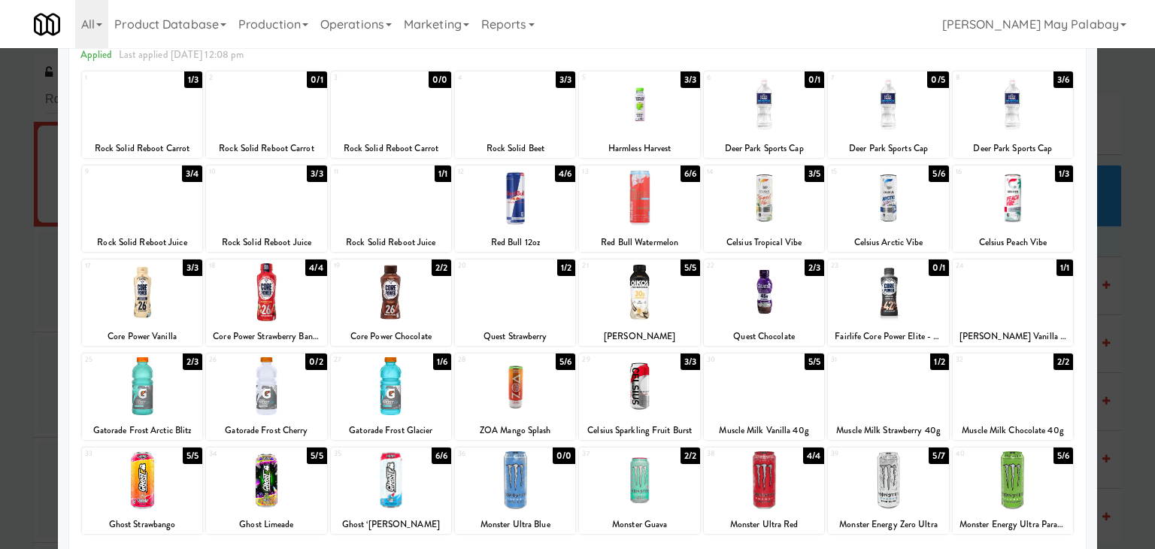
click at [908, 121] on div at bounding box center [888, 104] width 120 height 58
click at [1107, 347] on div at bounding box center [577, 274] width 1155 height 549
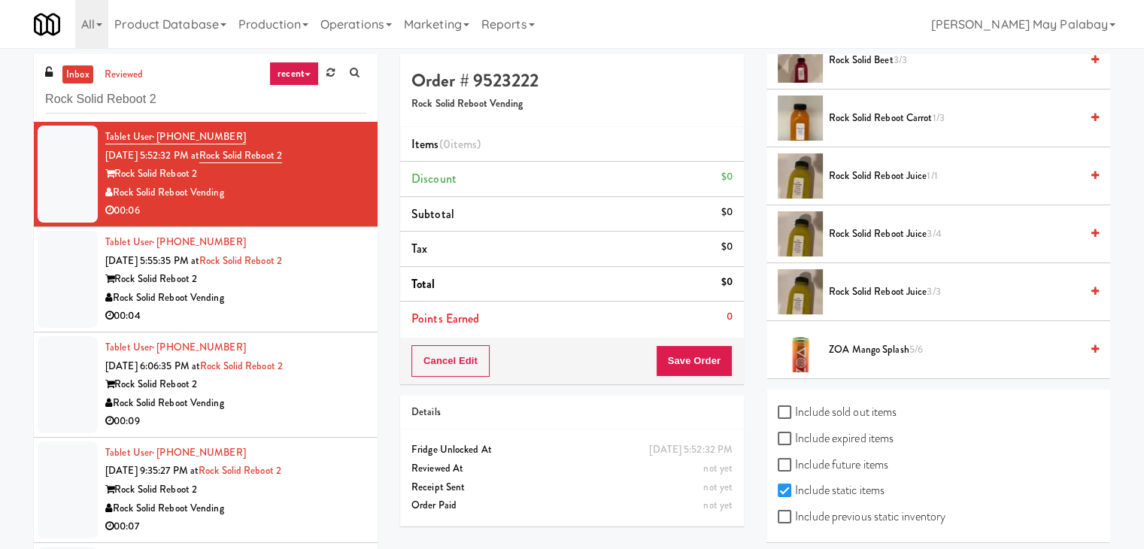
scroll to position [1793, 0]
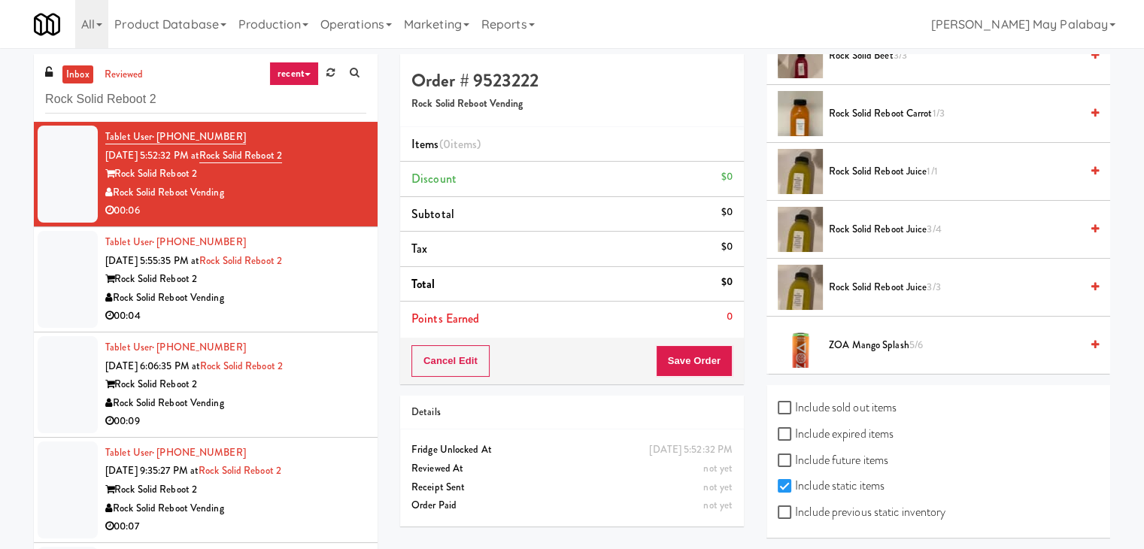
click at [837, 506] on label "Include previous static inventory" at bounding box center [861, 512] width 168 height 23
click at [795, 507] on input "Include previous static inventory" at bounding box center [785, 513] width 17 height 12
checkbox input "true"
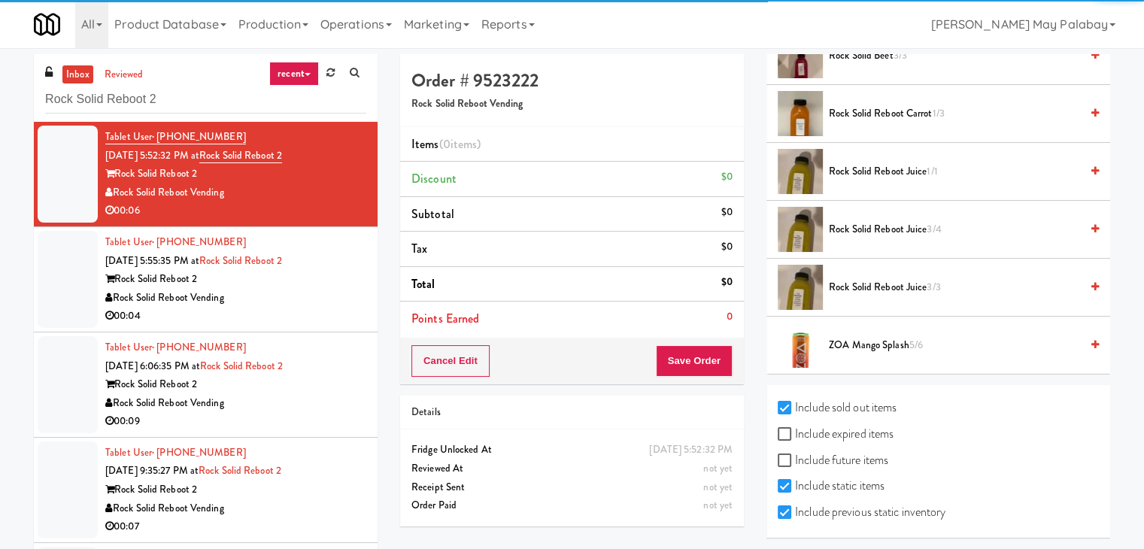
click at [1126, 362] on div "inbox reviewed recent all unclear take inventory issue suspicious failed recent…" at bounding box center [572, 319] width 1144 height 530
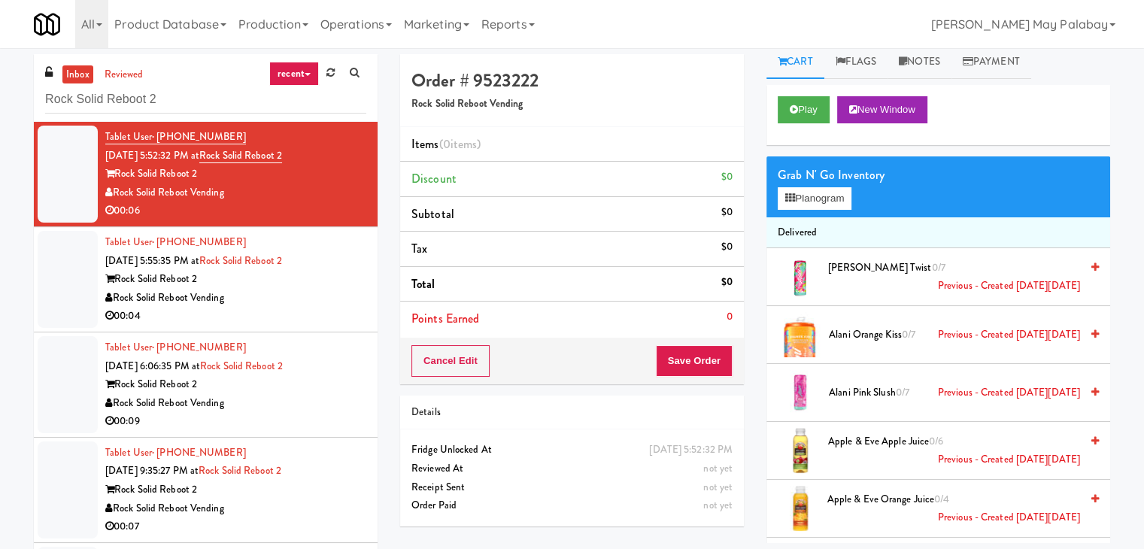
scroll to position [0, 0]
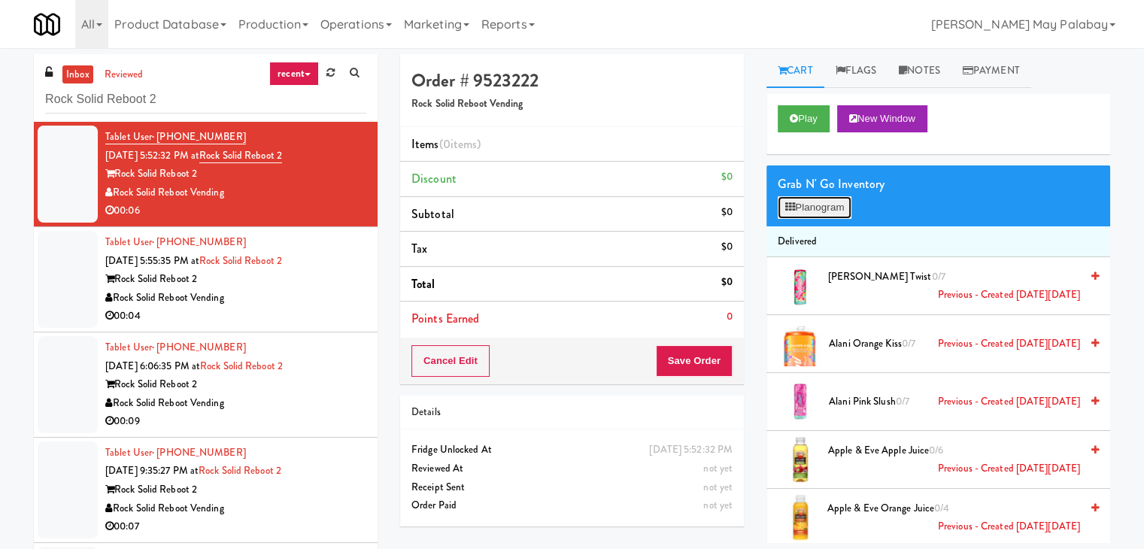
click at [795, 205] on button "Planogram" at bounding box center [814, 207] width 74 height 23
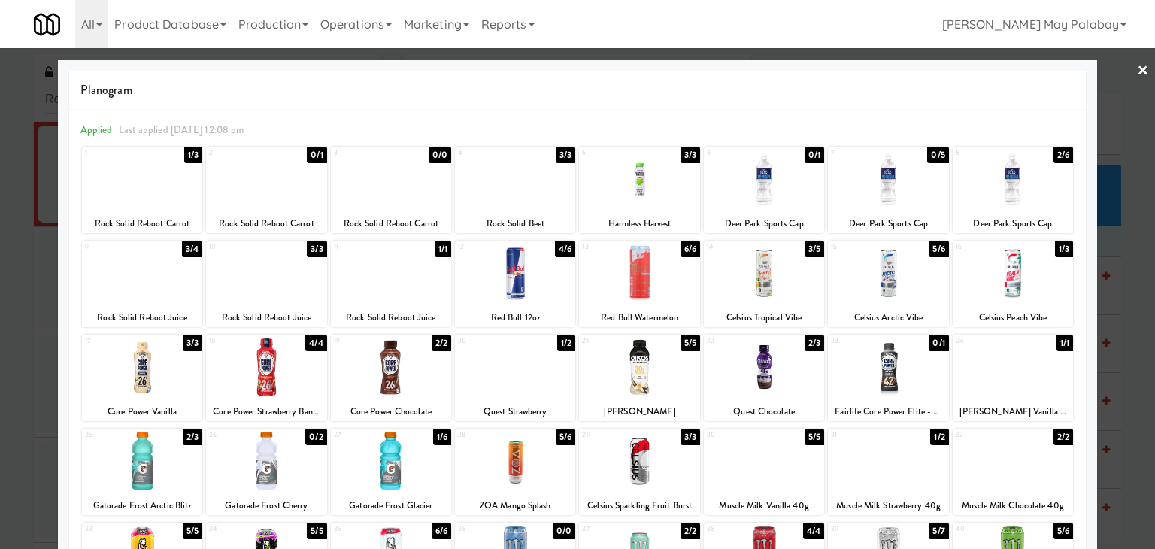
click at [935, 208] on div "7 0/5 Deer Park Sports Cap" at bounding box center [888, 190] width 120 height 86
click at [802, 192] on div at bounding box center [764, 179] width 120 height 58
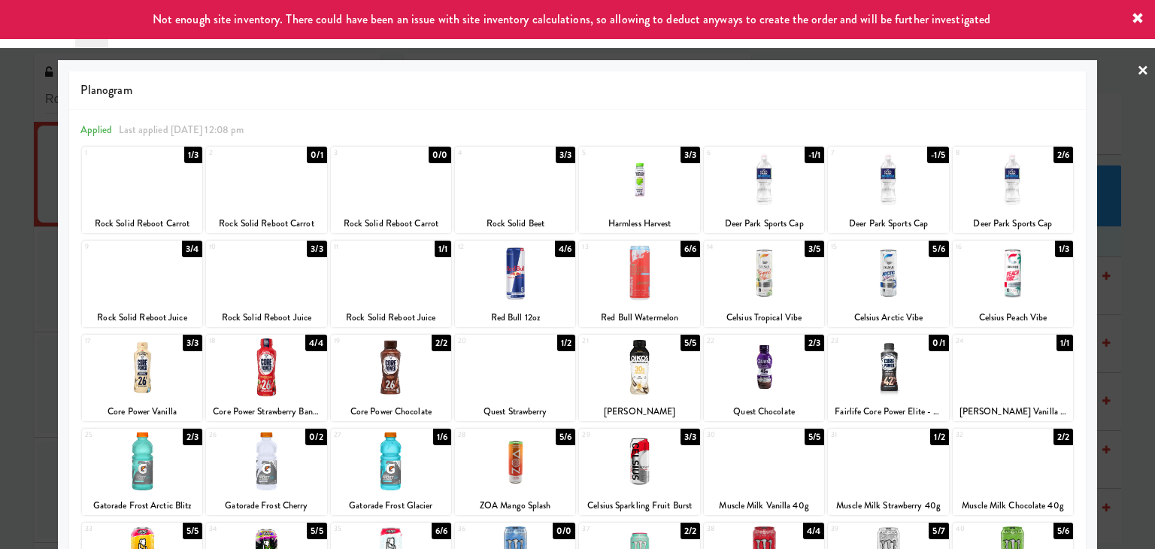
click at [1107, 335] on div at bounding box center [577, 274] width 1155 height 549
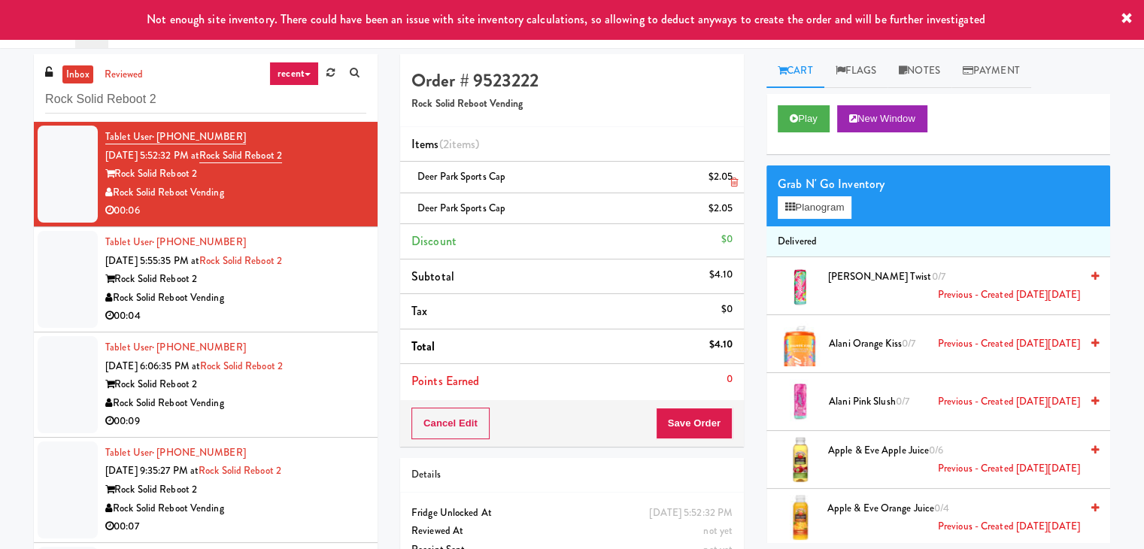
click at [732, 180] on icon at bounding box center [734, 182] width 8 height 10
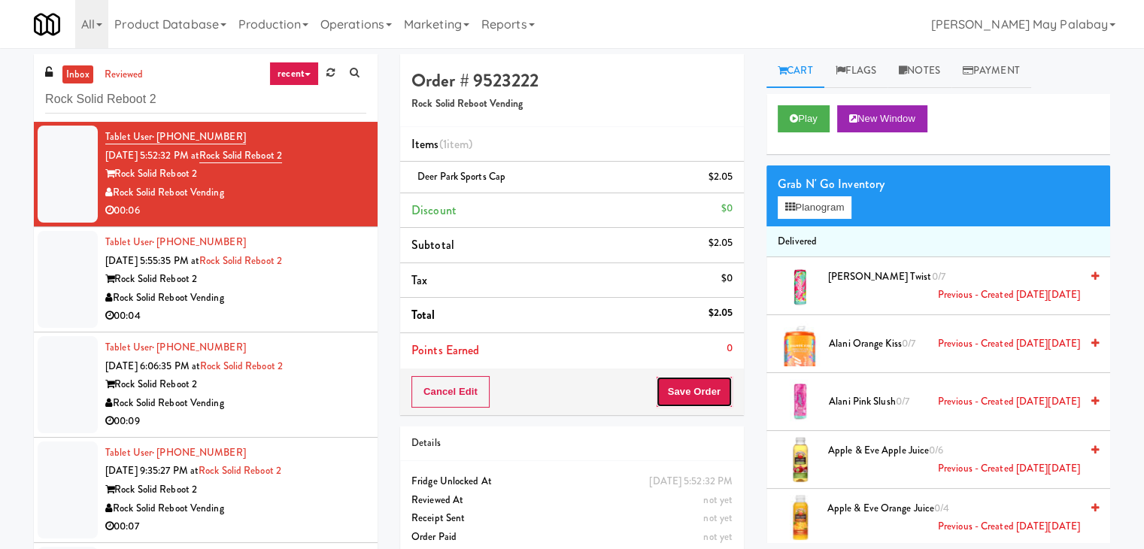
click at [674, 393] on button "Save Order" at bounding box center [694, 392] width 77 height 32
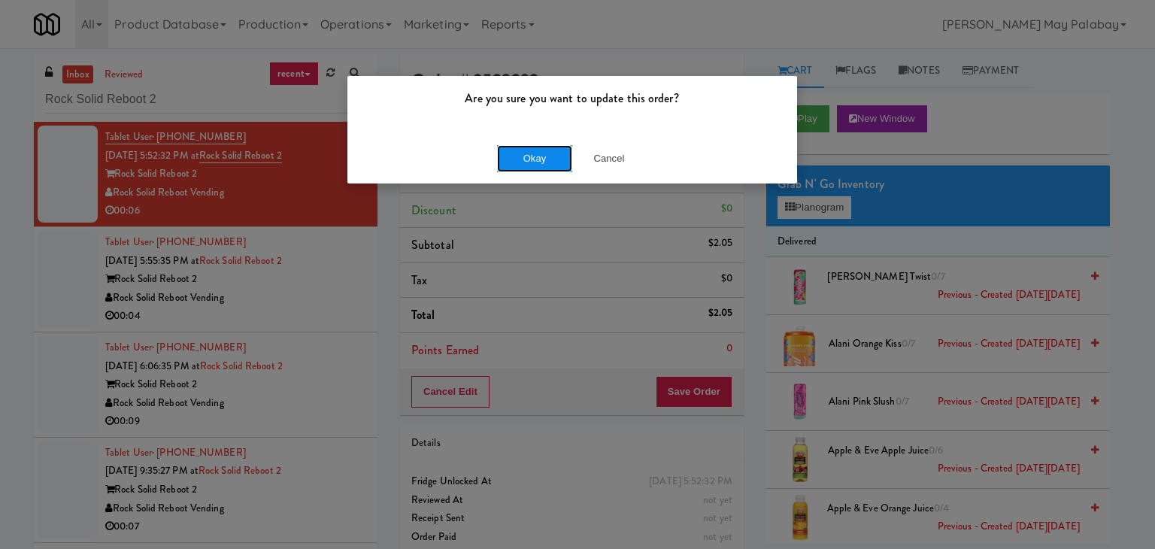
click at [545, 155] on button "Okay" at bounding box center [534, 158] width 75 height 27
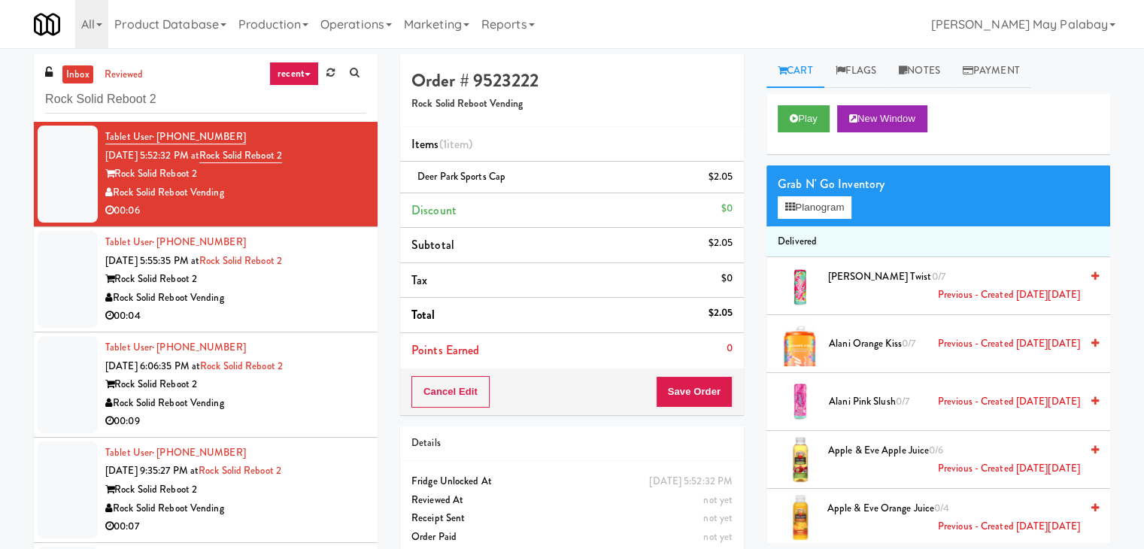
click at [303, 250] on div "Tablet User · (443) 822-9036 Sep 18, 2025 5:55:35 PM at Rock Solid Reboot 2 Roc…" at bounding box center [235, 279] width 261 height 92
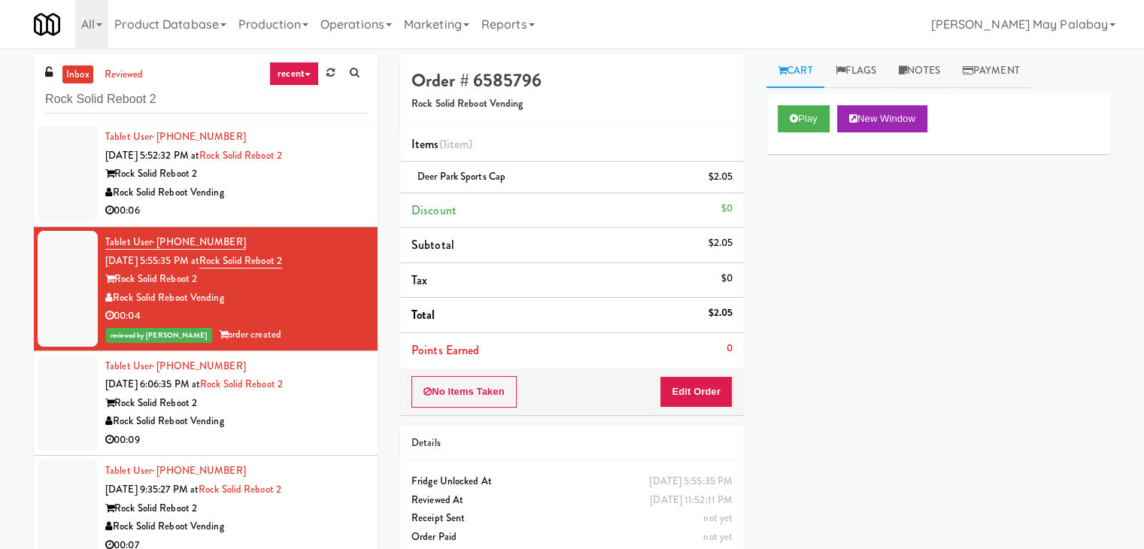
click at [265, 211] on div "00:06" at bounding box center [235, 211] width 261 height 19
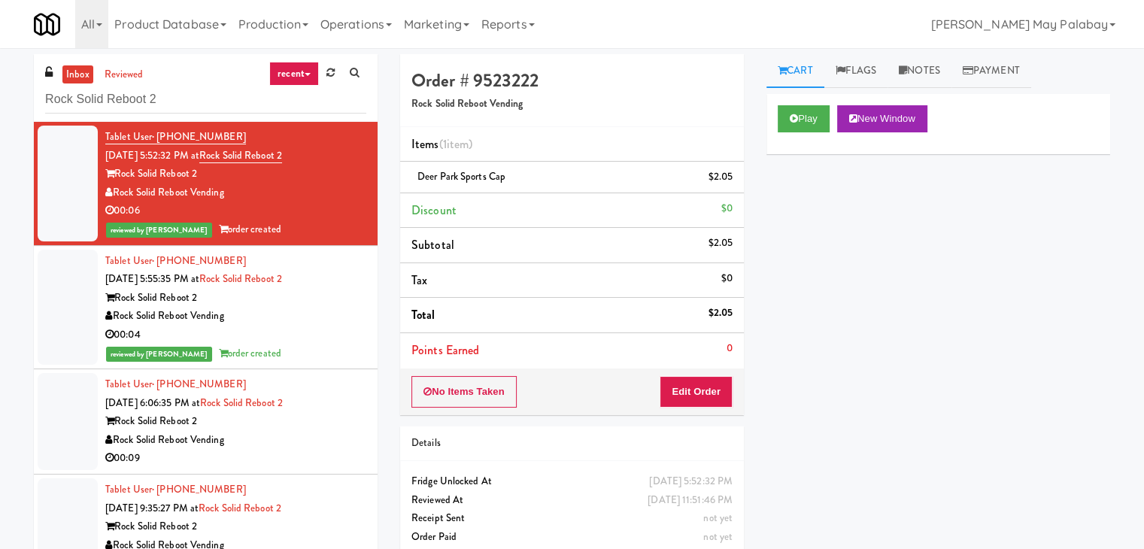
click at [220, 435] on div "Rock Solid Reboot Vending" at bounding box center [235, 440] width 261 height 19
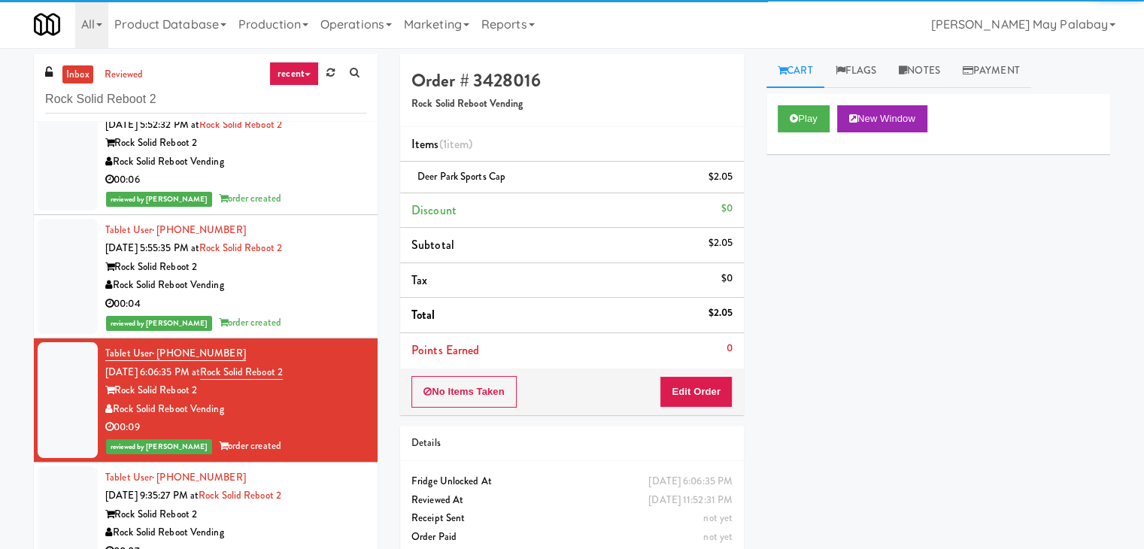
scroll to position [150, 0]
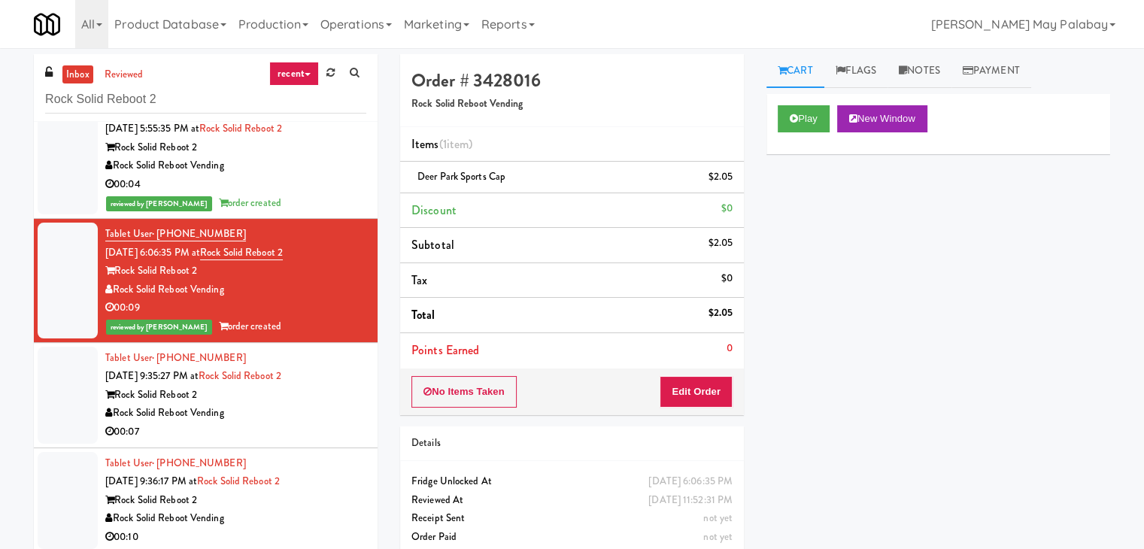
click at [304, 432] on div "00:07" at bounding box center [235, 432] width 261 height 19
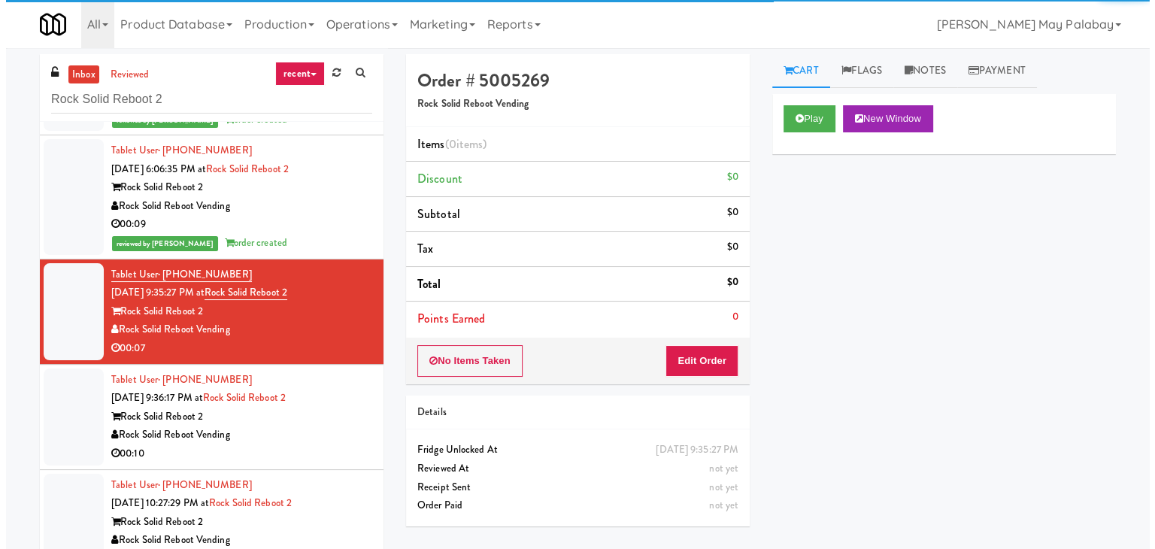
scroll to position [235, 0]
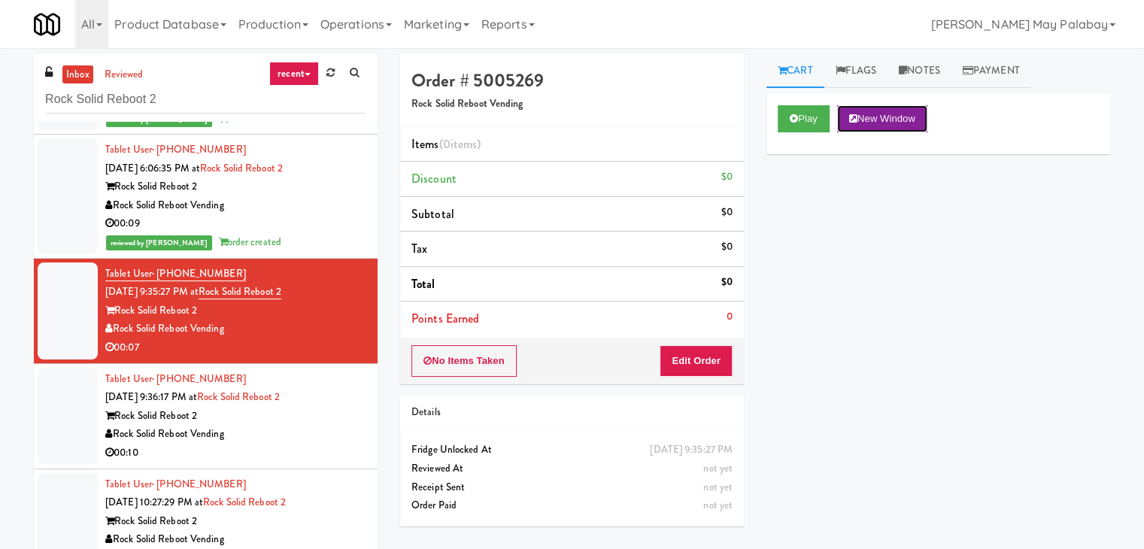
click at [904, 111] on button "New Window" at bounding box center [882, 118] width 90 height 27
click at [701, 352] on button "Edit Order" at bounding box center [695, 361] width 73 height 32
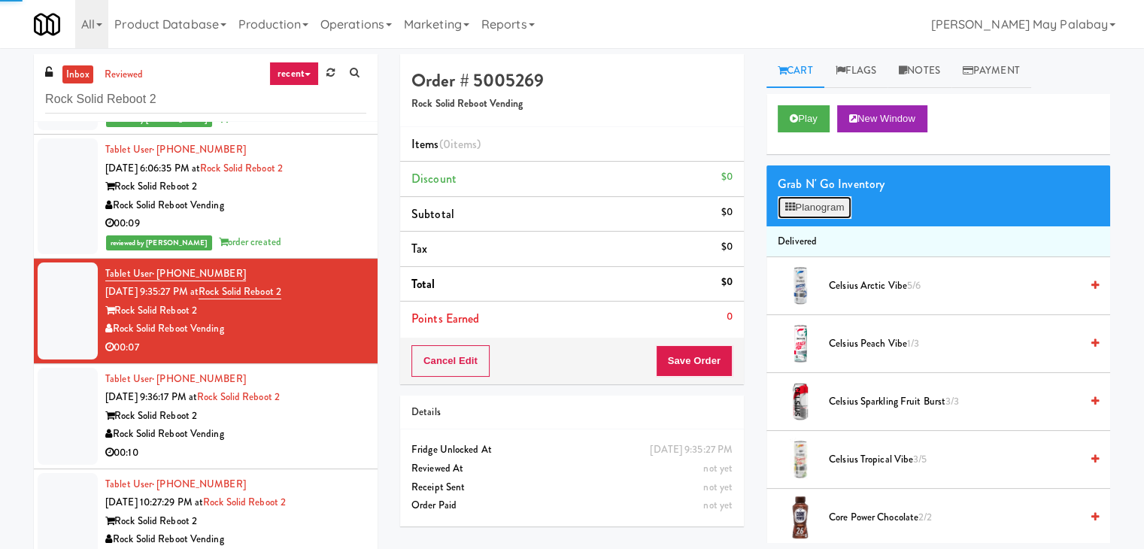
click at [801, 217] on button "Planogram" at bounding box center [814, 207] width 74 height 23
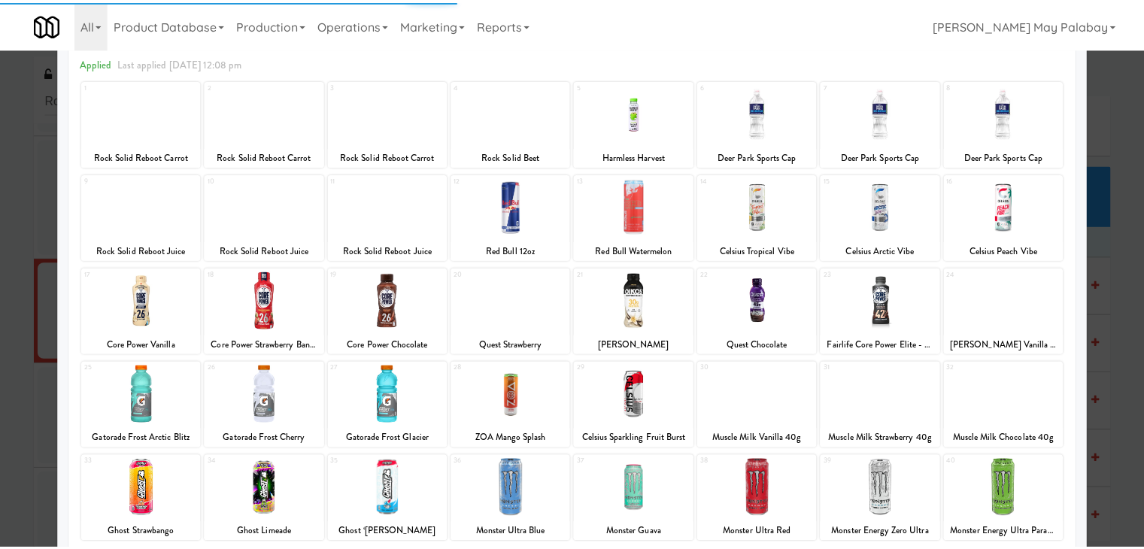
scroll to position [75, 0]
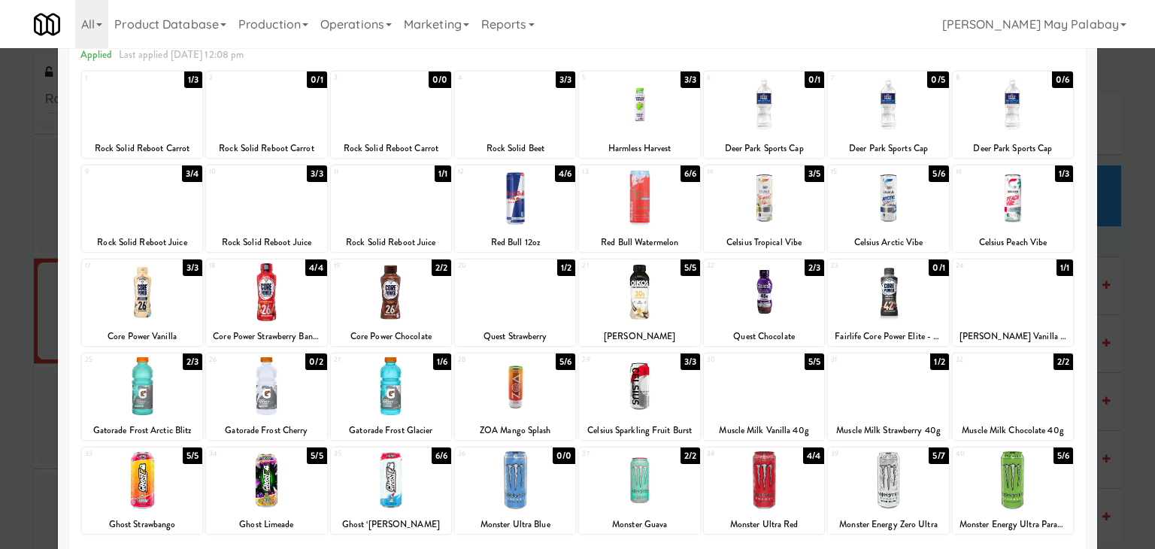
click at [1123, 309] on div at bounding box center [577, 274] width 1155 height 549
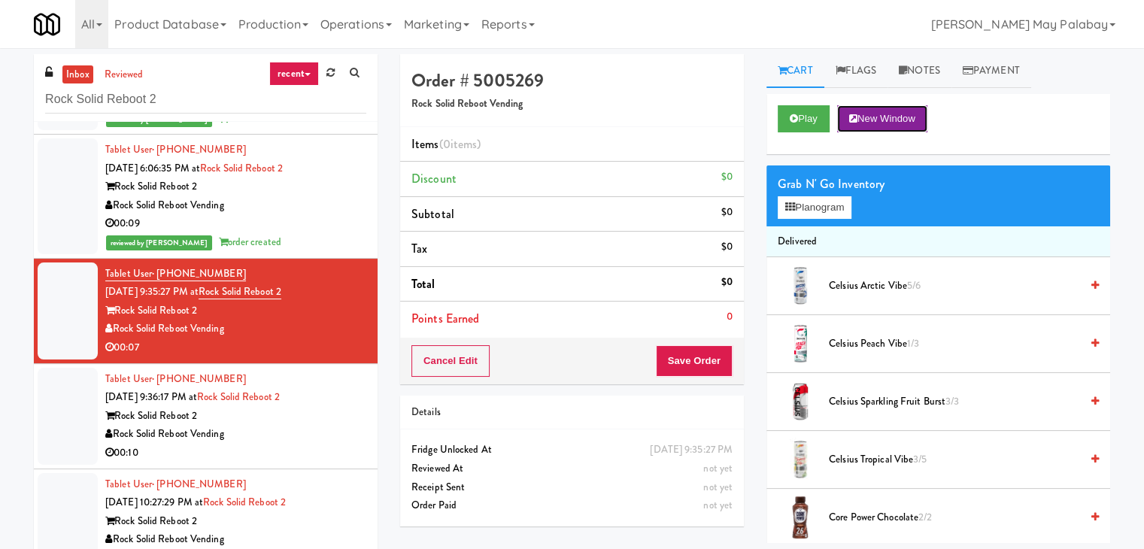
click at [913, 116] on button "New Window" at bounding box center [882, 118] width 90 height 27
click at [855, 202] on div "Grab N' Go Inventory Planogram" at bounding box center [938, 195] width 344 height 61
click at [840, 202] on button "Planogram" at bounding box center [814, 207] width 74 height 23
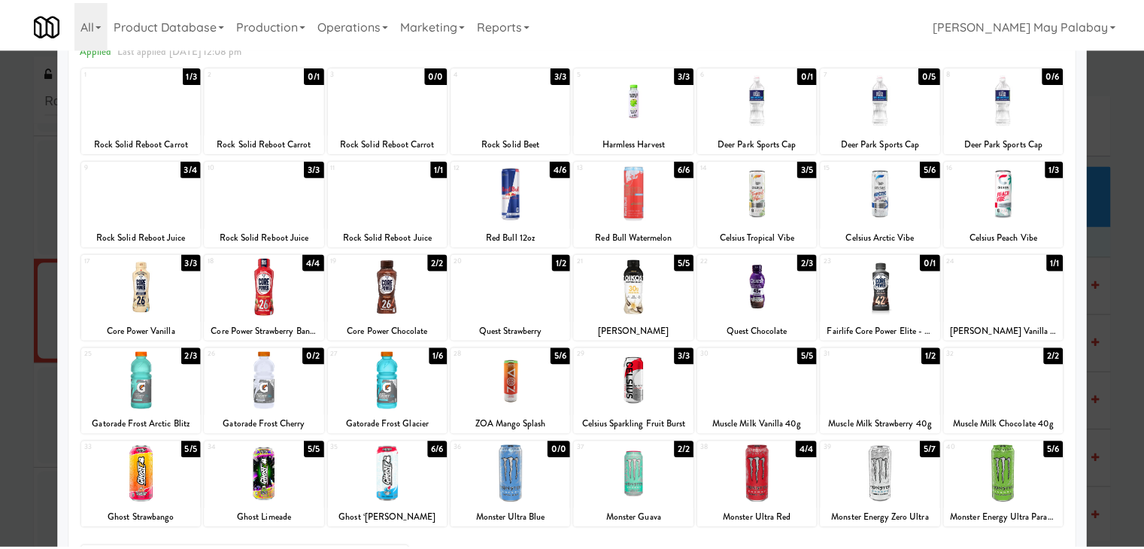
scroll to position [75, 0]
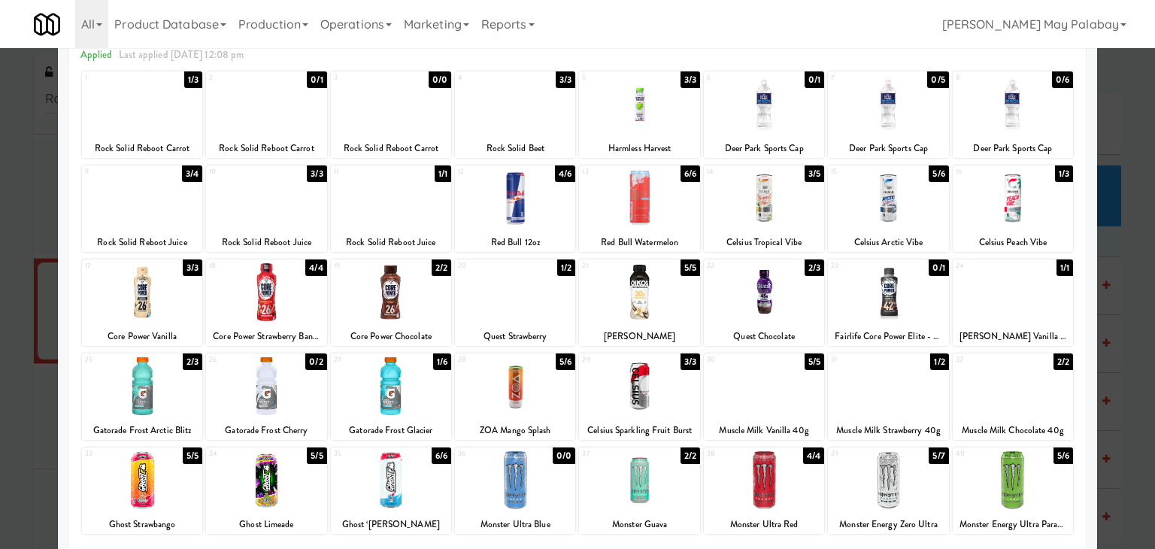
click at [1038, 127] on div at bounding box center [1013, 104] width 120 height 58
click at [1041, 108] on div at bounding box center [1013, 104] width 120 height 58
click at [1142, 290] on div at bounding box center [577, 274] width 1155 height 549
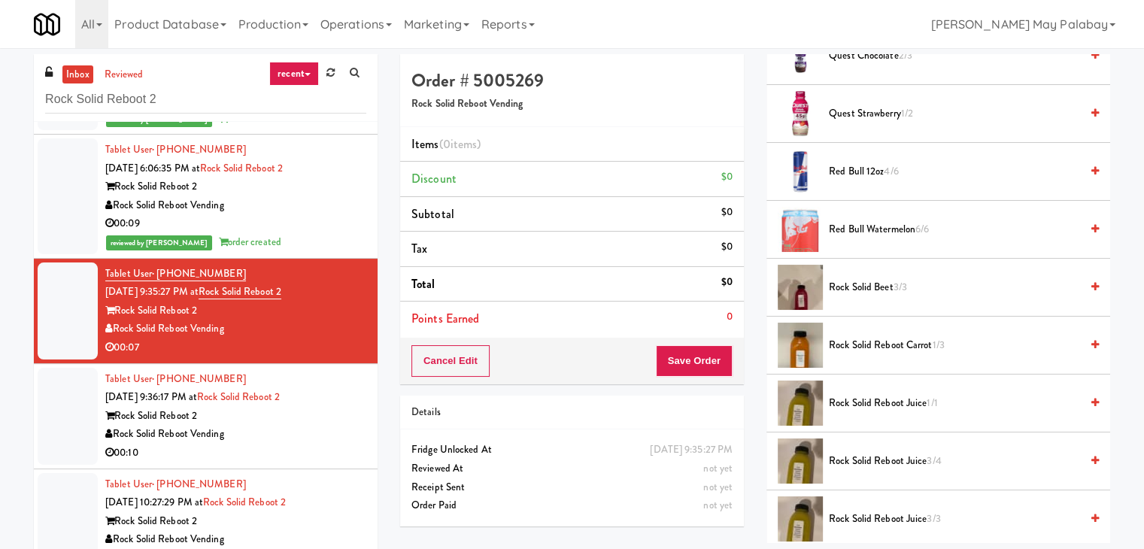
scroll to position [1735, 0]
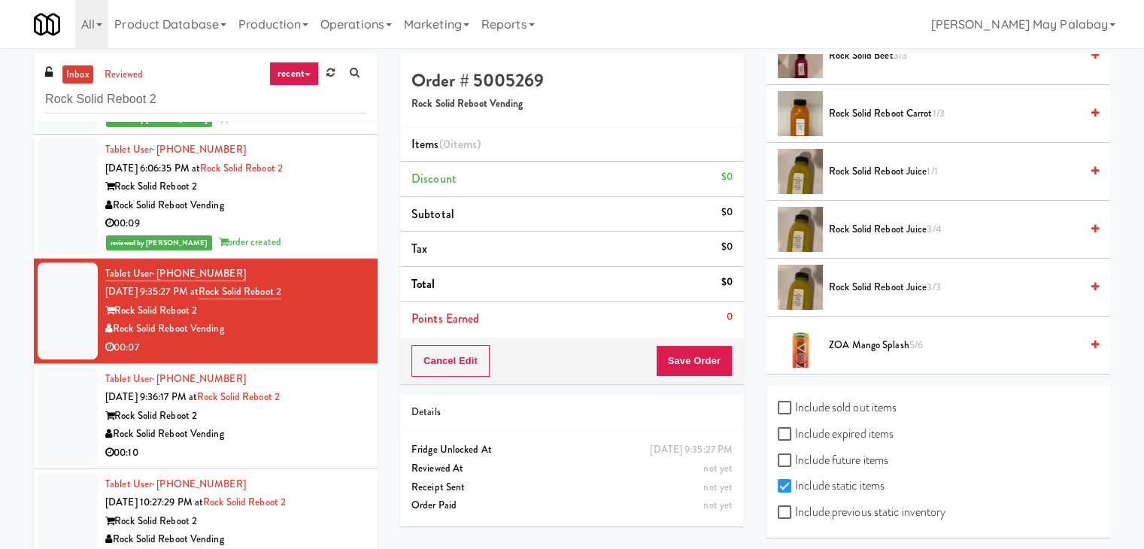
click at [887, 501] on label "Include previous static inventory" at bounding box center [861, 512] width 168 height 23
click at [795, 507] on input "Include previous static inventory" at bounding box center [785, 513] width 17 height 12
checkbox input "true"
click at [1134, 380] on div "inbox reviewed recent all unclear take inventory issue suspicious failed recent…" at bounding box center [572, 319] width 1144 height 530
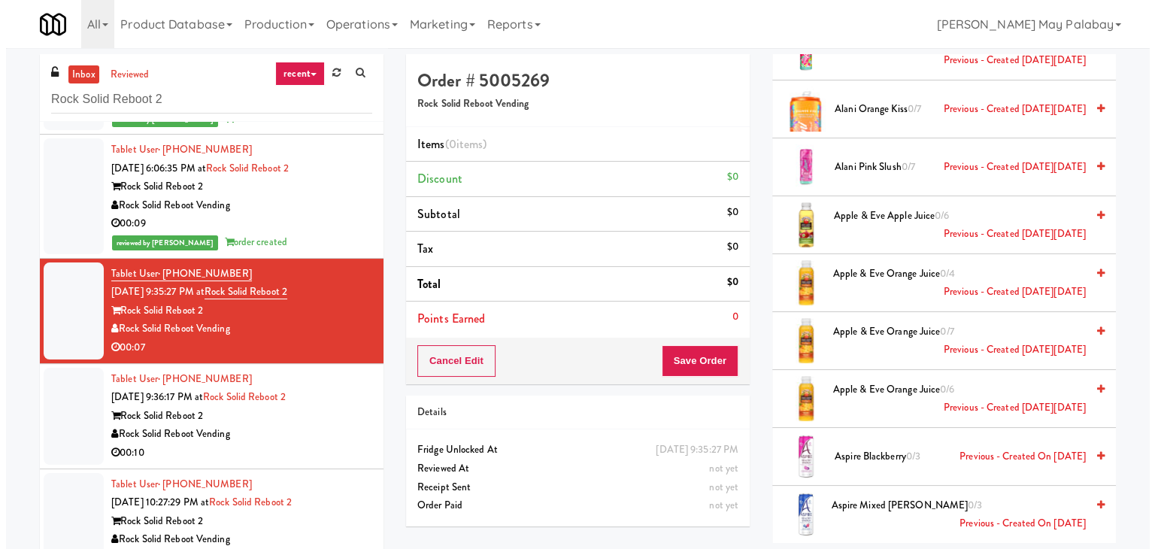
scroll to position [0, 0]
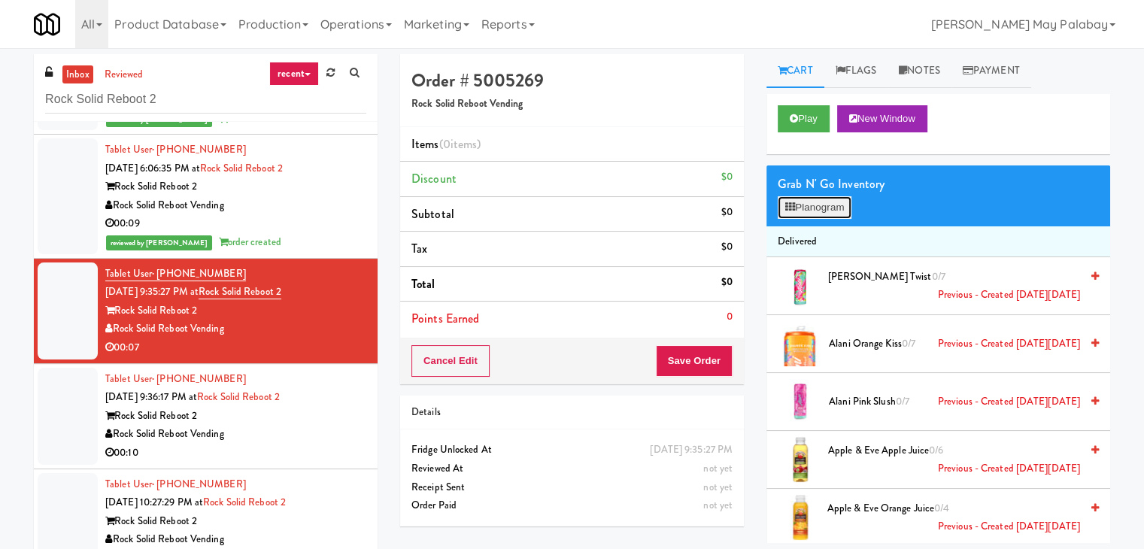
click at [834, 202] on button "Planogram" at bounding box center [814, 207] width 74 height 23
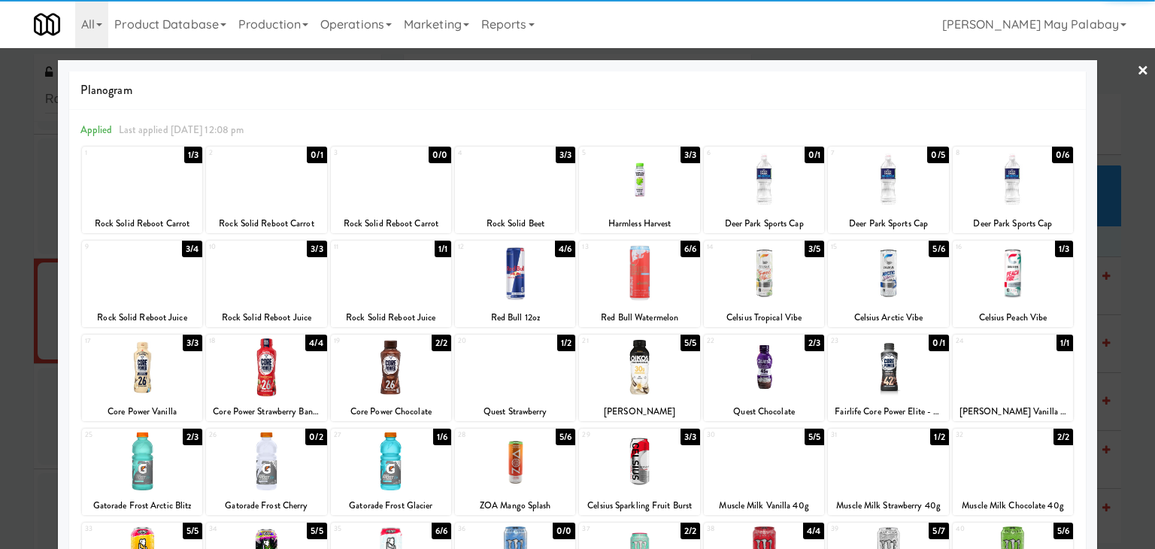
click at [992, 186] on div at bounding box center [1013, 179] width 120 height 58
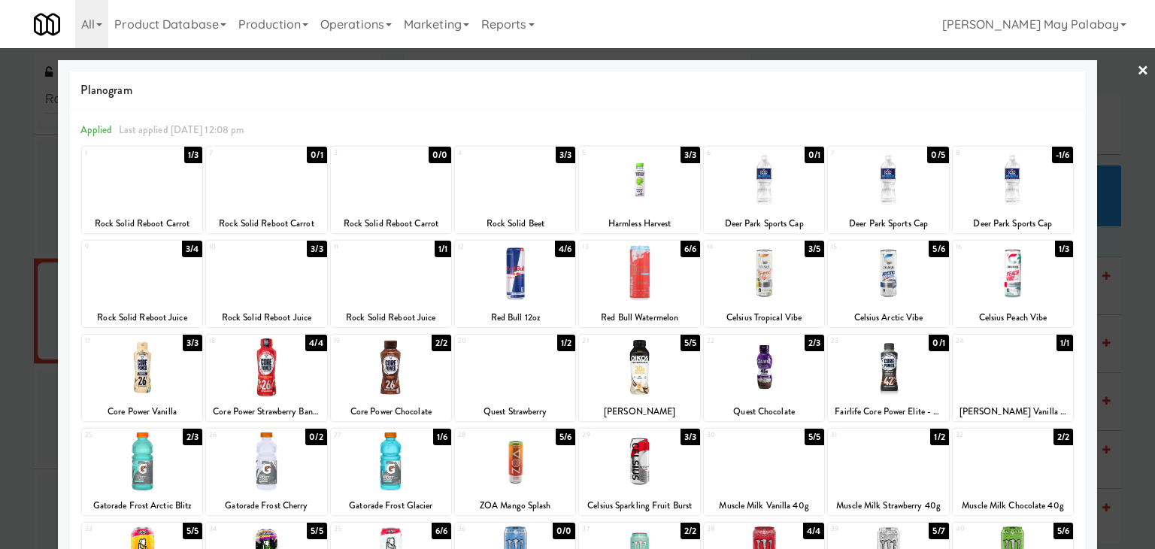
click at [1121, 240] on div at bounding box center [577, 274] width 1155 height 549
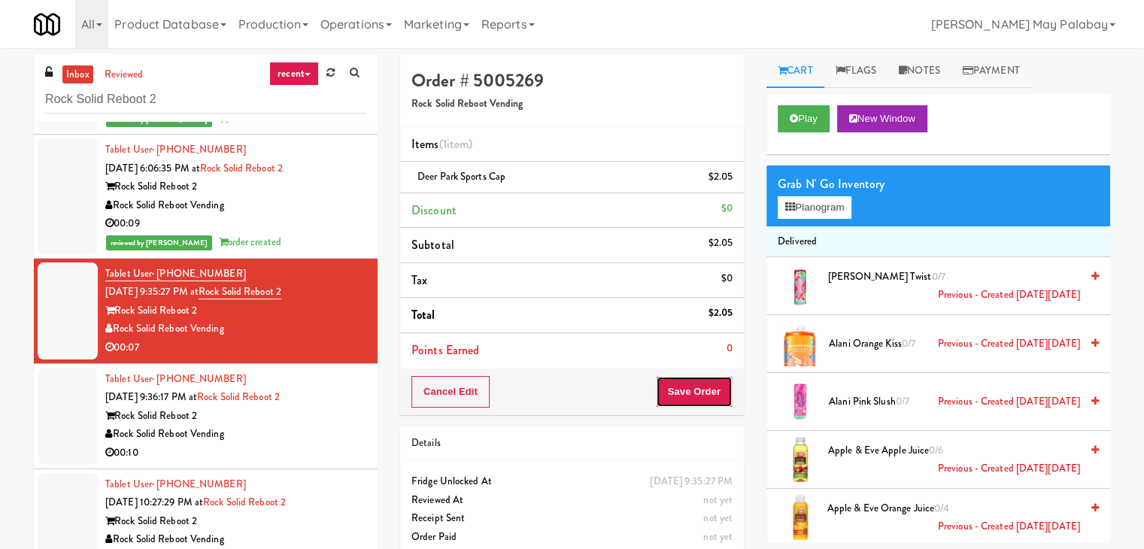
click at [671, 380] on button "Save Order" at bounding box center [694, 392] width 77 height 32
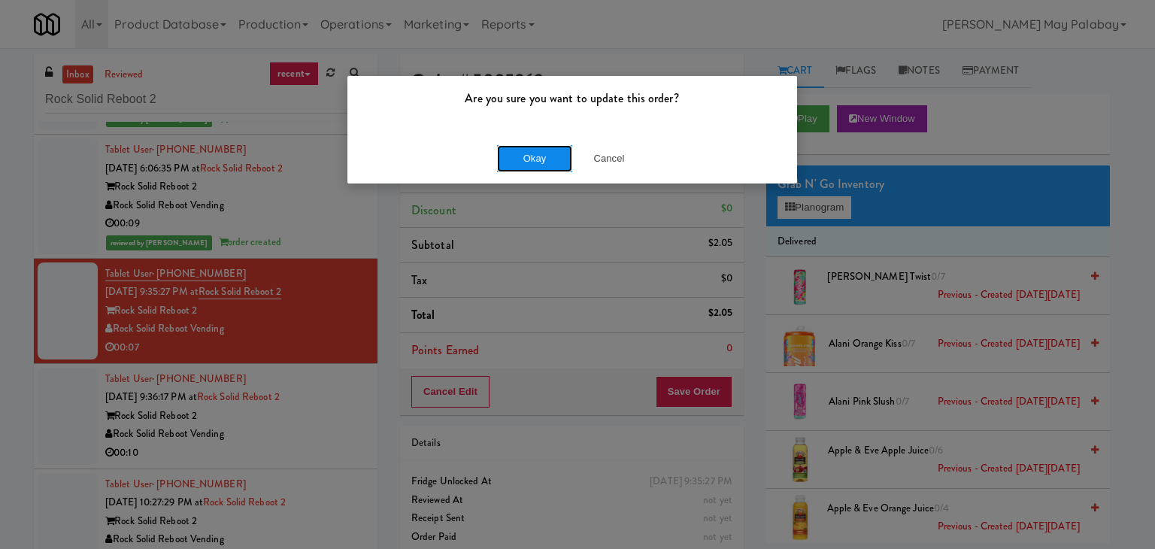
click at [550, 159] on button "Okay" at bounding box center [534, 158] width 75 height 27
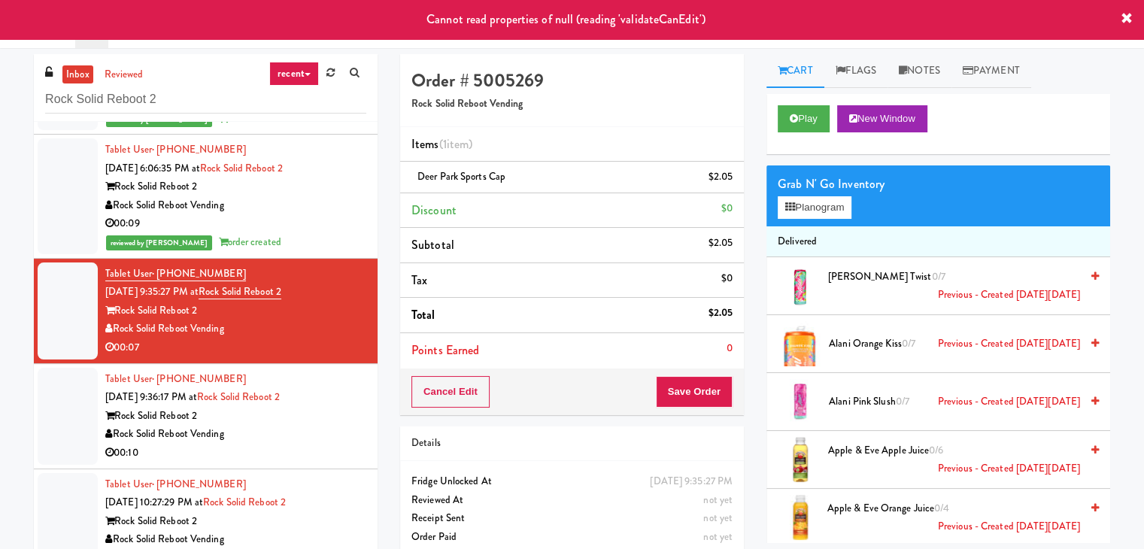
click at [1126, 14] on icon at bounding box center [1126, 19] width 12 height 12
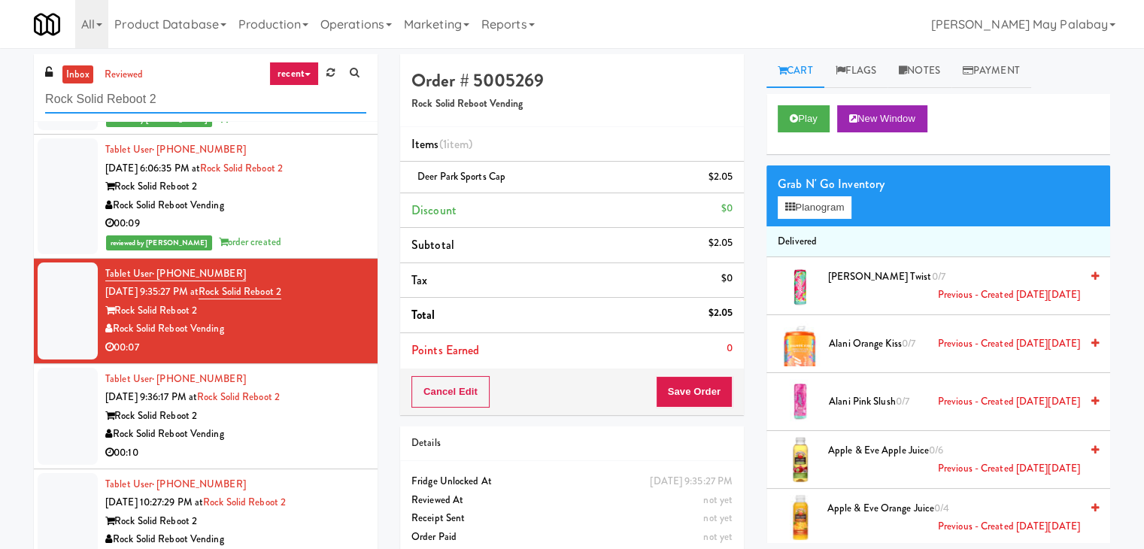
drag, startPoint x: 183, startPoint y: 101, endPoint x: 0, endPoint y: 103, distance: 182.7
click at [0, 103] on div "inbox reviewed recent all unclear take inventory issue suspicious failed recent…" at bounding box center [572, 319] width 1144 height 530
paste input "we @ Pear Village - Cooler"
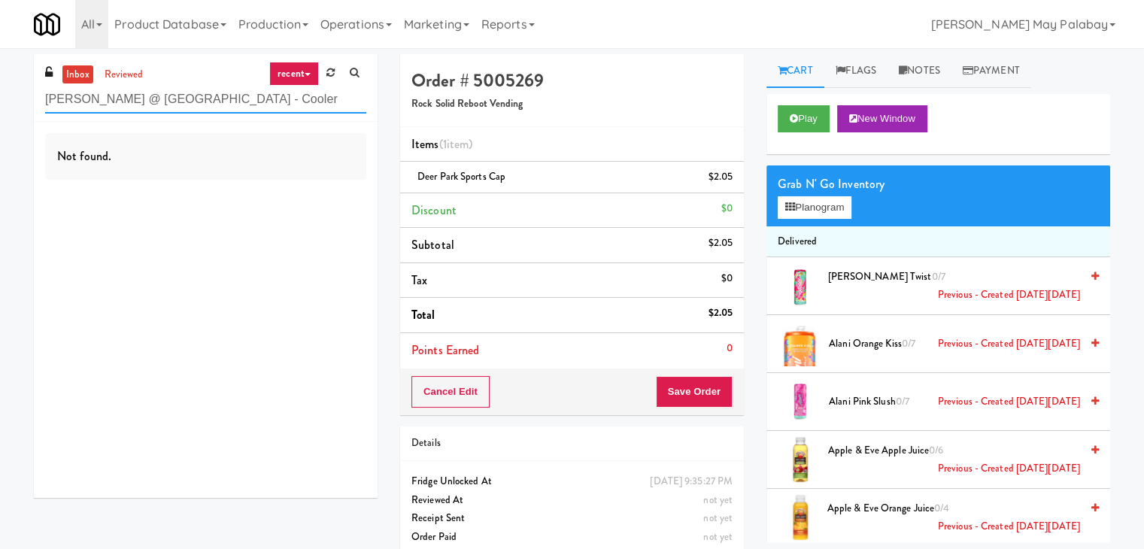
type input "Rowe @ Pear Village - Cooler"
drag, startPoint x: 225, startPoint y: 100, endPoint x: 0, endPoint y: 100, distance: 224.8
click at [0, 100] on div "inbox reviewed recent all unclear take inventory issue suspicious failed recent…" at bounding box center [572, 311] width 1144 height 514
click at [229, 99] on input "Rowe @ Pear Village - Cooler" at bounding box center [205, 100] width 321 height 28
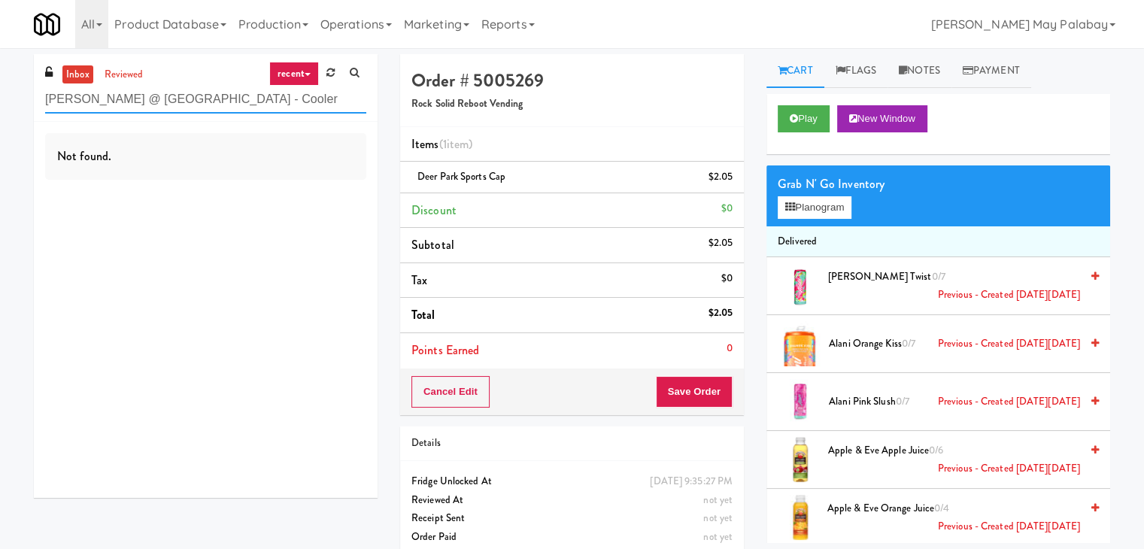
drag, startPoint x: 229, startPoint y: 99, endPoint x: 0, endPoint y: 101, distance: 228.6
click at [0, 101] on div "inbox reviewed recent all unclear take inventory issue suspicious failed recent…" at bounding box center [572, 311] width 1144 height 514
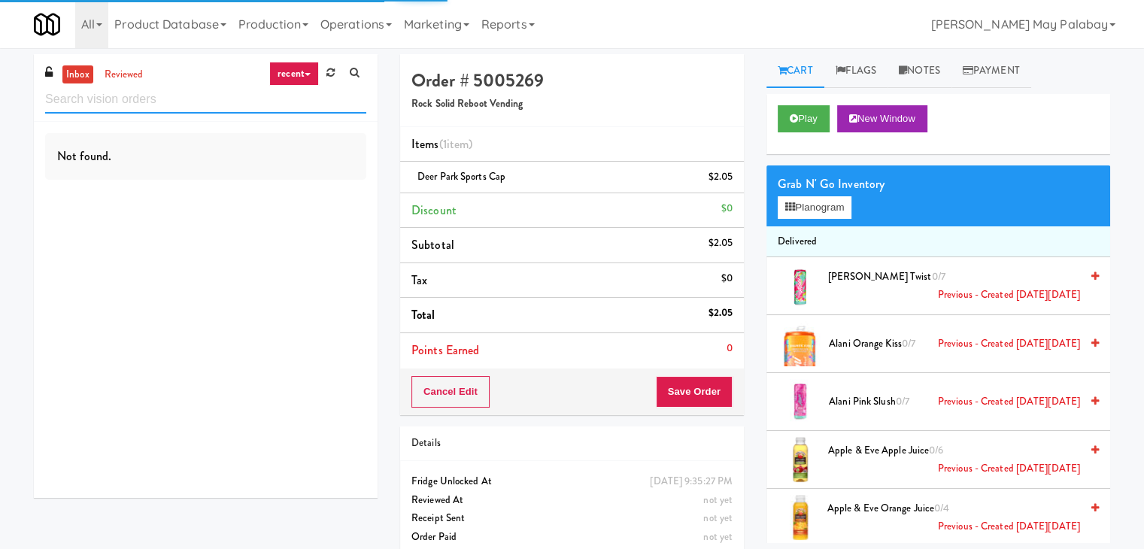
click at [267, 97] on input "text" at bounding box center [205, 100] width 321 height 28
paste input "CC3 Snack Cooler"
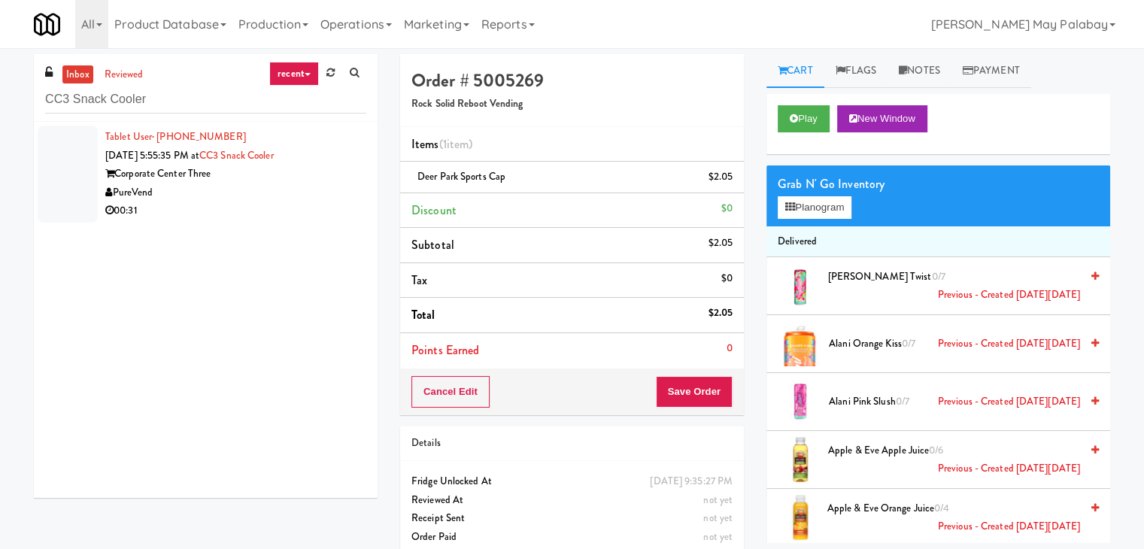
click at [280, 213] on div "00:31" at bounding box center [235, 211] width 261 height 19
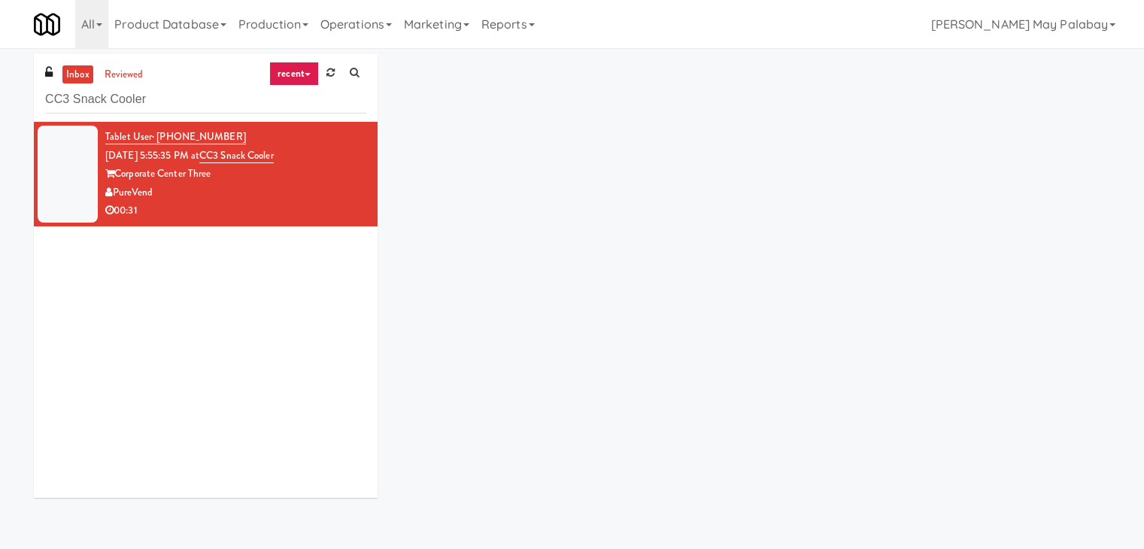
click at [280, 213] on div "00:31" at bounding box center [235, 211] width 261 height 19
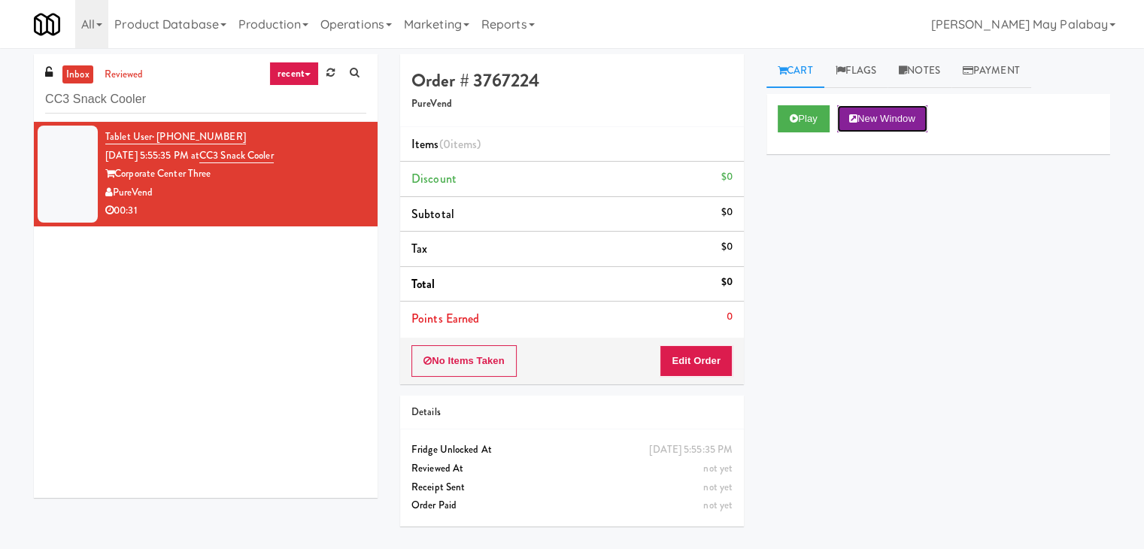
click at [893, 119] on button "New Window" at bounding box center [882, 118] width 90 height 27
click at [695, 347] on button "Edit Order" at bounding box center [695, 361] width 73 height 32
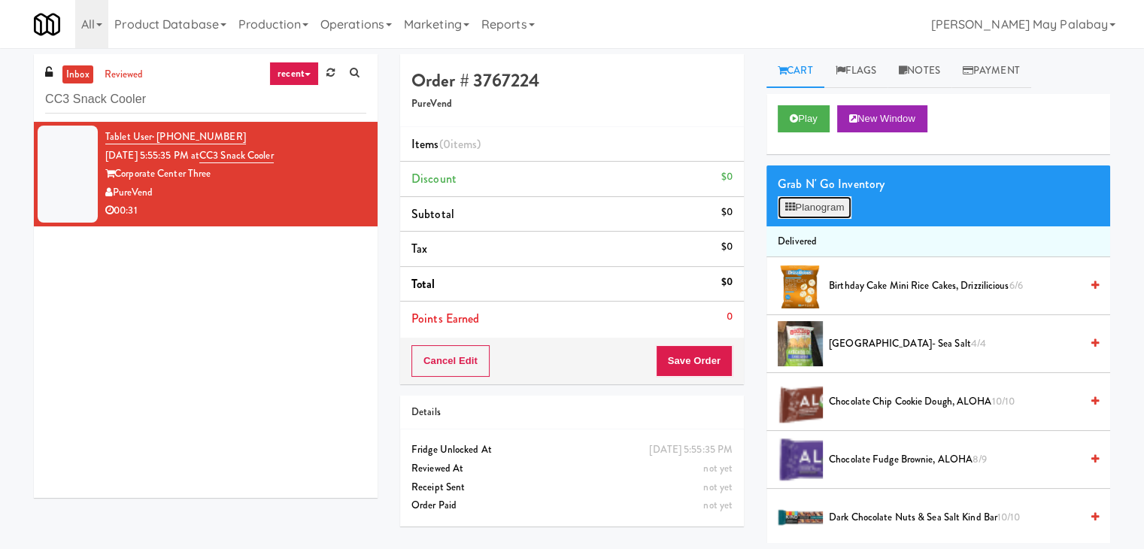
click at [812, 207] on button "Planogram" at bounding box center [814, 207] width 74 height 23
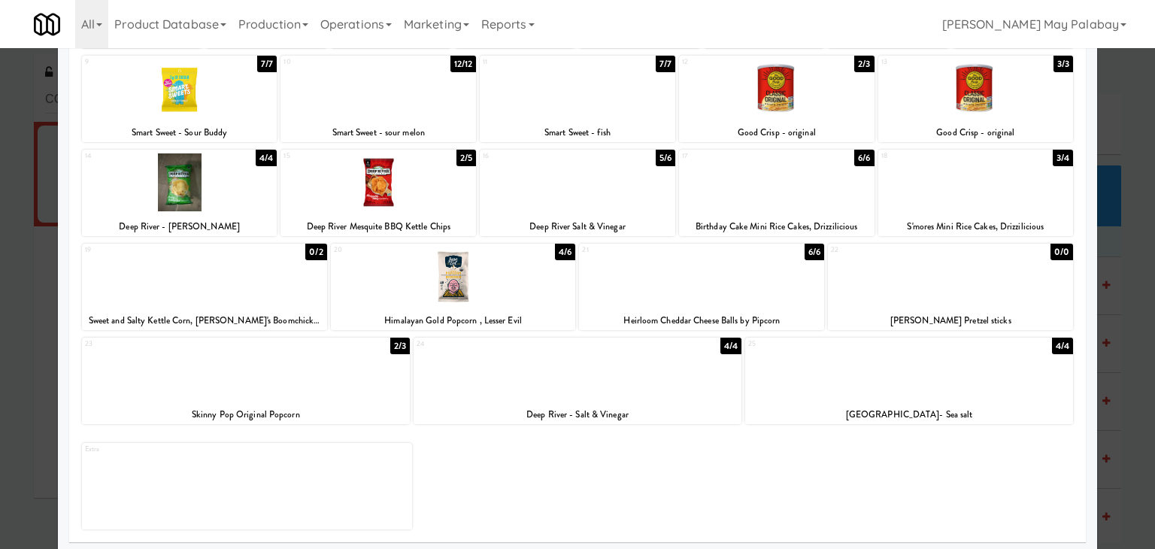
scroll to position [189, 0]
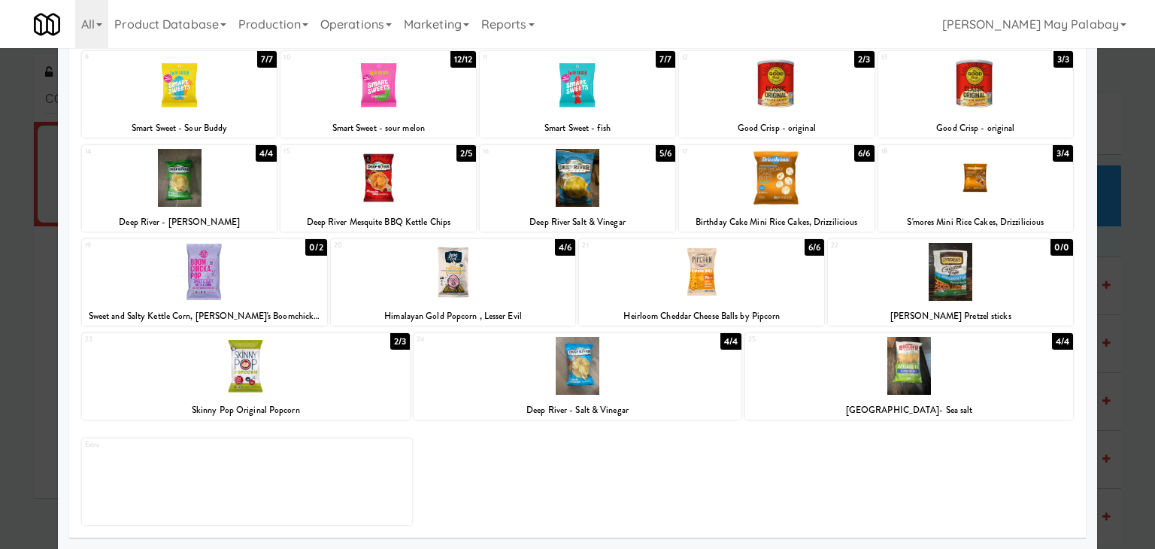
click at [541, 301] on div "20 4/6 Himalayan Gold Popcorn , Lesser Evil" at bounding box center [453, 282] width 245 height 86
click at [244, 102] on div at bounding box center [179, 84] width 195 height 58
click at [1122, 362] on div at bounding box center [577, 274] width 1155 height 549
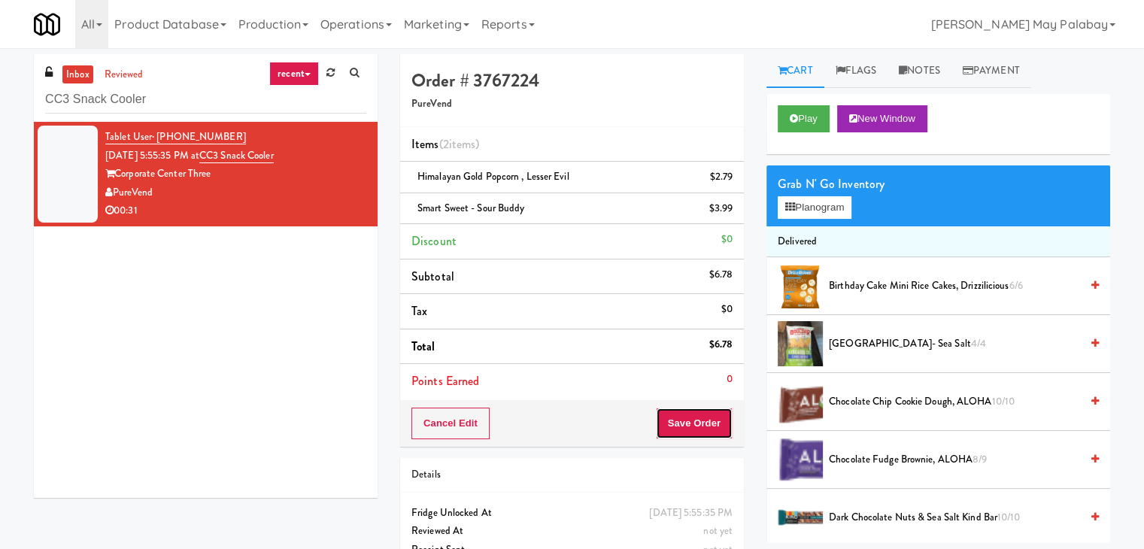
click at [695, 418] on button "Save Order" at bounding box center [694, 424] width 77 height 32
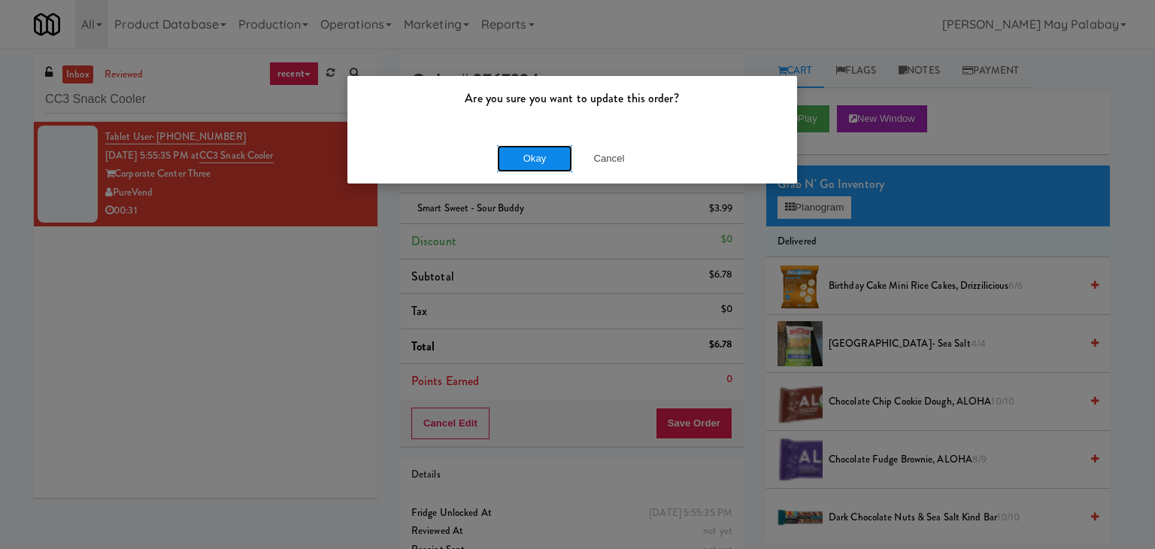
click at [547, 163] on button "Okay" at bounding box center [534, 158] width 75 height 27
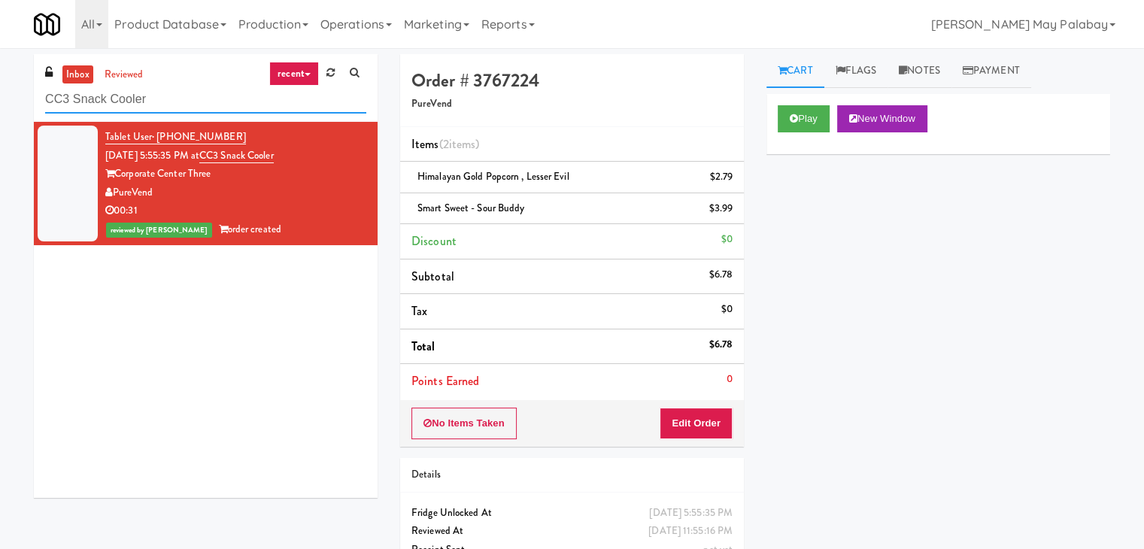
drag, startPoint x: 208, startPoint y: 95, endPoint x: 0, endPoint y: 97, distance: 207.5
click at [0, 97] on div "inbox reviewed recent all unclear take inventory issue suspicious failed recent…" at bounding box center [572, 327] width 1144 height 546
paste input "Elara - Cooler - Right"
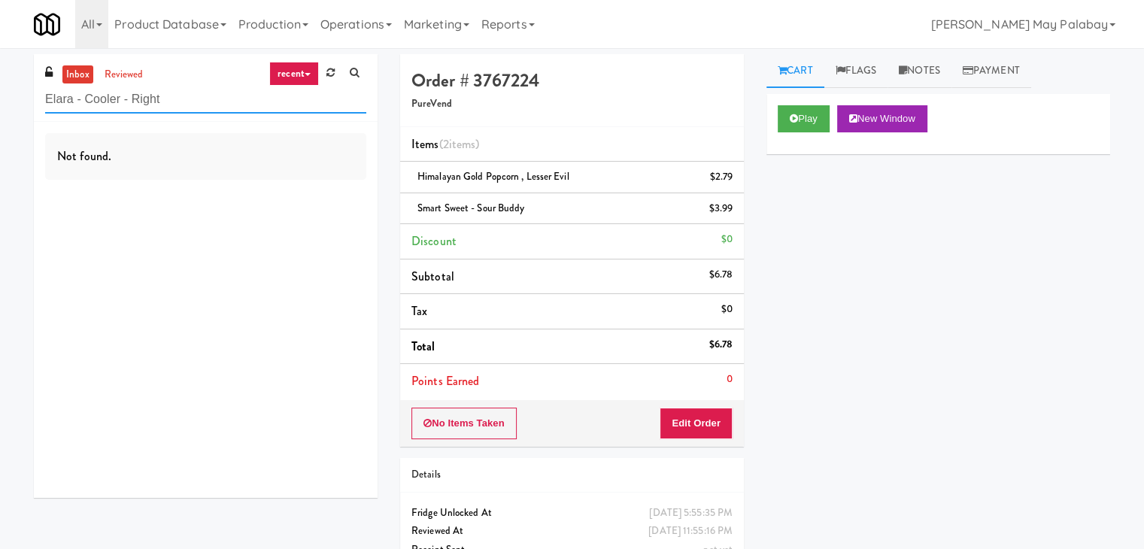
type input "Elara - Cooler - Right"
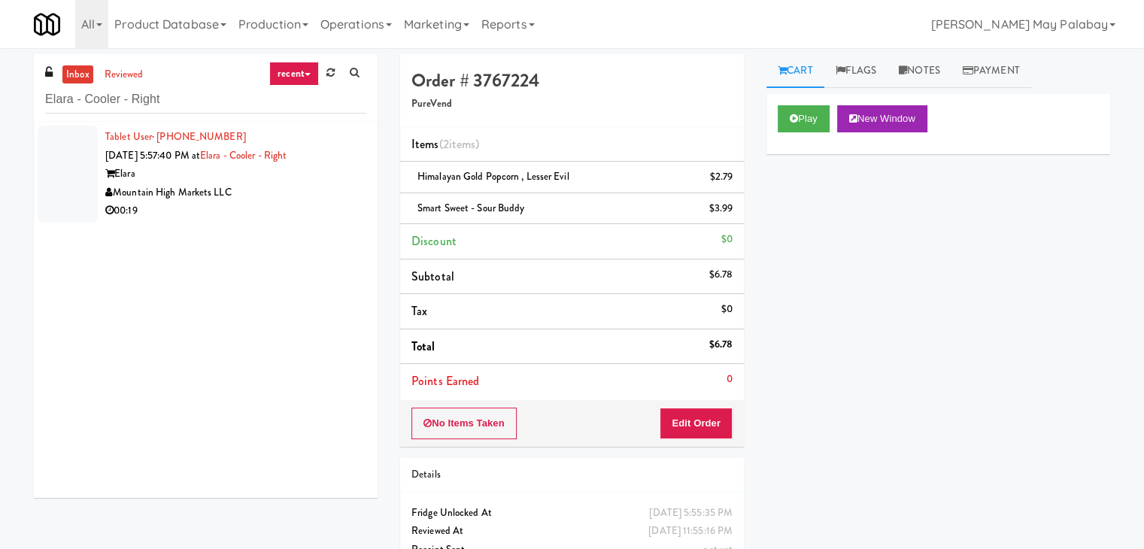
click at [223, 193] on div "Mountain High Markets LLC" at bounding box center [235, 192] width 261 height 19
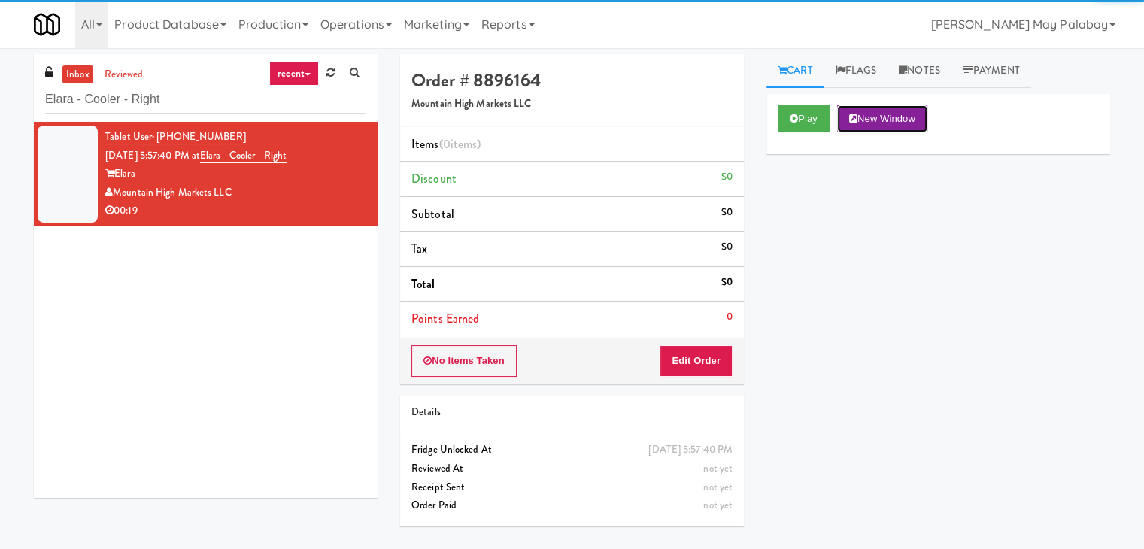
click at [873, 116] on button "New Window" at bounding box center [882, 118] width 90 height 27
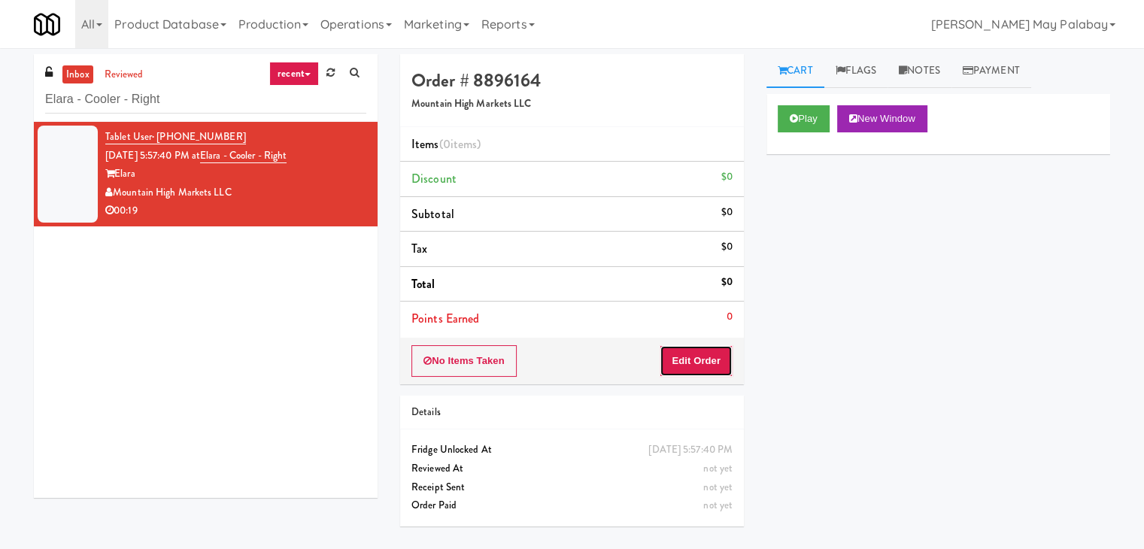
click at [702, 356] on button "Edit Order" at bounding box center [695, 361] width 73 height 32
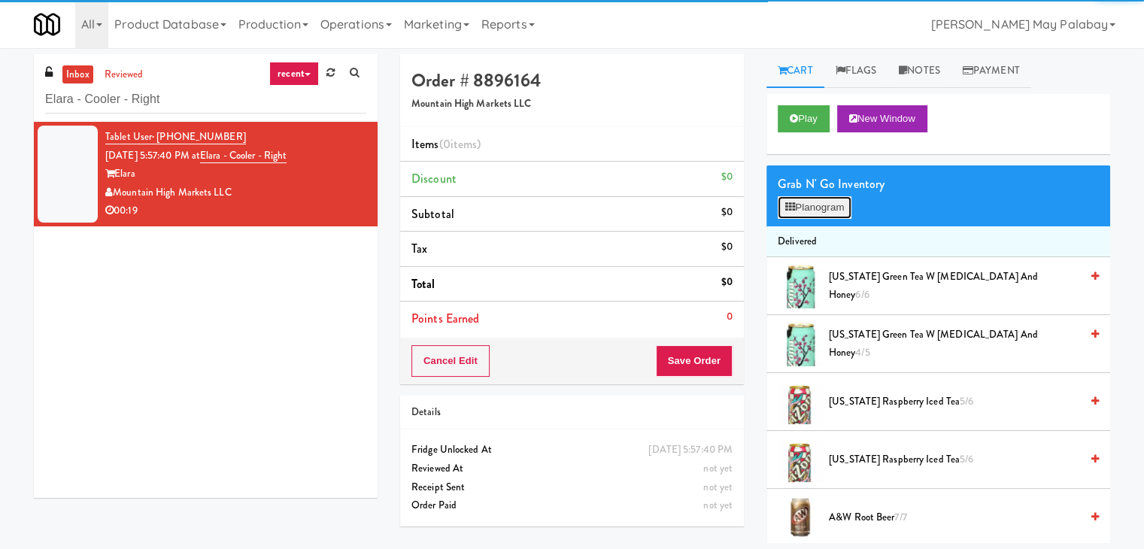
click at [808, 207] on button "Planogram" at bounding box center [814, 207] width 74 height 23
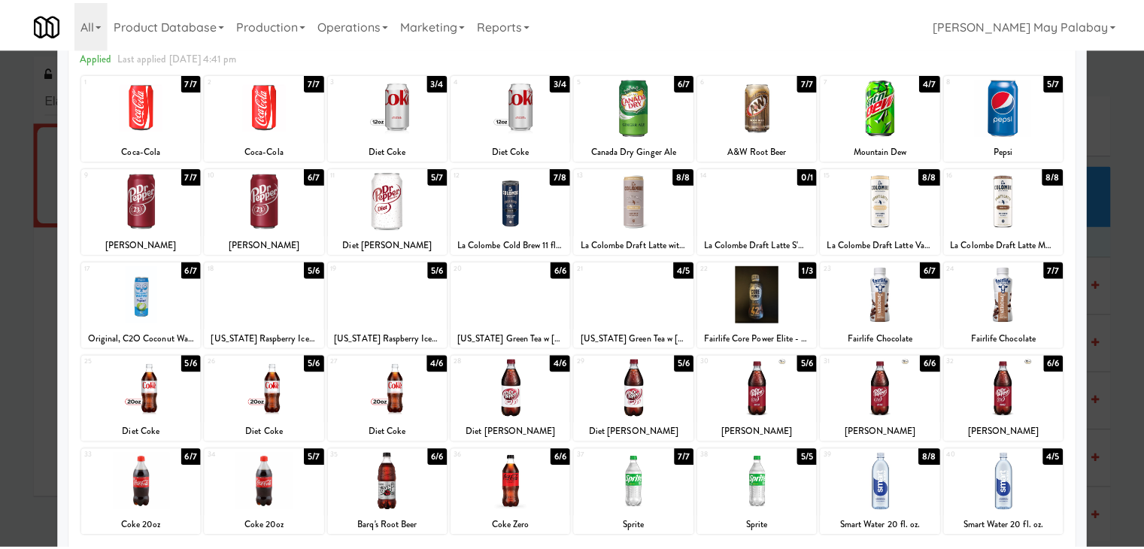
scroll to position [75, 0]
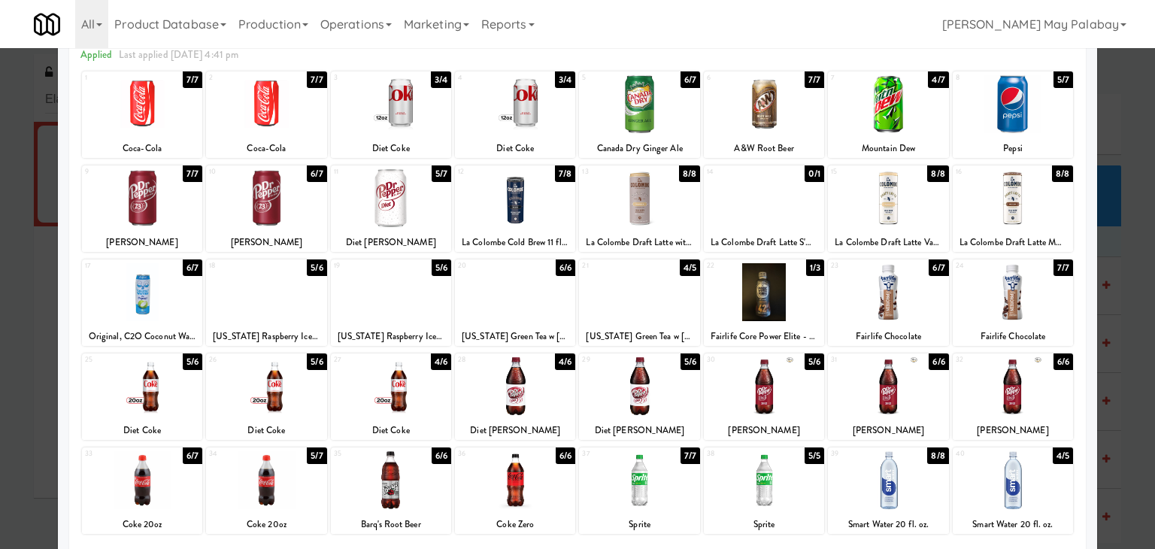
click at [443, 311] on div at bounding box center [391, 292] width 120 height 58
click at [307, 414] on div at bounding box center [266, 386] width 120 height 58
click at [1130, 214] on div at bounding box center [577, 274] width 1155 height 549
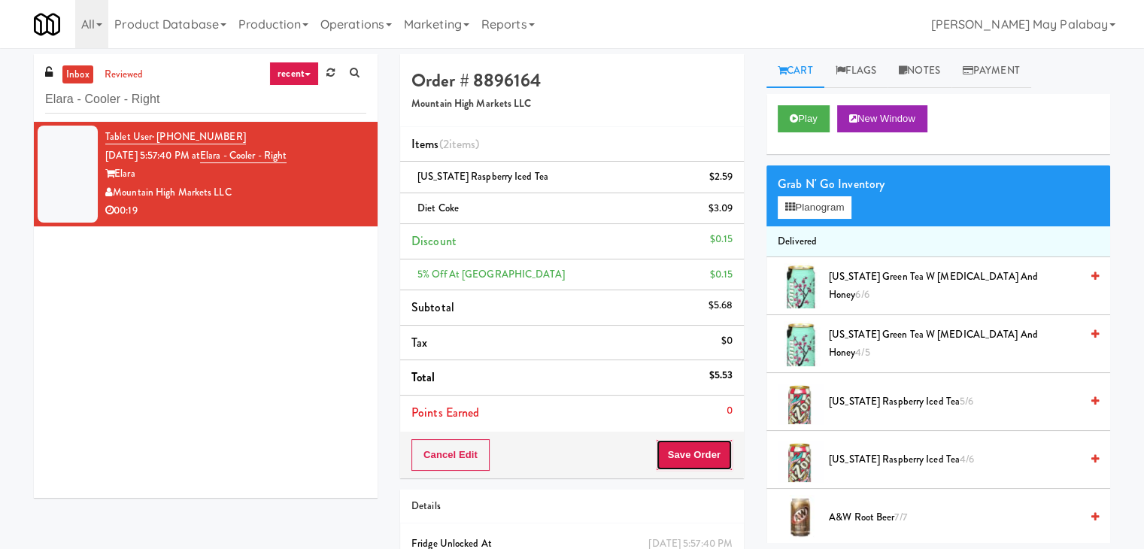
click at [671, 445] on button "Save Order" at bounding box center [694, 455] width 77 height 32
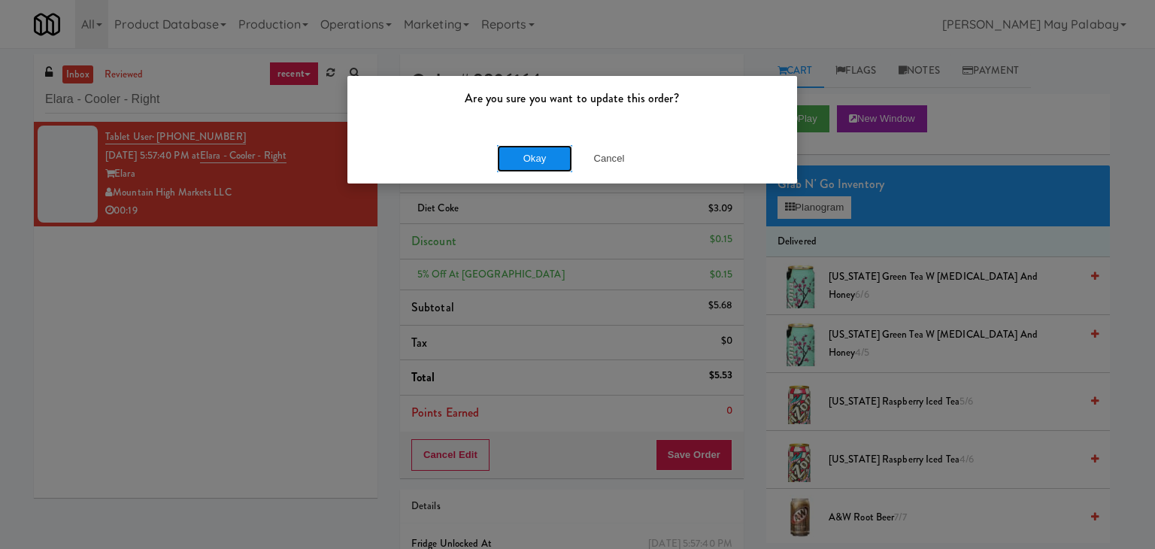
click at [532, 163] on button "Okay" at bounding box center [534, 158] width 75 height 27
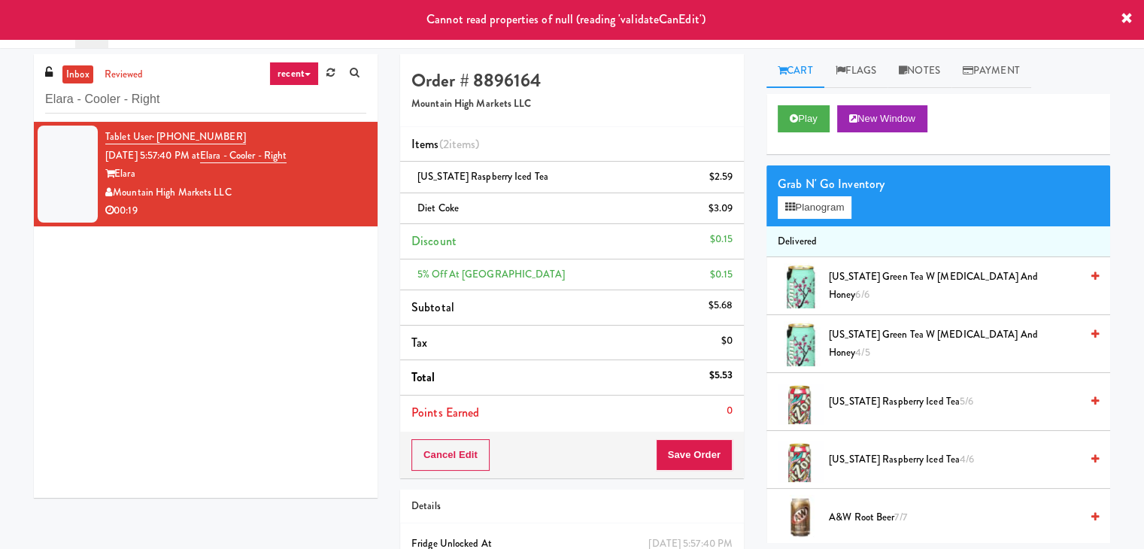
click at [280, 292] on div "Tablet User · (928) 713-2660 Sep 18, 2025 5:57:40 PM at Elara - Cooler - Right …" at bounding box center [206, 310] width 344 height 376
click at [674, 450] on button "Save Order" at bounding box center [694, 455] width 77 height 32
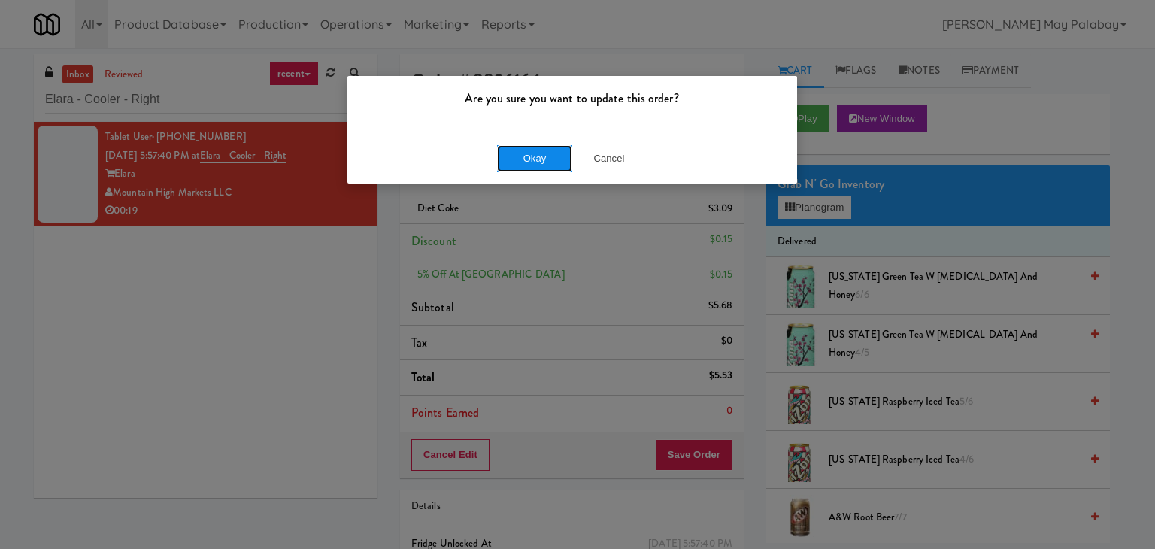
click at [544, 153] on button "Okay" at bounding box center [534, 158] width 75 height 27
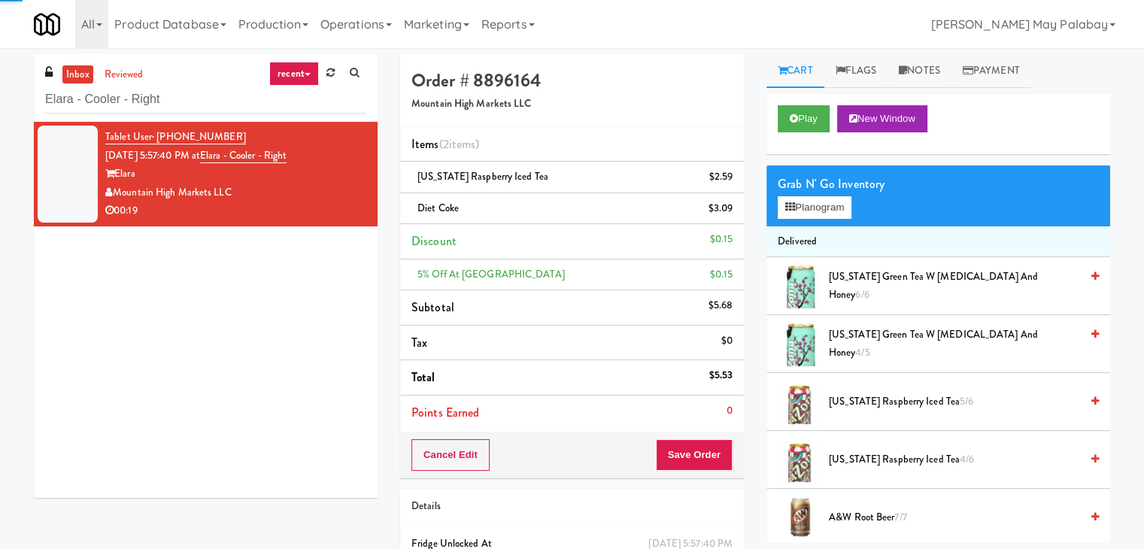
click at [334, 344] on div "Tablet User · (928) 713-2660 Sep 18, 2025 5:57:40 PM at Elara - Cooler - Right …" at bounding box center [206, 310] width 344 height 376
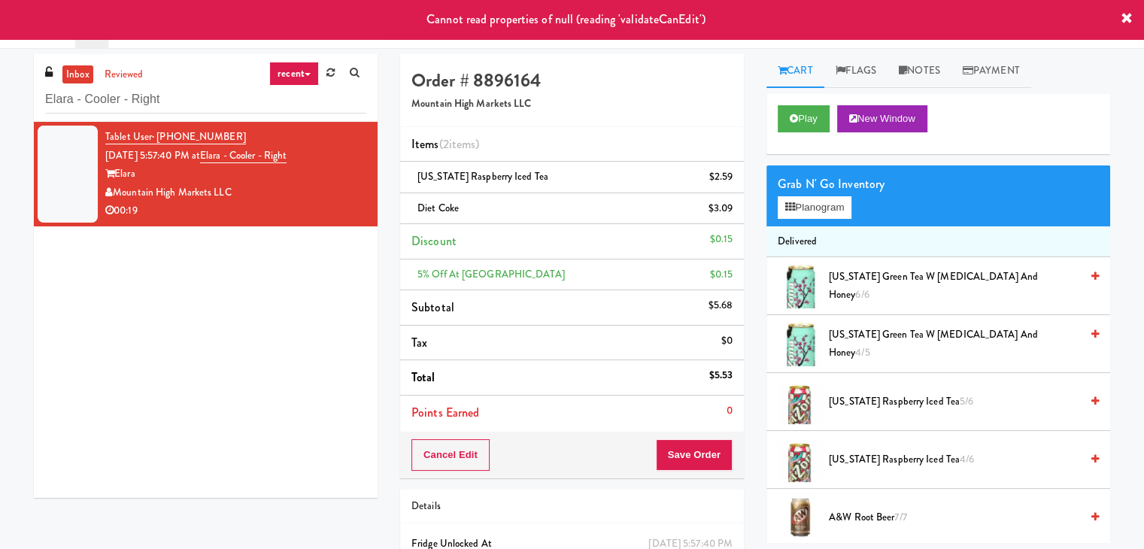
click at [301, 351] on div "Tablet User · (928) 713-2660 Sep 18, 2025 5:57:40 PM at Elara - Cooler - Right …" at bounding box center [206, 310] width 344 height 376
click at [126, 88] on input "Elara - Cooler - Right" at bounding box center [205, 100] width 321 height 28
click at [166, 94] on input "Elara - Cooler - Right" at bounding box center [205, 100] width 321 height 28
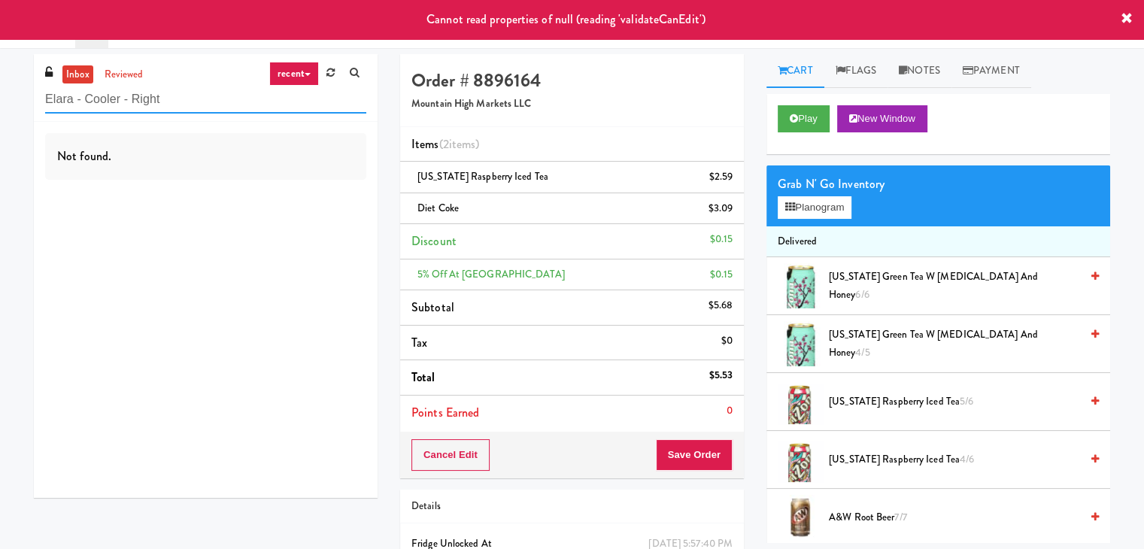
click at [167, 96] on input "Elara - Cooler - Right" at bounding box center [205, 100] width 321 height 28
